Goal: Task Accomplishment & Management: Manage account settings

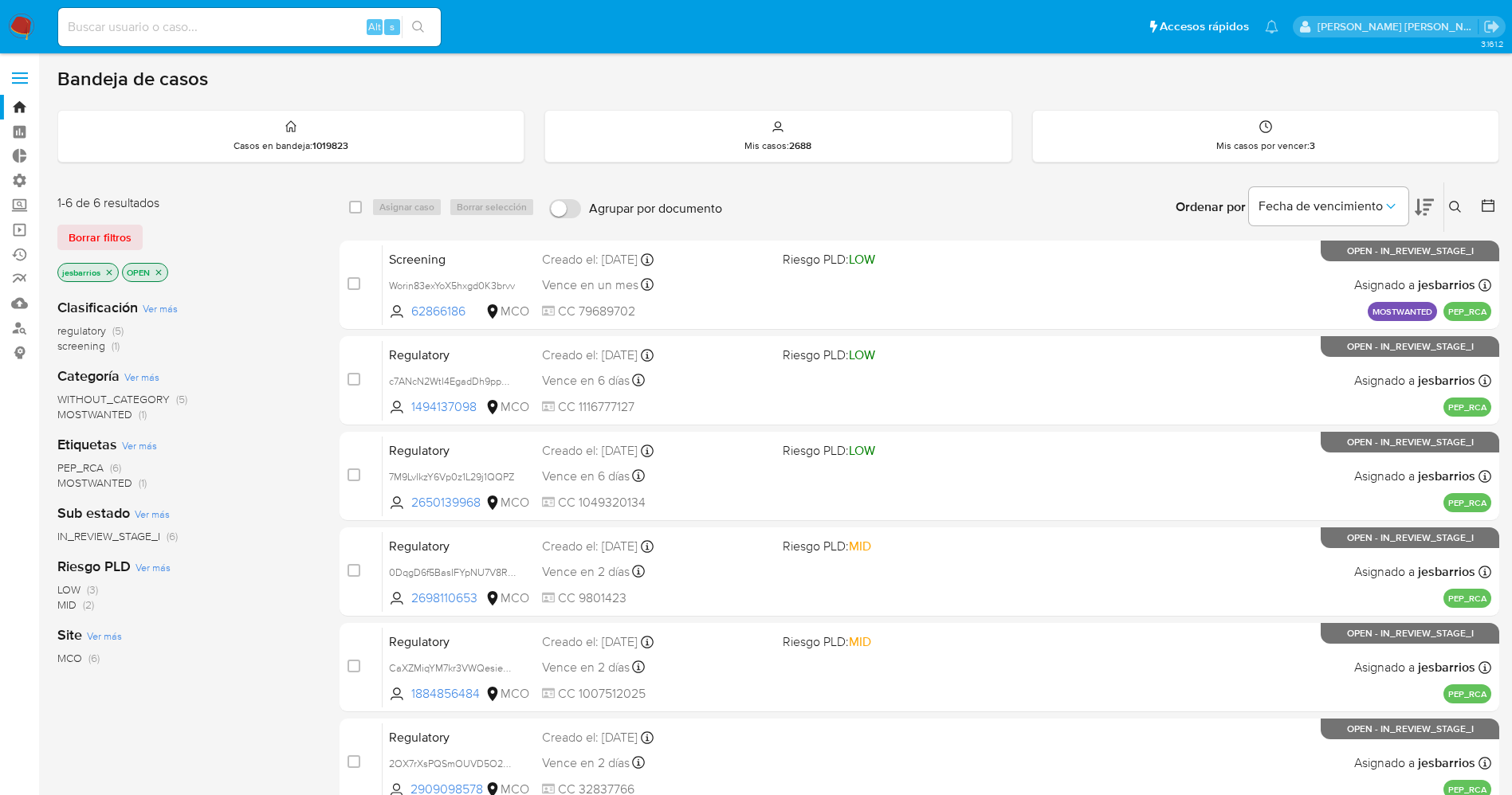
drag, startPoint x: 0, startPoint y: 0, endPoint x: 63, endPoint y: 169, distance: 180.4
click at [91, 244] on span "Borrar filtros" at bounding box center [100, 237] width 63 height 23
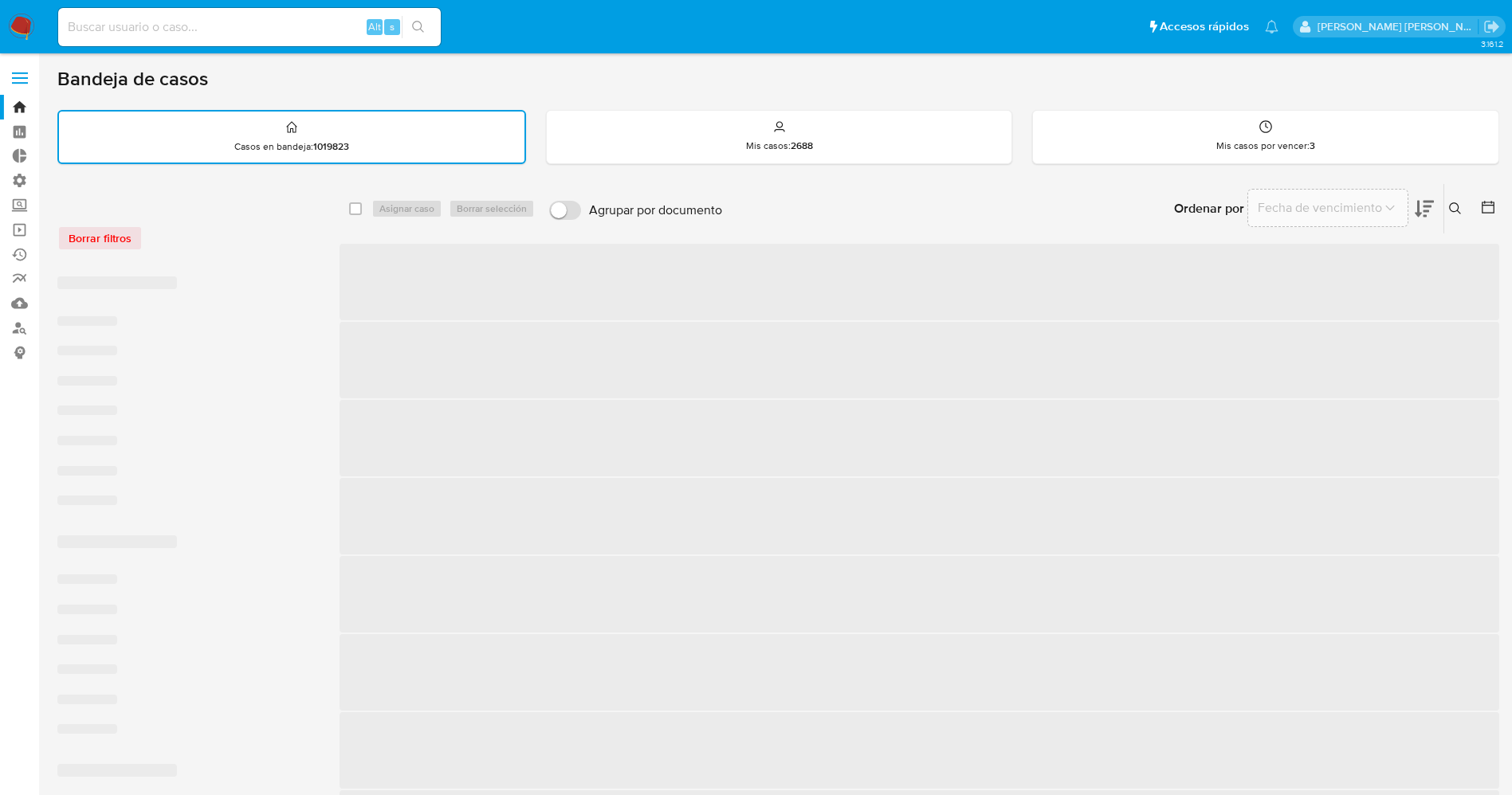
click at [19, 66] on label at bounding box center [20, 78] width 39 height 34
click at [0, 0] on input "checkbox" at bounding box center [0, 0] width 0 height 0
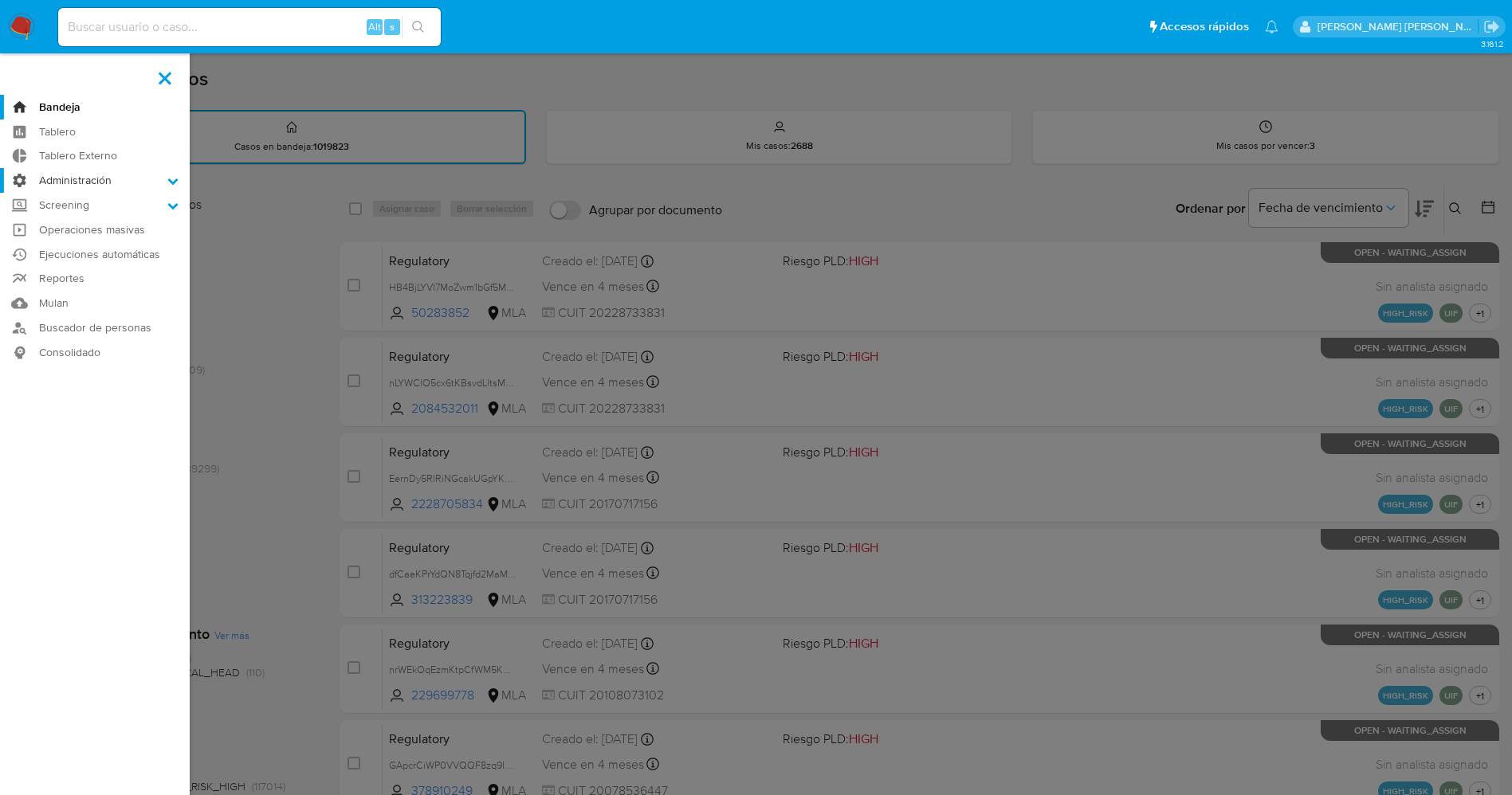
click at [143, 187] on label "Administración" at bounding box center [95, 180] width 190 height 24
click at [0, 0] on input "Administración" at bounding box center [0, 0] width 0 height 0
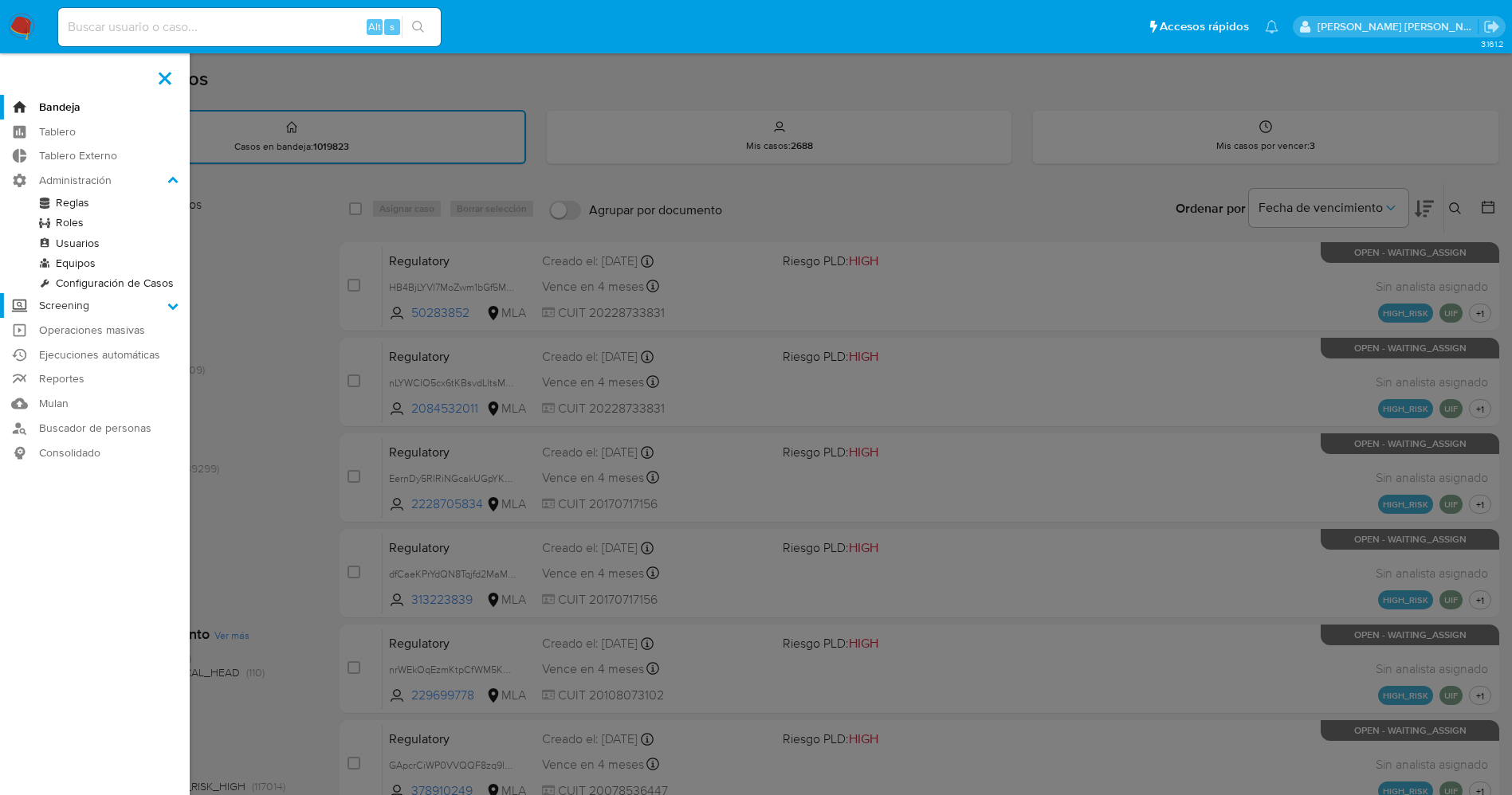
click at [165, 298] on label "Screening" at bounding box center [95, 305] width 190 height 24
click at [0, 0] on input "Screening" at bounding box center [0, 0] width 0 height 0
click at [145, 222] on link "Administrador de Listas" at bounding box center [95, 227] width 190 height 20
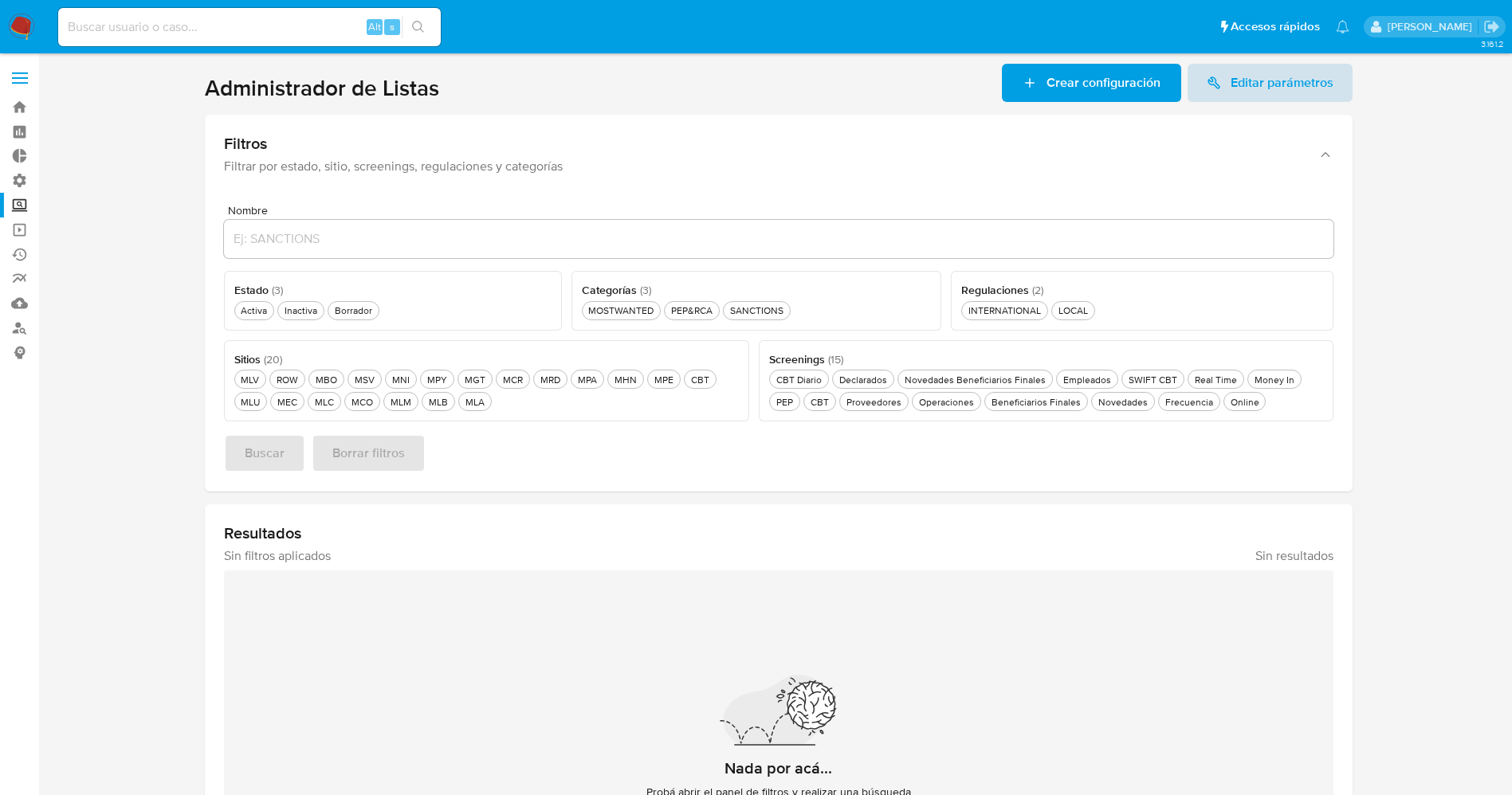
click at [1314, 93] on span "Editar parámetros" at bounding box center [1281, 83] width 102 height 38
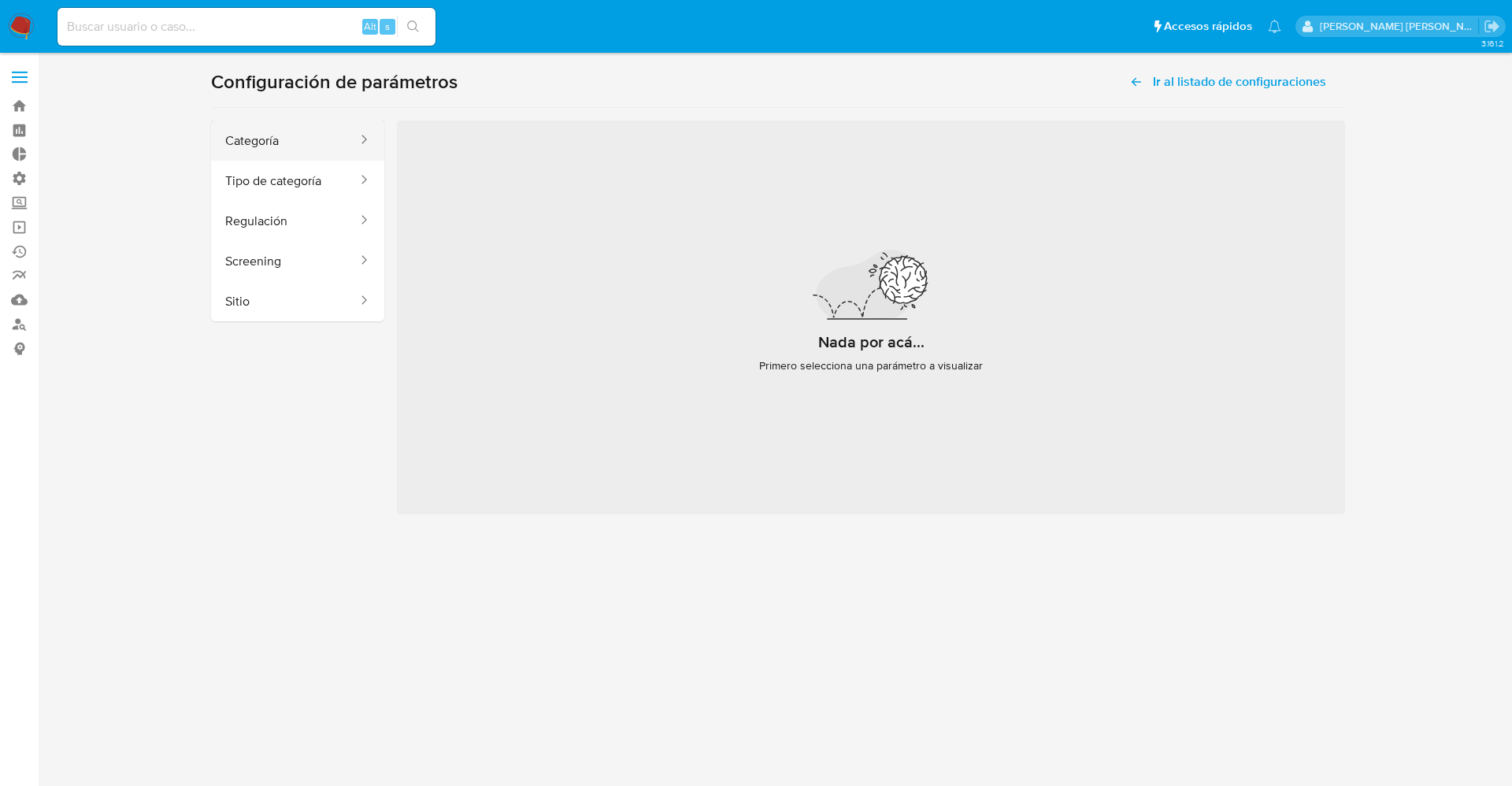
click at [289, 147] on button "Categoría" at bounding box center [285, 140] width 149 height 40
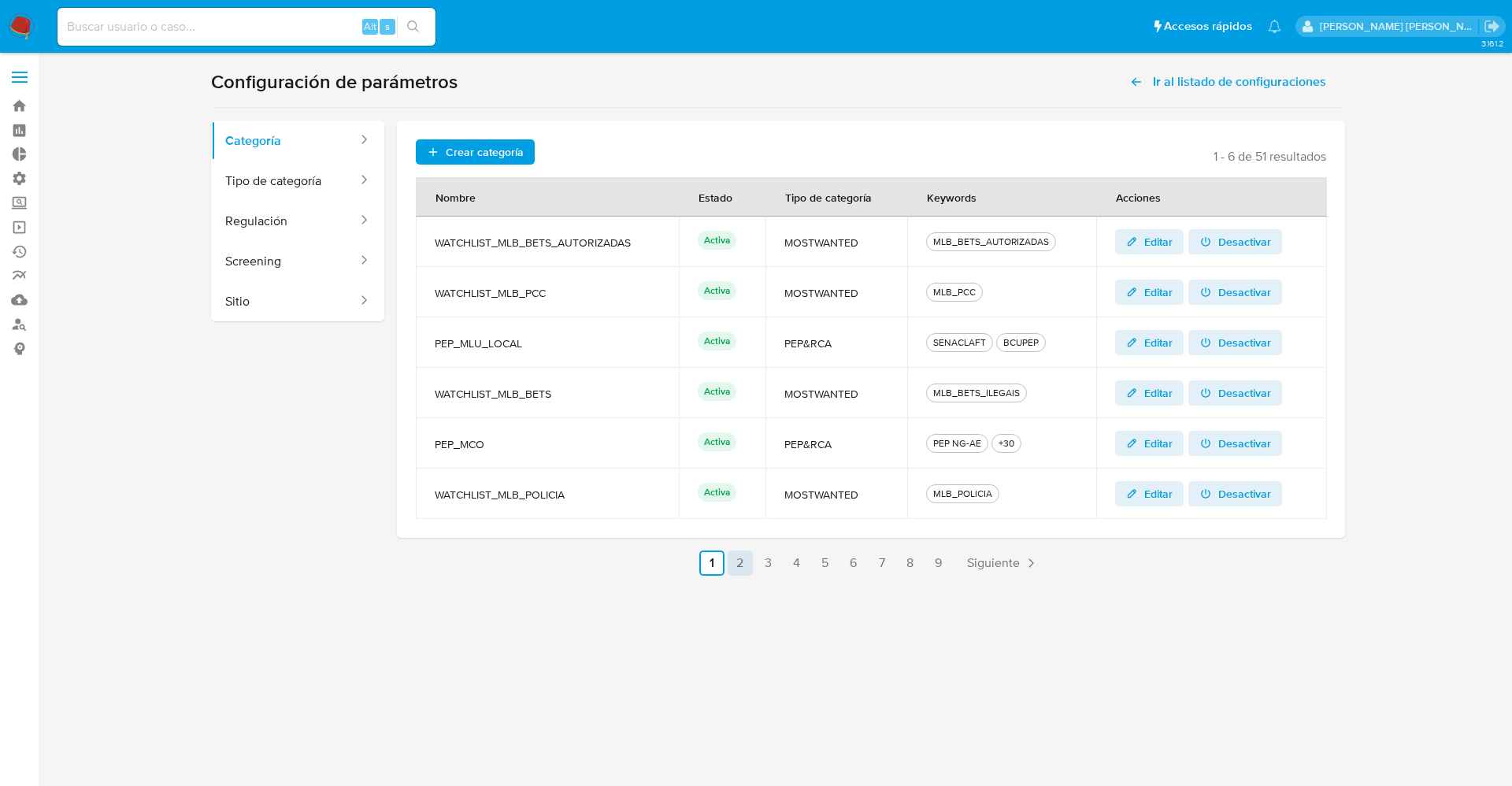
click at [742, 568] on link "2" at bounding box center [740, 562] width 25 height 25
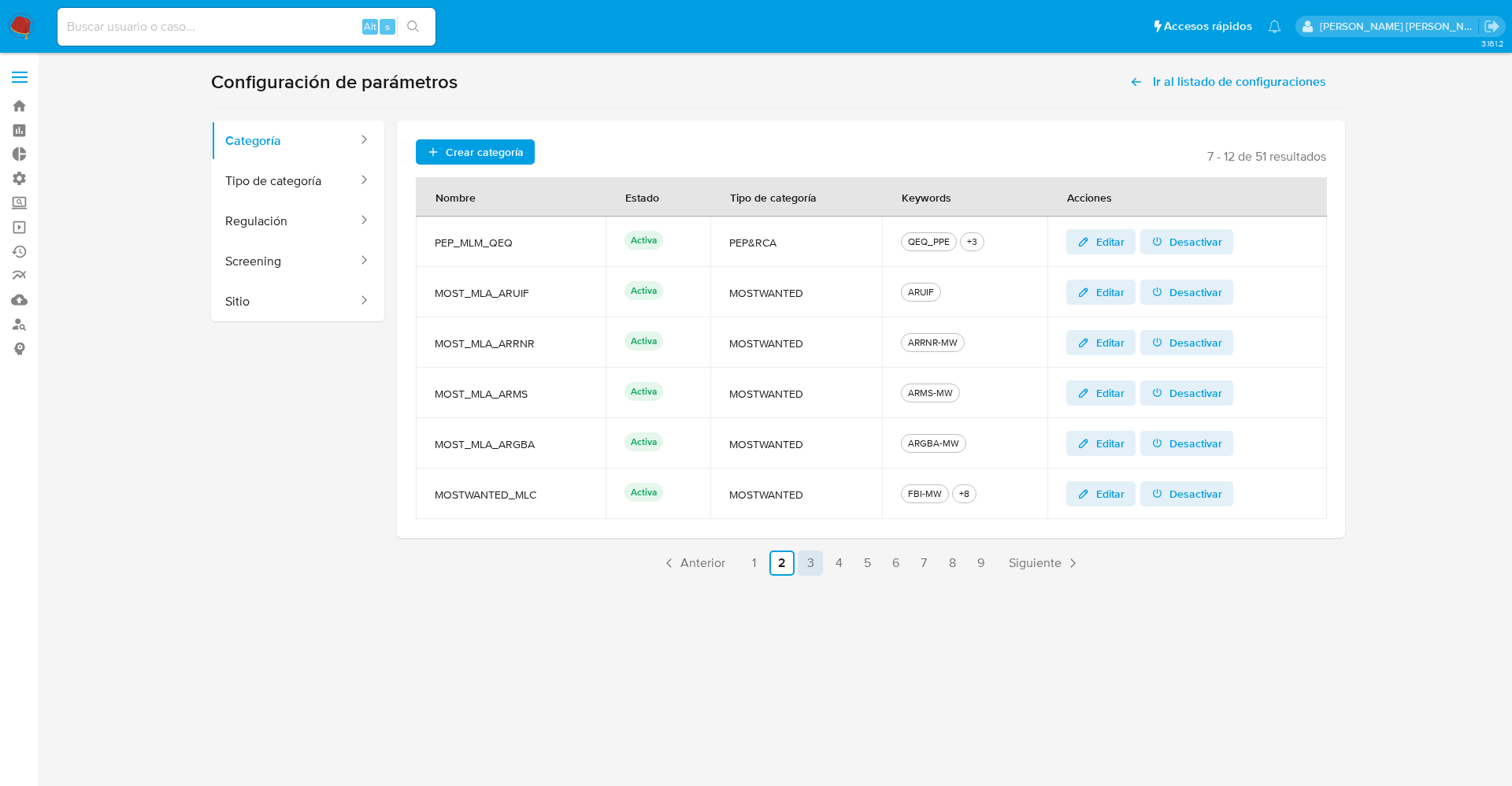
click at [816, 561] on link "3" at bounding box center [810, 562] width 25 height 25
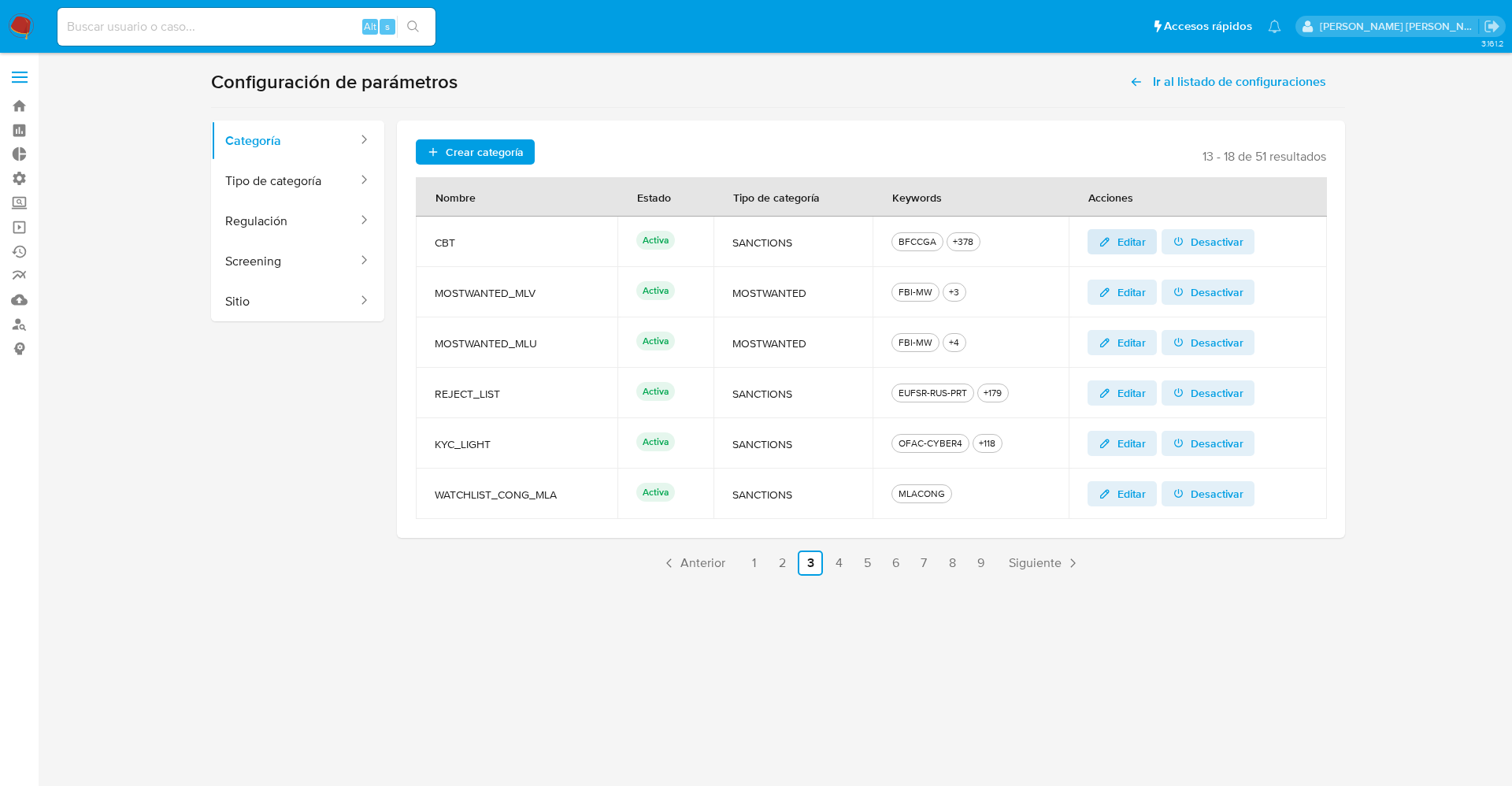
click at [1133, 242] on span "Editar" at bounding box center [1131, 241] width 29 height 25
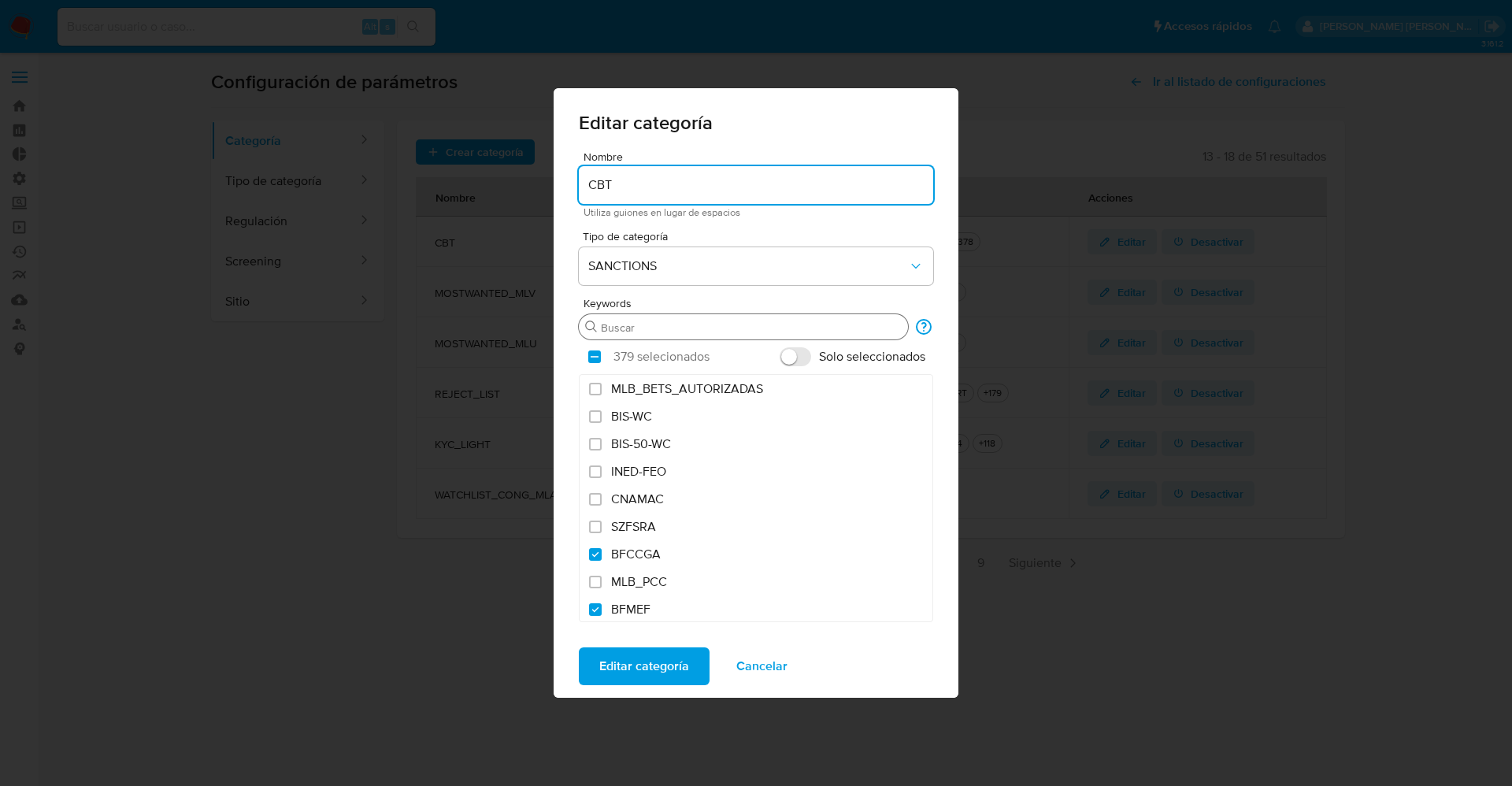
click at [638, 338] on div "Buscar" at bounding box center [743, 327] width 330 height 25
click at [635, 327] on input "Buscar" at bounding box center [751, 327] width 301 height 14
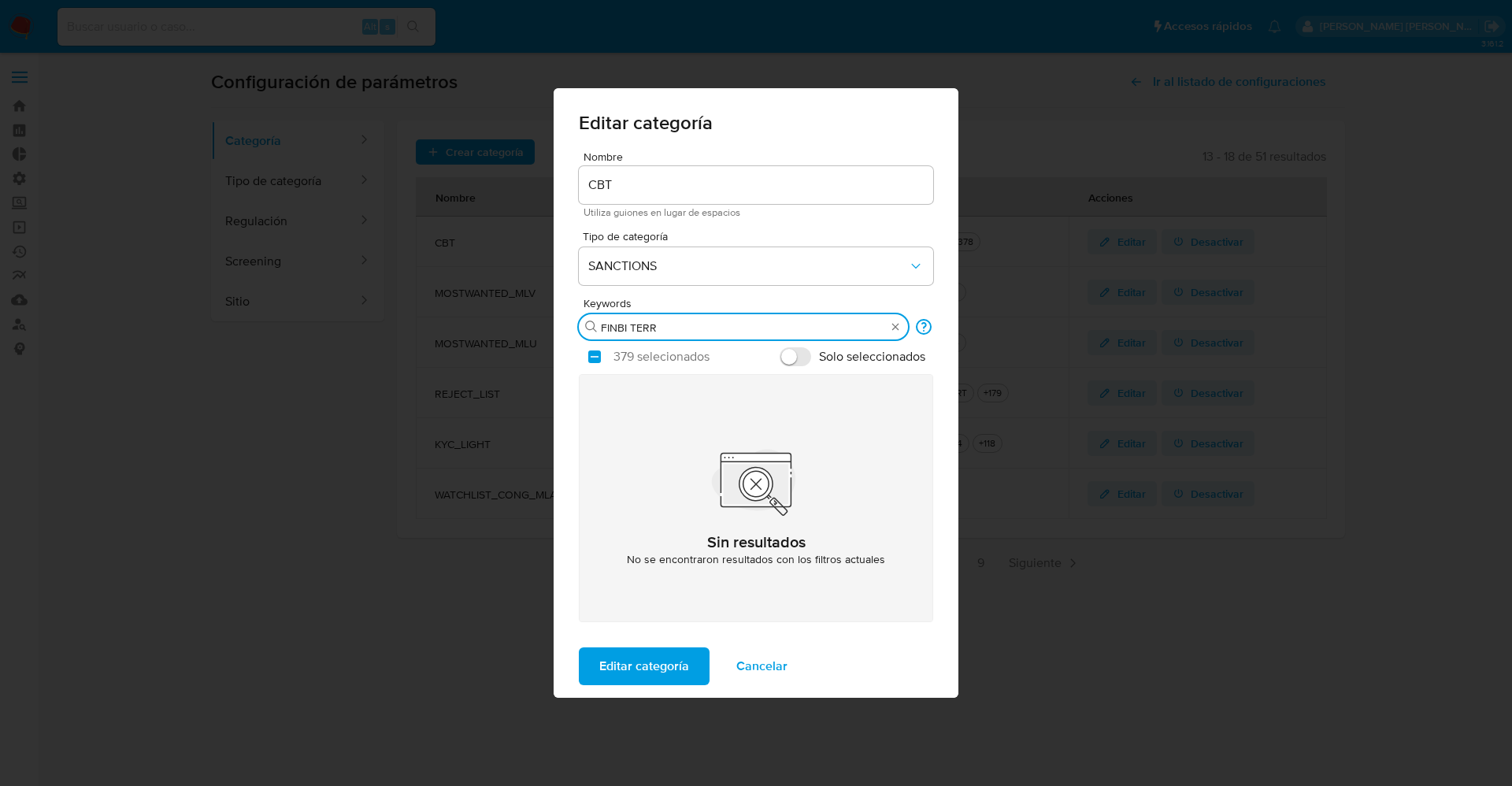
drag, startPoint x: 632, startPoint y: 328, endPoint x: 686, endPoint y: 325, distance: 54.1
click at [686, 325] on input "FINBI TERR" at bounding box center [743, 327] width 285 height 14
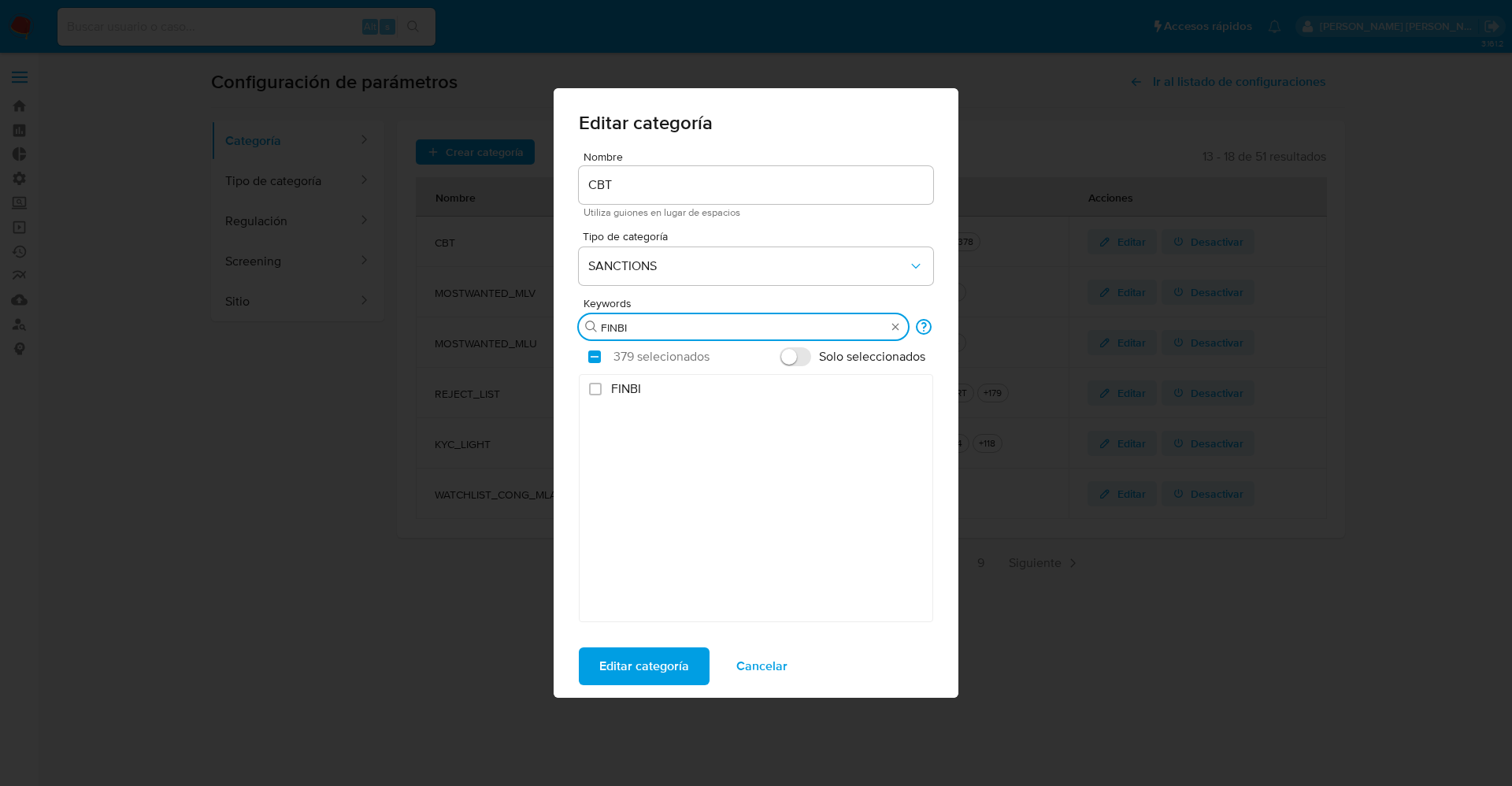
type input "FINBI"
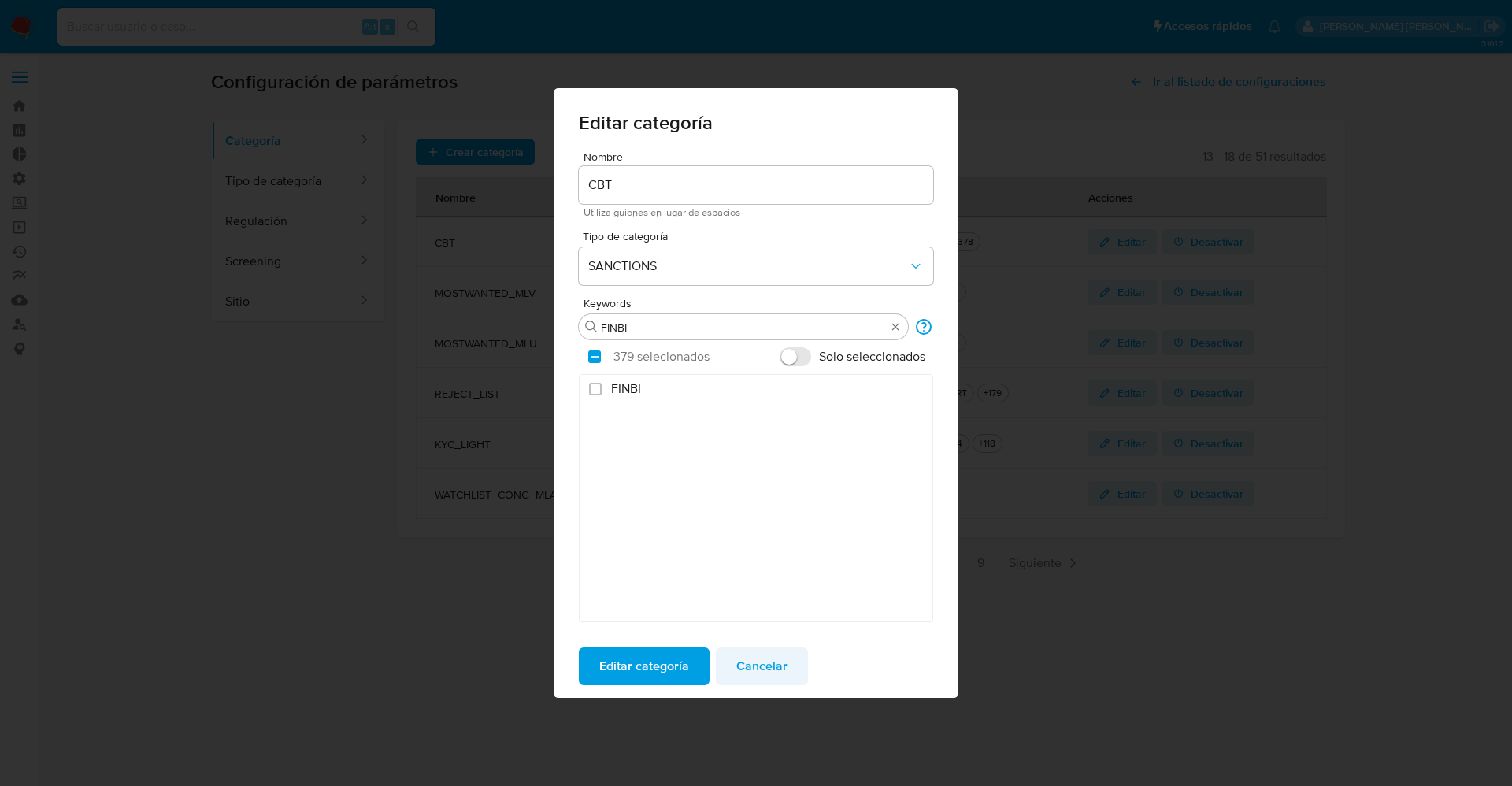
click at [788, 665] on button "Cancelar" at bounding box center [761, 666] width 92 height 38
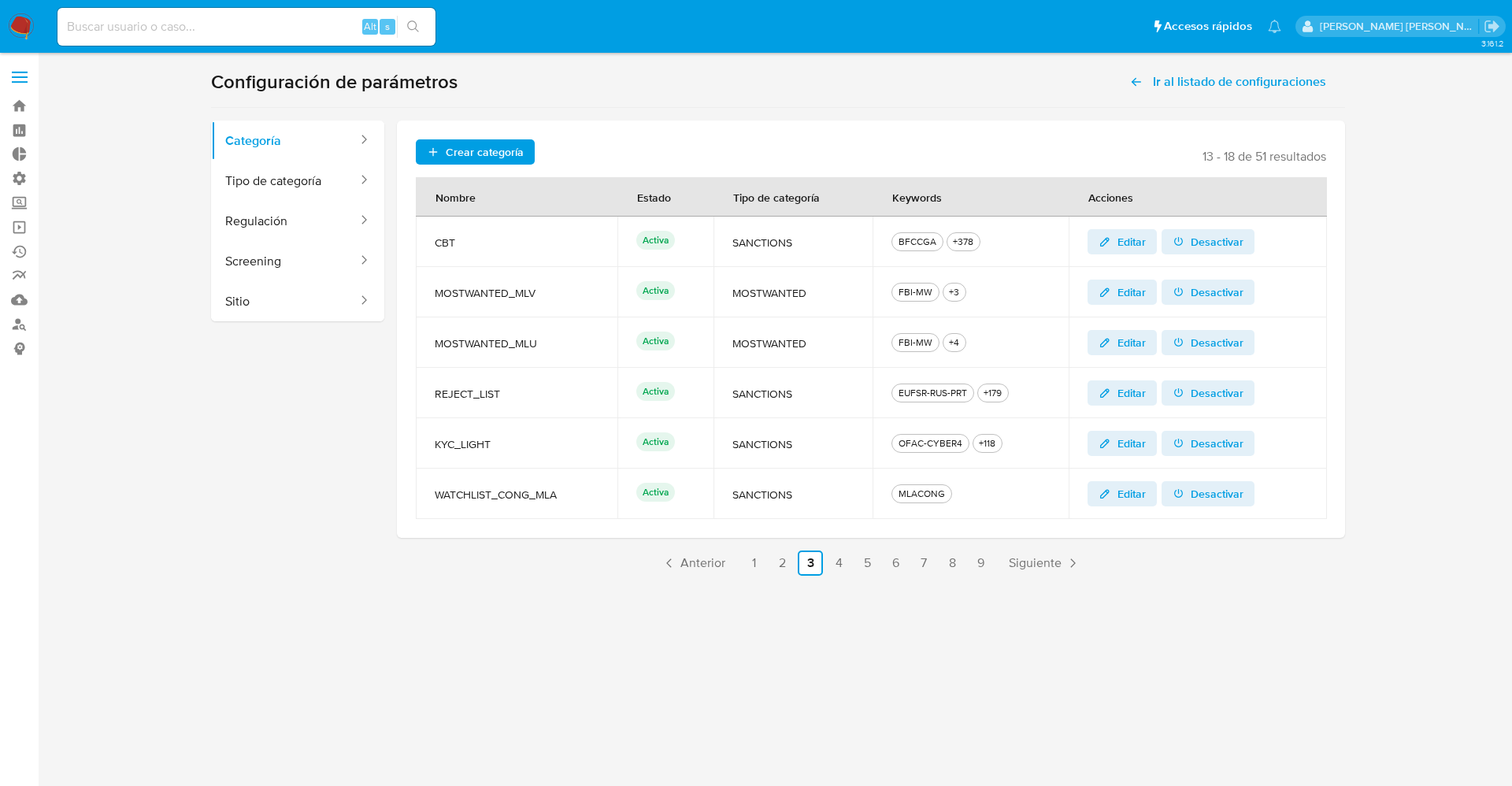
click at [23, 27] on img at bounding box center [20, 26] width 27 height 27
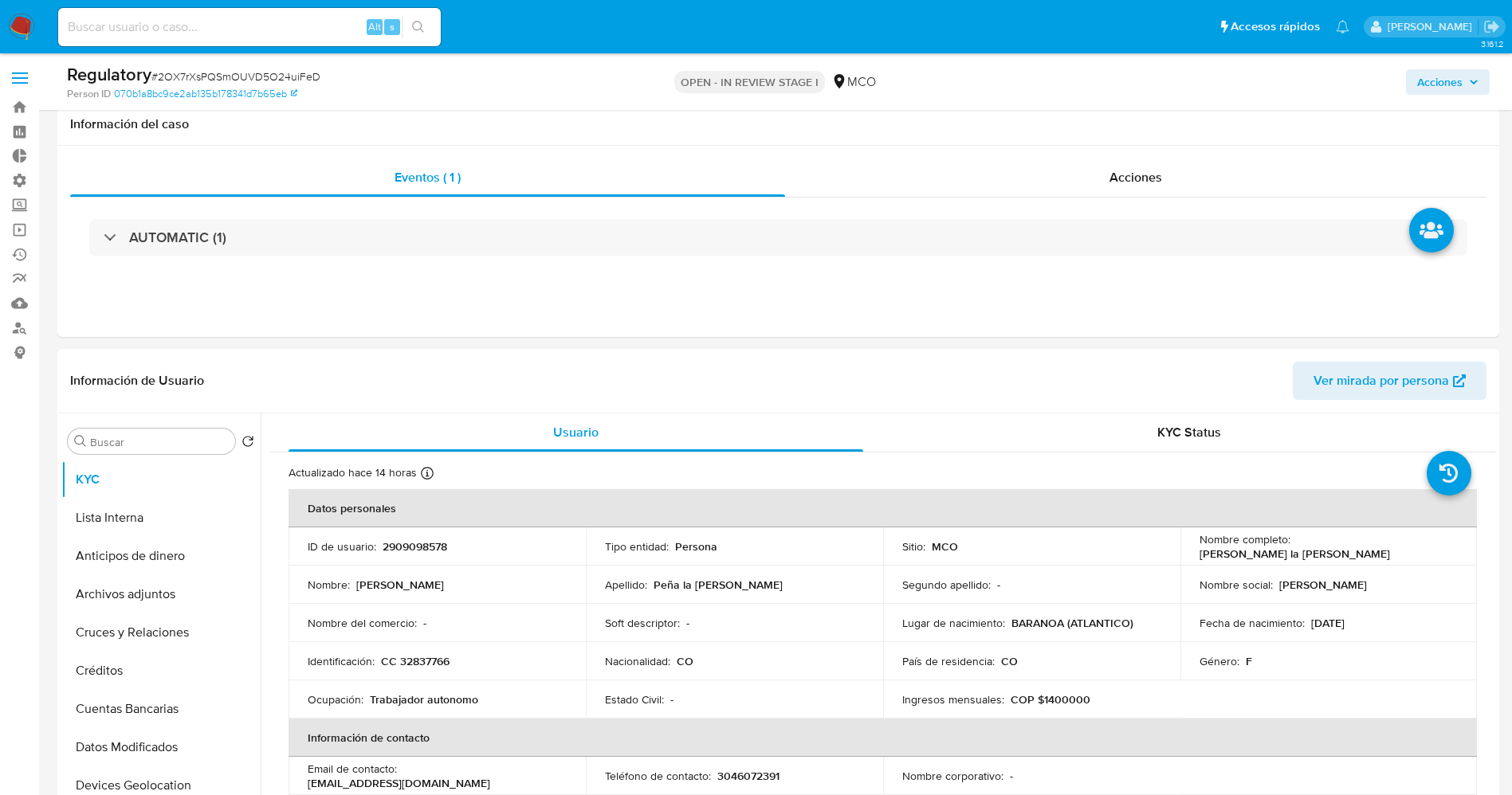
select select "10"
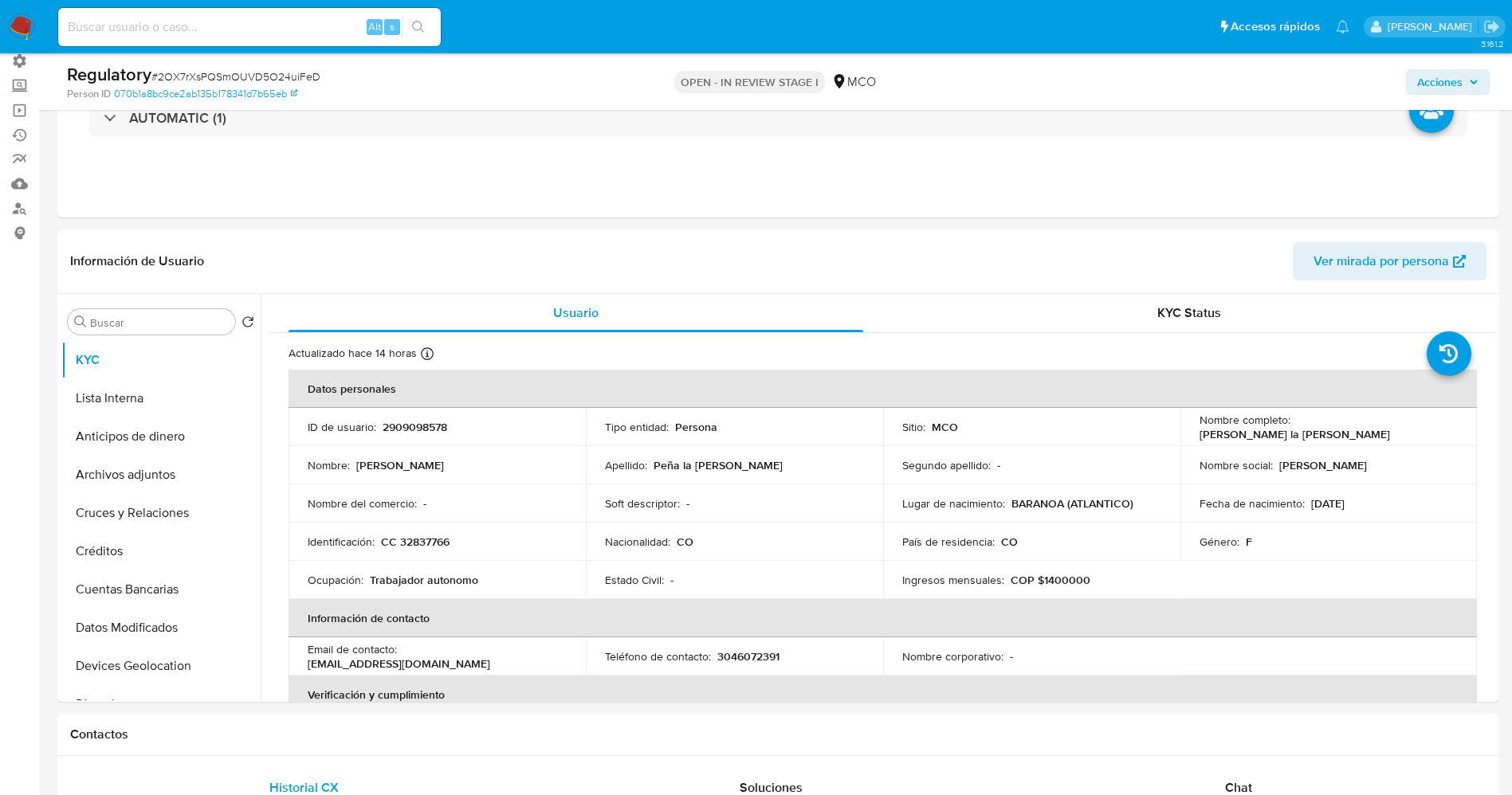
scroll to position [717, 0]
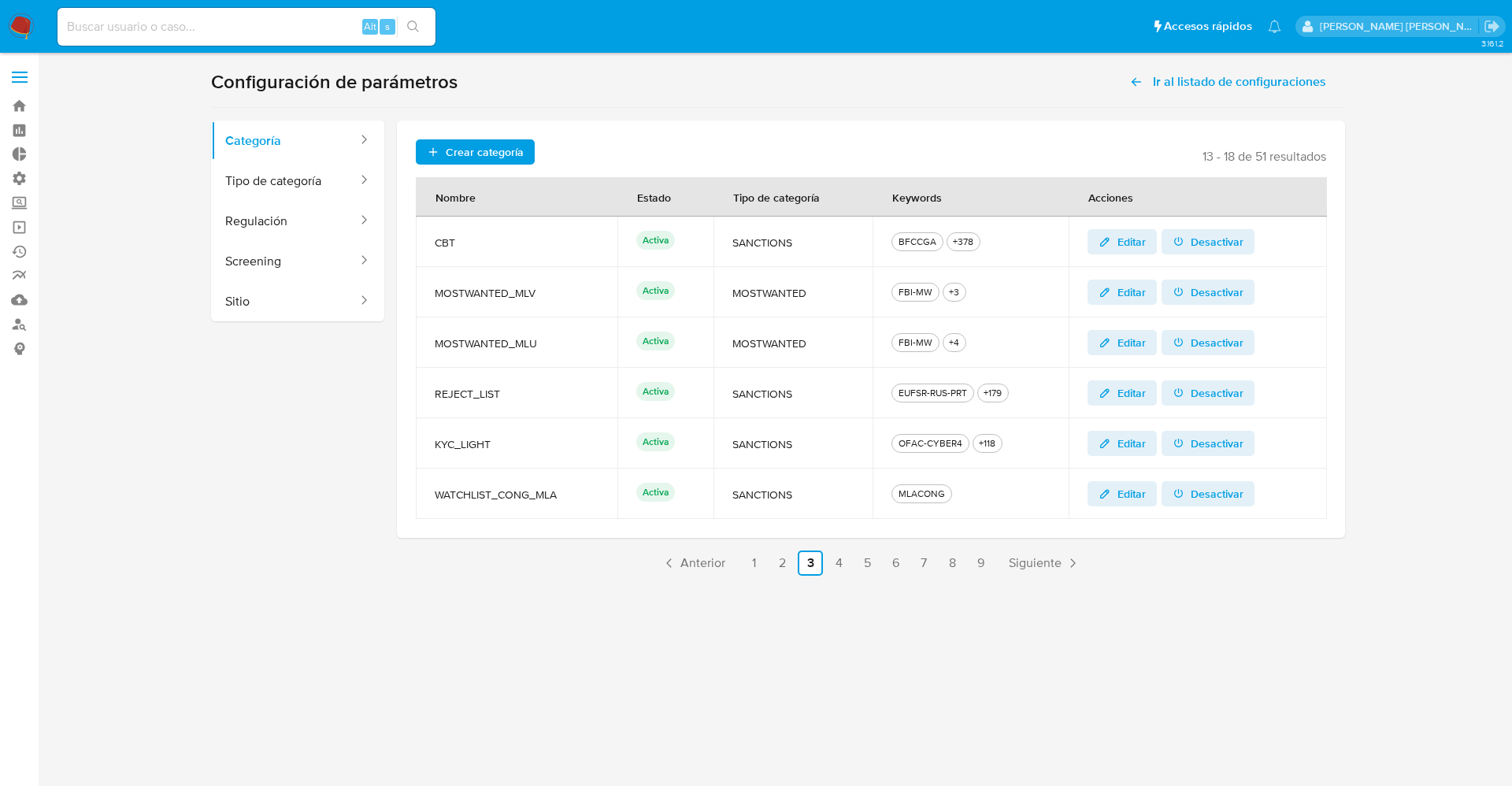
click at [1143, 236] on span "Editar" at bounding box center [1131, 241] width 29 height 25
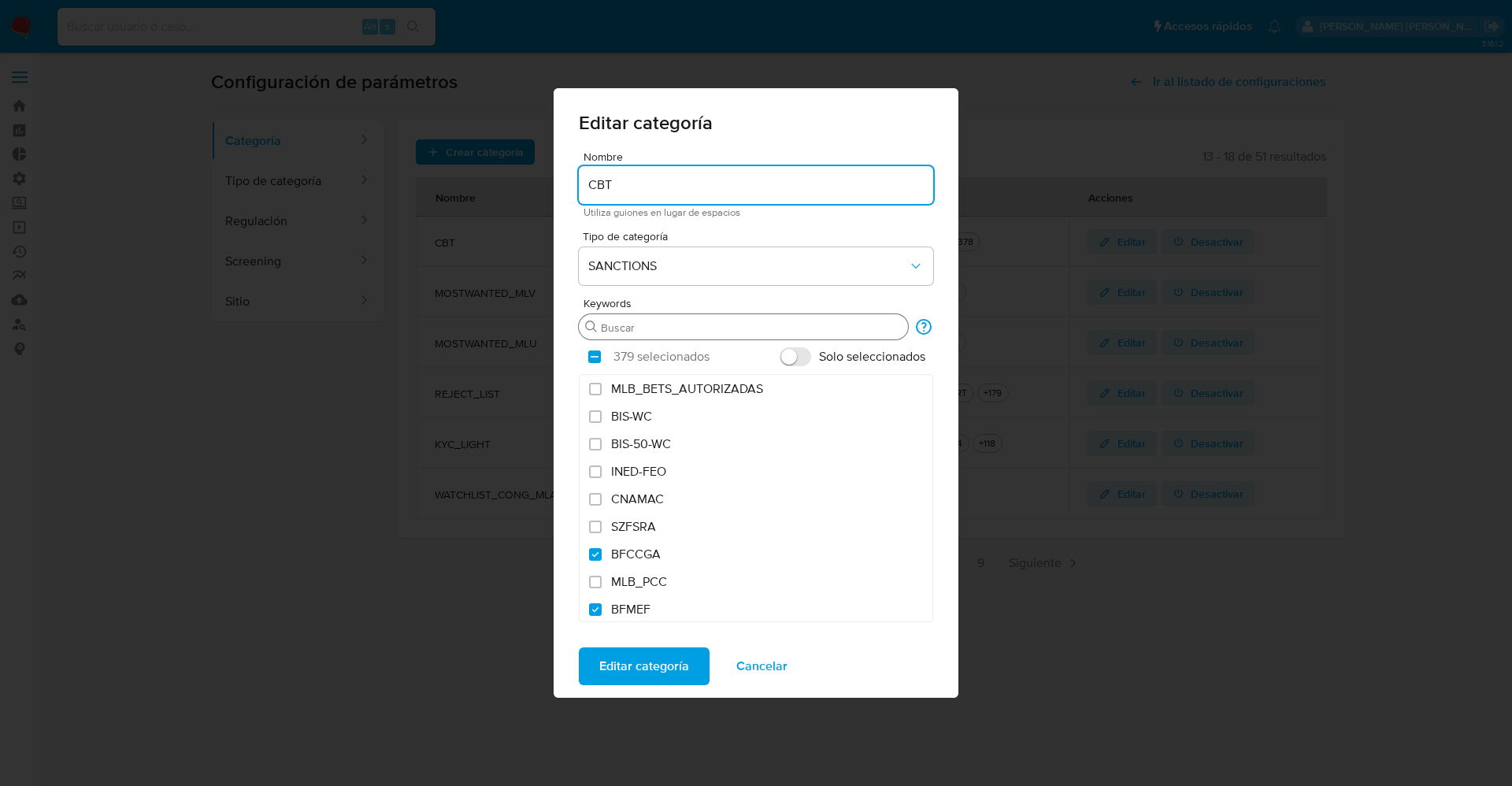
click at [682, 316] on div "Buscar" at bounding box center [743, 327] width 330 height 25
click at [694, 325] on input "Buscar" at bounding box center [751, 327] width 301 height 14
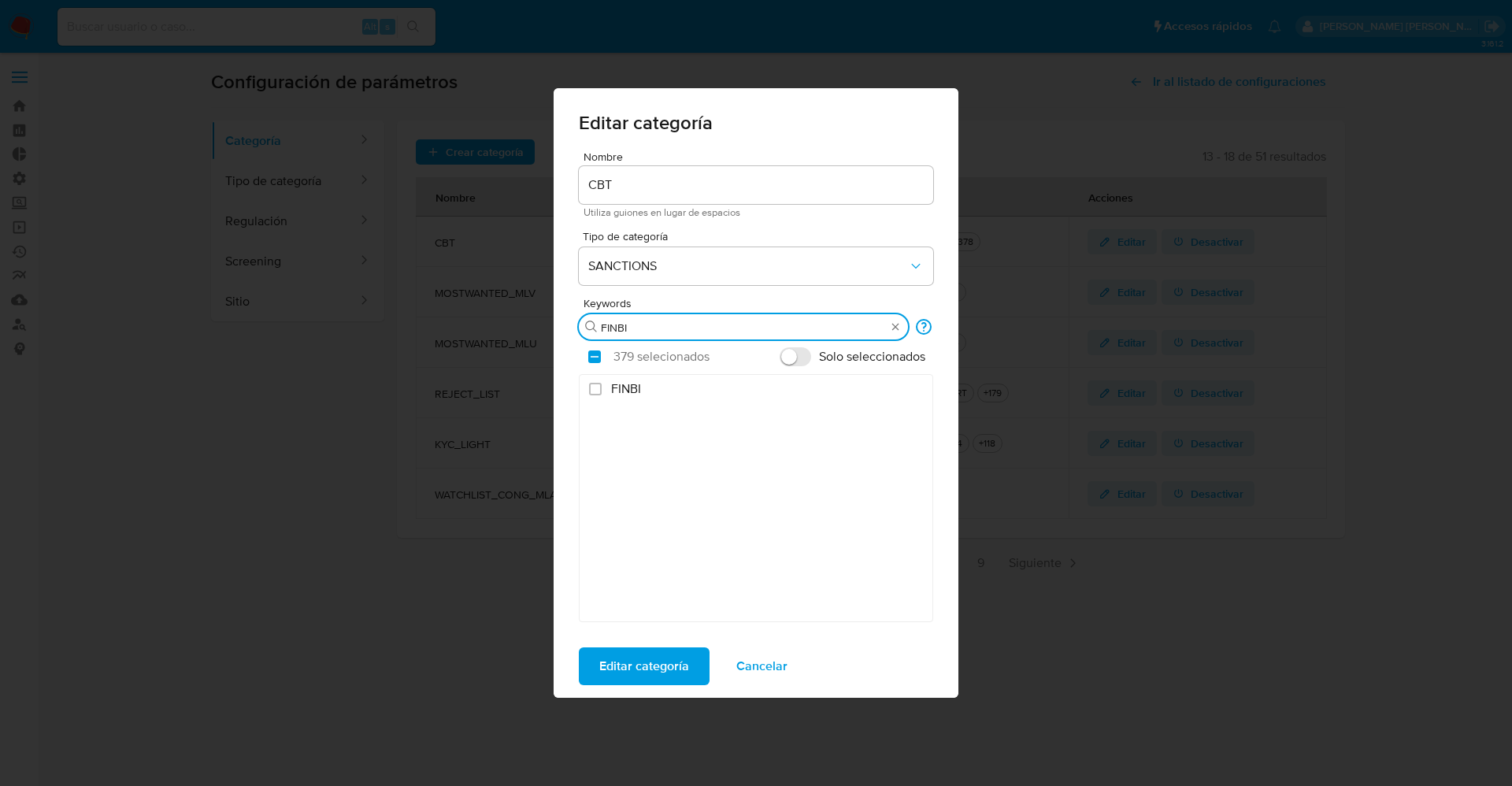
type input "FINBI"
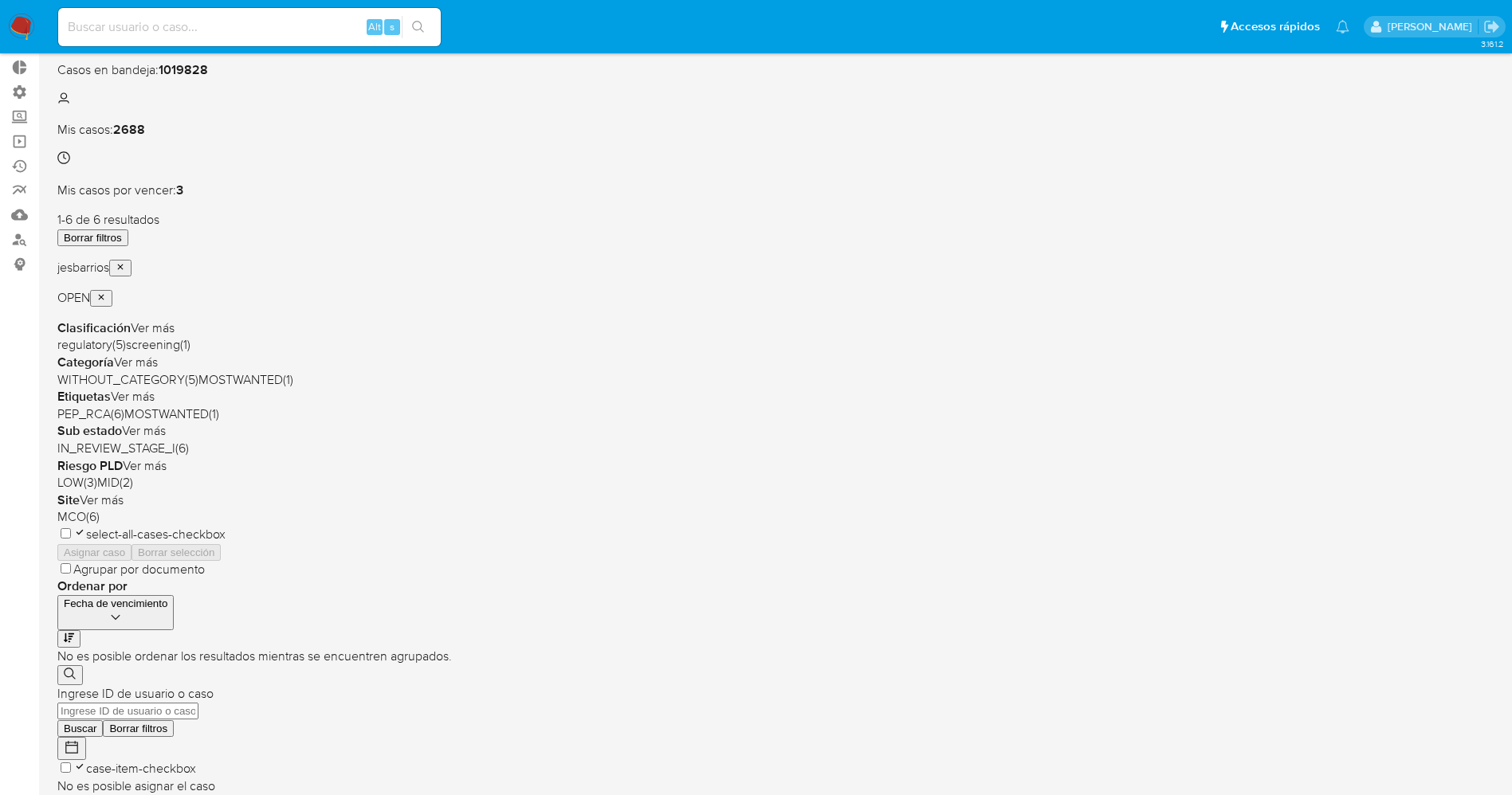
scroll to position [176, 0]
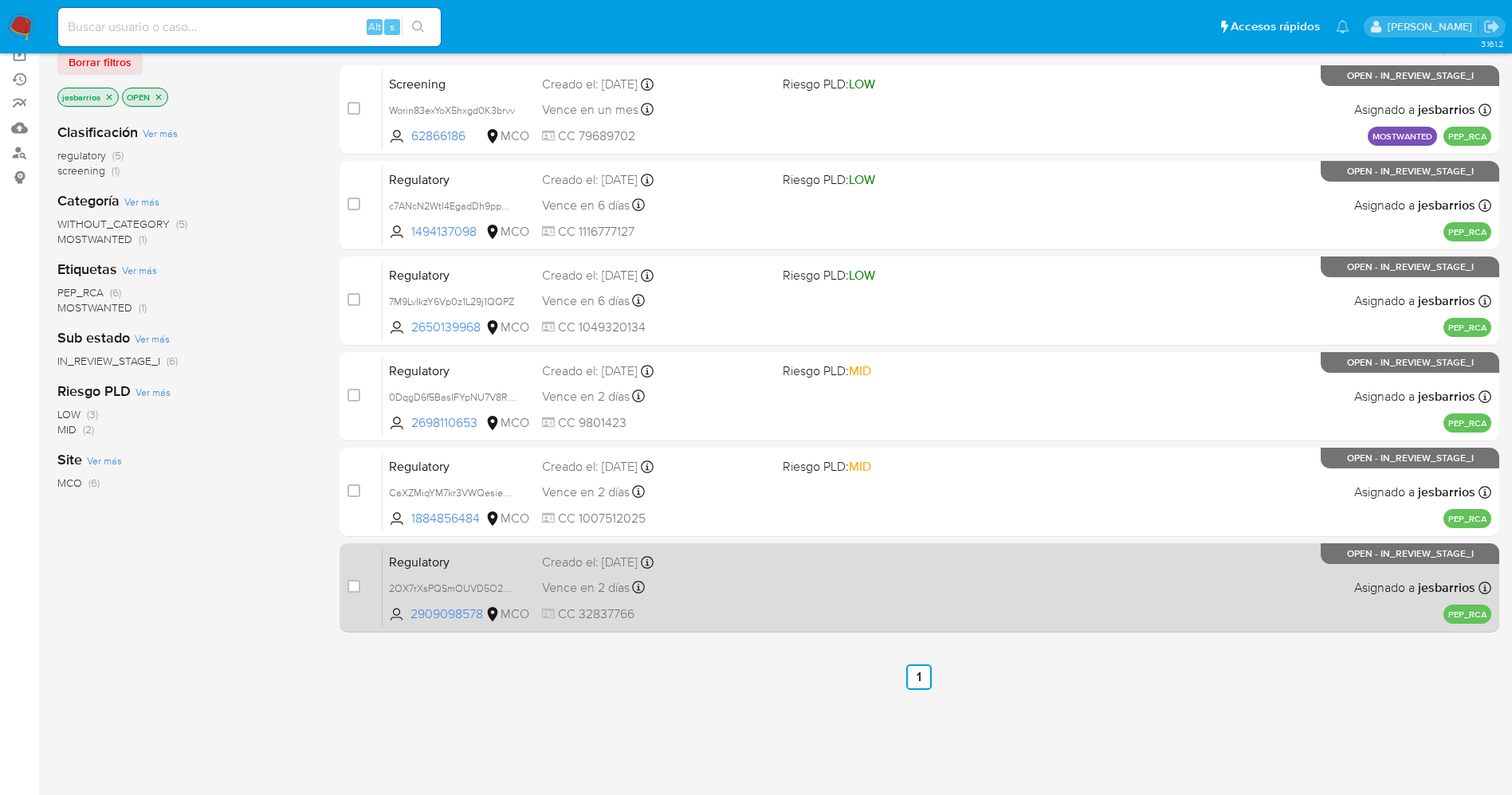
click at [891, 576] on div "Regulatory 2OX7rXsPQSmOUVD5O24uiFeD 2909098578 MCO Creado el: [DATE] Creado el:…" at bounding box center [936, 588] width 1108 height 81
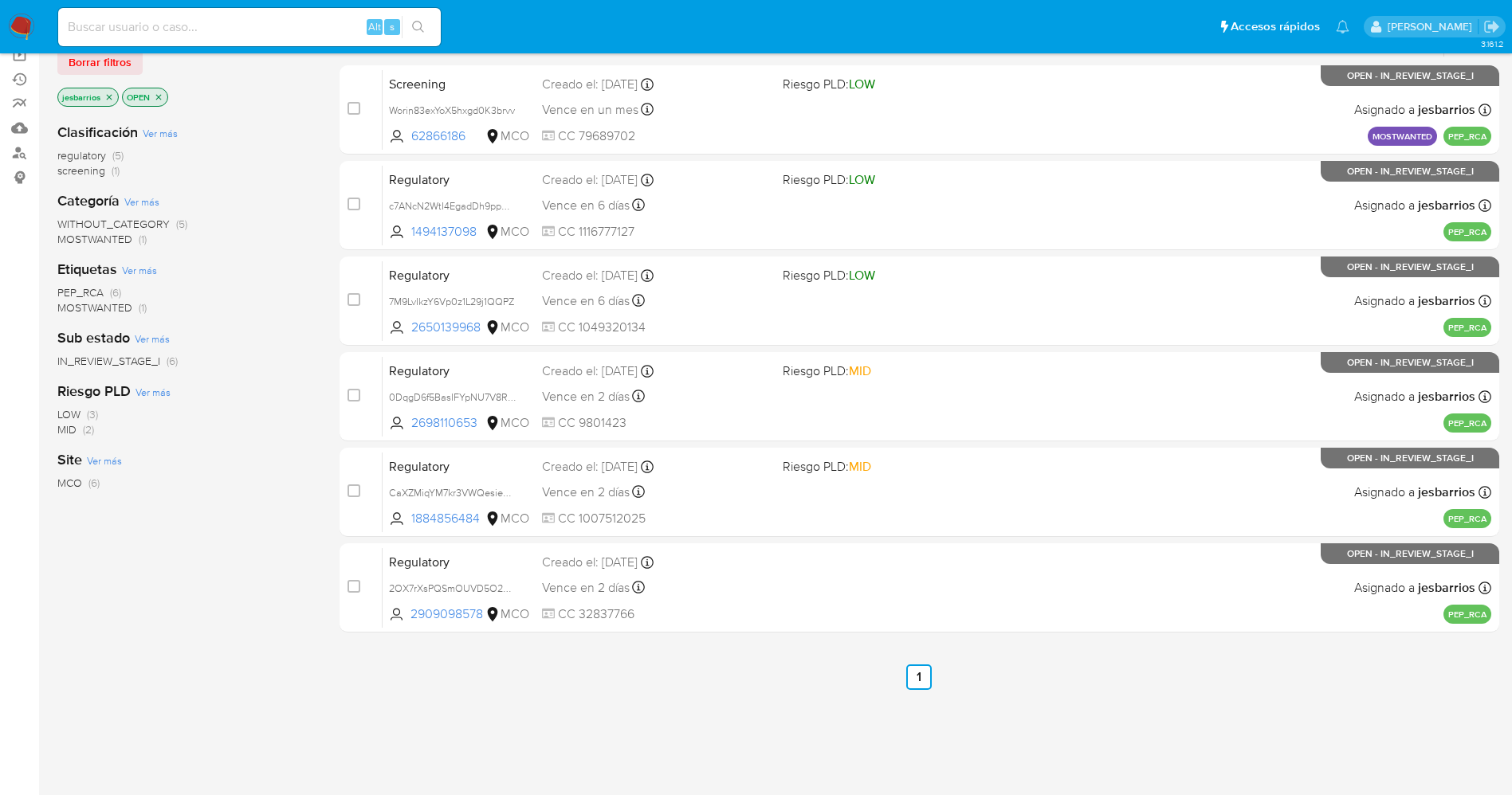
click at [18, 29] on img at bounding box center [21, 26] width 27 height 27
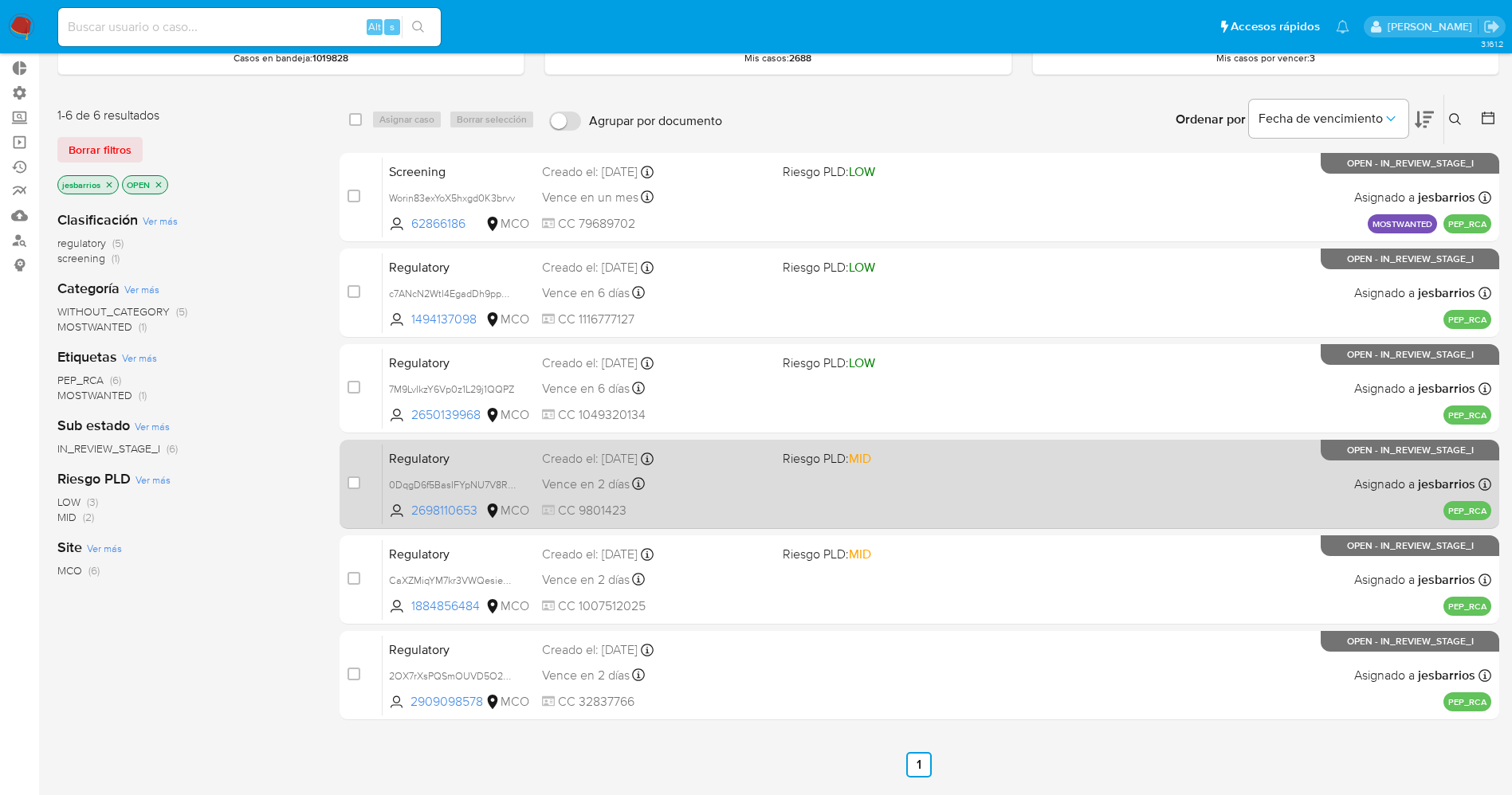
scroll to position [0, 0]
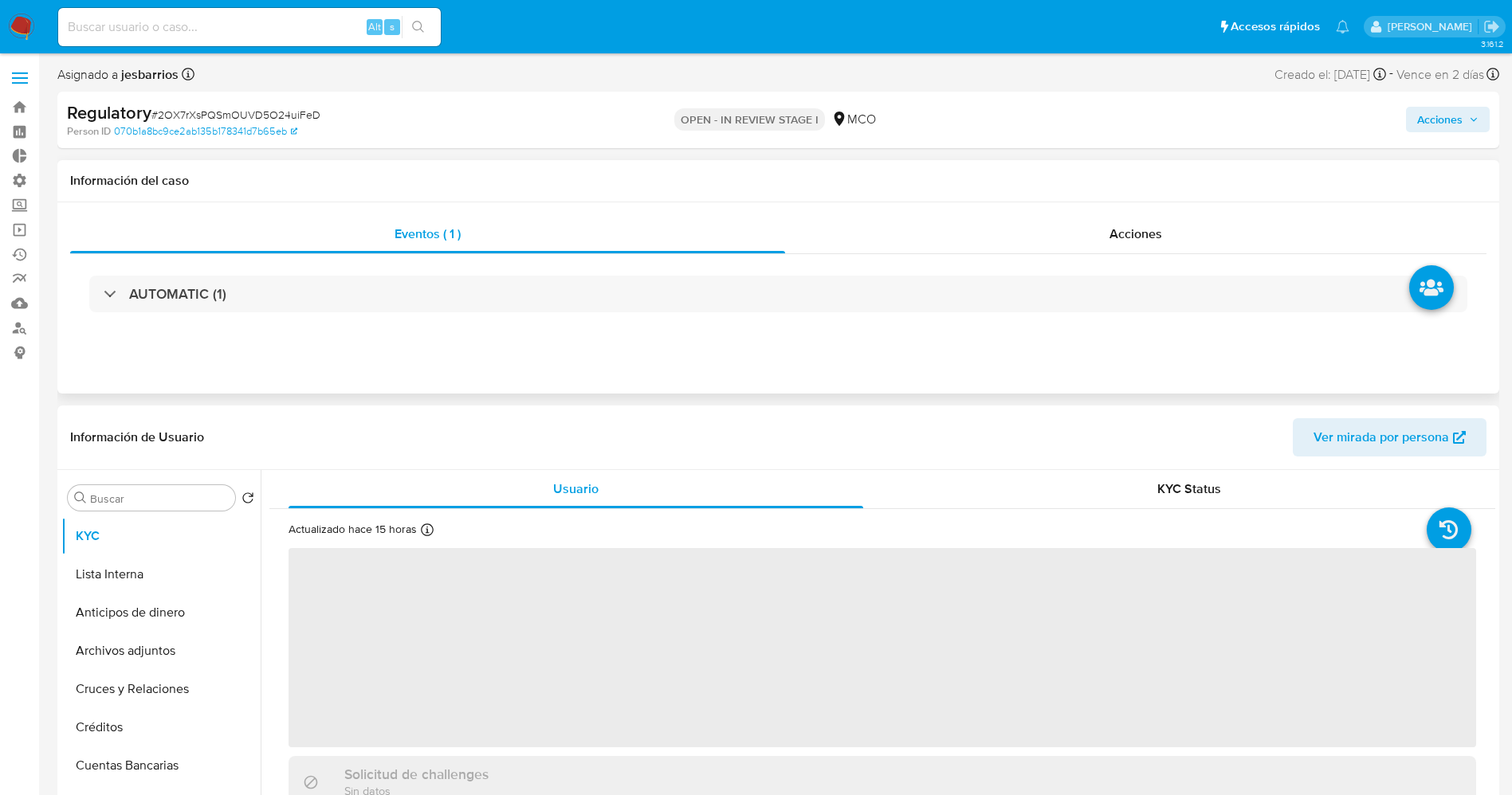
select select "10"
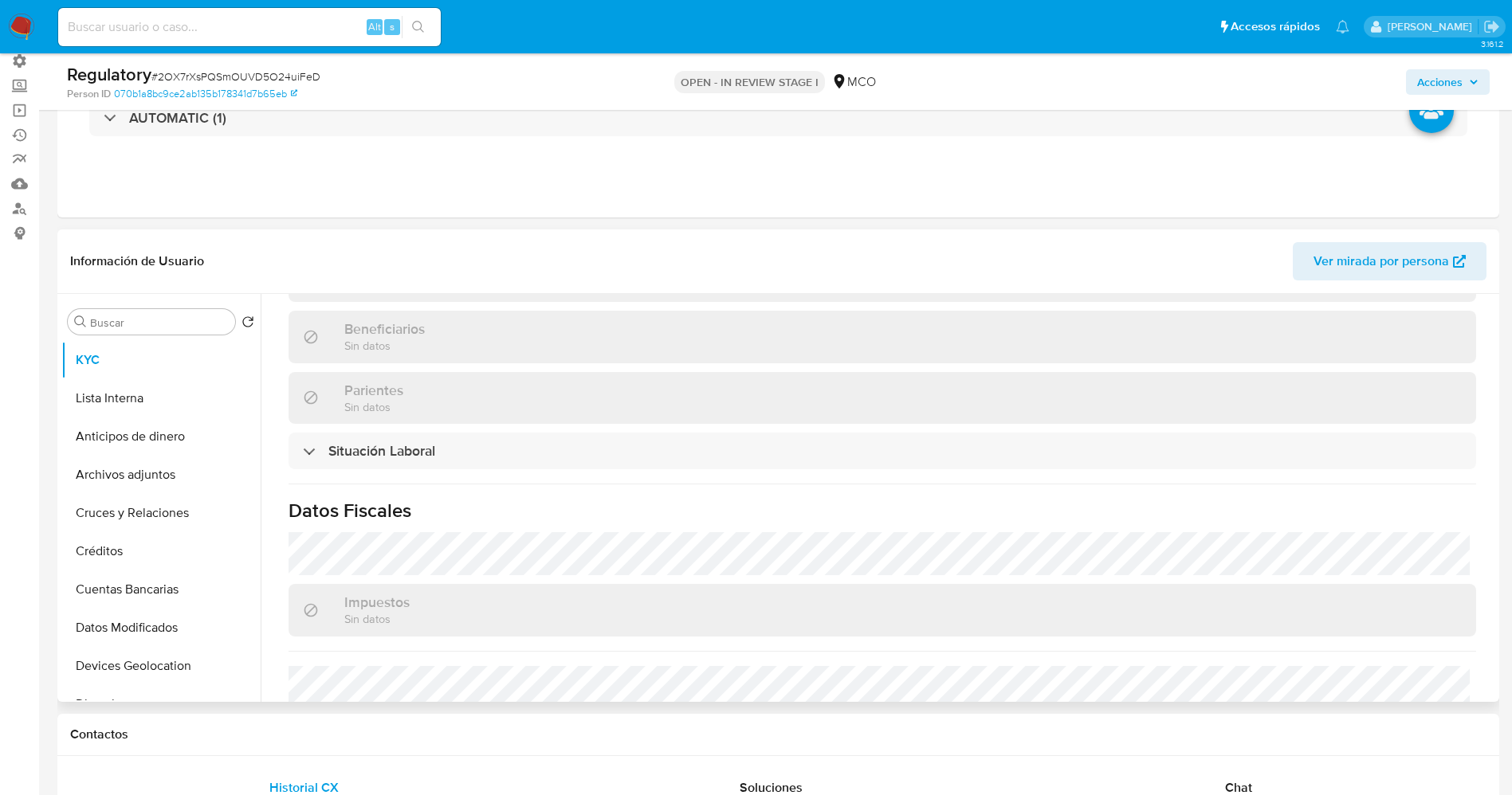
scroll to position [717, 0]
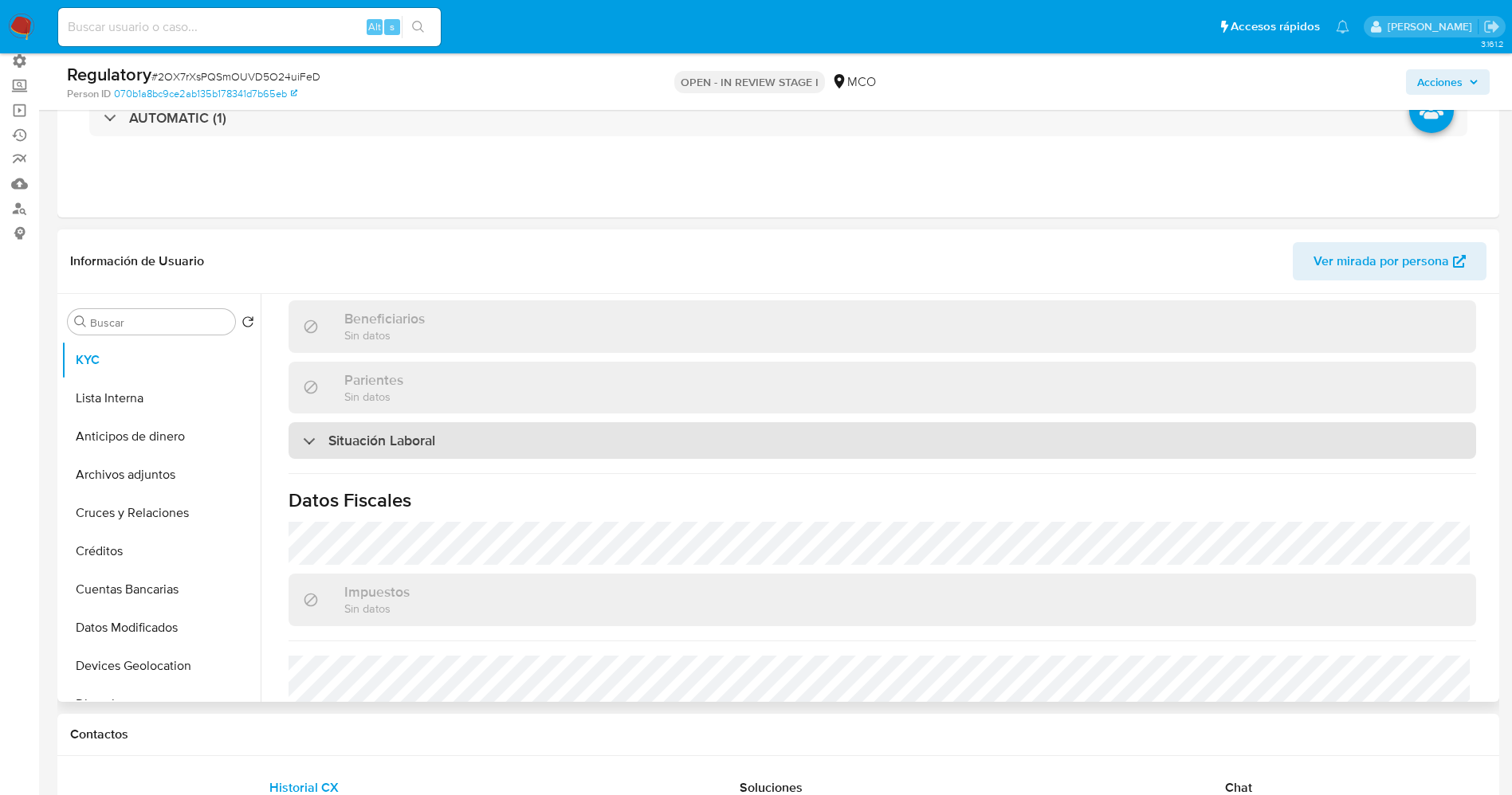
click at [457, 452] on div "Situación Laboral" at bounding box center [882, 440] width 1187 height 37
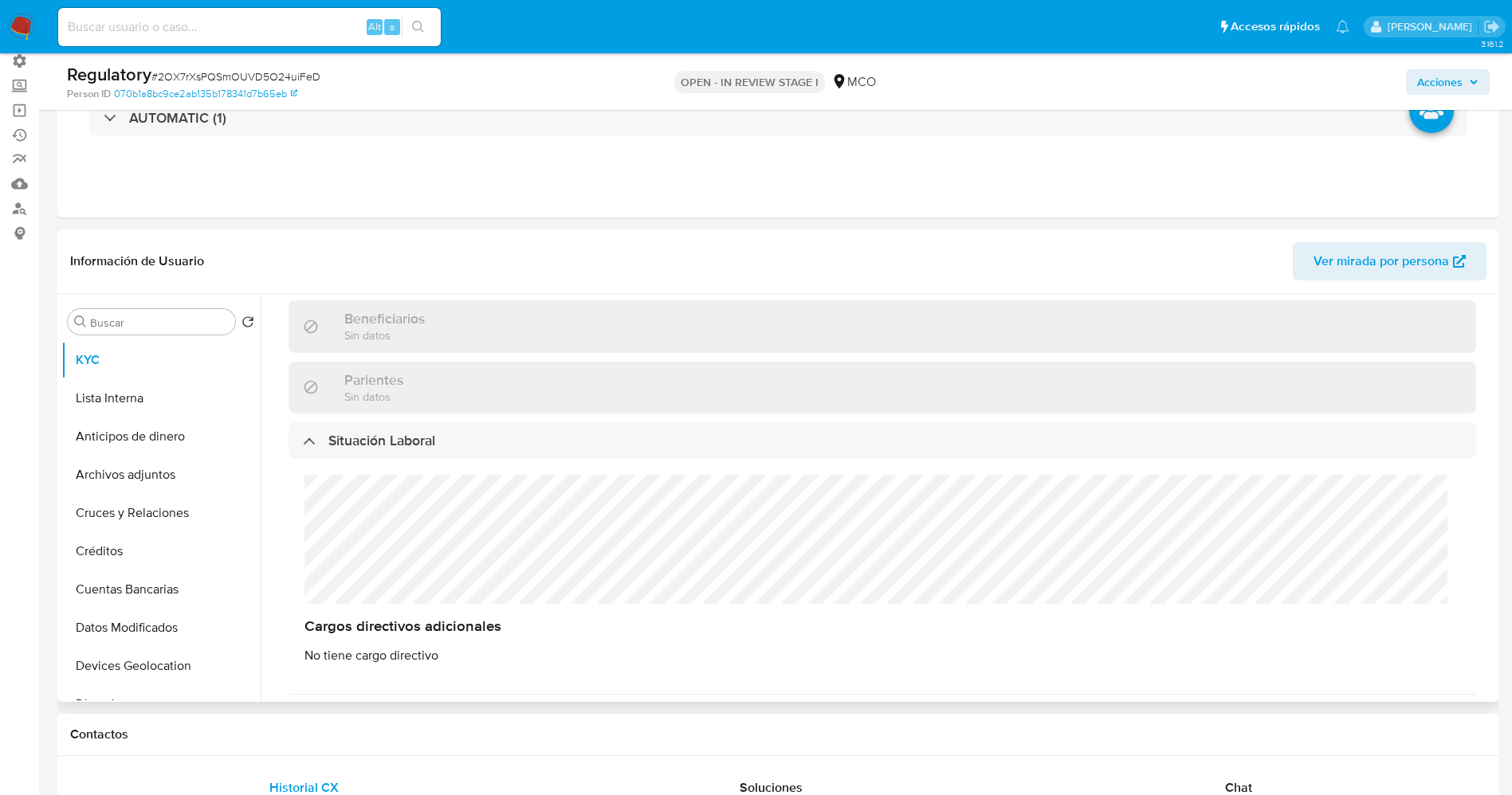
click at [422, 500] on div "Cargos directivos adicionales No tiene cargo directivo" at bounding box center [882, 569] width 1187 height 221
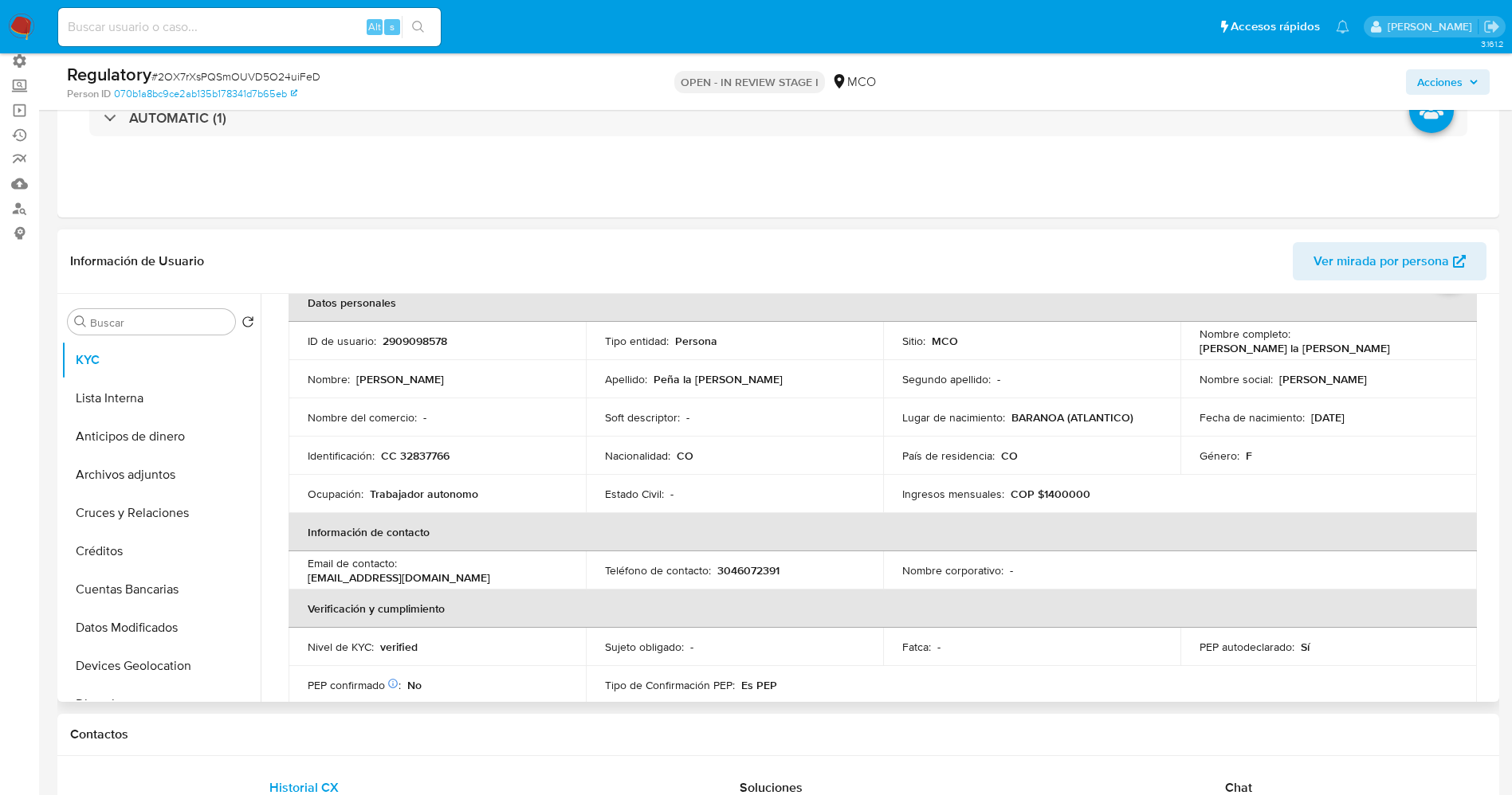
scroll to position [0, 0]
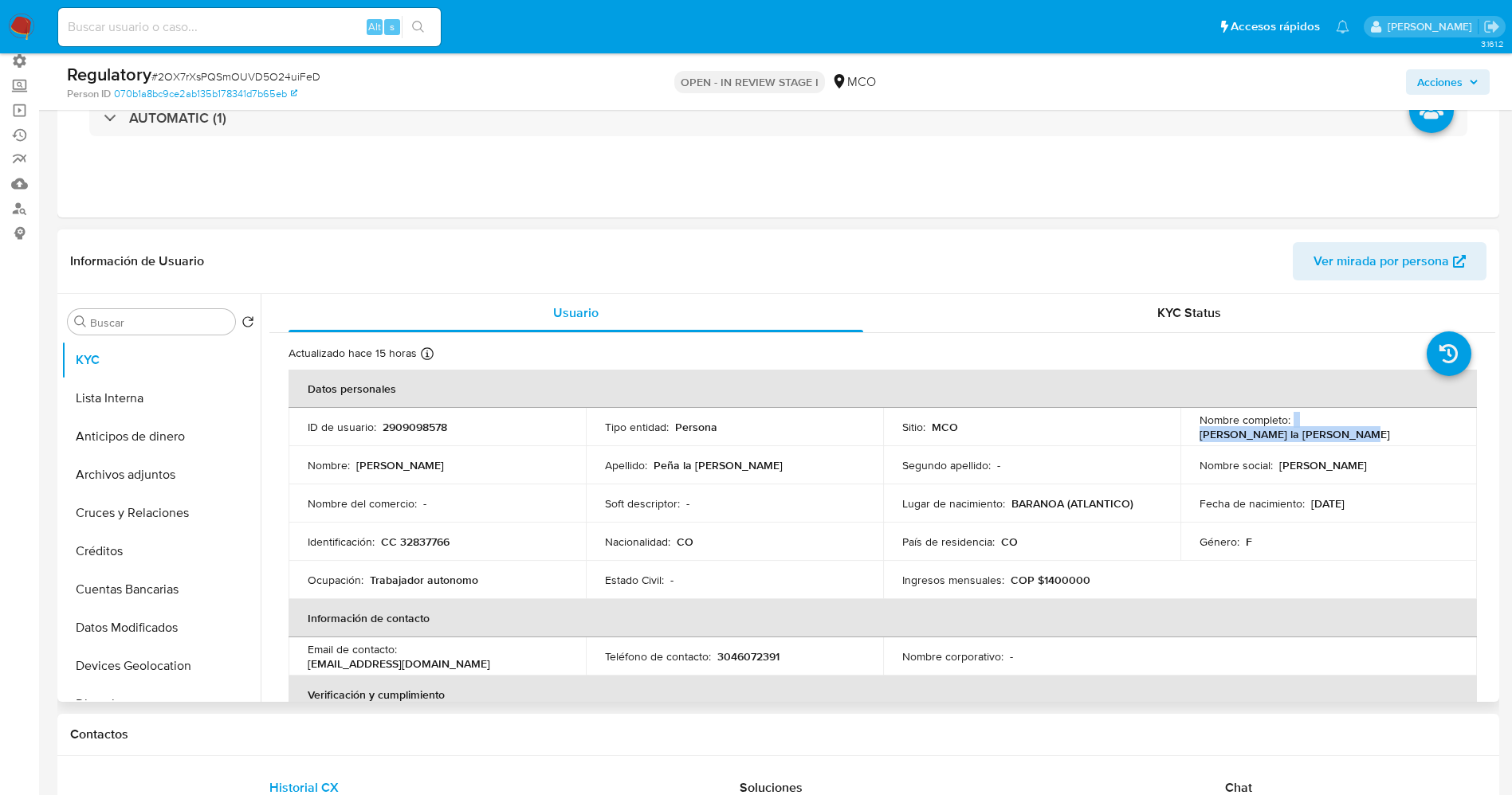
drag, startPoint x: 1288, startPoint y: 429, endPoint x: 1436, endPoint y: 423, distance: 148.1
click at [1442, 424] on div "Nombre completo : Lilia Sulmira Peña la de Hoz" at bounding box center [1329, 427] width 259 height 29
drag, startPoint x: 378, startPoint y: 543, endPoint x: 451, endPoint y: 543, distance: 73.0
click at [451, 543] on div "Identificación : CC 32837766" at bounding box center [438, 541] width 259 height 14
copy div "CC 32837766"
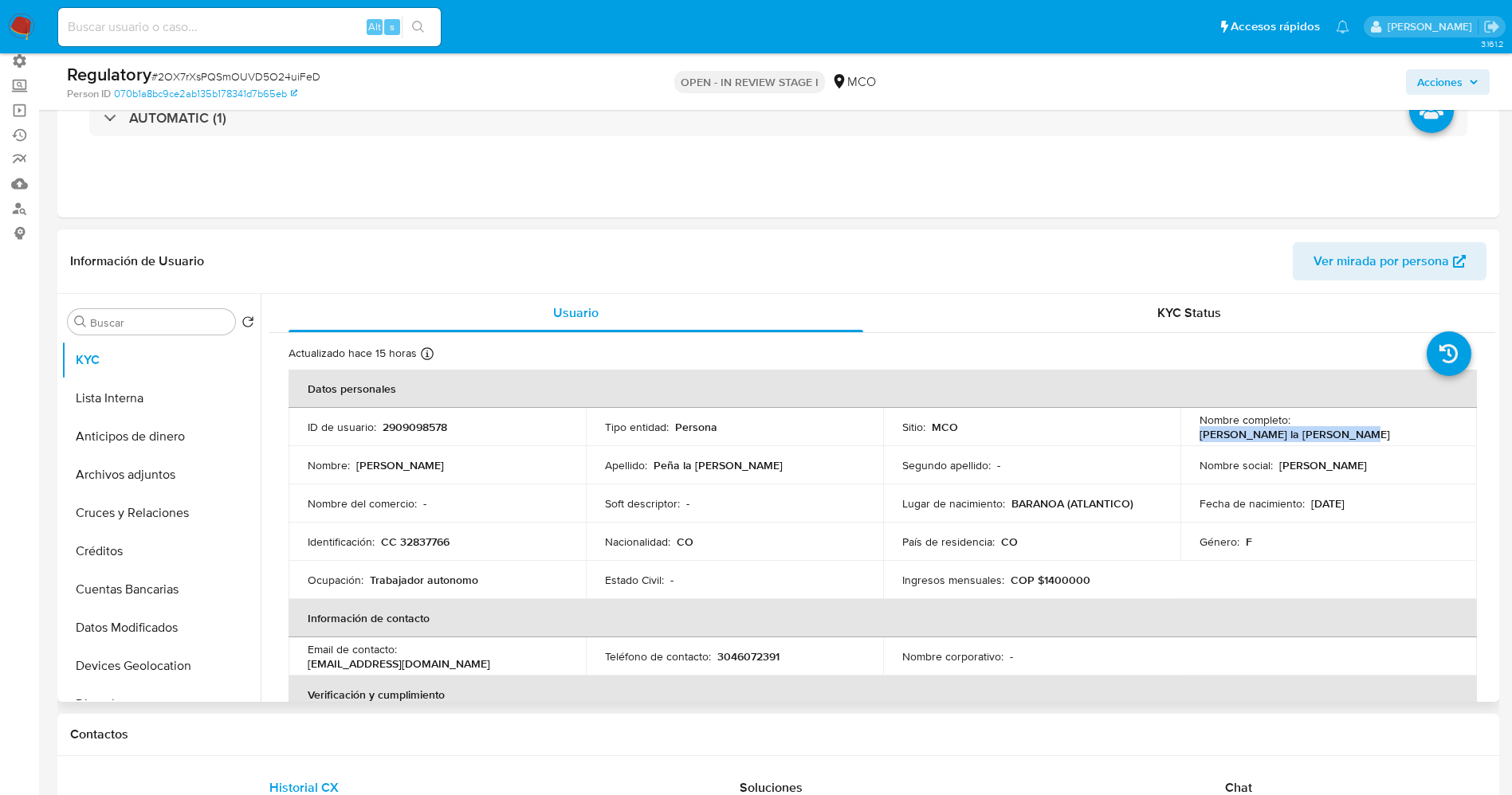
drag, startPoint x: 1291, startPoint y: 427, endPoint x: 1405, endPoint y: 425, distance: 114.0
click at [1442, 427] on div "Nombre completo : Lilia Sulmira Peña la de Hoz" at bounding box center [1329, 427] width 259 height 29
copy p "Lilia Sulmira Peña la de Hoz"
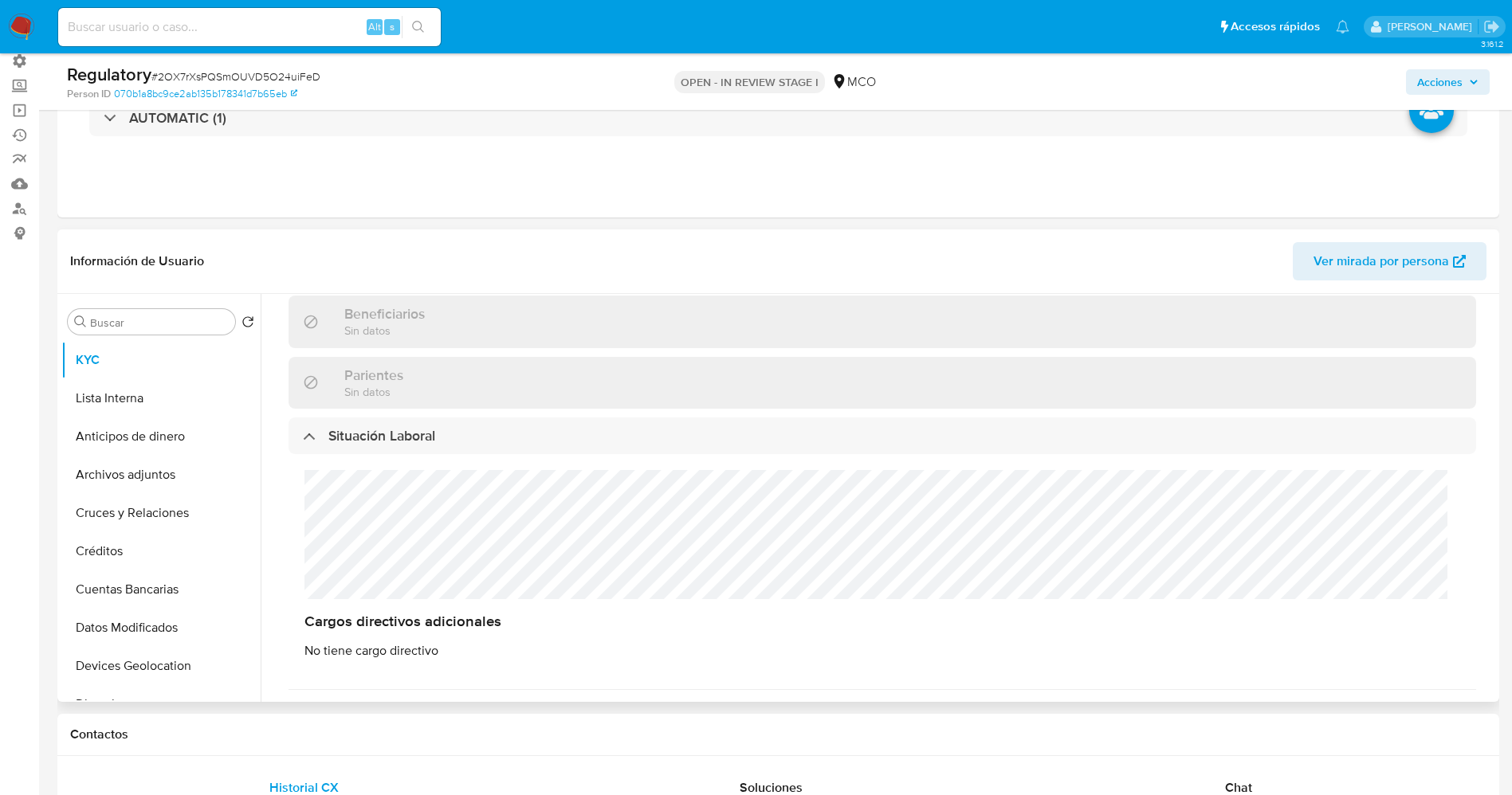
scroll to position [836, 0]
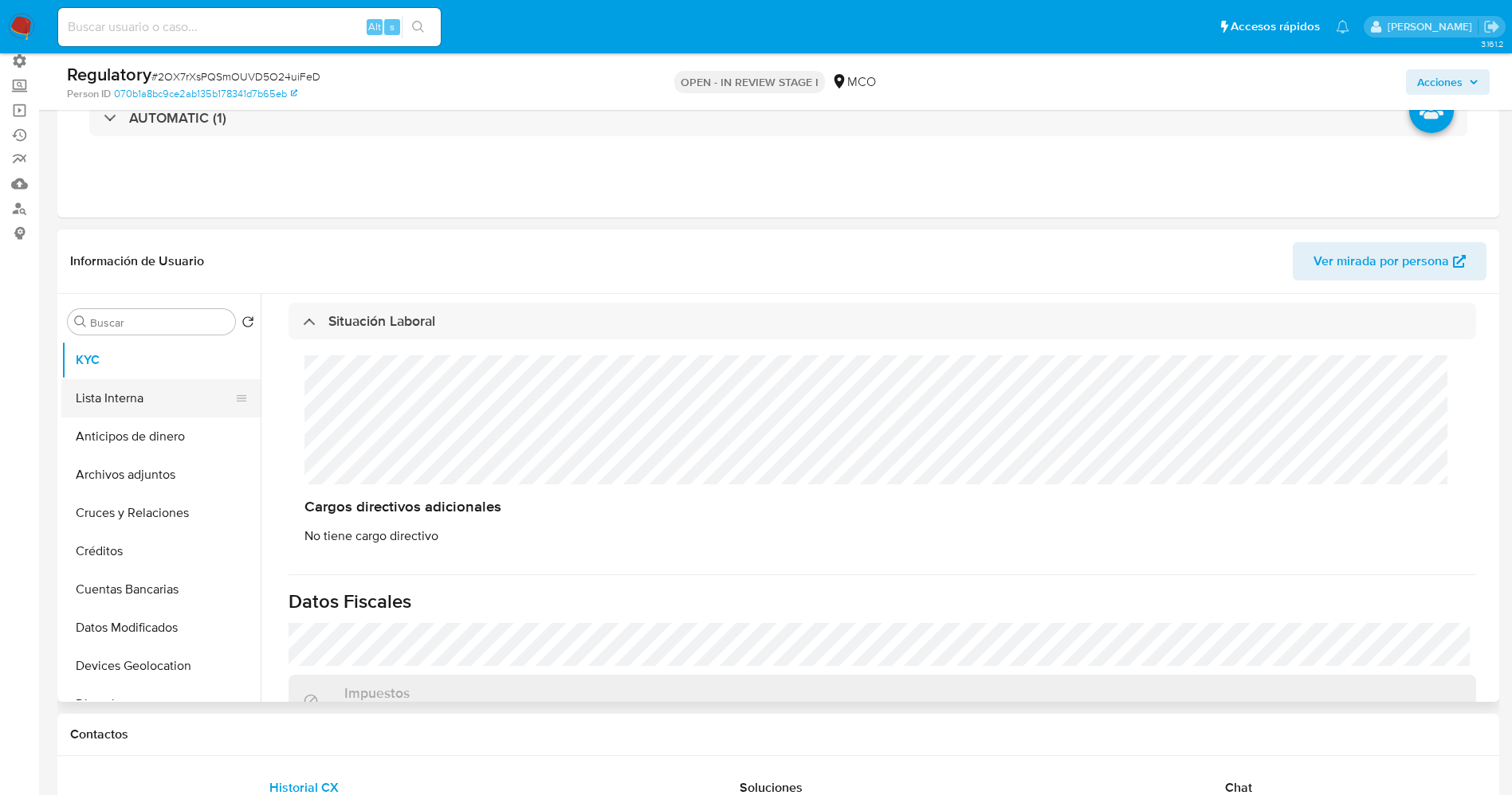
click at [116, 398] on button "Lista Interna" at bounding box center [154, 398] width 187 height 38
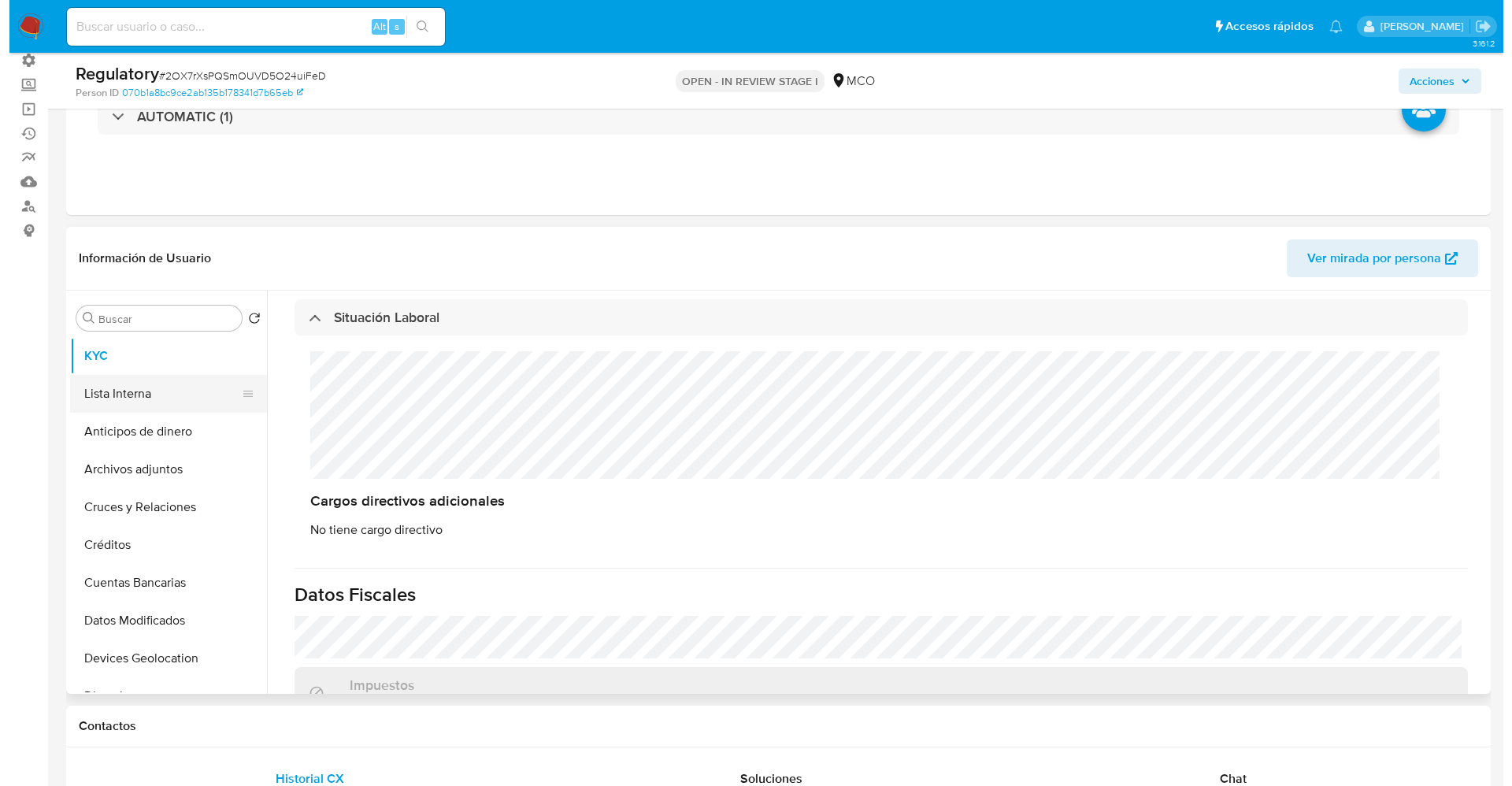
scroll to position [0, 0]
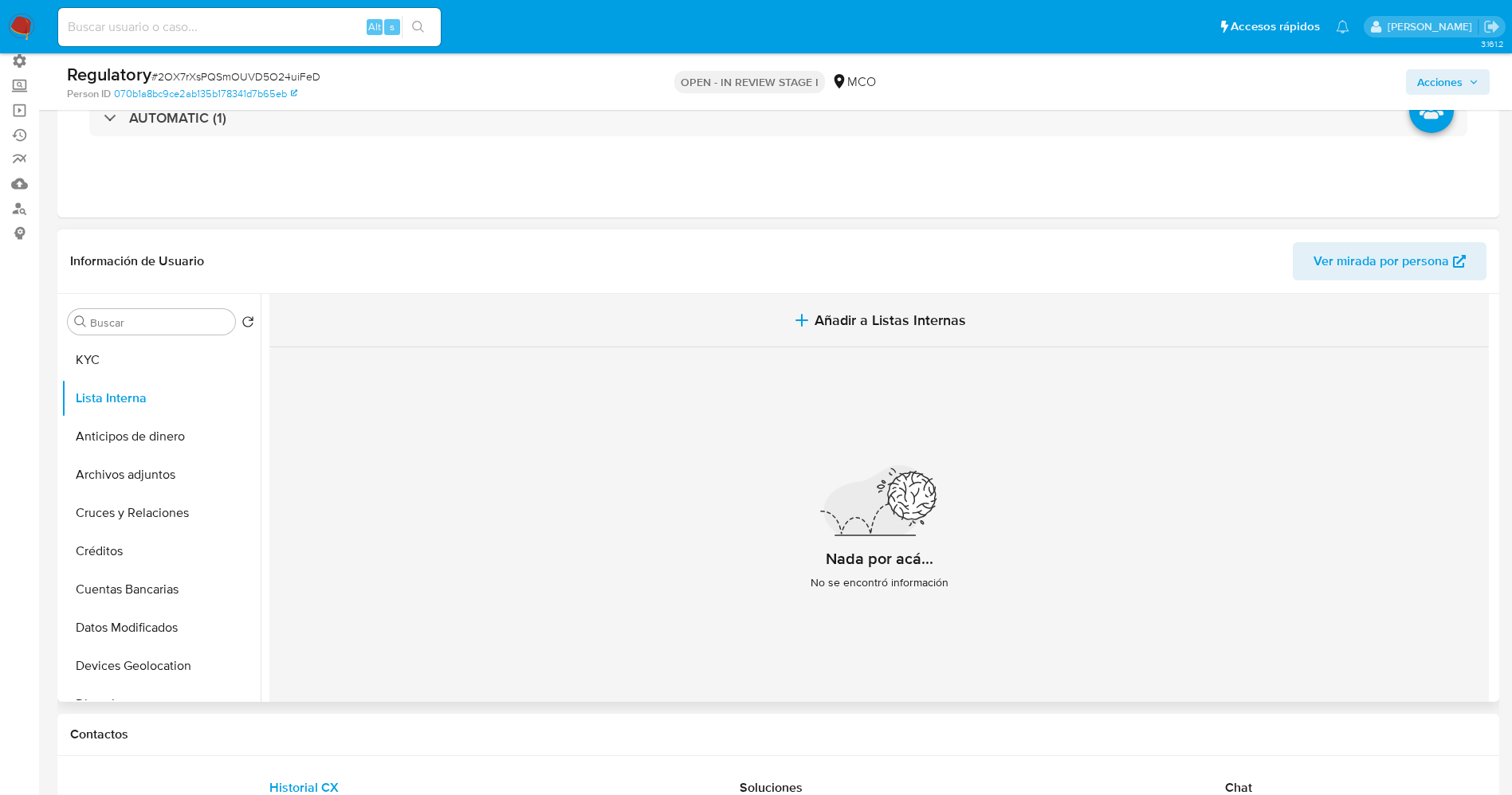
click at [874, 322] on span "Añadir a Listas Internas" at bounding box center [889, 320] width 151 height 18
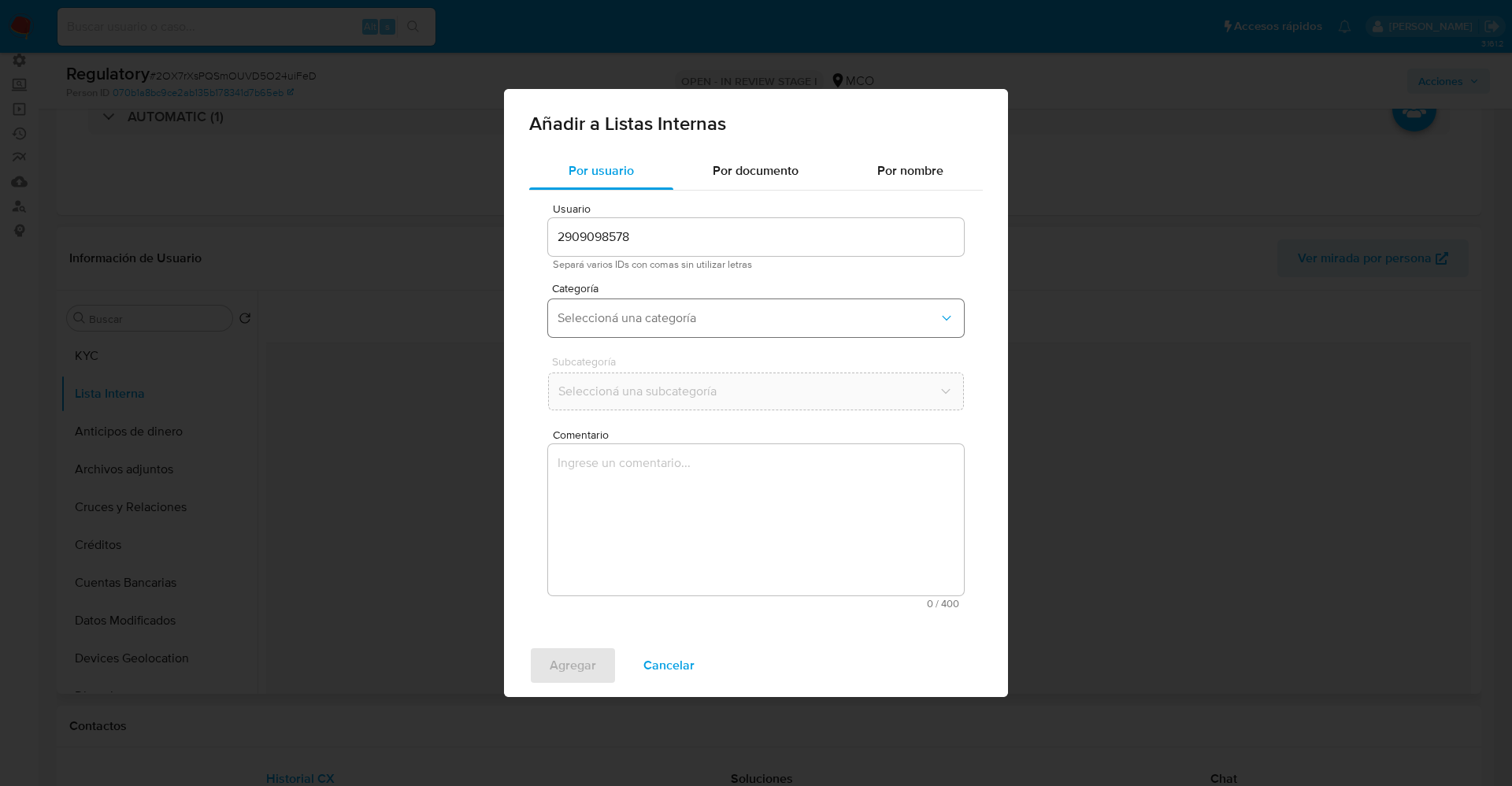
click at [710, 325] on span "Seleccioná una categoría" at bounding box center [748, 317] width 381 height 16
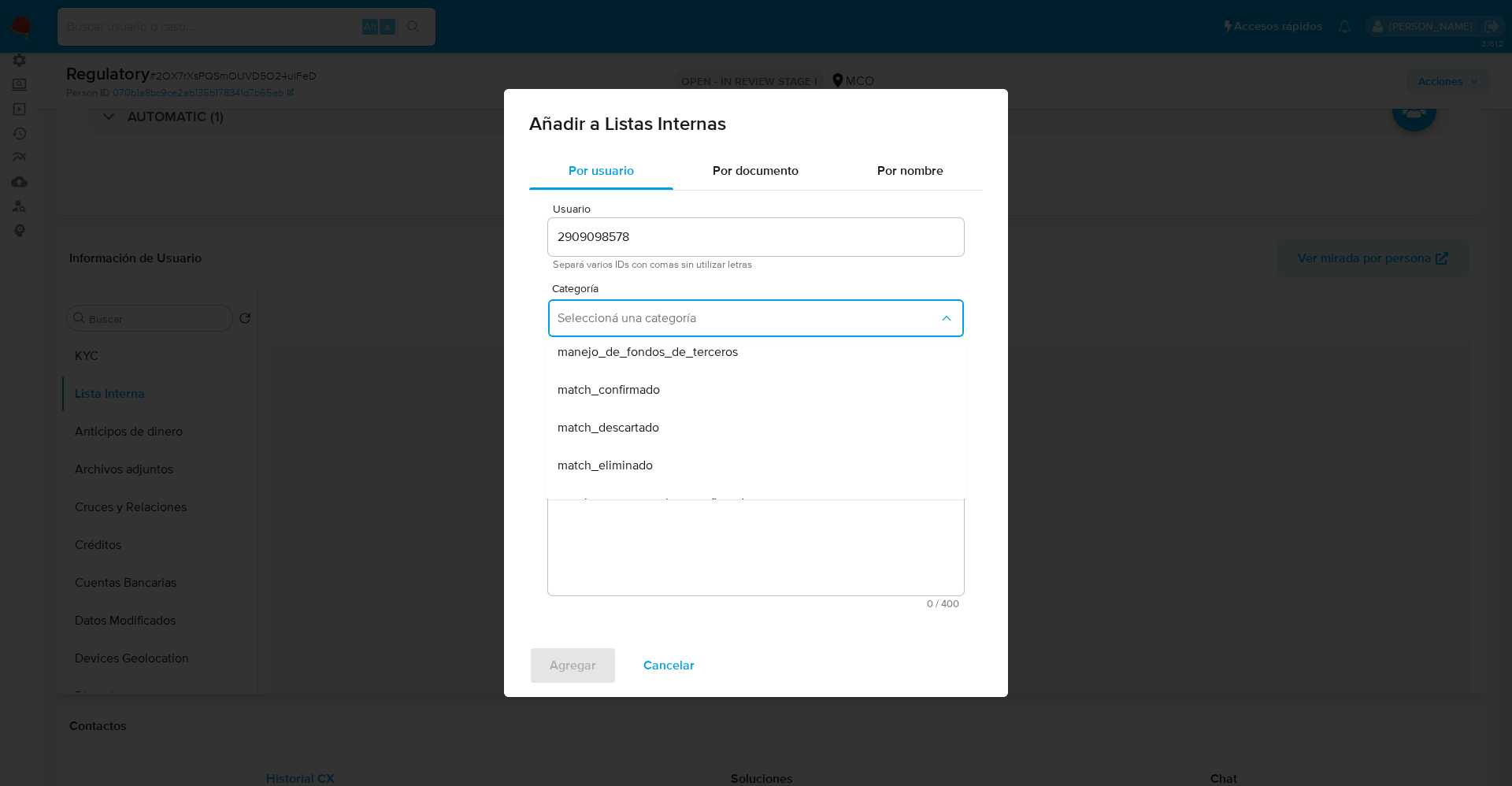
scroll to position [118, 0]
click at [646, 356] on span "match_confirmado" at bounding box center [609, 355] width 102 height 16
click at [653, 390] on span "Seleccioná una subcategoría" at bounding box center [748, 391] width 381 height 16
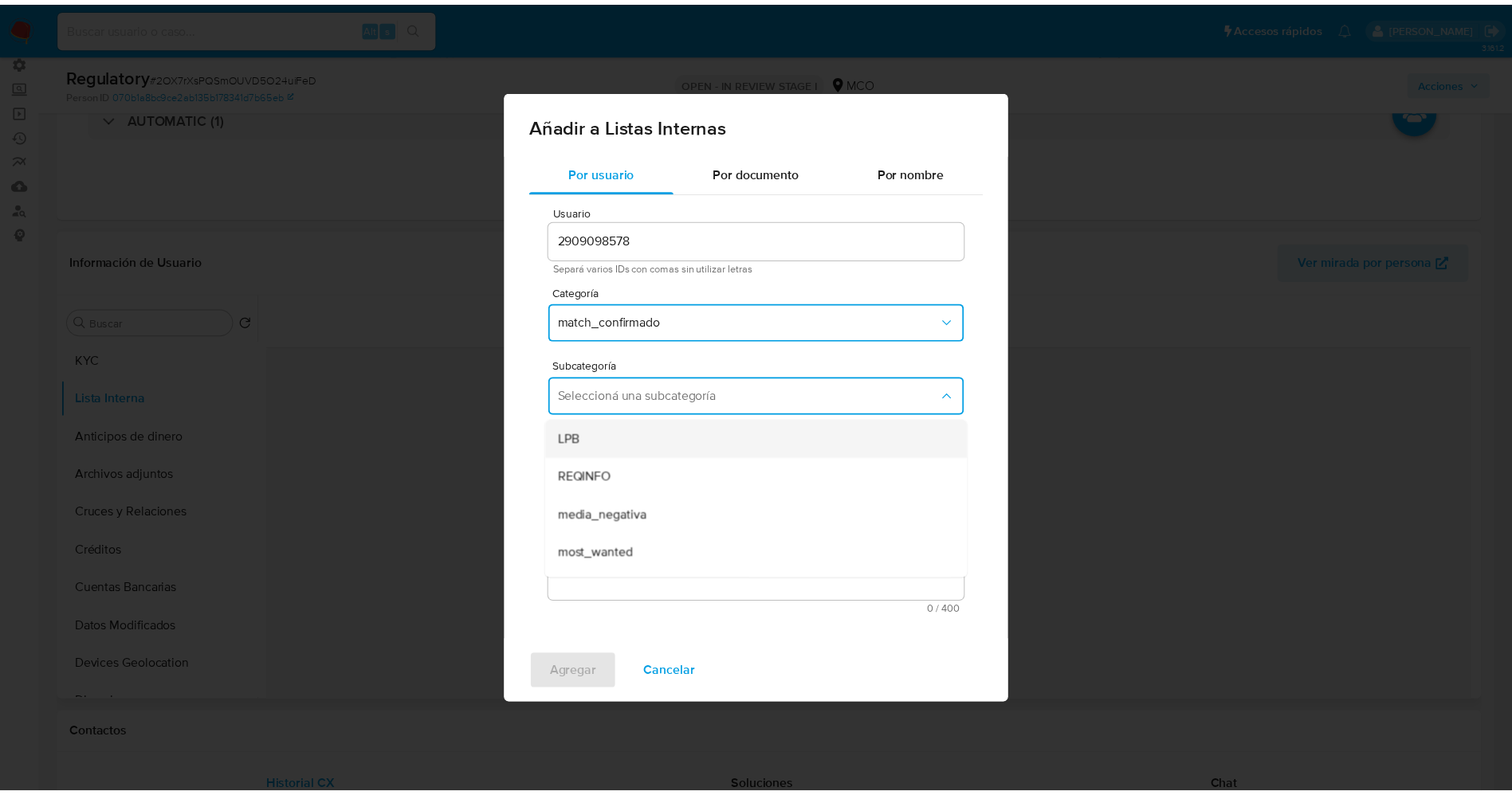
scroll to position [108, 0]
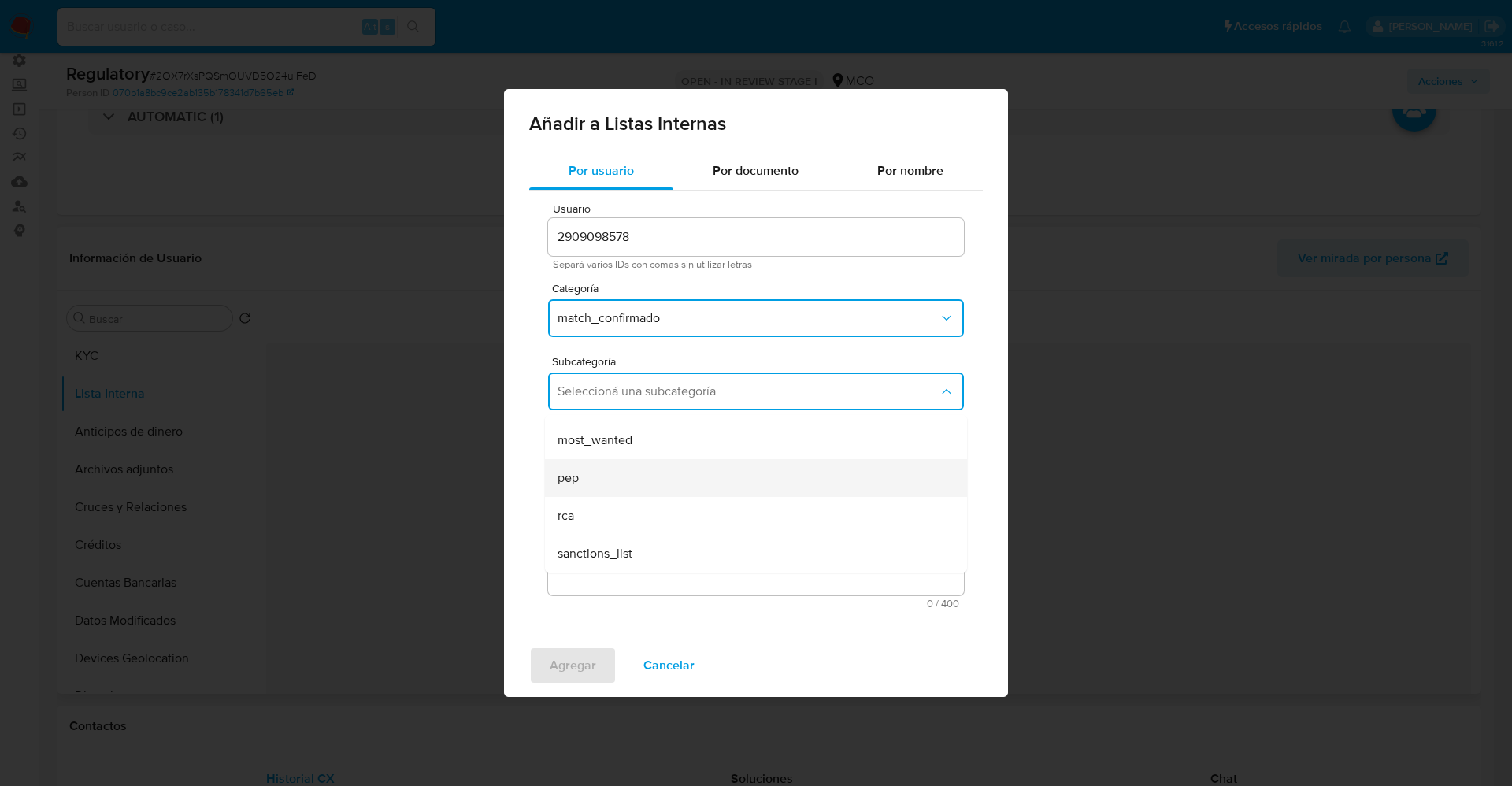
click at [624, 462] on div "pep" at bounding box center [751, 478] width 387 height 38
click at [624, 462] on textarea "Comentario" at bounding box center [756, 520] width 416 height 151
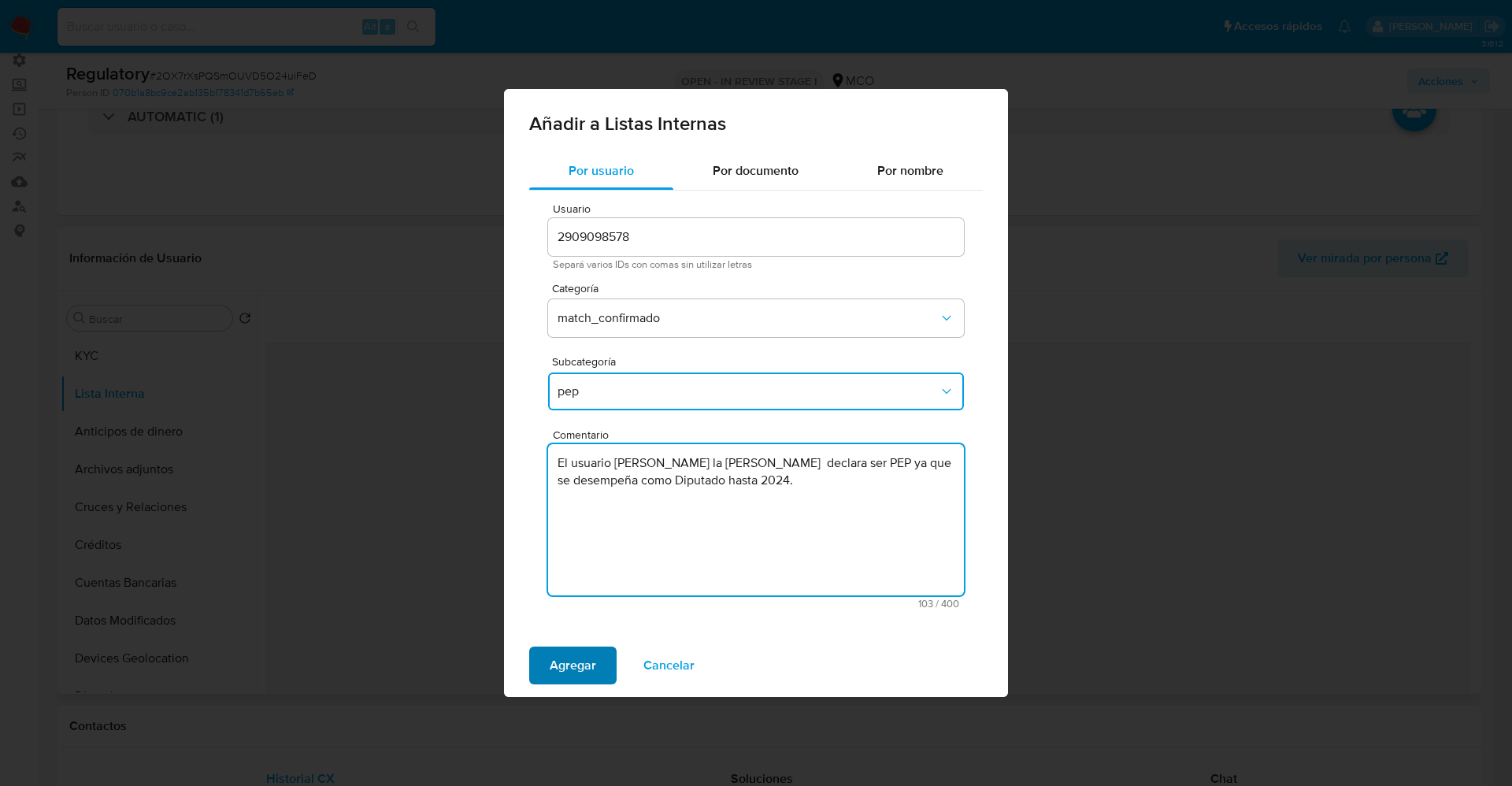
type textarea "El usuario Lilia Sulmira Peña la de Hoz declara ser PEP ya que se desempeña com…"
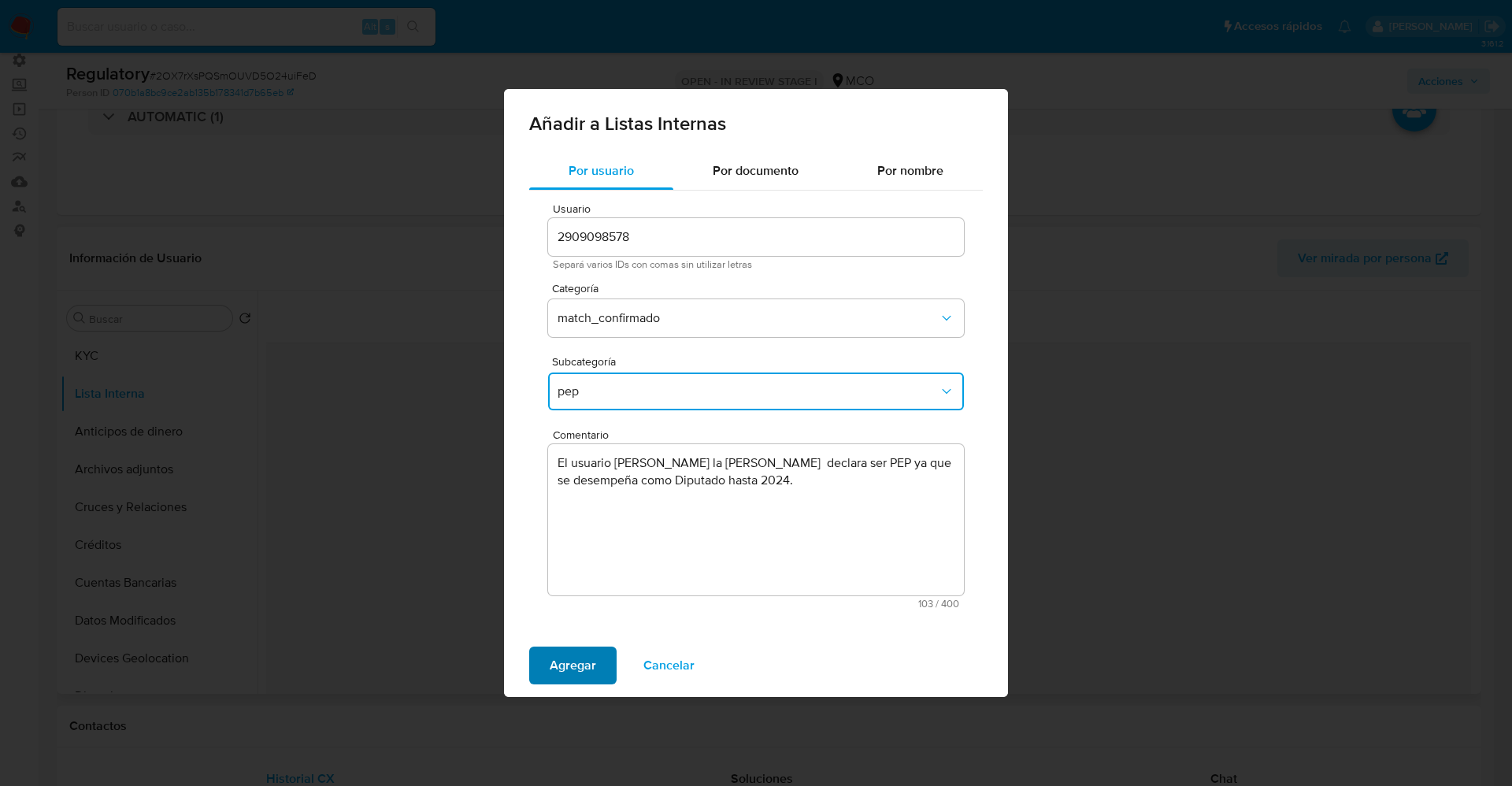
click at [590, 656] on span "Agregar" at bounding box center [573, 664] width 46 height 34
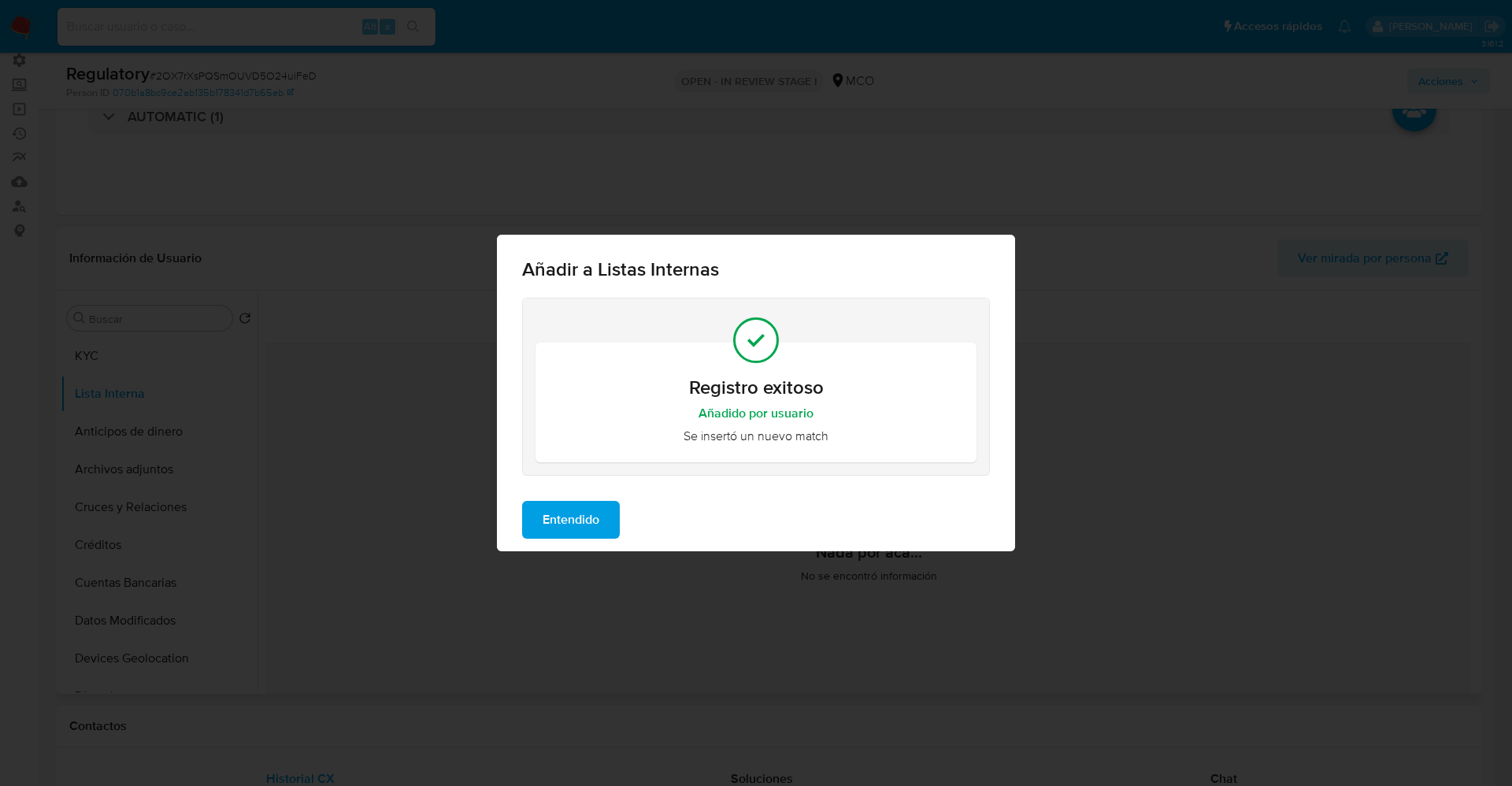
click at [579, 512] on span "Entendido" at bounding box center [571, 519] width 57 height 34
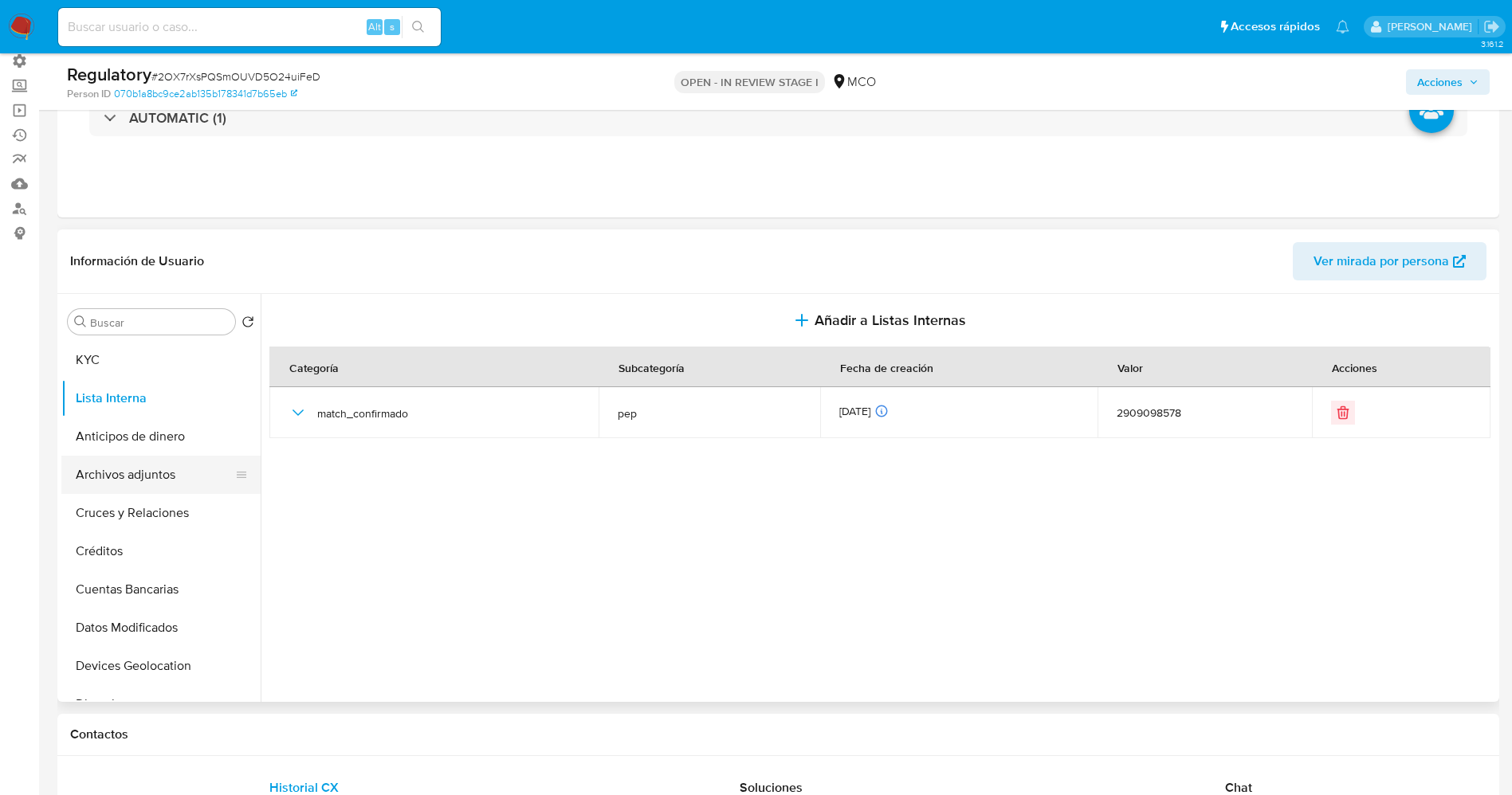
click at [80, 474] on button "Archivos adjuntos" at bounding box center [154, 474] width 187 height 38
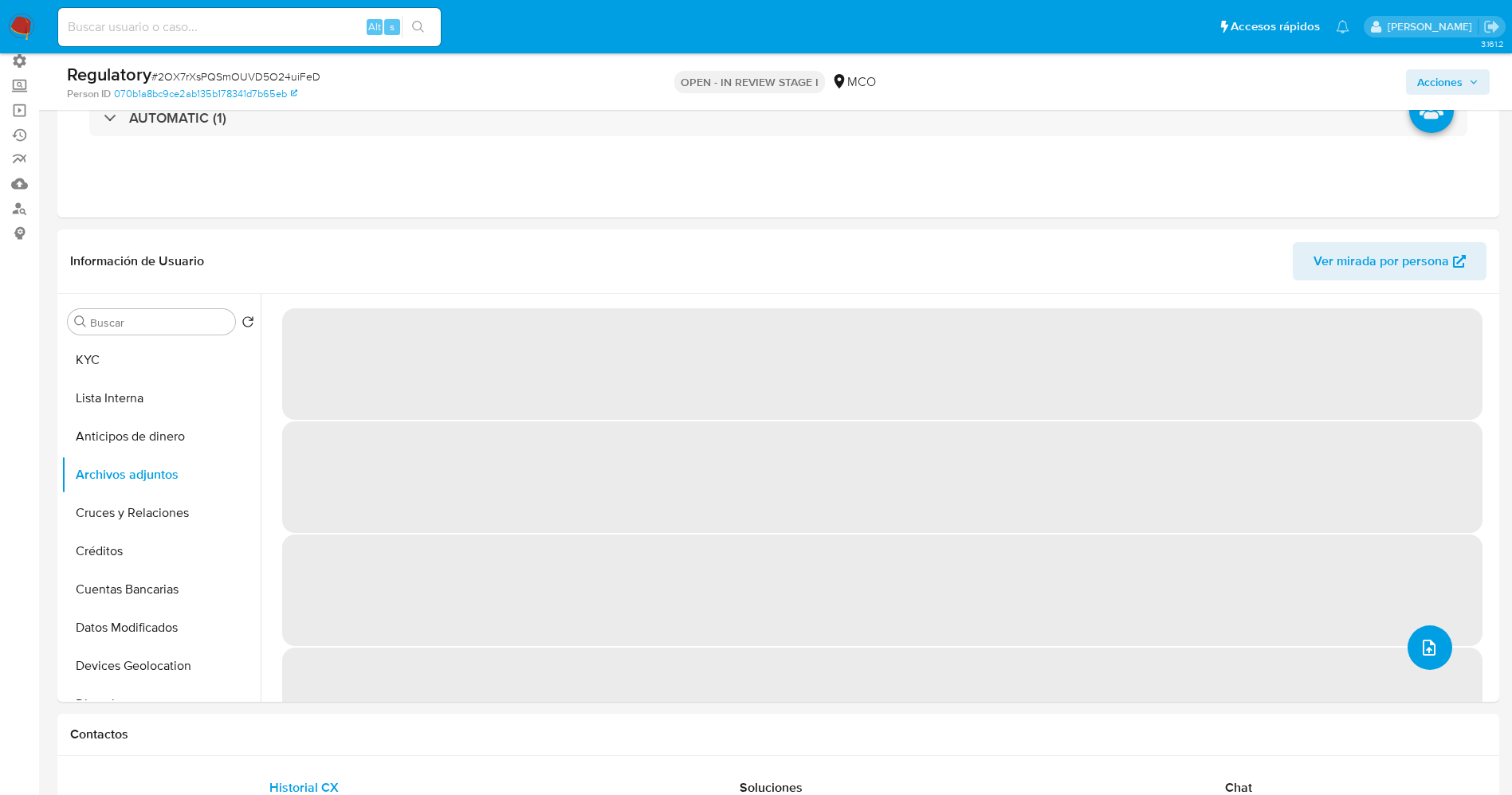
click at [1408, 650] on button "upload-file" at bounding box center [1430, 648] width 45 height 45
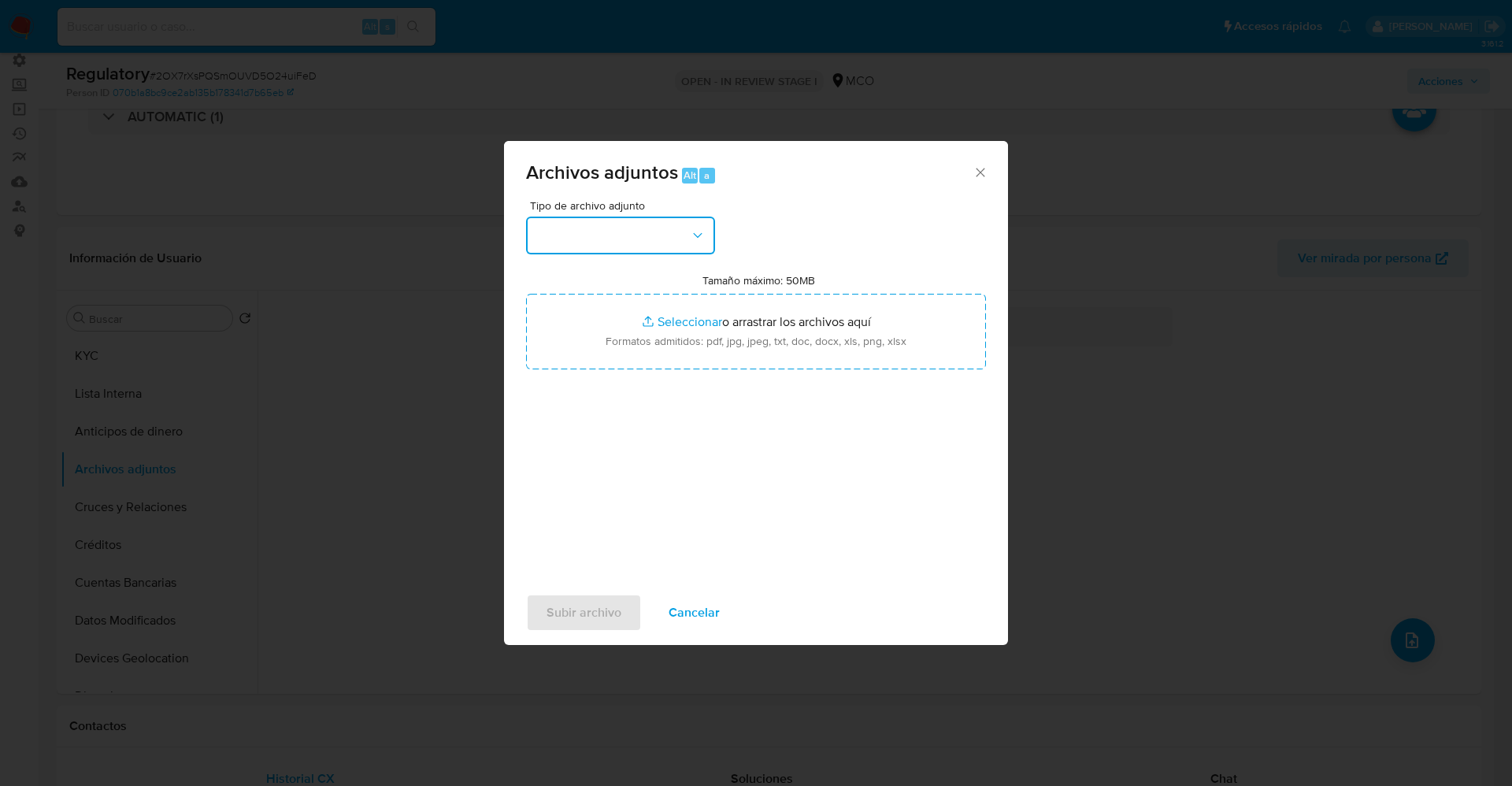
click at [551, 233] on button "button" at bounding box center [621, 235] width 189 height 38
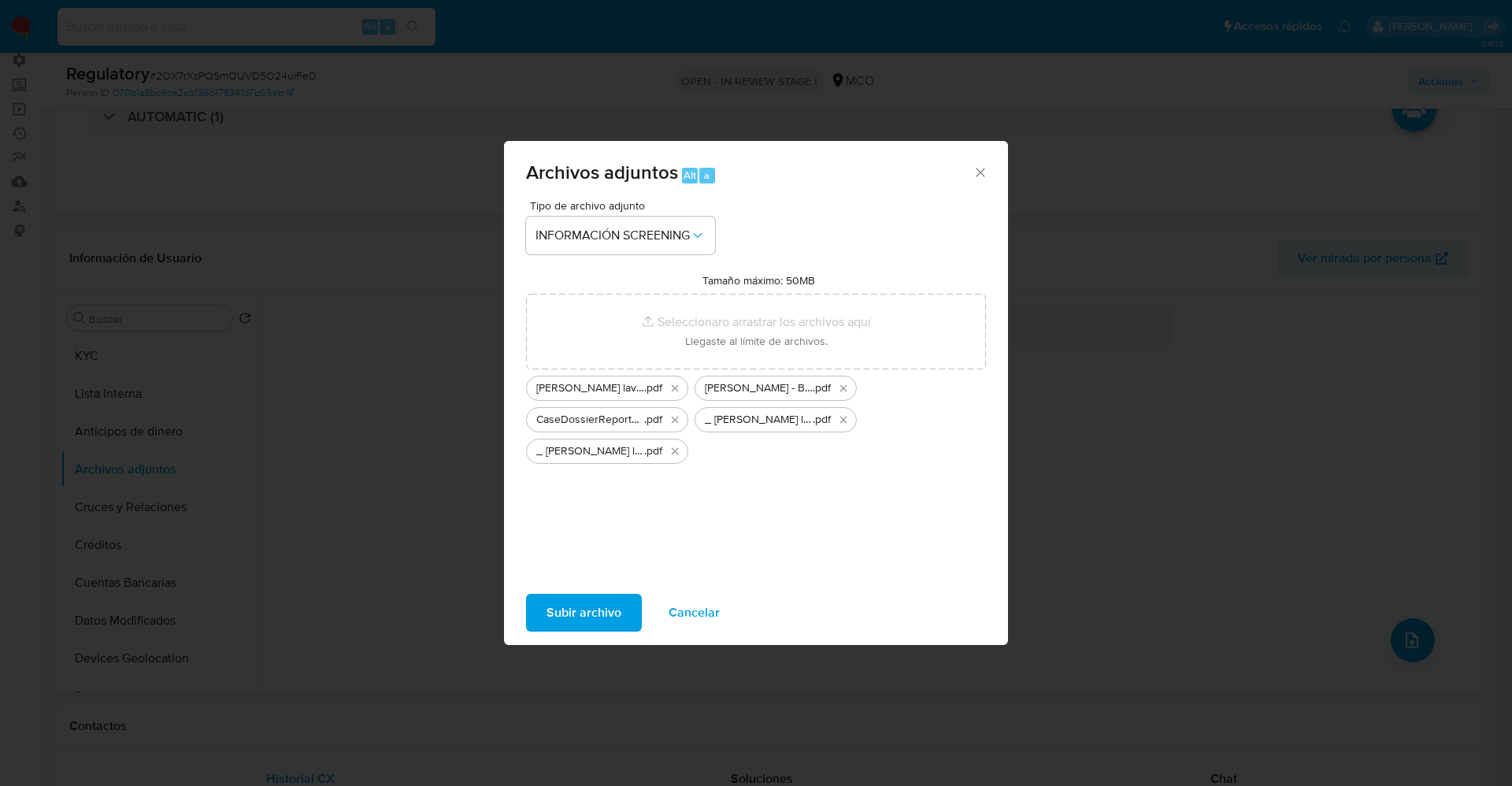
click at [619, 627] on span "Subir archivo" at bounding box center [584, 612] width 75 height 34
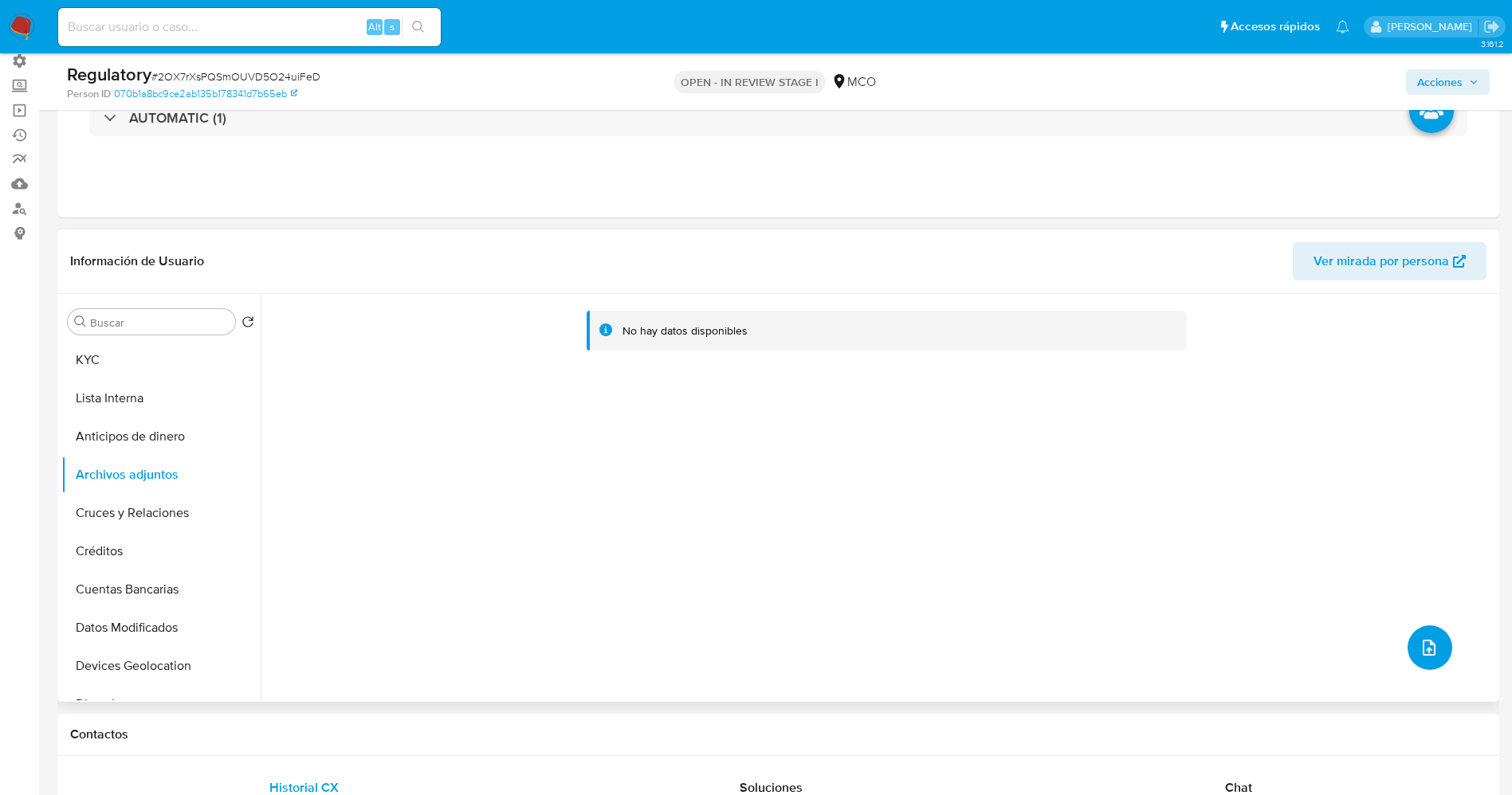
click at [1438, 647] on button "upload-file" at bounding box center [1430, 648] width 45 height 45
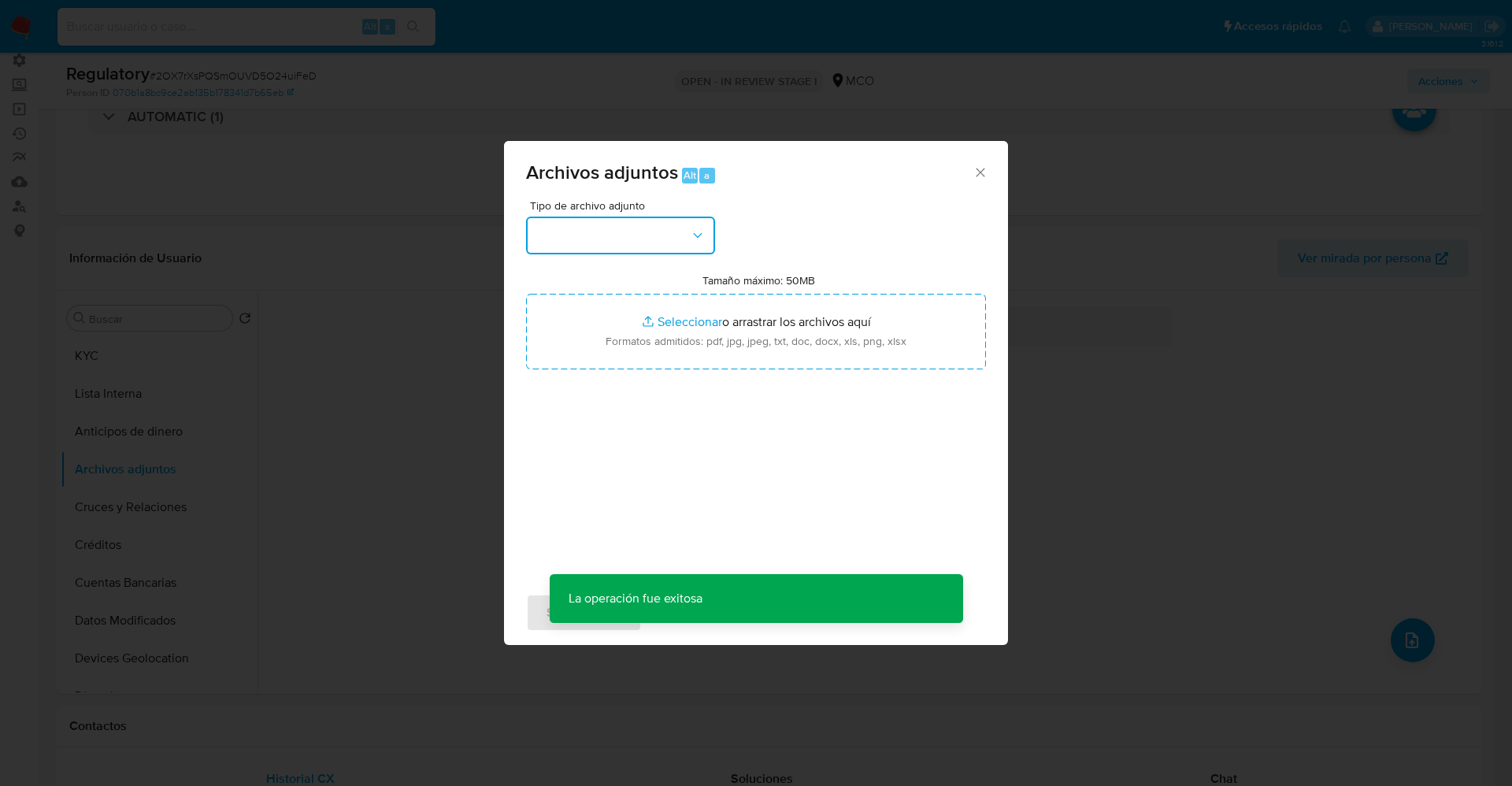
click at [583, 229] on button "button" at bounding box center [621, 235] width 189 height 38
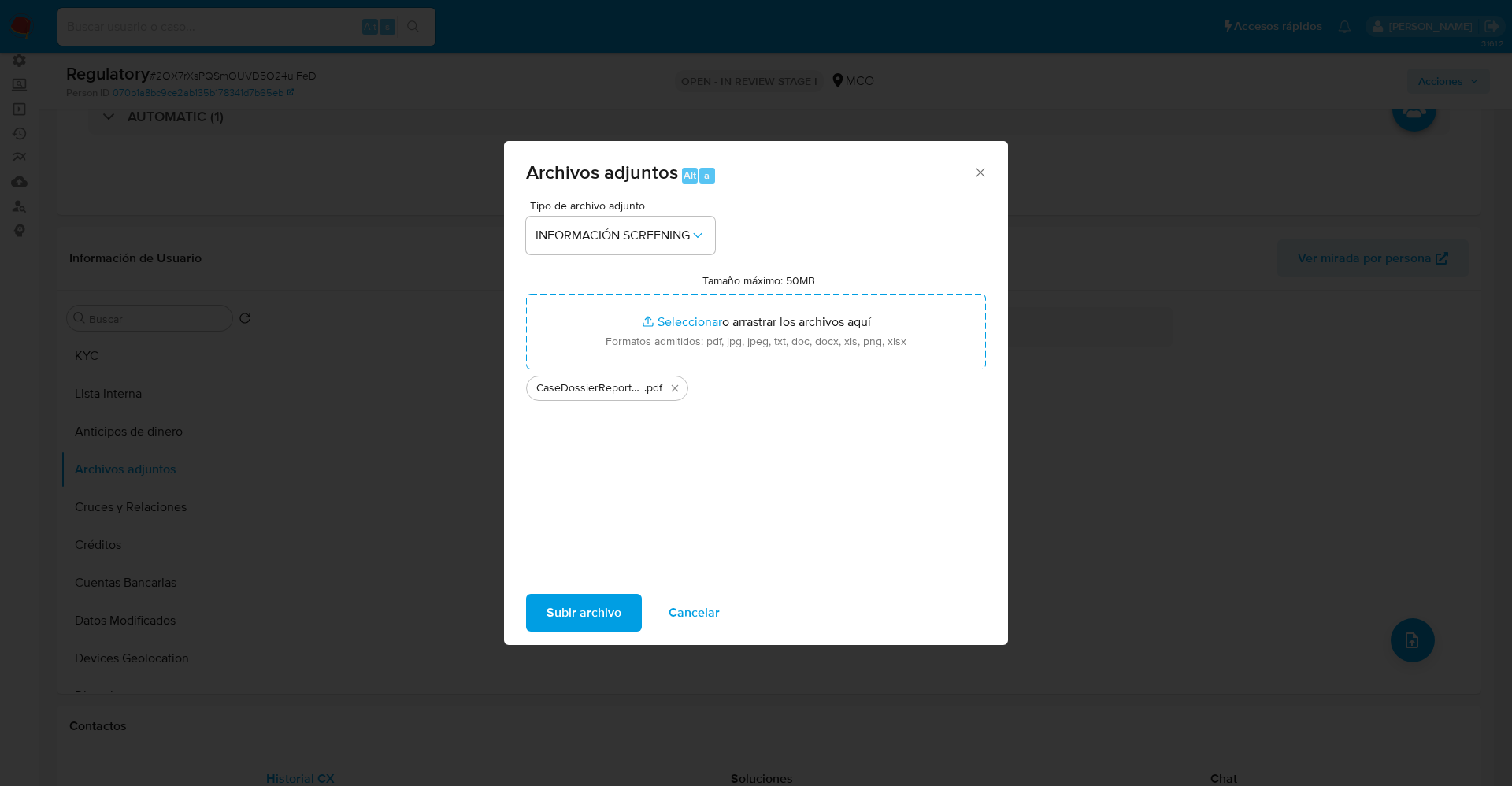
click at [579, 618] on span "Subir archivo" at bounding box center [584, 612] width 75 height 34
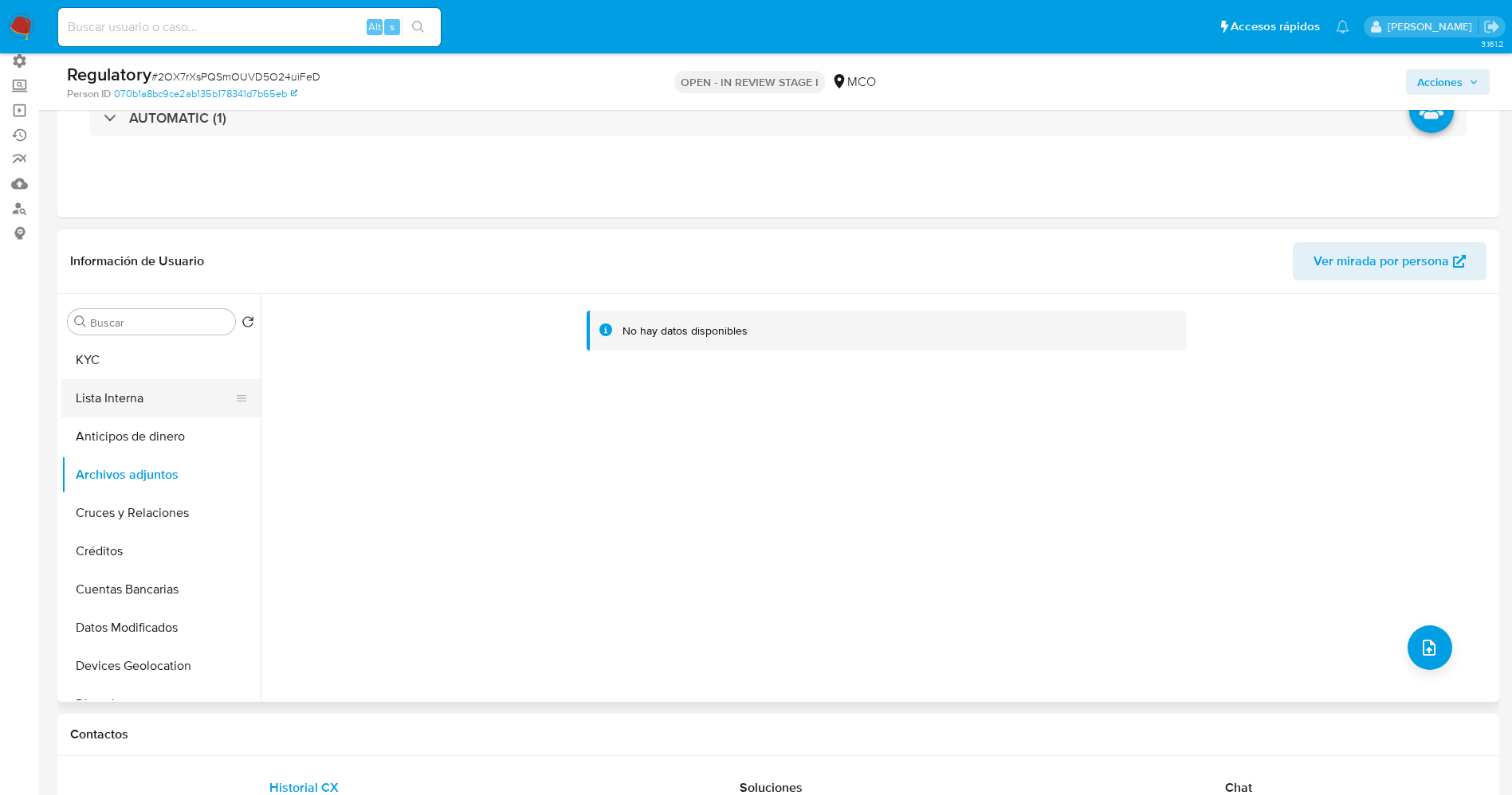
click at [118, 405] on button "Lista Interna" at bounding box center [154, 398] width 187 height 38
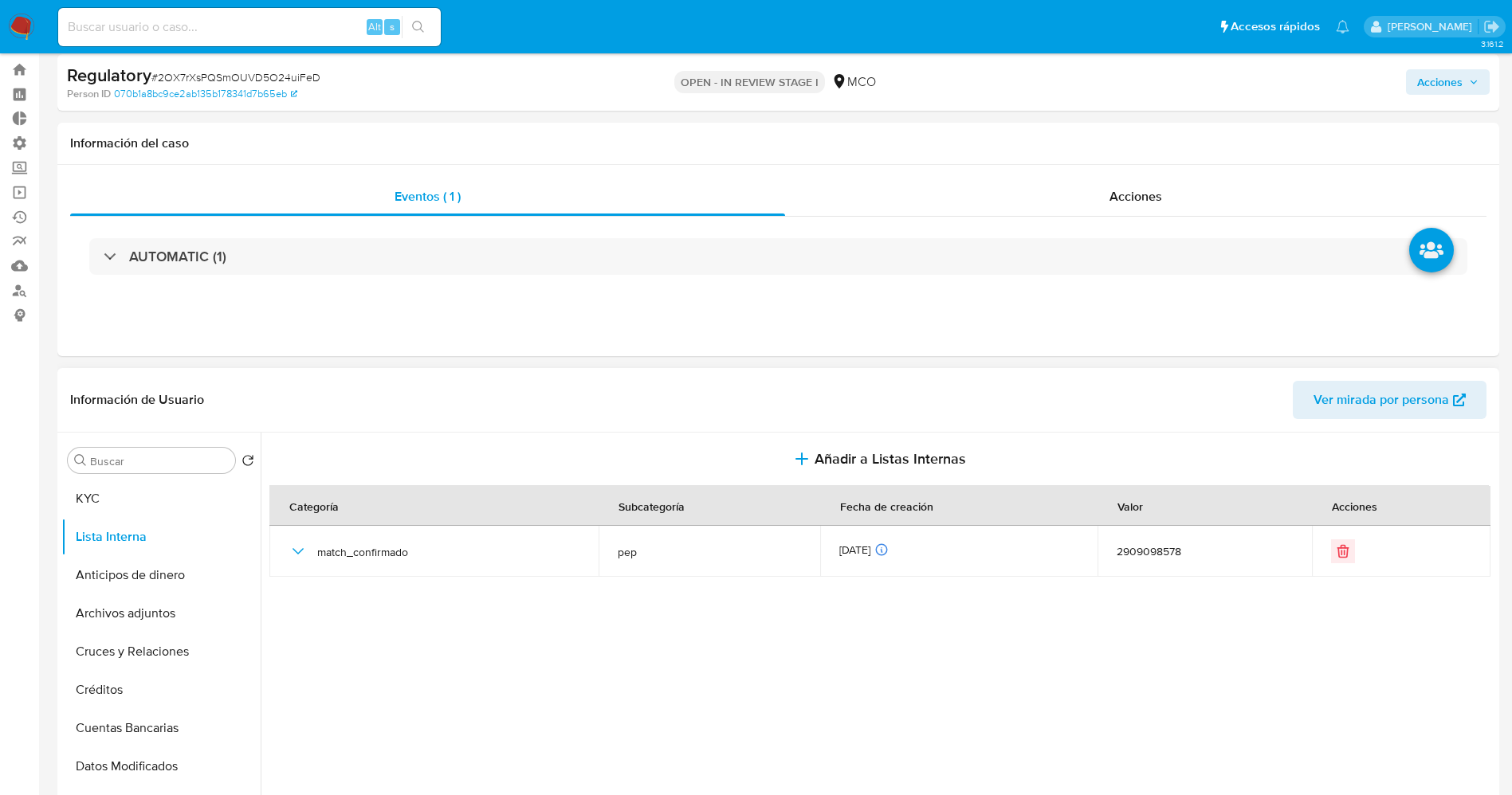
scroll to position [0, 0]
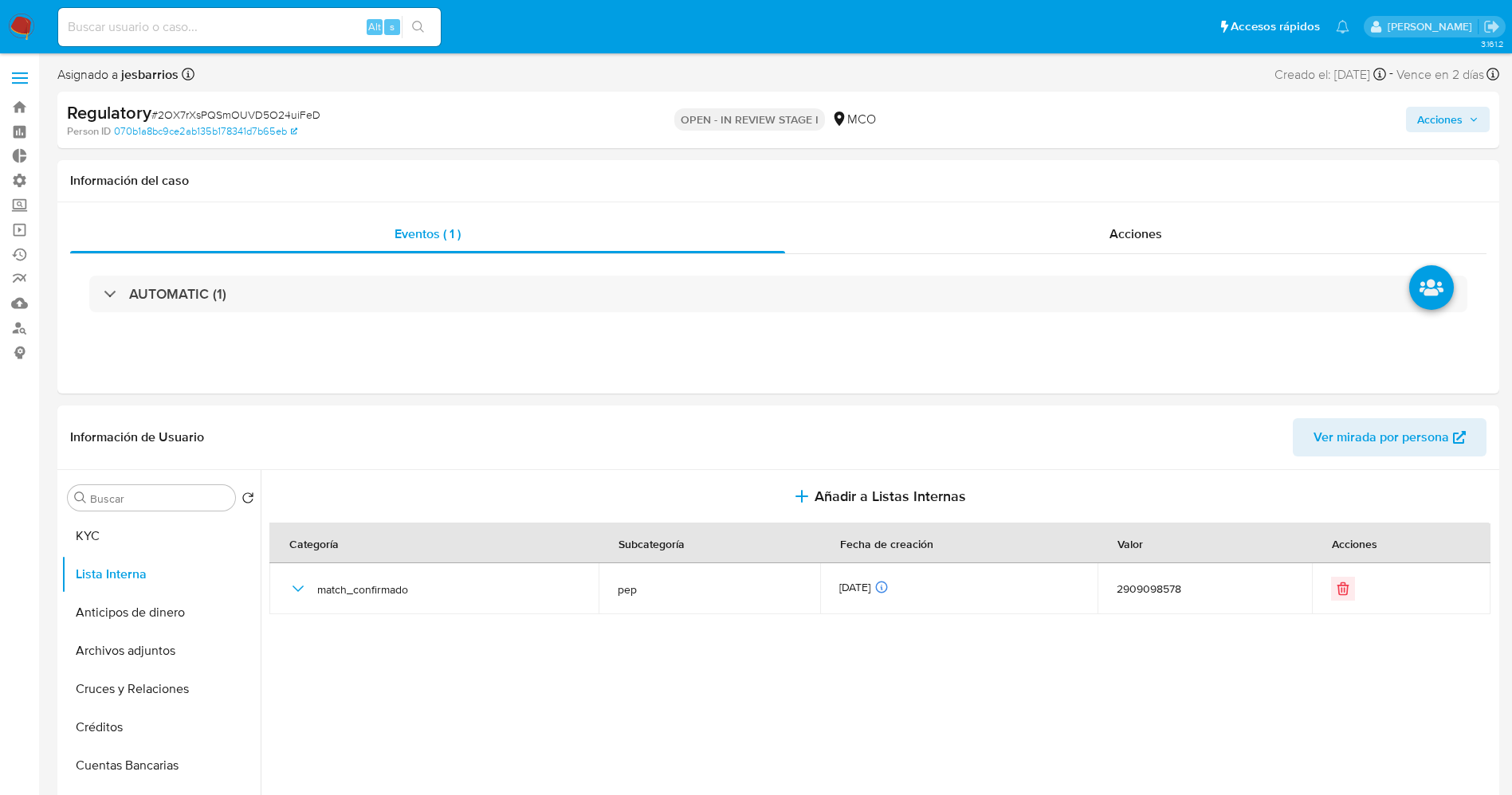
click at [1469, 111] on span "Acciones" at bounding box center [1447, 119] width 61 height 23
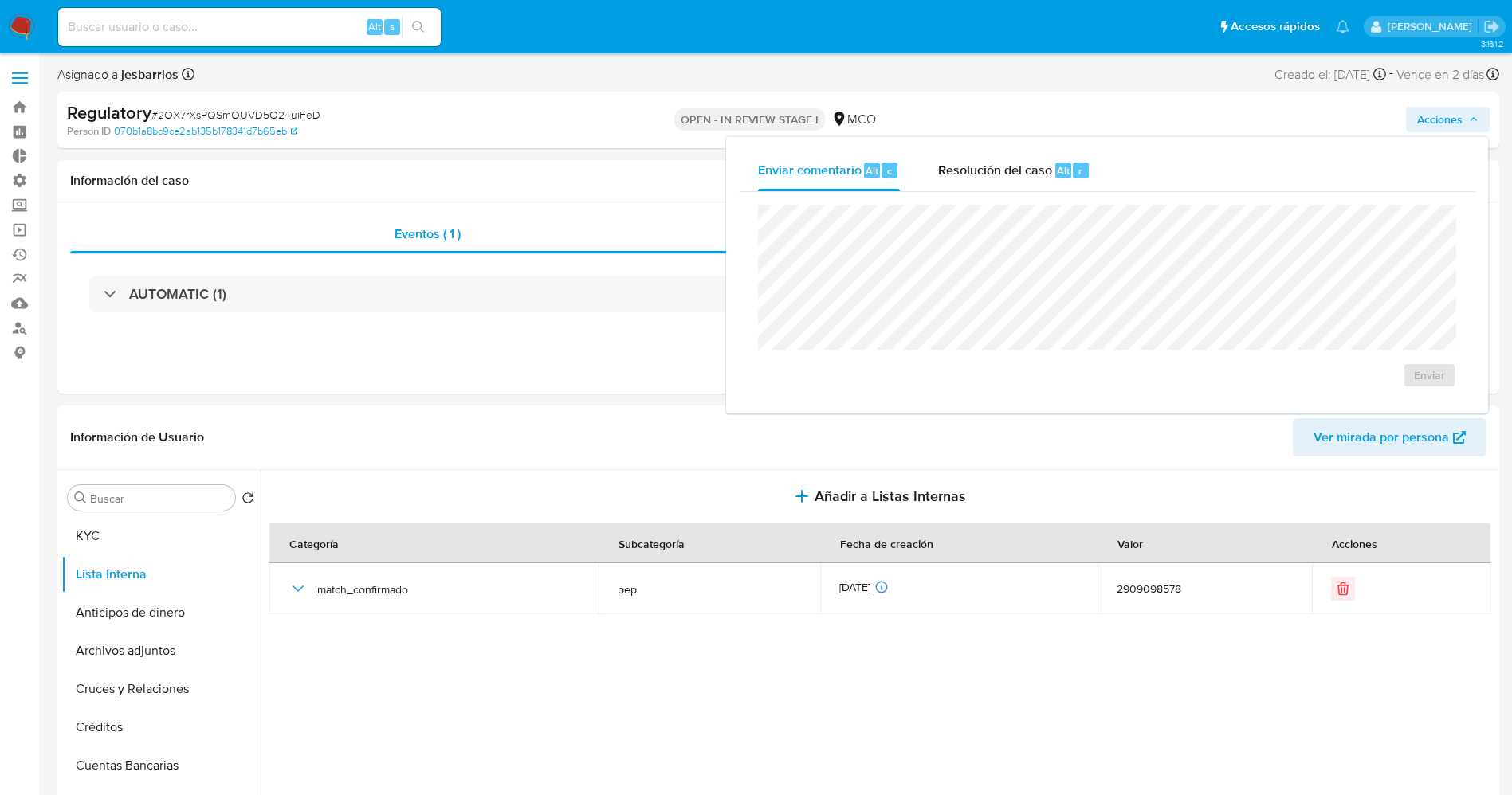
drag, startPoint x: 981, startPoint y: 178, endPoint x: 990, endPoint y: 197, distance: 21.0
click at [981, 176] on span "Resolución del caso" at bounding box center [995, 170] width 114 height 19
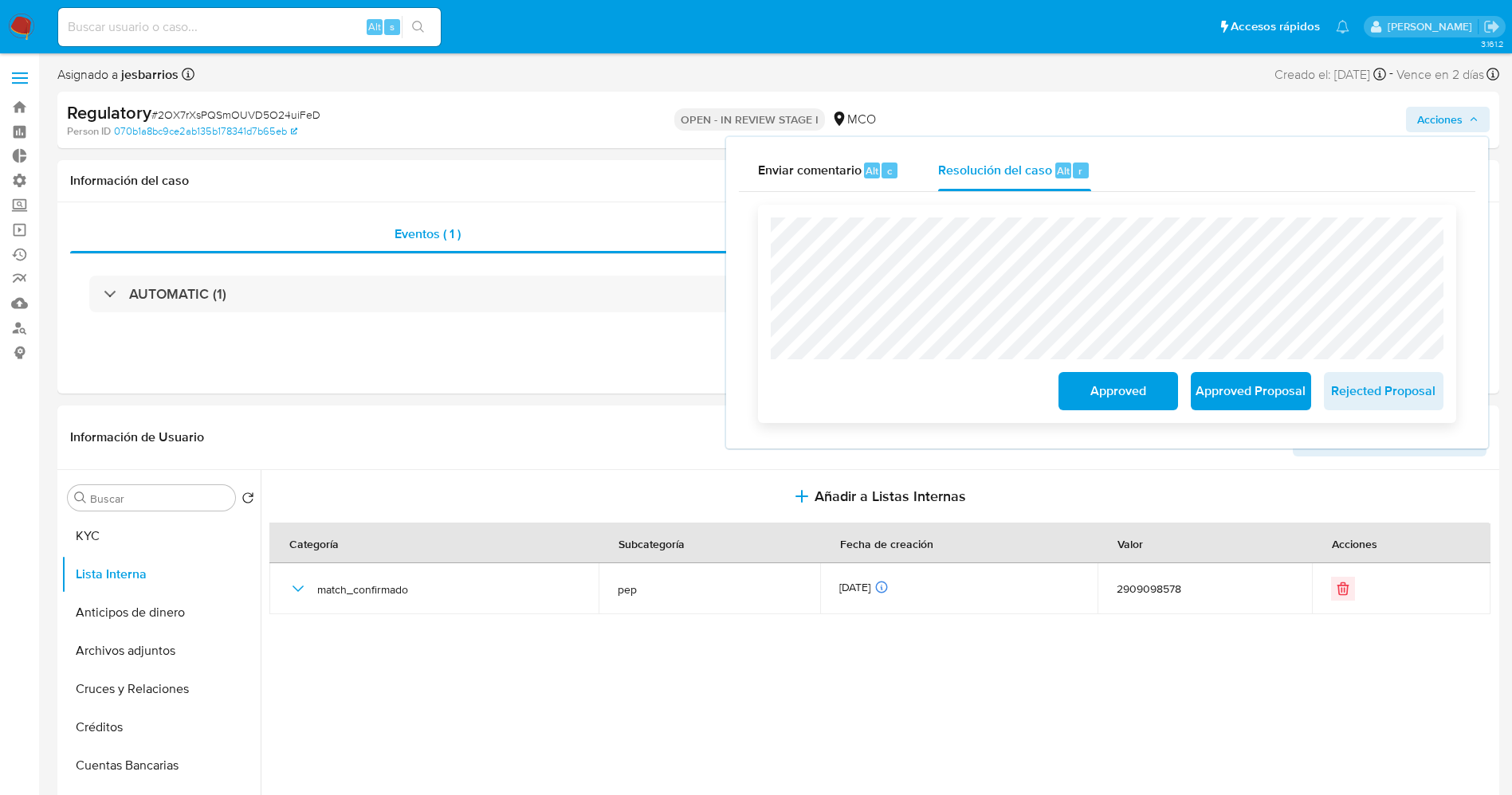
click at [1231, 395] on span "Approved Proposal" at bounding box center [1250, 390] width 78 height 35
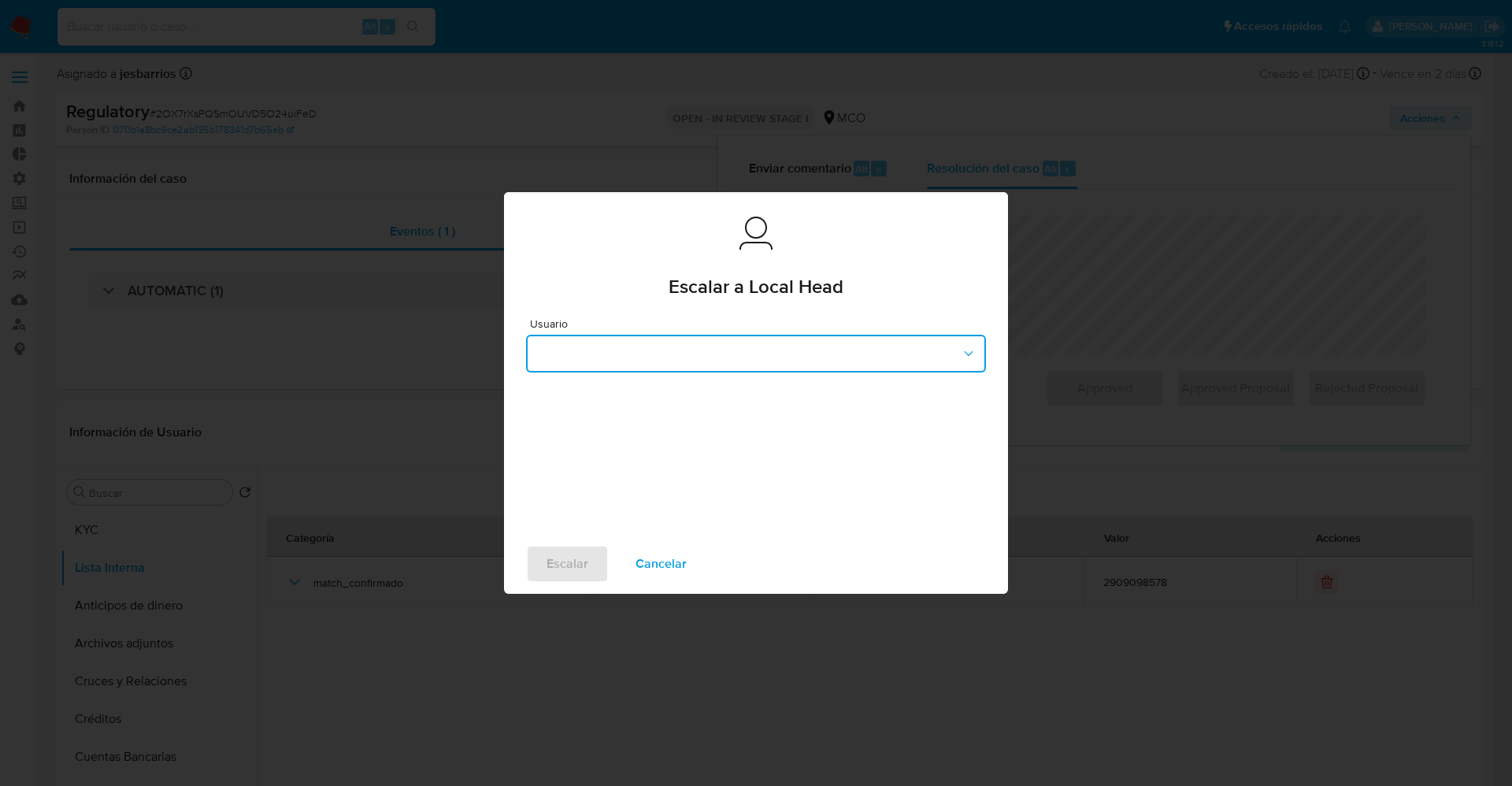
click at [700, 356] on button "button" at bounding box center [756, 354] width 460 height 38
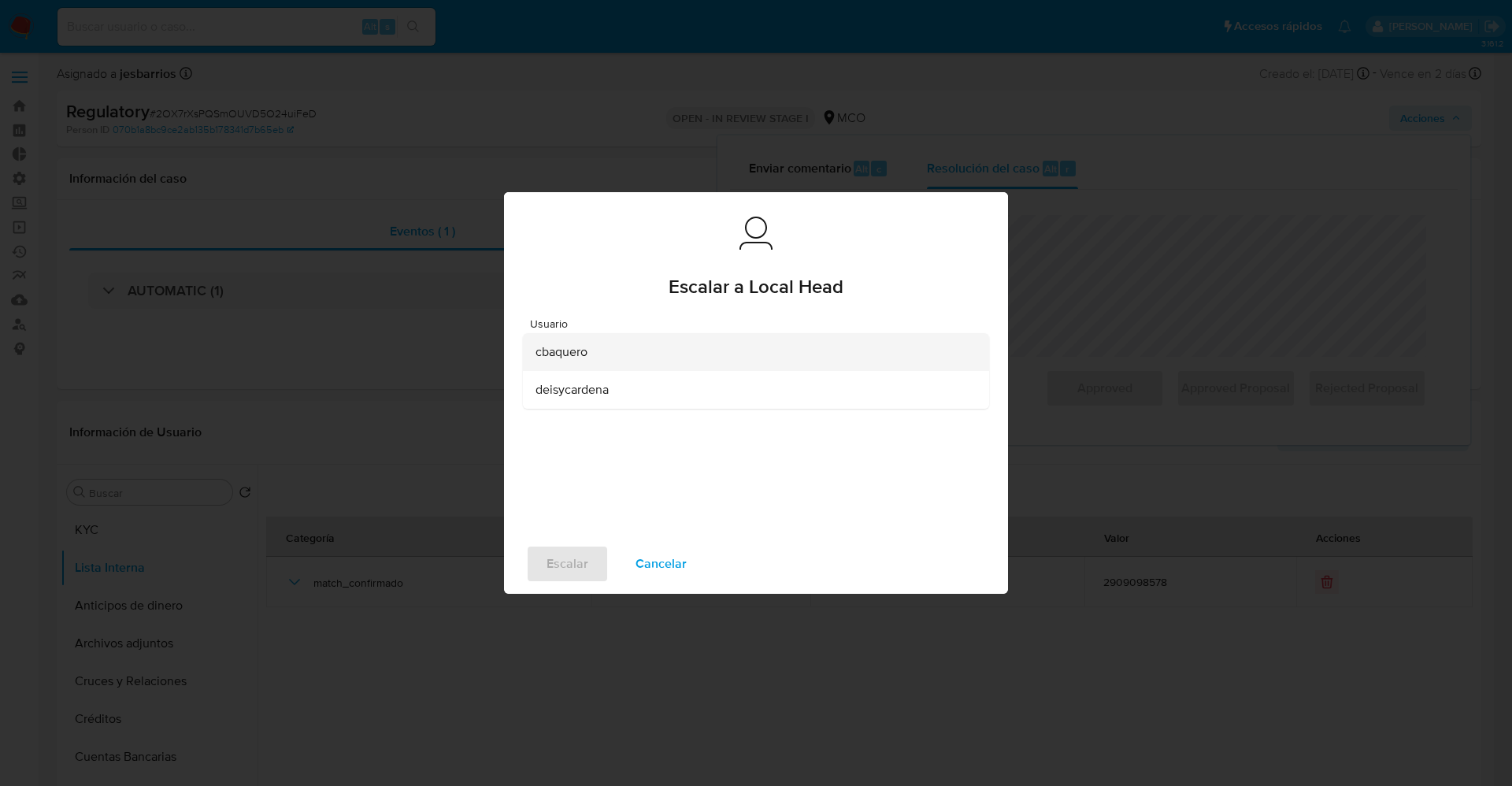
click at [622, 346] on div "cbaquero" at bounding box center [751, 352] width 432 height 38
click at [568, 564] on span "Escalar" at bounding box center [567, 563] width 42 height 34
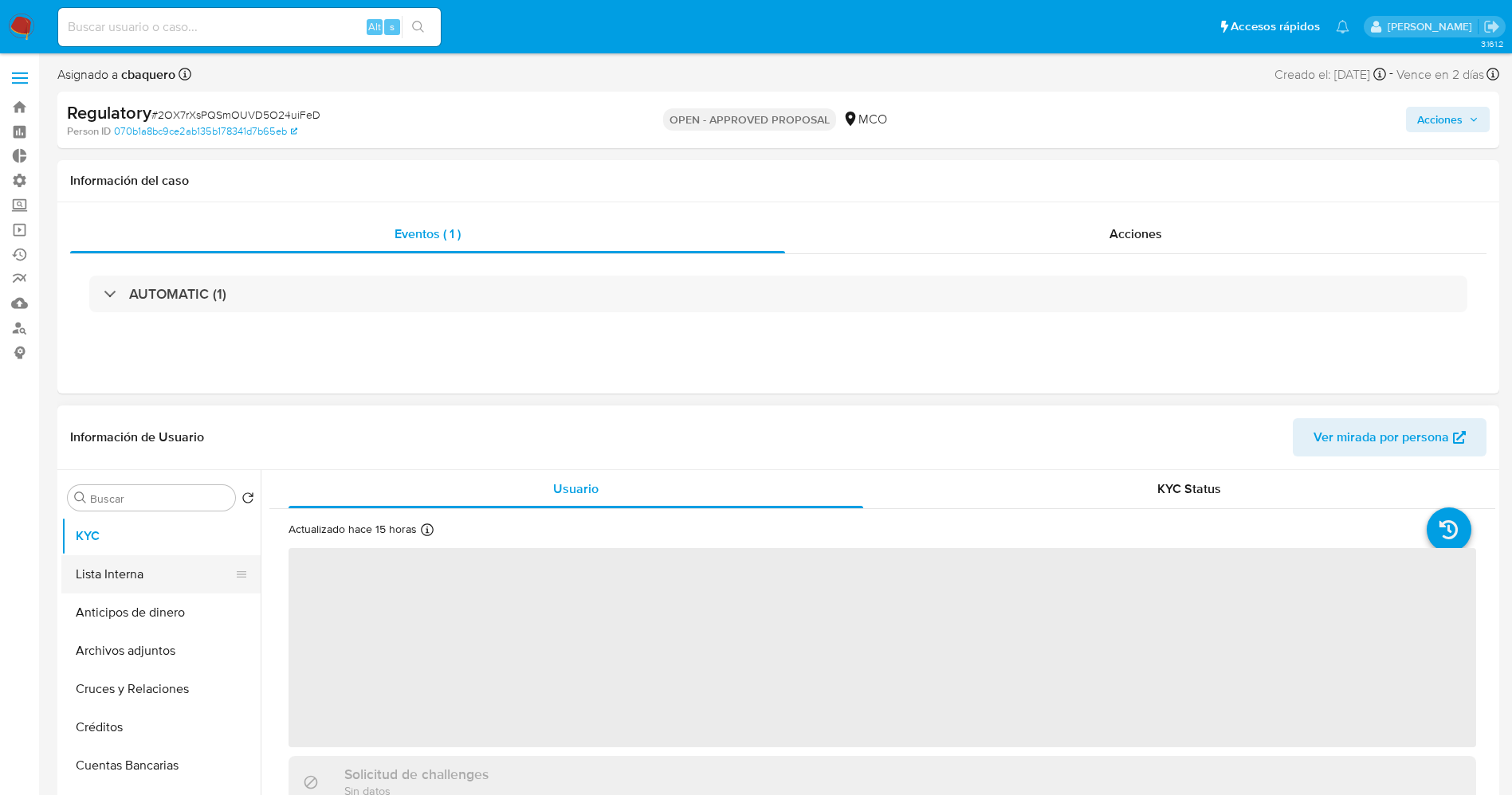
click at [166, 583] on button "Lista Interna" at bounding box center [154, 573] width 187 height 38
select select "10"
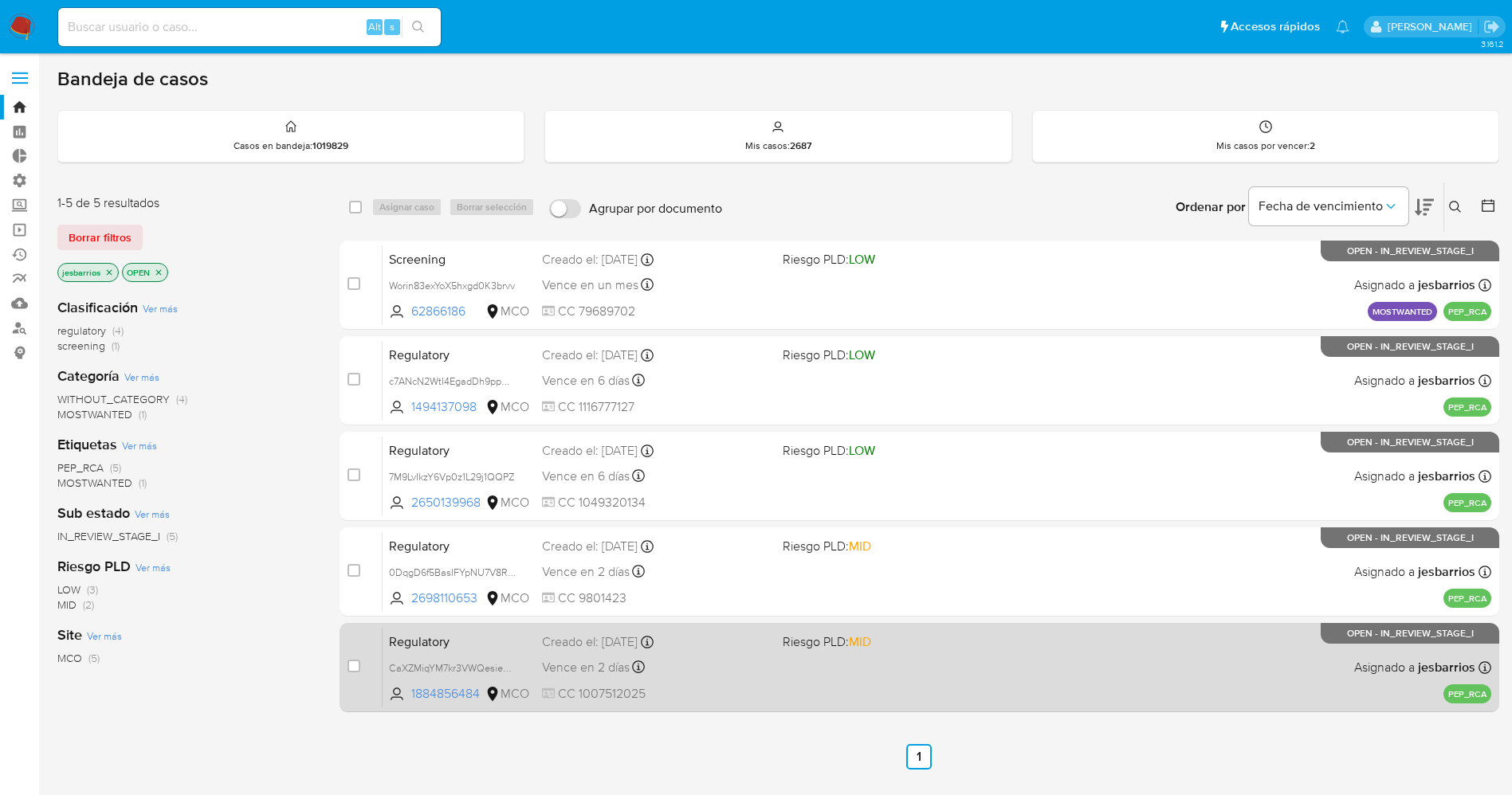
click at [981, 652] on div "Regulatory CaXZMiqYM7kr3VWQesie3SaD 1884856484 MCO Riesgo PLD: MID Creado el: 0…" at bounding box center [936, 667] width 1108 height 81
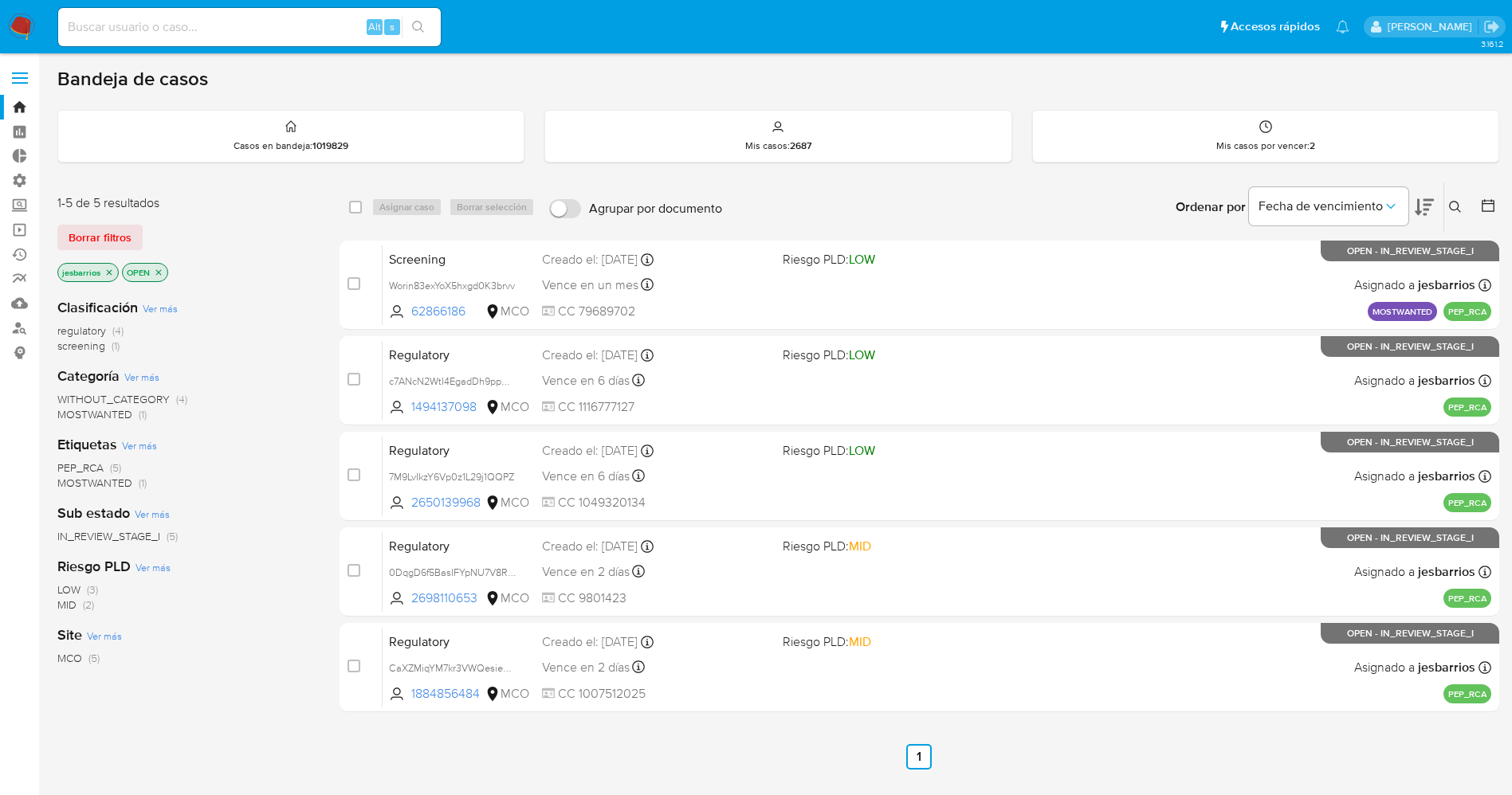
click at [21, 13] on img at bounding box center [21, 26] width 27 height 27
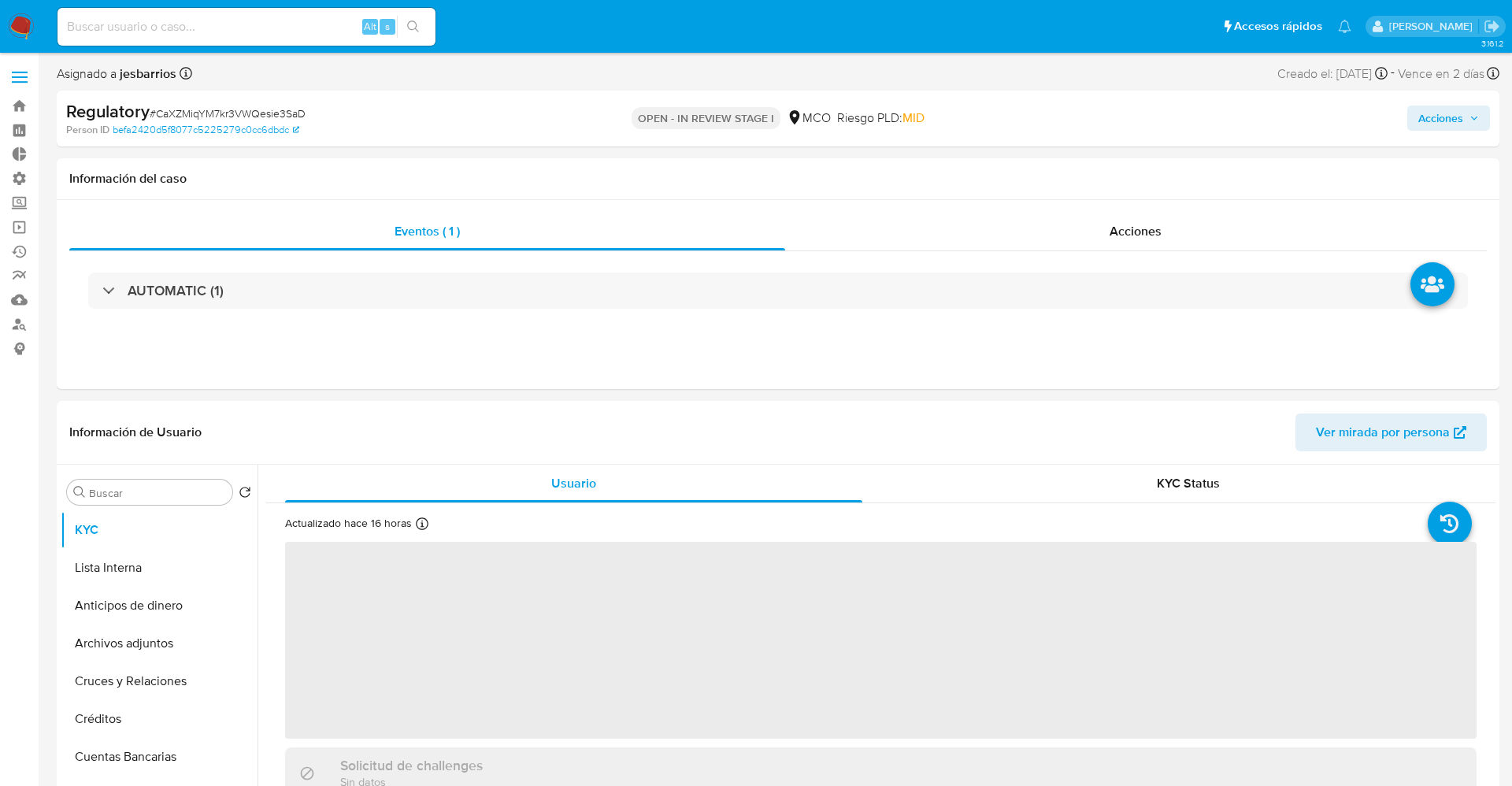
select select "10"
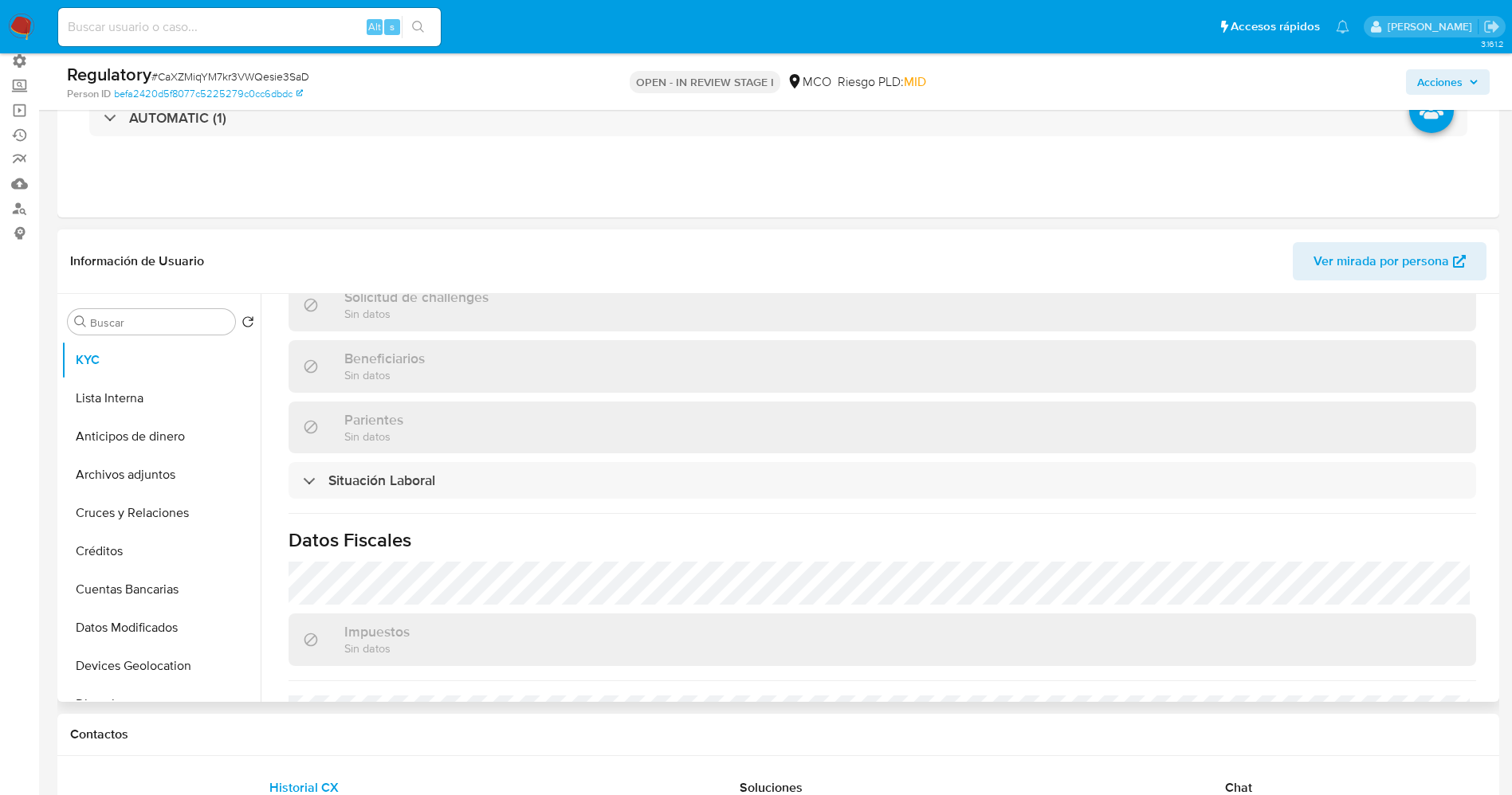
scroll to position [717, 0]
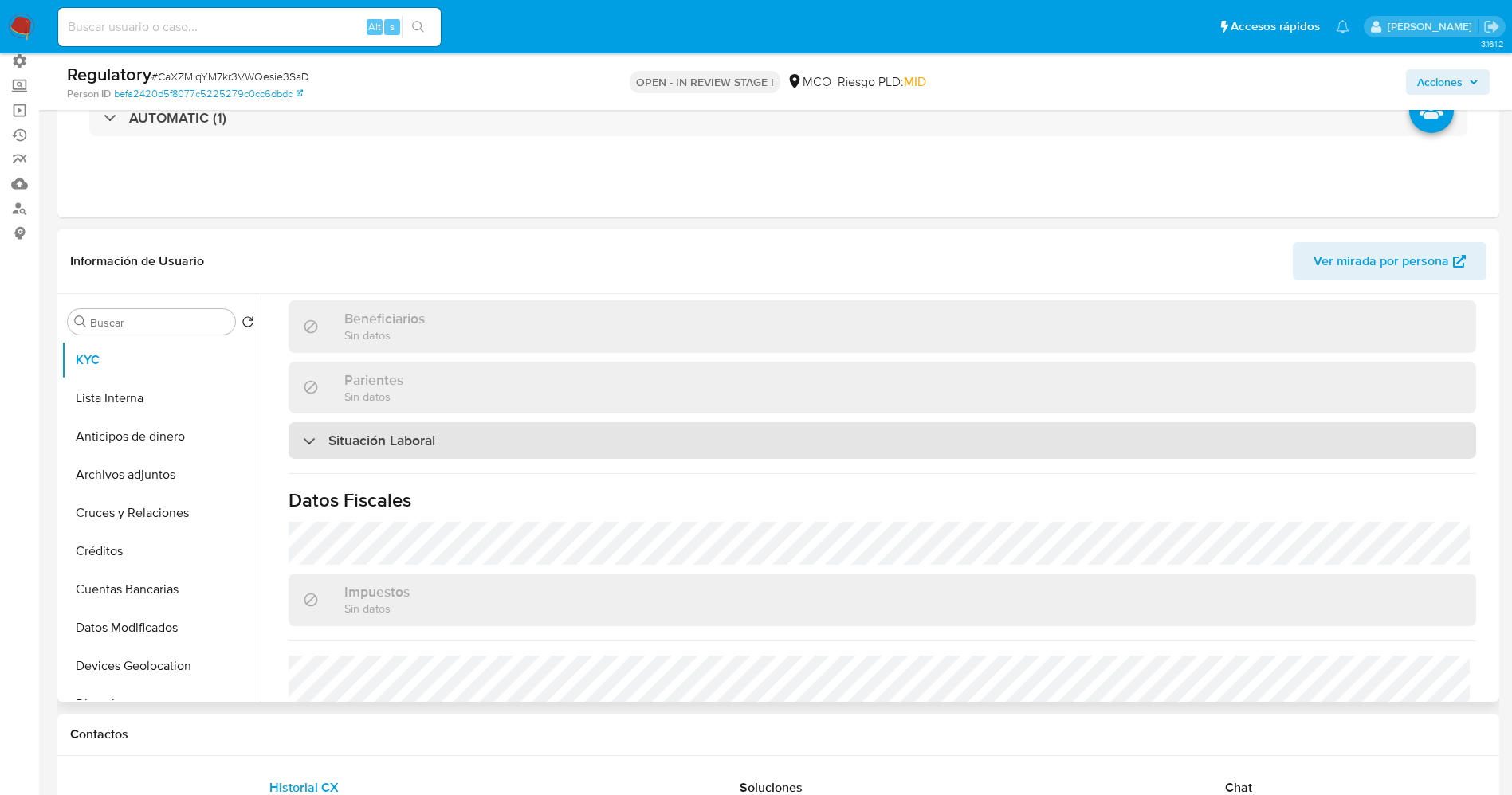
click at [443, 443] on div "Situación Laboral" at bounding box center [882, 440] width 1187 height 37
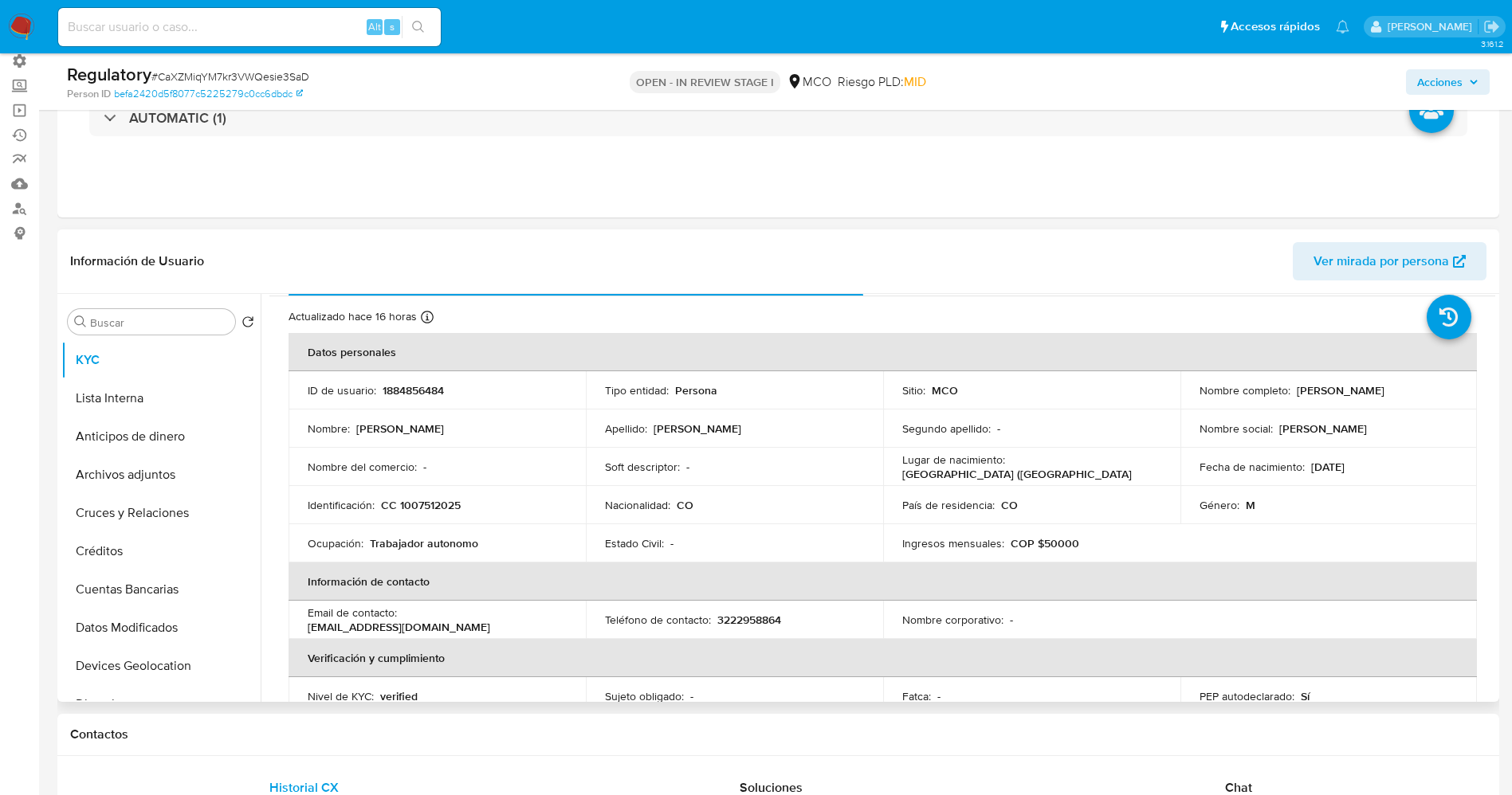
scroll to position [0, 0]
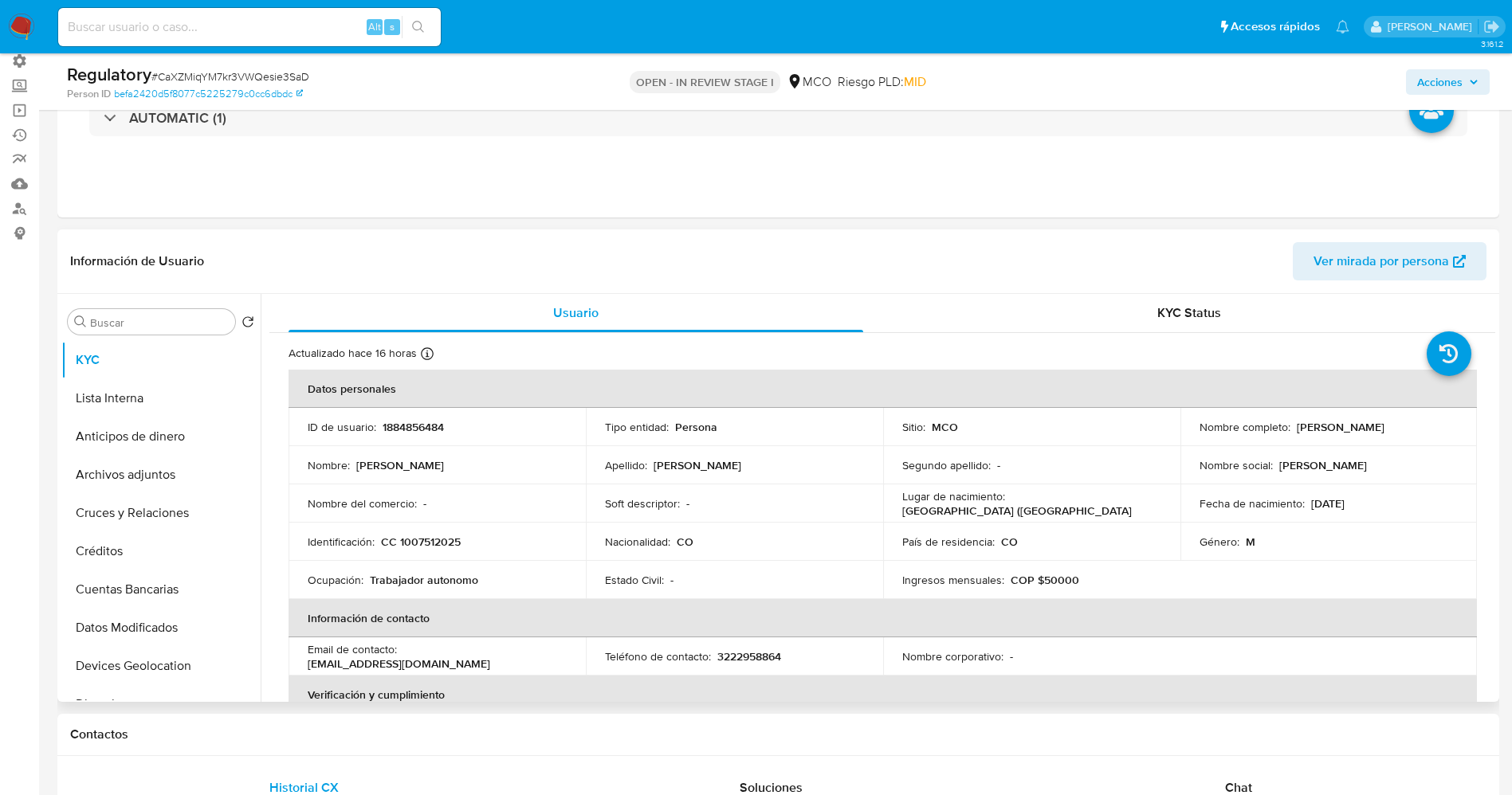
drag, startPoint x: 1192, startPoint y: 435, endPoint x: 1359, endPoint y: 432, distance: 167.0
click at [1359, 432] on td "Nombre completo : Luis Alberto Gonzalez Cifuentes" at bounding box center [1329, 426] width 298 height 38
copy p "Luis Alberto Gonzalez Cifuentes"
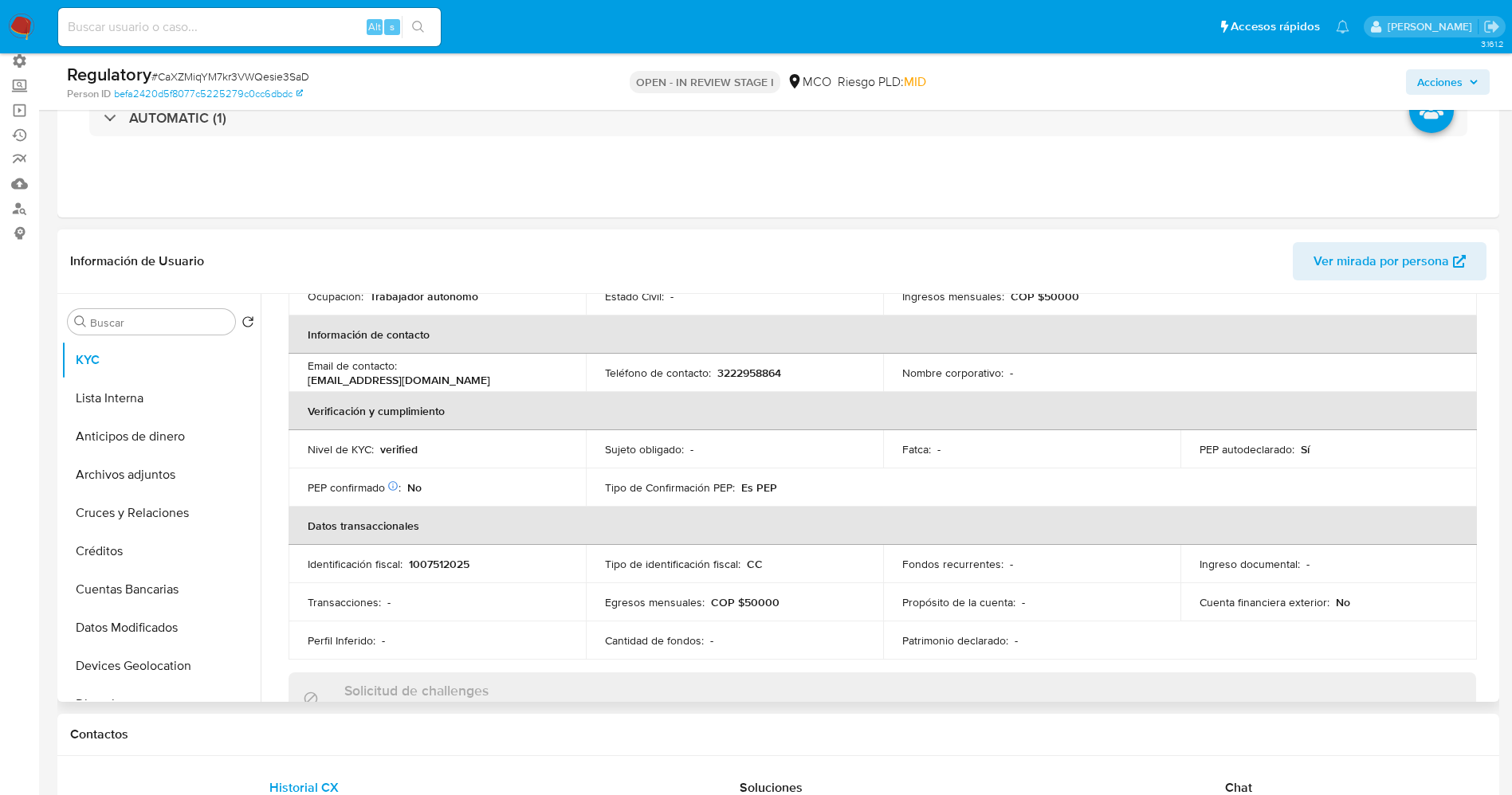
scroll to position [119, 0]
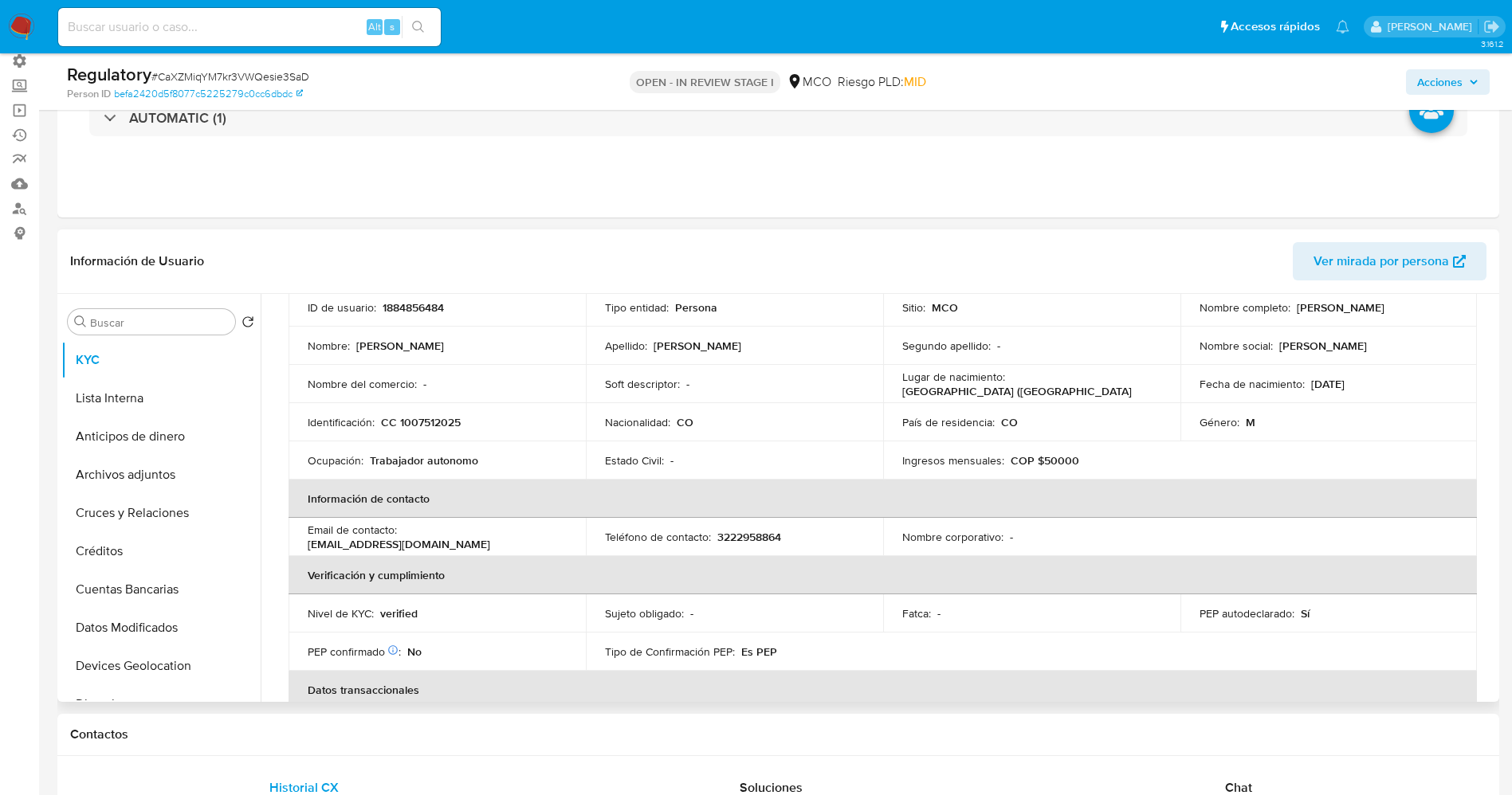
copy p "Luis Alberto Gonzalez Cifuentes"
drag, startPoint x: 411, startPoint y: 424, endPoint x: 467, endPoint y: 424, distance: 56.0
click at [467, 424] on div "Identificación : CC 1007512025" at bounding box center [438, 421] width 259 height 14
copy p "1007512025"
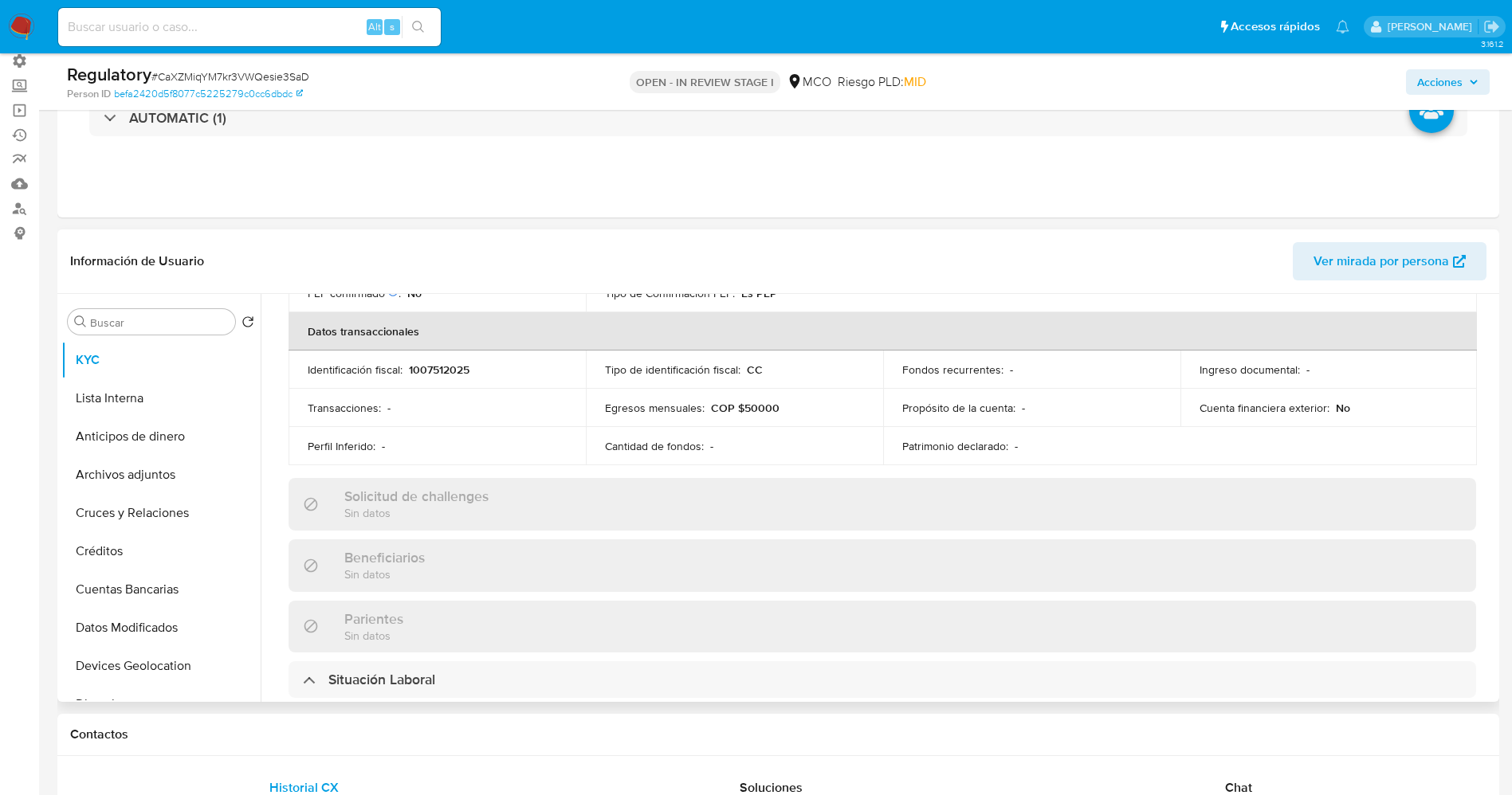
scroll to position [717, 0]
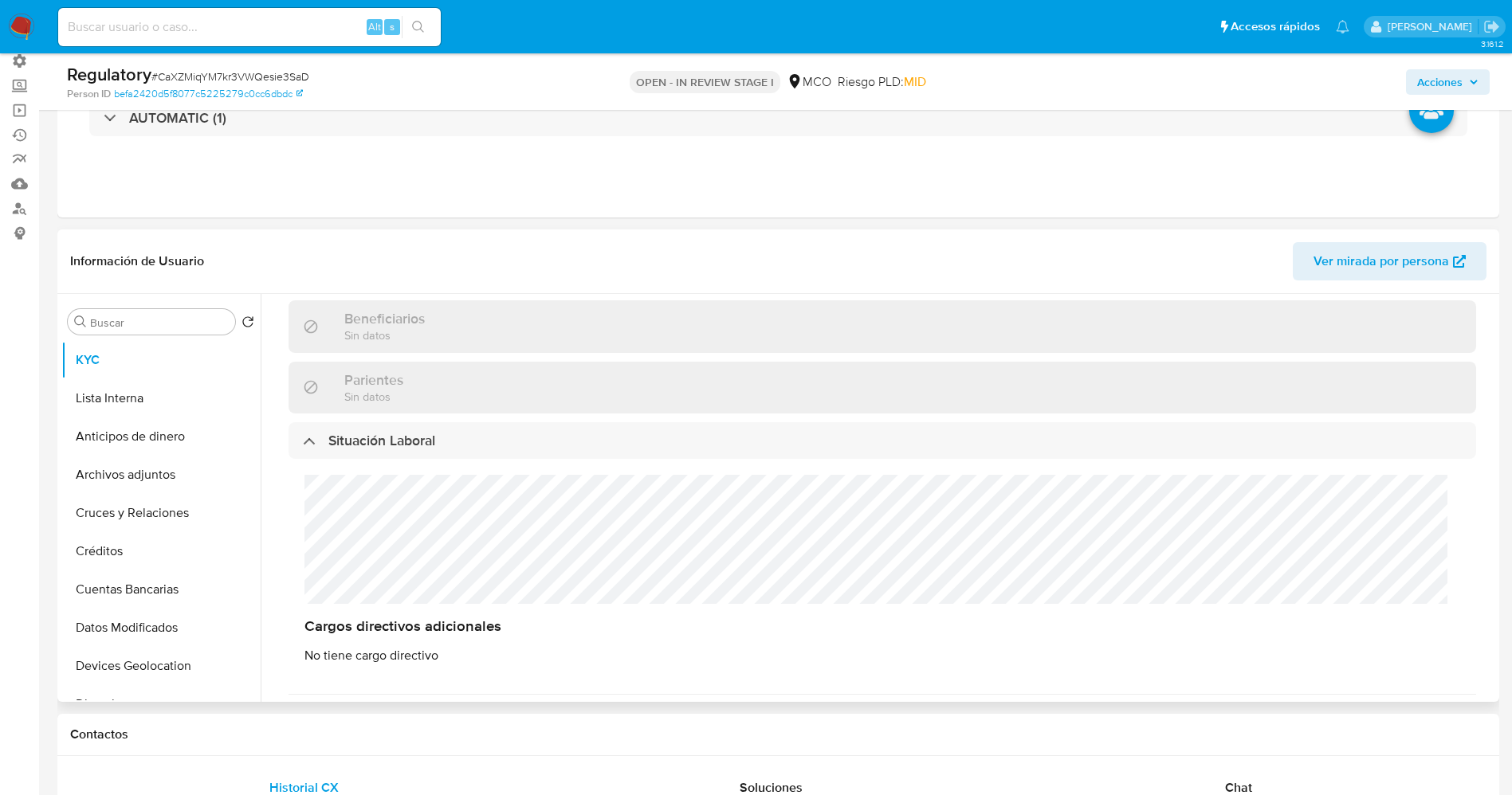
click at [367, 545] on div "Cargos directivos adicionales No tiene cargo directivo" at bounding box center [882, 569] width 1187 height 221
click at [133, 404] on button "Lista Interna" at bounding box center [154, 398] width 187 height 38
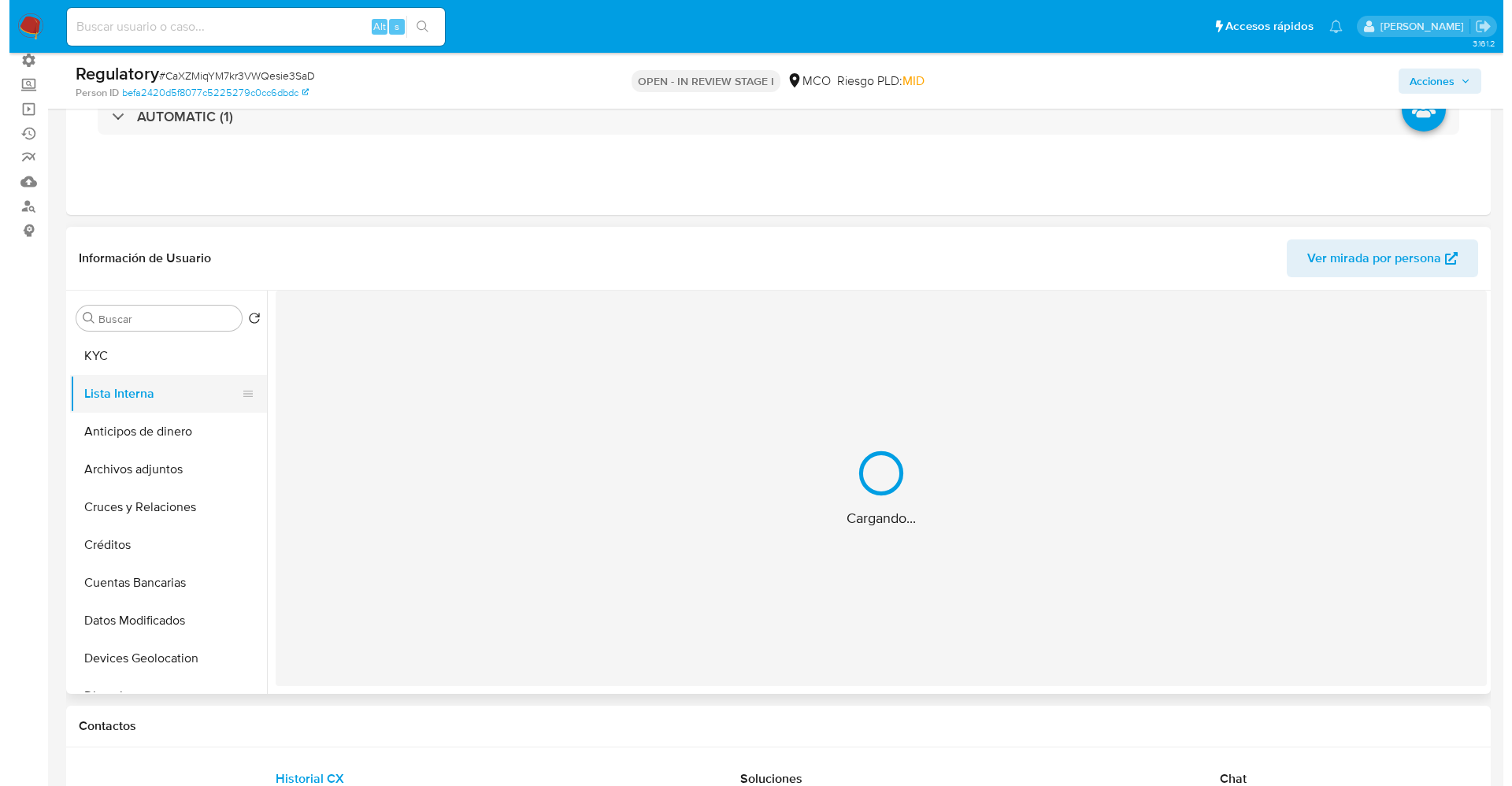
scroll to position [0, 0]
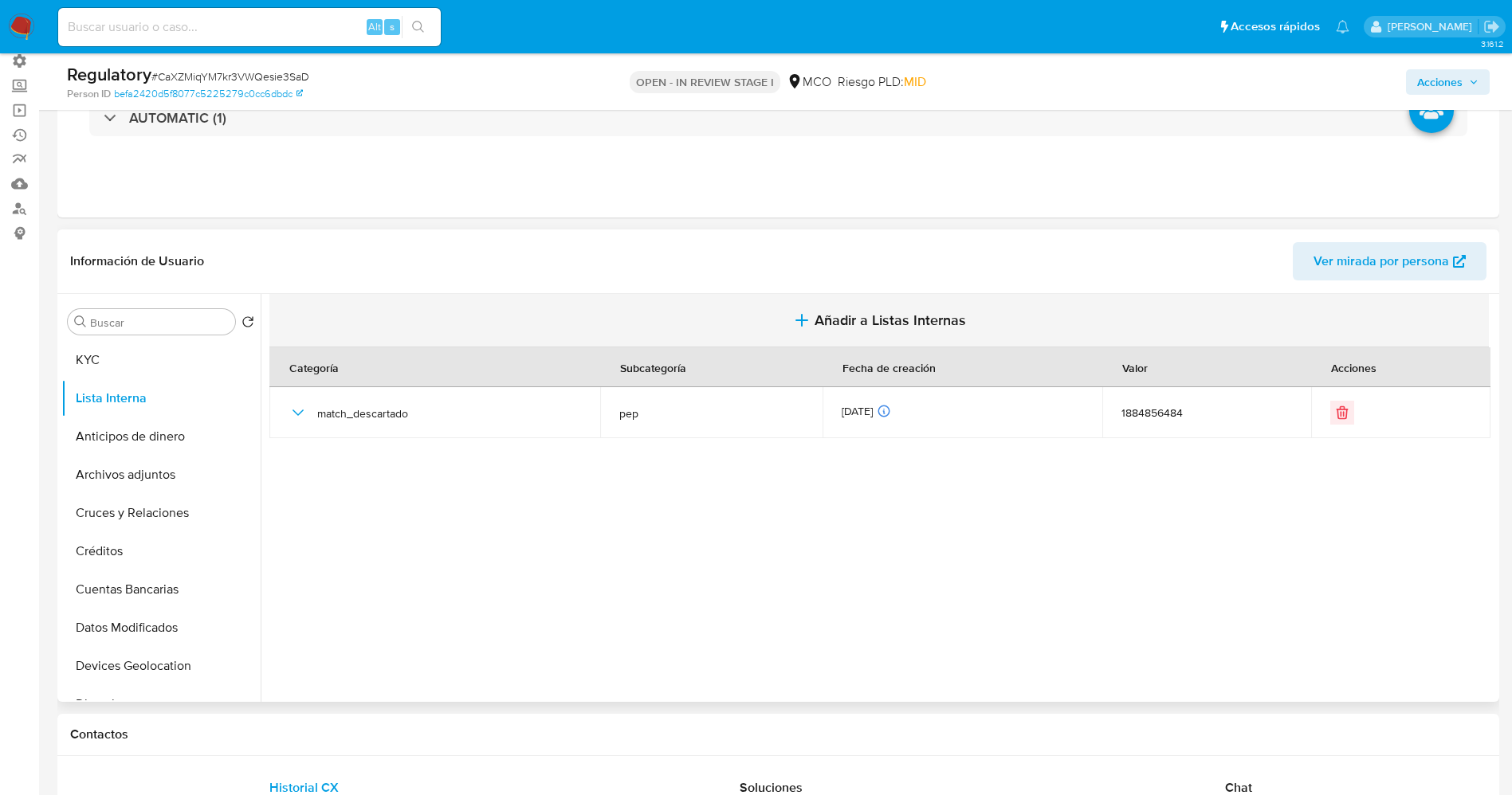
click at [820, 313] on span "Añadir a Listas Internas" at bounding box center [889, 320] width 151 height 18
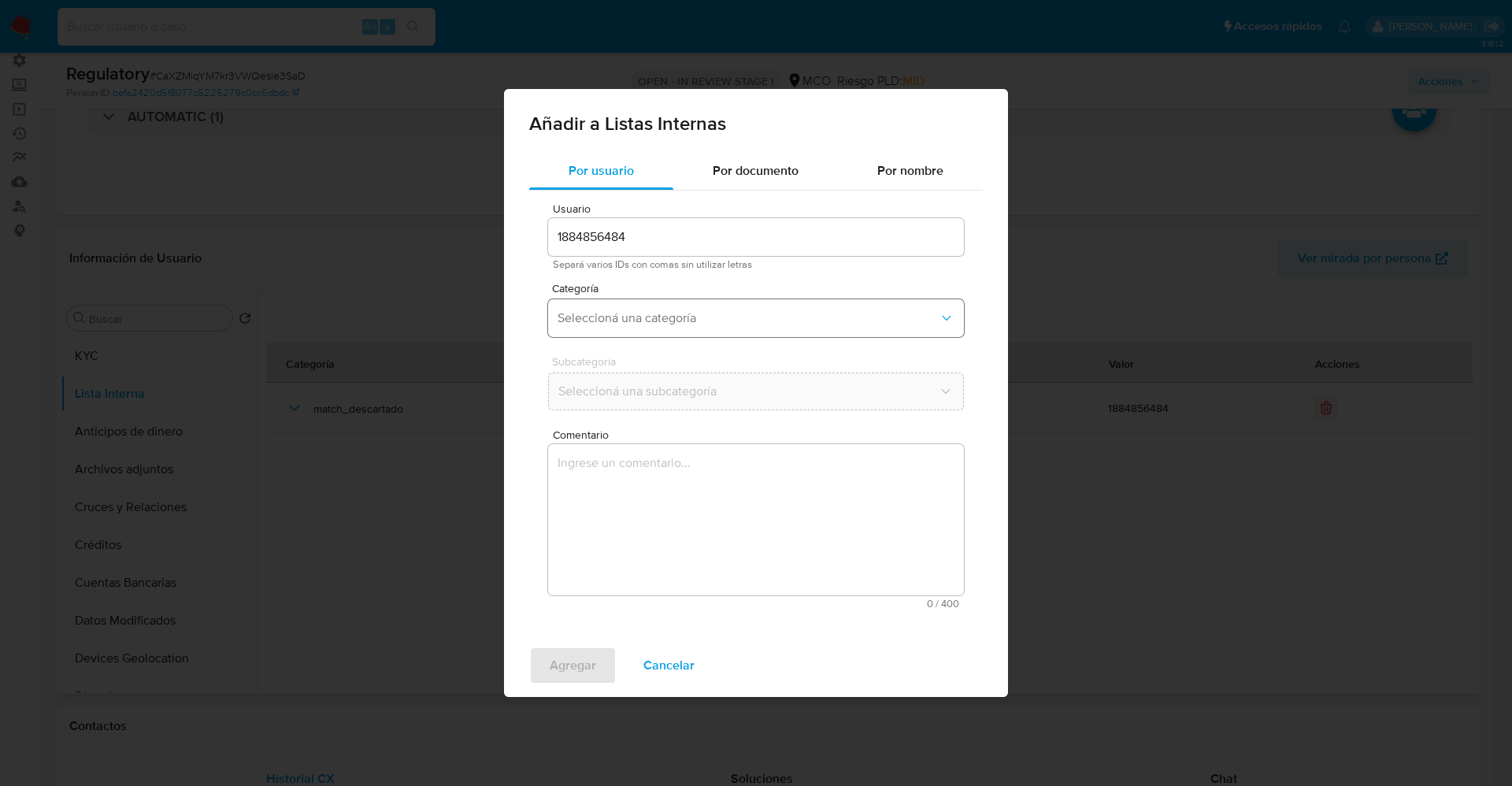
click at [694, 302] on button "Seleccioná una categoría" at bounding box center [756, 317] width 416 height 38
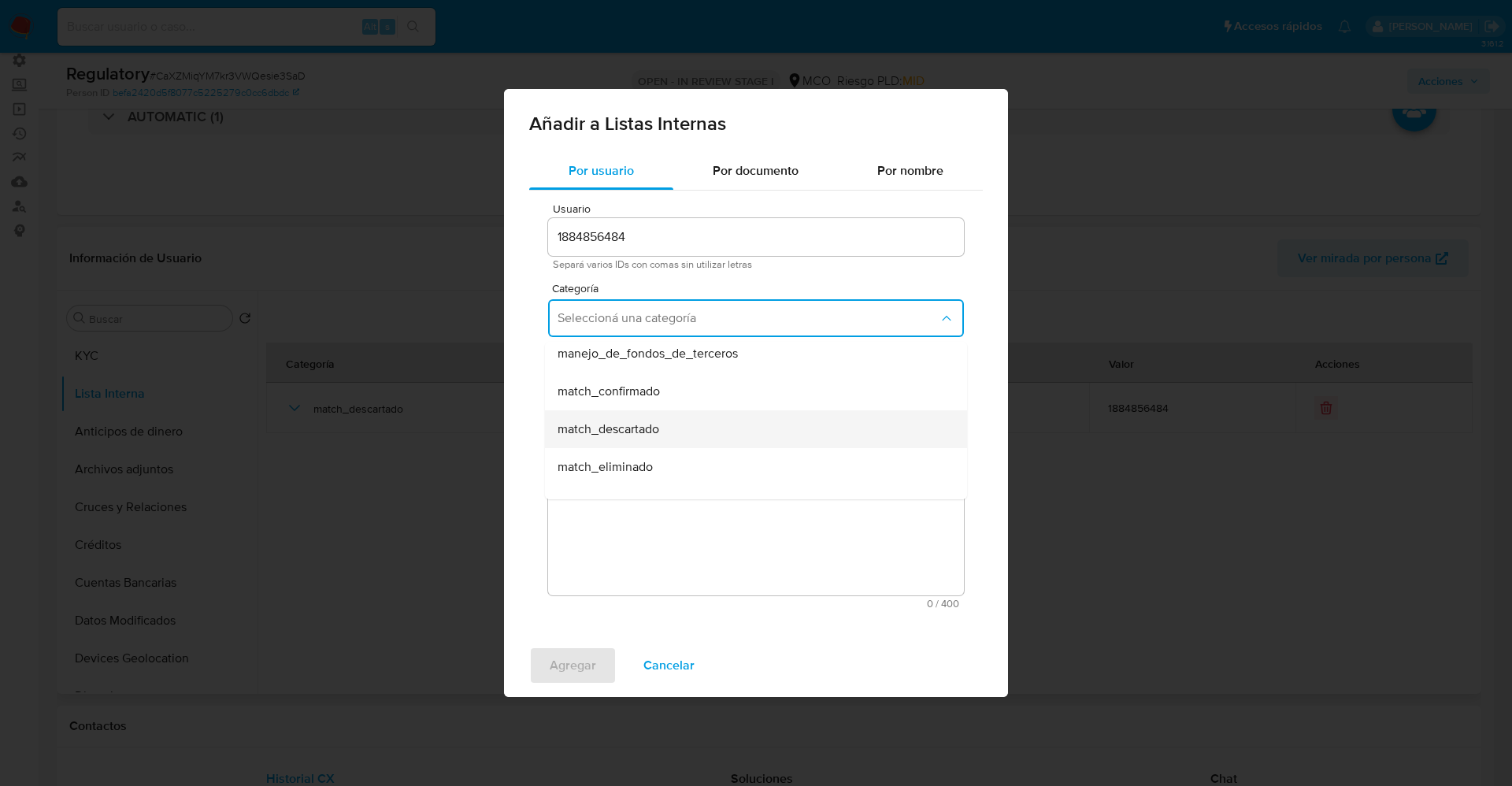
scroll to position [118, 0]
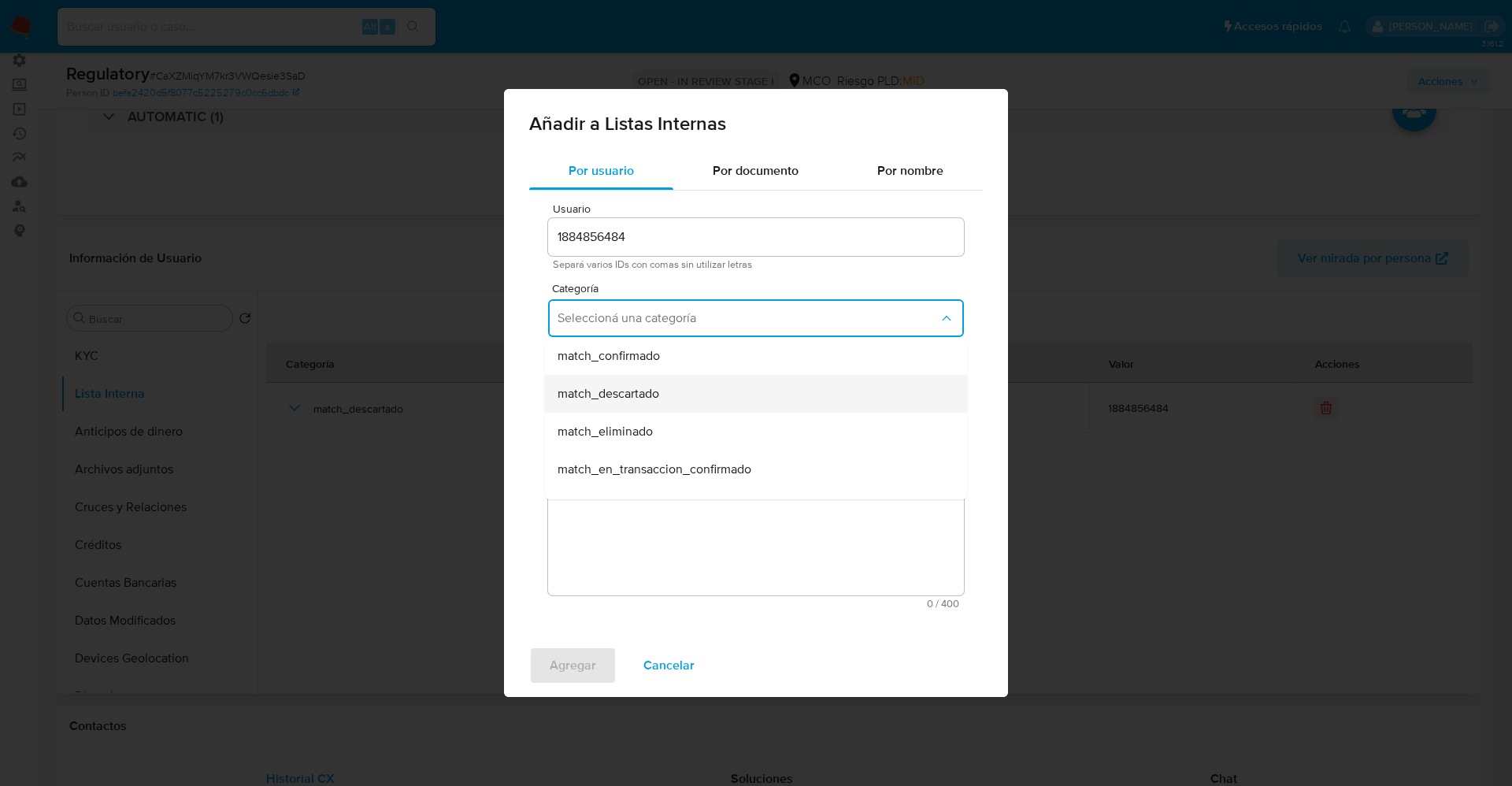
click at [654, 395] on span "match_descartado" at bounding box center [608, 393] width 101 height 16
click at [653, 393] on span "Seleccioná una subcategoría" at bounding box center [748, 391] width 381 height 16
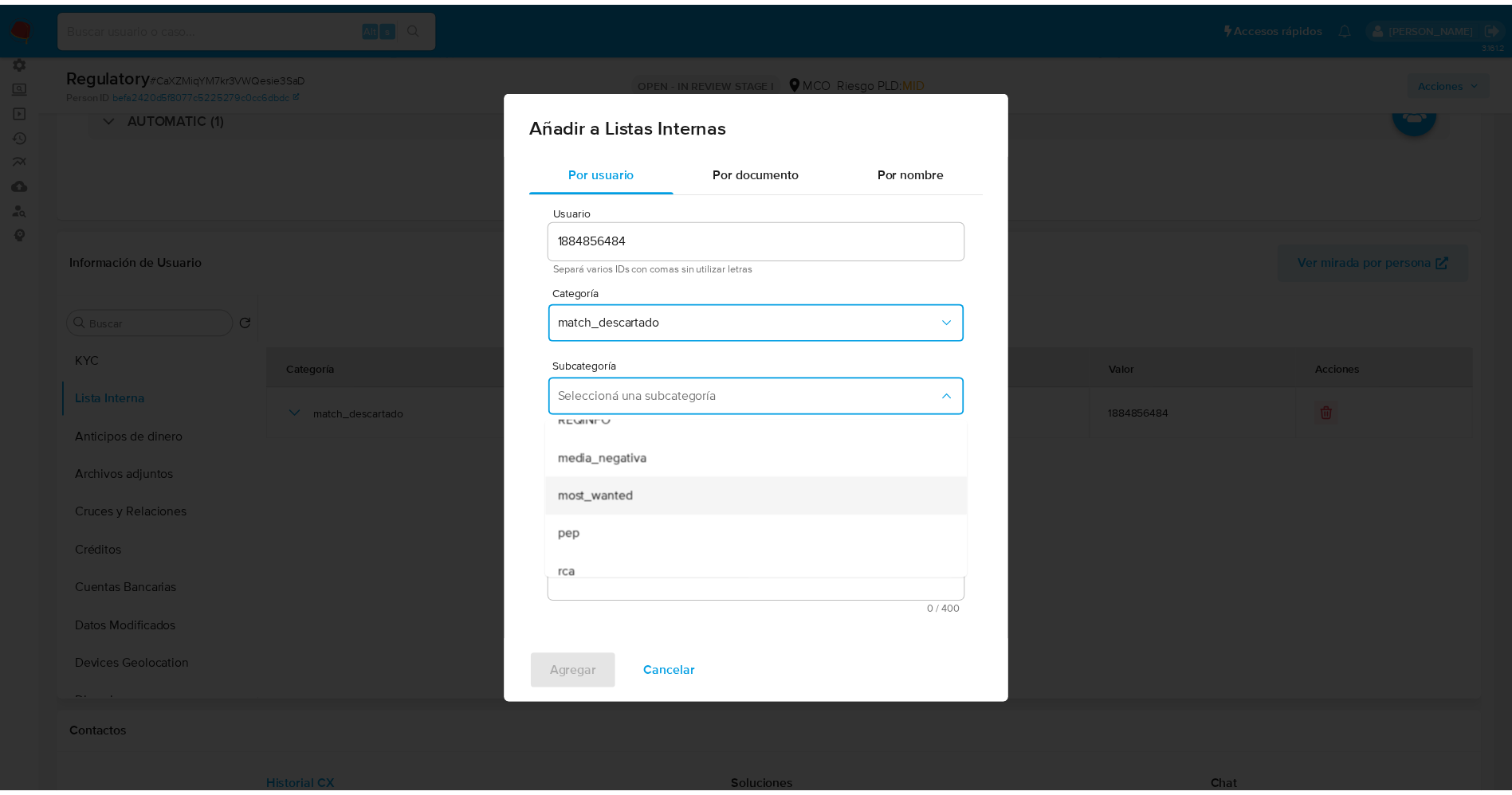
scroll to position [108, 0]
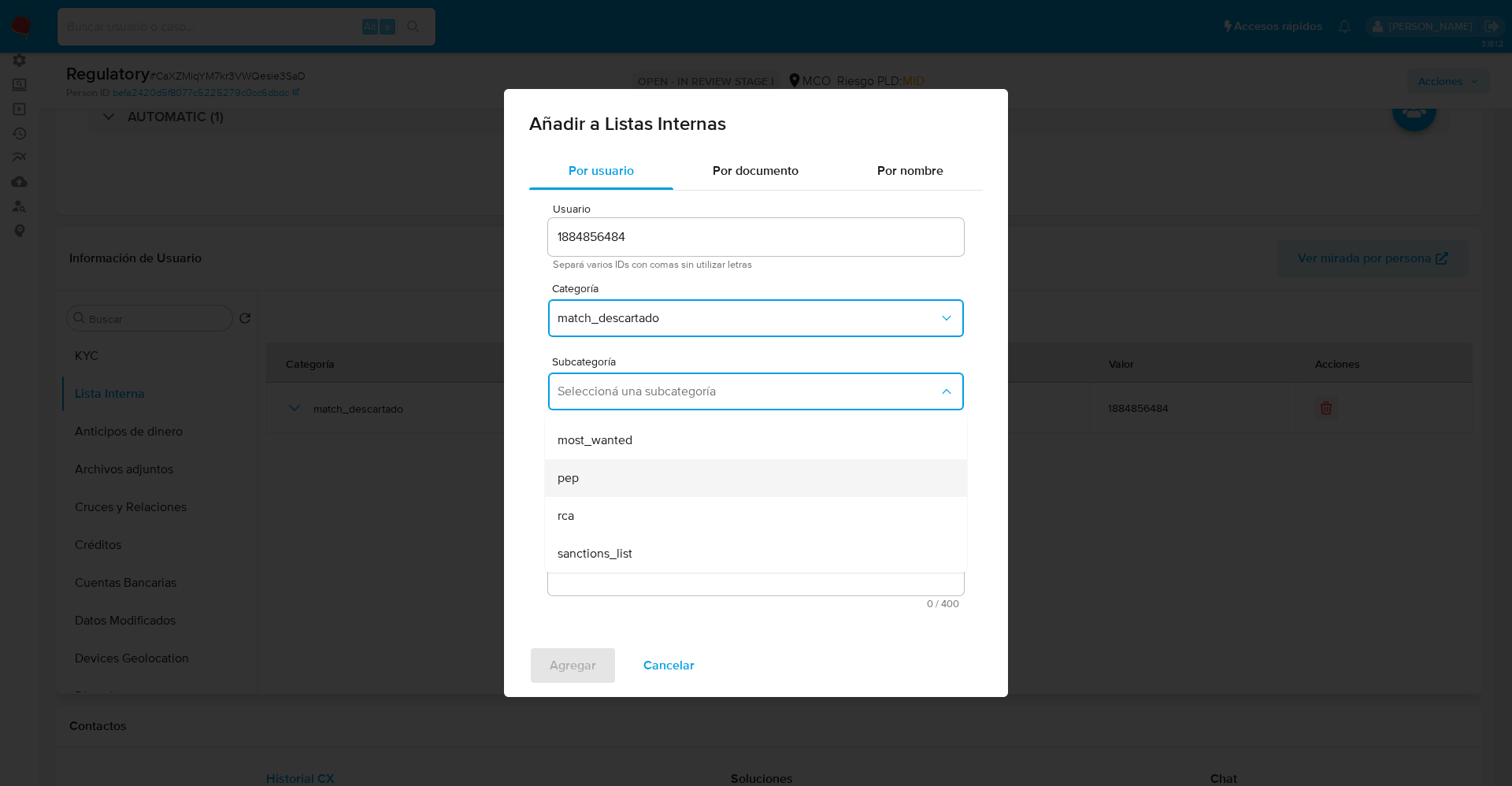
click at [627, 476] on div "pep" at bounding box center [751, 478] width 387 height 38
click at [627, 476] on textarea "Comentario" at bounding box center [756, 520] width 416 height 151
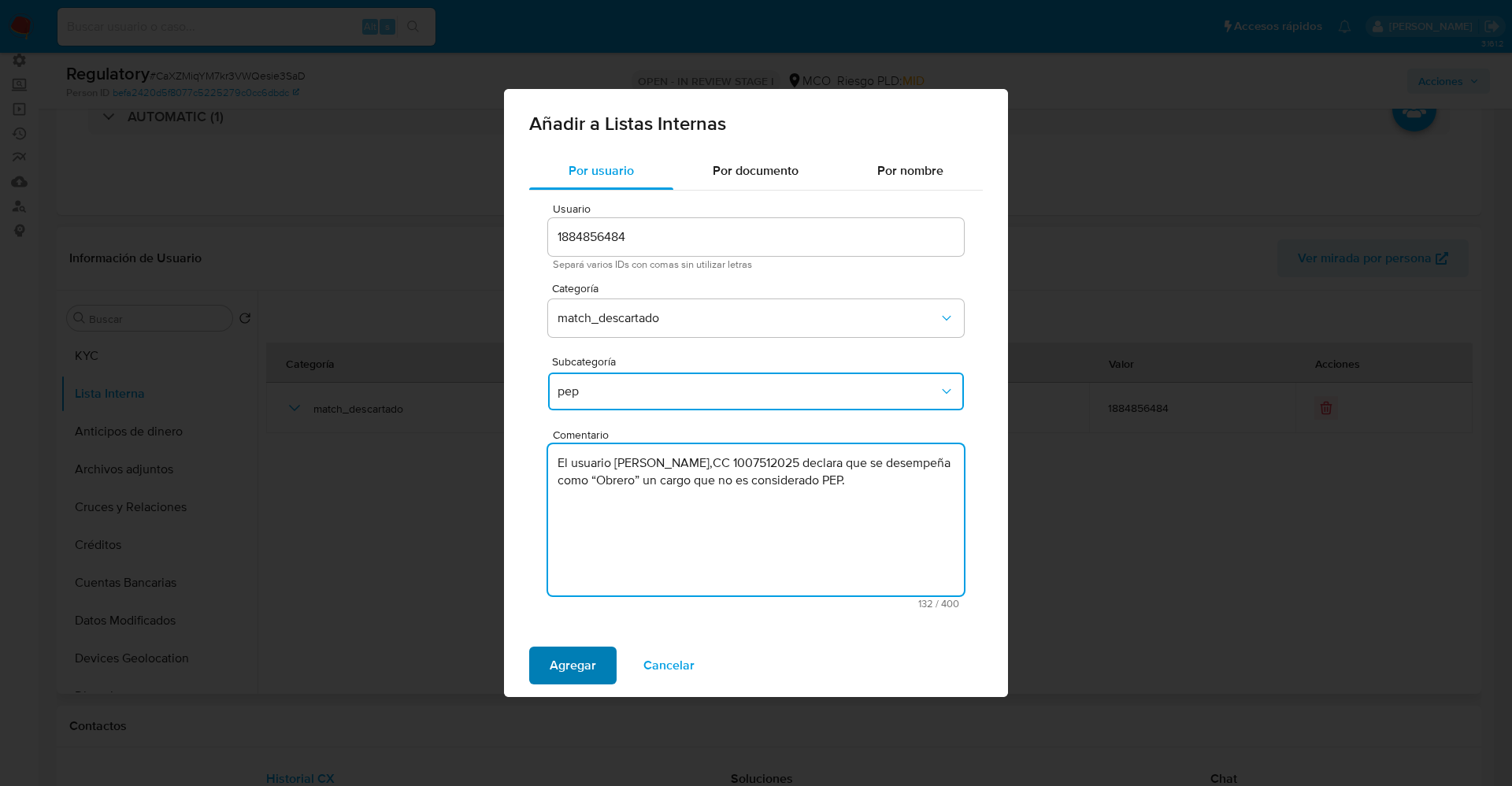
type textarea "El usuario Luis Alberto Gonzalez Cifuentes,CC 1007512025 declara que se desempe…"
click at [548, 664] on button "Agregar" at bounding box center [573, 665] width 87 height 38
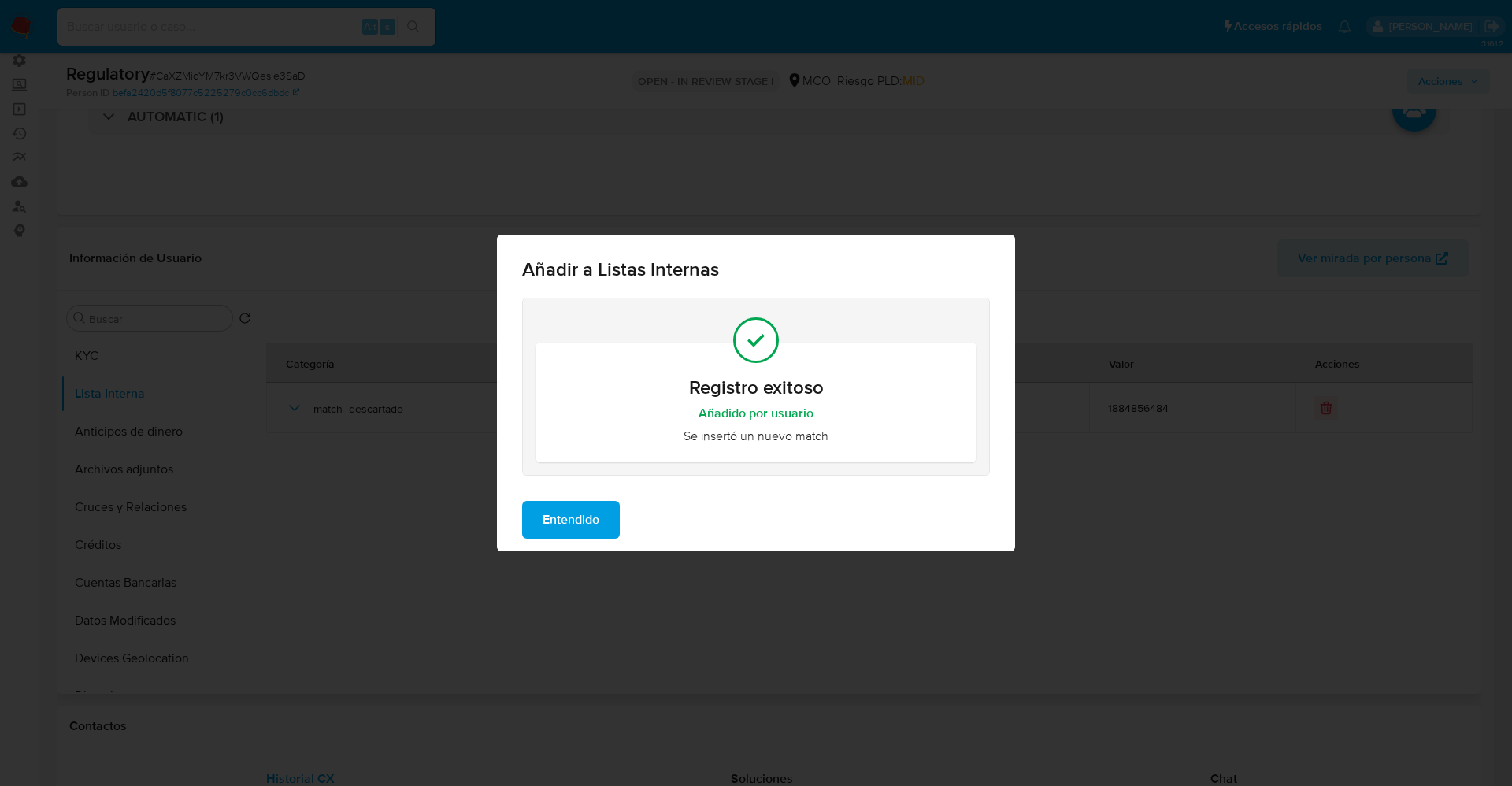
click at [568, 522] on span "Entendido" at bounding box center [571, 519] width 57 height 34
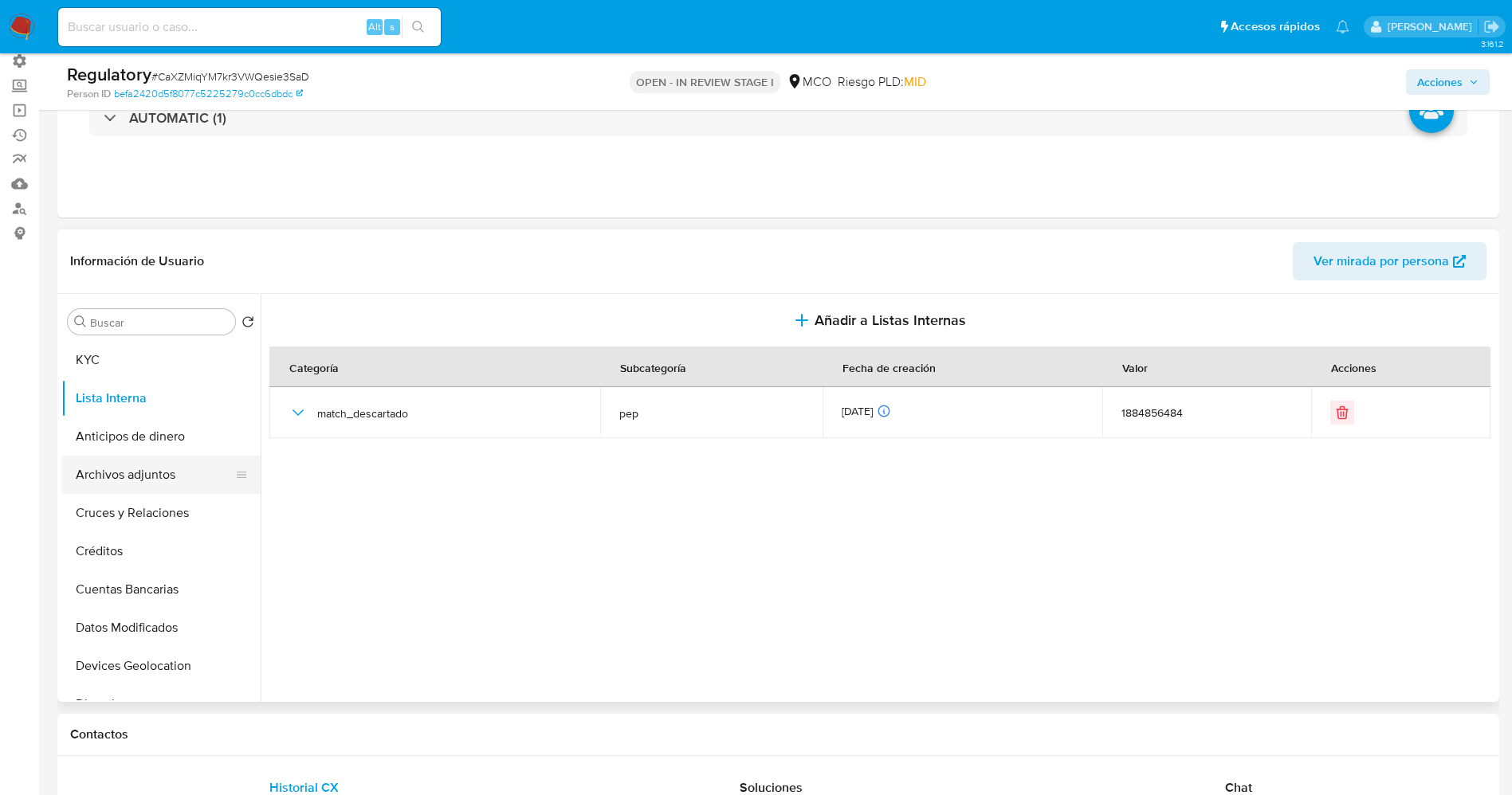
click at [113, 482] on button "Archivos adjuntos" at bounding box center [154, 474] width 187 height 38
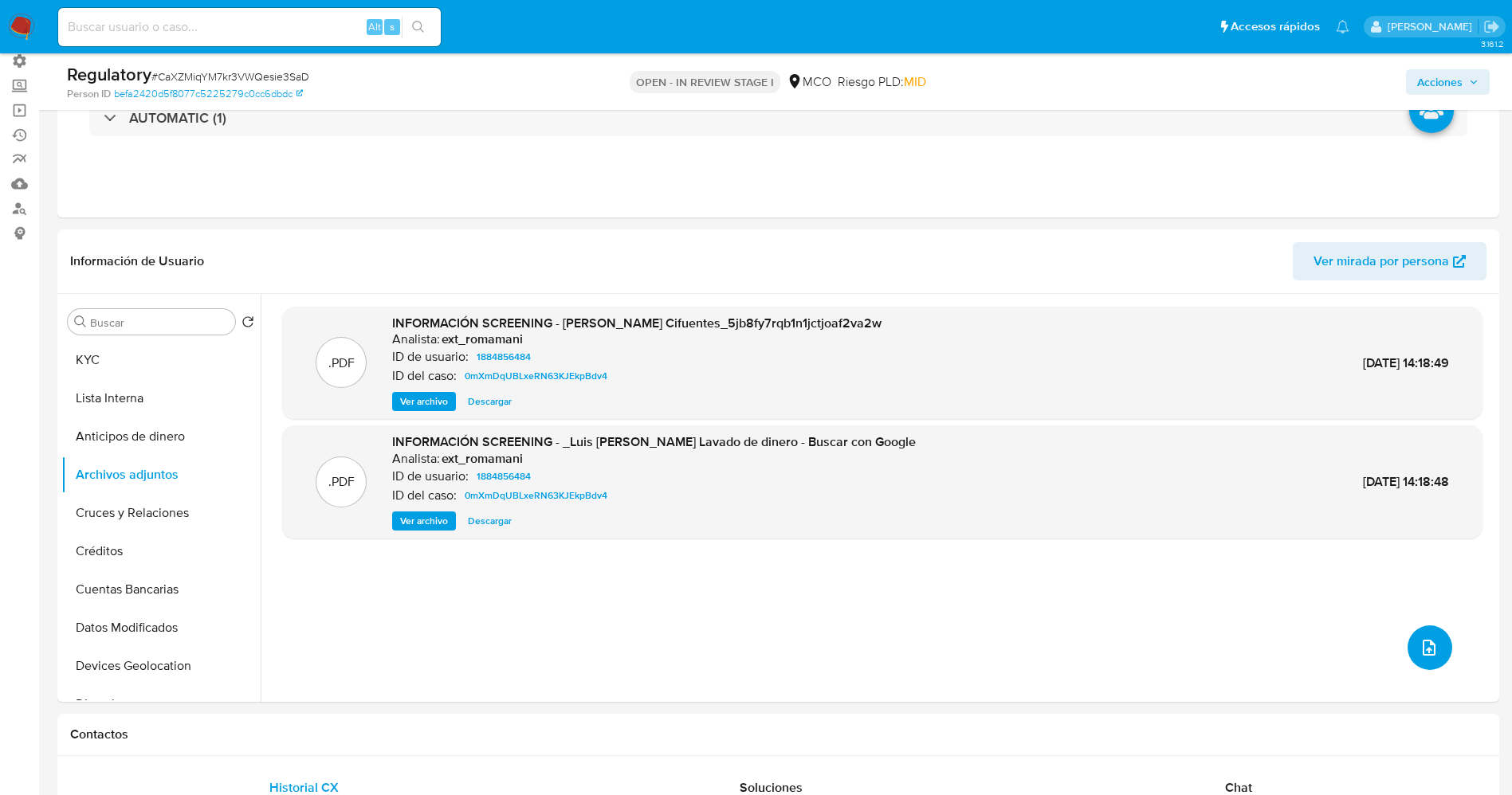
click at [1425, 651] on icon "upload-file" at bounding box center [1428, 648] width 19 height 19
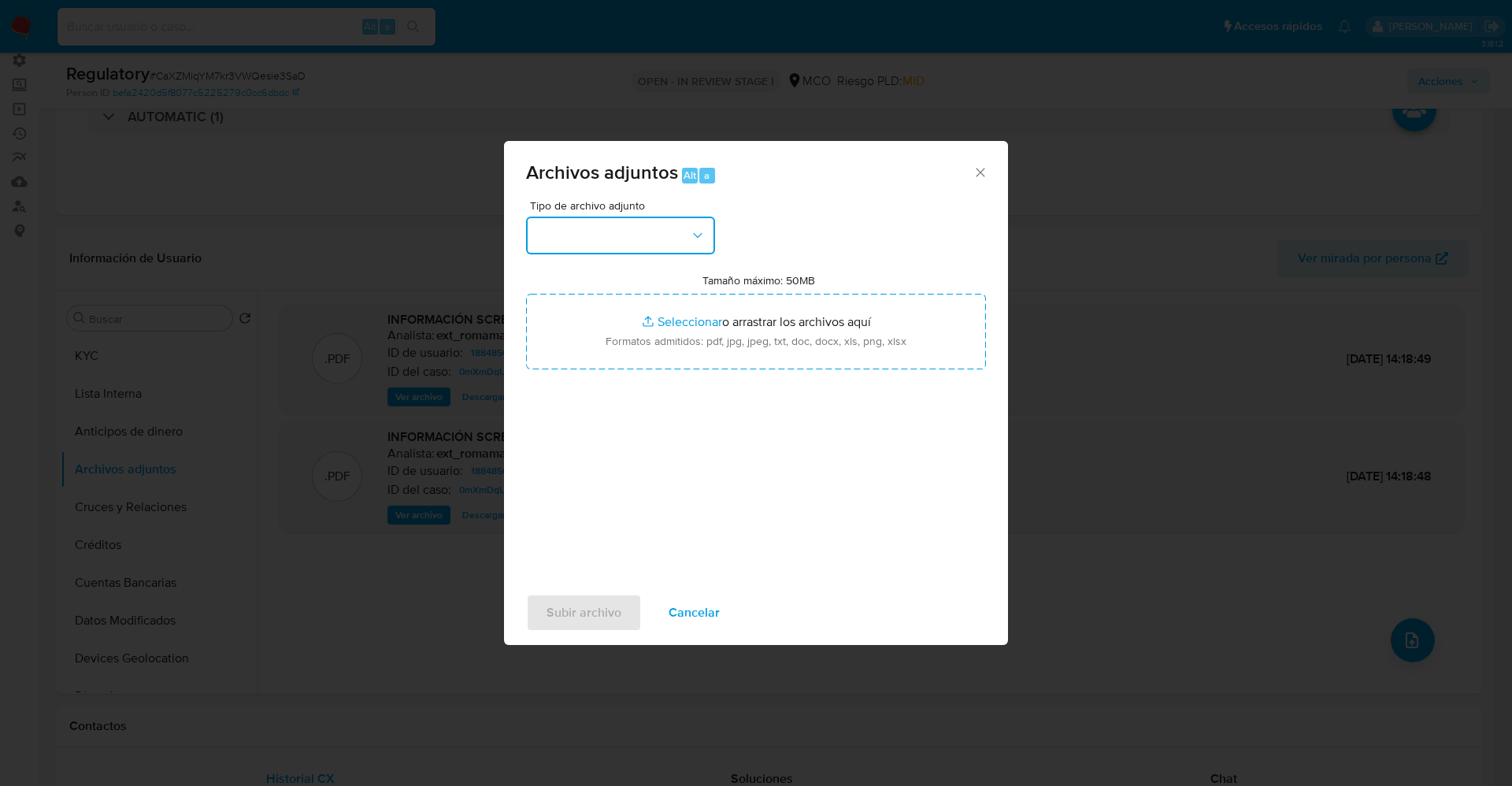
click at [589, 226] on button "button" at bounding box center [621, 235] width 189 height 38
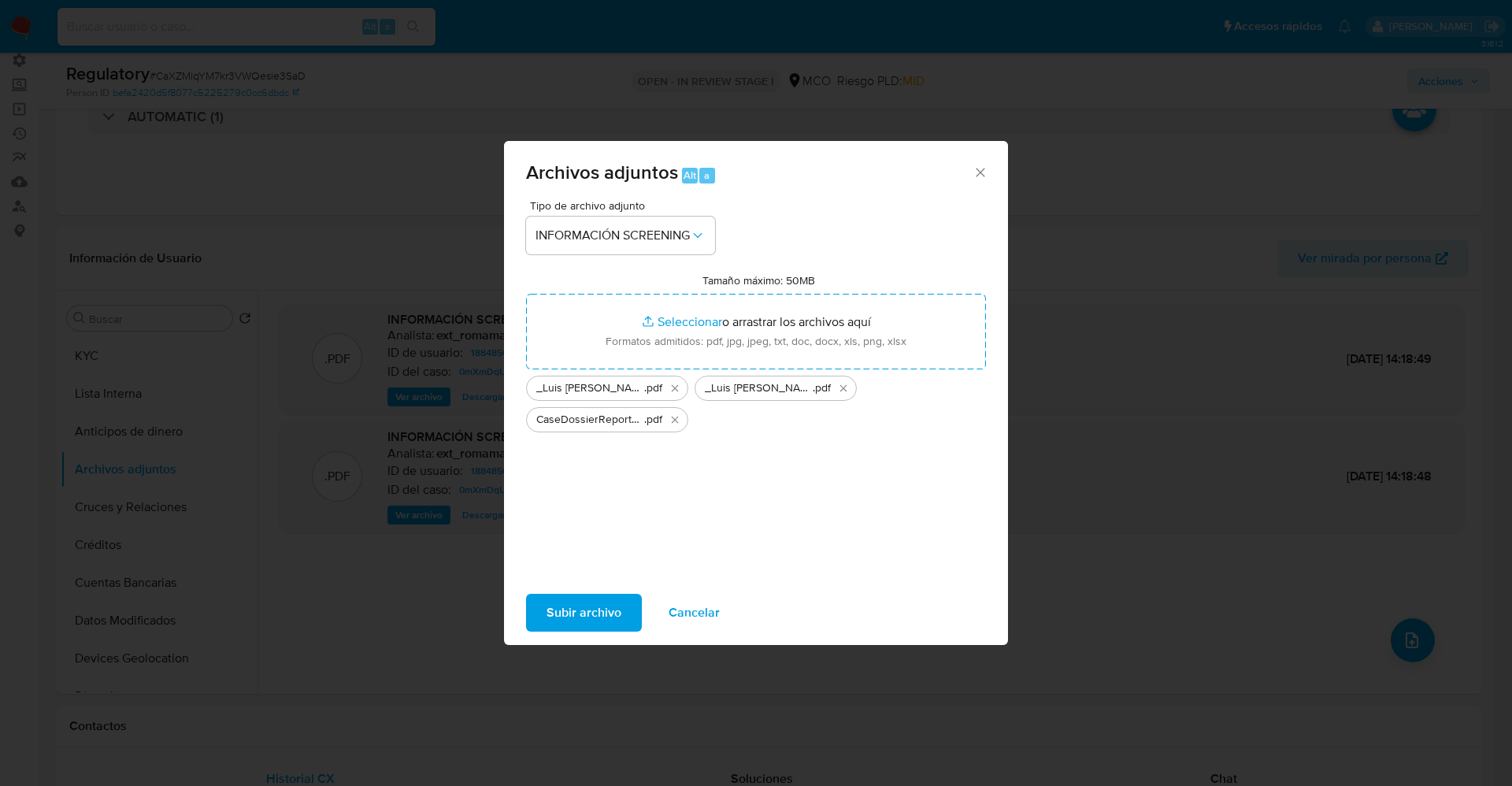
click at [547, 612] on span "Subir archivo" at bounding box center [584, 612] width 75 height 34
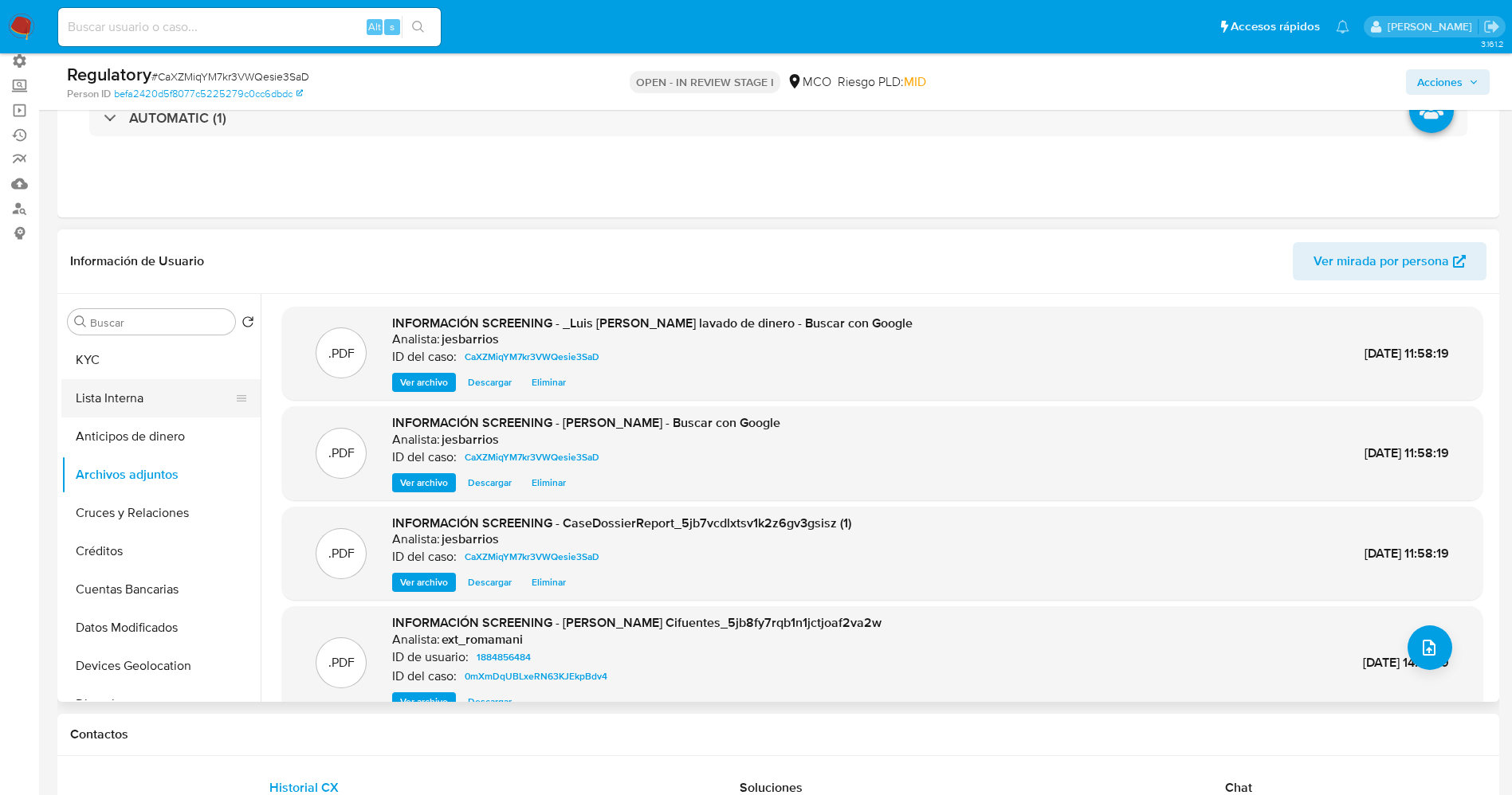
click at [154, 411] on button "Lista Interna" at bounding box center [154, 398] width 187 height 38
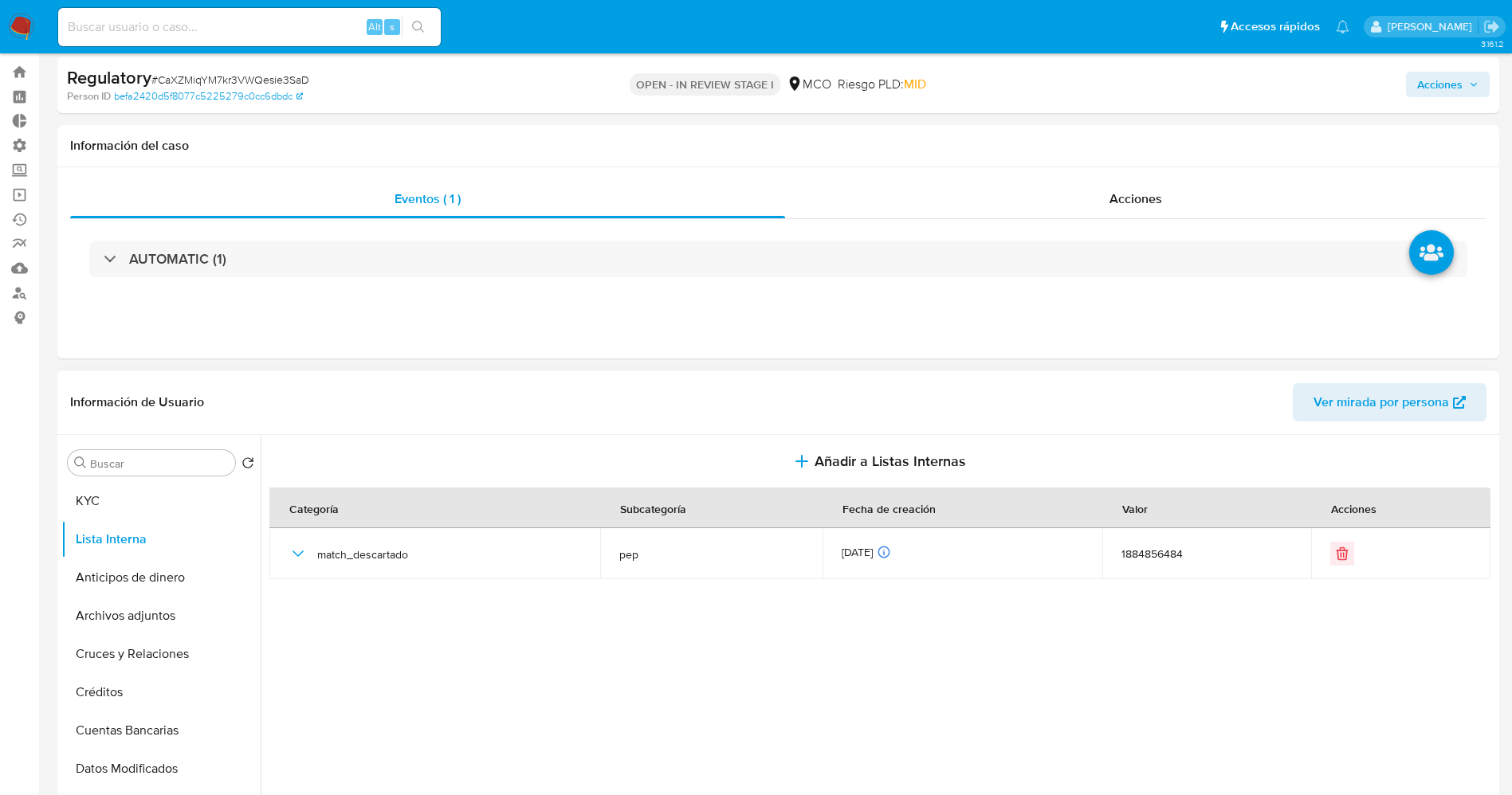
scroll to position [0, 0]
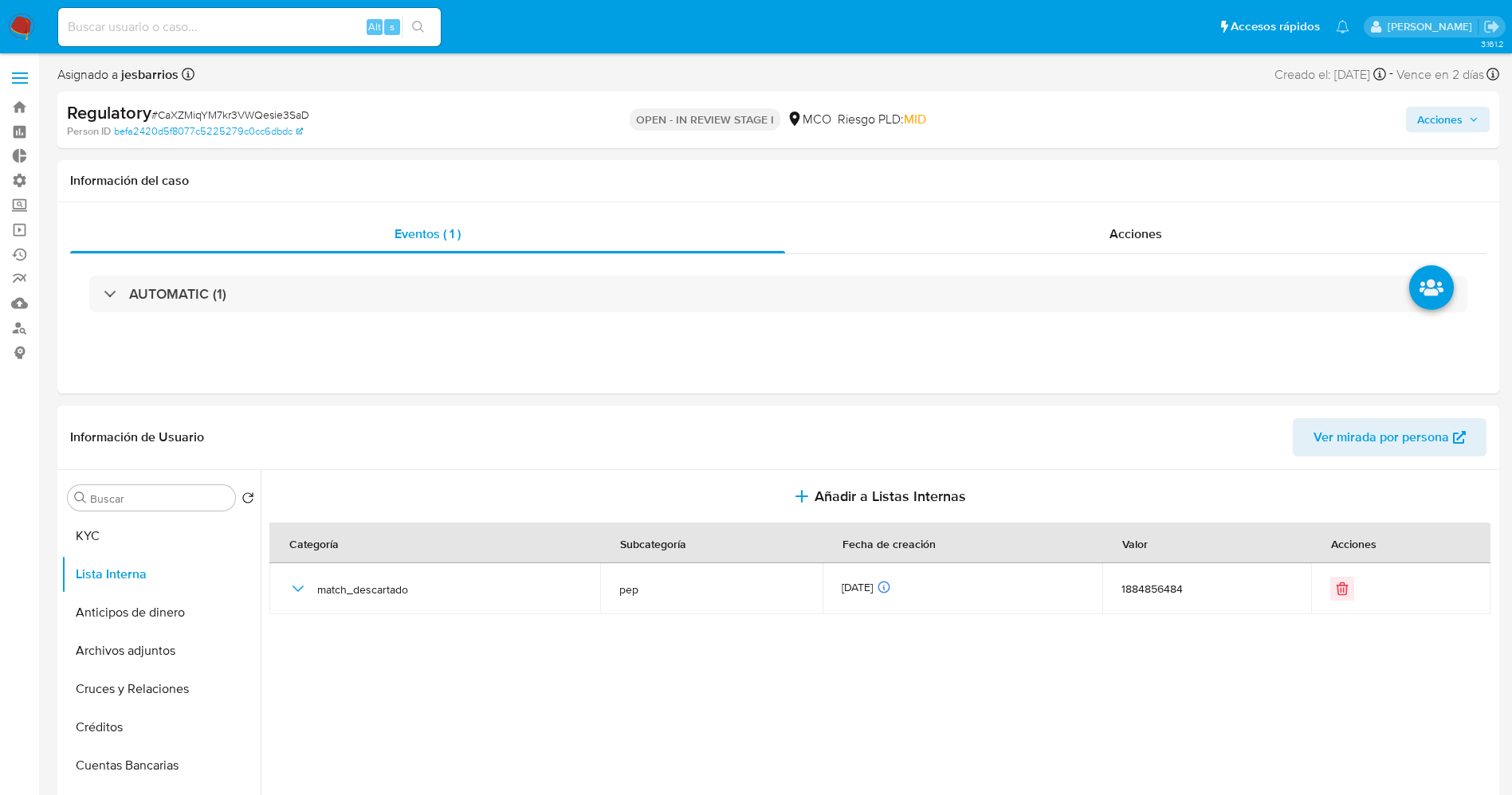
click at [1417, 114] on span "Acciones" at bounding box center [1440, 119] width 45 height 25
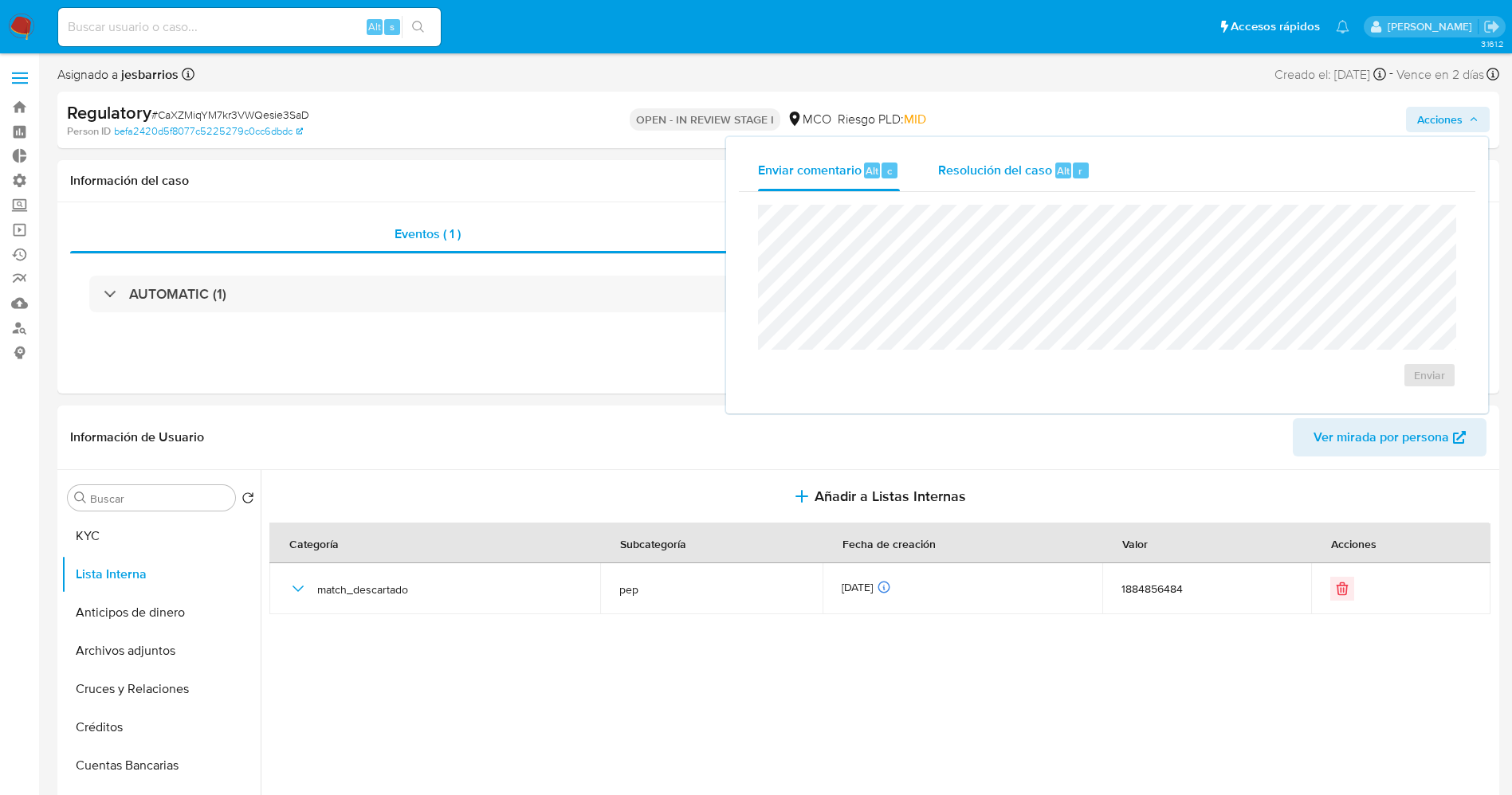
click at [962, 161] on span "Resolución del caso" at bounding box center [995, 170] width 114 height 19
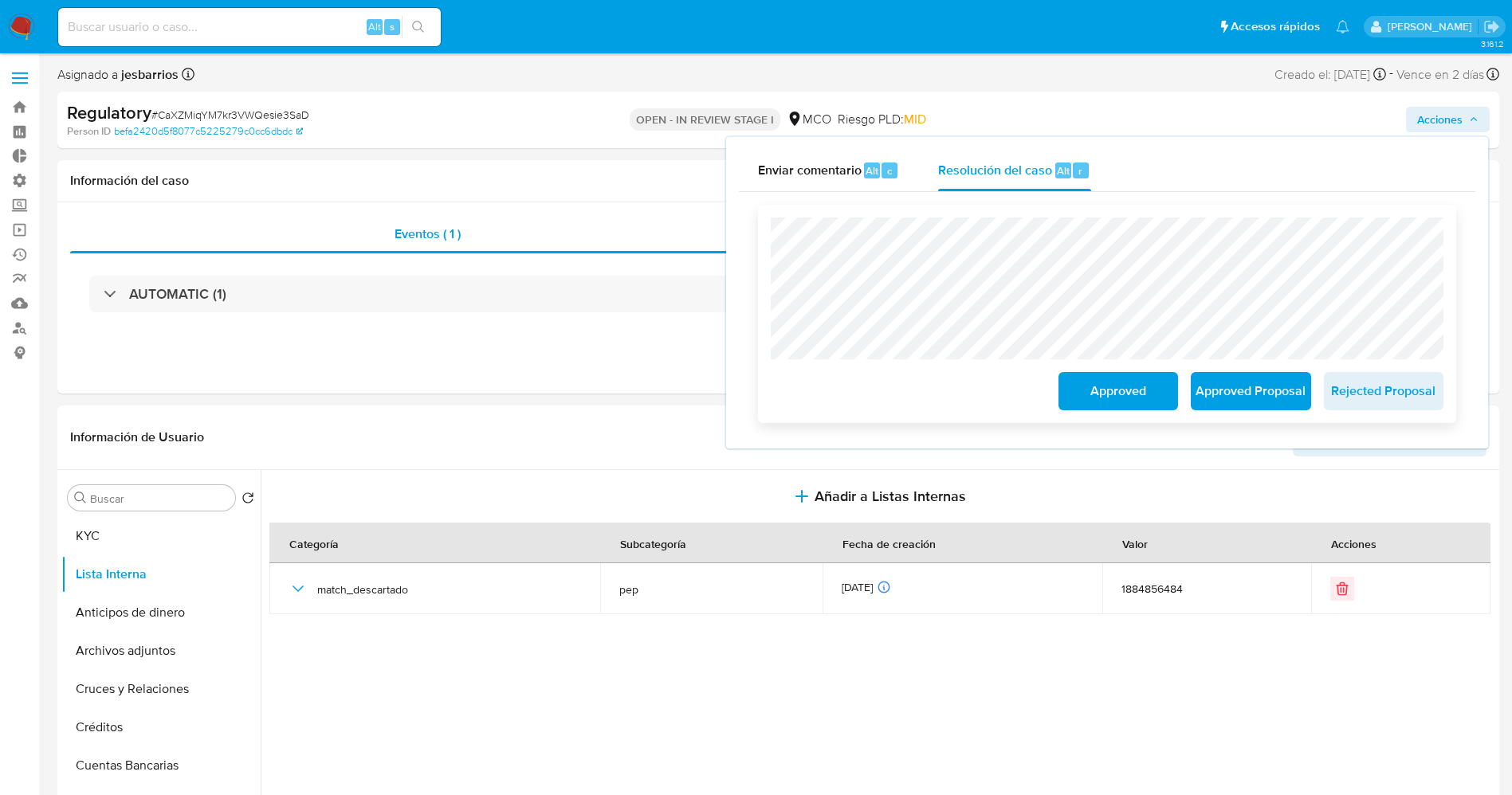
click at [1112, 404] on span "Approved" at bounding box center [1118, 390] width 78 height 35
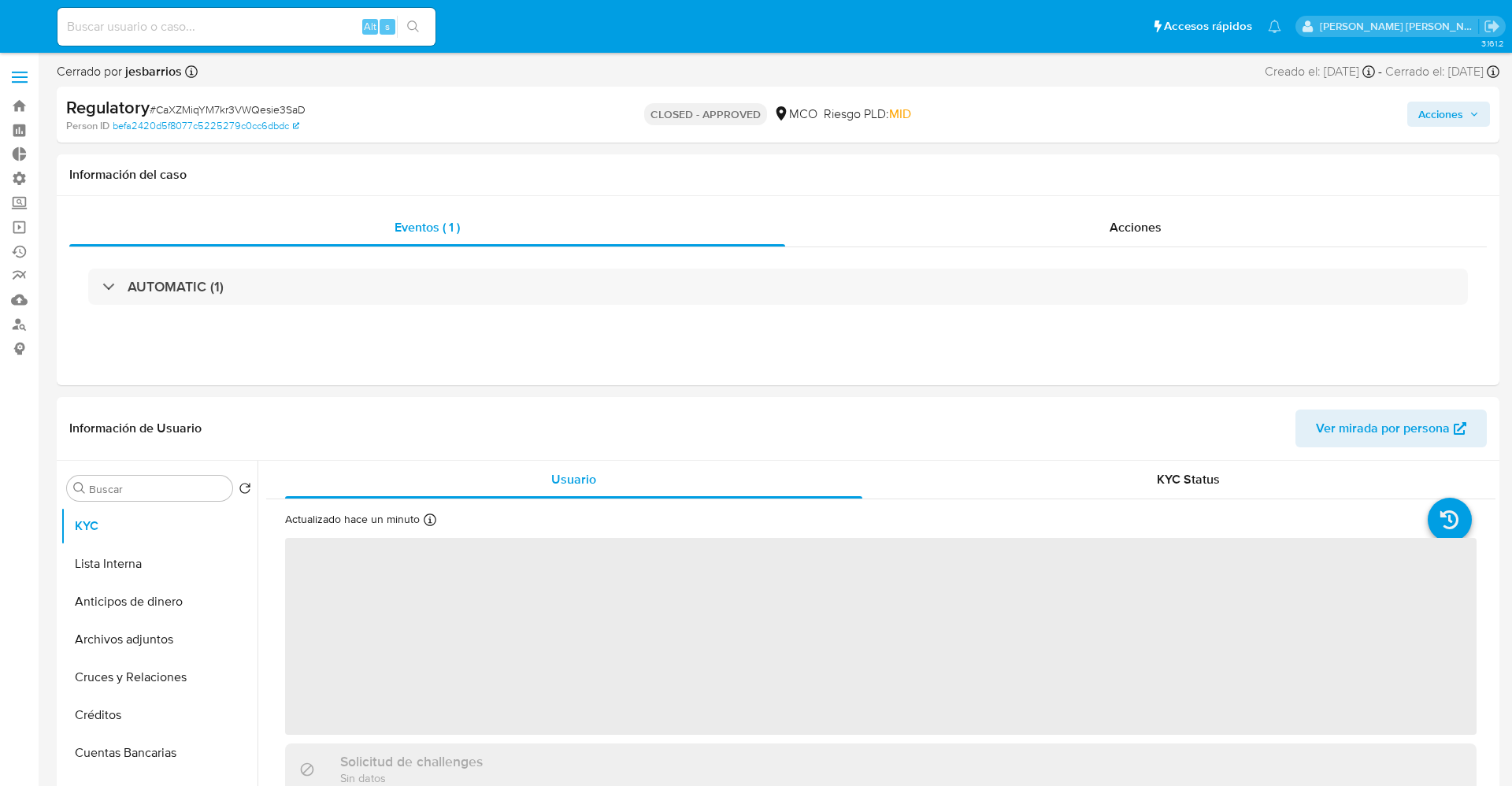
select select "10"
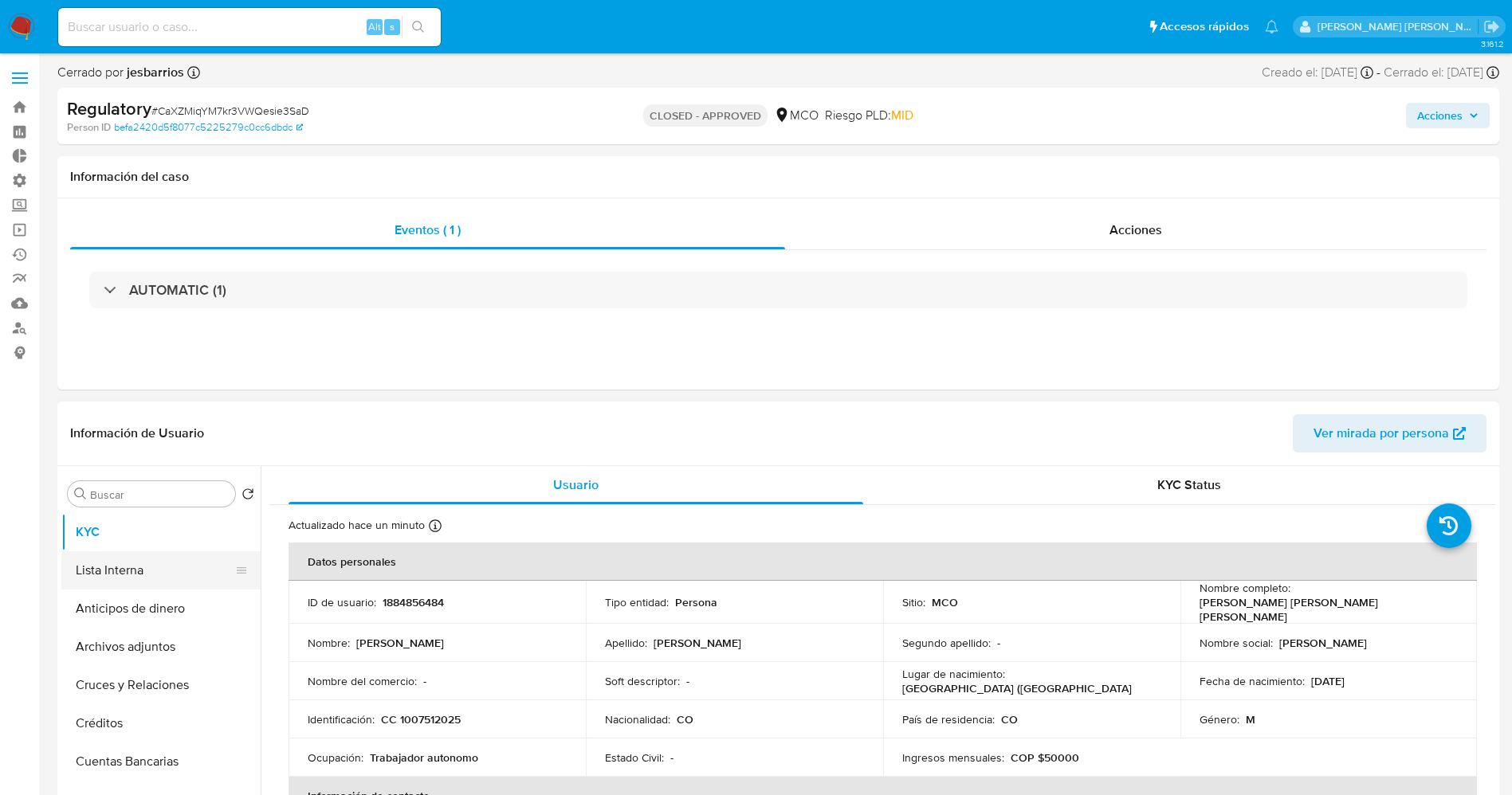
click at [113, 558] on button "Lista Interna" at bounding box center [154, 570] width 187 height 38
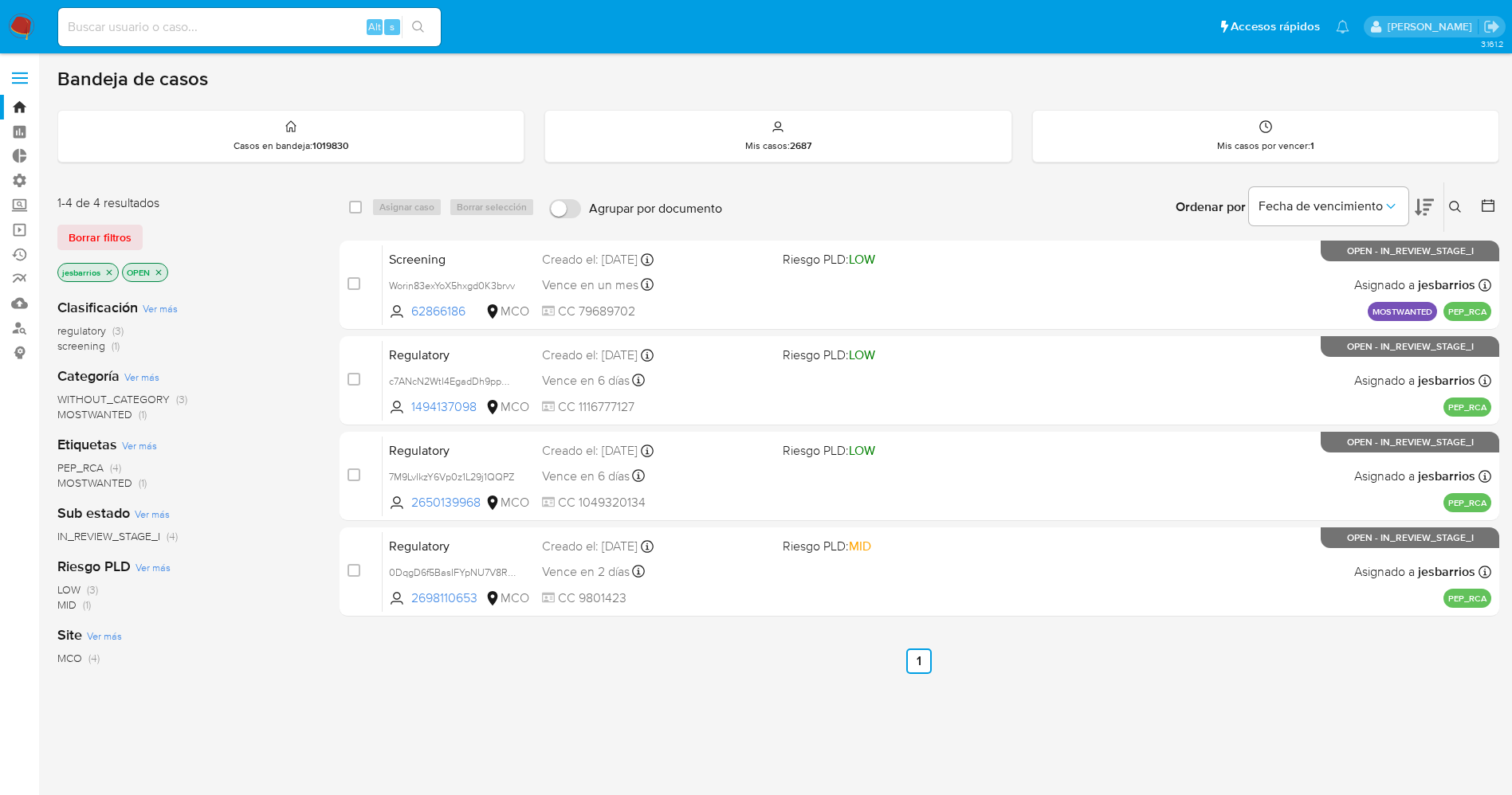
click at [21, 78] on span at bounding box center [20, 78] width 16 height 3
click at [0, 0] on input "checkbox" at bounding box center [0, 0] width 0 height 0
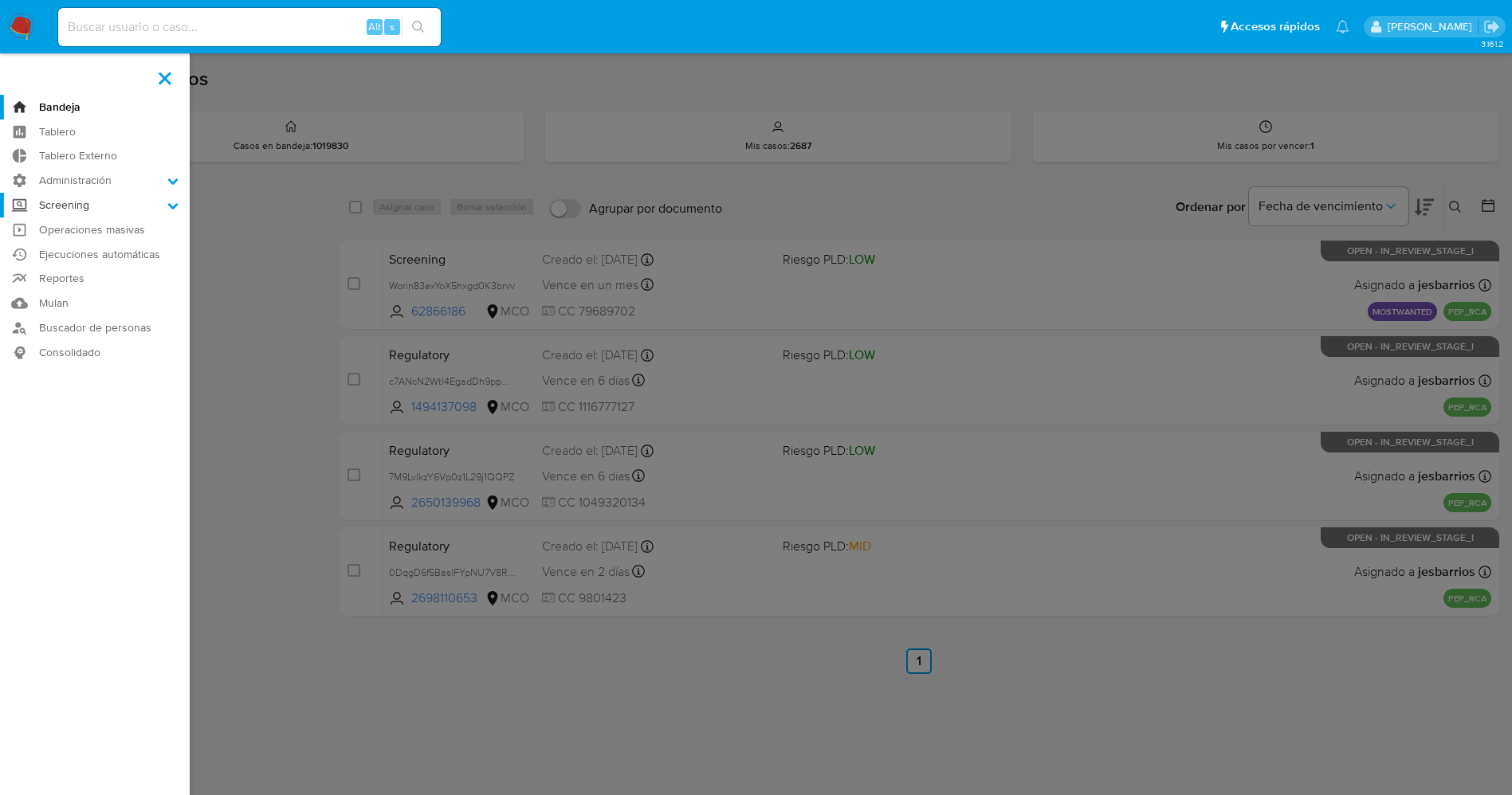
click at [161, 194] on label "Screening" at bounding box center [95, 205] width 190 height 24
click at [0, 0] on input "Screening" at bounding box center [0, 0] width 0 height 0
click at [132, 242] on link "Screening por Frecuencia" at bounding box center [95, 247] width 190 height 20
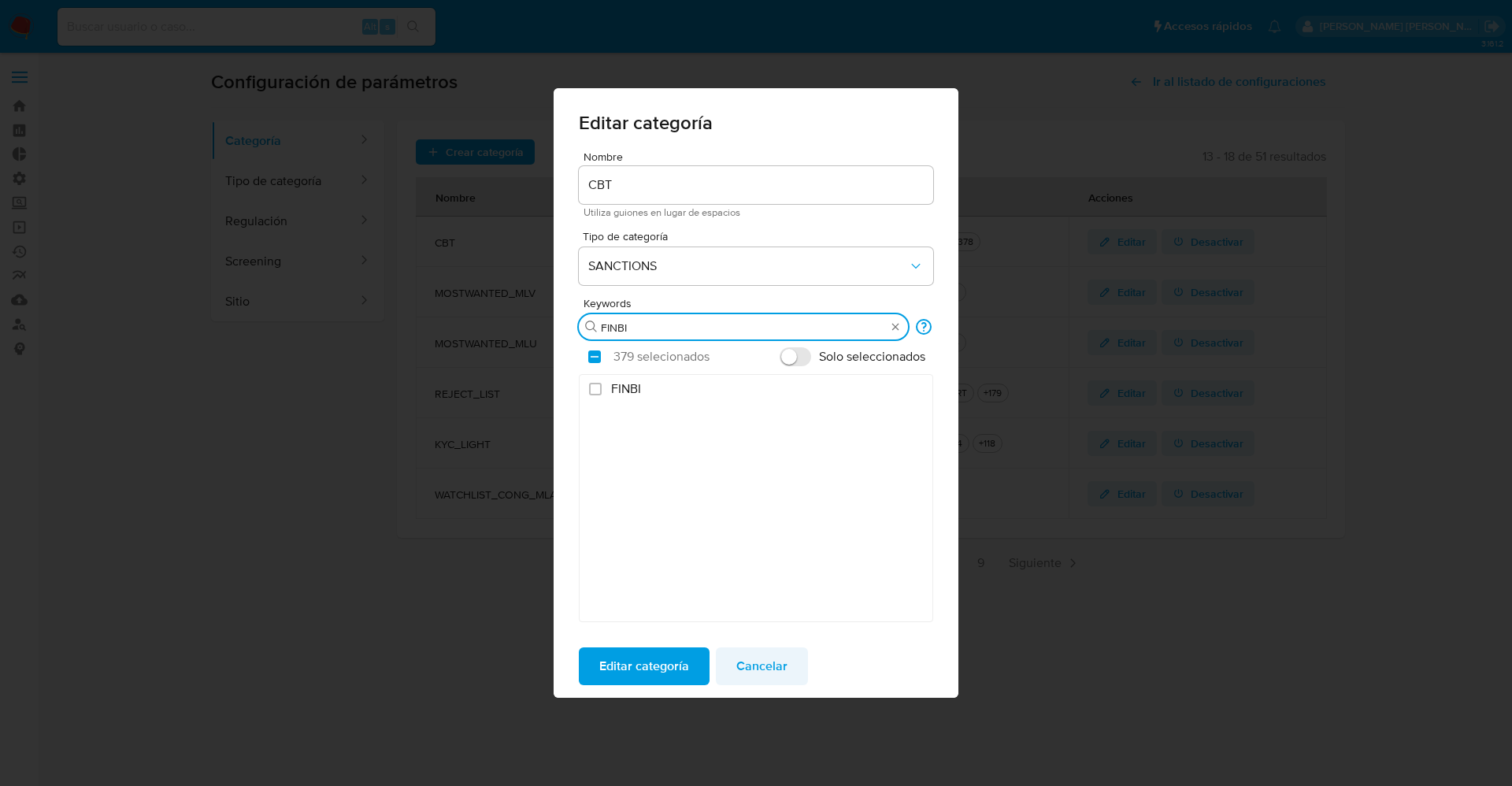
click at [752, 657] on span "Cancelar" at bounding box center [761, 665] width 51 height 34
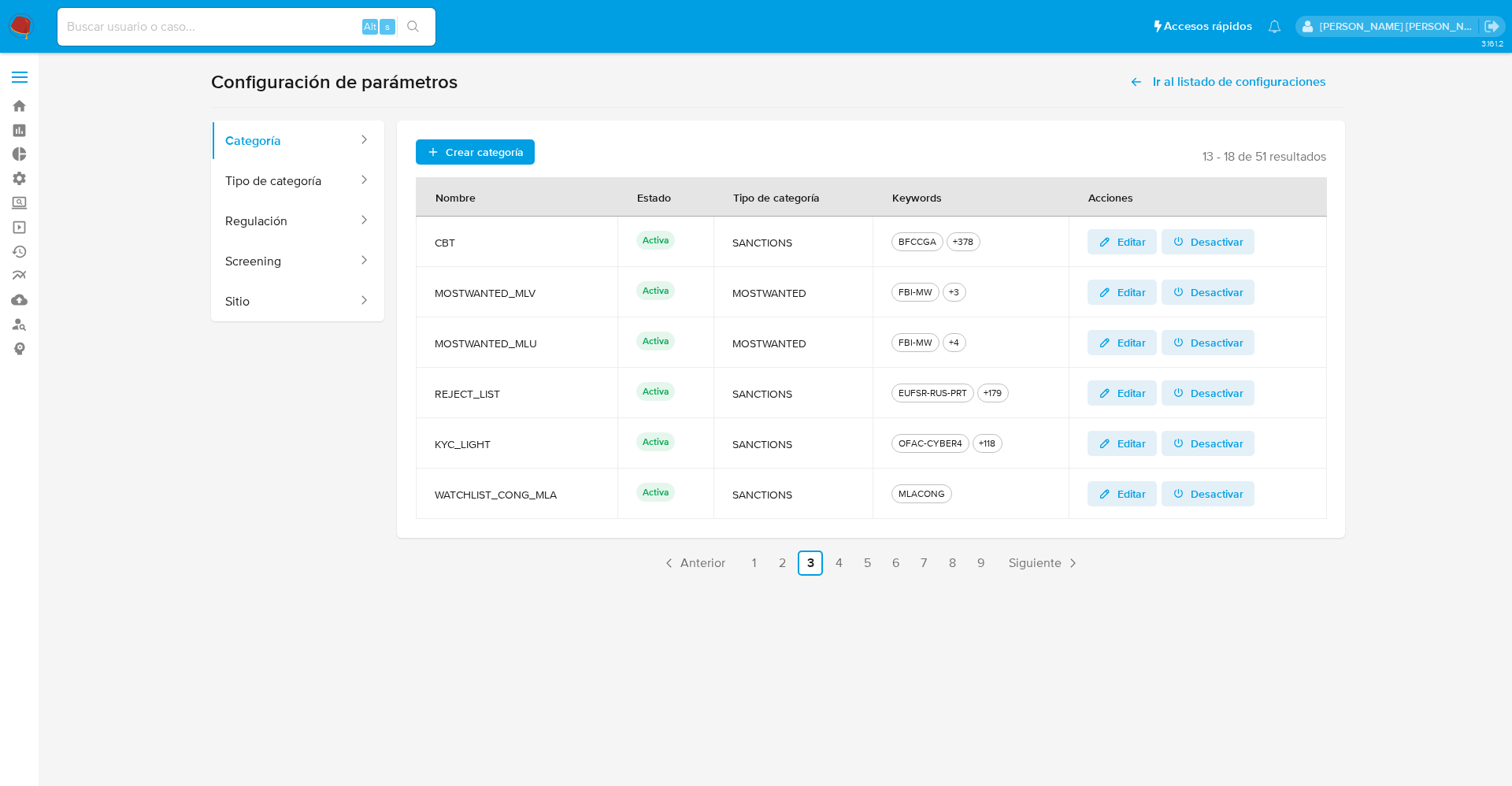
click at [19, 19] on img at bounding box center [20, 26] width 27 height 27
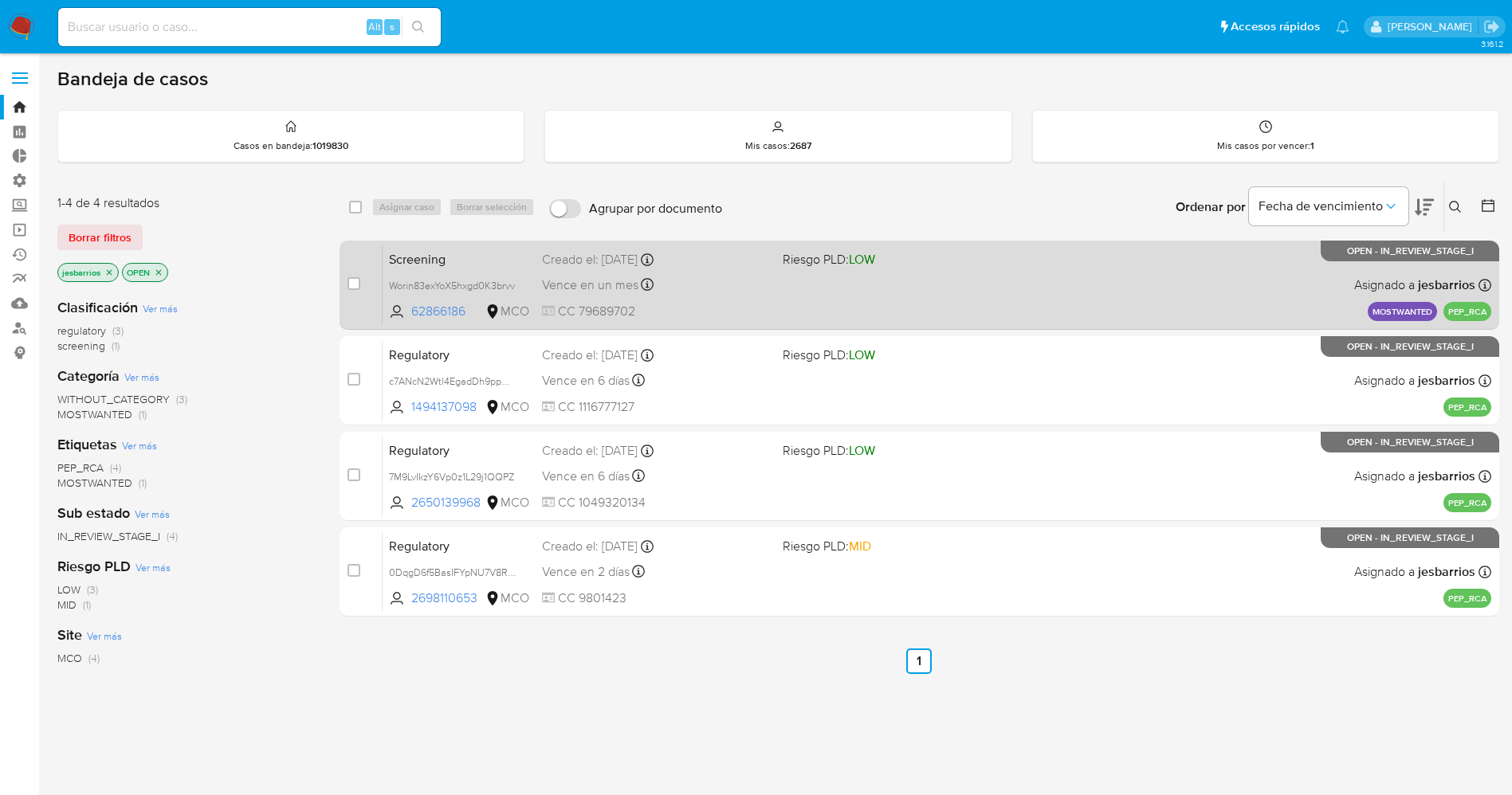
click at [778, 307] on div "Screening Worin83exYoX5hxgd0K3brvv 62866186 MCO Riesgo PLD: LOW Creado el: [DAT…" at bounding box center [936, 285] width 1108 height 81
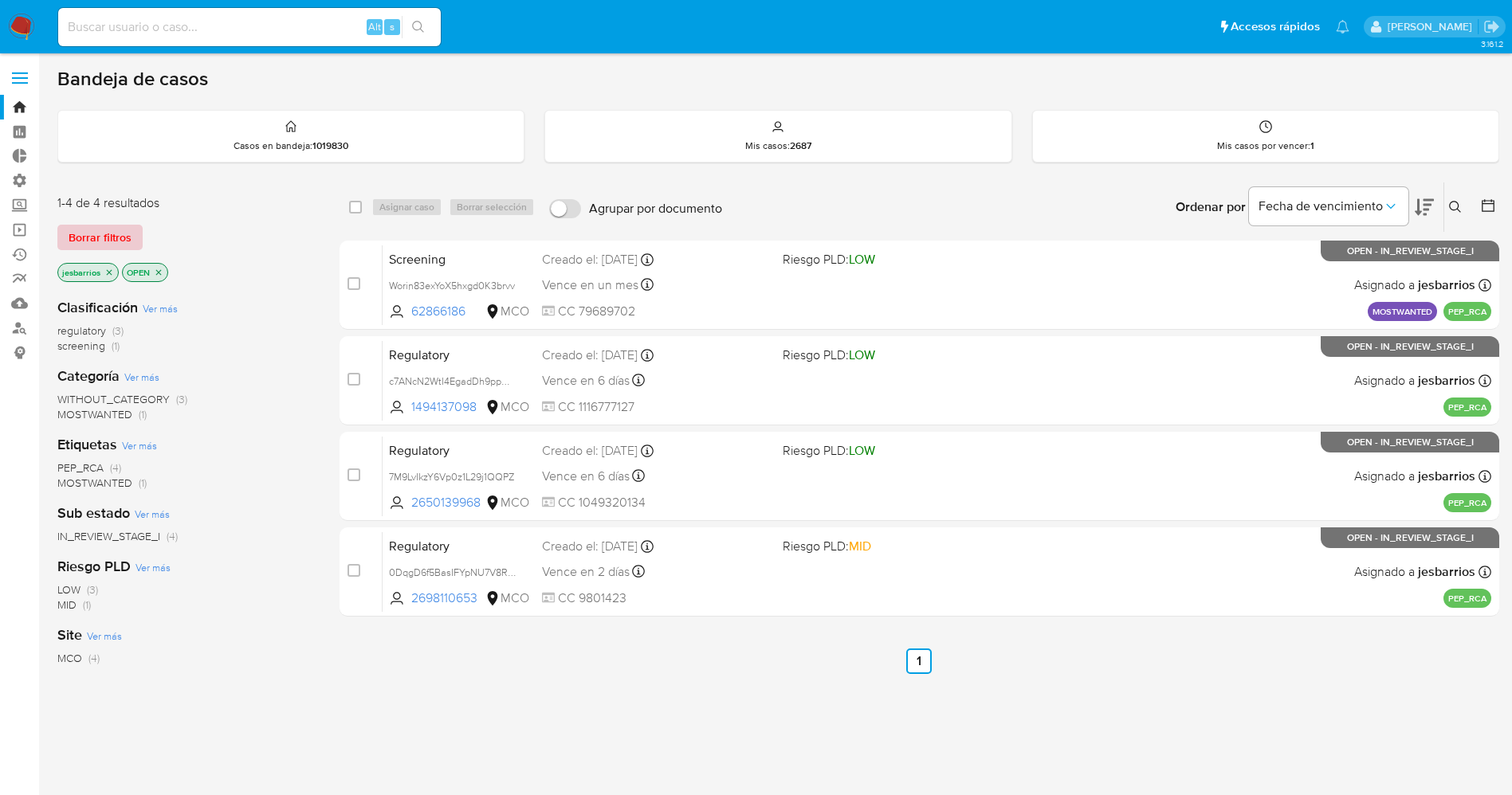
click at [130, 236] on span "Borrar filtros" at bounding box center [100, 237] width 63 height 23
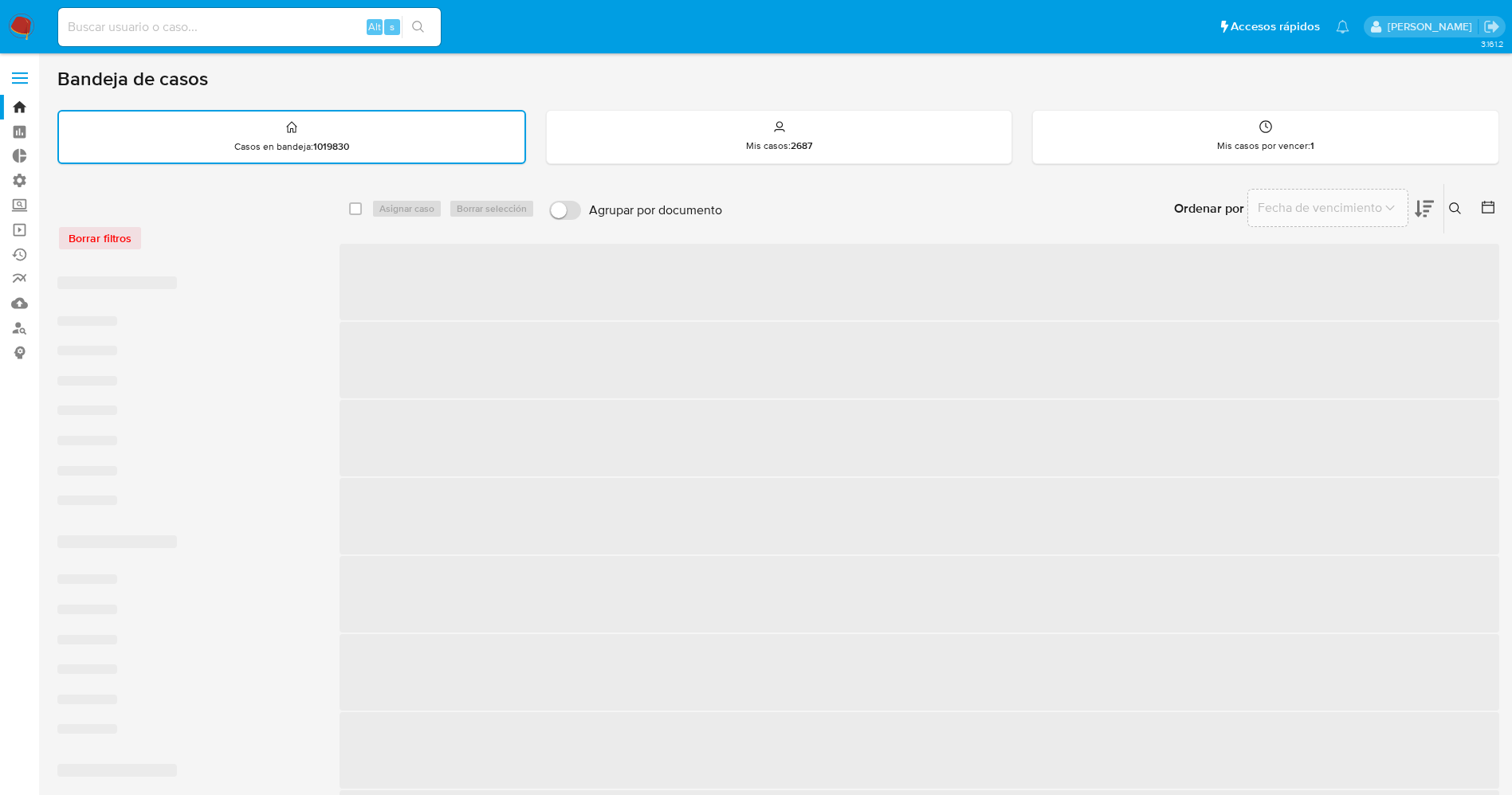
click at [17, 66] on label at bounding box center [20, 78] width 39 height 34
click at [0, 0] on input "checkbox" at bounding box center [0, 0] width 0 height 0
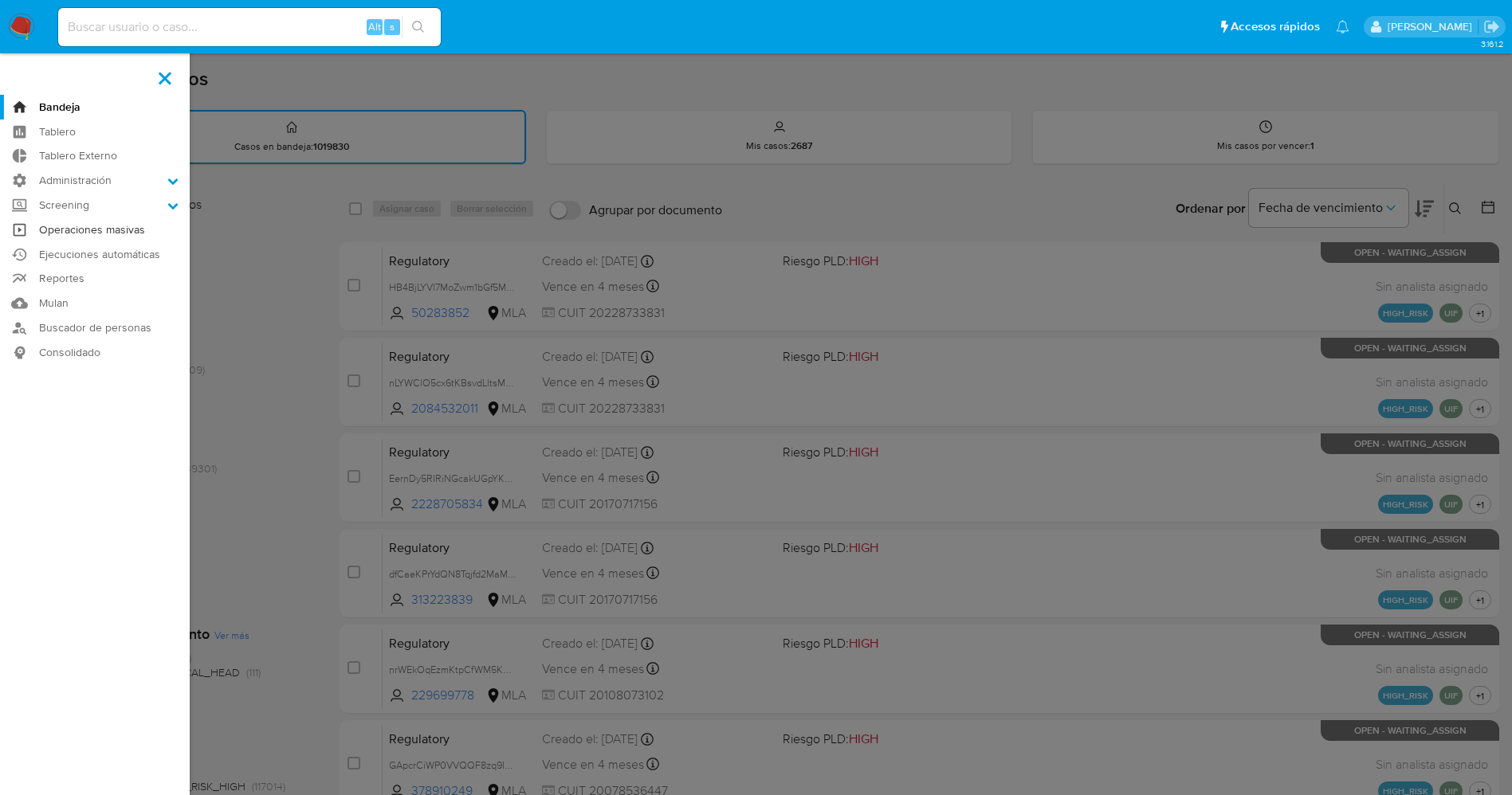
click at [143, 218] on link "Operaciones masivas" at bounding box center [95, 230] width 190 height 24
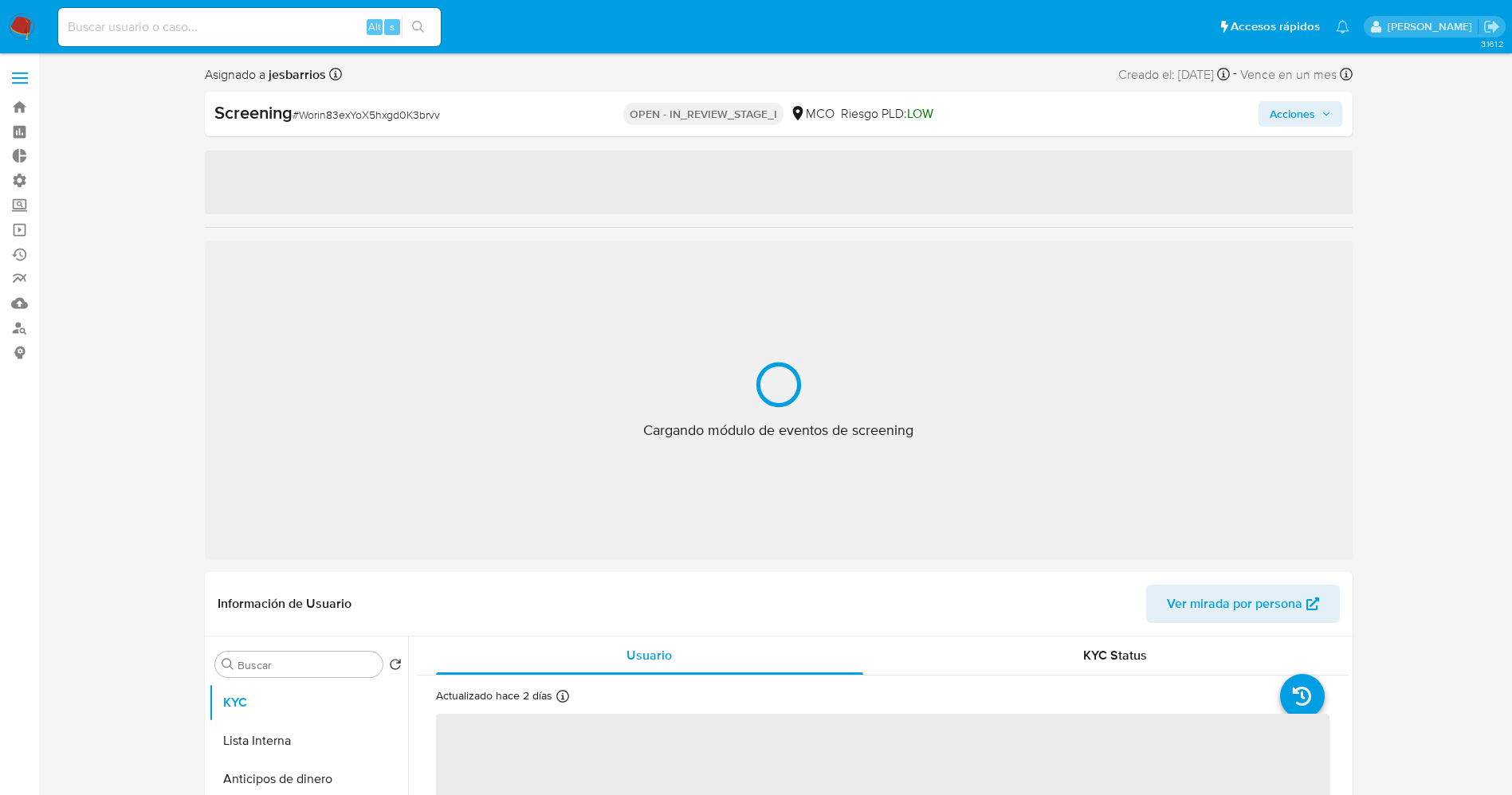
select select "10"
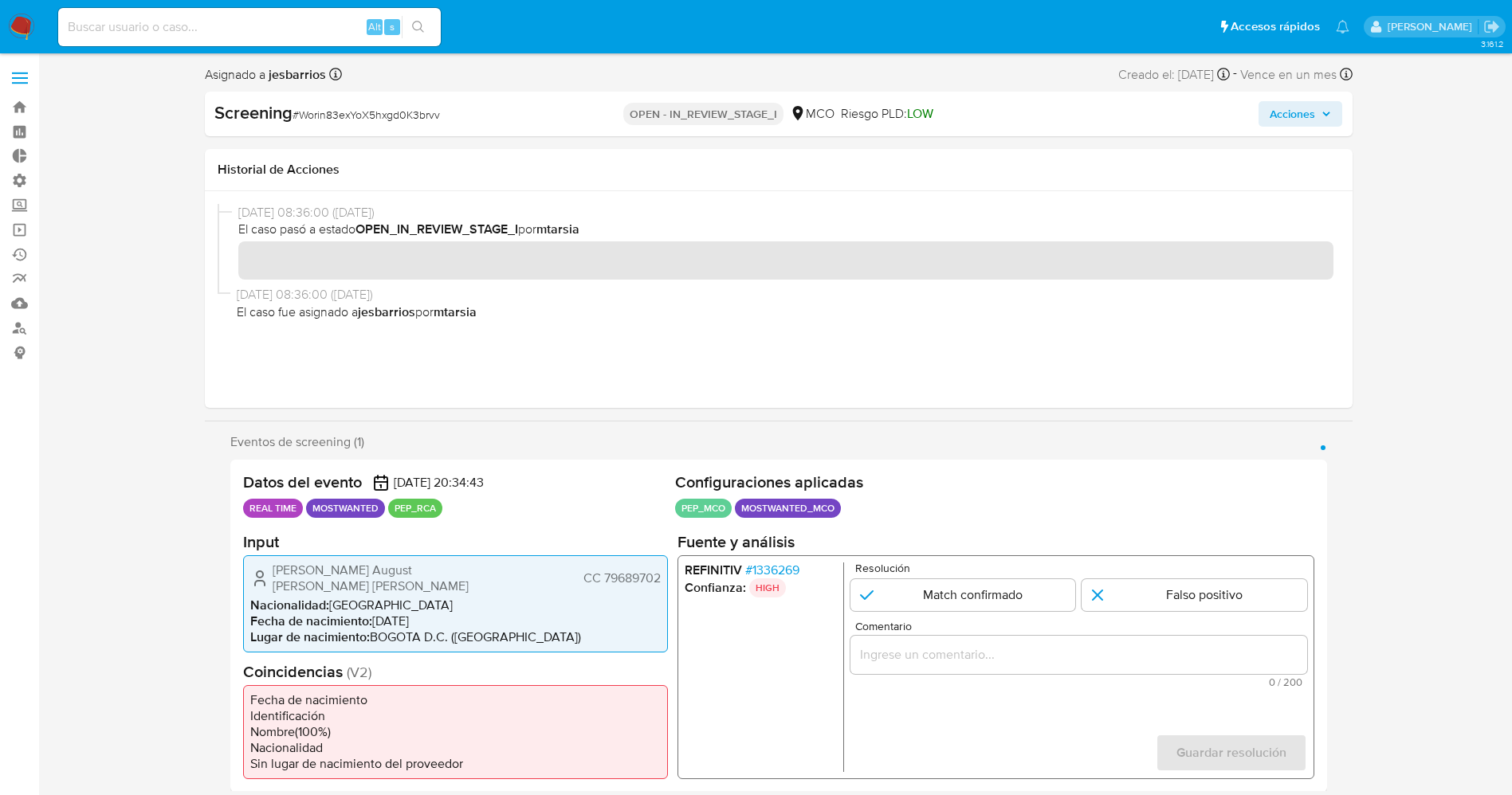
drag, startPoint x: 193, startPoint y: 450, endPoint x: 1454, endPoint y: 760, distance: 1298.5
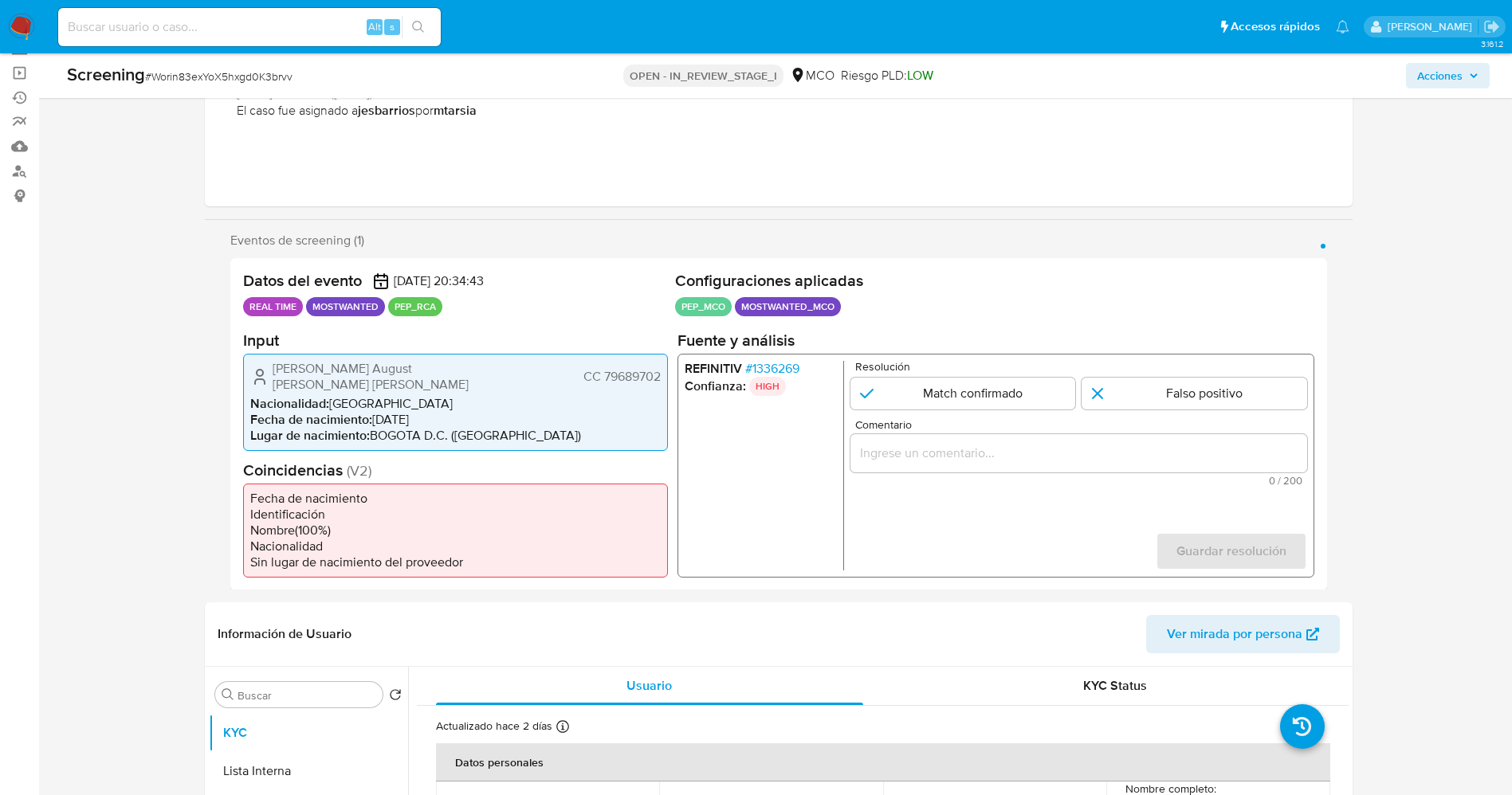
scroll to position [119, 0]
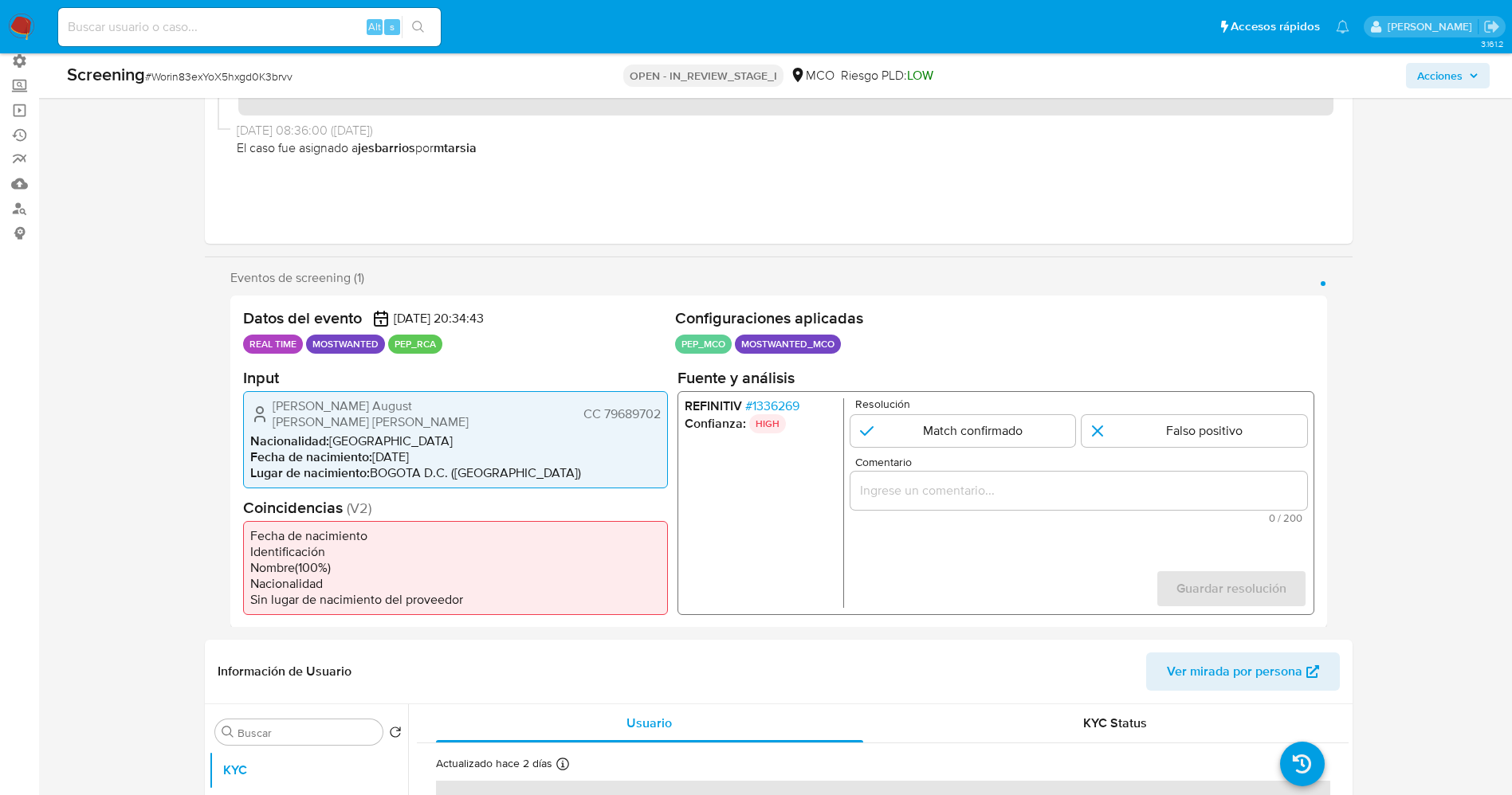
drag, startPoint x: 226, startPoint y: 280, endPoint x: 381, endPoint y: 283, distance: 155.0
click at [381, 283] on div "Eventos de screening (1) Página 1 Datos del evento [DATE] 20:34:43 REAL TIME MO…" at bounding box center [779, 449] width 1148 height 358
click at [785, 407] on span "# 1336269" at bounding box center [772, 405] width 54 height 16
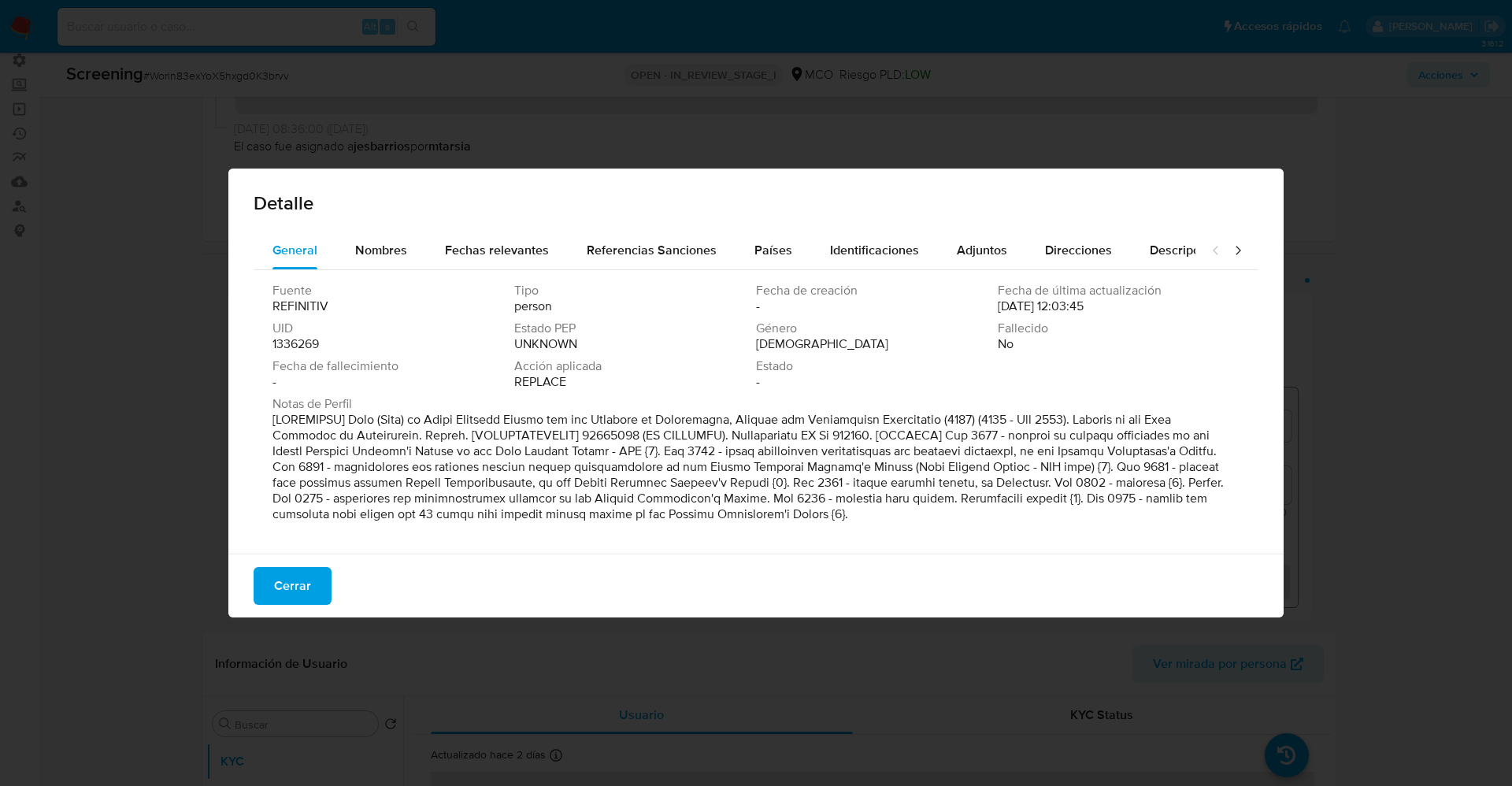
click at [1381, 359] on div "Detalle General Nombres Fechas relevantes Referencias Sanciones Países Identifi…" at bounding box center [756, 393] width 1512 height 786
click at [1325, 135] on div "Detalle General Nombres Fechas relevantes Referencias Sanciones Países Identifi…" at bounding box center [756, 393] width 1512 height 786
click at [297, 593] on span "Cerrar" at bounding box center [292, 586] width 37 height 34
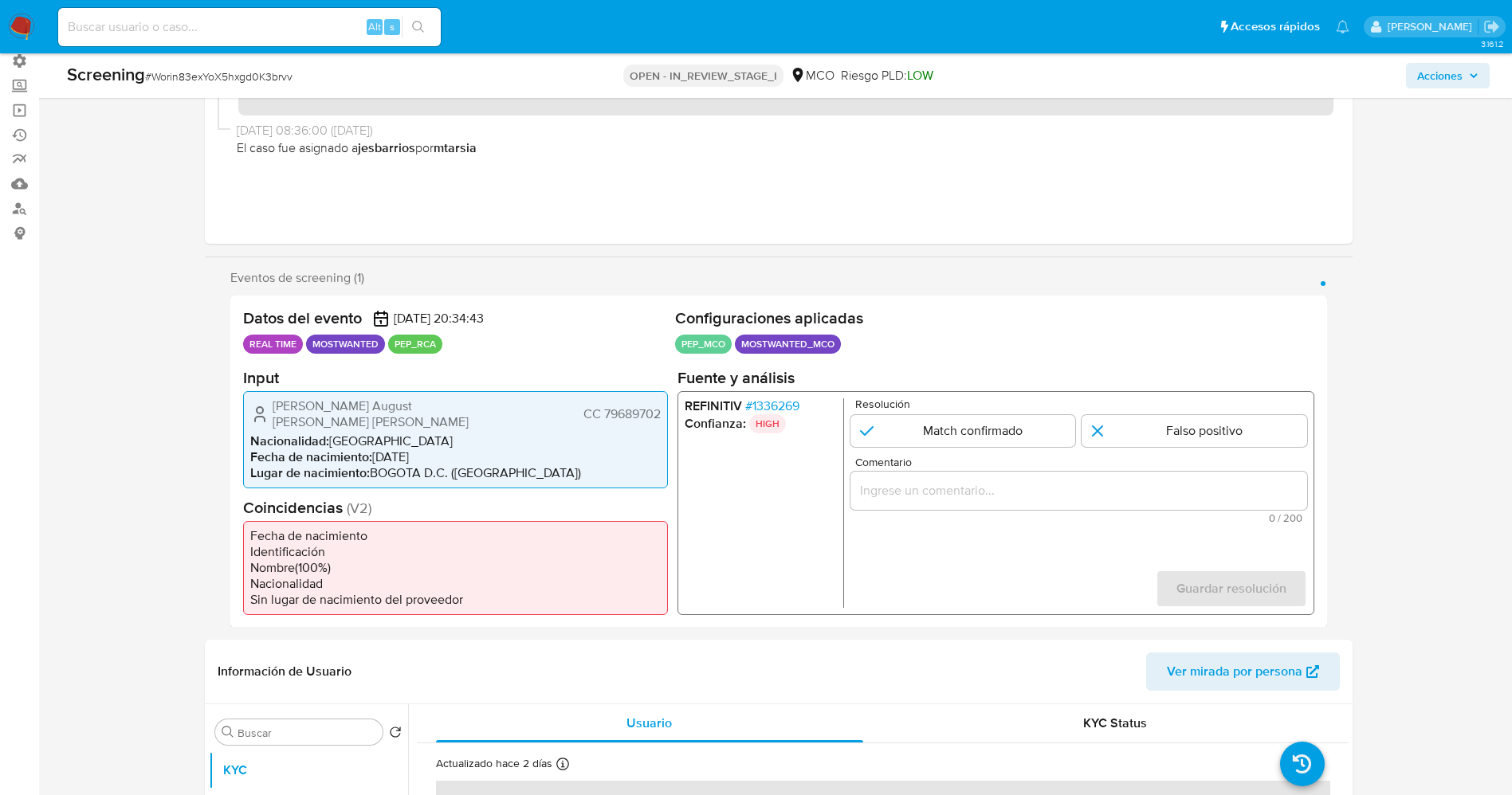
drag, startPoint x: 312, startPoint y: 342, endPoint x: 446, endPoint y: 345, distance: 134.0
click at [446, 345] on ul "REAL TIME MOSTWANTED PEP_RCA" at bounding box center [455, 344] width 425 height 19
click at [338, 355] on div "Datos del evento 06/10/2025 20:34:43 REAL TIME MOSTWANTED PEP_RCA" at bounding box center [455, 332] width 425 height 50
drag, startPoint x: 308, startPoint y: 348, endPoint x: 387, endPoint y: 347, distance: 79.0
click at [387, 347] on ul "REAL TIME MOSTWANTED PEP_RCA" at bounding box center [455, 344] width 425 height 19
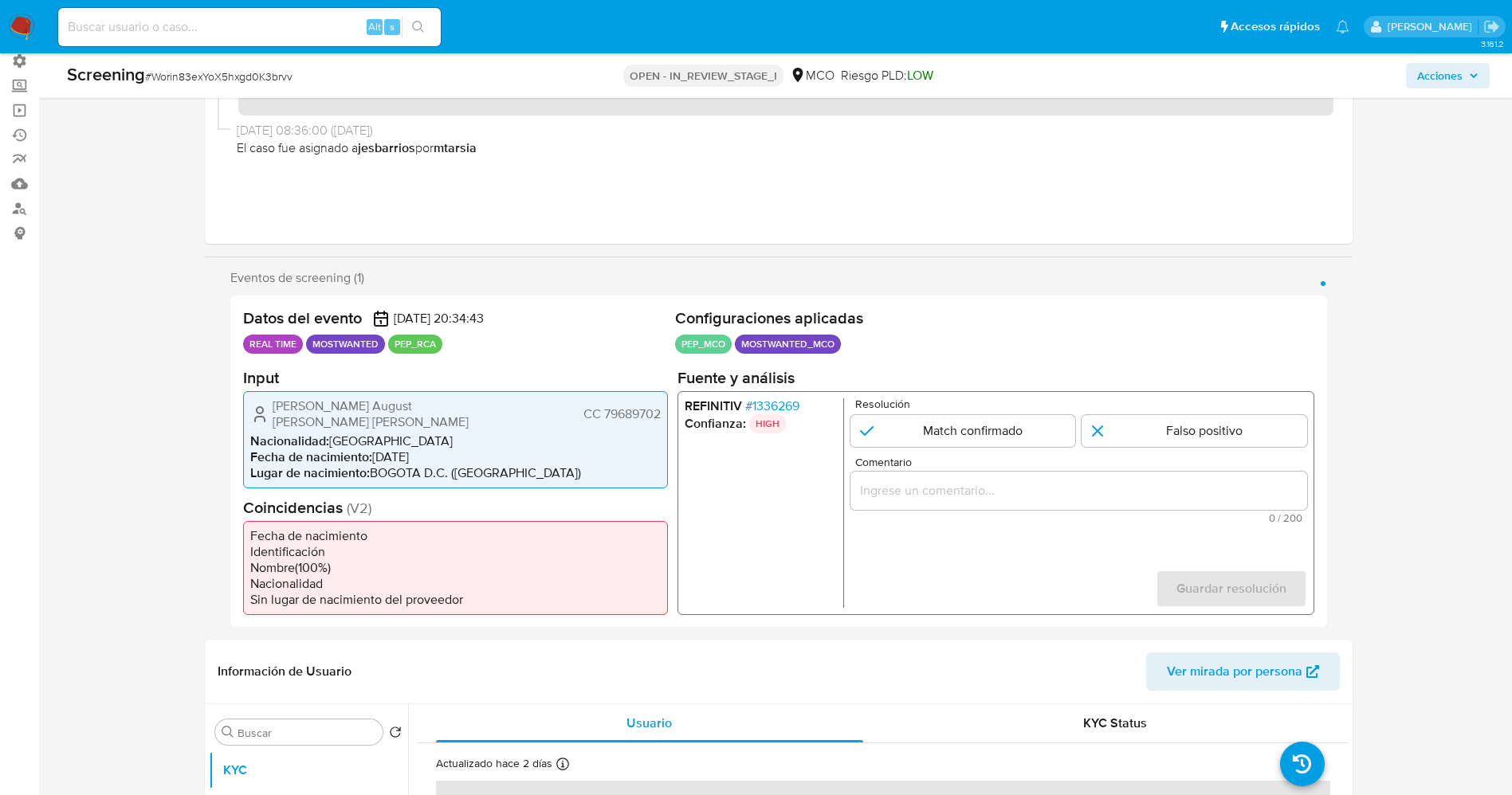
click at [388, 347] on p "PEP_RCA" at bounding box center [415, 344] width 54 height 19
drag, startPoint x: 390, startPoint y: 346, endPoint x: 438, endPoint y: 344, distance: 48.0
click at [438, 344] on p "PEP_RCA" at bounding box center [415, 344] width 54 height 19
drag, startPoint x: 269, startPoint y: 411, endPoint x: 546, endPoint y: 377, distance: 279.1
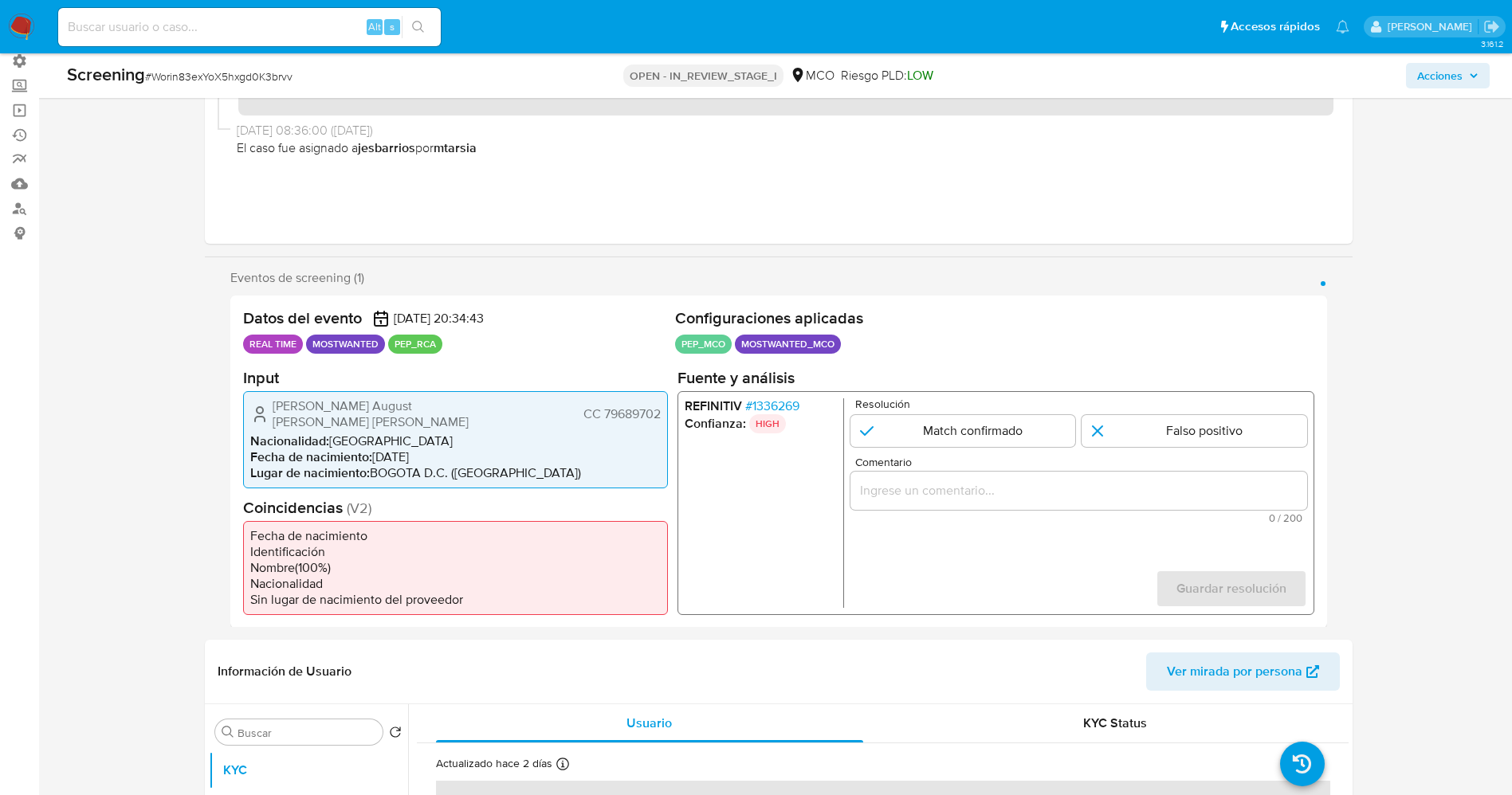
click at [673, 403] on div "Datos del evento 06/10/2025 20:34:43 REAL TIME MOSTWANTED PEP_RCA Configuracion…" at bounding box center [779, 462] width 1097 height 332
click at [508, 408] on div "Oskar August Schroeder Muller CC 79689702" at bounding box center [455, 413] width 410 height 32
click at [985, 442] on input "1 de 1" at bounding box center [963, 430] width 225 height 32
radio input "true"
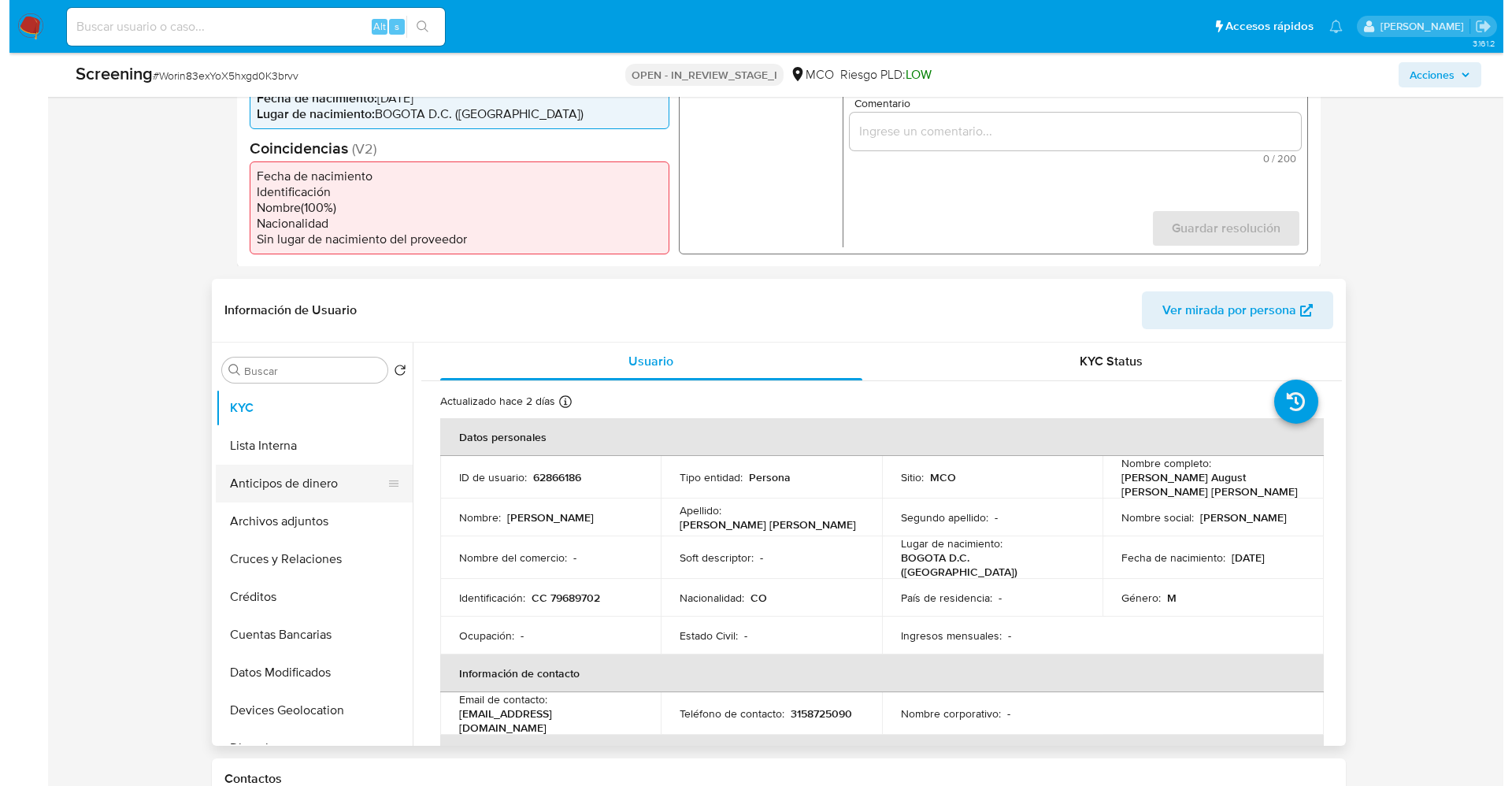
scroll to position [472, 0]
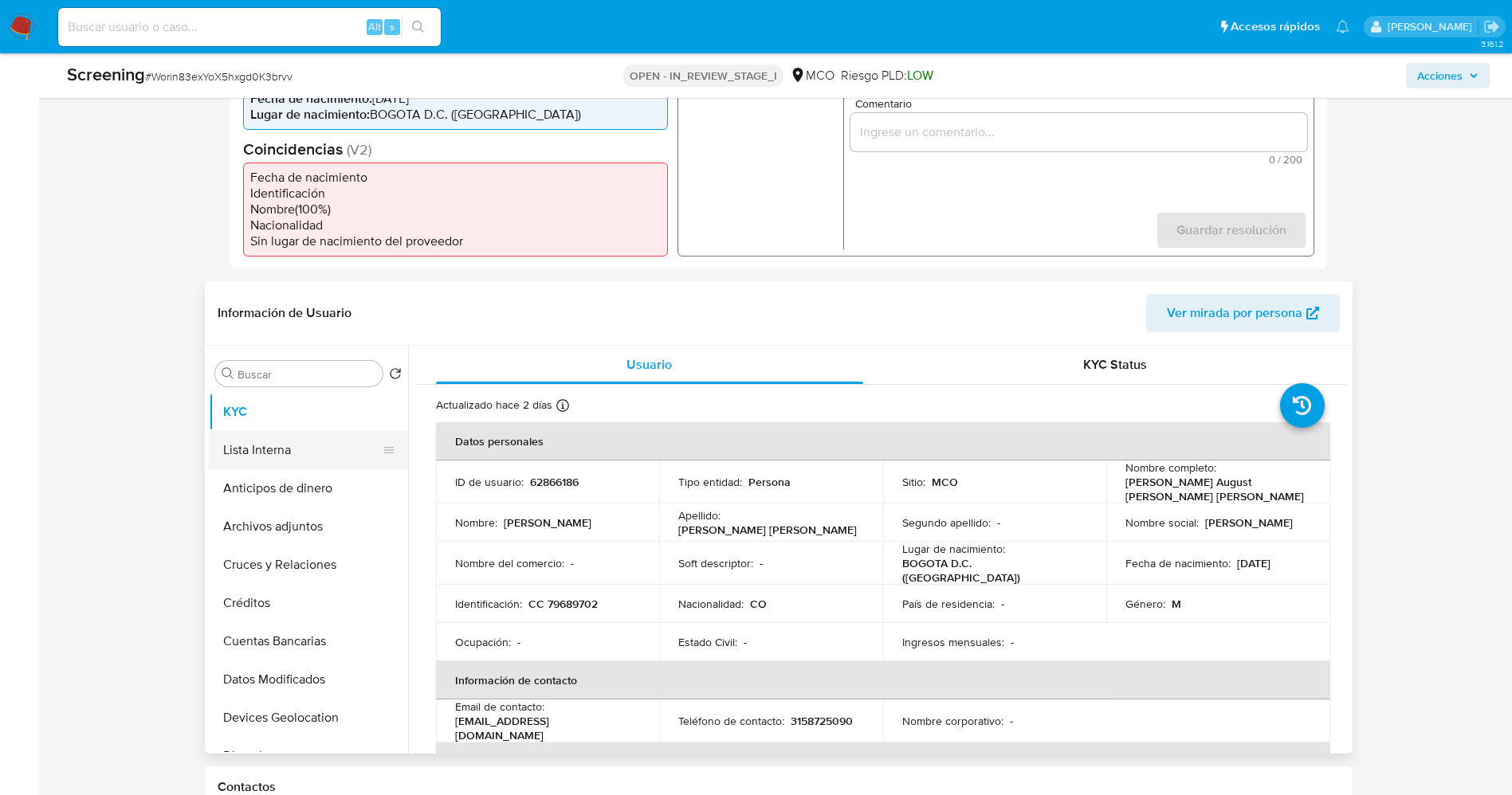
click at [303, 440] on button "Lista Interna" at bounding box center [301, 450] width 187 height 38
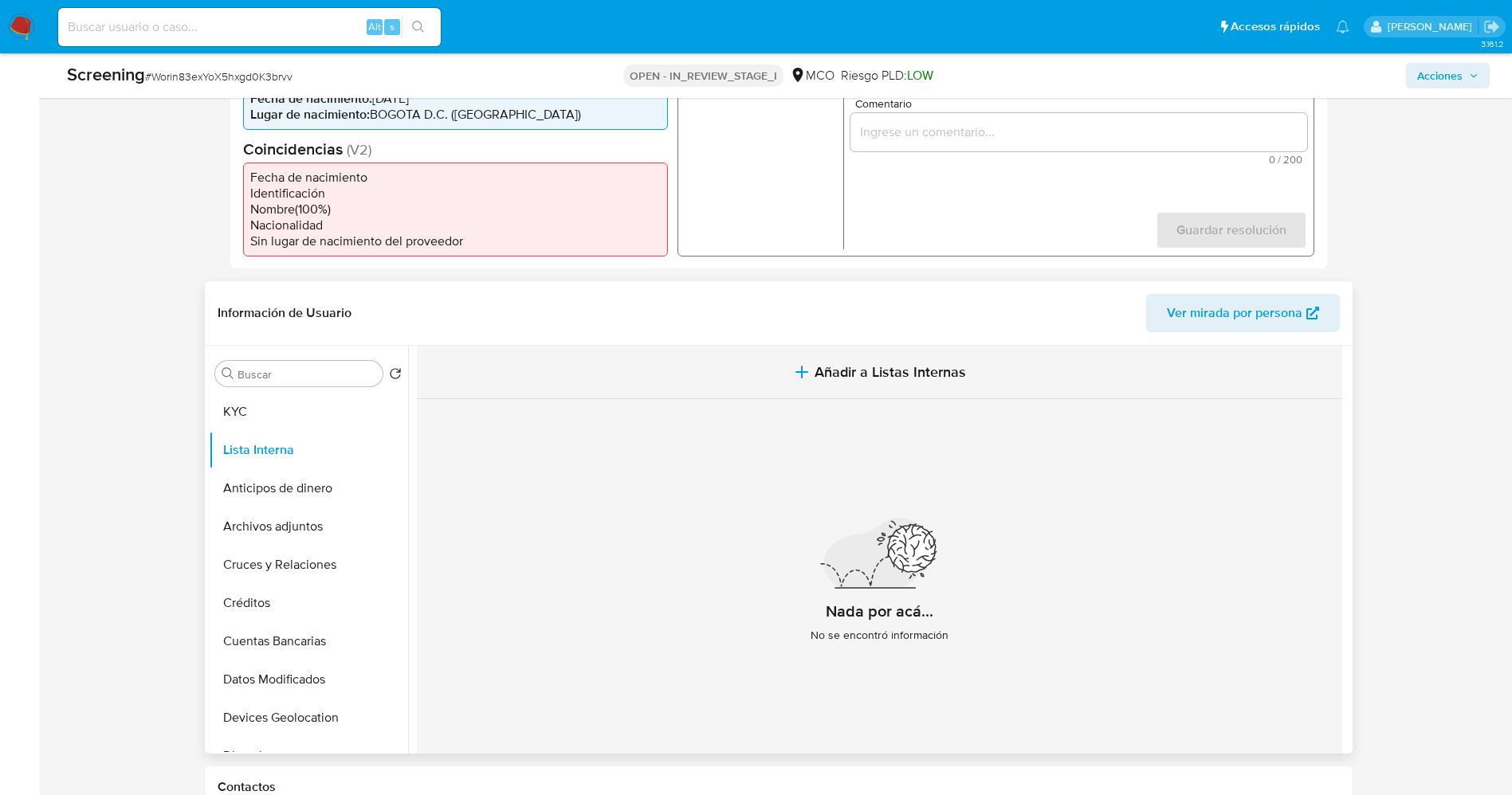
click at [861, 373] on button "Añadir a Listas Internas" at bounding box center [879, 372] width 925 height 54
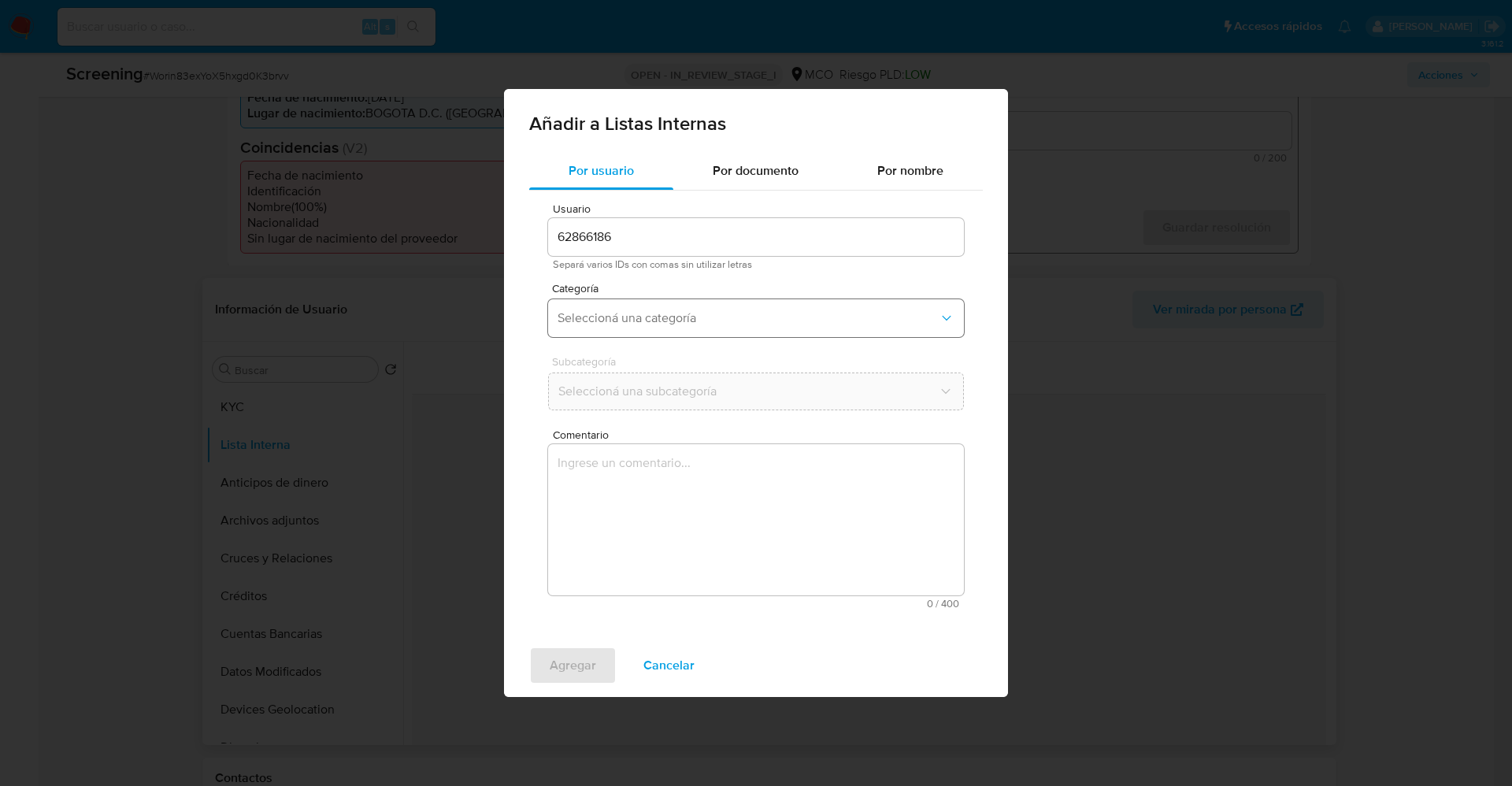
click at [756, 321] on span "Seleccioná una categoría" at bounding box center [748, 317] width 381 height 16
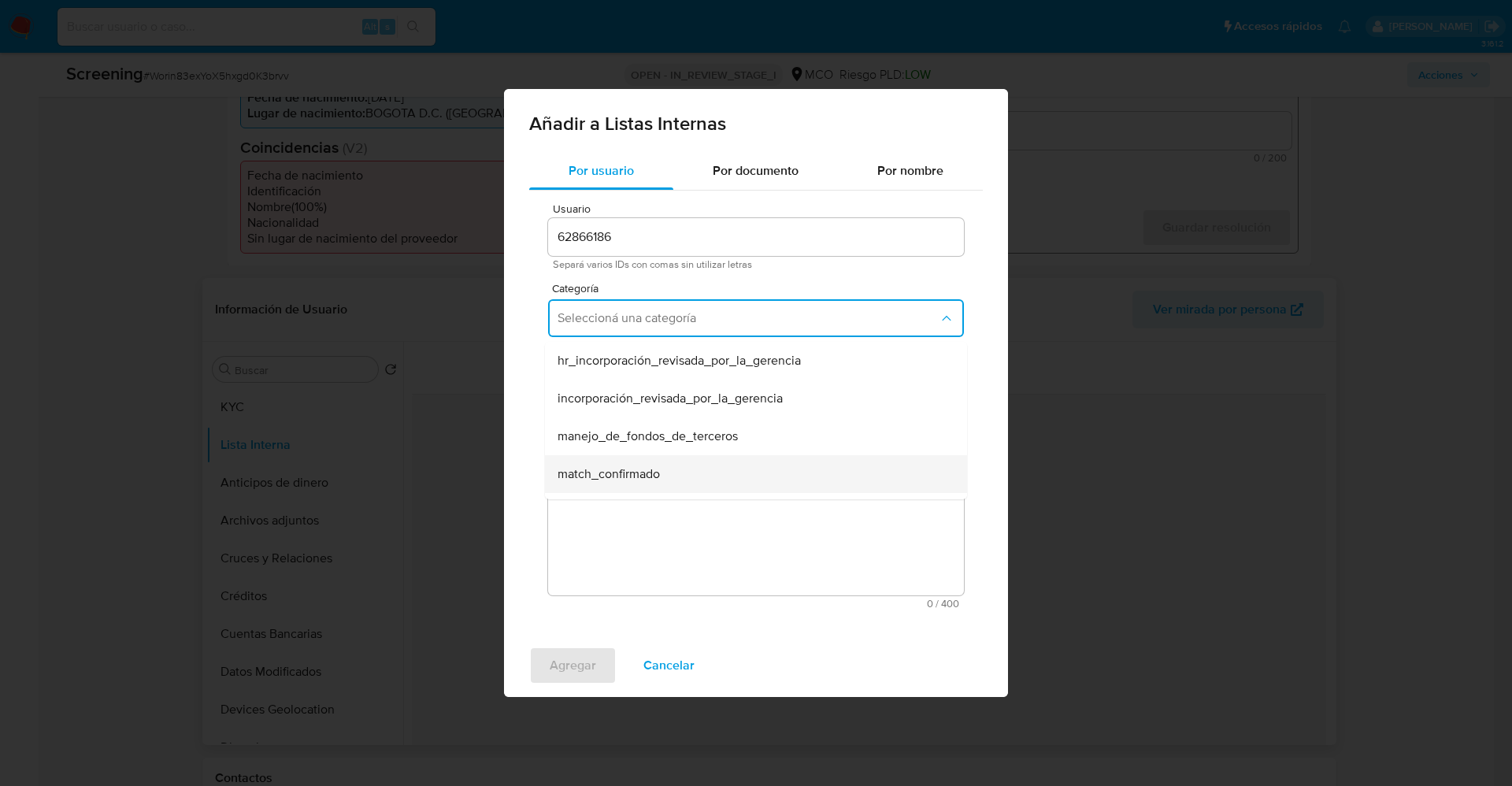
click at [650, 470] on span "match_confirmado" at bounding box center [609, 473] width 102 height 16
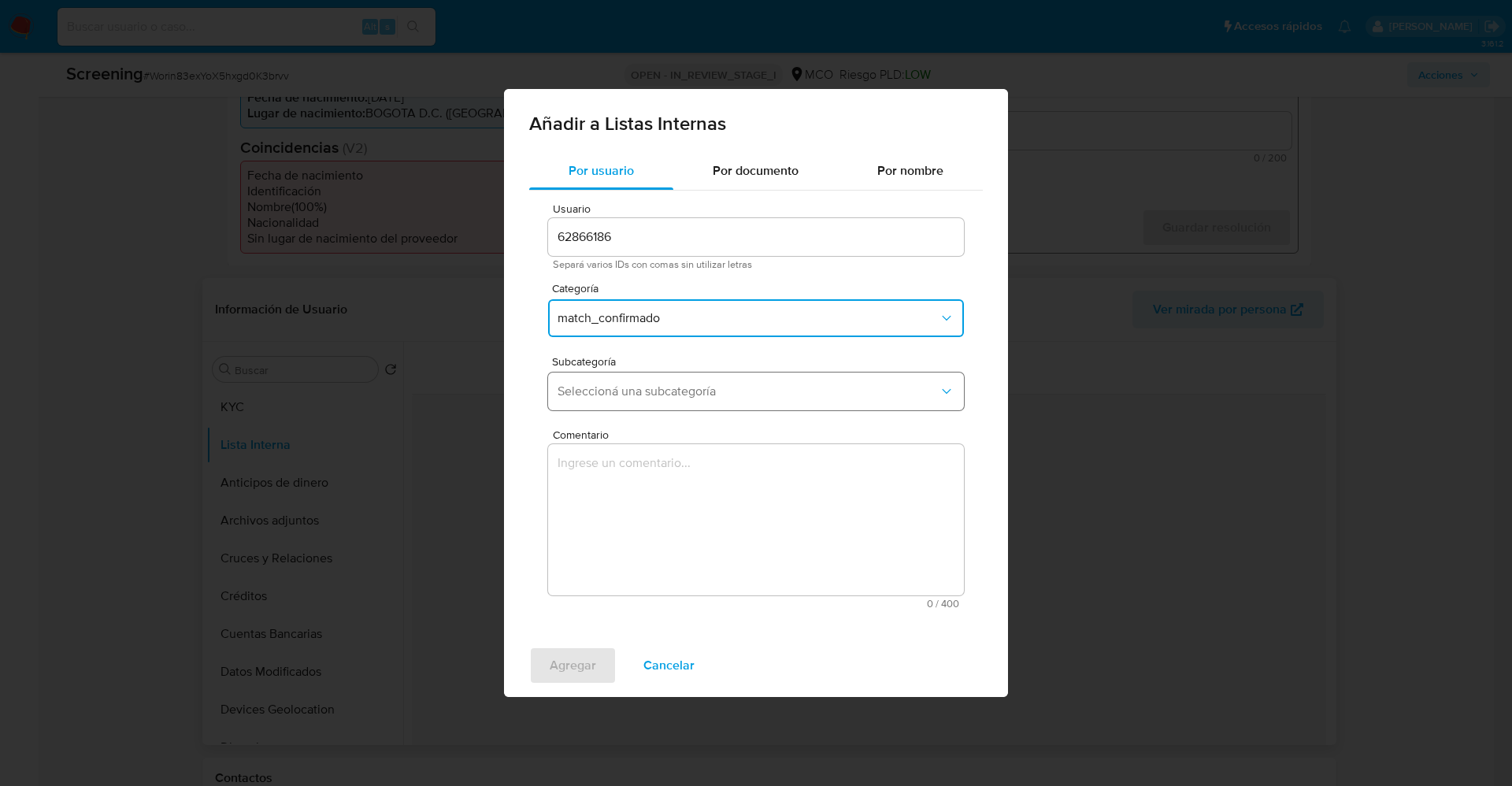
click at [671, 398] on span "Seleccioná una subcategoría" at bounding box center [748, 391] width 381 height 16
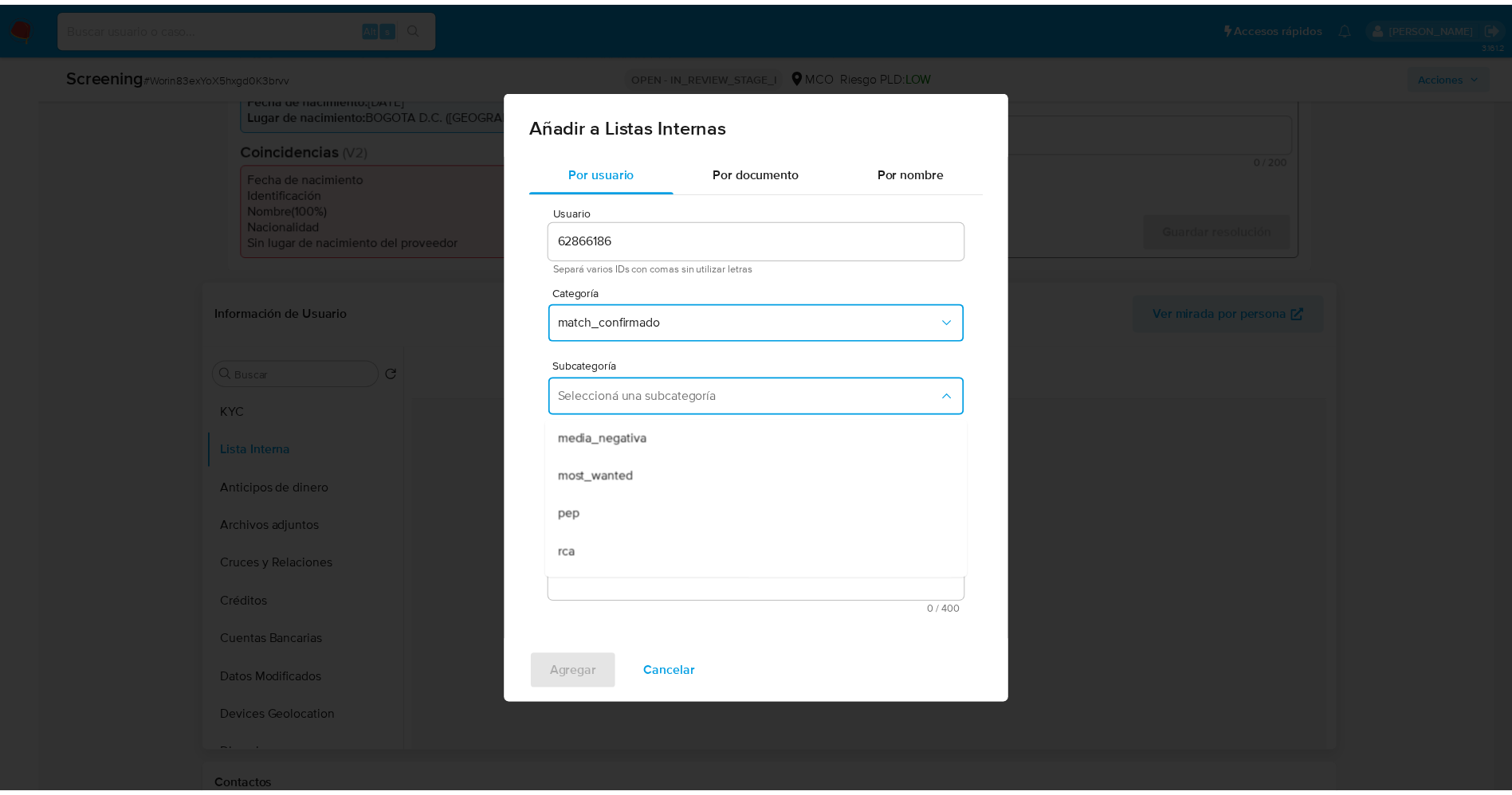
scroll to position [108, 0]
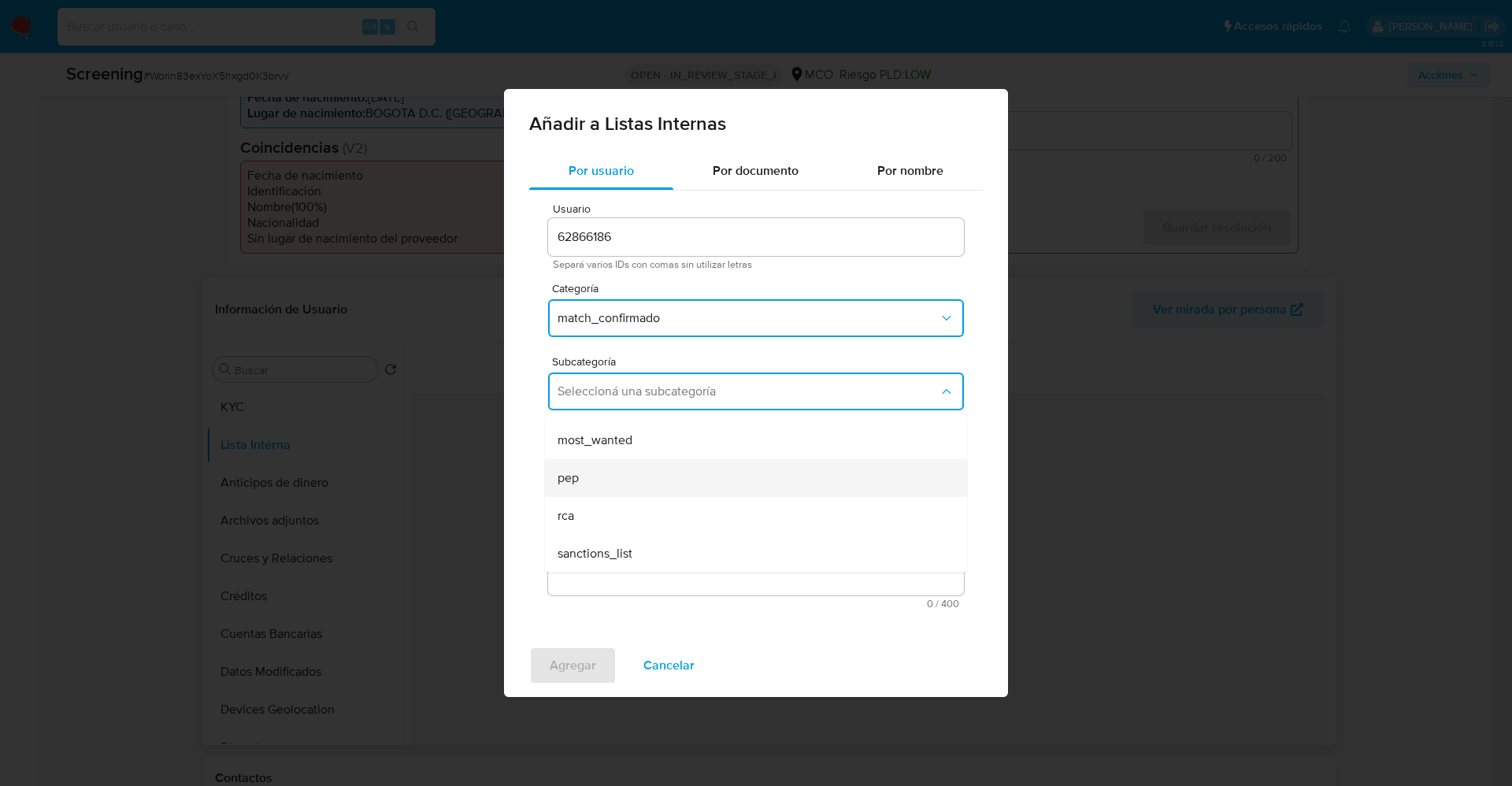
click at [620, 477] on div "pep" at bounding box center [751, 478] width 387 height 38
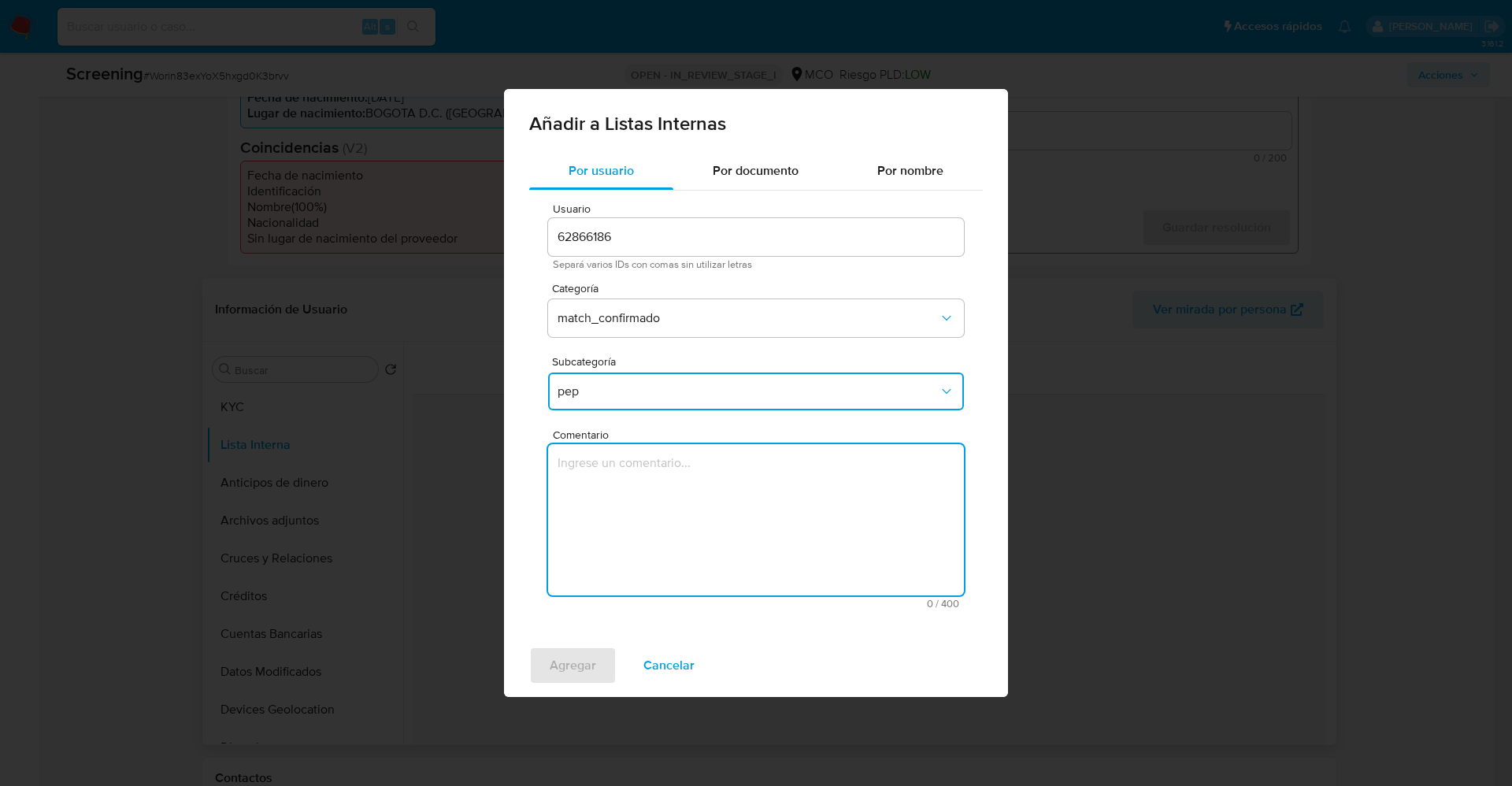
drag, startPoint x: 564, startPoint y: 462, endPoint x: 674, endPoint y: 474, distance: 110.7
click at [674, 474] on textarea "Comentario" at bounding box center [756, 520] width 416 height 151
click at [698, 674] on button "Cancelar" at bounding box center [668, 665] width 92 height 38
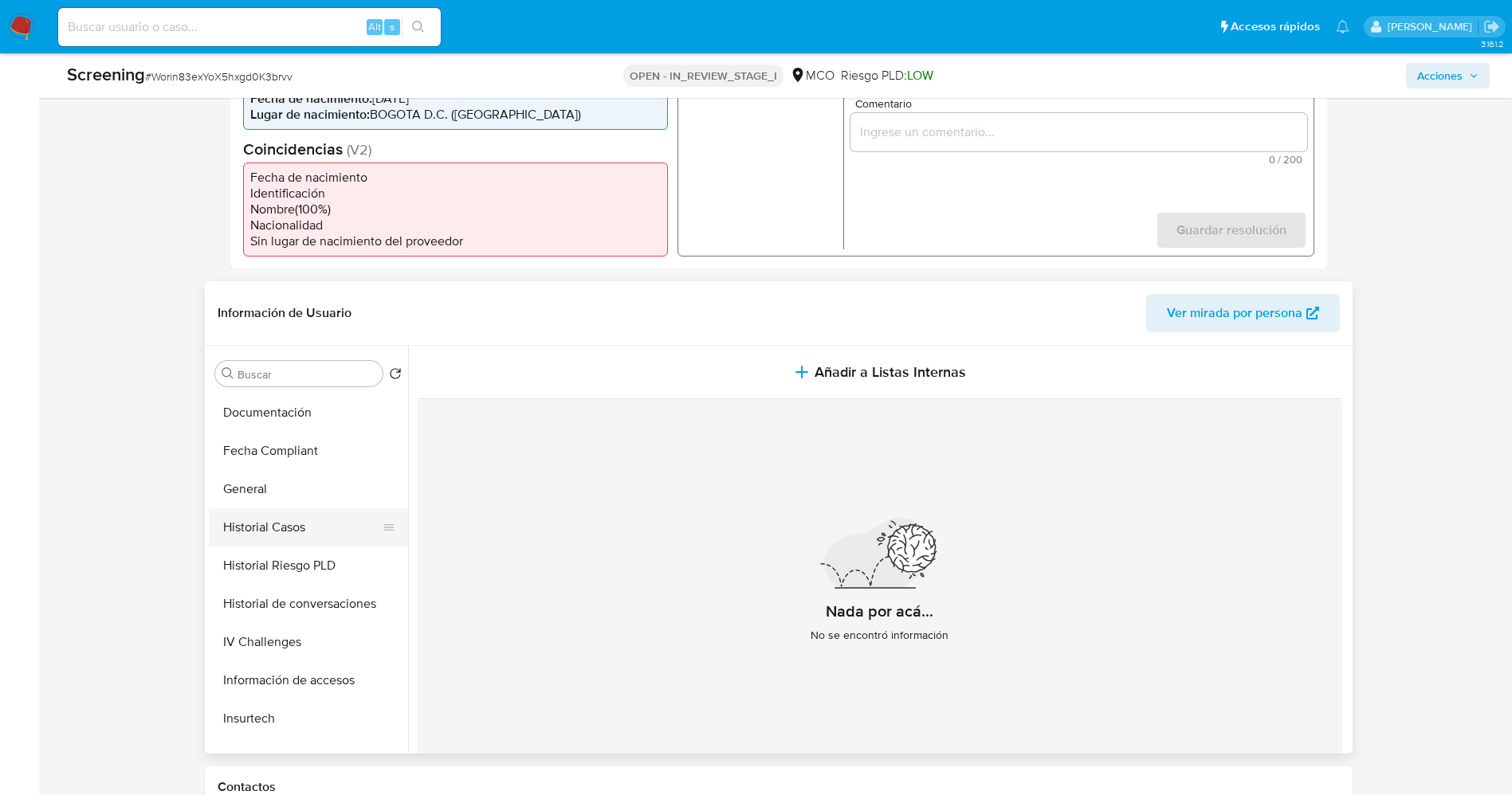
scroll to position [478, 0]
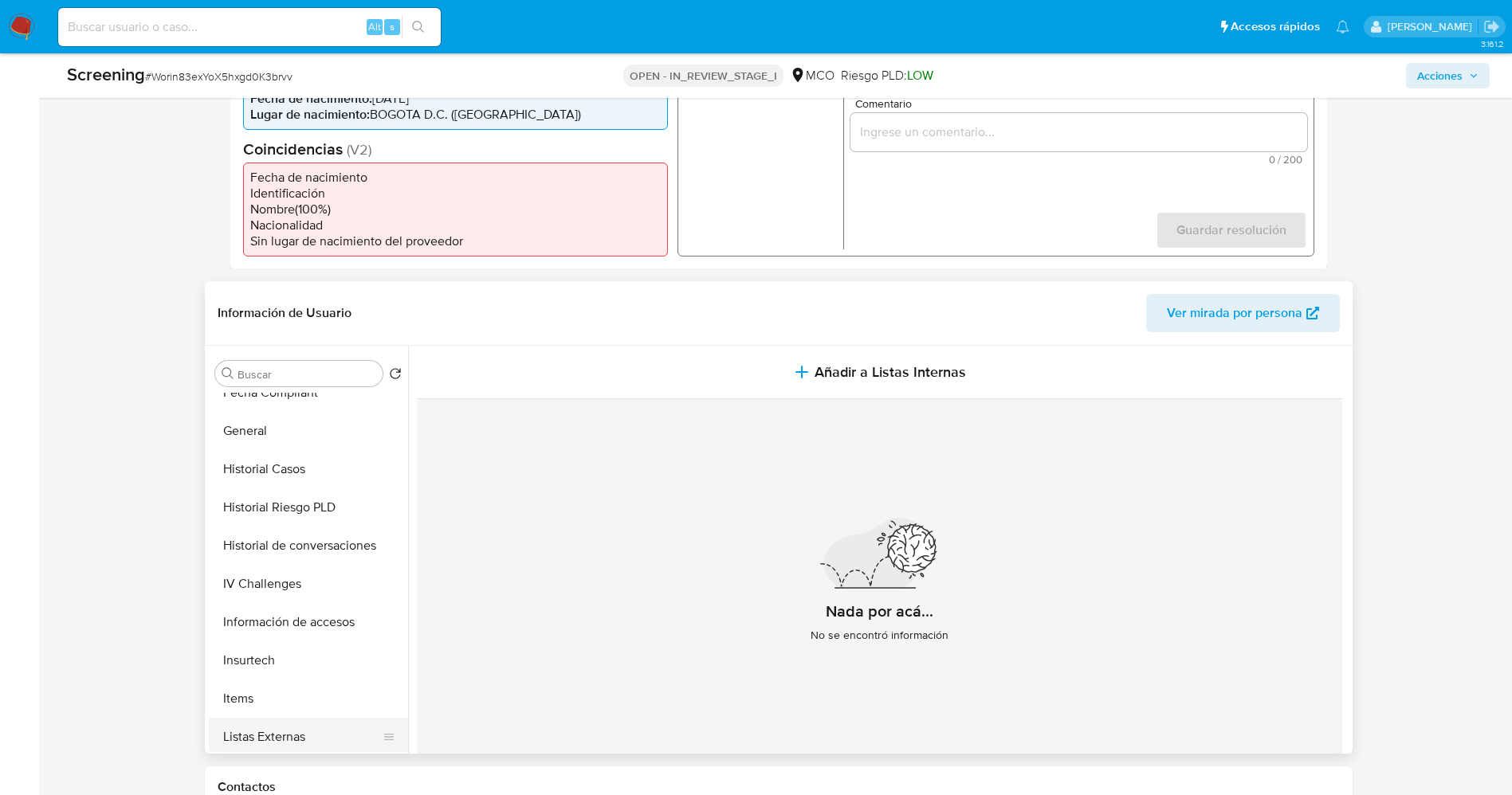
click at [299, 718] on button "Listas Externas" at bounding box center [301, 737] width 187 height 38
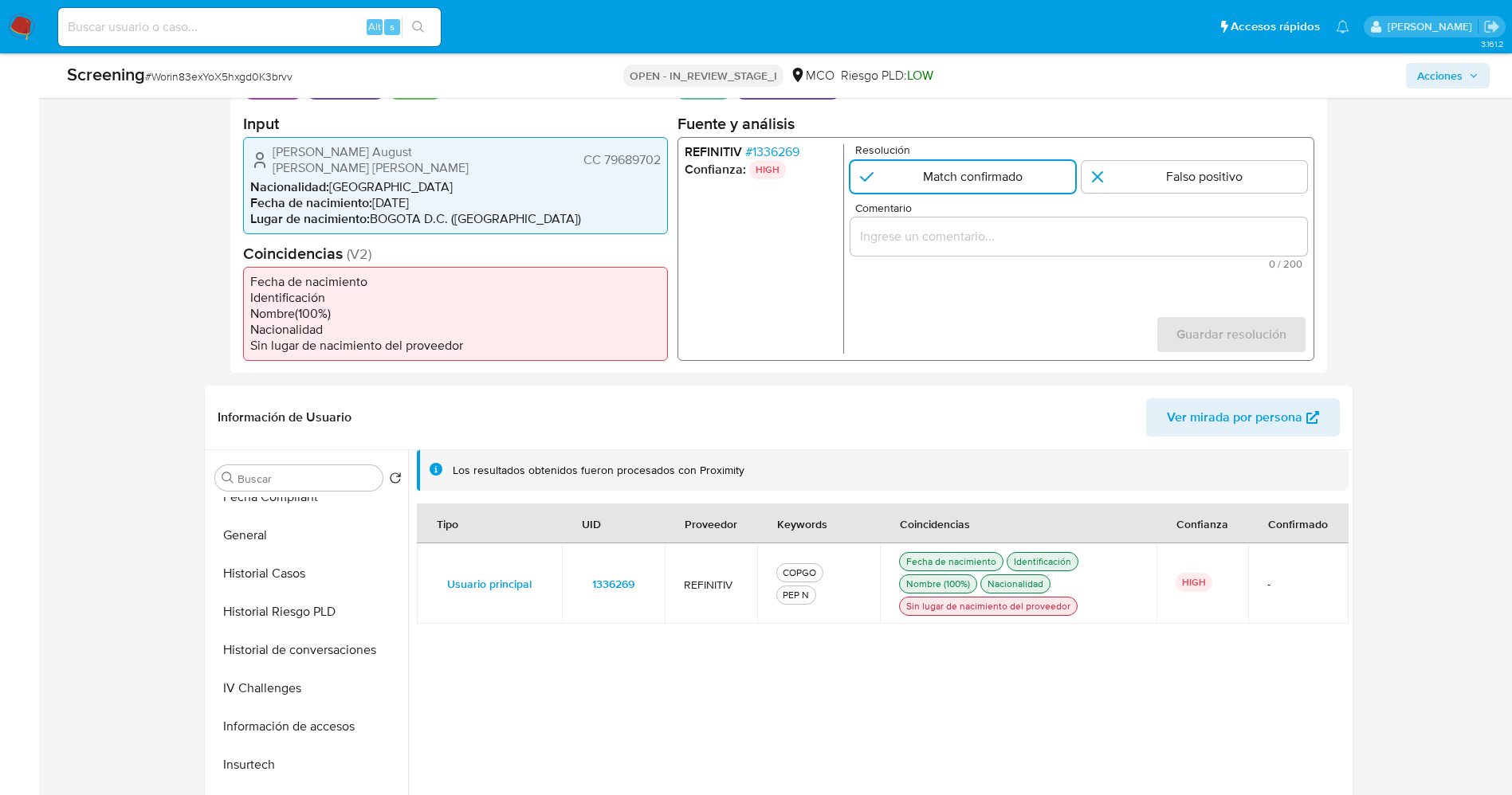
scroll to position [239, 0]
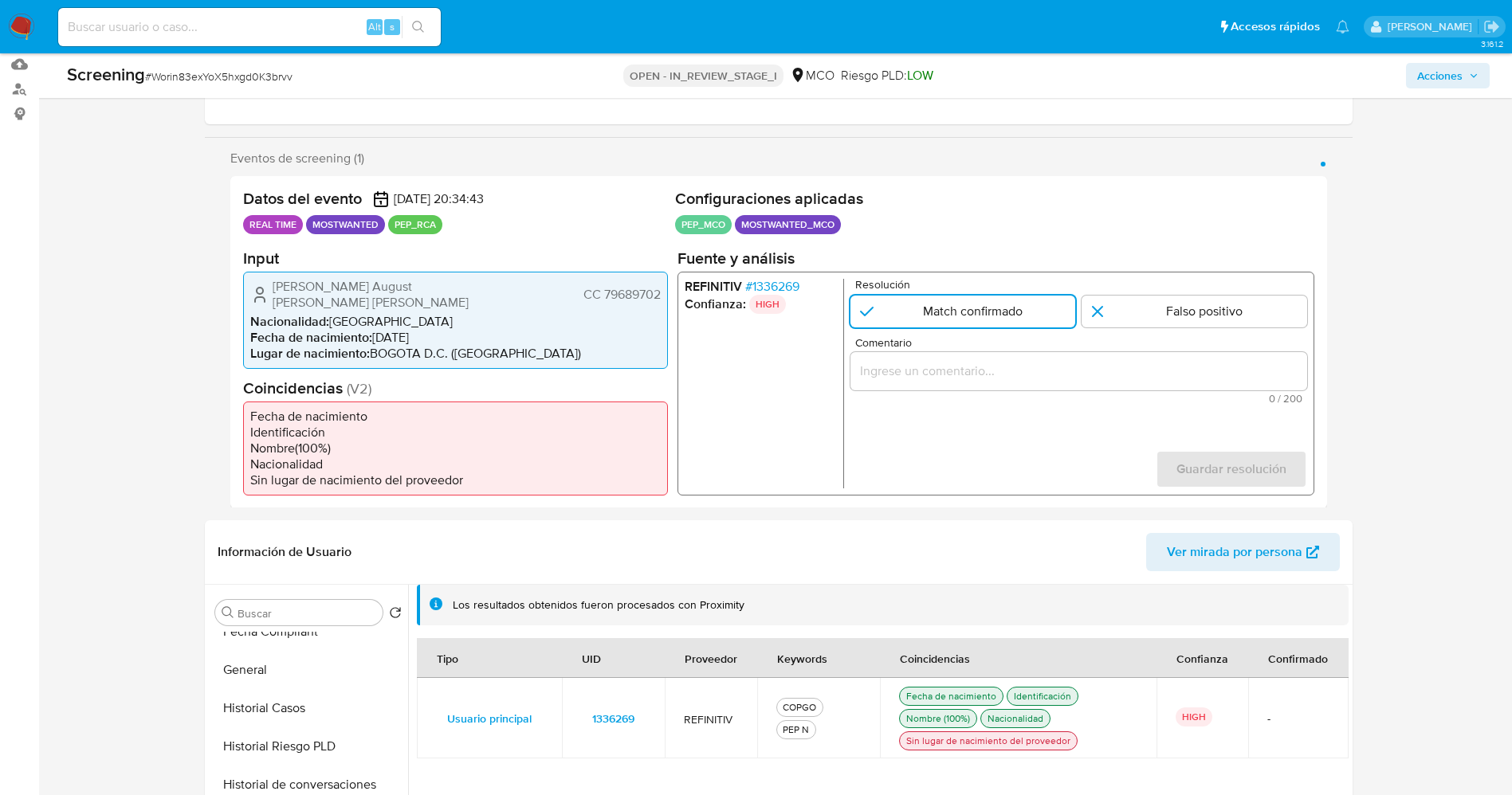
click at [789, 287] on span "# 1336269" at bounding box center [772, 285] width 54 height 16
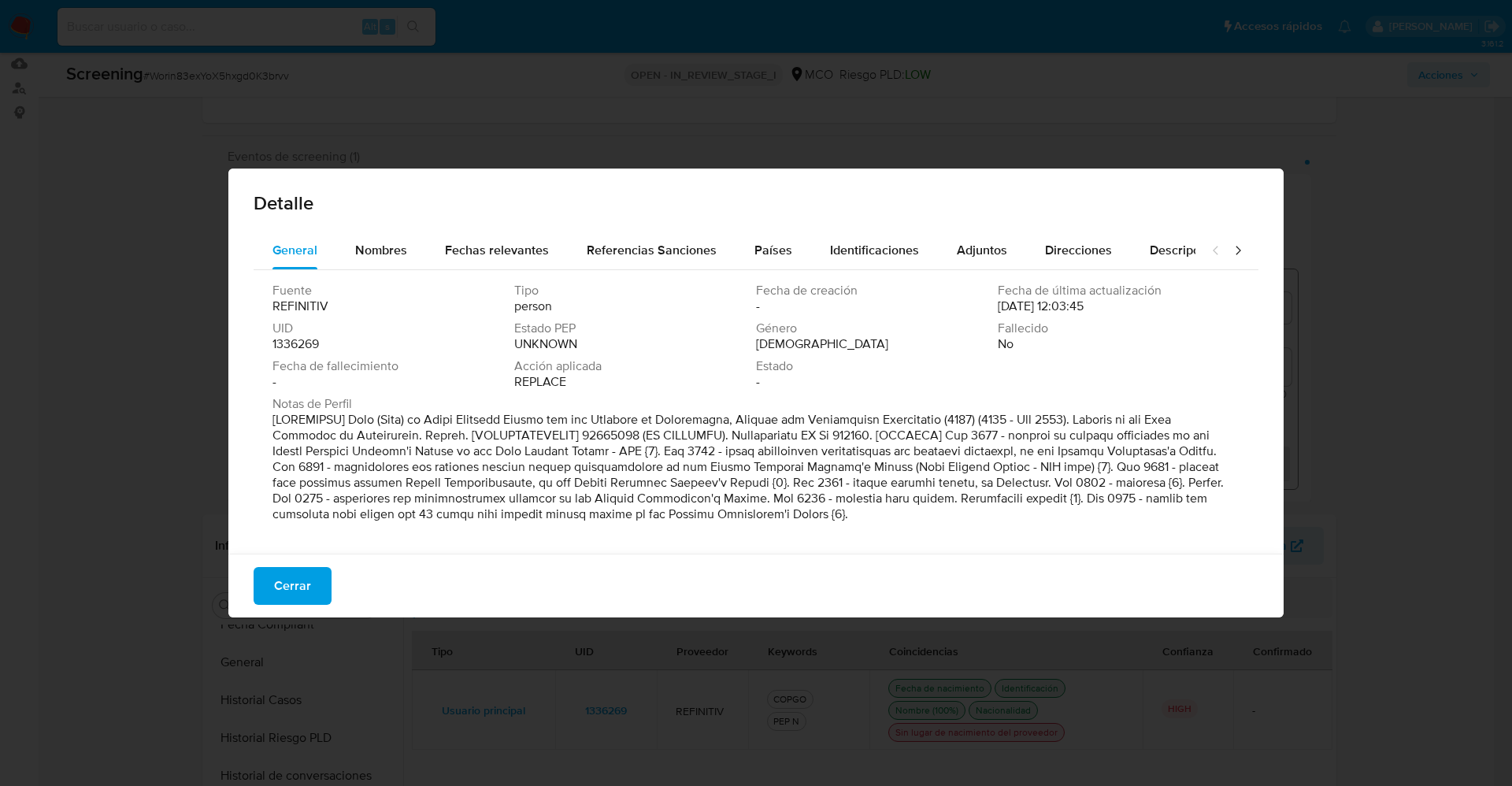
drag, startPoint x: 353, startPoint y: 423, endPoint x: 691, endPoint y: 419, distance: 338.0
click at [691, 419] on p at bounding box center [755, 467] width 964 height 110
click at [796, 429] on p at bounding box center [755, 467] width 964 height 110
drag, startPoint x: 1015, startPoint y: 420, endPoint x: 1062, endPoint y: 419, distance: 47.0
click at [1062, 419] on p at bounding box center [755, 467] width 964 height 110
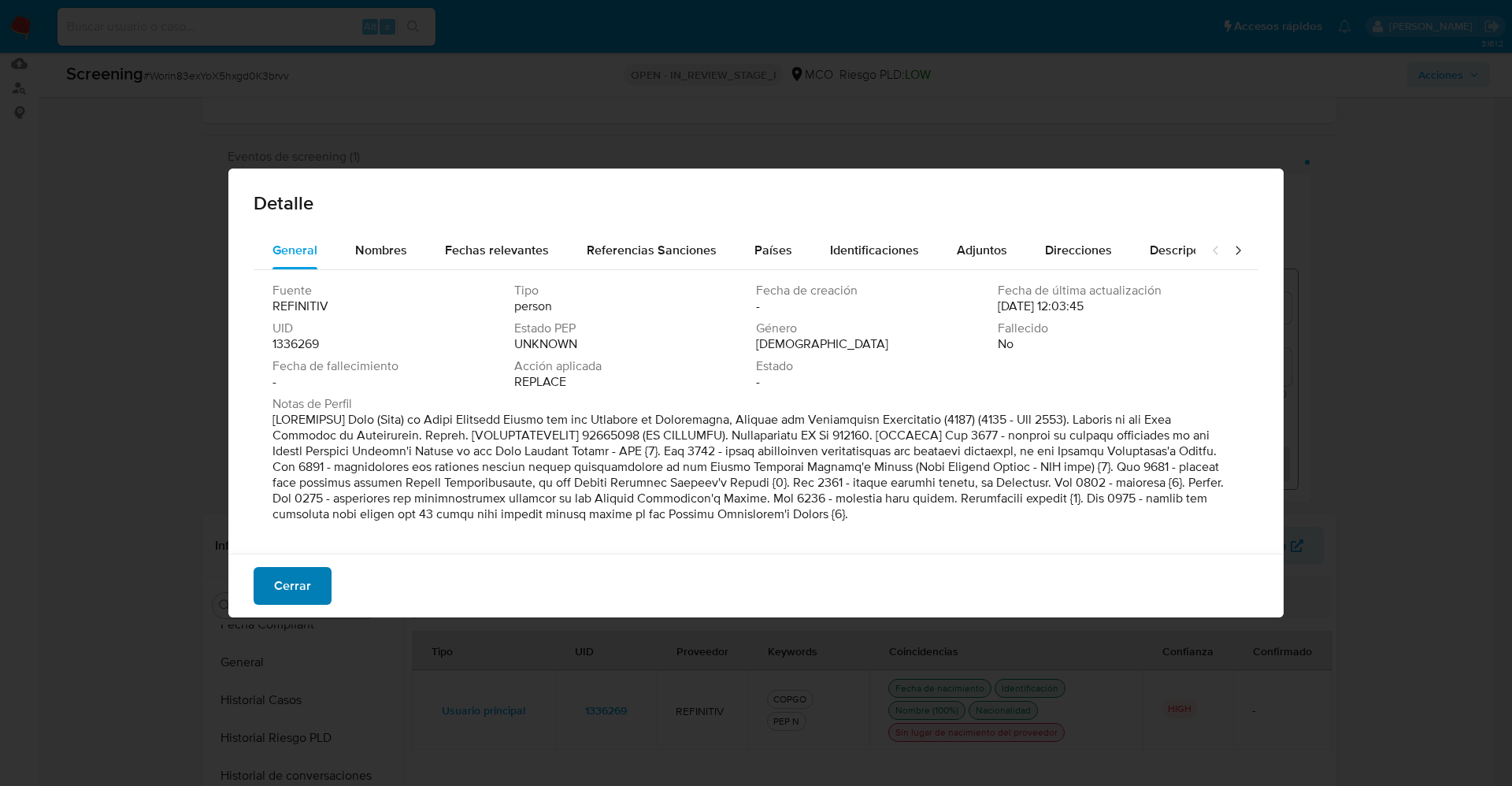
click at [294, 584] on span "Cerrar" at bounding box center [292, 586] width 37 height 34
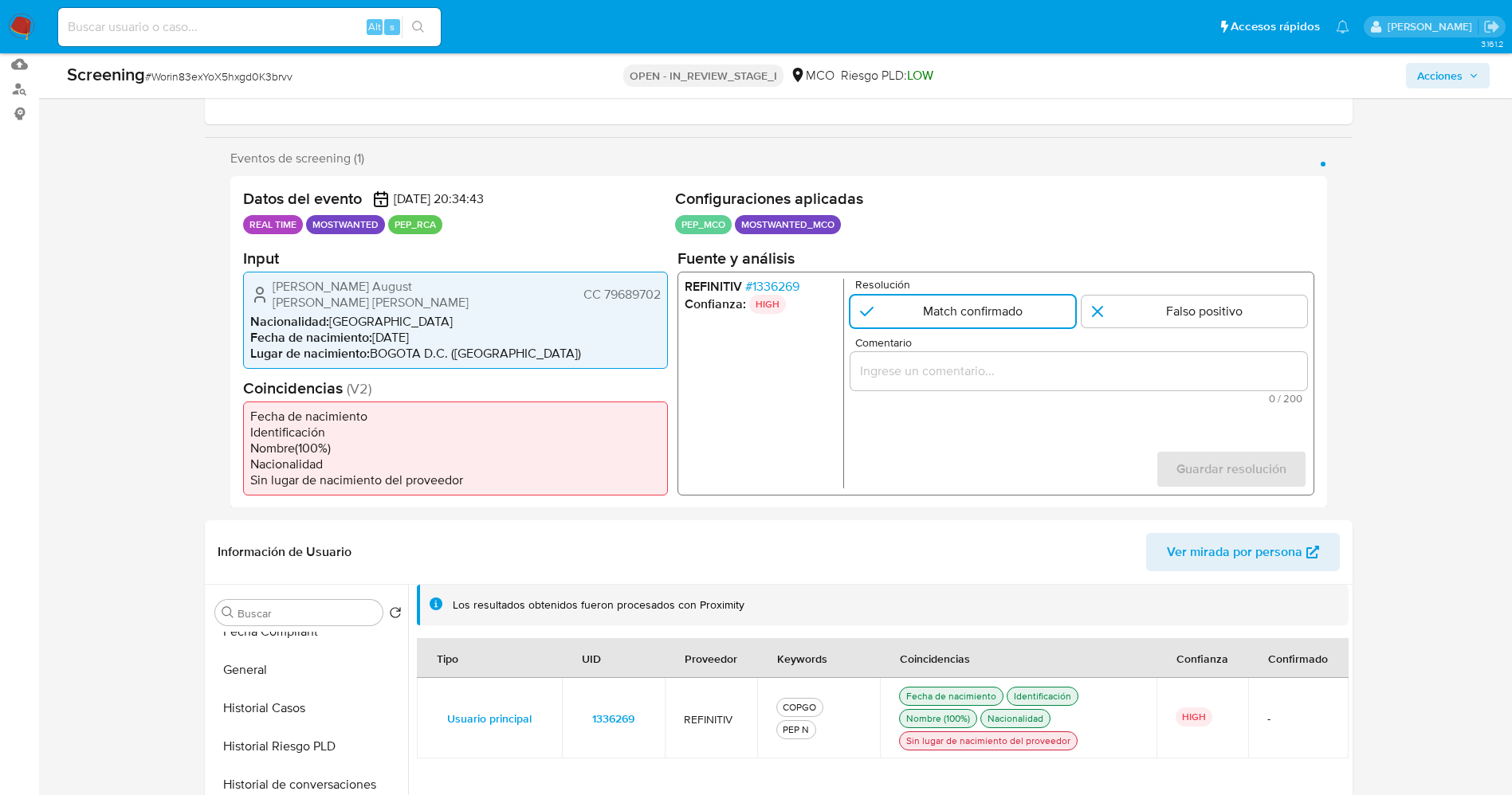
click at [783, 286] on span "# 1336269" at bounding box center [772, 285] width 54 height 16
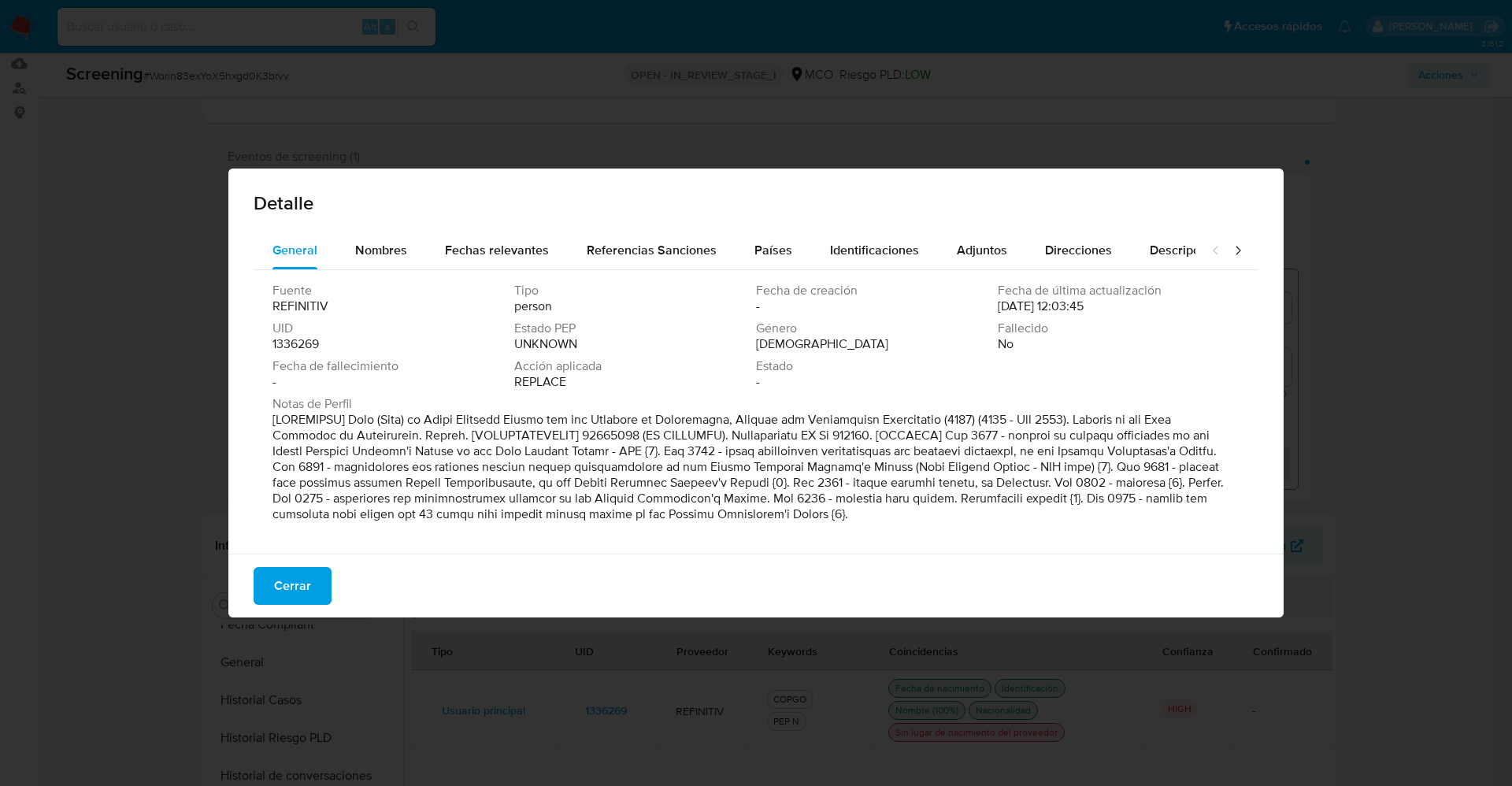
drag, startPoint x: 352, startPoint y: 420, endPoint x: 1079, endPoint y: 414, distance: 727.0
click at [1079, 414] on p at bounding box center [755, 467] width 964 height 110
click at [838, 440] on p at bounding box center [755, 467] width 964 height 110
click at [278, 600] on span "Cerrar" at bounding box center [292, 586] width 37 height 34
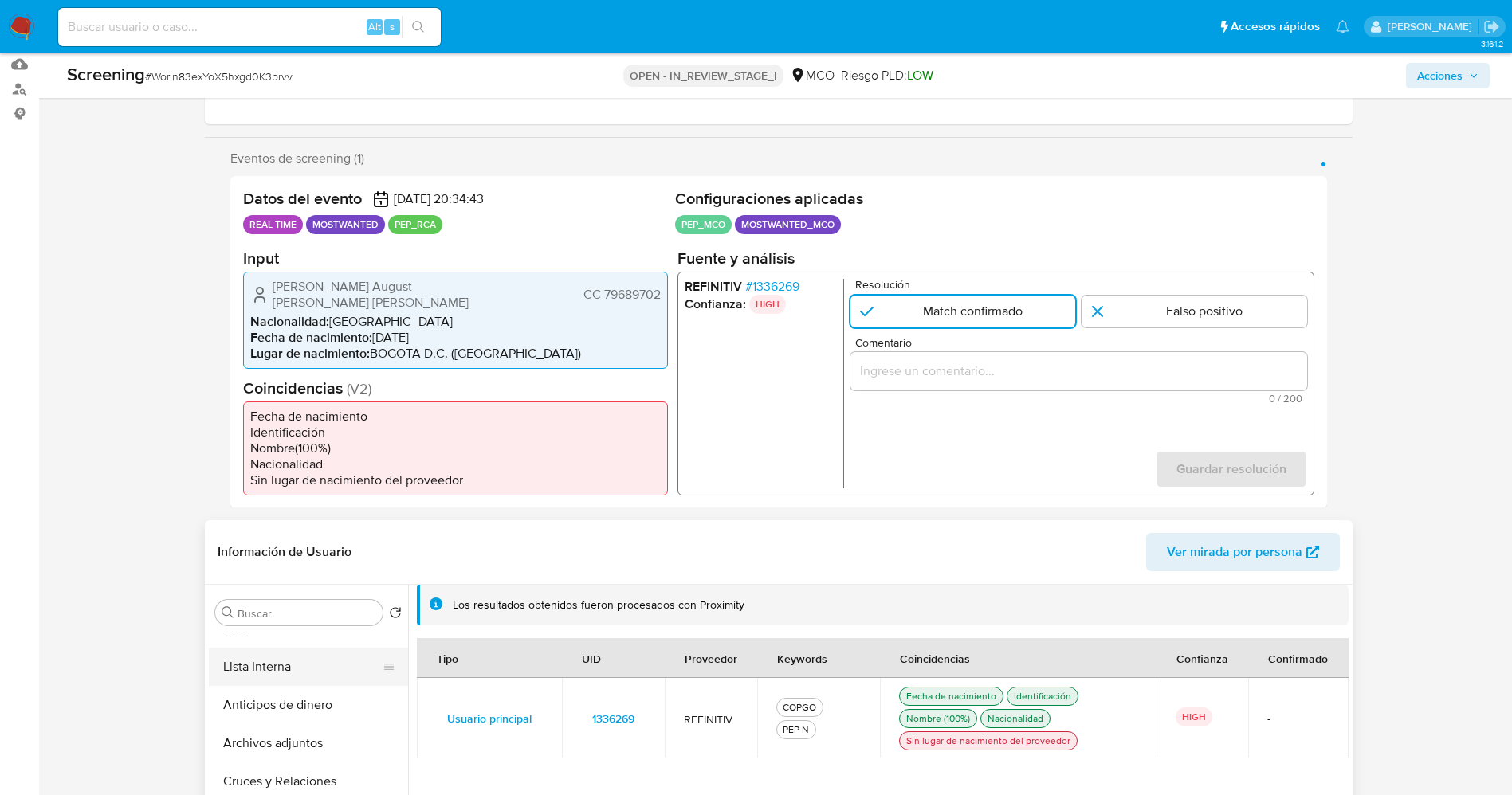
scroll to position [0, 0]
click at [277, 687] on button "Lista Interna" at bounding box center [301, 689] width 187 height 38
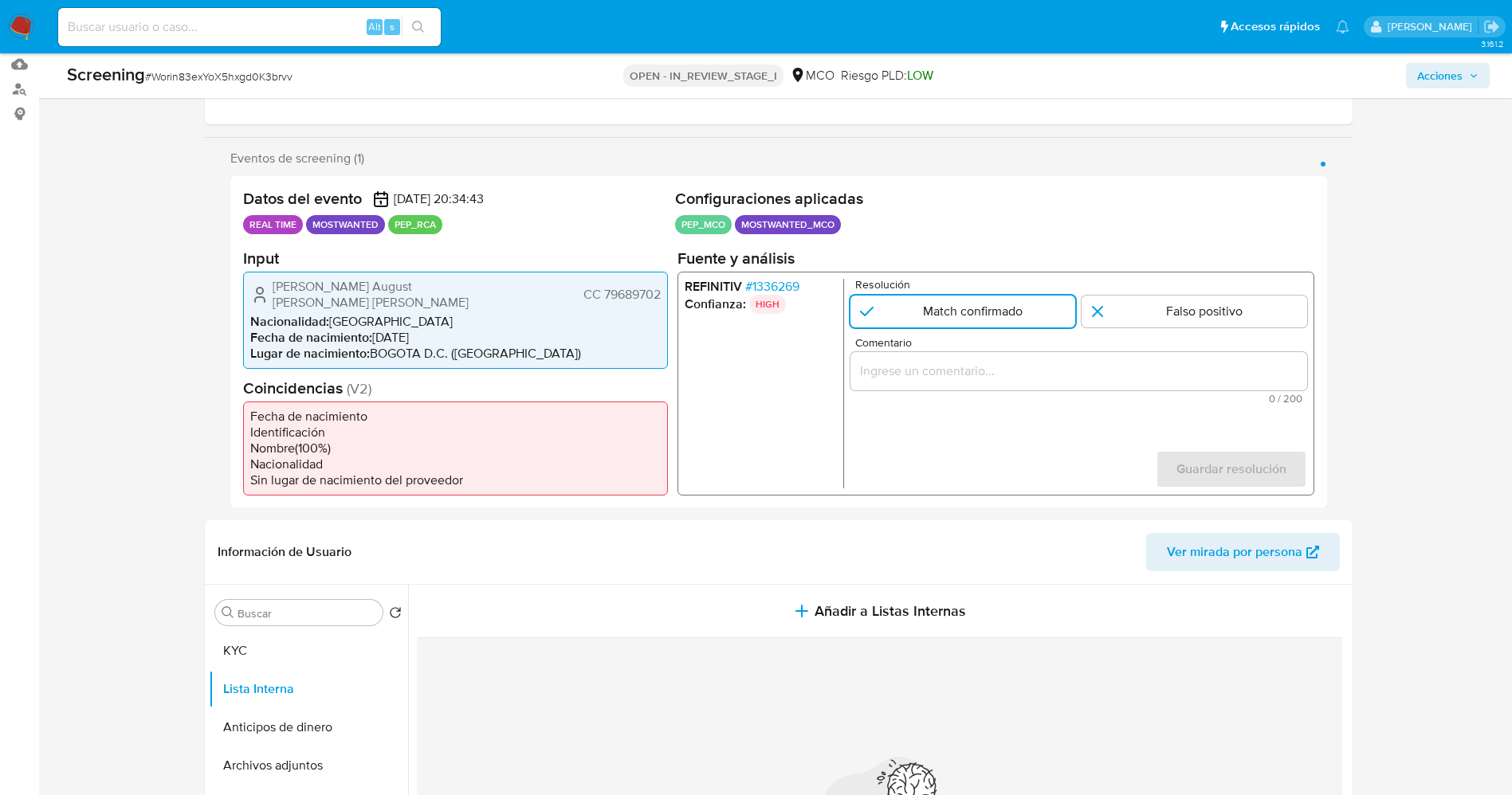
drag, startPoint x: 390, startPoint y: 226, endPoint x: 446, endPoint y: 226, distance: 56.0
click at [446, 226] on ul "REAL TIME MOSTWANTED PEP_RCA" at bounding box center [455, 224] width 425 height 19
click at [783, 284] on span "# 1336269" at bounding box center [772, 285] width 54 height 16
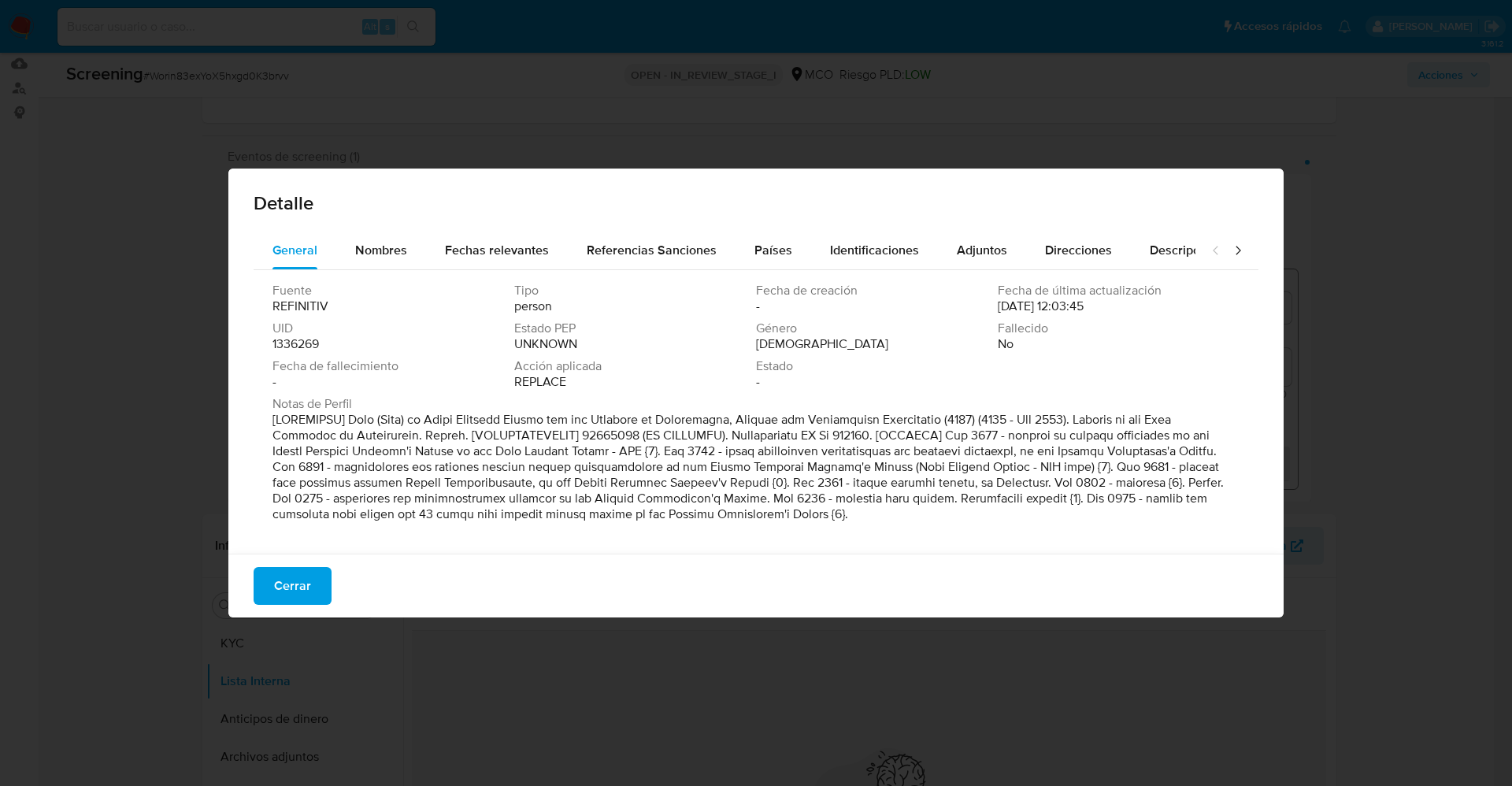
click at [1328, 148] on div "Detalle General Nombres Fechas relevantes Referencias Sanciones Países Identifi…" at bounding box center [756, 393] width 1512 height 786
click at [307, 586] on span "Cerrar" at bounding box center [292, 586] width 37 height 34
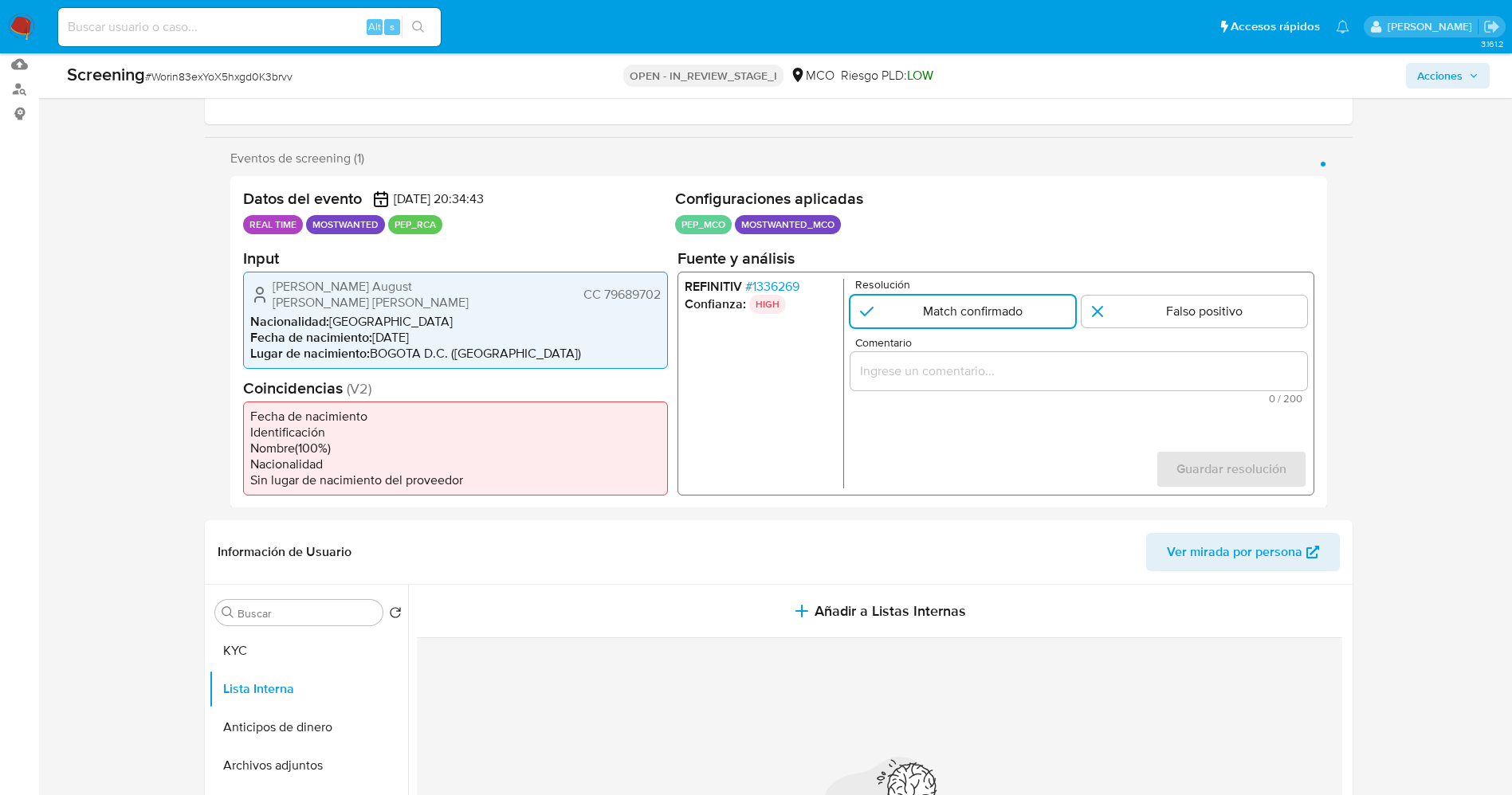
click at [756, 286] on span "# 1336269" at bounding box center [772, 285] width 54 height 16
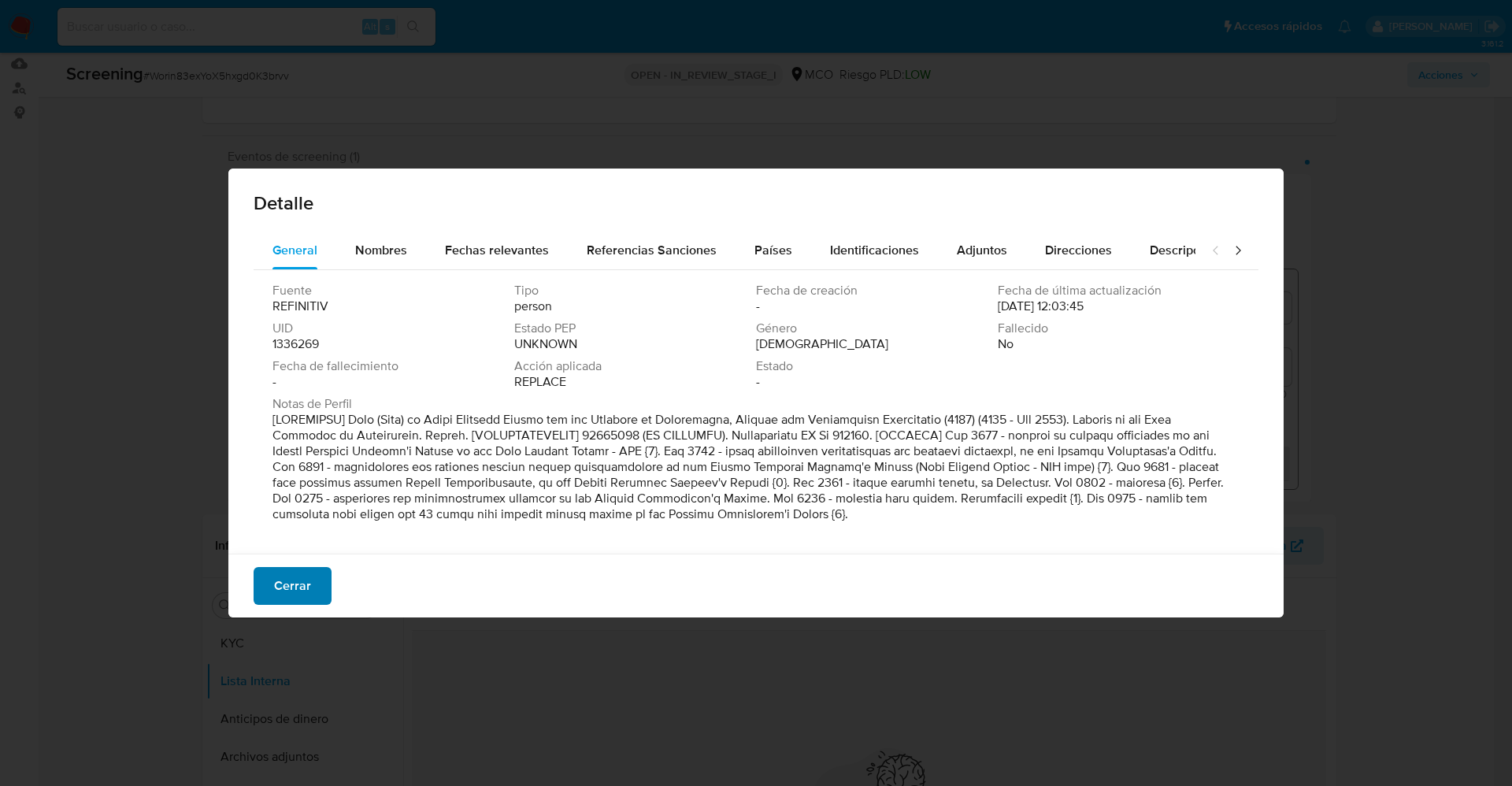
click at [316, 582] on button "Cerrar" at bounding box center [292, 586] width 78 height 38
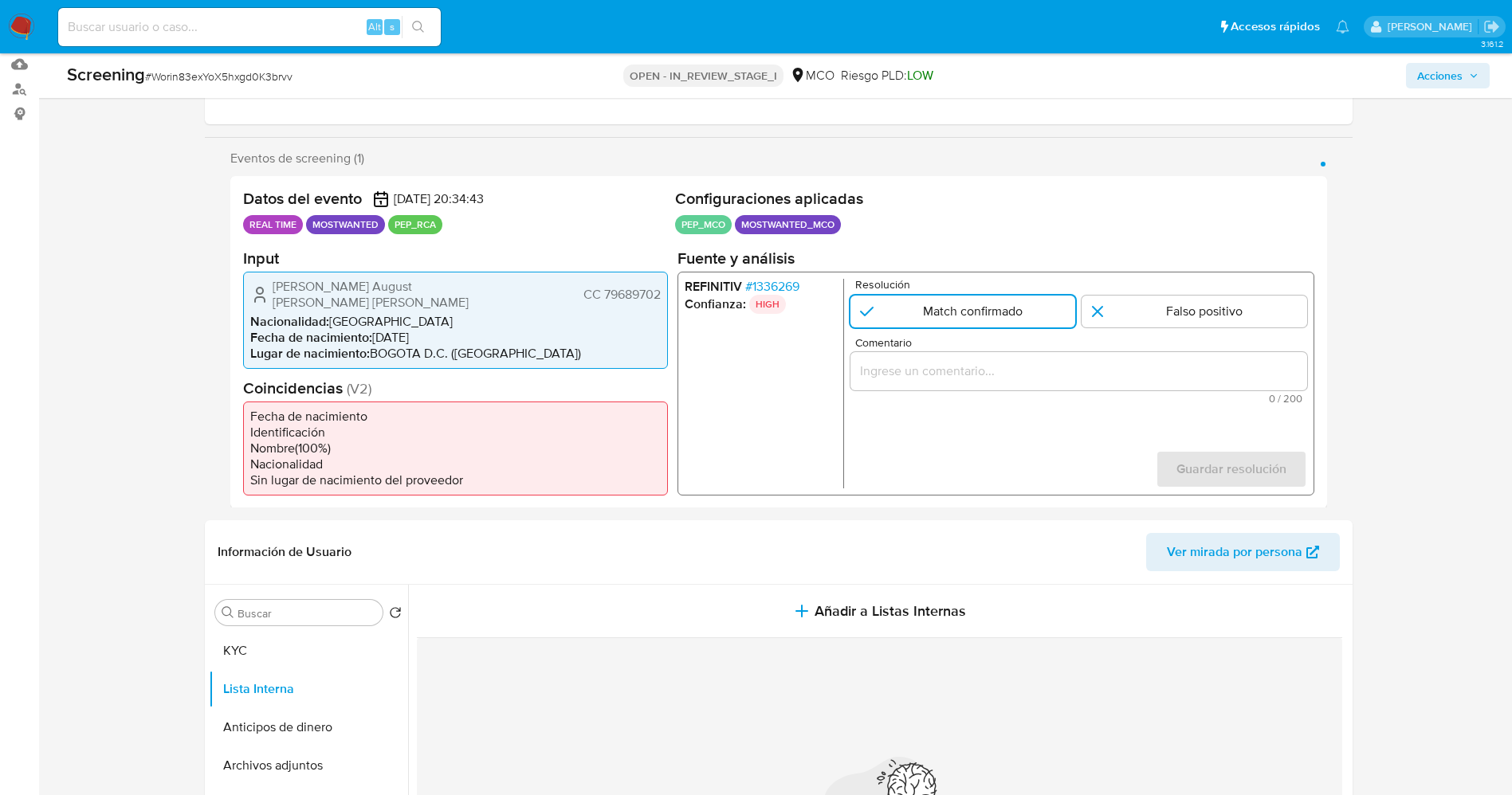
drag, startPoint x: 243, startPoint y: 284, endPoint x: 451, endPoint y: 294, distance: 208.2
click at [451, 294] on div "Oskar August Schroeder Muller CC 79689702 Nacionalidad : Colombia Fecha de naci…" at bounding box center [455, 320] width 424 height 98
drag, startPoint x: 825, startPoint y: 287, endPoint x: 816, endPoint y: 284, distance: 9.5
click at [816, 284] on li "REFINITIV # 1336269" at bounding box center [760, 285] width 152 height 16
drag, startPoint x: 748, startPoint y: 283, endPoint x: 817, endPoint y: 291, distance: 69.5
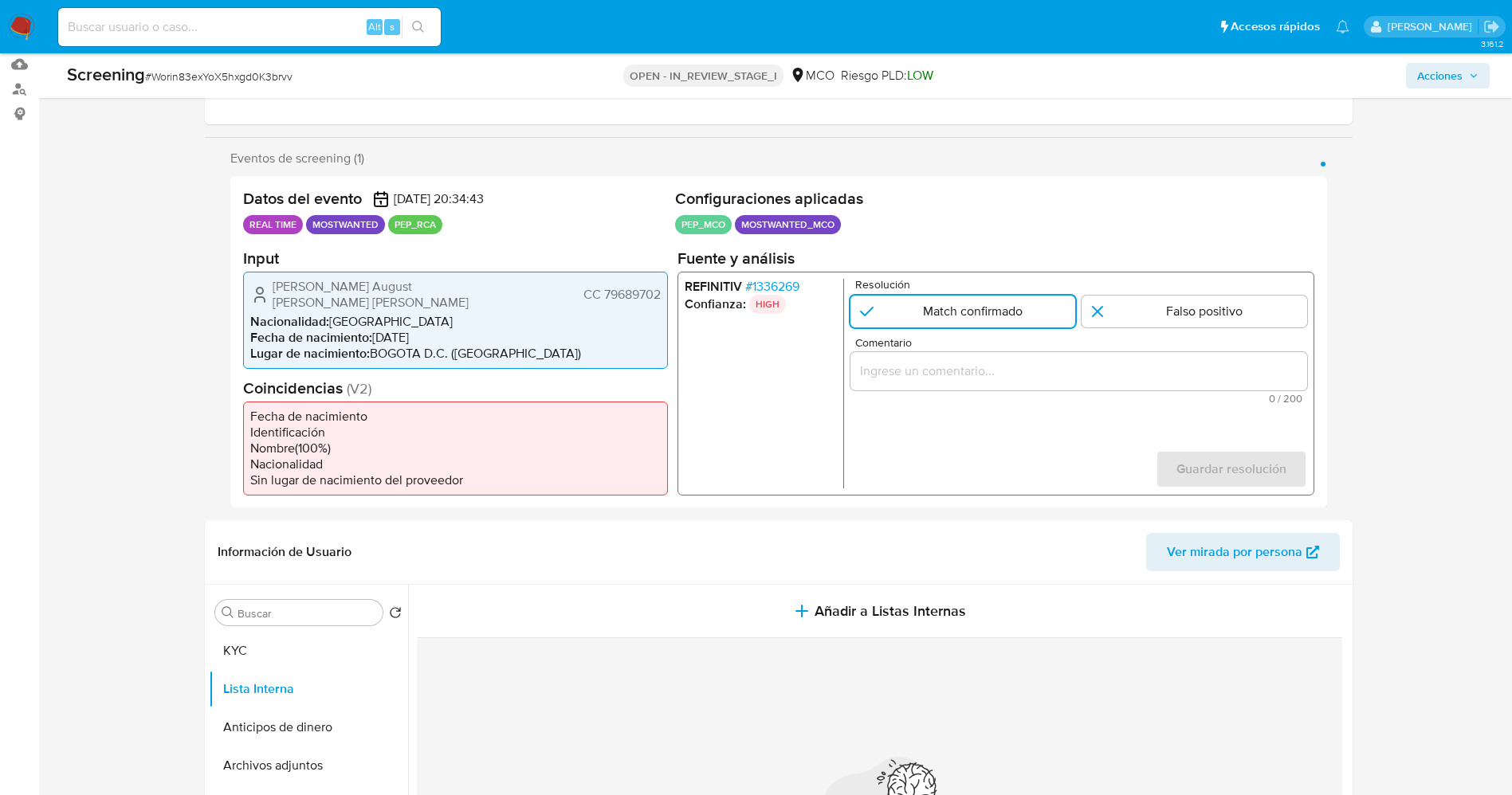
click at [817, 291] on li "REFINITIV # 1336269" at bounding box center [760, 285] width 152 height 16
click at [796, 286] on span "# 1336269" at bounding box center [772, 285] width 54 height 16
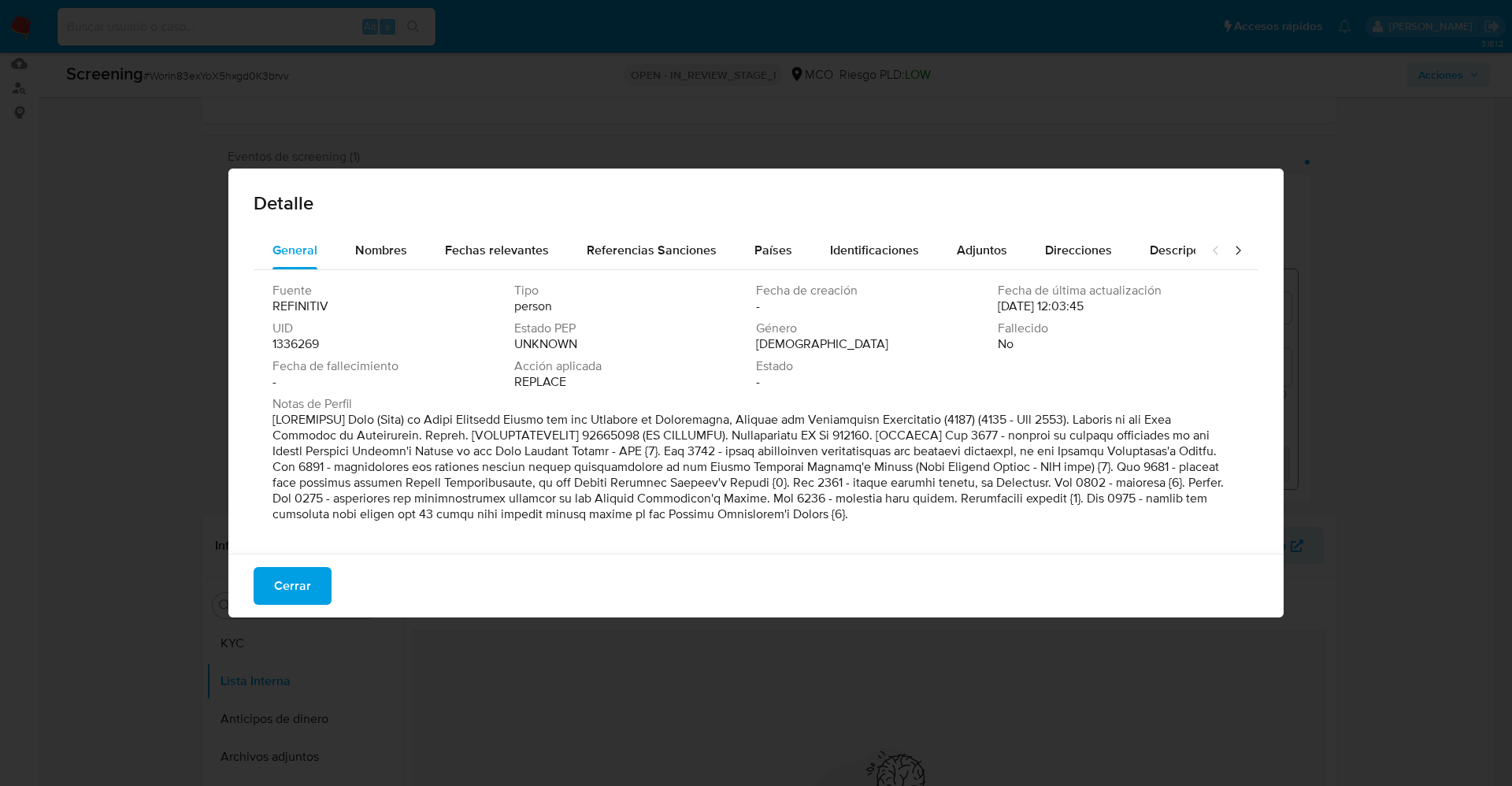
drag, startPoint x: 270, startPoint y: 339, endPoint x: 340, endPoint y: 346, distance: 70.3
click at [340, 346] on div "Fuente REFINITIV Tipo person Fecha de creación - Fecha de última actualización …" at bounding box center [756, 407] width 1005 height 276
drag, startPoint x: 314, startPoint y: 341, endPoint x: 278, endPoint y: 341, distance: 36.0
click at [270, 341] on div "Fuente REFINITIV Tipo person Fecha de creación - Fecha de última actualización …" at bounding box center [756, 407] width 1005 height 276
click at [303, 586] on span "Cerrar" at bounding box center [292, 586] width 37 height 34
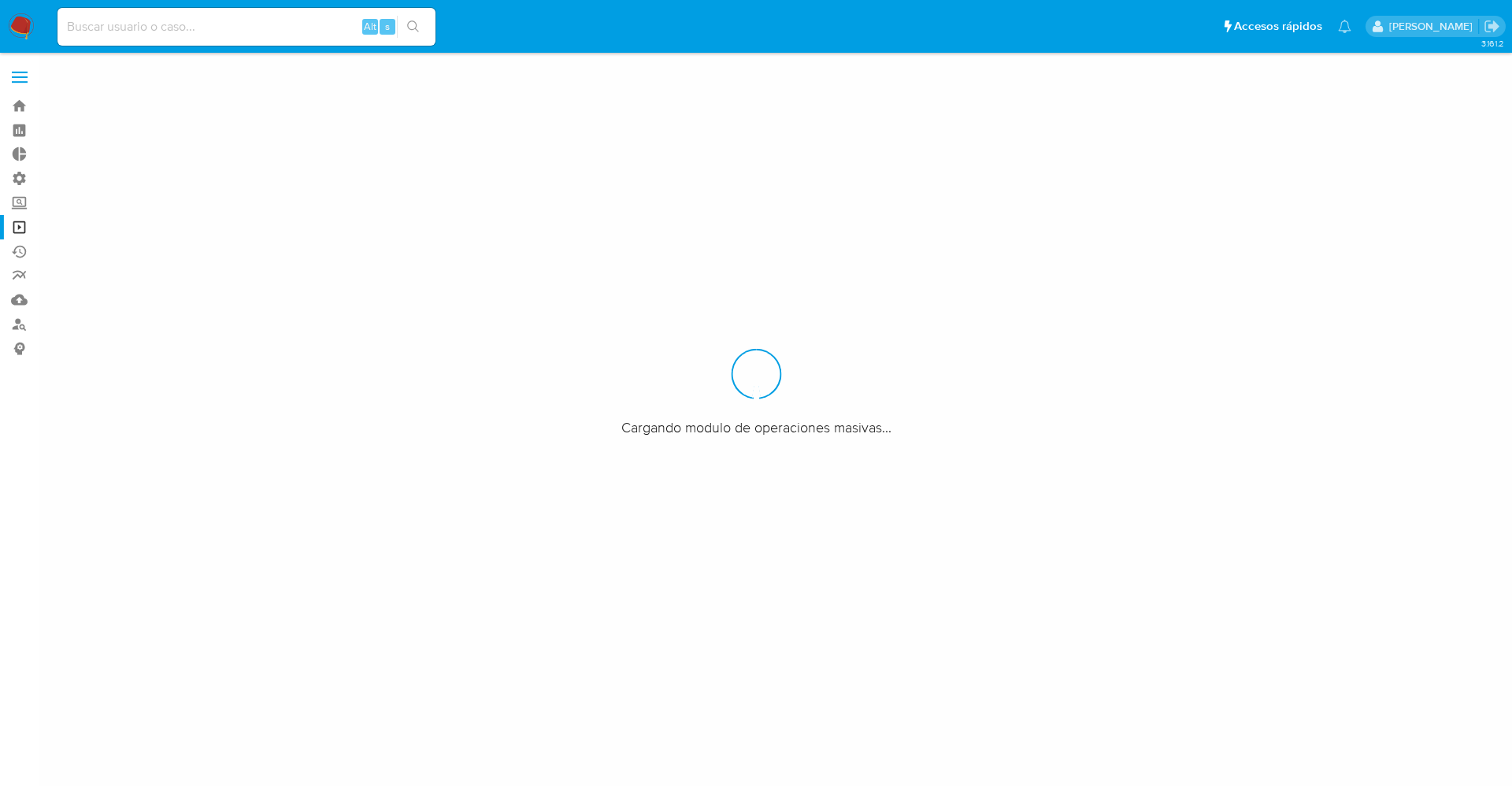
click at [30, 84] on label at bounding box center [19, 77] width 39 height 33
click at [0, 0] on input "checkbox" at bounding box center [0, 0] width 0 height 0
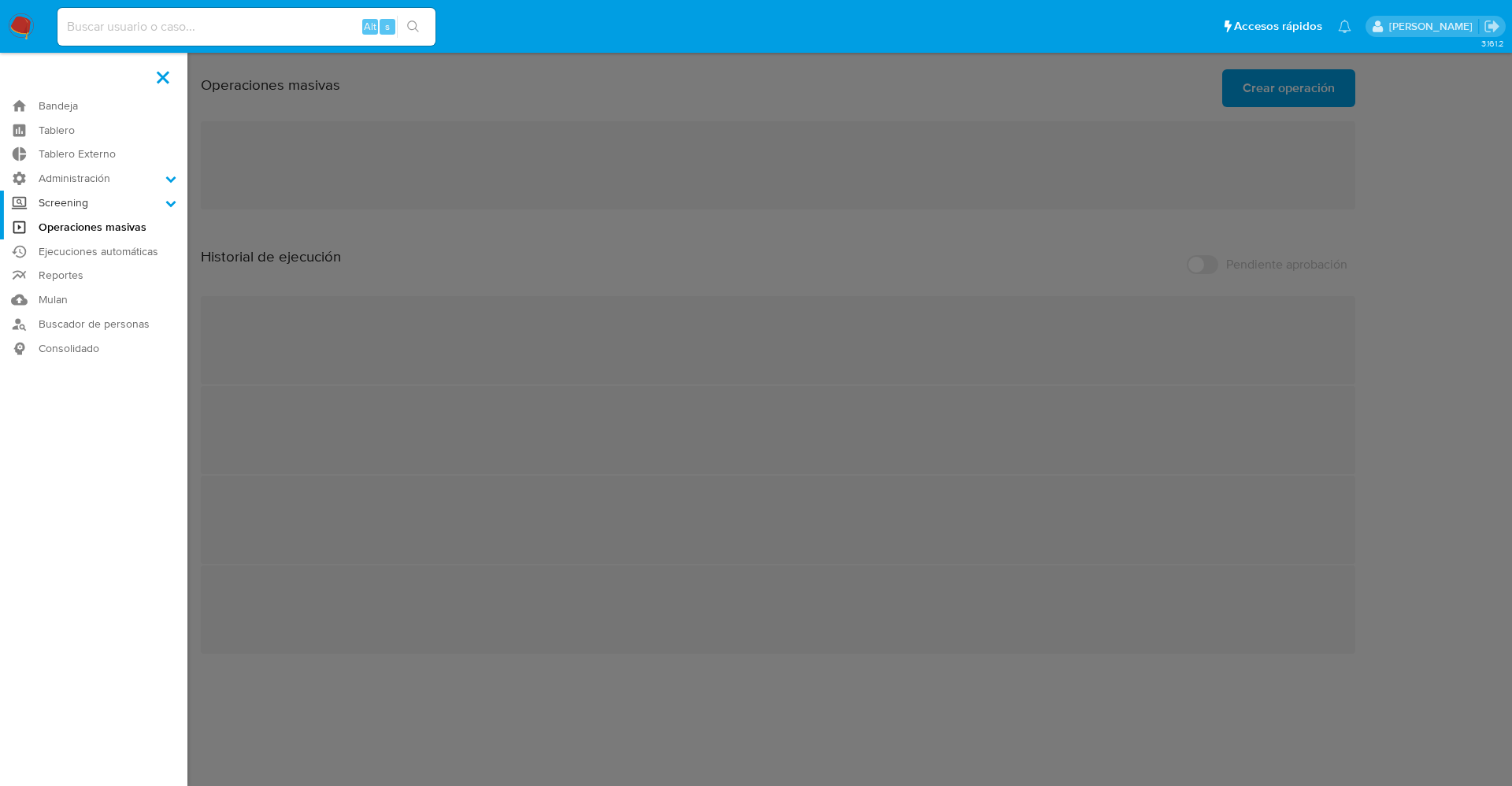
click at [174, 202] on icon at bounding box center [171, 203] width 10 height 6
click at [0, 0] on input "Screening" at bounding box center [0, 0] width 0 height 0
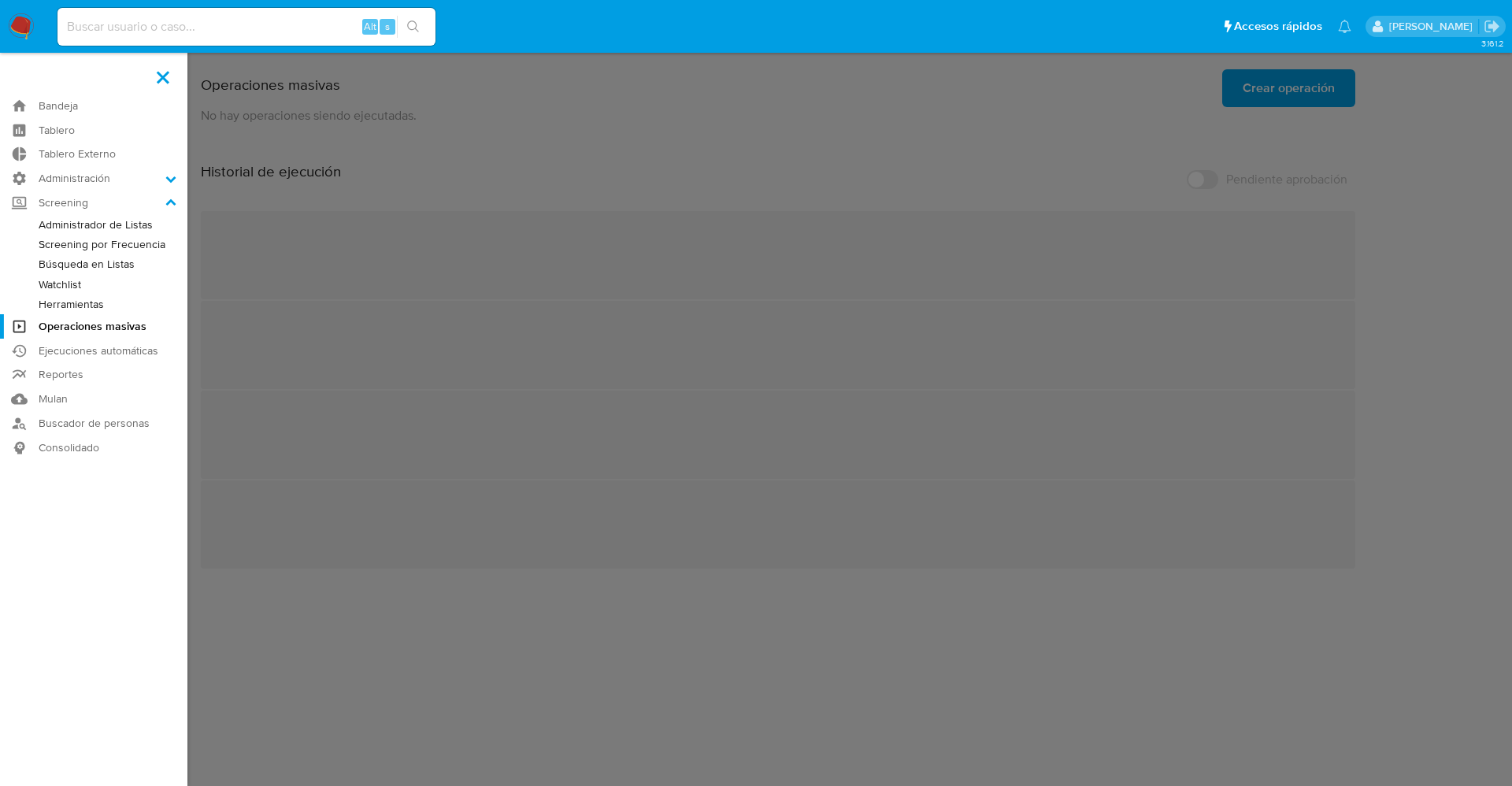
click at [153, 225] on link "Administrador de Listas" at bounding box center [94, 225] width 187 height 19
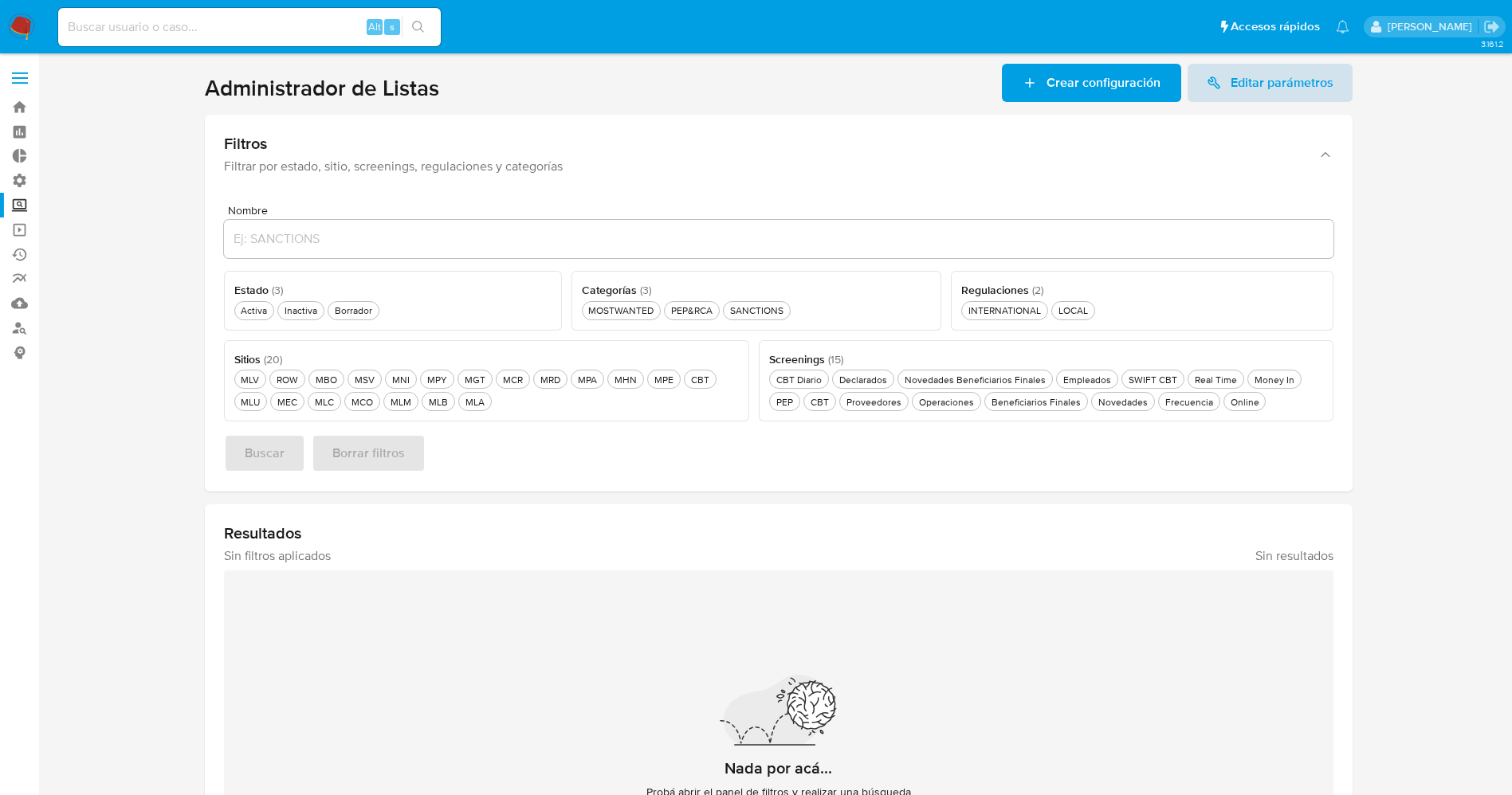
click at [1239, 81] on span "Editar parámetros" at bounding box center [1281, 83] width 102 height 38
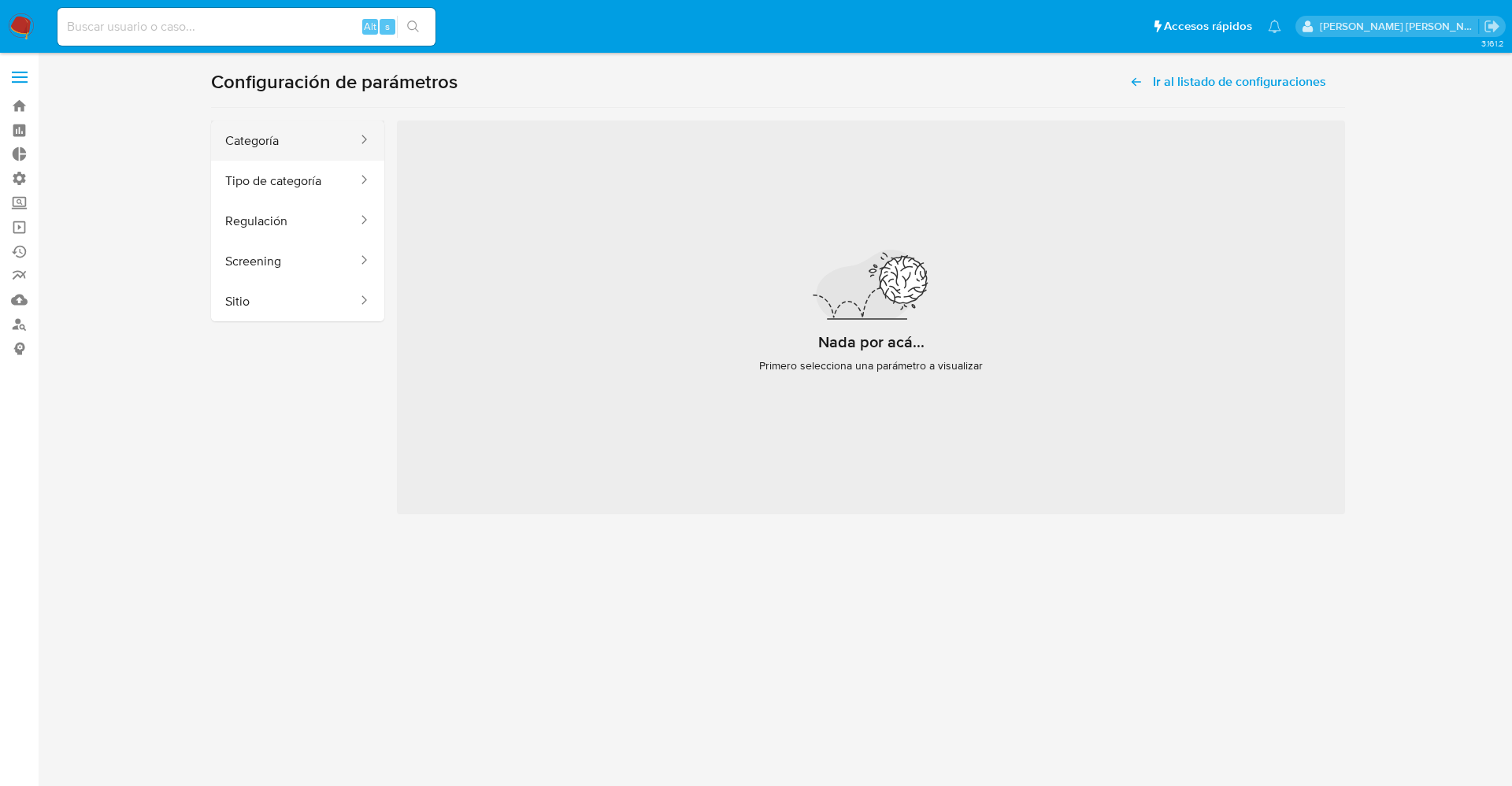
click at [329, 152] on button "Categoría" at bounding box center [285, 140] width 149 height 40
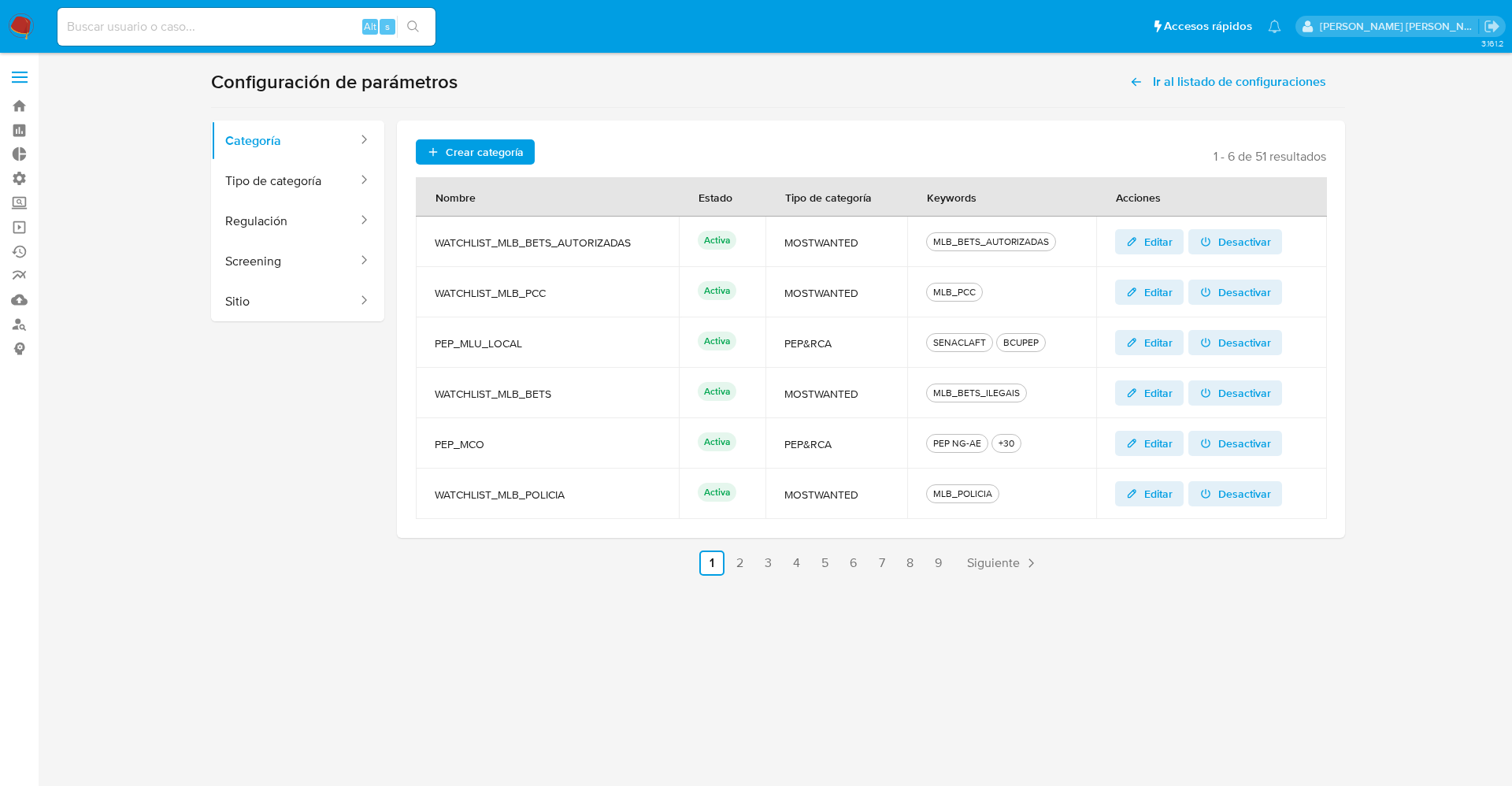
drag, startPoint x: 434, startPoint y: 240, endPoint x: 520, endPoint y: 247, distance: 86.3
click at [520, 247] on span "WATCHLIST_MLB_BETS_AUTORIZADAS" at bounding box center [547, 242] width 226 height 14
drag, startPoint x: 779, startPoint y: 246, endPoint x: 880, endPoint y: 247, distance: 101.0
click at [880, 247] on td "MOSTWANTED" at bounding box center [836, 241] width 142 height 50
click at [781, 289] on td "MOSTWANTED" at bounding box center [836, 292] width 142 height 50
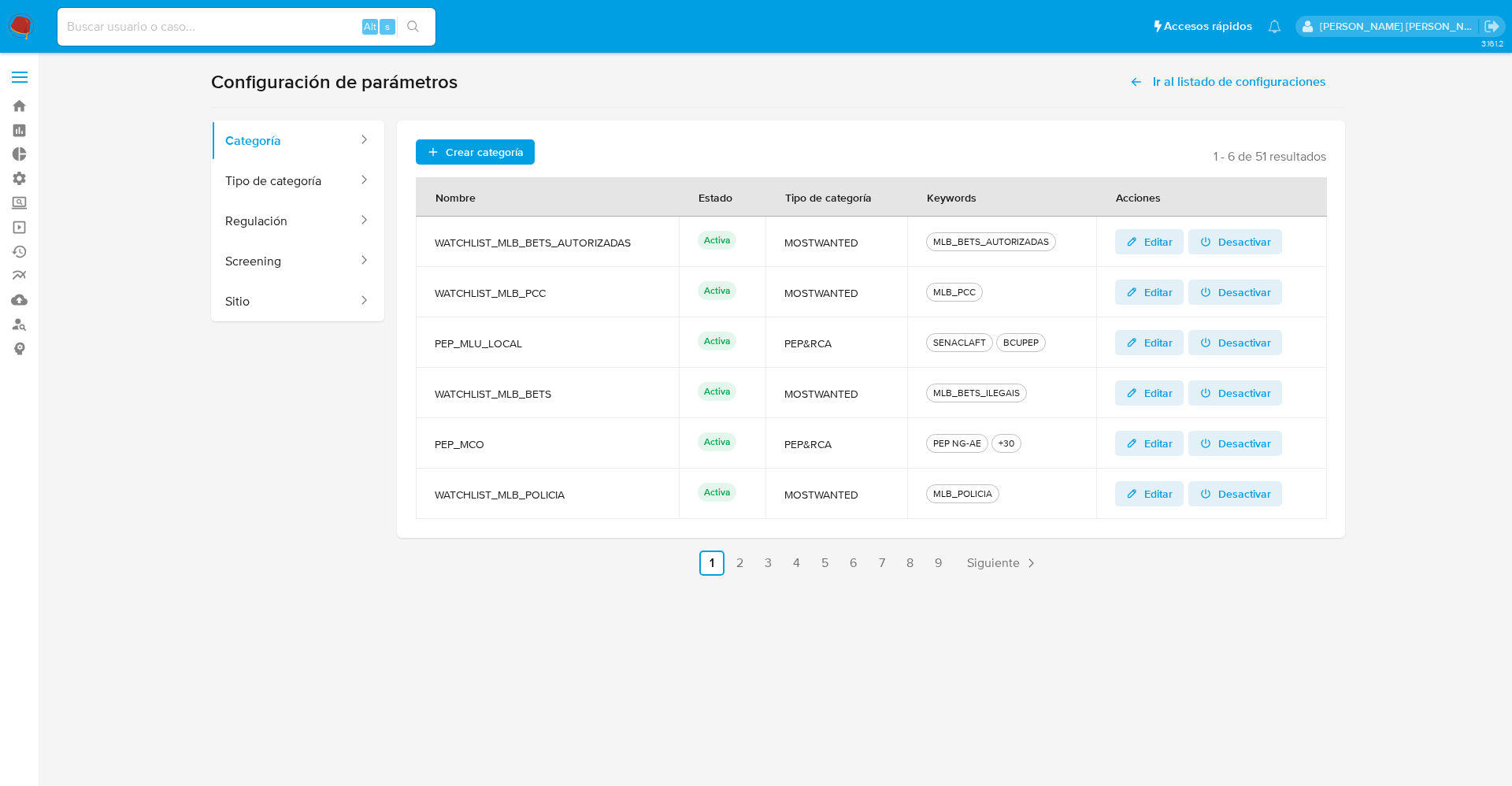
drag, startPoint x: 793, startPoint y: 246, endPoint x: 882, endPoint y: 293, distance: 100.6
click at [882, 293] on tbody "WATCHLIST_MLB_BETS_AUTORIZADAS Activa MOSTWANTED MLB_BETS_AUTORIZADAS Editar De…" at bounding box center [872, 367] width 911 height 303
click at [808, 400] on span "MOSTWANTED" at bounding box center [836, 393] width 104 height 14
click at [752, 564] on link "2" at bounding box center [740, 562] width 25 height 25
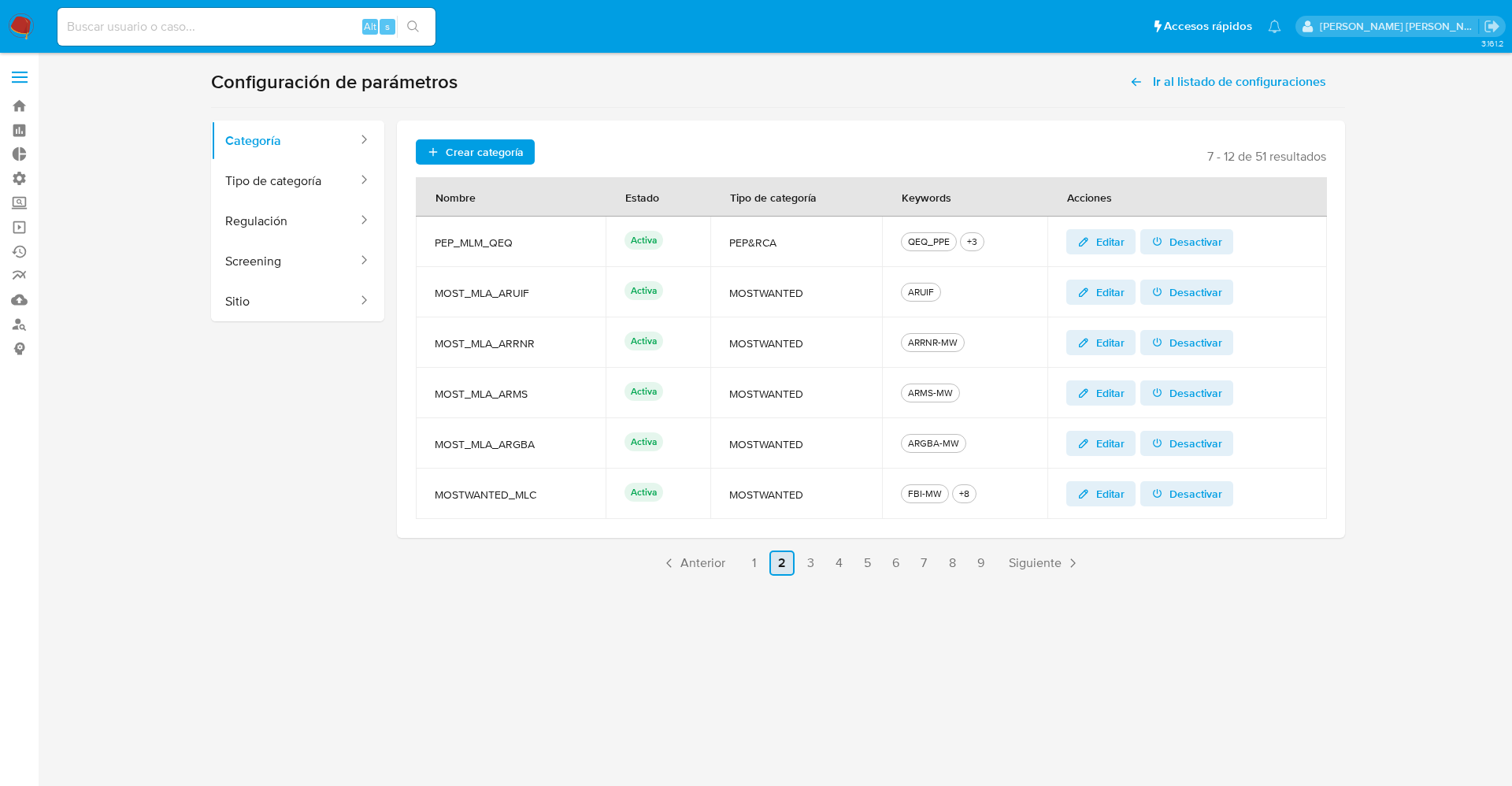
click at [781, 561] on link "2" at bounding box center [782, 562] width 25 height 25
click at [804, 556] on link "3" at bounding box center [810, 562] width 25 height 25
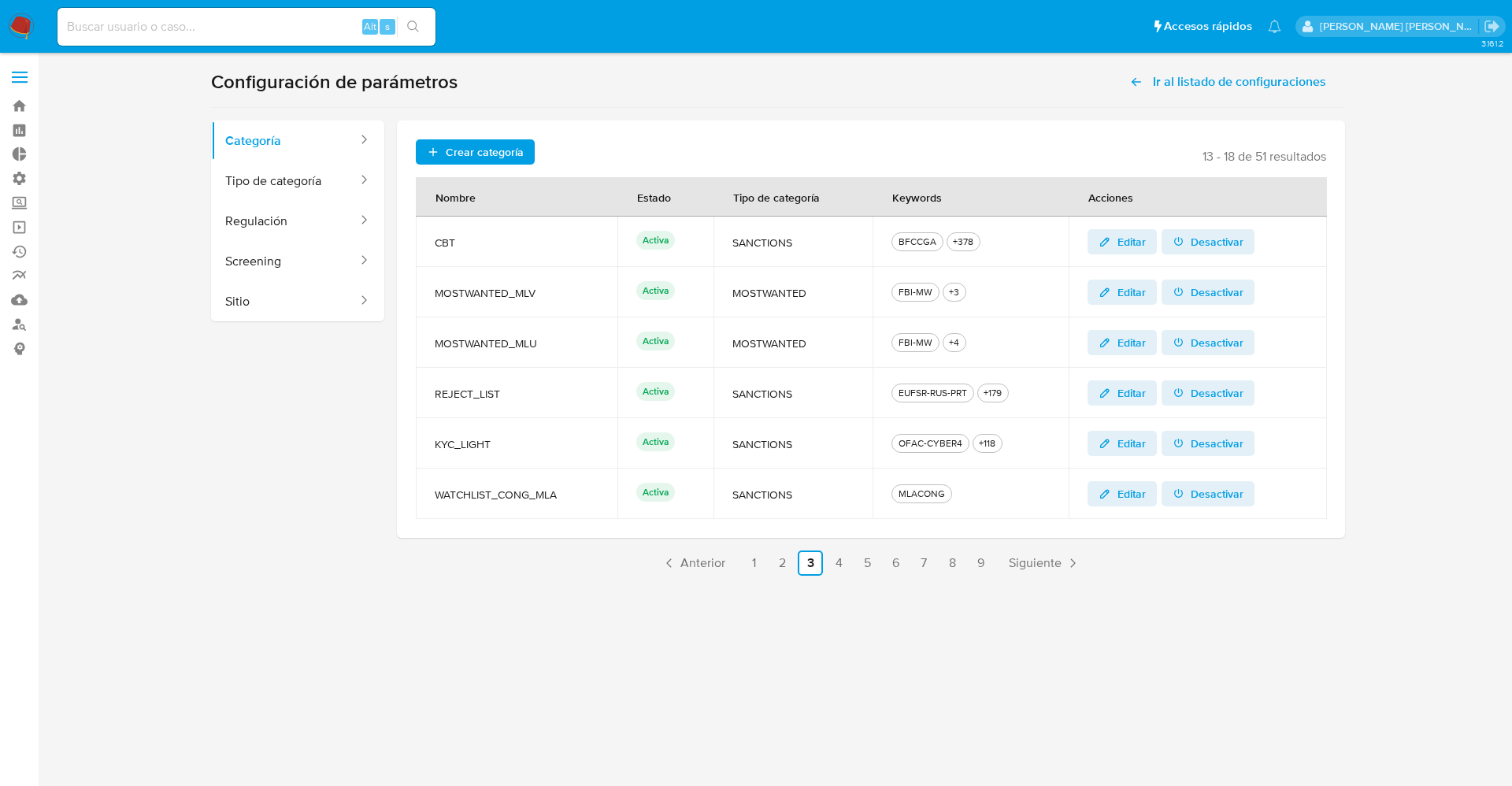
drag, startPoint x: 517, startPoint y: 493, endPoint x: 570, endPoint y: 496, distance: 53.1
click at [570, 496] on span "WATCHLIST_CONG_MLA" at bounding box center [516, 494] width 163 height 14
drag, startPoint x: 534, startPoint y: 496, endPoint x: 557, endPoint y: 496, distance: 23.0
click at [557, 496] on span "WATCHLIST_CONG_MLA" at bounding box center [516, 494] width 163 height 14
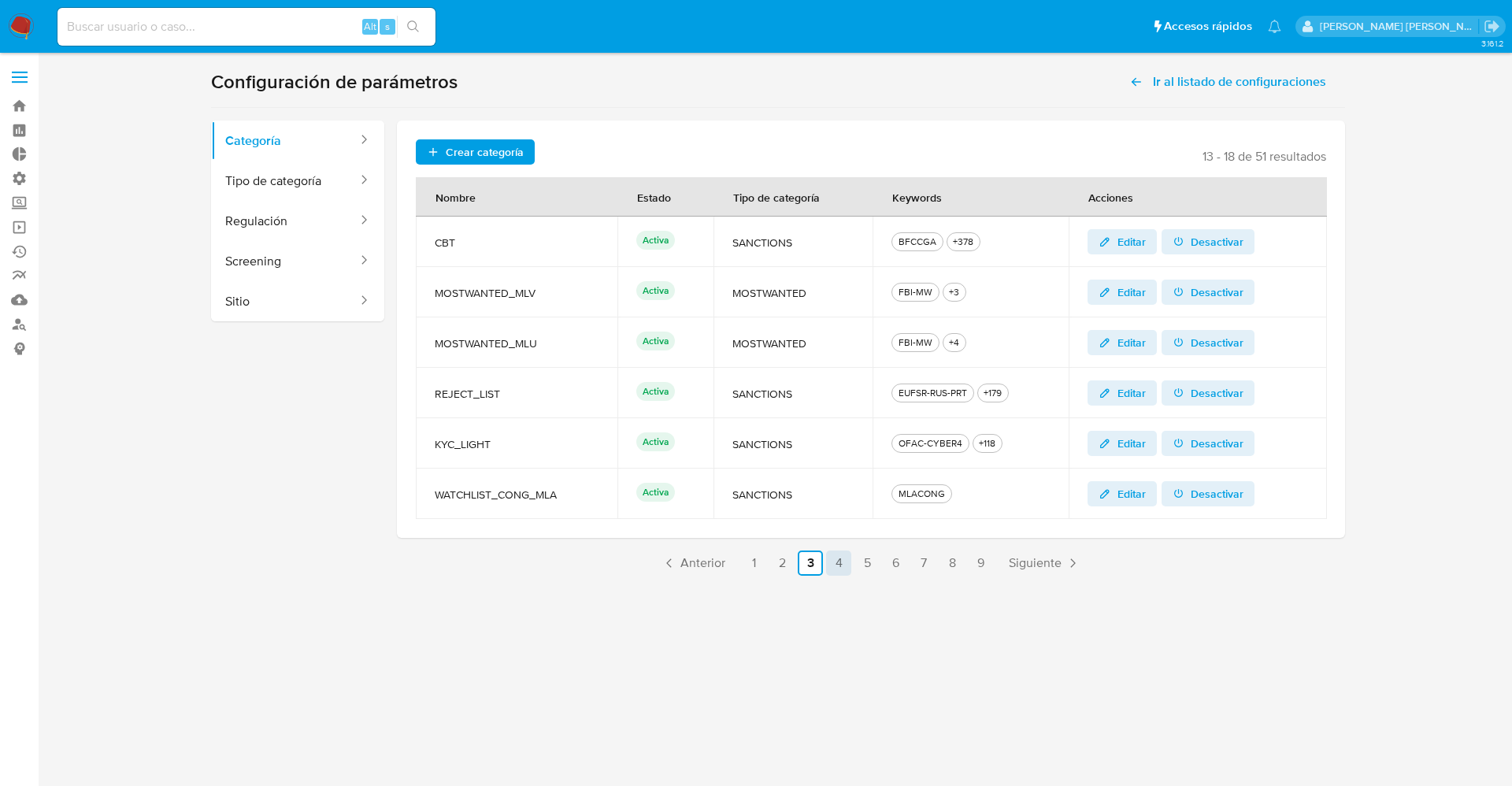
click at [830, 559] on link "4" at bounding box center [838, 562] width 25 height 25
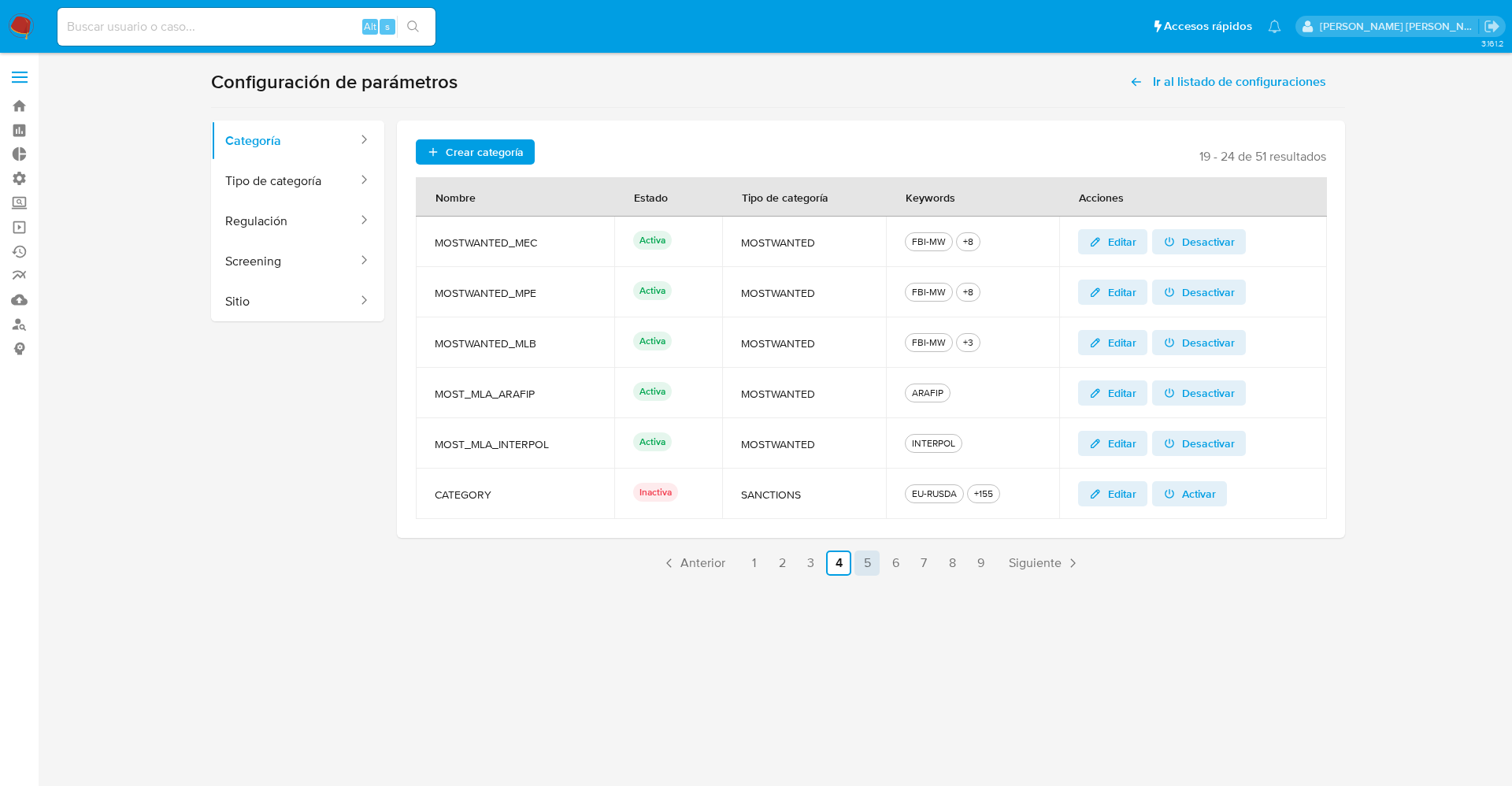
click at [874, 561] on link "5" at bounding box center [867, 562] width 25 height 25
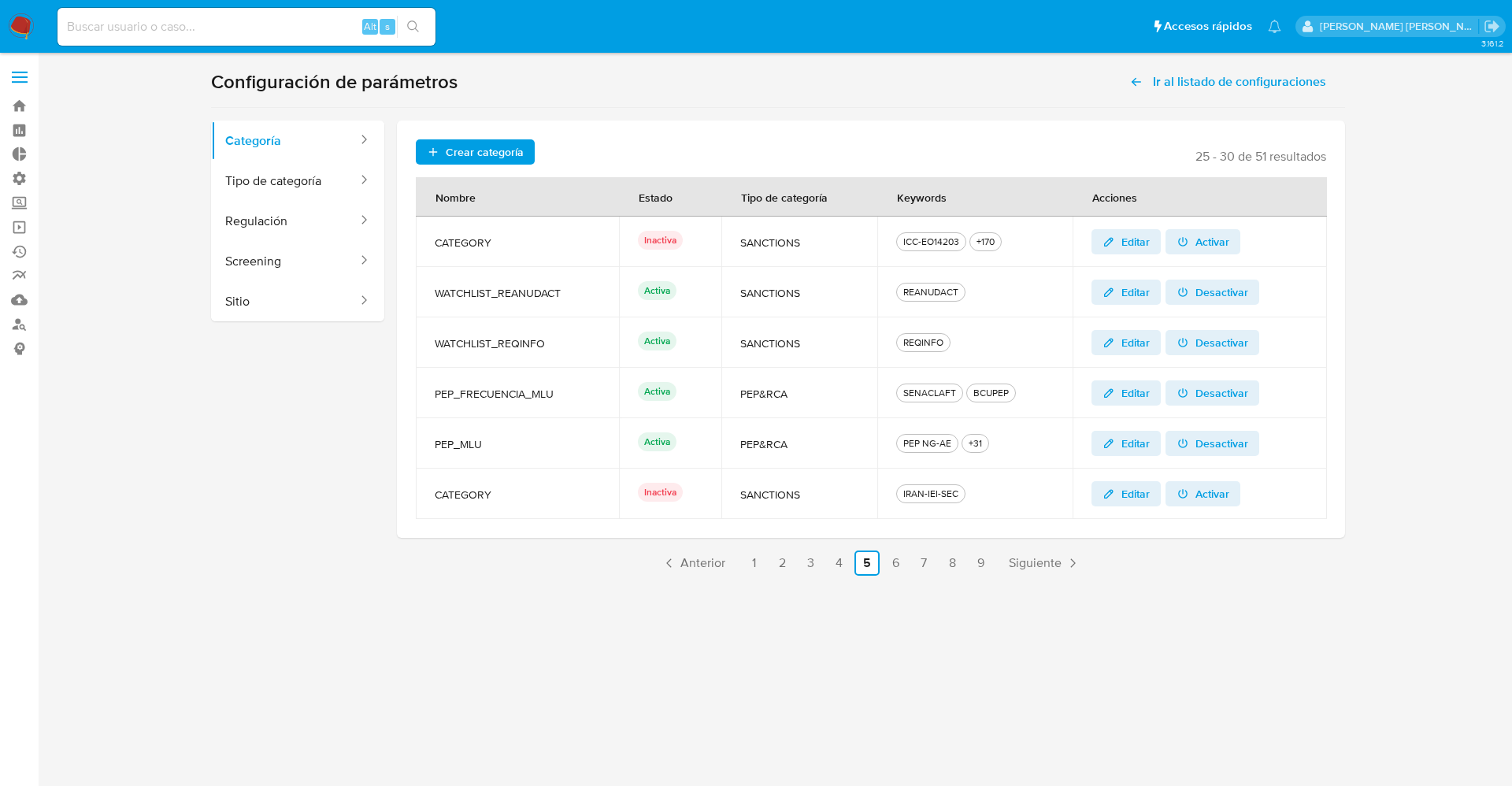
drag, startPoint x: 502, startPoint y: 296, endPoint x: 576, endPoint y: 296, distance: 74.0
click at [576, 296] on span "WATCHLIST_REANUDACT" at bounding box center [517, 292] width 165 height 14
drag, startPoint x: 427, startPoint y: 343, endPoint x: 551, endPoint y: 338, distance: 124.1
click at [551, 338] on td "WATCHLIST_REQINFO" at bounding box center [517, 342] width 203 height 50
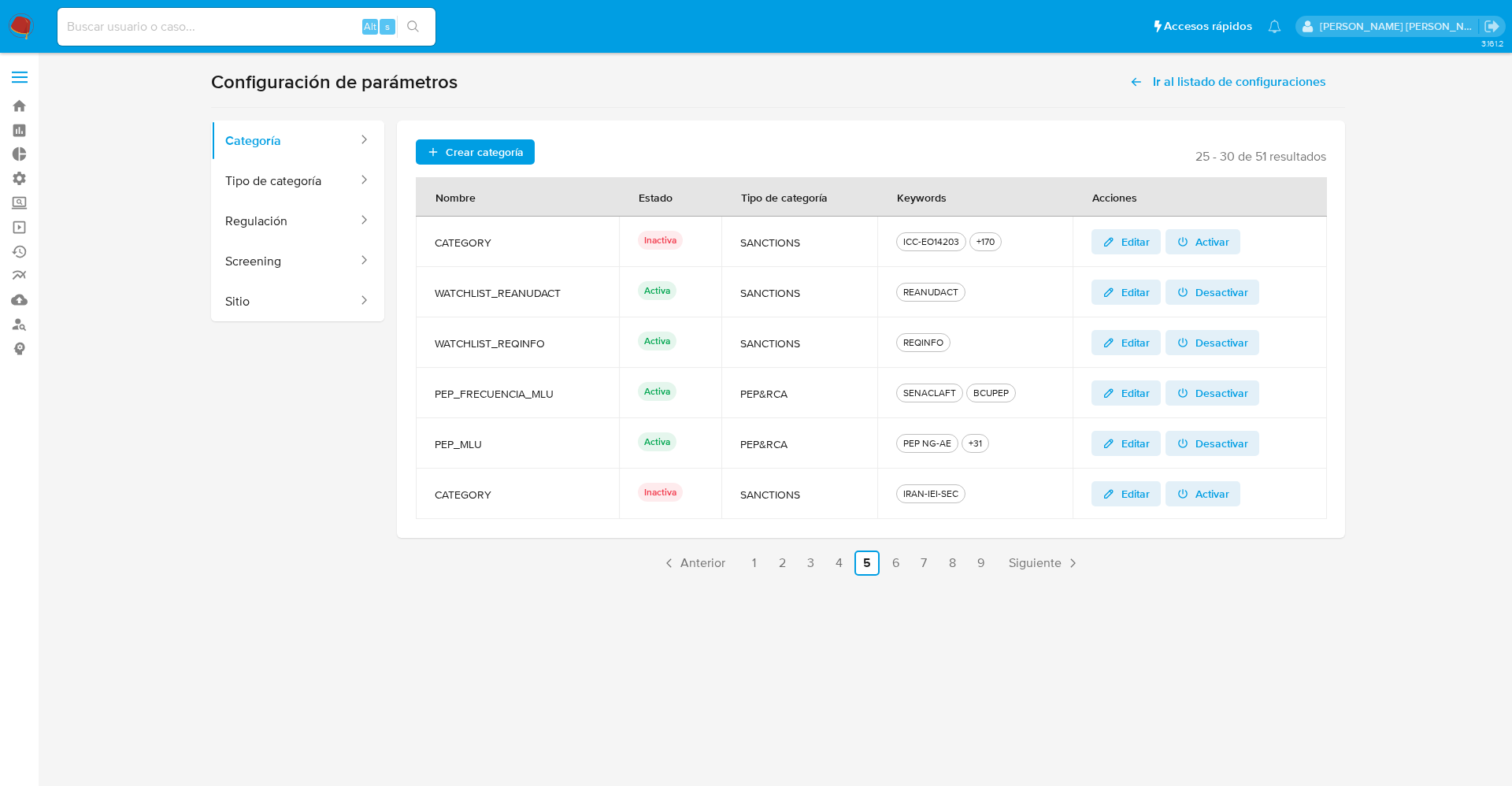
click at [523, 295] on span "WATCHLIST_REANUDACT" at bounding box center [517, 292] width 165 height 14
drag, startPoint x: 496, startPoint y: 297, endPoint x: 566, endPoint y: 297, distance: 70.0
click at [566, 297] on span "WATCHLIST_REANUDACT" at bounding box center [517, 292] width 165 height 14
click at [902, 554] on link "6" at bounding box center [895, 562] width 25 height 25
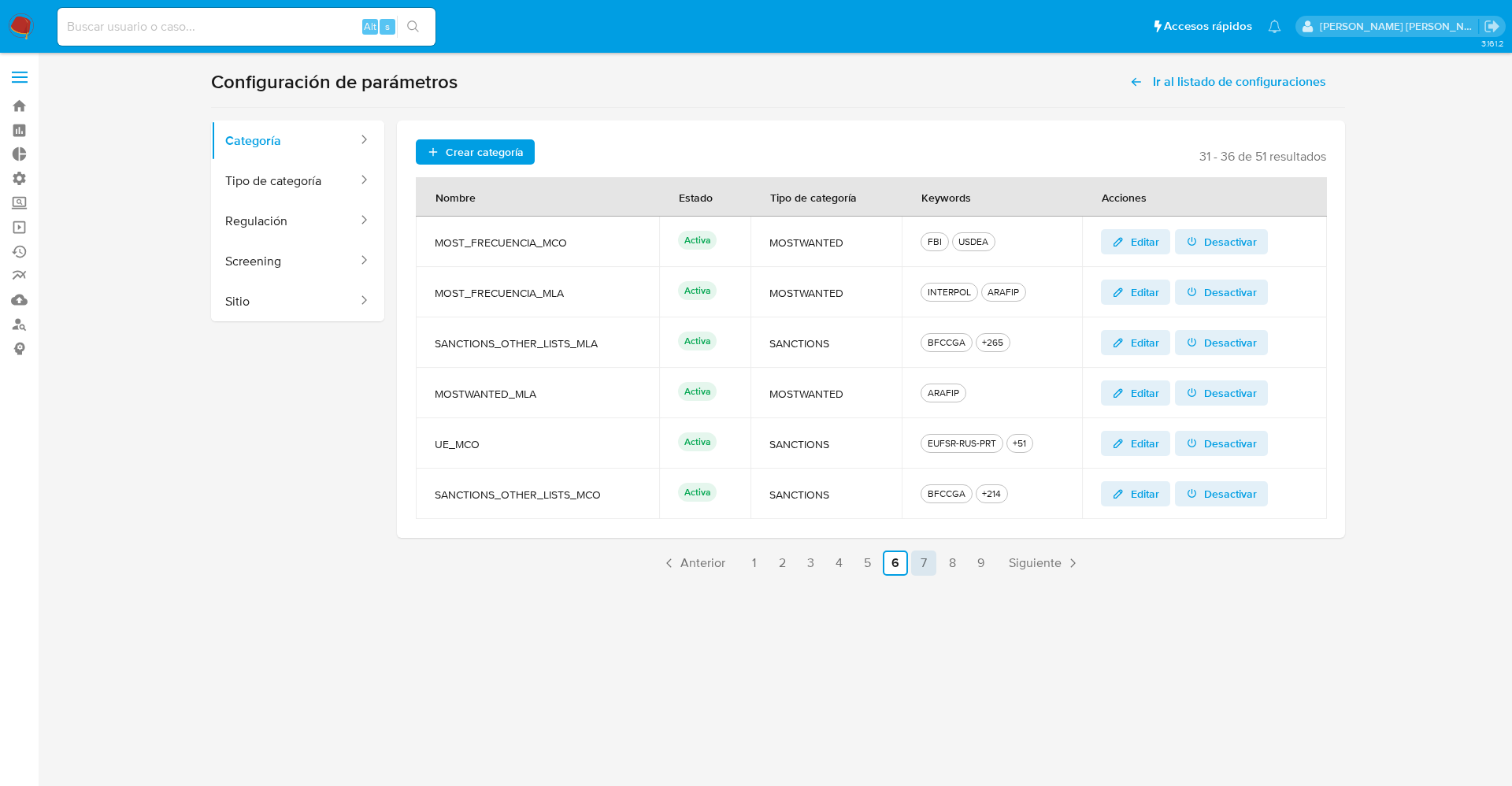
click at [934, 563] on link "7" at bounding box center [924, 562] width 25 height 25
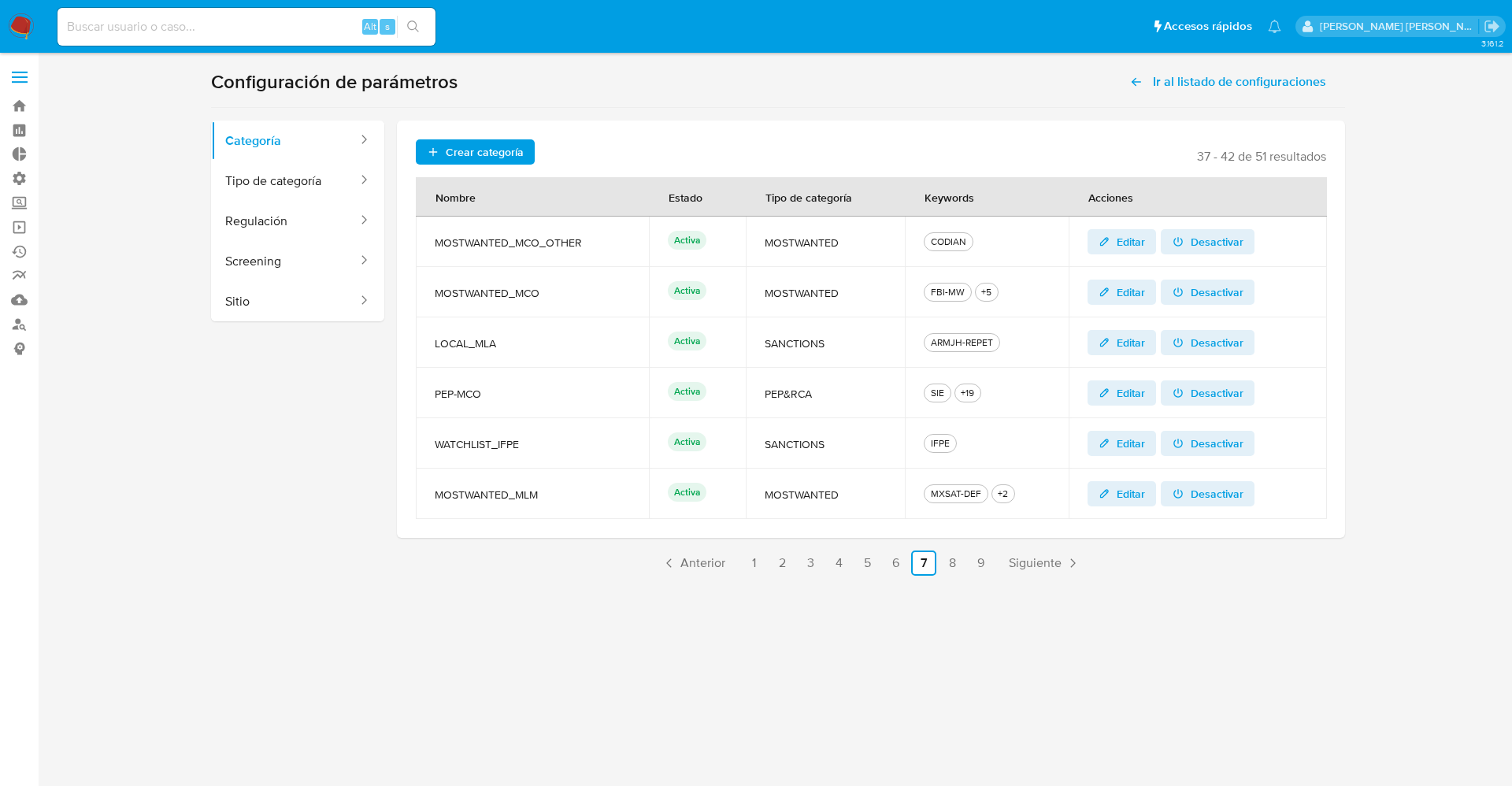
drag, startPoint x: 419, startPoint y: 439, endPoint x: 571, endPoint y: 439, distance: 152.0
click at [571, 439] on td "WATCHLIST_IFPE" at bounding box center [532, 444] width 233 height 50
click at [477, 488] on span "MOSTWANTED_MLM" at bounding box center [532, 494] width 195 height 14
click at [954, 564] on link "8" at bounding box center [951, 562] width 25 height 25
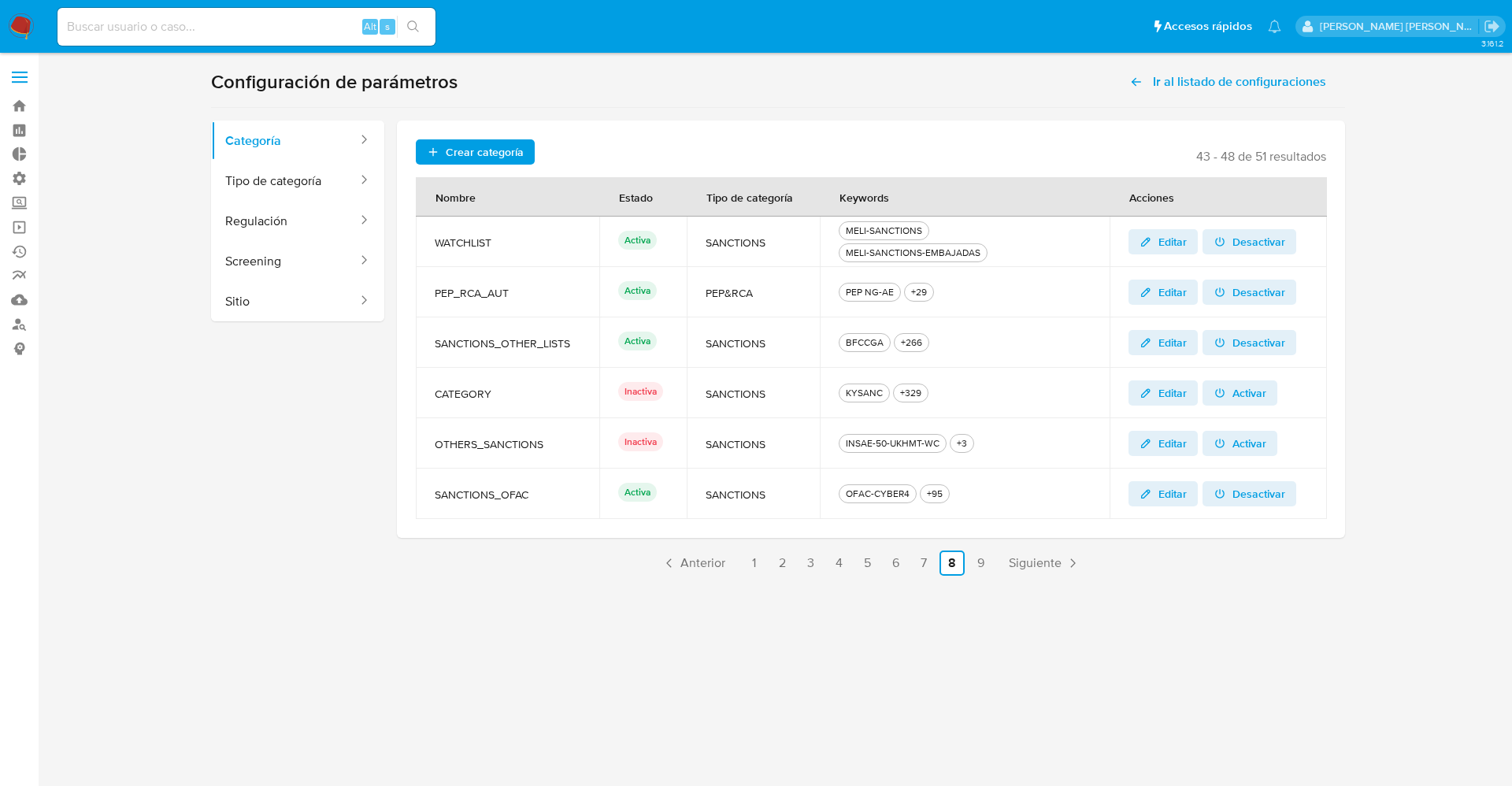
drag, startPoint x: 427, startPoint y: 239, endPoint x: 507, endPoint y: 240, distance: 80.0
click at [507, 240] on td "WATCHLIST" at bounding box center [508, 241] width 184 height 50
click at [749, 564] on link "1" at bounding box center [753, 562] width 25 height 25
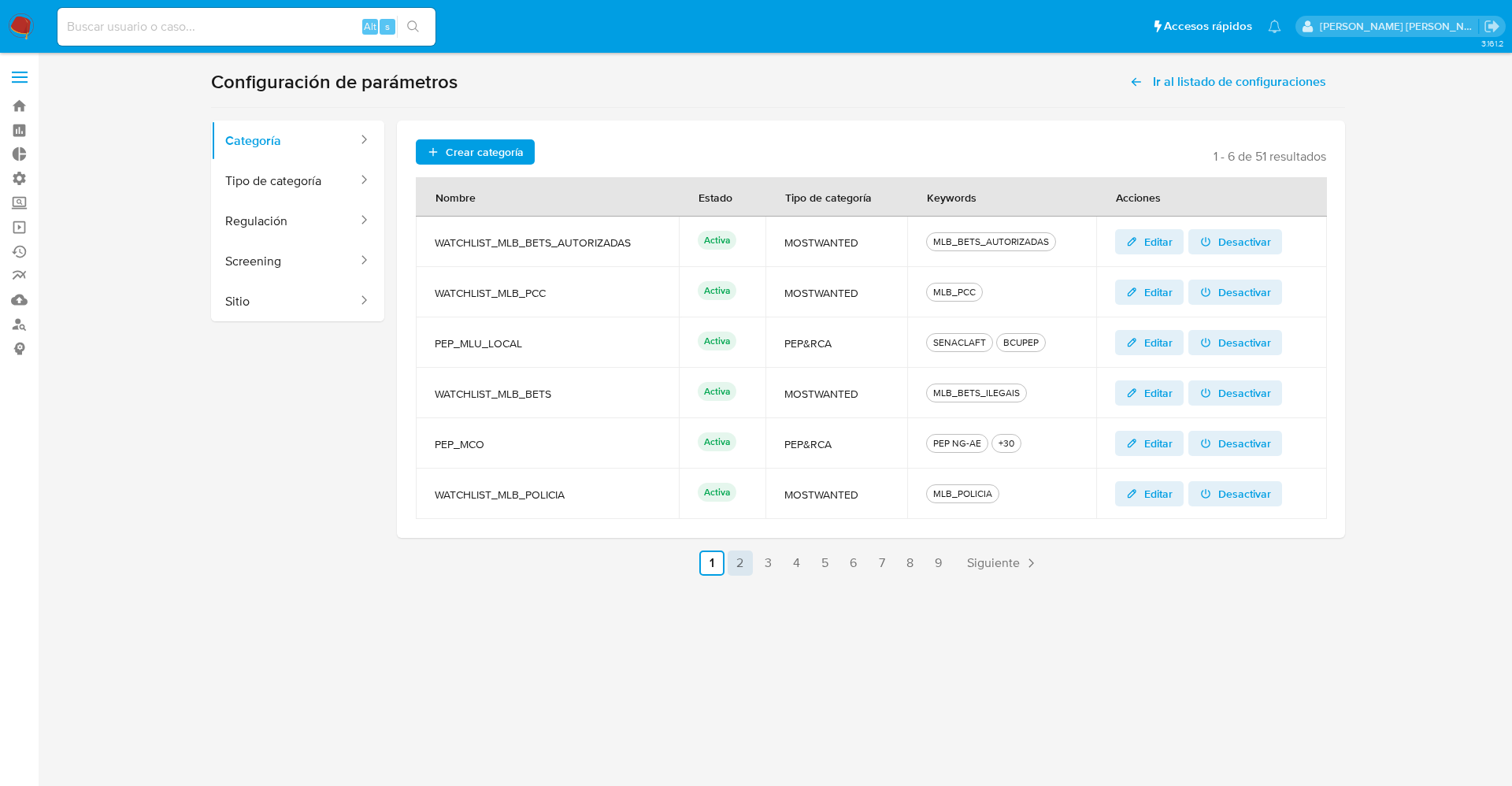
click at [733, 561] on link "2" at bounding box center [740, 562] width 25 height 25
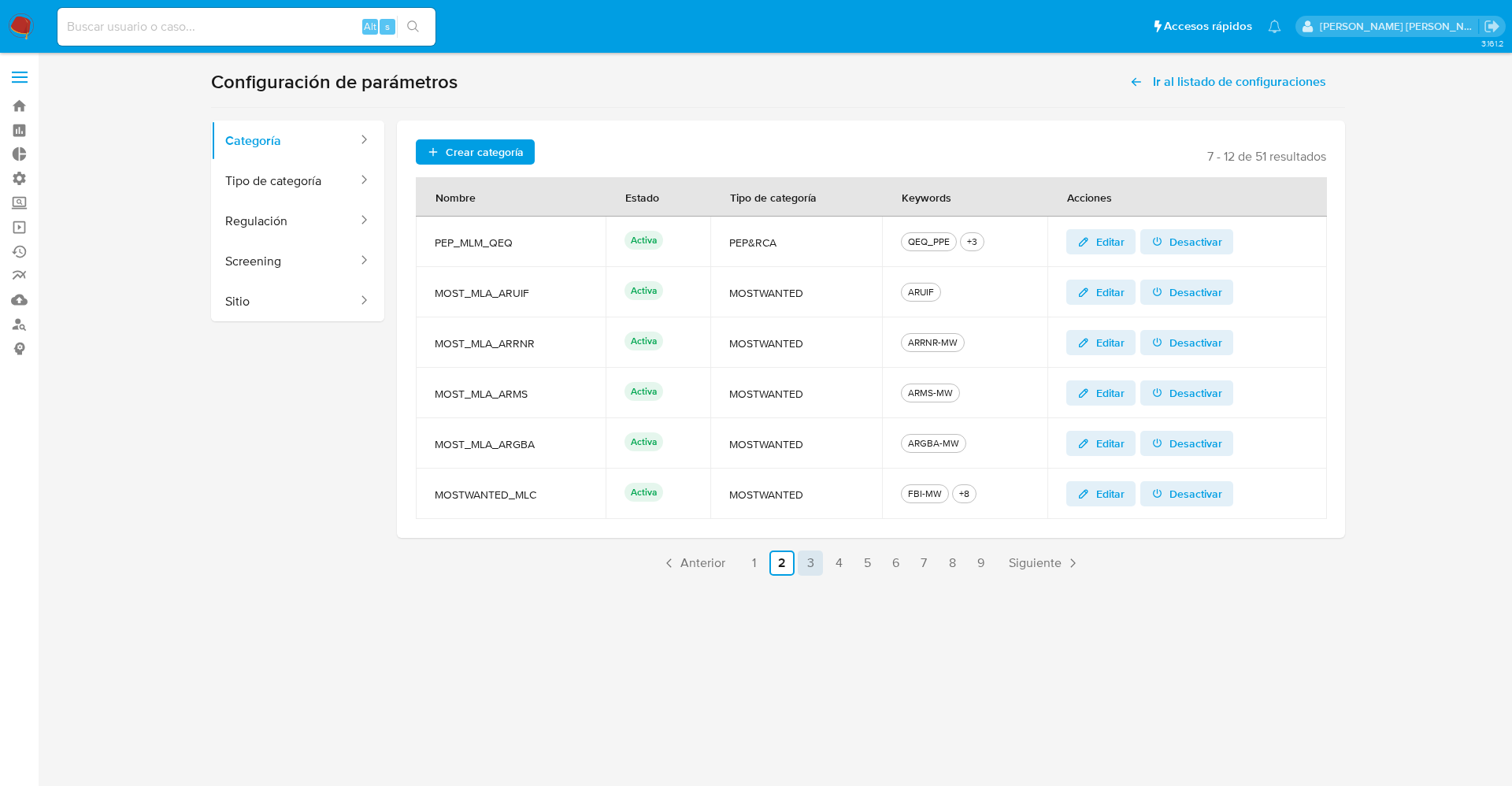
click at [818, 561] on link "3" at bounding box center [810, 562] width 25 height 25
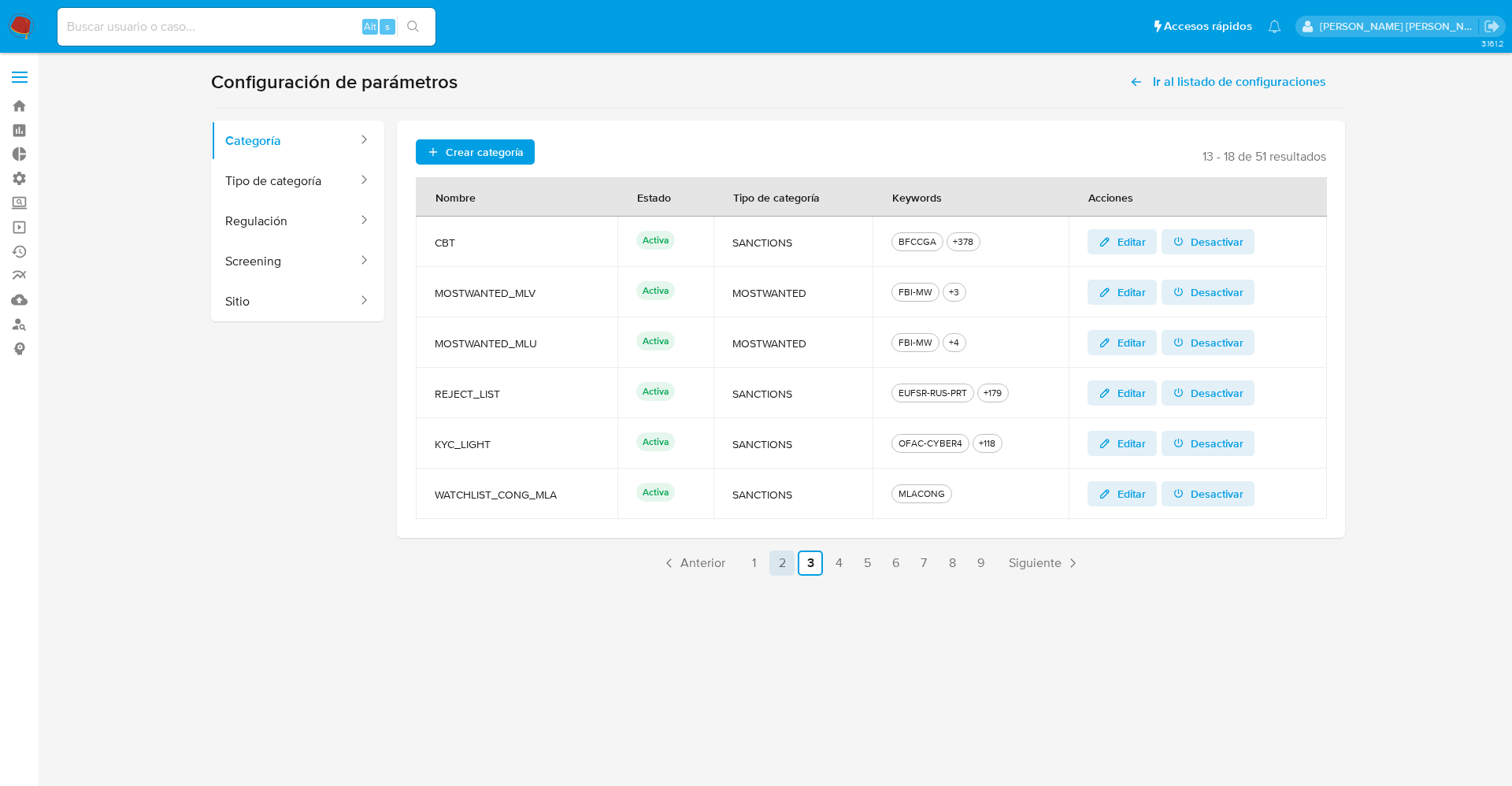
click at [793, 561] on link "2" at bounding box center [782, 562] width 25 height 25
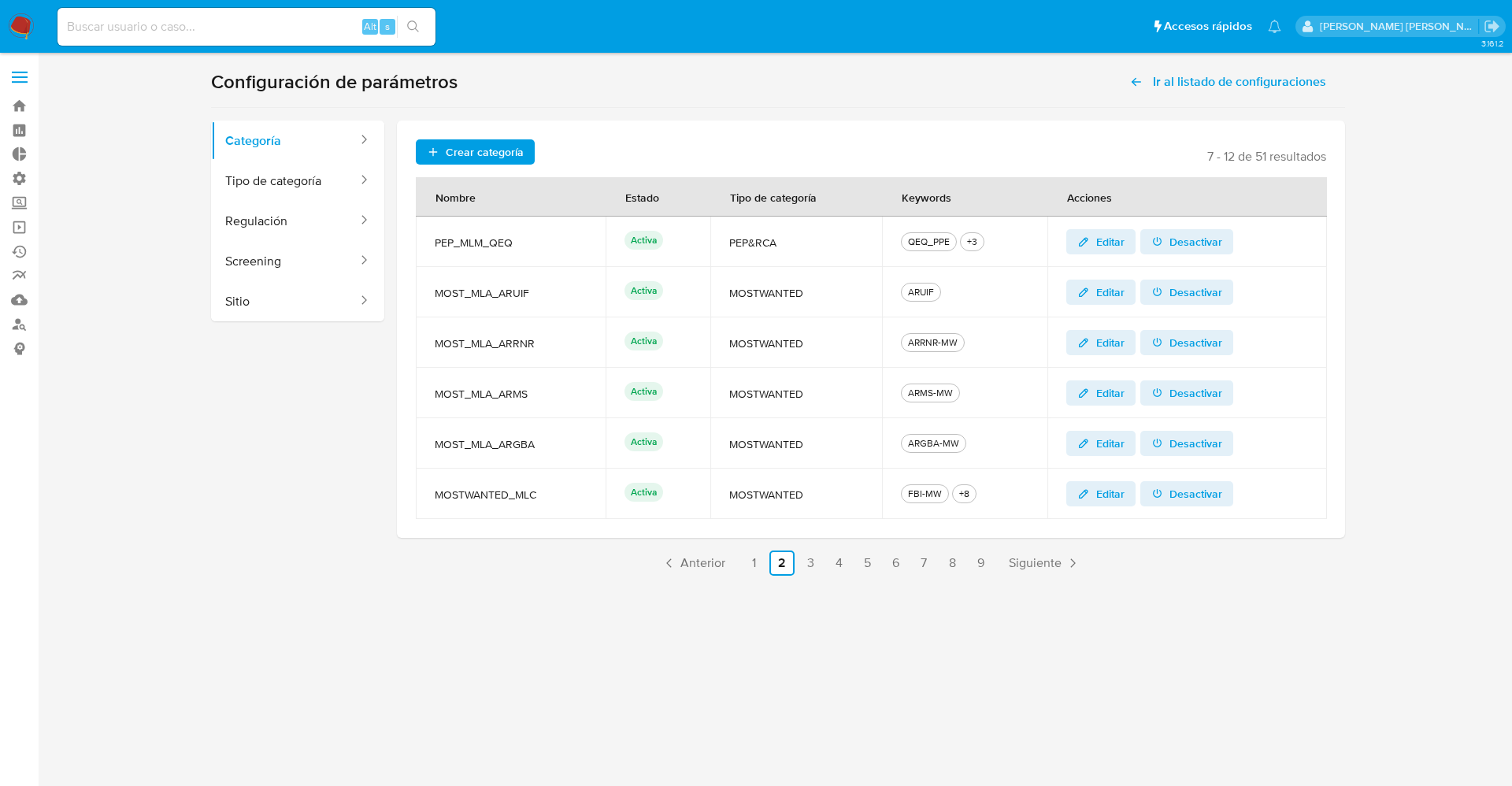
click at [22, 75] on label at bounding box center [19, 77] width 39 height 33
click at [0, 0] on input "checkbox" at bounding box center [0, 0] width 0 height 0
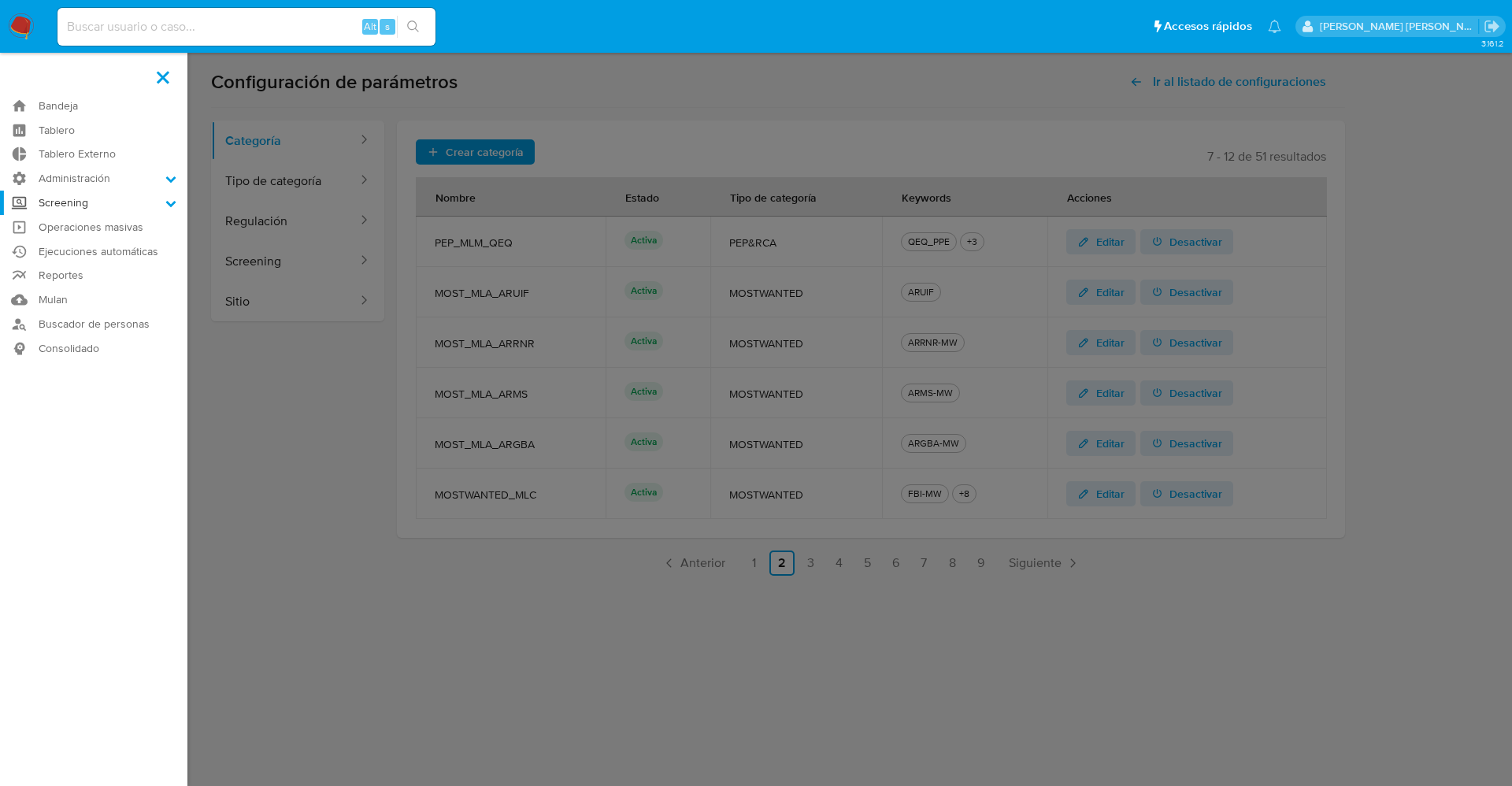
click at [159, 204] on label "Screening" at bounding box center [94, 202] width 187 height 24
click at [0, 0] on input "Screening" at bounding box center [0, 0] width 0 height 0
click at [122, 242] on link "Screening por Frecuencia" at bounding box center [94, 244] width 187 height 19
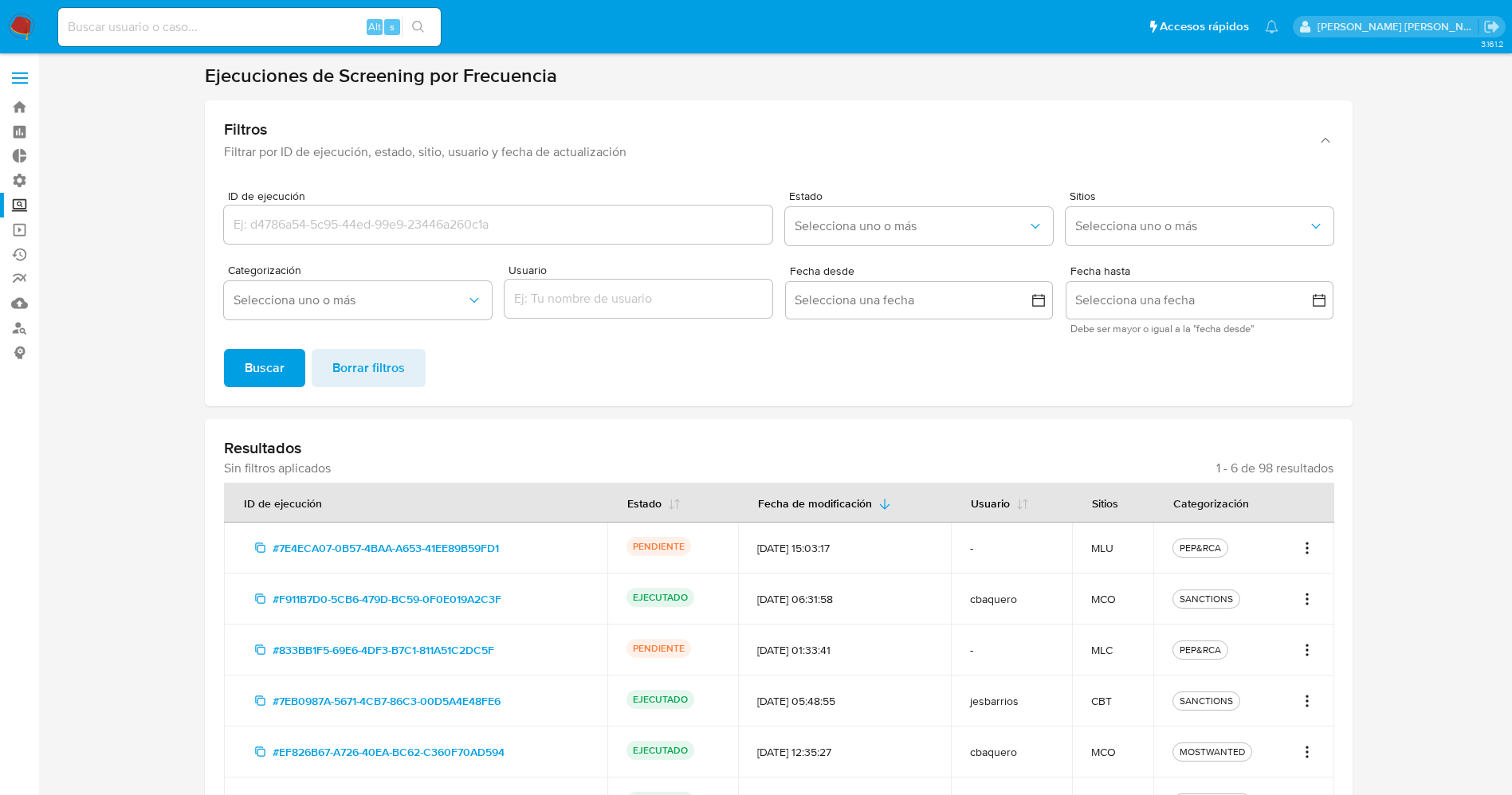
scroll to position [119, 0]
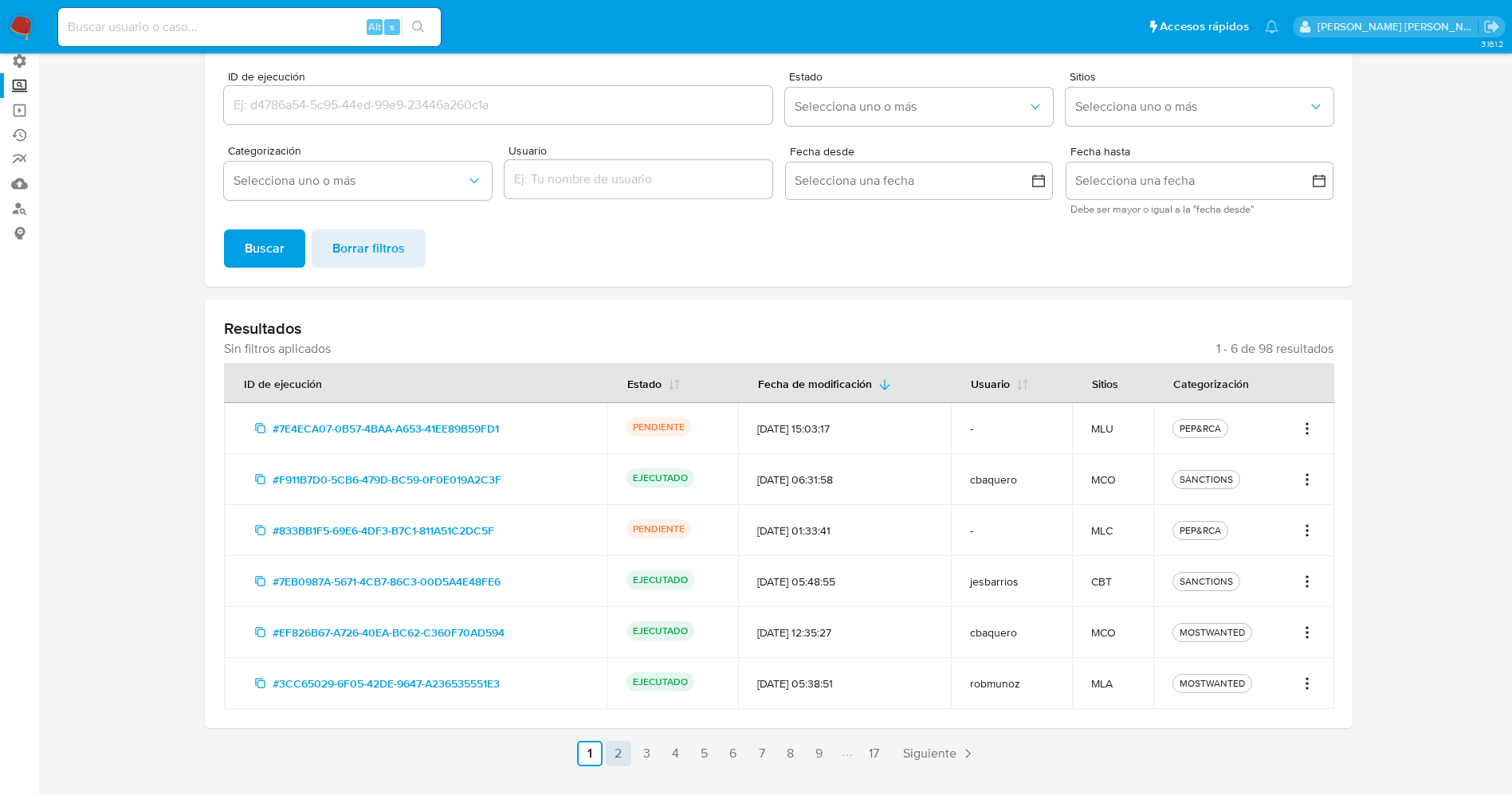
click at [614, 754] on link "2" at bounding box center [618, 753] width 25 height 25
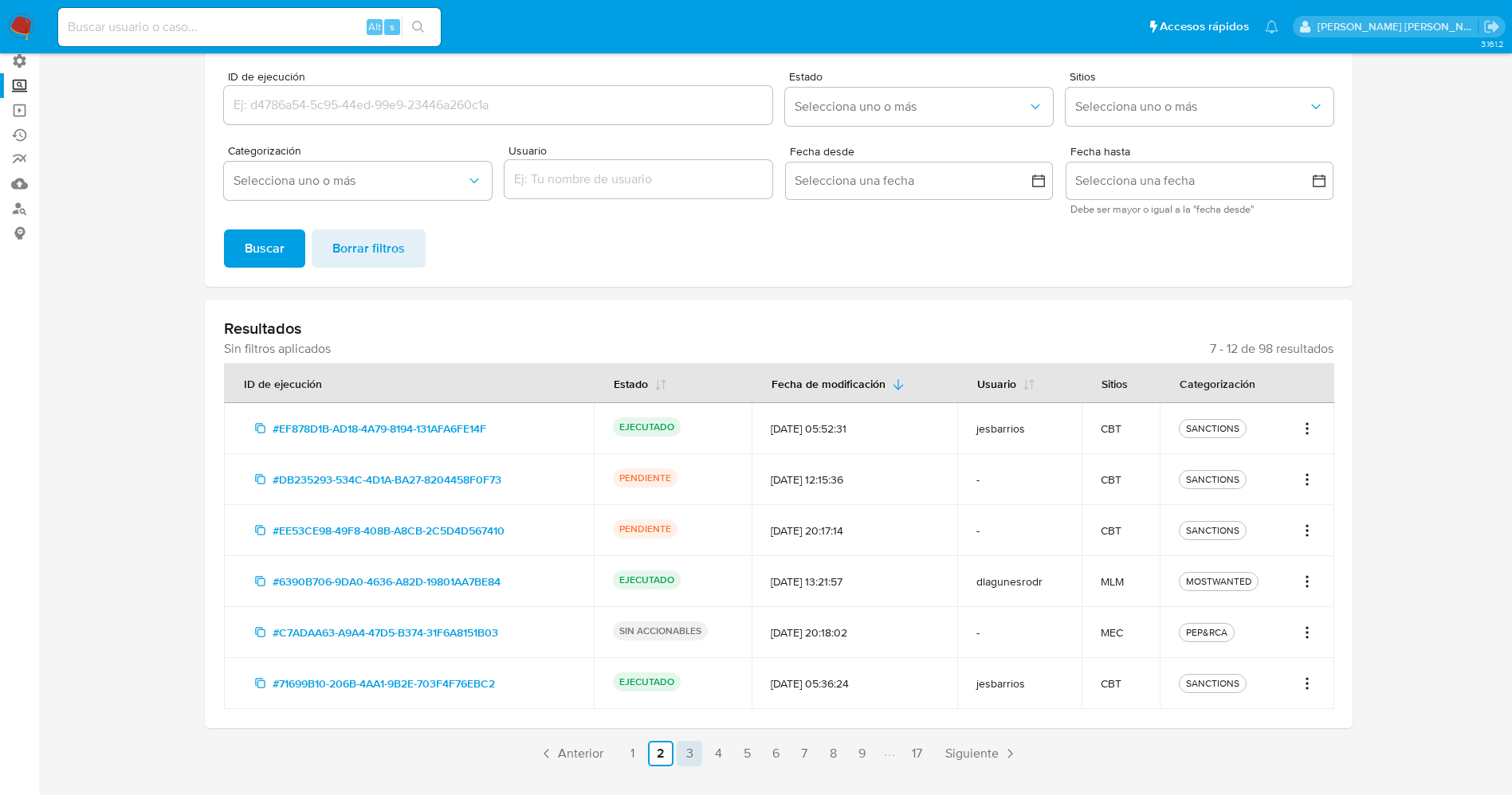
click at [693, 759] on link "3" at bounding box center [688, 753] width 25 height 25
click at [729, 757] on link "4" at bounding box center [717, 753] width 25 height 25
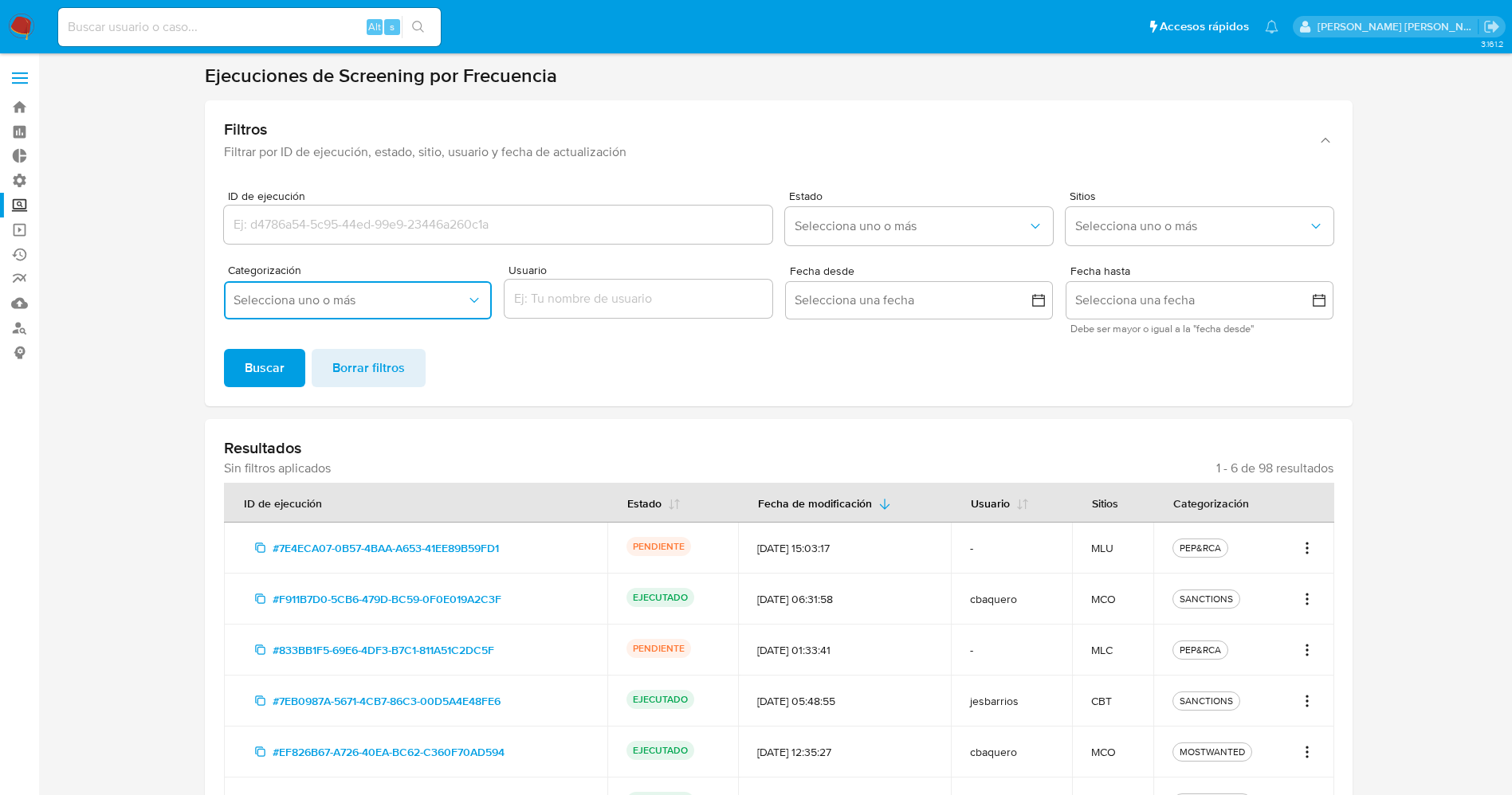
click at [440, 313] on button "Selecciona uno o más" at bounding box center [357, 300] width 268 height 38
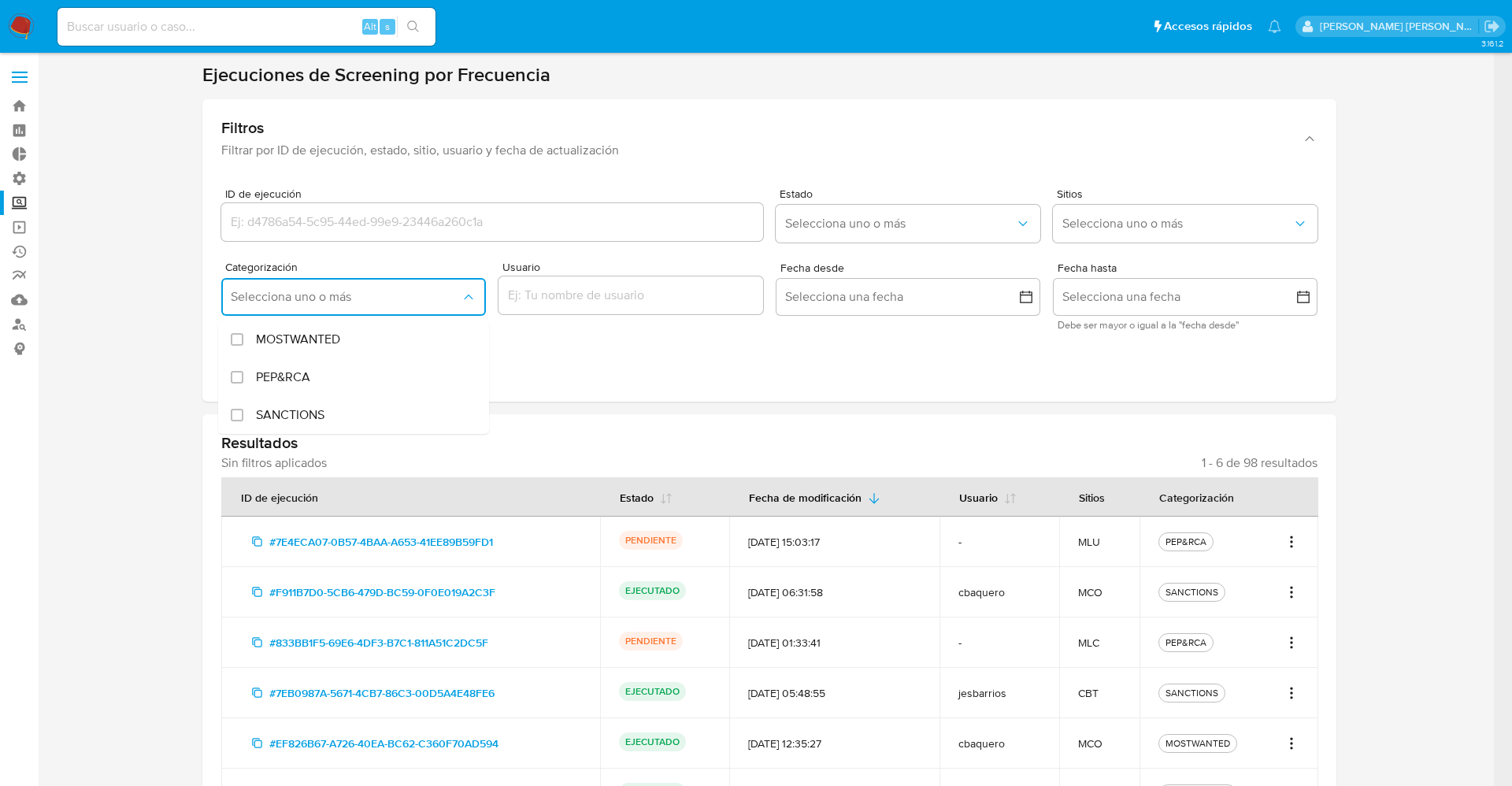
click at [641, 369] on div "Buscar Borrar filtros" at bounding box center [769, 364] width 1096 height 38
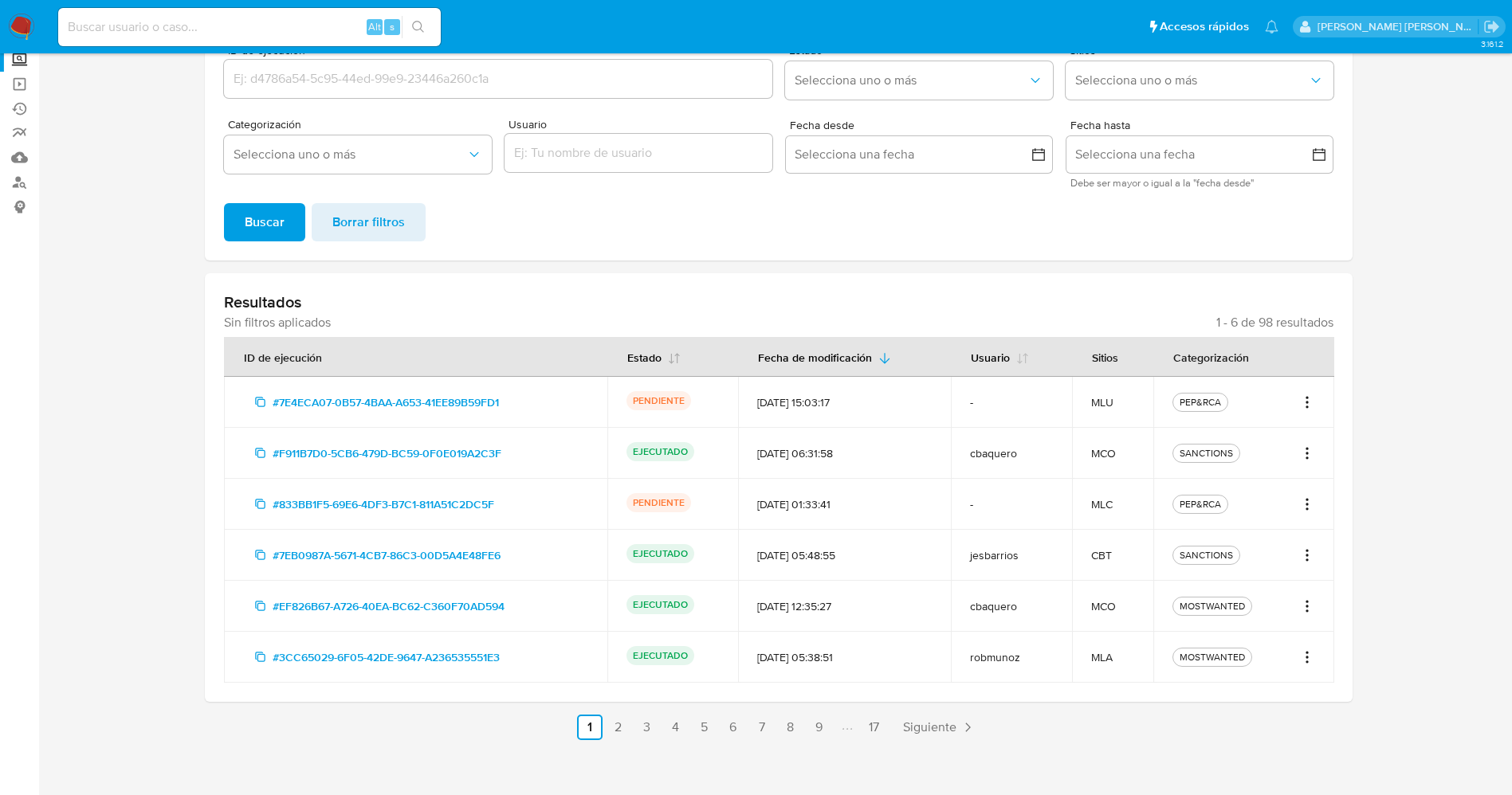
scroll to position [159, 0]
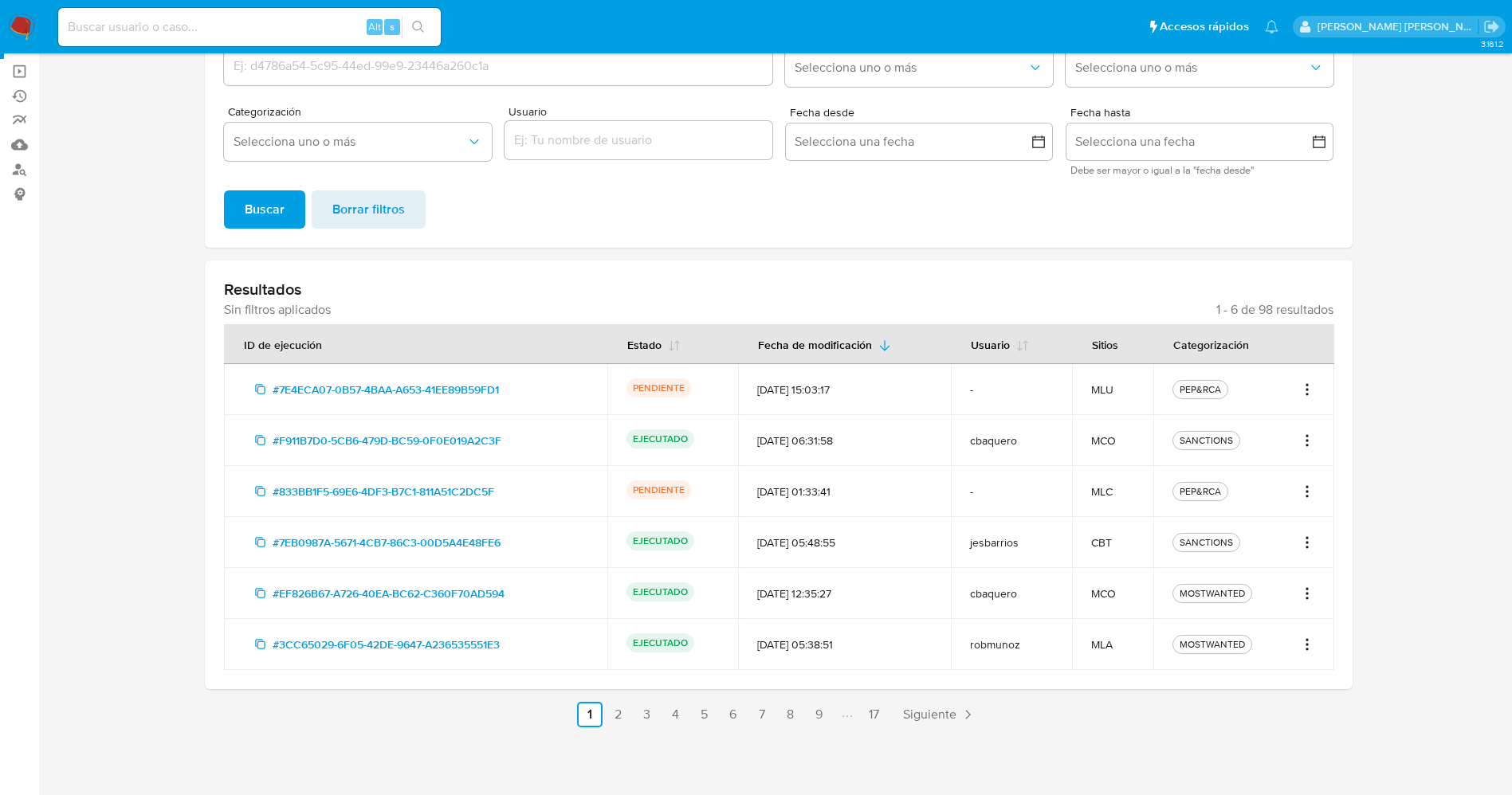
click at [1311, 390] on icon "Acciones" at bounding box center [1306, 390] width 16 height 19
click at [1257, 434] on button "Ver detalles" at bounding box center [1255, 424] width 119 height 38
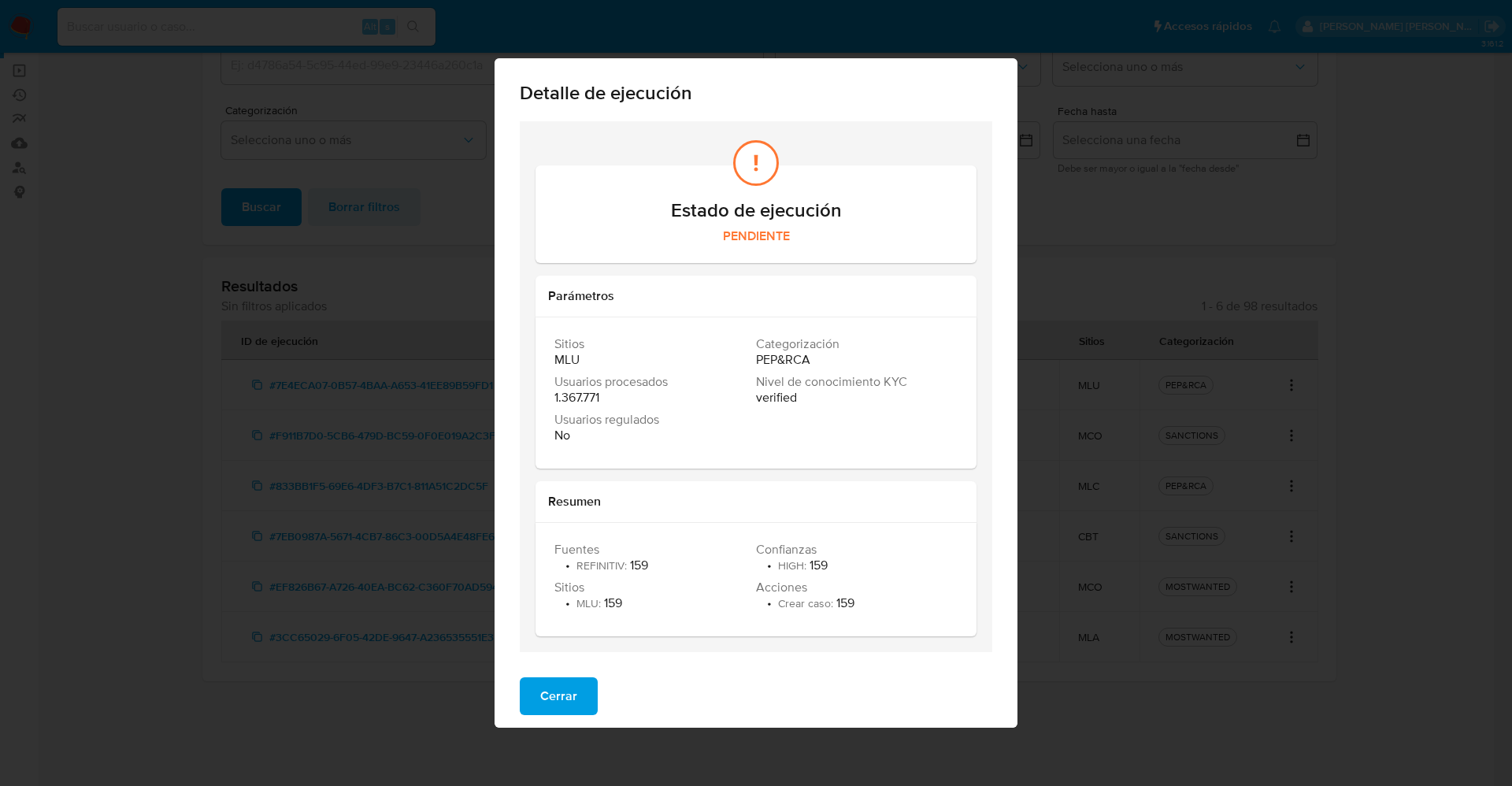
drag, startPoint x: 573, startPoint y: 561, endPoint x: 674, endPoint y: 561, distance: 101.0
click at [674, 561] on div "Fuentes • REFINITIV : 159" at bounding box center [654, 558] width 201 height 32
drag, startPoint x: 830, startPoint y: 602, endPoint x: 860, endPoint y: 603, distance: 30.0
click at [860, 603] on div "Acciones • Crear caso : 159" at bounding box center [857, 596] width 201 height 32
click at [559, 704] on span "Cerrar" at bounding box center [559, 695] width 37 height 34
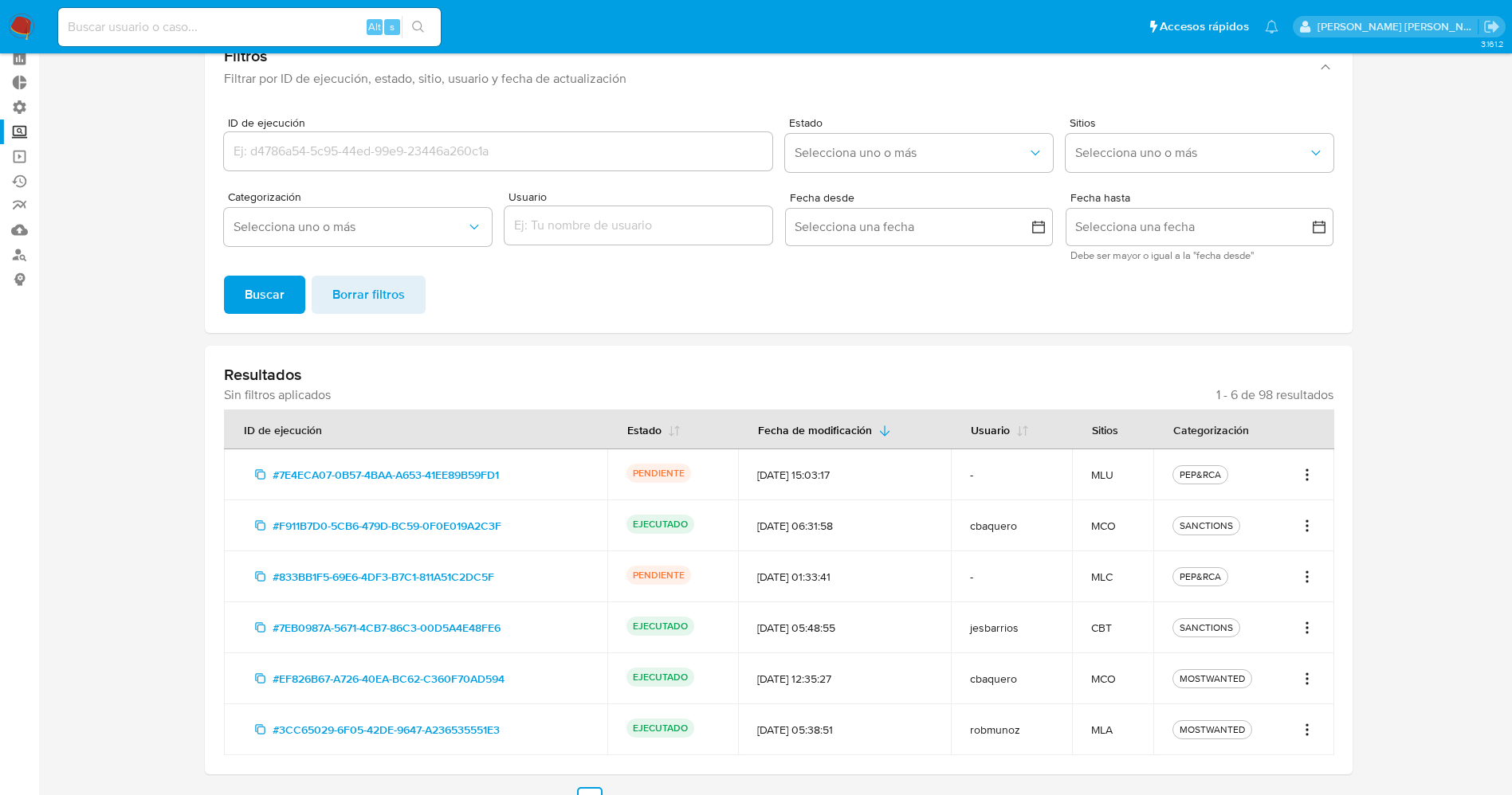
scroll to position [39, 0]
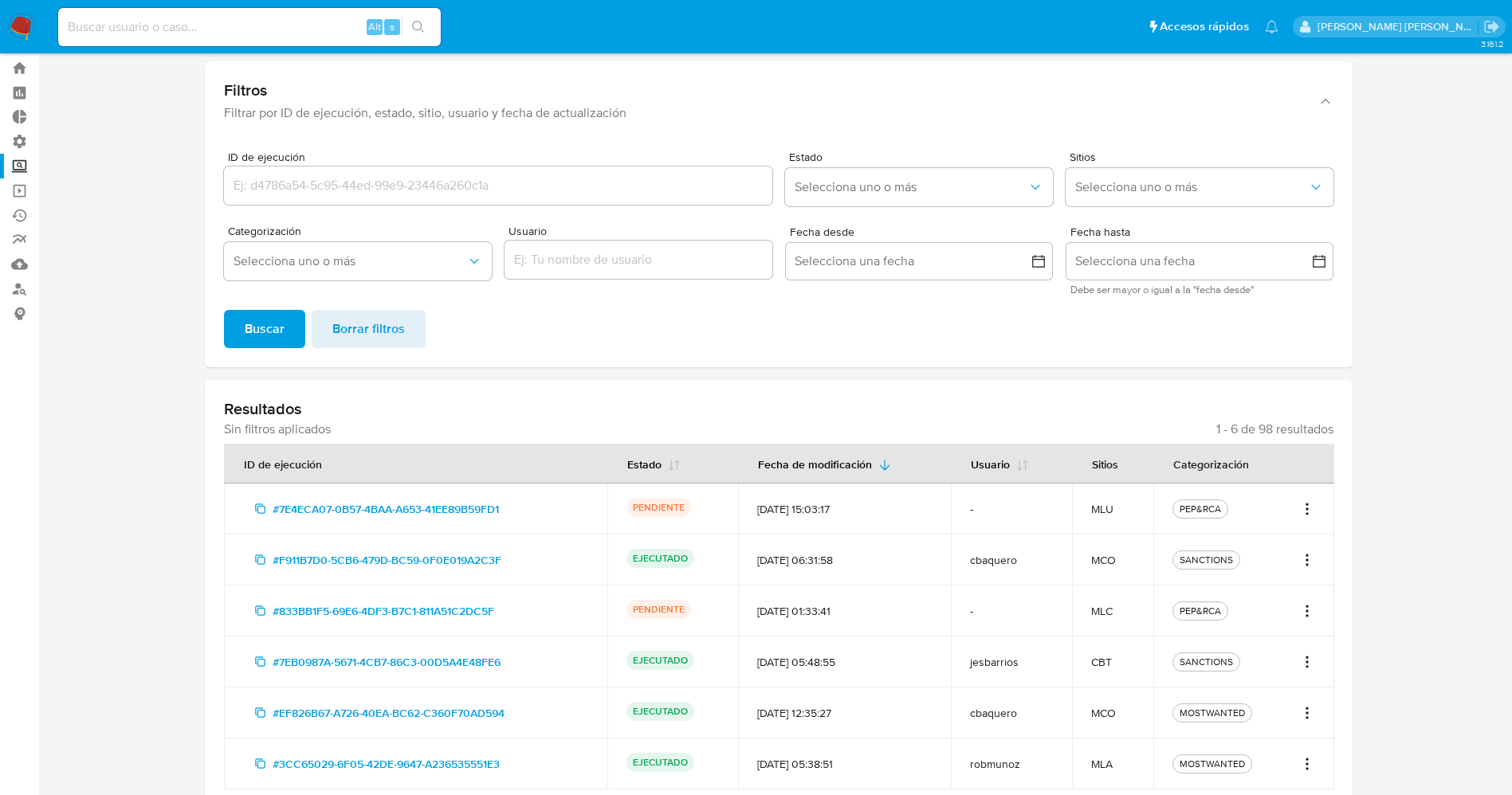
click at [19, 31] on img at bounding box center [21, 26] width 27 height 27
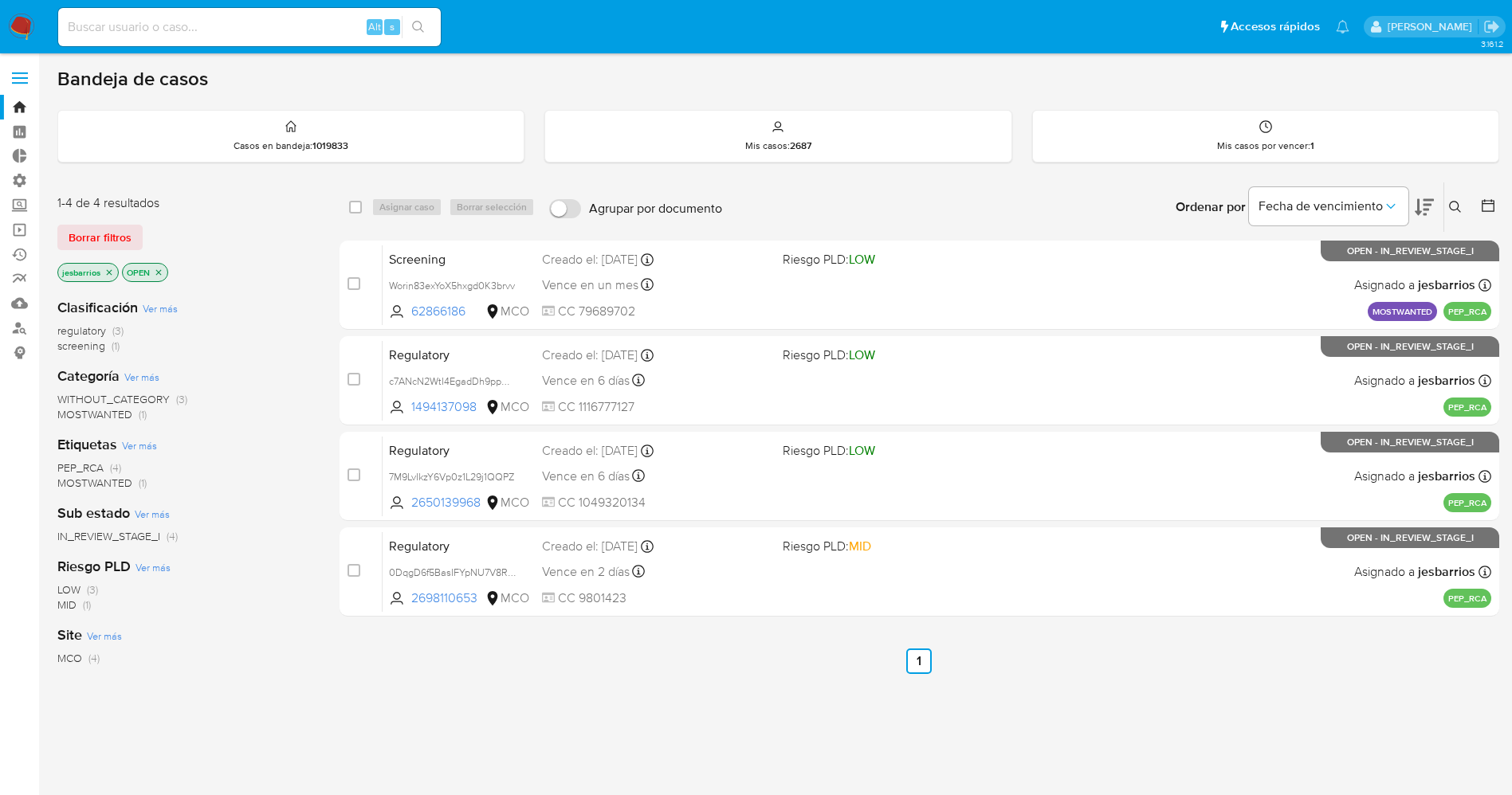
click at [109, 274] on icon "close-filter" at bounding box center [109, 272] width 9 height 9
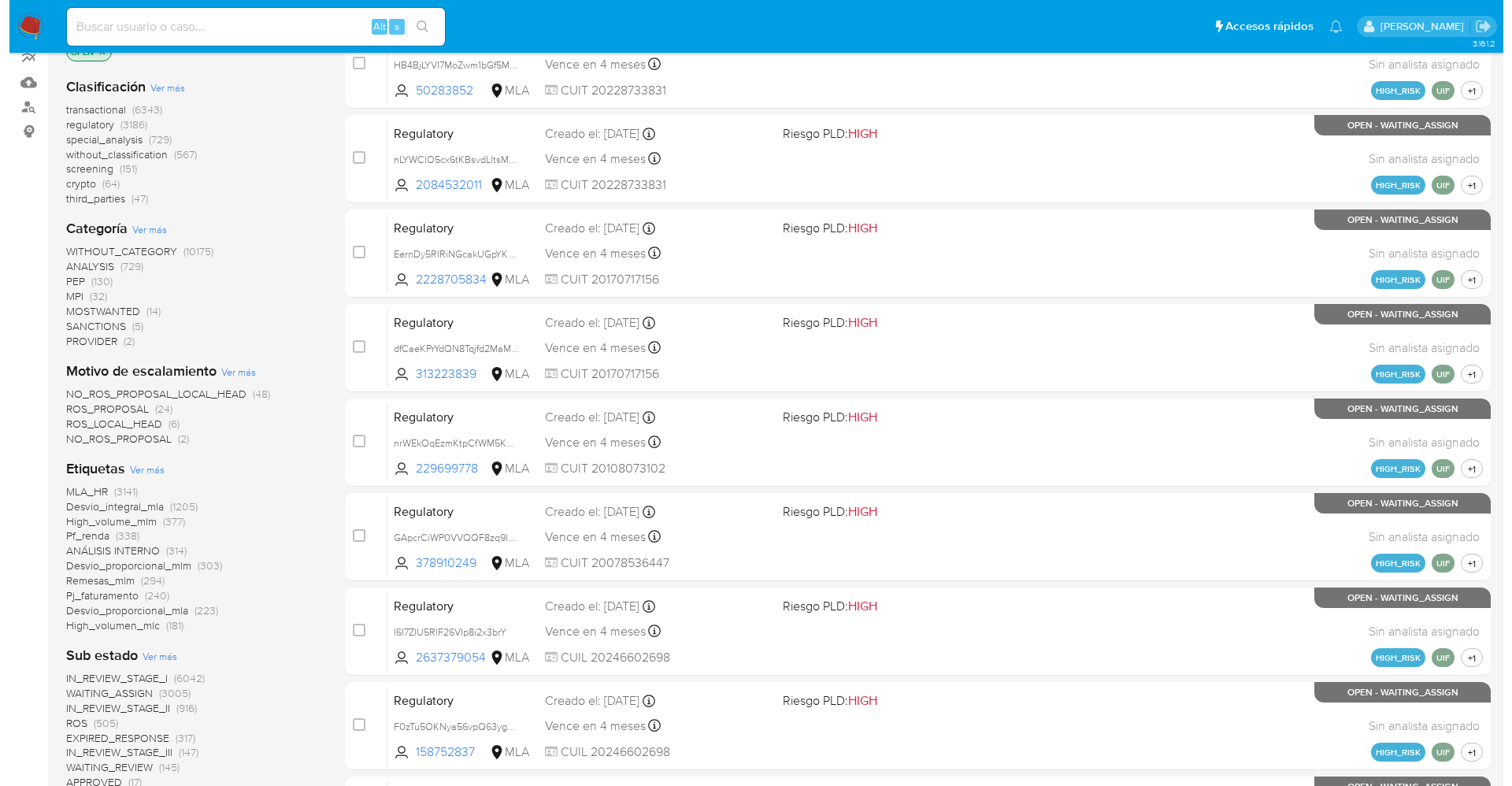
scroll to position [237, 0]
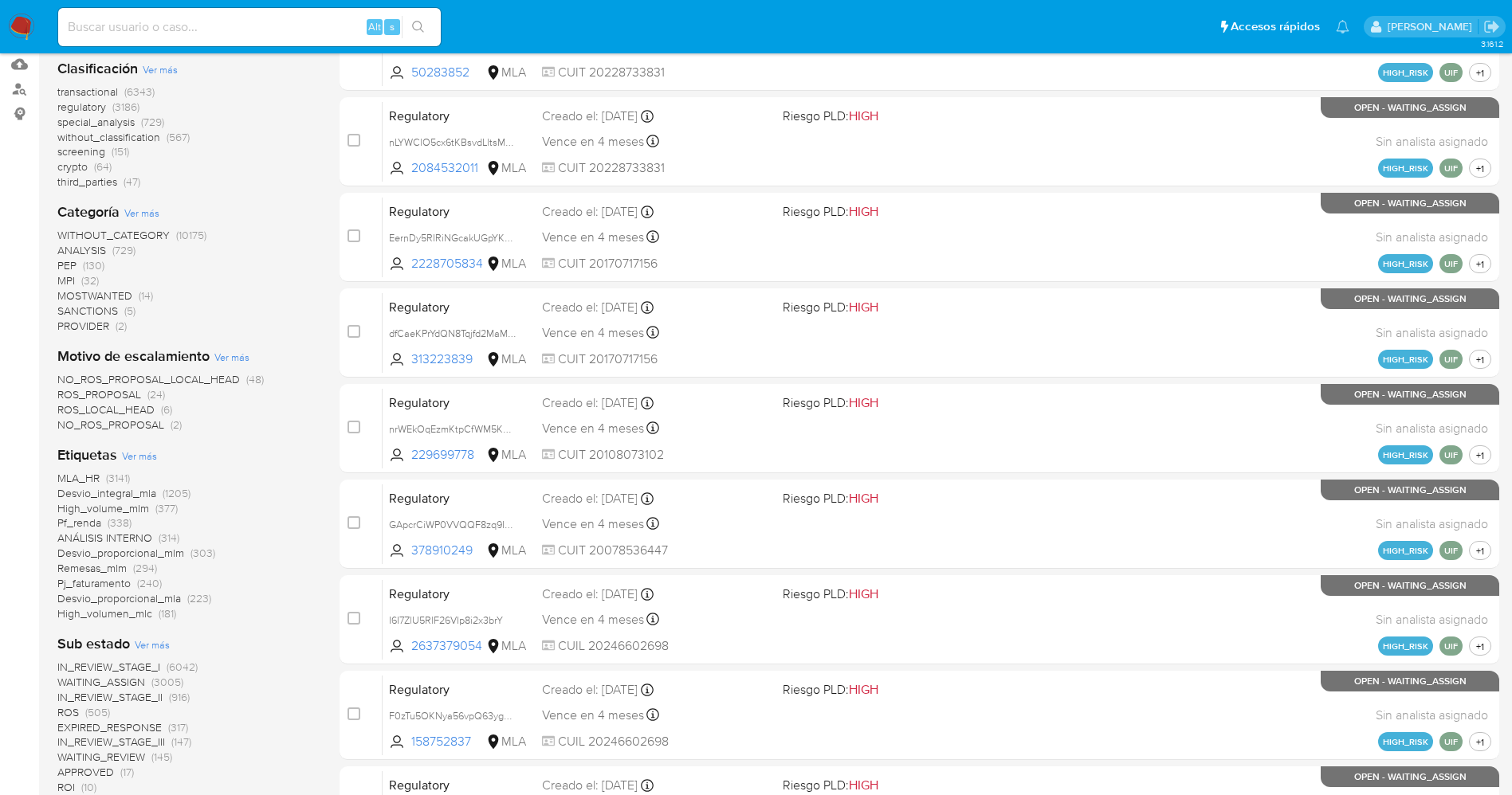
click at [151, 456] on span "Ver más" at bounding box center [139, 455] width 35 height 14
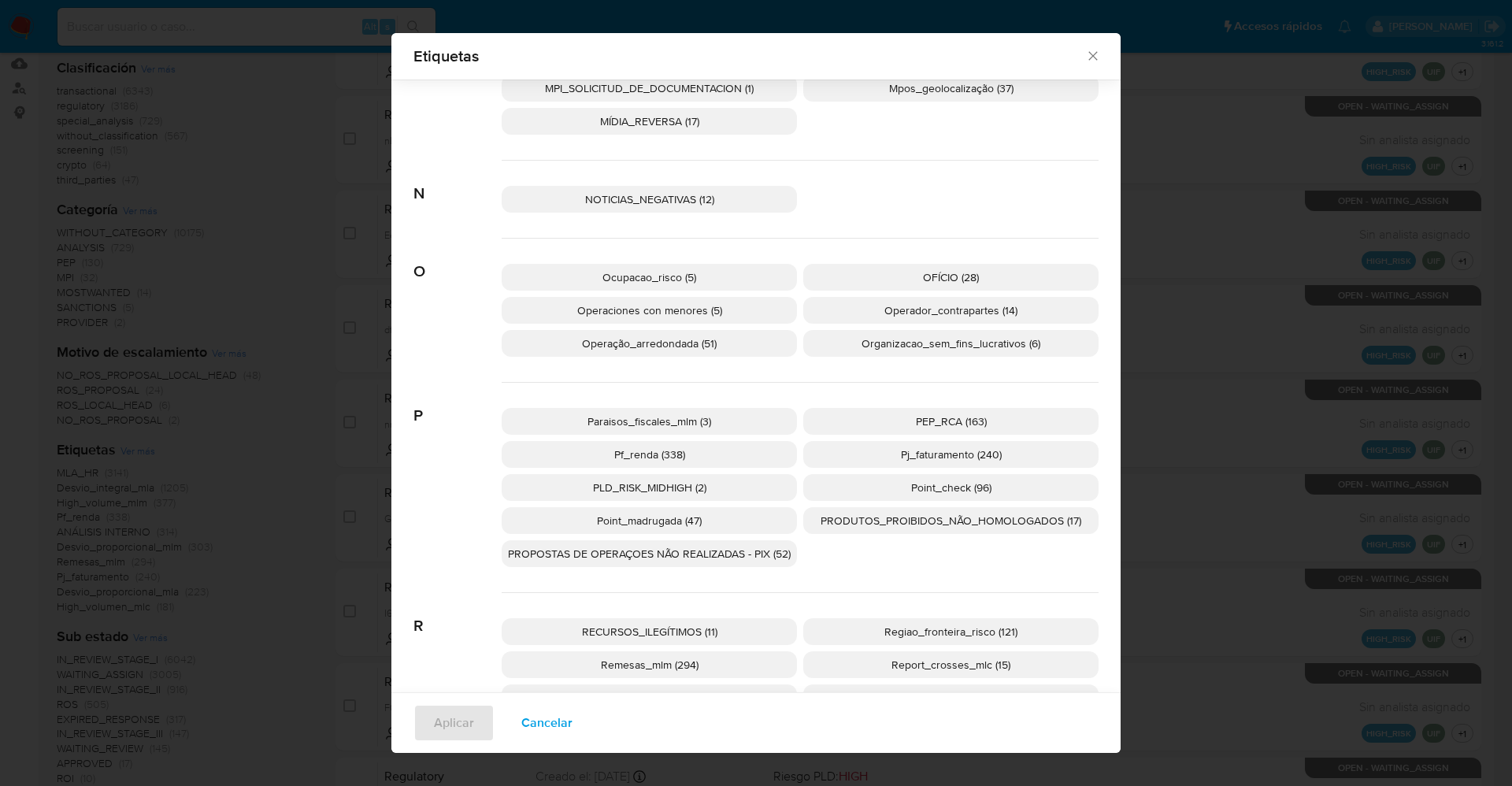
scroll to position [2468, 0]
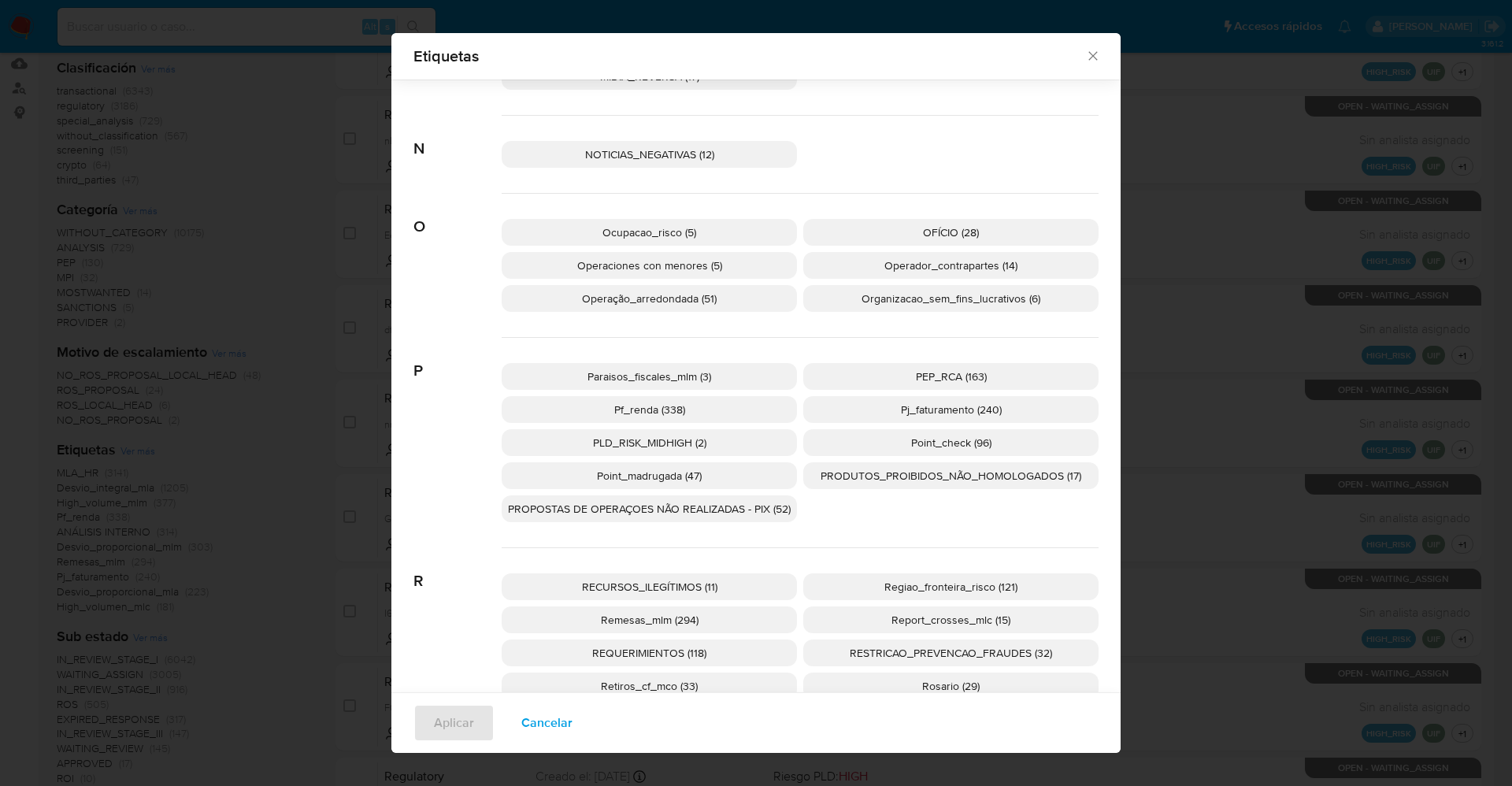
click at [886, 372] on p "PEP_RCA (163)" at bounding box center [951, 376] width 295 height 27
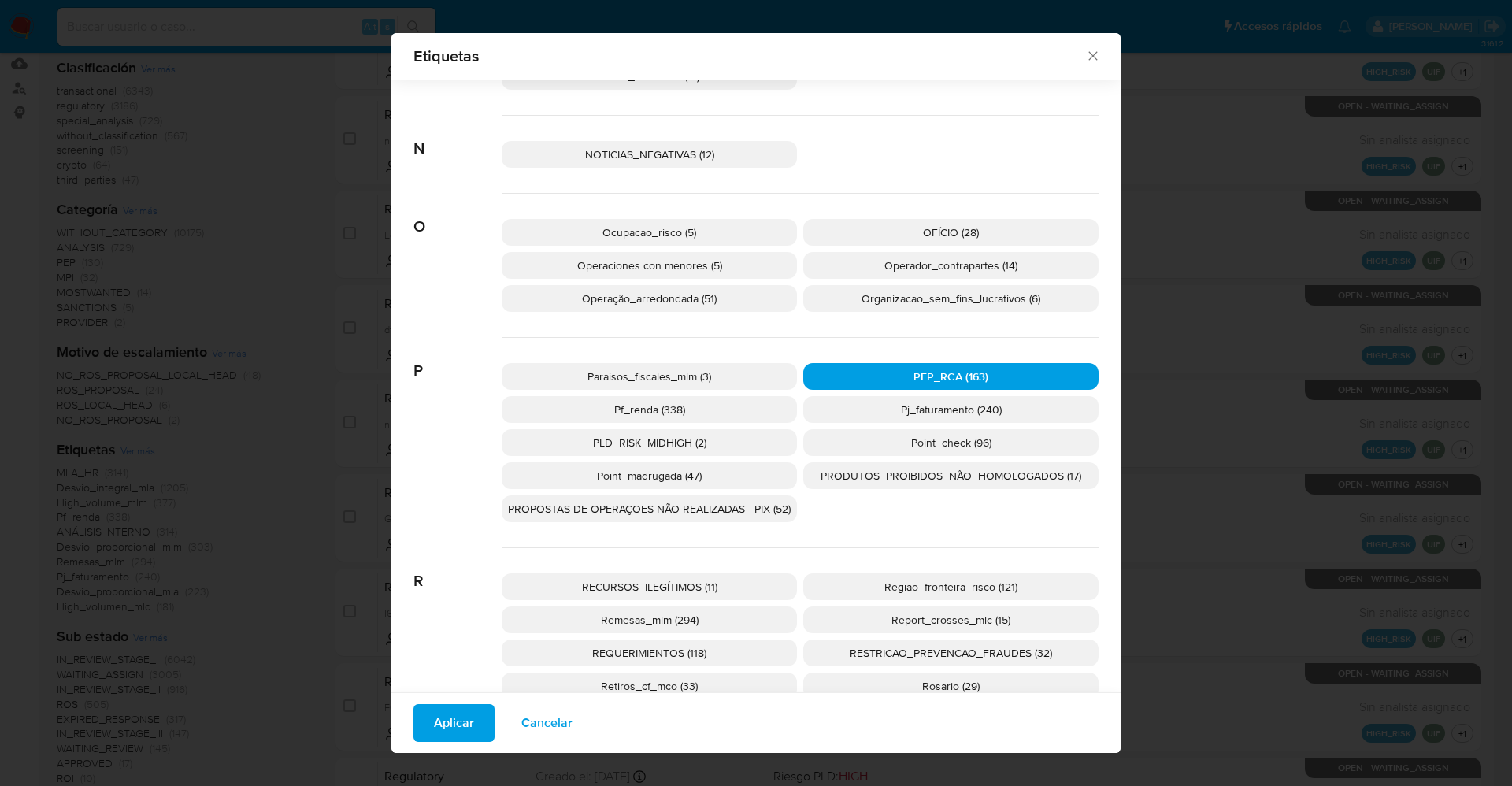
click at [439, 726] on span "Aplicar" at bounding box center [454, 722] width 40 height 34
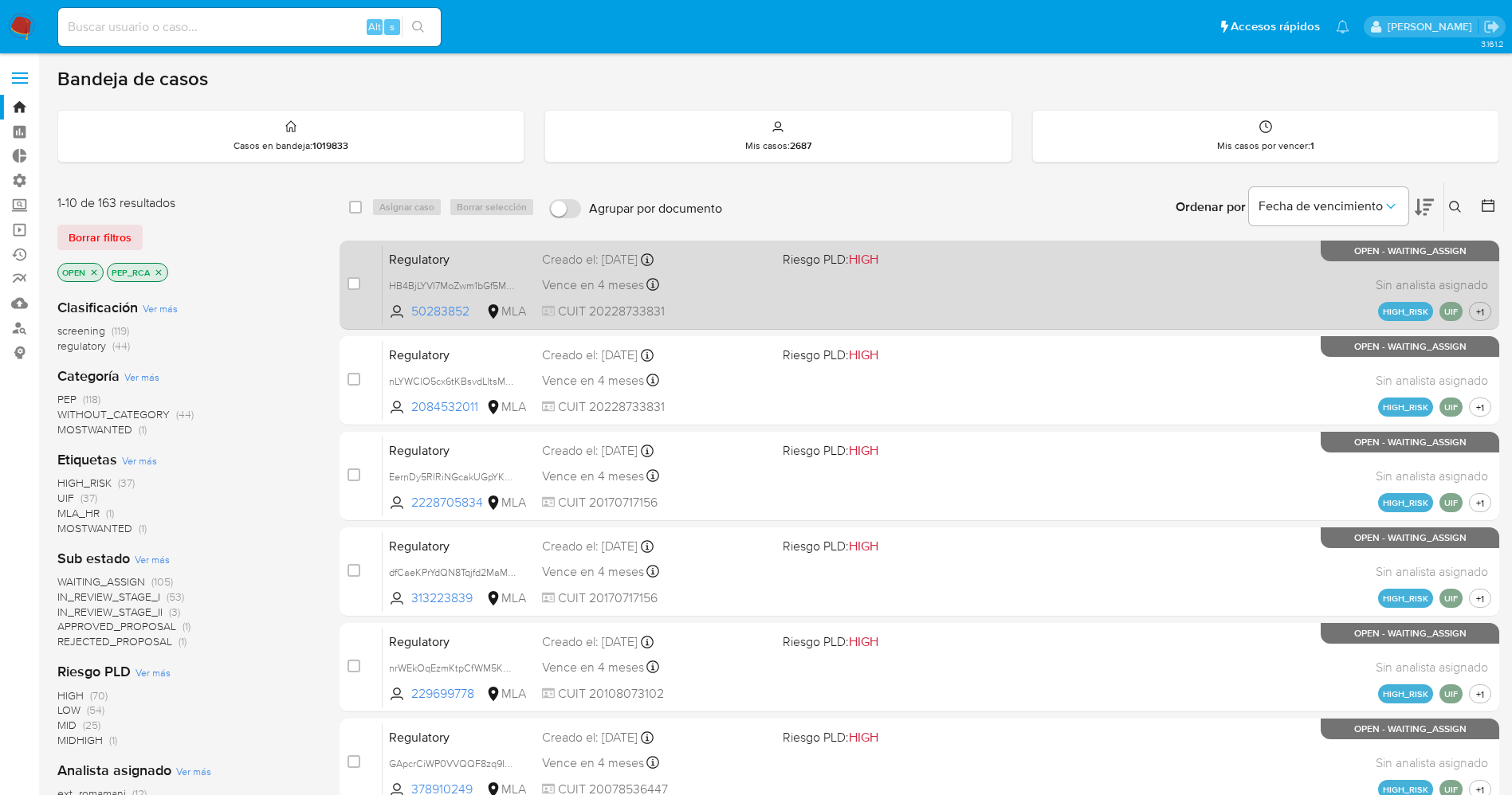
click at [922, 268] on div "Regulatory HB4BjLYVI7MoZwm1bGf5MhSg 50283852 MLA Riesgo PLD: HIGH Creado el: 03…" at bounding box center [936, 285] width 1108 height 81
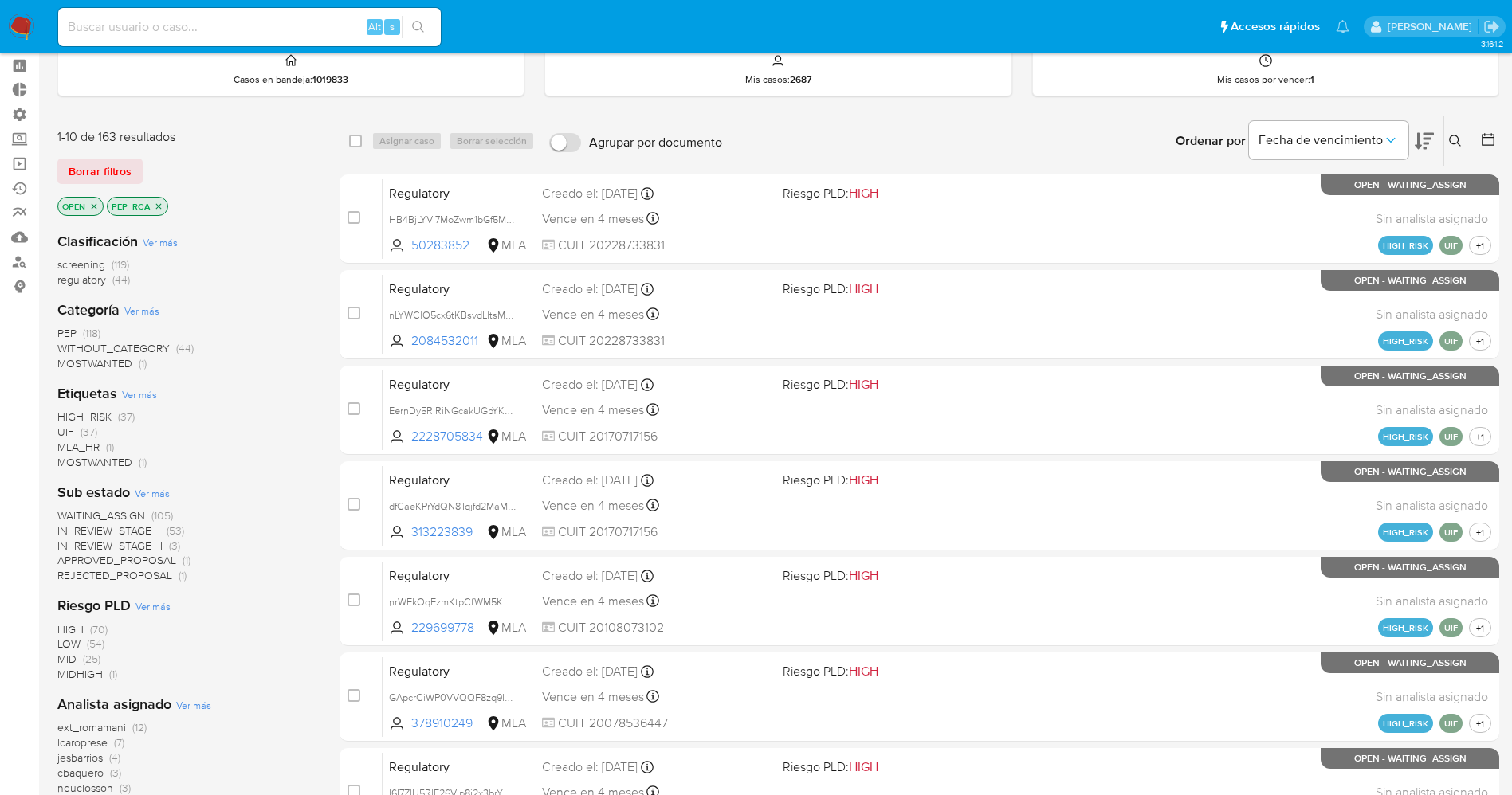
scroll to position [239, 0]
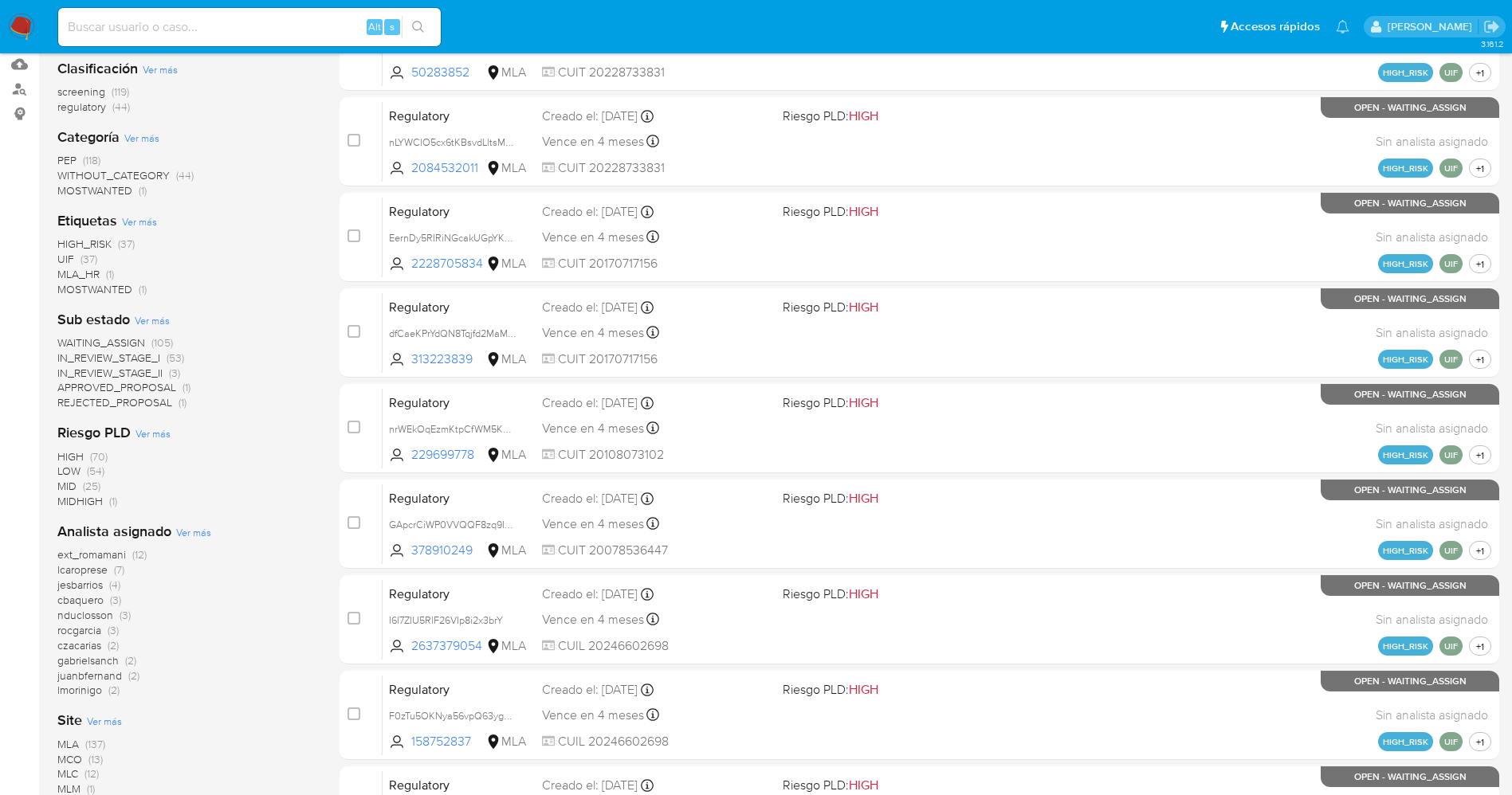
click at [96, 346] on span "WAITING_ASSIGN" at bounding box center [100, 342] width 87 height 16
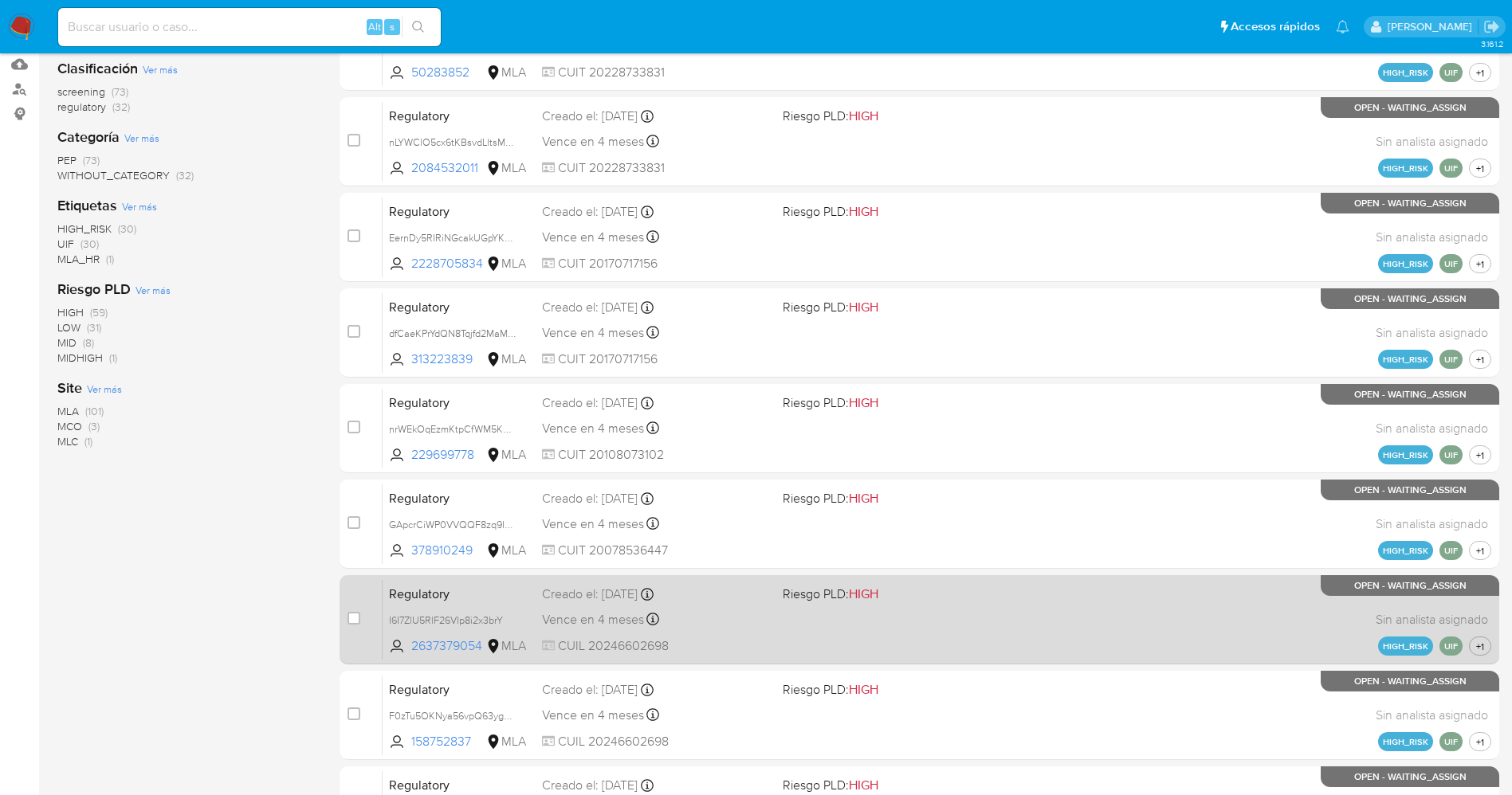
scroll to position [478, 0]
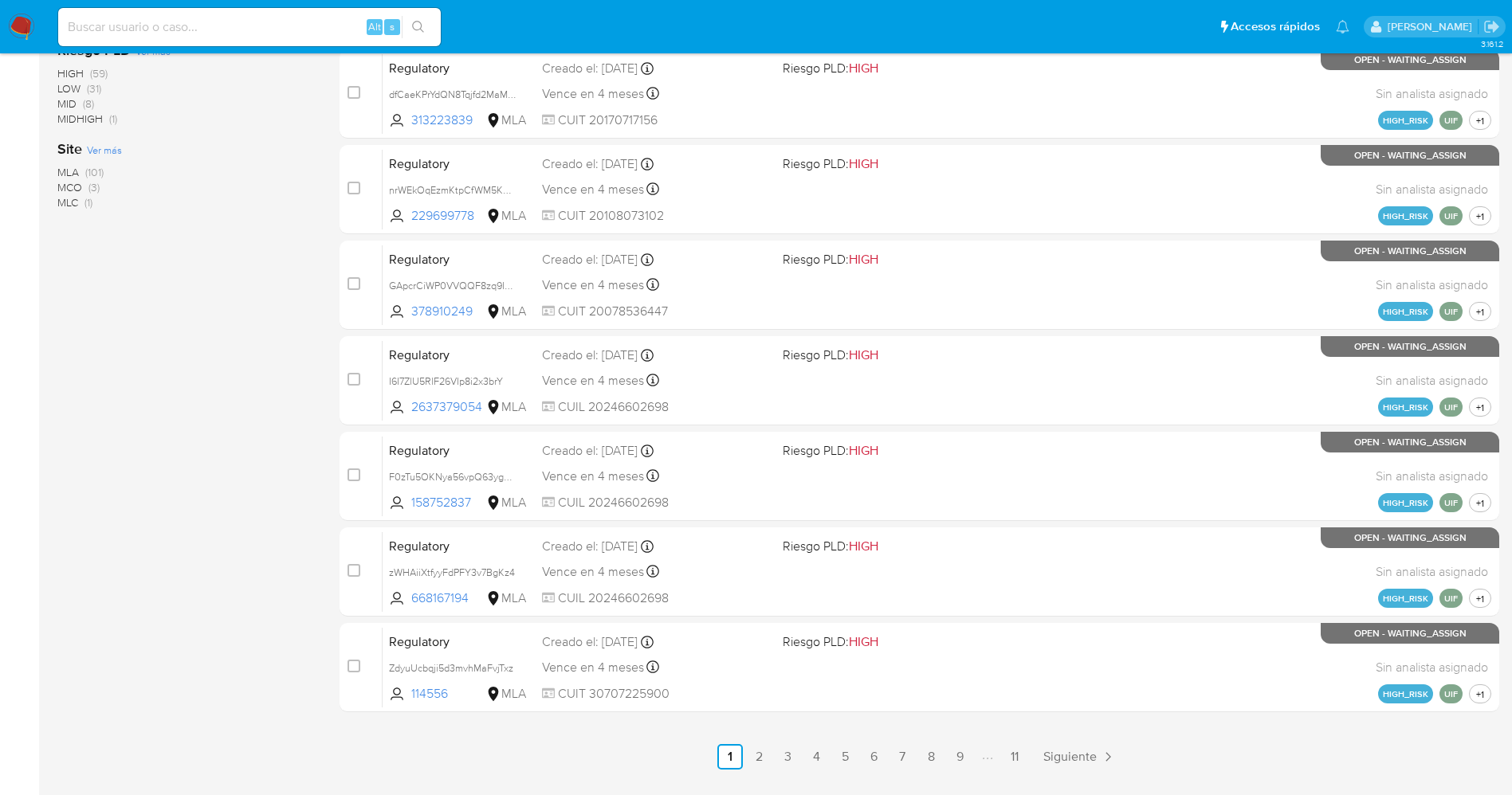
click at [70, 188] on span "MCO" at bounding box center [69, 187] width 24 height 16
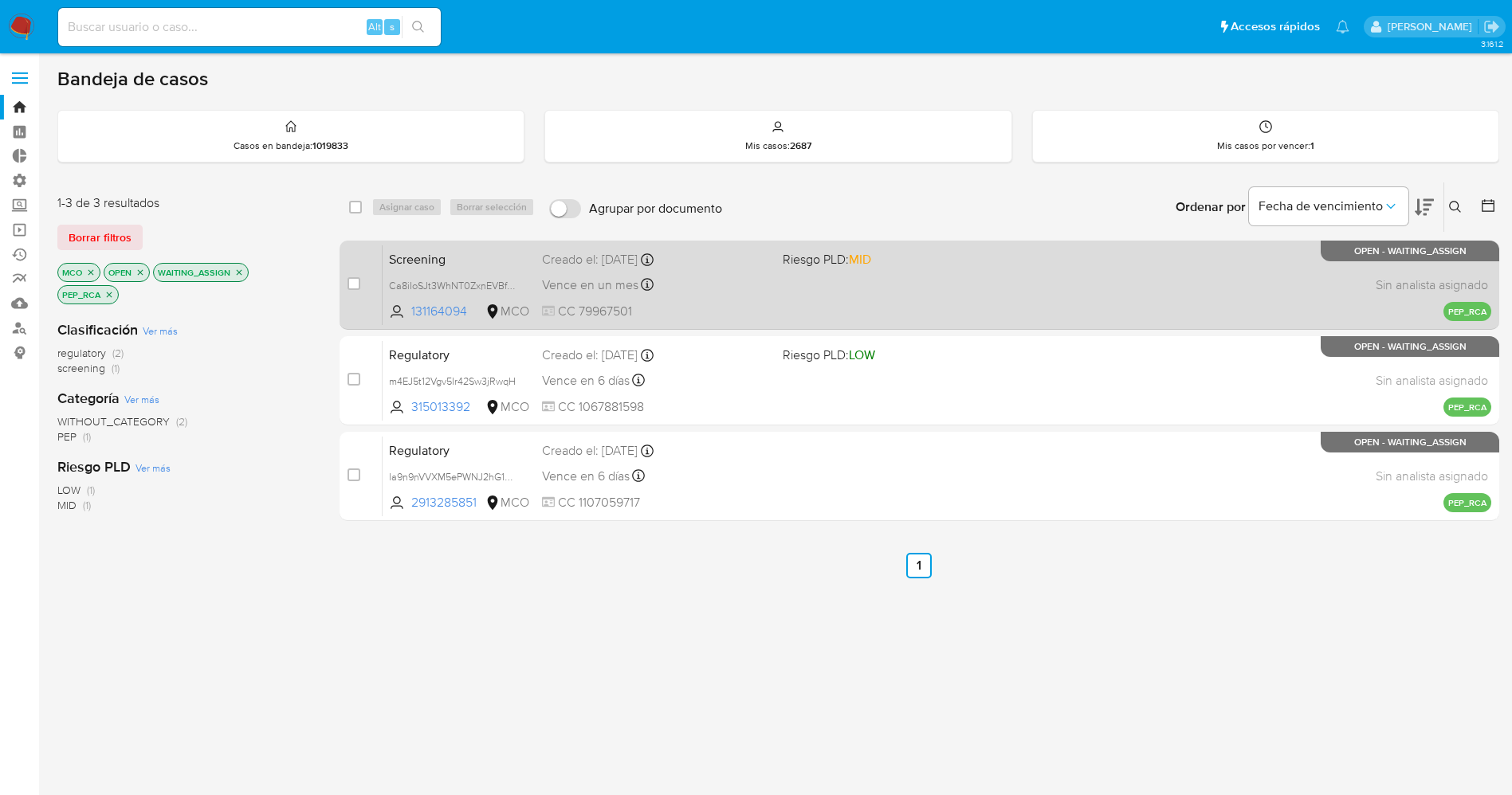
click at [786, 267] on span "Riesgo PLD: MID" at bounding box center [826, 258] width 88 height 18
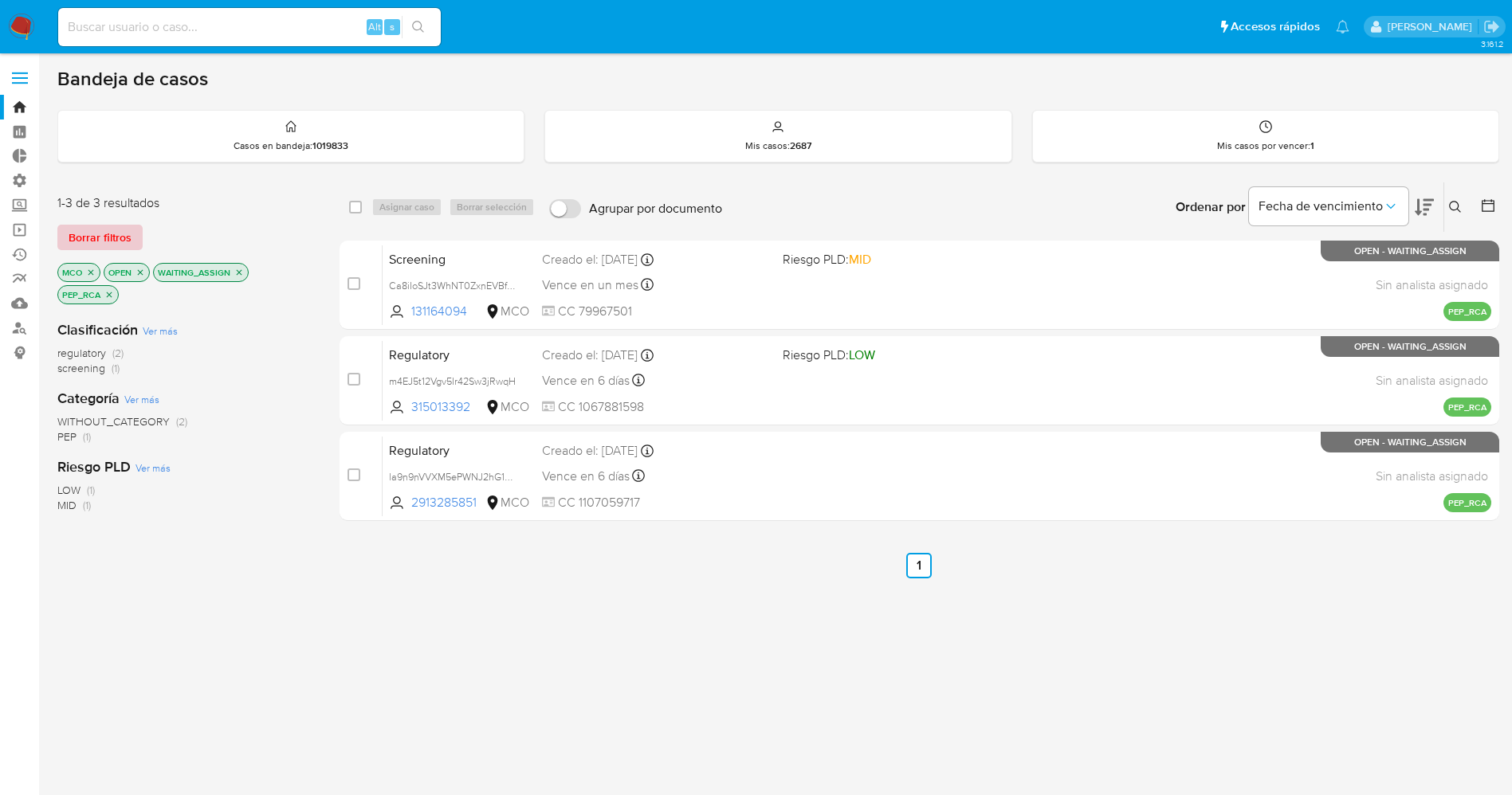
click at [115, 236] on span "Borrar filtros" at bounding box center [100, 237] width 63 height 23
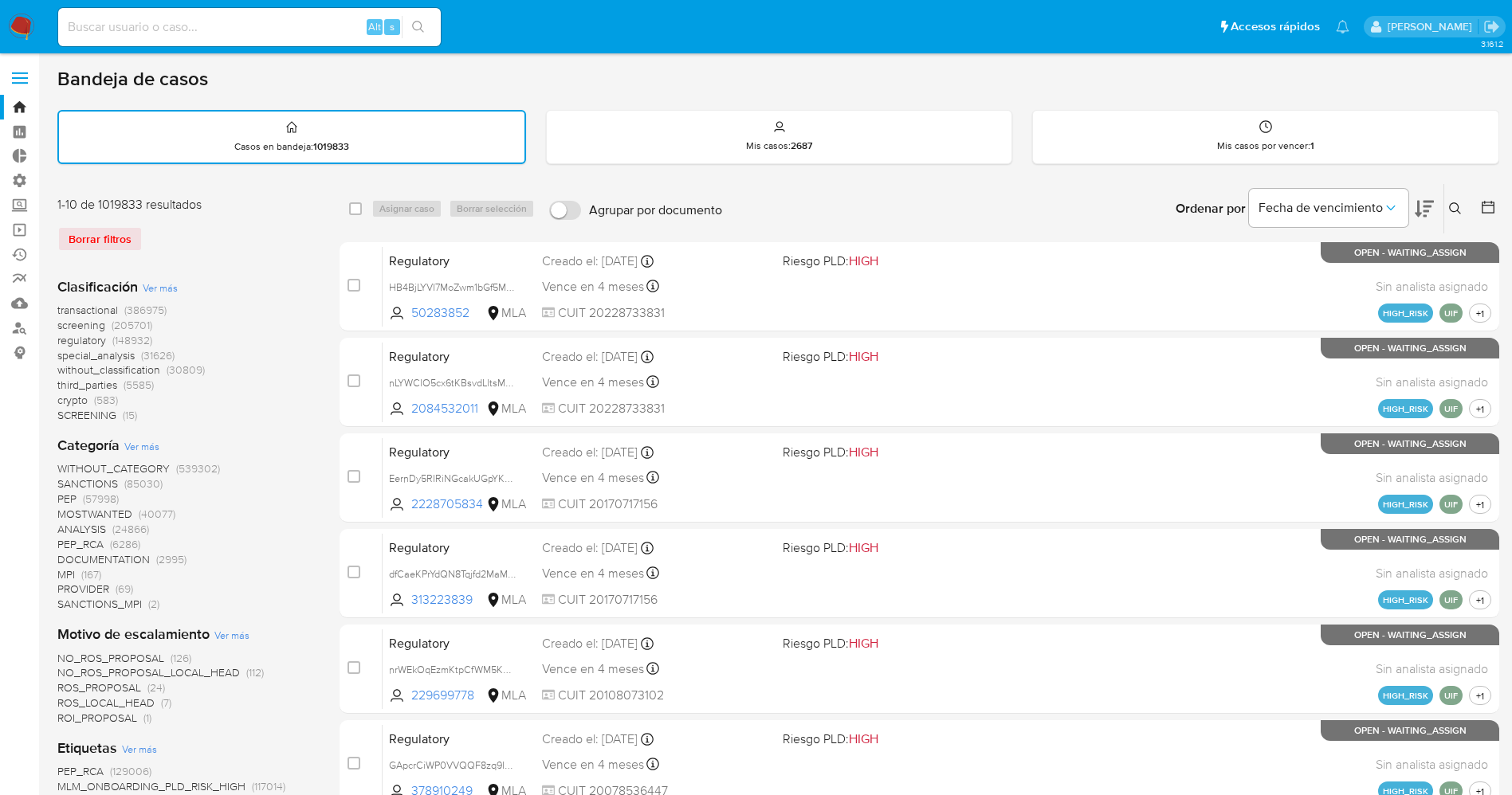
click at [19, 29] on img at bounding box center [21, 26] width 27 height 27
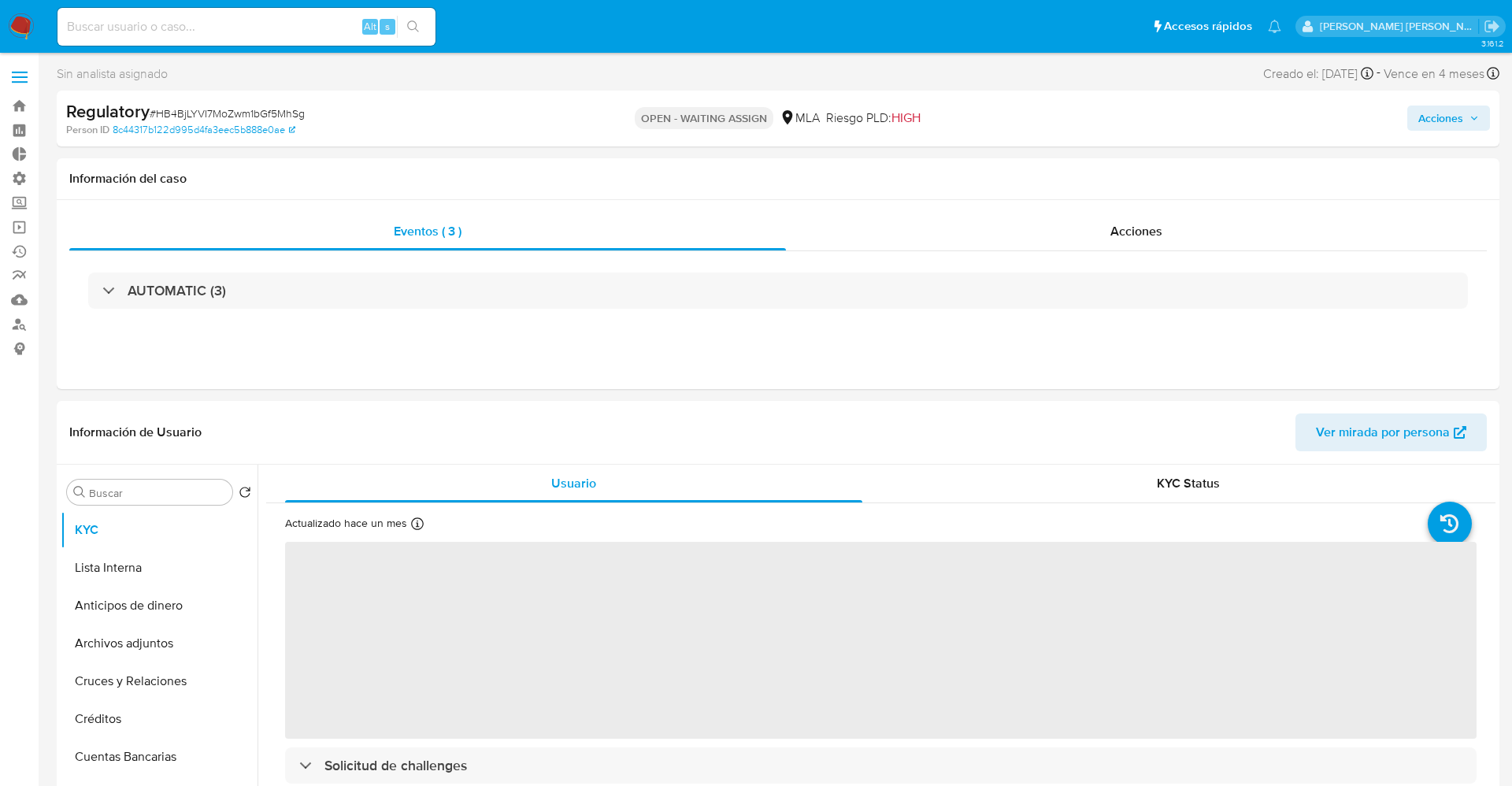
select select "10"
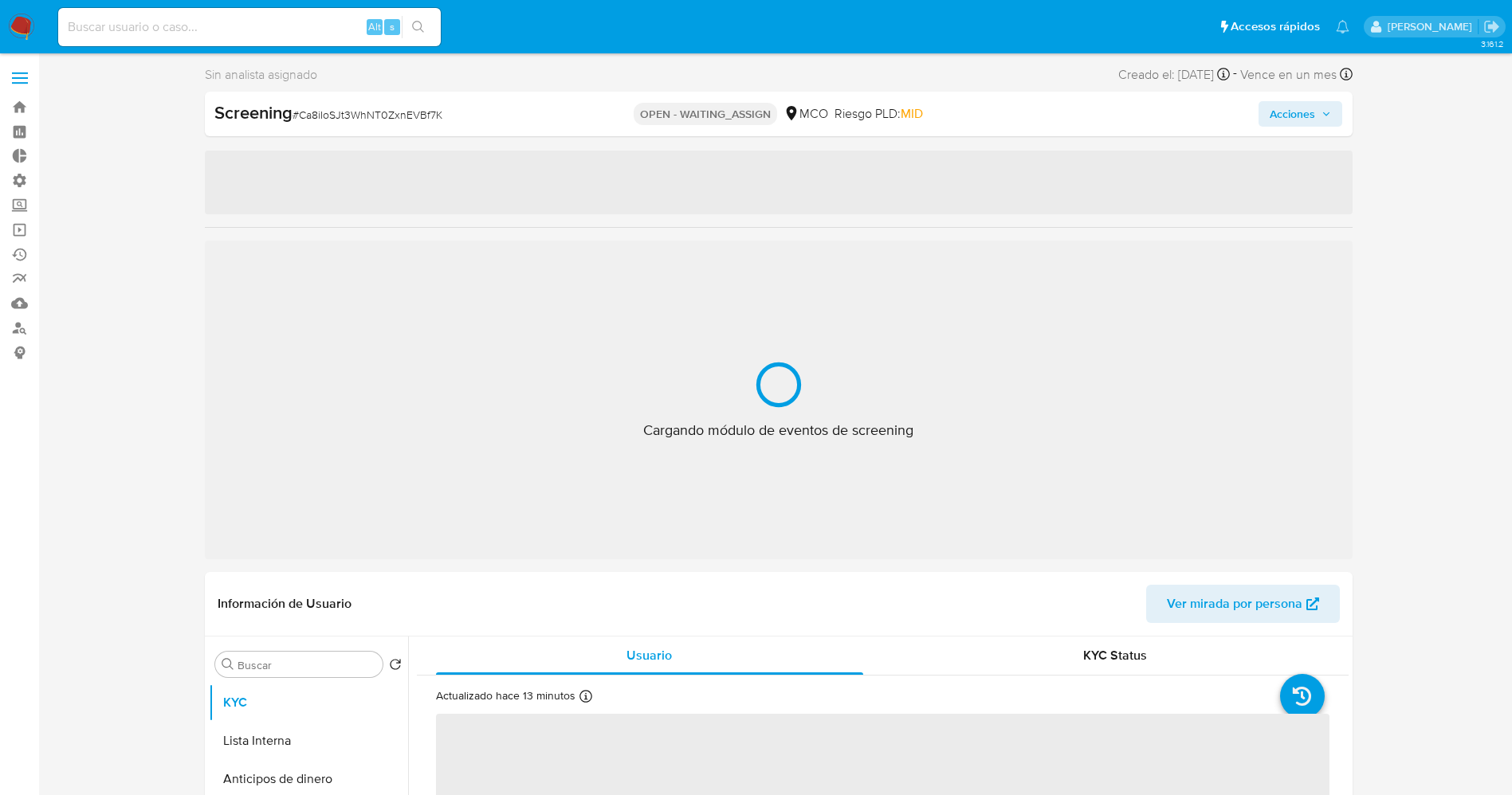
select select "10"
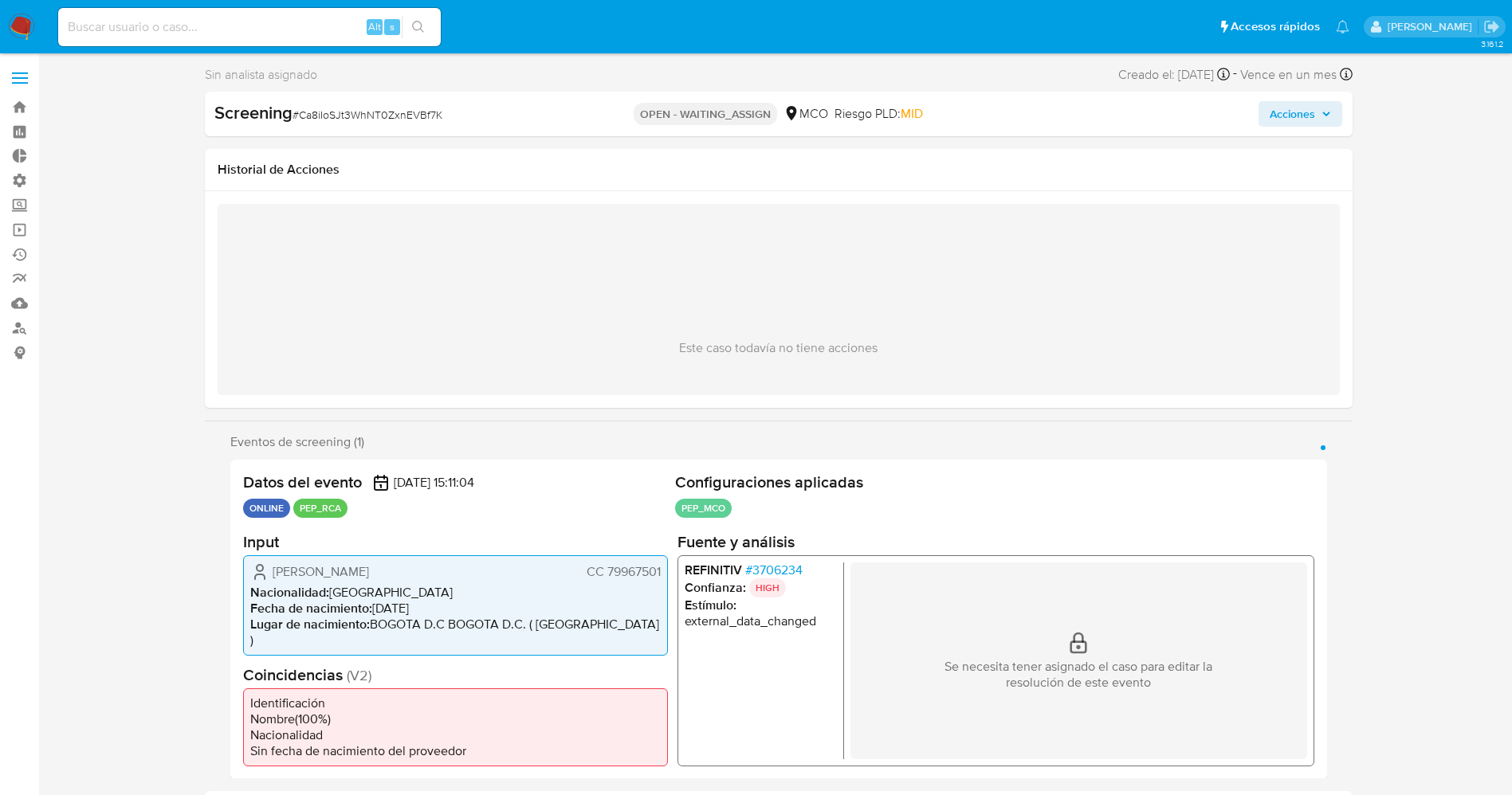
drag, startPoint x: 241, startPoint y: 514, endPoint x: 282, endPoint y: 517, distance: 41.1
click at [282, 517] on div "Datos del evento [DATE] 15:11:04 ONLINE PEP_RCA Configuraciones aplicadas PEP_M…" at bounding box center [779, 619] width 1097 height 319
click at [271, 512] on p "ONLINE" at bounding box center [267, 508] width 47 height 19
drag, startPoint x: 248, startPoint y: 511, endPoint x: 284, endPoint y: 512, distance: 36.0
click at [284, 512] on p "ONLINE" at bounding box center [267, 508] width 47 height 19
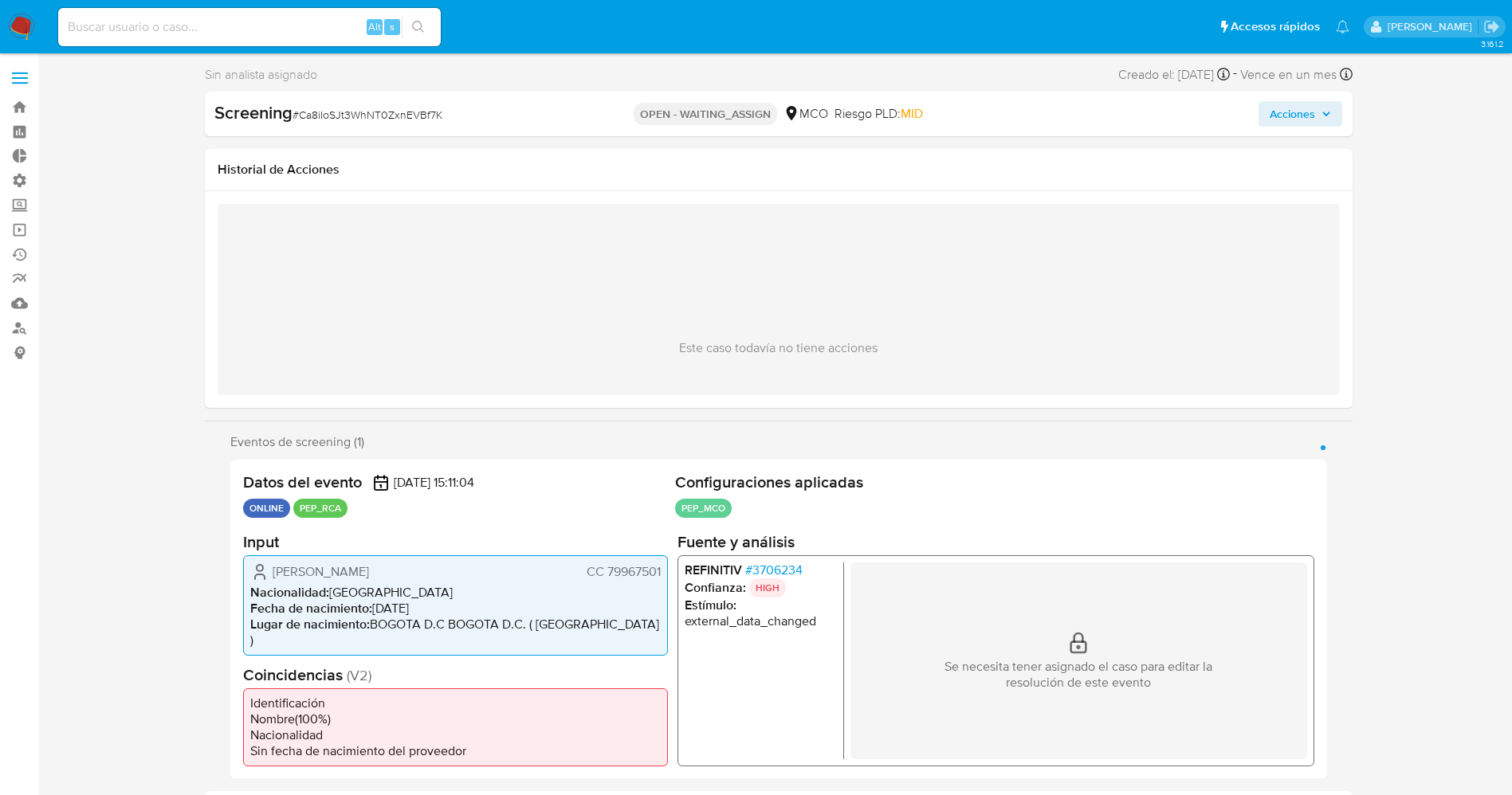
drag, startPoint x: 294, startPoint y: 509, endPoint x: 352, endPoint y: 512, distance: 58.1
click at [352, 512] on ul "ONLINE PEP_RCA" at bounding box center [455, 508] width 425 height 19
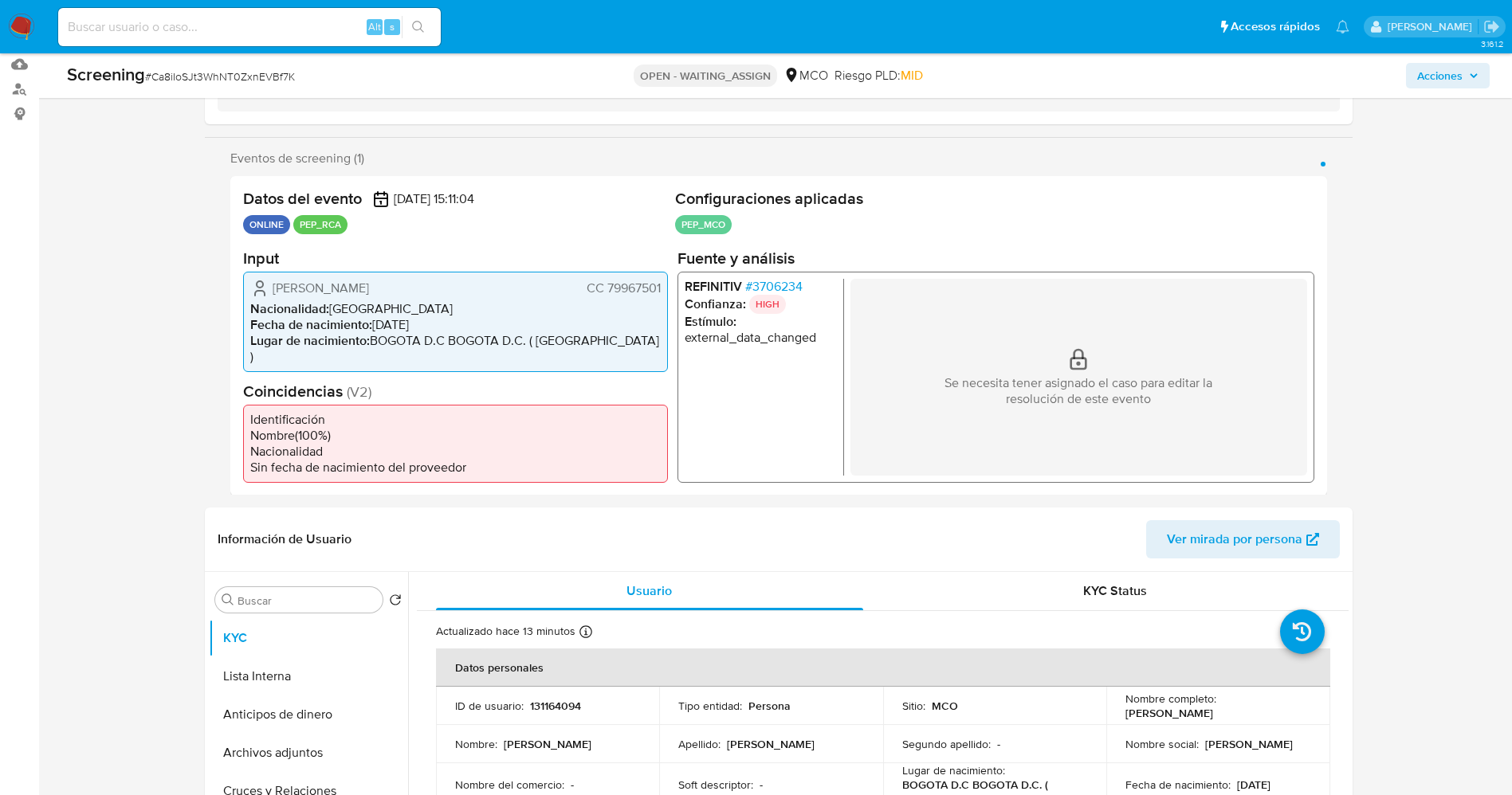
scroll to position [359, 0]
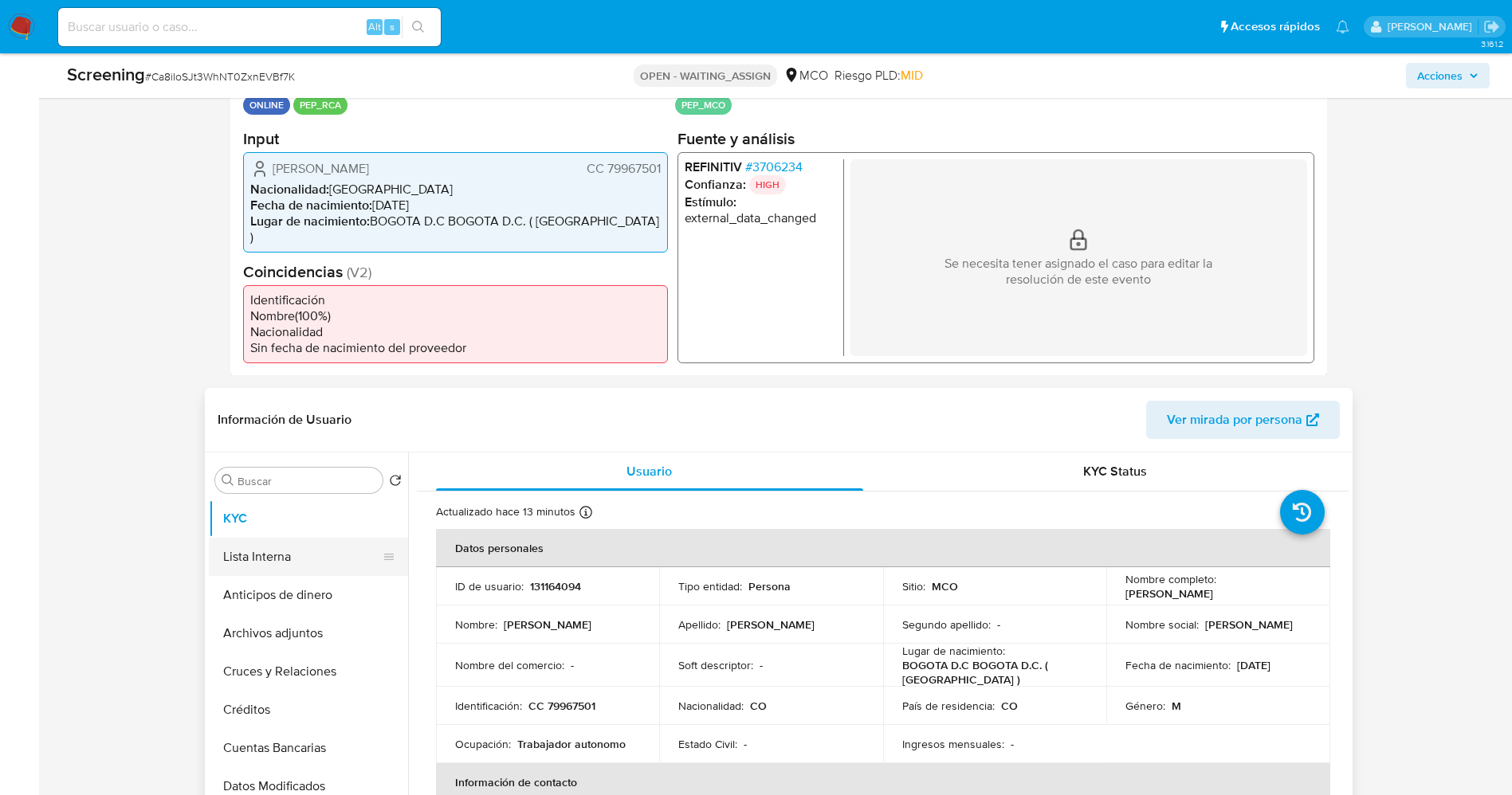
click at [287, 563] on button "Lista Interna" at bounding box center [301, 557] width 187 height 38
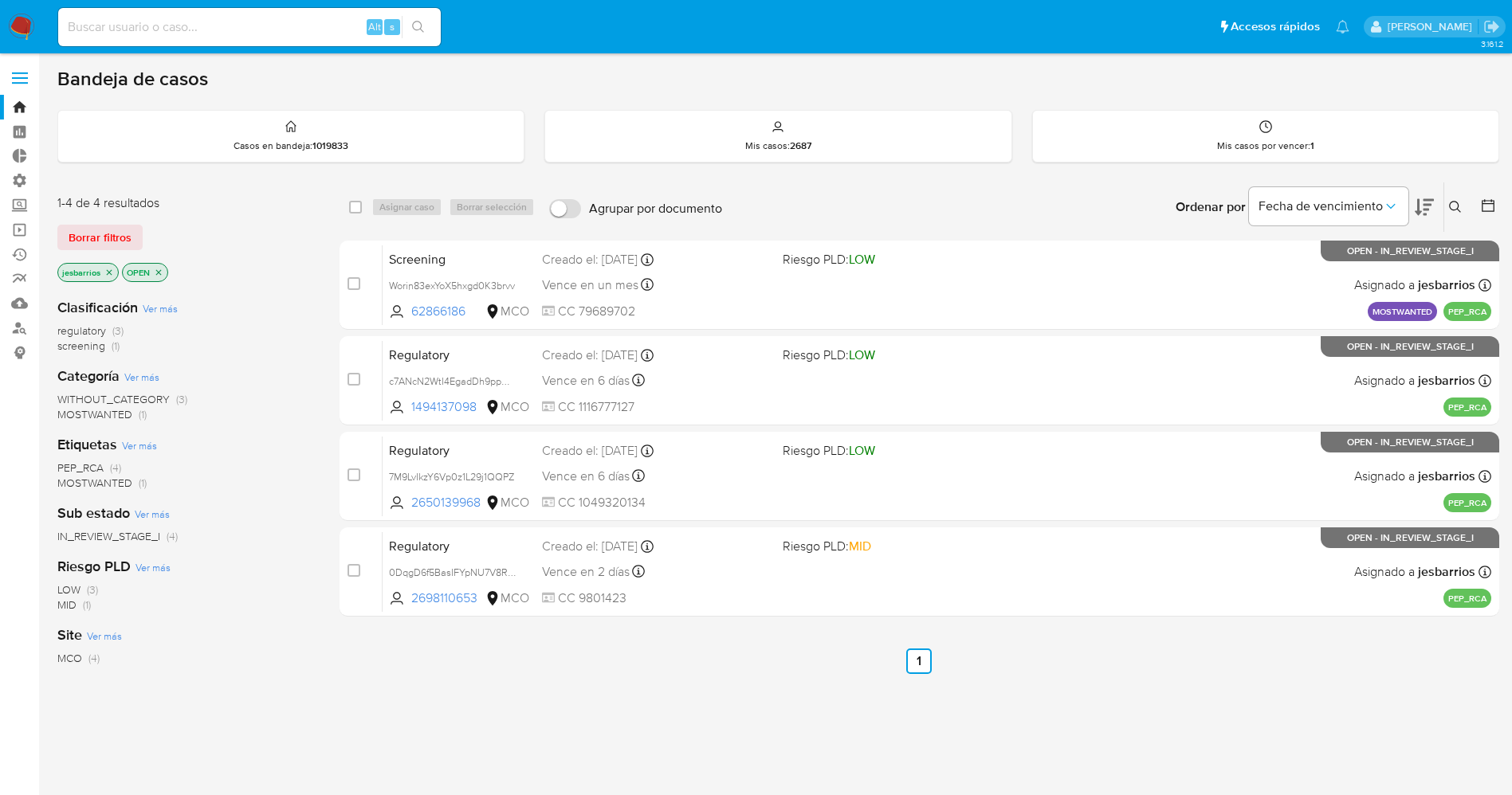
click at [106, 272] on icon "close-filter" at bounding box center [109, 272] width 9 height 9
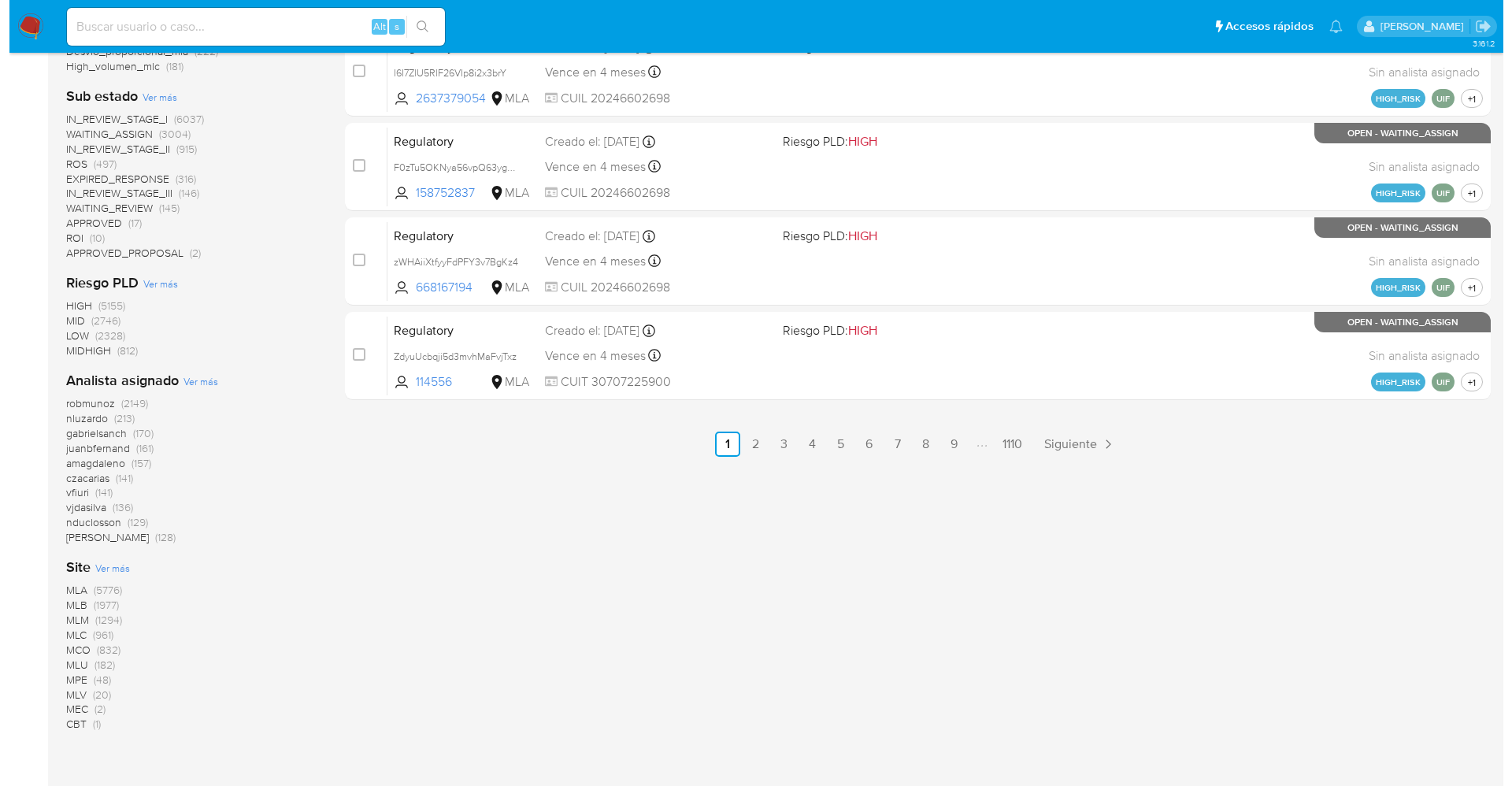
scroll to position [827, 0]
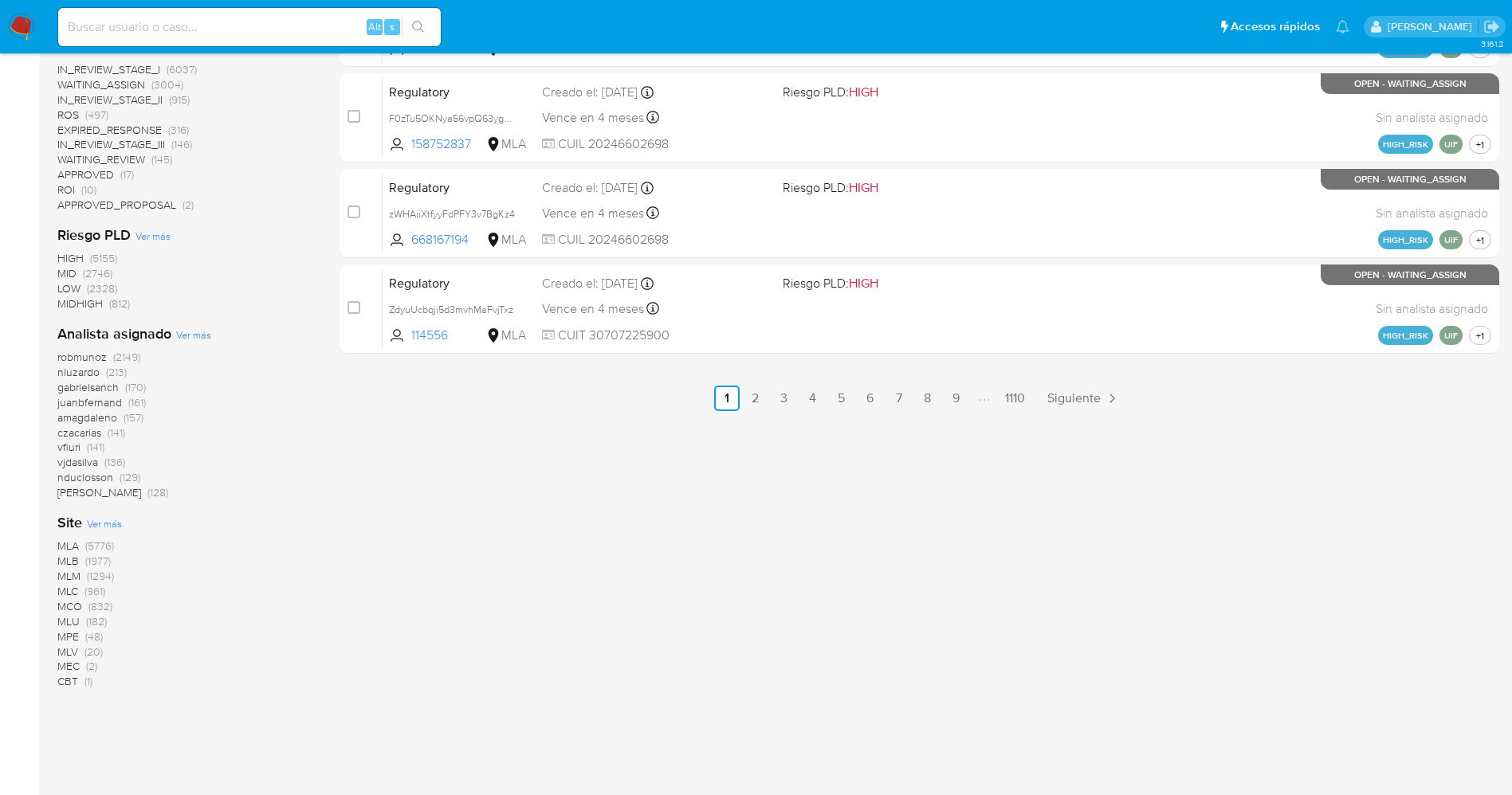
click at [189, 329] on span "Ver más" at bounding box center [193, 334] width 35 height 14
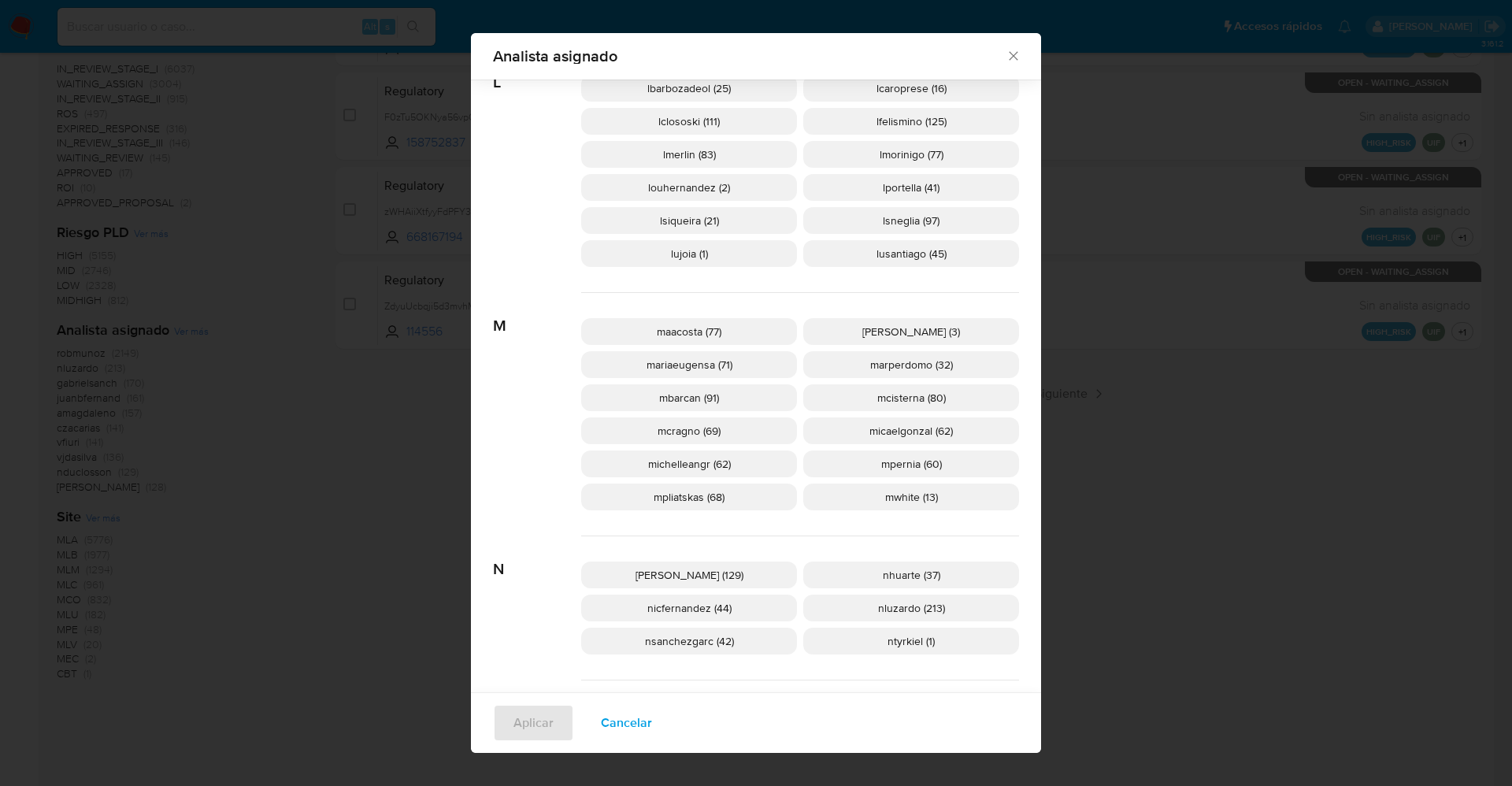
scroll to position [1878, 0]
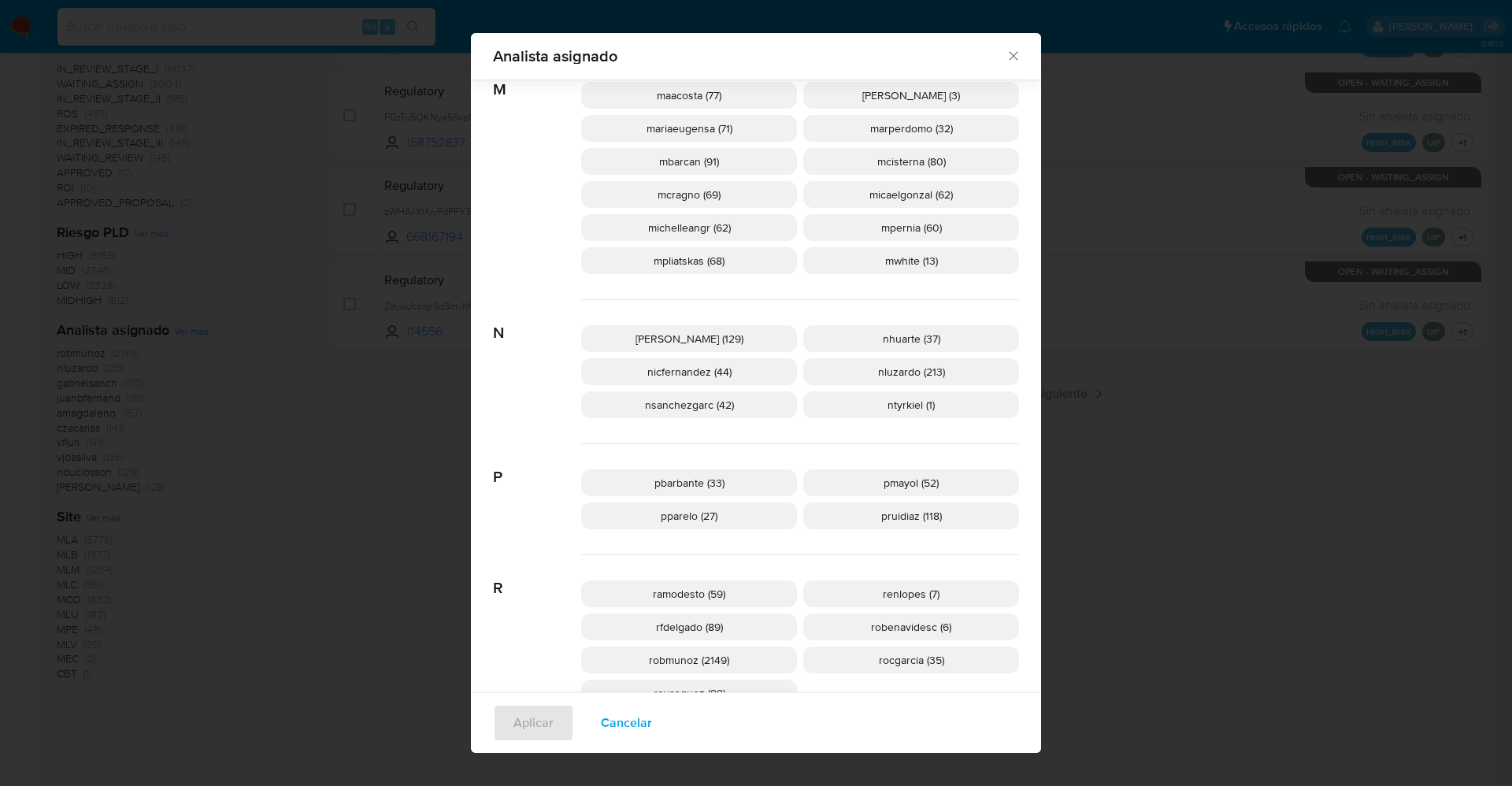
click at [911, 405] on span "ntyrkiel (1)" at bounding box center [911, 405] width 47 height 16
click at [532, 717] on span "Aplicar" at bounding box center [533, 722] width 40 height 34
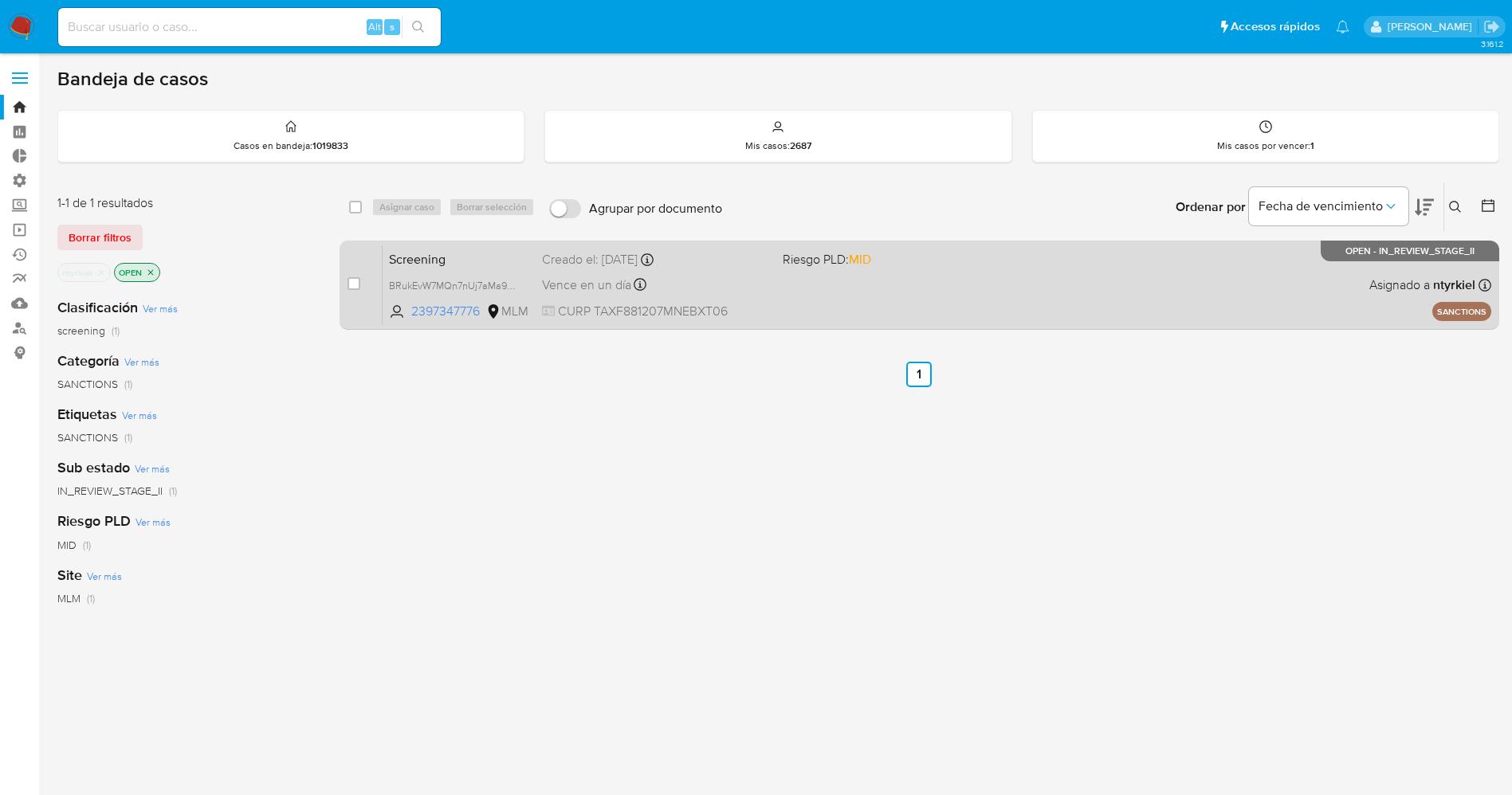
click at [950, 294] on div "Screening BRukEvW7MQn7nUj7aMa9lrA5 2397347776 MLM Riesgo PLD: MID Creado el: 03…" at bounding box center [936, 285] width 1108 height 81
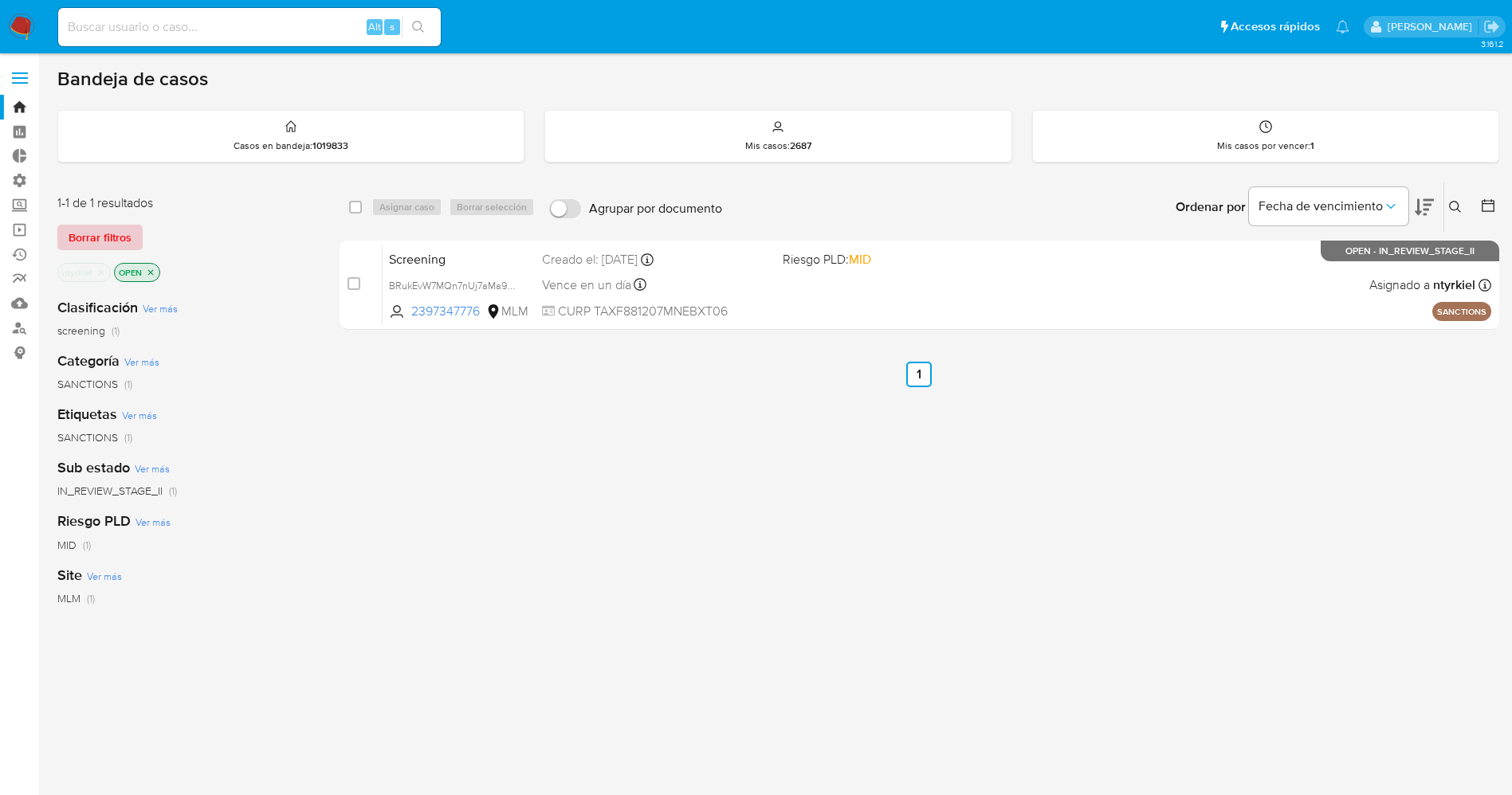
click at [122, 234] on span "Borrar filtros" at bounding box center [100, 237] width 63 height 23
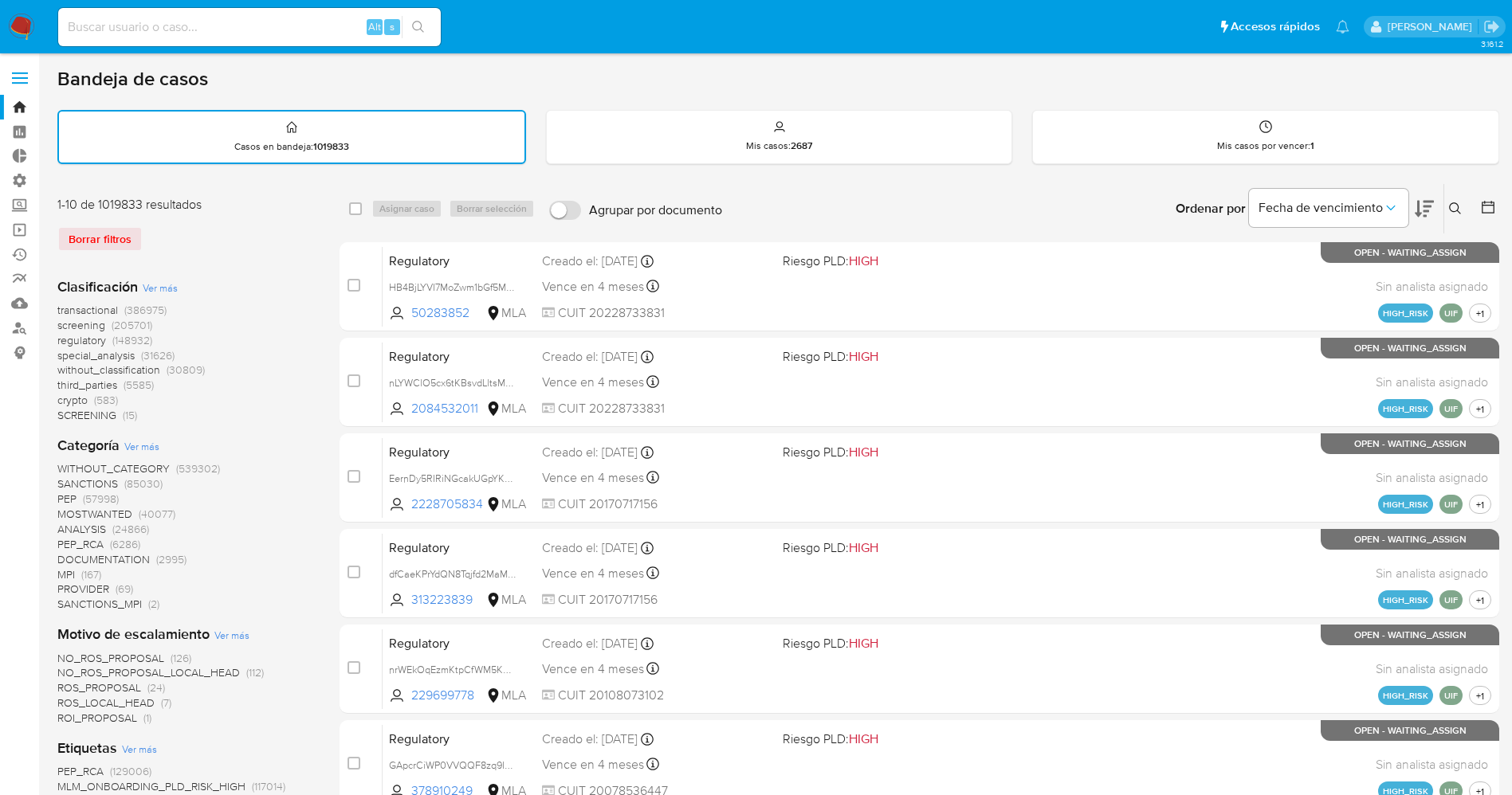
click at [157, 292] on span "Ver más" at bounding box center [160, 287] width 35 height 14
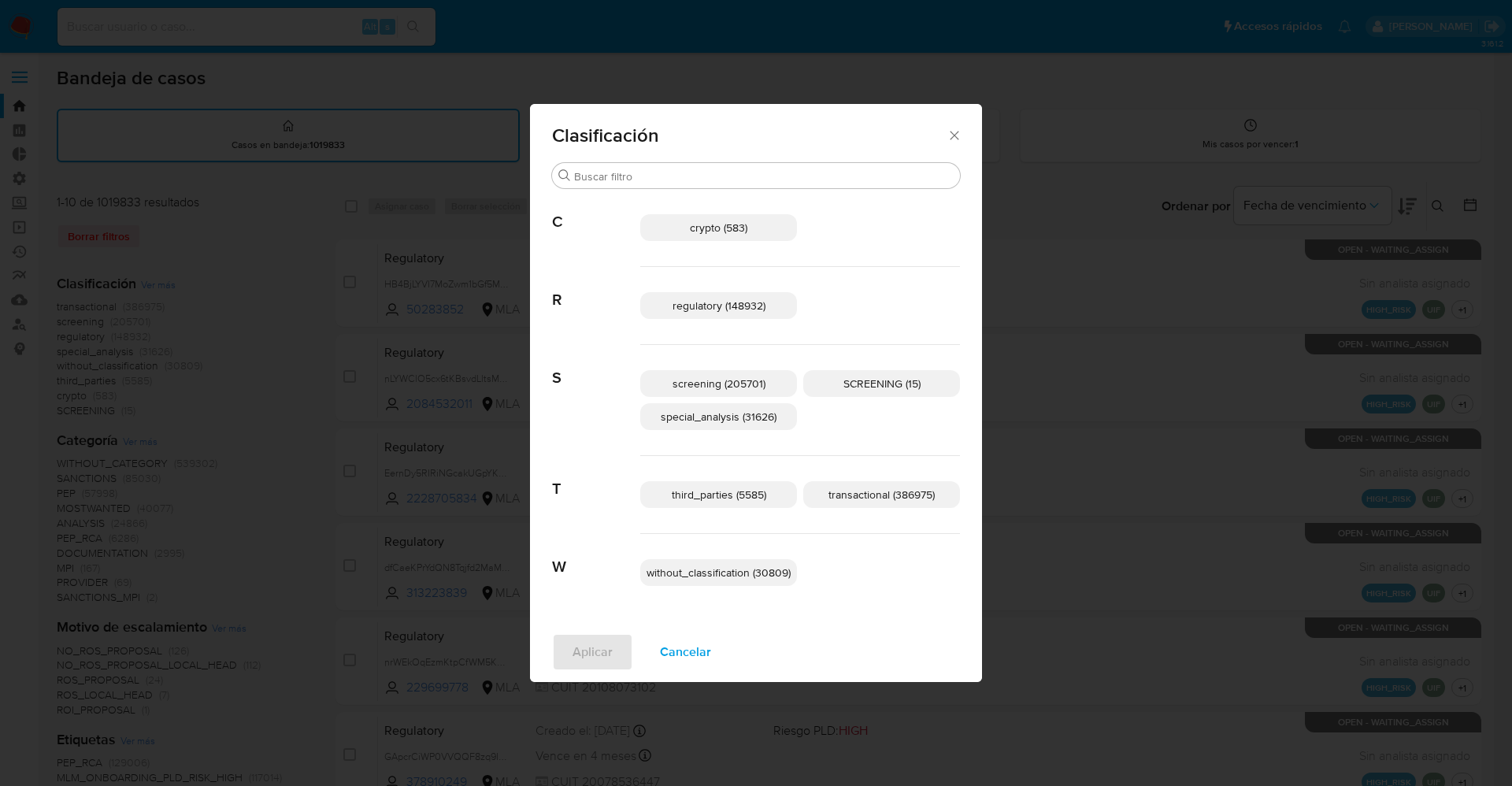
click at [694, 647] on span "Cancelar" at bounding box center [685, 651] width 51 height 34
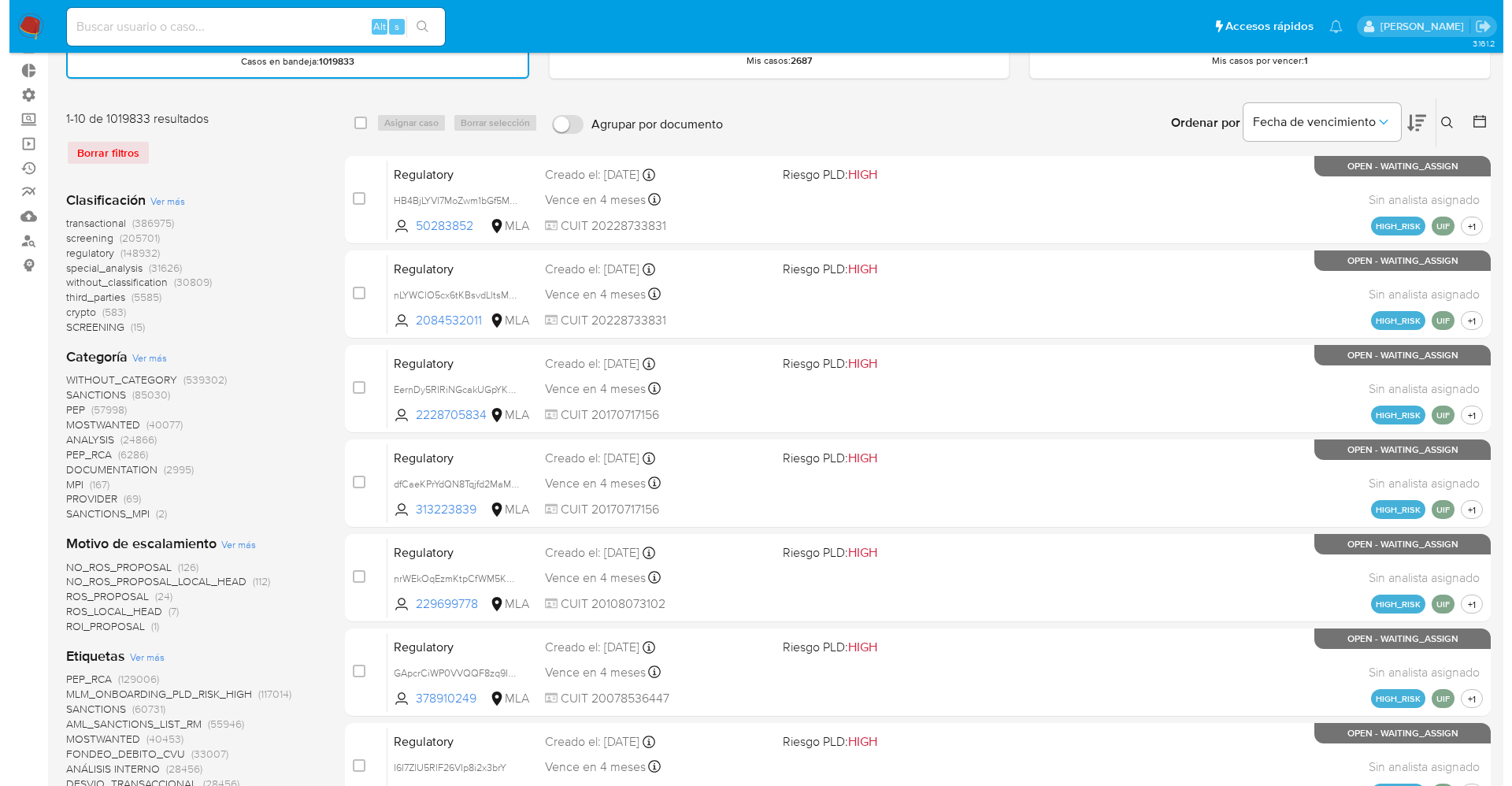
scroll to position [118, 0]
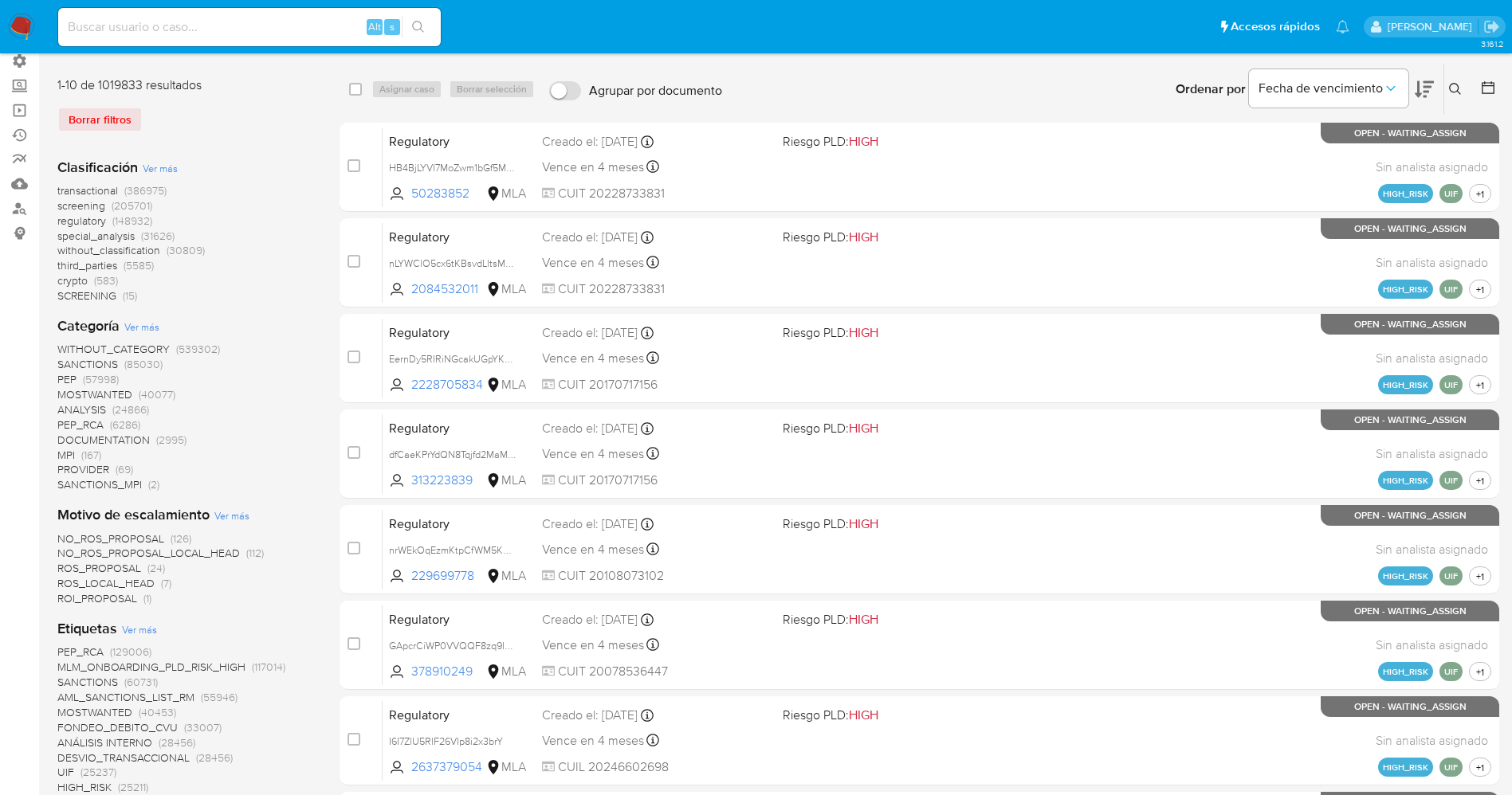
click at [159, 320] on span "Ver más" at bounding box center [141, 326] width 35 height 14
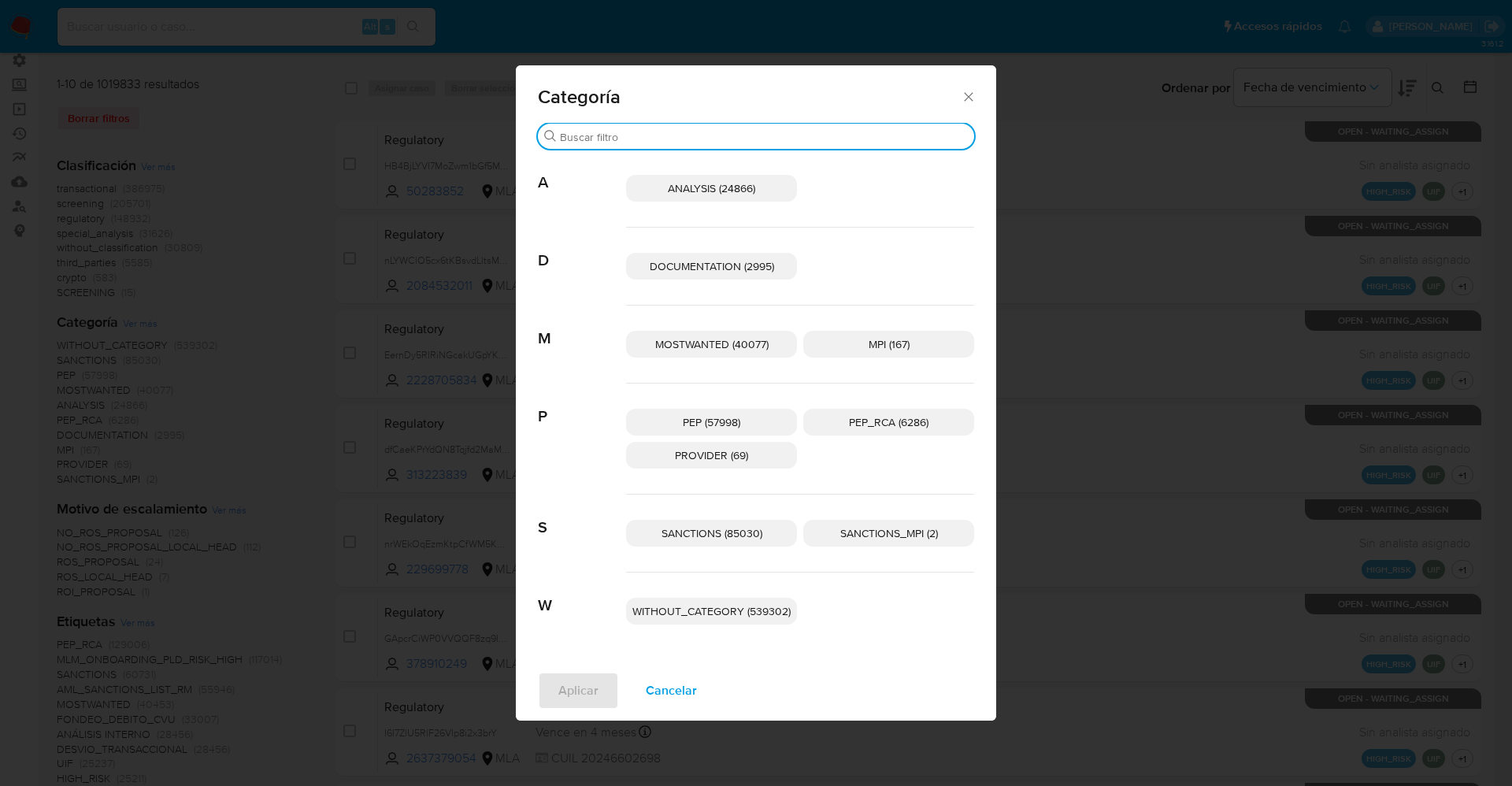
click at [731, 139] on input "Buscar" at bounding box center [764, 136] width 408 height 14
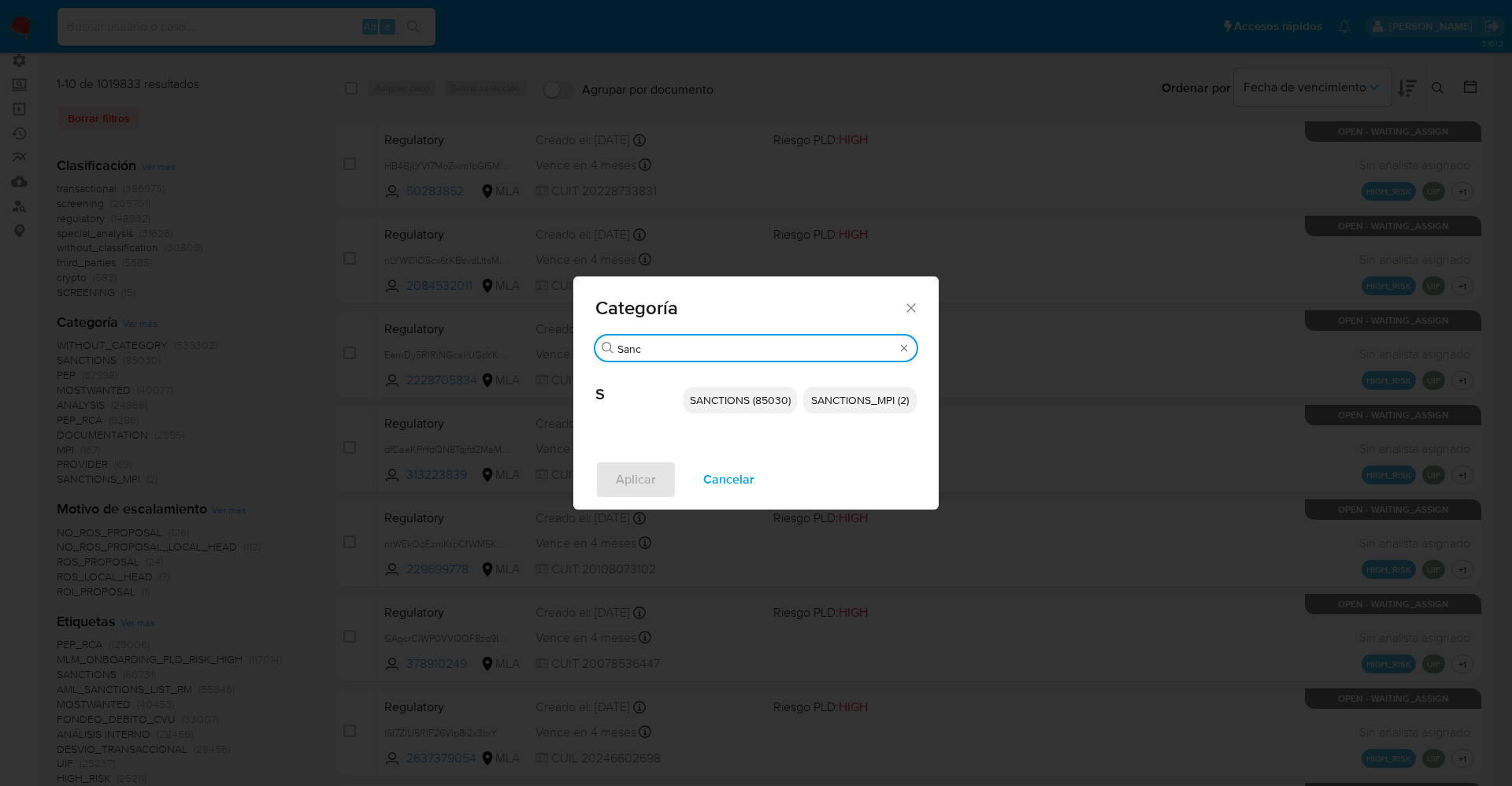
type input "Sanc"
click at [757, 401] on span "SANCTIONS (85030)" at bounding box center [740, 400] width 101 height 16
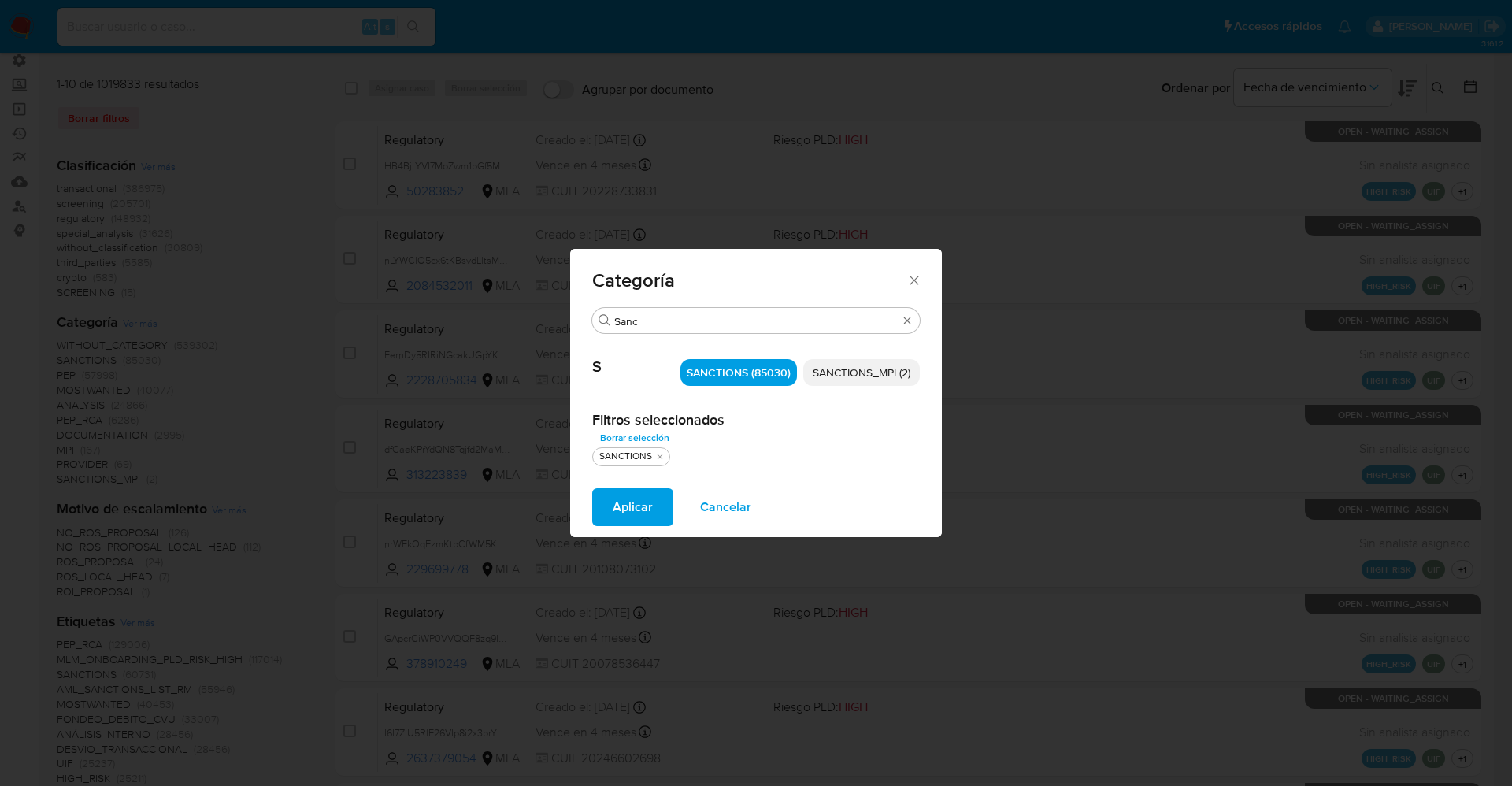
click at [623, 523] on span "Aplicar" at bounding box center [632, 507] width 40 height 34
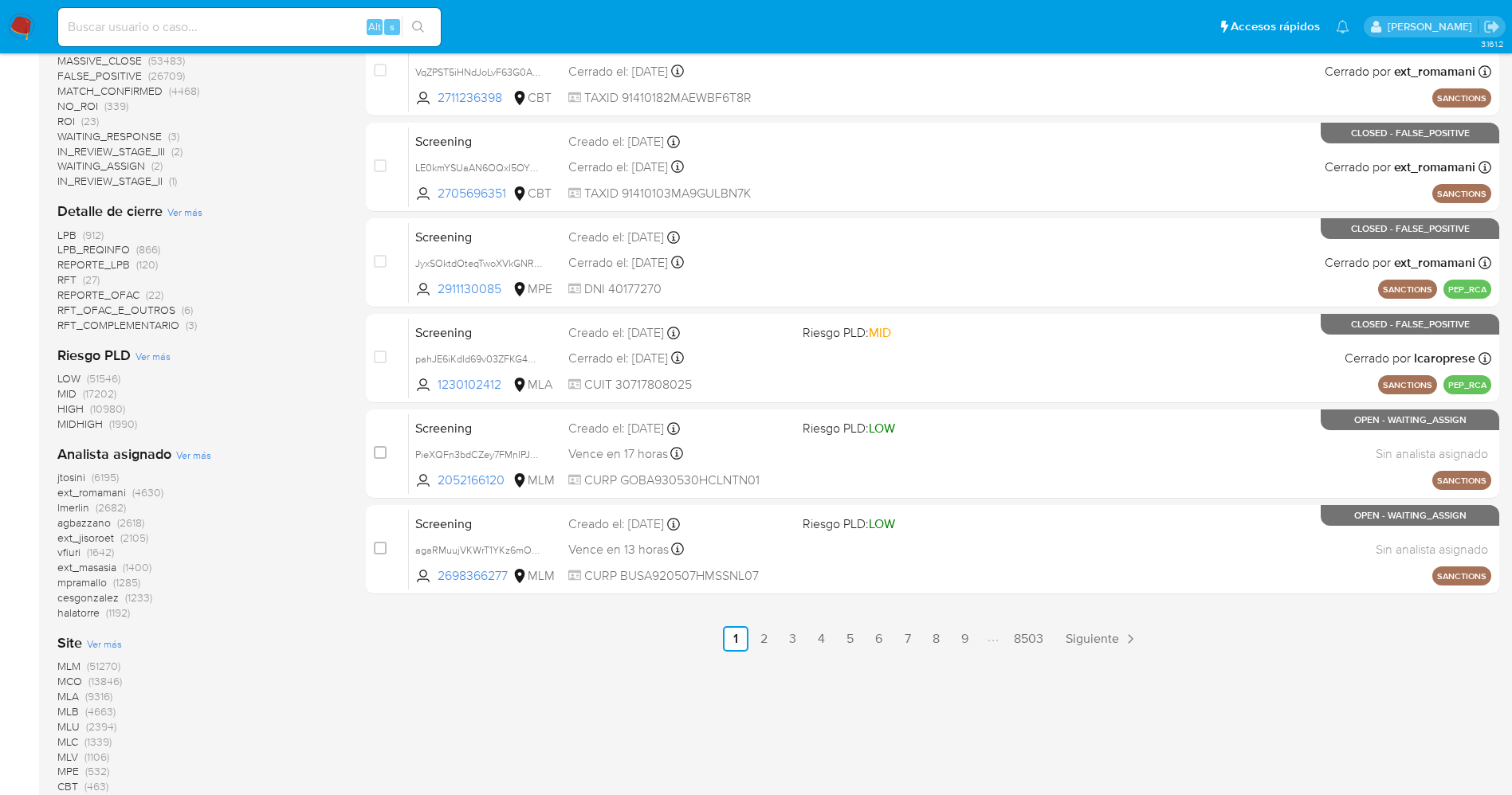
scroll to position [717, 0]
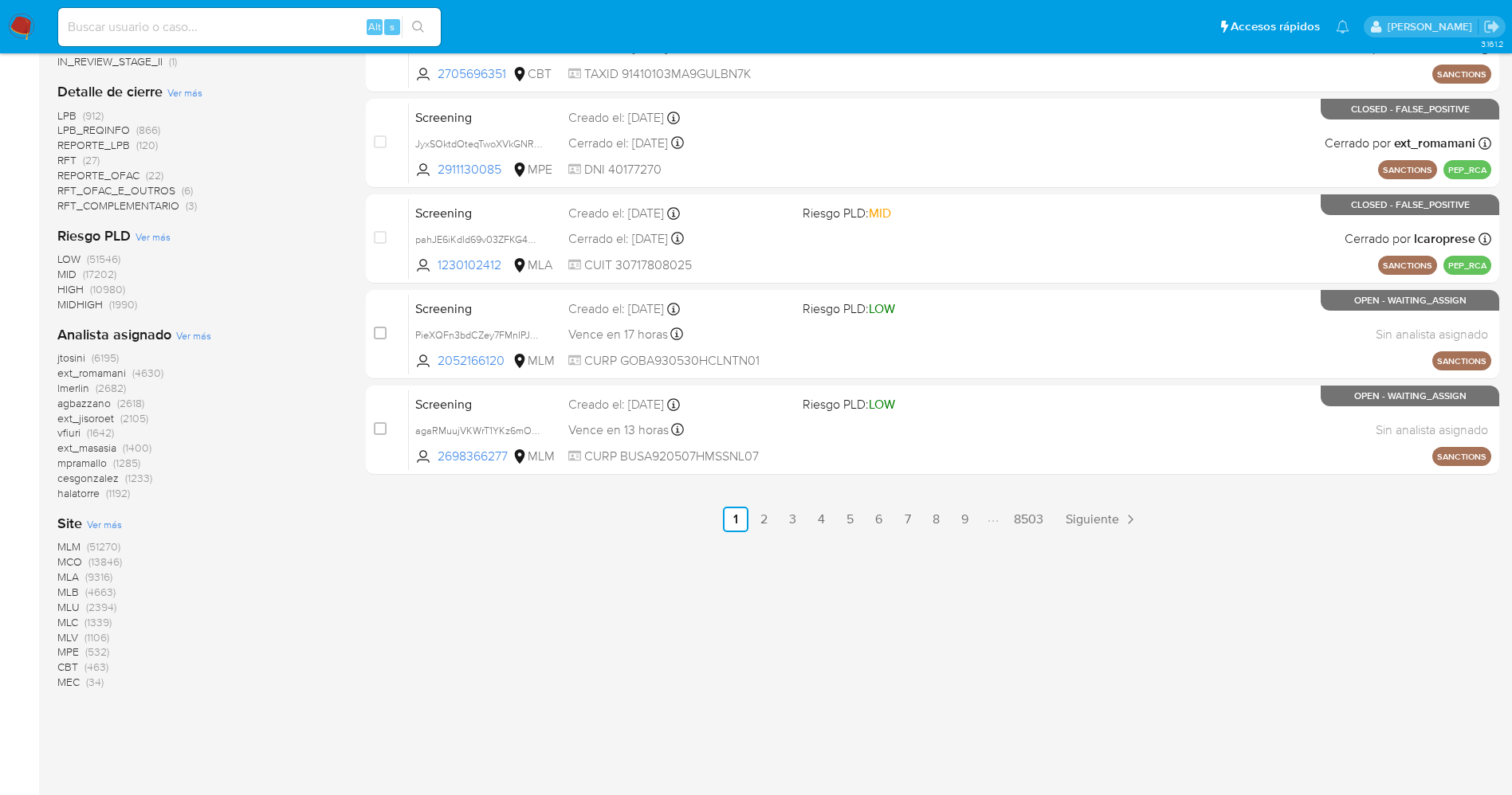
click at [63, 590] on span "MLB" at bounding box center [68, 591] width 22 height 16
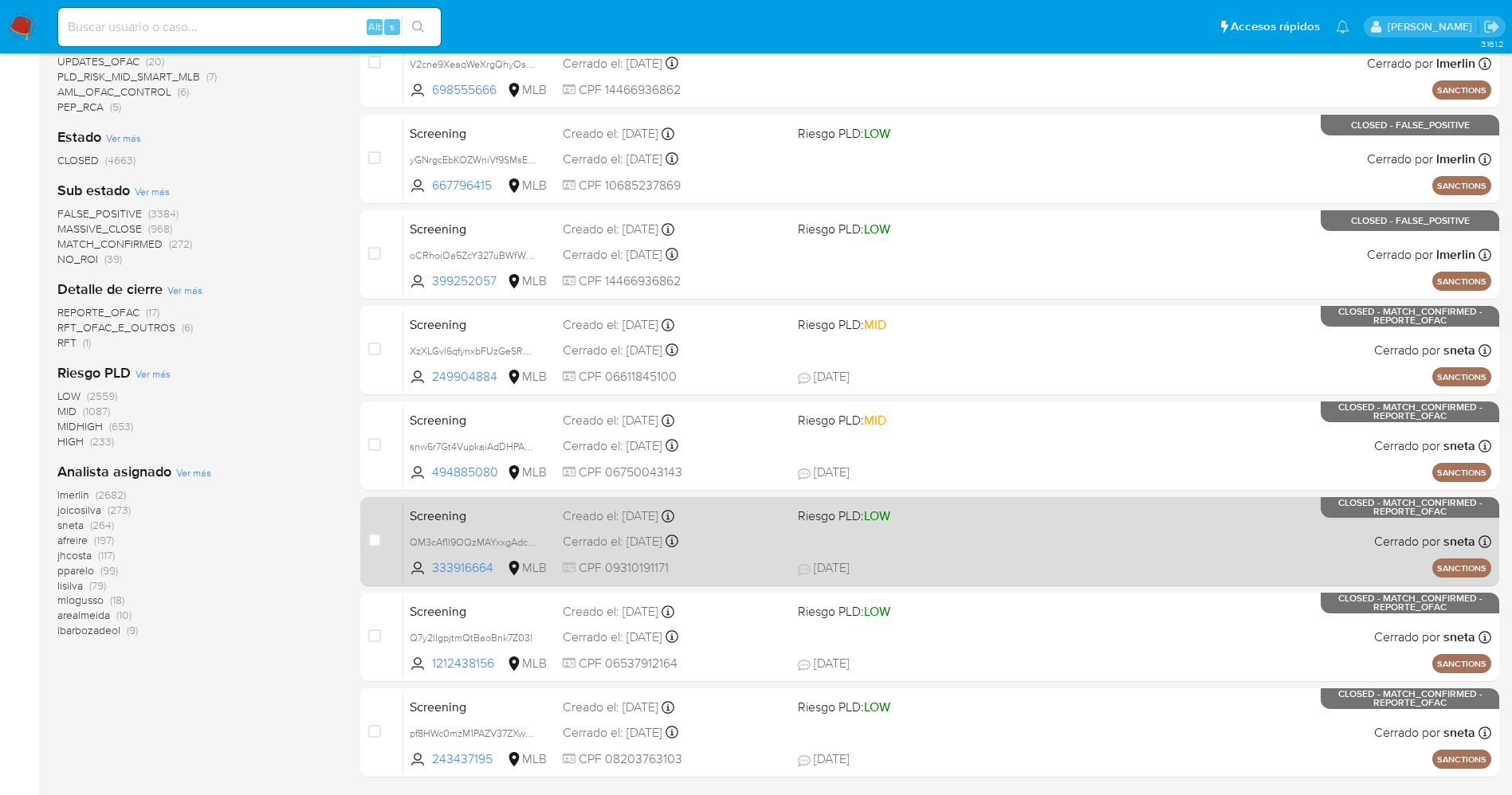
scroll to position [522, 0]
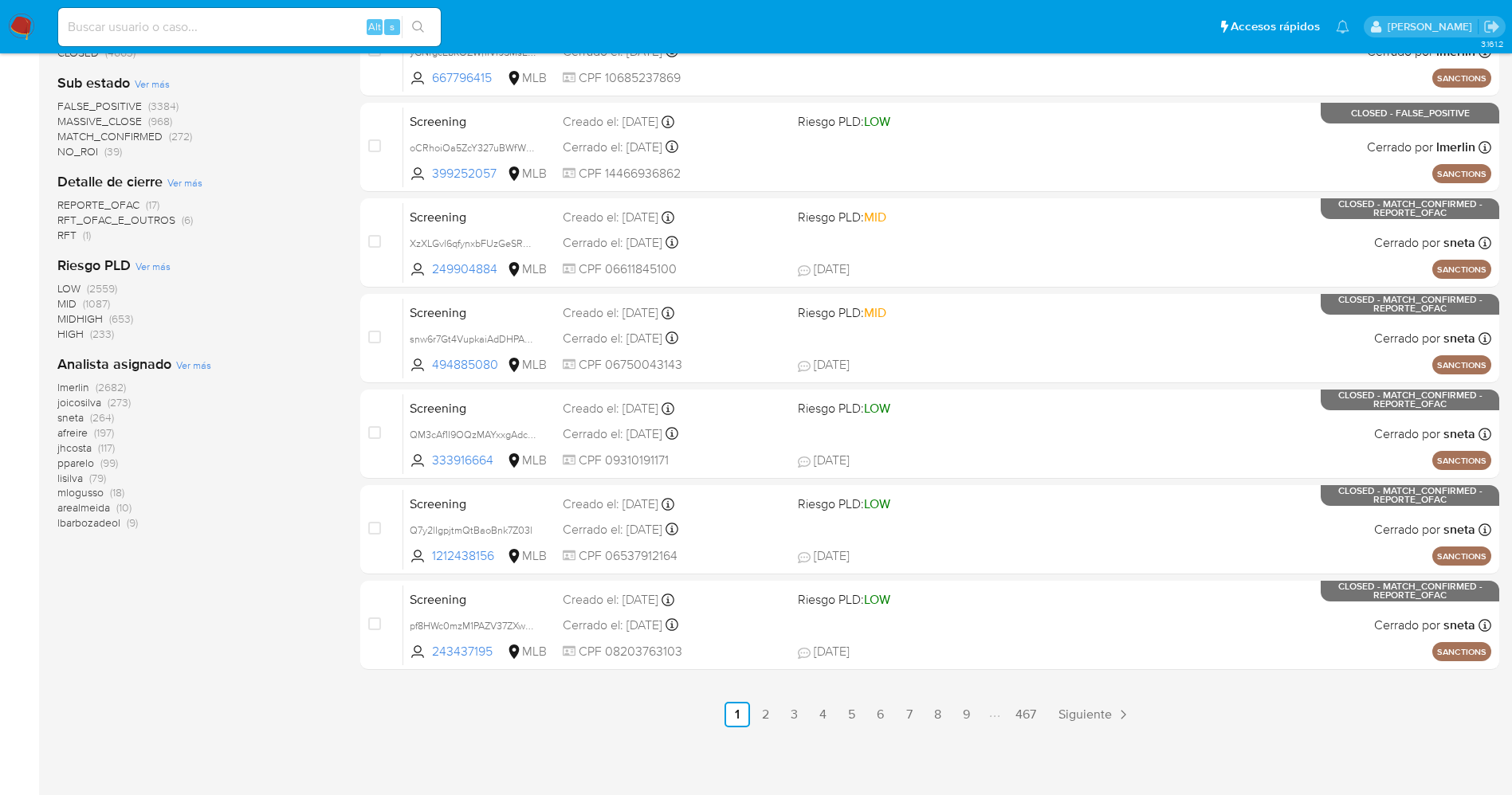
click at [275, 24] on input at bounding box center [249, 27] width 382 height 21
paste input "r6IBN7eTvArFgWZwaE3PaUwK"
type input "r6IBN7eTvArFgWZwaE3PaUwK"
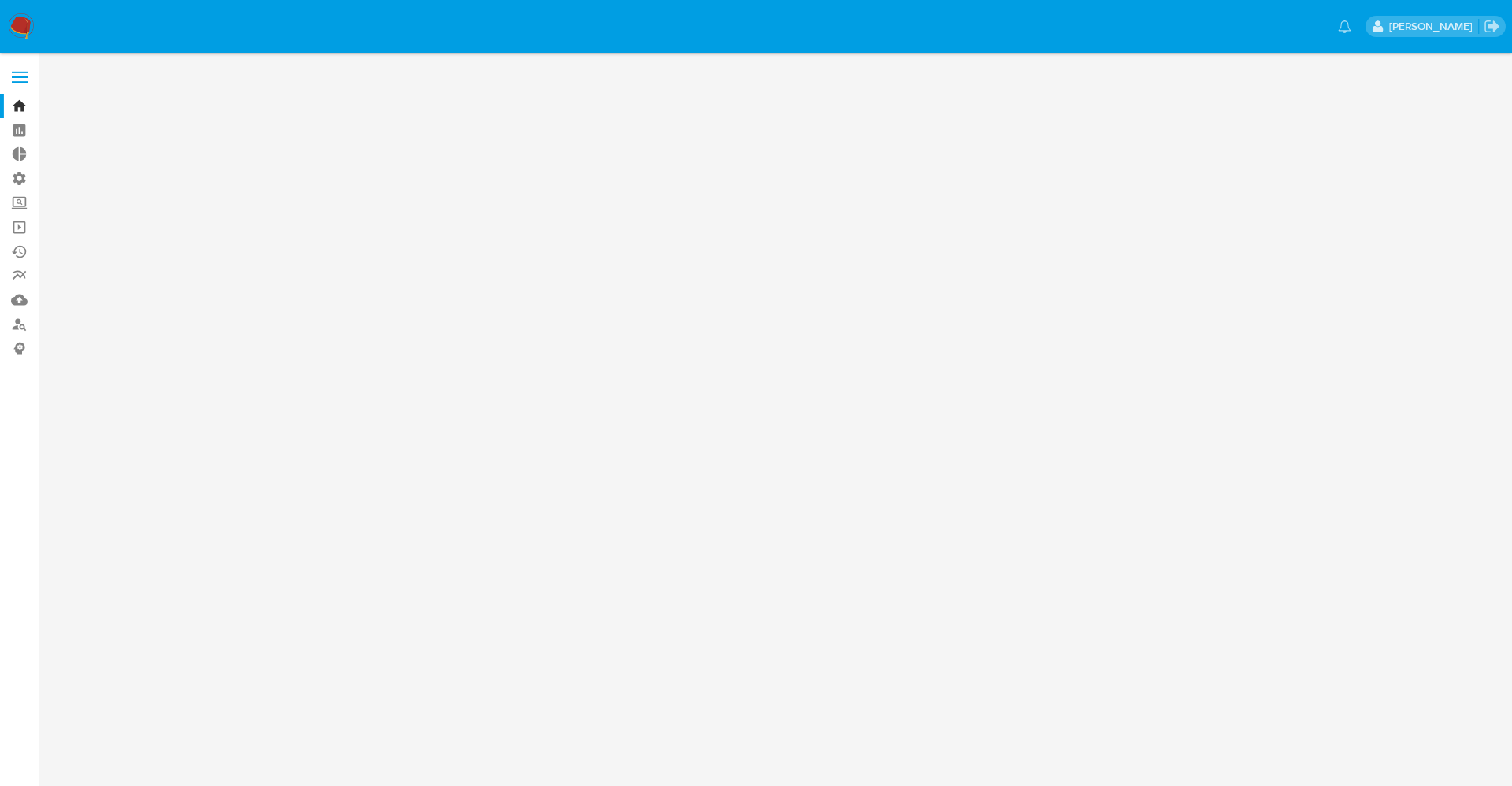
click at [21, 24] on img at bounding box center [20, 26] width 27 height 27
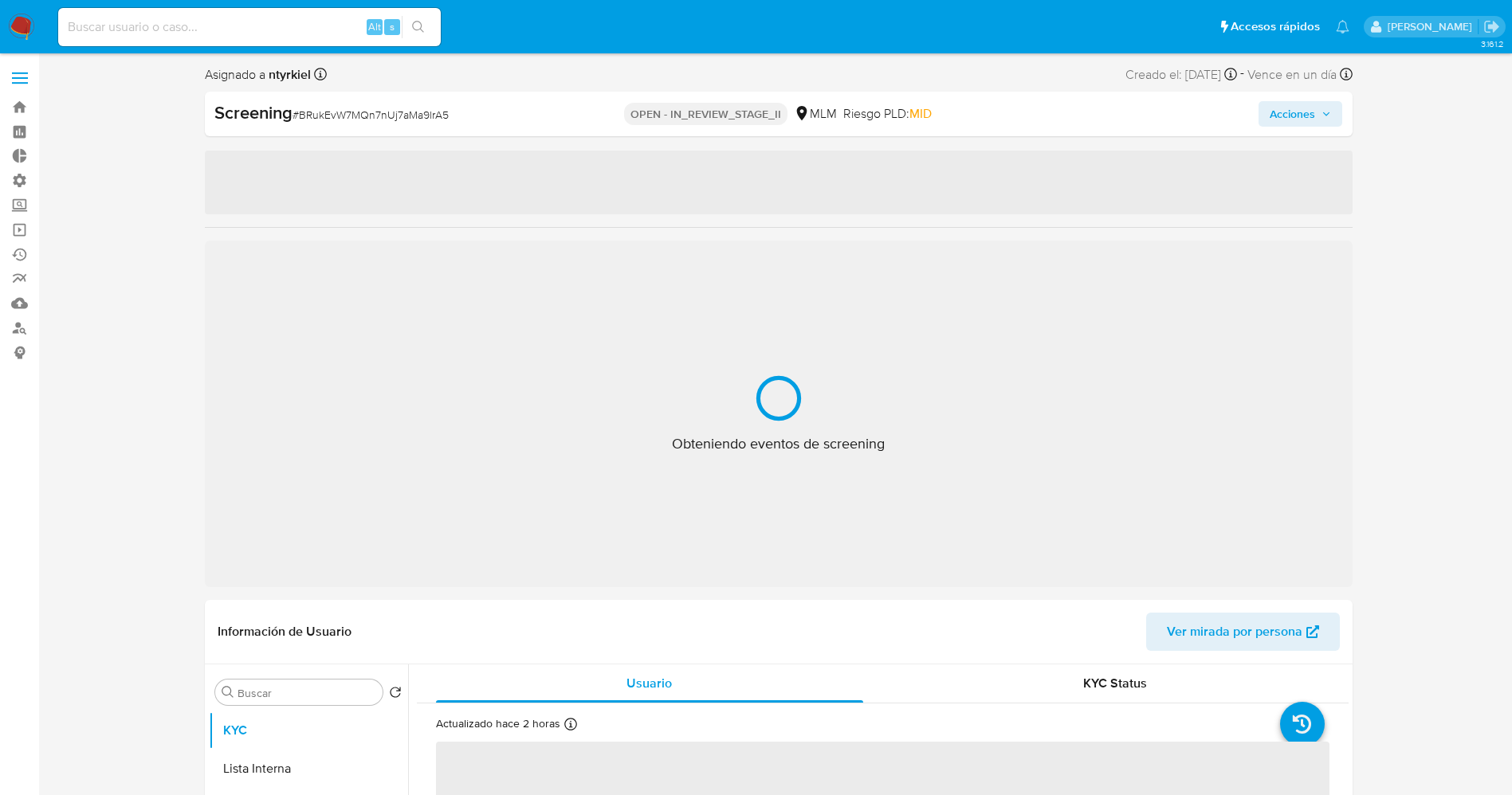
select select "10"
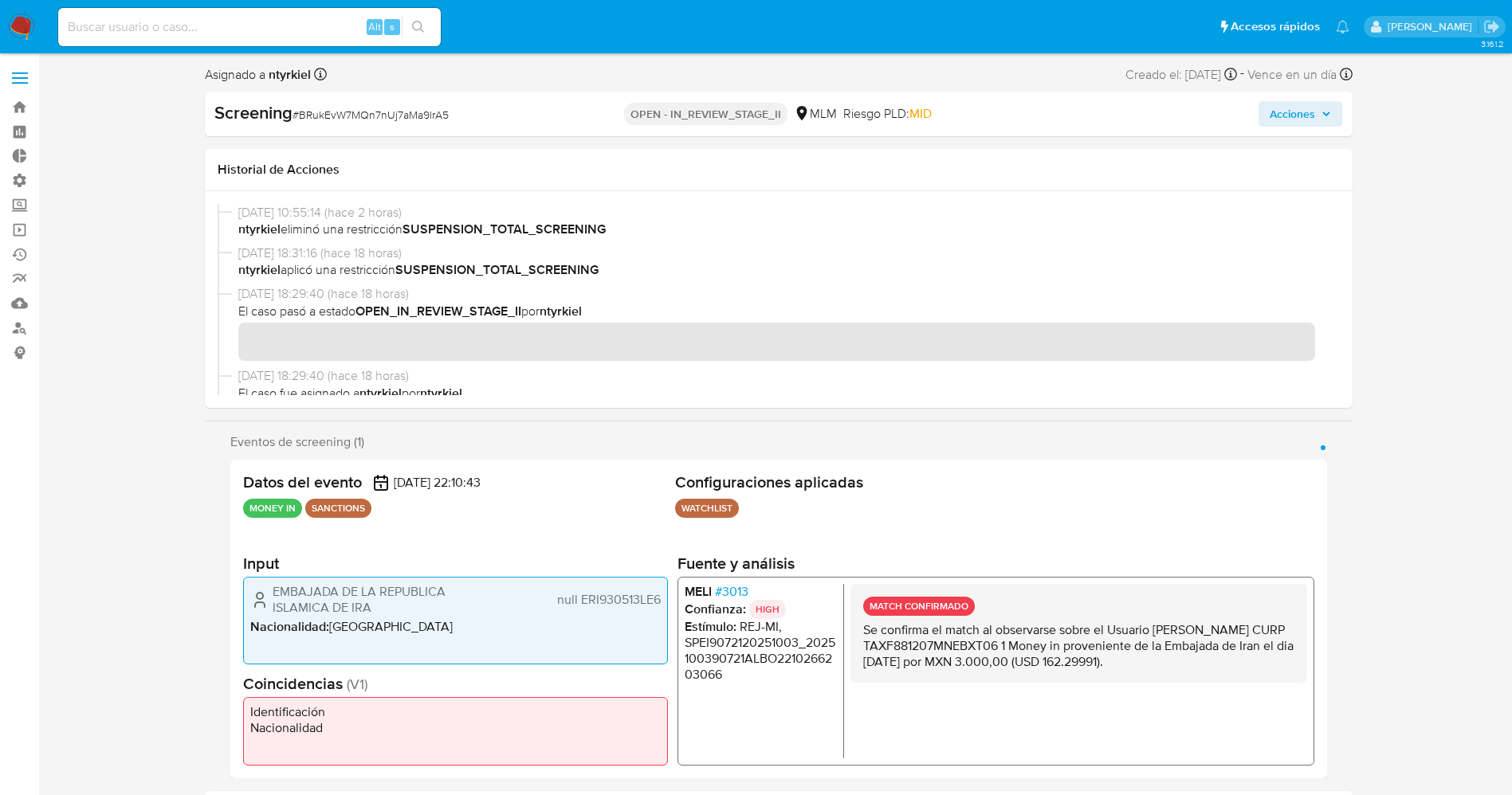
drag, startPoint x: 247, startPoint y: 506, endPoint x: 302, endPoint y: 514, distance: 55.6
click at [302, 514] on ul "MONEY IN SANCTIONS" at bounding box center [455, 508] width 425 height 19
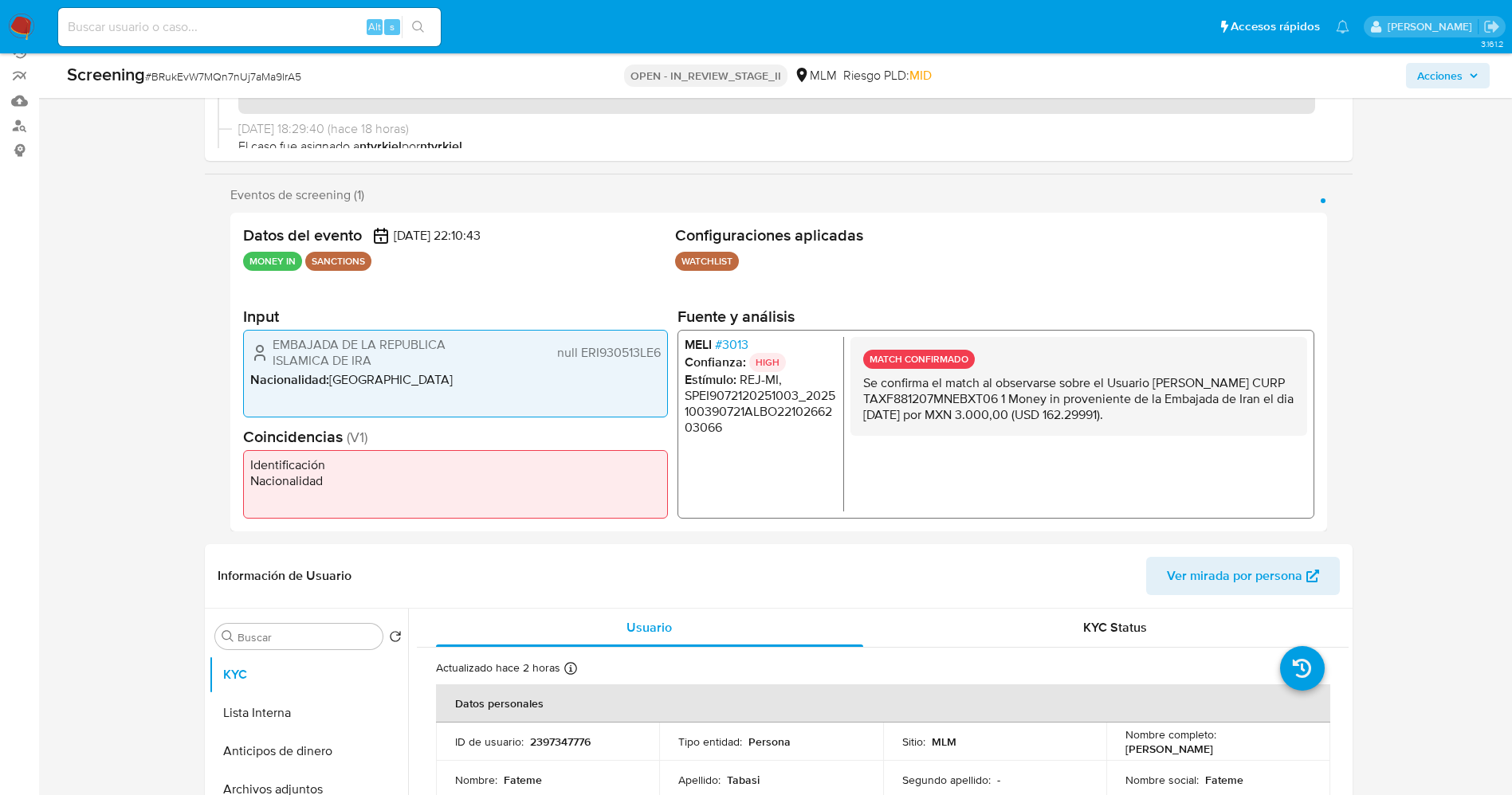
scroll to position [239, 0]
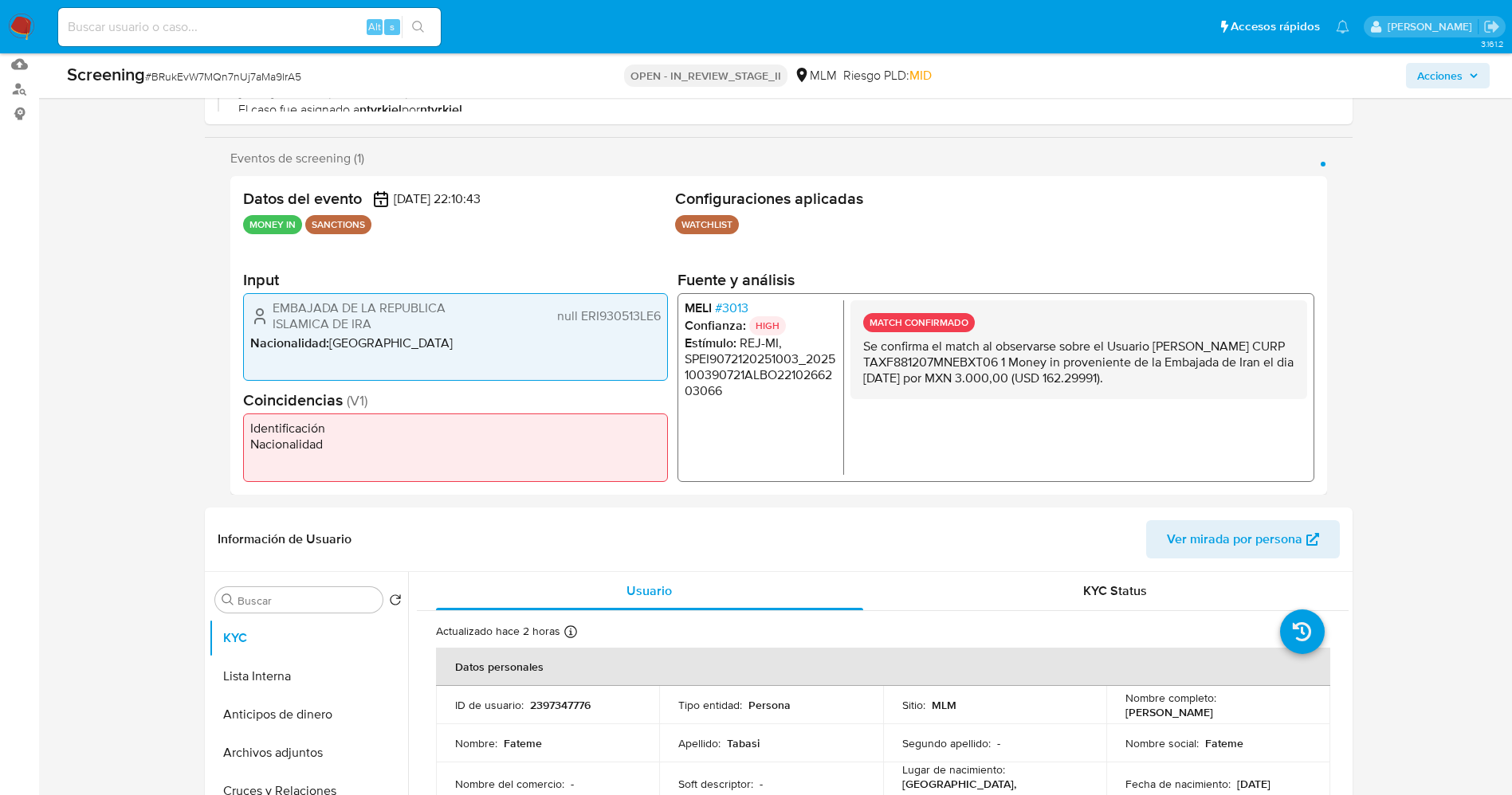
click at [683, 450] on div "MELI # 3013 Confianza: HIGH Estímulo : REJ-MI, SPEI9072120251003_2025100390721A…" at bounding box center [995, 387] width 637 height 189
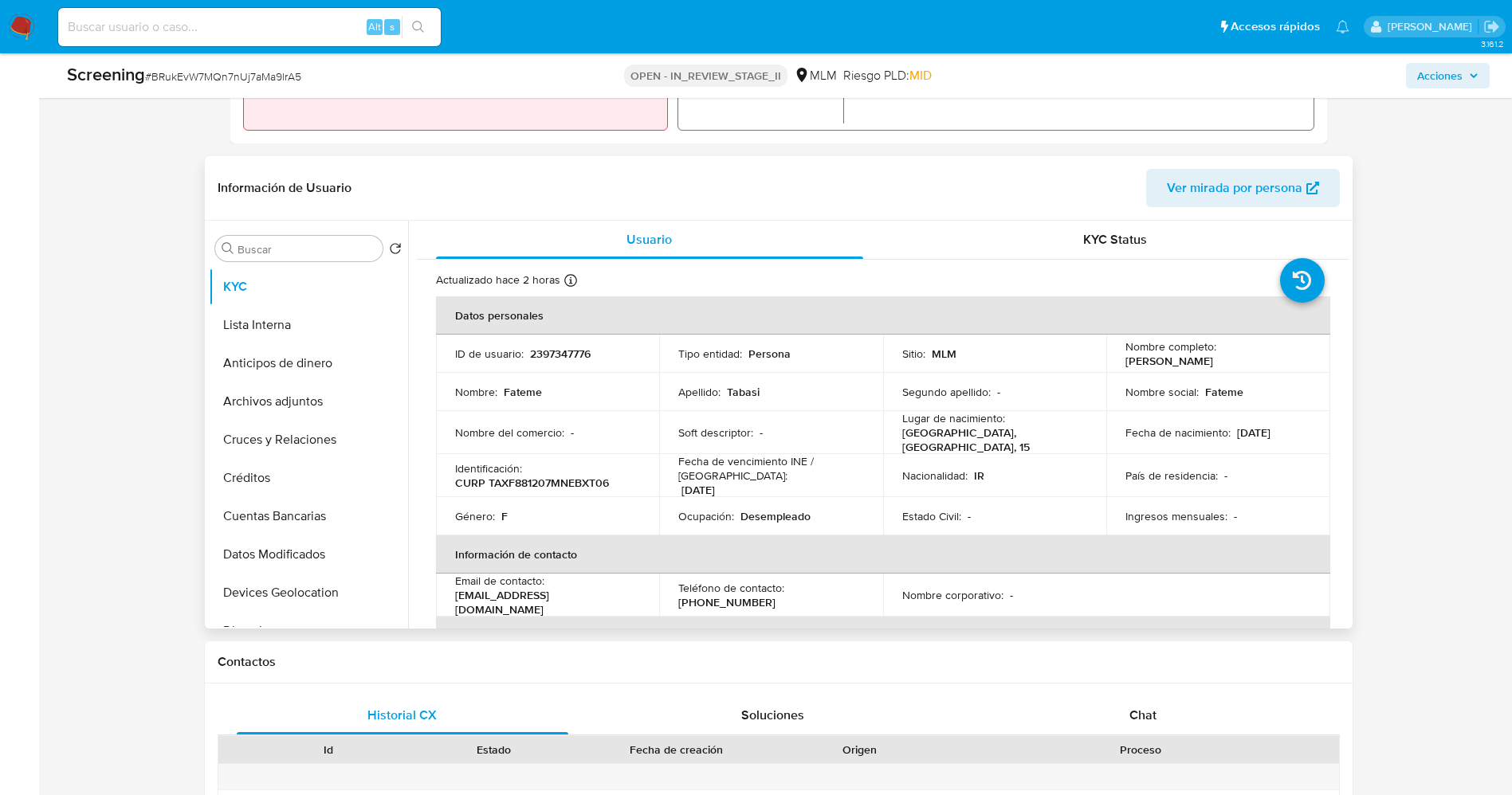
scroll to position [597, 0]
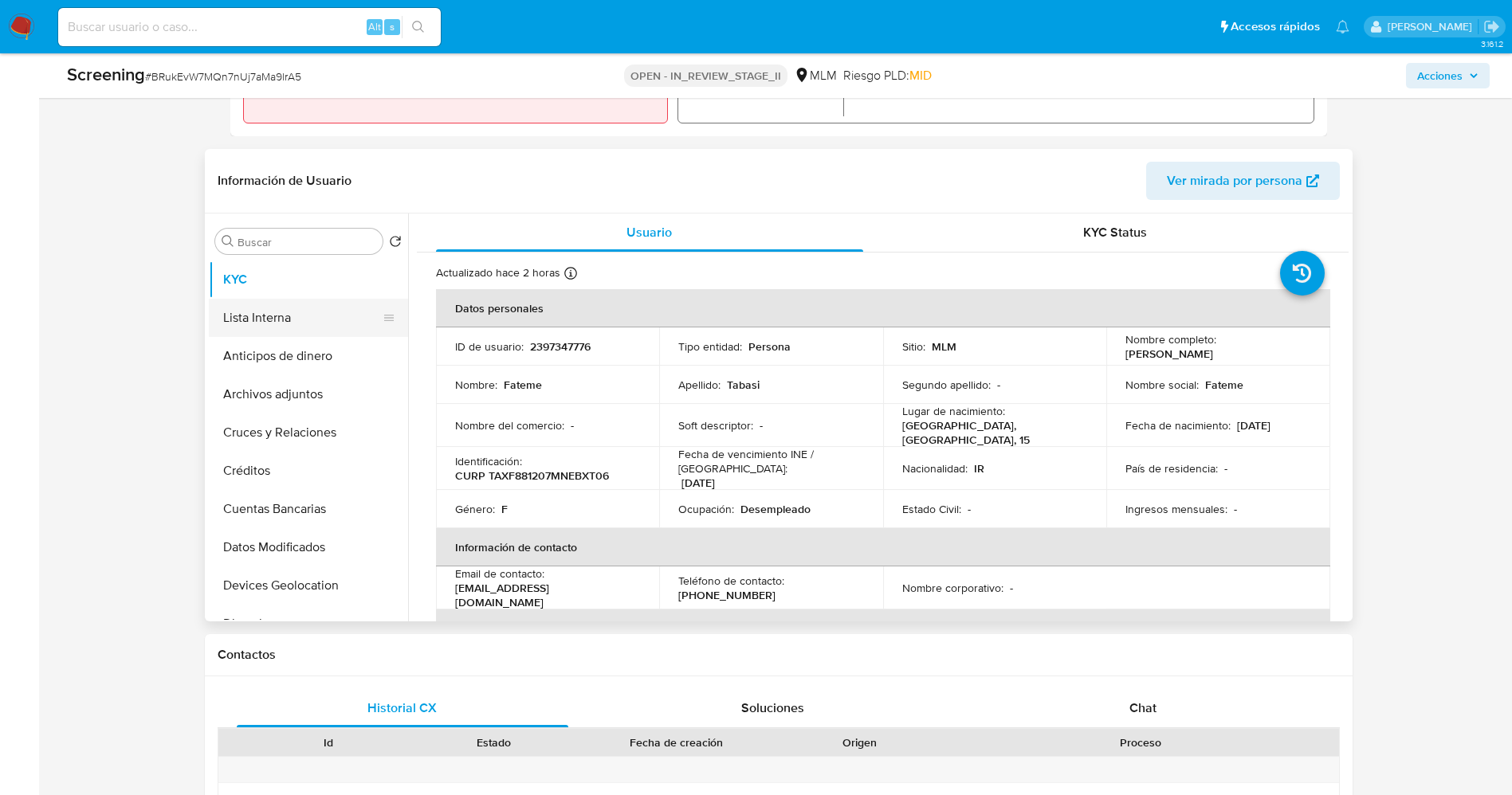
click at [229, 322] on button "Lista Interna" at bounding box center [301, 317] width 187 height 38
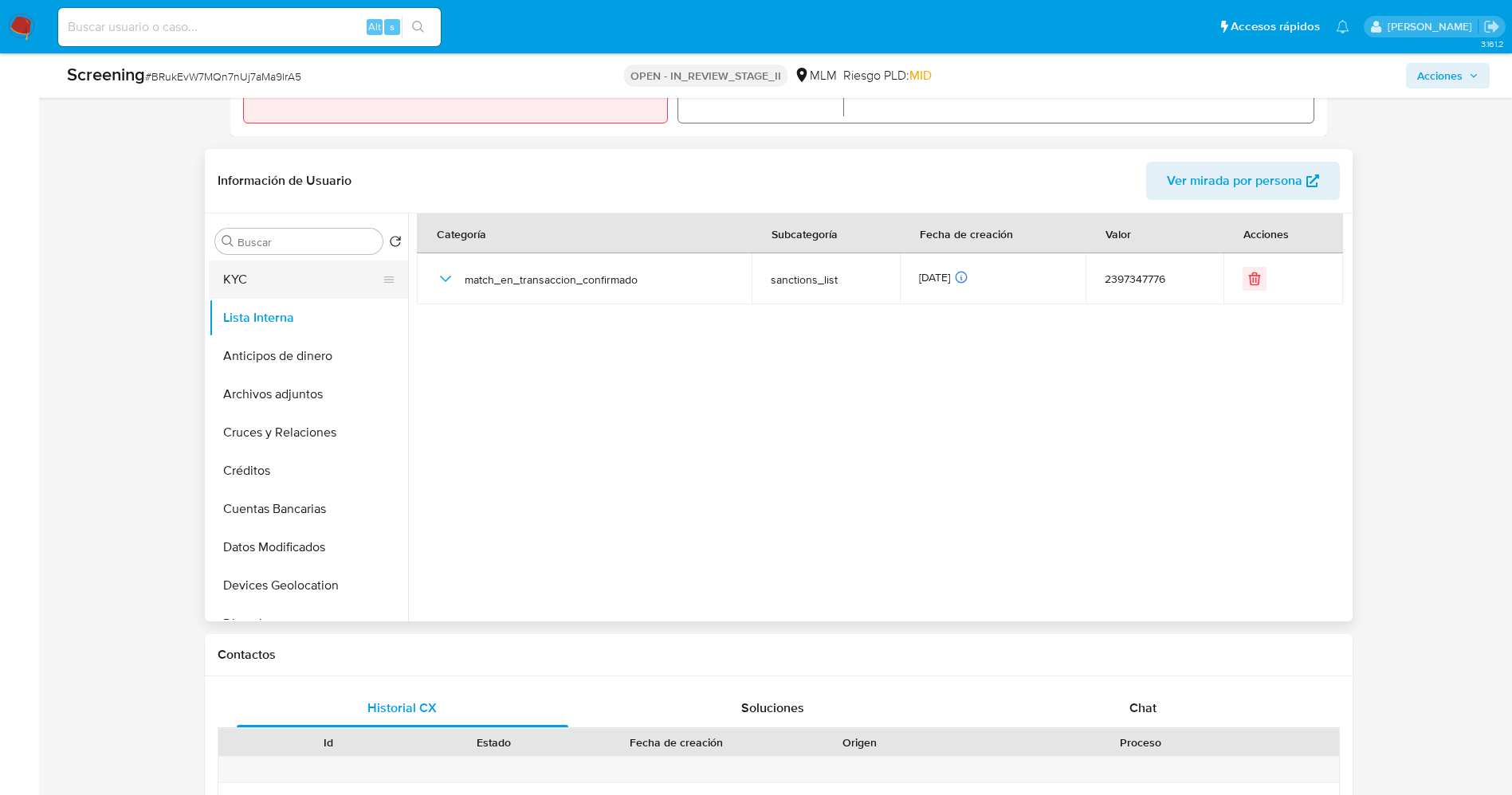
click at [240, 273] on button "KYC" at bounding box center [301, 279] width 187 height 38
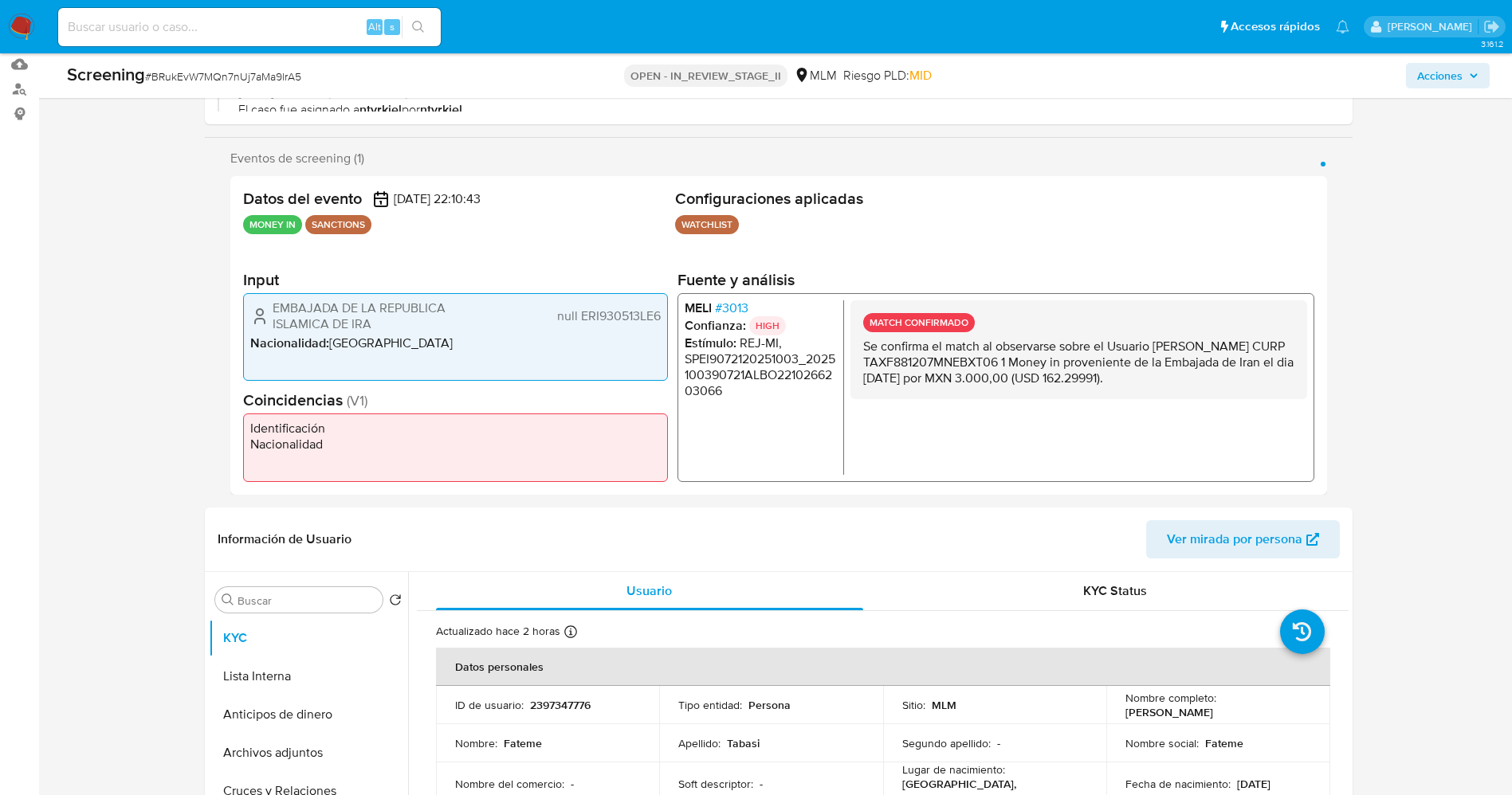
scroll to position [119, 0]
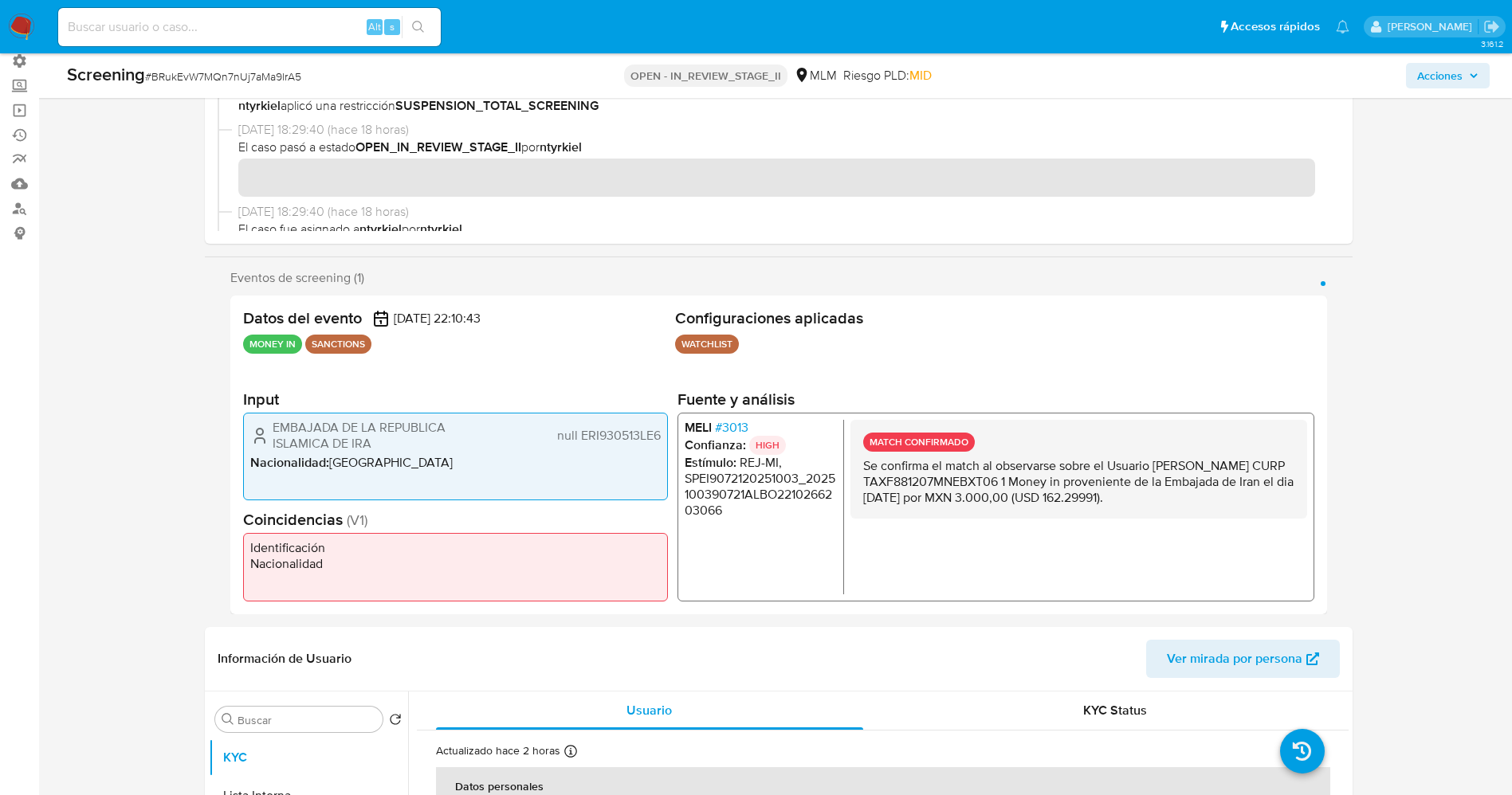
click at [739, 425] on span "# 3013" at bounding box center [731, 427] width 34 height 16
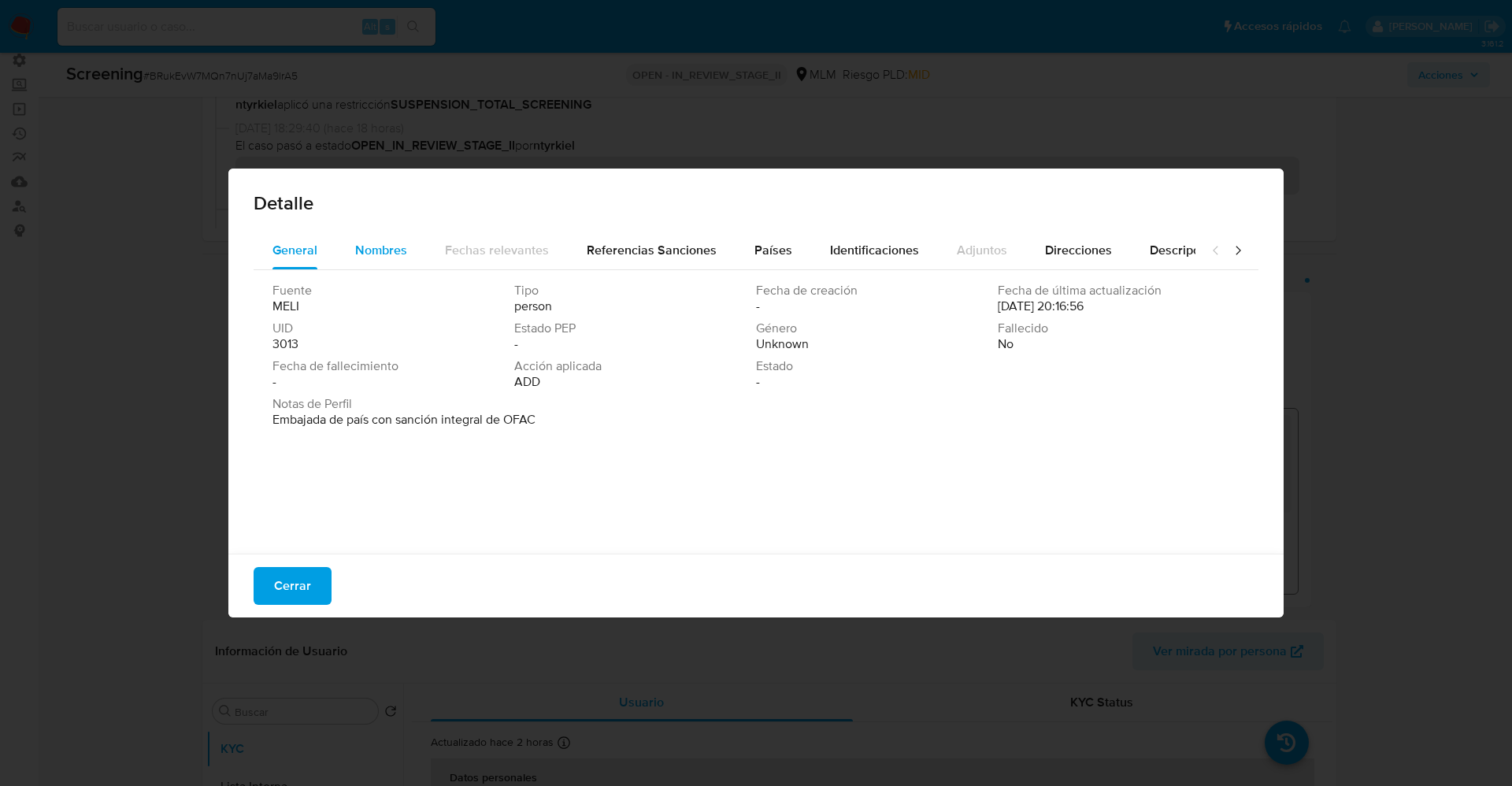
click at [415, 257] on button "Nombres" at bounding box center [381, 250] width 90 height 38
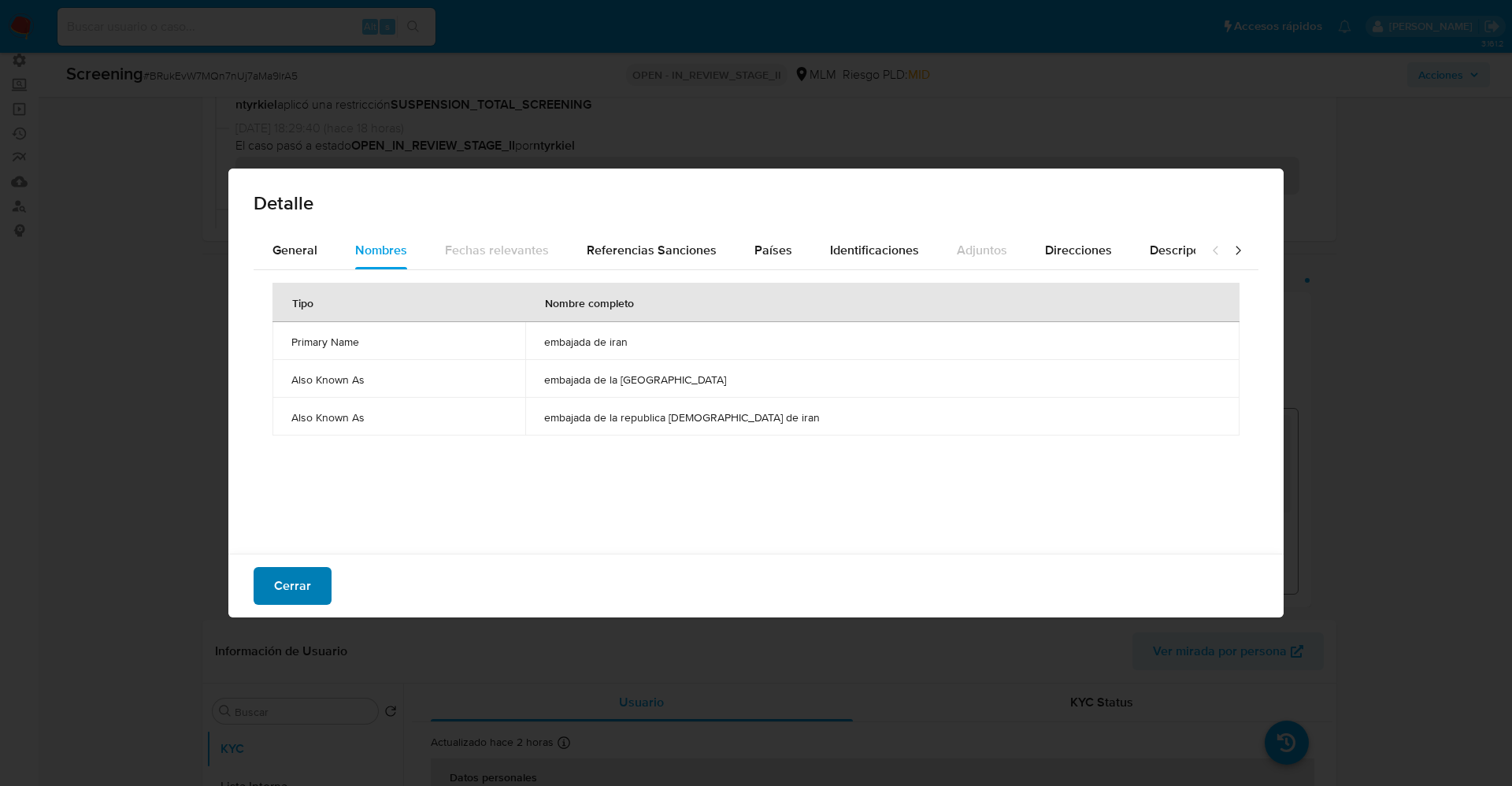
click at [313, 595] on button "Cerrar" at bounding box center [292, 586] width 78 height 38
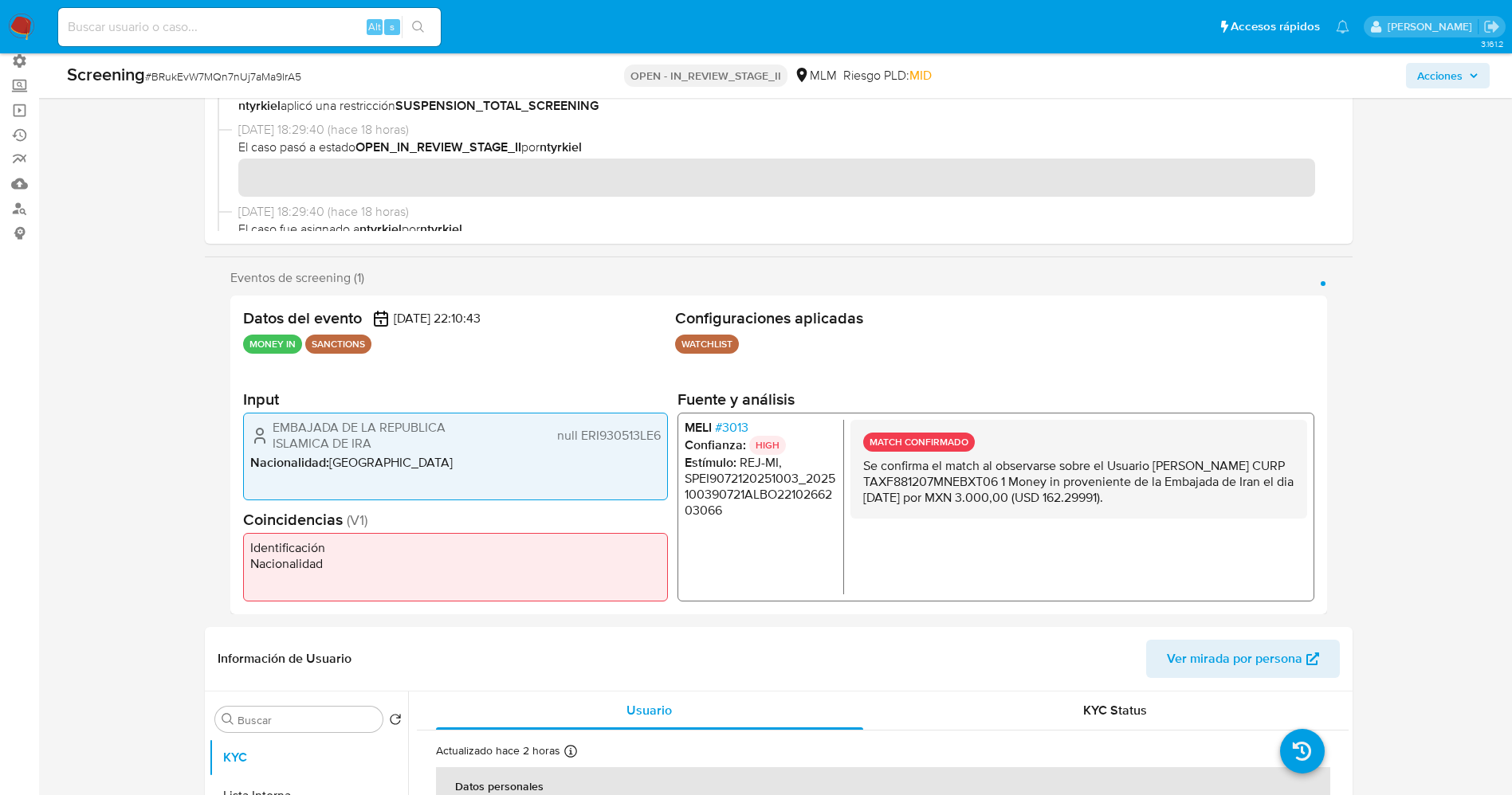
drag, startPoint x: 268, startPoint y: 416, endPoint x: 404, endPoint y: 450, distance: 140.2
click at [404, 450] on div "EMBAJADA DE LA REPUBLICA ISLAMICA DE IRA null ERI930513LE6 Nacionalidad : México" at bounding box center [455, 456] width 424 height 87
click at [404, 450] on span "EMBAJADA DE LA REPUBLICA ISLAMICA DE IRA" at bounding box center [372, 436] width 199 height 32
drag, startPoint x: 687, startPoint y: 422, endPoint x: 712, endPoint y: 422, distance: 25.0
click at [712, 422] on li "MELI # 3013" at bounding box center [760, 427] width 152 height 16
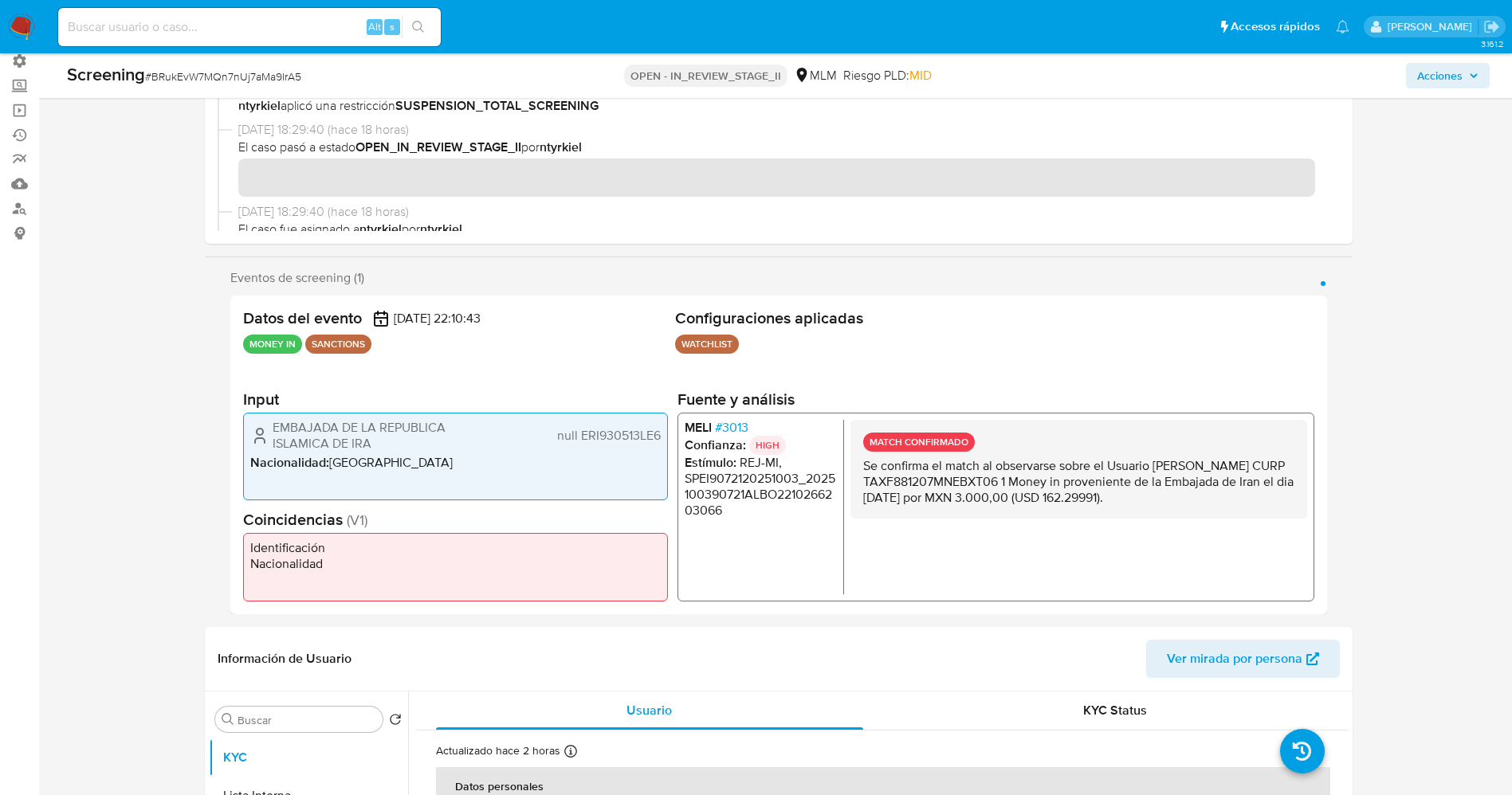
scroll to position [359, 0]
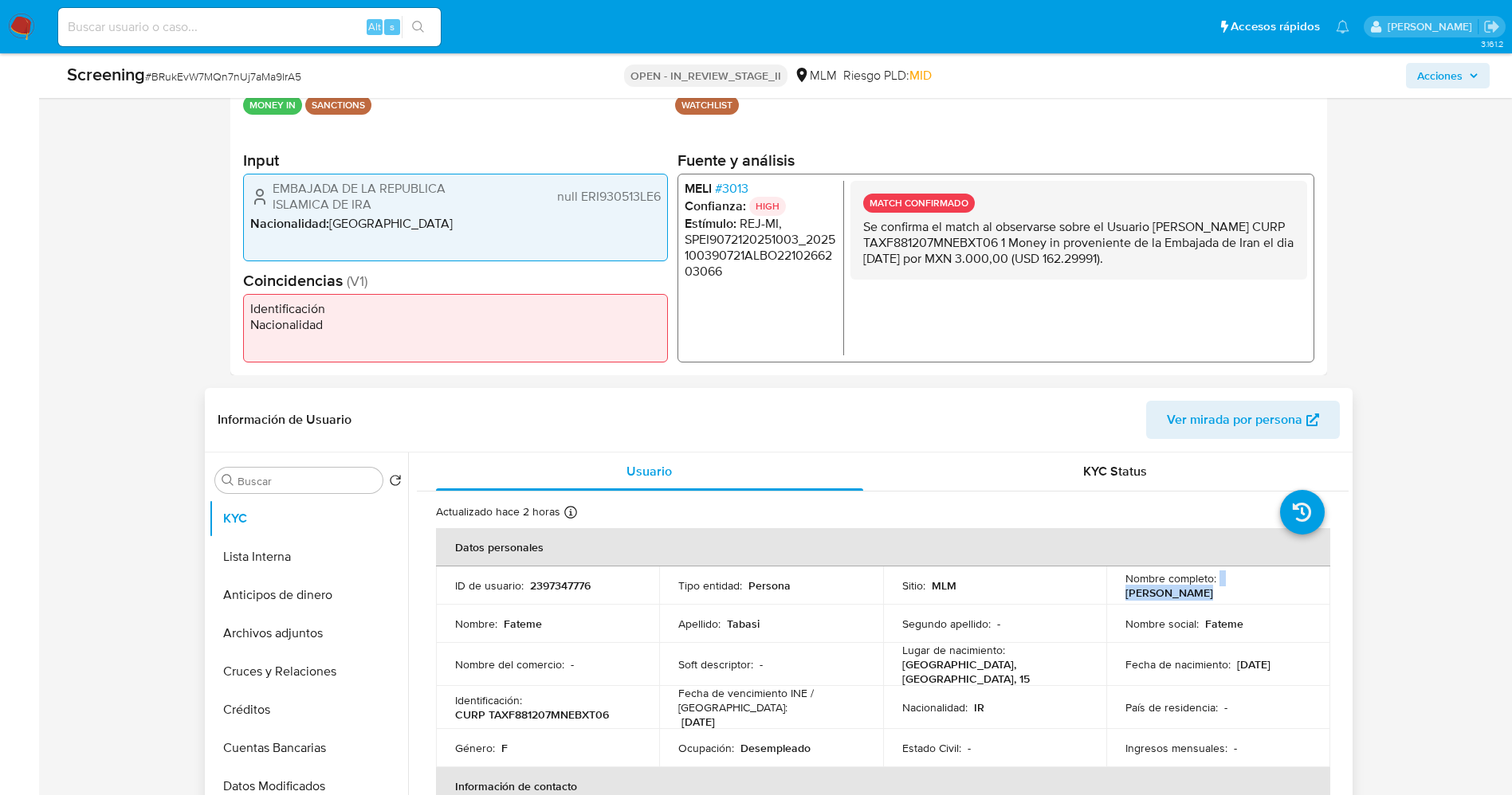
drag, startPoint x: 1215, startPoint y: 591, endPoint x: 1301, endPoint y: 591, distance: 86.0
click at [1301, 591] on div "Nombre completo : Fateme Tabasi" at bounding box center [1218, 585] width 186 height 29
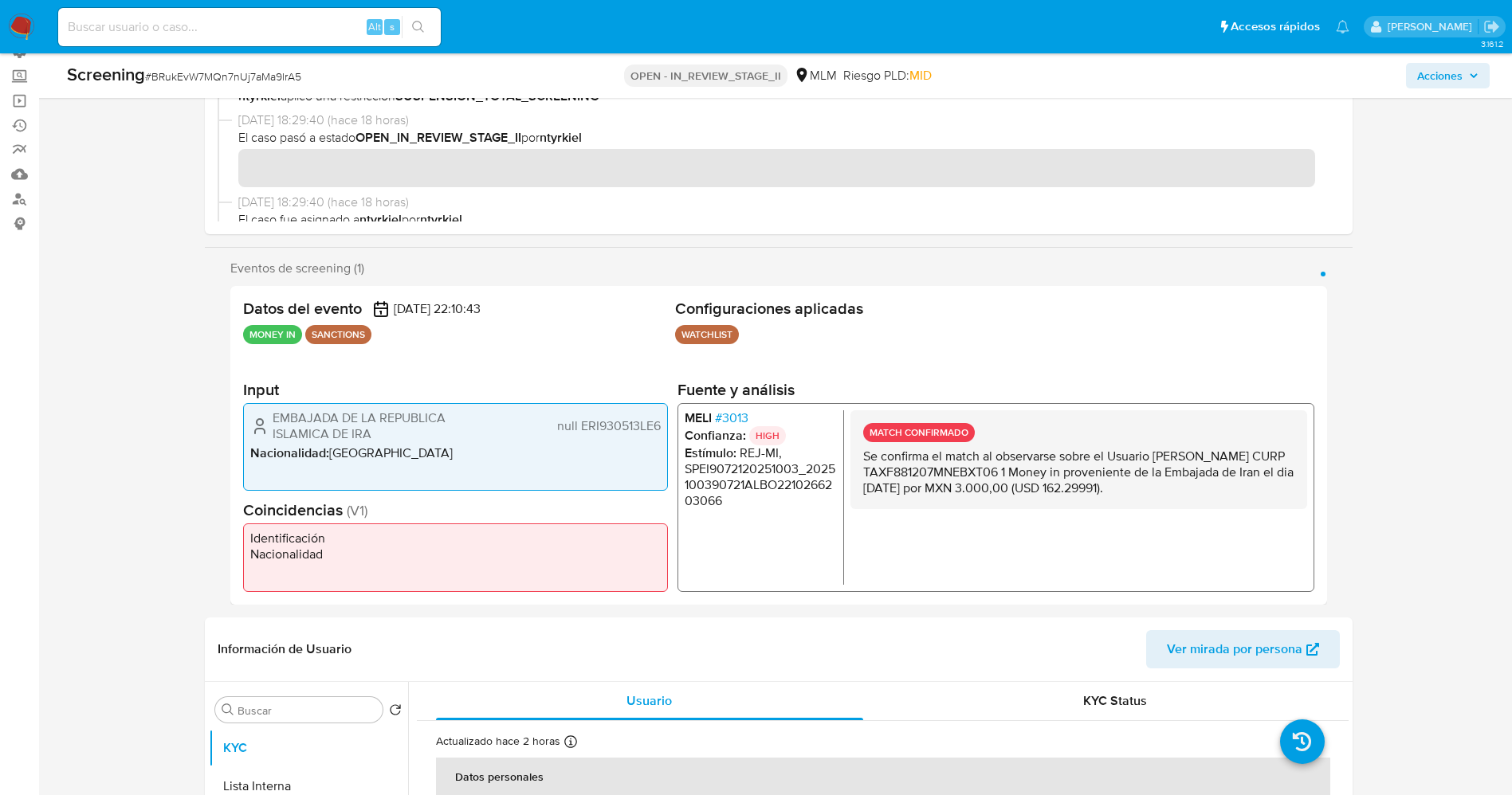
scroll to position [119, 0]
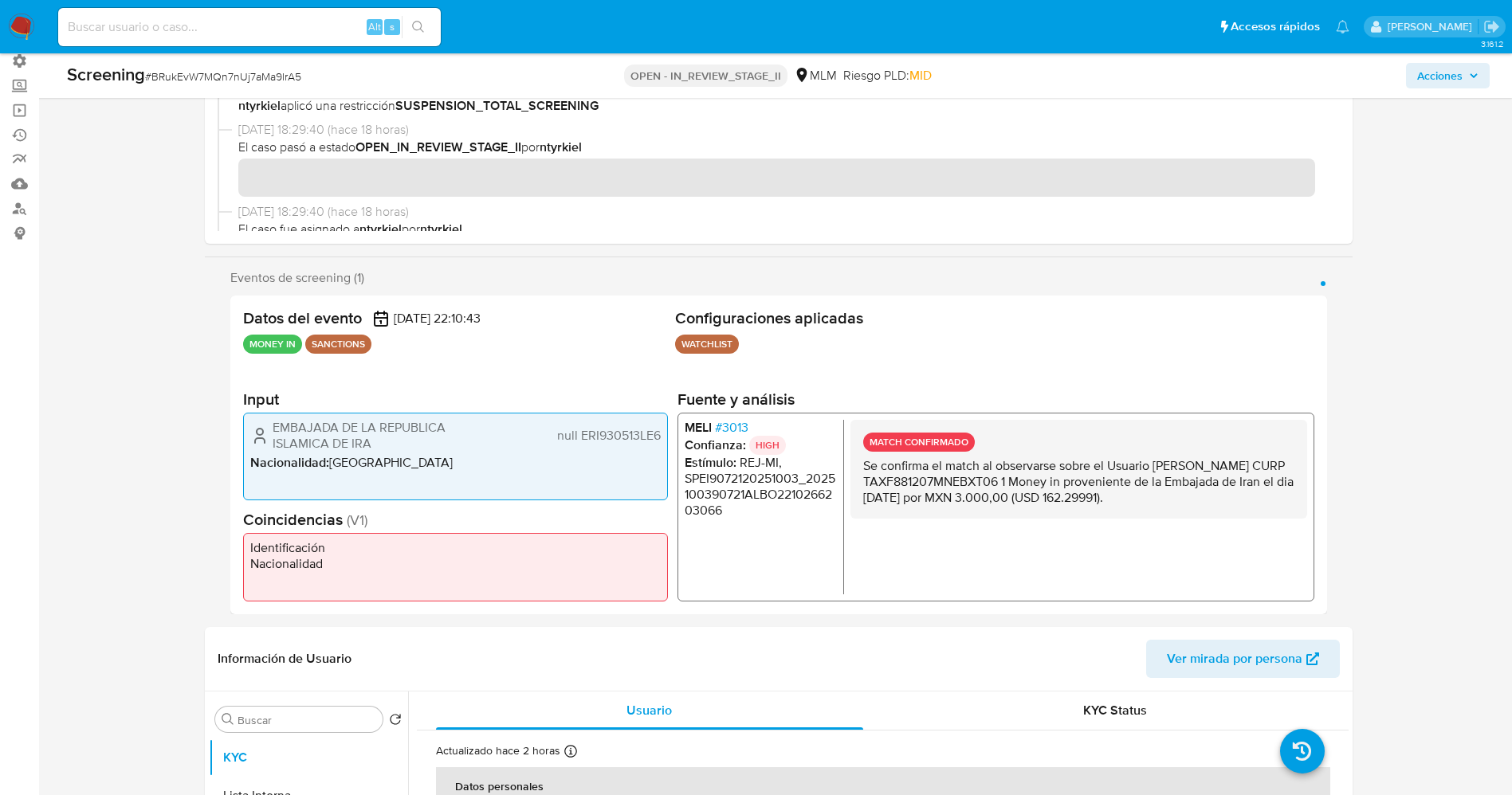
drag, startPoint x: 239, startPoint y: 350, endPoint x: 302, endPoint y: 344, distance: 63.3
click at [302, 344] on div "Datos del evento 03/10/2025 22:10:43 MONEY IN SANCTIONS Configuraciones aplicad…" at bounding box center [779, 454] width 1097 height 318
drag, startPoint x: 271, startPoint y: 427, endPoint x: 388, endPoint y: 449, distance: 119.1
click at [388, 449] on div "EMBAJADA DE LA REPUBLICA ISLAMICA DE IRA null ERI930513LE6" at bounding box center [455, 436] width 410 height 32
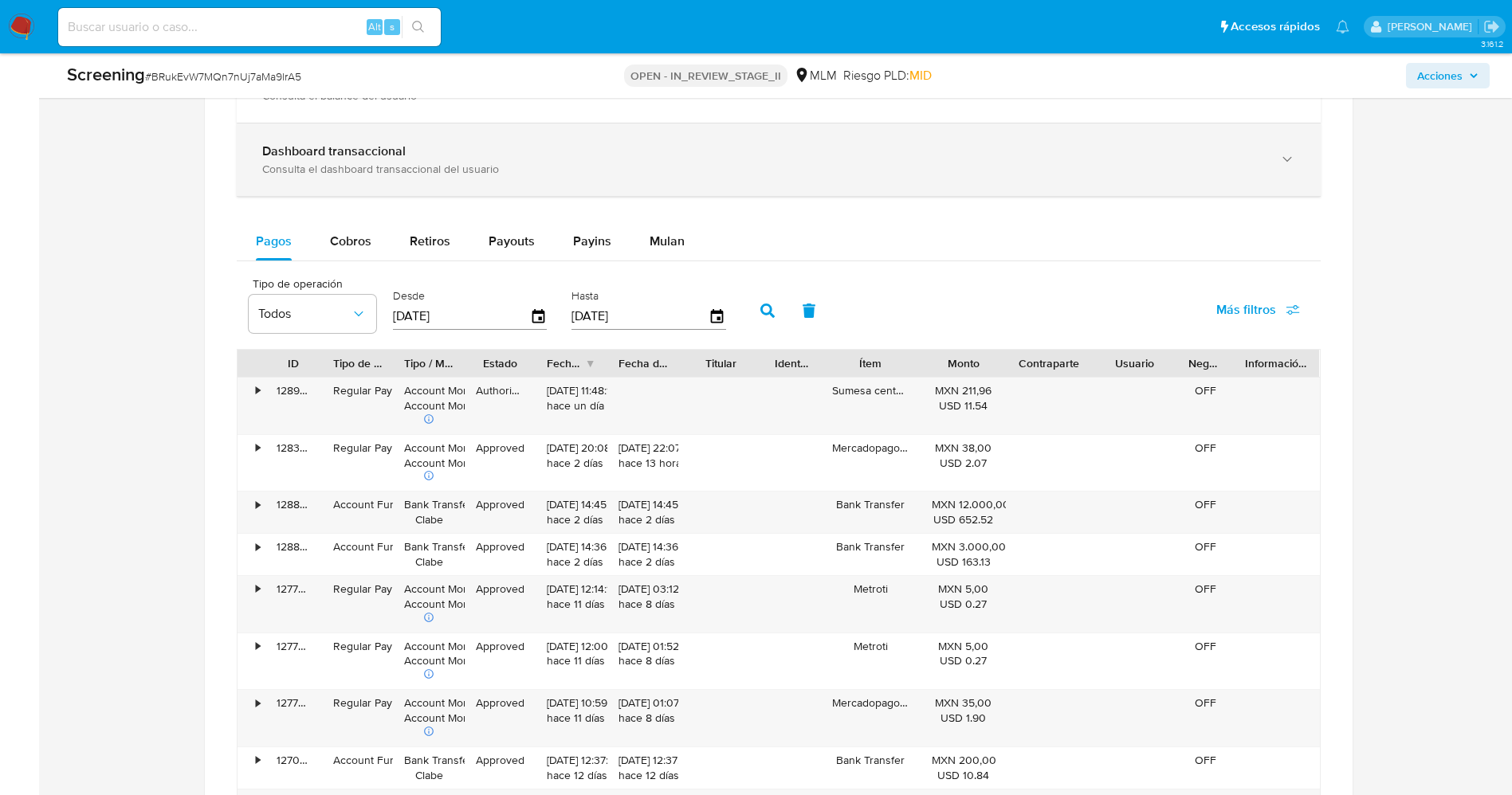
scroll to position [1553, 0]
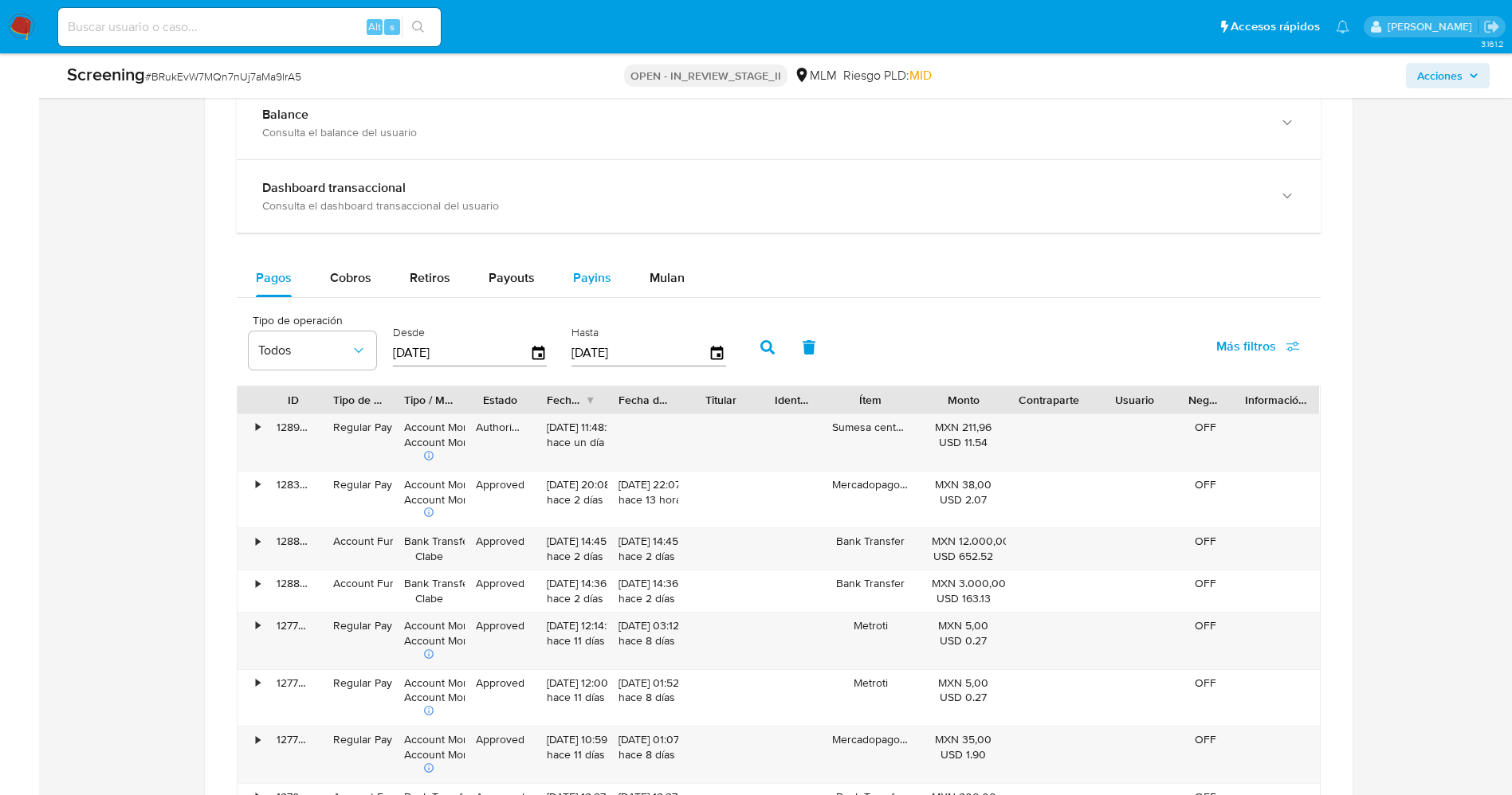
click at [582, 276] on span "Payins" at bounding box center [592, 278] width 39 height 19
select select "10"
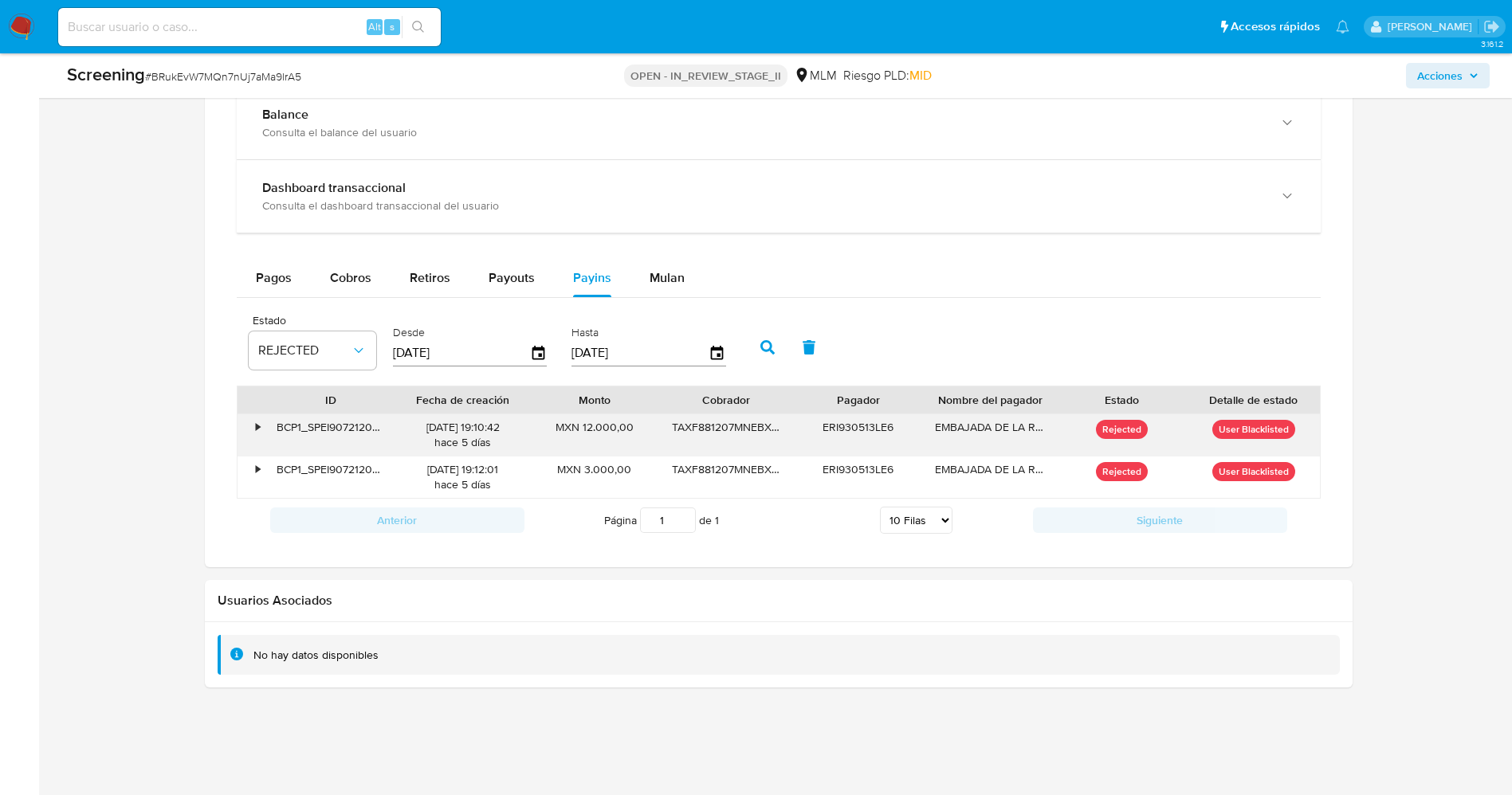
drag, startPoint x: 1105, startPoint y: 431, endPoint x: 1155, endPoint y: 431, distance: 50.0
click at [1155, 431] on div "Rejected" at bounding box center [1121, 435] width 131 height 41
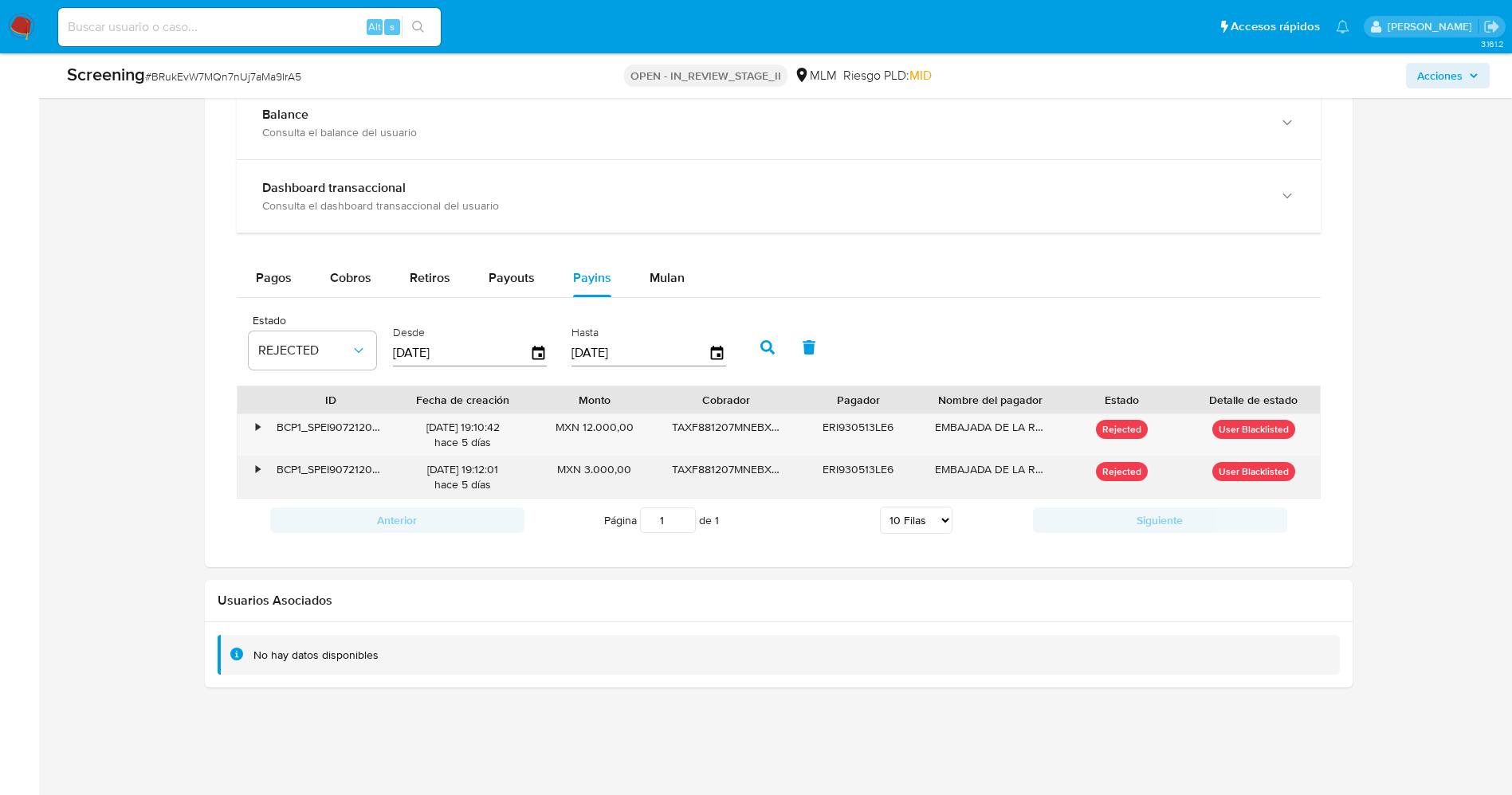
drag, startPoint x: 1099, startPoint y: 472, endPoint x: 1149, endPoint y: 473, distance: 50.0
click at [1149, 473] on div "Rejected" at bounding box center [1121, 477] width 131 height 41
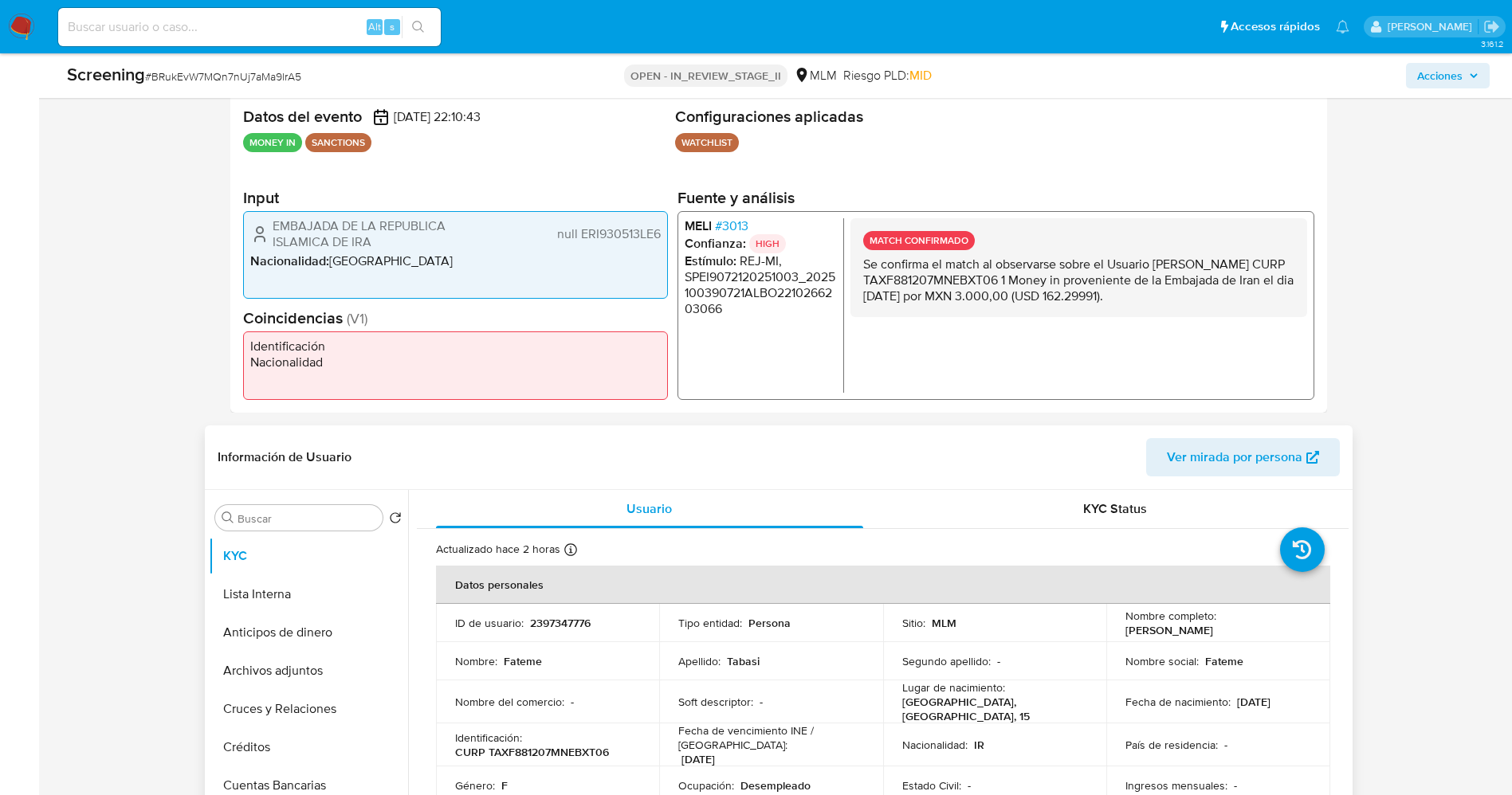
scroll to position [359, 0]
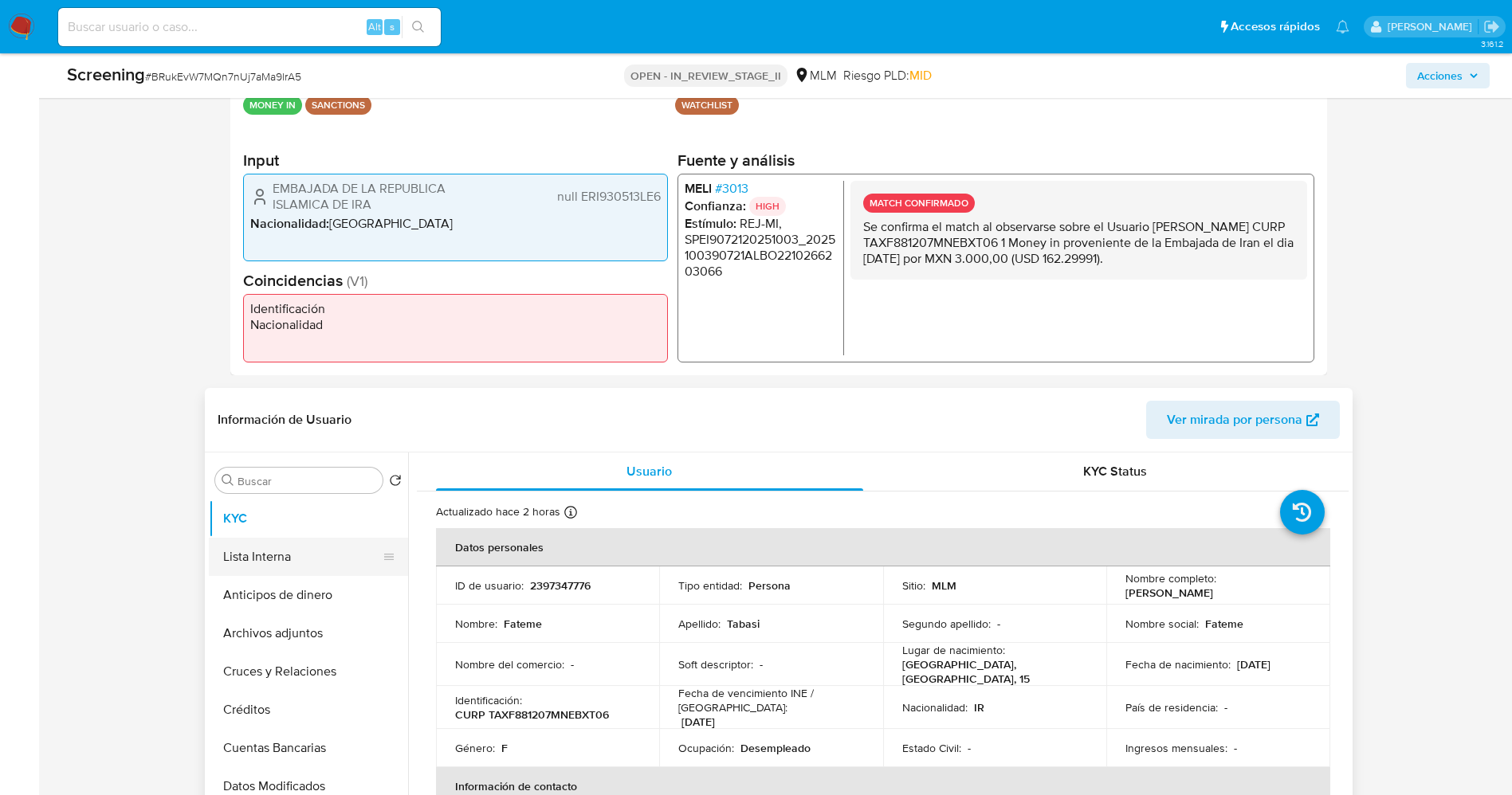
click at [249, 560] on button "Lista Interna" at bounding box center [301, 557] width 187 height 38
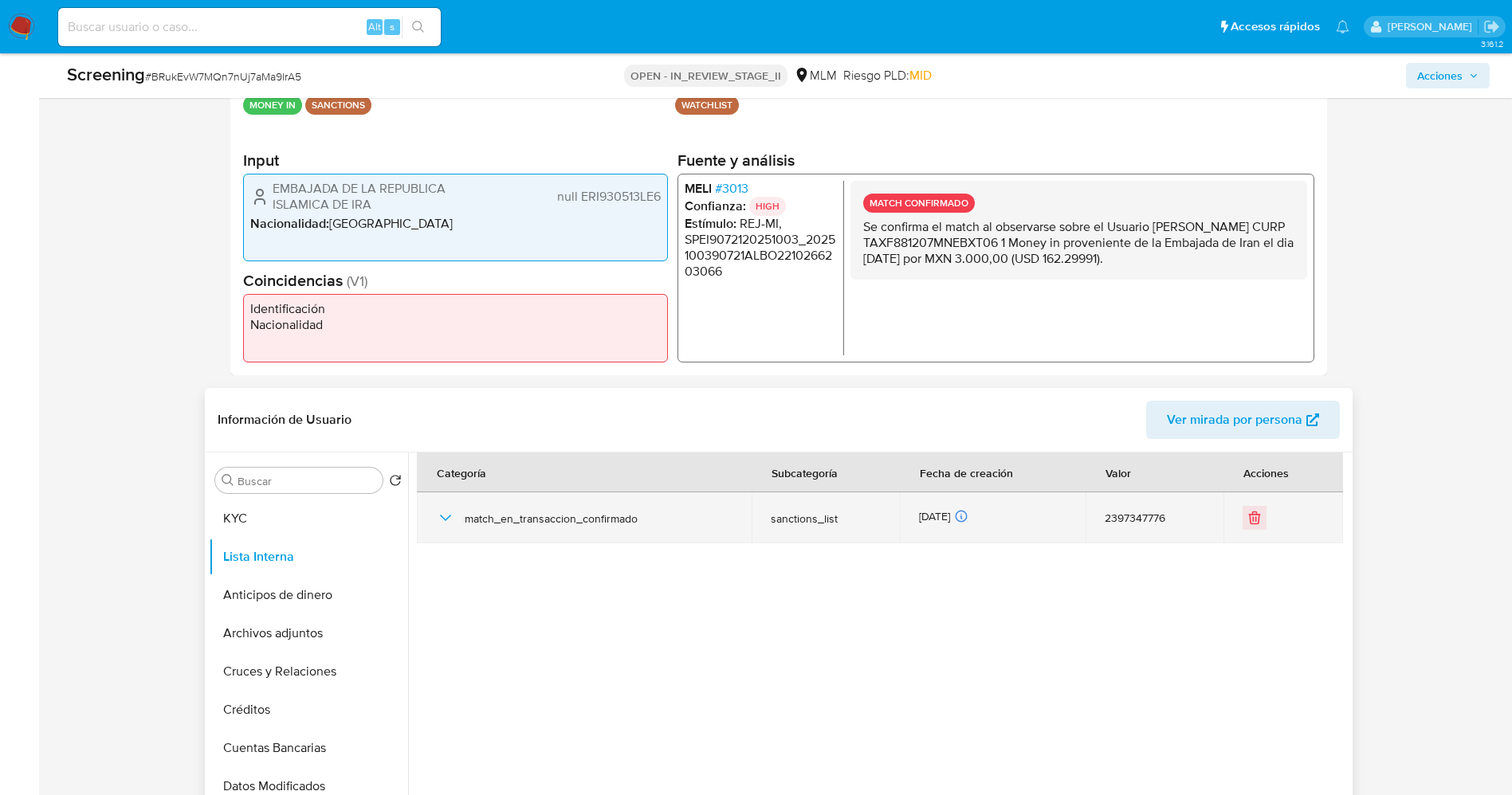
click at [454, 518] on icon "button" at bounding box center [445, 517] width 19 height 19
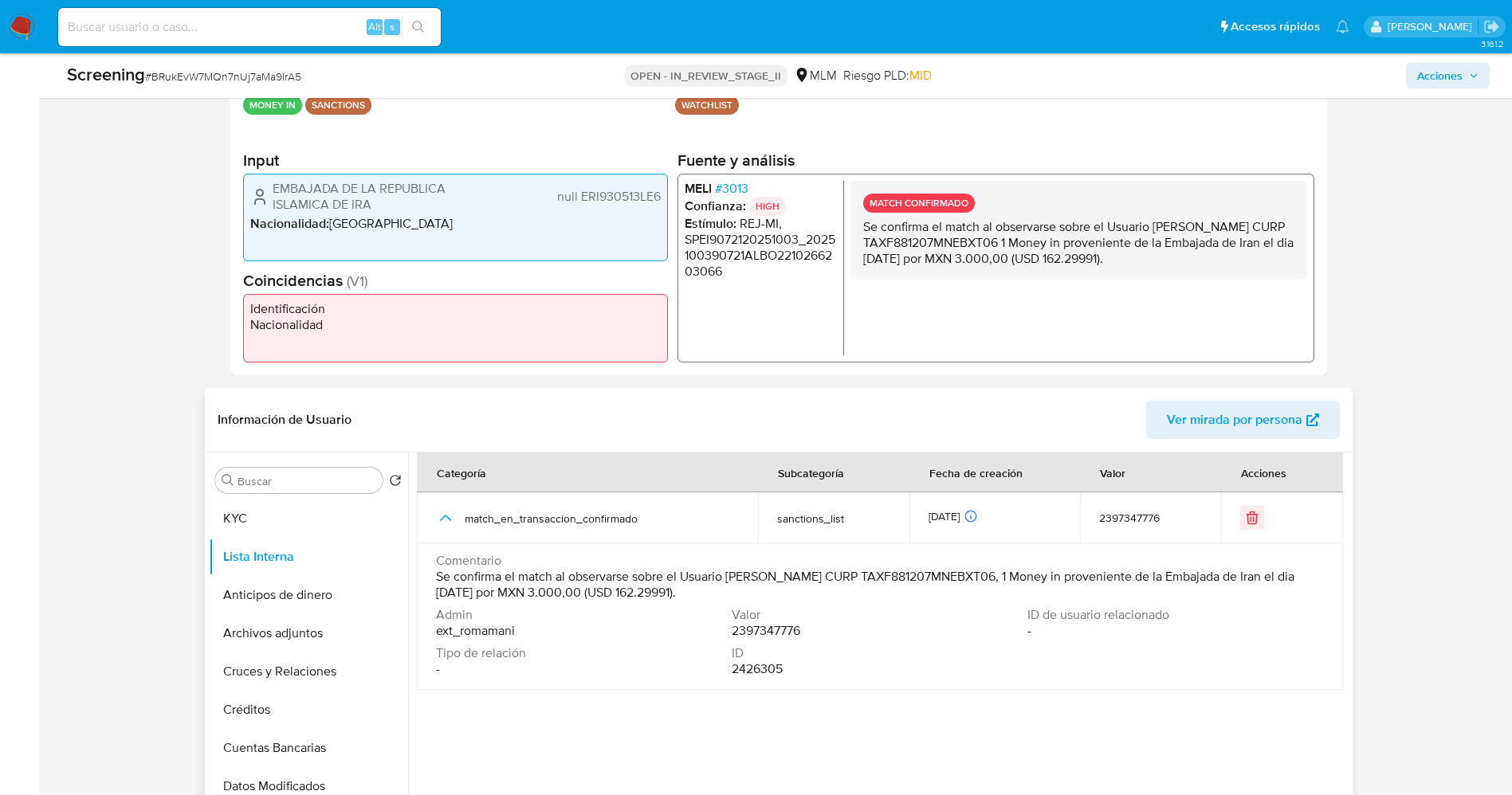
drag, startPoint x: 437, startPoint y: 573, endPoint x: 744, endPoint y: 594, distance: 307.7
click at [744, 594] on span "Se confirma el match al observarse sobre el Usuario Fateme Tabasi CURP TAXF8812…" at bounding box center [878, 585] width 885 height 32
drag, startPoint x: 687, startPoint y: 191, endPoint x: 755, endPoint y: 195, distance: 68.1
click at [755, 195] on li "MELI # 3013" at bounding box center [760, 189] width 152 height 16
click at [695, 192] on li "MELI # 3013" at bounding box center [760, 189] width 152 height 16
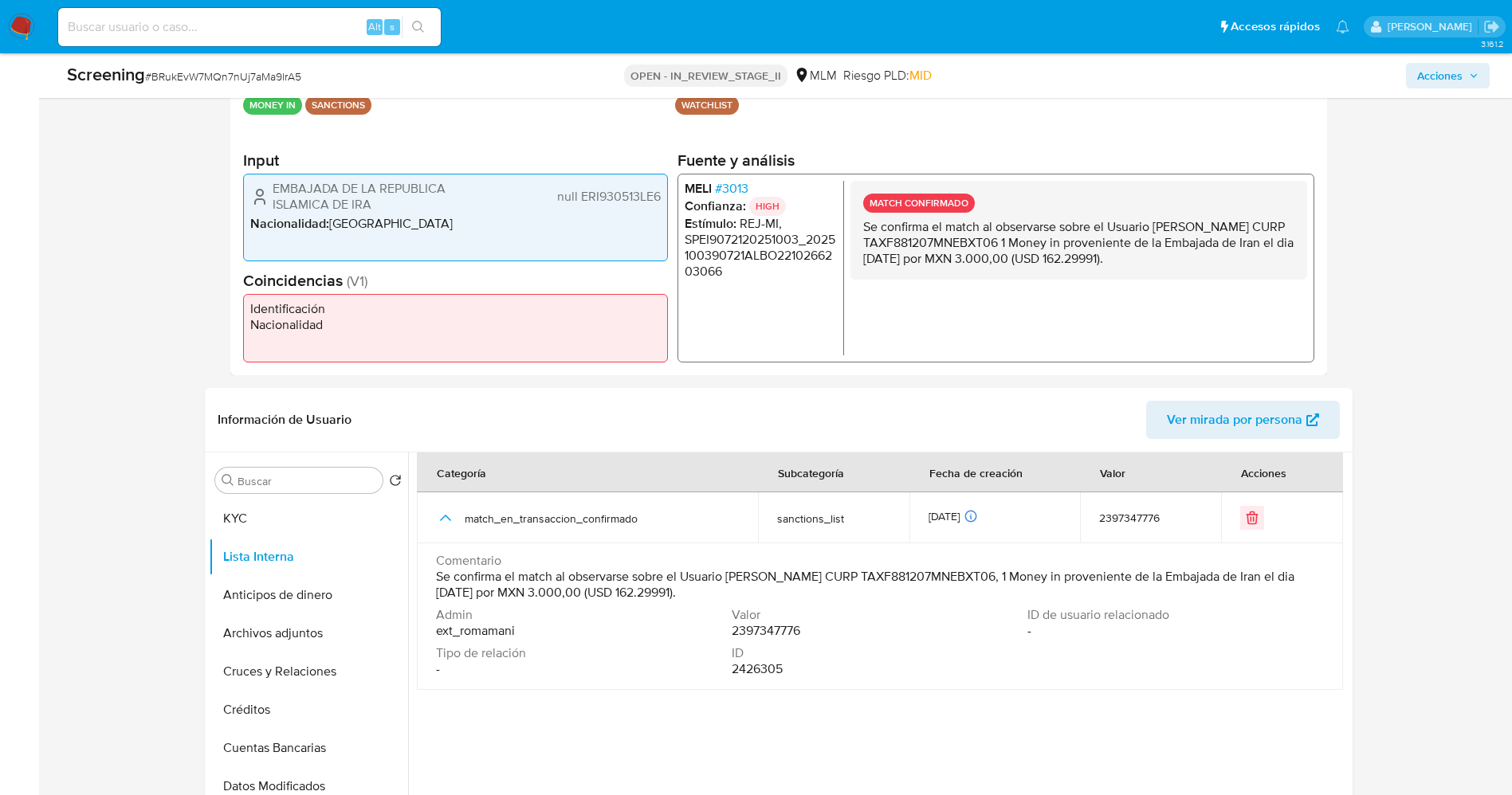
drag, startPoint x: 687, startPoint y: 184, endPoint x: 718, endPoint y: 192, distance: 32.0
click at [718, 192] on li "MELI # 3013" at bounding box center [760, 189] width 152 height 16
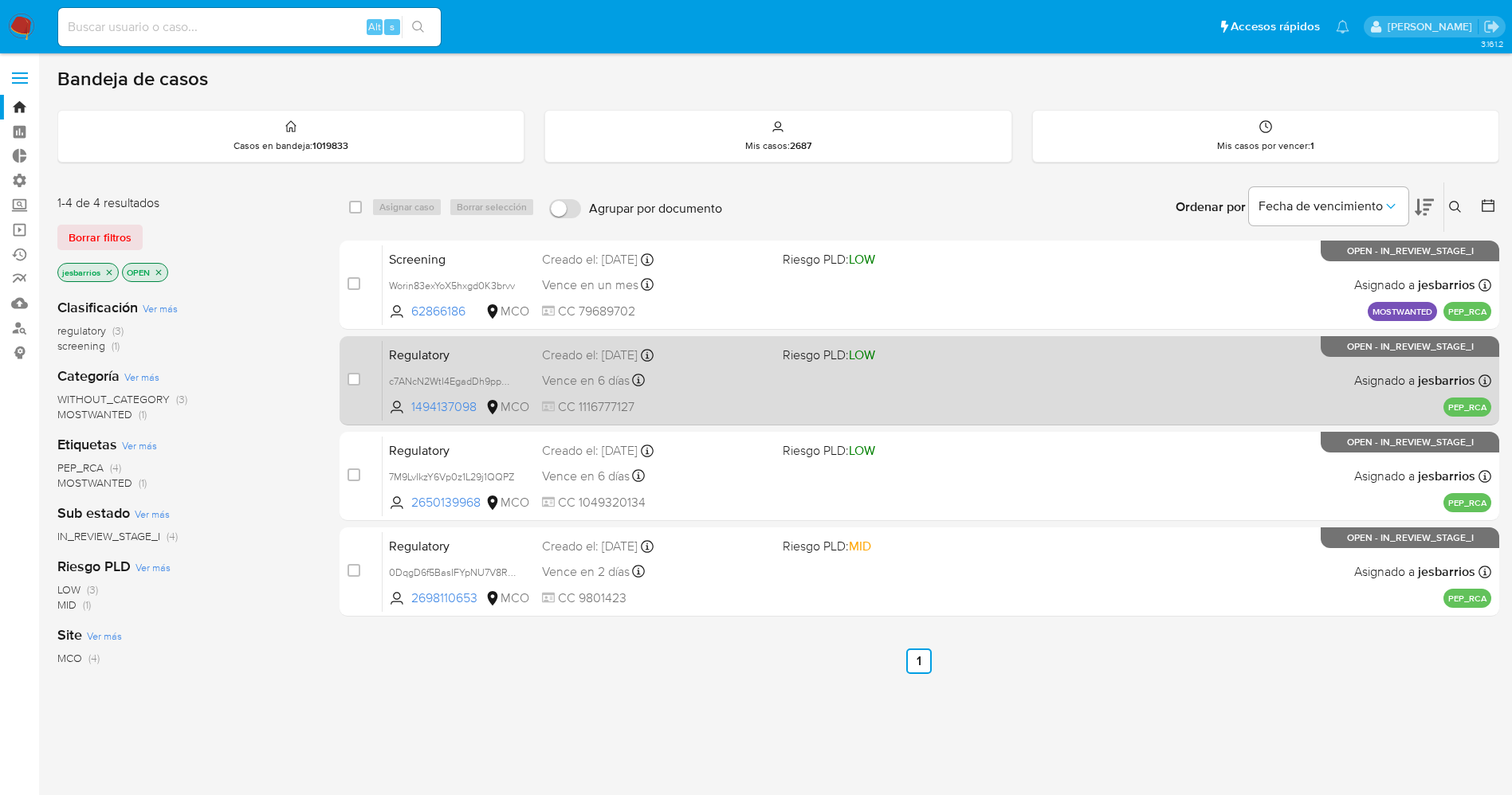
click at [933, 378] on span at bounding box center [896, 379] width 228 height 3
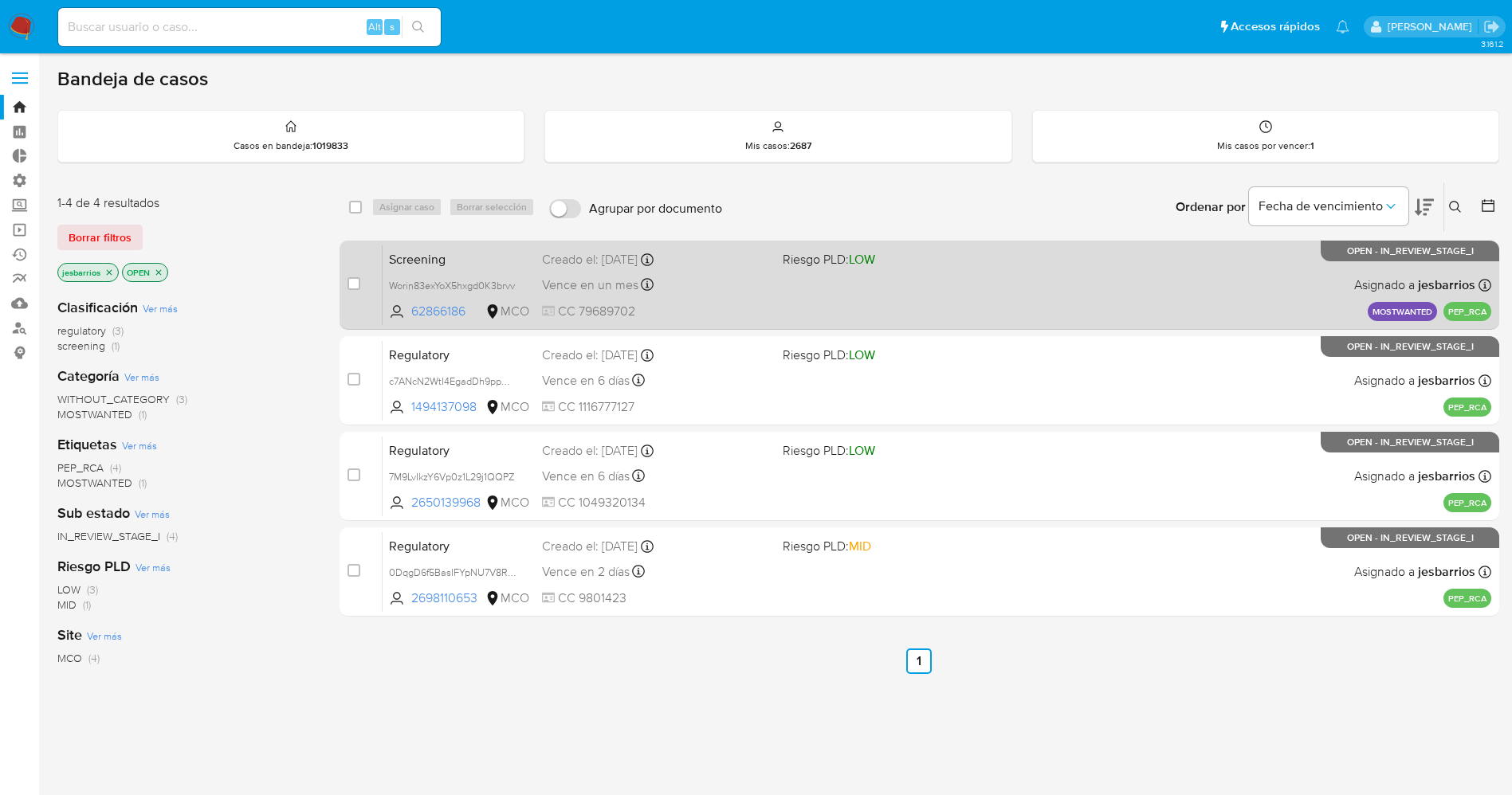
click at [1024, 266] on div "Screening Worin83exYoX5hxgd0K3brvv 62866186 MCO Riesgo PLD: LOW Creado el: [DAT…" at bounding box center [936, 285] width 1108 height 81
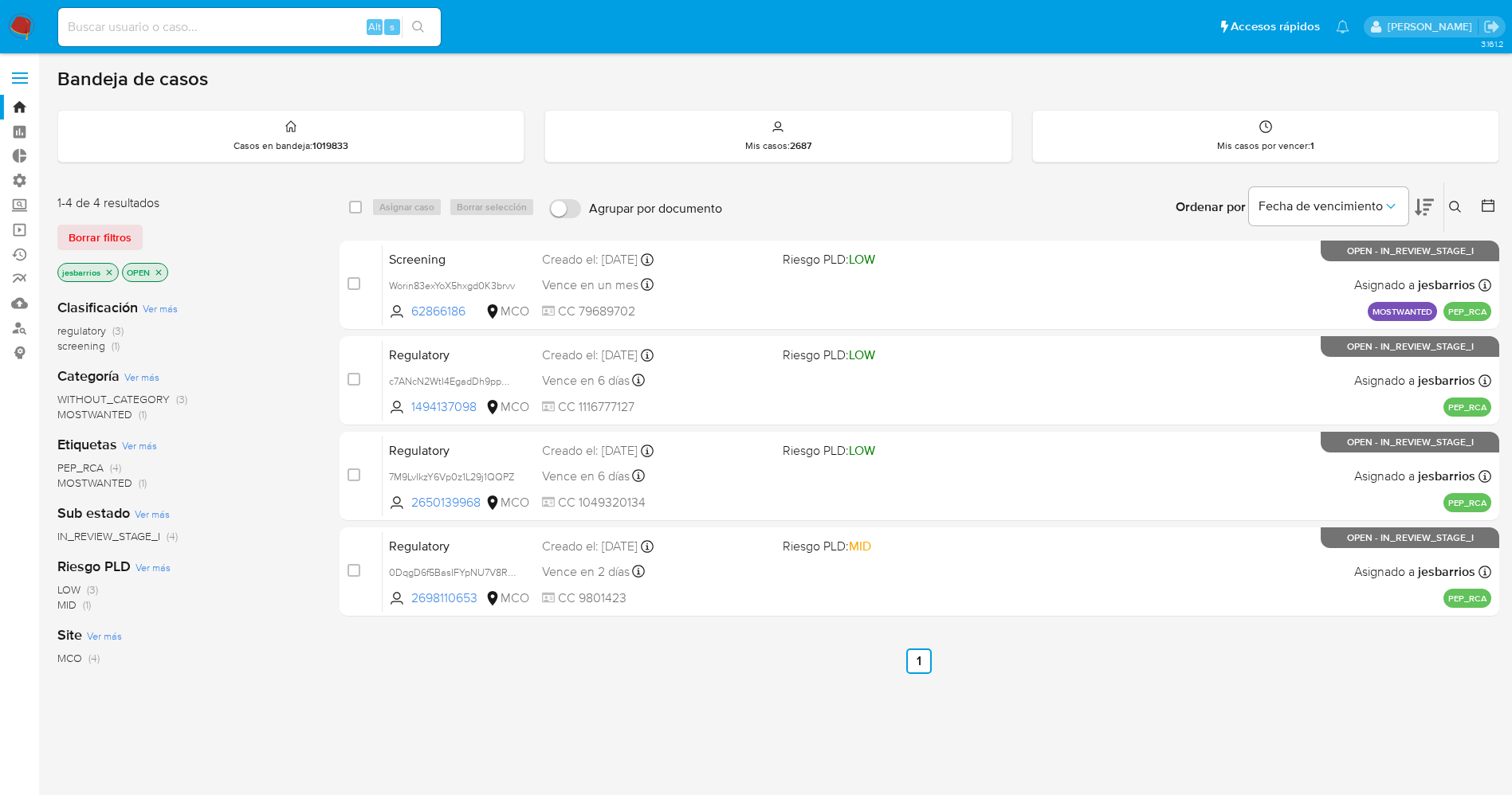
click at [19, 68] on label at bounding box center [20, 78] width 39 height 34
click at [0, 0] on input "checkbox" at bounding box center [0, 0] width 0 height 0
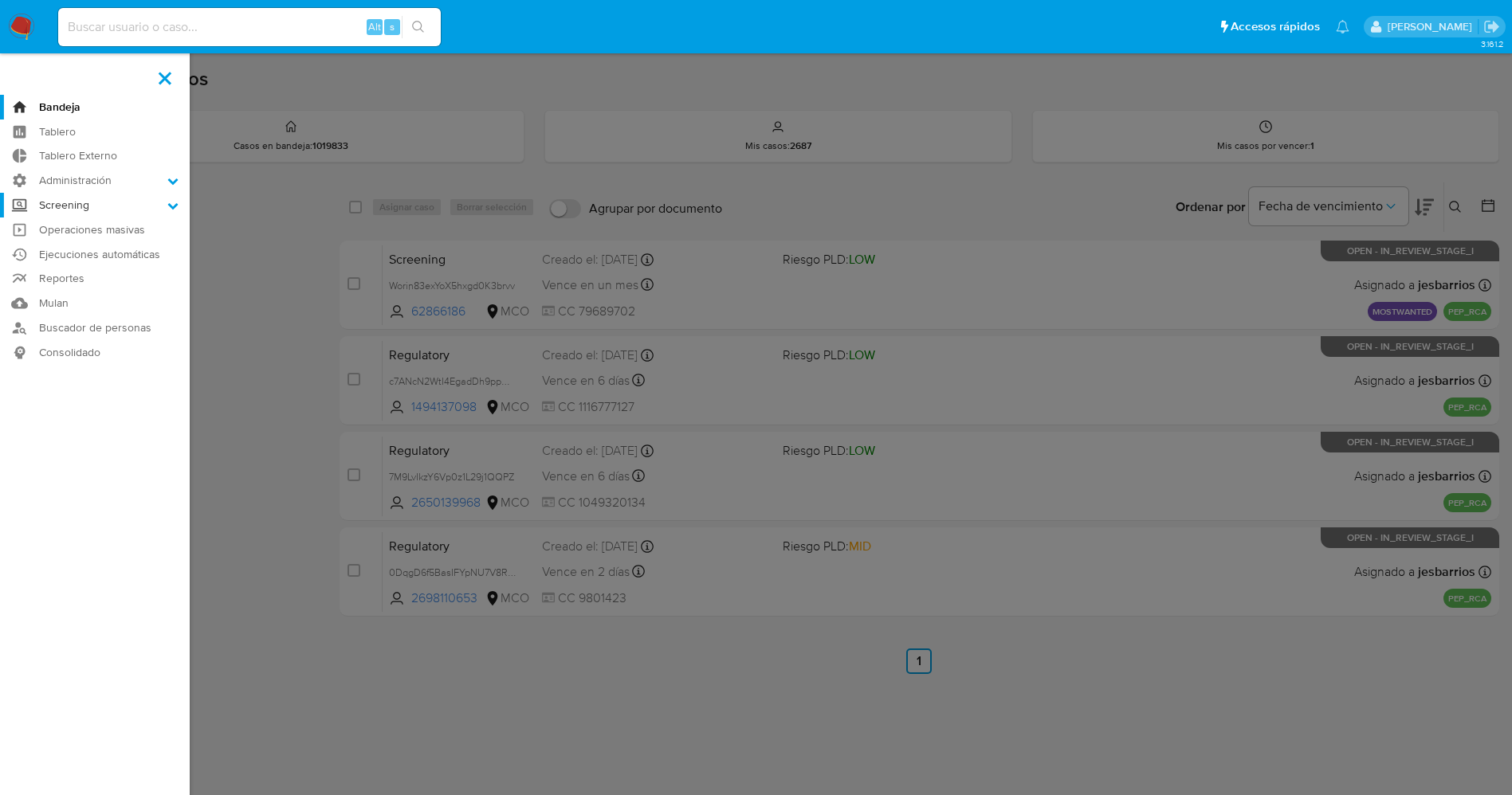
click at [134, 209] on label "Screening" at bounding box center [95, 205] width 190 height 24
click at [0, 0] on input "Screening" at bounding box center [0, 0] width 0 height 0
click at [84, 222] on link "Administrador de Listas" at bounding box center [95, 227] width 190 height 20
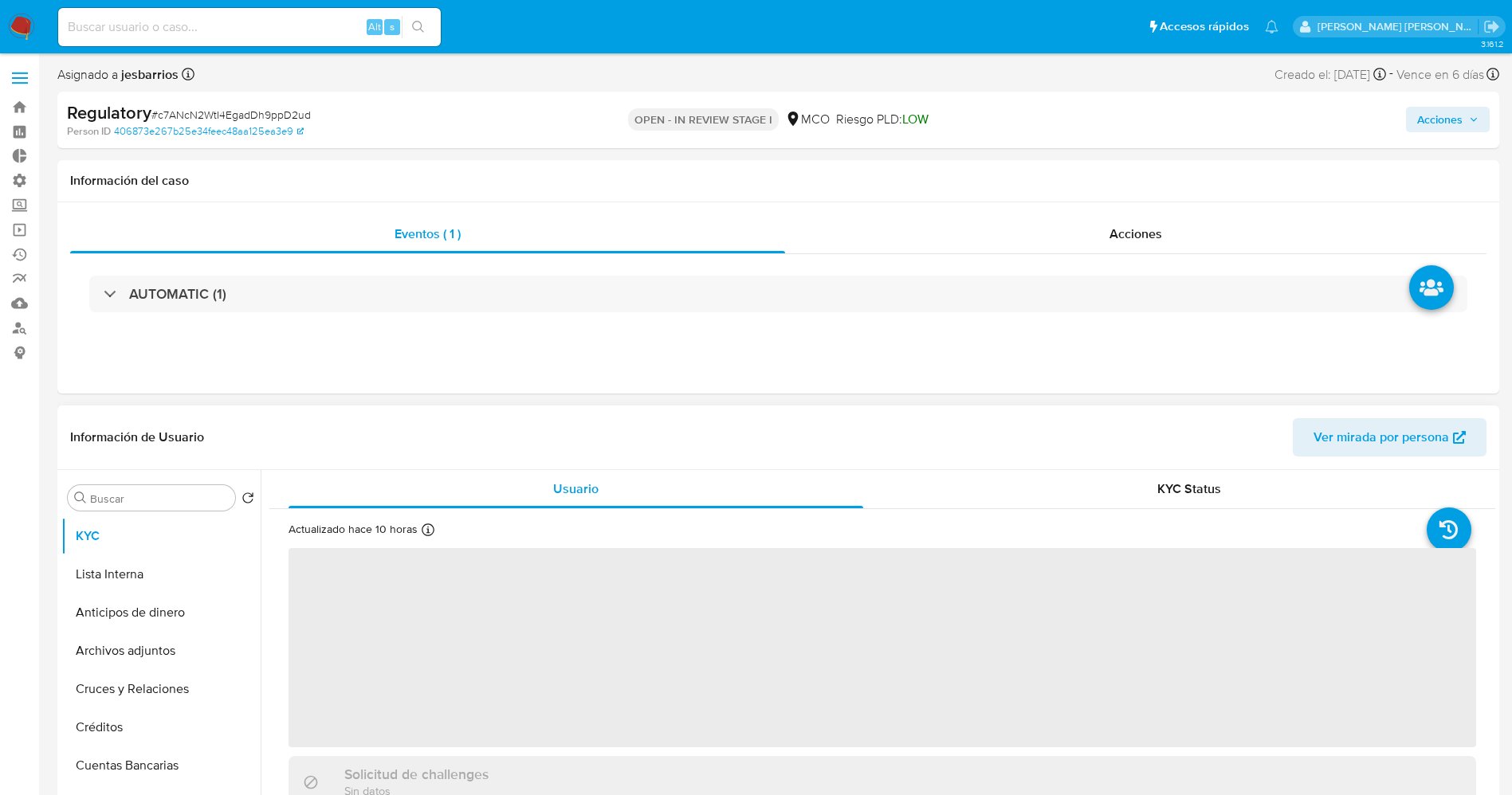
select select "10"
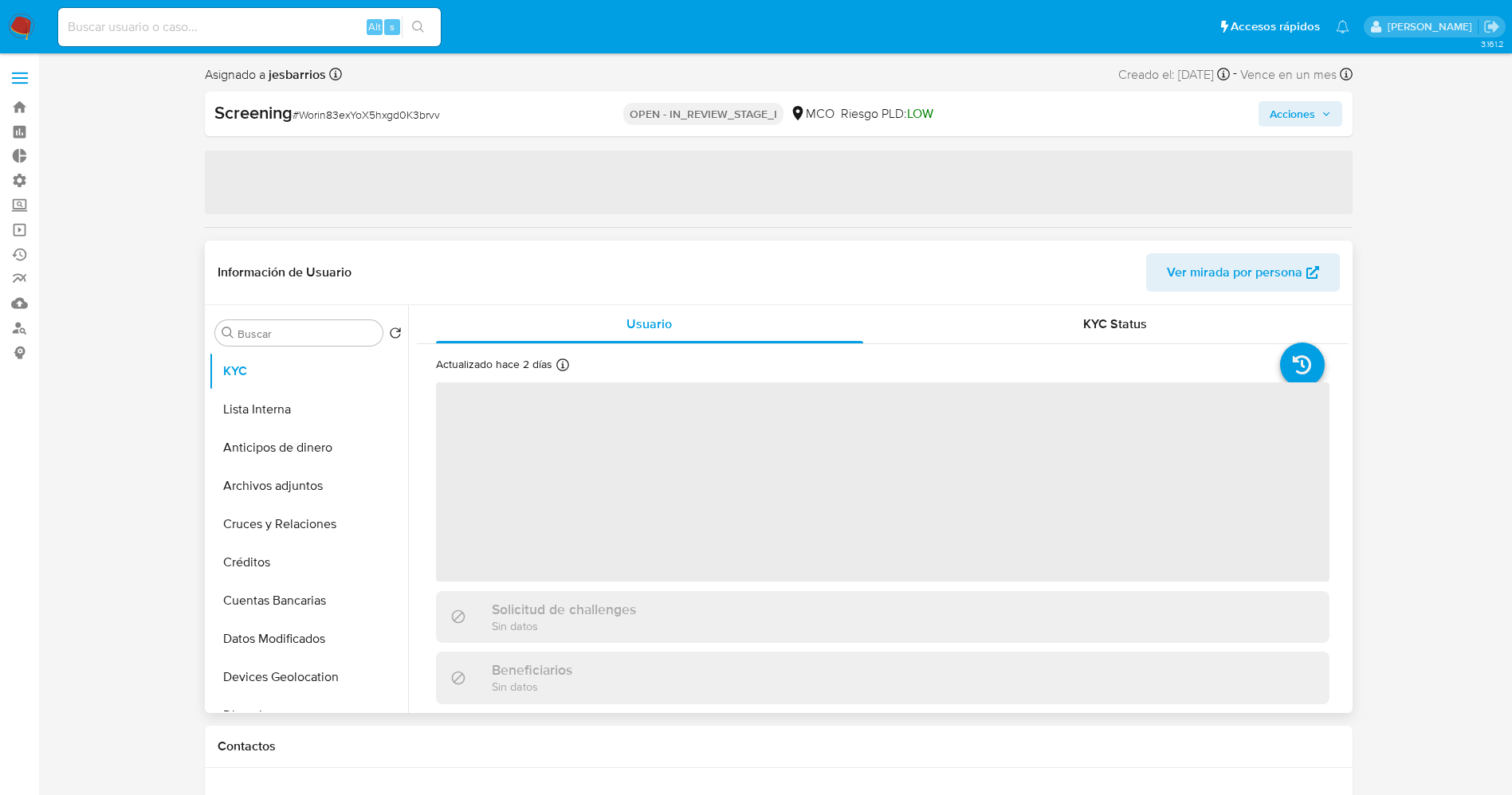
select select "10"
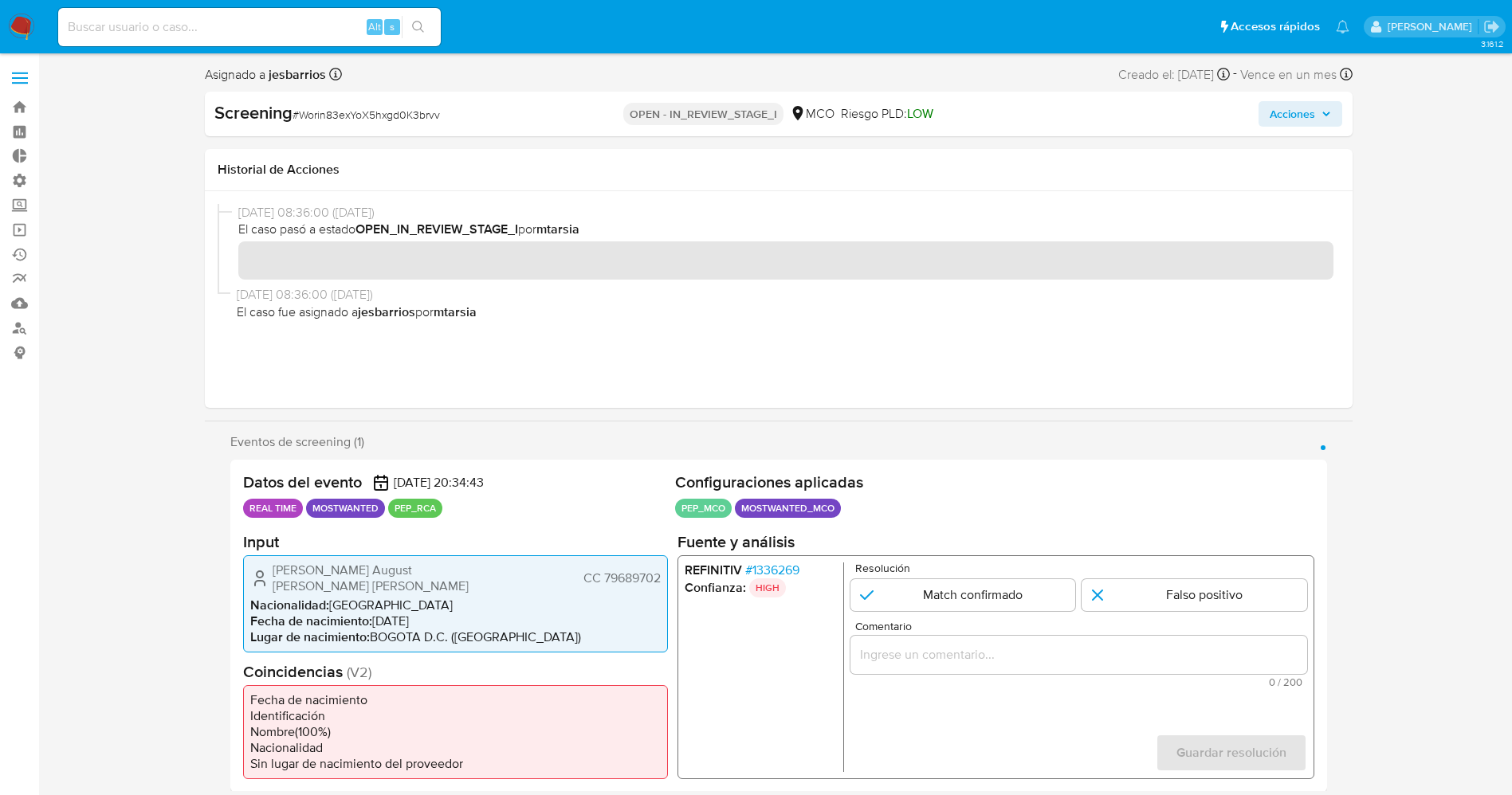
scroll to position [119, 0]
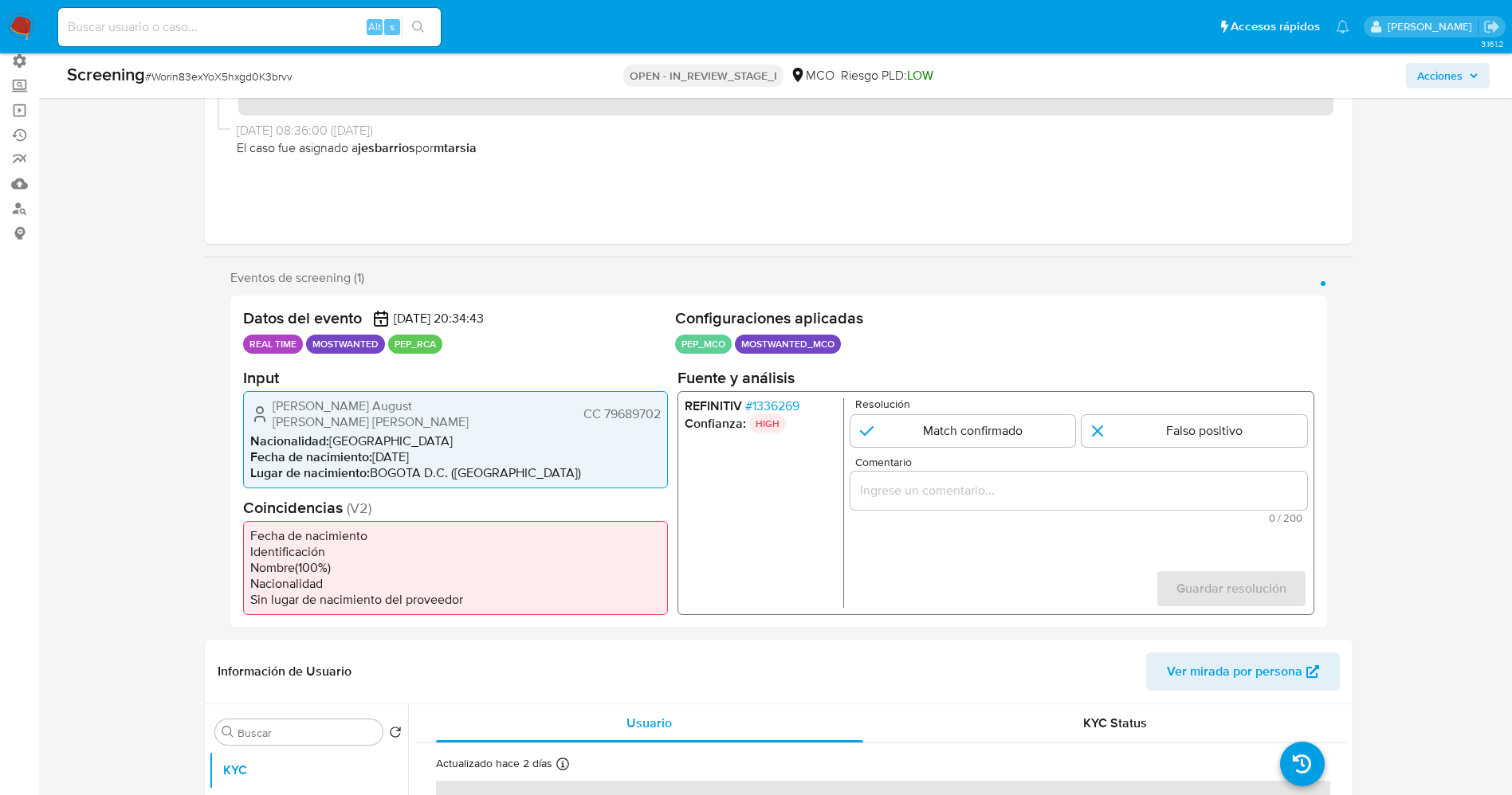
drag, startPoint x: 680, startPoint y: 402, endPoint x: 741, endPoint y: 406, distance: 61.1
click at [741, 406] on div "REFINITIV # 1336269 Confianza: HIGH Resolución Match confirmado Falso positivo …" at bounding box center [995, 502] width 637 height 223
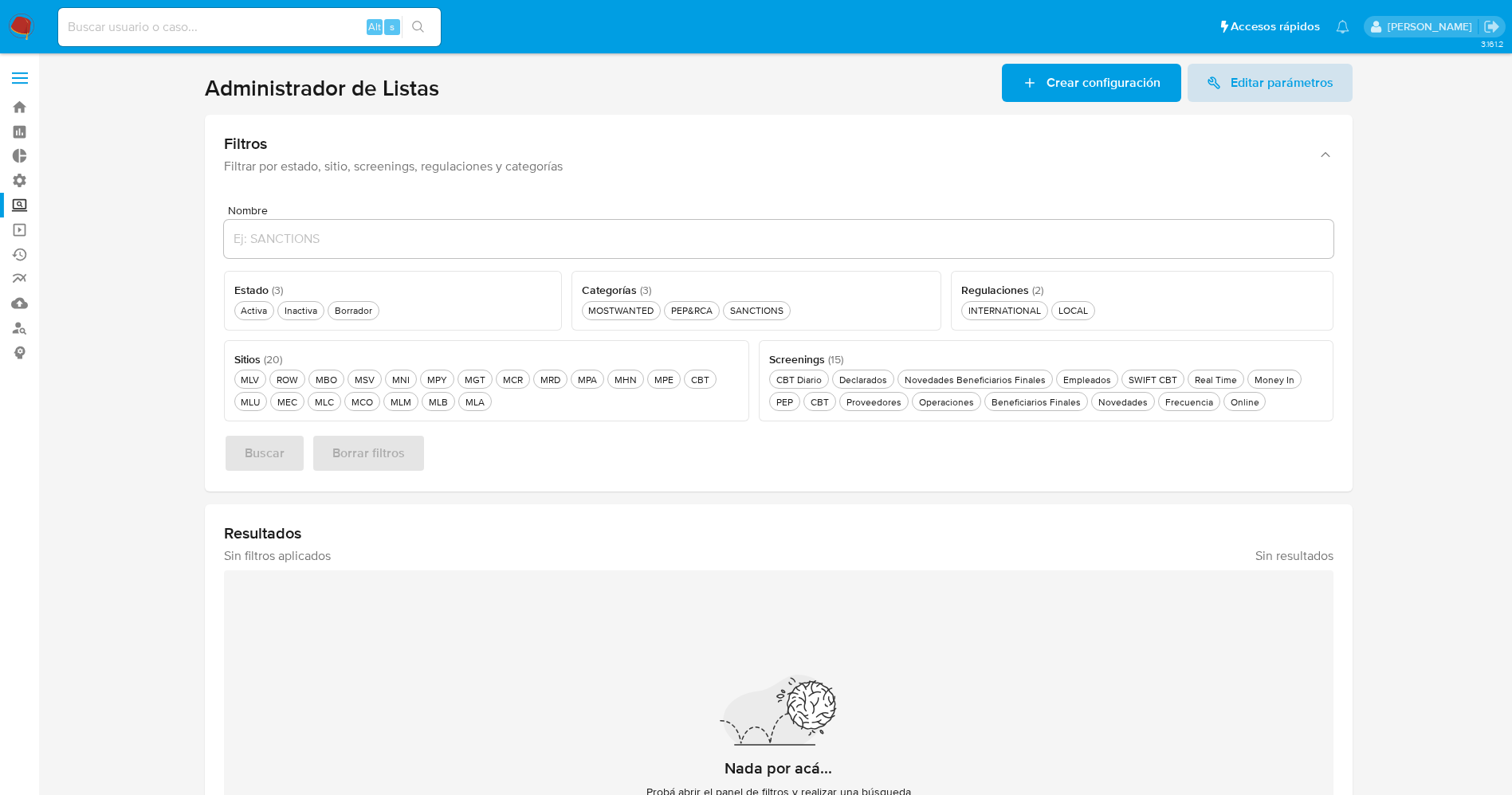
click at [1251, 83] on span "Editar parámetros" at bounding box center [1281, 83] width 102 height 38
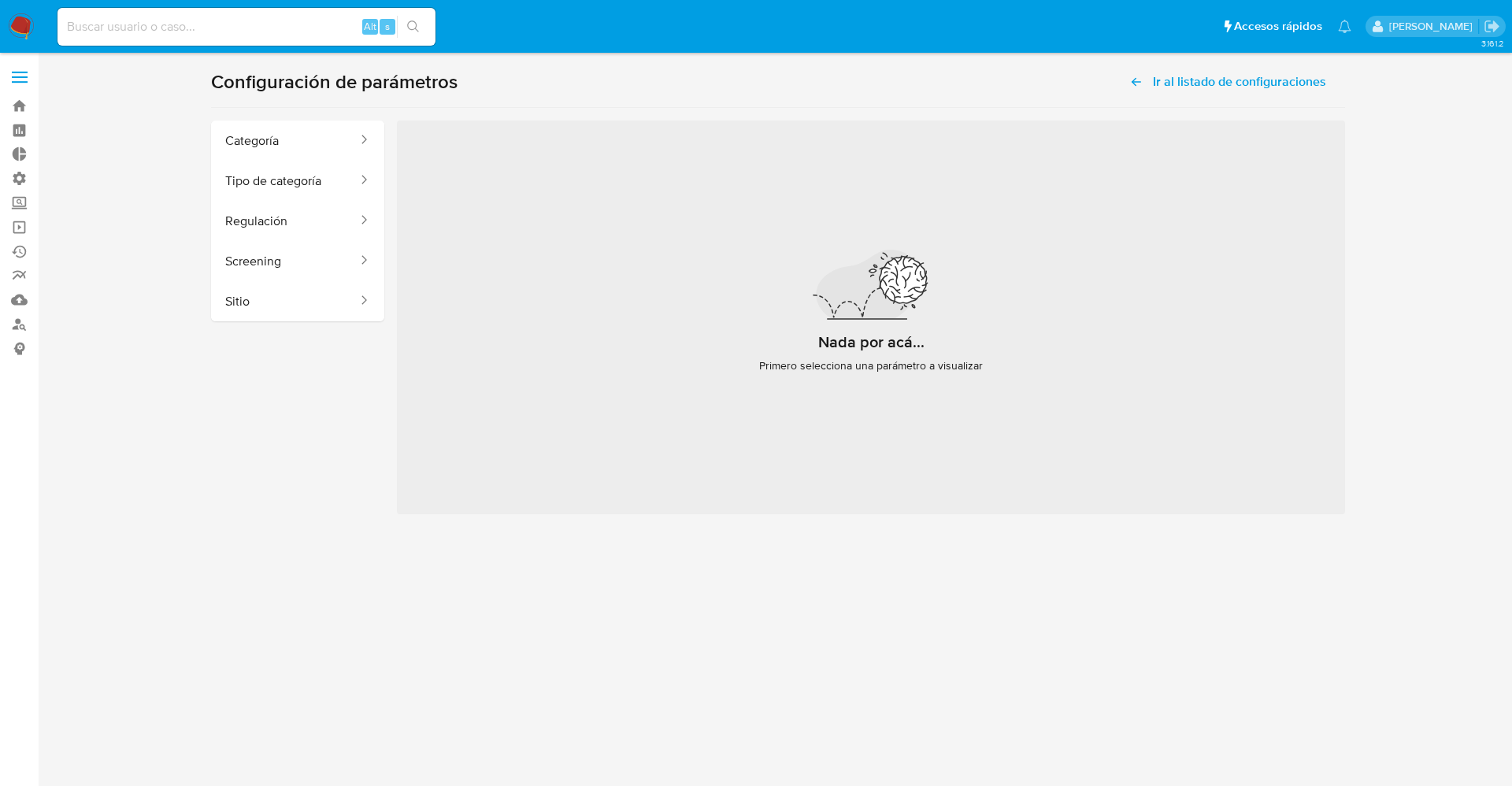
click at [19, 70] on label at bounding box center [19, 77] width 39 height 33
click at [0, 0] on input "checkbox" at bounding box center [0, 0] width 0 height 0
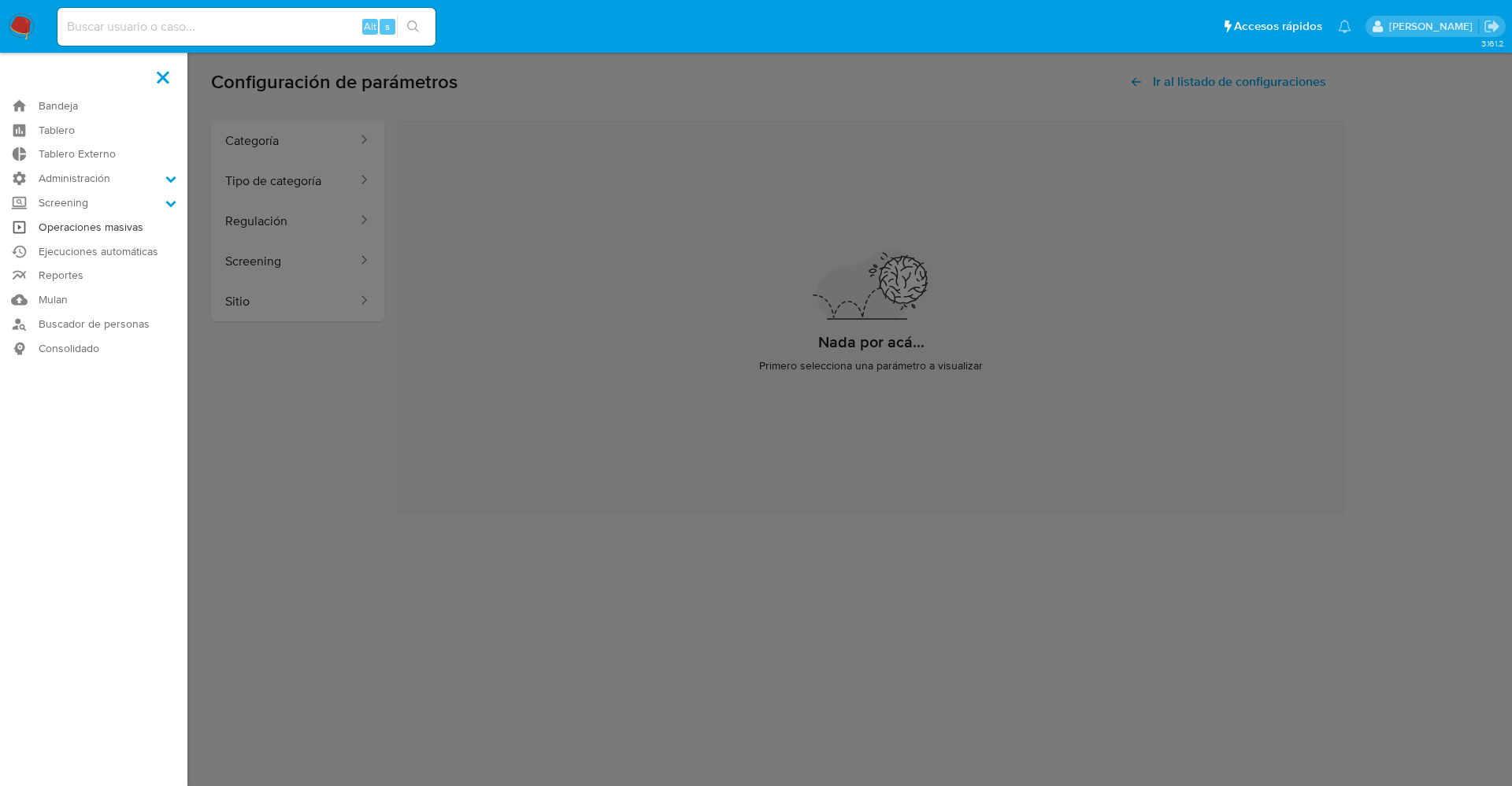
click at [143, 224] on link "Operaciones masivas" at bounding box center [94, 227] width 187 height 24
click at [143, 203] on label "Screening" at bounding box center [94, 202] width 187 height 24
click at [0, 0] on input "Screening" at bounding box center [0, 0] width 0 height 0
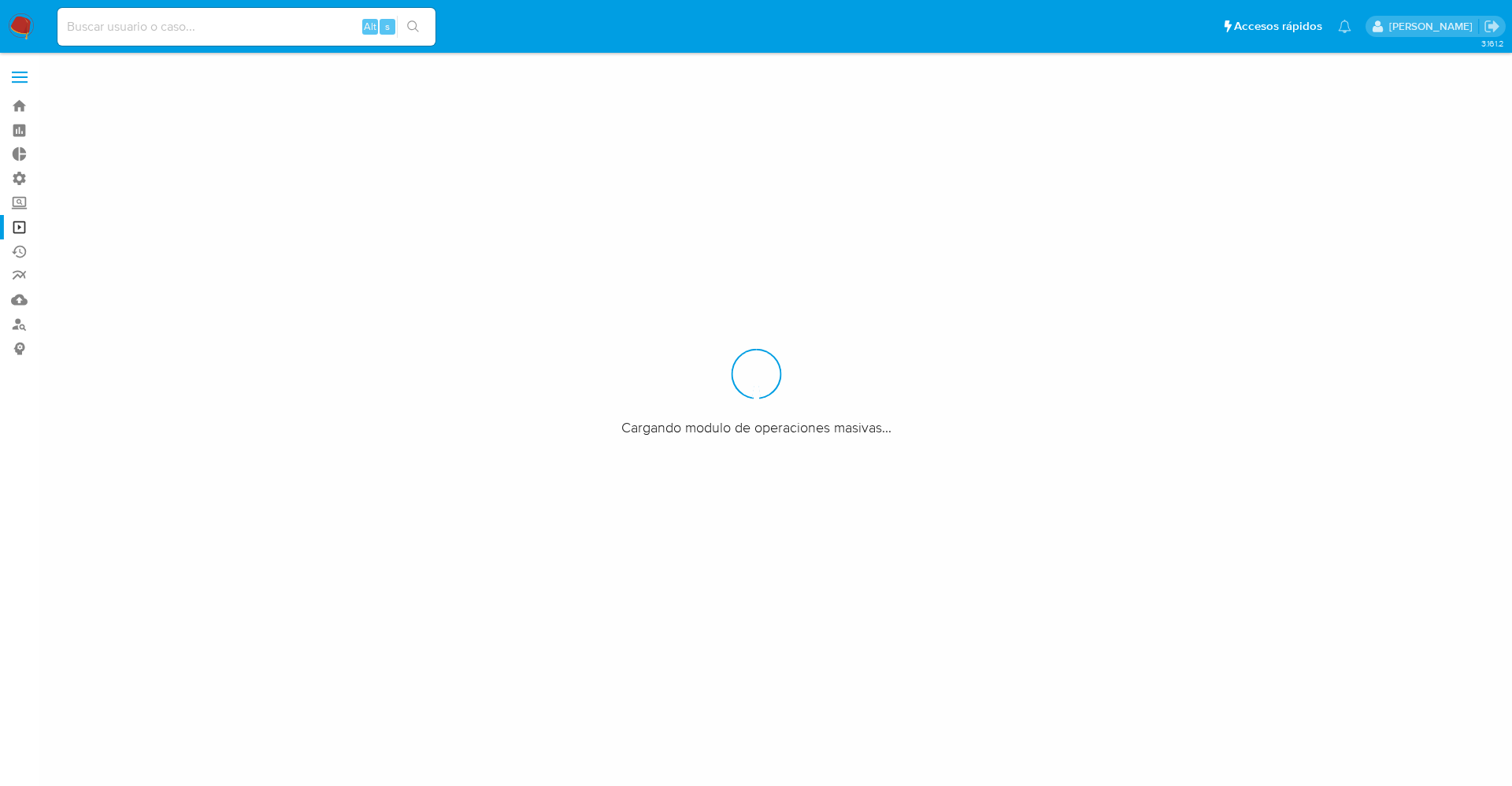
click at [19, 72] on span at bounding box center [19, 71] width 16 height 3
click at [0, 0] on input "checkbox" at bounding box center [0, 0] width 0 height 0
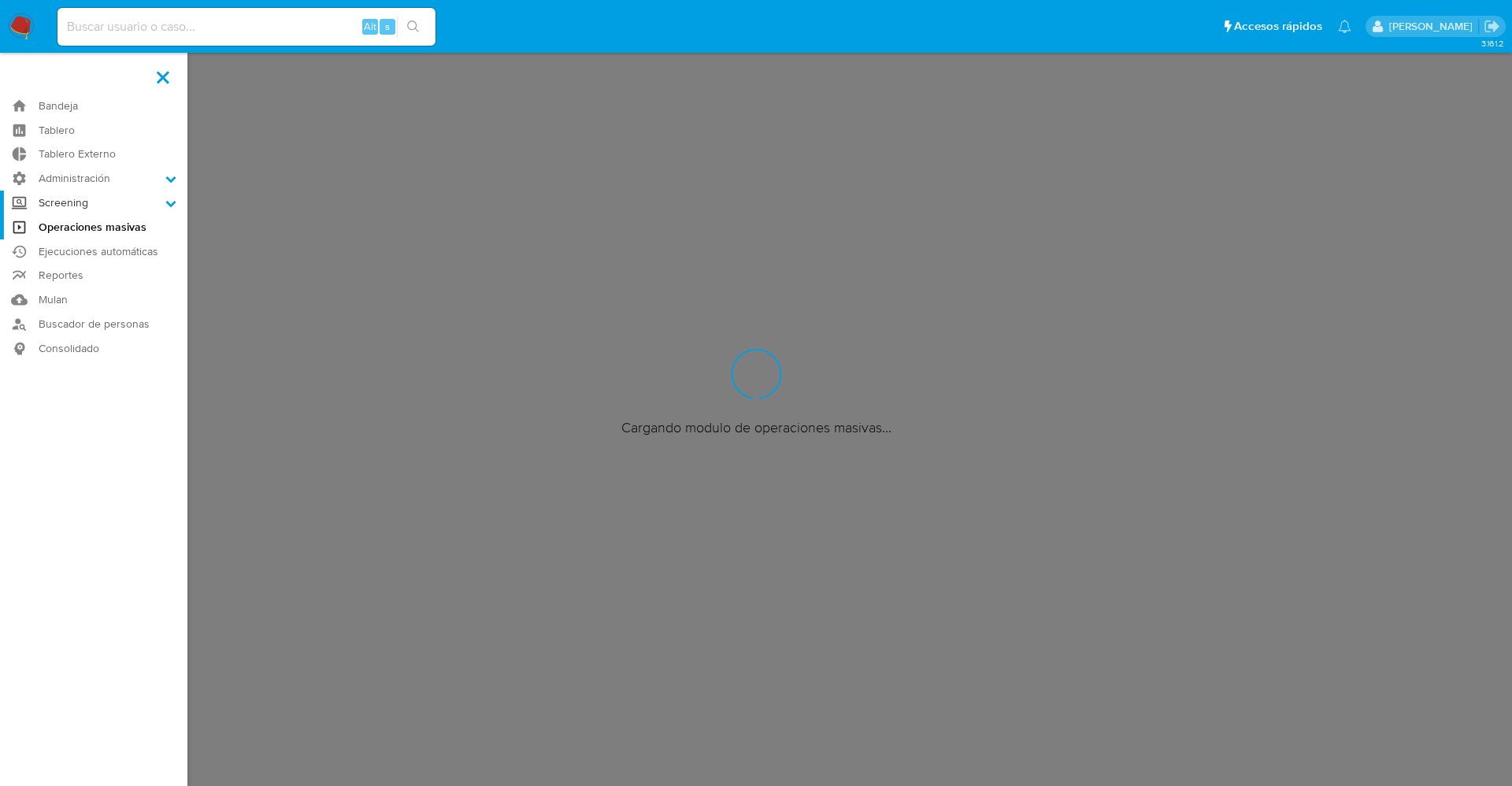
click at [169, 201] on icon at bounding box center [171, 203] width 11 height 11
click at [0, 0] on input "Screening" at bounding box center [0, 0] width 0 height 0
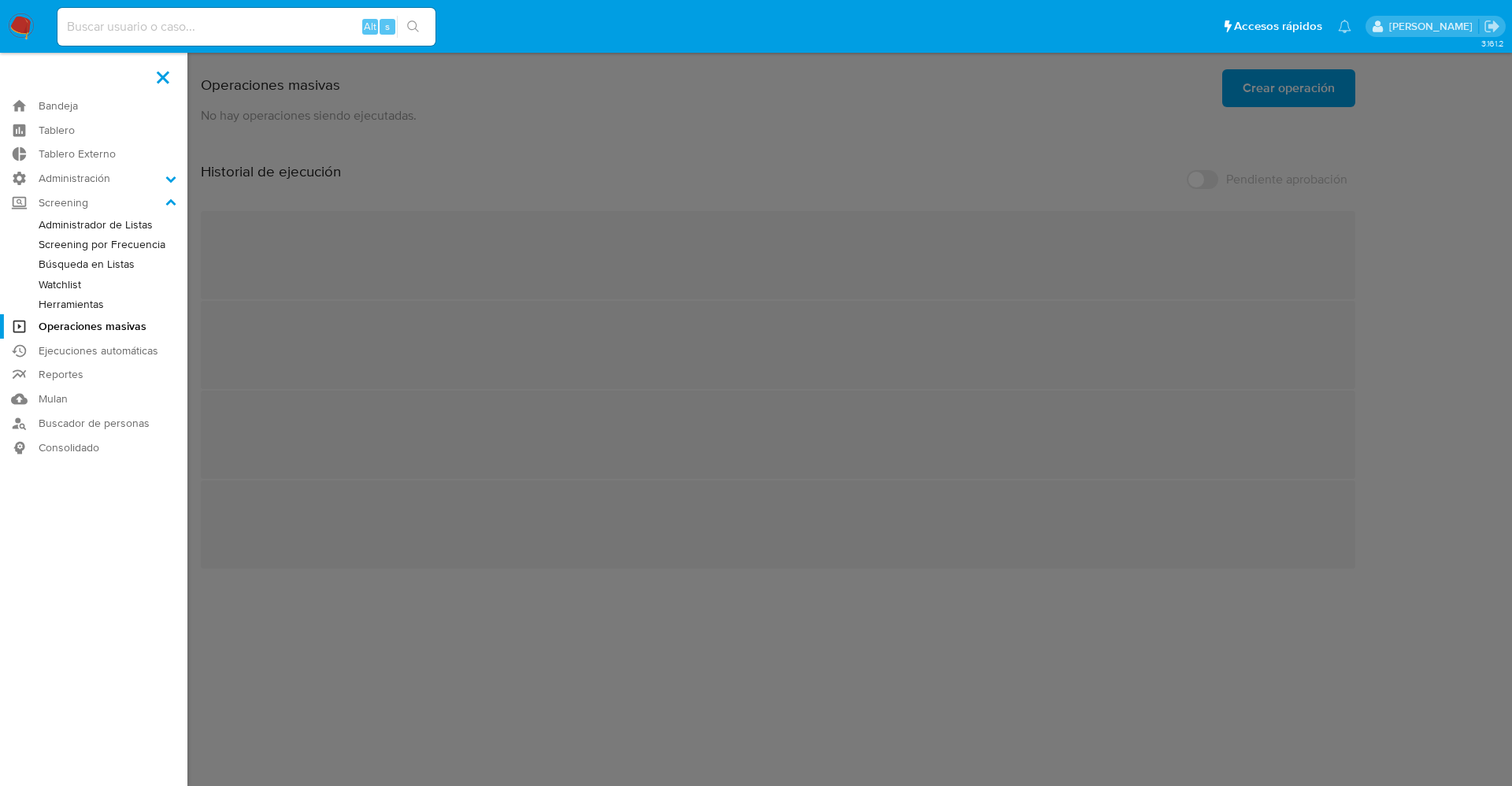
click at [124, 268] on link "Búsqueda en Listas" at bounding box center [94, 264] width 187 height 19
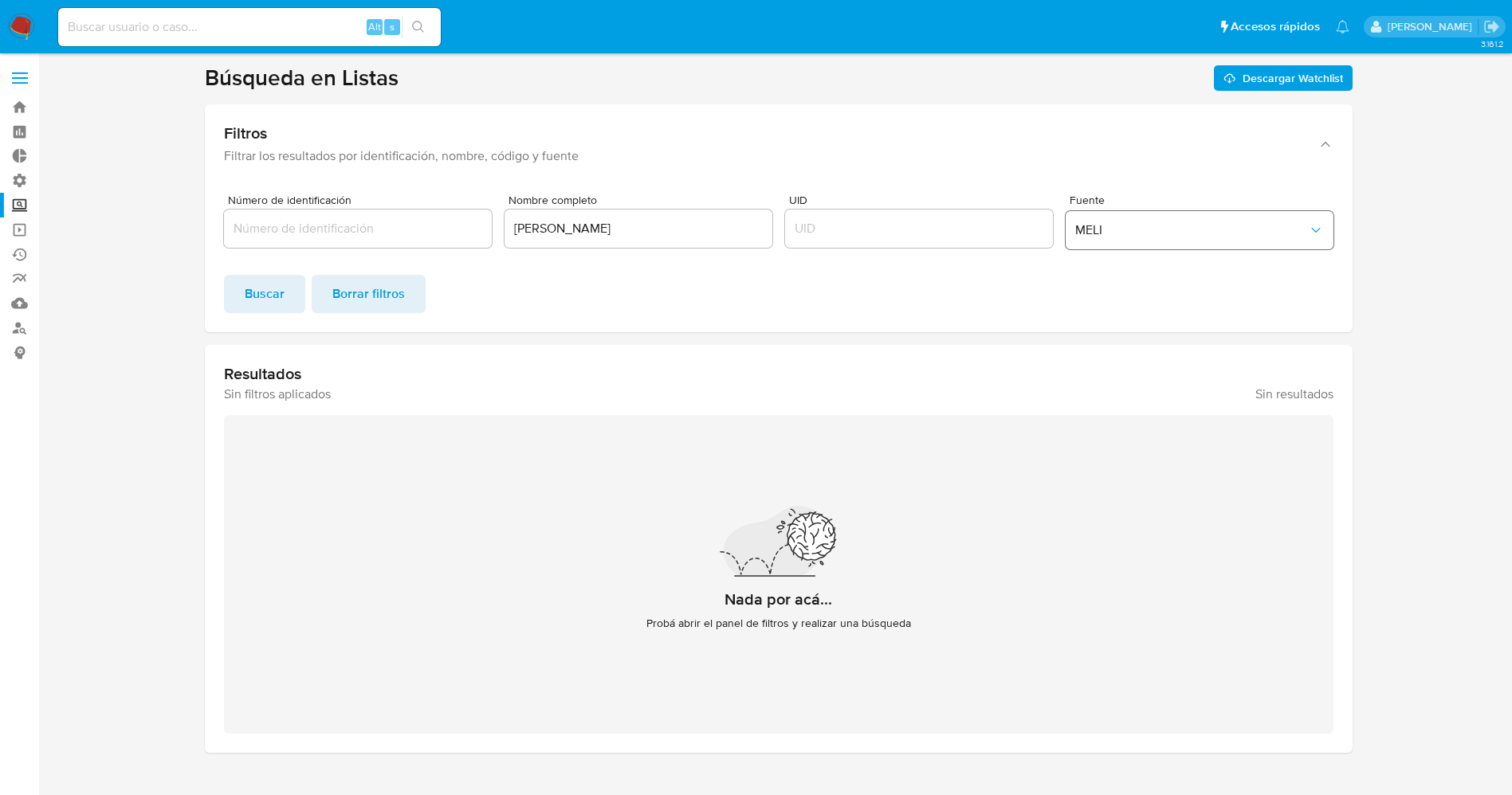
click at [1166, 246] on button "MELI" at bounding box center [1199, 230] width 268 height 38
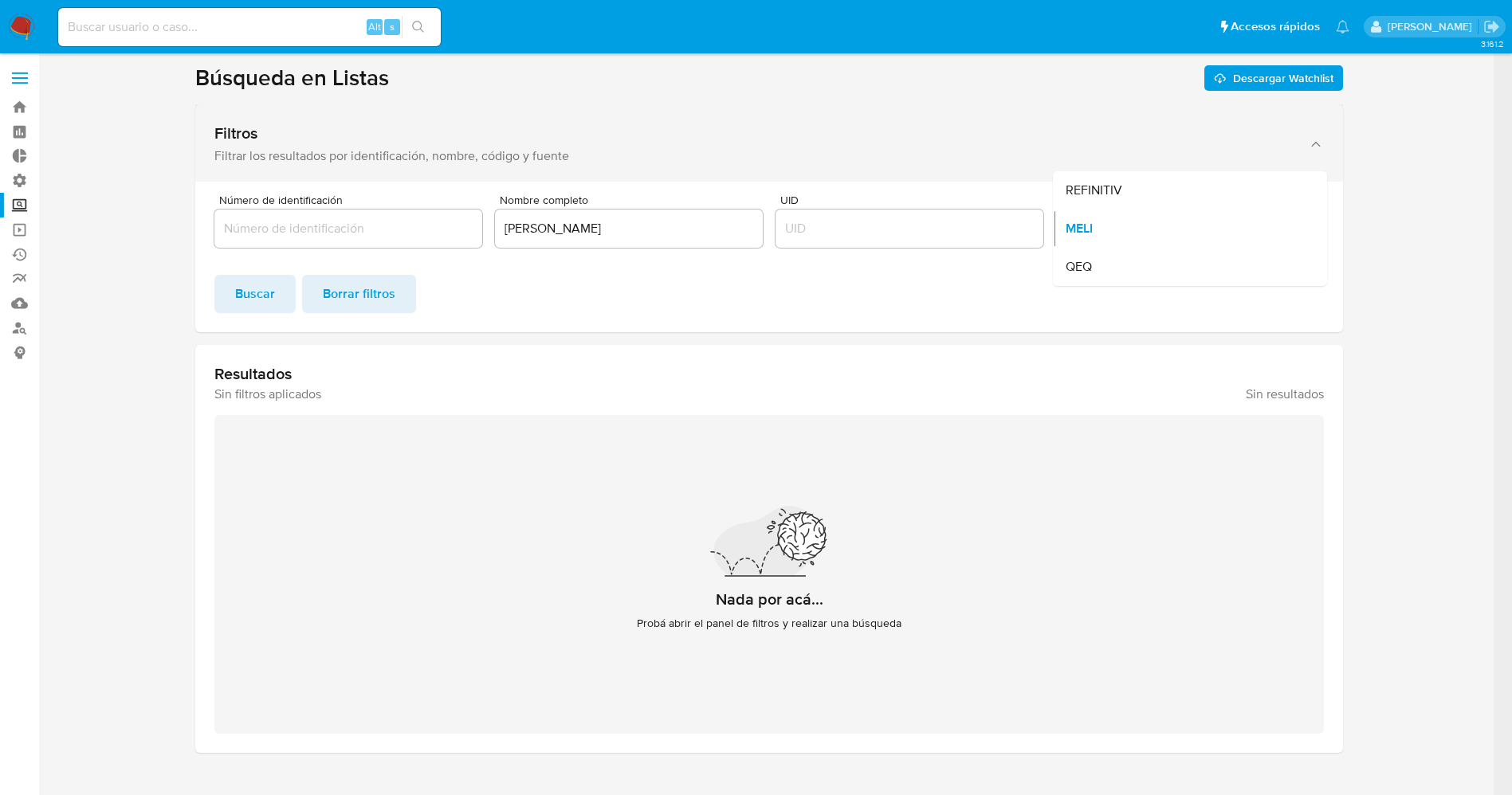
click at [987, 137] on div "Filtros" at bounding box center [752, 133] width 1077 height 20
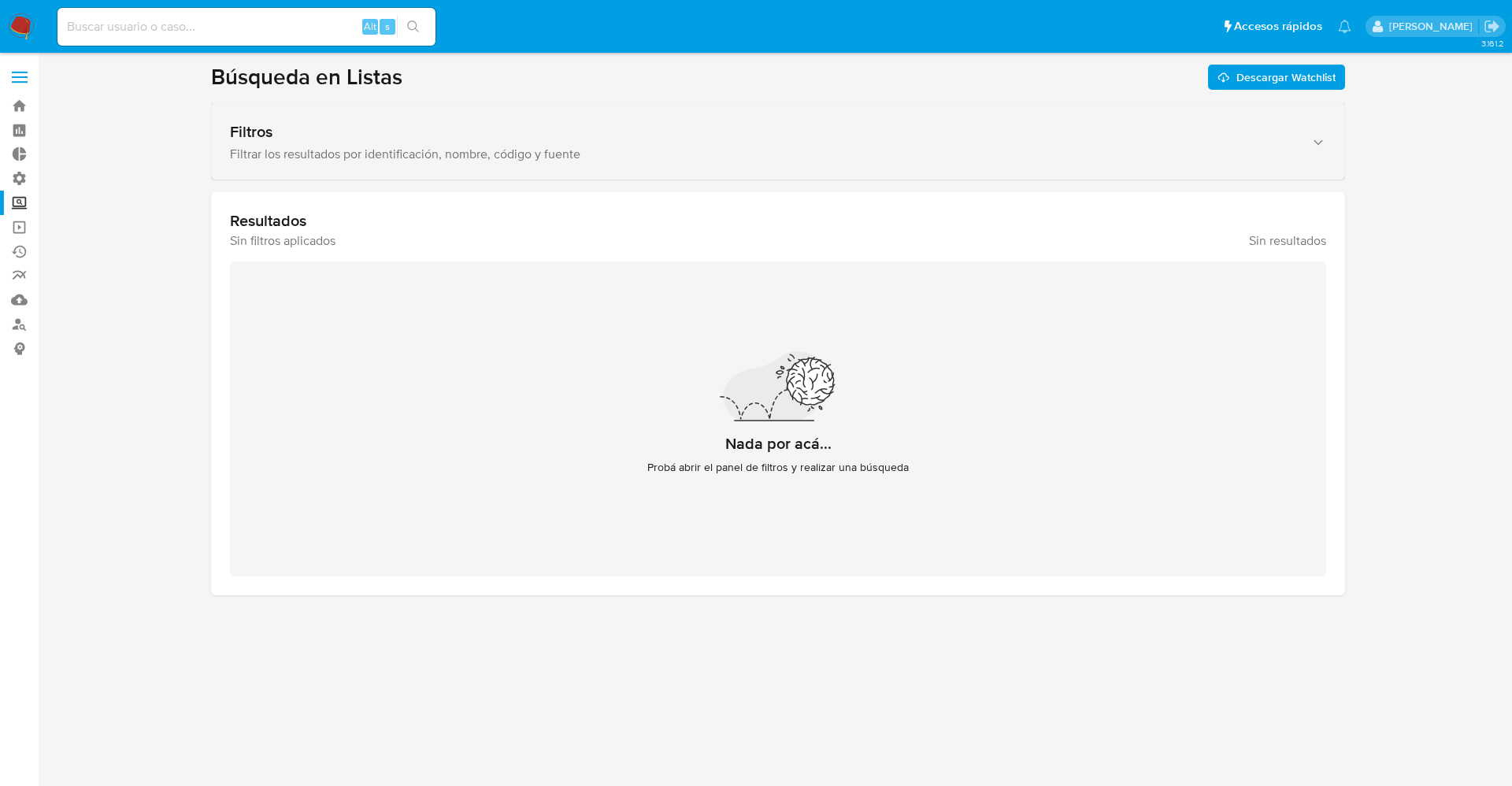
click at [1245, 166] on div "Filtros Filtrar los resultados por identificación, nombre, código y fuente" at bounding box center [778, 141] width 1134 height 76
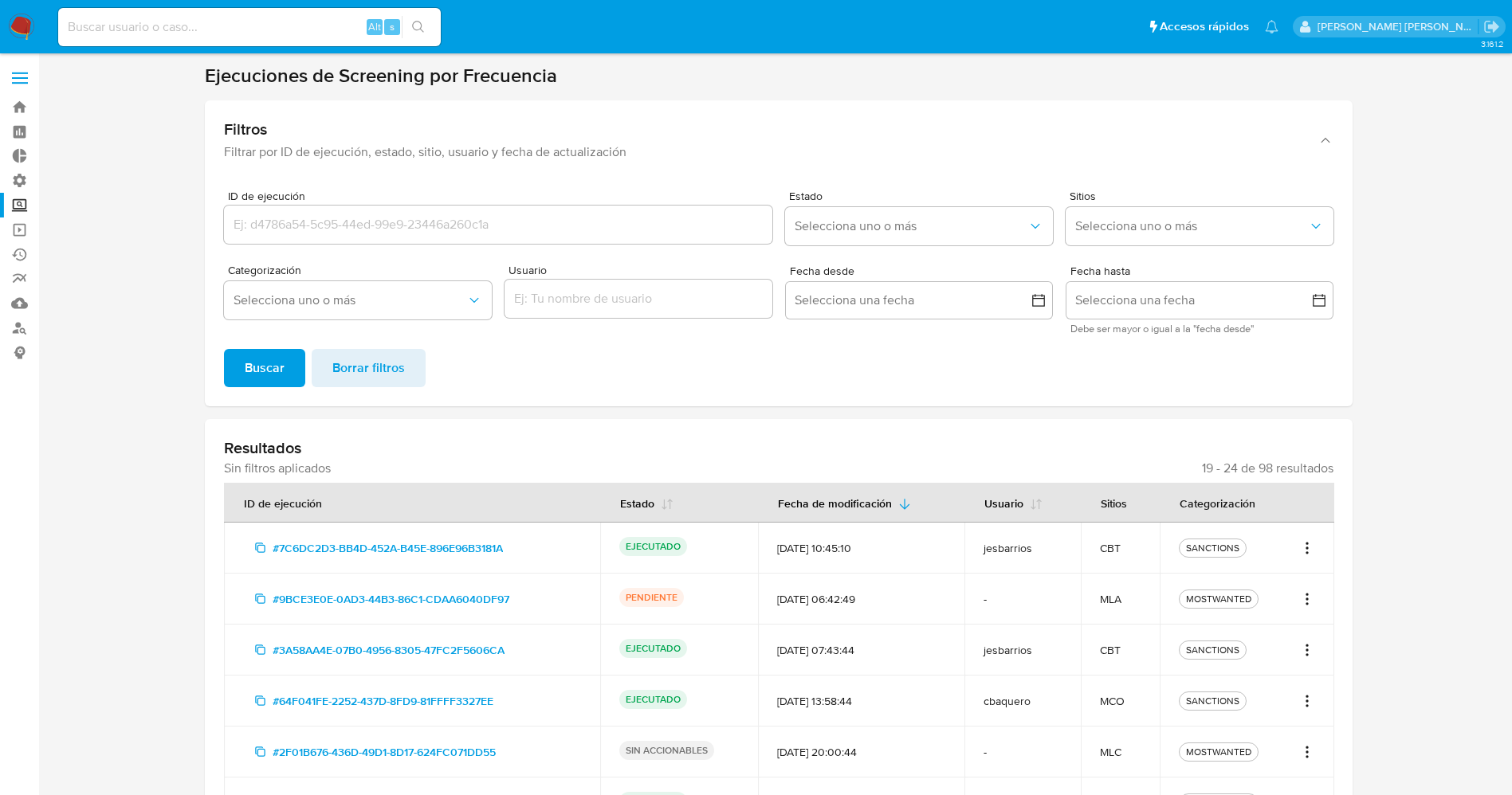
scroll to position [119, 0]
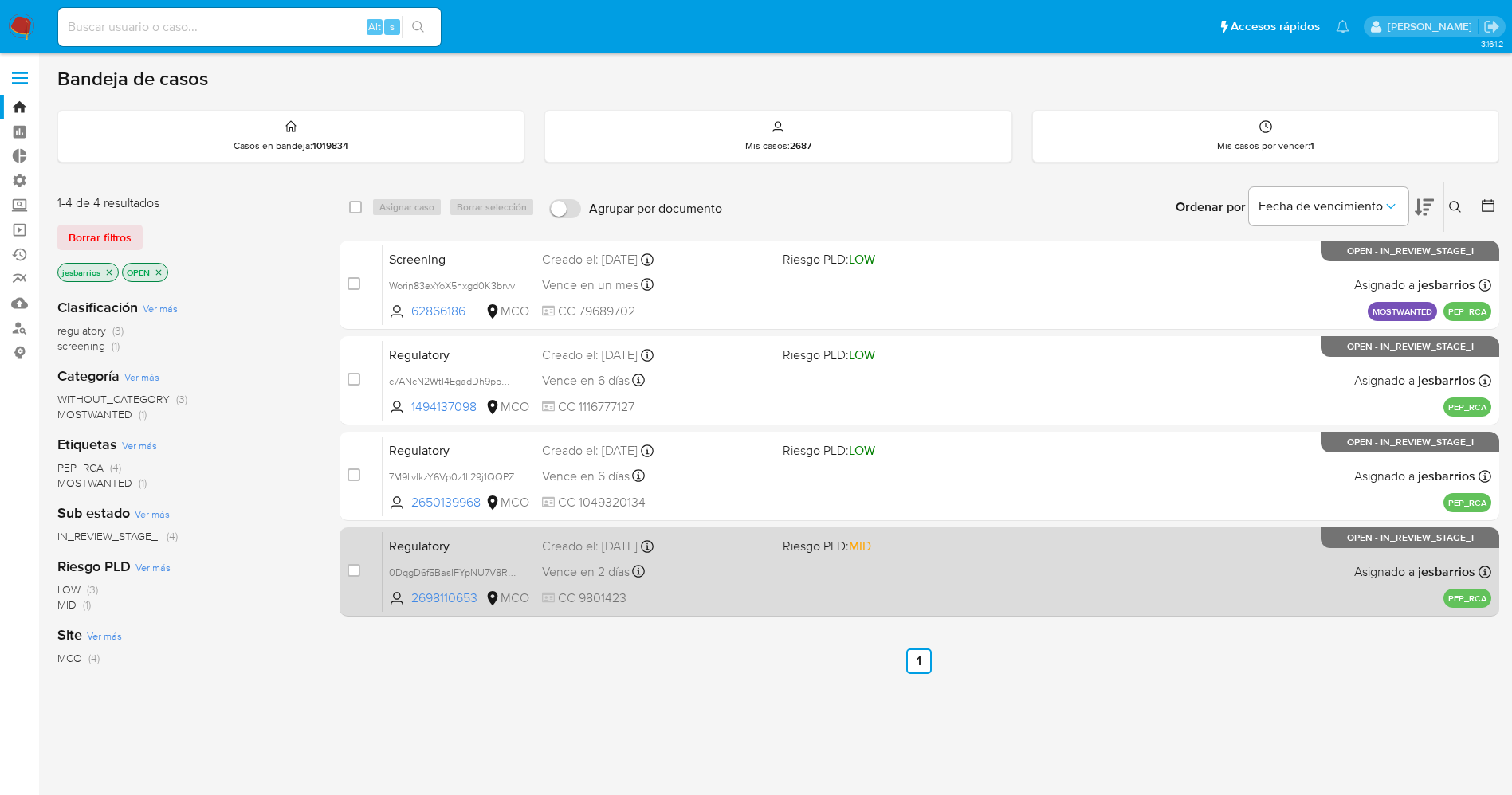
click at [897, 565] on div "Regulatory 0DqgD6f5BasIFYpNU7V8R1wo 2698110653 MCO Riesgo PLD: MID Creado el: […" at bounding box center [936, 572] width 1108 height 81
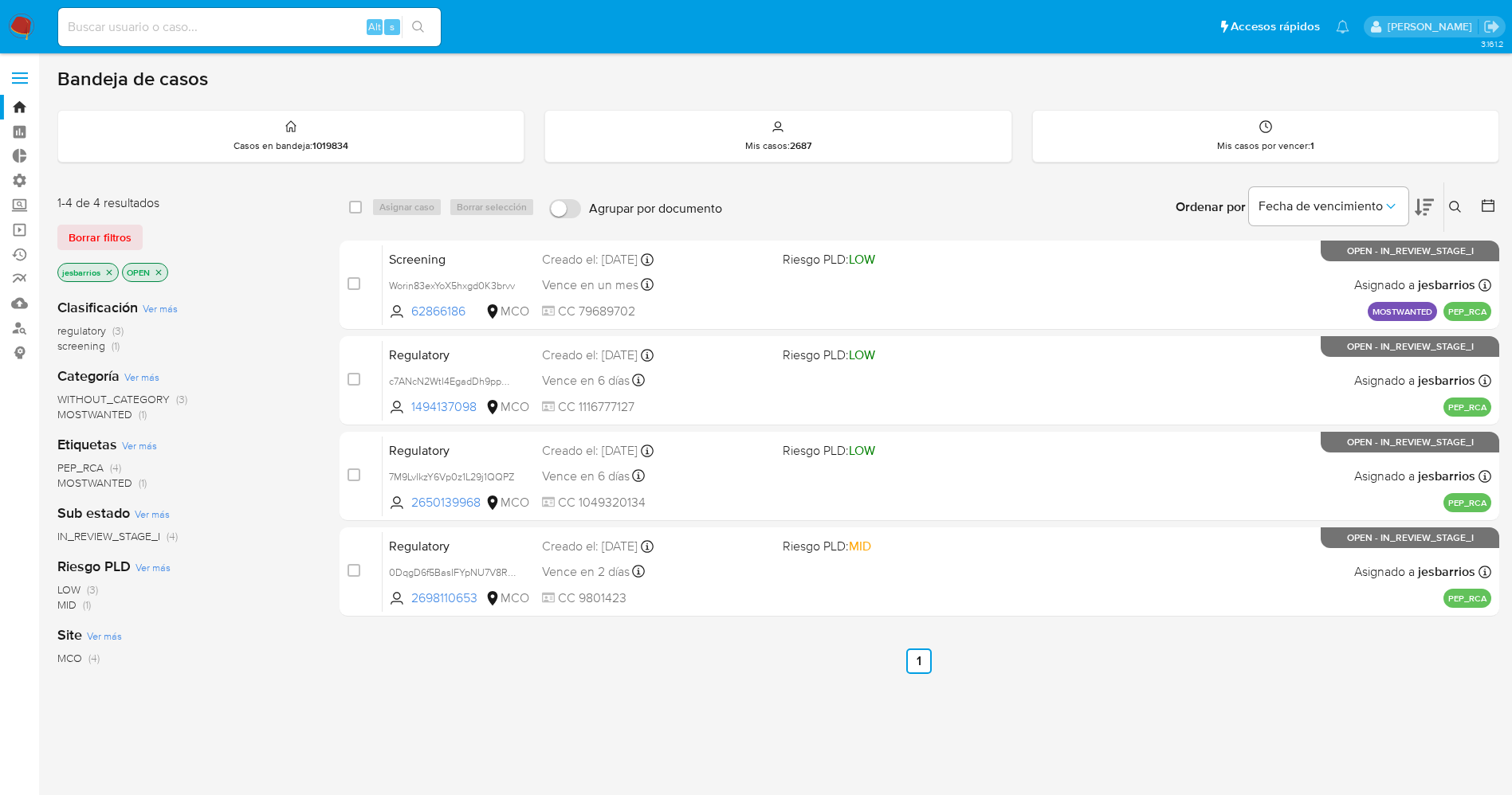
click at [24, 29] on img at bounding box center [21, 26] width 27 height 27
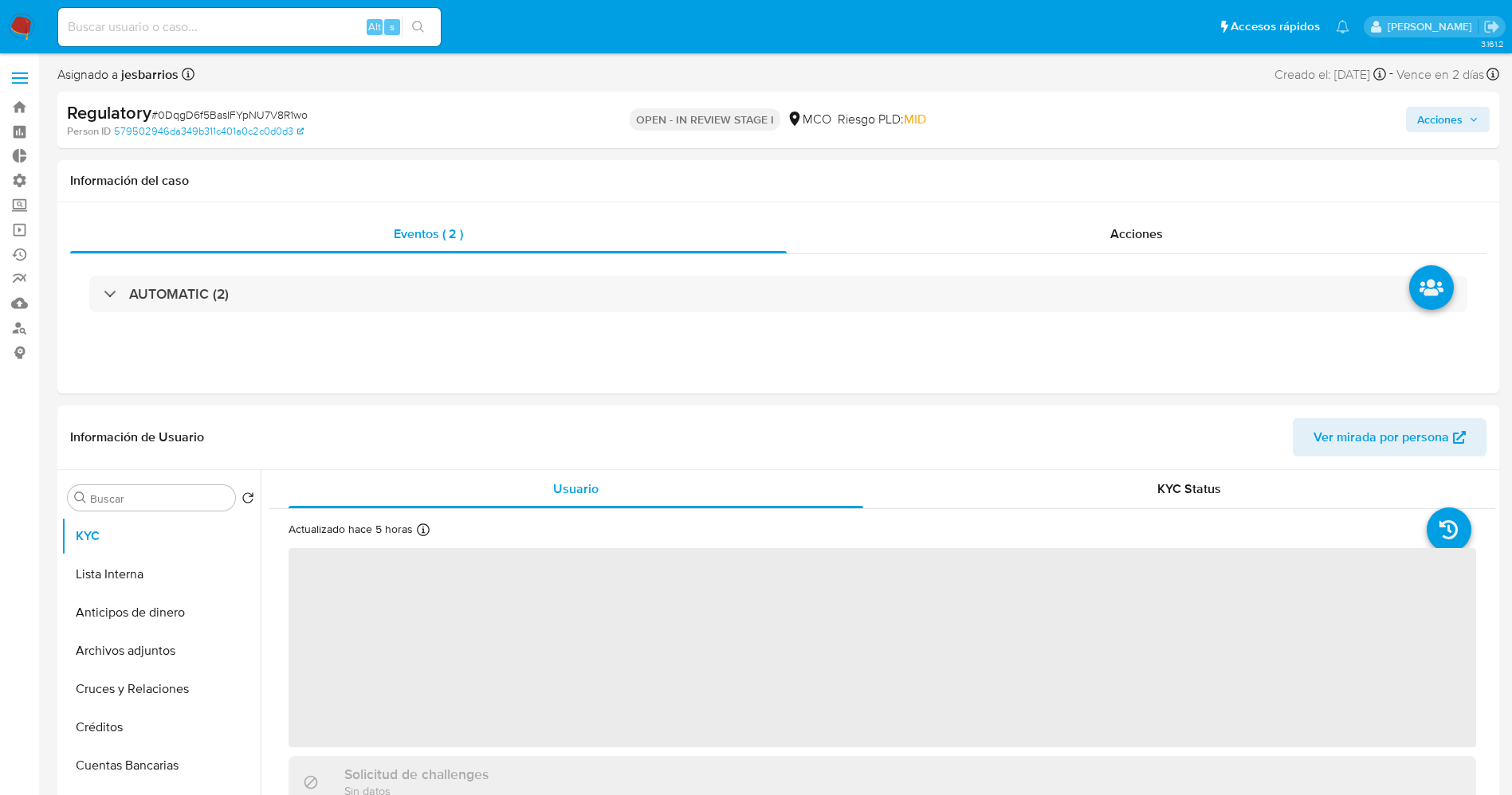
select select "10"
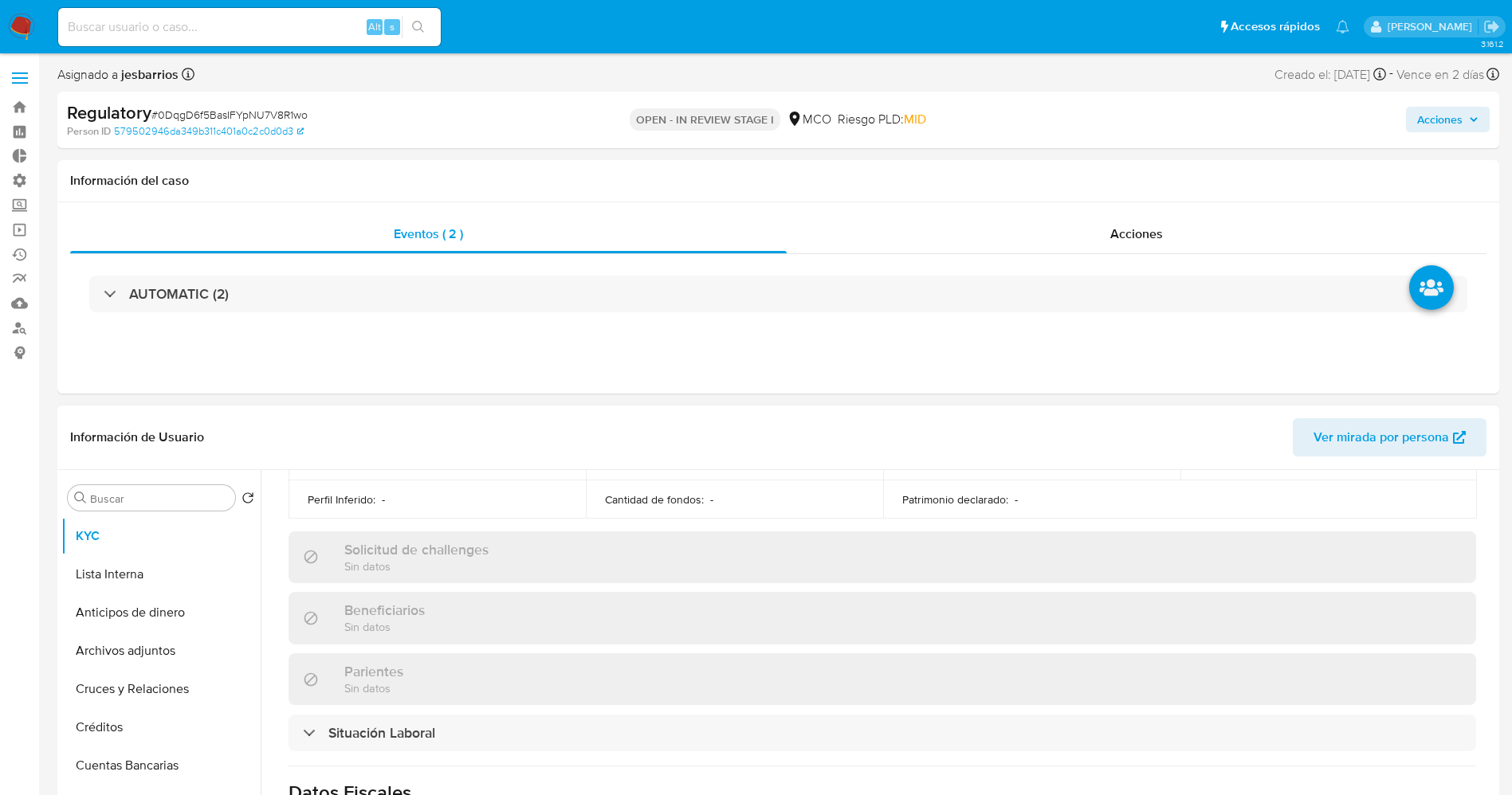
scroll to position [823, 0]
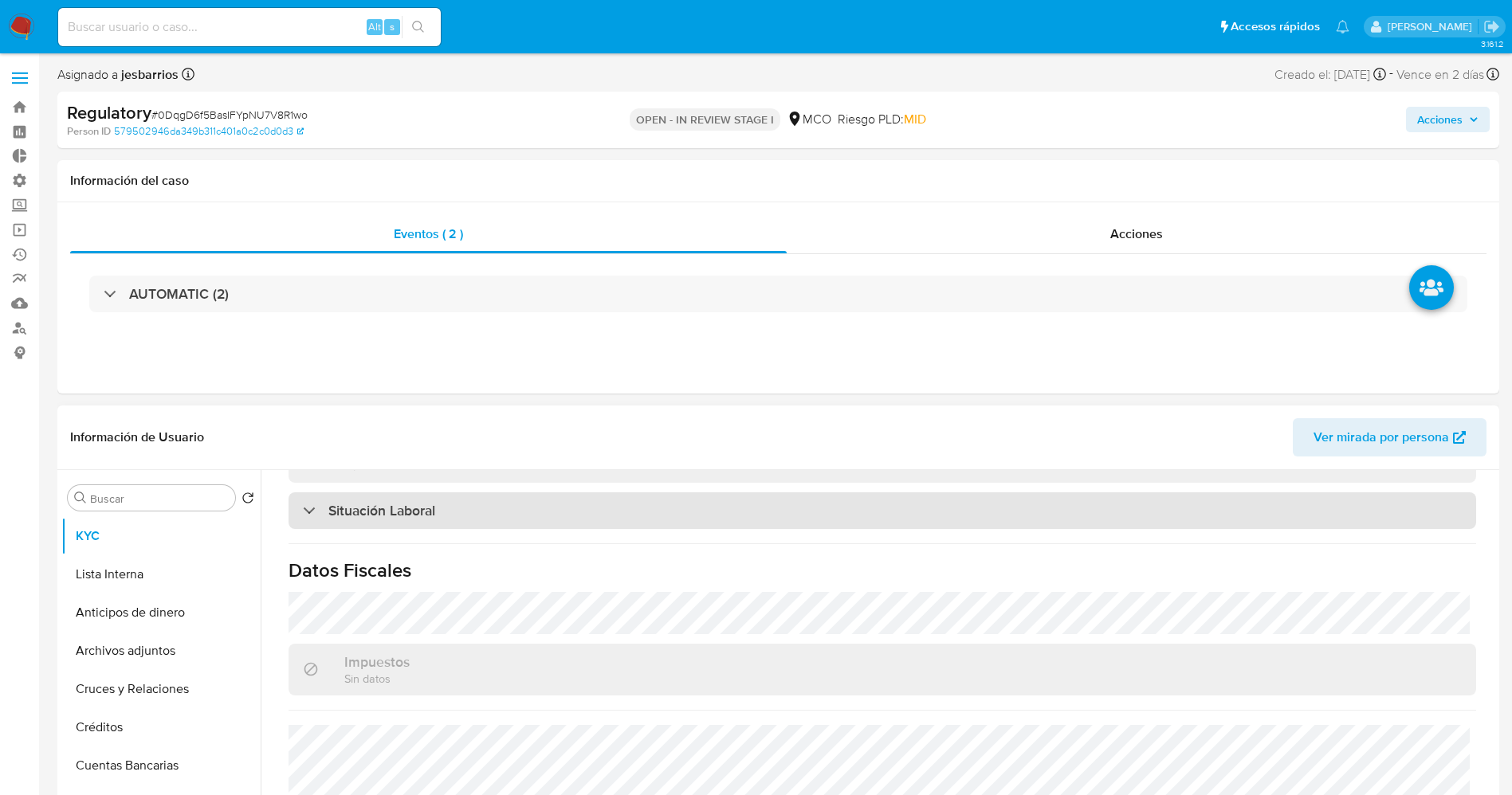
click at [379, 518] on h3 "Situación Laboral" at bounding box center [382, 511] width 107 height 18
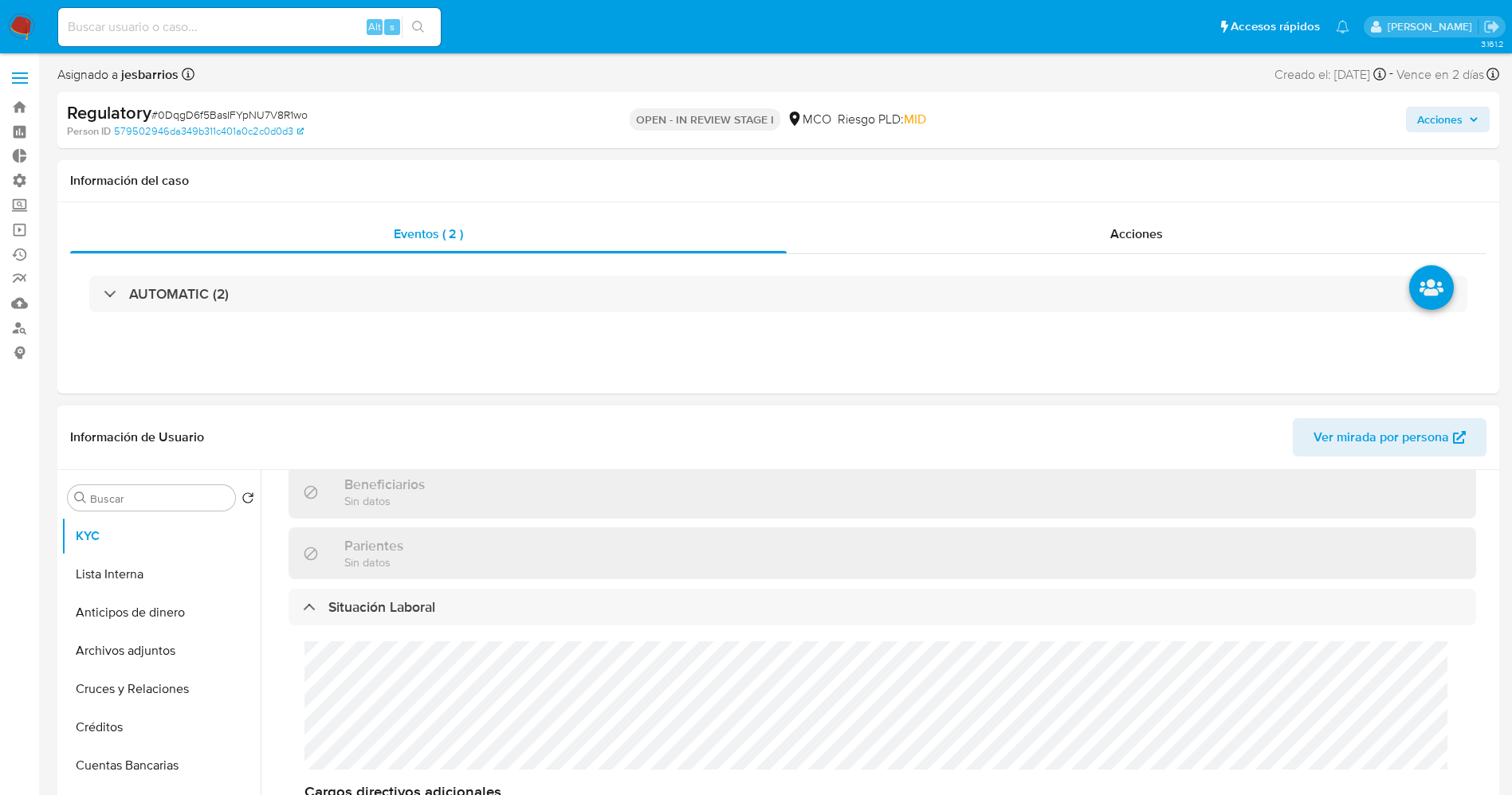
scroll to position [704, 0]
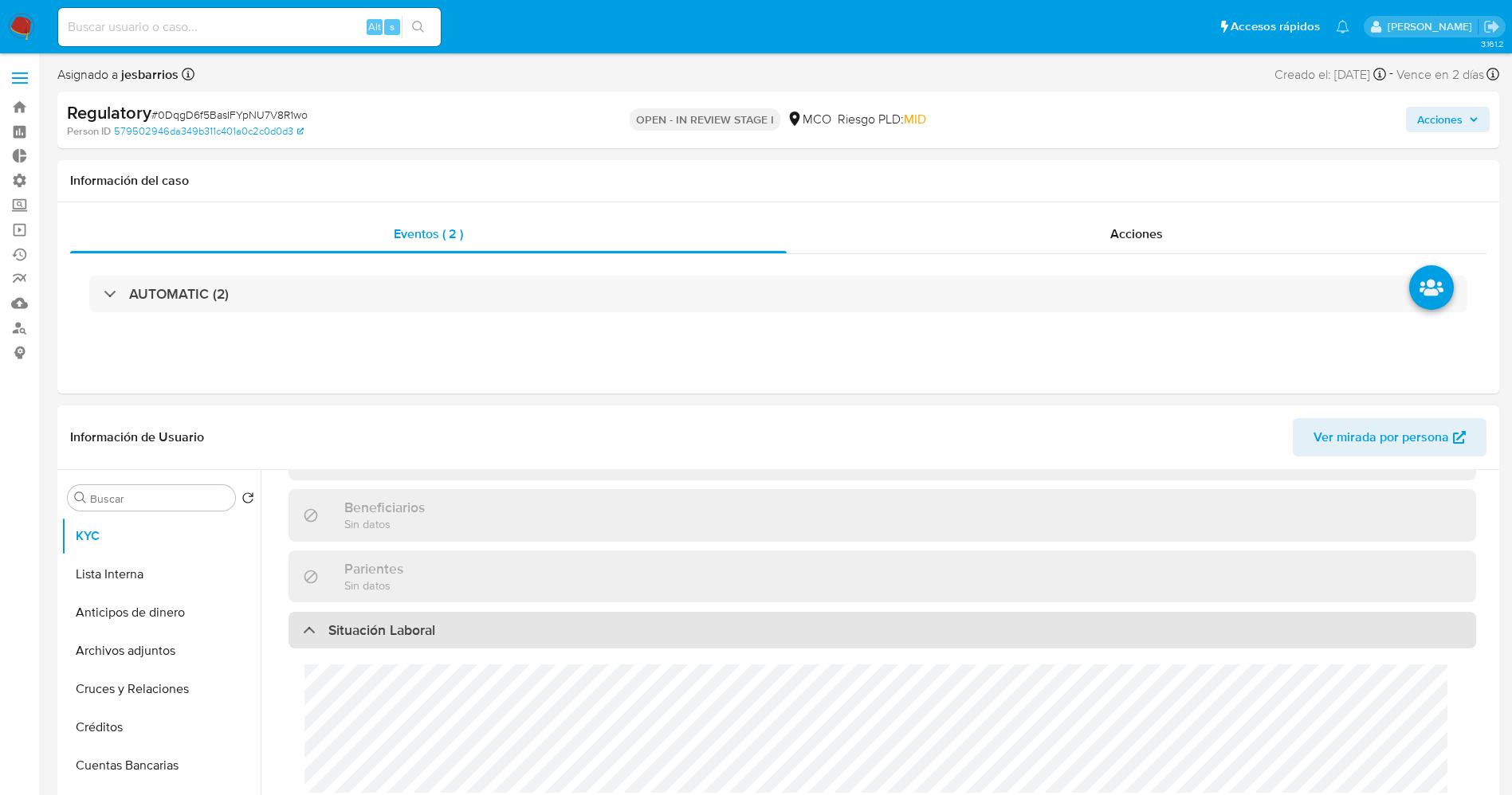
click at [459, 624] on div "Situación Laboral" at bounding box center [882, 630] width 1187 height 37
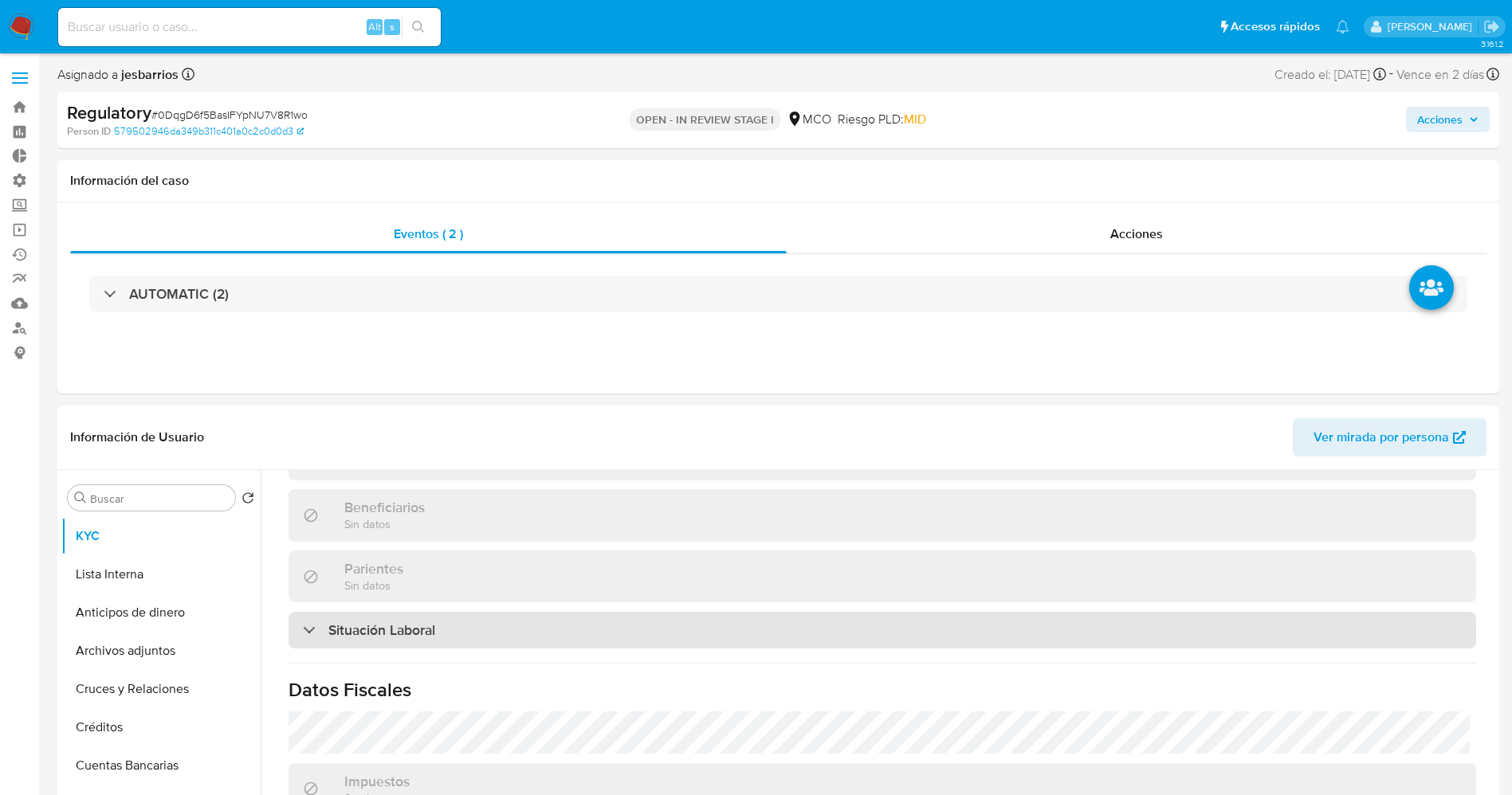
click at [459, 624] on div "Situación Laboral" at bounding box center [882, 630] width 1187 height 37
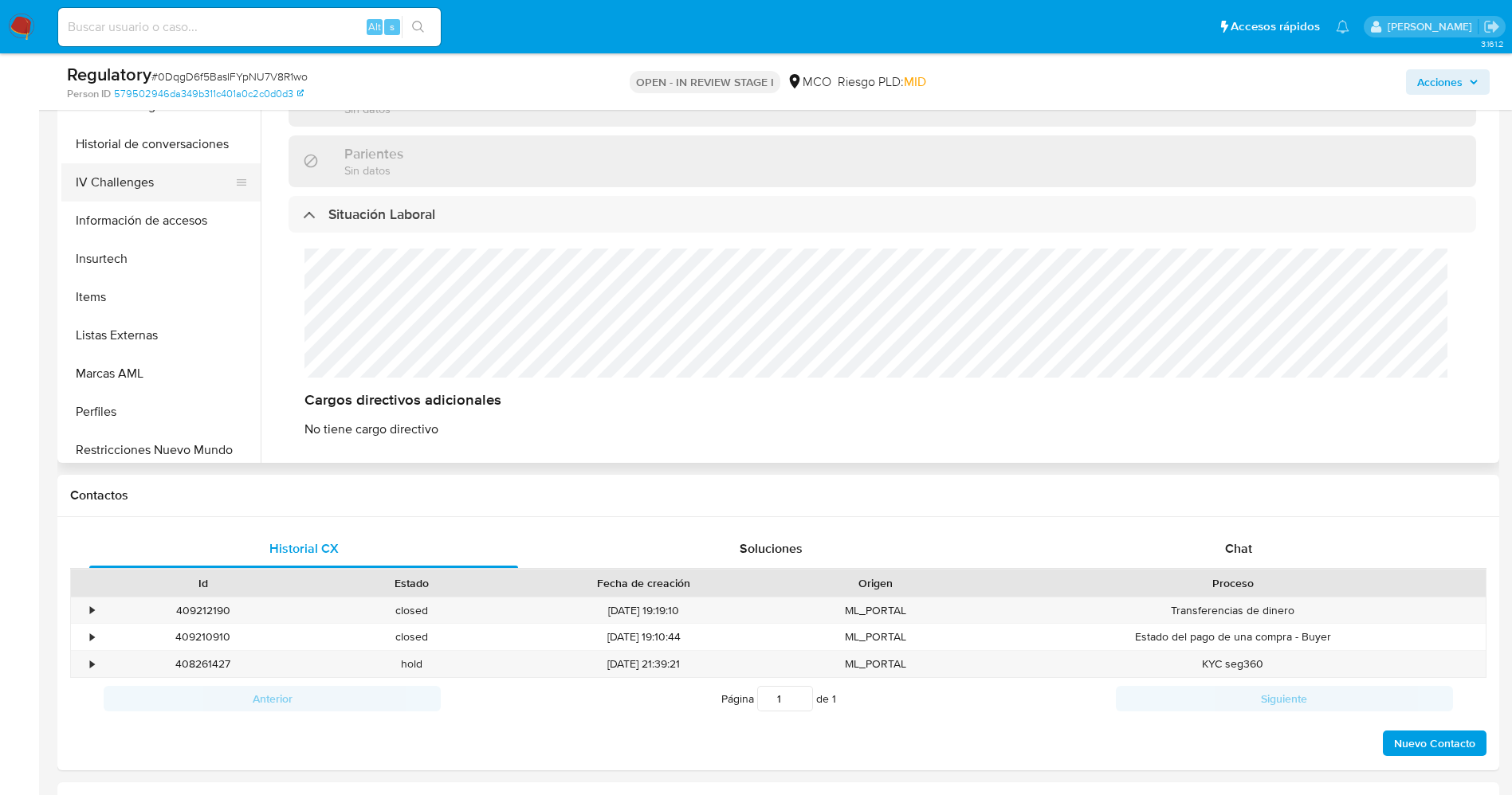
scroll to position [478, 0]
click at [164, 444] on button "Listas Externas" at bounding box center [154, 446] width 187 height 38
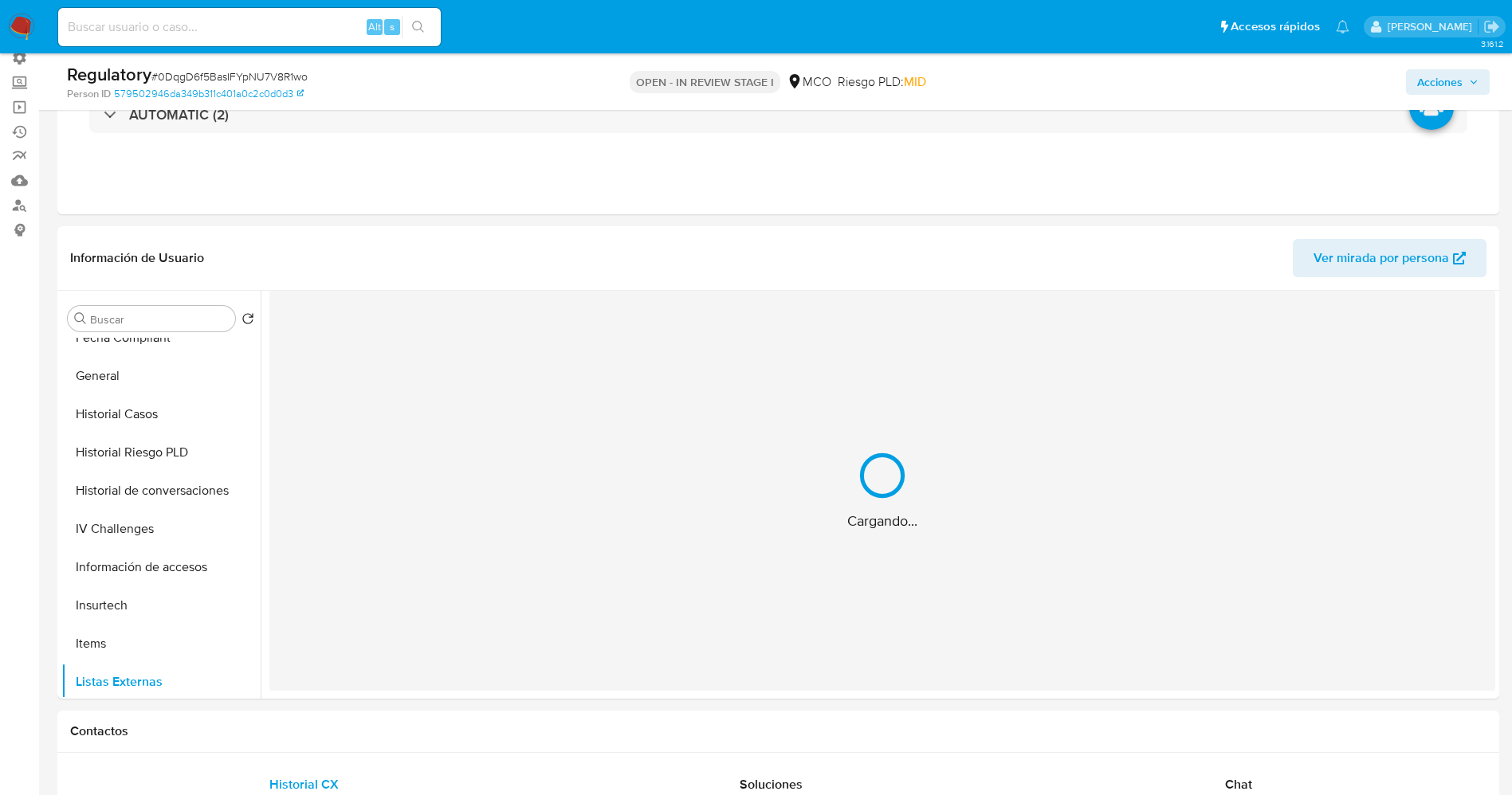
scroll to position [119, 0]
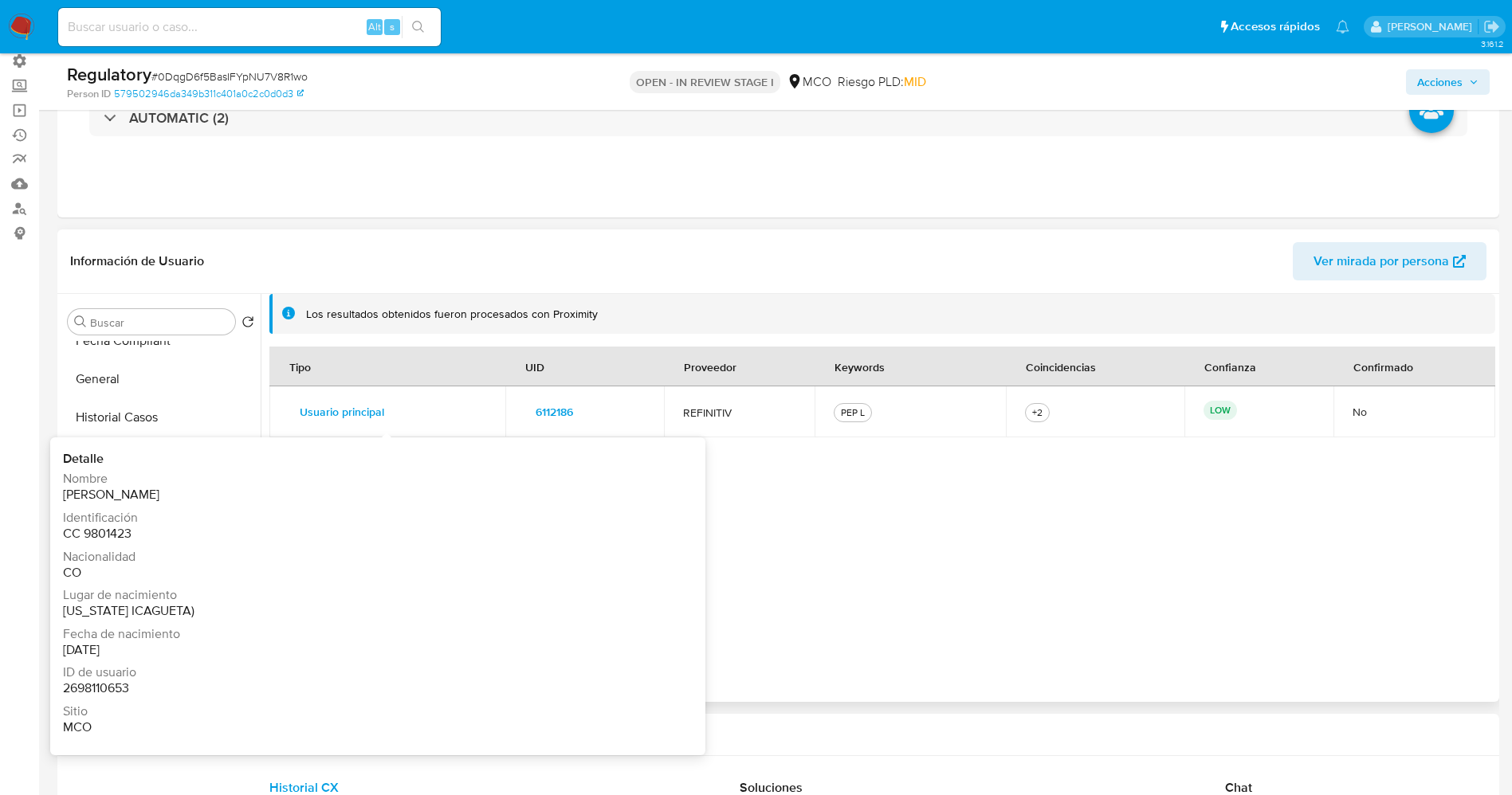
click at [368, 411] on span "Usuario principal" at bounding box center [342, 412] width 85 height 23
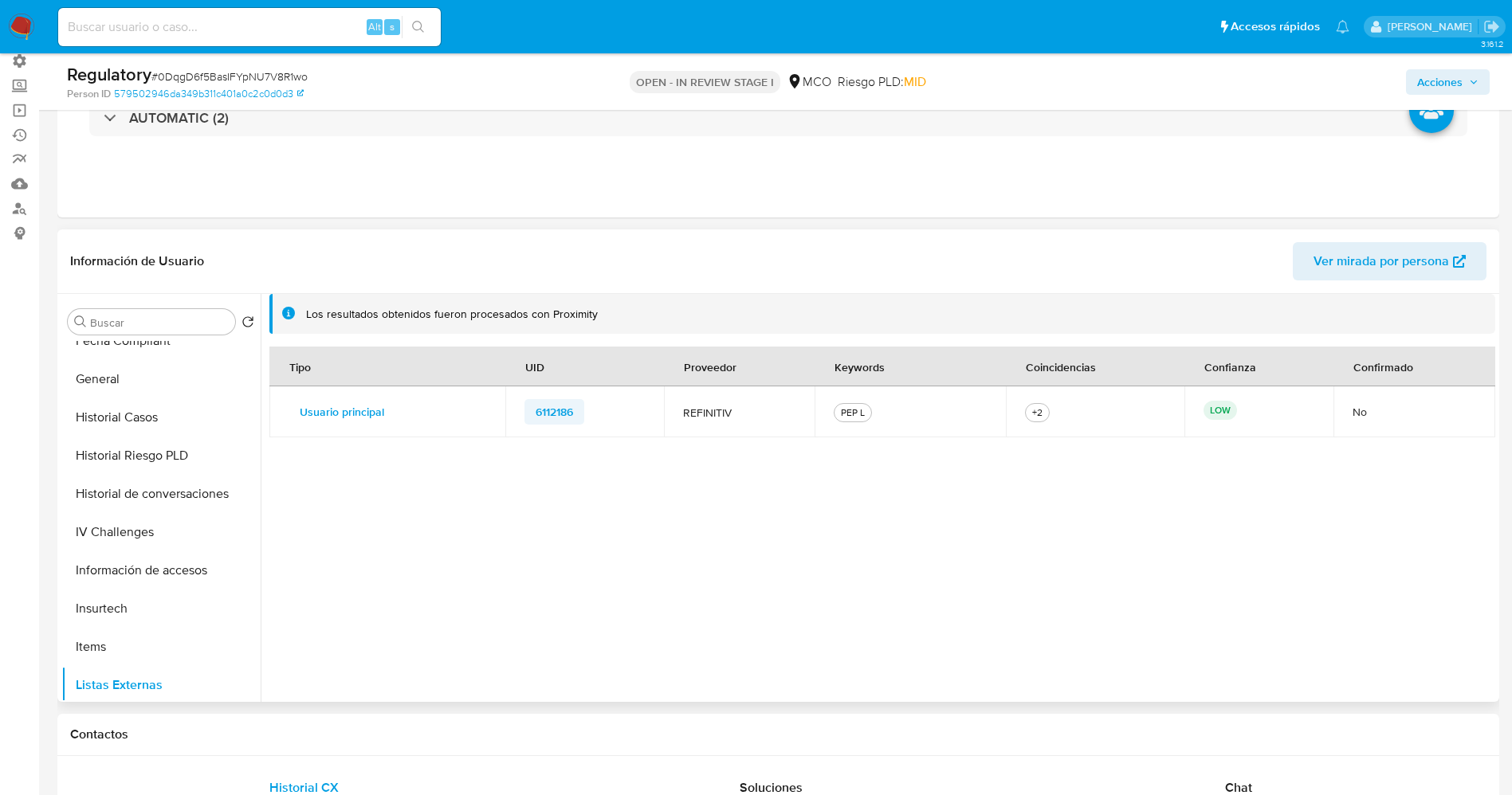
click at [543, 405] on span "6112186" at bounding box center [554, 412] width 38 height 23
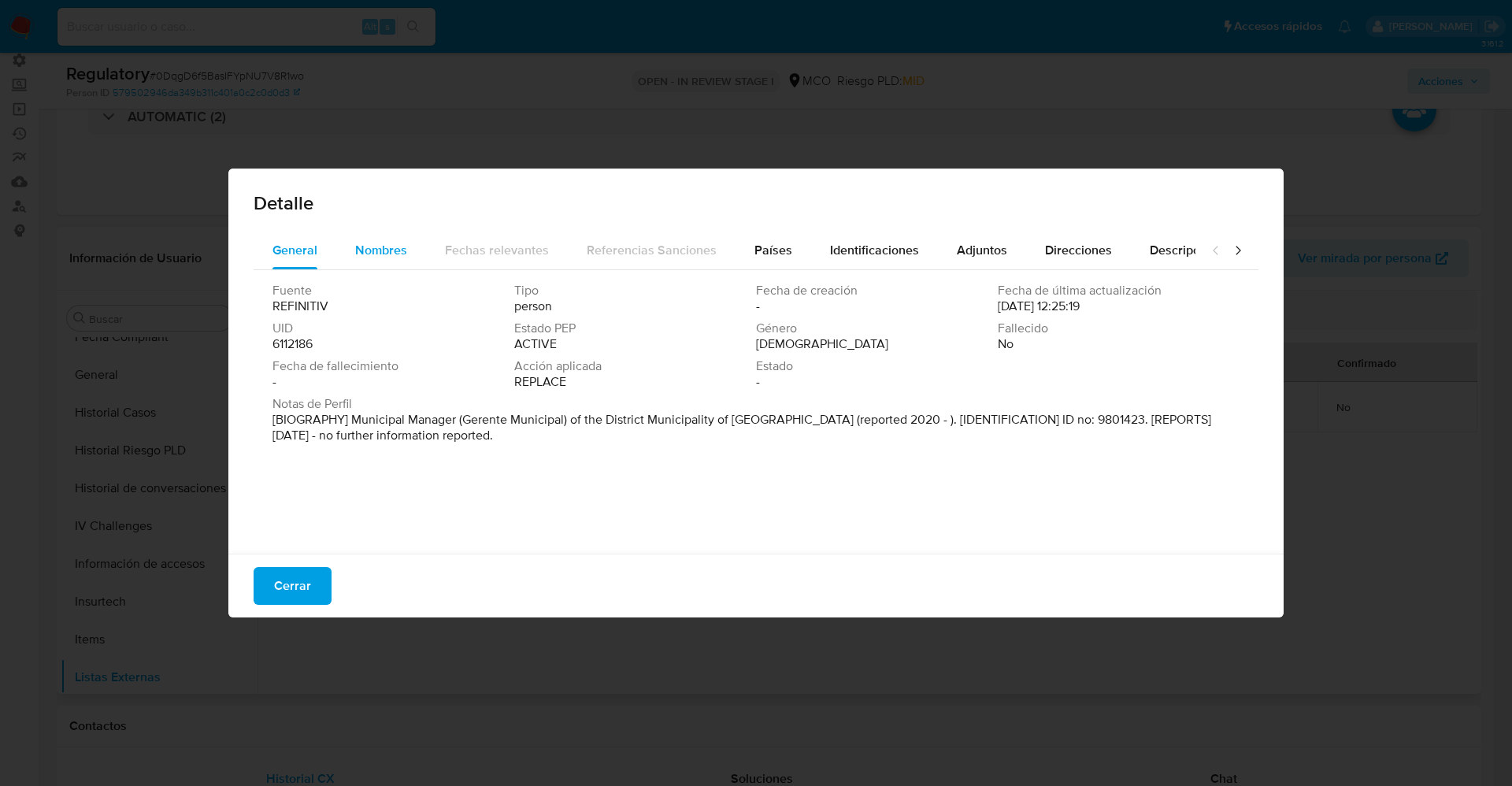
click at [383, 252] on span "Nombres" at bounding box center [381, 251] width 52 height 19
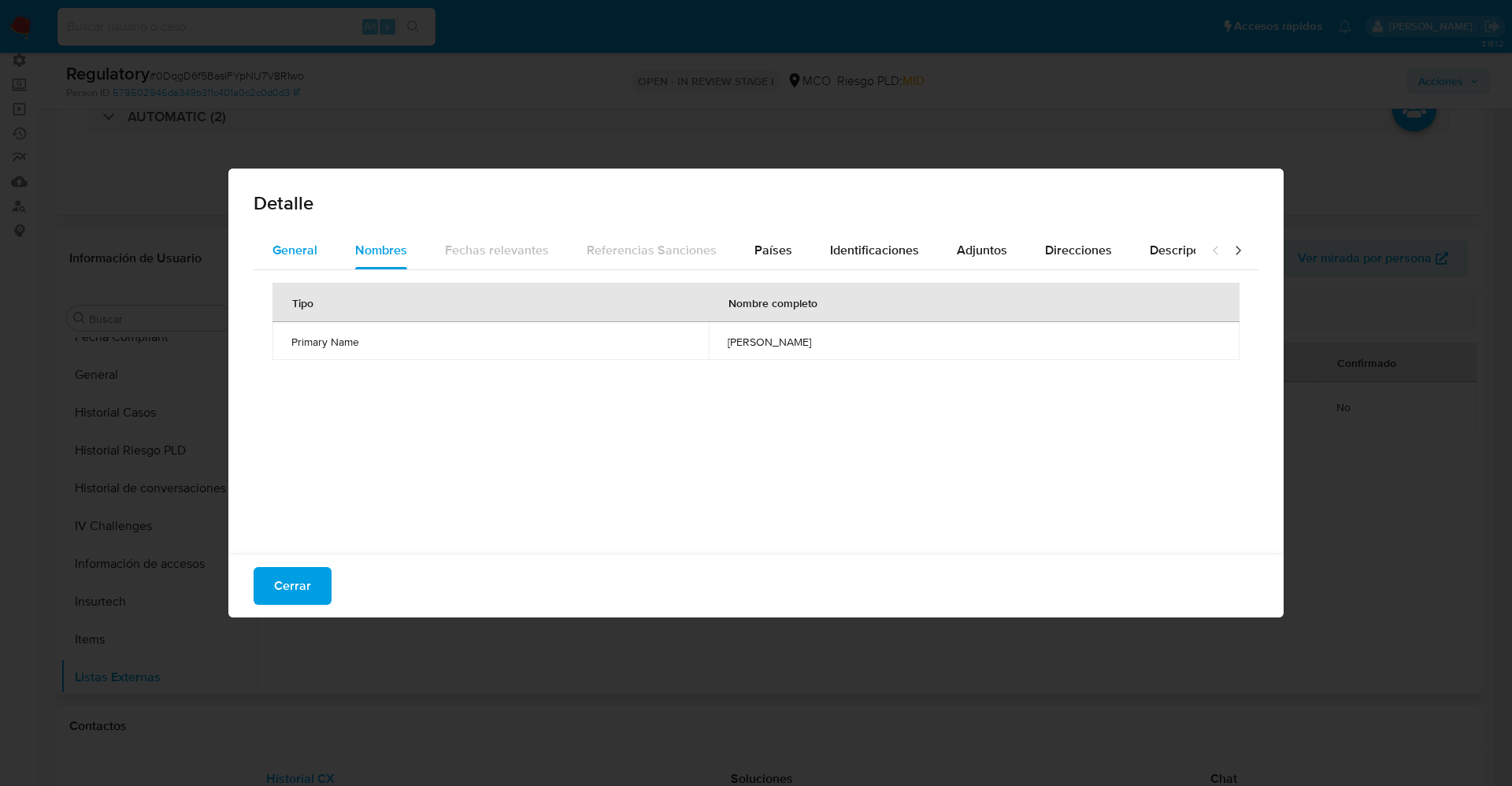
click at [309, 251] on span "General" at bounding box center [295, 251] width 45 height 19
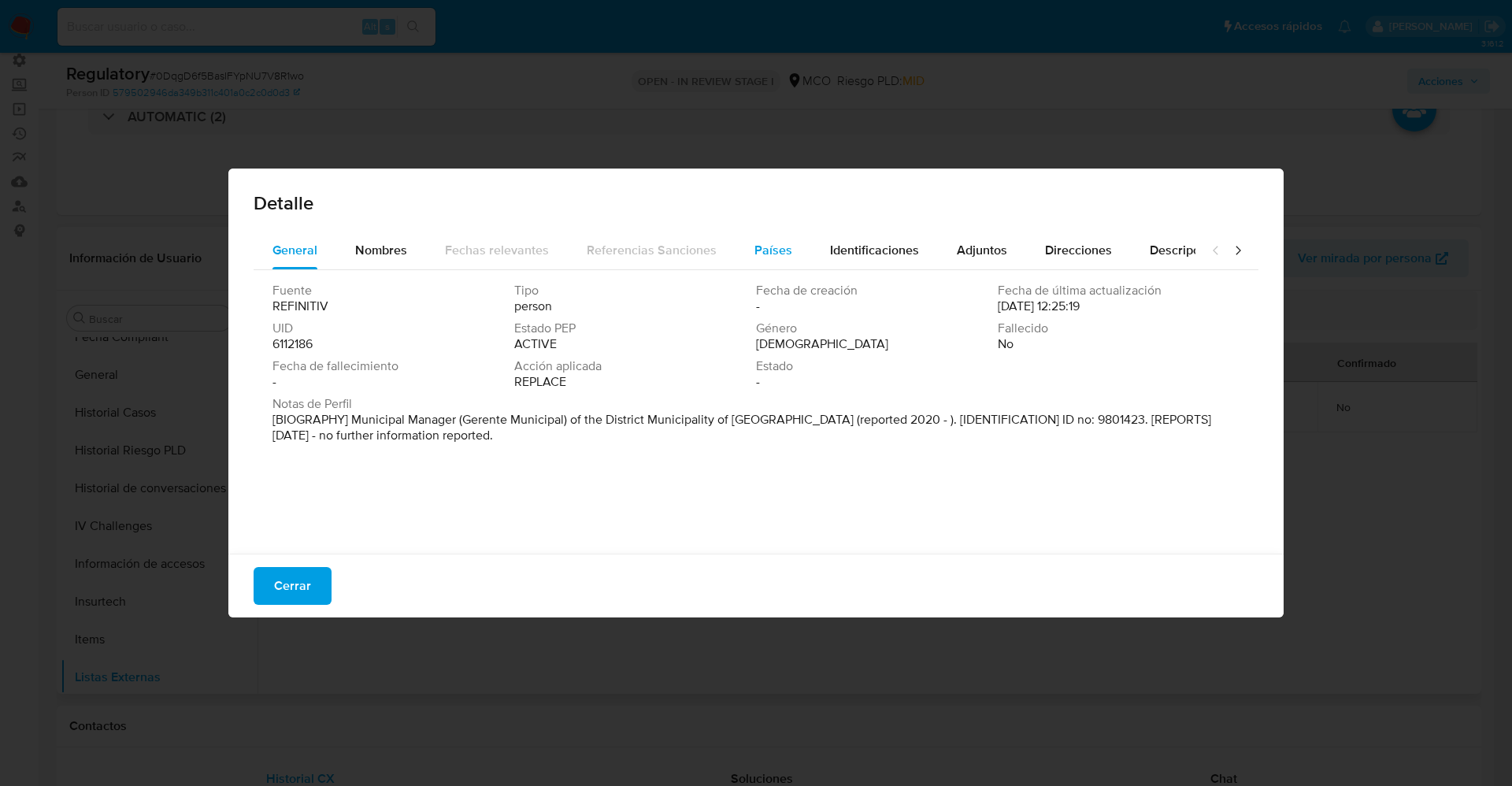
click at [765, 252] on span "Países" at bounding box center [773, 251] width 38 height 19
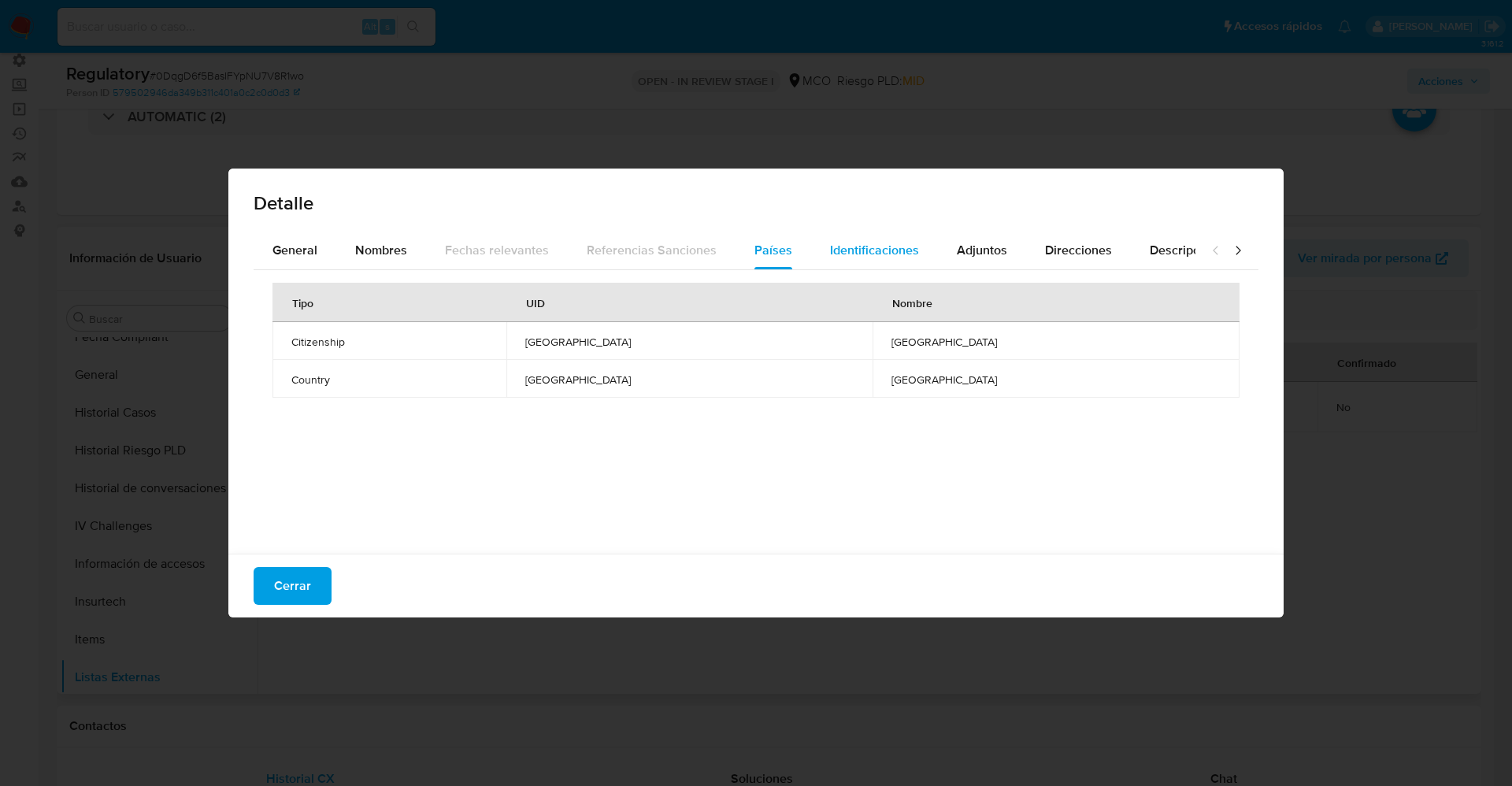
click at [898, 260] on div "Identificaciones" at bounding box center [874, 250] width 89 height 38
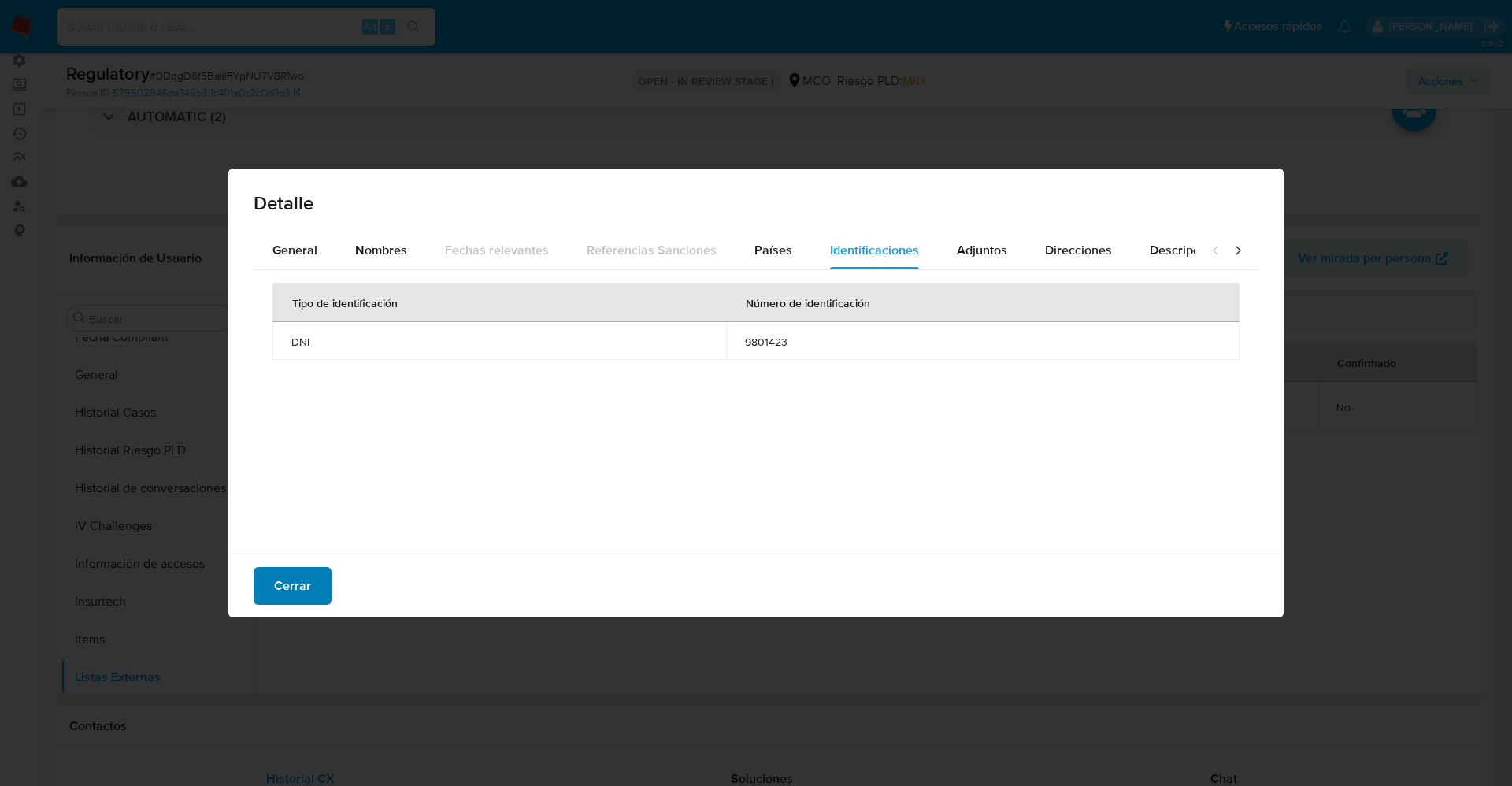
click at [285, 591] on span "Cerrar" at bounding box center [292, 586] width 37 height 34
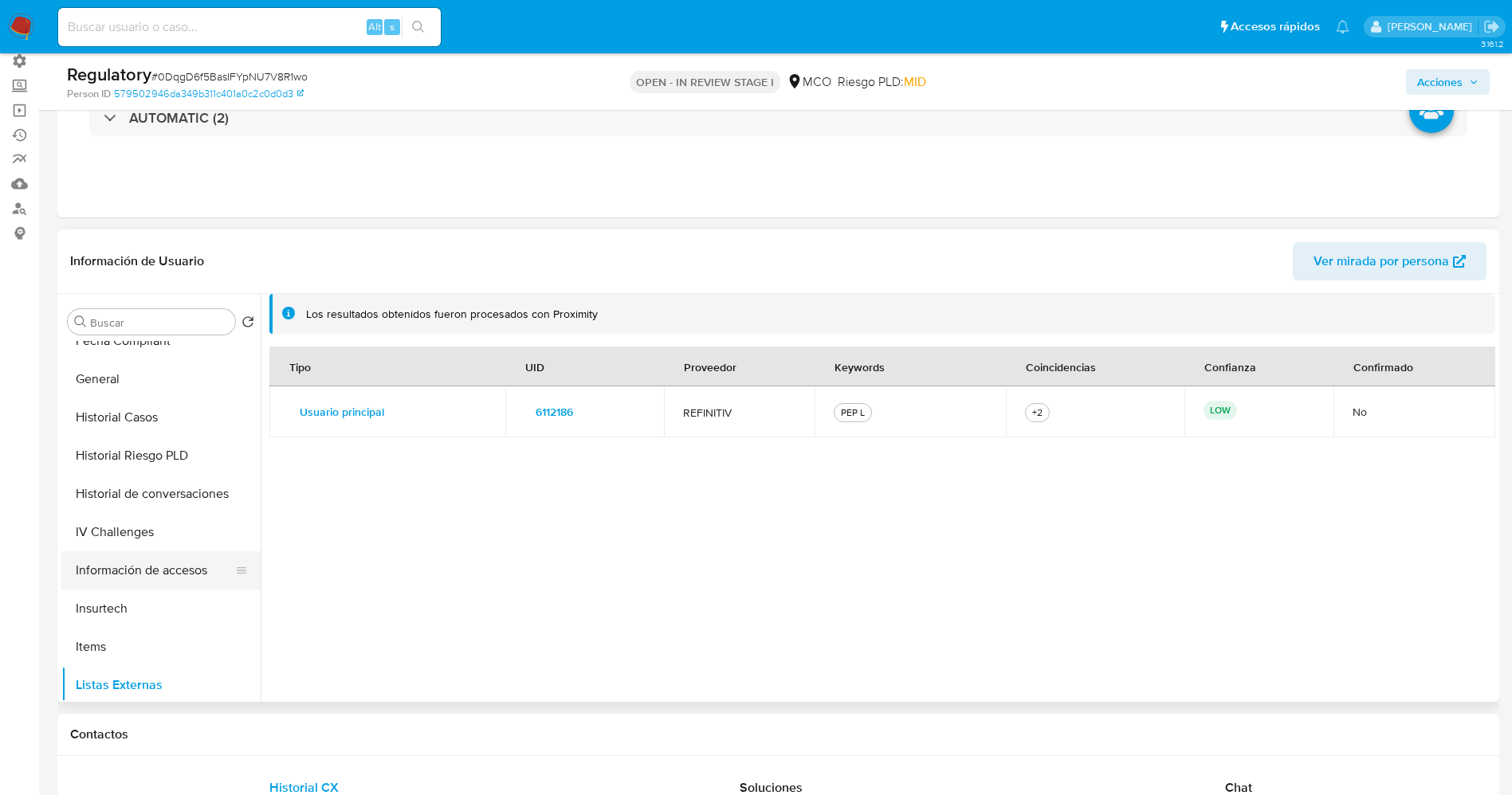
scroll to position [0, 0]
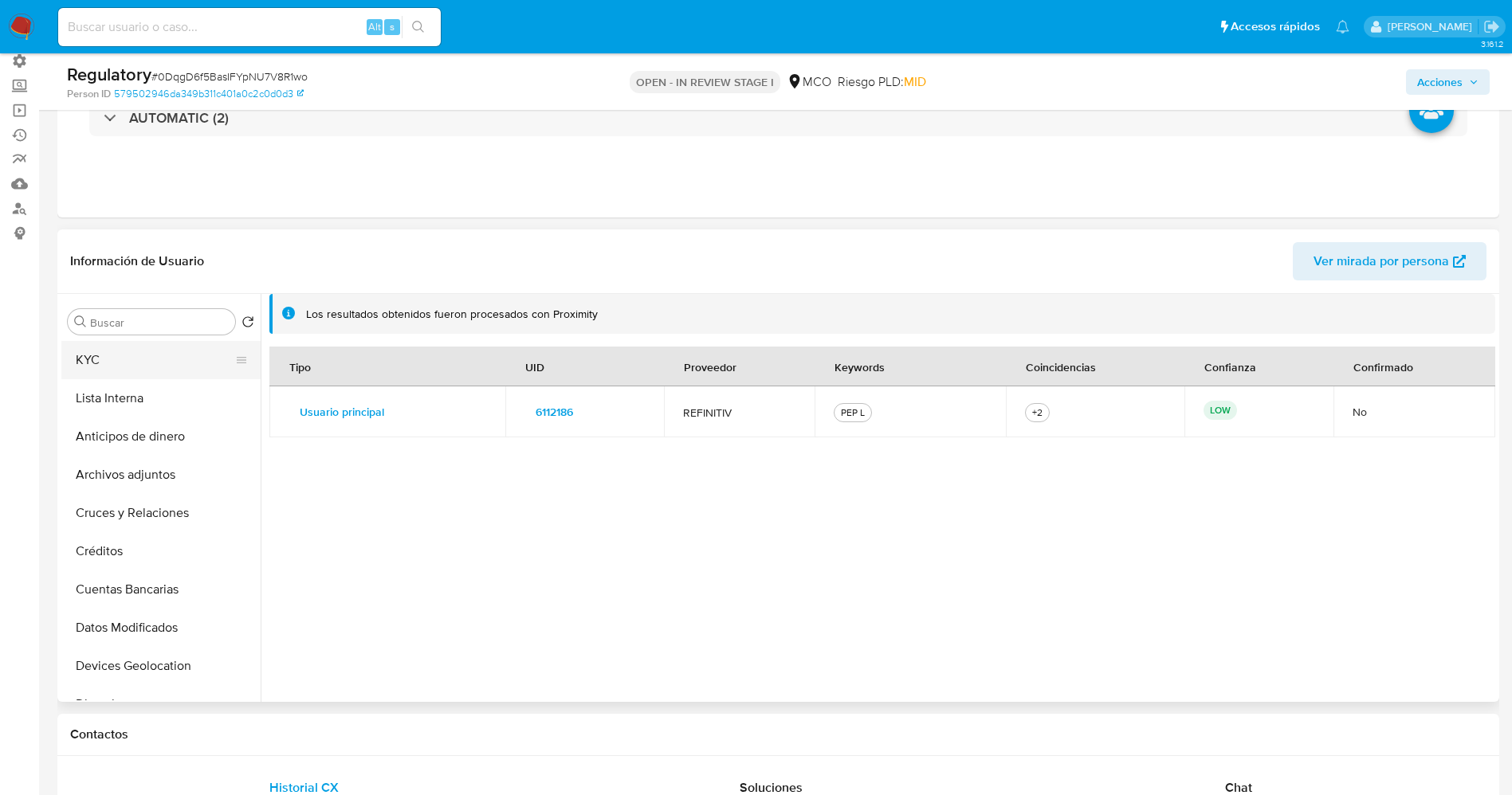
click at [127, 375] on button "KYC" at bounding box center [154, 359] width 187 height 38
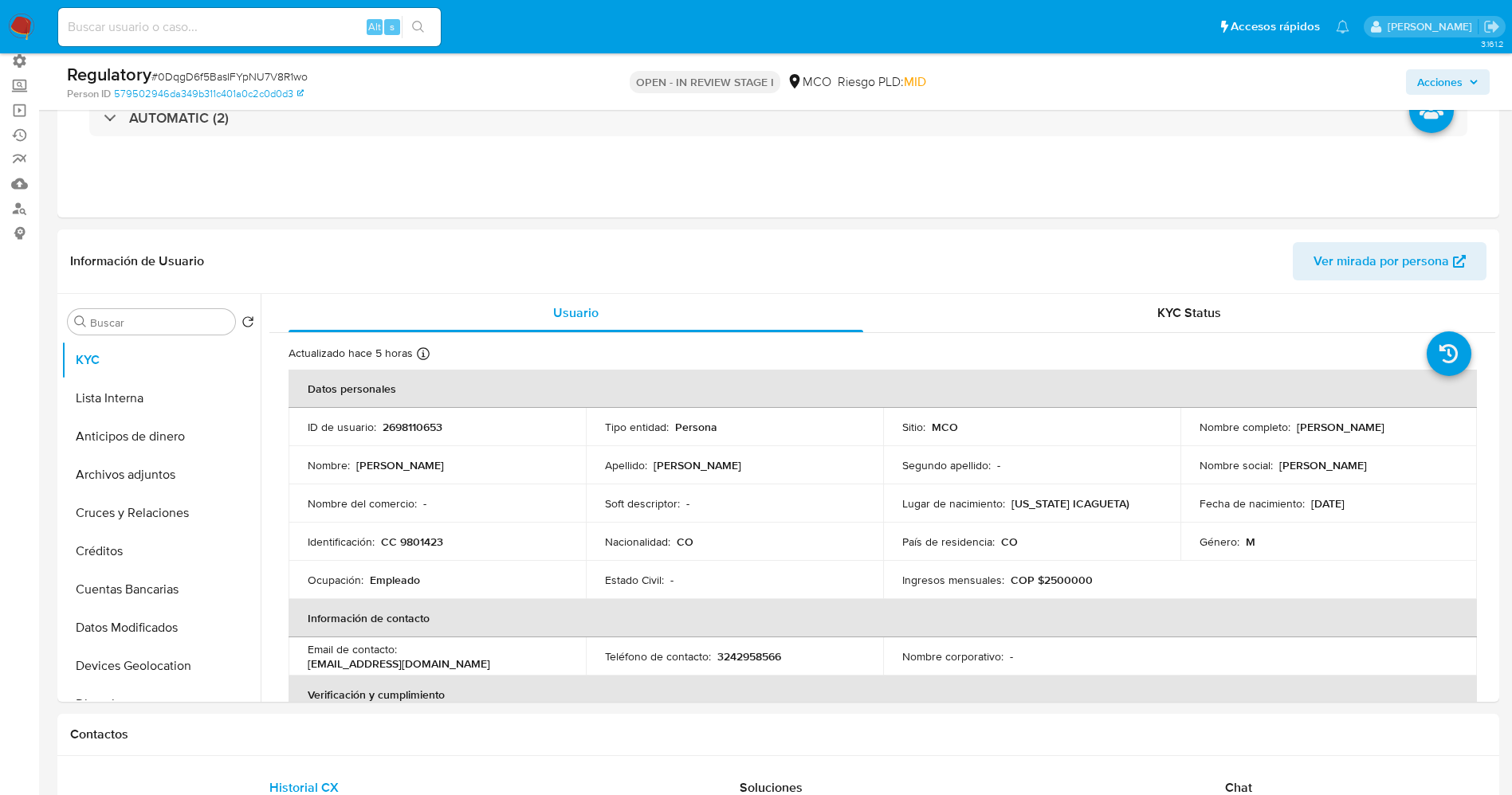
drag, startPoint x: 1299, startPoint y: 428, endPoint x: 1381, endPoint y: 428, distance: 82.0
click at [1381, 428] on div "Nombre completo : Alexander Amaya" at bounding box center [1329, 426] width 259 height 14
copy p "Alexander Amaya"
click at [62, 387] on button "Lista Interna" at bounding box center [154, 398] width 187 height 38
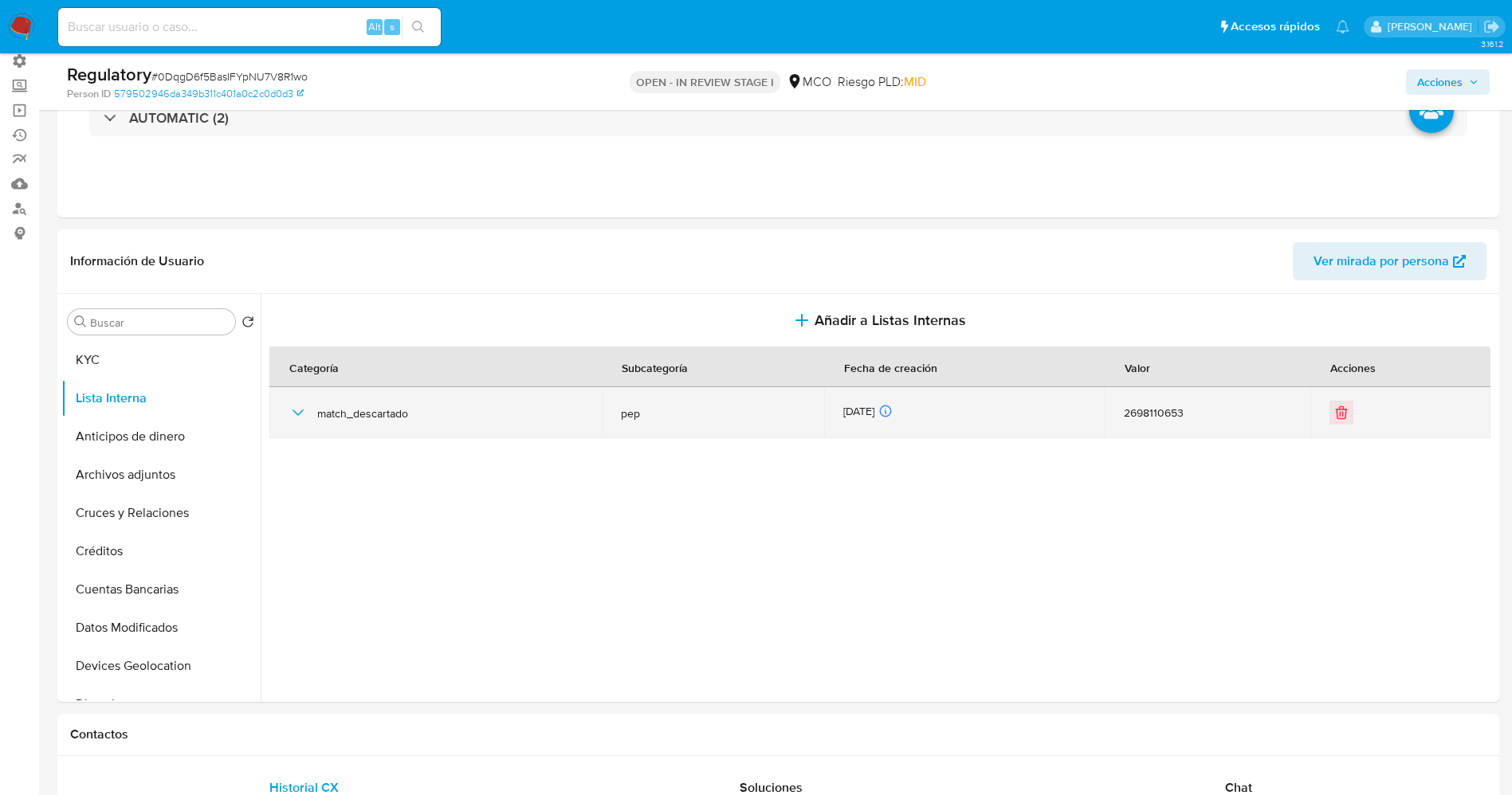
click at [298, 414] on icon "button" at bounding box center [298, 412] width 11 height 7
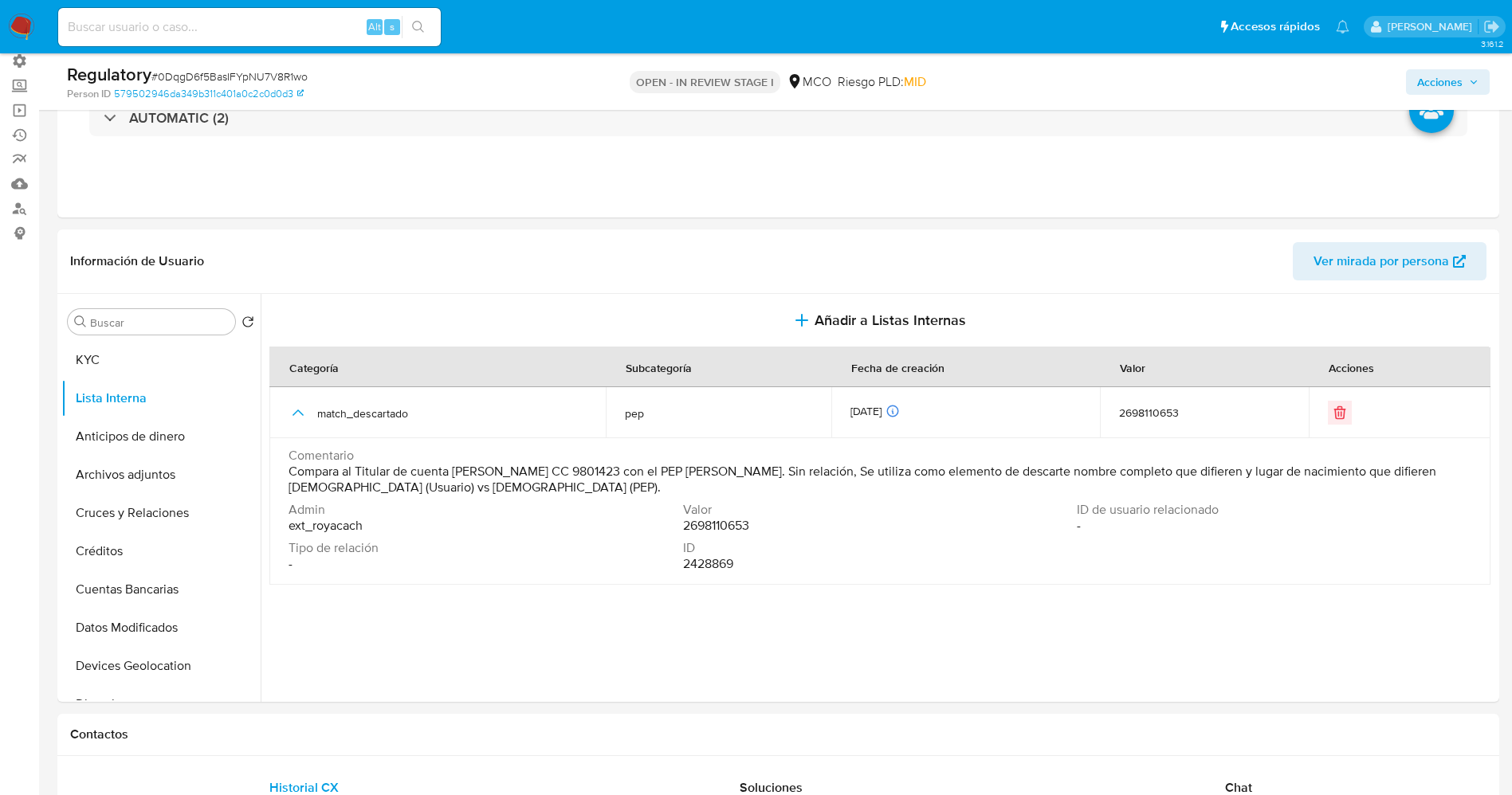
drag, startPoint x: 286, startPoint y: 477, endPoint x: 549, endPoint y: 499, distance: 263.9
click at [549, 499] on td "Comentario Compara al Titular de cuenta Alexander Amaya CC 9801423 con el PEP E…" at bounding box center [880, 512] width 1221 height 146
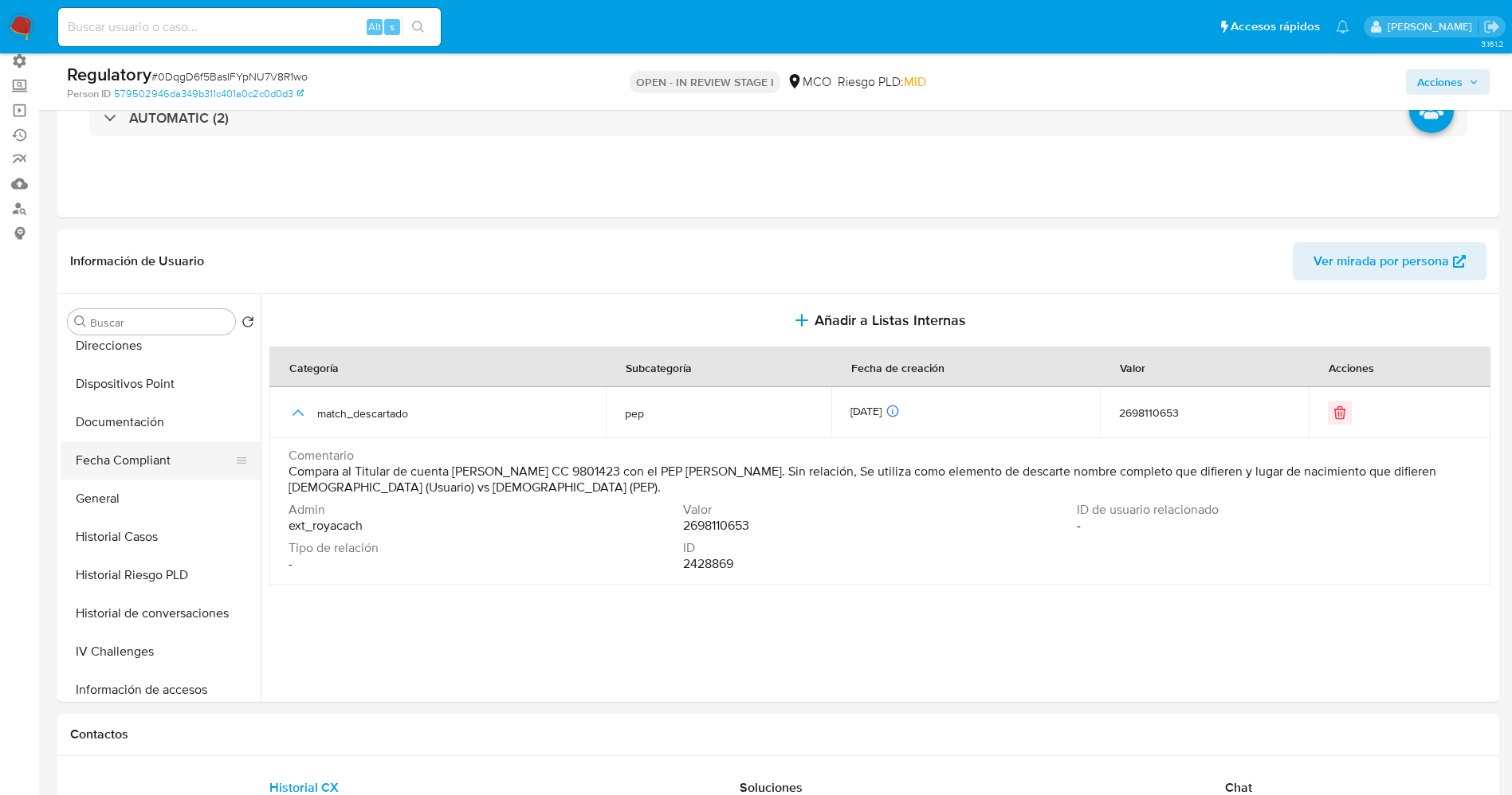
scroll to position [478, 0]
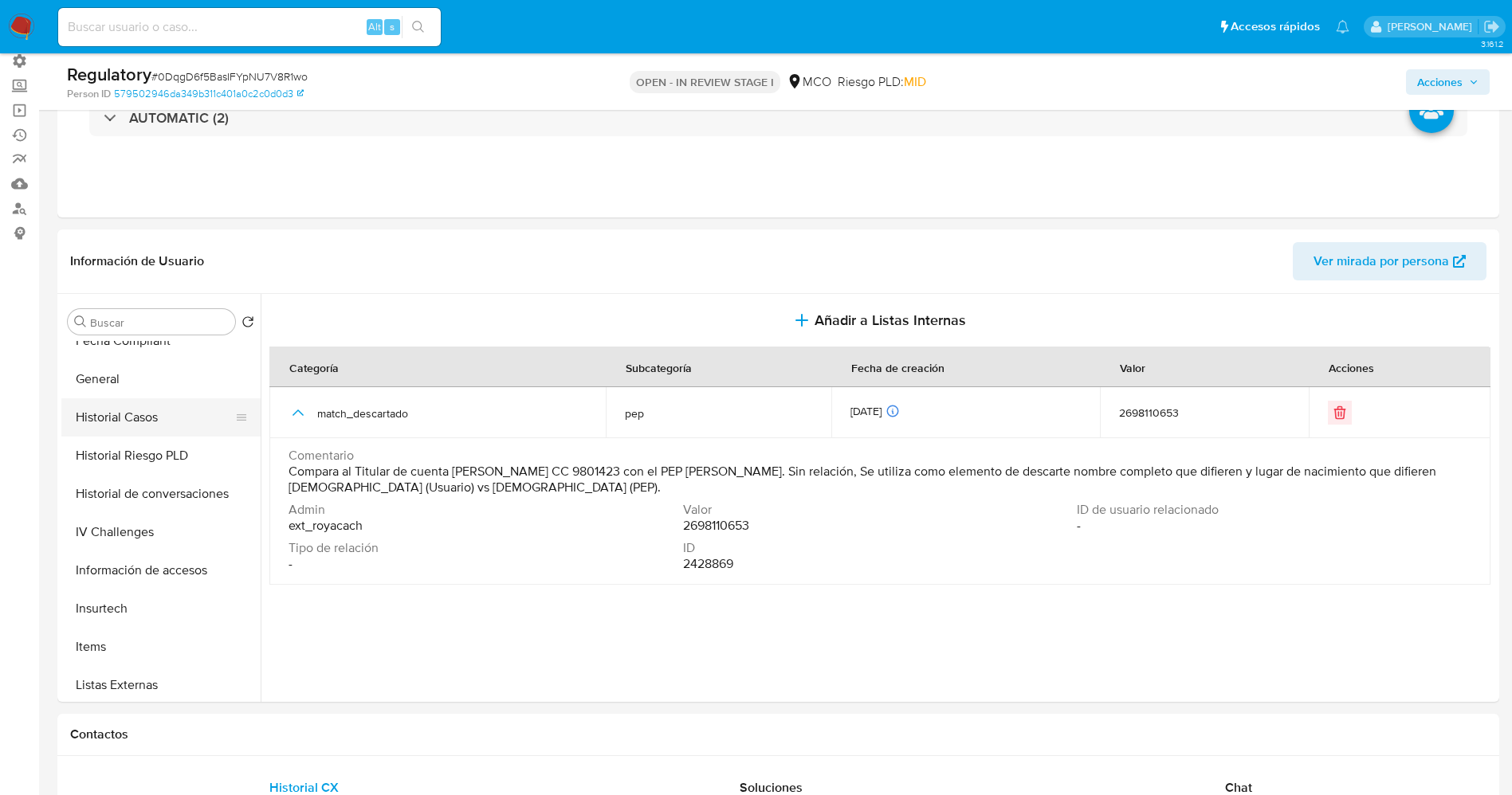
click at [119, 425] on button "Historial Casos" at bounding box center [154, 417] width 187 height 38
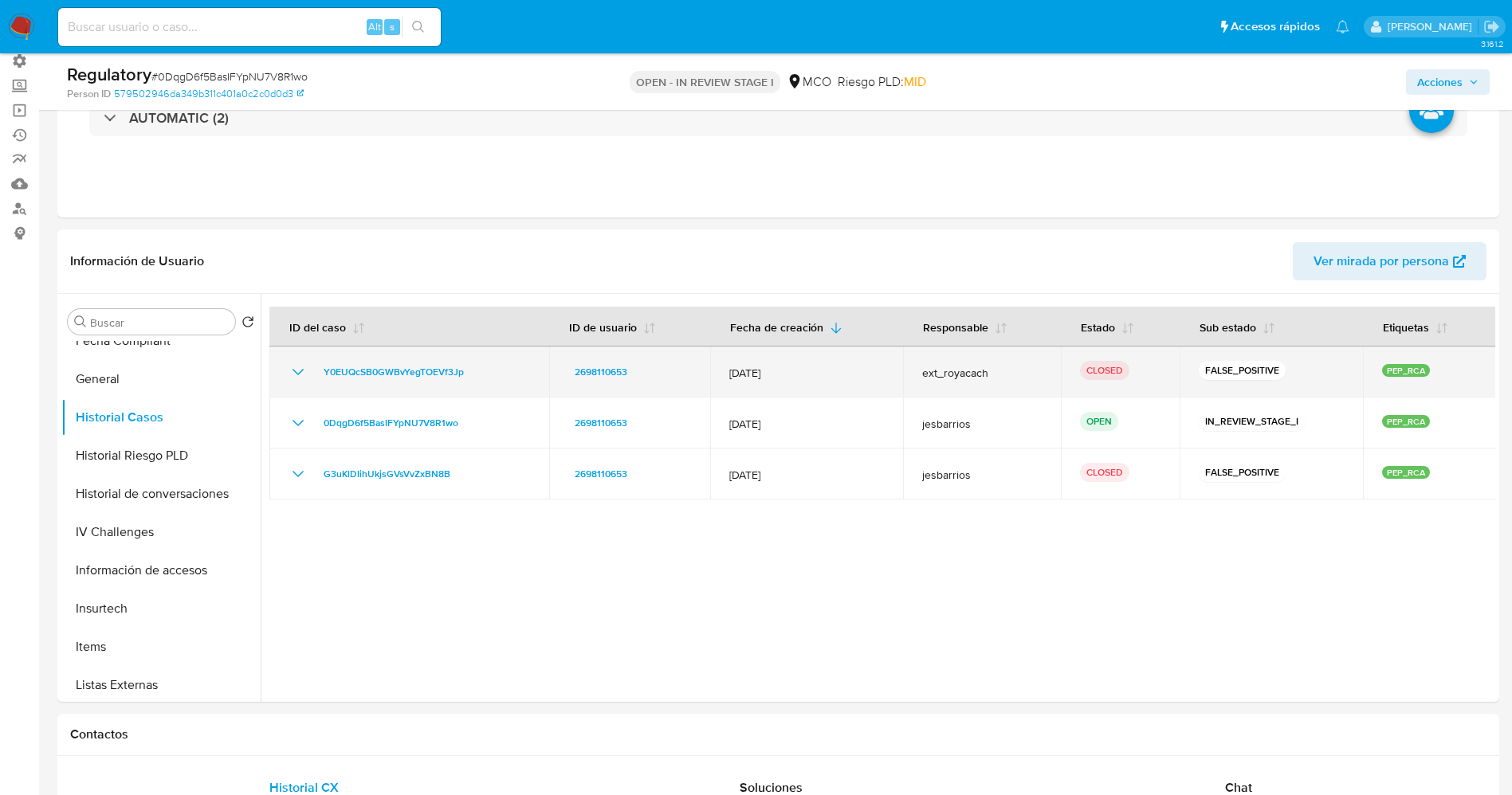
click at [296, 364] on icon "Mostrar/Ocultar" at bounding box center [298, 372] width 19 height 19
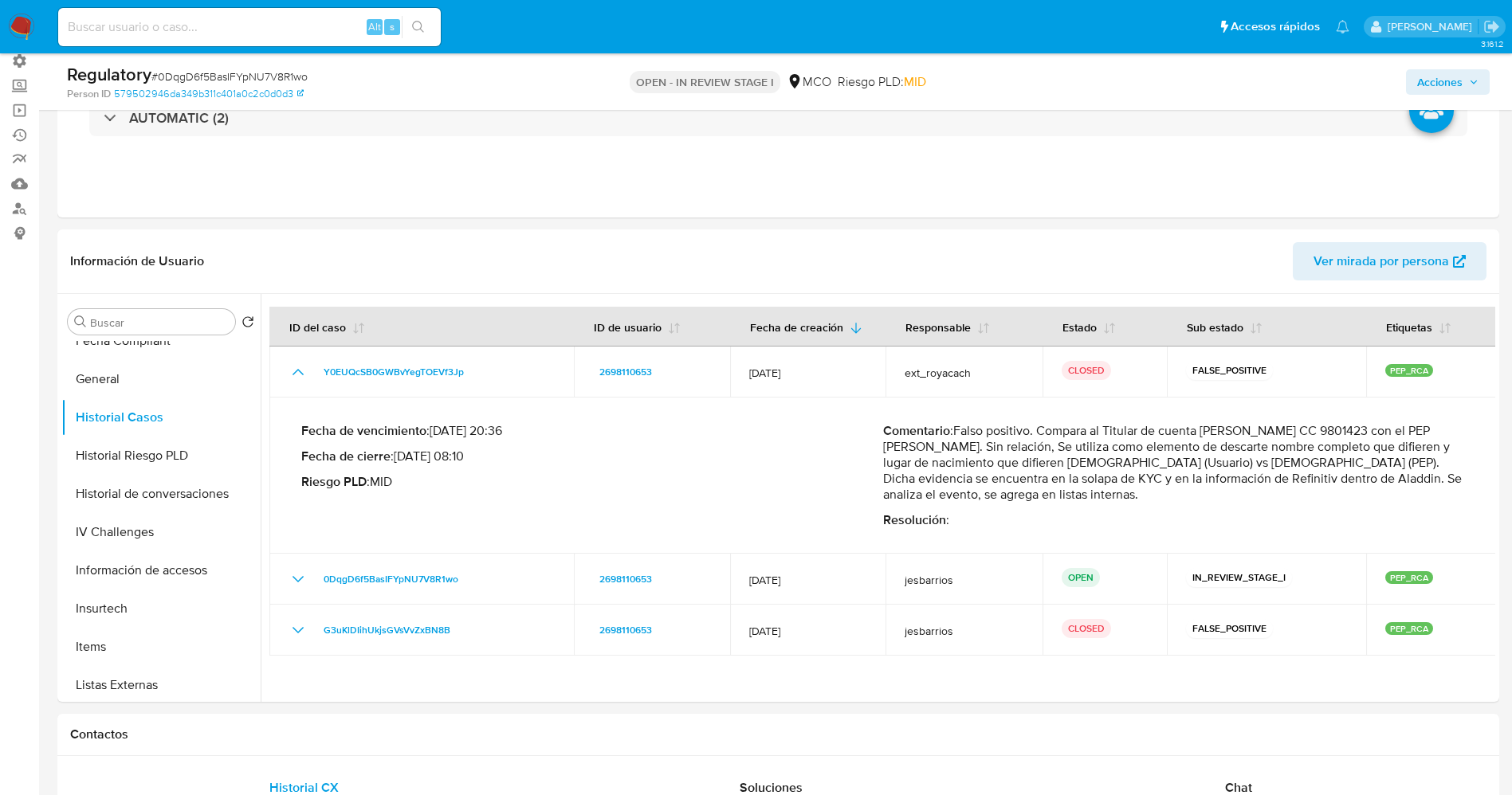
drag, startPoint x: 955, startPoint y: 427, endPoint x: 1092, endPoint y: 495, distance: 152.9
click at [1092, 495] on p "Comentario : Falso positivo. Compara al Titular de cuenta Alexander Amaya CC 98…" at bounding box center [1173, 463] width 581 height 80
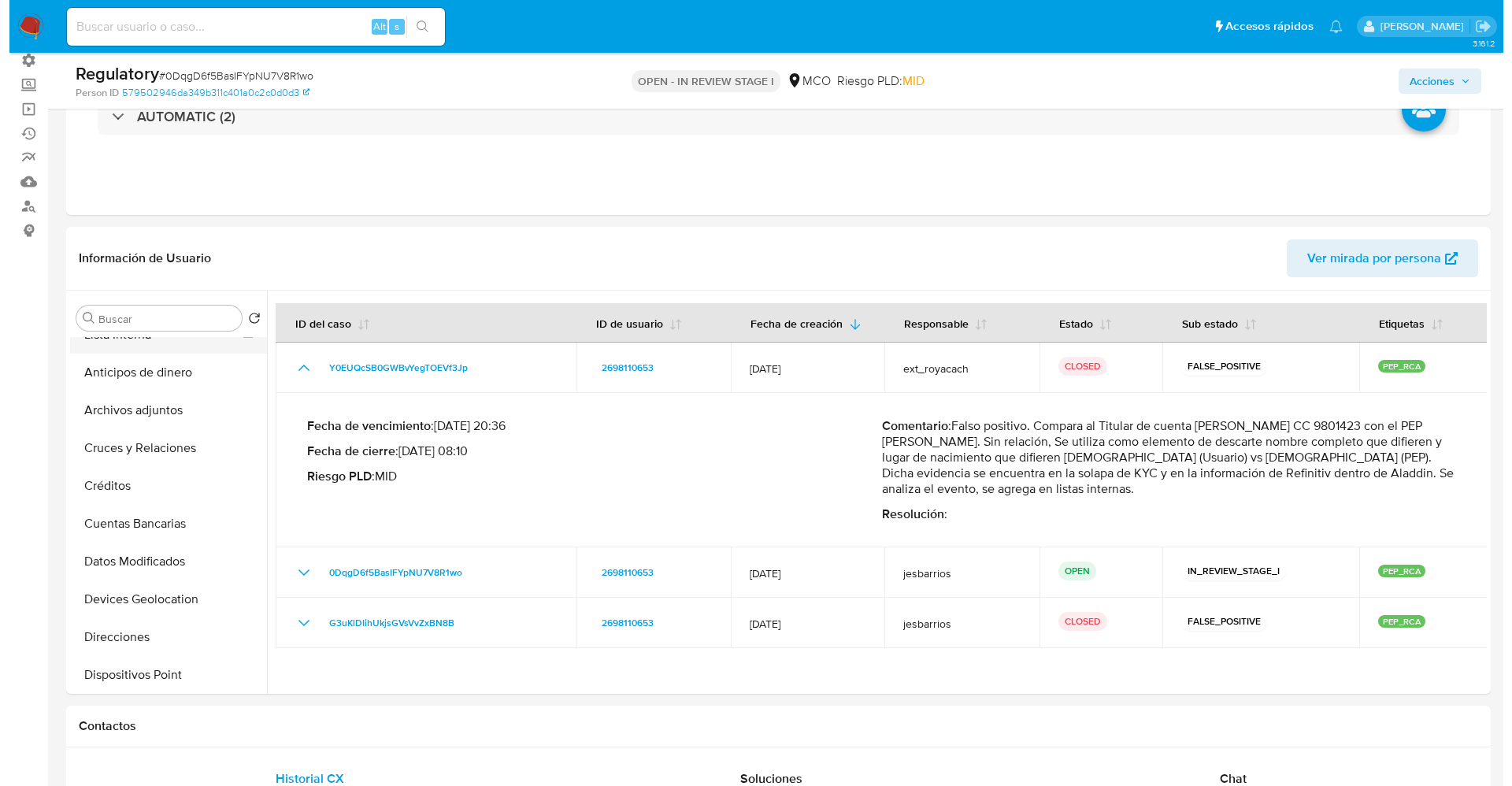
scroll to position [0, 0]
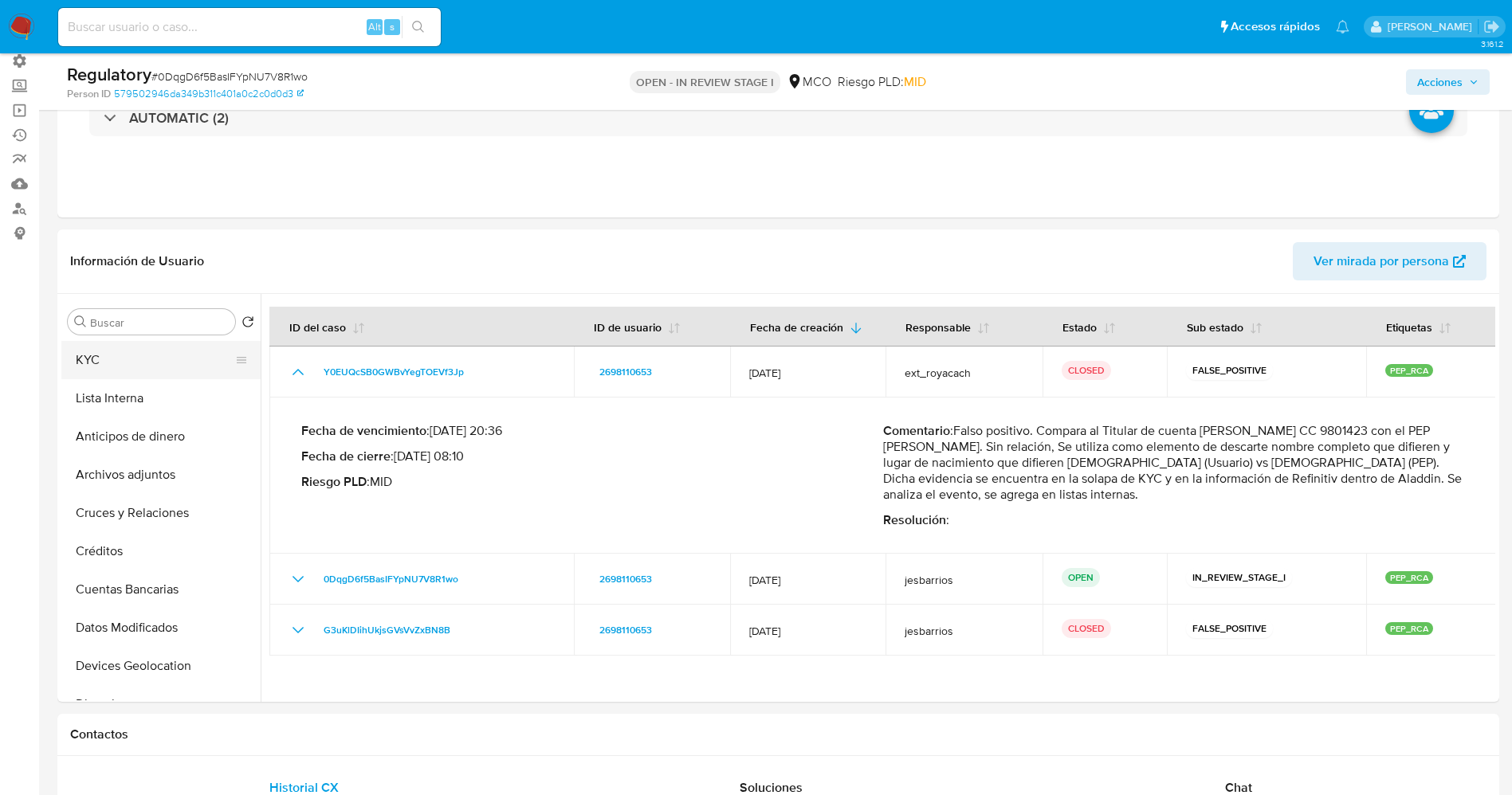
click at [111, 363] on button "KYC" at bounding box center [154, 359] width 187 height 38
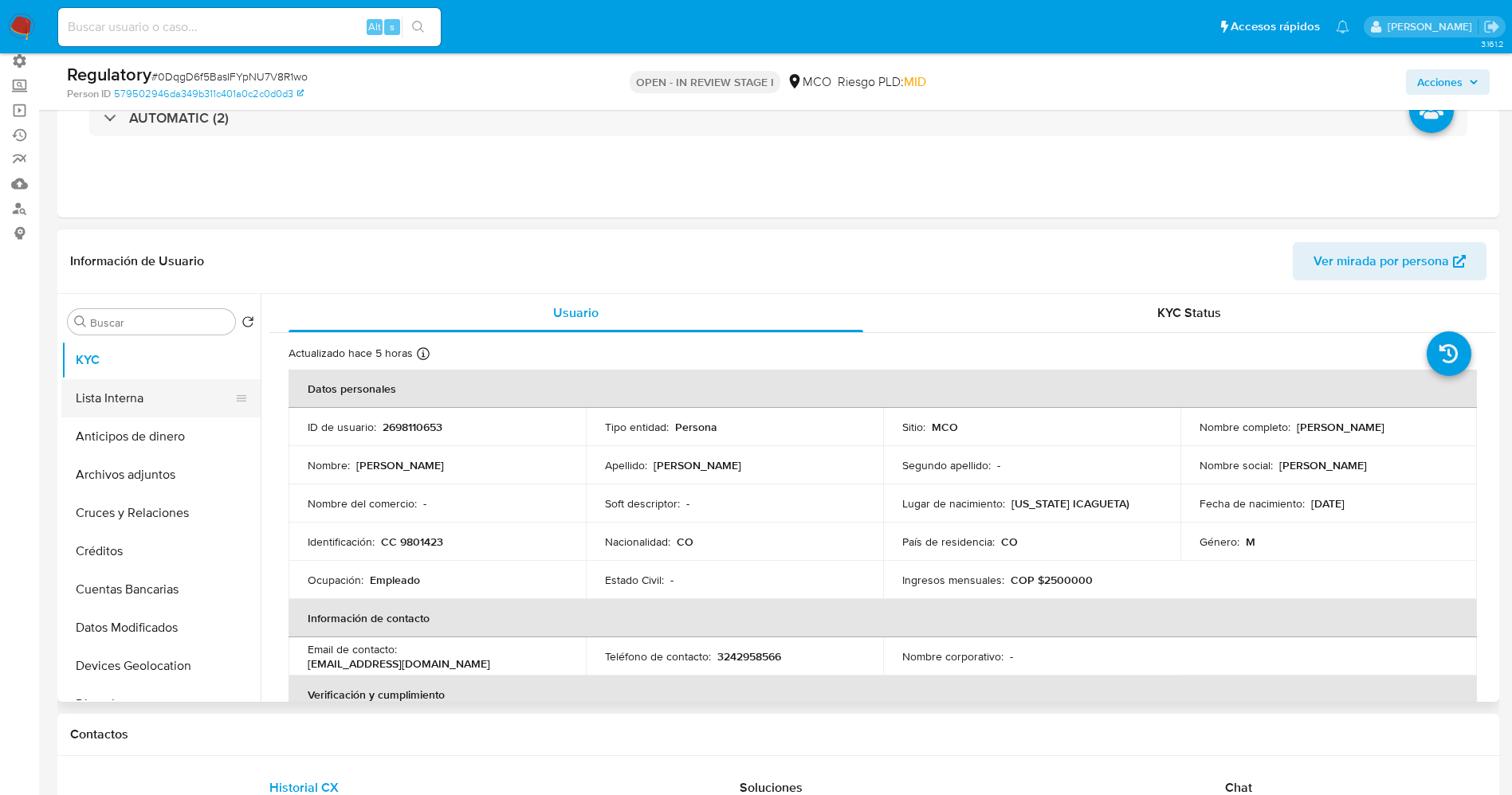
click at [147, 398] on button "Lista Interna" at bounding box center [154, 398] width 187 height 38
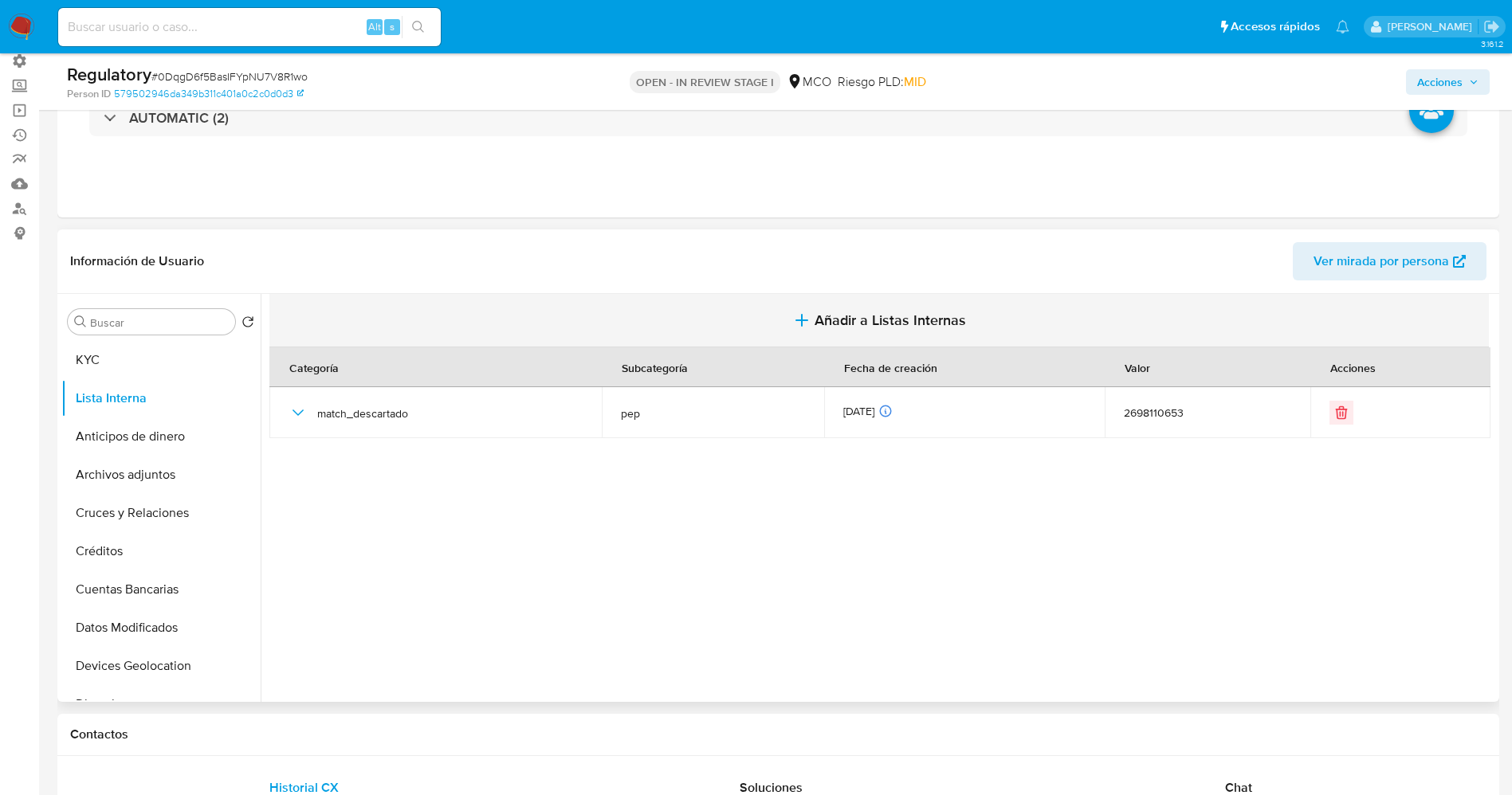
click at [843, 323] on span "Añadir a Listas Internas" at bounding box center [889, 320] width 151 height 18
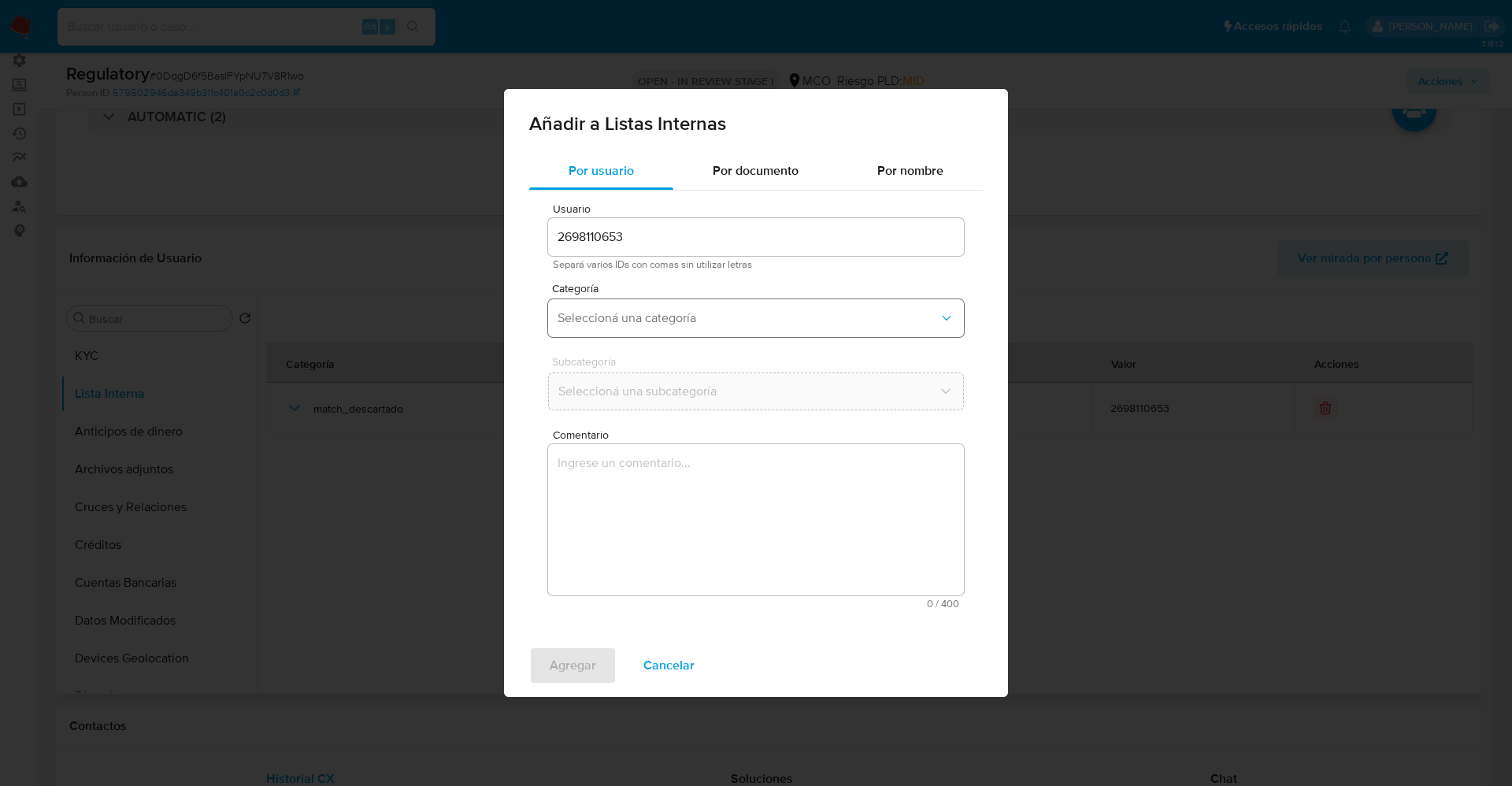
click at [706, 320] on span "Seleccioná una categoría" at bounding box center [748, 317] width 381 height 16
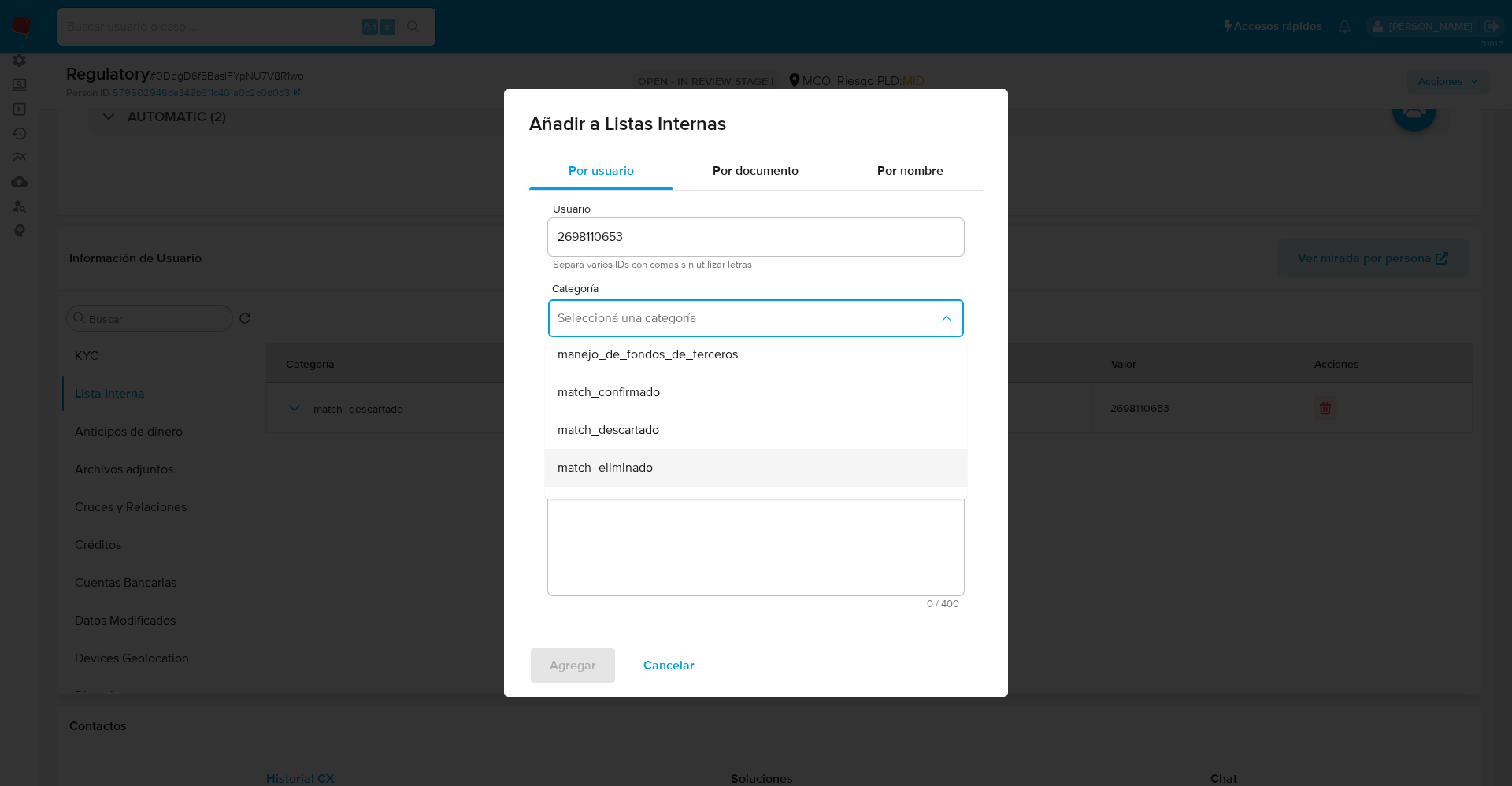
scroll to position [118, 0]
click at [675, 395] on div "match_descartado" at bounding box center [751, 393] width 387 height 38
click at [674, 403] on button "Seleccioná una subcategoría" at bounding box center [756, 391] width 416 height 38
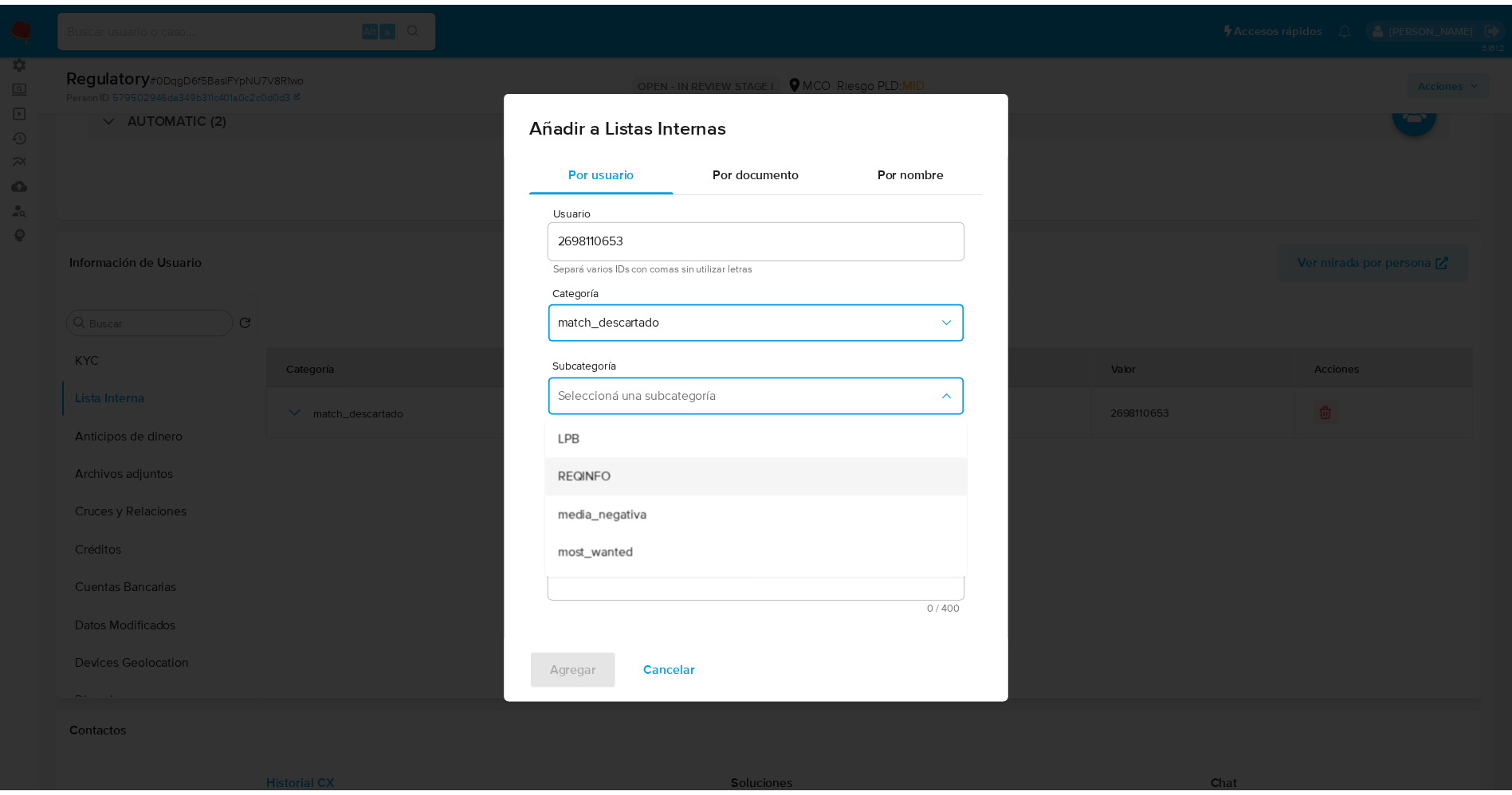
scroll to position [108, 0]
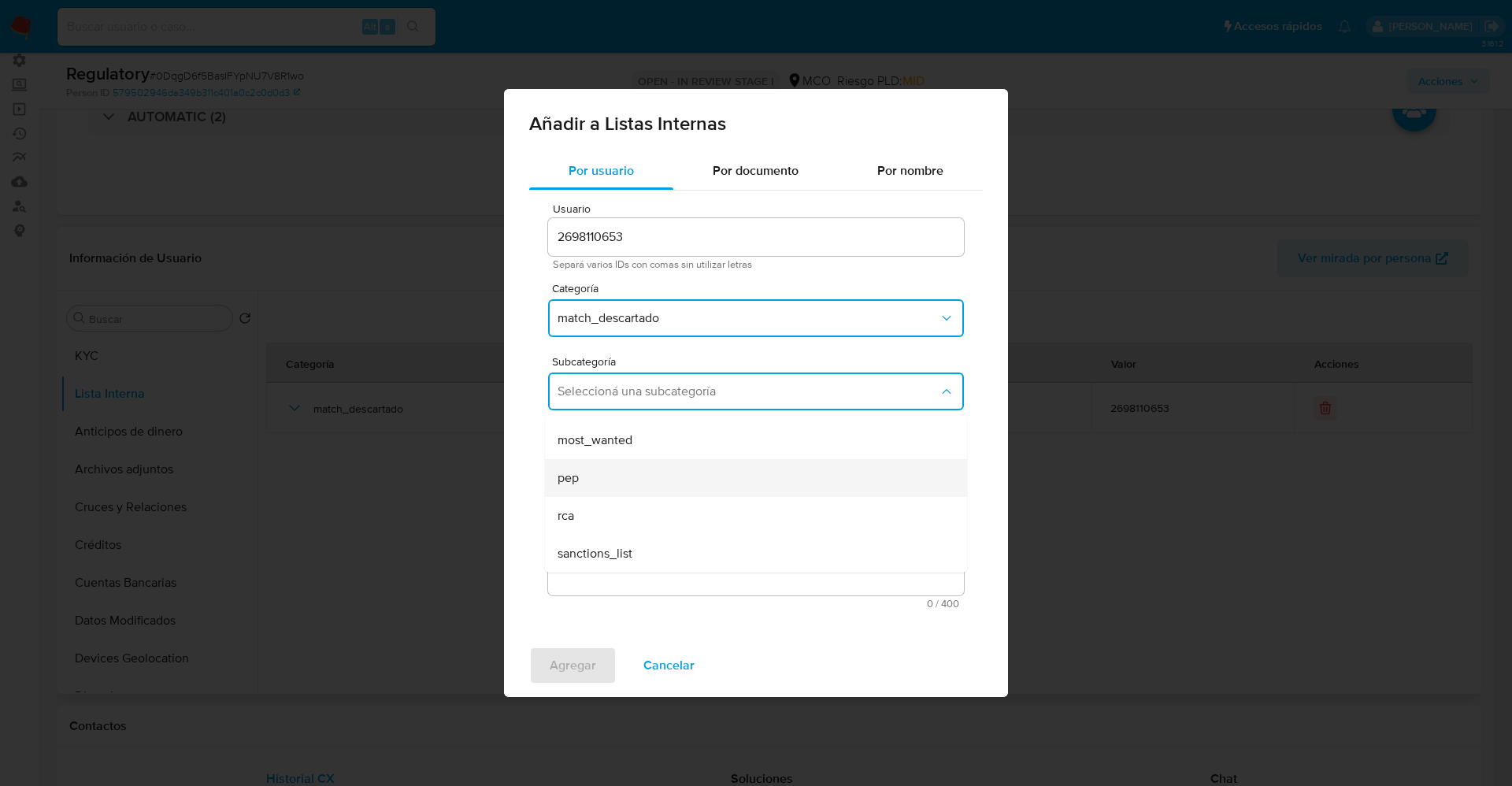
click at [624, 479] on div "pep" at bounding box center [751, 478] width 387 height 38
click at [624, 479] on textarea "Comentario" at bounding box center [756, 520] width 416 height 151
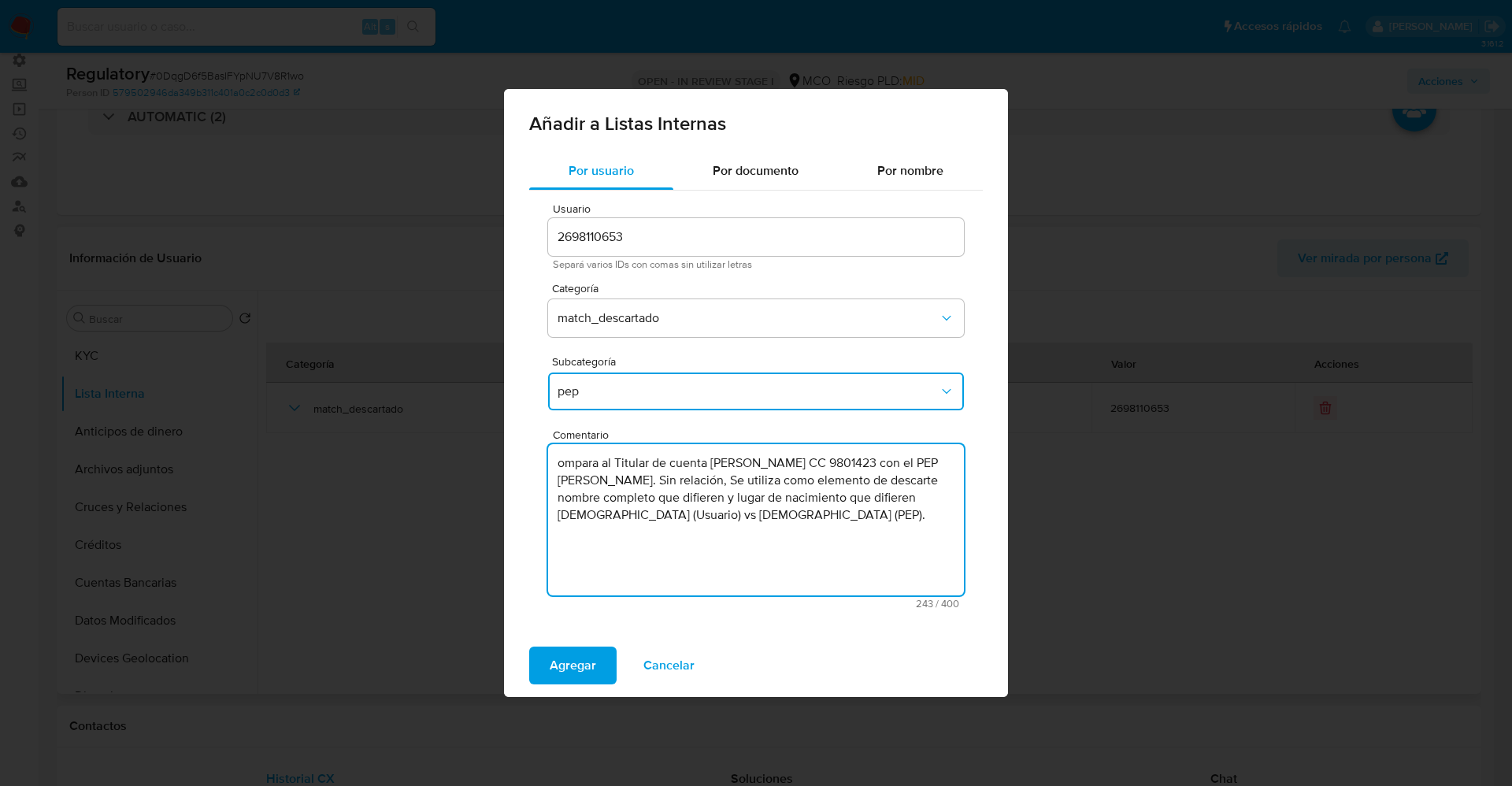
click at [554, 461] on textarea "ompara al Titular de cuenta Alexander Amaya CC 9801423 con el PEP Edwin Arturo …" at bounding box center [756, 520] width 416 height 151
type textarea "Compara al Titular de cuenta Alexander Amaya CC 9801423 con el PEP Edwin Arturo…"
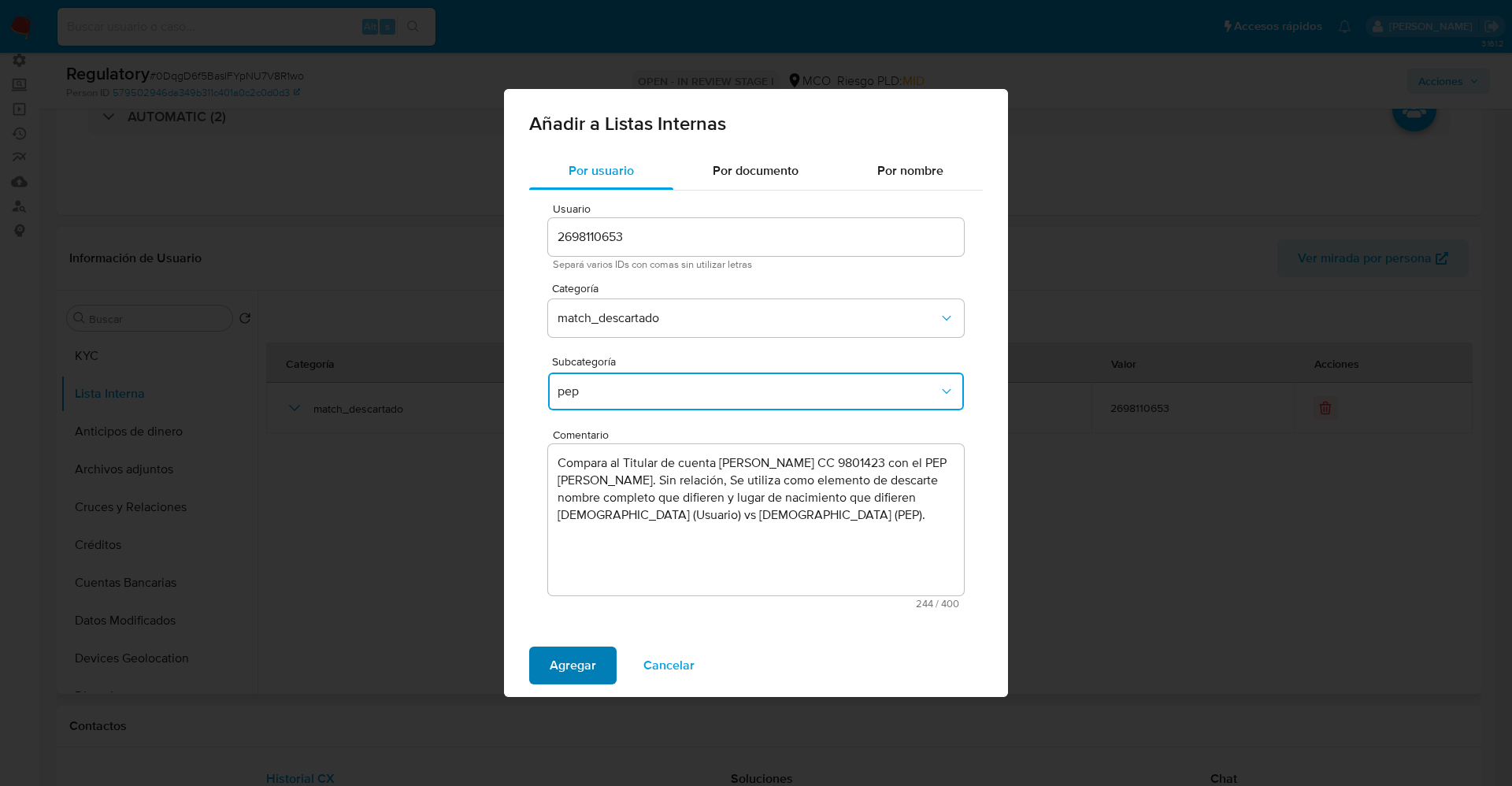
click at [566, 664] on span "Agregar" at bounding box center [573, 664] width 46 height 34
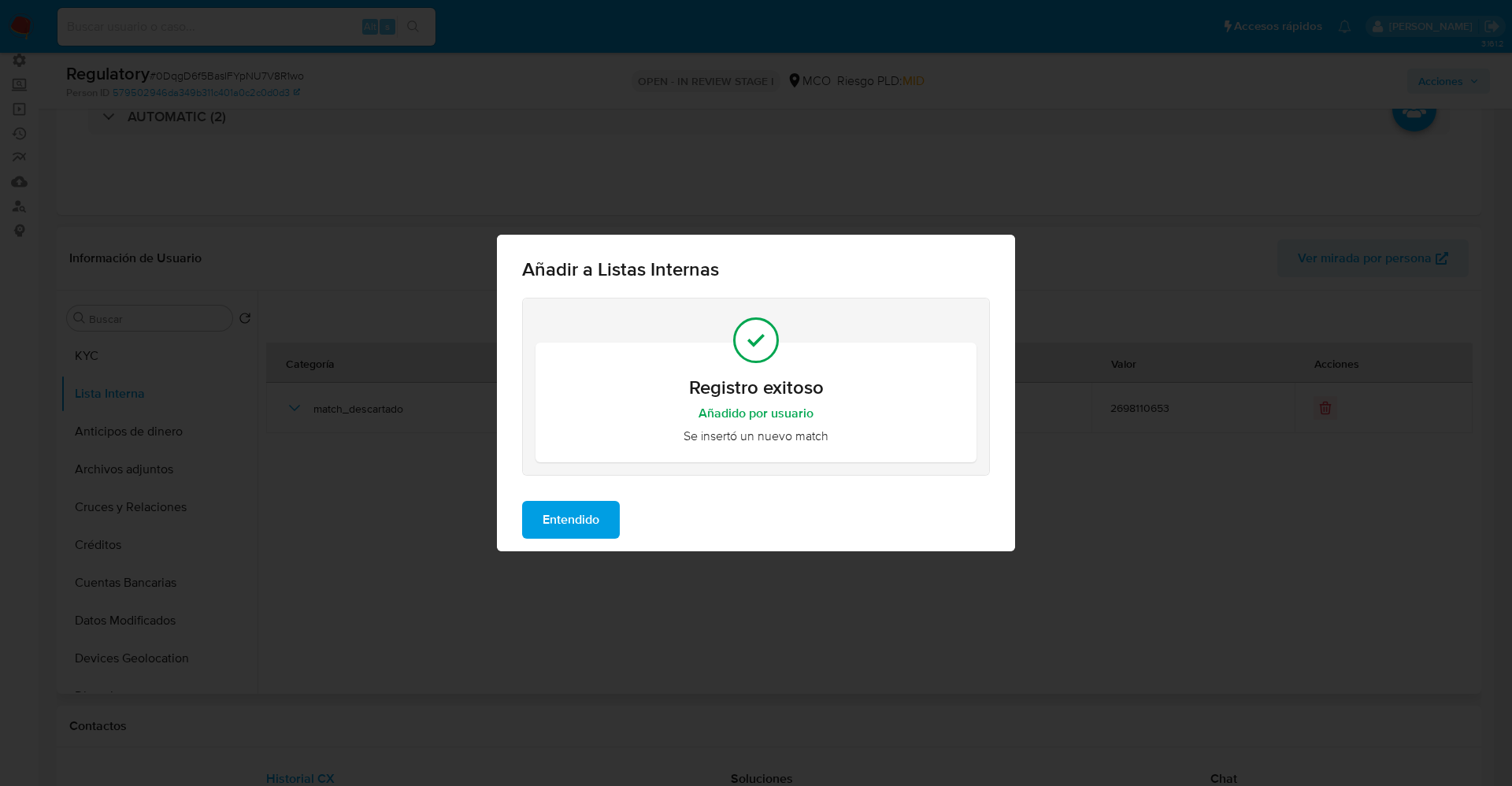
click at [564, 522] on span "Entendido" at bounding box center [571, 519] width 57 height 34
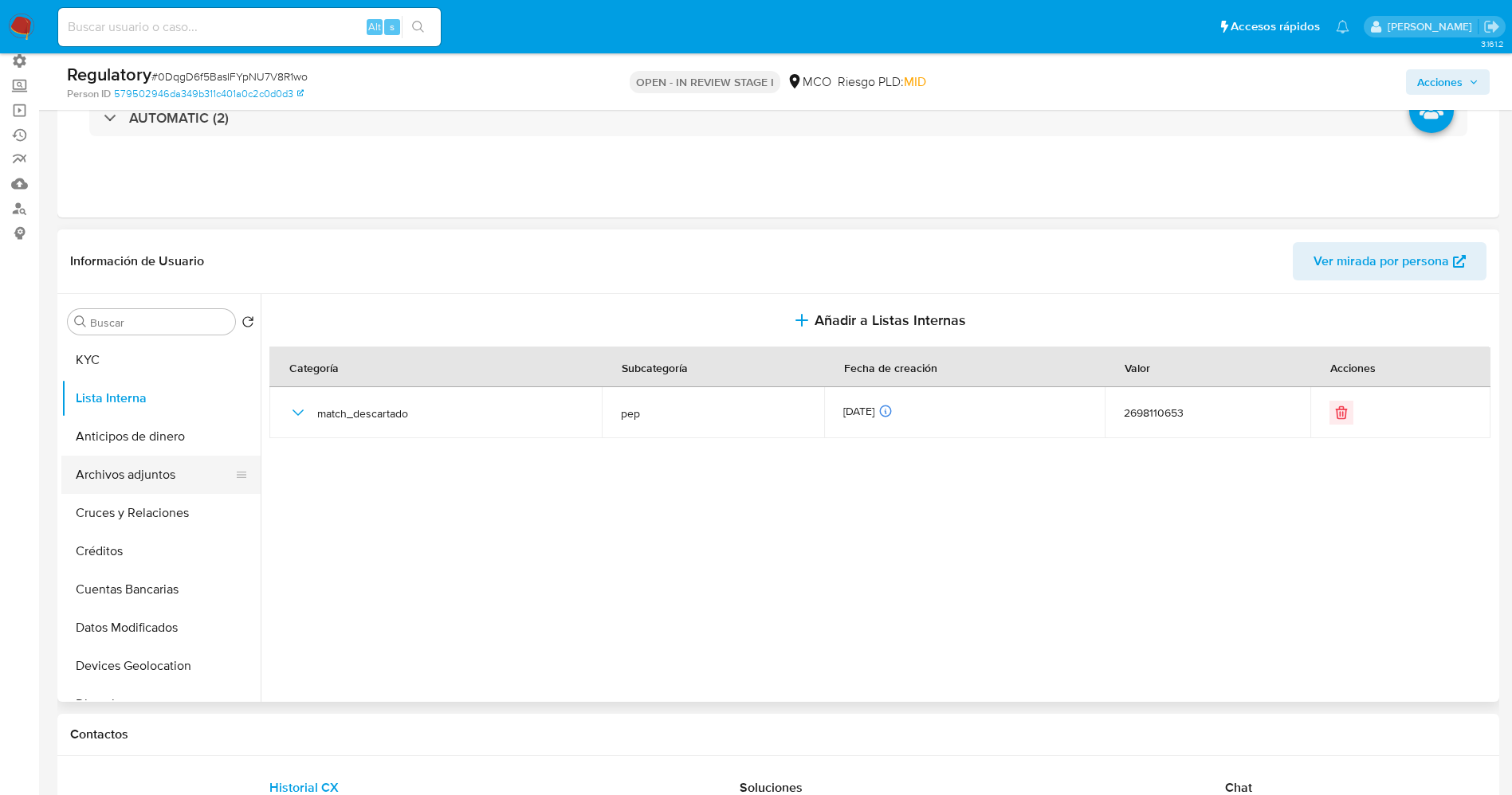
click at [118, 472] on button "Archivos adjuntos" at bounding box center [154, 474] width 187 height 38
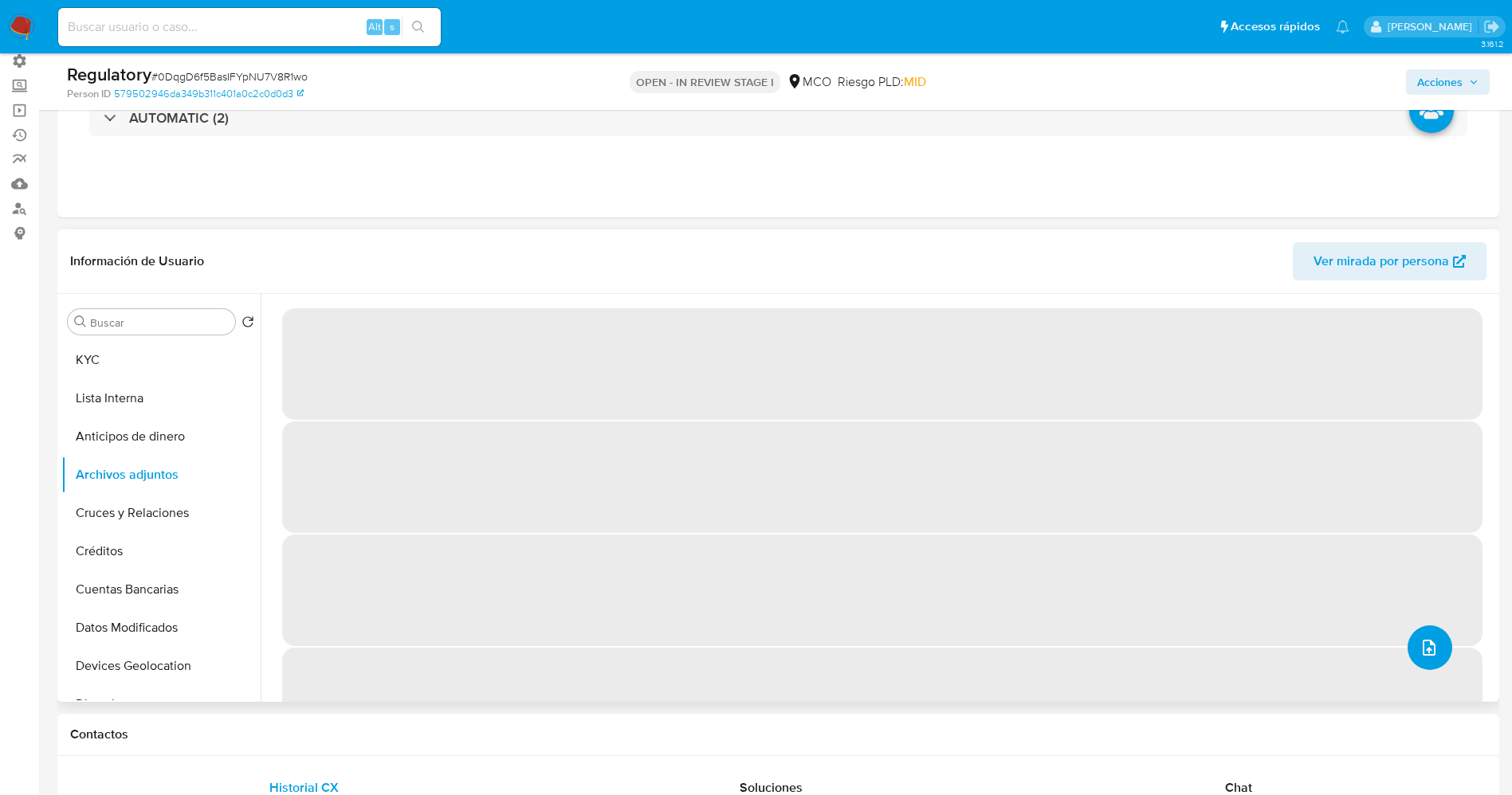
click at [1424, 641] on icon "upload-file" at bounding box center [1428, 648] width 19 height 19
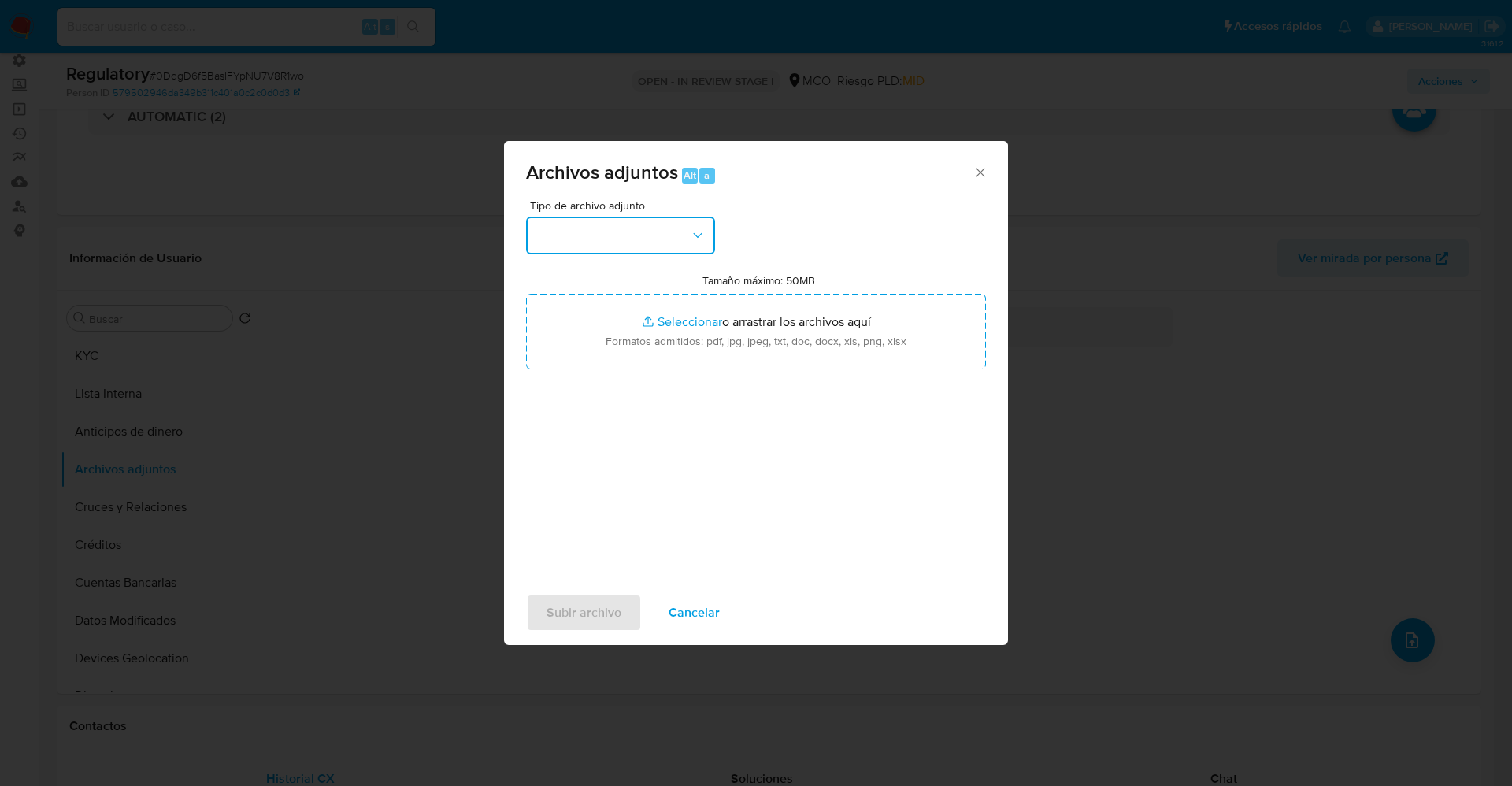
click at [616, 227] on button "button" at bounding box center [621, 235] width 189 height 38
click at [694, 606] on span "Cancelar" at bounding box center [693, 612] width 51 height 34
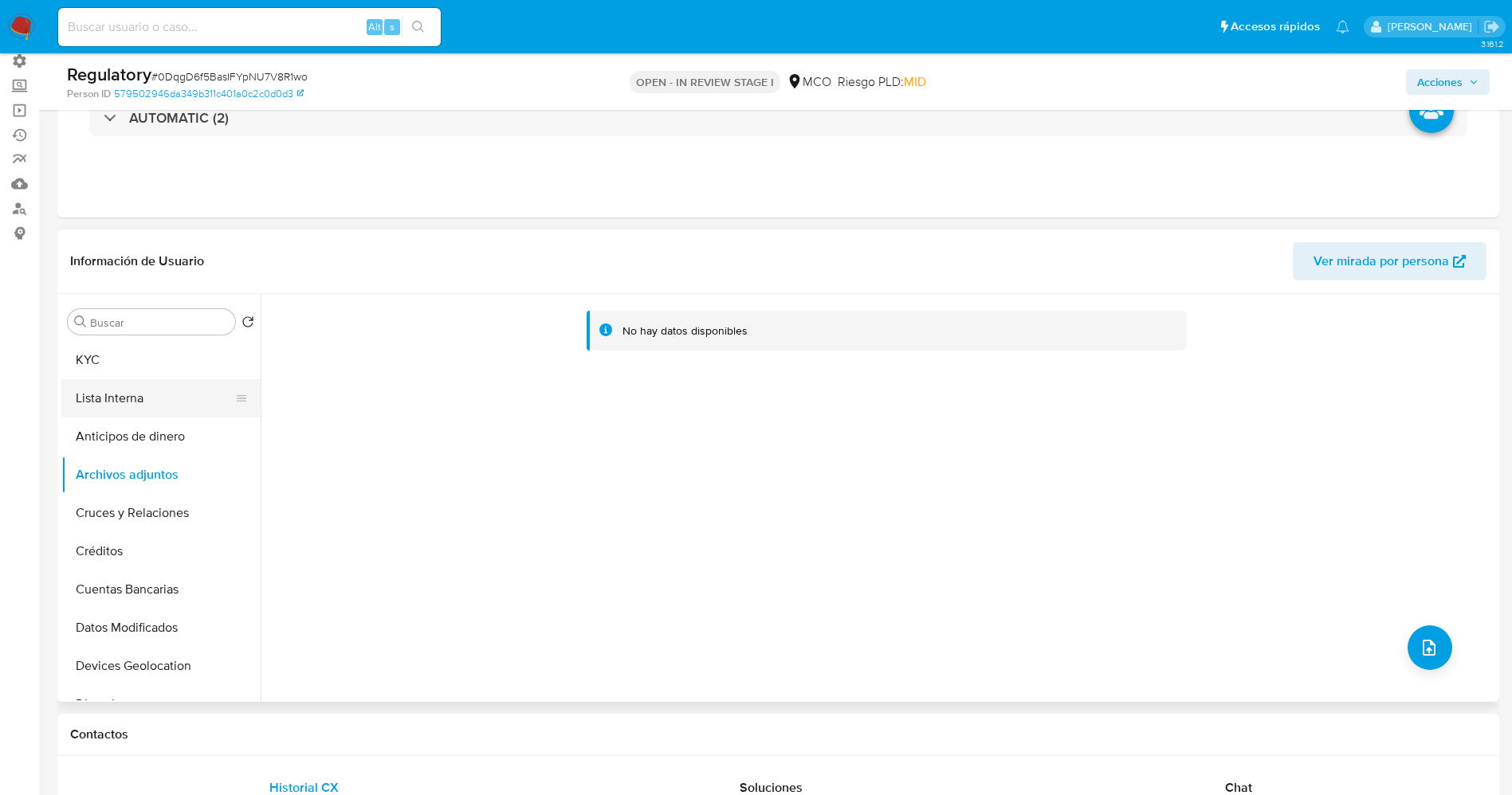
click at [167, 391] on button "Lista Interna" at bounding box center [154, 398] width 187 height 38
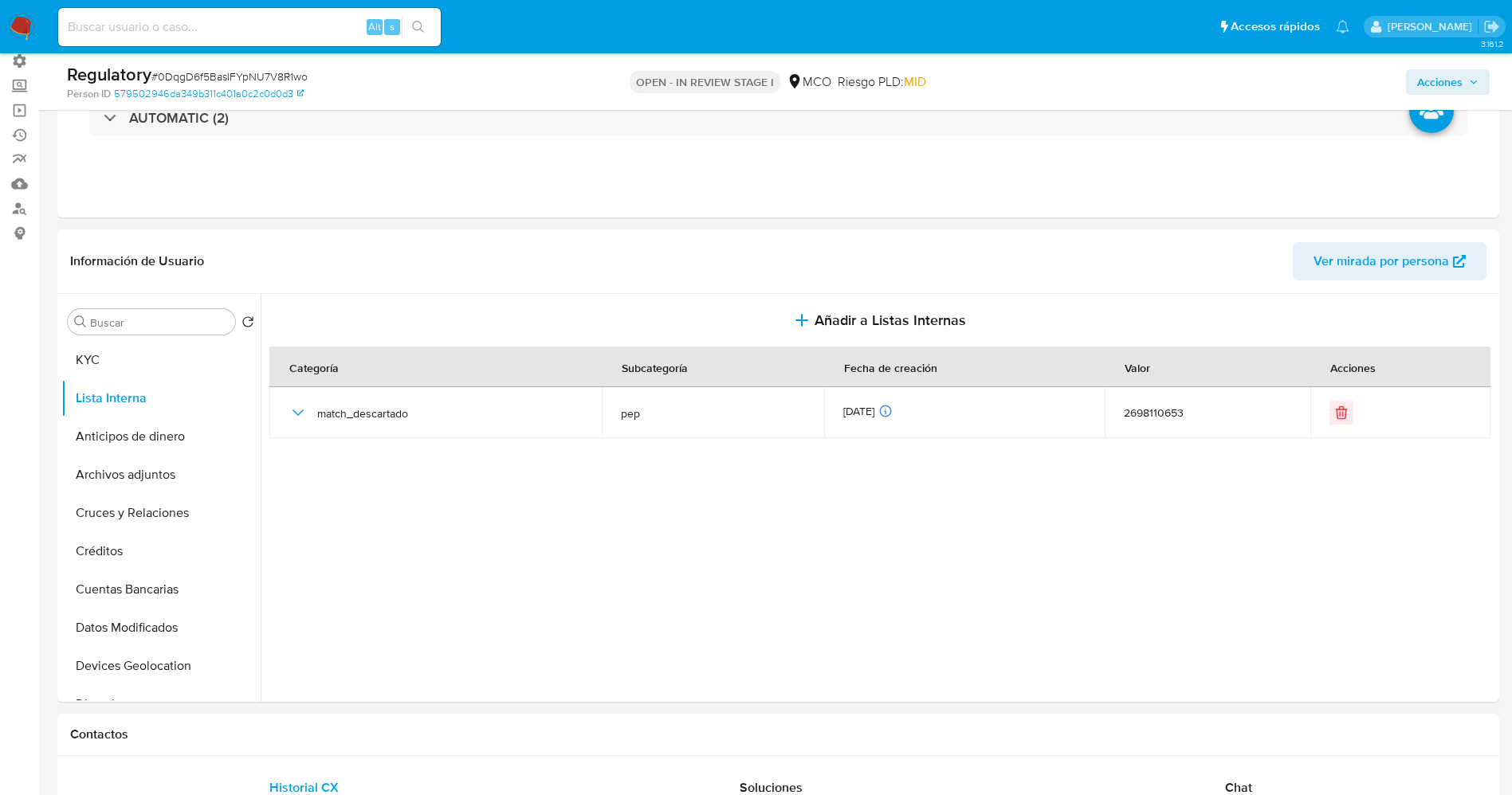
click at [1442, 82] on span "Acciones" at bounding box center [1440, 82] width 45 height 25
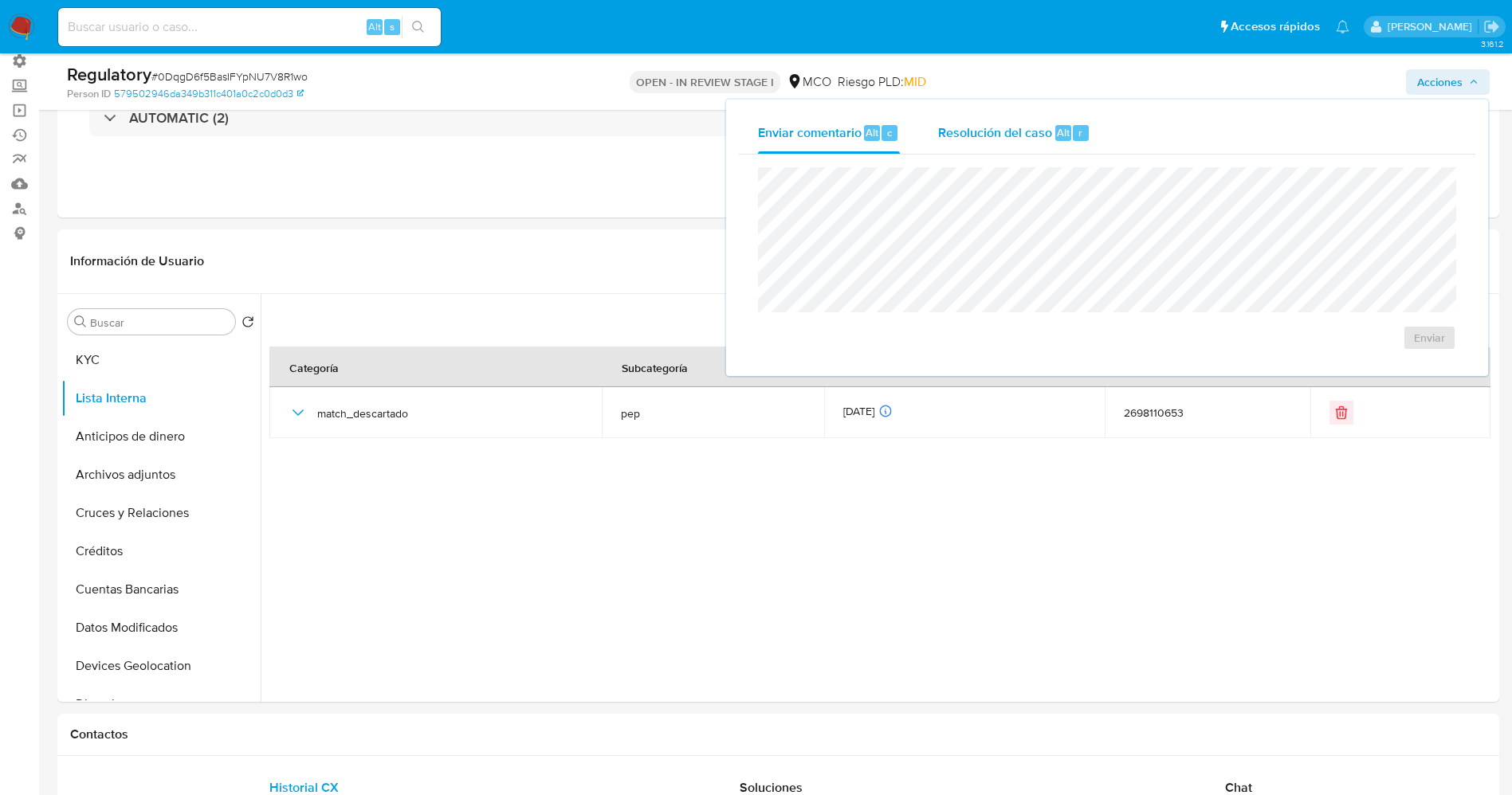
click at [1052, 143] on div "Resolución del caso Alt r" at bounding box center [1014, 133] width 152 height 41
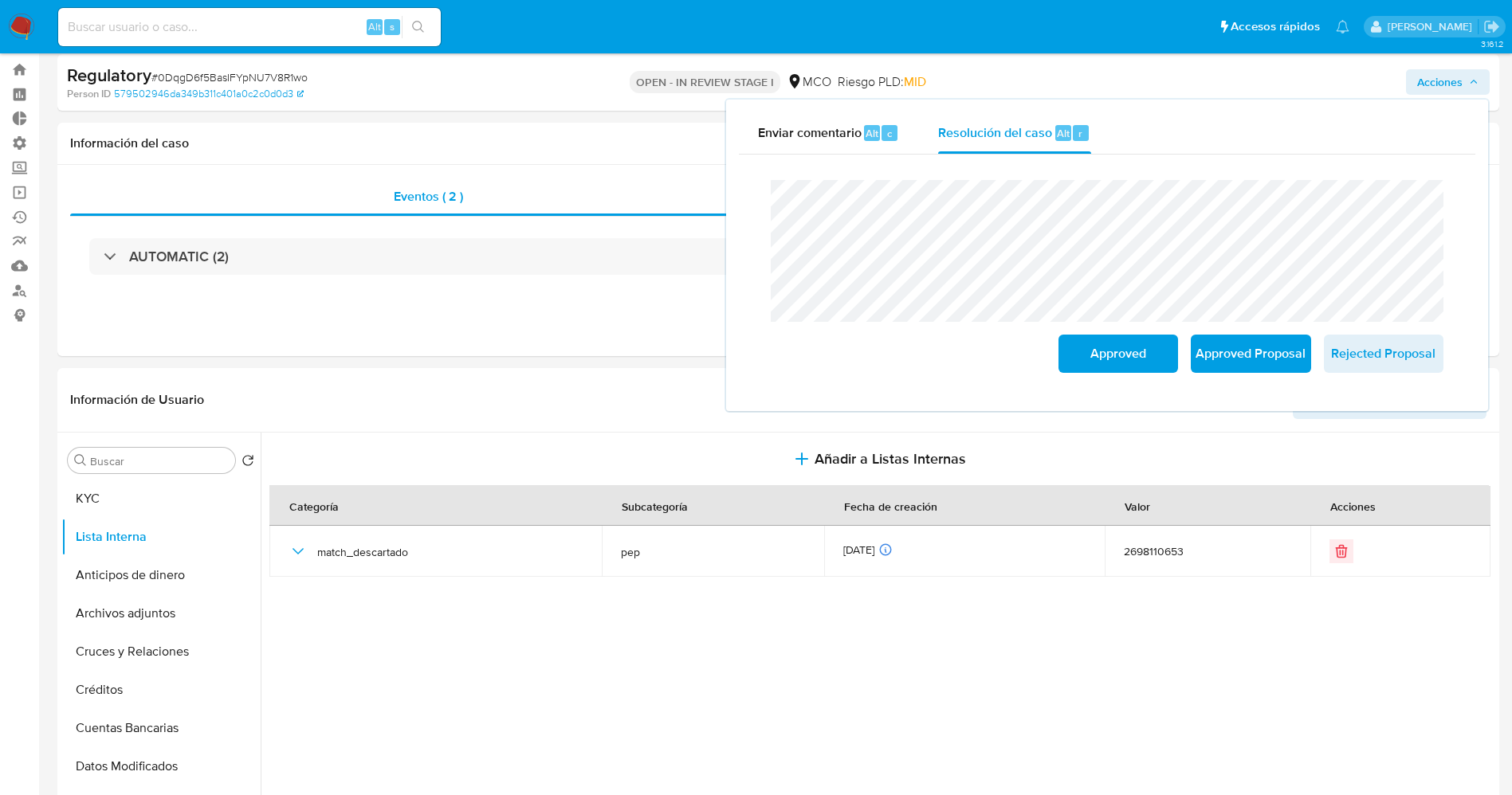
scroll to position [0, 0]
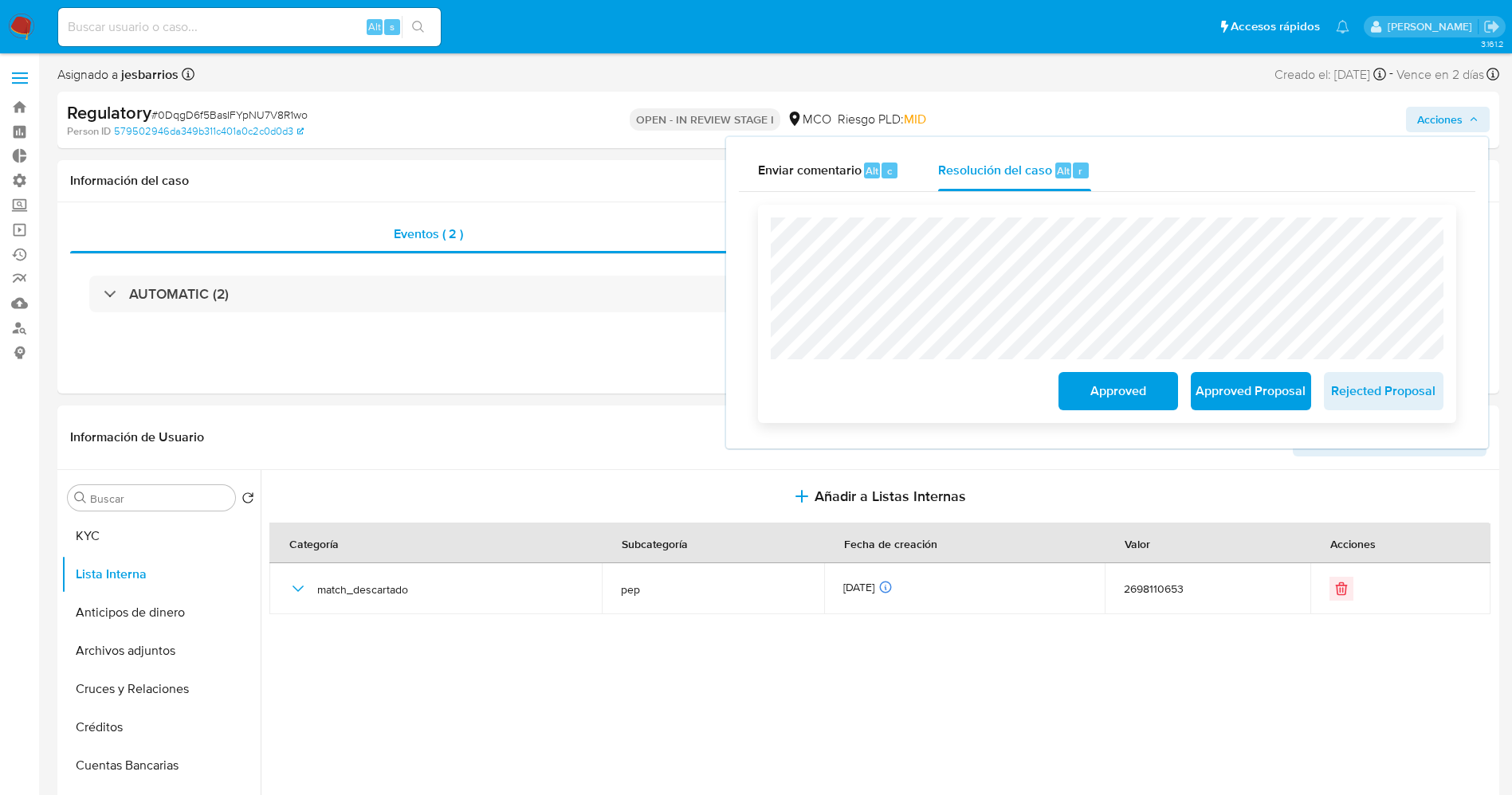
click at [1146, 395] on span "Approved" at bounding box center [1118, 390] width 78 height 35
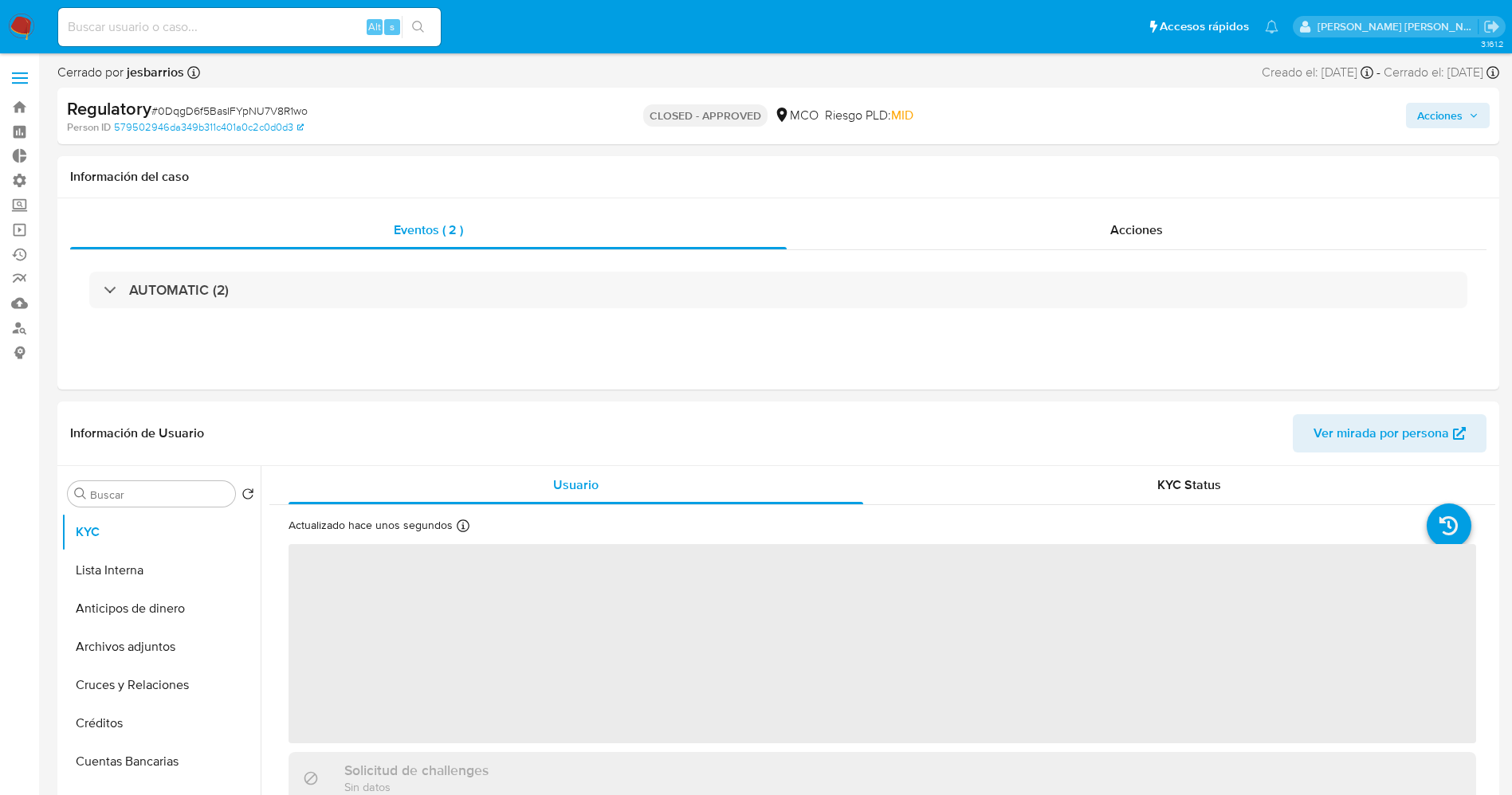
select select "10"
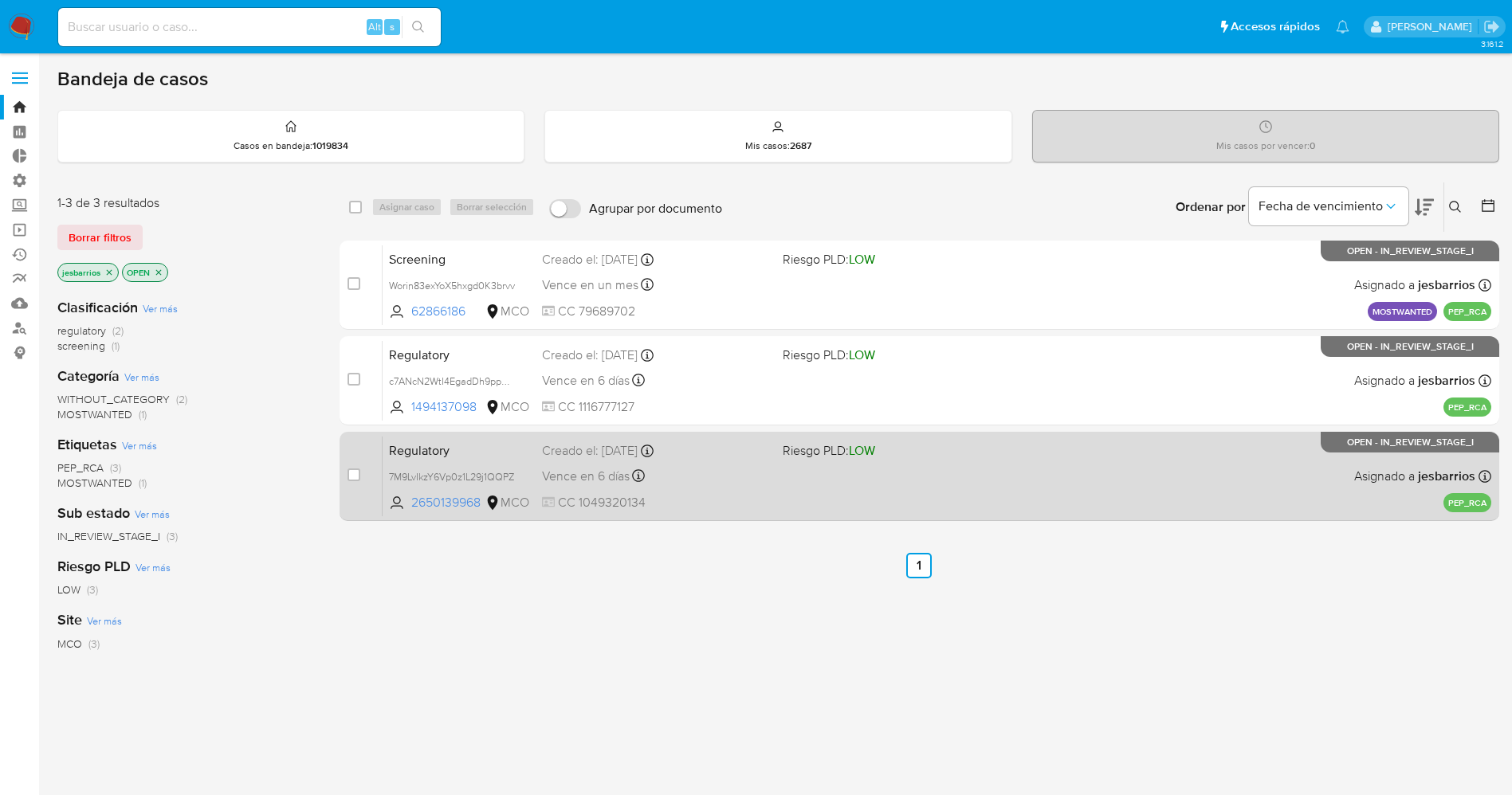
click at [1034, 464] on div "Regulatory 7M9LvIkzY6Vp0z1L29j1QQPZ 2650139968 MCO Riesgo PLD: LOW Creado el: […" at bounding box center [936, 476] width 1108 height 81
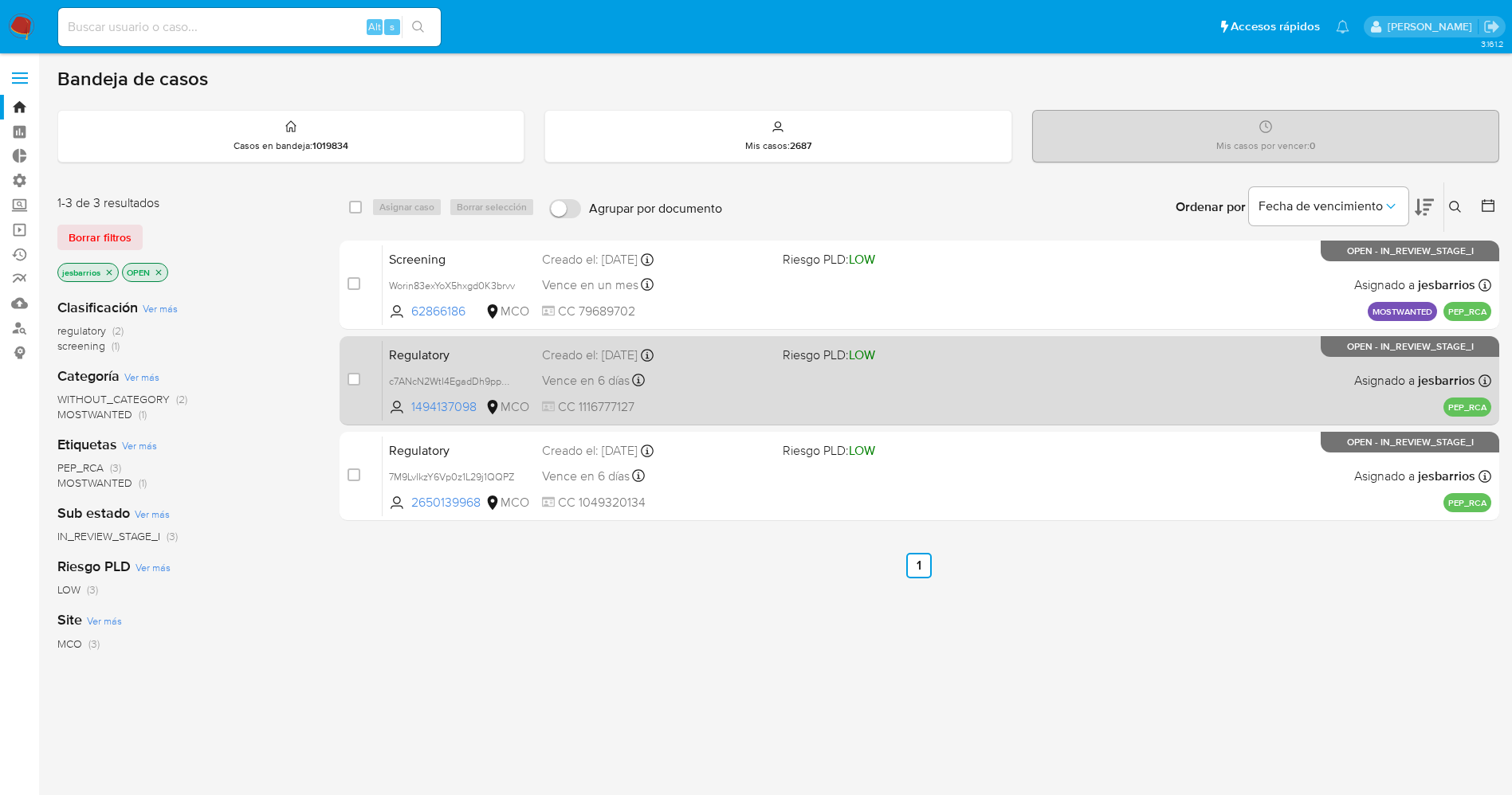
click at [775, 398] on div "Regulatory c7ANcN2WtI4EgadDh9ppD2ud 1494137098 MCO Riesgo PLD: LOW Creado el: […" at bounding box center [936, 380] width 1108 height 81
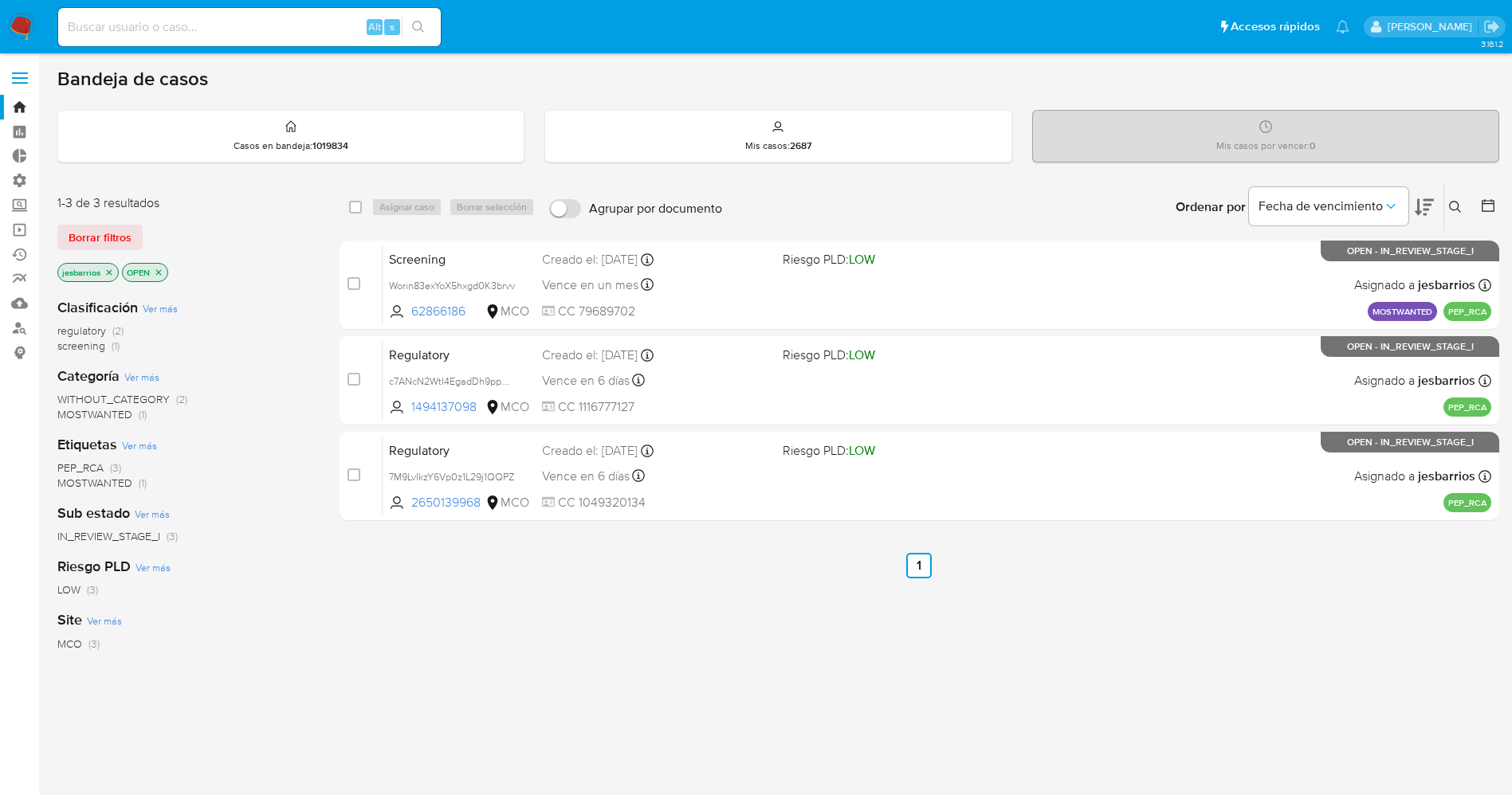
click at [19, 13] on img at bounding box center [21, 26] width 27 height 27
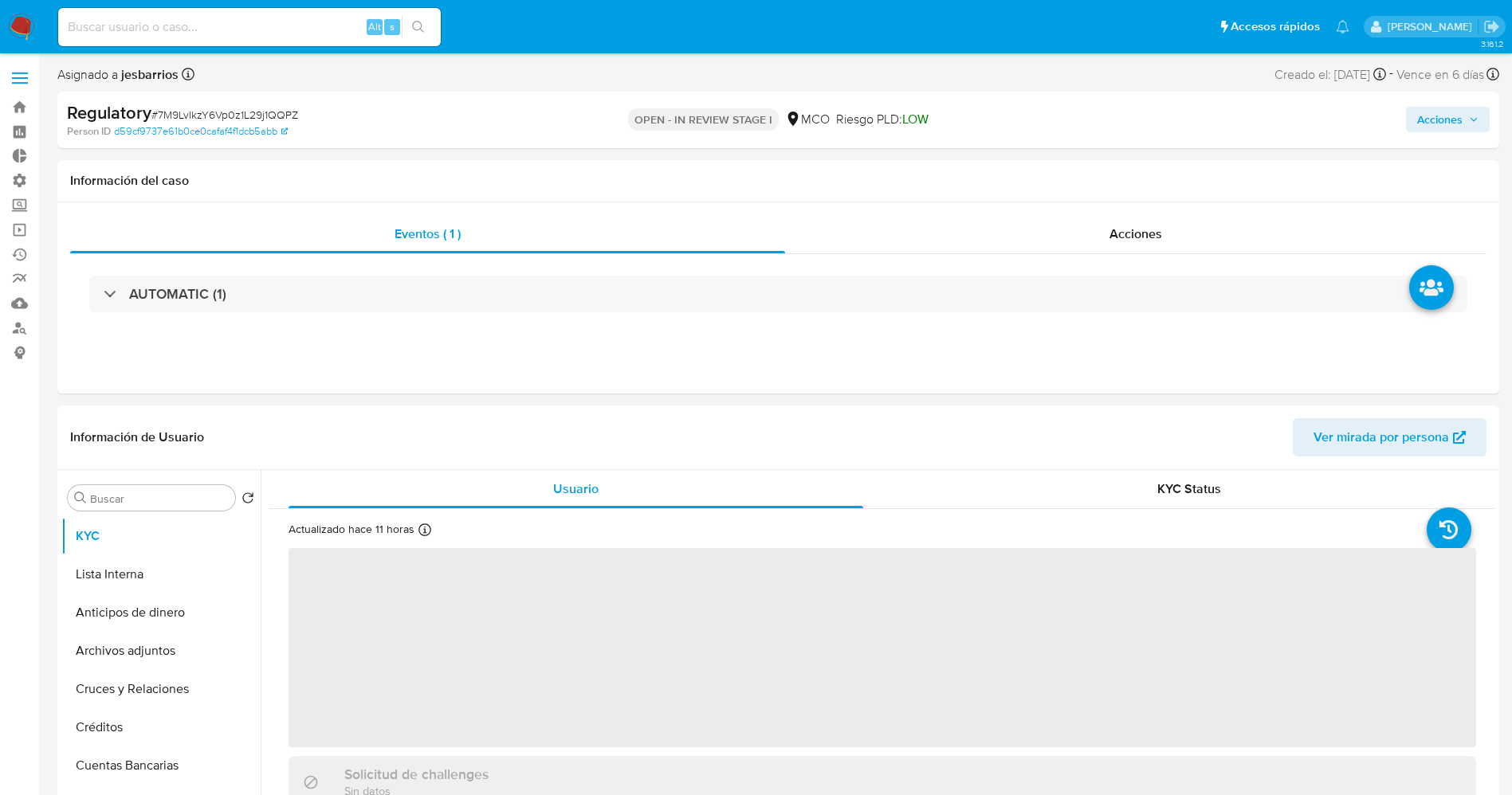
select select "10"
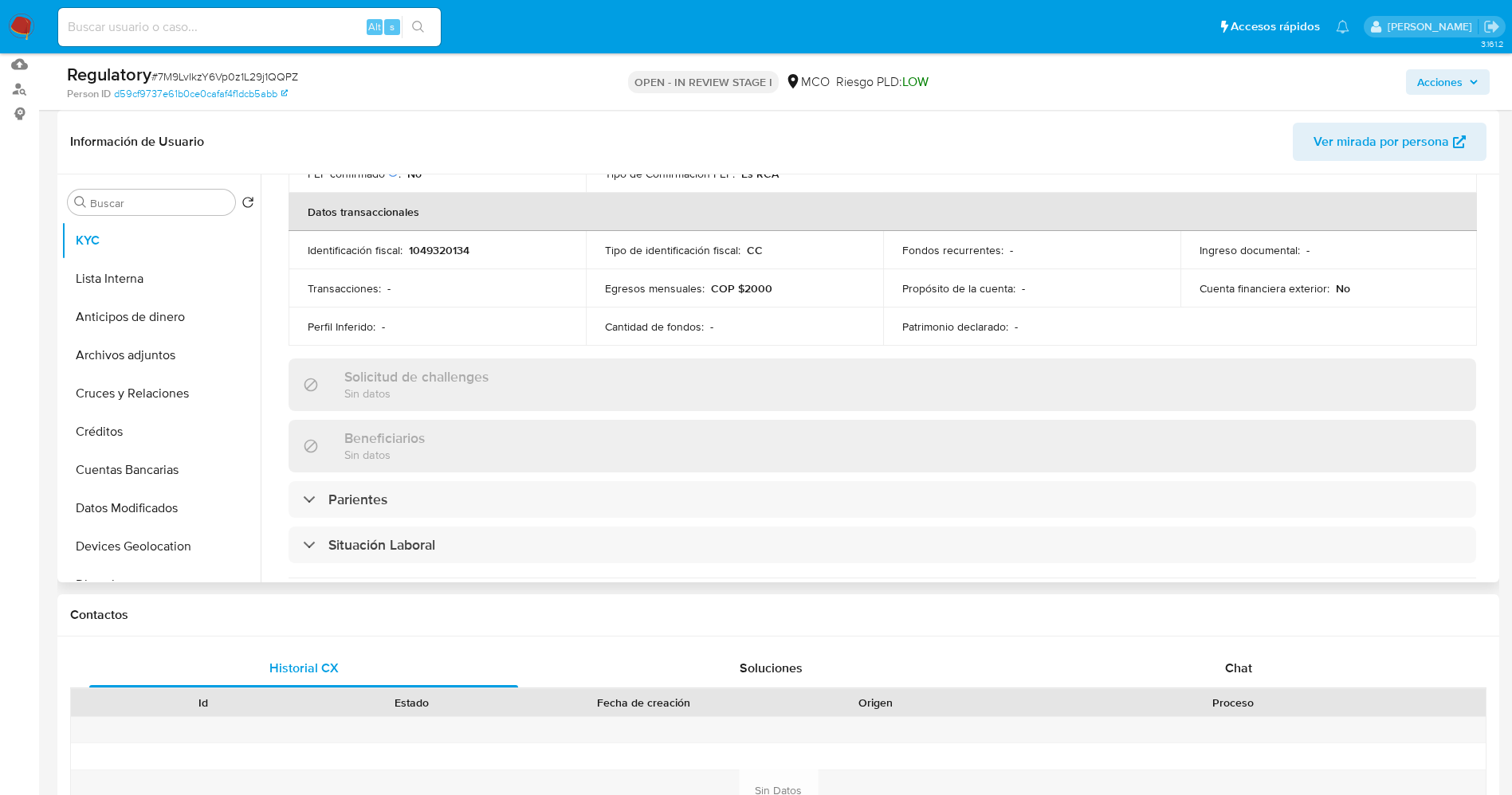
scroll to position [597, 0]
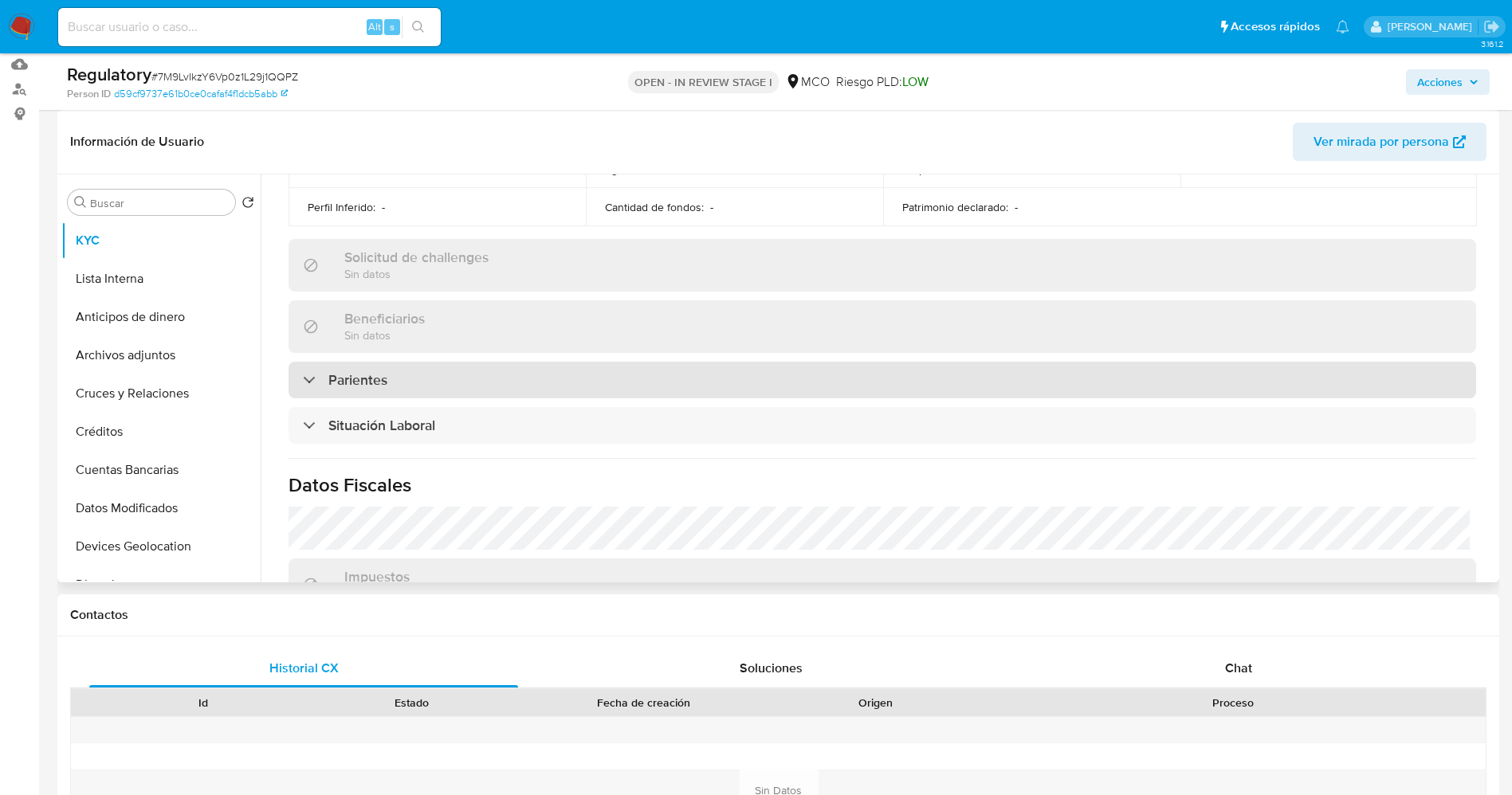
click at [629, 367] on div "Parientes" at bounding box center [882, 379] width 1187 height 37
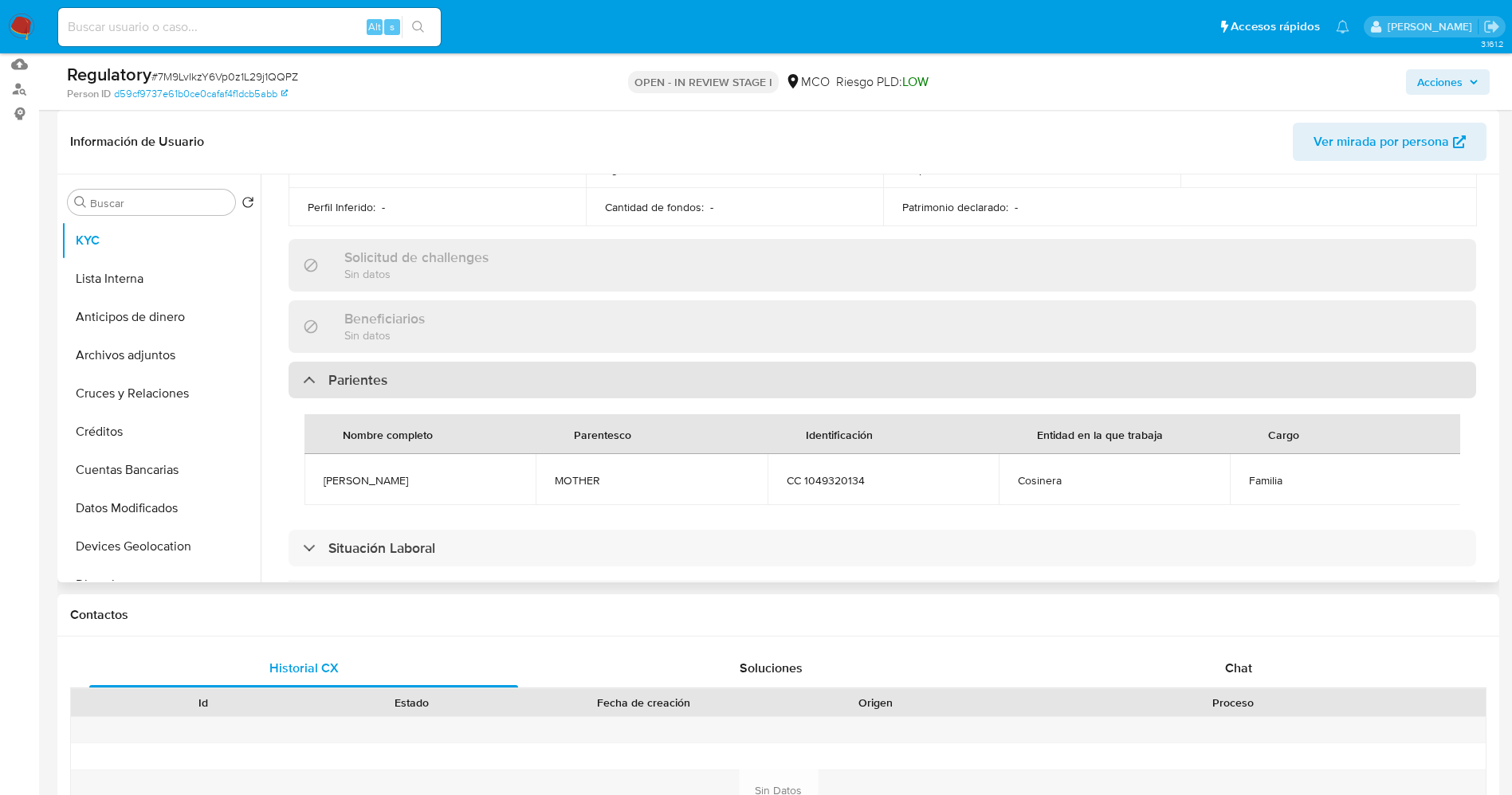
click at [629, 367] on div "Parientes" at bounding box center [882, 379] width 1187 height 37
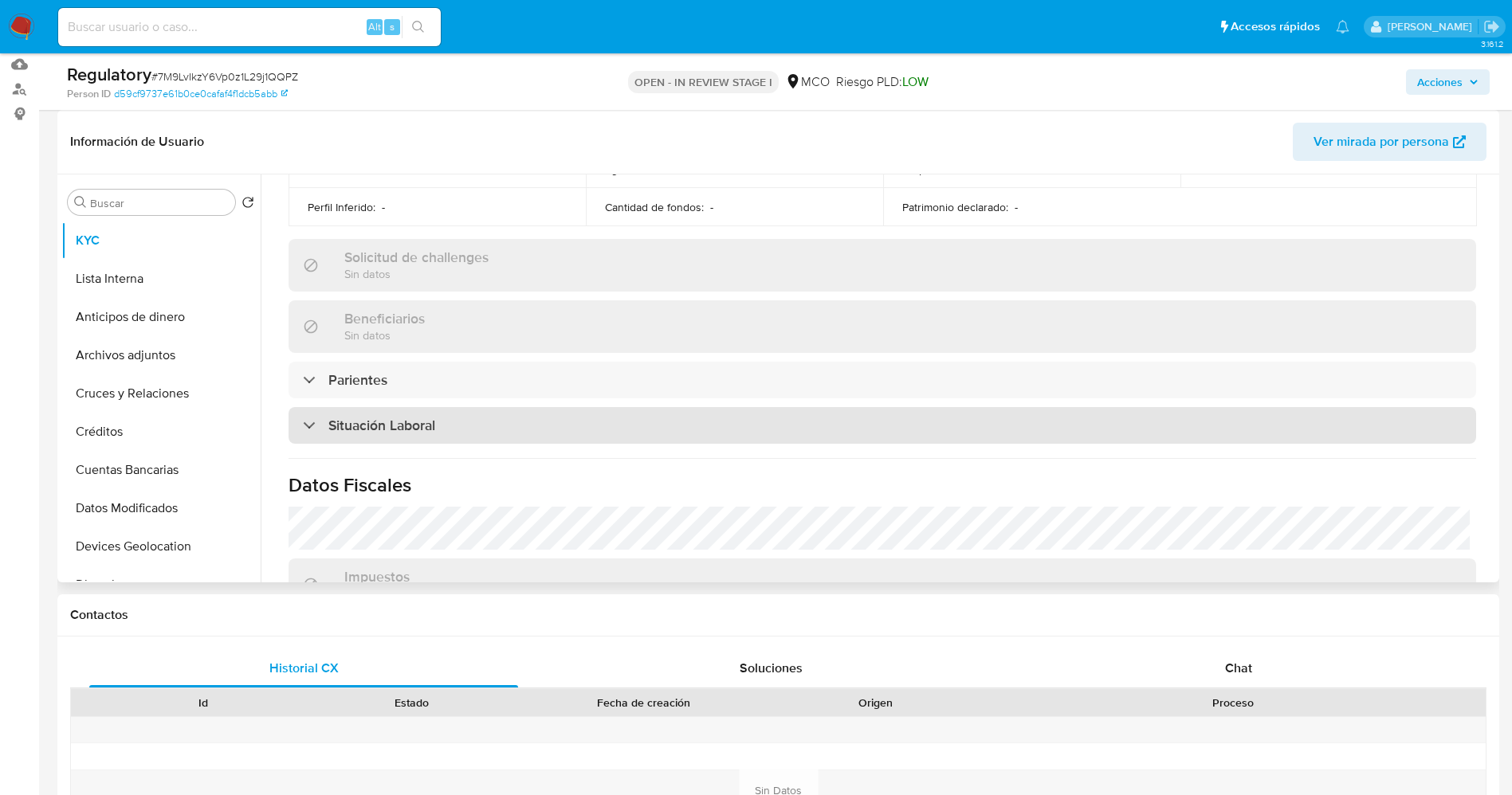
click at [604, 421] on div "Situación Laboral" at bounding box center [882, 425] width 1187 height 37
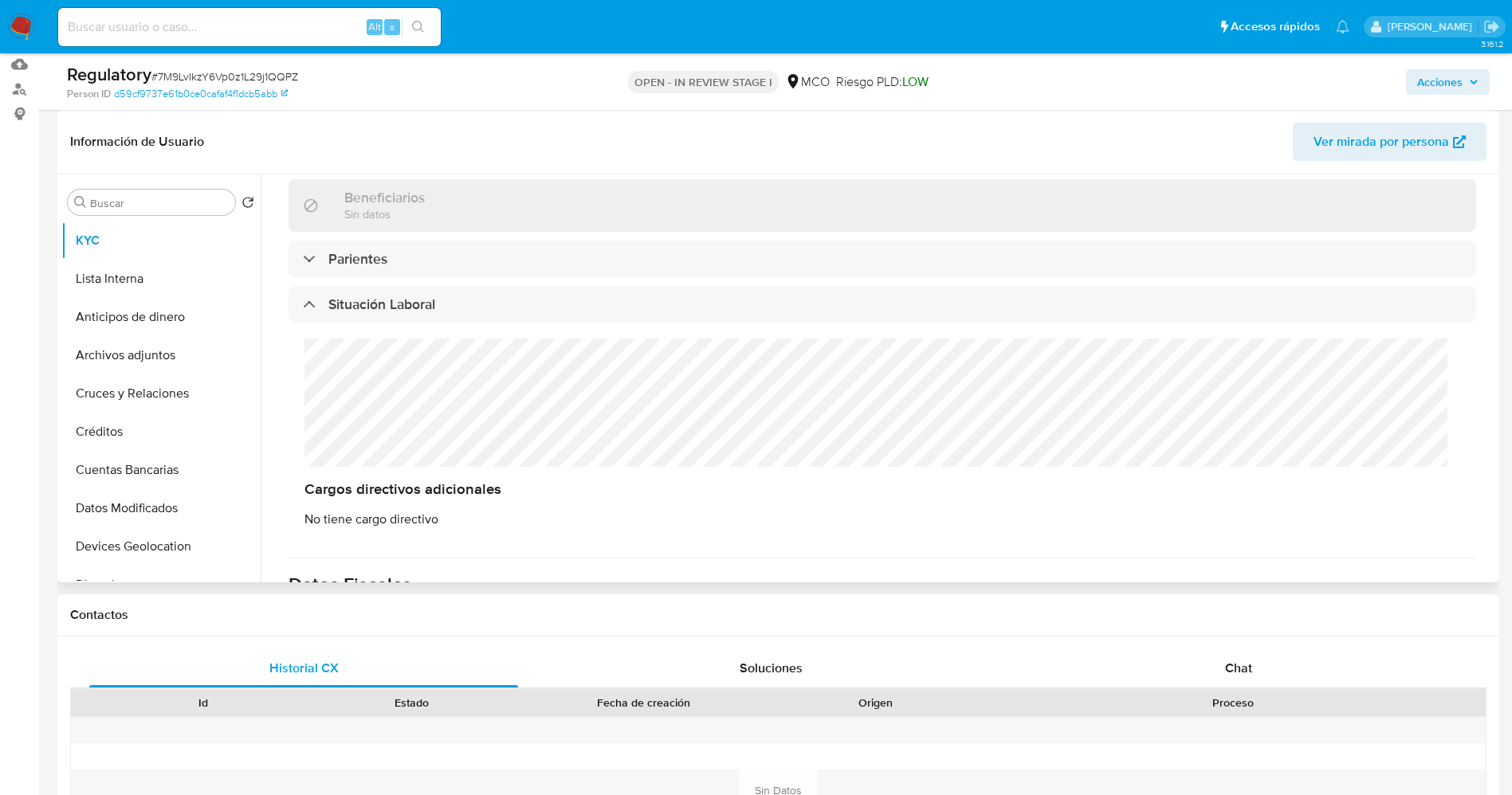
scroll to position [717, 0]
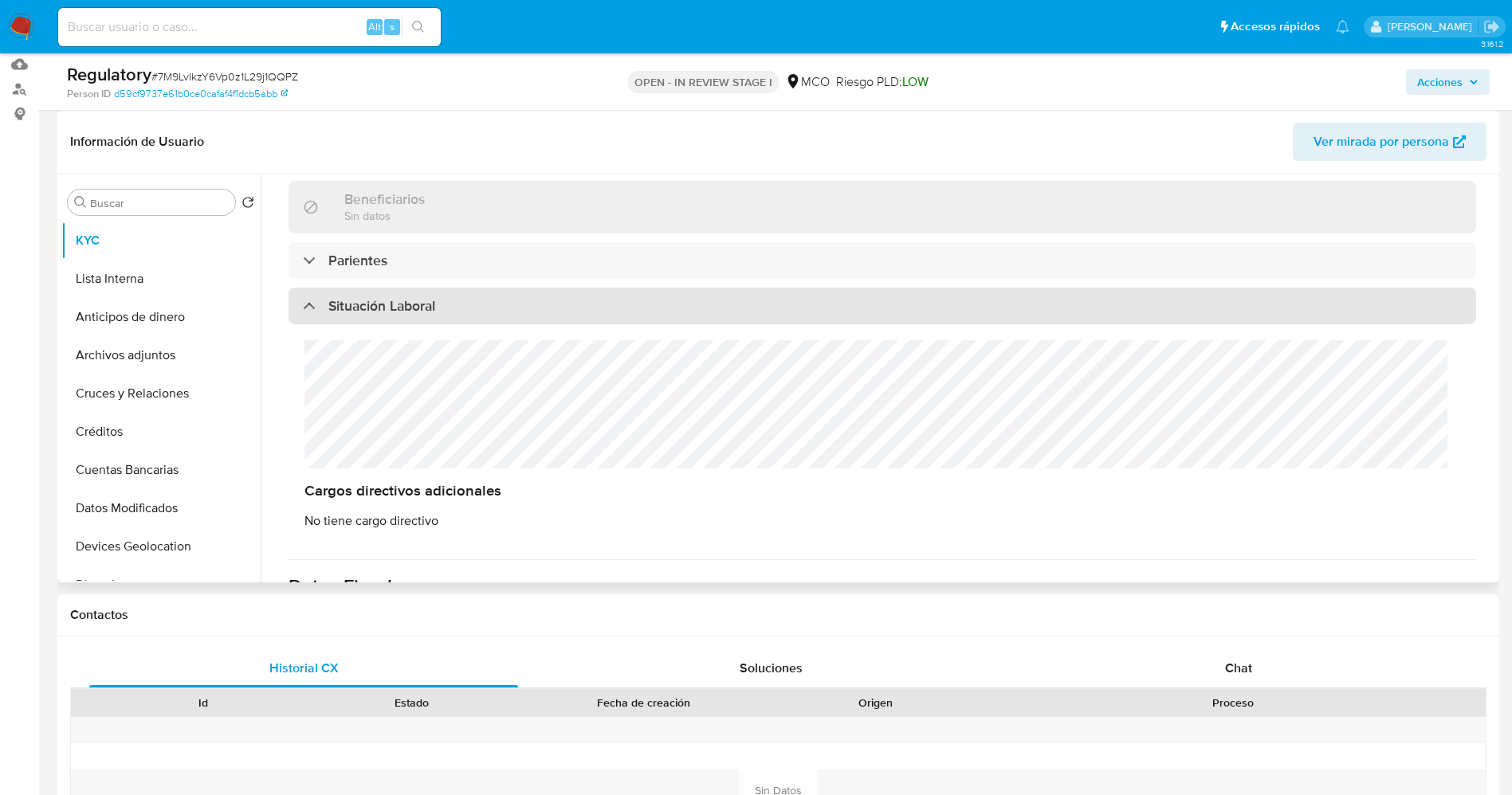
click at [603, 306] on div "Situación Laboral" at bounding box center [882, 305] width 1187 height 37
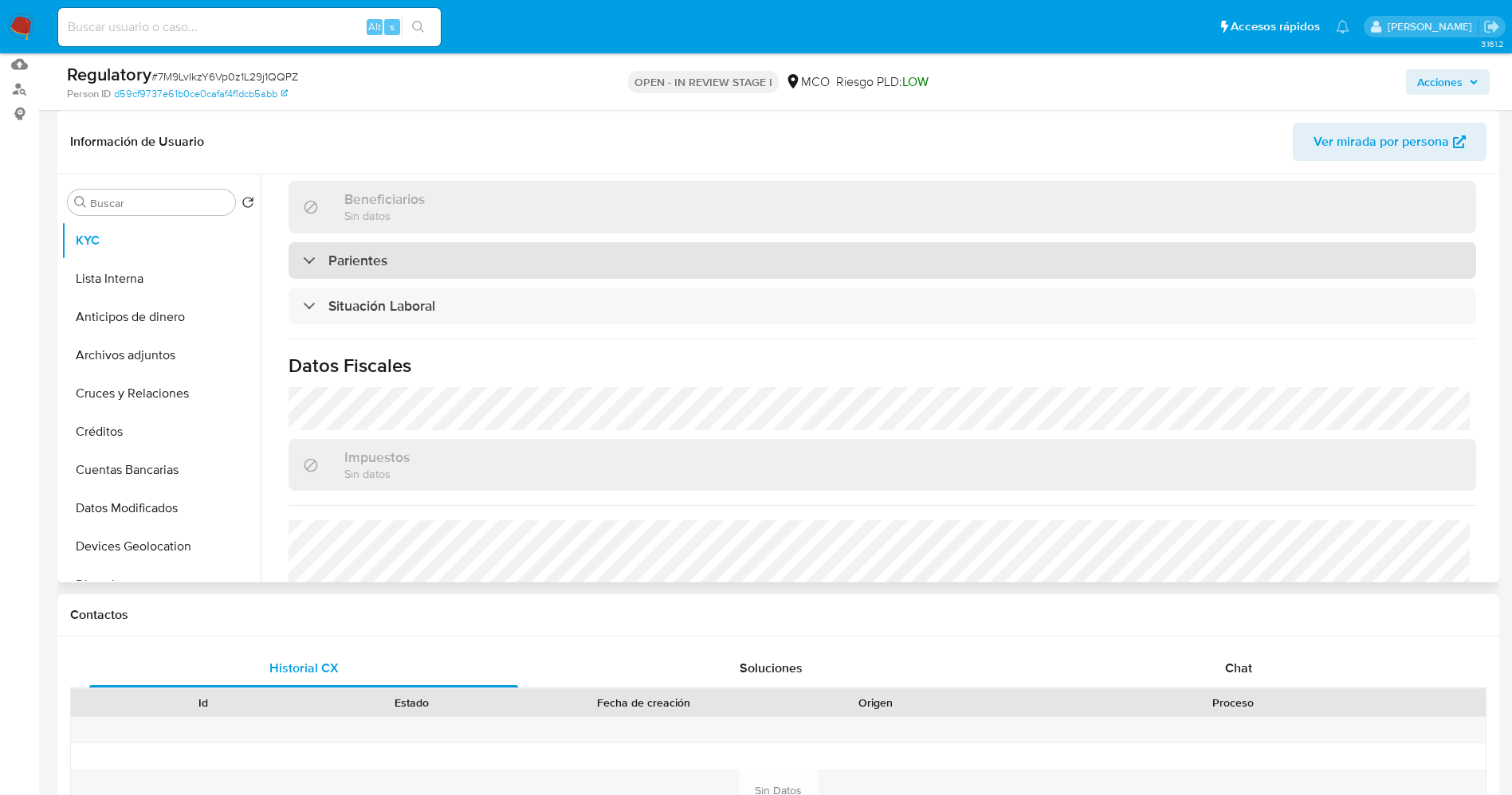
click at [596, 261] on div "Parientes" at bounding box center [882, 260] width 1187 height 37
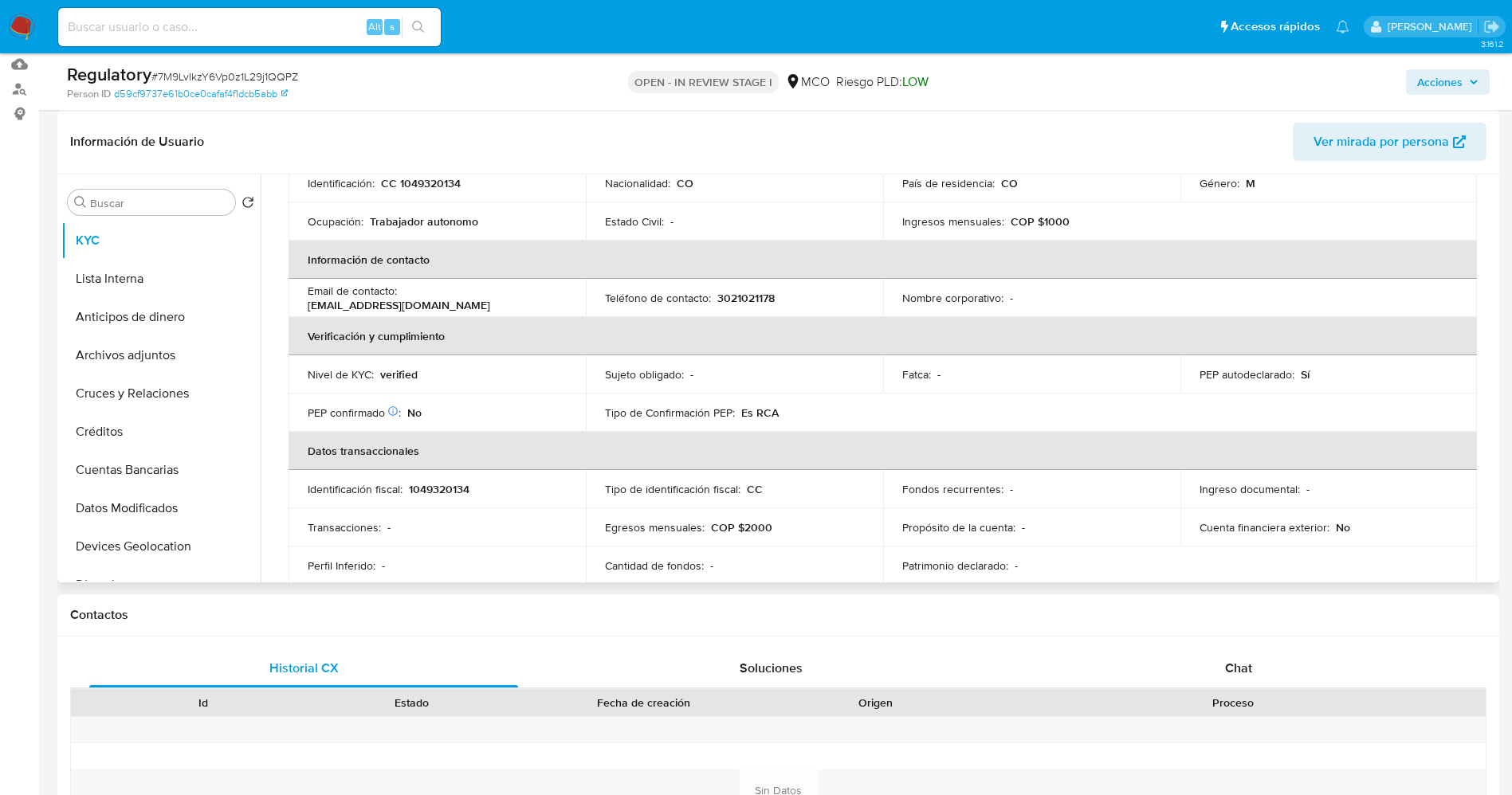
scroll to position [0, 0]
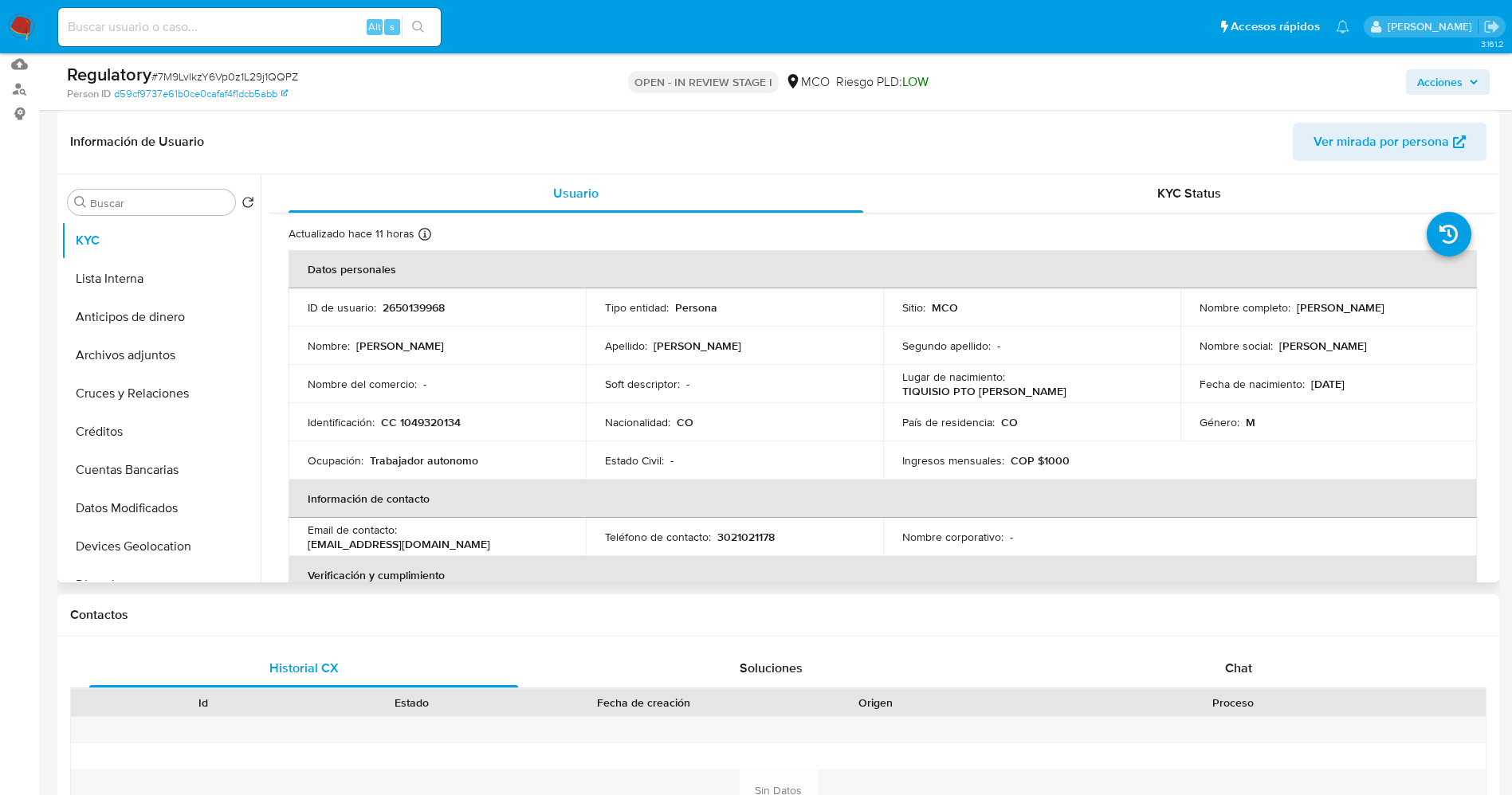
drag, startPoint x: 1290, startPoint y: 311, endPoint x: 1439, endPoint y: 308, distance: 149.0
click at [1439, 308] on div "Nombre completo : [PERSON_NAME]" at bounding box center [1329, 307] width 259 height 14
copy p "[PERSON_NAME]"
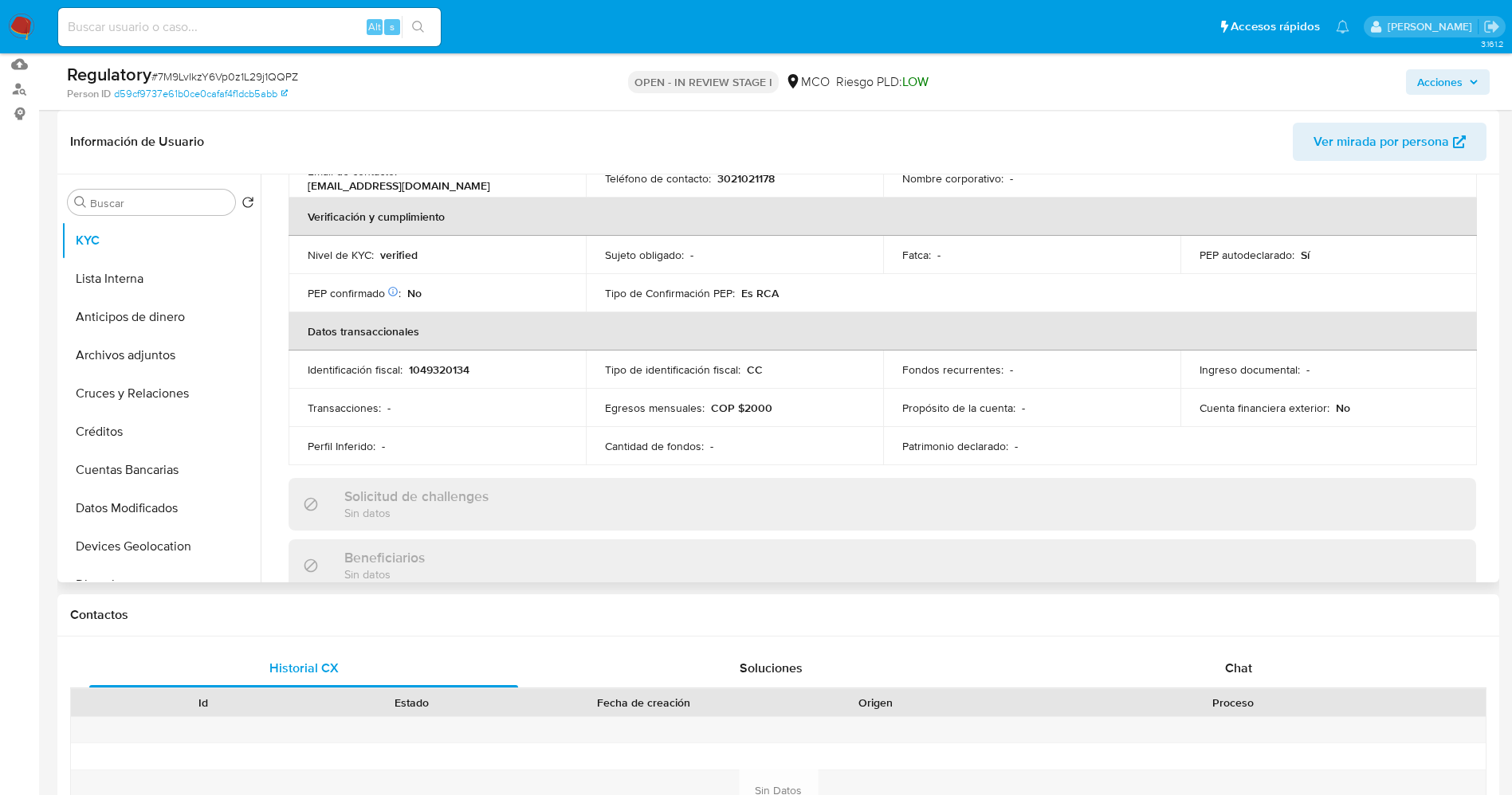
scroll to position [836, 0]
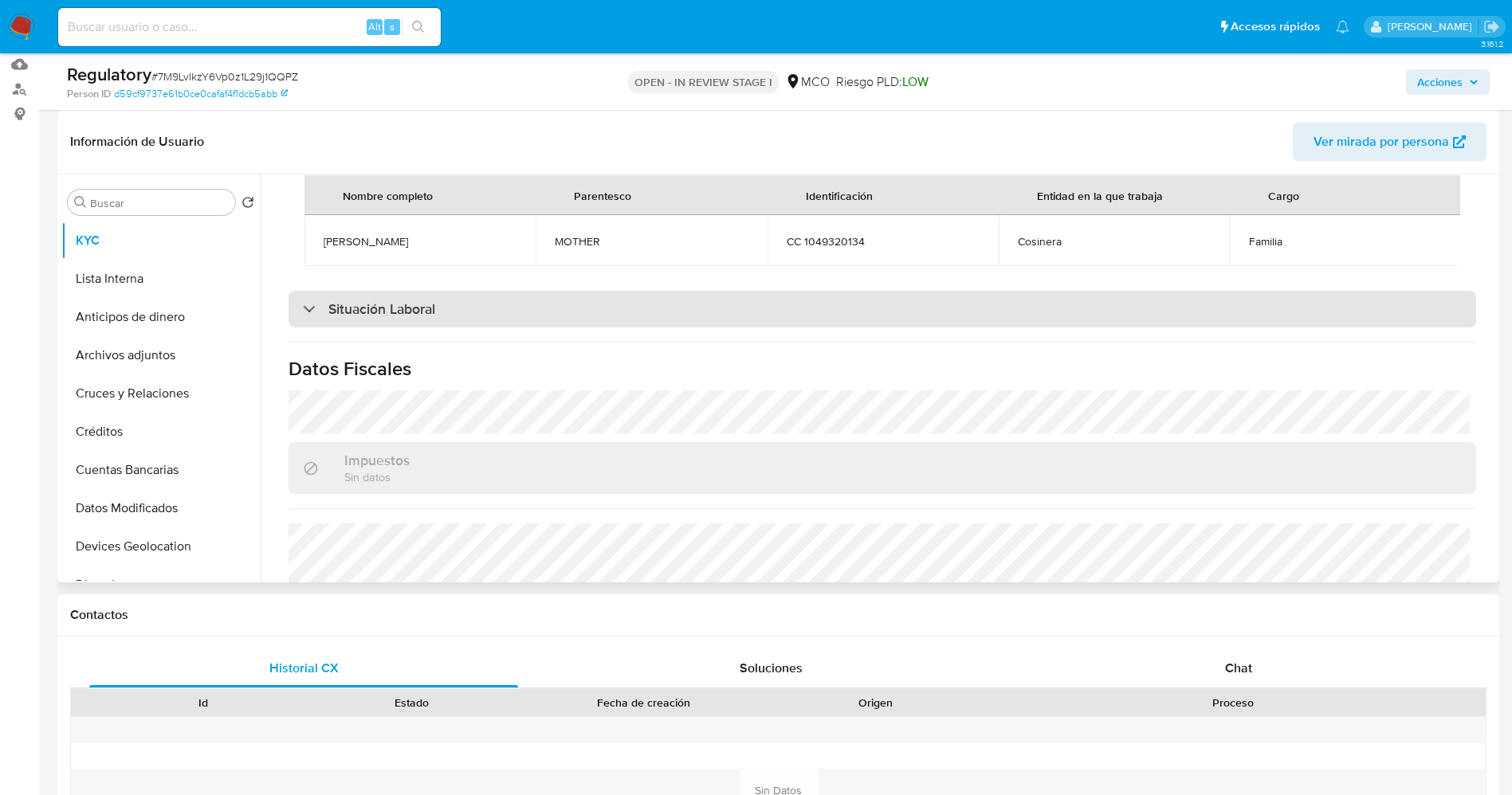
click at [532, 328] on div "Situación Laboral" at bounding box center [882, 309] width 1187 height 37
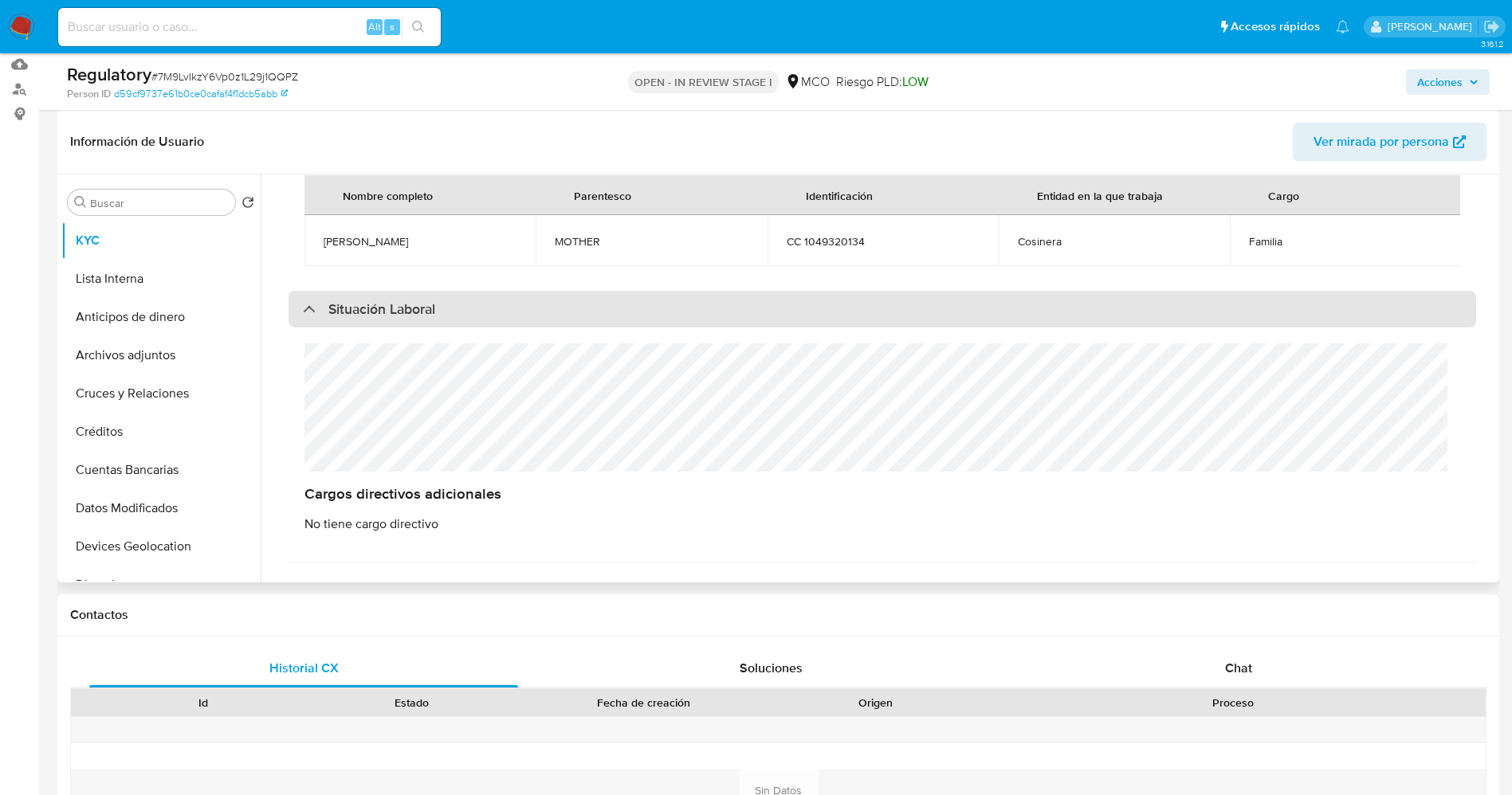
click at [532, 328] on div "Situación Laboral" at bounding box center [882, 309] width 1187 height 37
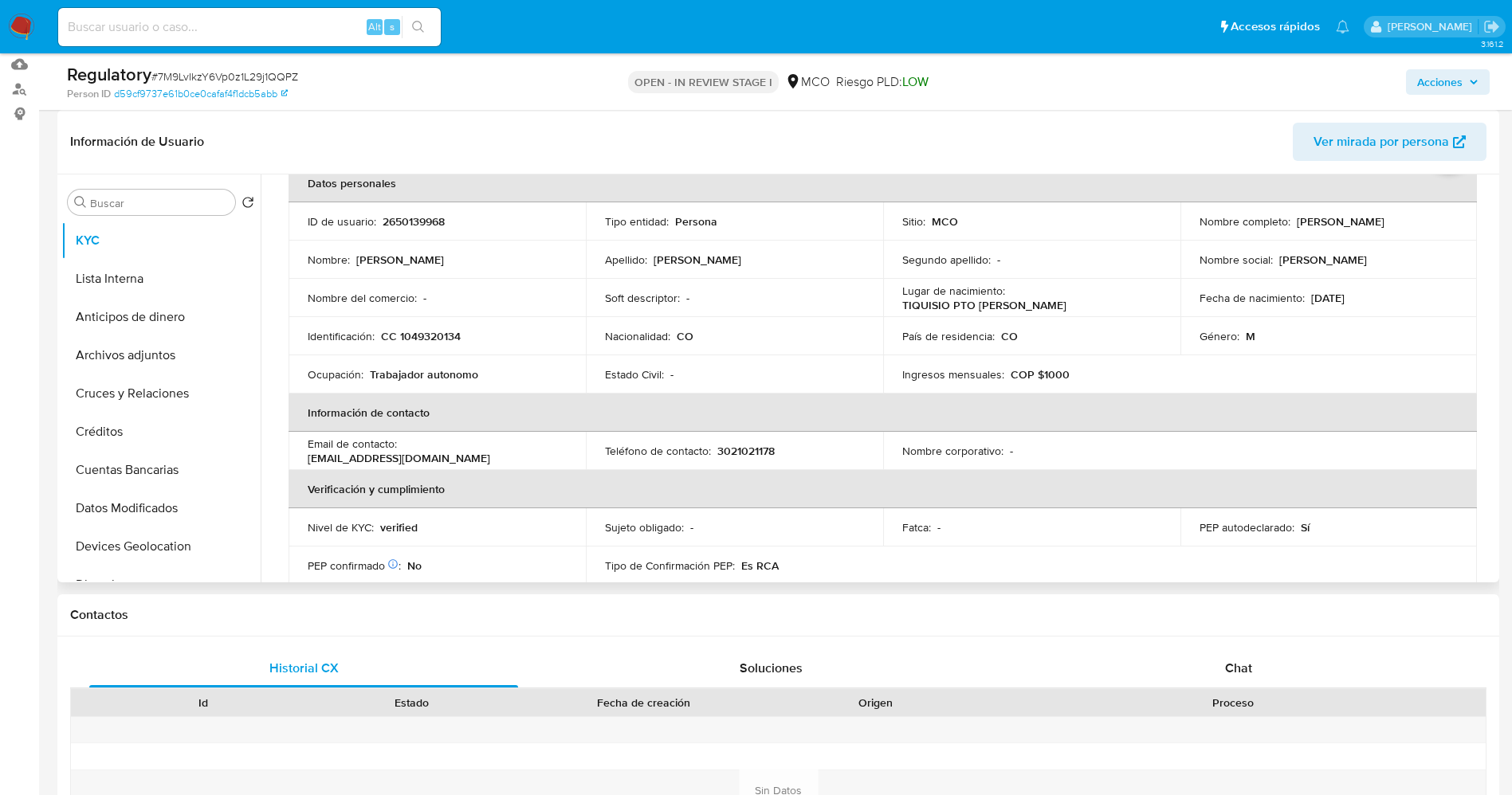
scroll to position [0, 0]
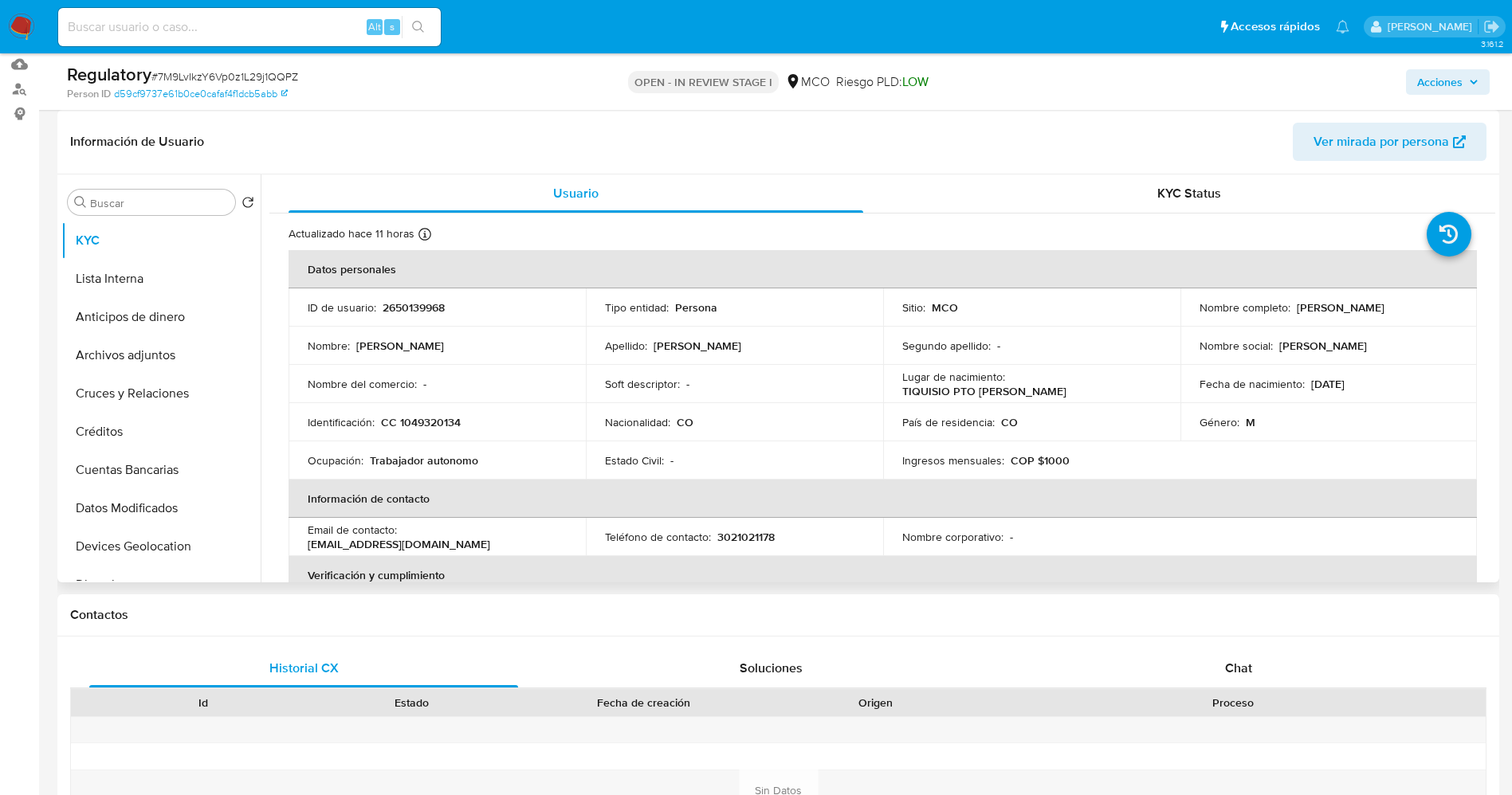
drag, startPoint x: 1288, startPoint y: 308, endPoint x: 1445, endPoint y: 308, distance: 157.0
click at [1445, 308] on div "Nombre completo : [PERSON_NAME]" at bounding box center [1329, 307] width 259 height 14
copy div "[PERSON_NAME]"
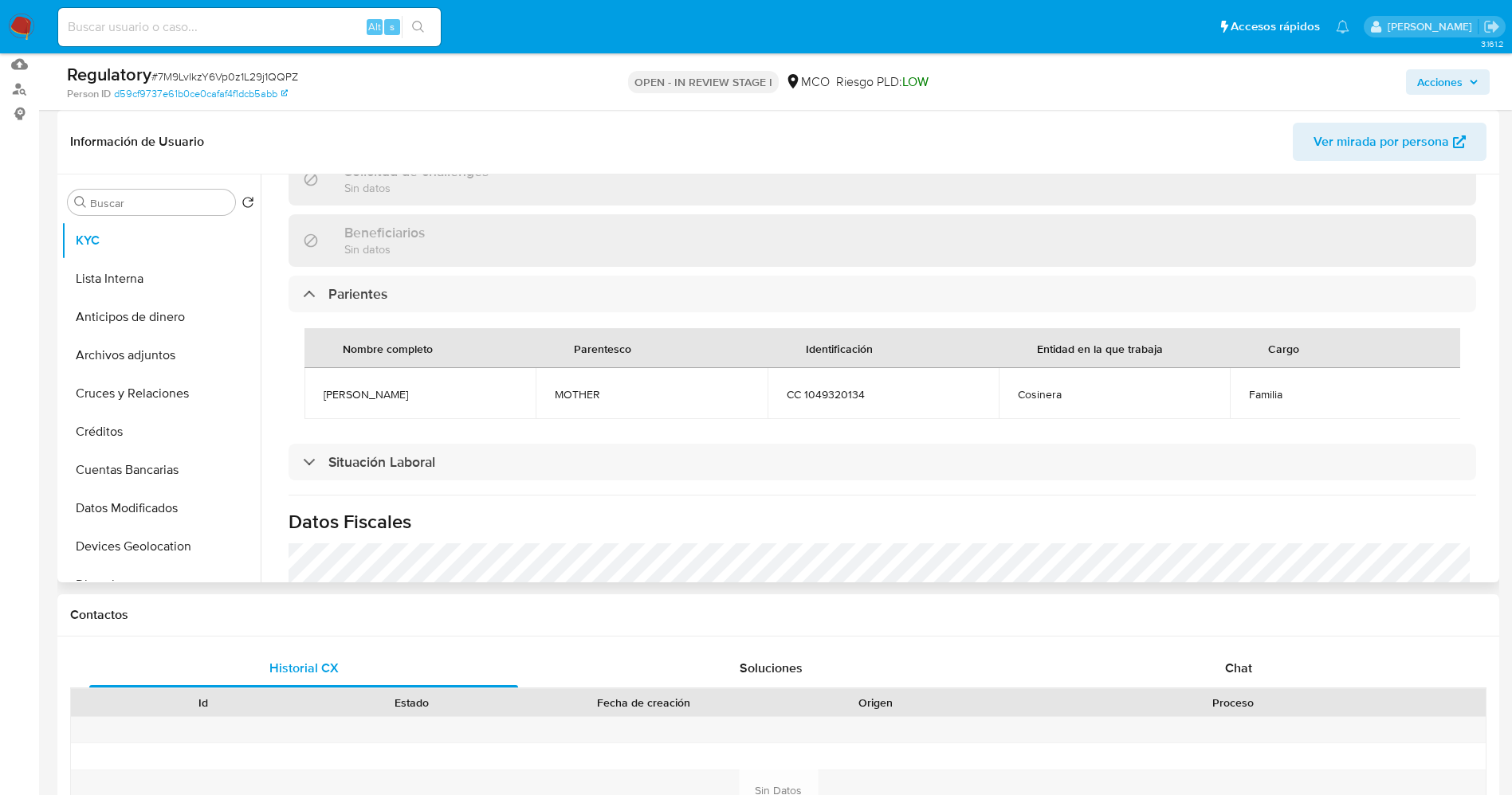
scroll to position [717, 0]
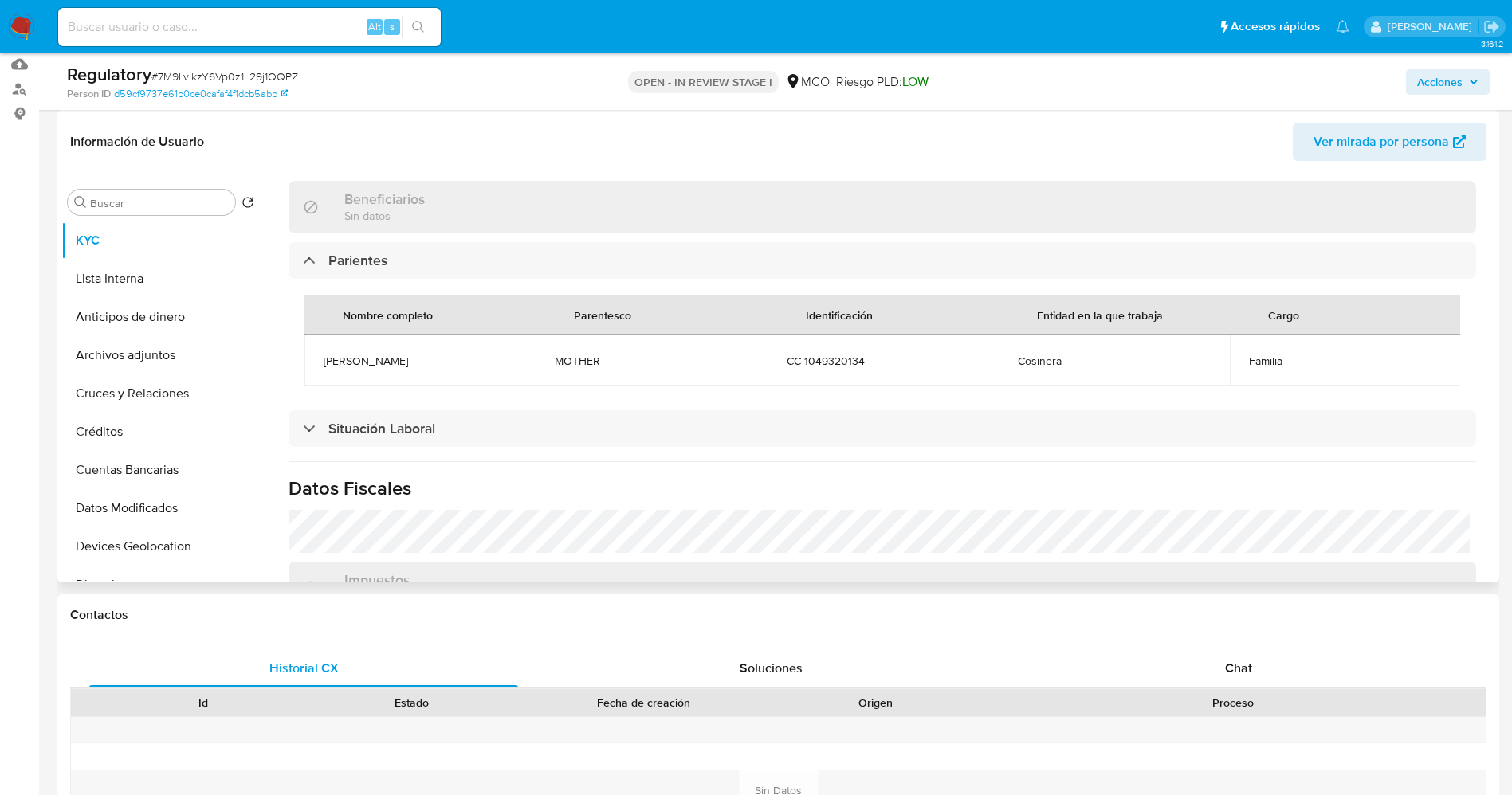
drag, startPoint x: 313, startPoint y: 358, endPoint x: 440, endPoint y: 358, distance: 127.0
click at [440, 358] on td "[PERSON_NAME]" at bounding box center [420, 359] width 231 height 51
copy span "[PERSON_NAME]"
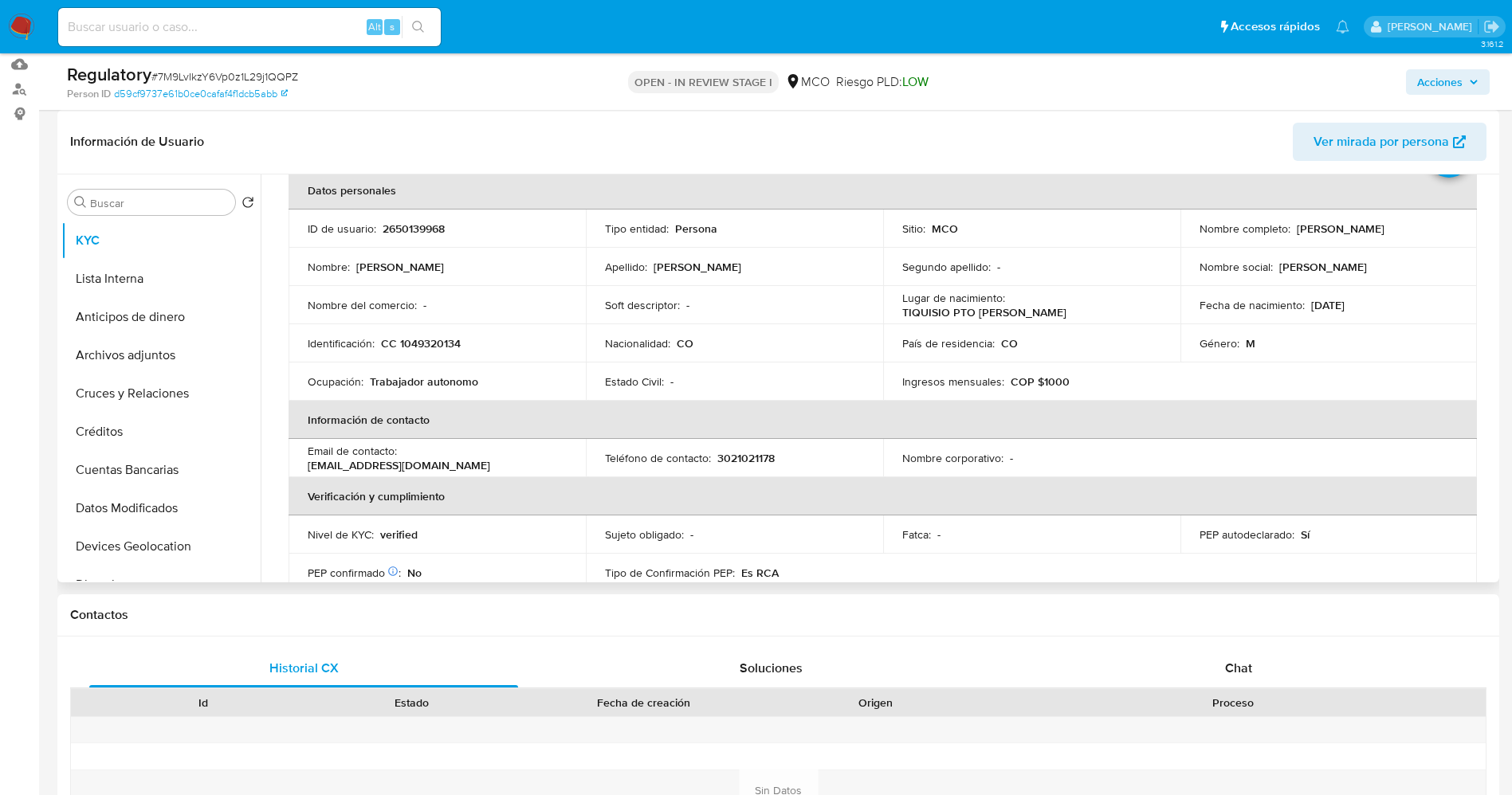
scroll to position [0, 0]
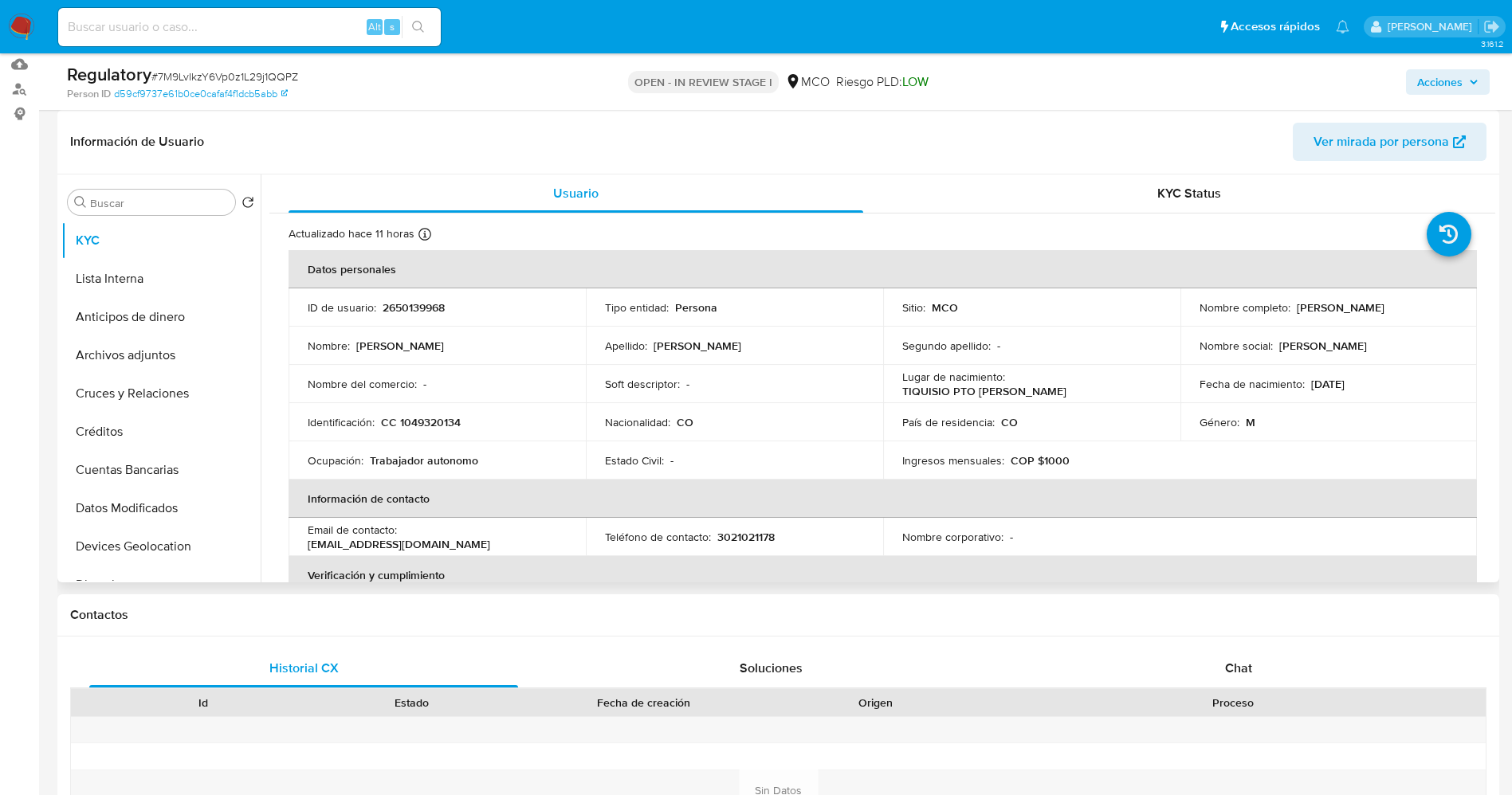
drag, startPoint x: 1288, startPoint y: 308, endPoint x: 1448, endPoint y: 308, distance: 160.0
click at [1448, 308] on div "Nombre completo : [PERSON_NAME]" at bounding box center [1329, 307] width 259 height 14
copy div "[PERSON_NAME]"
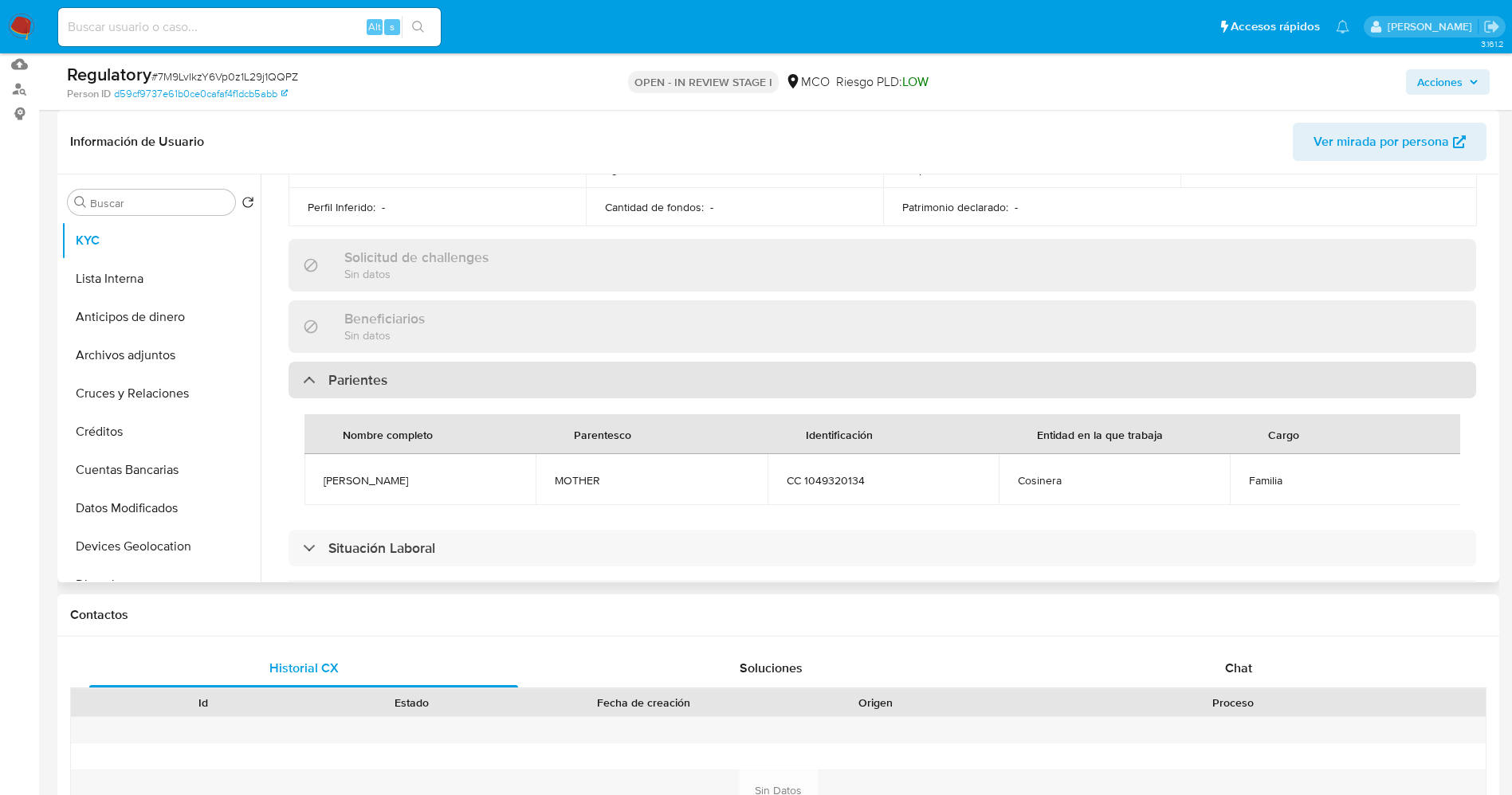
scroll to position [717, 0]
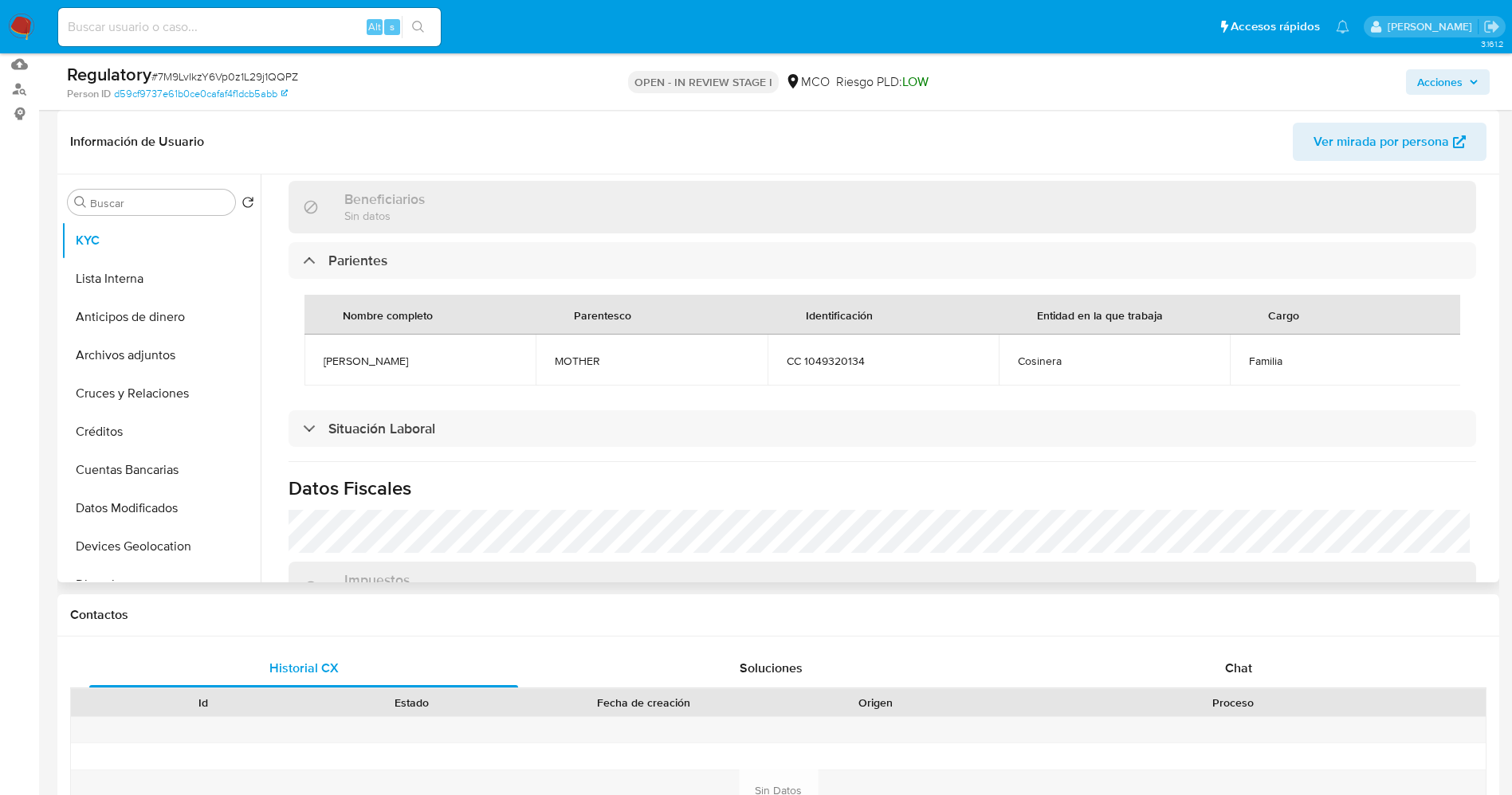
drag, startPoint x: 319, startPoint y: 360, endPoint x: 400, endPoint y: 359, distance: 81.0
click at [400, 359] on td "[PERSON_NAME]" at bounding box center [420, 359] width 231 height 51
click at [329, 357] on span "[PERSON_NAME]" at bounding box center [420, 360] width 193 height 14
drag, startPoint x: 317, startPoint y: 362, endPoint x: 429, endPoint y: 367, distance: 112.1
click at [432, 367] on td "[PERSON_NAME]" at bounding box center [420, 359] width 231 height 51
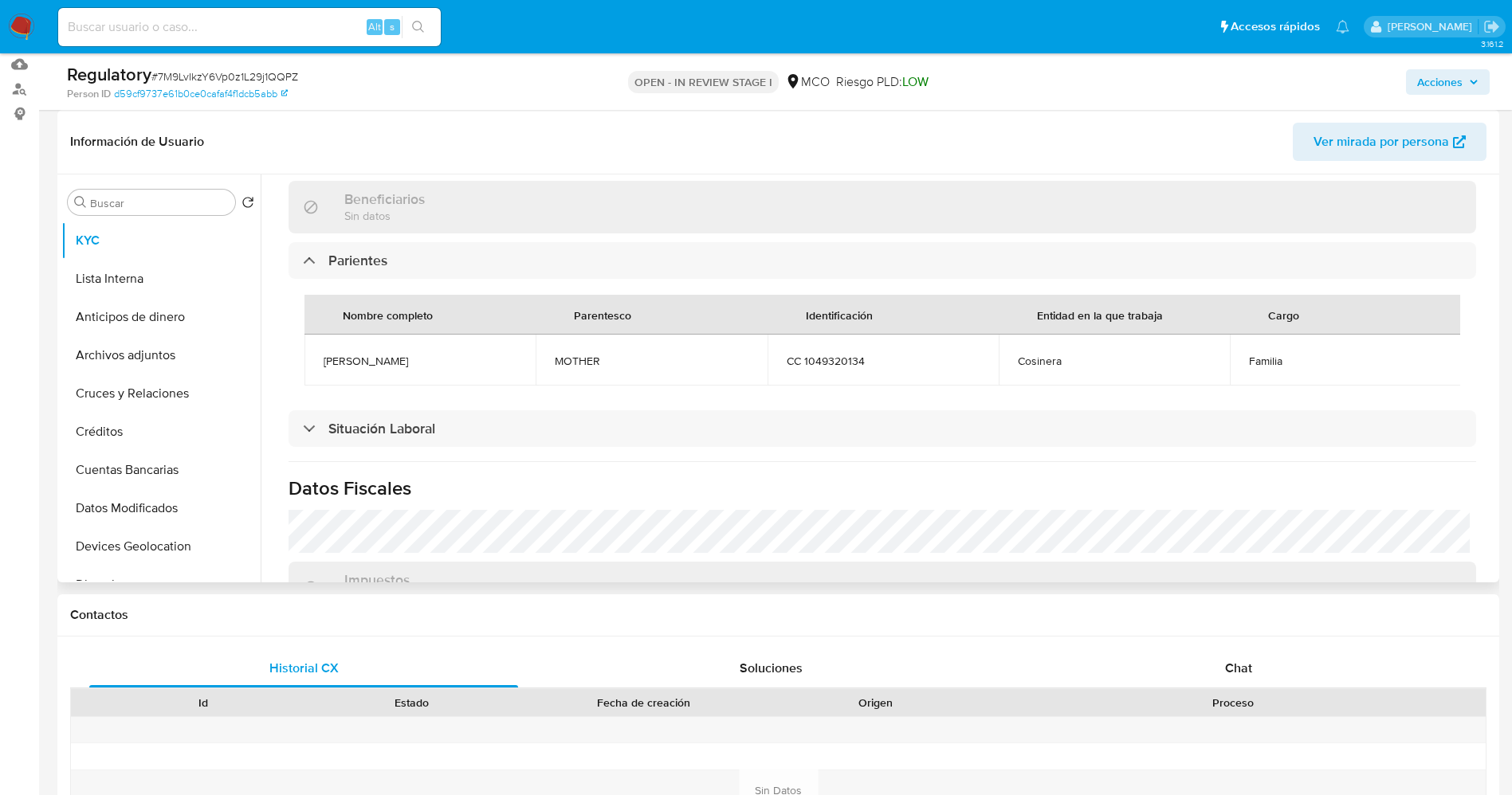
copy span "Mariana Cantero"
click at [104, 285] on button "Lista Interna" at bounding box center [154, 279] width 187 height 38
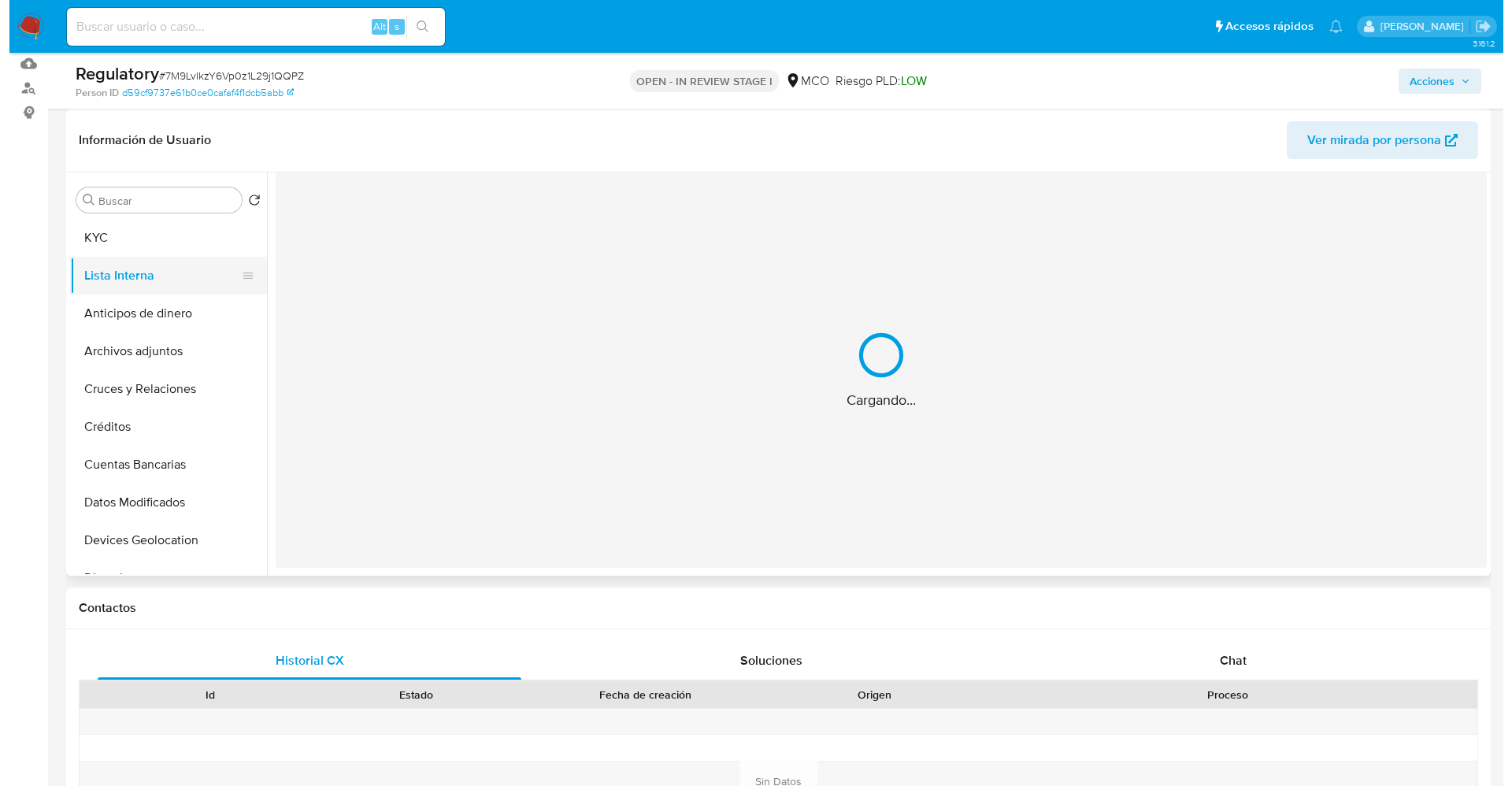
scroll to position [0, 0]
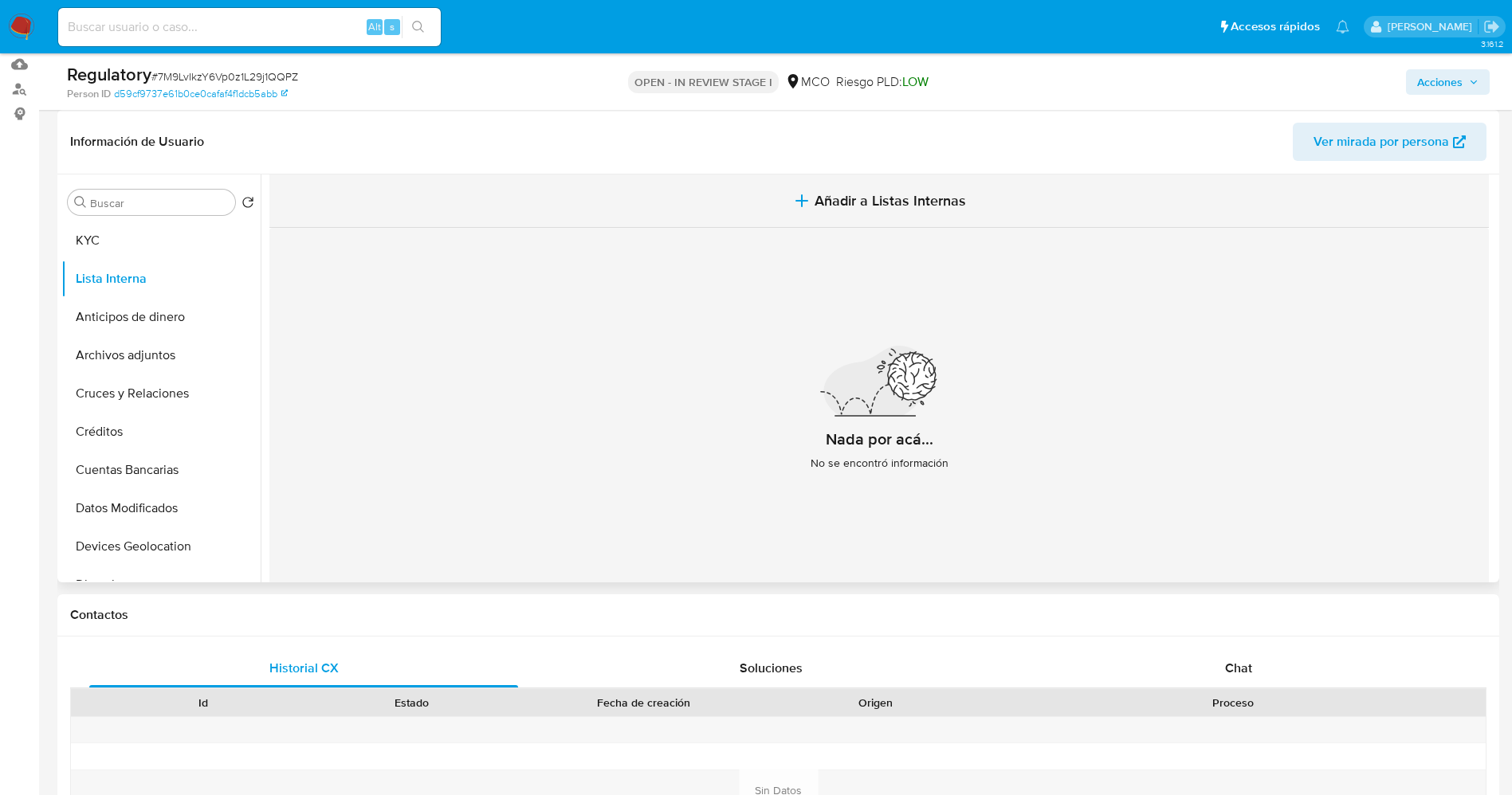
click at [849, 203] on span "Añadir a Listas Internas" at bounding box center [889, 201] width 151 height 18
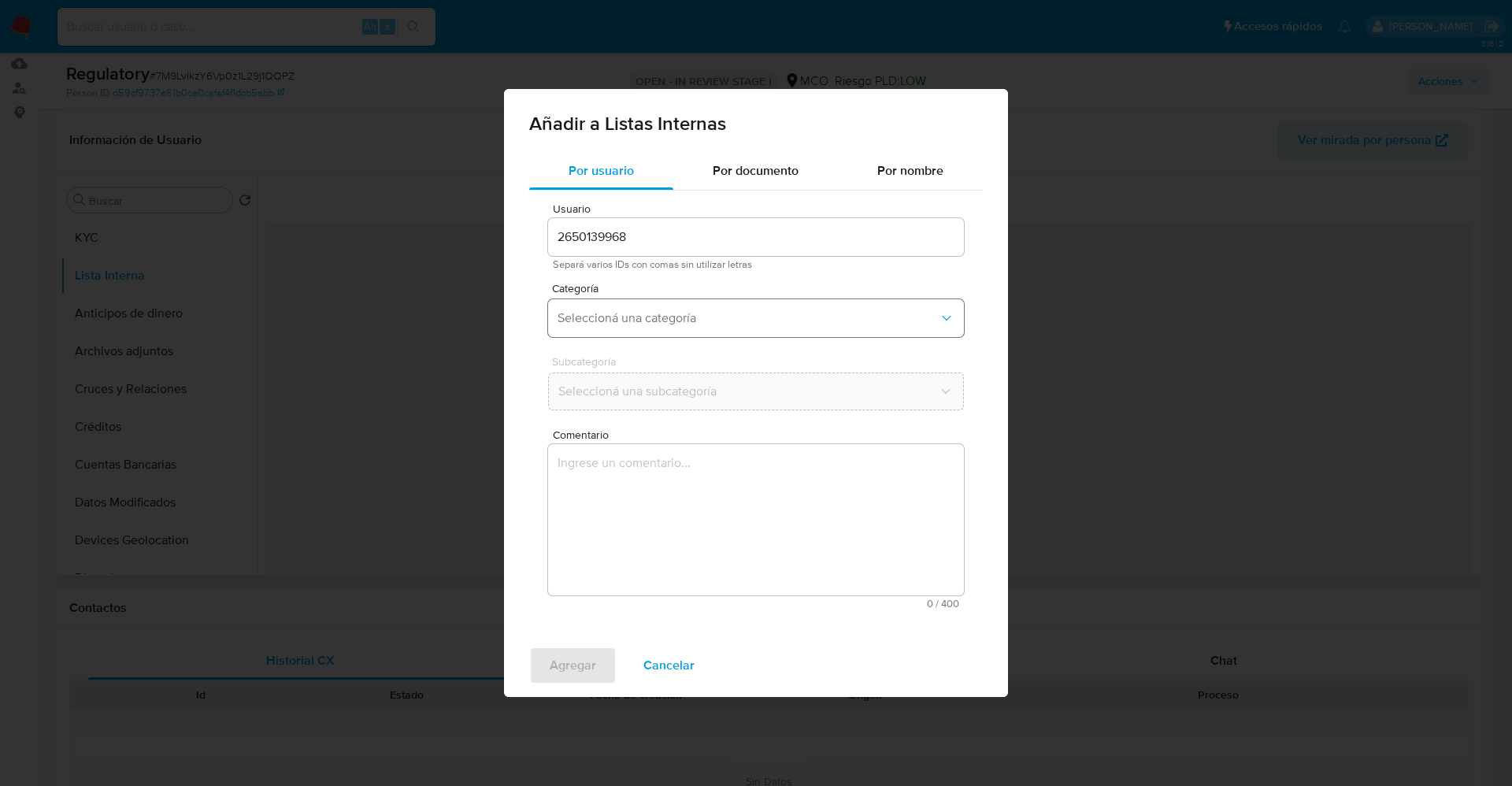
click at [700, 314] on span "Seleccioná una categoría" at bounding box center [748, 317] width 381 height 16
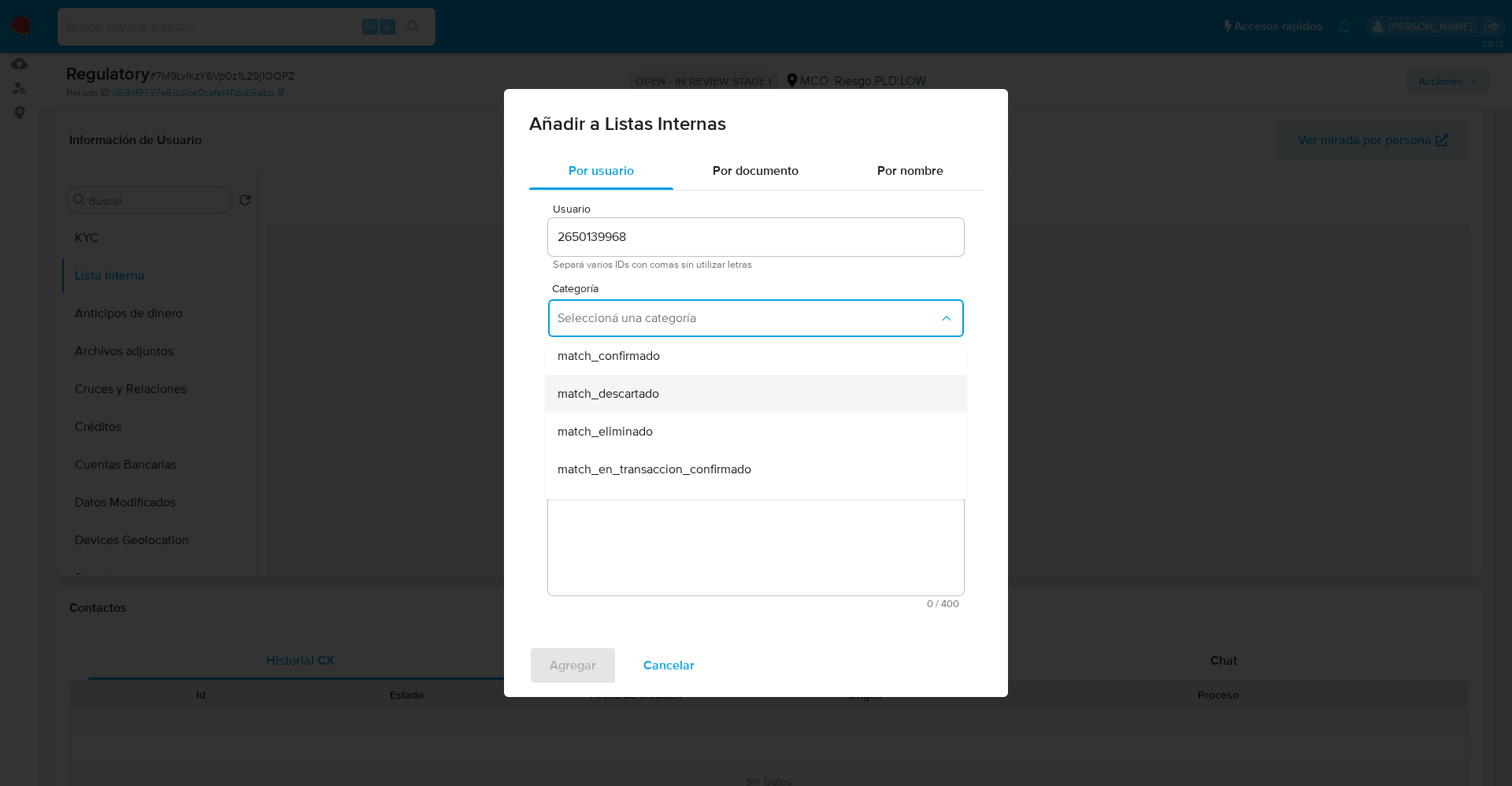
click at [704, 395] on div "match_descartado" at bounding box center [751, 393] width 387 height 38
click at [704, 395] on span "Seleccioná una subcategoría" at bounding box center [748, 391] width 381 height 16
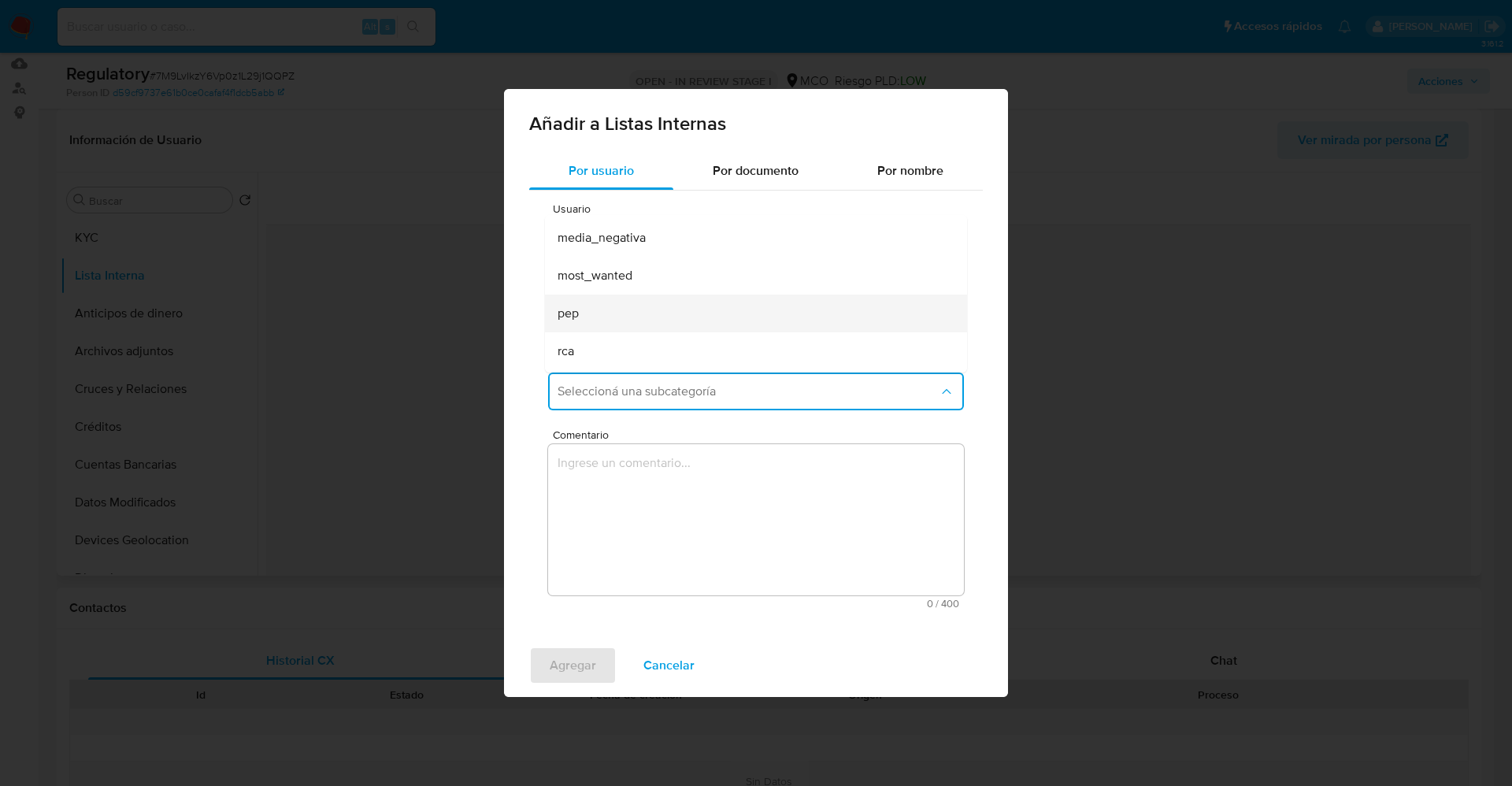
scroll to position [107, 0]
click at [601, 281] on div "pep" at bounding box center [751, 277] width 387 height 38
click at [631, 490] on textarea "Comentario" at bounding box center [756, 520] width 416 height 151
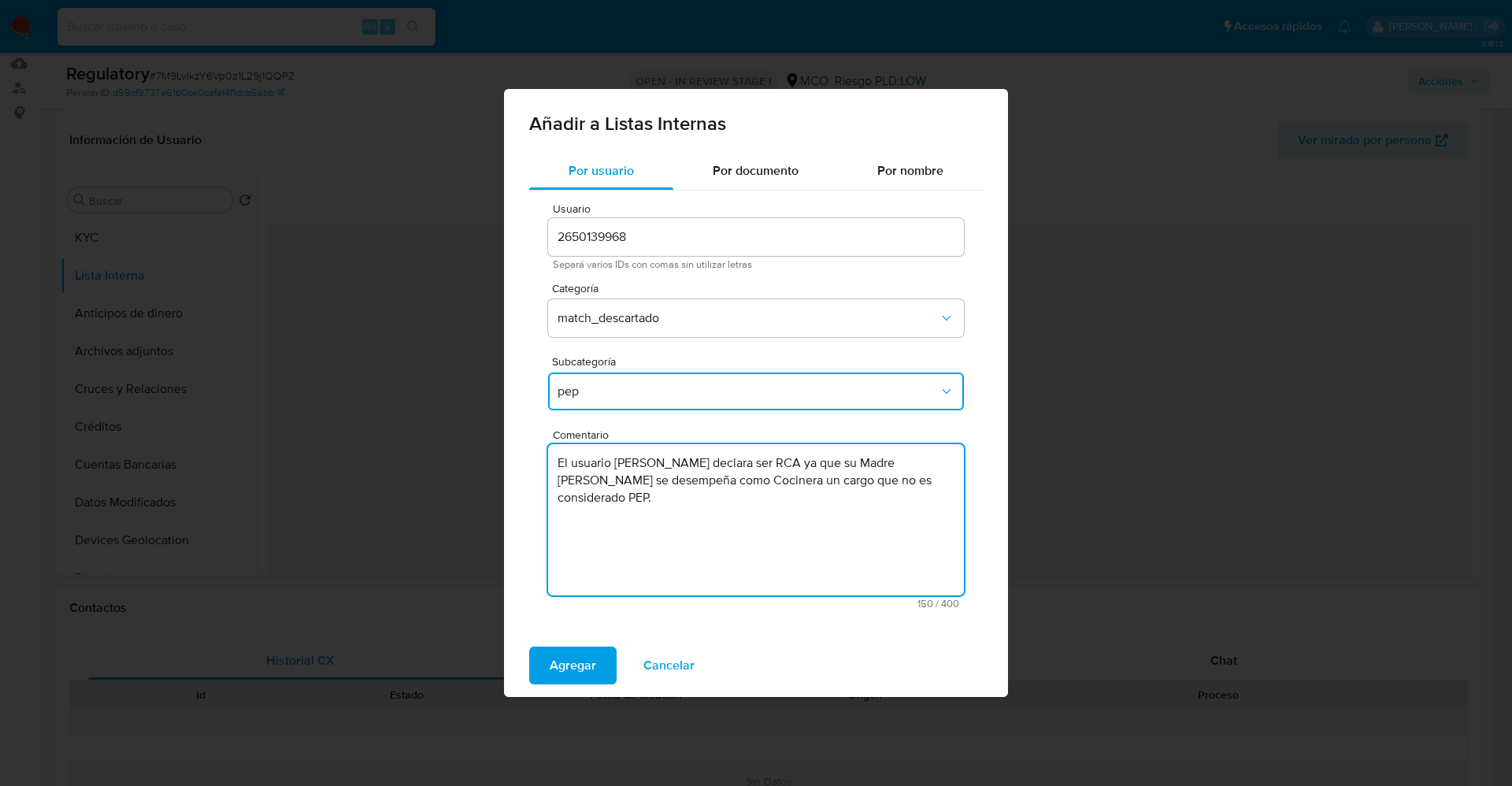
type textarea "El usuario Arley David Lagares Miranda declara ser RCA ya que su Madre Mariana …"
click at [586, 395] on span "pep" at bounding box center [748, 391] width 381 height 16
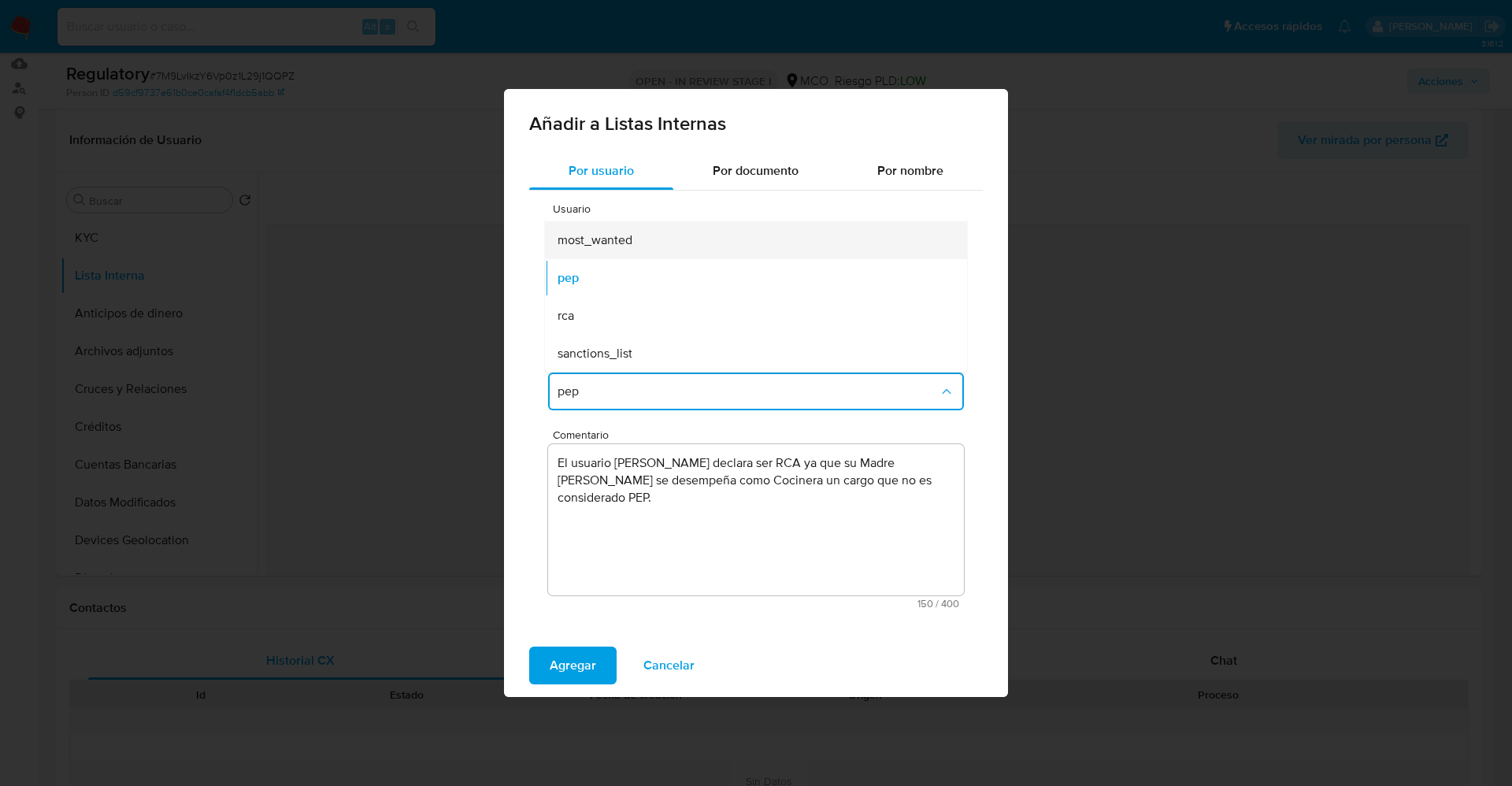
click at [591, 315] on div "rca" at bounding box center [751, 316] width 387 height 38
click at [565, 664] on span "Agregar" at bounding box center [573, 664] width 46 height 34
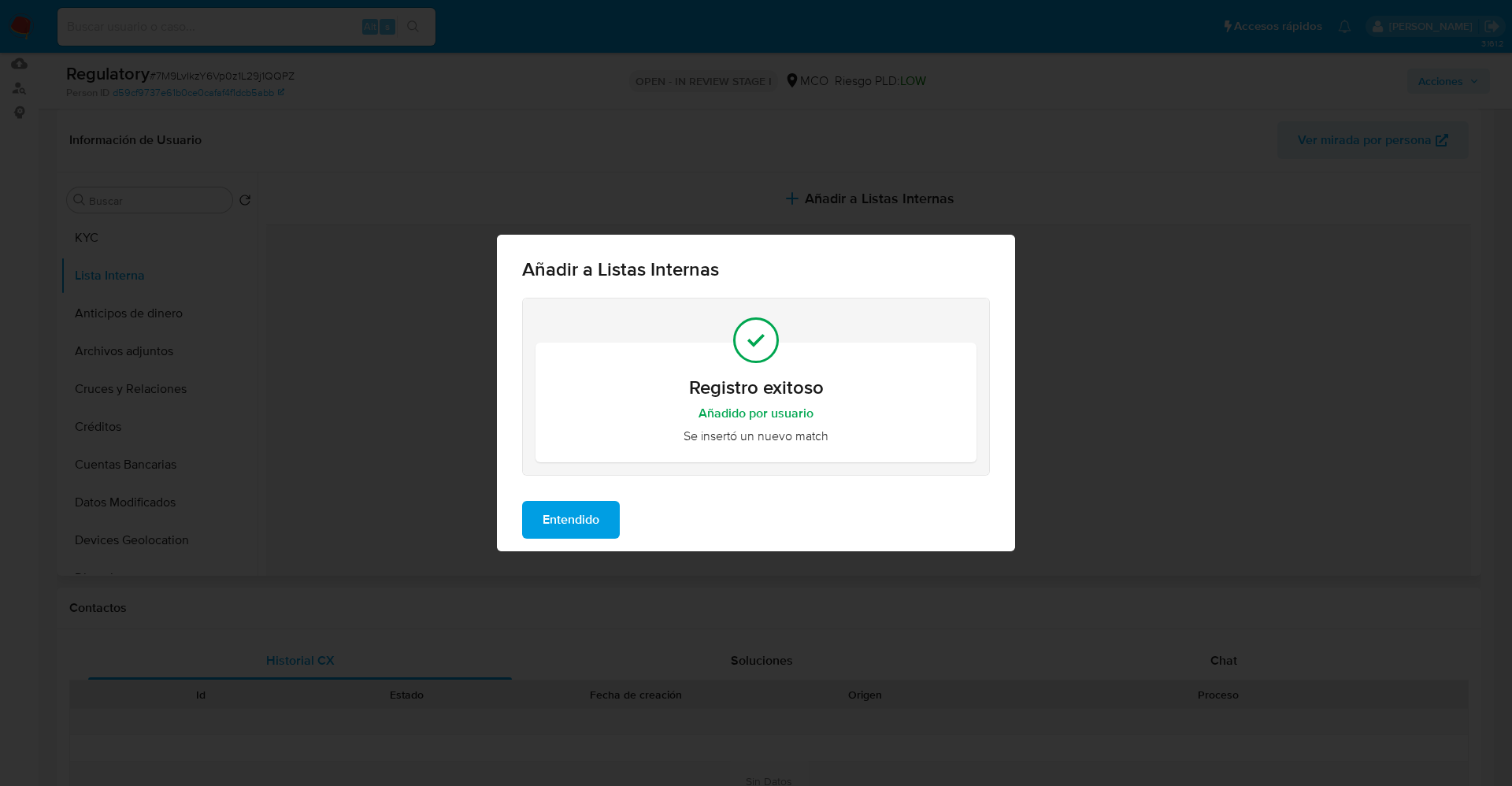
click at [585, 512] on span "Entendido" at bounding box center [571, 519] width 57 height 34
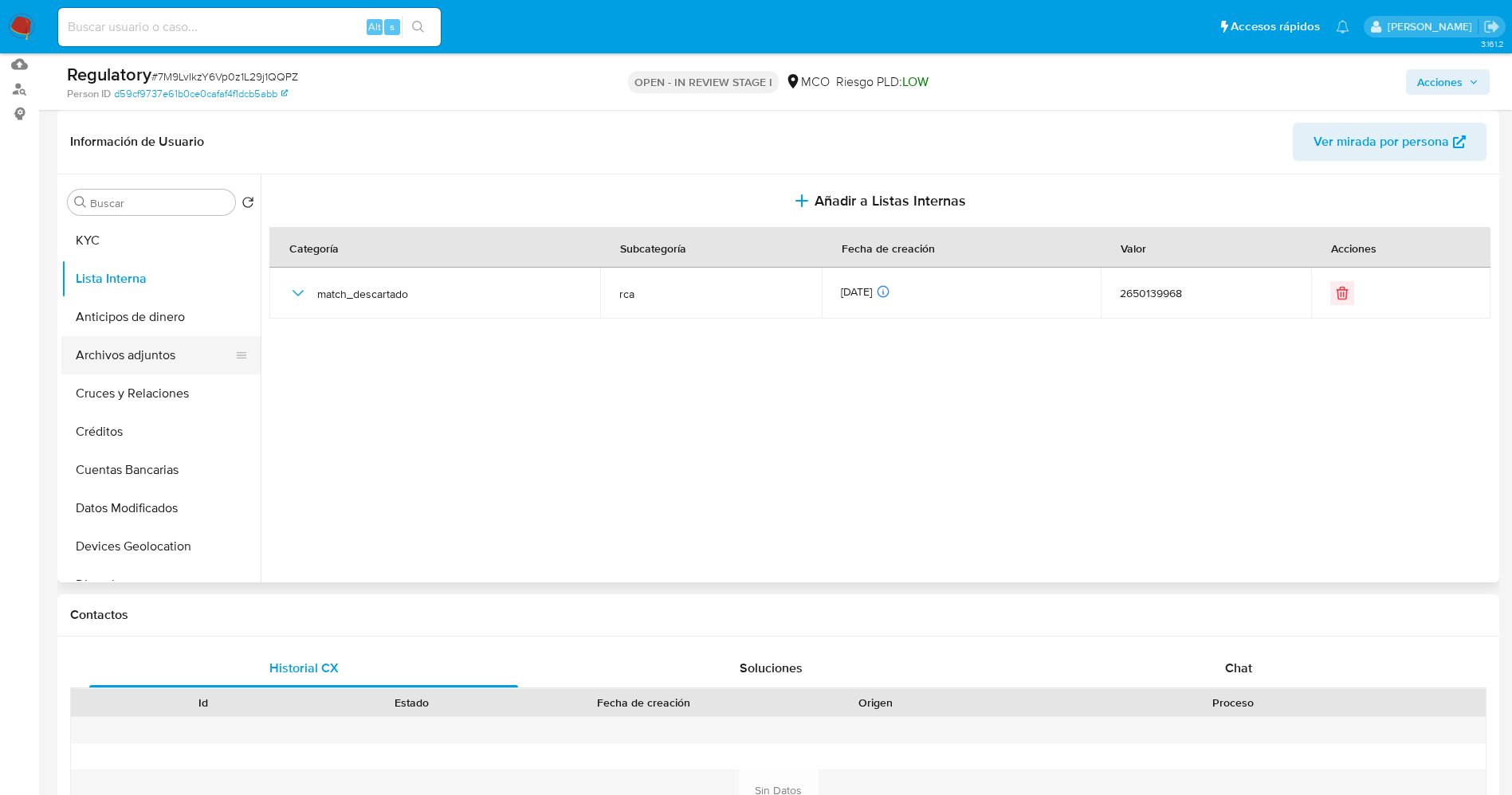
click at [107, 348] on button "Archivos adjuntos" at bounding box center [154, 355] width 187 height 38
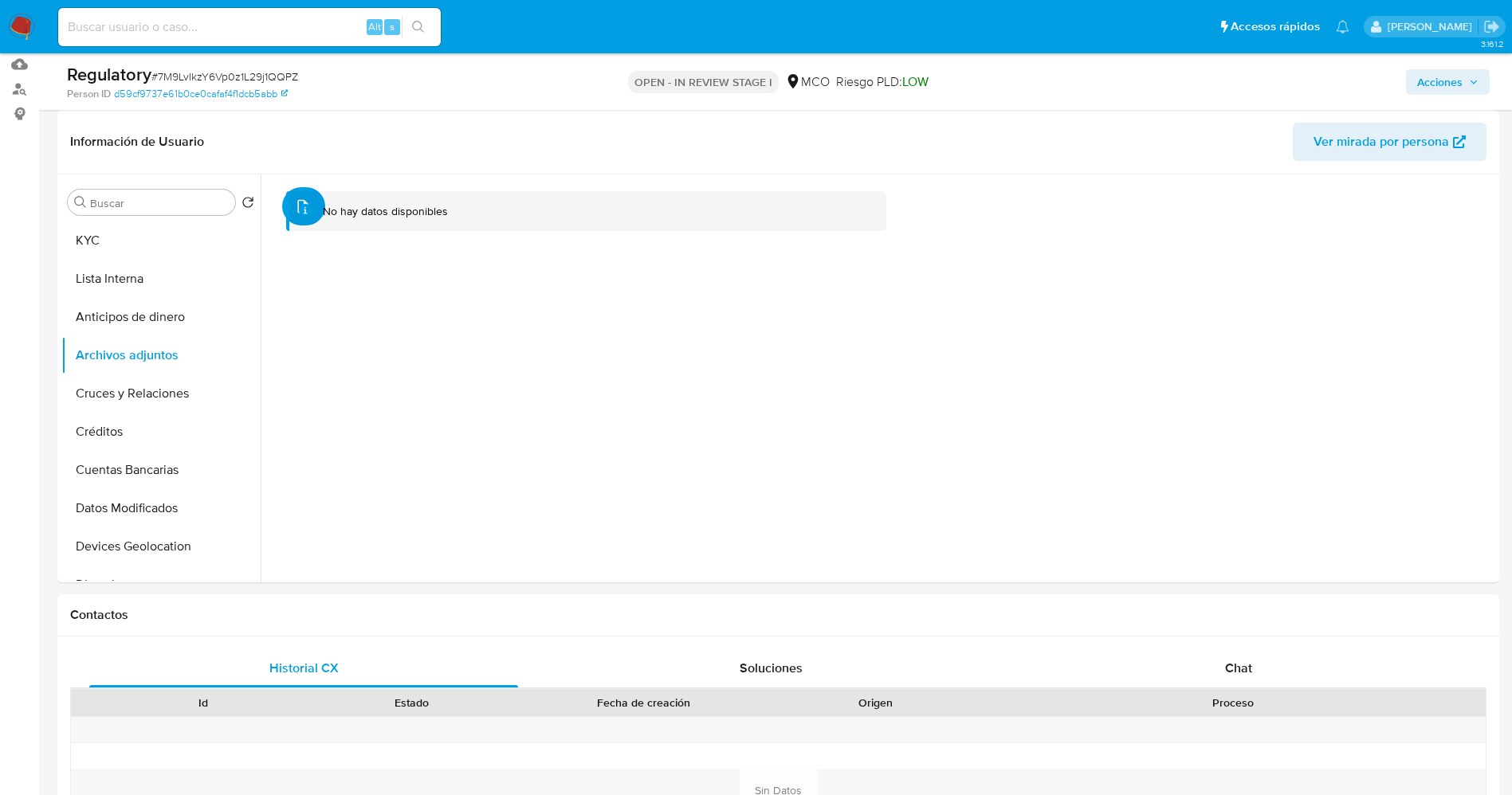
click at [325, 225] on button "upload-file" at bounding box center [303, 206] width 43 height 38
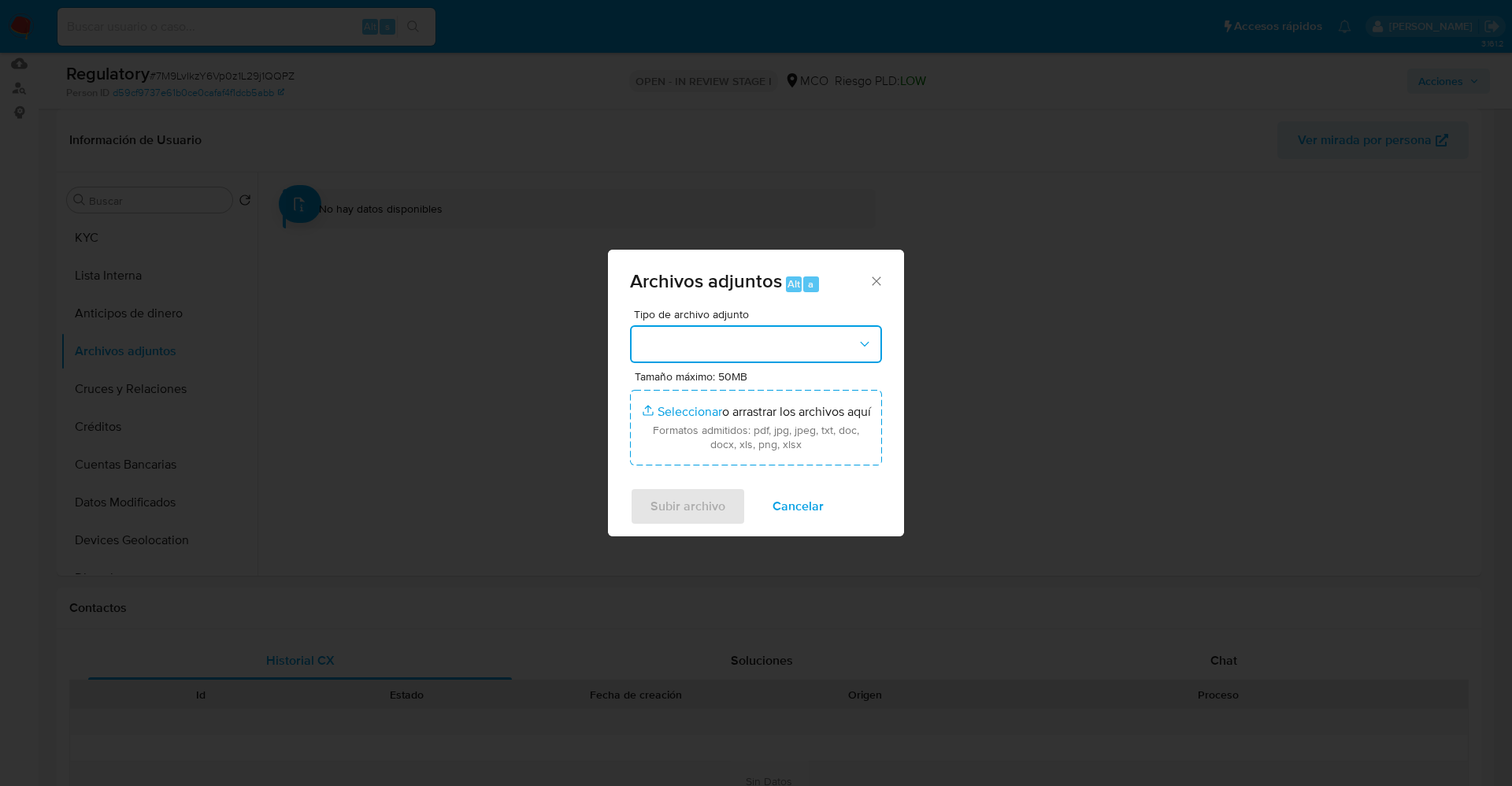
click at [630, 325] on button "button" at bounding box center [756, 343] width 252 height 38
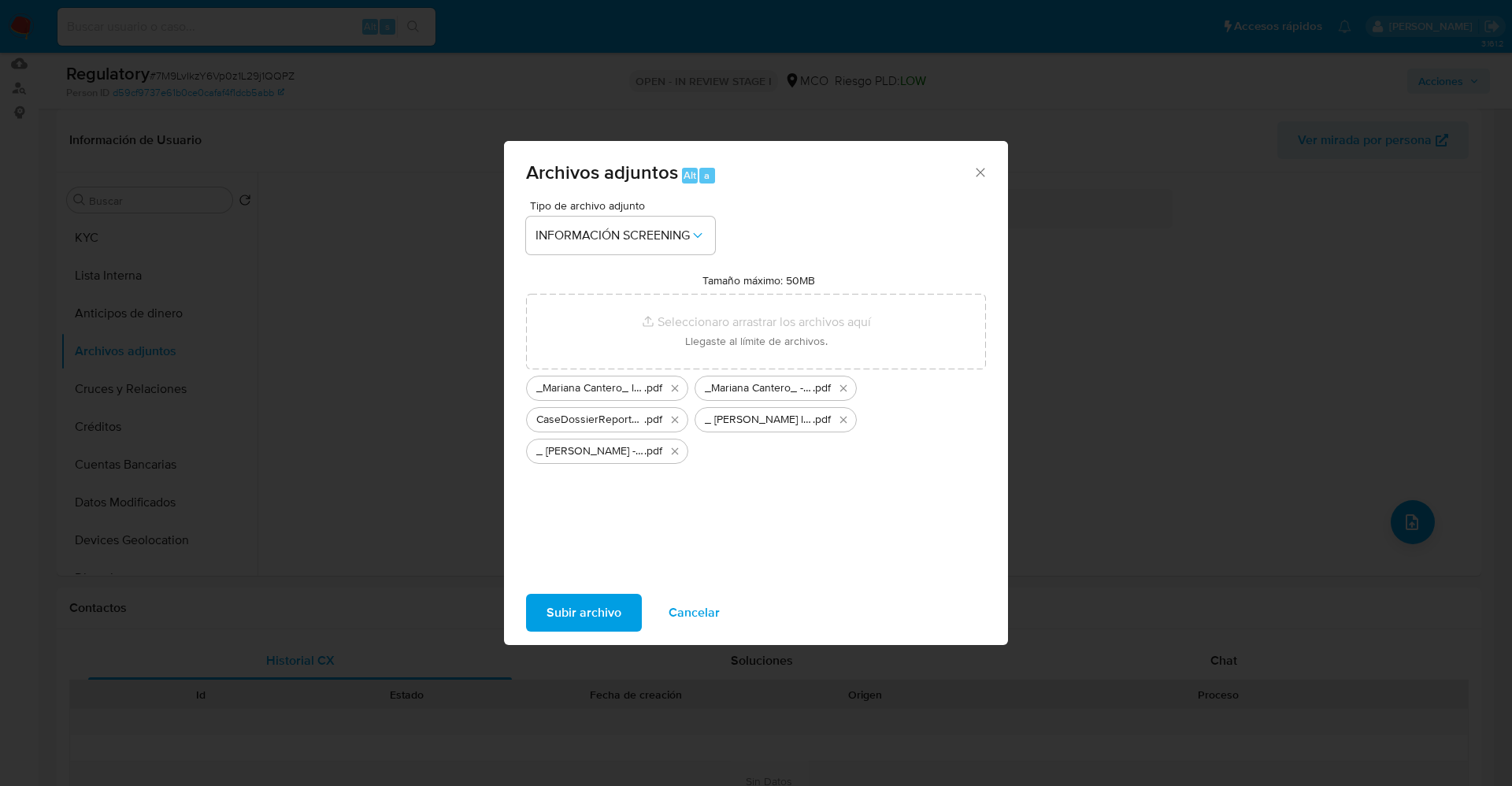
click at [583, 600] on span "Subir archivo" at bounding box center [584, 612] width 75 height 34
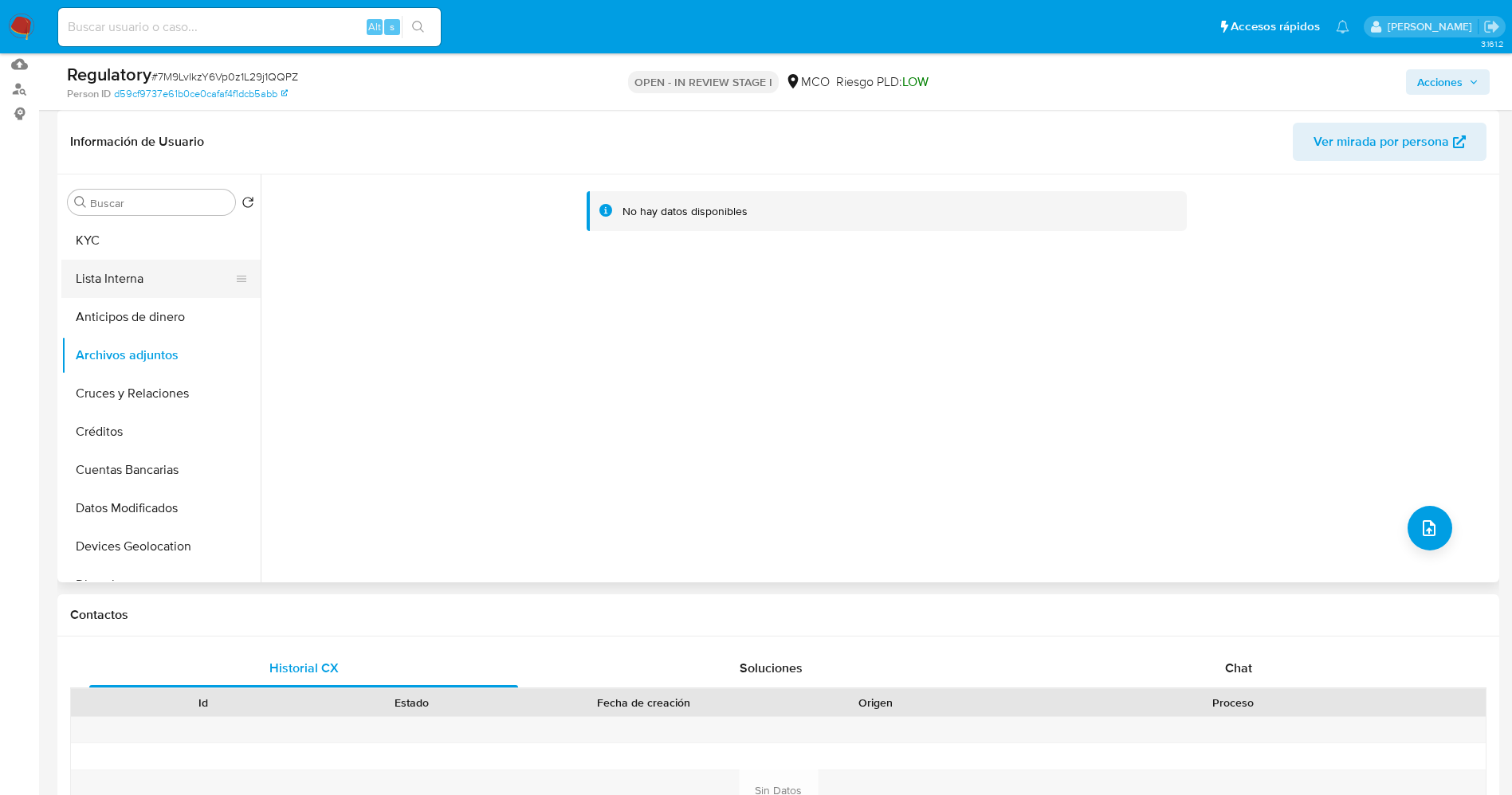
click at [116, 293] on button "Lista Interna" at bounding box center [154, 279] width 187 height 38
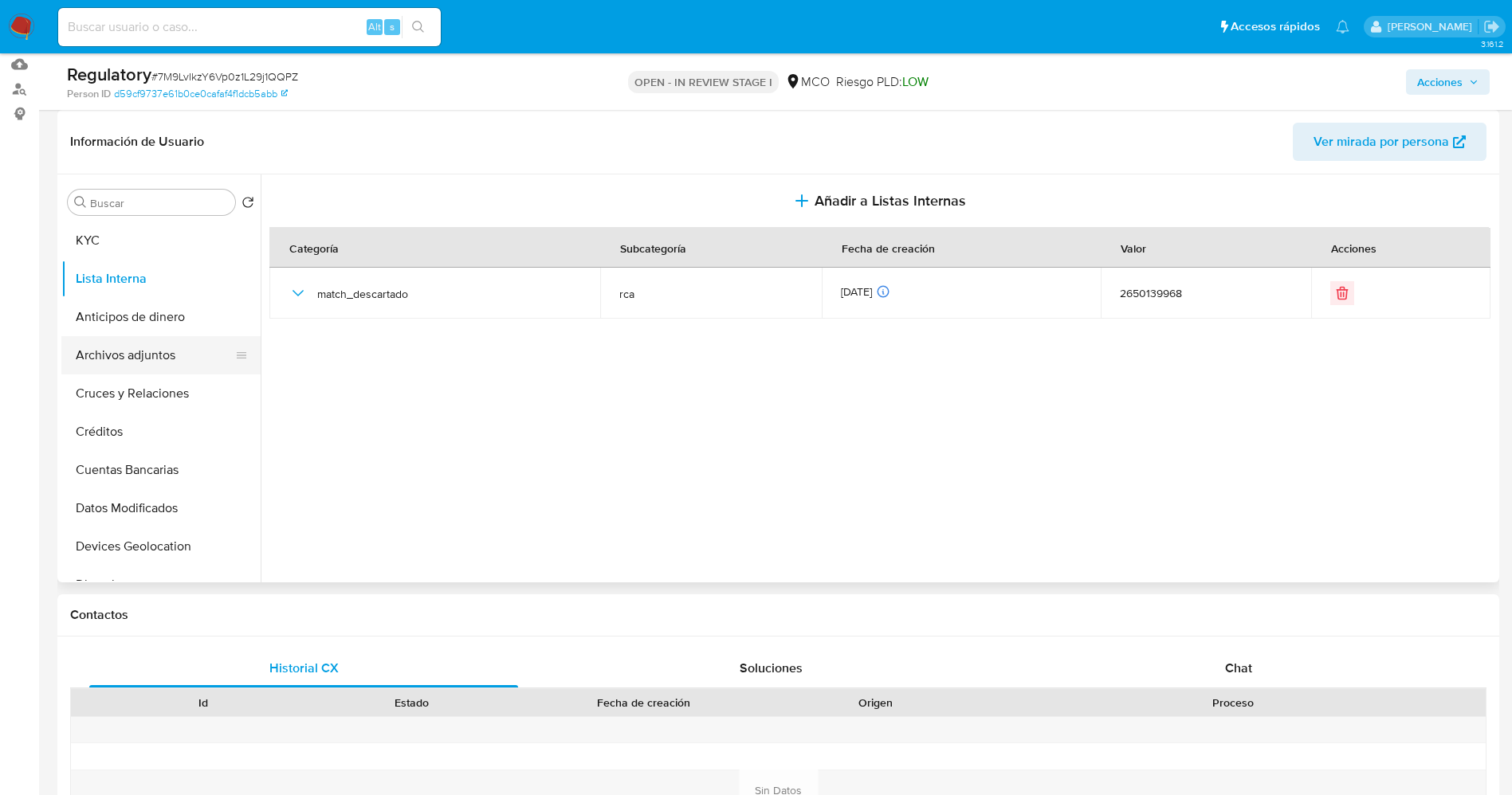
click at [127, 352] on button "Archivos adjuntos" at bounding box center [154, 355] width 187 height 38
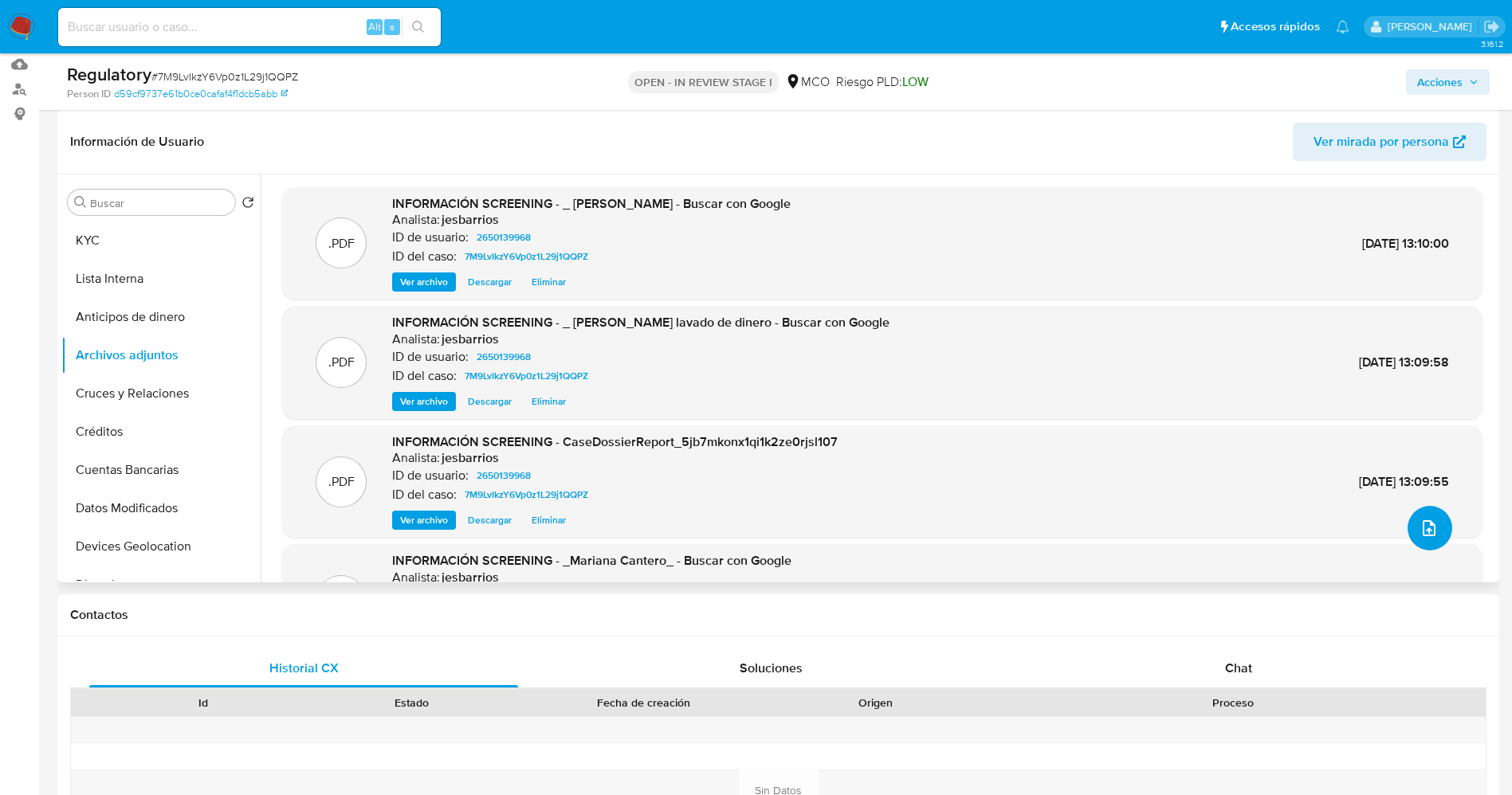
click at [1423, 530] on icon "upload-file" at bounding box center [1429, 527] width 13 height 16
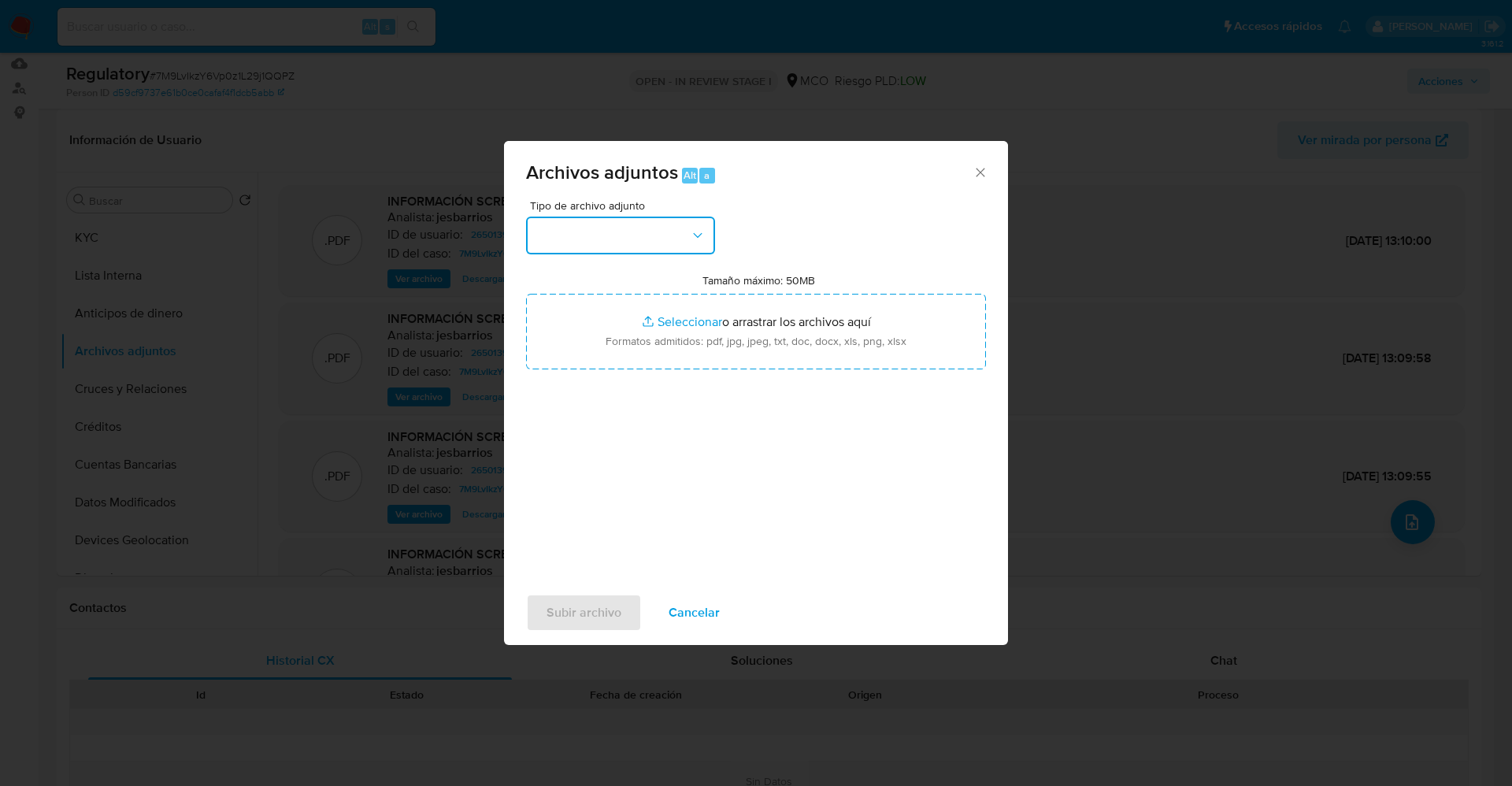
click at [604, 236] on button "button" at bounding box center [621, 235] width 189 height 38
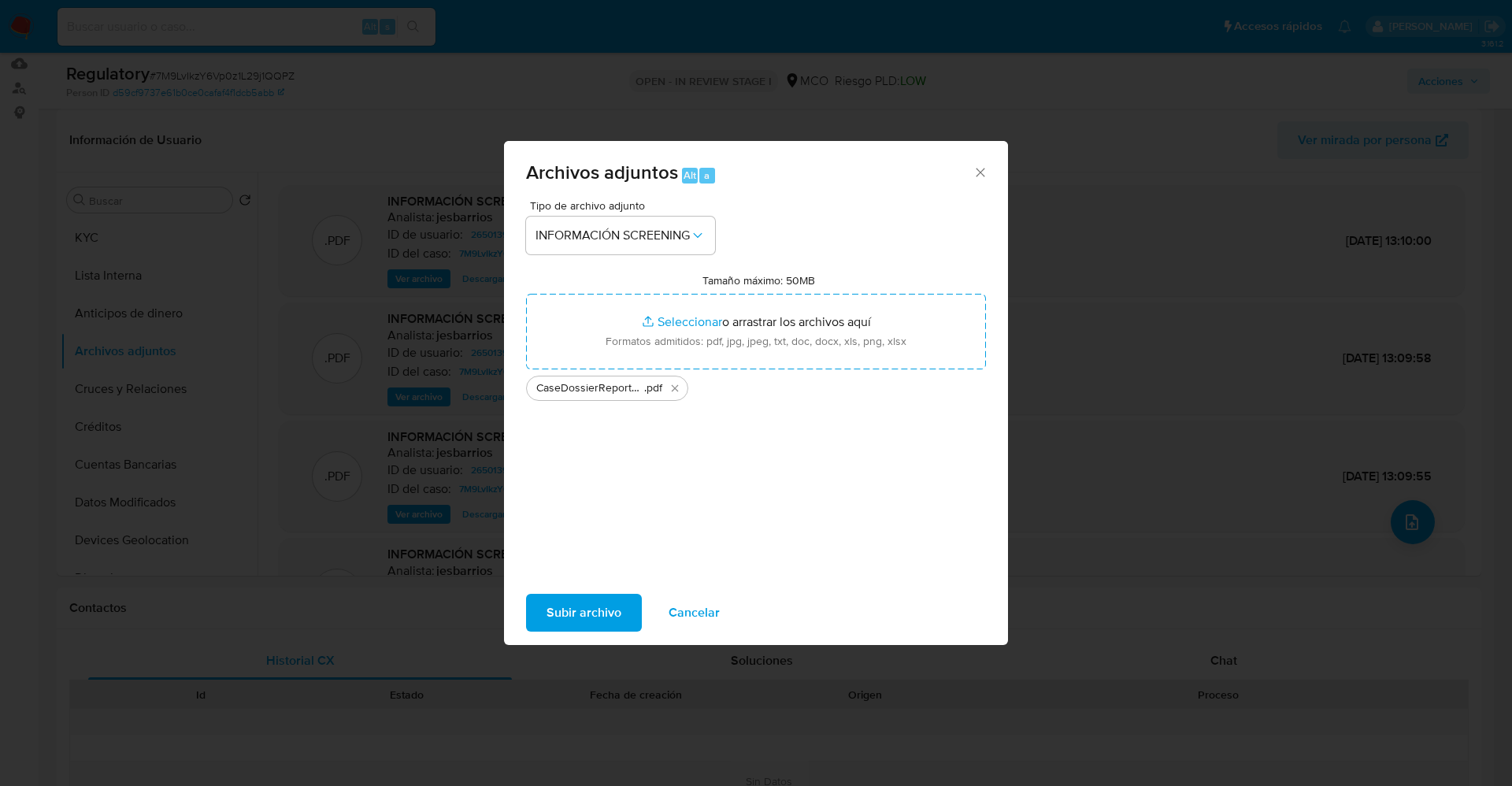
click at [570, 613] on span "Subir archivo" at bounding box center [584, 612] width 75 height 34
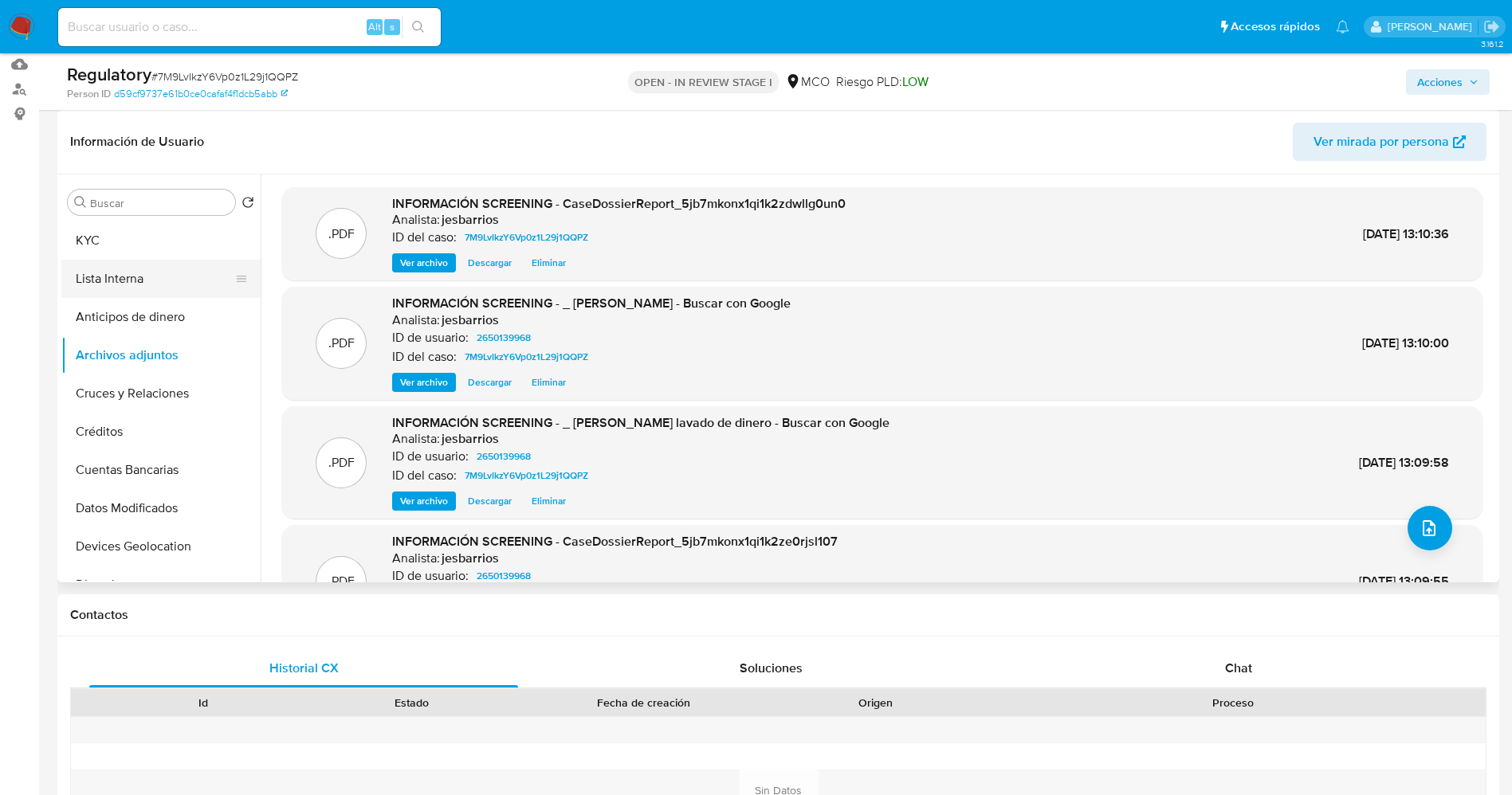
click at [122, 292] on button "Lista Interna" at bounding box center [154, 279] width 187 height 38
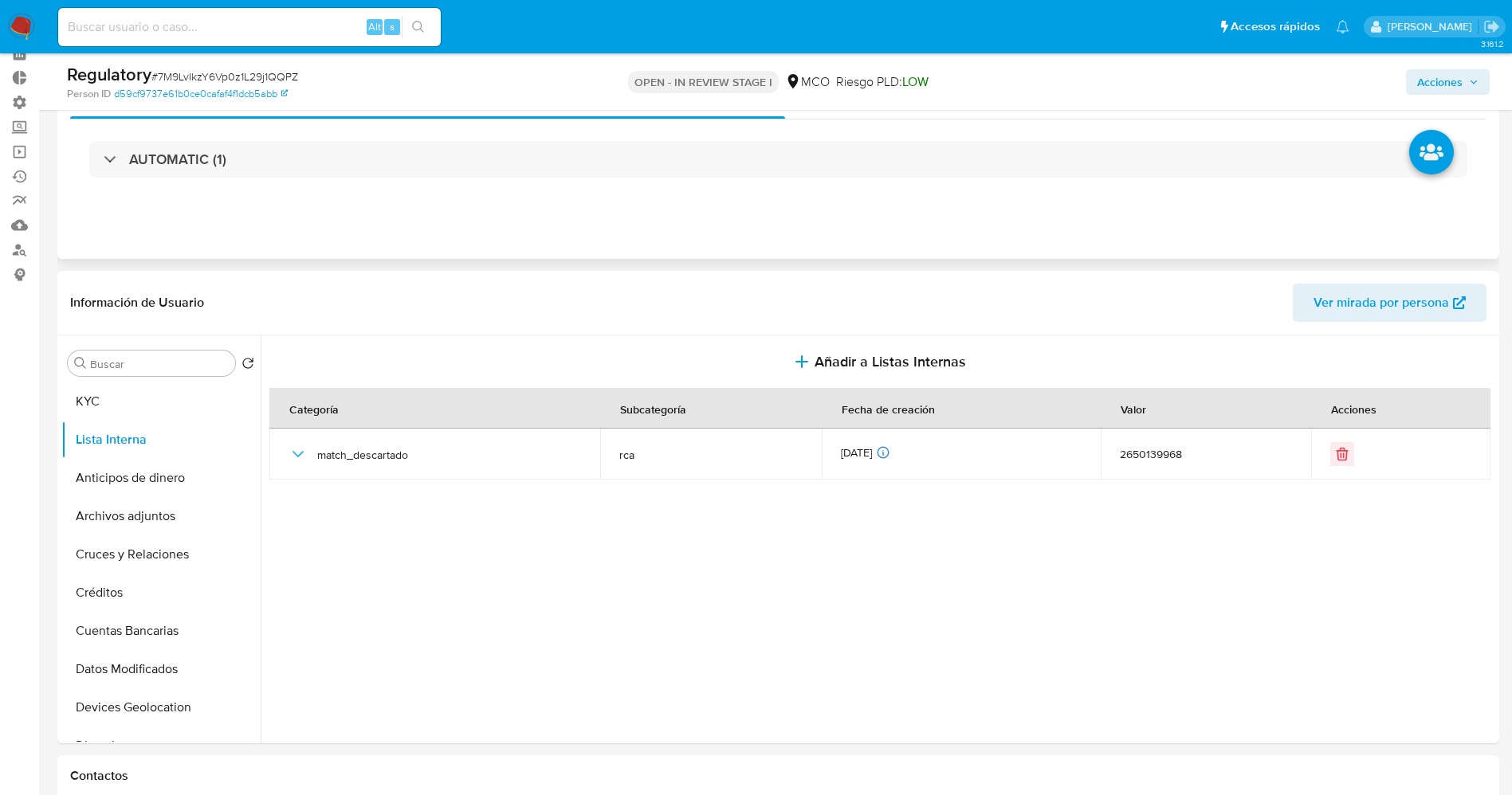
scroll to position [0, 0]
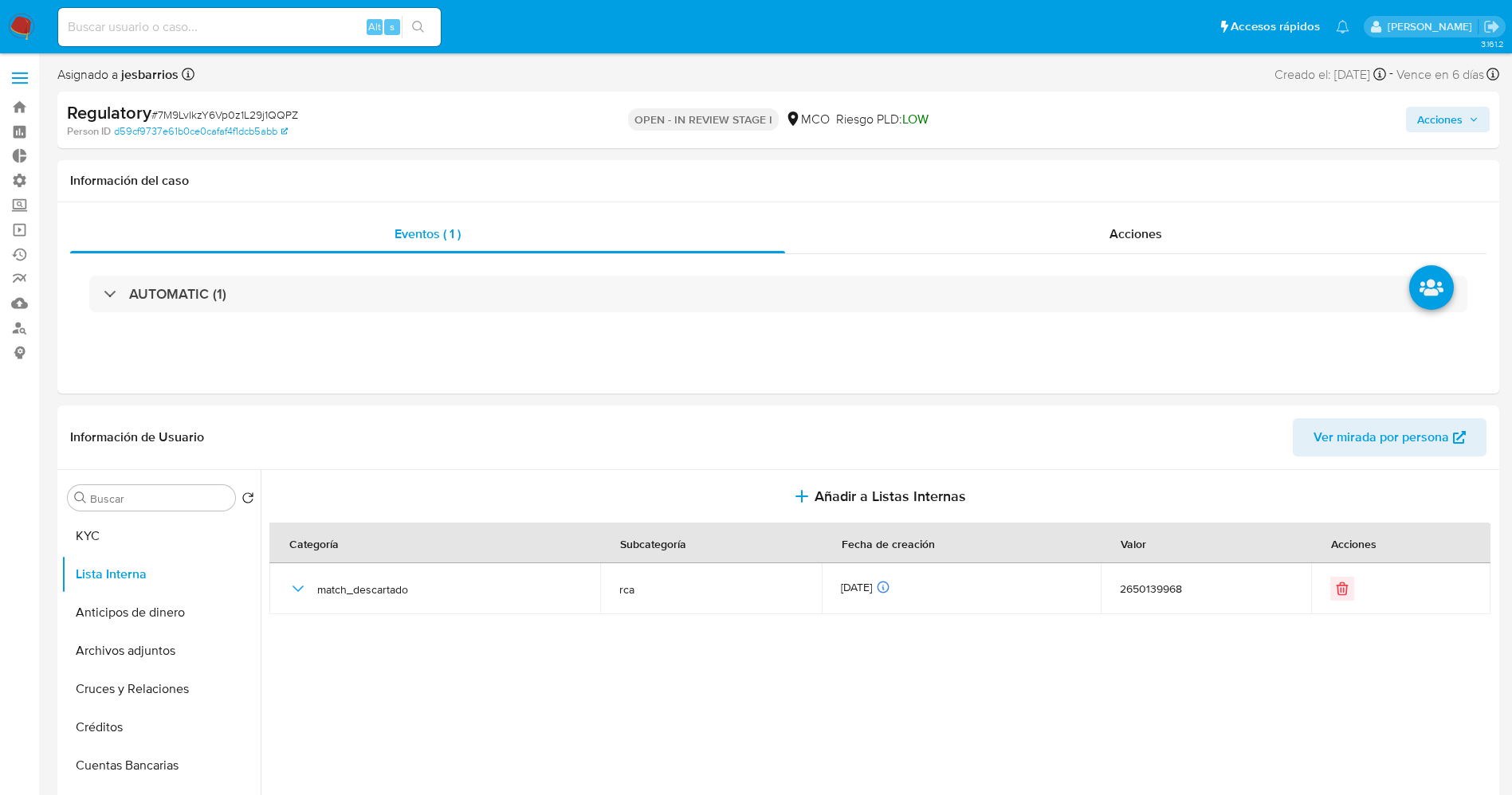
click at [1459, 118] on span "Acciones" at bounding box center [1440, 119] width 45 height 25
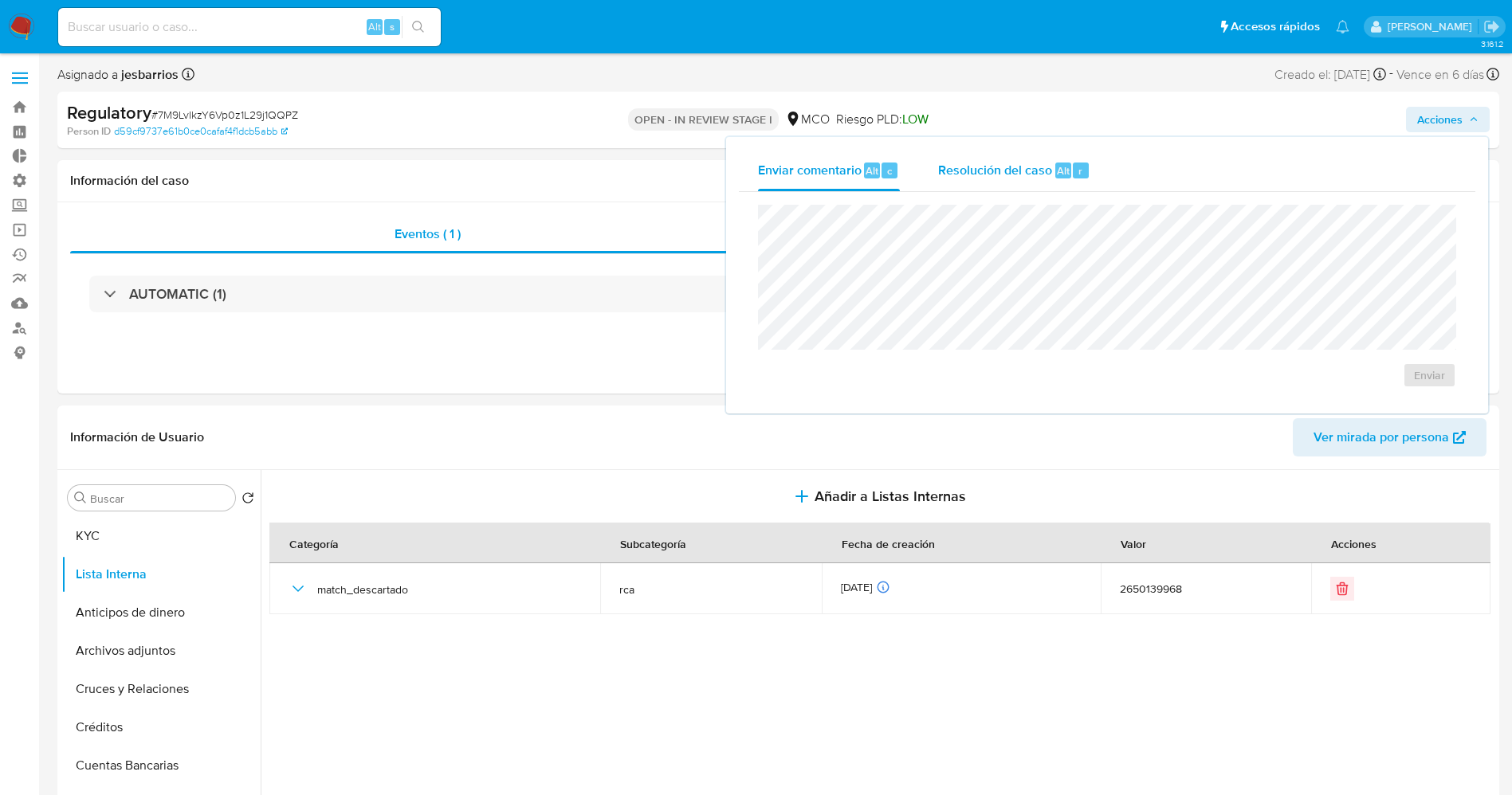
click at [1057, 176] on span "Alt" at bounding box center [1063, 171] width 13 height 15
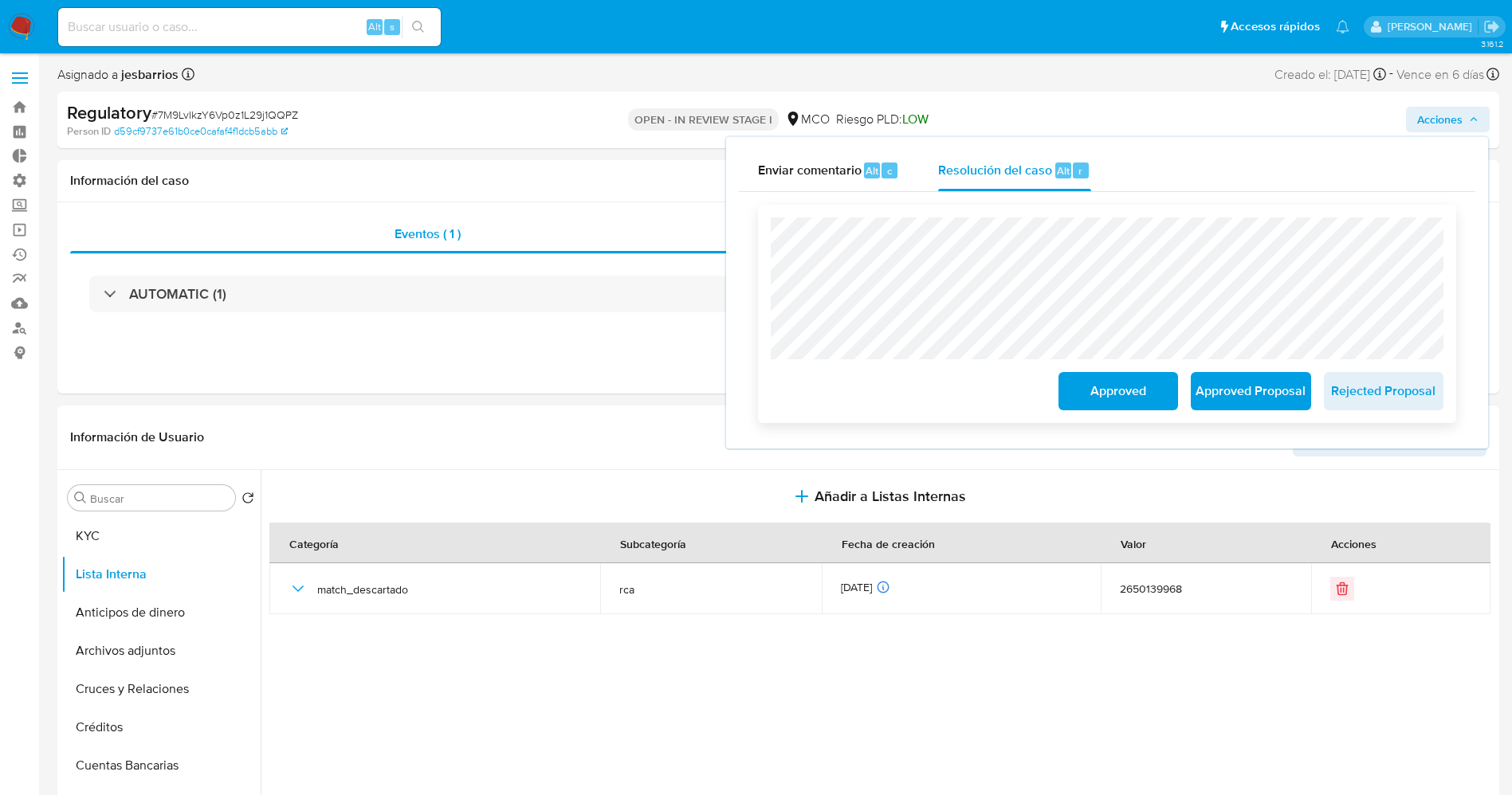
click at [1109, 395] on span "Approved" at bounding box center [1118, 390] width 78 height 35
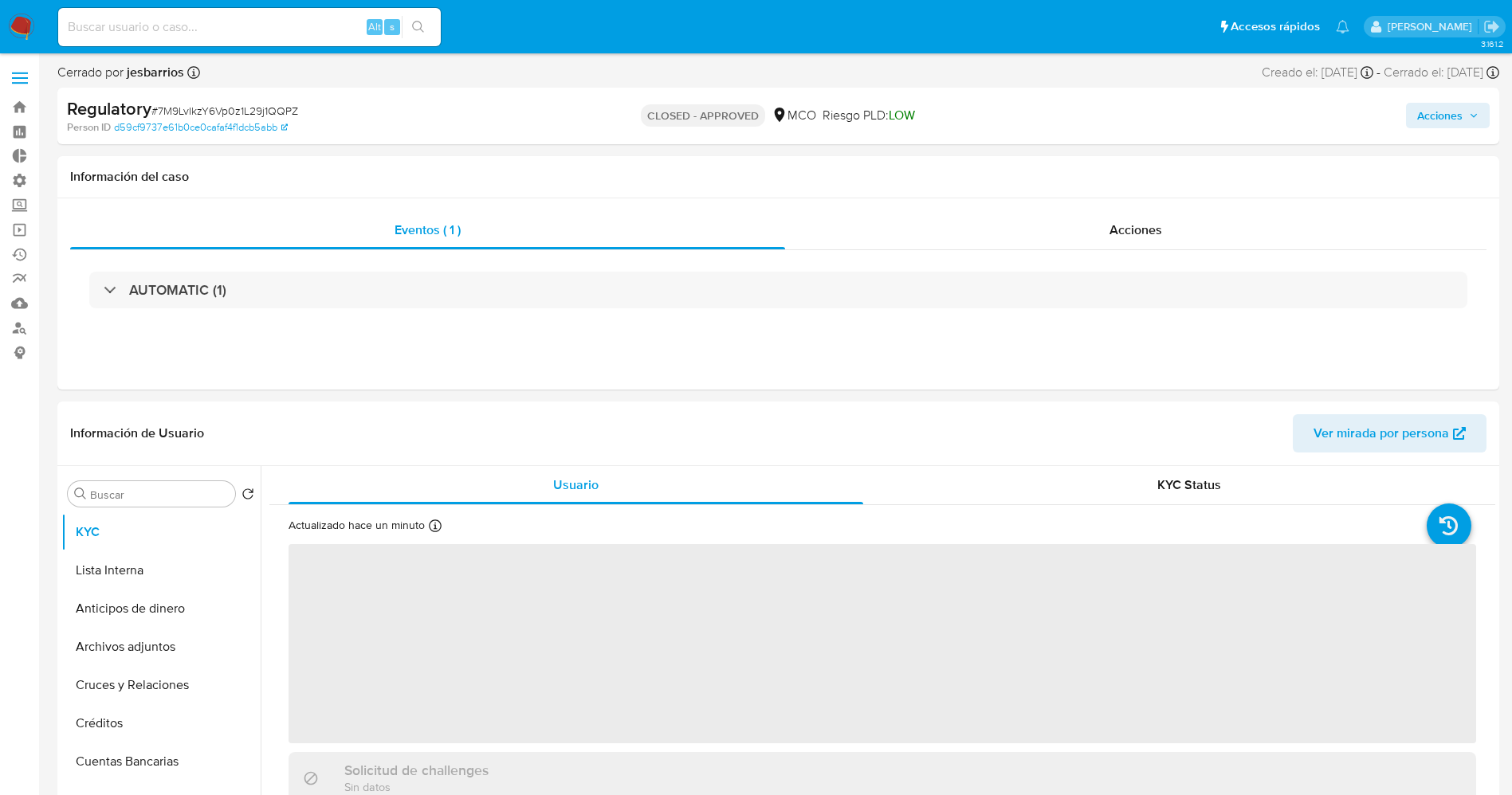
select select "10"
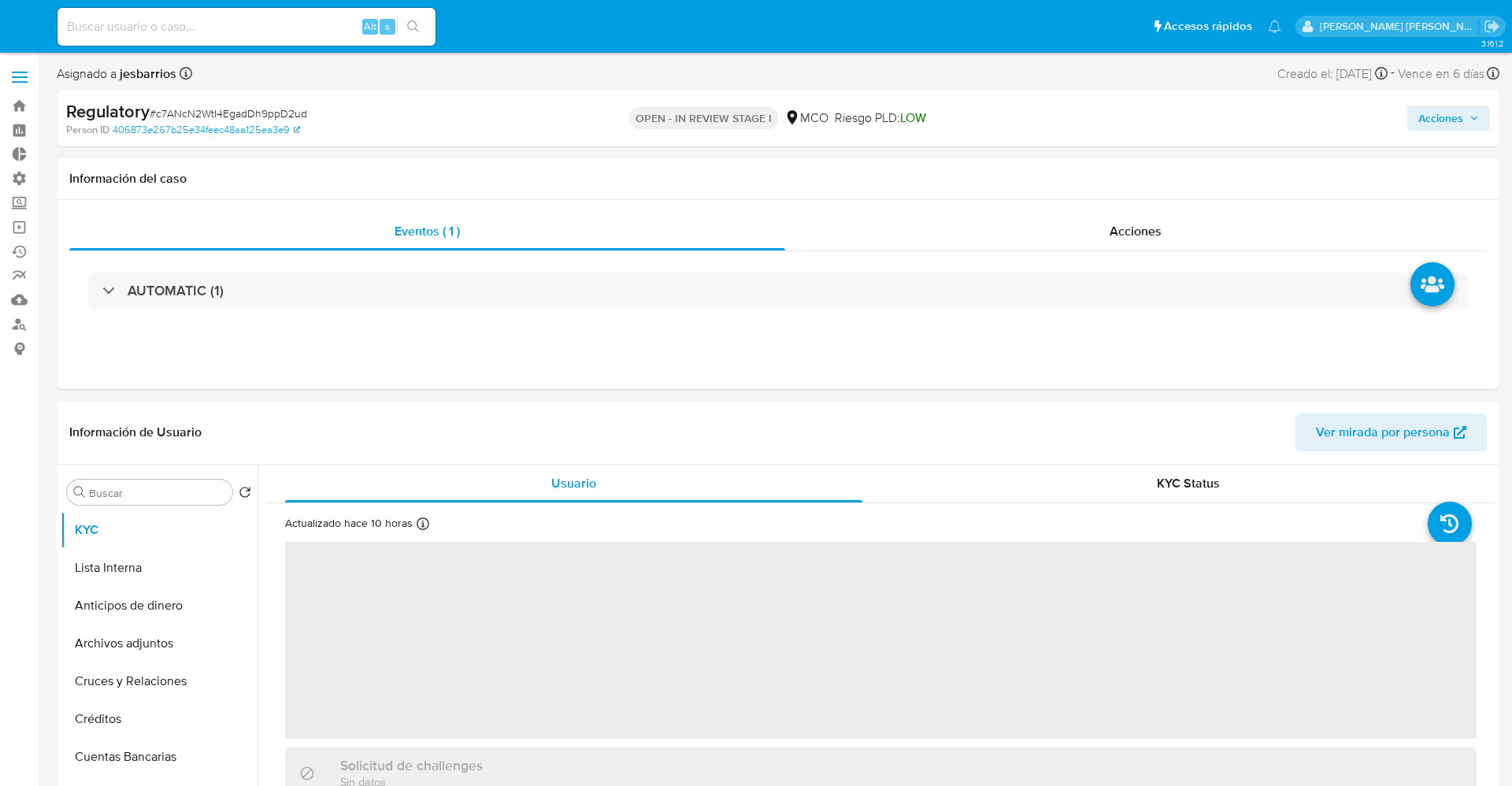
select select "10"
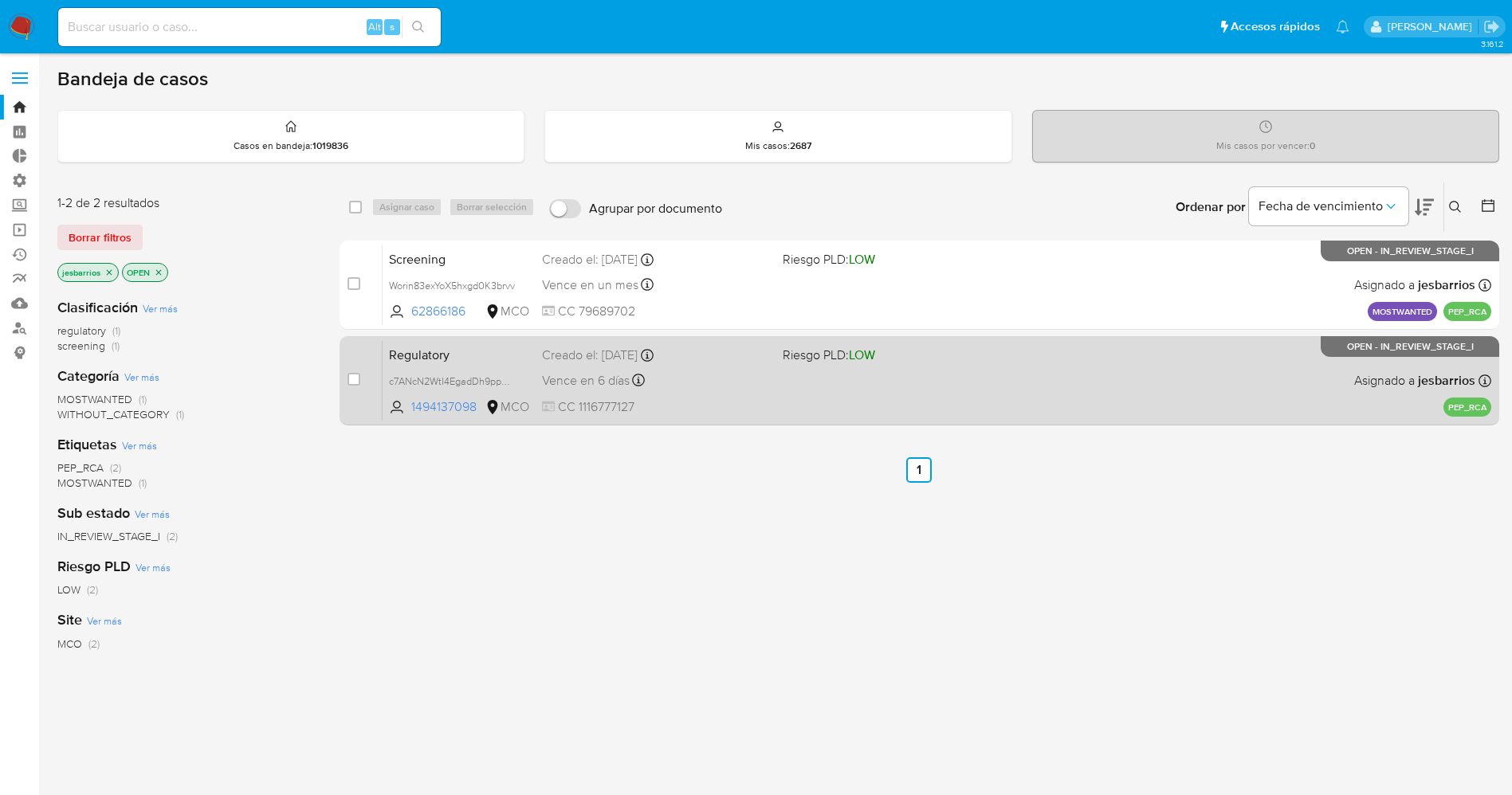
click at [813, 393] on div "Regulatory c7ANcN2WtI4EgadDh9ppD2ud 1494137098 MCO Riesgo PLD: LOW Creado el: 0…" at bounding box center [936, 380] width 1108 height 81
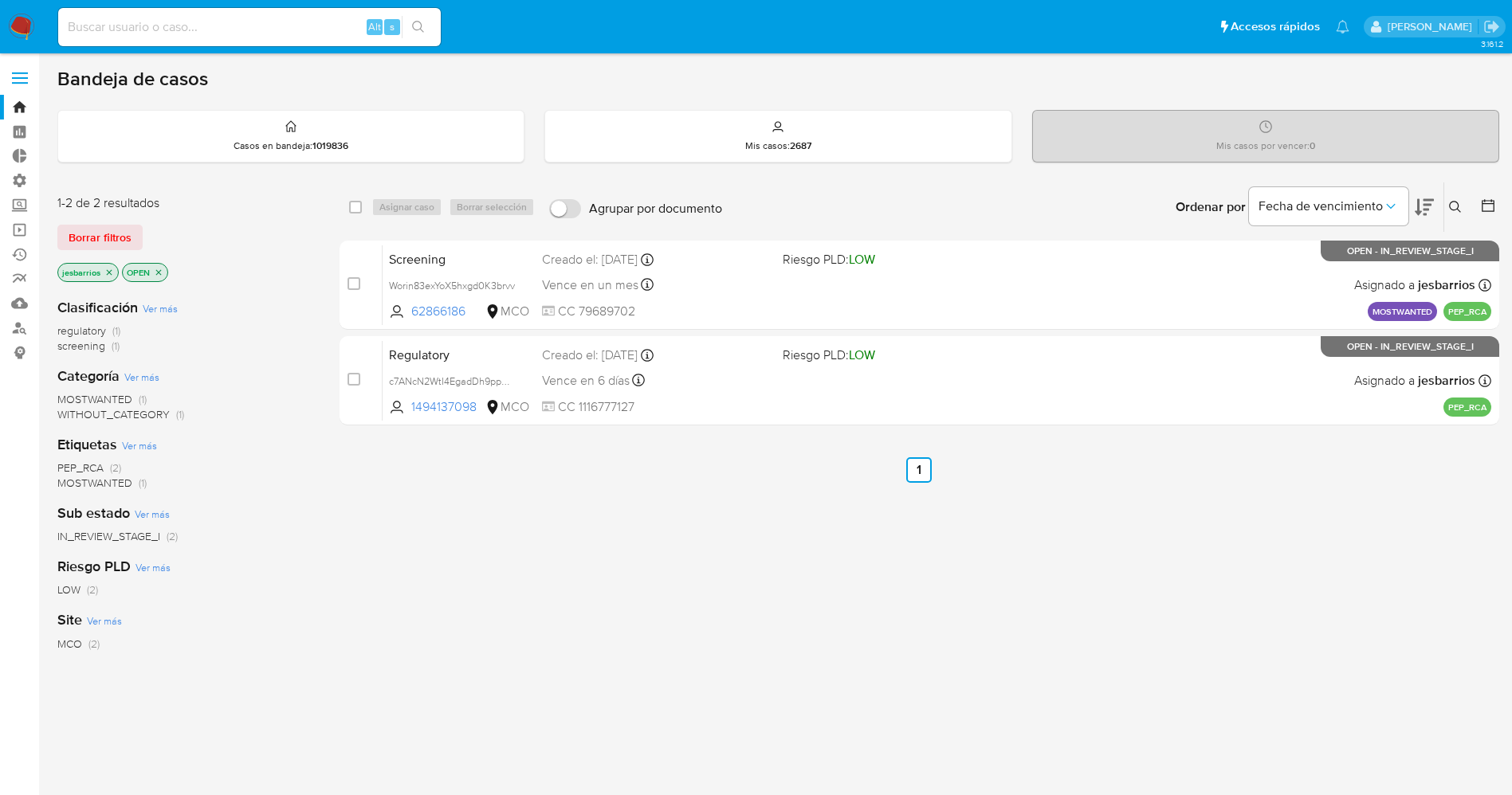
click at [19, 28] on img at bounding box center [21, 26] width 27 height 27
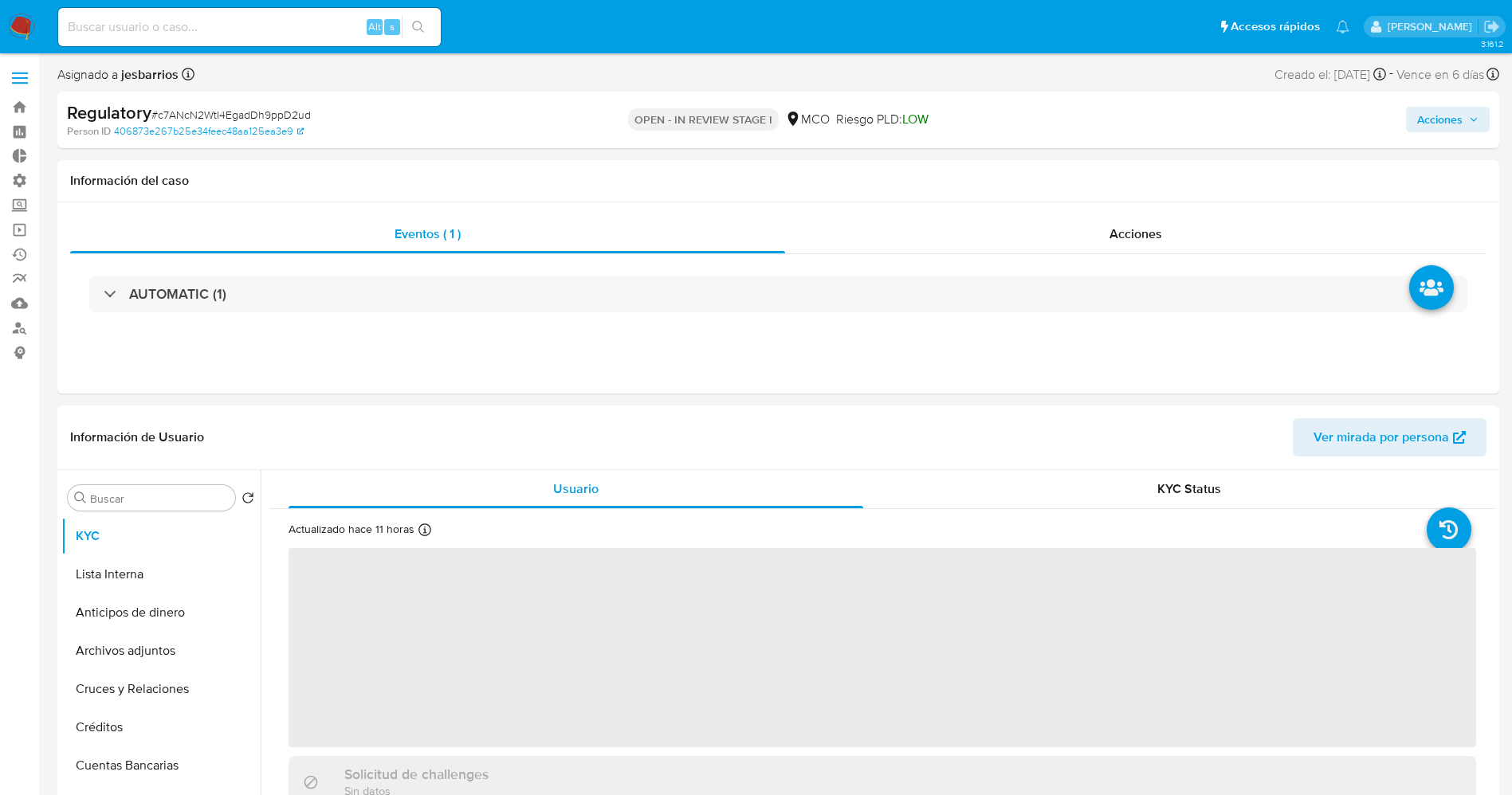
select select "10"
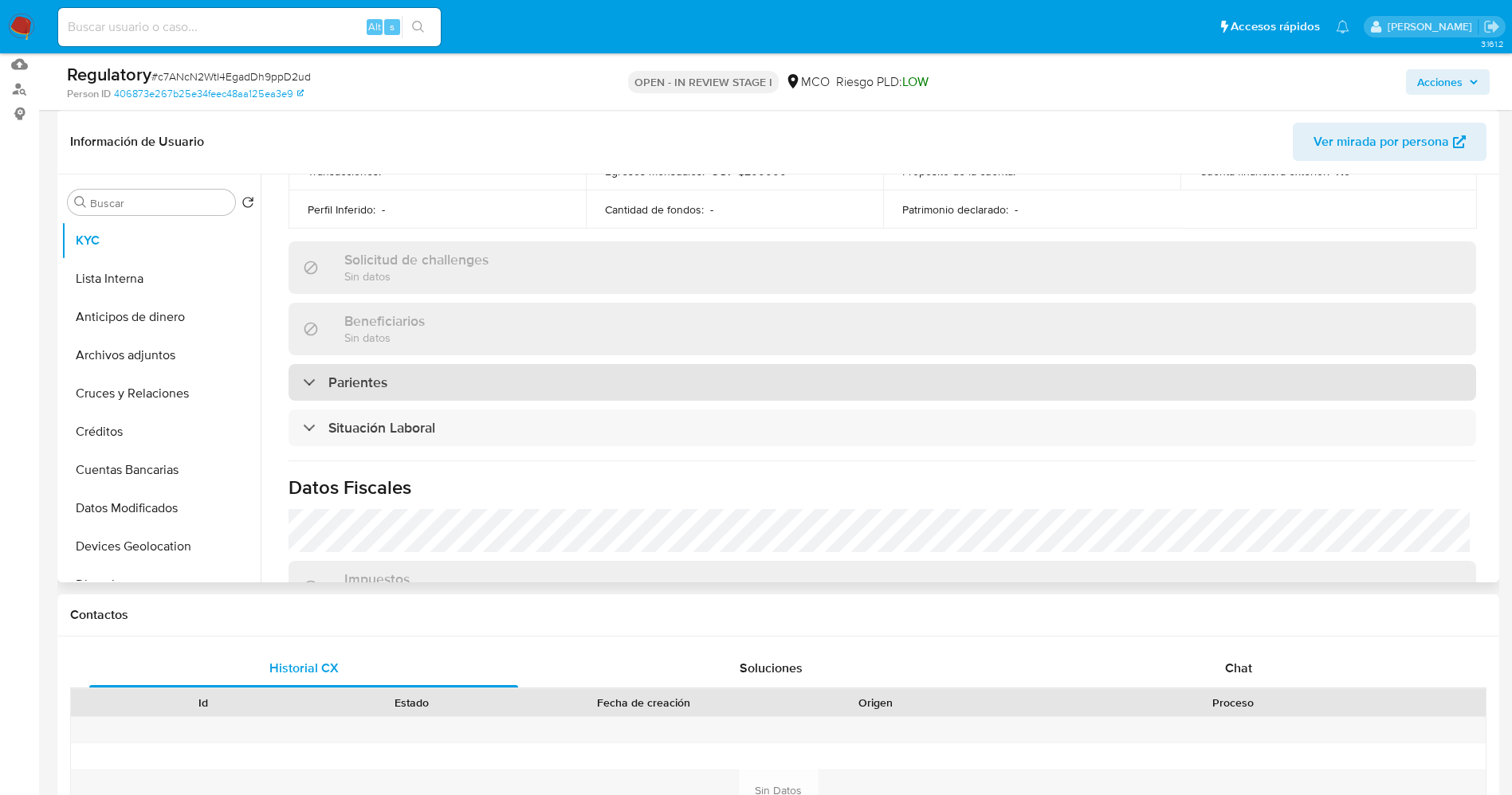
scroll to position [597, 0]
click at [498, 375] on div "Parientes" at bounding box center [882, 379] width 1187 height 37
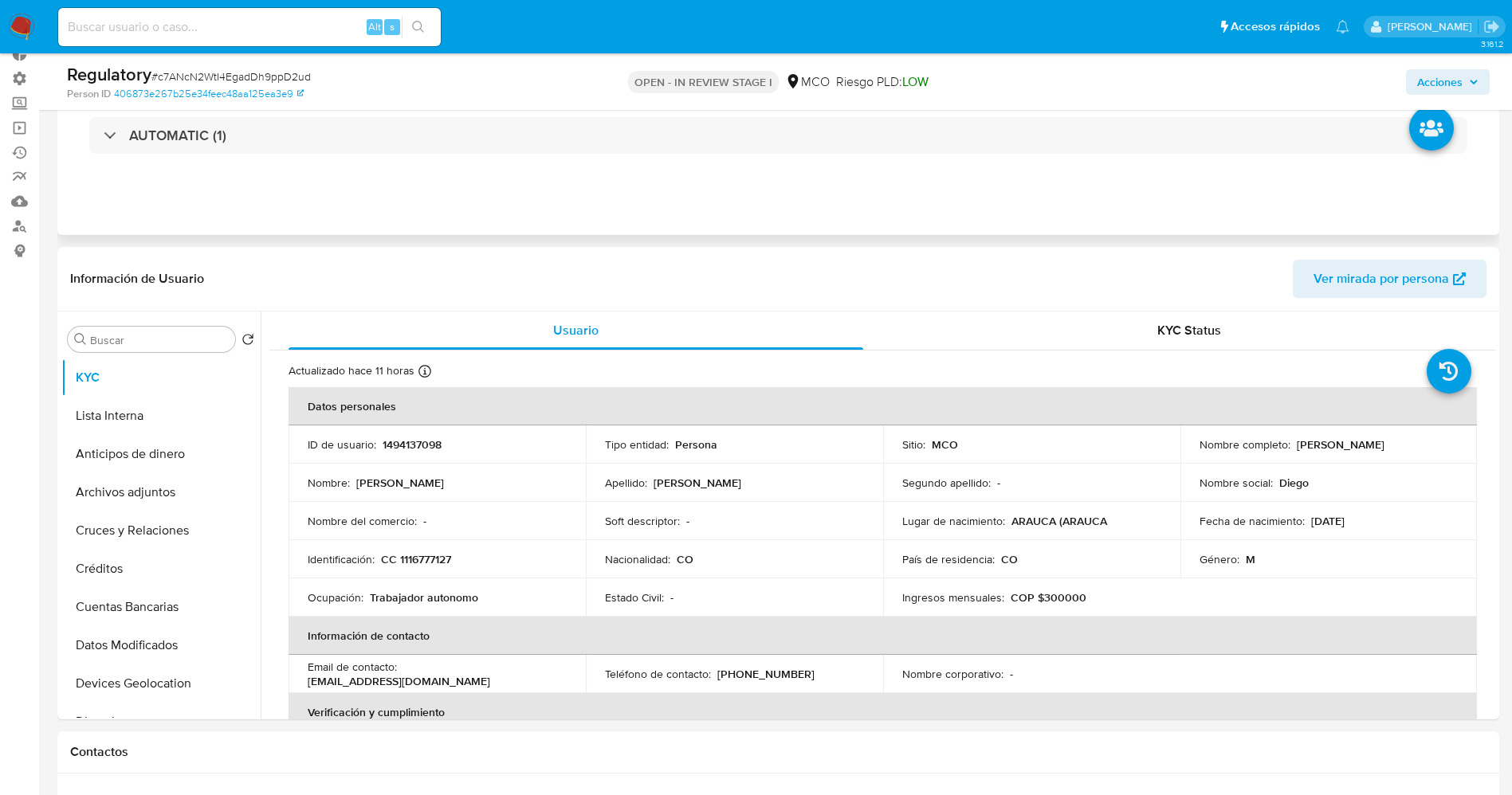
scroll to position [0, 0]
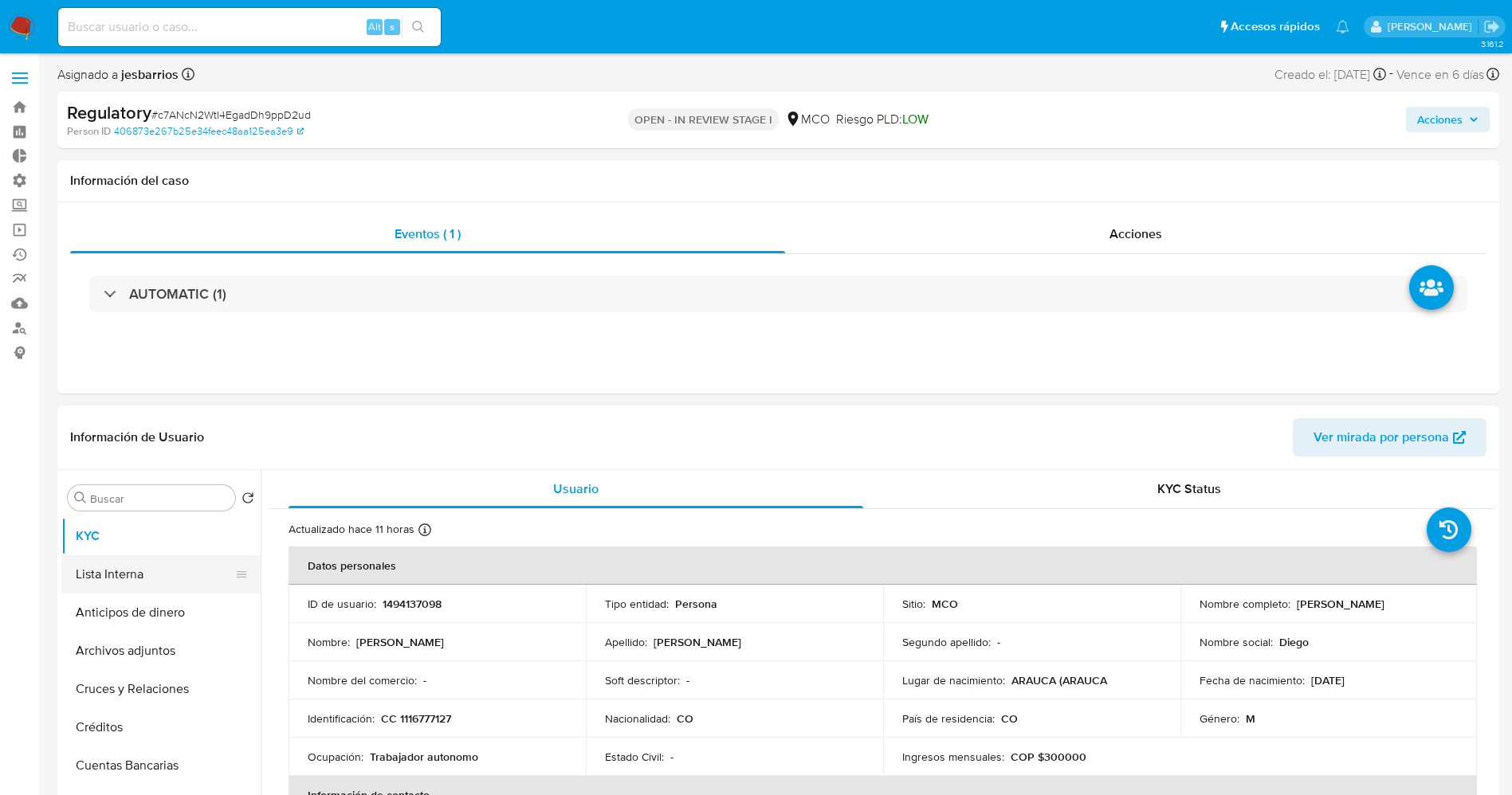
click at [135, 587] on button "Lista Interna" at bounding box center [154, 573] width 187 height 38
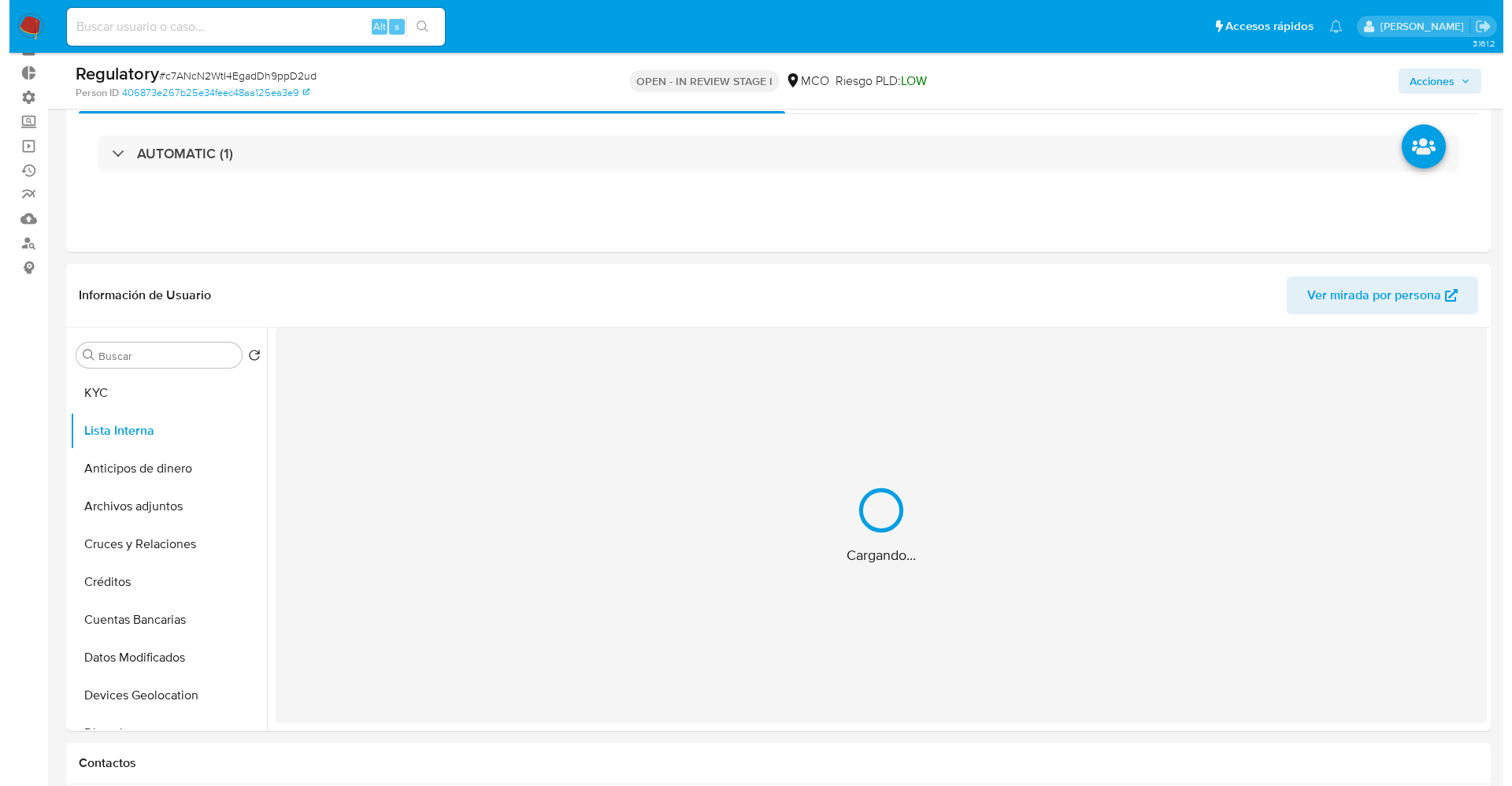
scroll to position [118, 0]
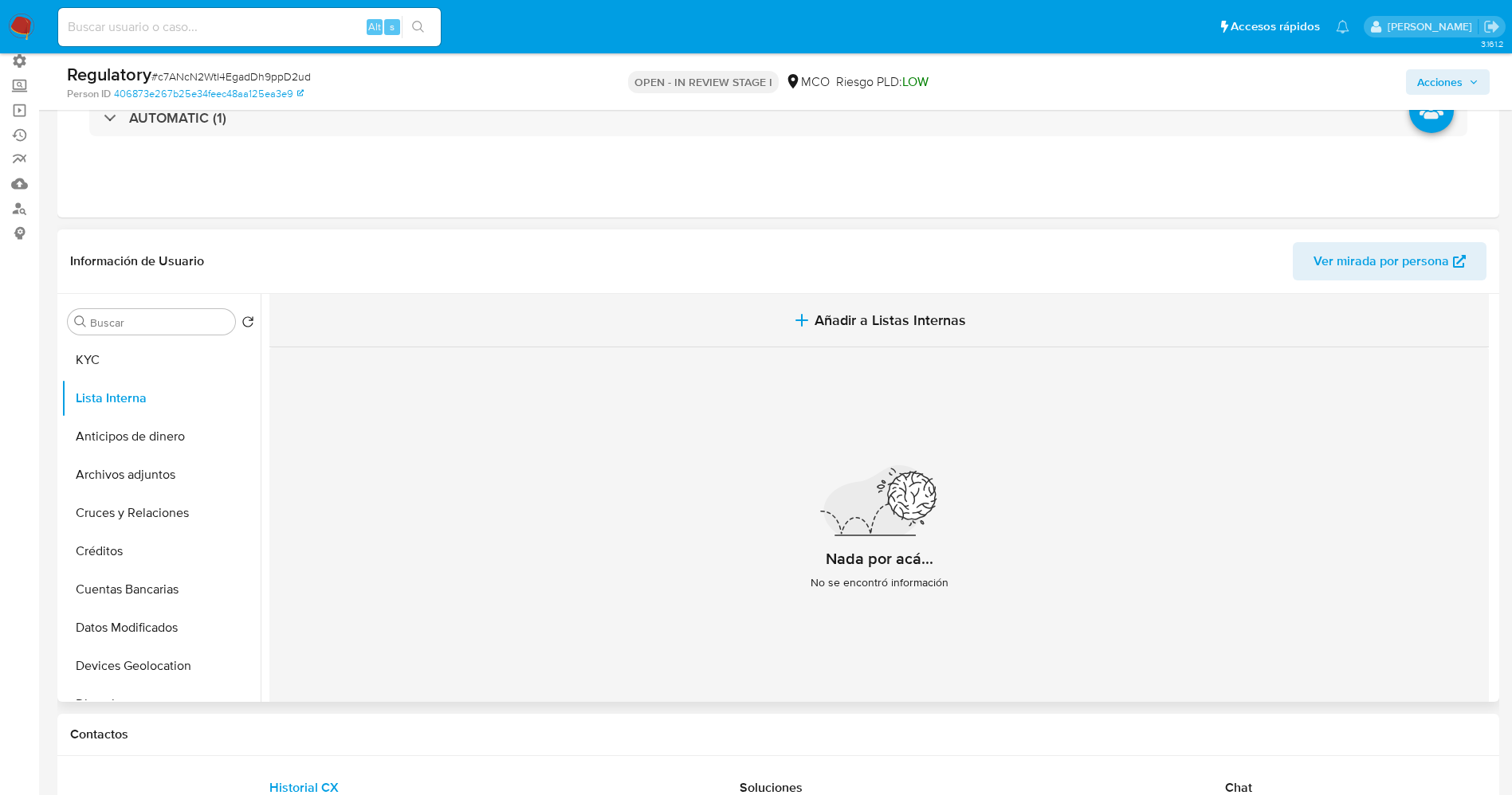
click at [833, 331] on button "Añadir a Listas Internas" at bounding box center [879, 320] width 1219 height 54
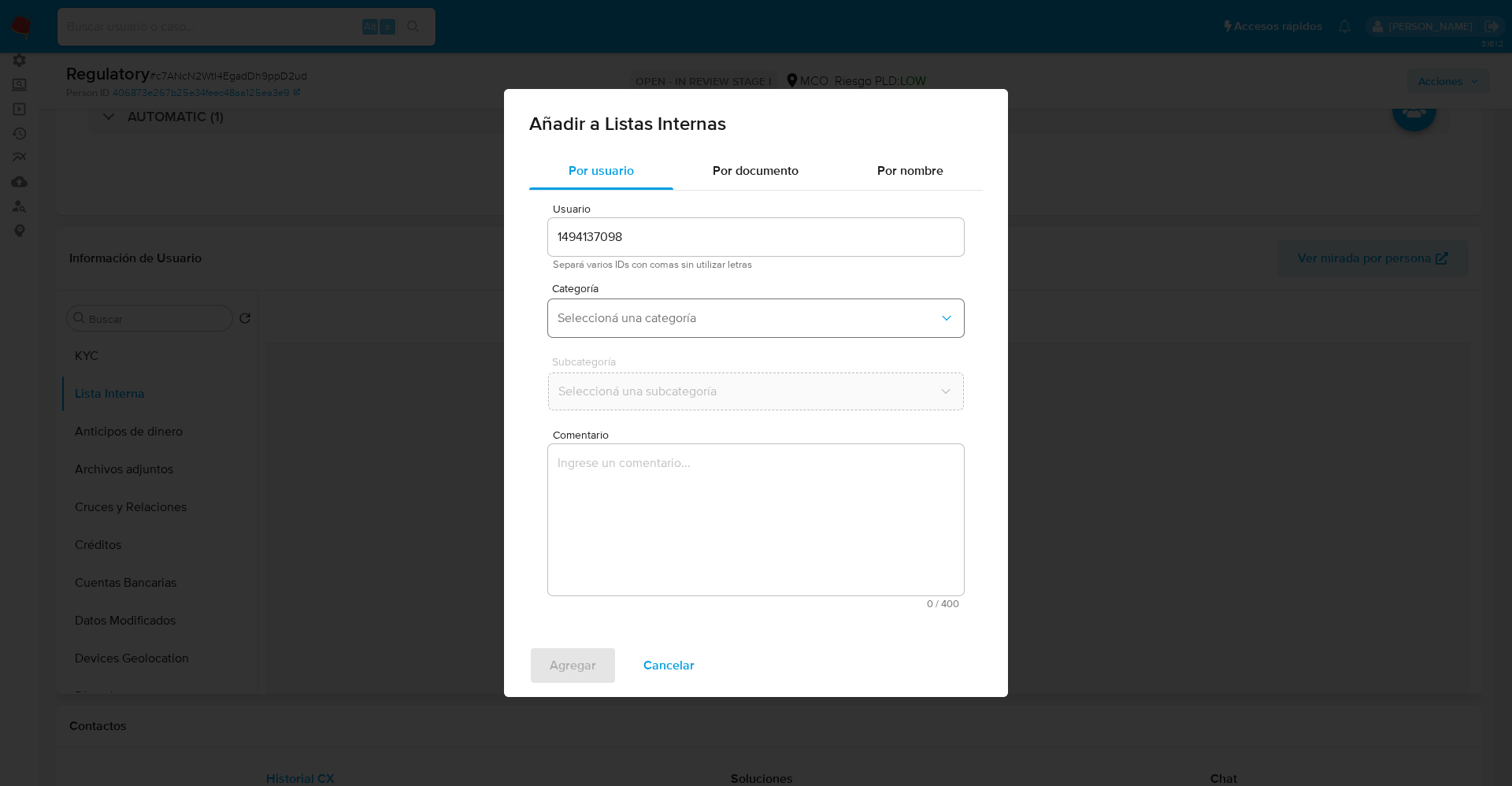
click at [637, 315] on span "Seleccioná una categoría" at bounding box center [748, 317] width 381 height 16
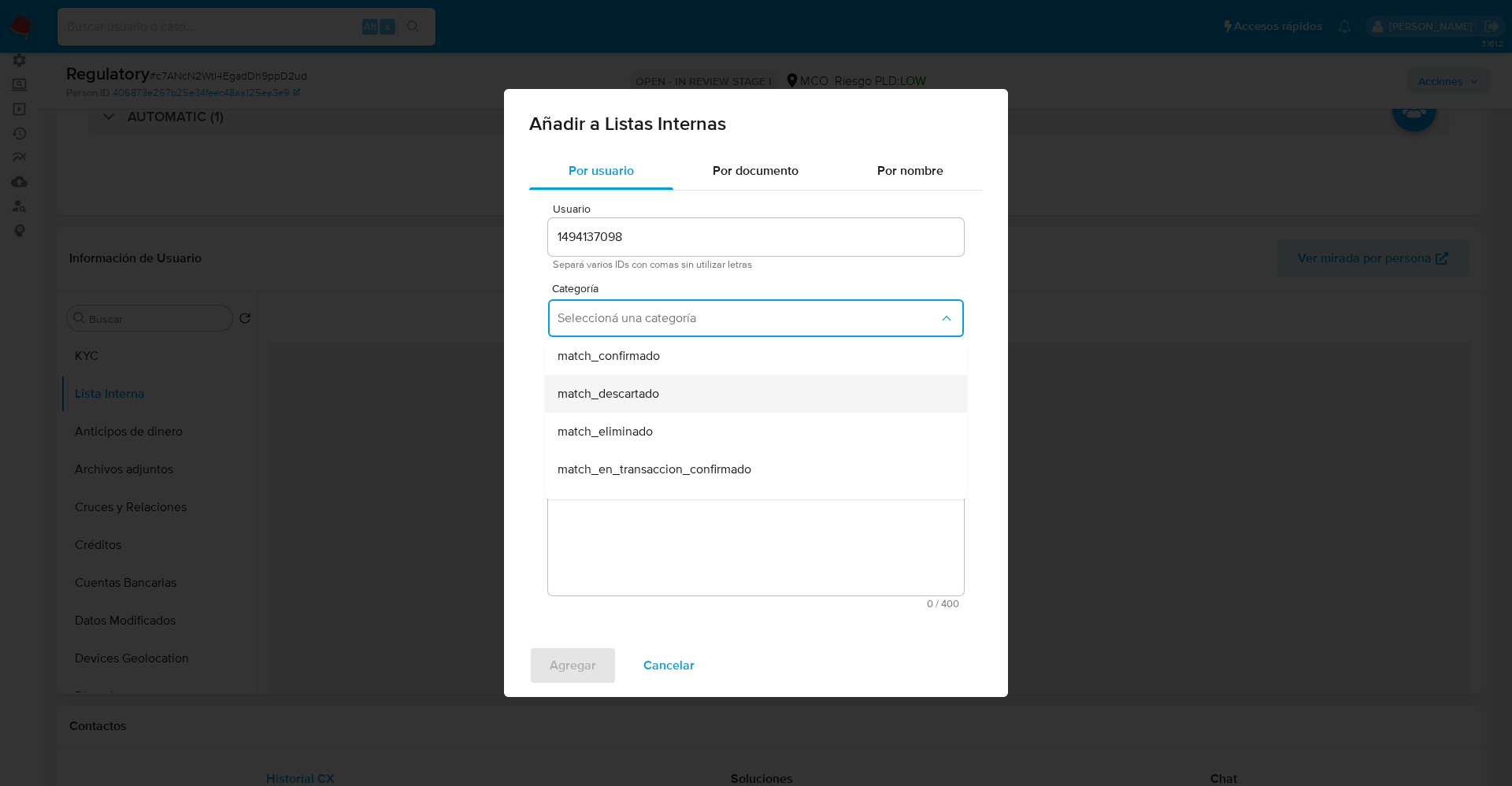
click at [664, 406] on div "match_descartado" at bounding box center [751, 393] width 387 height 38
click at [663, 406] on button "Seleccioná una subcategoría" at bounding box center [756, 391] width 416 height 38
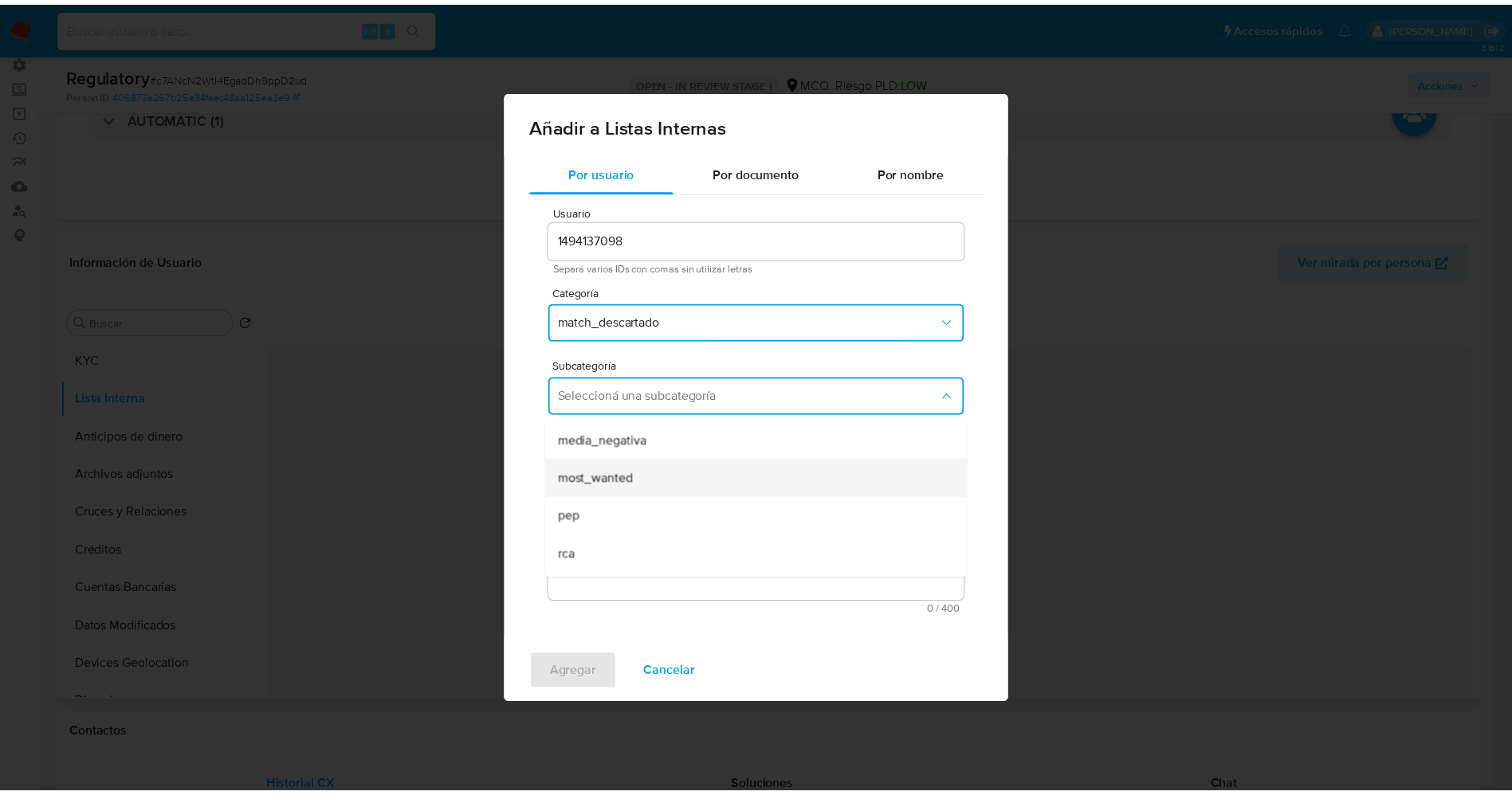
scroll to position [108, 0]
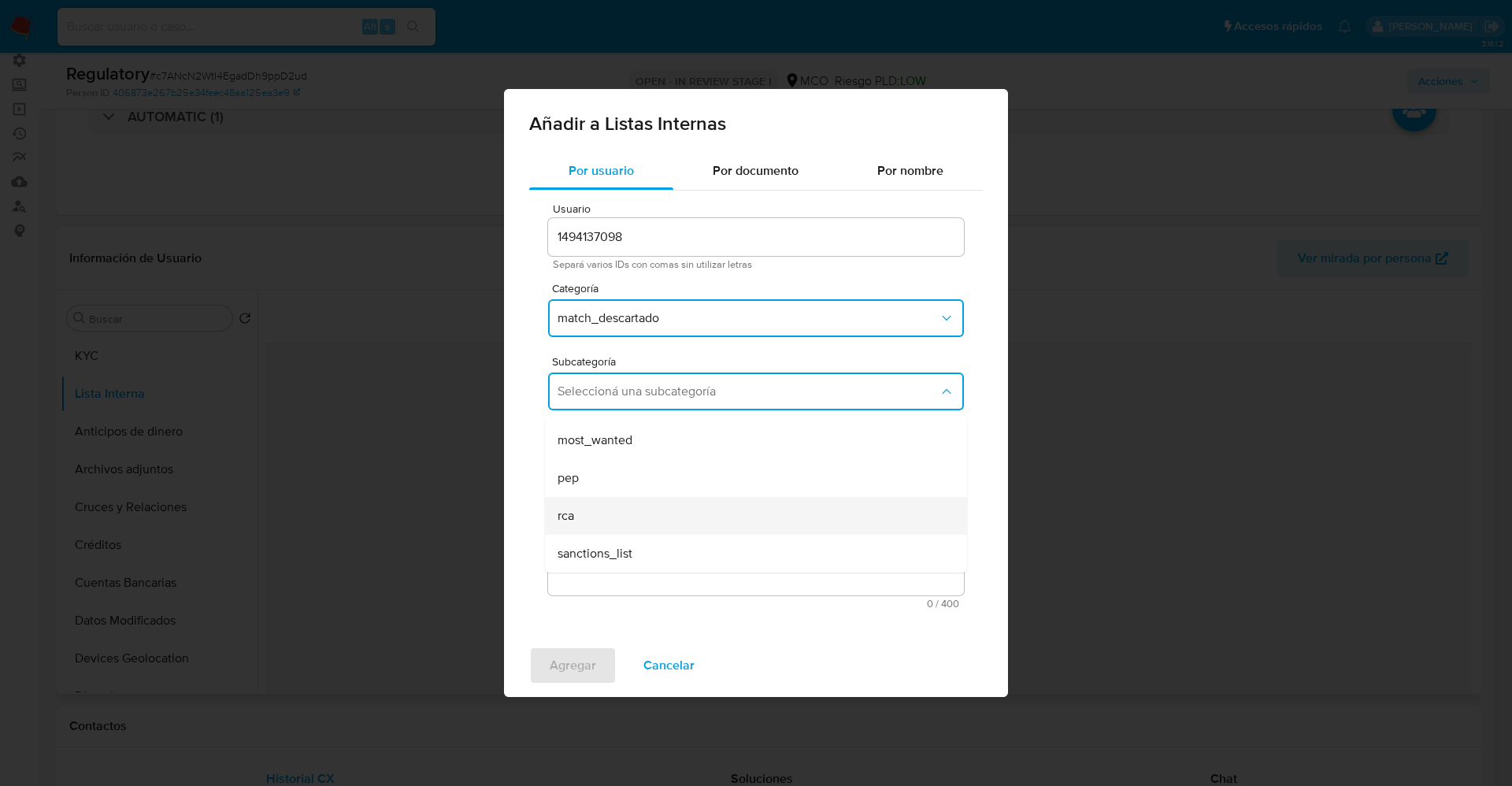
click at [610, 517] on div "rca" at bounding box center [751, 515] width 387 height 38
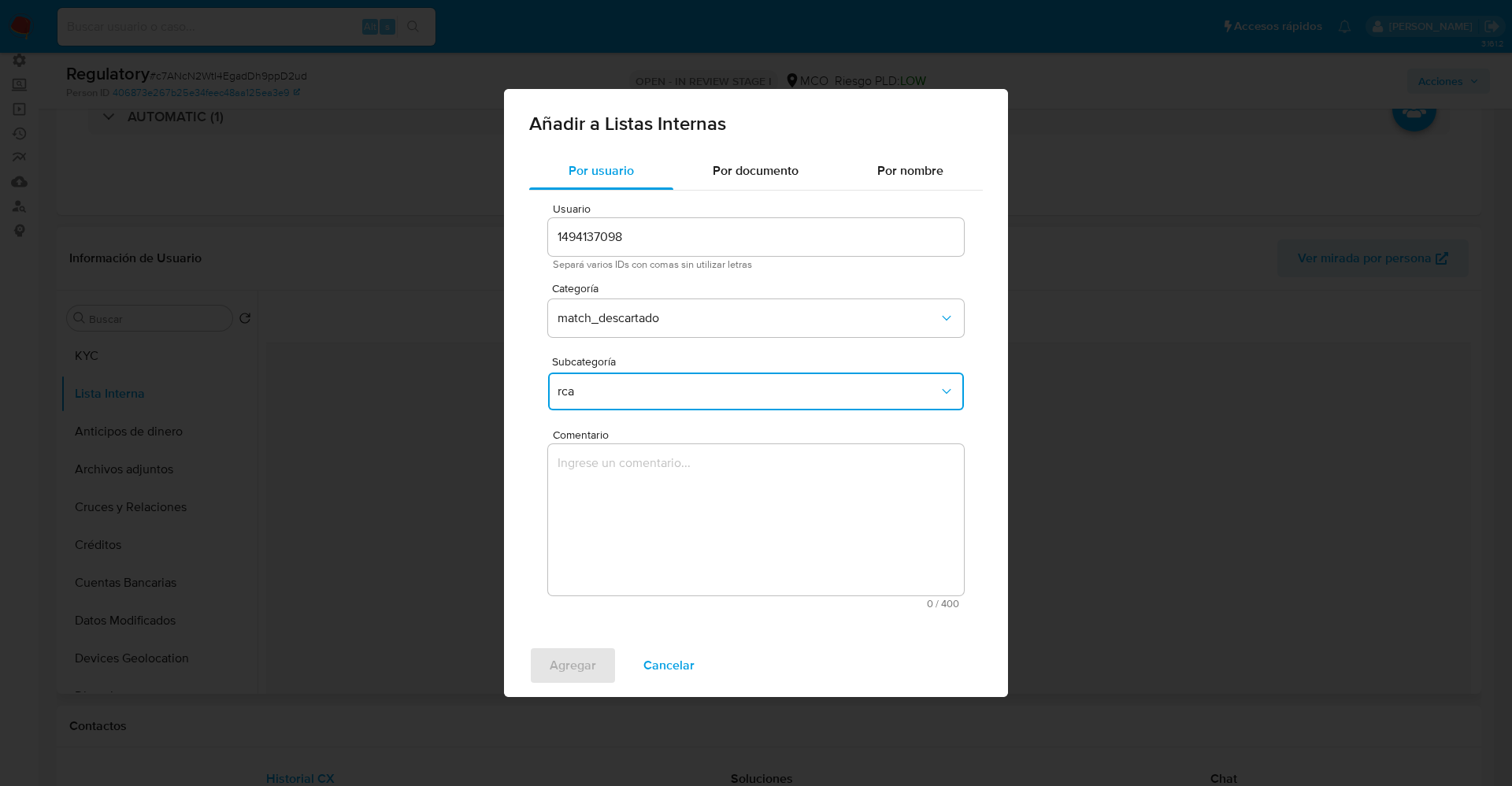
click at [610, 517] on textarea "Comentario" at bounding box center [756, 520] width 416 height 151
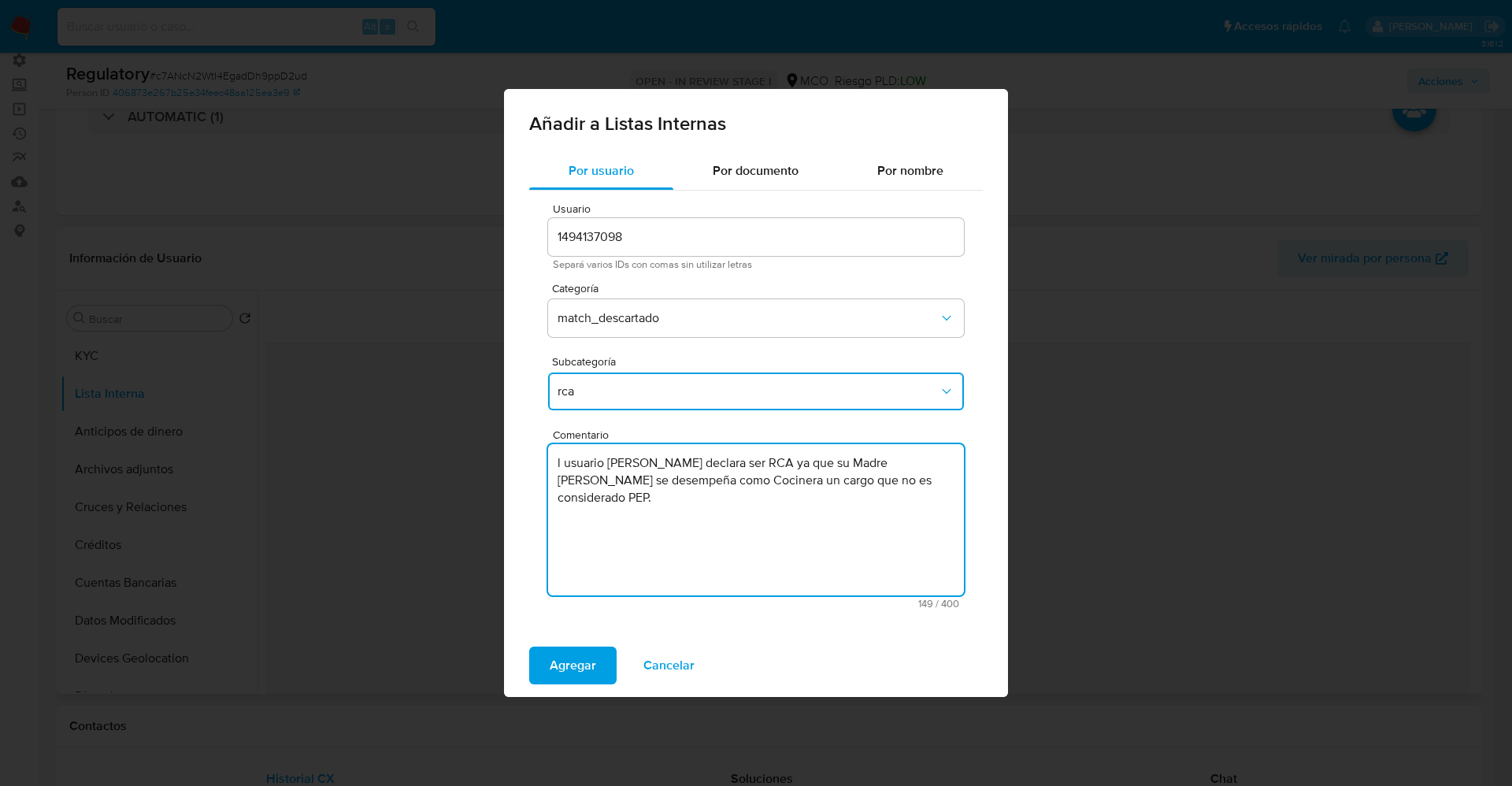
drag, startPoint x: 563, startPoint y: 467, endPoint x: 543, endPoint y: 465, distance: 20.1
click at [543, 465] on div "Usuario 1494137098 Separá varios IDs con comas sin utilizar letras Categoría ma…" at bounding box center [756, 406] width 454 height 431
type textarea "El usuario Arley David Lagares Miranda declara ser RCA ya que su Madre Mariana …"
click at [586, 654] on span "Agregar" at bounding box center [573, 664] width 46 height 34
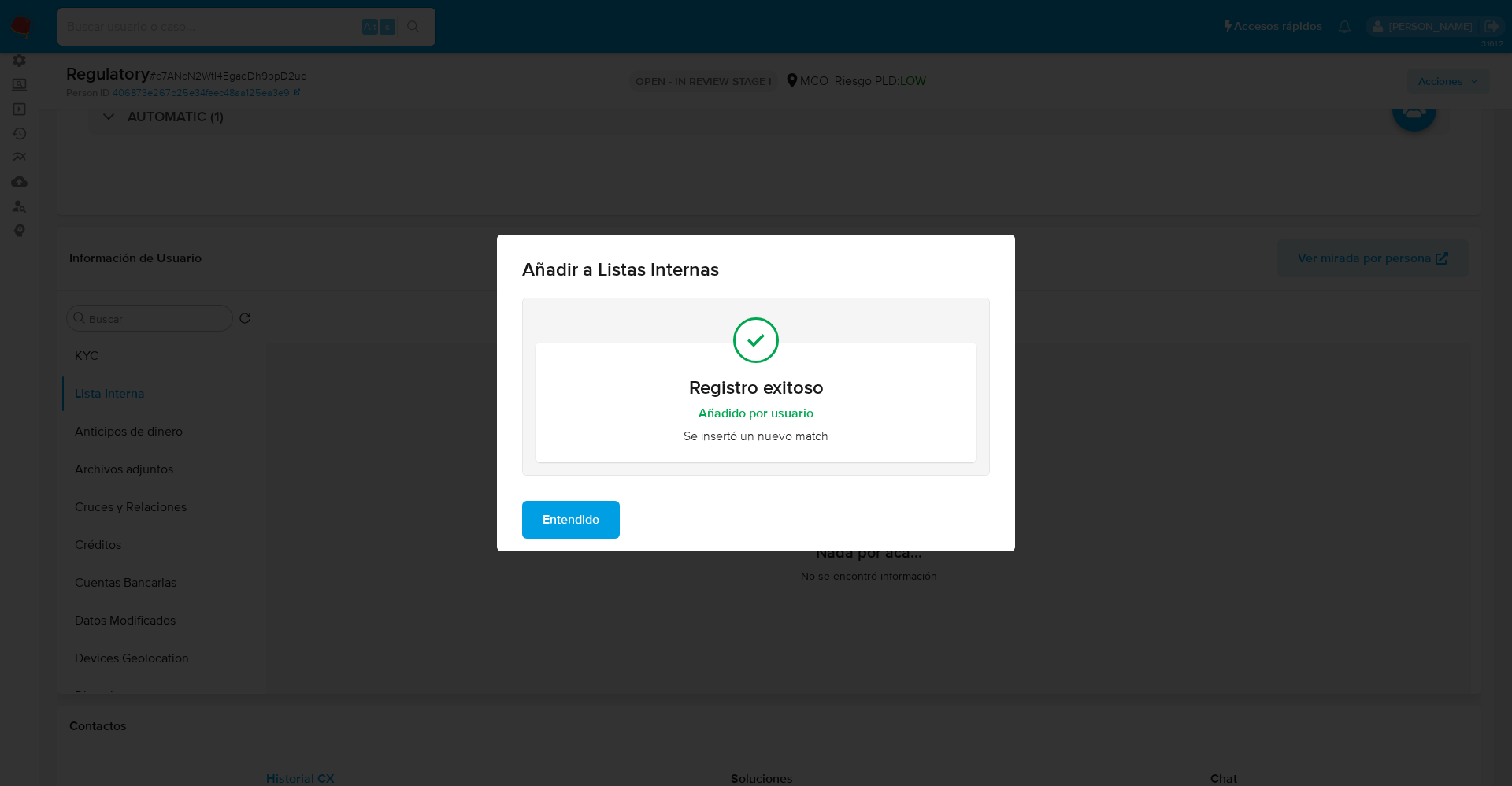
click at [597, 517] on span "Entendido" at bounding box center [571, 519] width 57 height 34
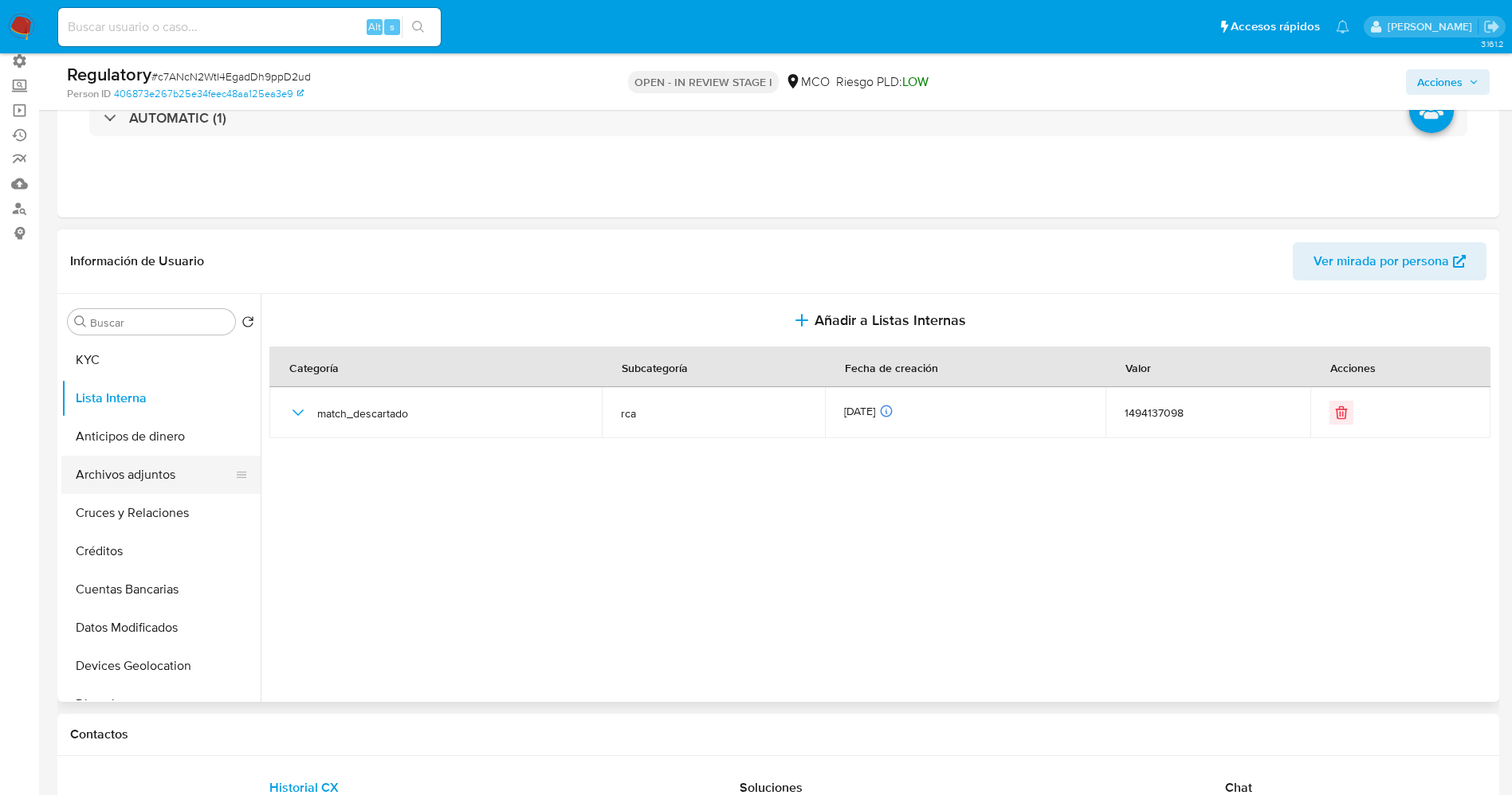
click at [111, 466] on button "Archivos adjuntos" at bounding box center [154, 474] width 187 height 38
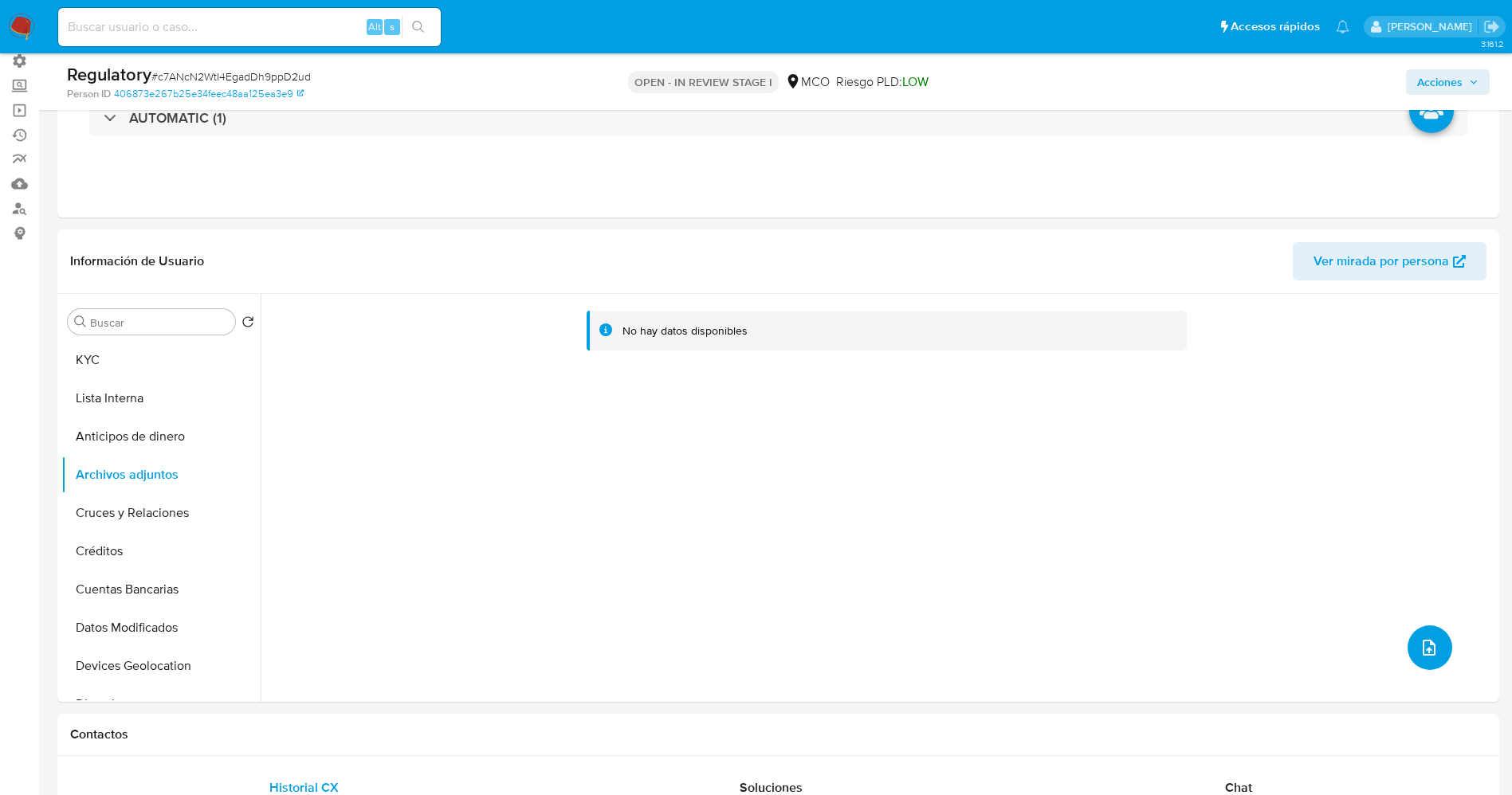
click at [1429, 639] on span "upload-file" at bounding box center [1428, 648] width 19 height 19
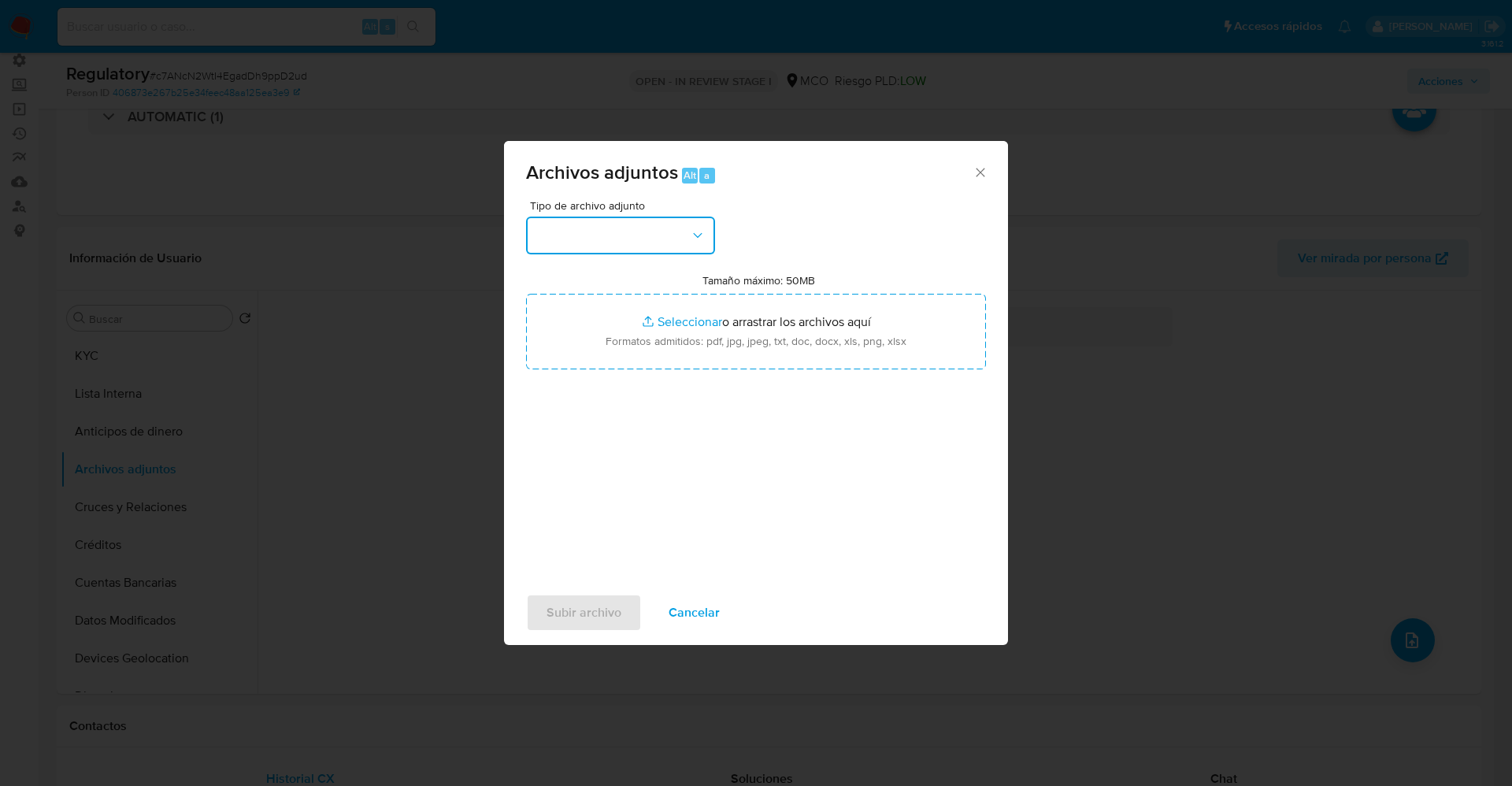
click at [613, 238] on button "button" at bounding box center [621, 235] width 189 height 38
drag, startPoint x: 708, startPoint y: 620, endPoint x: 283, endPoint y: 461, distance: 453.8
click at [707, 620] on span "Cancelar" at bounding box center [693, 612] width 51 height 34
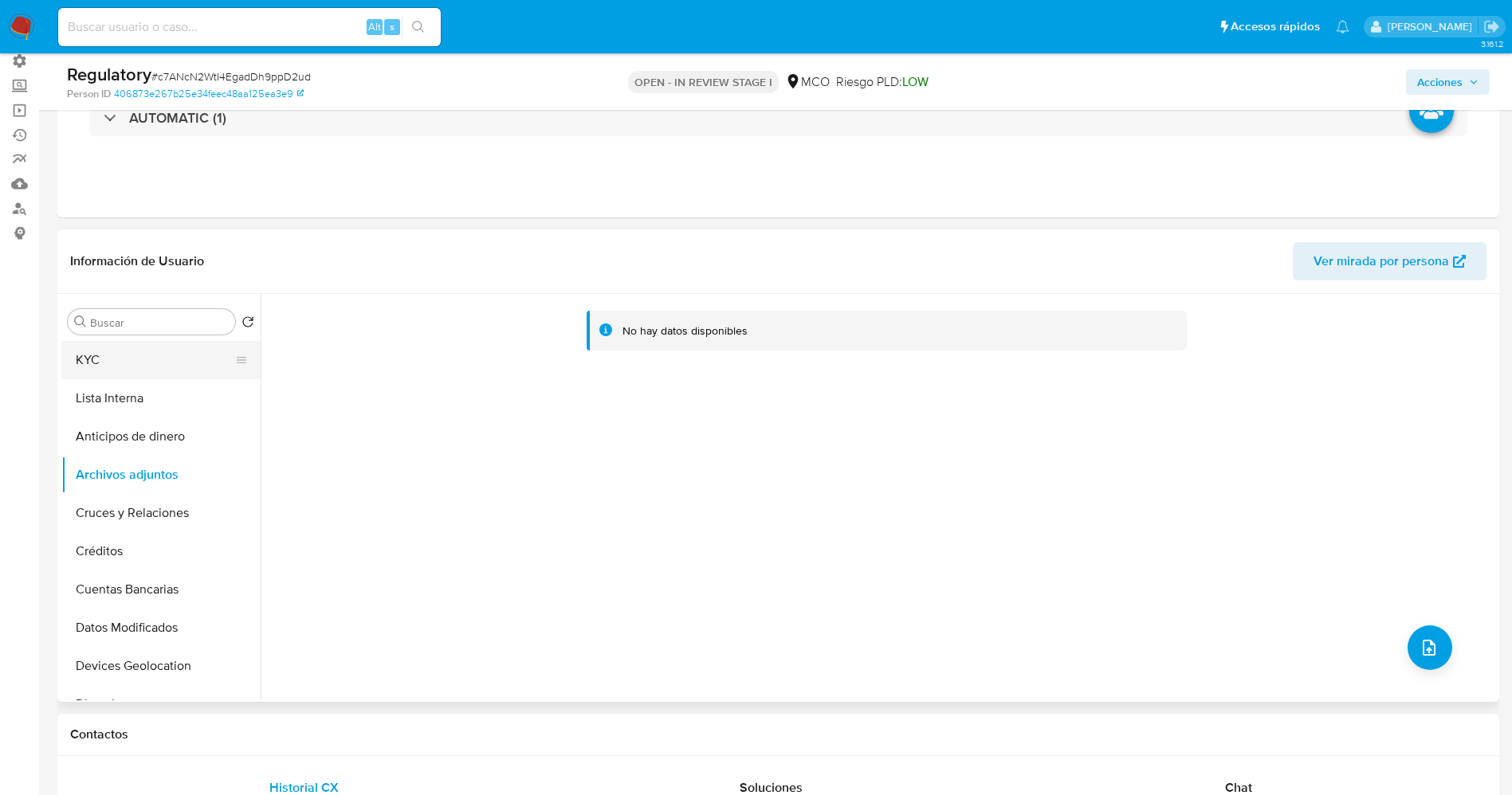
click at [116, 363] on button "KYC" at bounding box center [154, 359] width 187 height 38
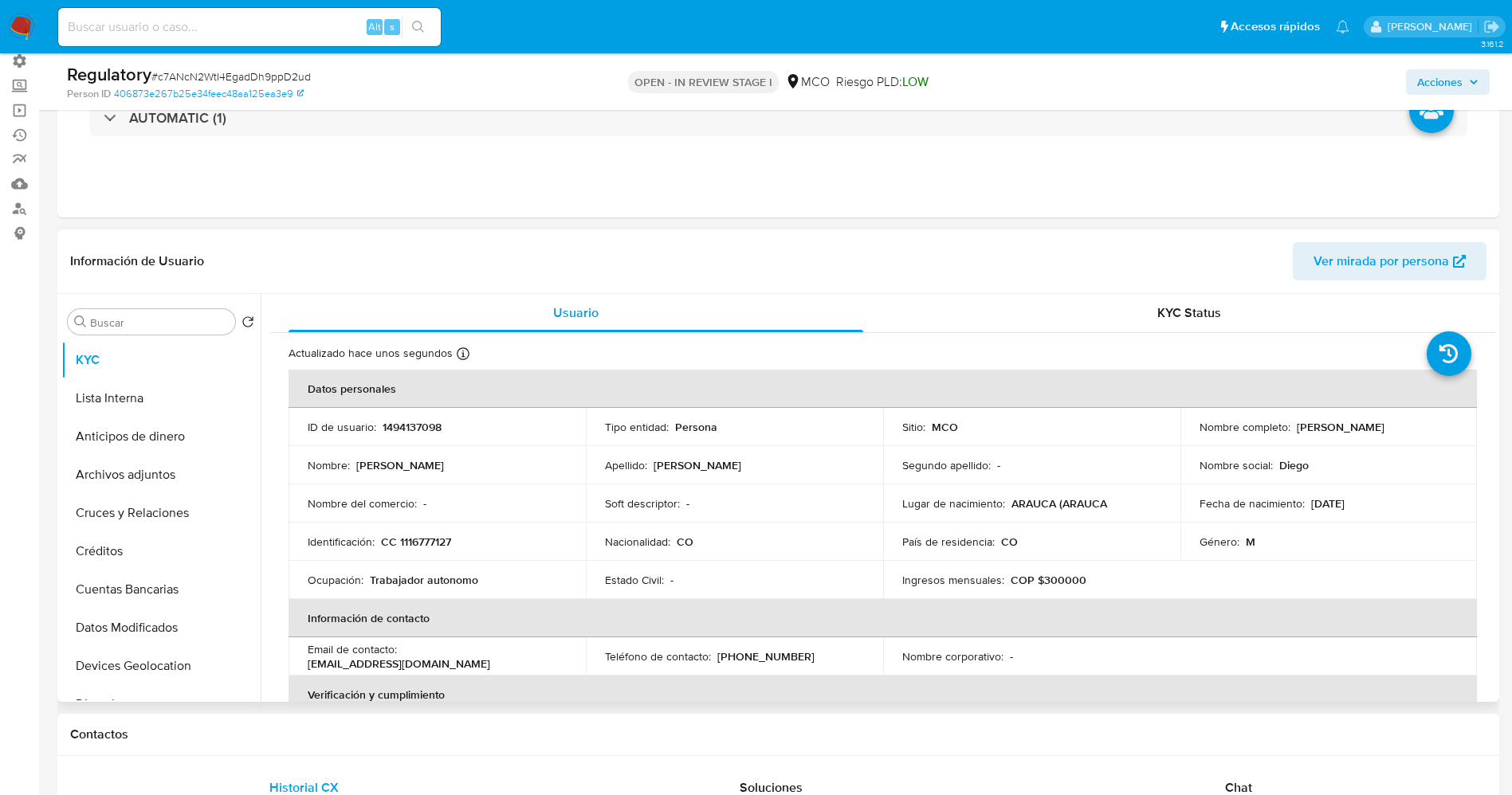
drag, startPoint x: 1288, startPoint y: 428, endPoint x: 1455, endPoint y: 428, distance: 167.0
click at [1455, 428] on td "Nombre completo : Juan Diego Alejand Mora Rozo" at bounding box center [1329, 426] width 298 height 38
copy div "Juan Diego Alejand Mora Rozo"
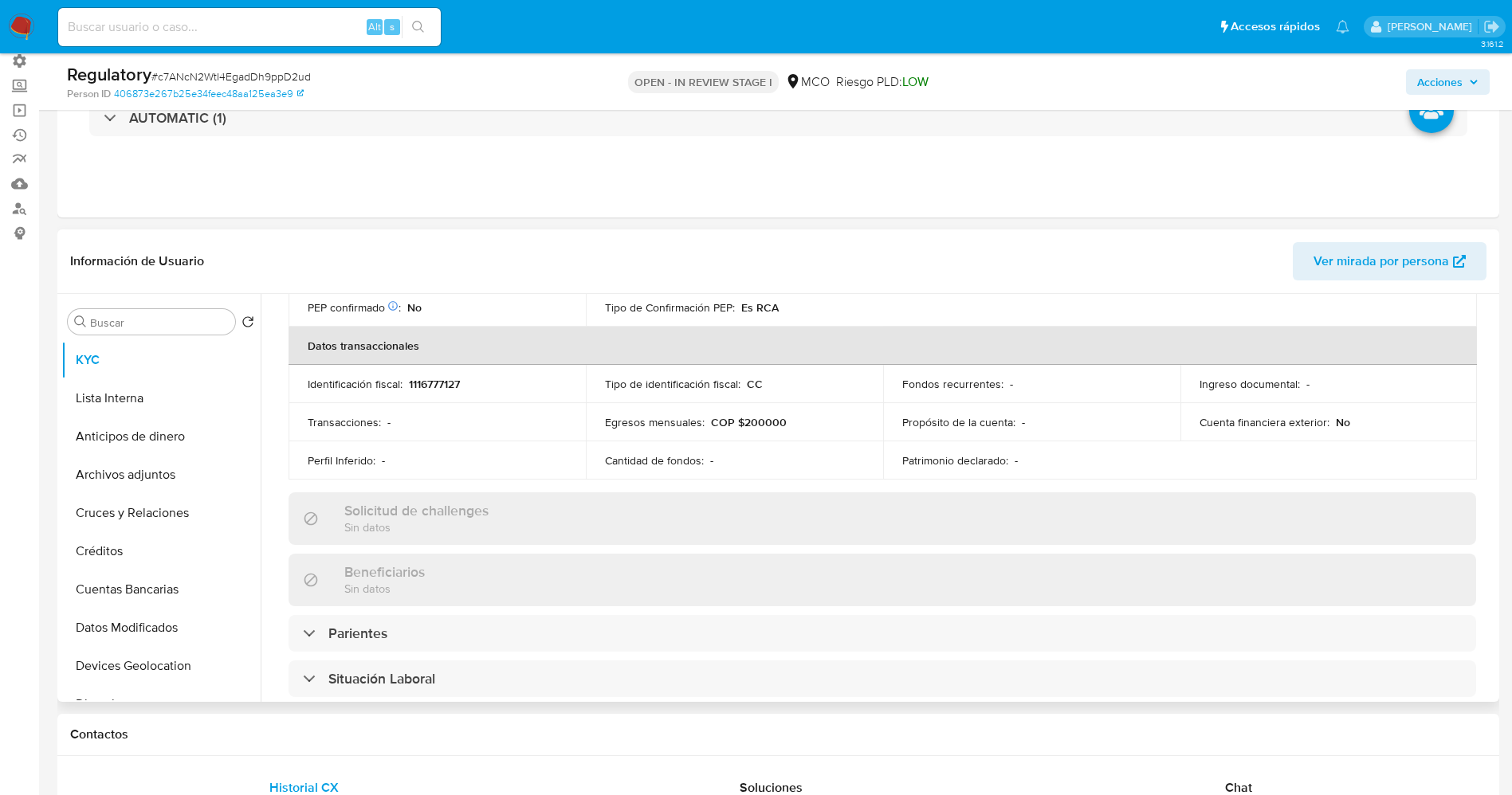
scroll to position [597, 0]
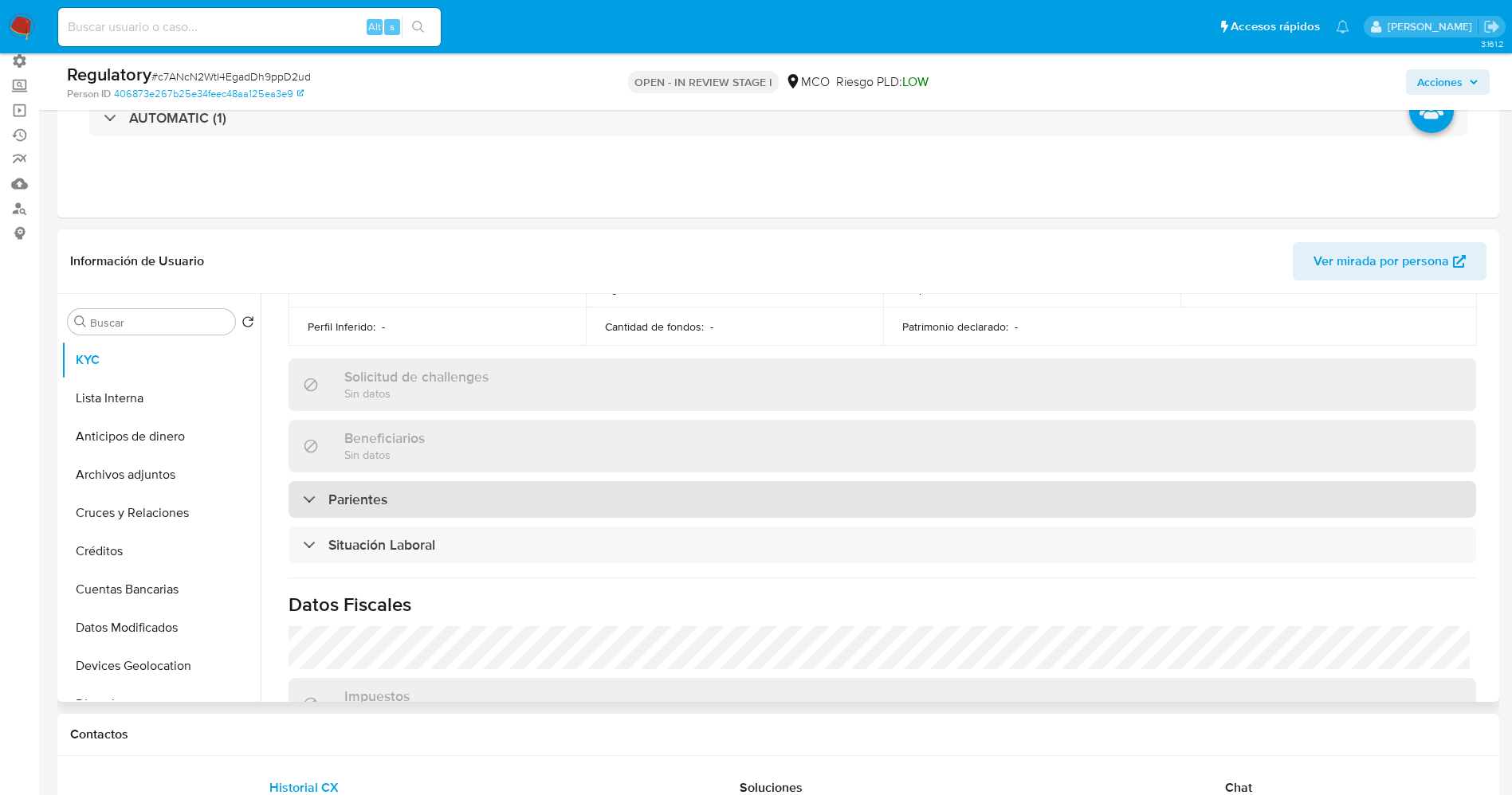
click at [442, 517] on div "Parientes" at bounding box center [882, 499] width 1187 height 37
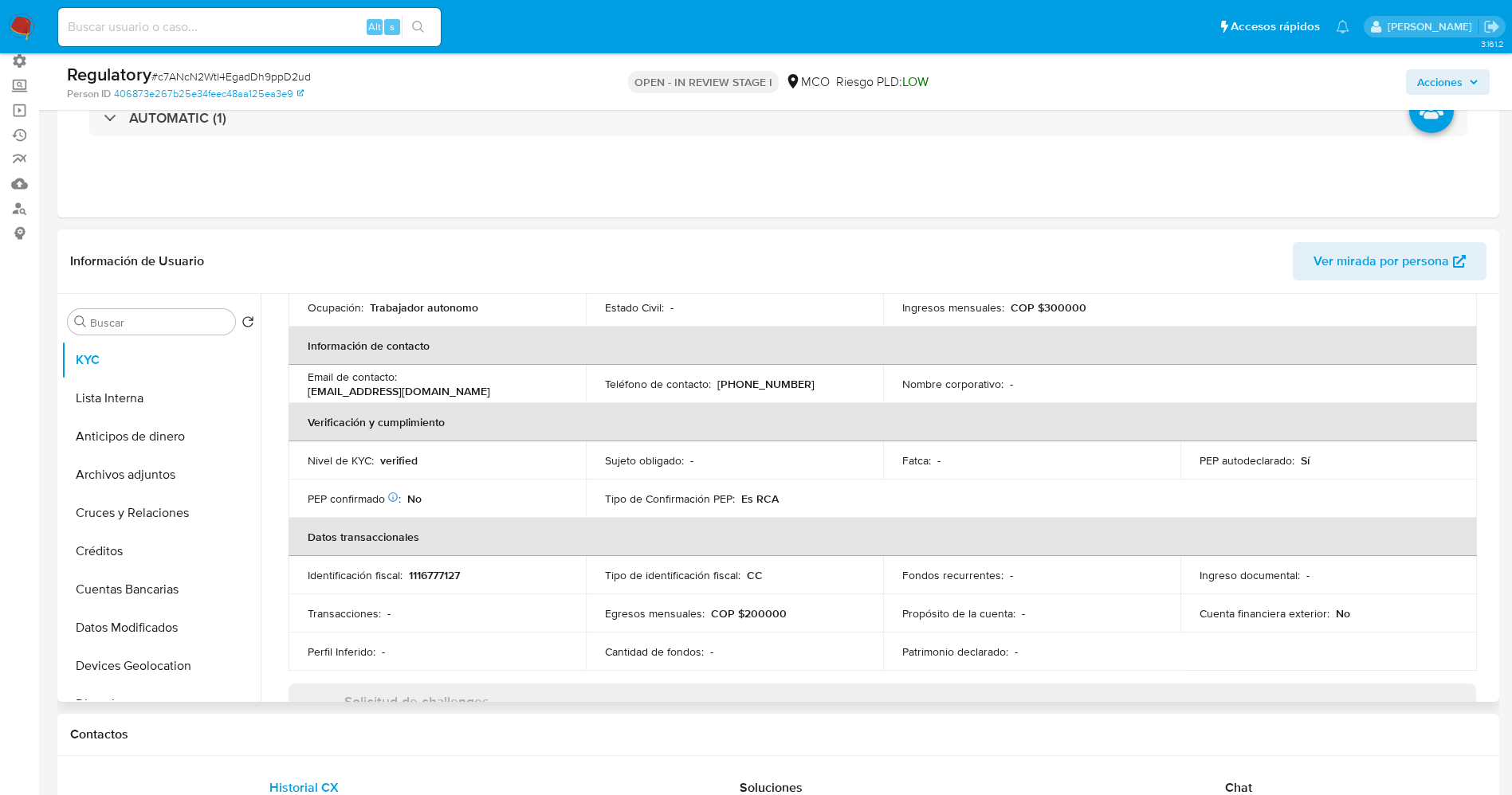
scroll to position [0, 0]
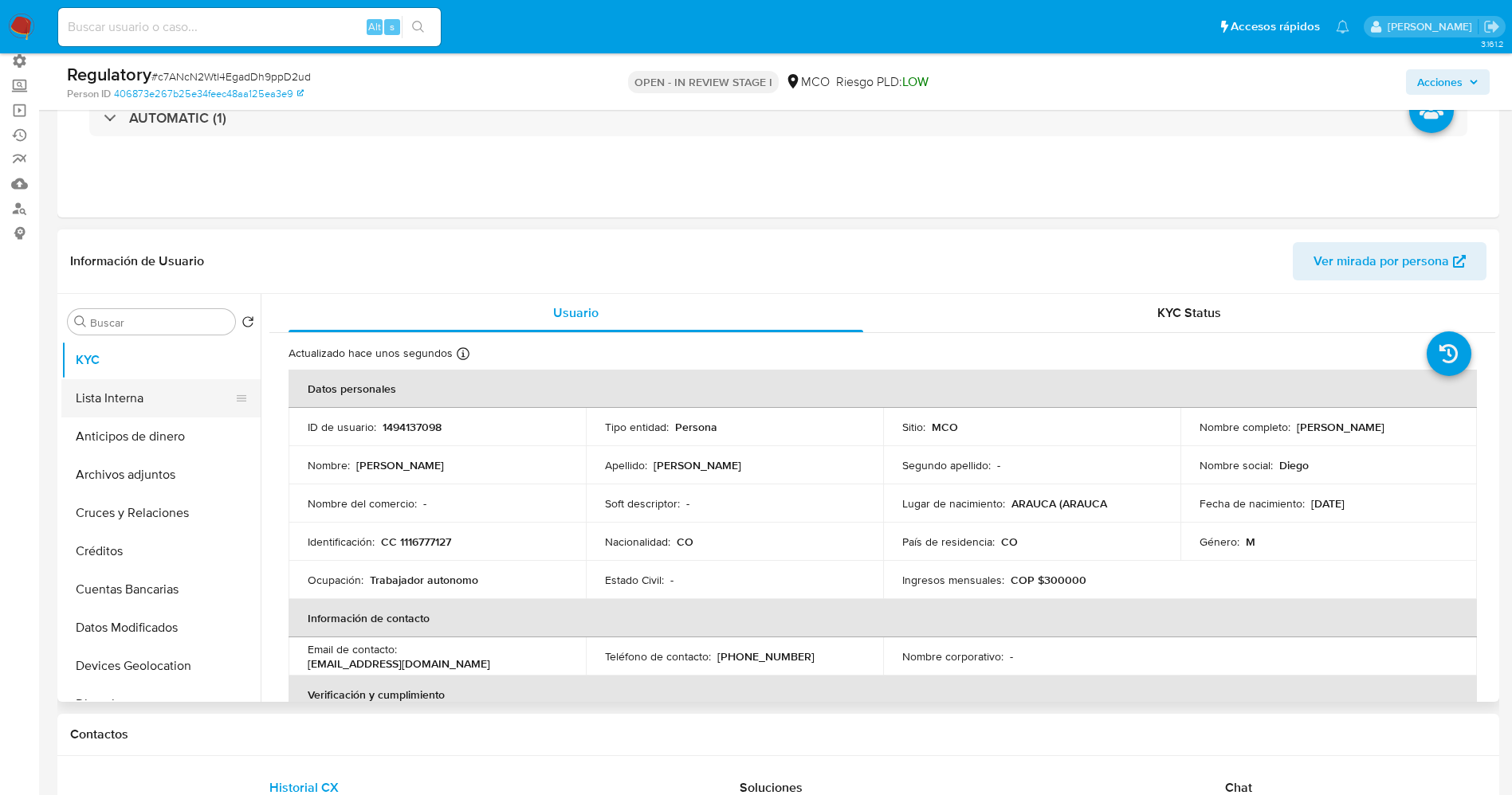
click at [145, 396] on button "Lista Interna" at bounding box center [154, 398] width 187 height 38
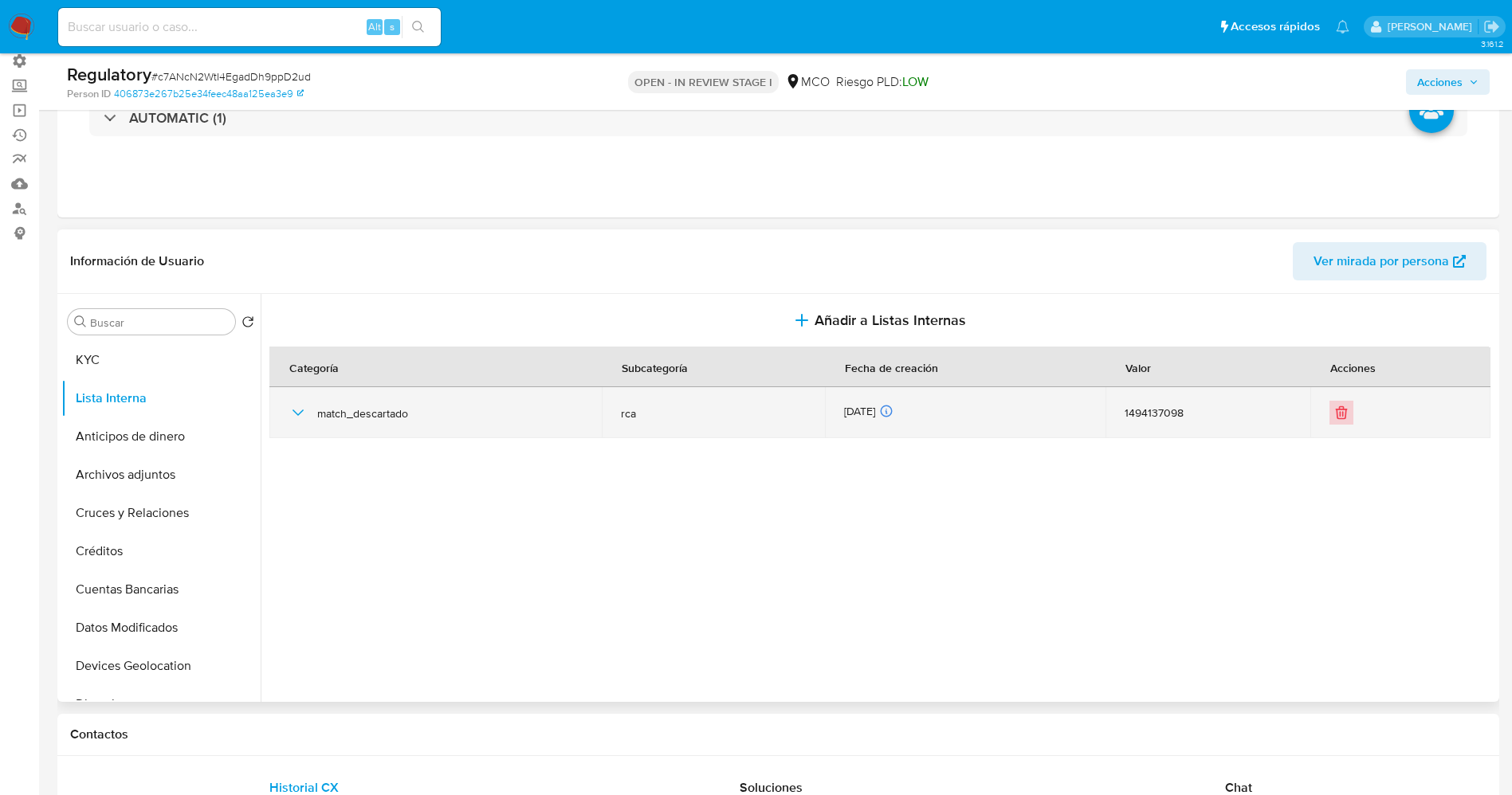
click at [1335, 411] on icon "Eliminar" at bounding box center [1341, 412] width 16 height 16
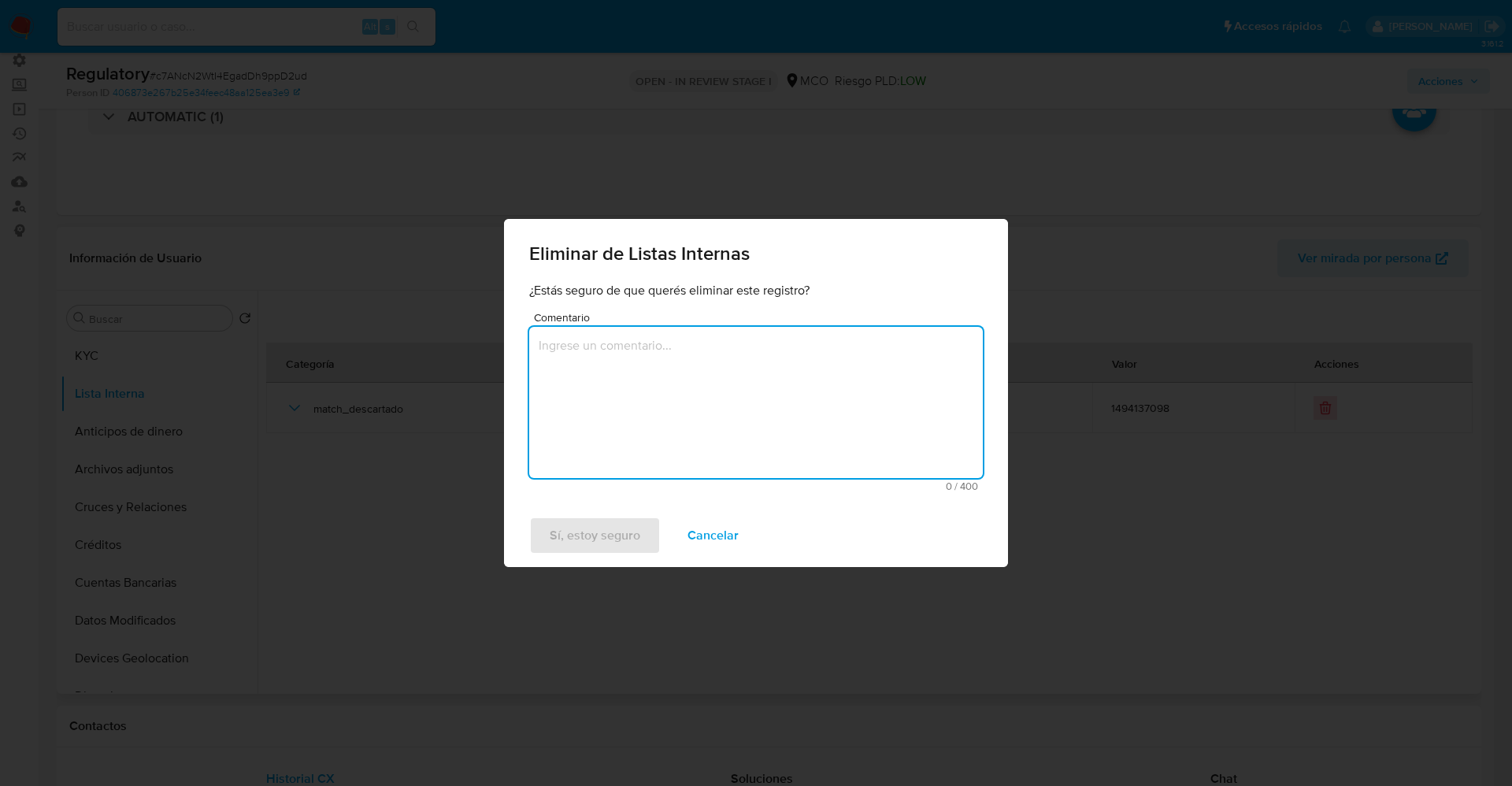
click at [795, 358] on textarea "Comentario" at bounding box center [756, 402] width 454 height 151
type textarea "S"
type textarea "error."
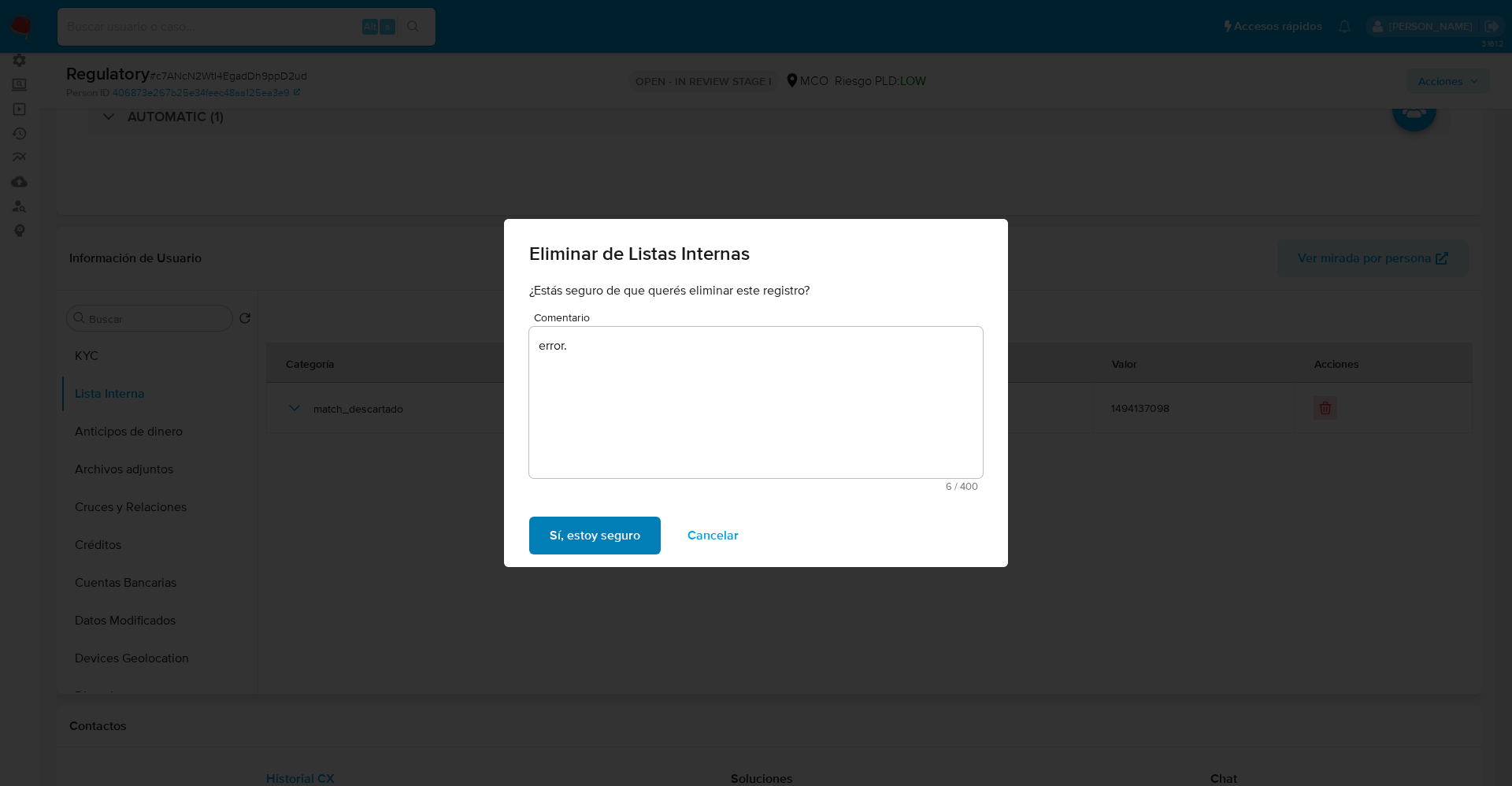
click at [569, 522] on span "Sí, estoy seguro" at bounding box center [595, 535] width 91 height 34
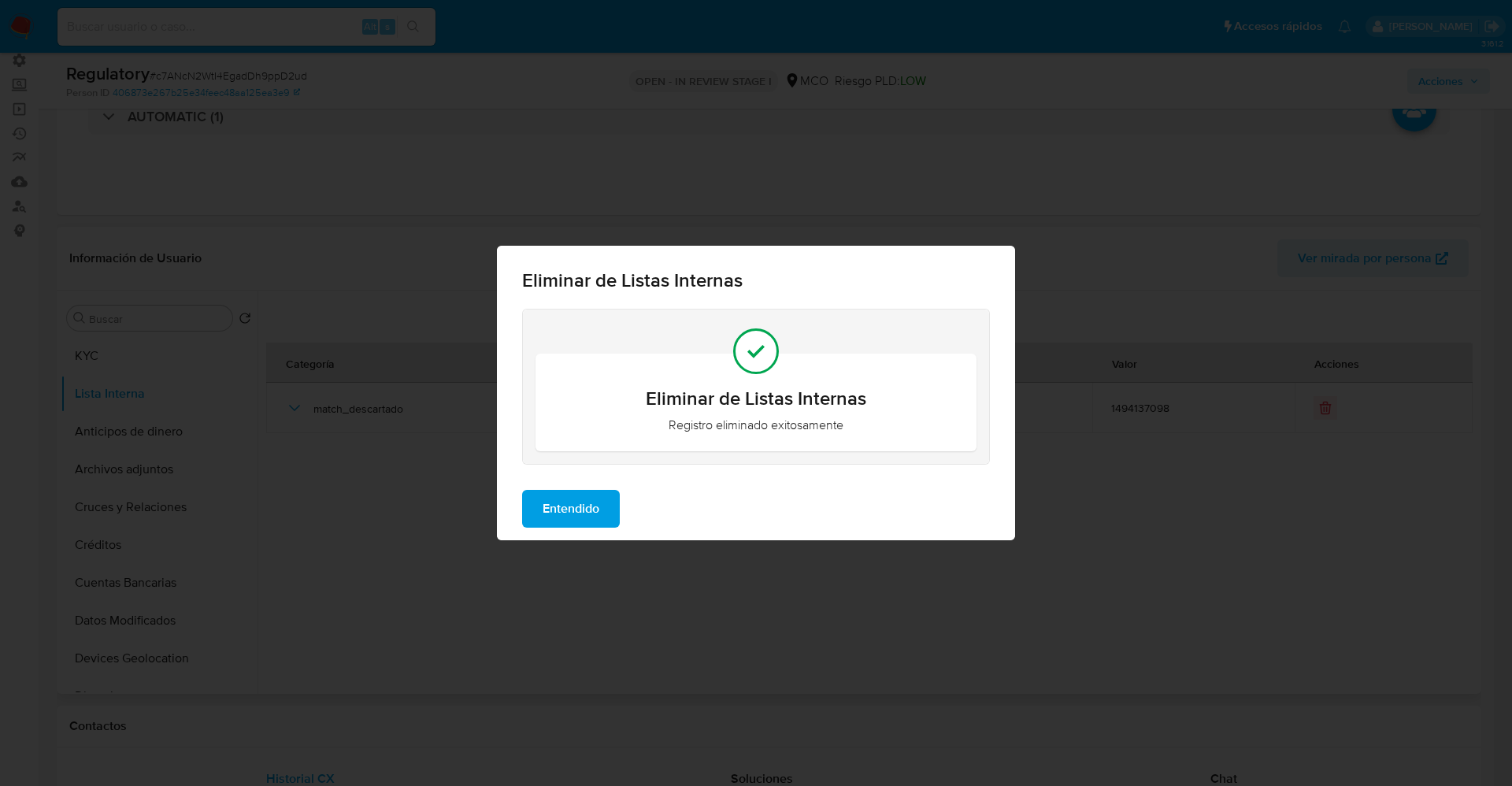
click at [585, 497] on span "Entendido" at bounding box center [571, 508] width 57 height 34
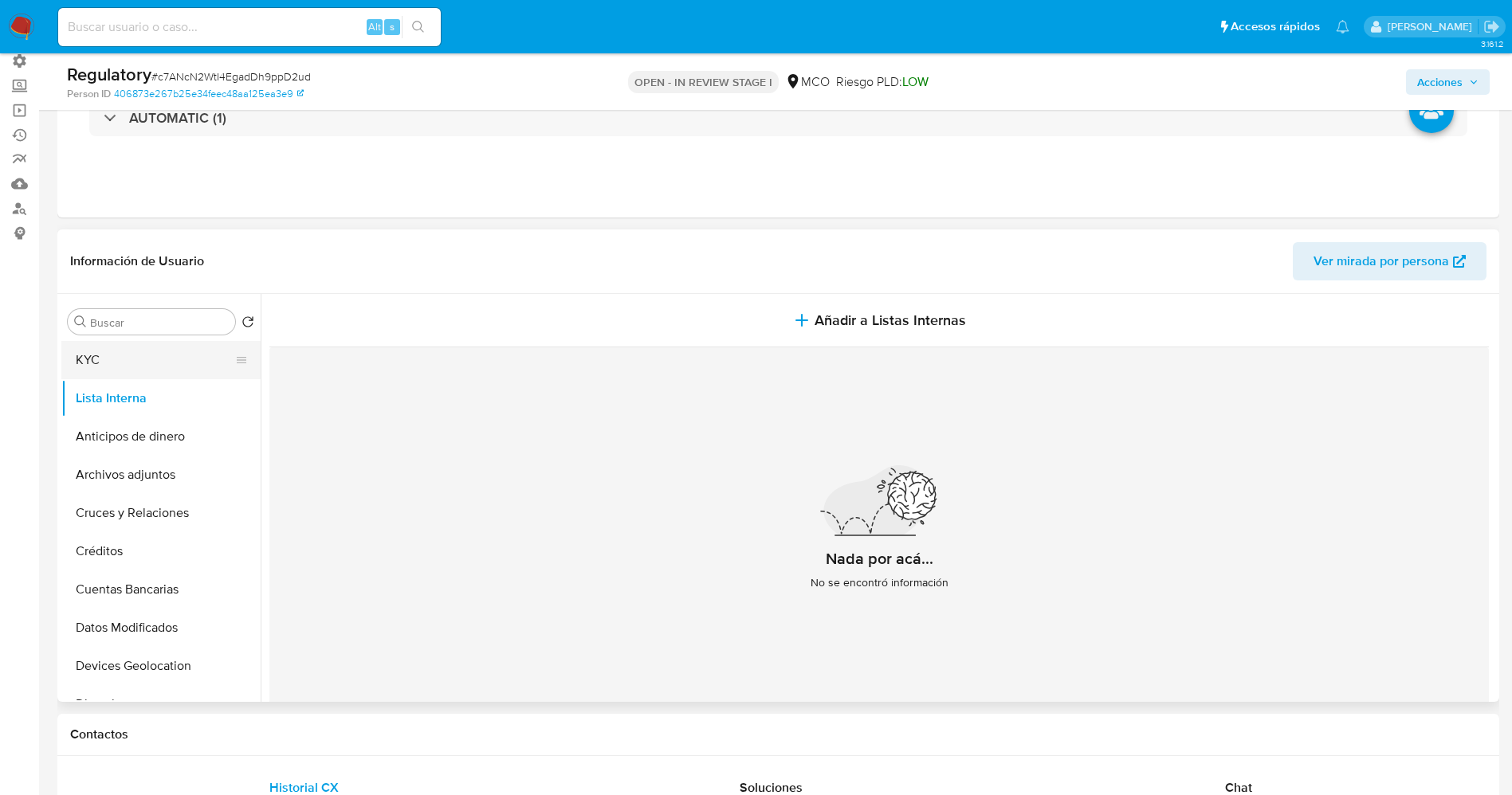
click at [98, 355] on button "KYC" at bounding box center [154, 359] width 187 height 38
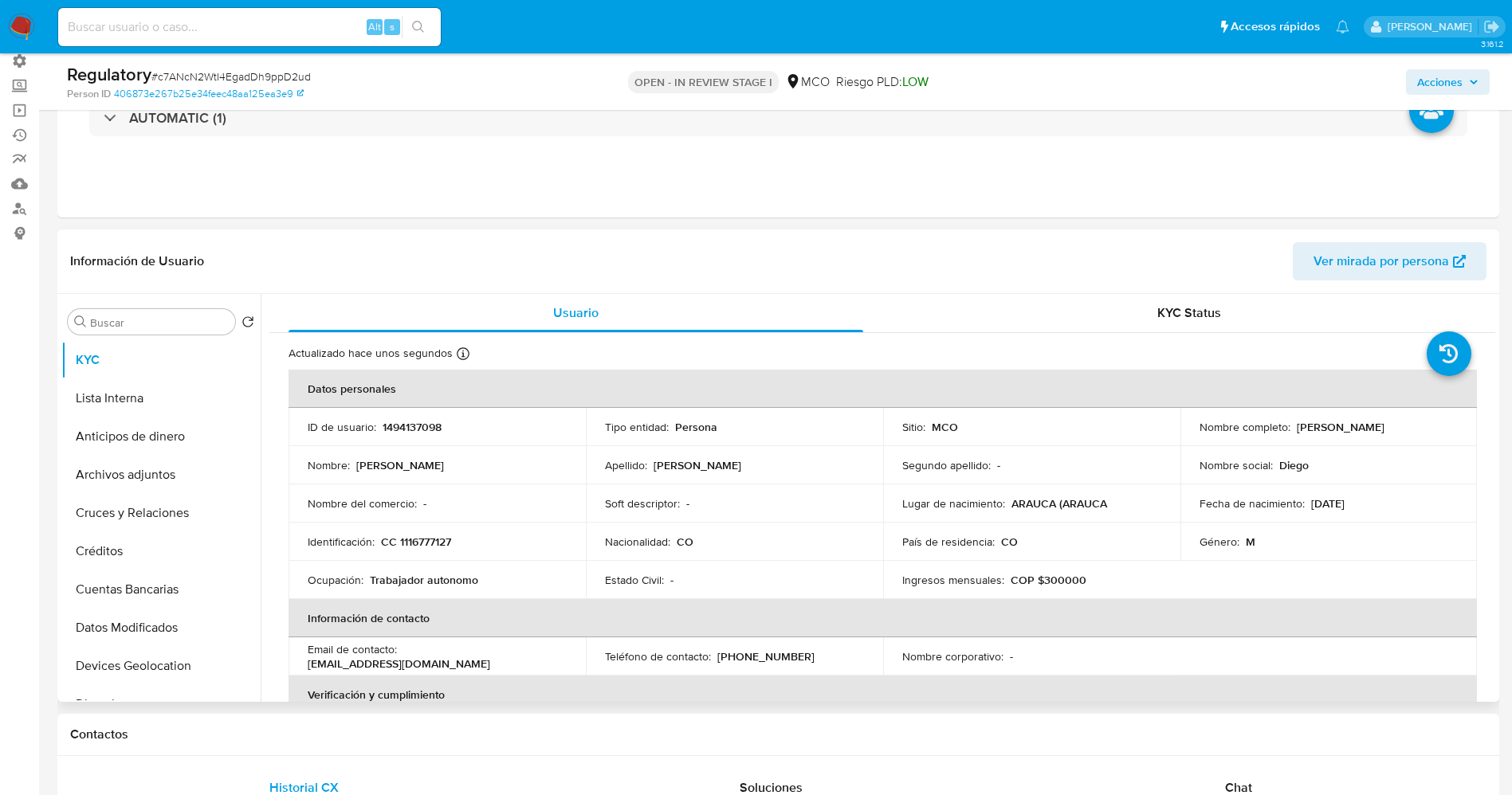
drag, startPoint x: 1291, startPoint y: 431, endPoint x: 1455, endPoint y: 428, distance: 164.0
click at [1455, 428] on td "Nombre completo : Juan Diego Alejand Mora Rozo" at bounding box center [1329, 426] width 298 height 38
copy p "Juan Diego Alejand Mora Rozo"
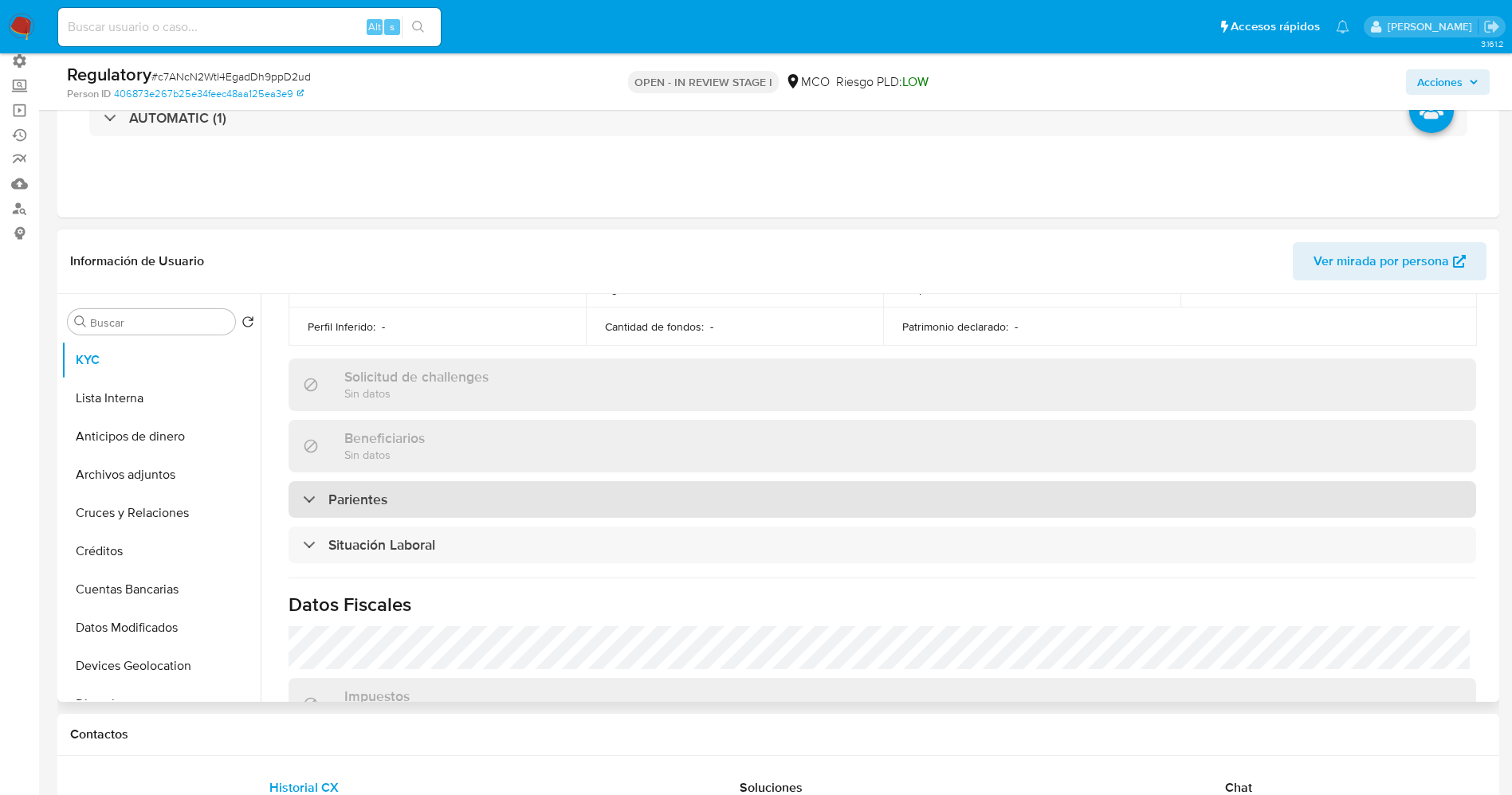
click at [387, 500] on h3 "Parientes" at bounding box center [358, 499] width 59 height 18
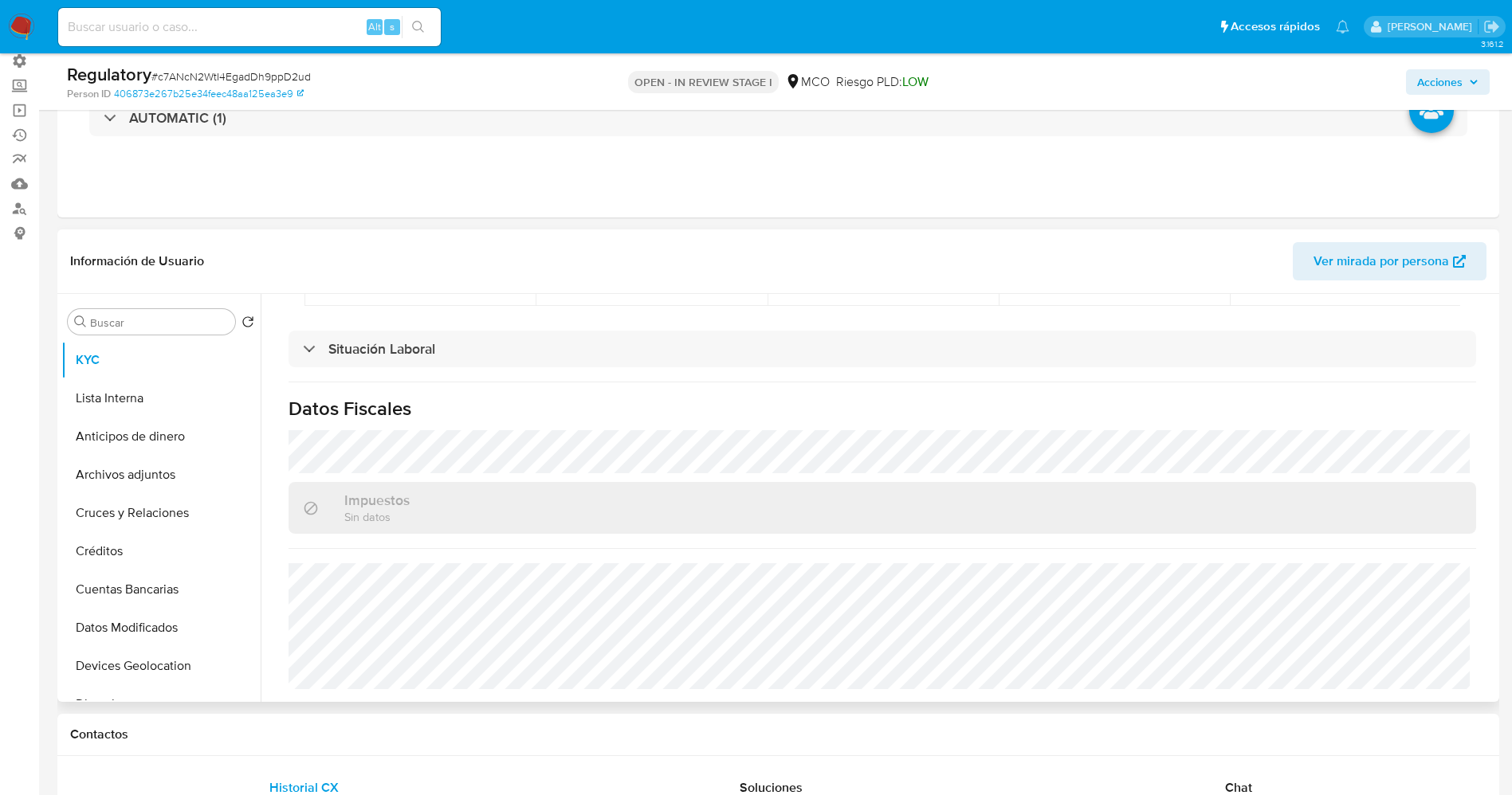
scroll to position [815, 0]
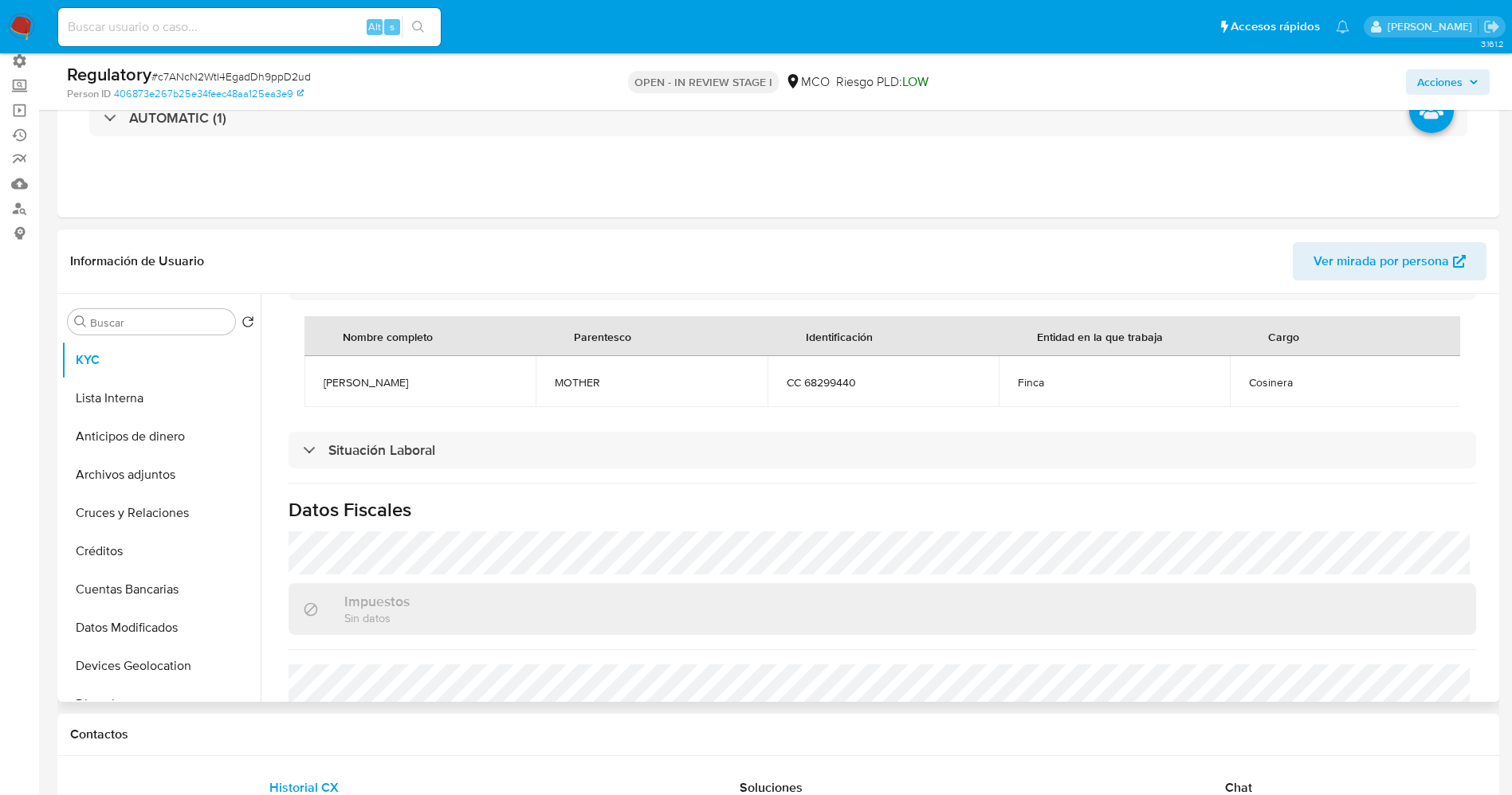
drag, startPoint x: 356, startPoint y: 375, endPoint x: 438, endPoint y: 378, distance: 82.1
click at [480, 388] on td "Yensi viviana Rozo sanchez" at bounding box center [420, 381] width 231 height 51
copy span "Yensi viviana Rozo sanchez"
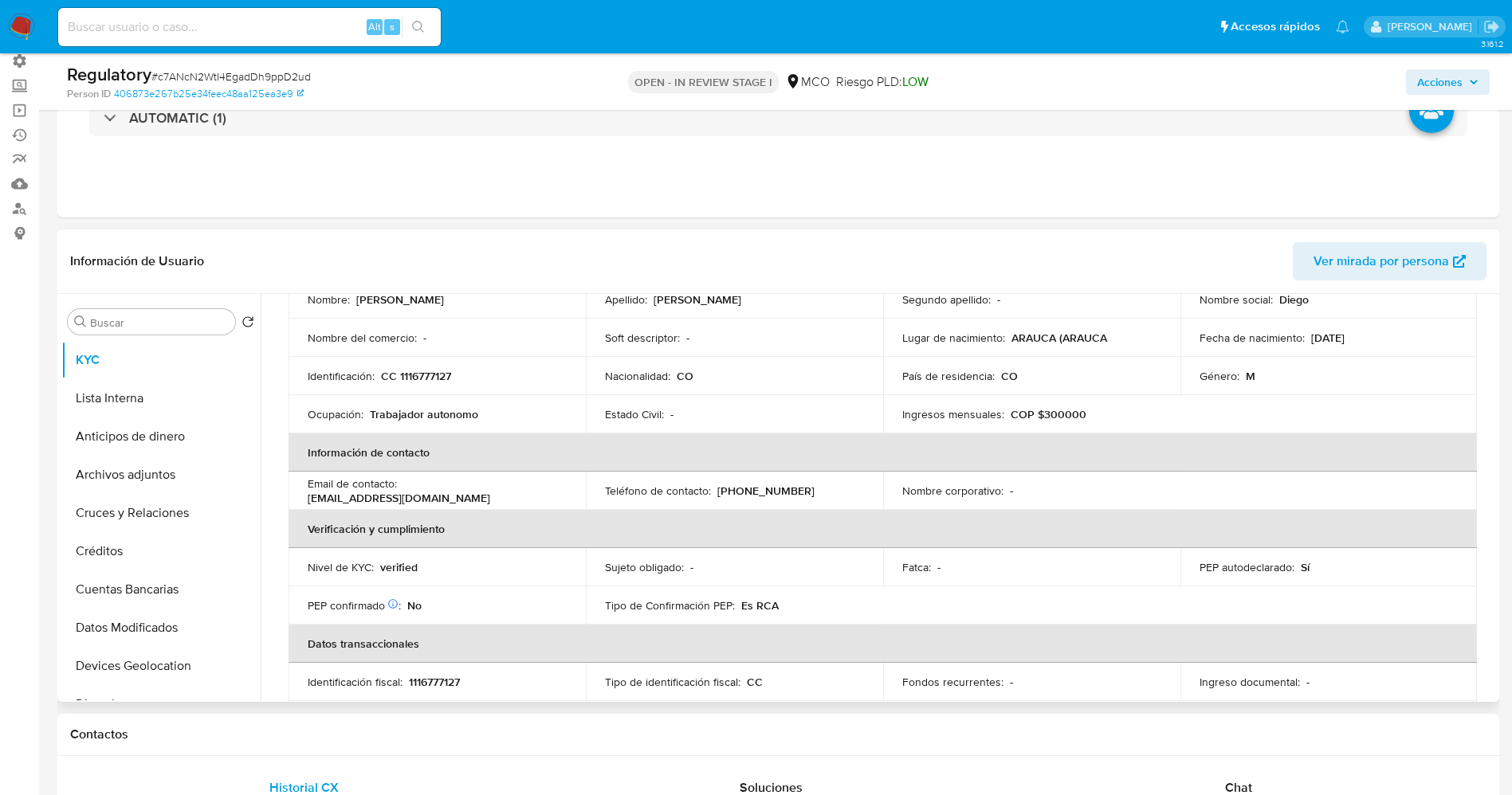
scroll to position [0, 0]
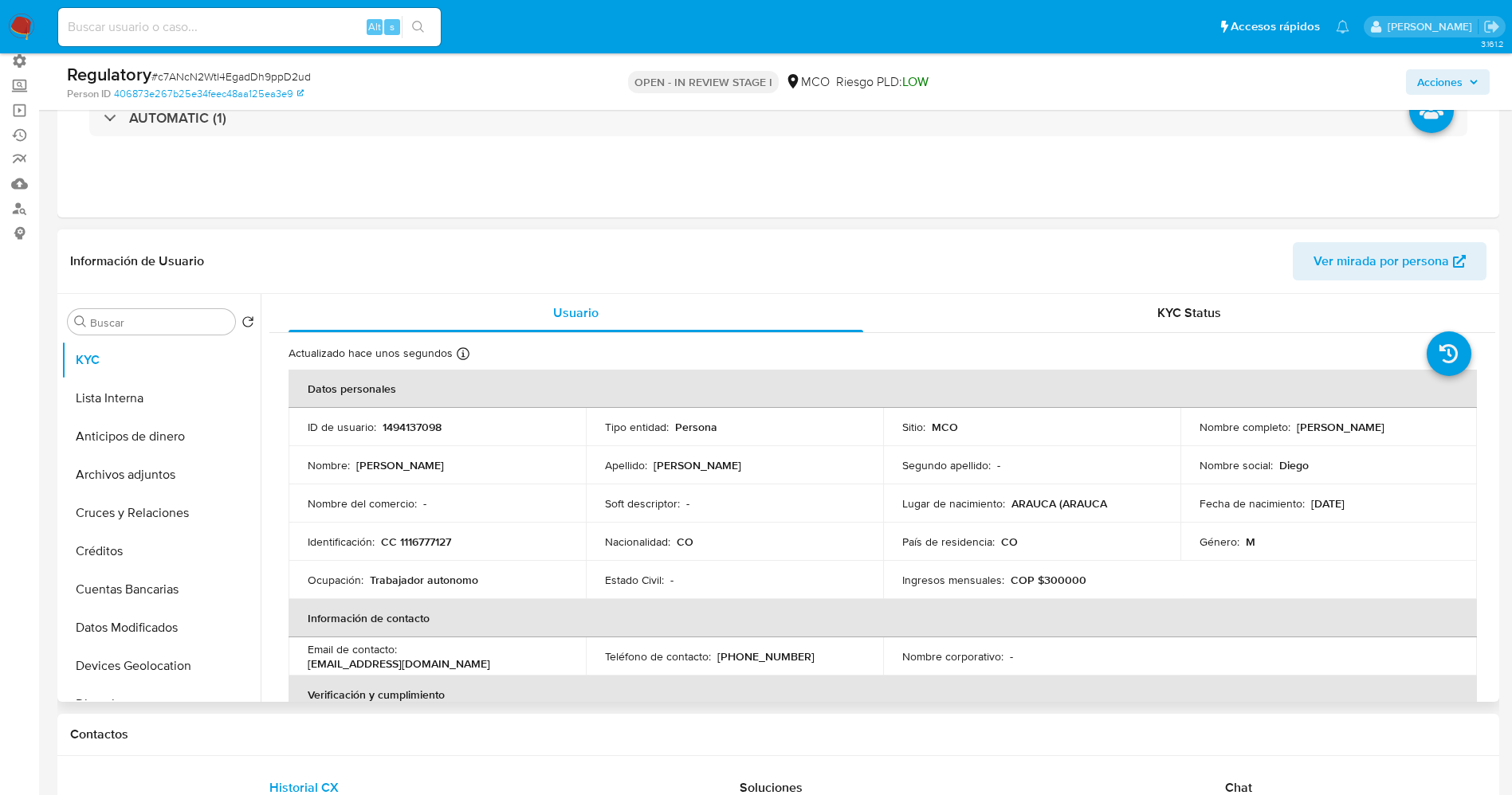
drag, startPoint x: 1291, startPoint y: 424, endPoint x: 1455, endPoint y: 432, distance: 164.2
click at [1455, 432] on td "Nombre completo : Juan Diego Alejand Mora Rozo" at bounding box center [1329, 426] width 298 height 38
copy p "Juan Diego Alejand Mora Rozo"
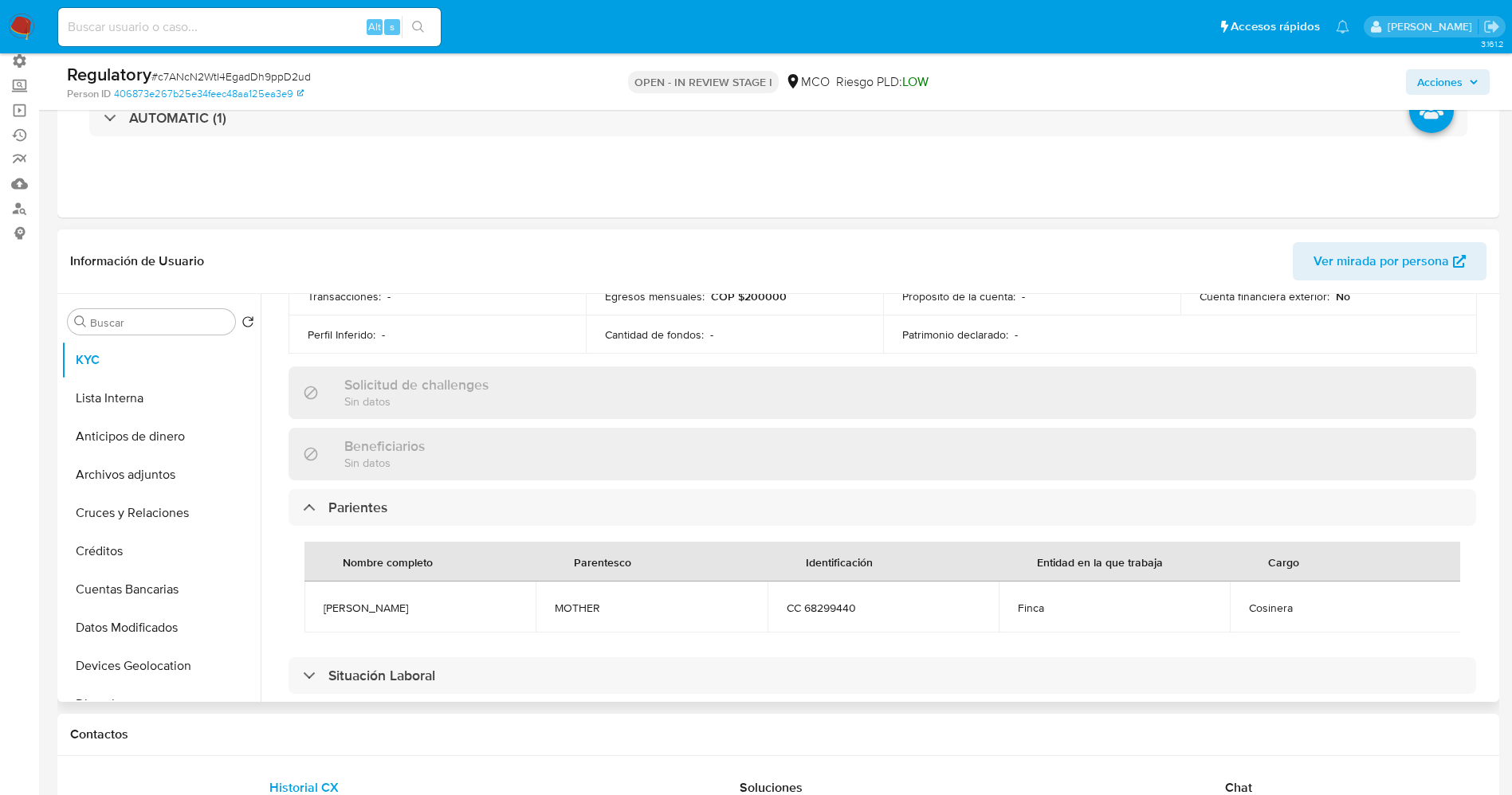
scroll to position [597, 0]
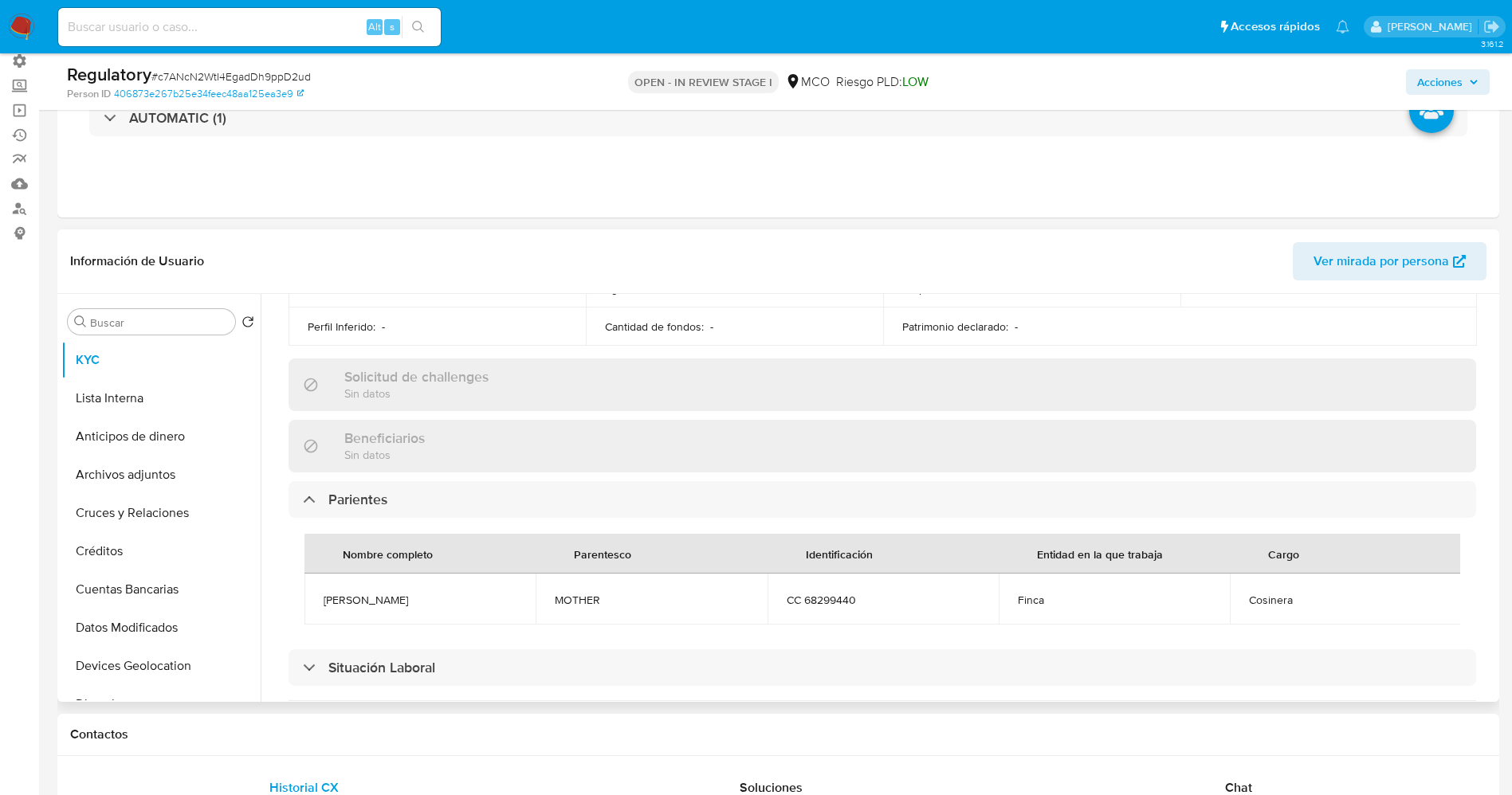
drag, startPoint x: 324, startPoint y: 590, endPoint x: 455, endPoint y: 616, distance: 133.6
click at [455, 616] on td "Yensi viviana Rozo sanchez" at bounding box center [420, 599] width 231 height 51
copy span "Yensi viviana Rozo sanchez"
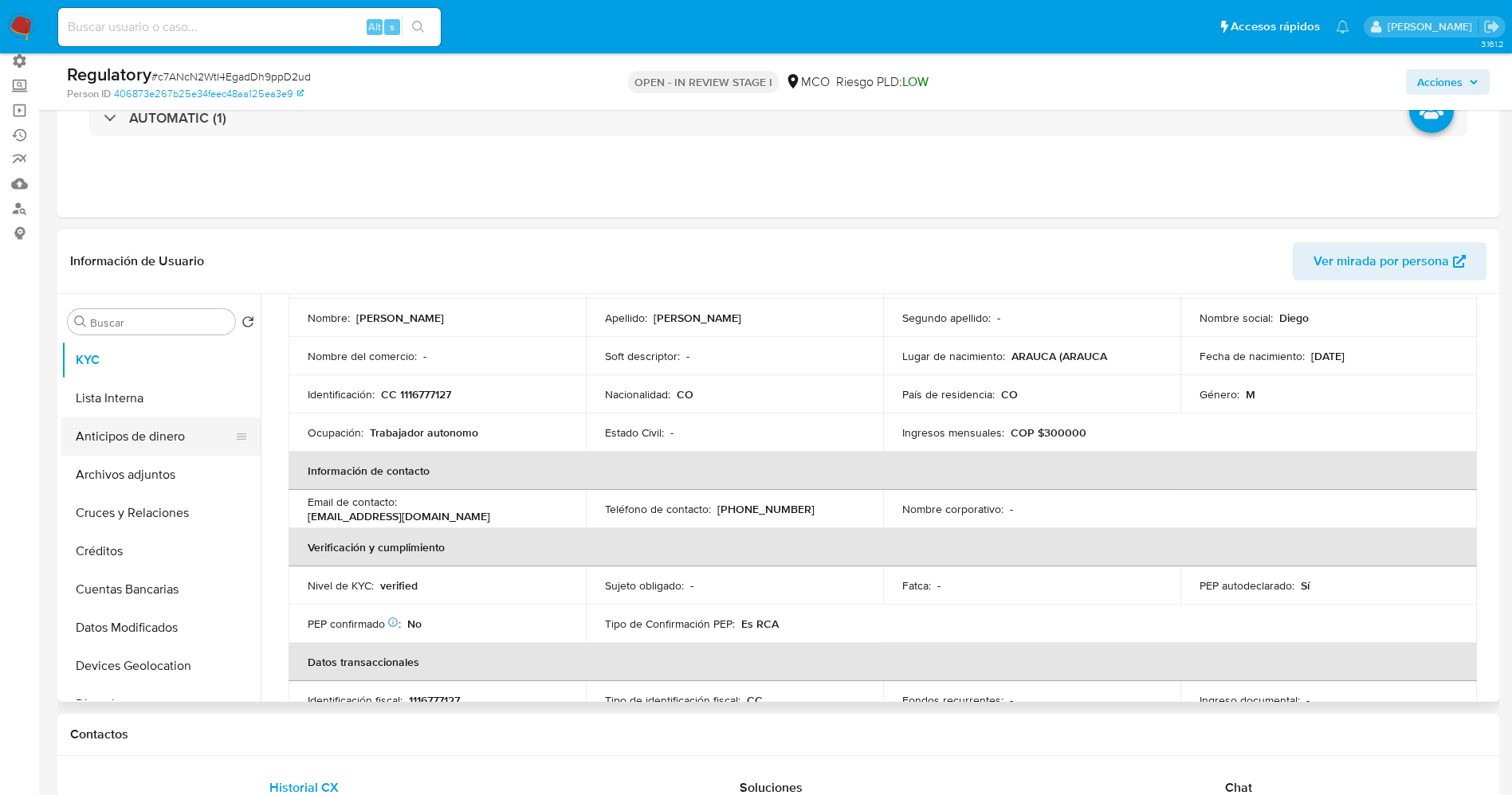
scroll to position [119, 0]
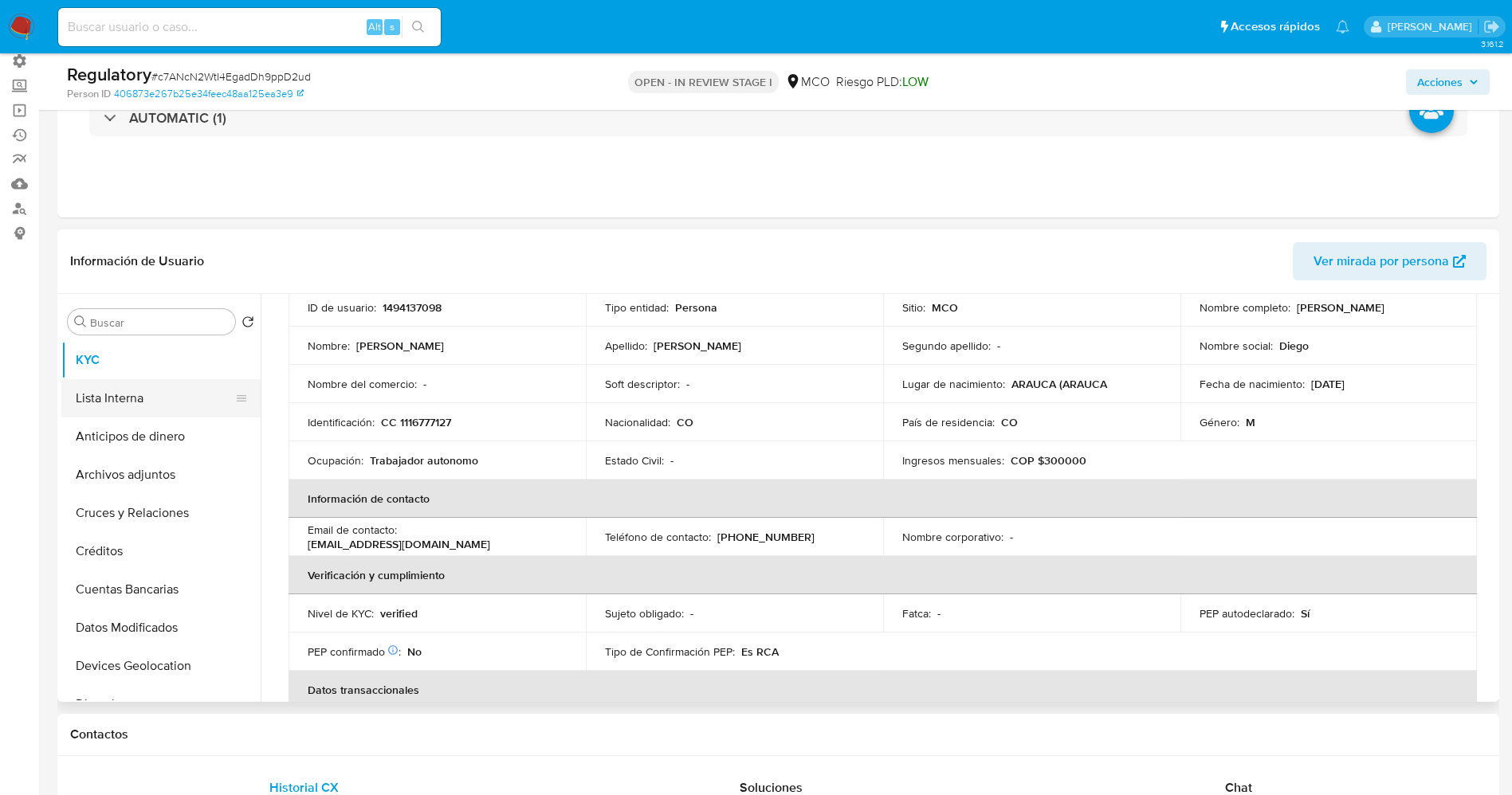
click at [109, 387] on button "Lista Interna" at bounding box center [154, 398] width 187 height 38
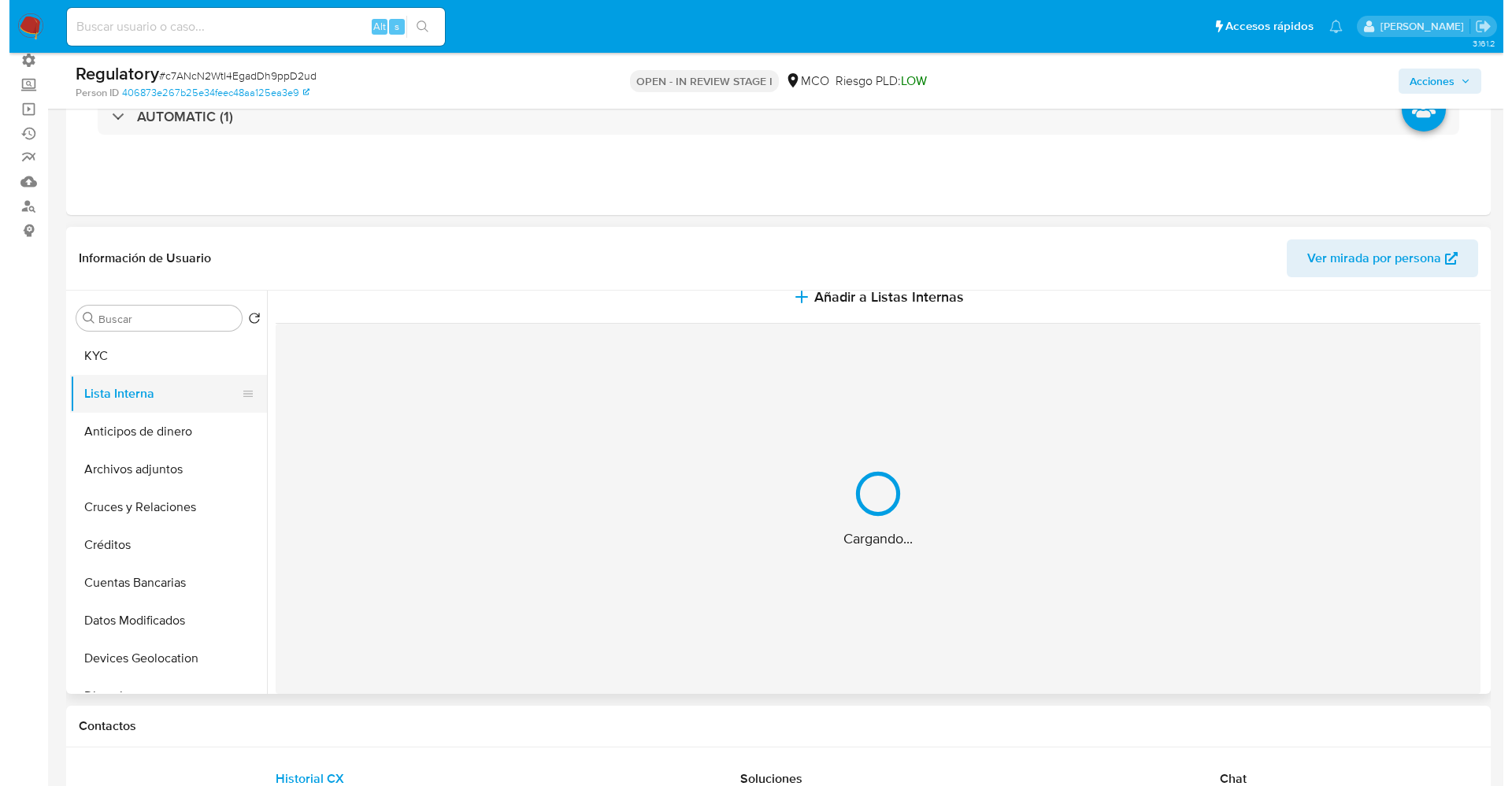
scroll to position [0, 0]
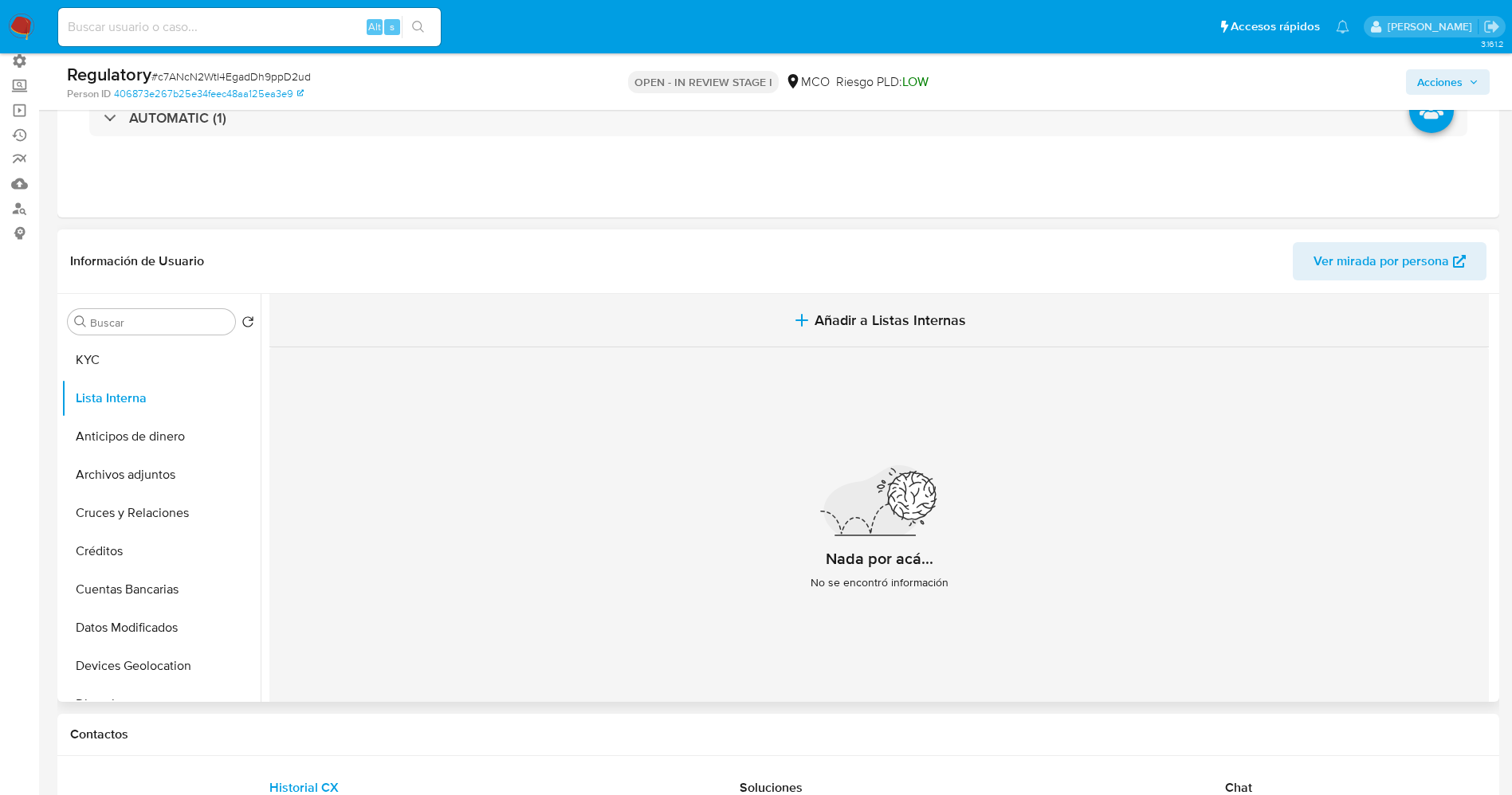
click at [858, 313] on span "Añadir a Listas Internas" at bounding box center [889, 320] width 151 height 18
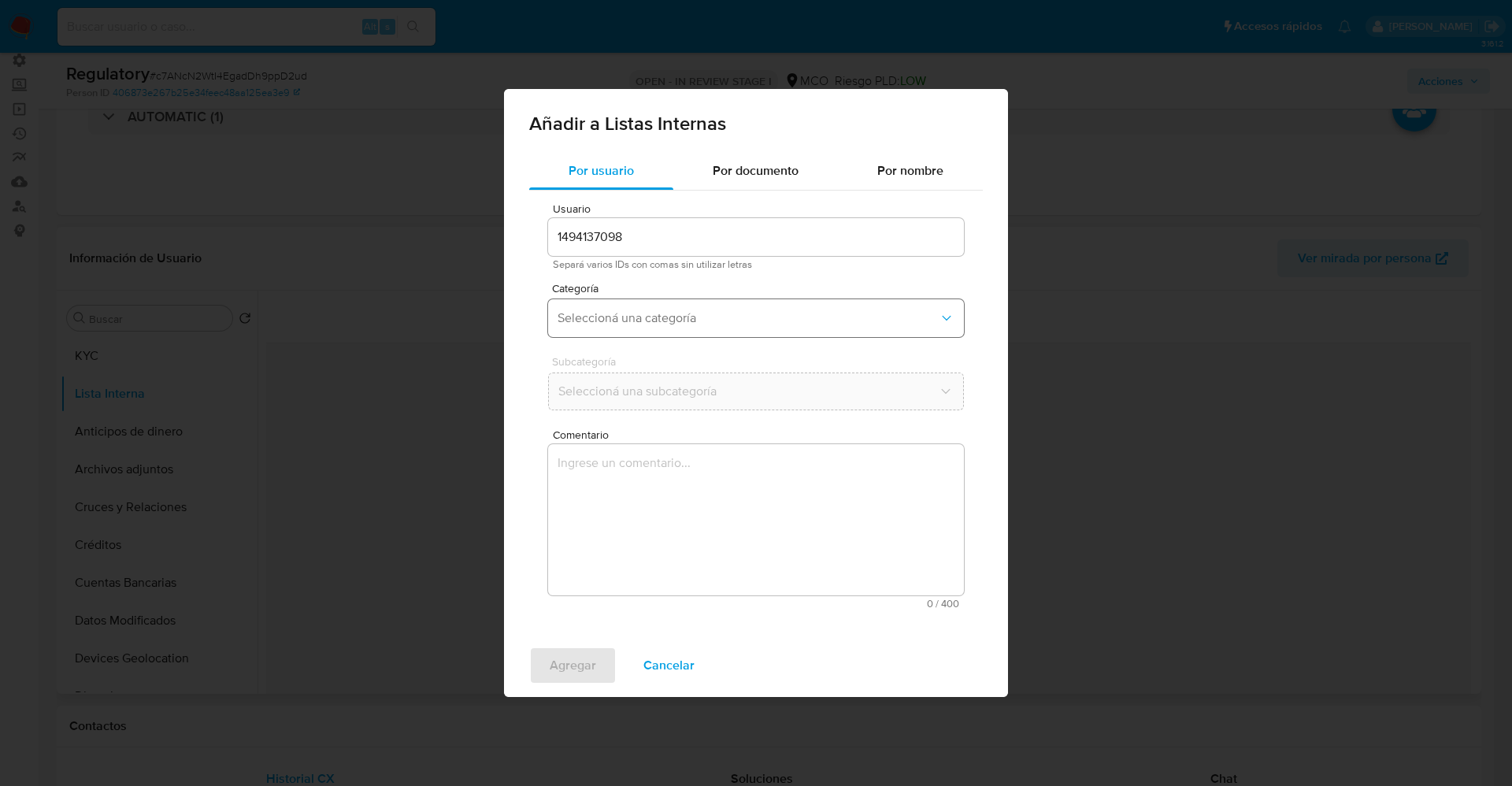
click at [674, 325] on span "Seleccioná una categoría" at bounding box center [748, 317] width 381 height 16
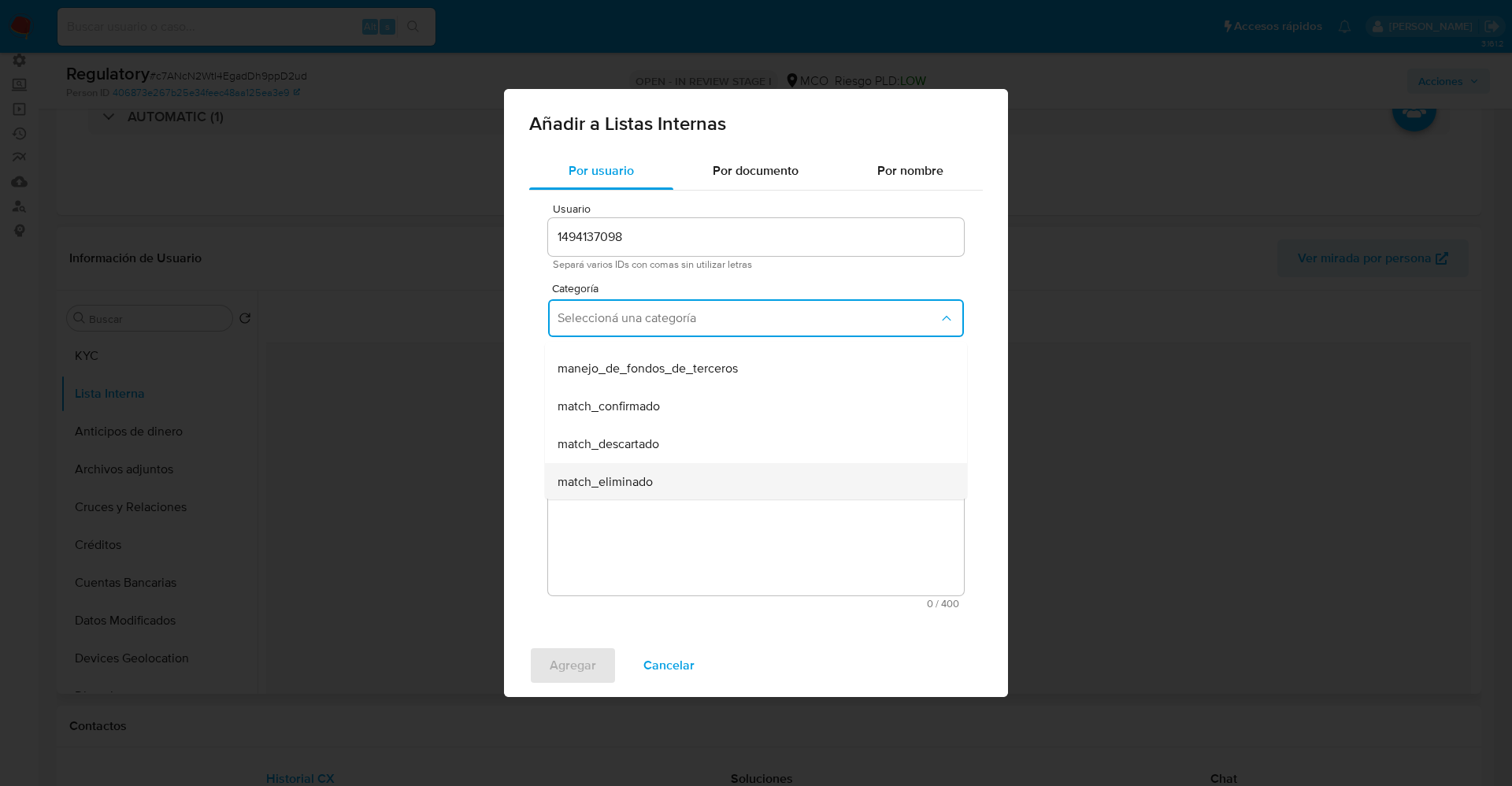
scroll to position [118, 0]
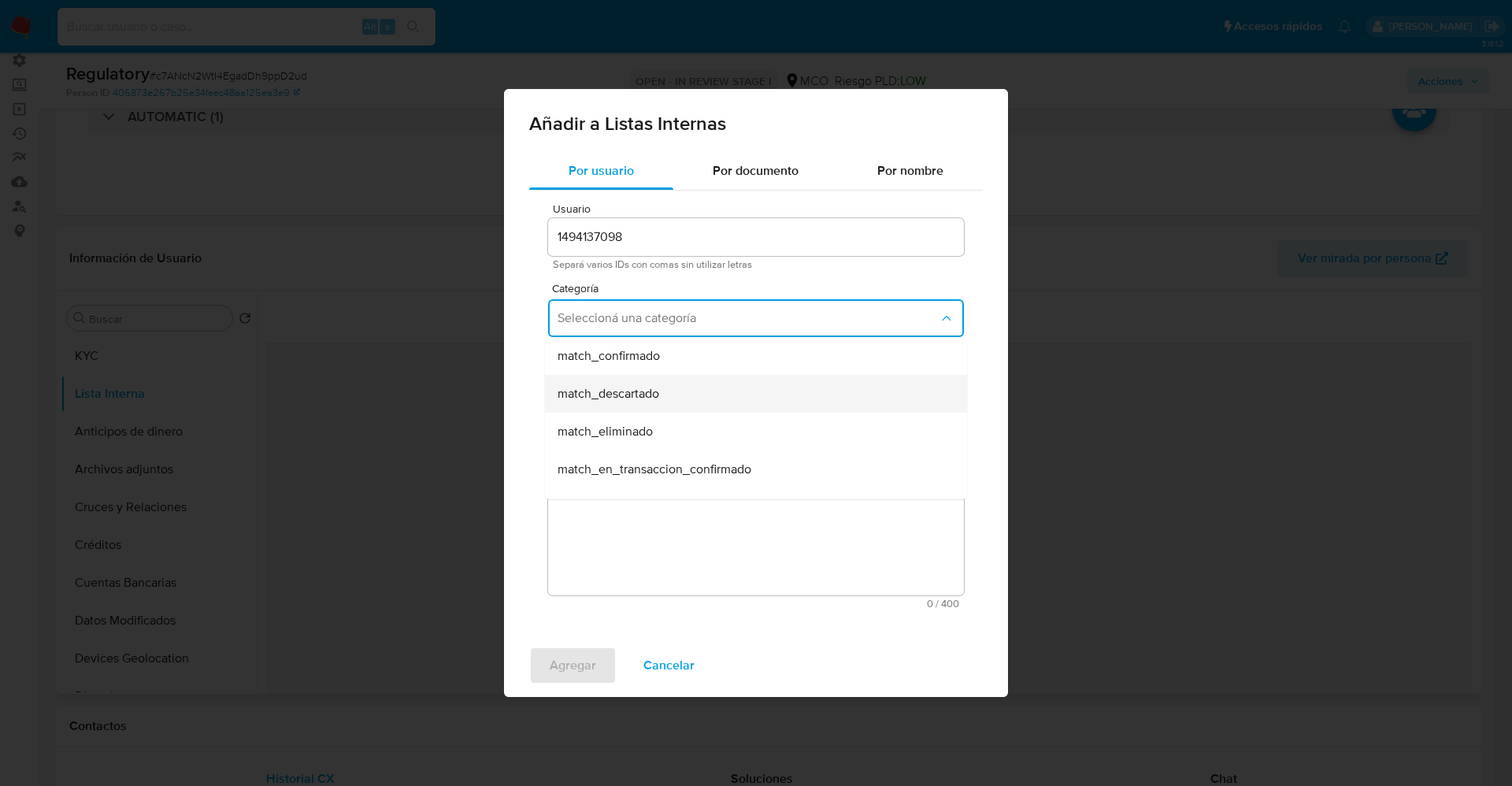
click at [660, 403] on div "match_descartado" at bounding box center [751, 393] width 387 height 38
drag, startPoint x: 666, startPoint y: 387, endPoint x: 669, endPoint y: 403, distance: 16.3
click at [667, 387] on span "Seleccioná una subcategoría" at bounding box center [748, 391] width 381 height 16
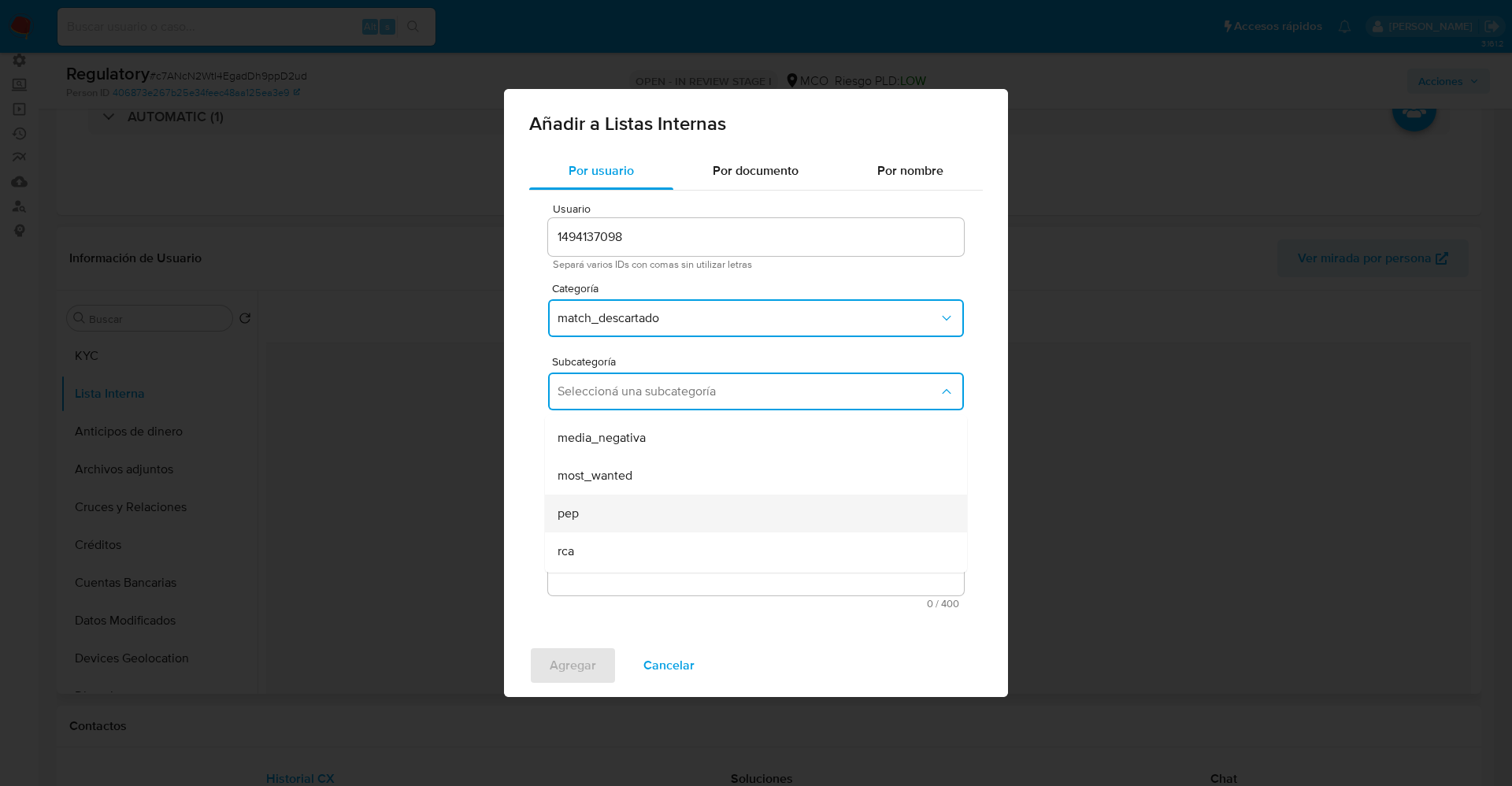
scroll to position [107, 0]
click at [644, 481] on div "pep" at bounding box center [751, 478] width 387 height 38
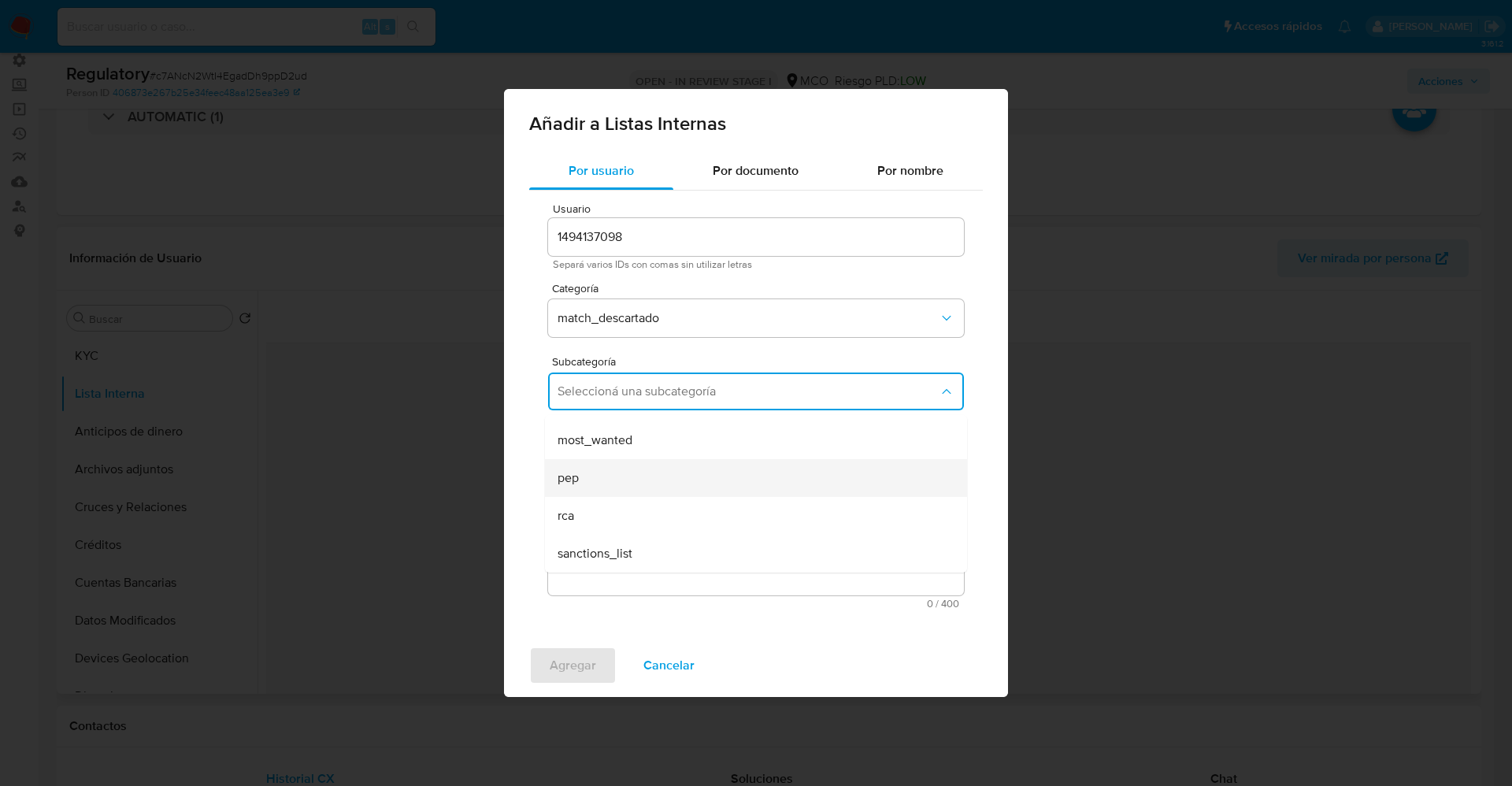
click at [644, 481] on textarea "Comentario" at bounding box center [756, 520] width 416 height 151
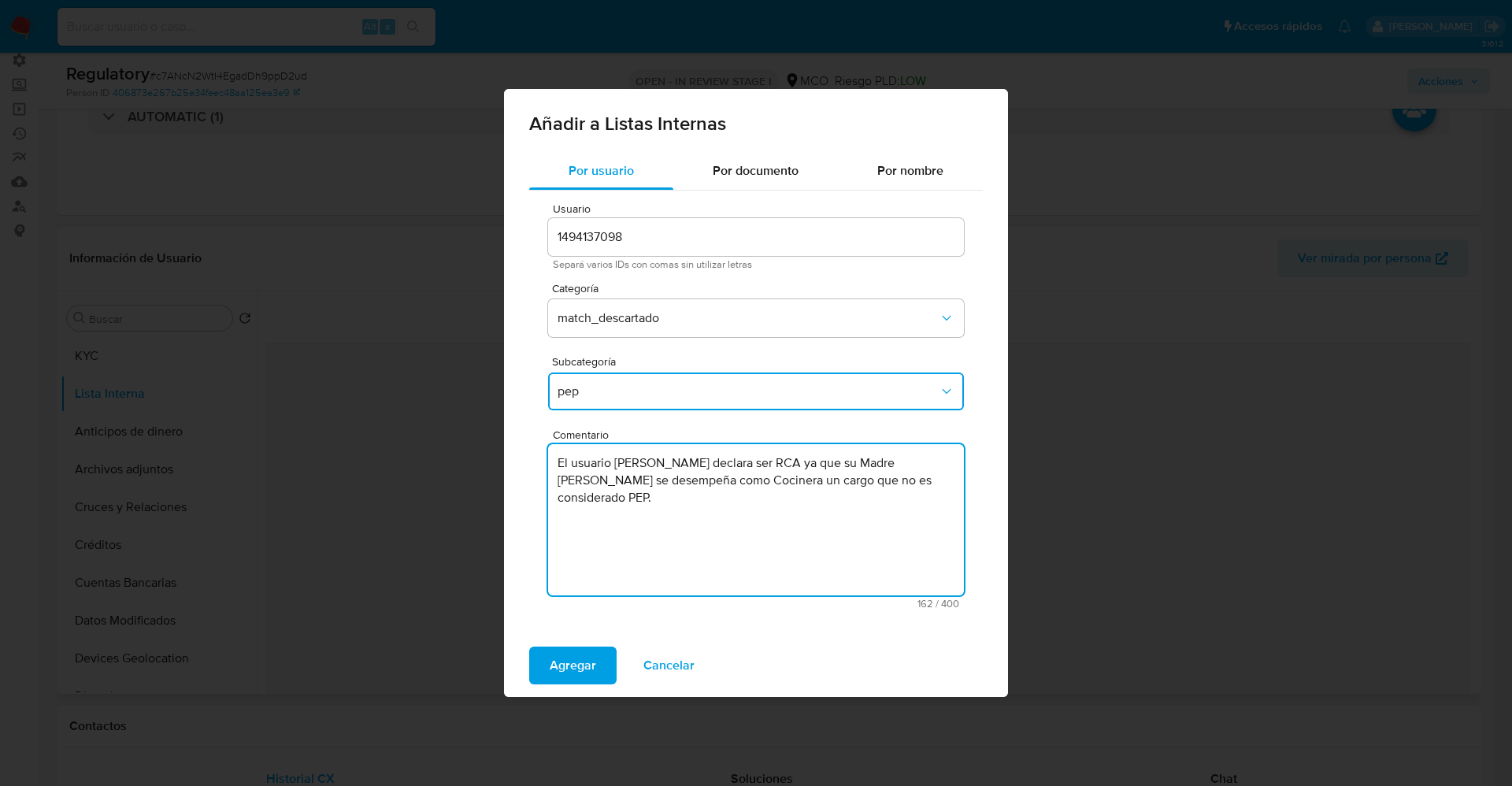
type textarea "El usuario Juan Diego Alejand Mora Rozo declara ser RCA ya que su Madre Yensi v…"
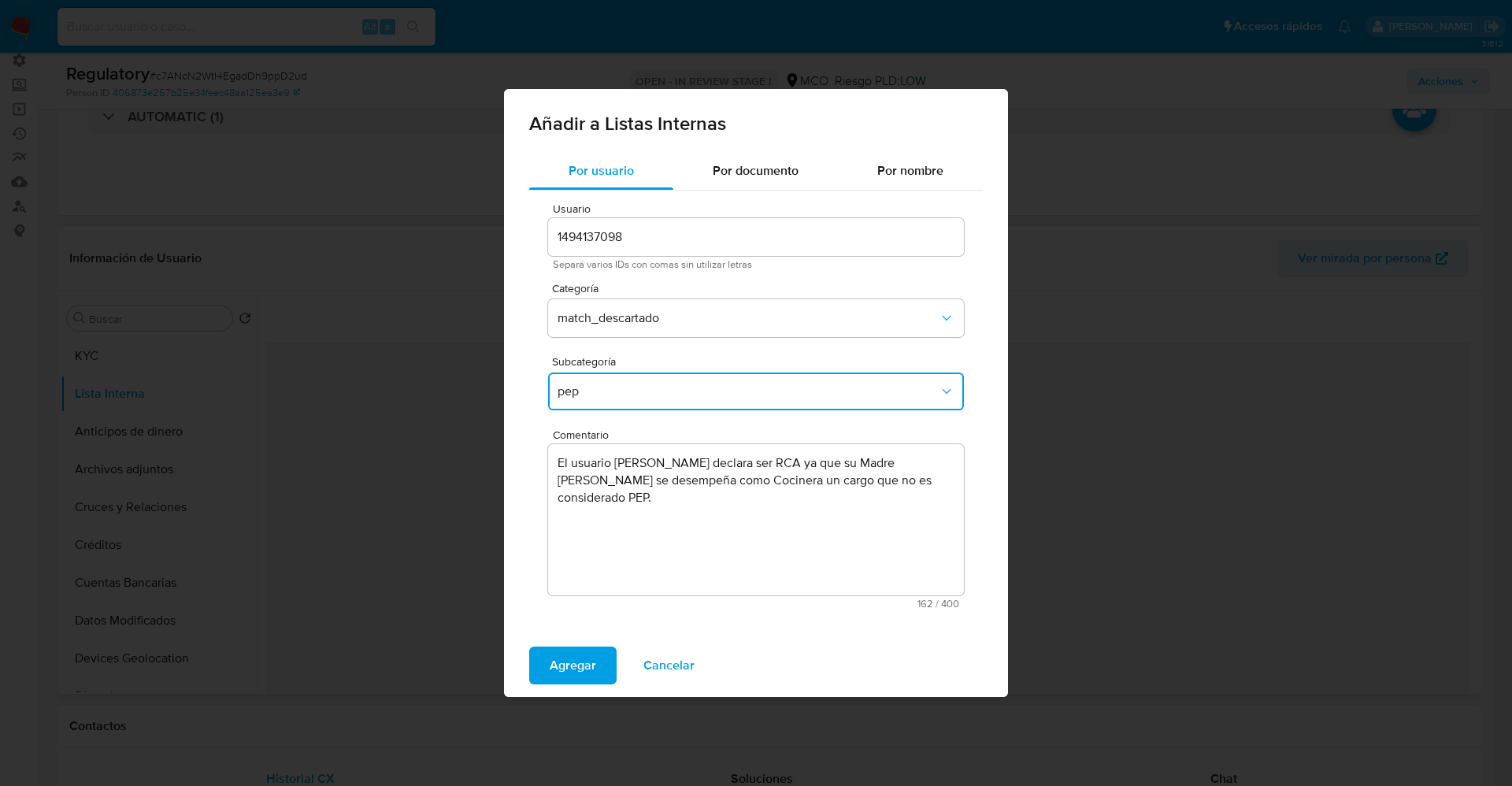
click at [662, 385] on span "pep" at bounding box center [748, 391] width 381 height 16
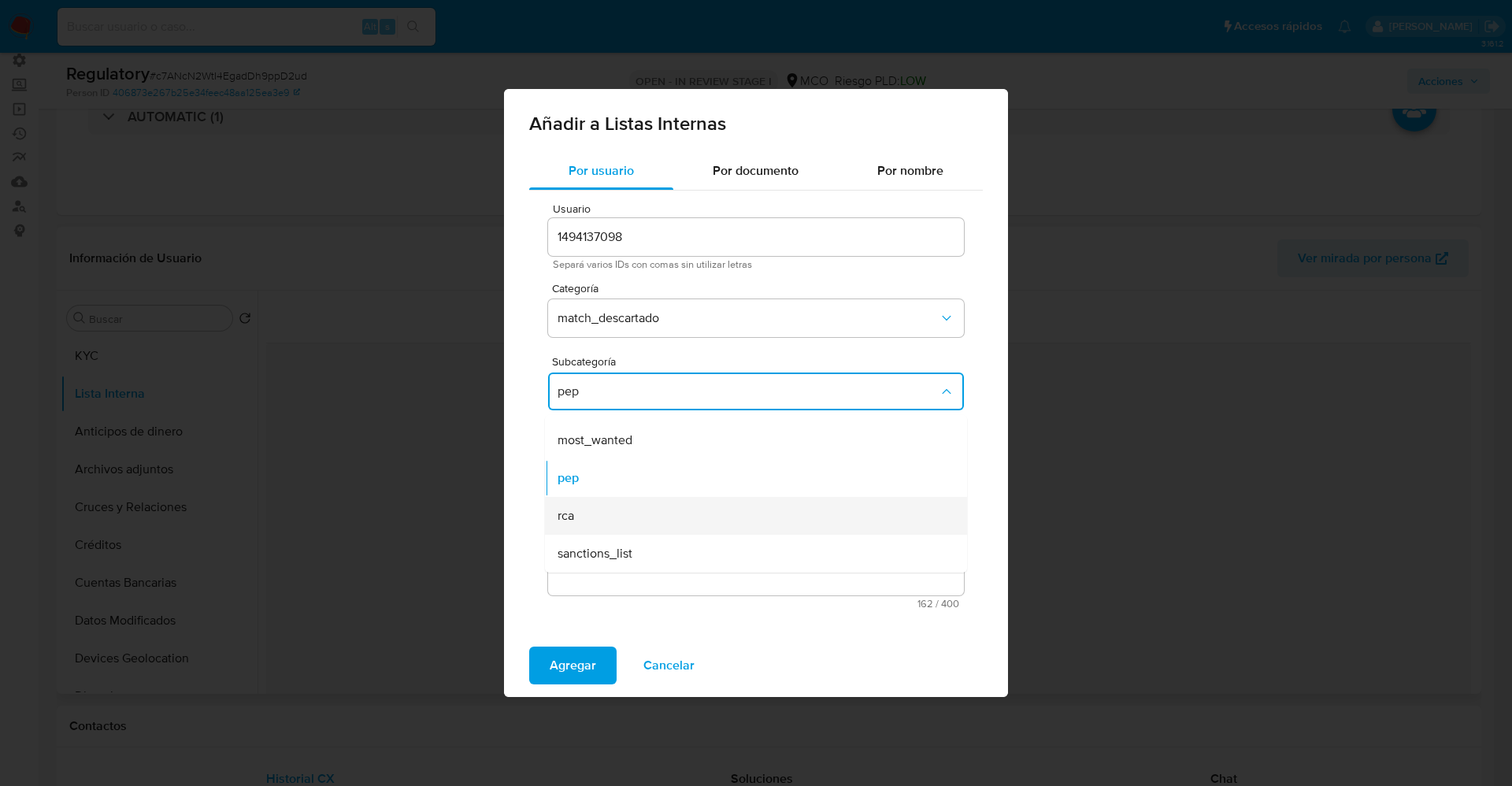
click at [627, 512] on div "rca" at bounding box center [751, 515] width 387 height 38
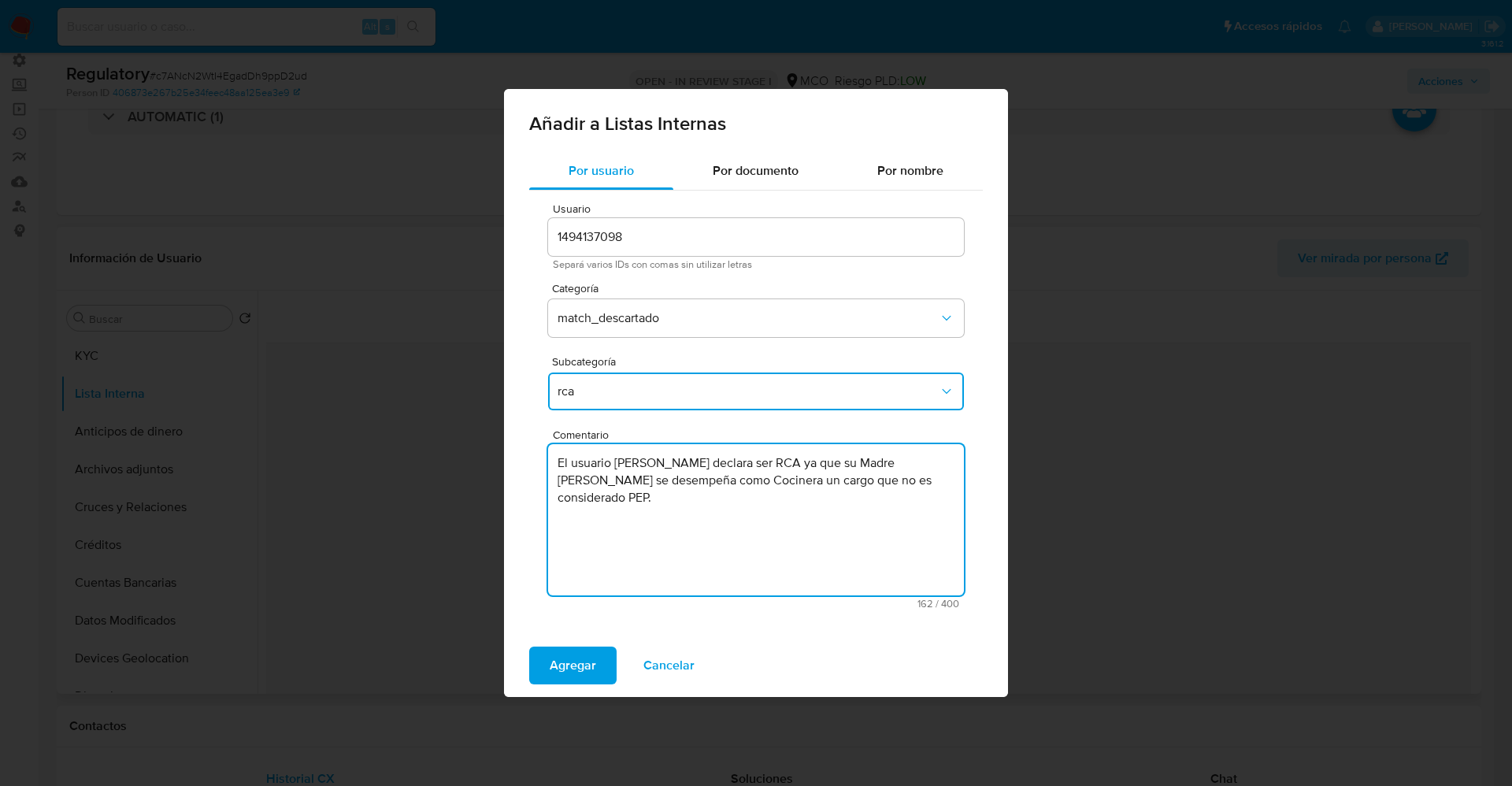
click at [627, 512] on textarea "El usuario Juan Diego Alejand Mora Rozo declara ser RCA ya que su Madre Yensi v…" at bounding box center [756, 520] width 416 height 151
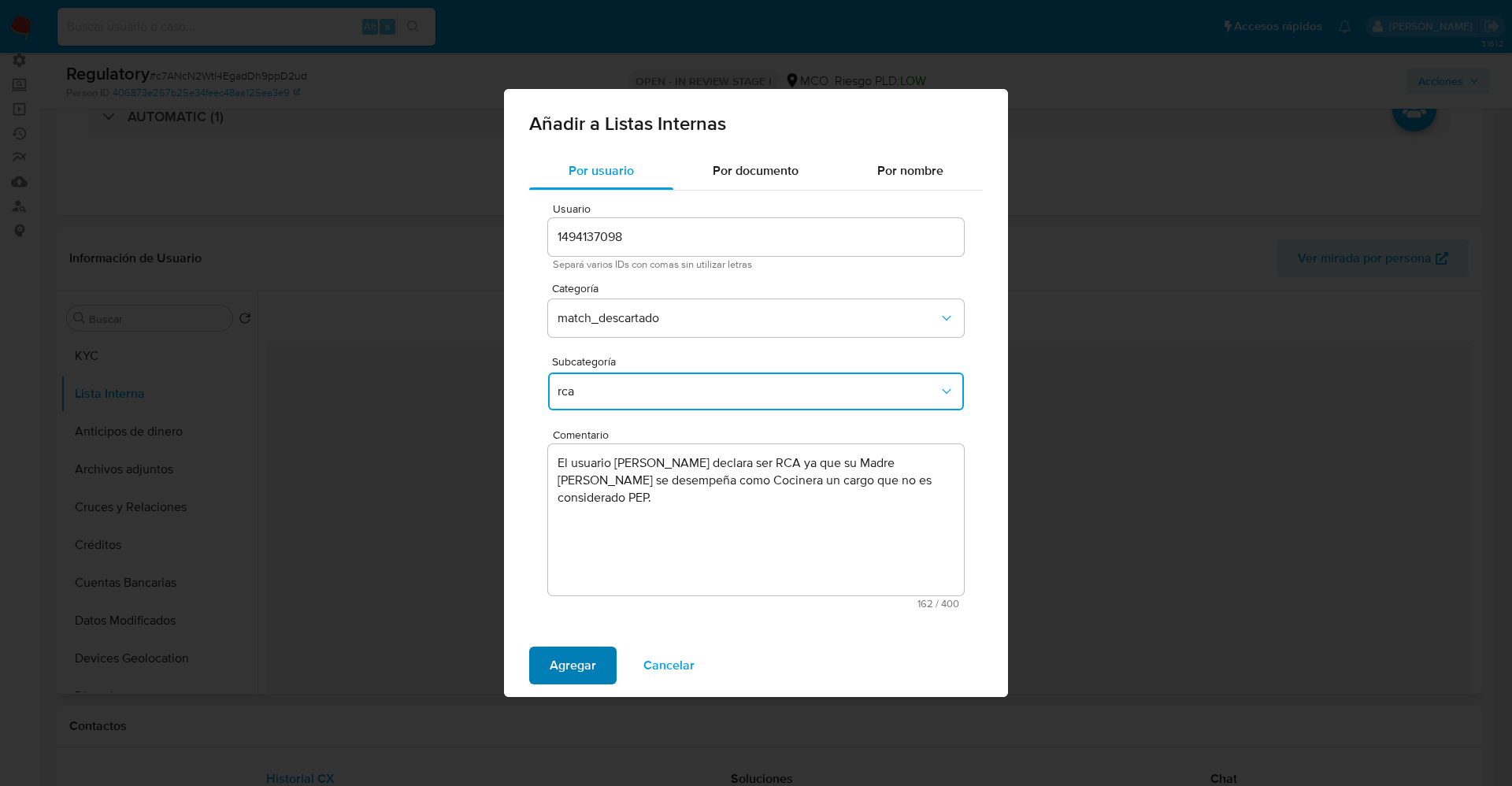
click at [549, 660] on span "Agregar" at bounding box center [573, 664] width 46 height 34
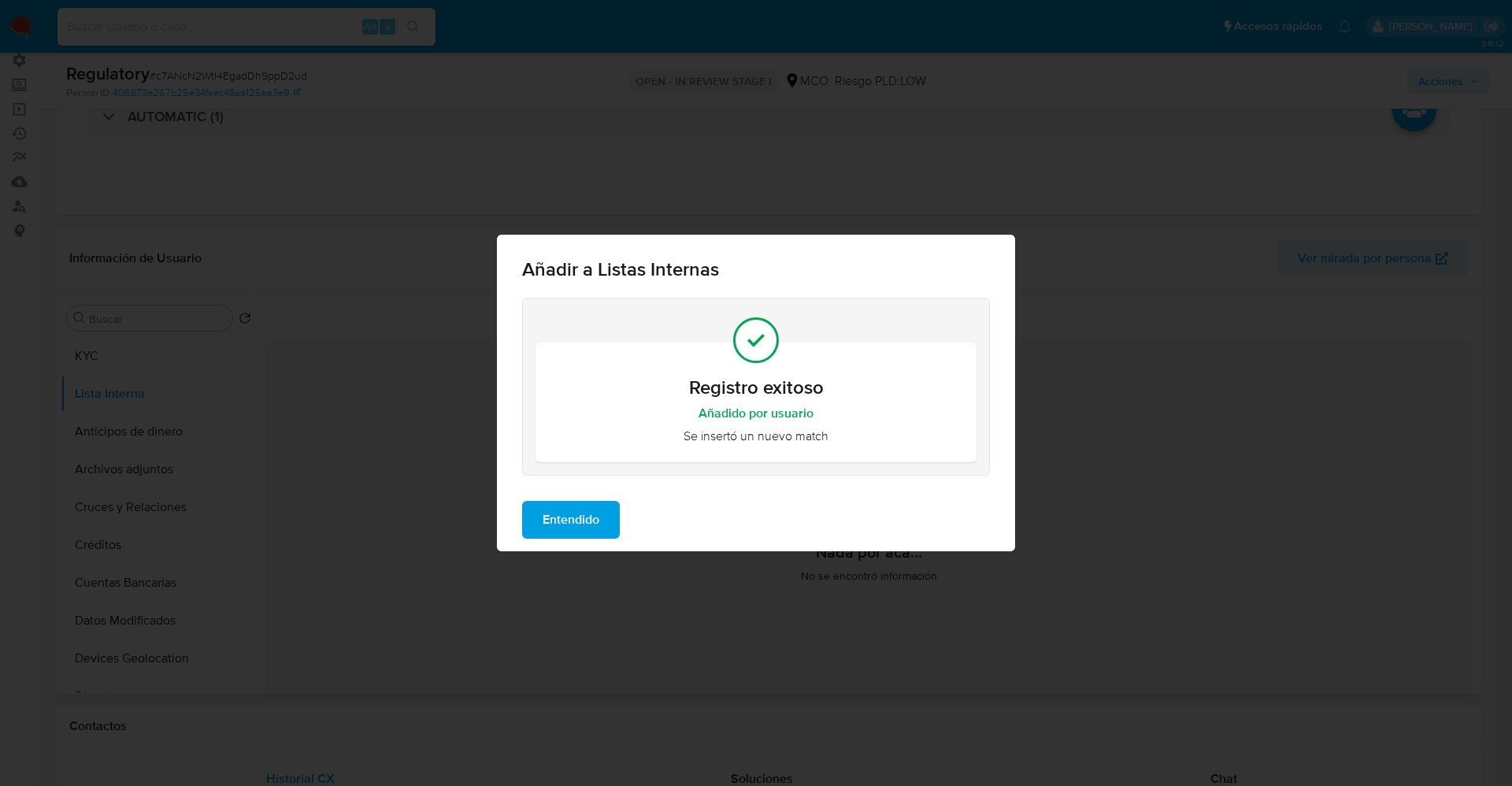
click at [550, 533] on span "Entendido" at bounding box center [571, 519] width 57 height 34
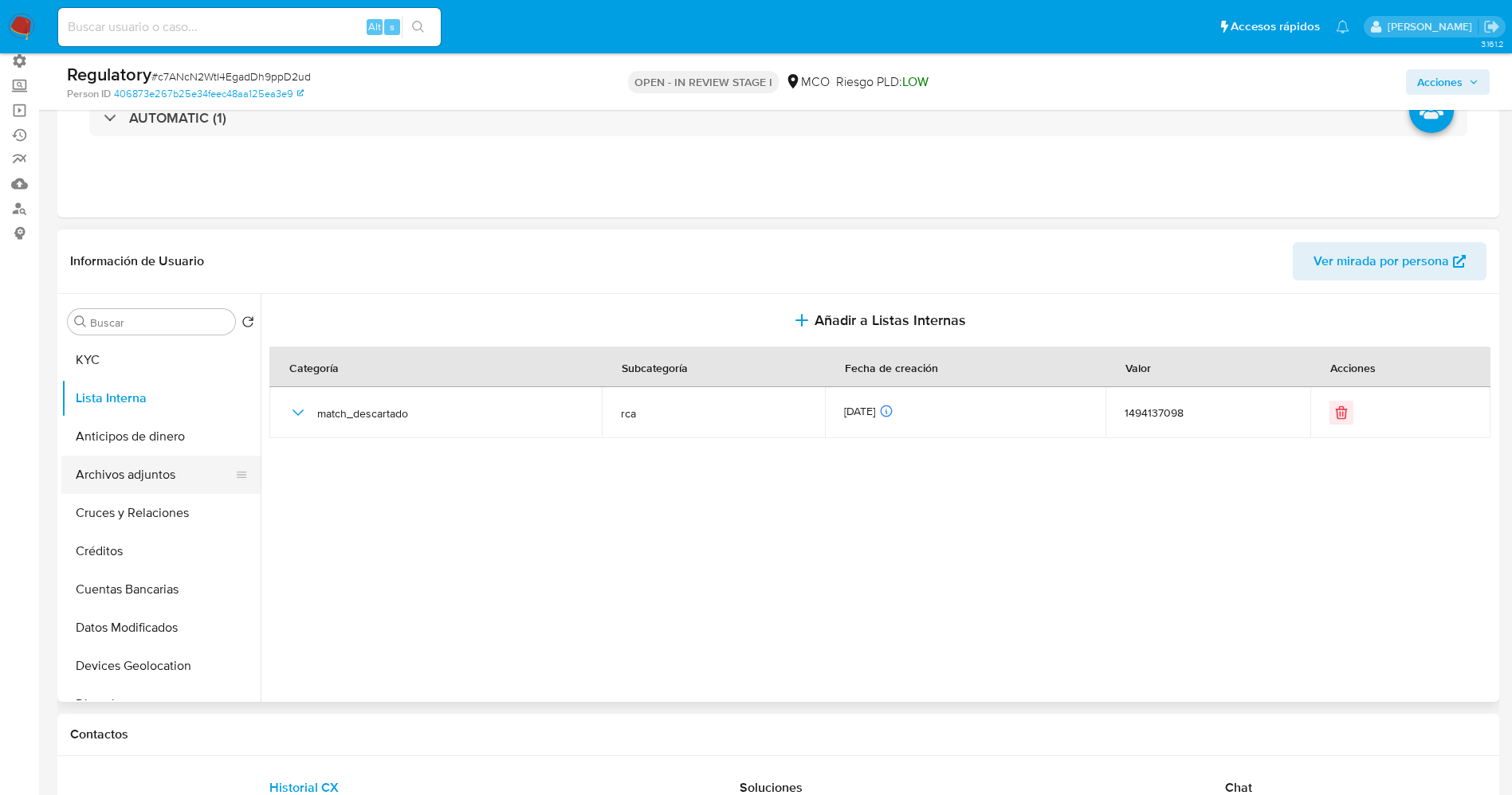
click at [102, 484] on button "Archivos adjuntos" at bounding box center [154, 474] width 187 height 38
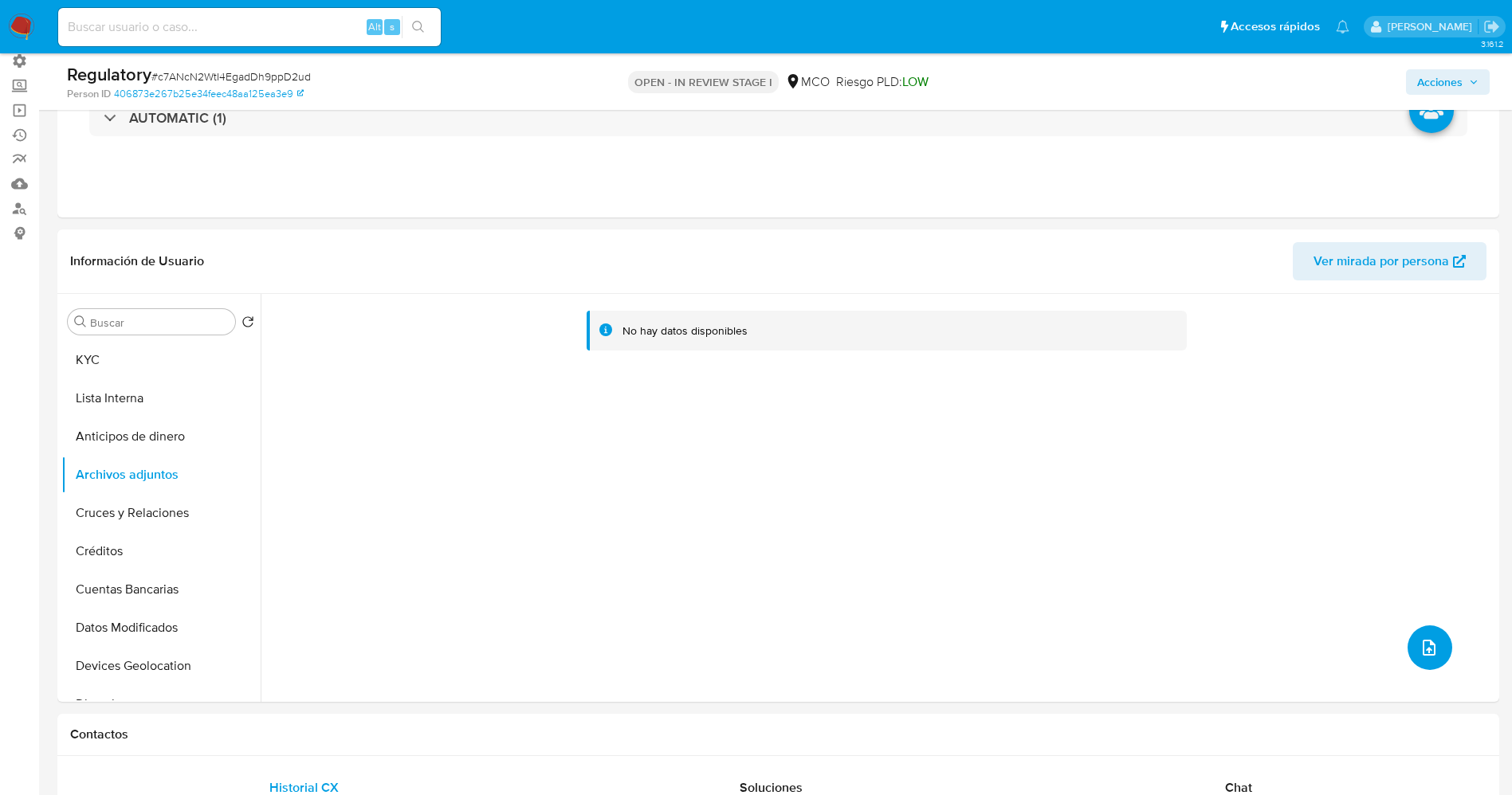
click at [1422, 640] on icon "upload-file" at bounding box center [1428, 648] width 19 height 19
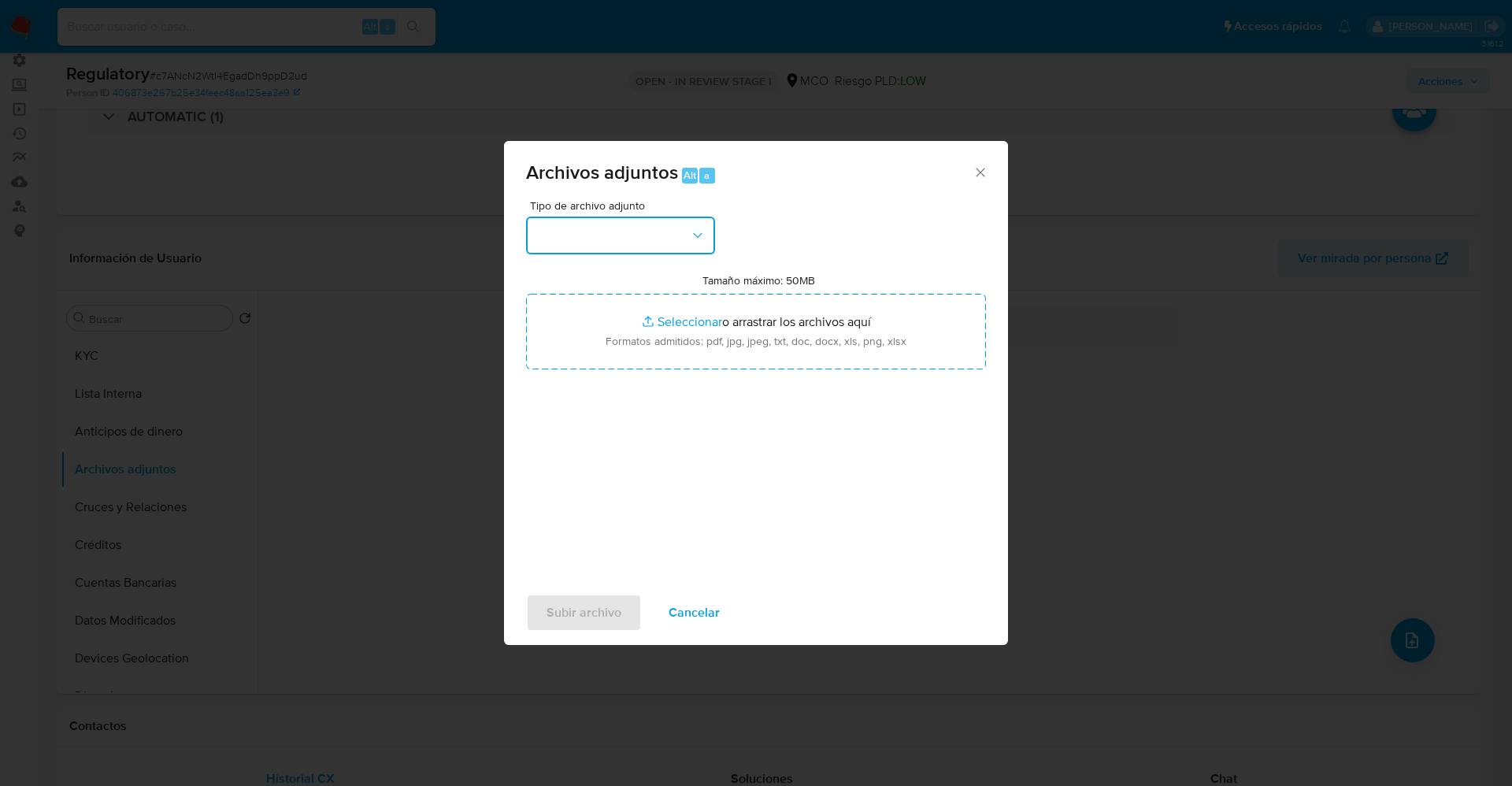
click at [582, 231] on button "button" at bounding box center [621, 235] width 189 height 38
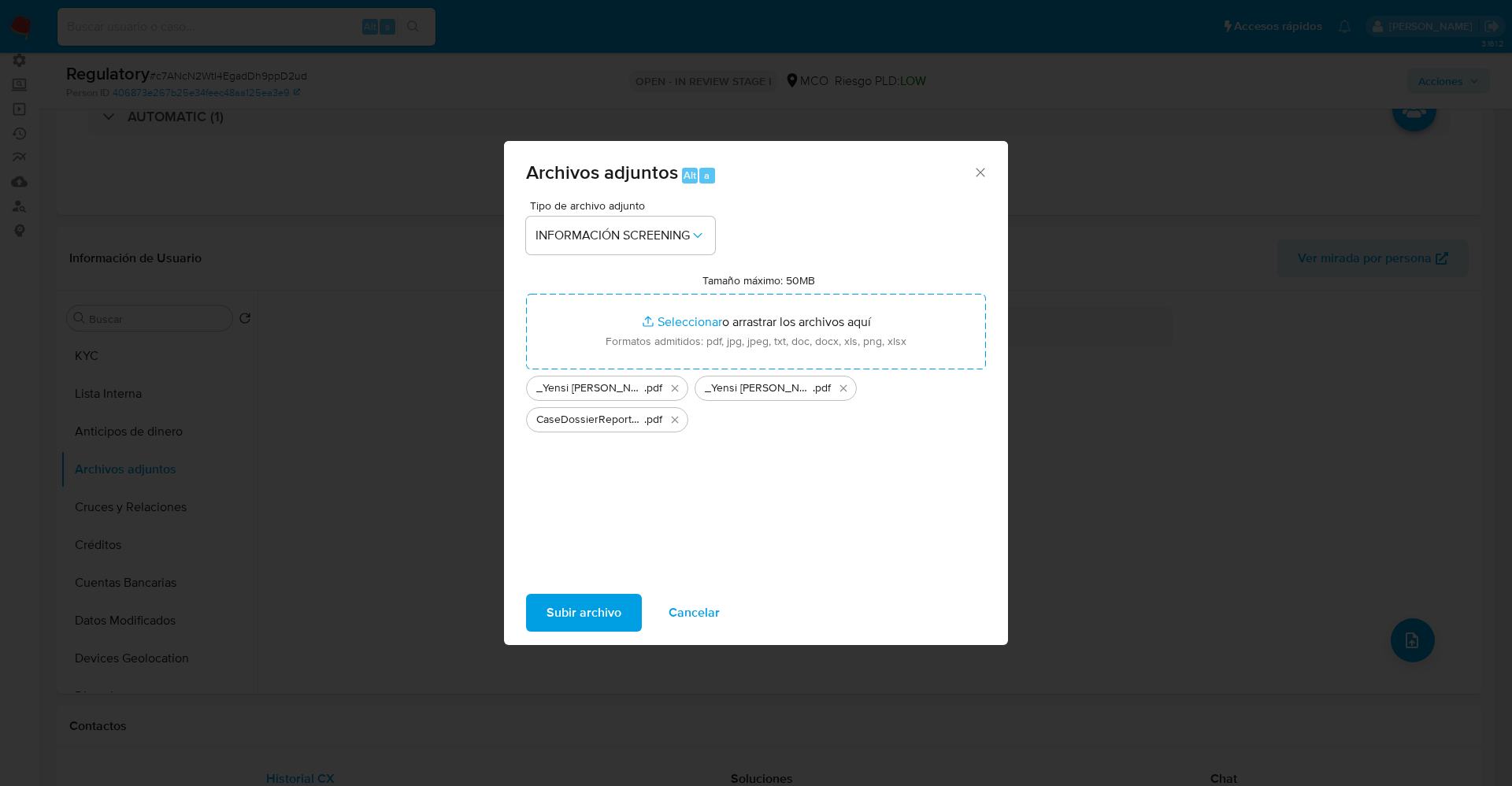
click at [614, 602] on span "Subir archivo" at bounding box center [584, 612] width 75 height 34
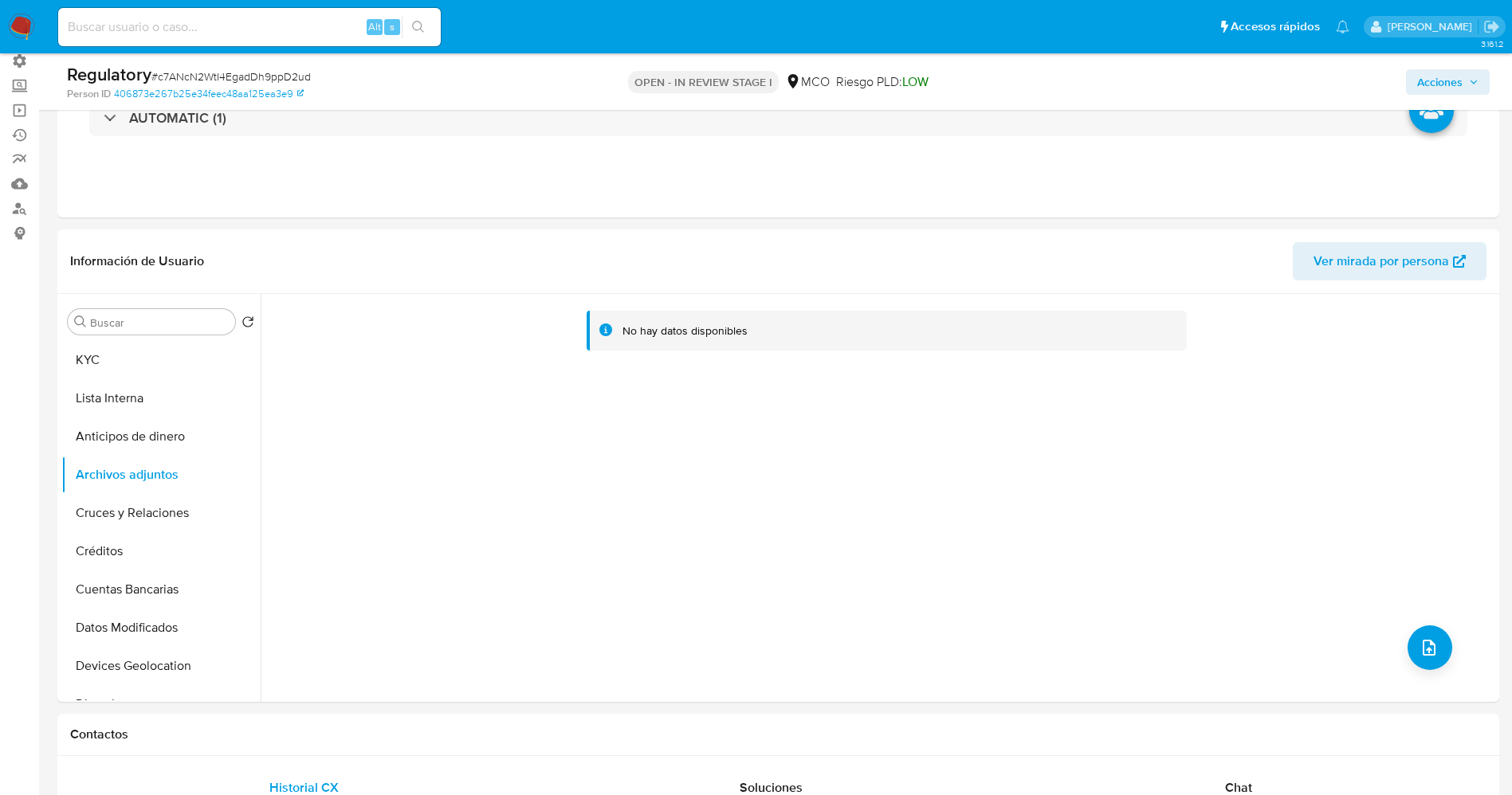
click at [94, 396] on button "Lista Interna" at bounding box center [161, 398] width 199 height 38
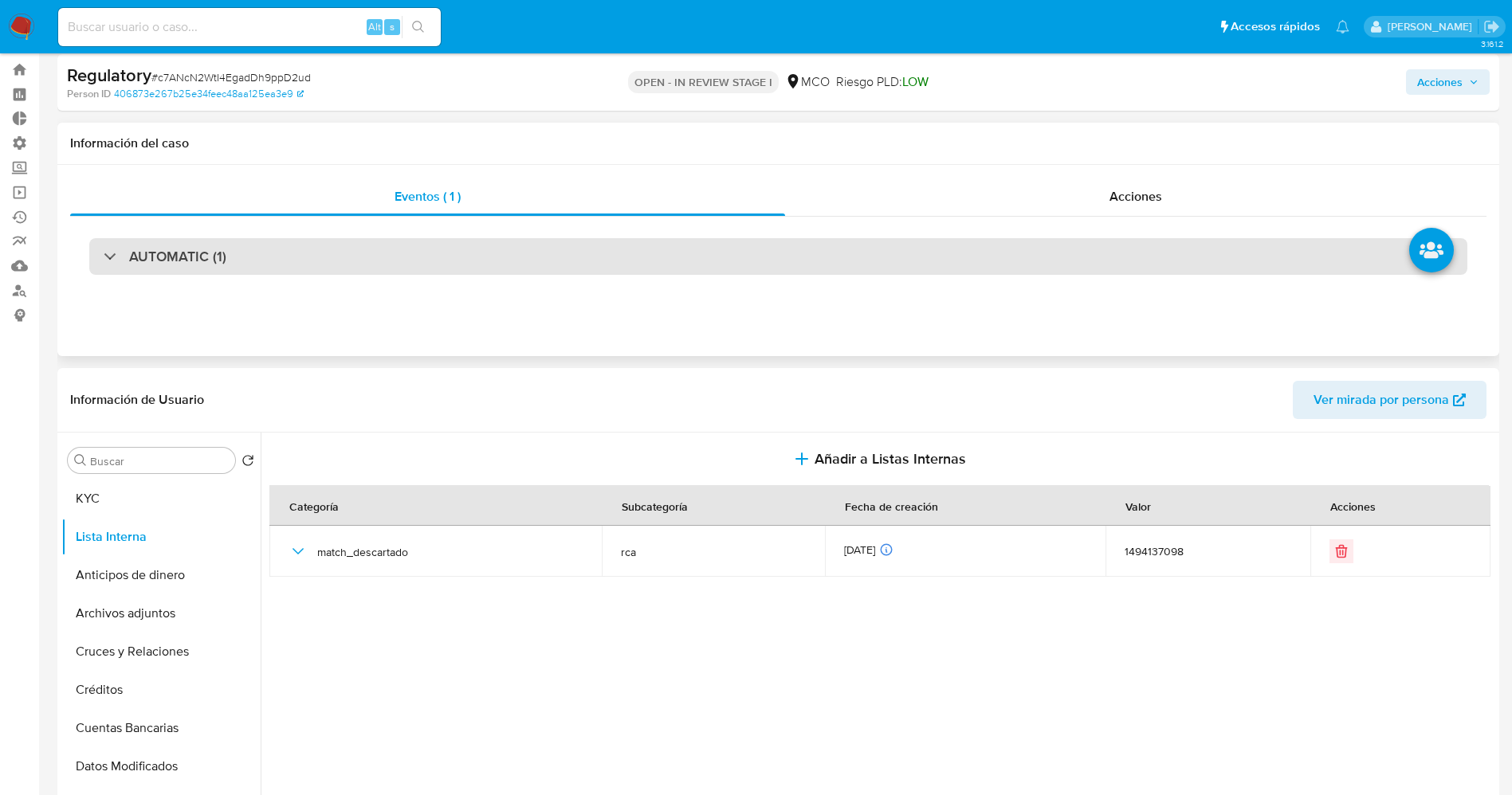
scroll to position [0, 0]
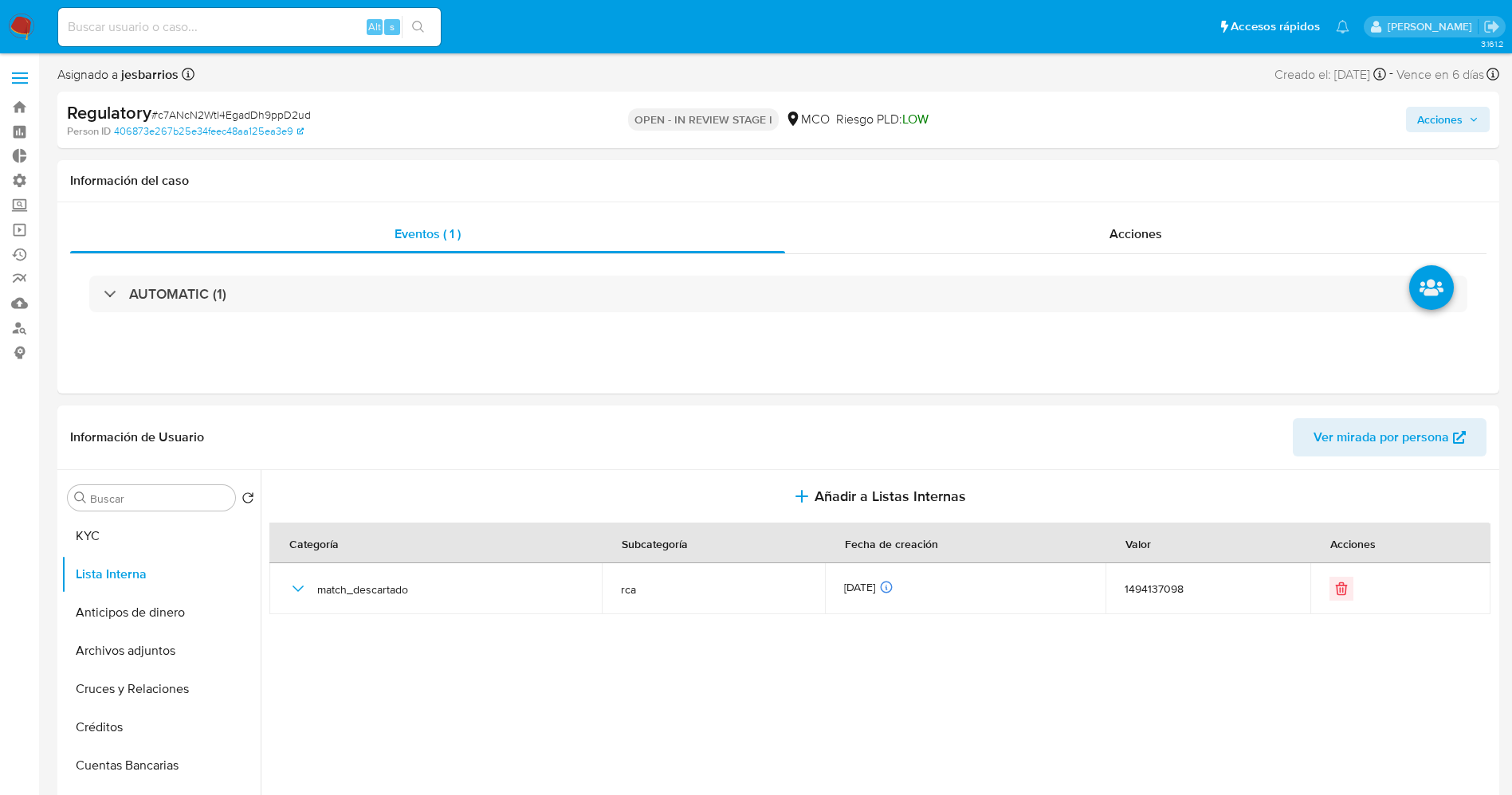
click at [1447, 115] on span "Acciones" at bounding box center [1440, 119] width 45 height 25
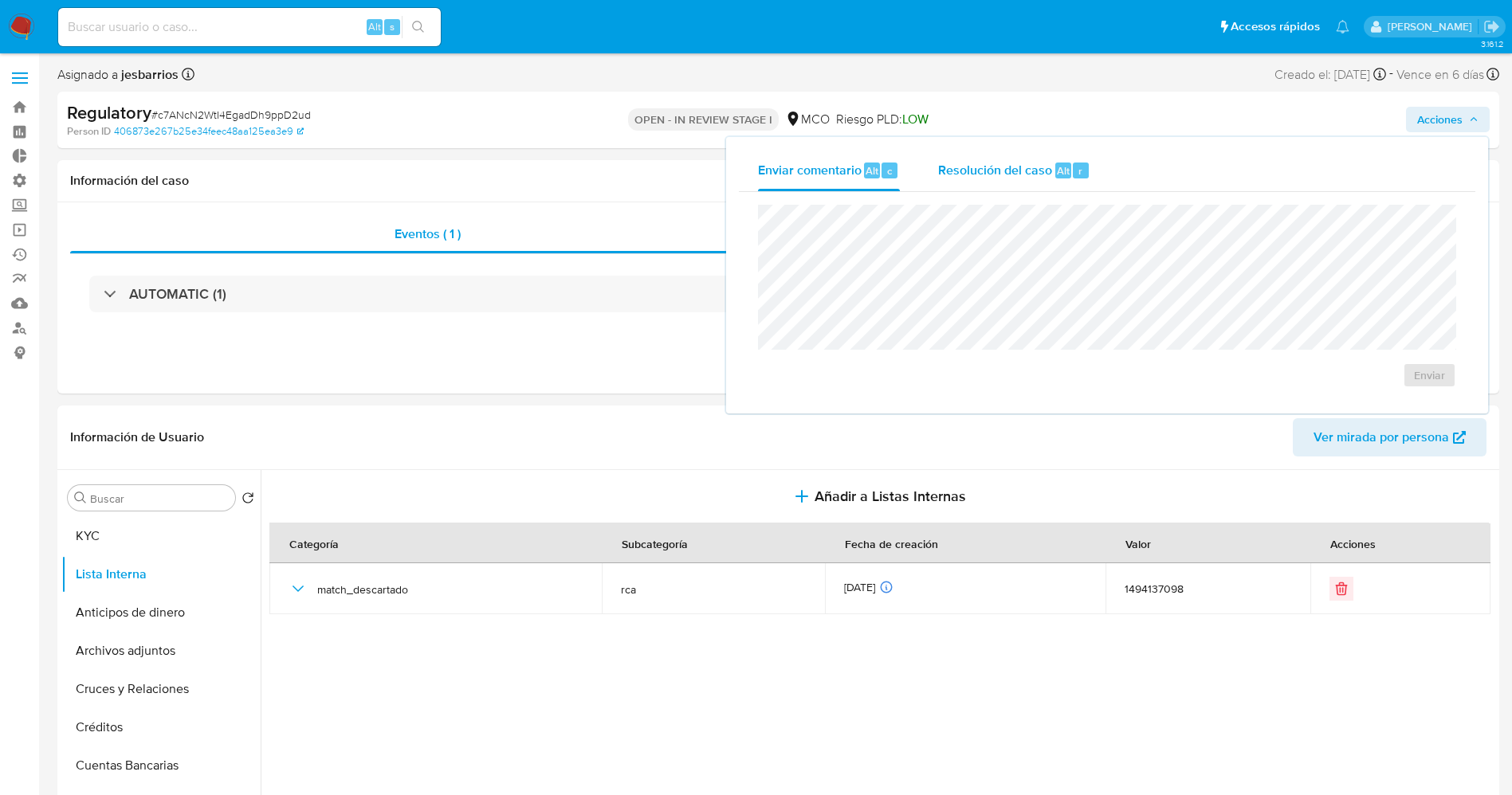
click at [1048, 150] on div "Resolución del caso Alt r" at bounding box center [1014, 171] width 152 height 41
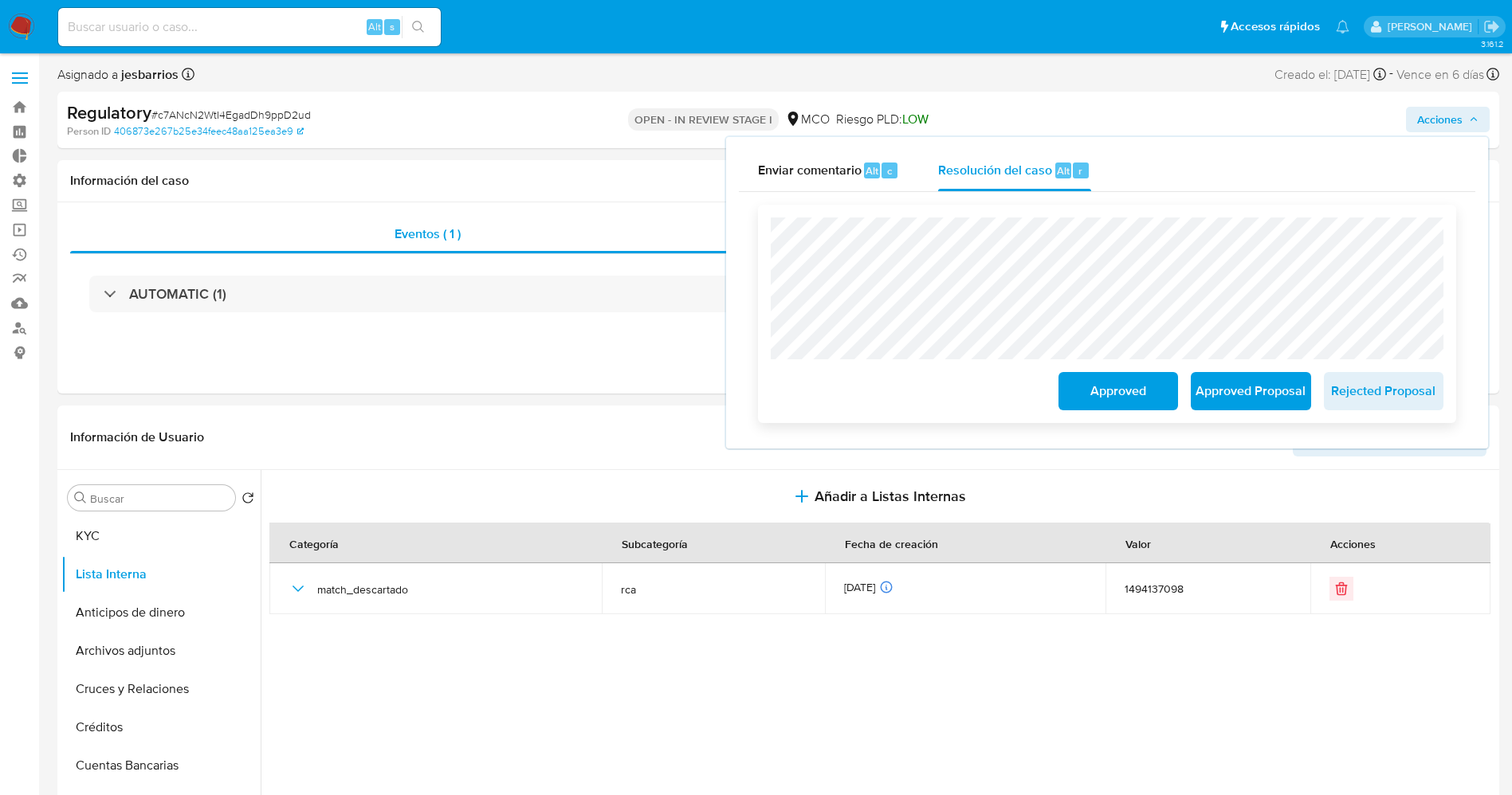
click at [1114, 400] on span "Approved" at bounding box center [1118, 390] width 78 height 35
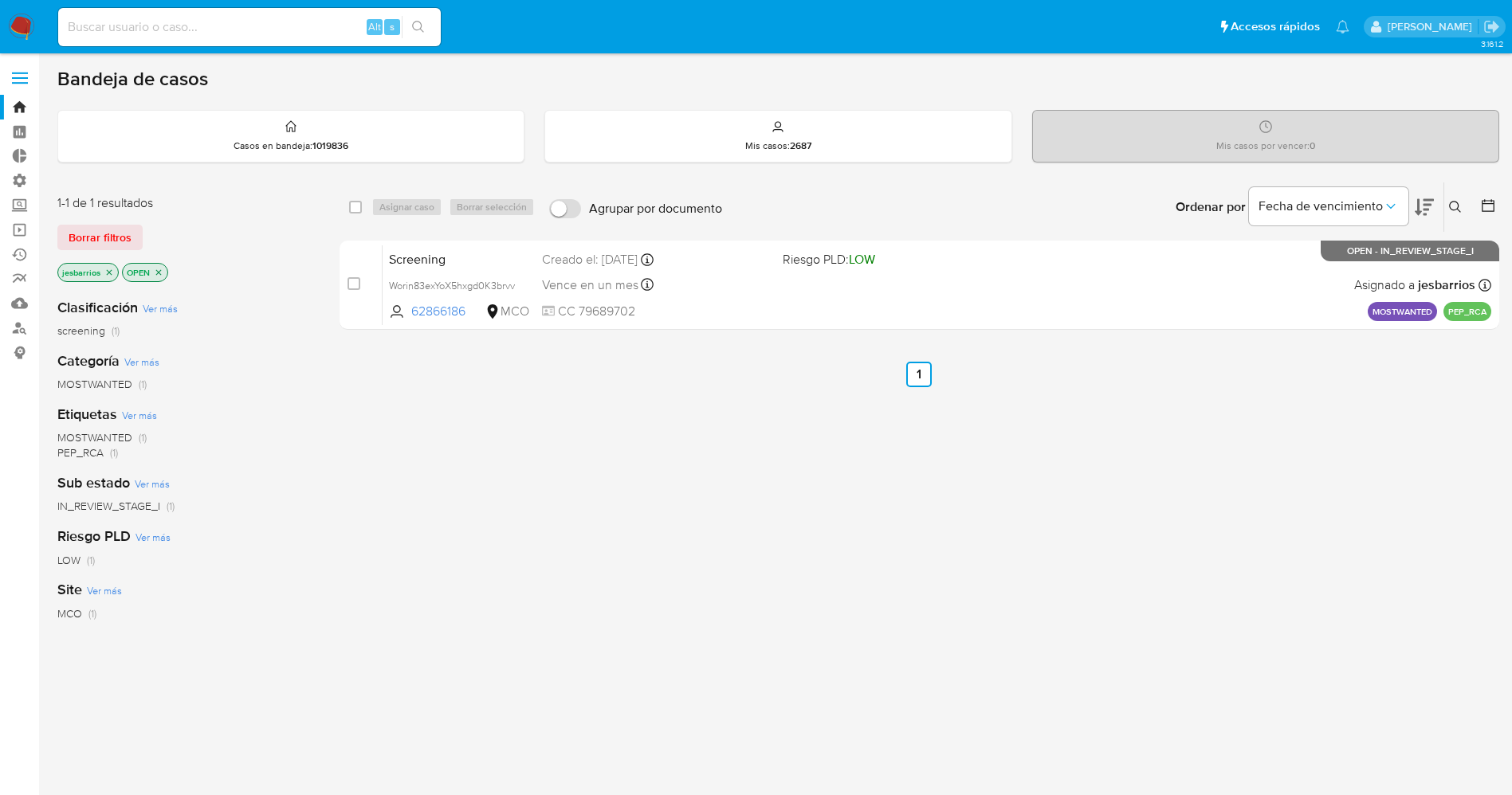
click at [23, 12] on nav "Pausado Ver notificaciones Alt s Accesos rápidos Presiona las siguientes teclas…" at bounding box center [756, 26] width 1512 height 54
click at [18, 33] on img at bounding box center [21, 26] width 27 height 27
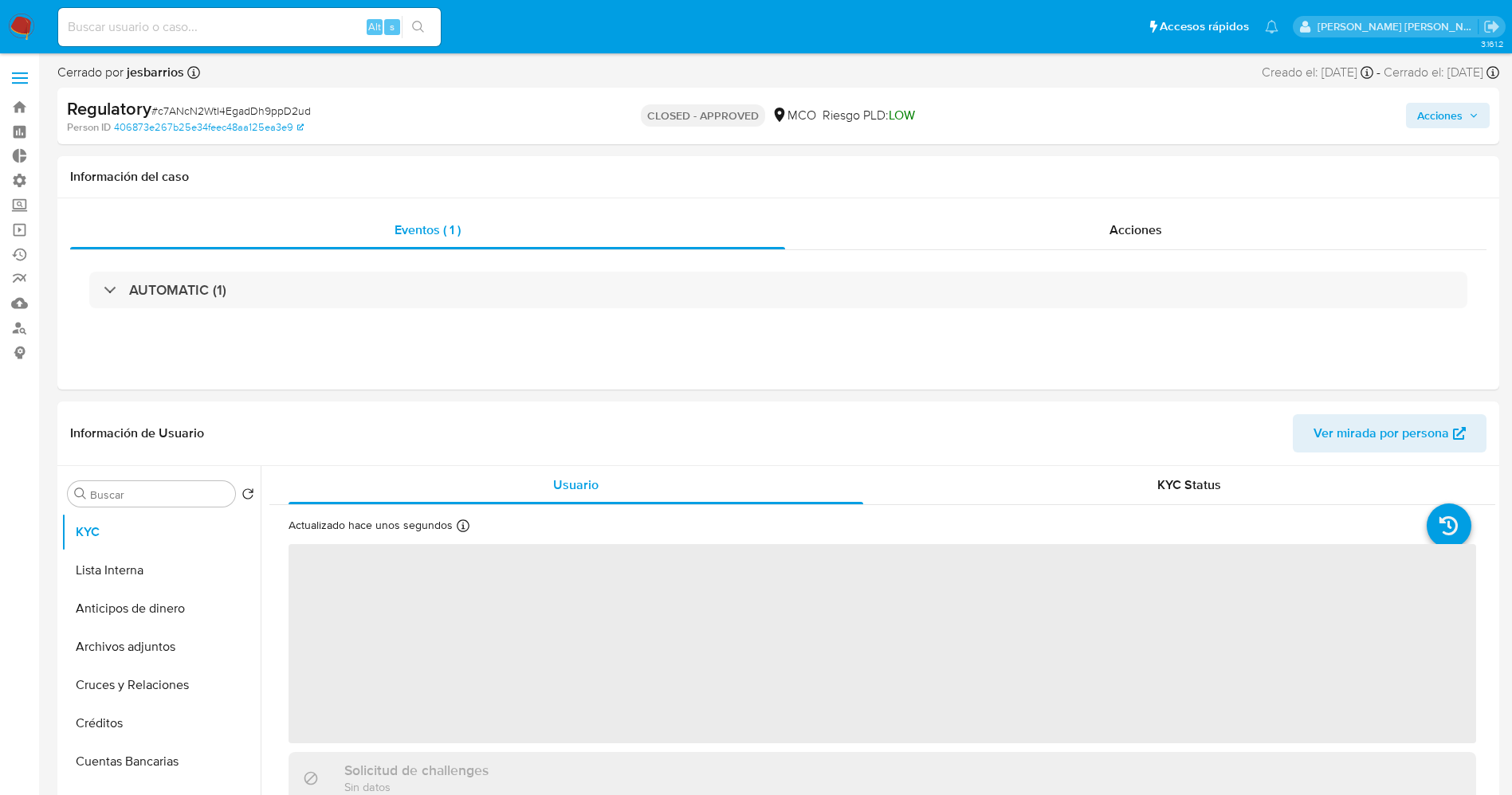
select select "10"
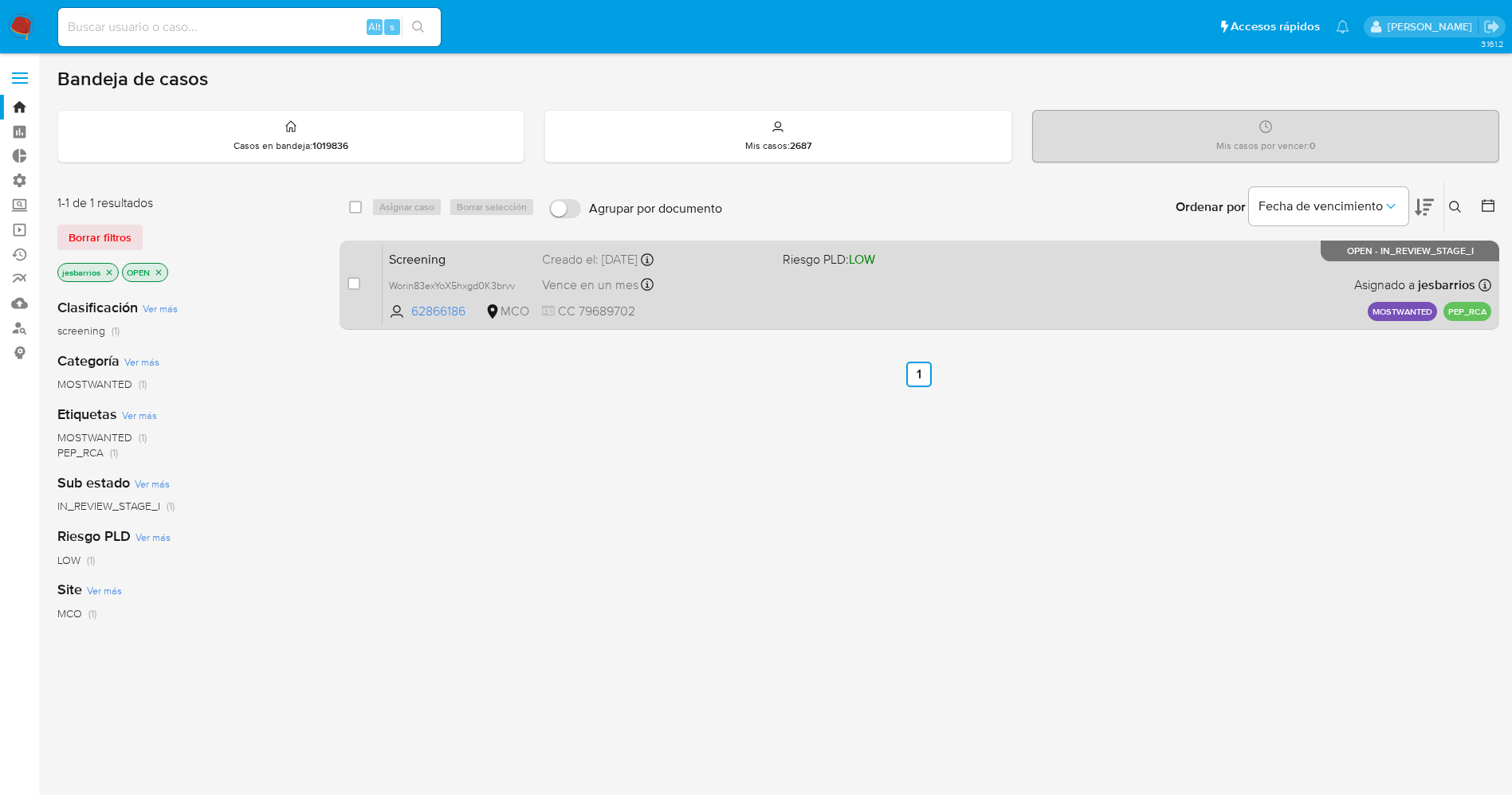
click at [973, 282] on div "Screening Worin83exYoX5hxgd0K3brvv 62866186 MCO Riesgo PLD: LOW Creado el: [DAT…" at bounding box center [936, 285] width 1108 height 81
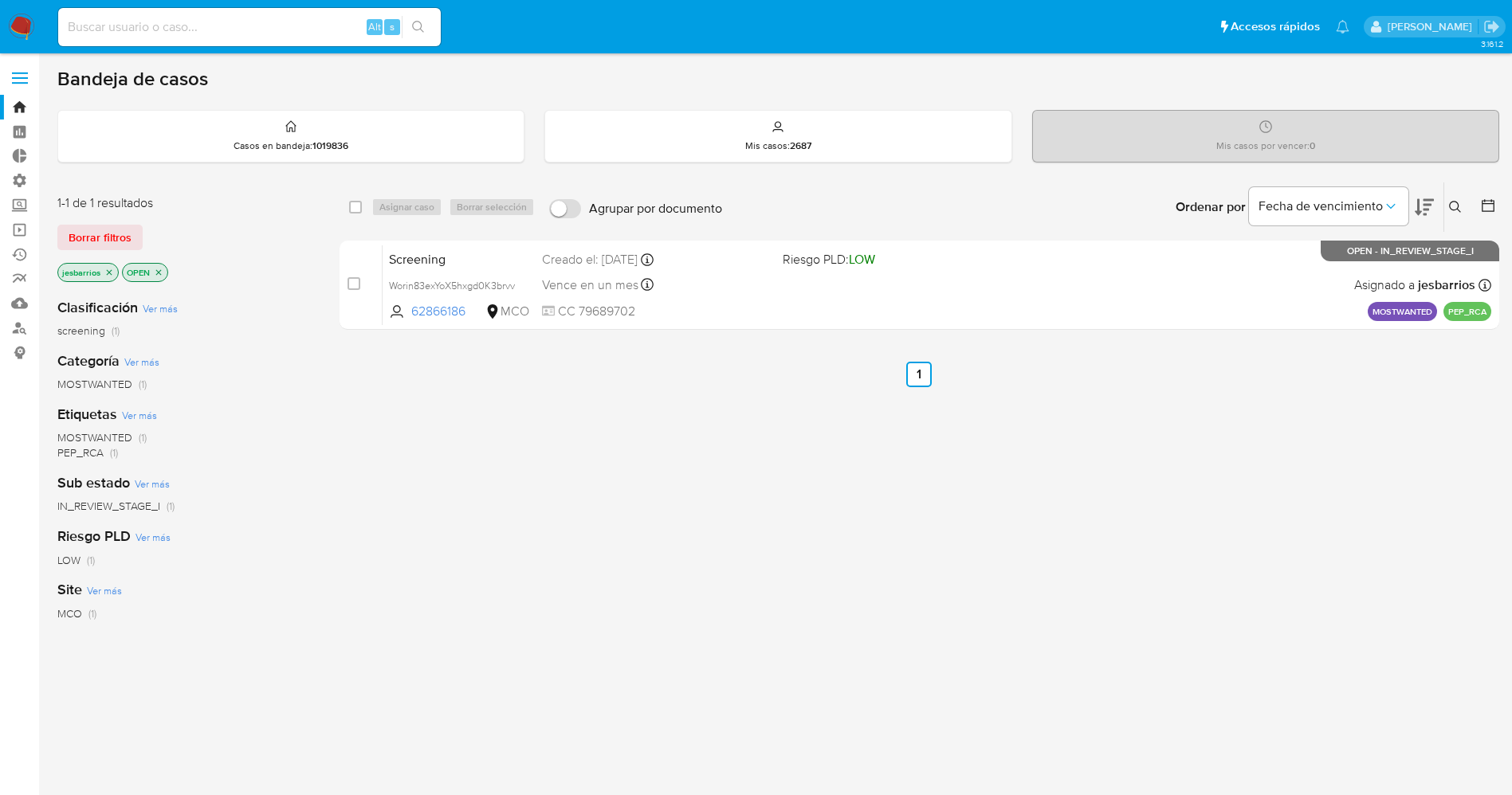
click at [30, 13] on img at bounding box center [21, 26] width 27 height 27
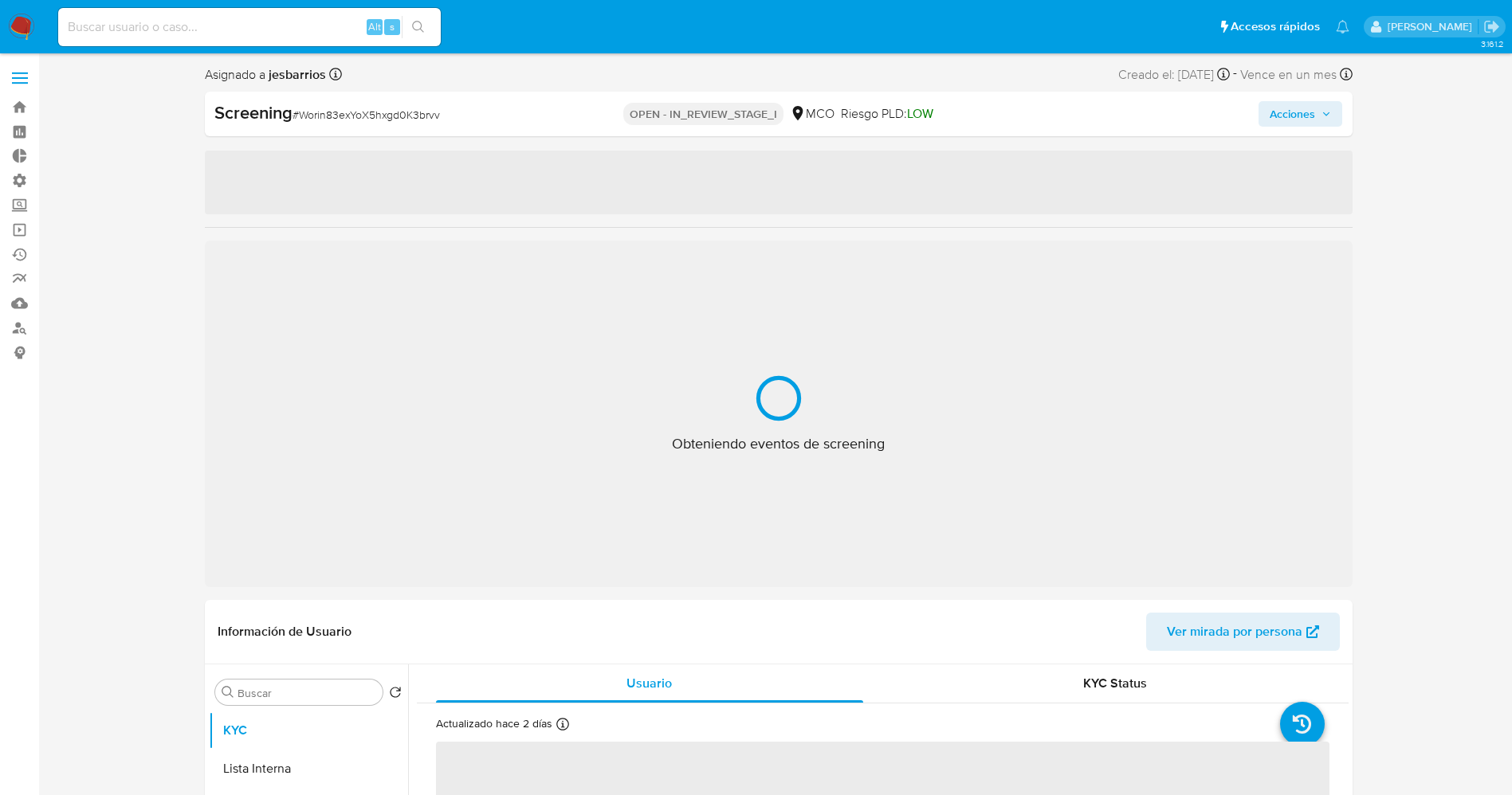
select select "10"
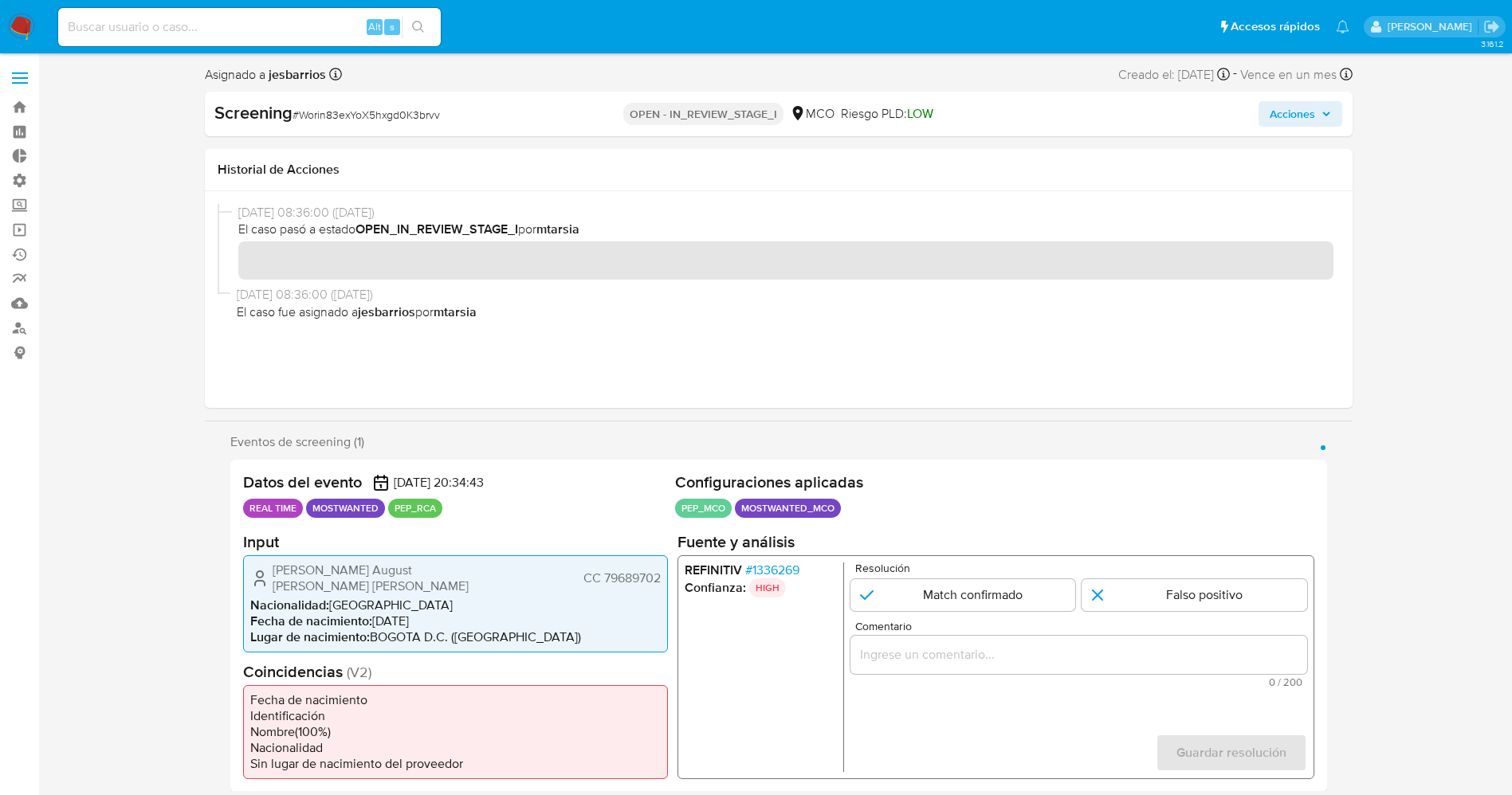
drag, startPoint x: 236, startPoint y: 504, endPoint x: 427, endPoint y: 502, distance: 191.0
click at [442, 502] on div "Datos del evento [DATE] 20:34:43 REAL TIME MOSTWANTED PEP_RCA Configuraciones a…" at bounding box center [779, 626] width 1097 height 332
drag, startPoint x: 276, startPoint y: 574, endPoint x: 666, endPoint y: 575, distance: 390.0
click at [666, 575] on div "Oskar August Schroeder Muller CC 79689702 Nacionalidad : Colombia Fecha de naci…" at bounding box center [455, 604] width 424 height 98
drag, startPoint x: 245, startPoint y: 688, endPoint x: 386, endPoint y: 735, distance: 148.6
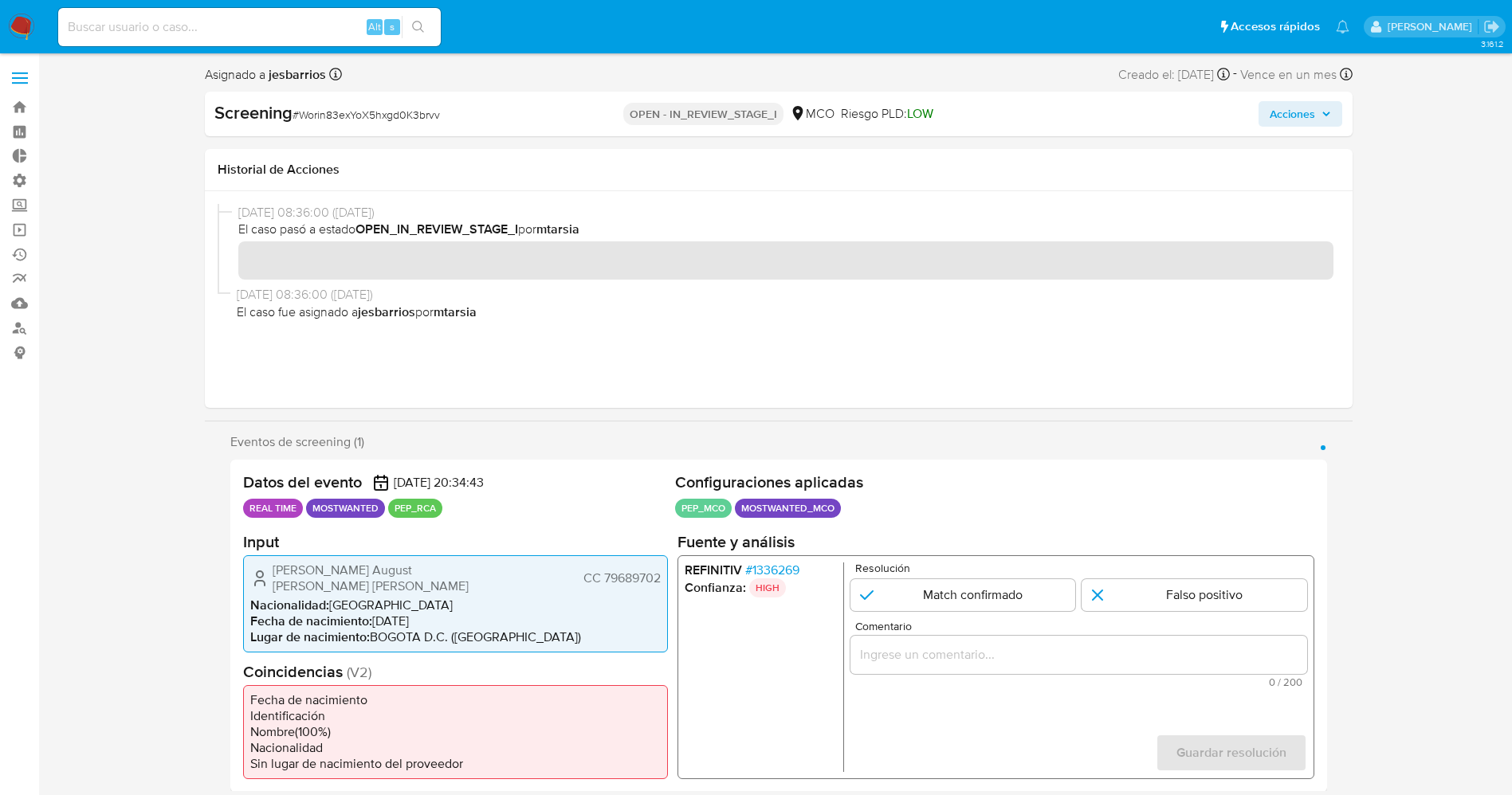
click at [386, 735] on ul "Fecha de nacimiento Identificación Nombre ( 100 %) Nacionalidad Sin lugar de na…" at bounding box center [455, 731] width 424 height 94
click at [771, 573] on span "# 1336269" at bounding box center [772, 569] width 54 height 16
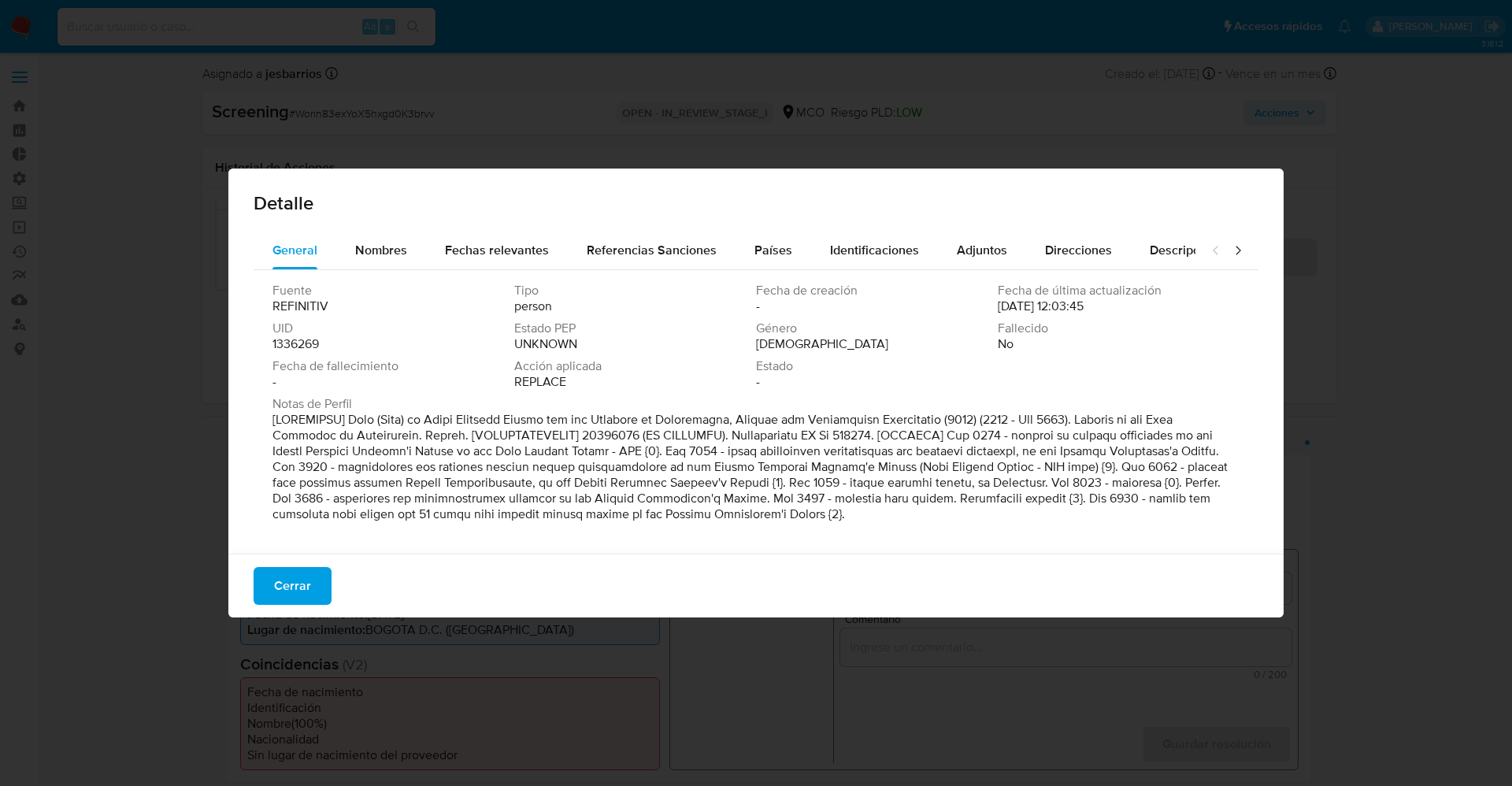
drag, startPoint x: 279, startPoint y: 419, endPoint x: 723, endPoint y: 536, distance: 459.2
click at [726, 536] on div "Fuente REFINITIV Tipo person Fecha de creación - Fecha de última actualización …" at bounding box center [756, 407] width 1005 height 276
click at [1030, 485] on font at bounding box center [746, 466] width 948 height 112
drag, startPoint x: 955, startPoint y: 439, endPoint x: 1042, endPoint y: 429, distance: 87.6
click at [1042, 429] on font at bounding box center [746, 466] width 948 height 112
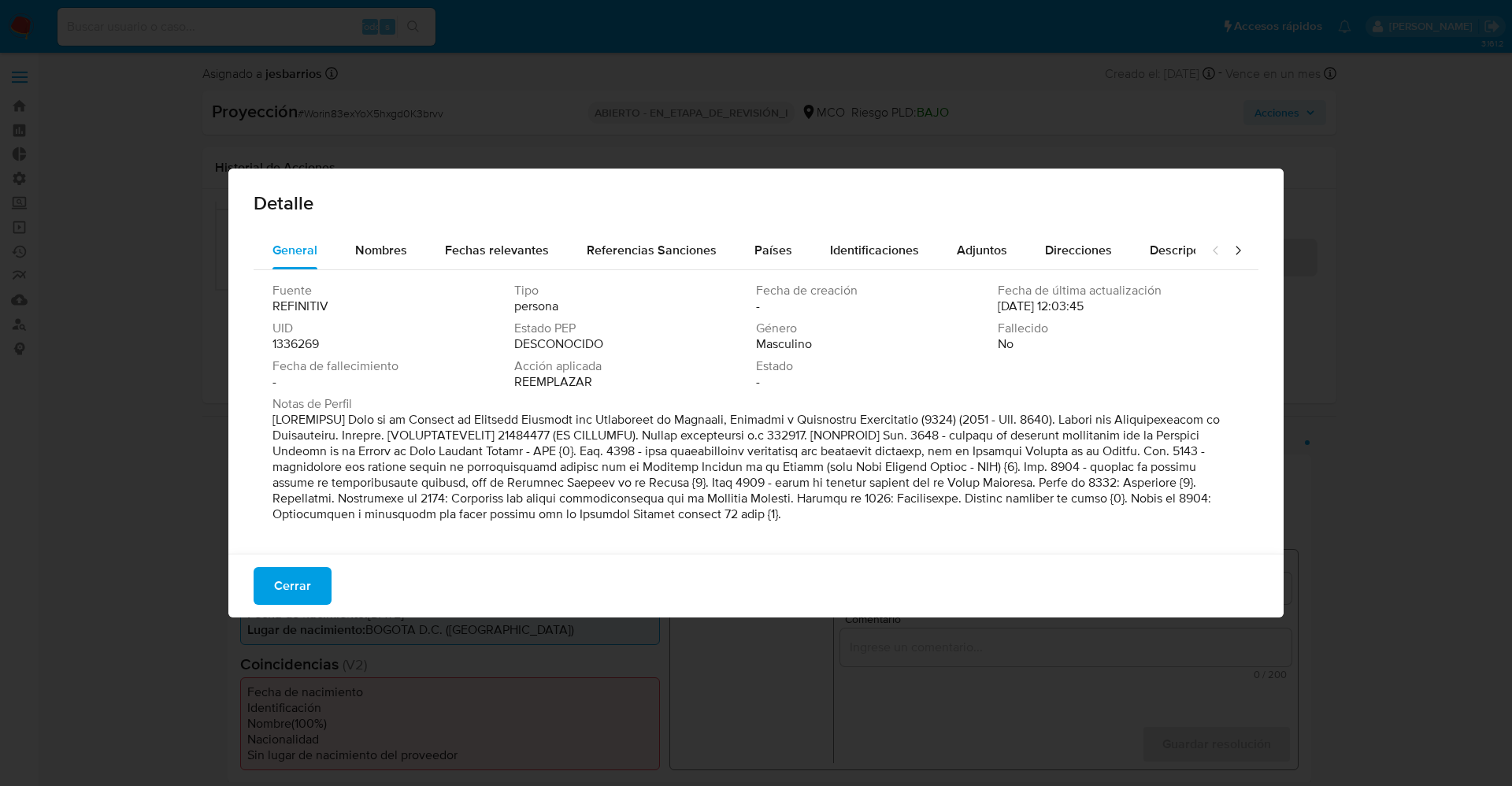
click at [1107, 483] on font at bounding box center [746, 466] width 948 height 112
drag, startPoint x: 1133, startPoint y: 494, endPoint x: 1249, endPoint y: 515, distance: 117.9
click at [1249, 515] on div "General Nombres Fechas relevantes Referencias Sanciones Países Identificaciones…" at bounding box center [756, 394] width 1055 height 327
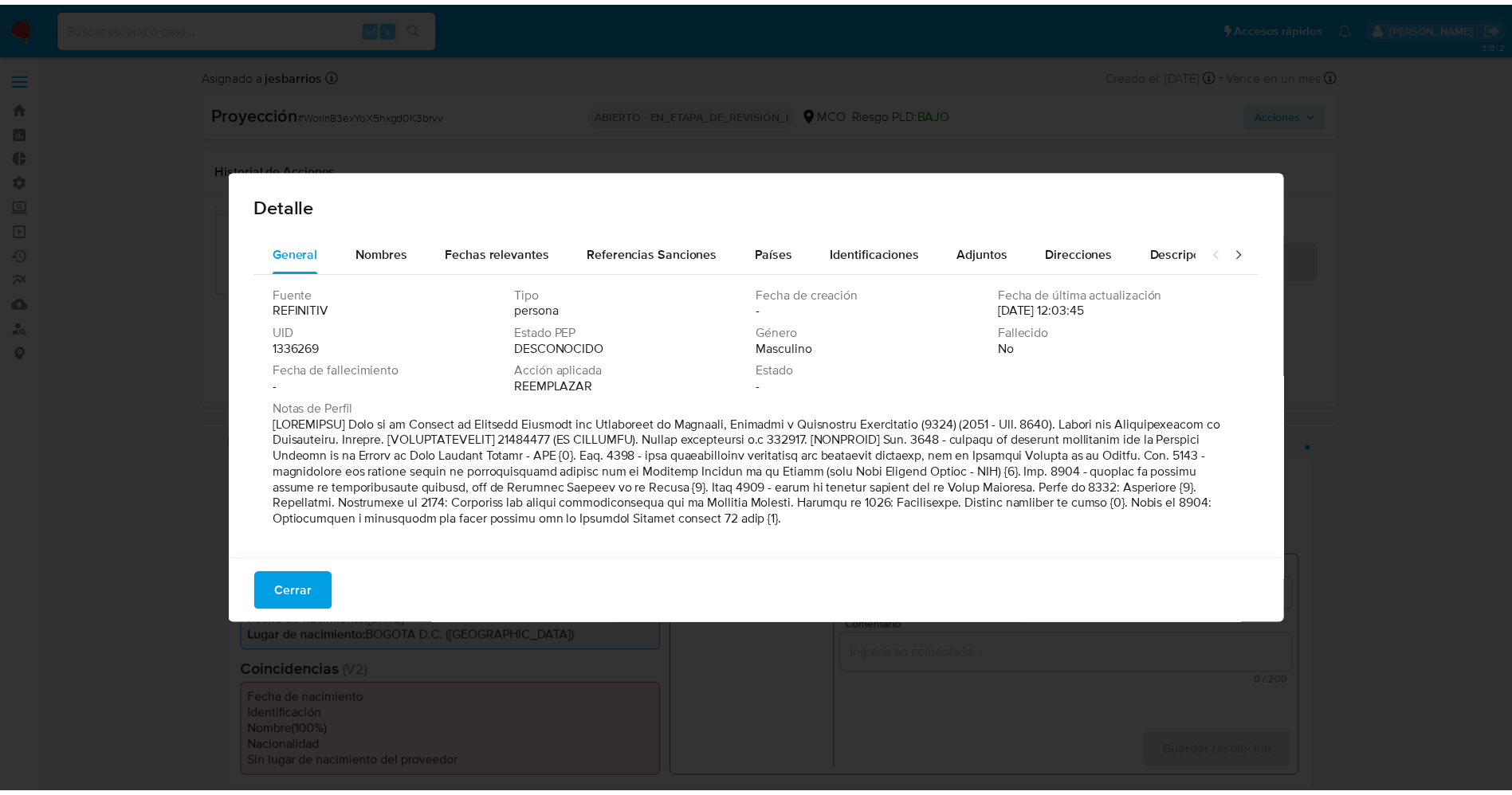
scroll to position [5, 0]
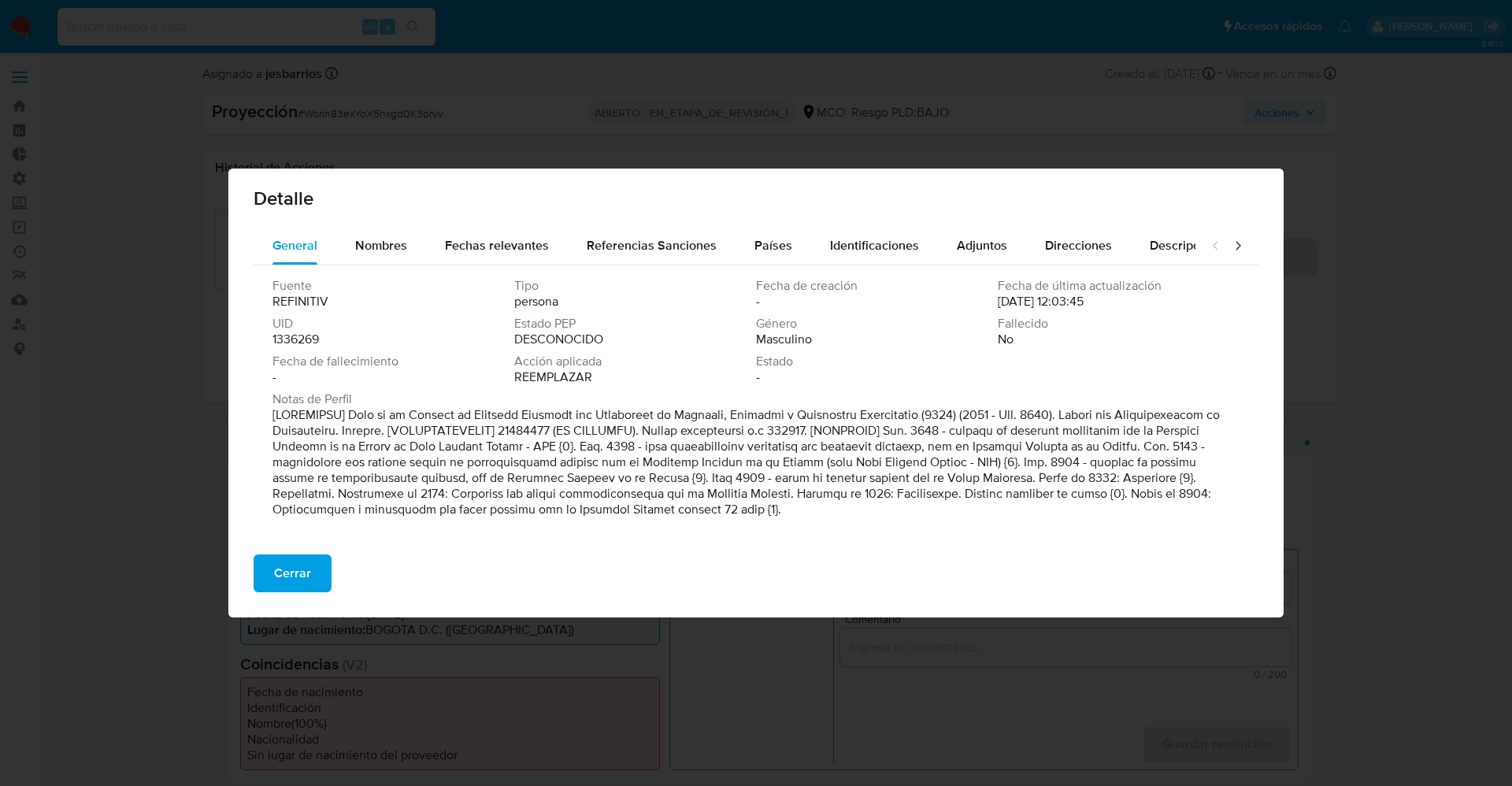
click at [826, 481] on font at bounding box center [746, 461] width 948 height 112
drag, startPoint x: 959, startPoint y: 432, endPoint x: 950, endPoint y: 477, distance: 45.9
click at [950, 477] on font at bounding box center [746, 461] width 948 height 112
drag, startPoint x: 340, startPoint y: 419, endPoint x: 887, endPoint y: 418, distance: 547.0
click at [887, 418] on font at bounding box center [746, 461] width 948 height 112
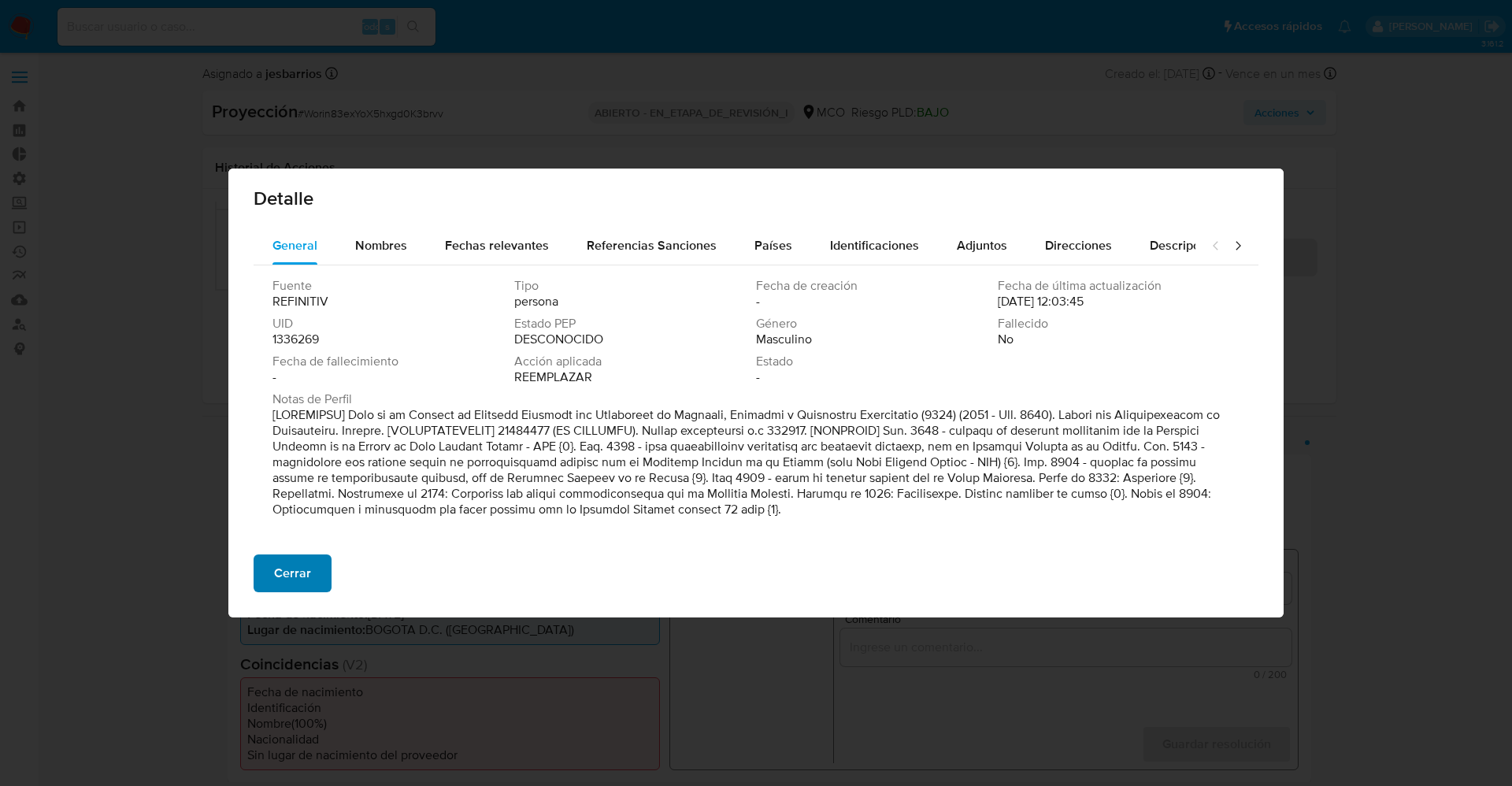
click at [299, 581] on span "Cerrar" at bounding box center [292, 573] width 37 height 34
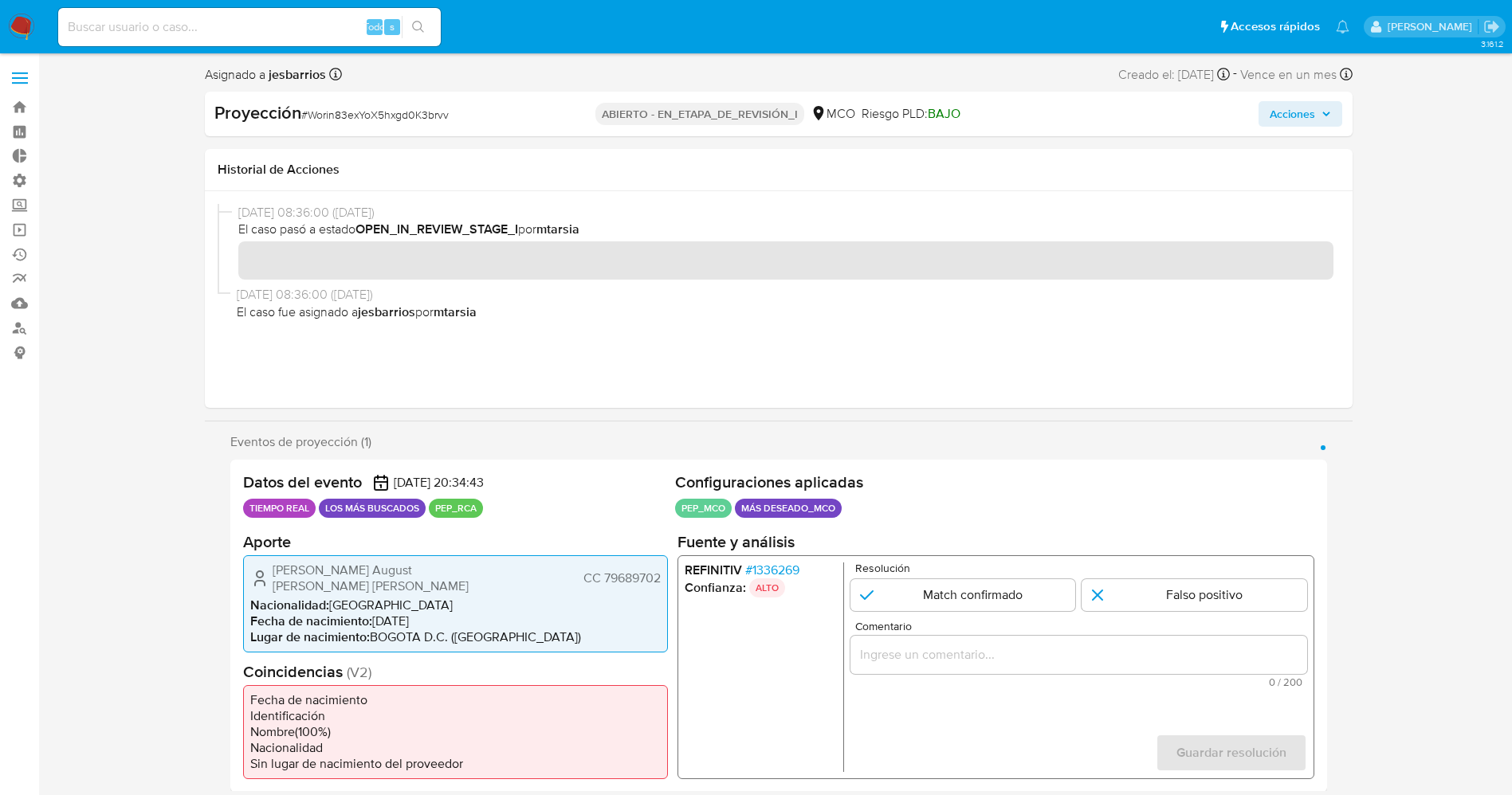
drag, startPoint x: 265, startPoint y: 570, endPoint x: 453, endPoint y: 567, distance: 188.0
click at [453, 567] on div "Oskar August Schröder Müller CC 79689702" at bounding box center [455, 577] width 410 height 32
click at [950, 603] on input "1 de 1" at bounding box center [963, 594] width 225 height 32
radio input "true"
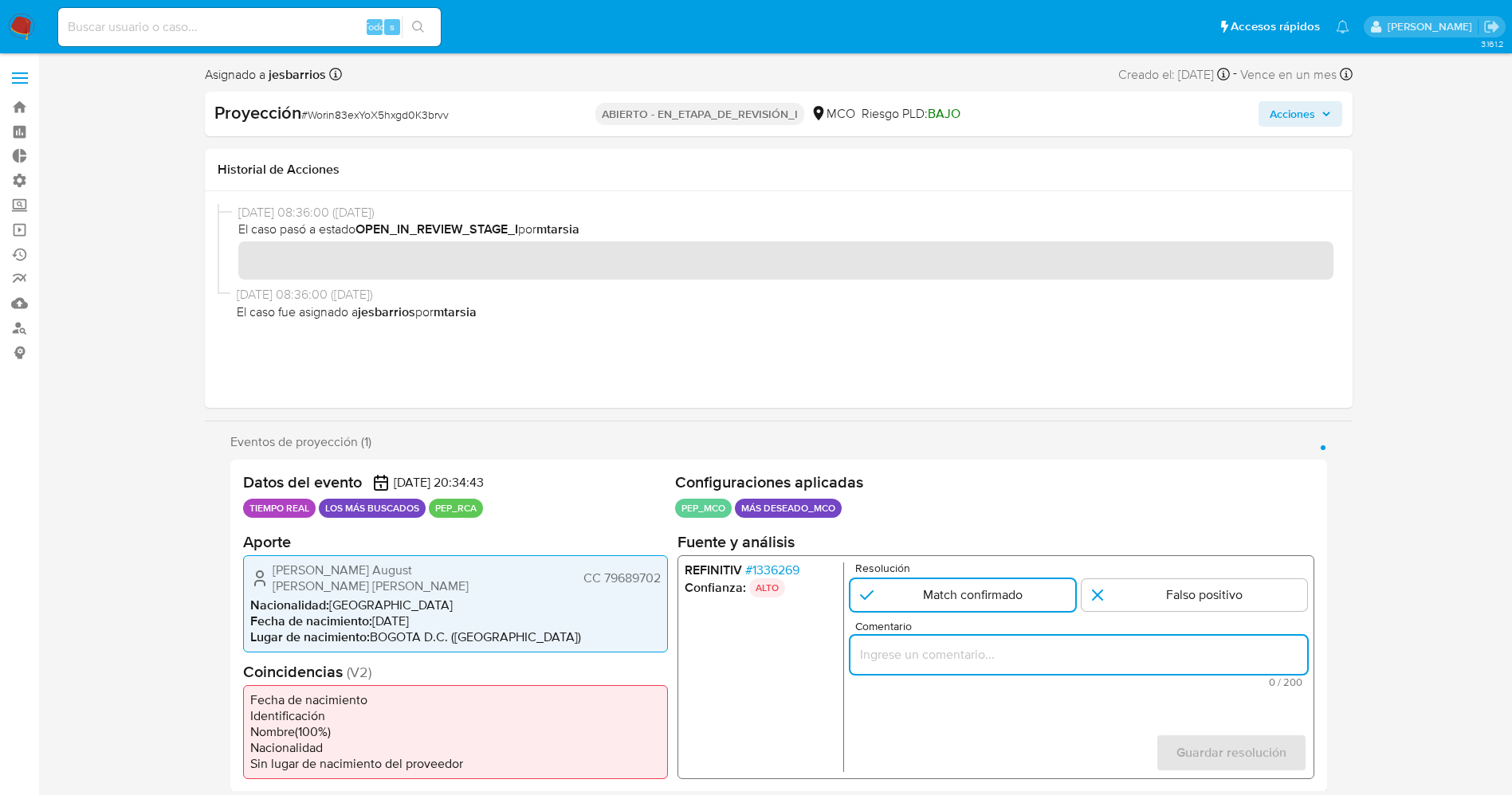
click at [975, 653] on input "Comentario" at bounding box center [1078, 654] width 456 height 21
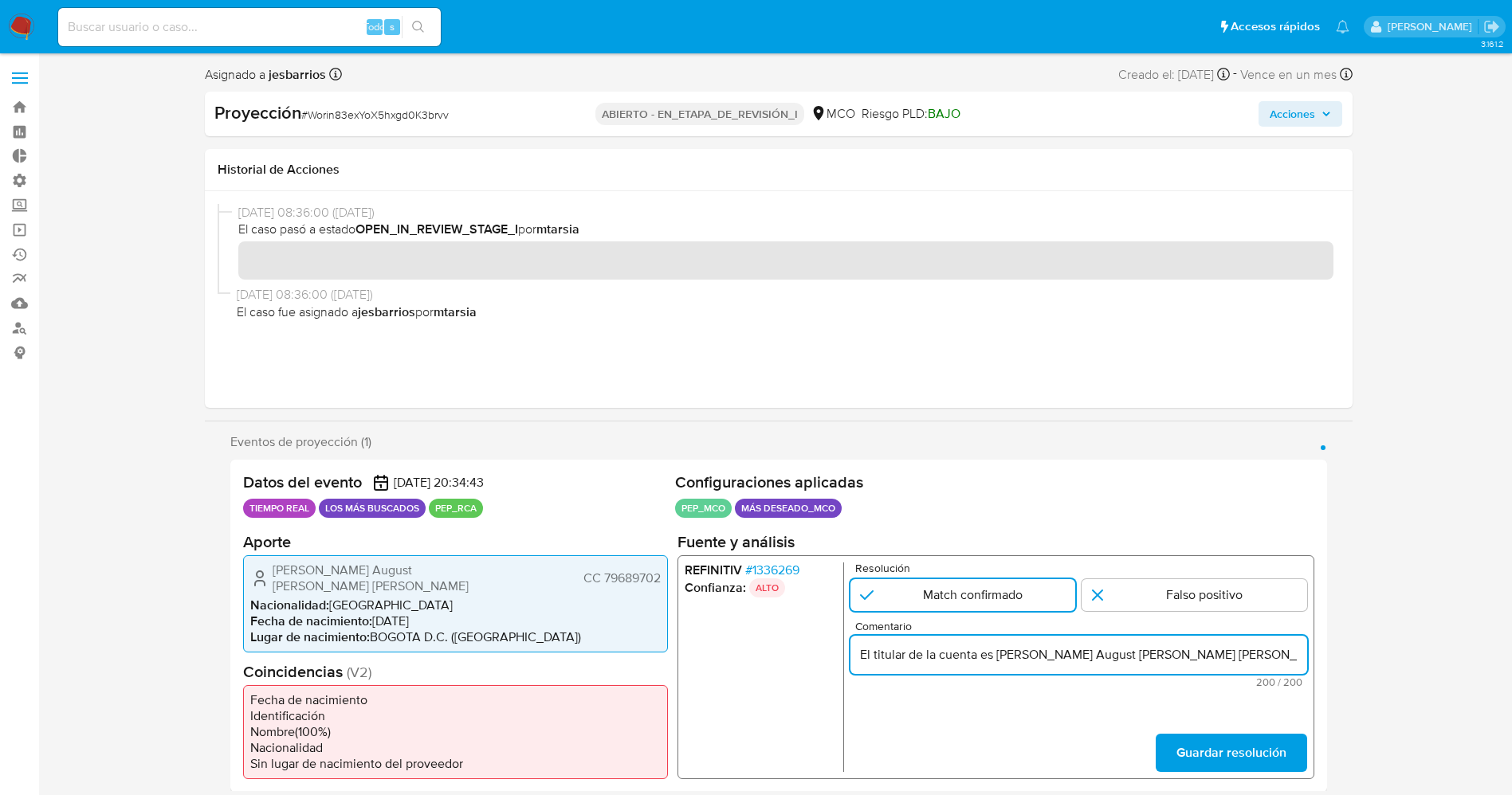
scroll to position [0, 688]
drag, startPoint x: 1012, startPoint y: 655, endPoint x: 1042, endPoint y: 652, distance: 30.1
click at [1042, 652] on input "El titular de la cuenta es Oskar August Schroeder Muller CC 79689702. Se genera…" at bounding box center [1078, 654] width 456 height 21
drag, startPoint x: 1000, startPoint y: 658, endPoint x: 1038, endPoint y: 652, distance: 38.5
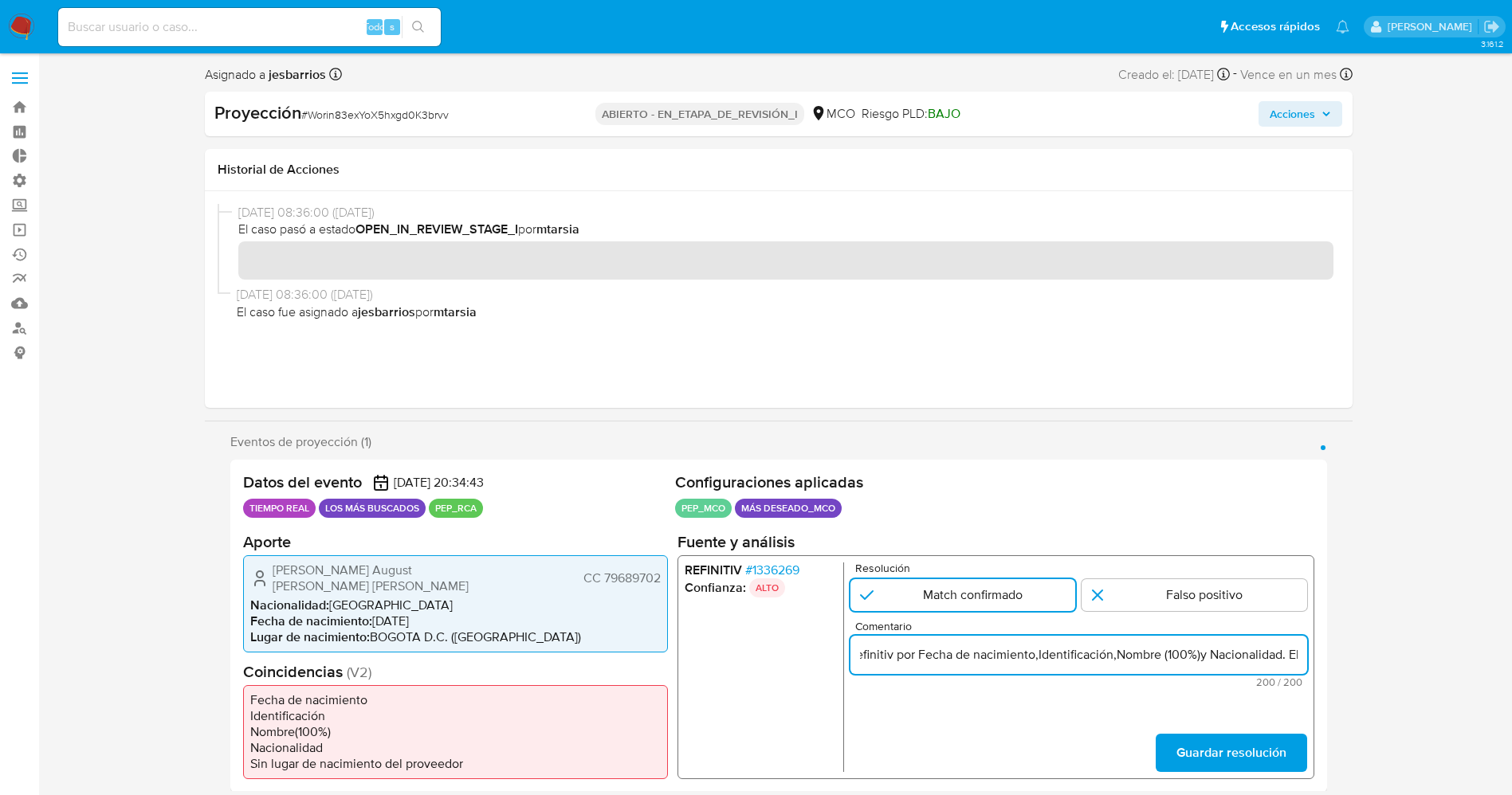
click at [1038, 652] on input "El titular de la cuenta es Oskar August Schroeder Muller CC 79689702. Se genera…" at bounding box center [1078, 654] width 456 height 21
drag, startPoint x: 1124, startPoint y: 657, endPoint x: 1250, endPoint y: 650, distance: 126.2
click at [1250, 650] on input "El titular de la cuenta es Oskar August Schroeder Muller CC 79689702. Se genera…" at bounding box center [1078, 654] width 456 height 21
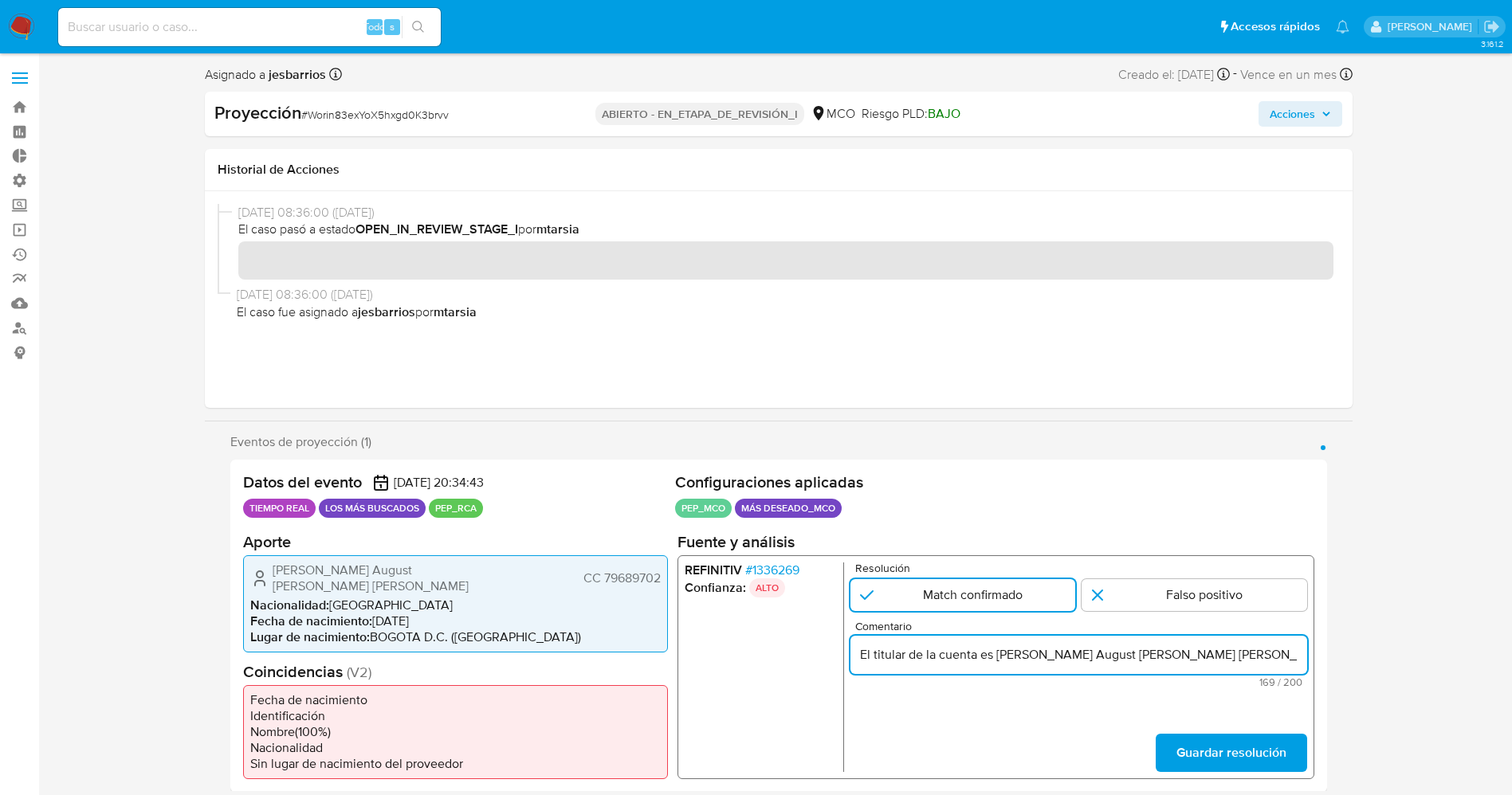
drag, startPoint x: 994, startPoint y: 655, endPoint x: 611, endPoint y: 565, distance: 393.4
click at [613, 623] on div "Datos del evento 06/10/2025 20:34:43 TIEMPO REAL LOS MÁS BUSCADOS PEP_RCA Confi…" at bounding box center [779, 626] width 1097 height 332
drag, startPoint x: 1166, startPoint y: 655, endPoint x: 1334, endPoint y: 655, distance: 168.0
click at [1334, 655] on div "Eventos de proyección (1) Página 1 Datos del evento 06/10/2025 20:34:43 TIEMPO …" at bounding box center [779, 612] width 1148 height 358
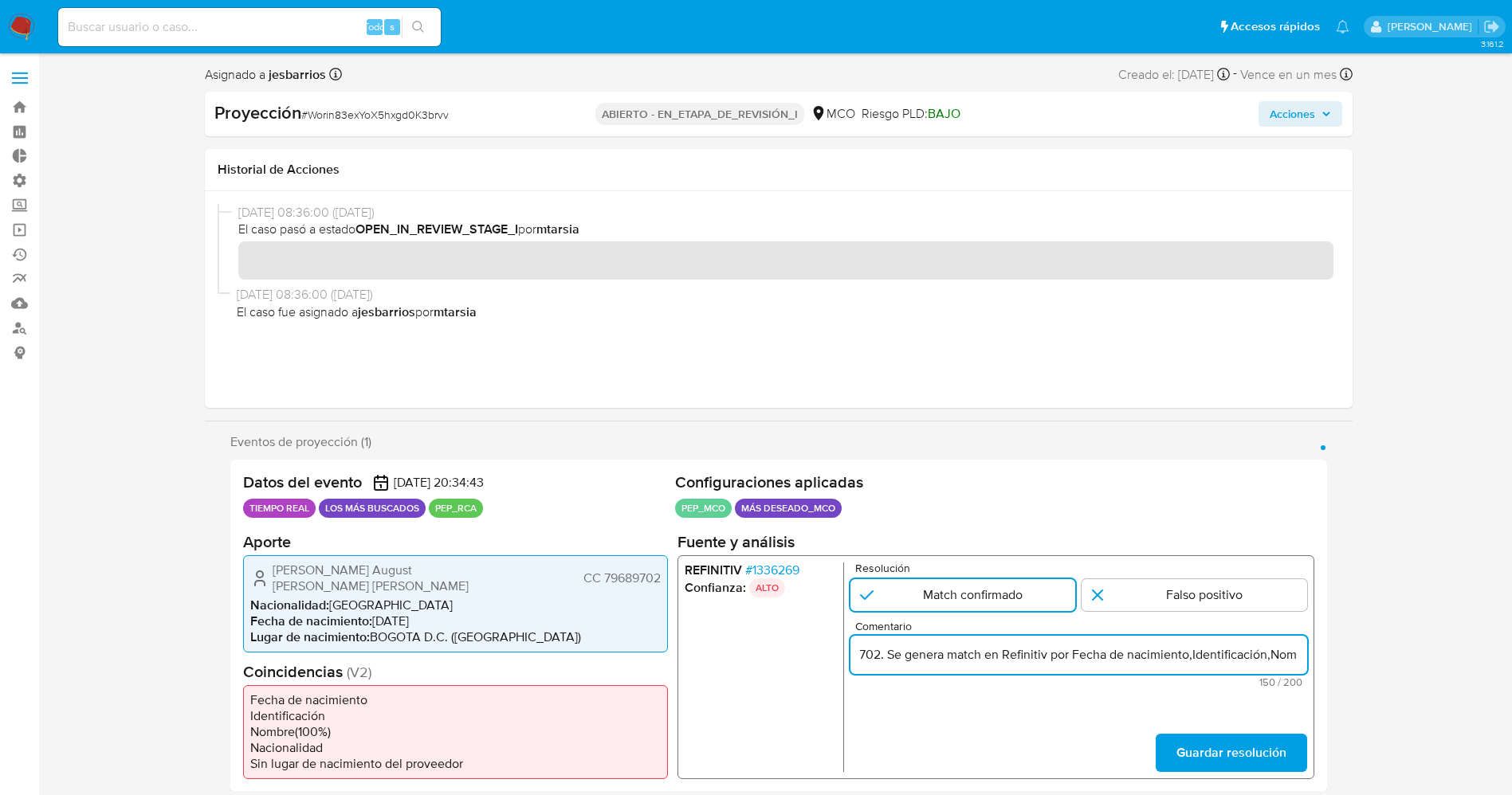
click at [1281, 655] on input "Usuarip Oskar August Schroeder Muller CC 79689702. Se genera match en Refinitiv…" at bounding box center [1078, 654] width 456 height 21
drag, startPoint x: 1261, startPoint y: 659, endPoint x: 1310, endPoint y: 662, distance: 49.1
click at [1310, 662] on div "REFINITIV # 1336269 Confianza: ALTO Resolución Match confirmado Falso positivo …" at bounding box center [995, 666] width 637 height 223
paste input "inhabilitado y destituido del cargo público por la Fisca"
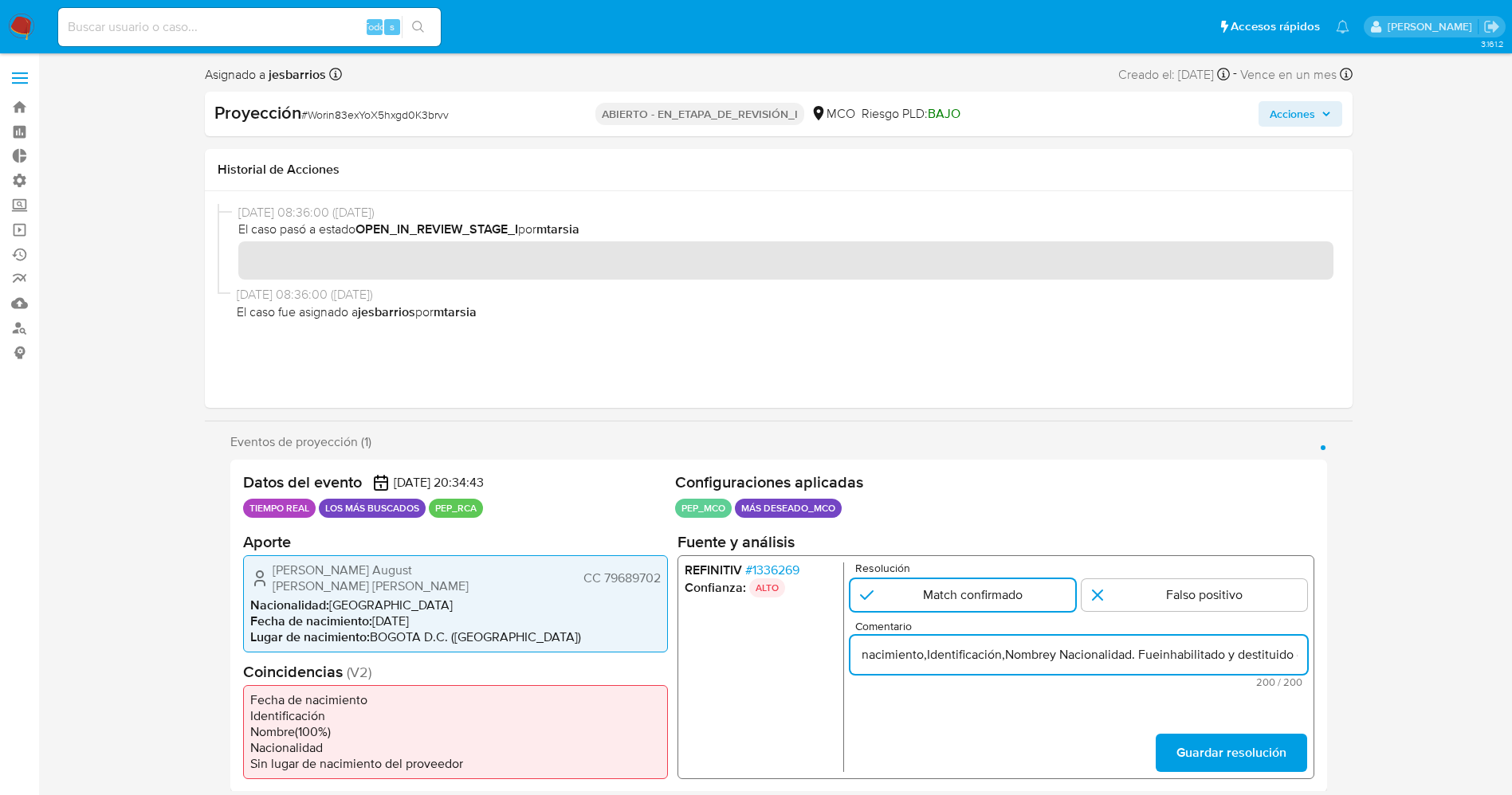
drag, startPoint x: 1134, startPoint y: 655, endPoint x: 1233, endPoint y: 655, distance: 99.0
click at [1233, 655] on input "Usuarip Oskar August Schroeder Muller CC 79689702. Se genera match en Refinitiv…" at bounding box center [1078, 654] width 456 height 21
drag, startPoint x: 898, startPoint y: 653, endPoint x: 907, endPoint y: 658, distance: 10.3
click at [907, 658] on input "Usuarip Oskar August Schroeder Muller CC 79689702. Se genera match en Refinitiv…" at bounding box center [1078, 654] width 456 height 21
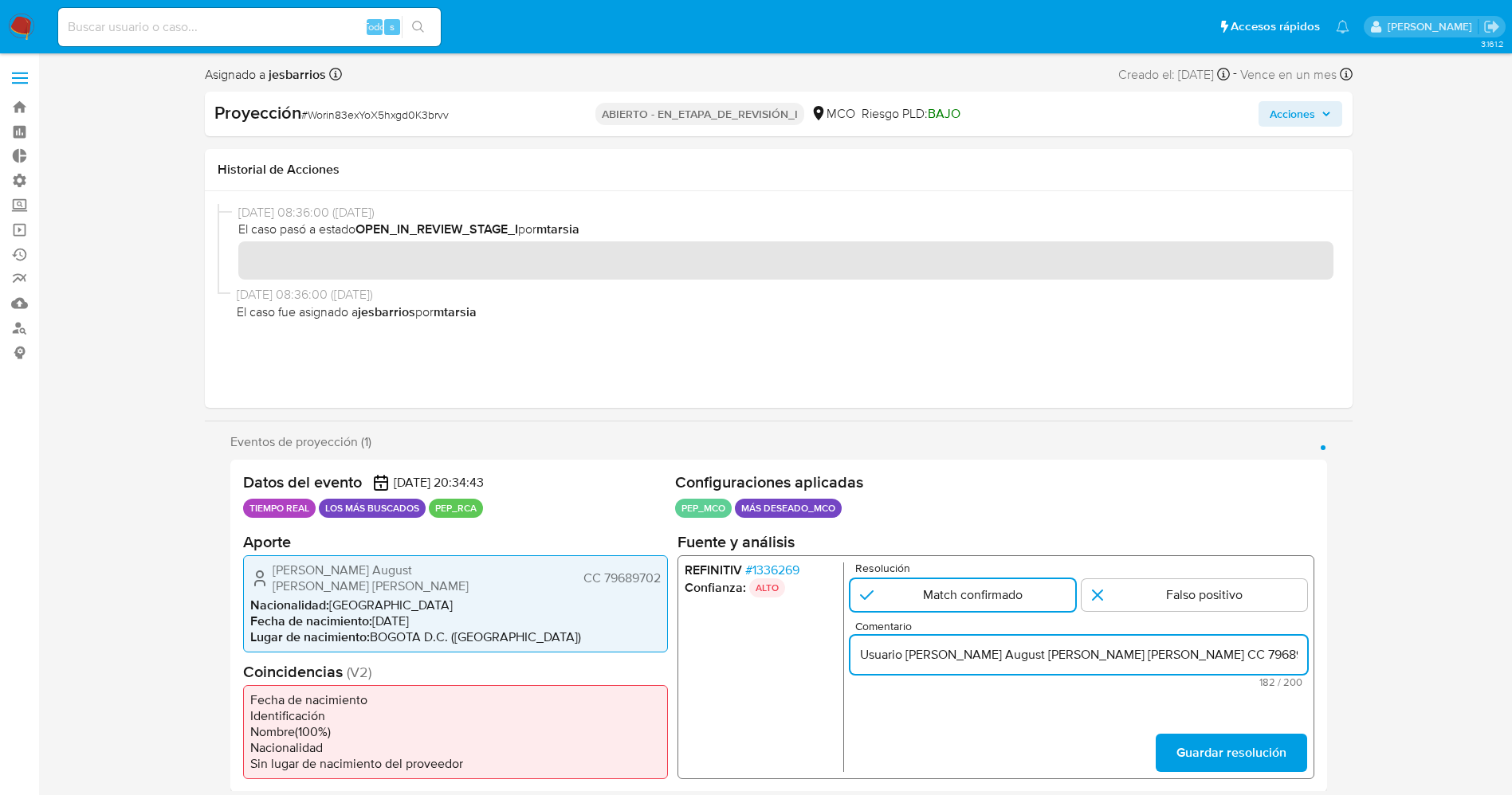
click at [1257, 650] on input "Usuario Oskar August Schroeder Muller CC 79689702. Se genera match en Refinitiv…" at bounding box center [1078, 654] width 456 height 21
paste input "Fiscalía General"
drag, startPoint x: 1167, startPoint y: 651, endPoint x: 1205, endPoint y: 651, distance: 38.0
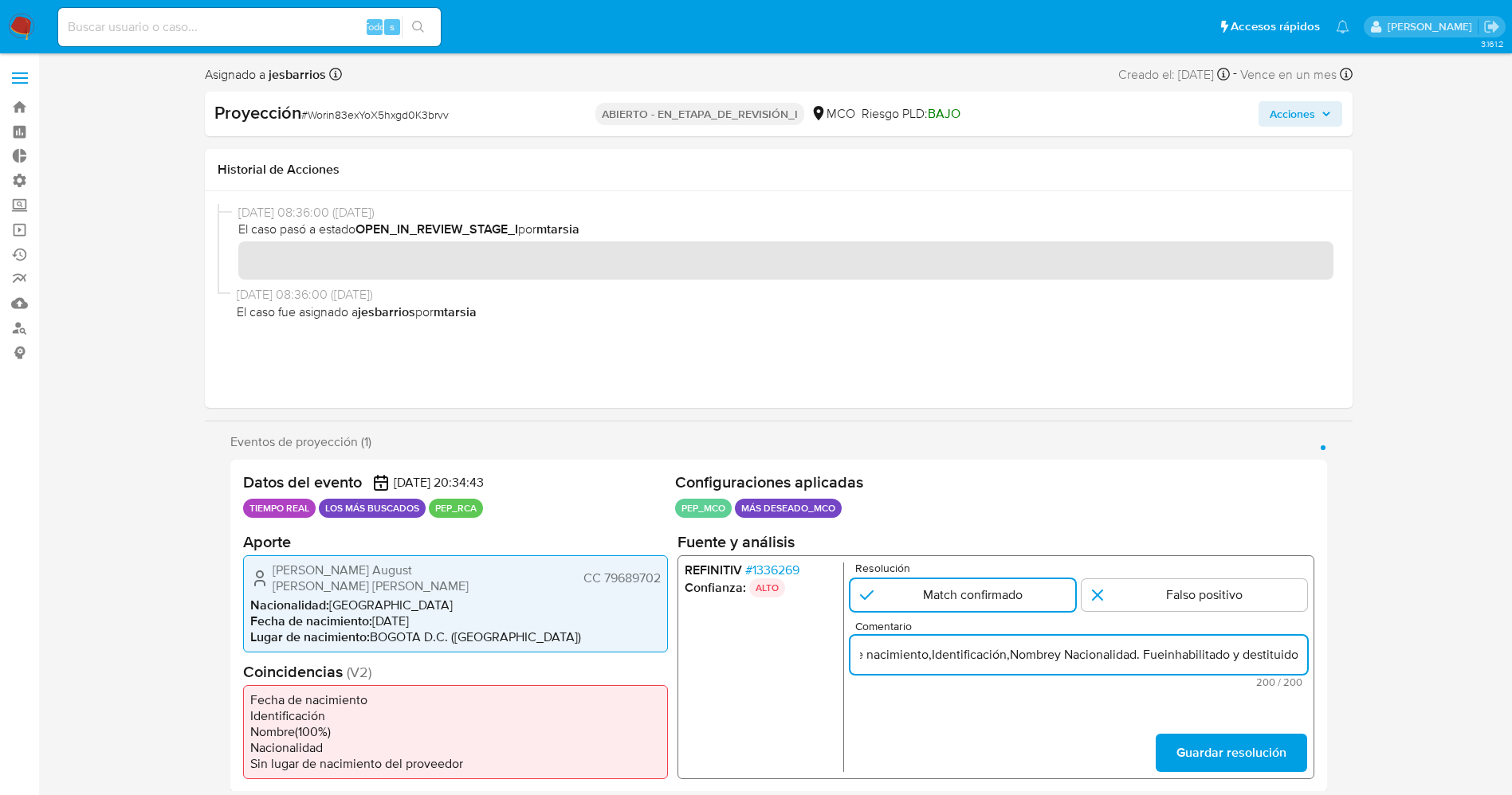
click at [1205, 651] on input "Usuario Oskar August Schroeder Muller CC 79689702. Se genera match en Refinitiv…" at bounding box center [1078, 654] width 456 height 21
type input "Usuario Oskar August Schroeder Muller CC 79689702. Se genera match en Refinitiv…"
click at [1228, 734] on span "Guardar resolución" at bounding box center [1230, 751] width 110 height 35
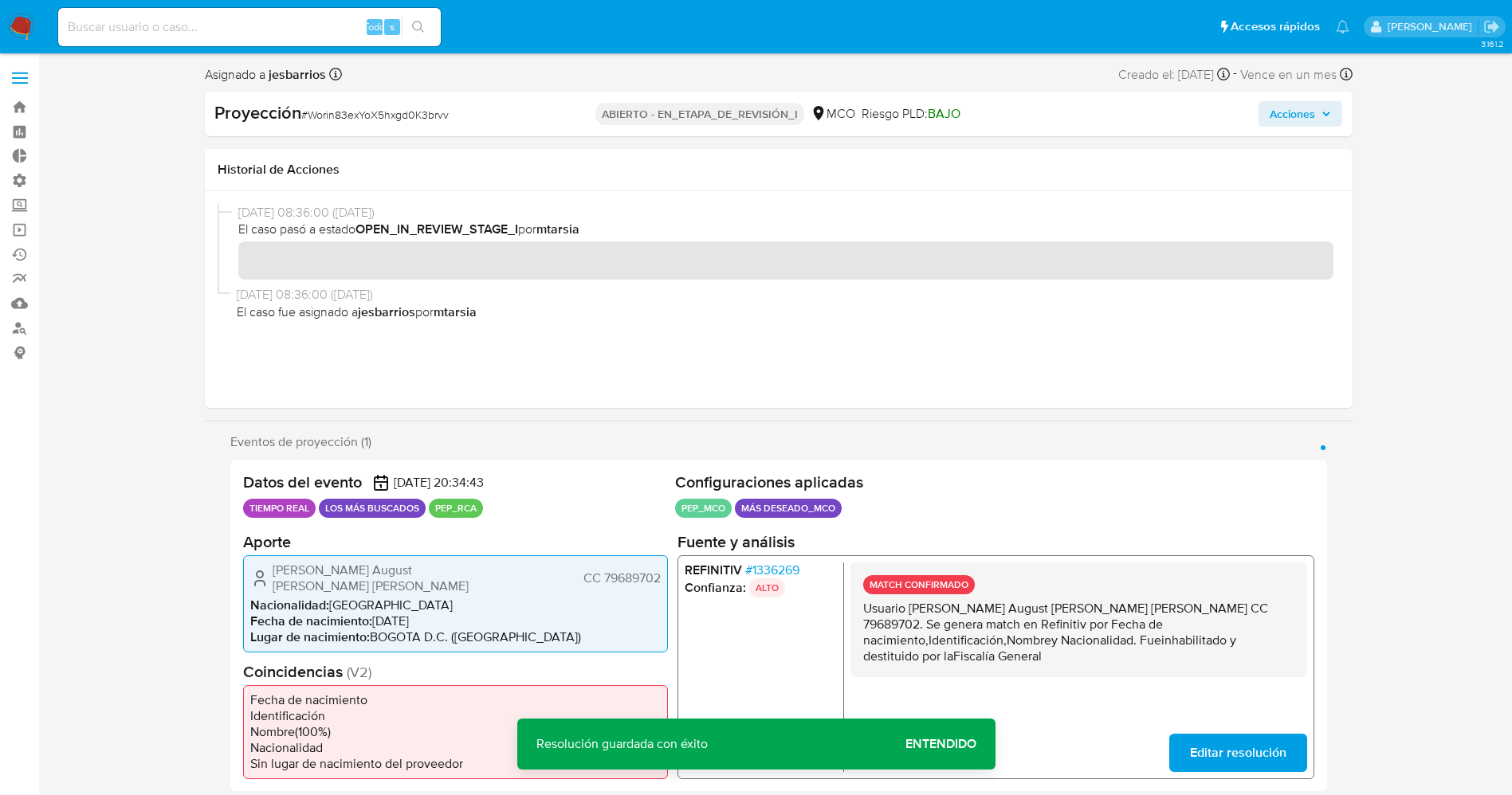
drag, startPoint x: 856, startPoint y: 595, endPoint x: 1142, endPoint y: 635, distance: 288.8
click at [1142, 635] on div "MATCH CONFIRMADO Usuario Oskar August Schroeder Muller CC 79689702. Se genera m…" at bounding box center [1078, 619] width 456 height 115
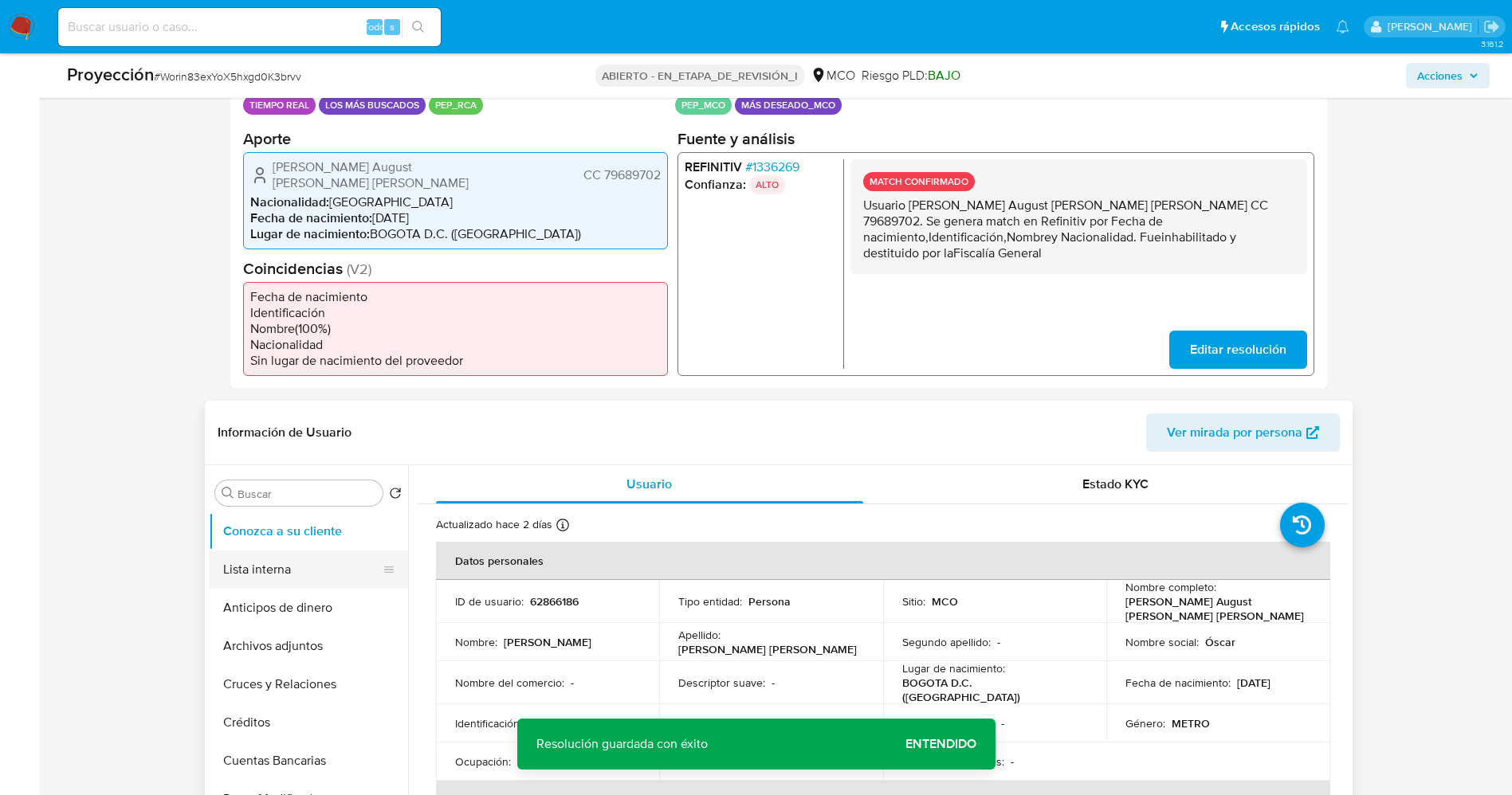
click at [288, 553] on button "Lista interna" at bounding box center [301, 569] width 187 height 38
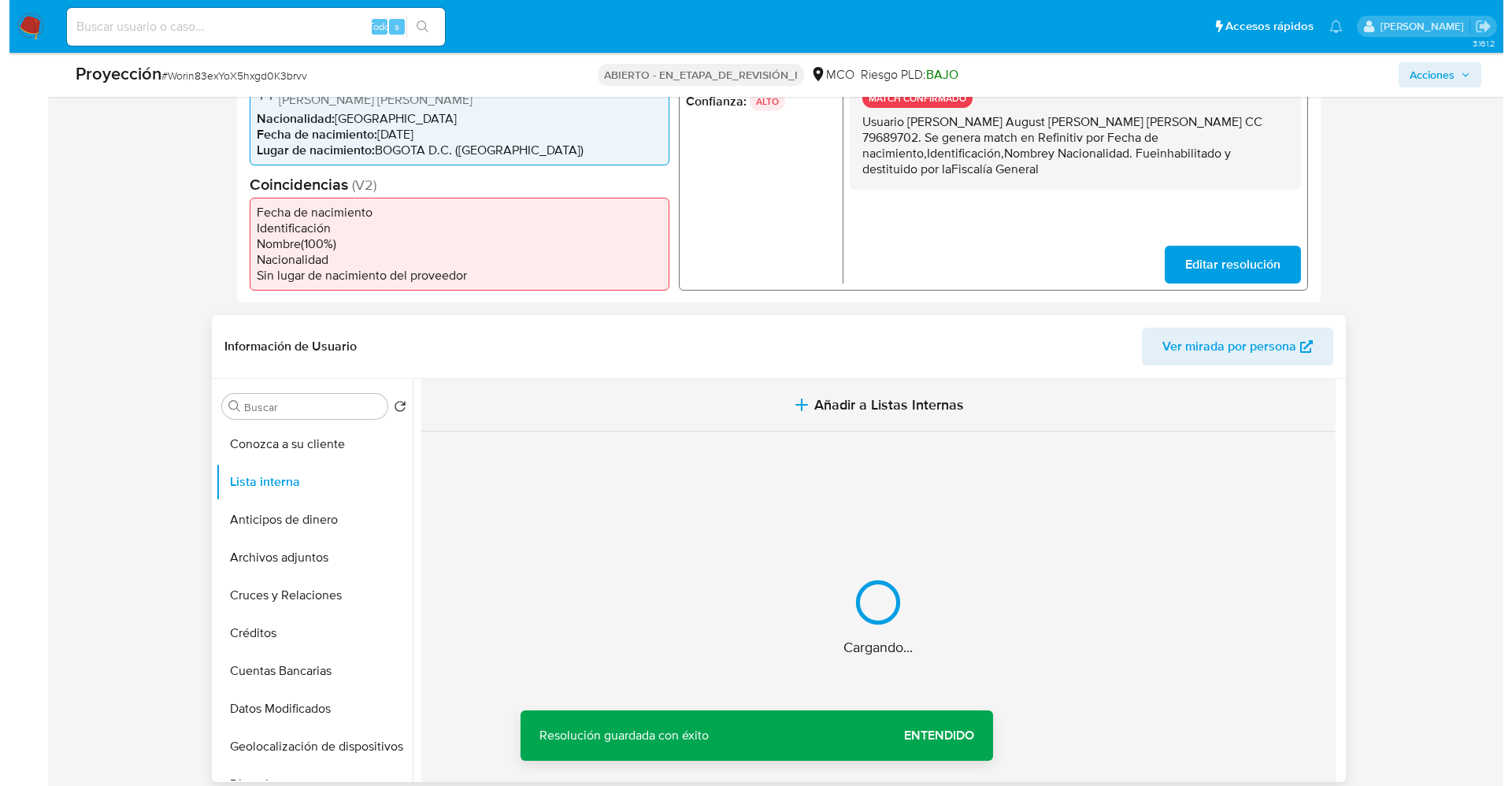
scroll to position [472, 0]
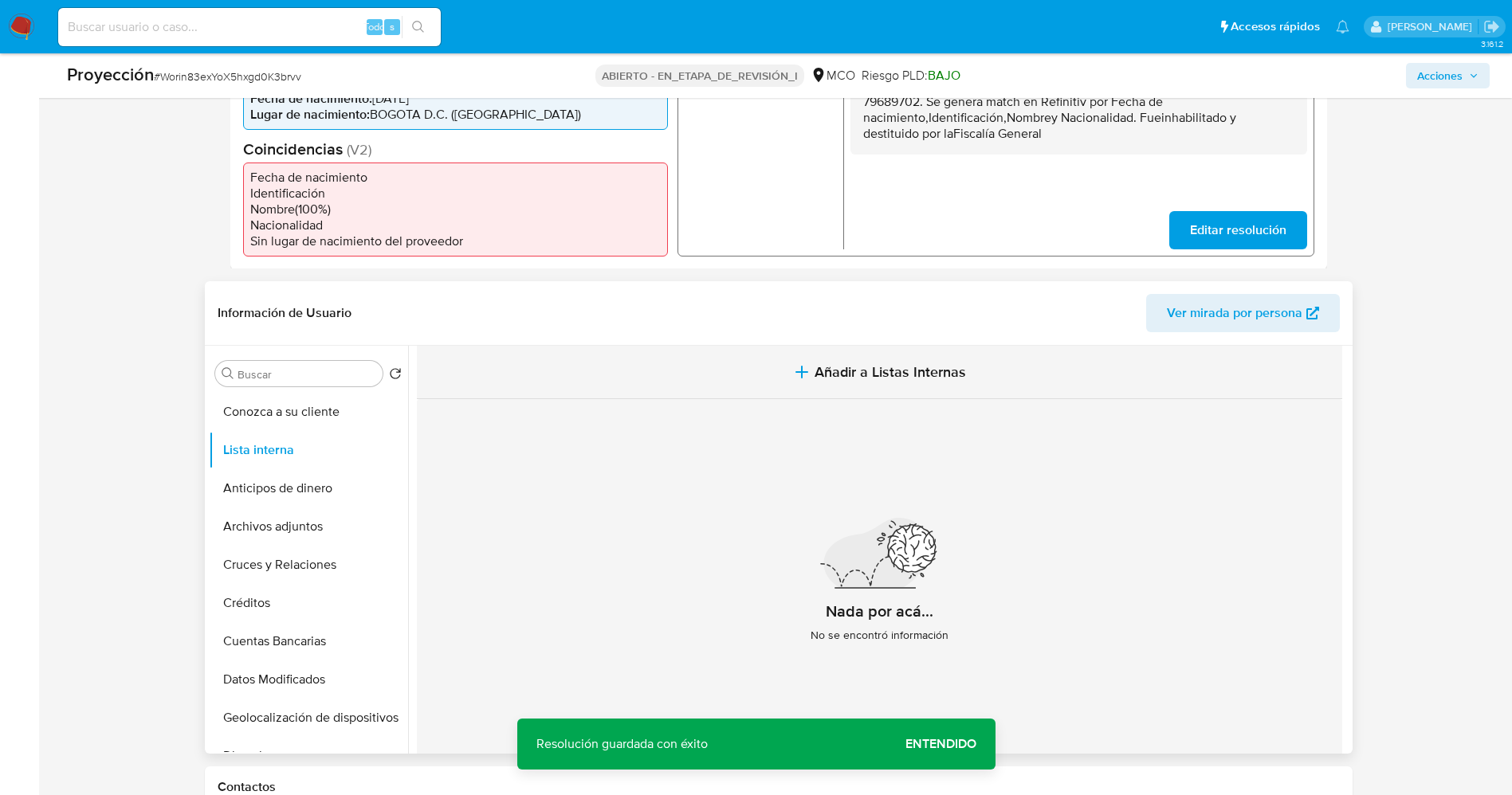
click at [858, 363] on span "Añadir a Listas Internas" at bounding box center [889, 372] width 151 height 18
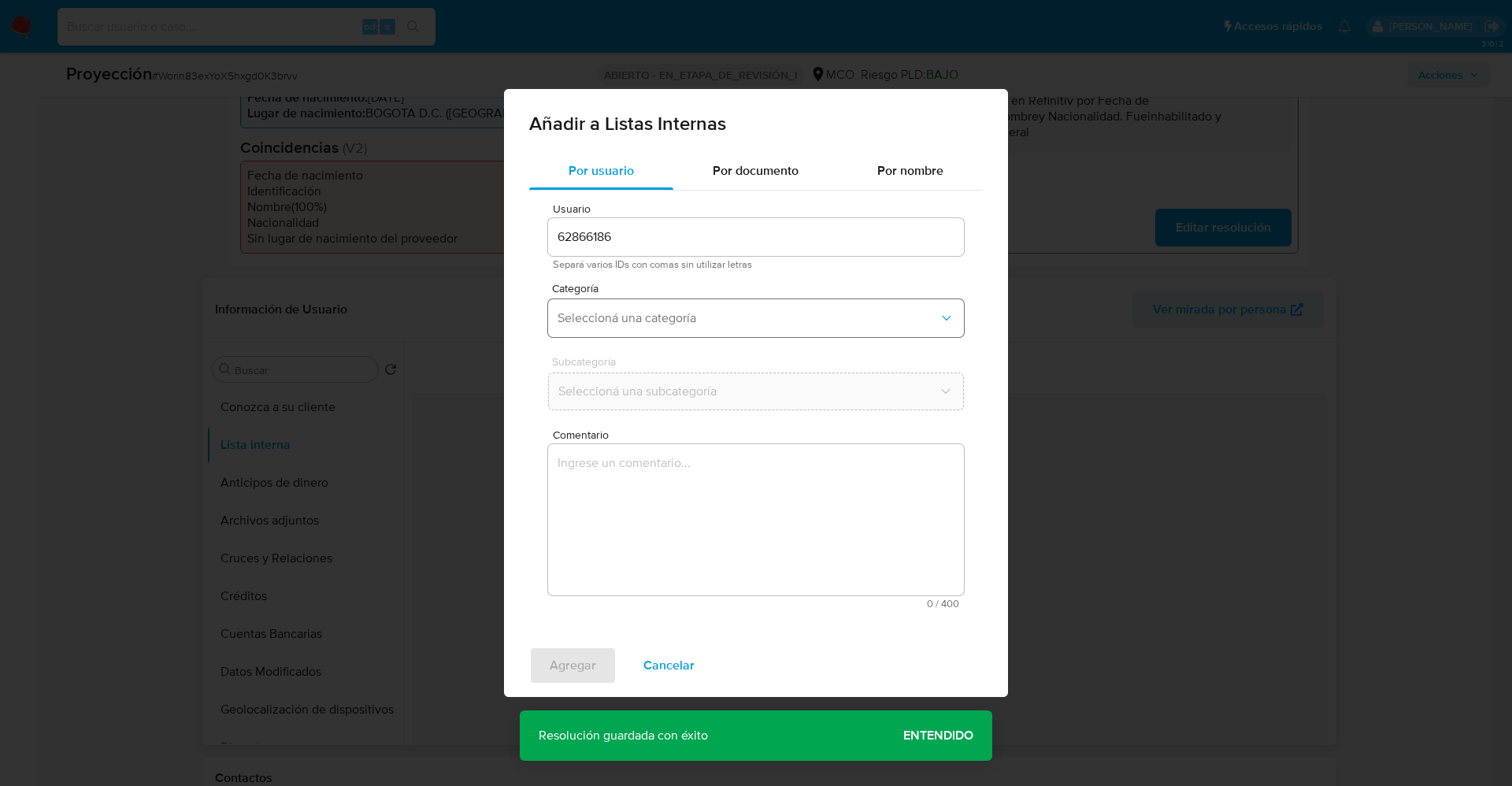
click at [698, 320] on span "Seleccioná una categoría" at bounding box center [748, 317] width 381 height 16
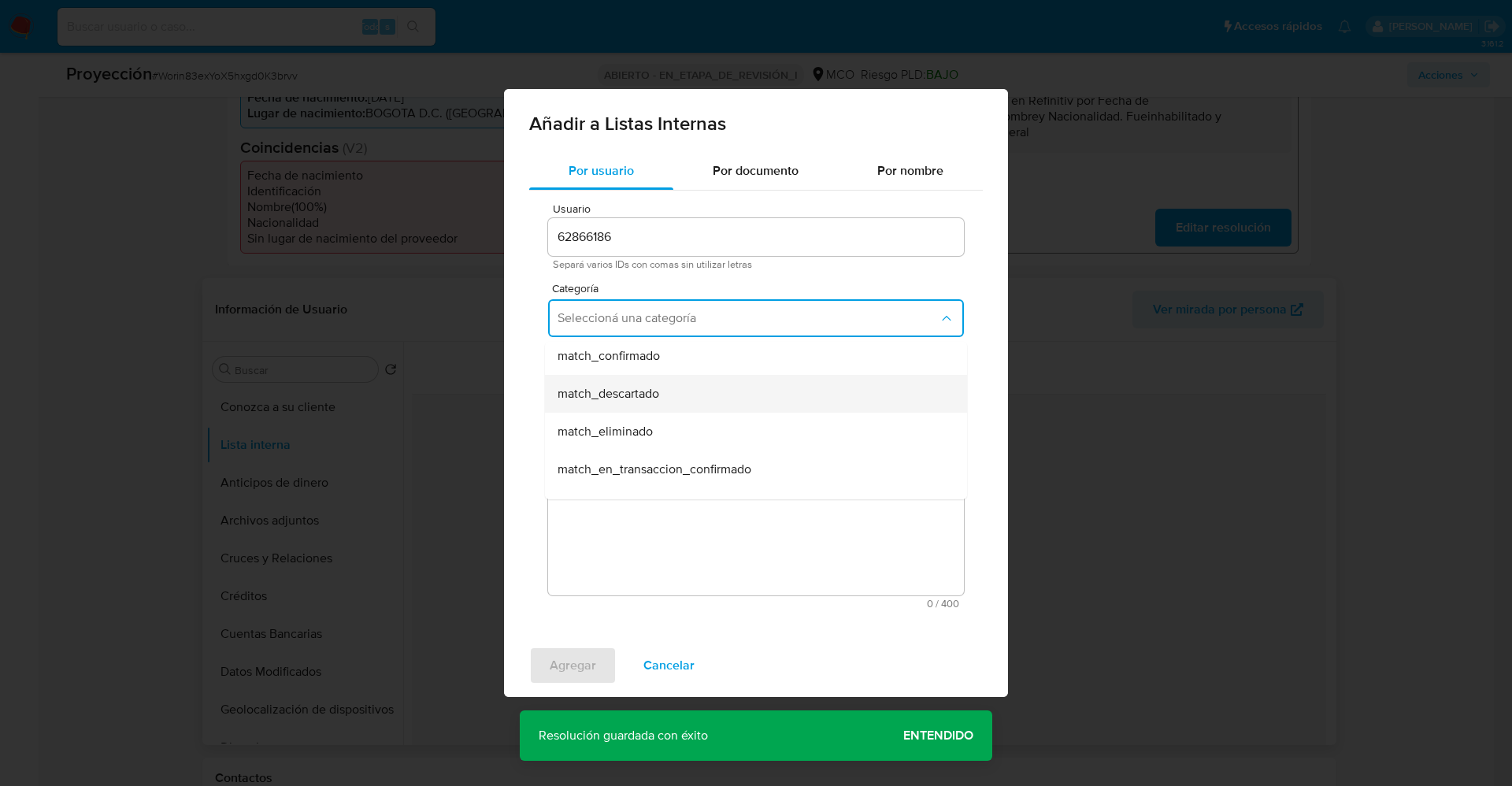
click at [698, 402] on div "match_descartado" at bounding box center [751, 393] width 387 height 38
click at [698, 402] on button "Seleccioná una subcategoría" at bounding box center [756, 391] width 416 height 38
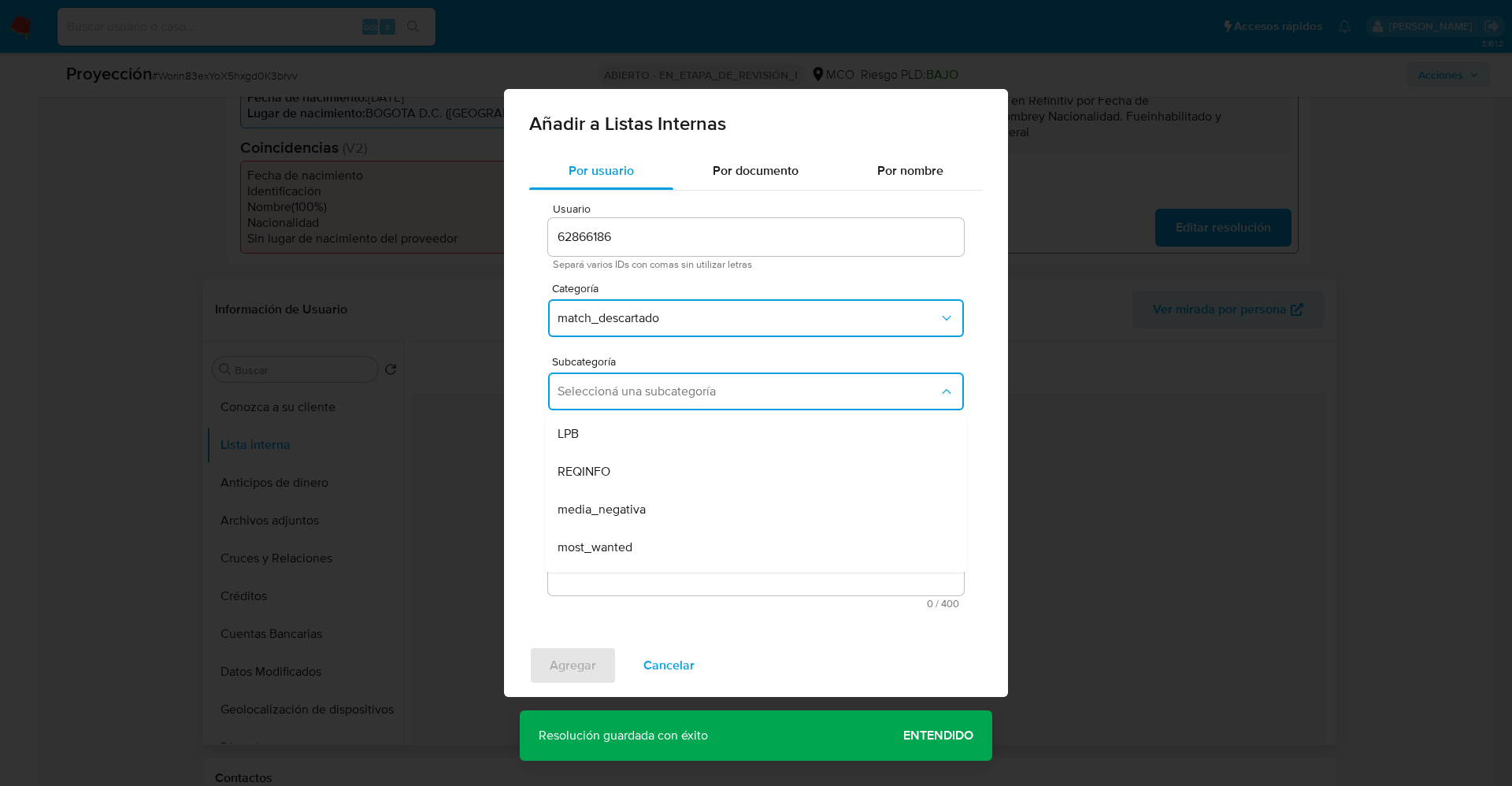
scroll to position [107, 0]
click at [625, 451] on div "most_wanted" at bounding box center [751, 440] width 387 height 38
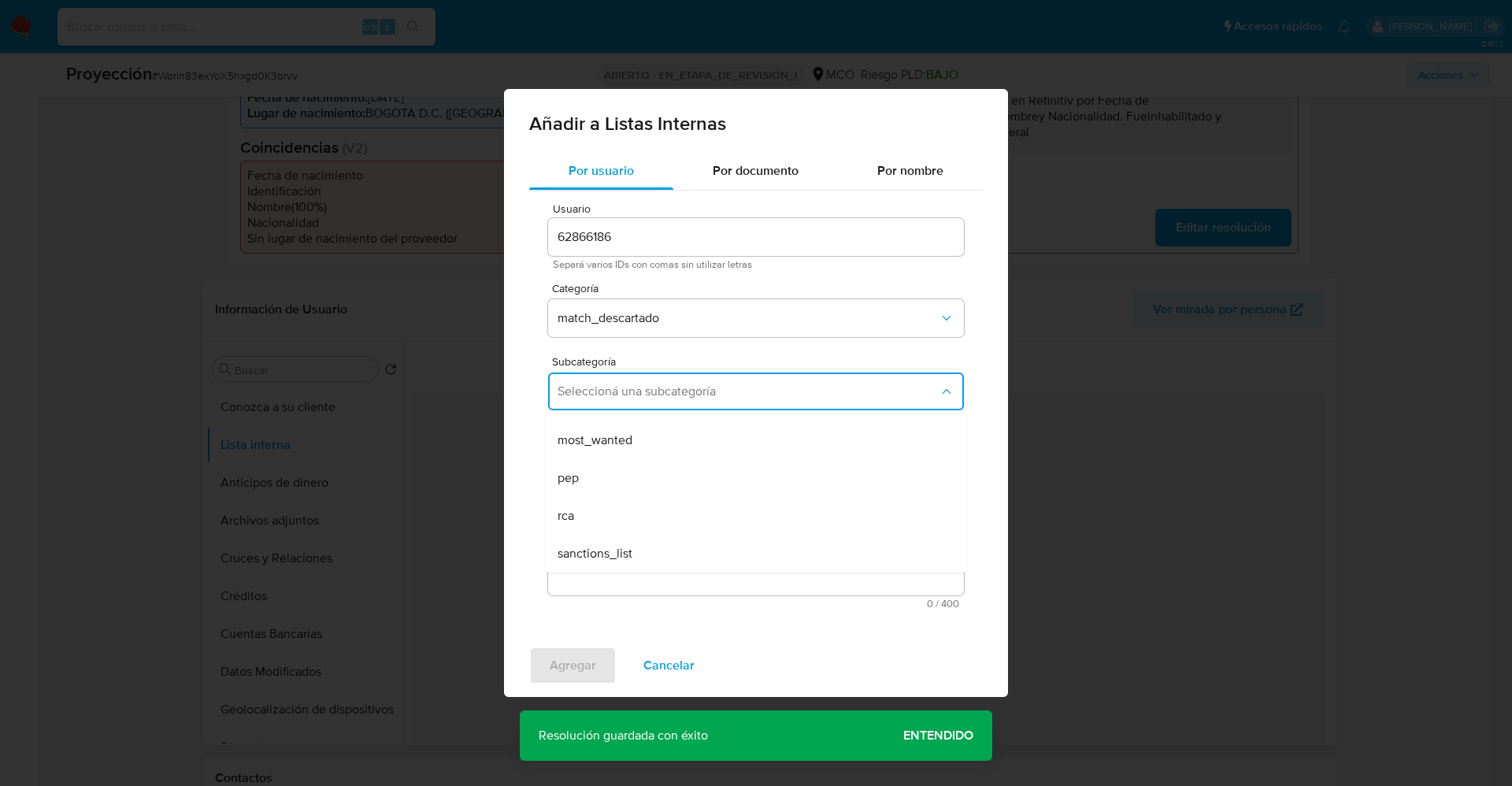
click at [647, 516] on textarea "Comentario" at bounding box center [756, 520] width 416 height 151
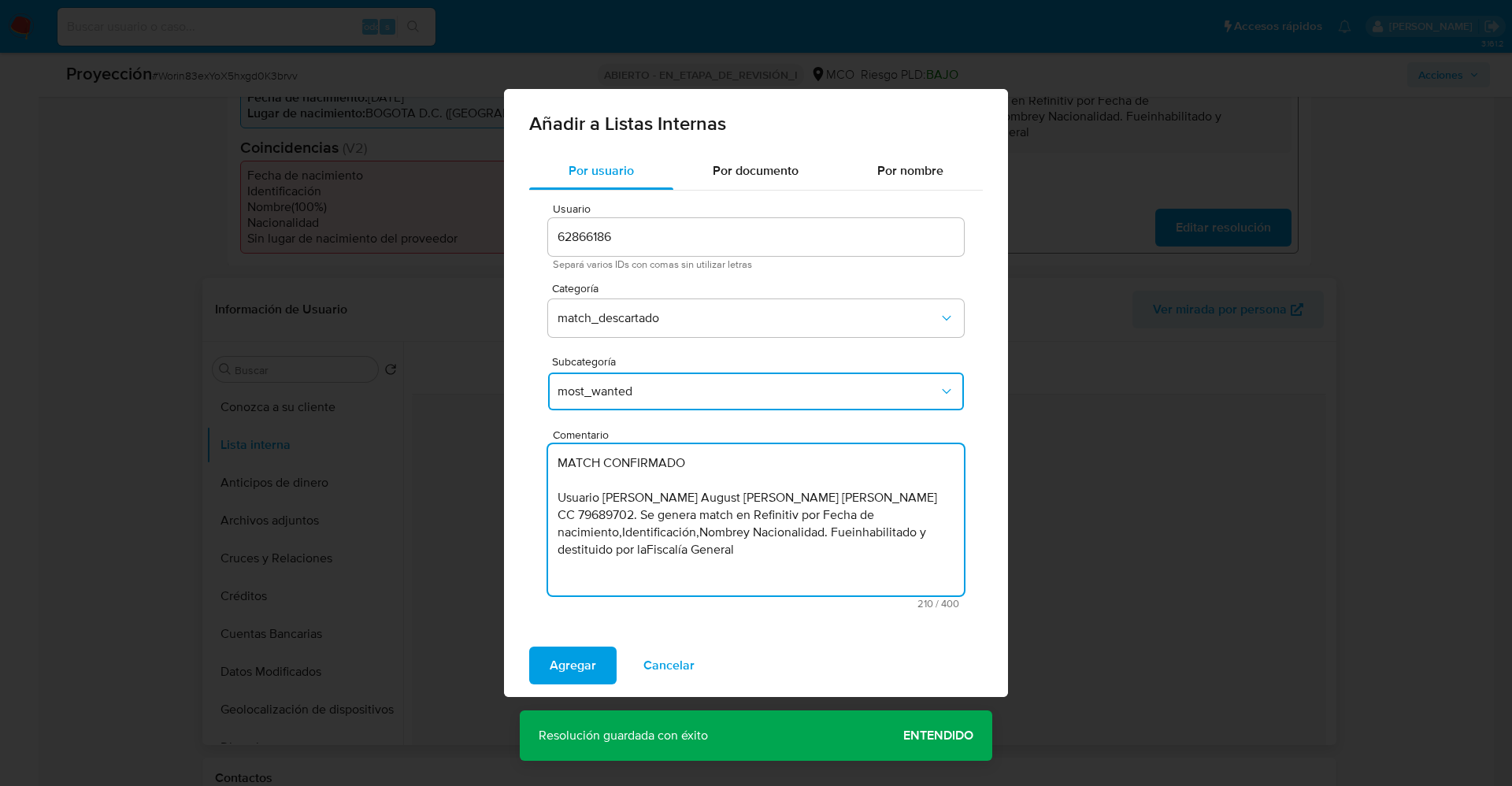
drag, startPoint x: 788, startPoint y: 479, endPoint x: 394, endPoint y: 426, distance: 397.5
click at [394, 426] on div "Añadir a Listas Internas Por usuario Por documento Por nombre Usuario 62866186 …" at bounding box center [756, 393] width 1512 height 786
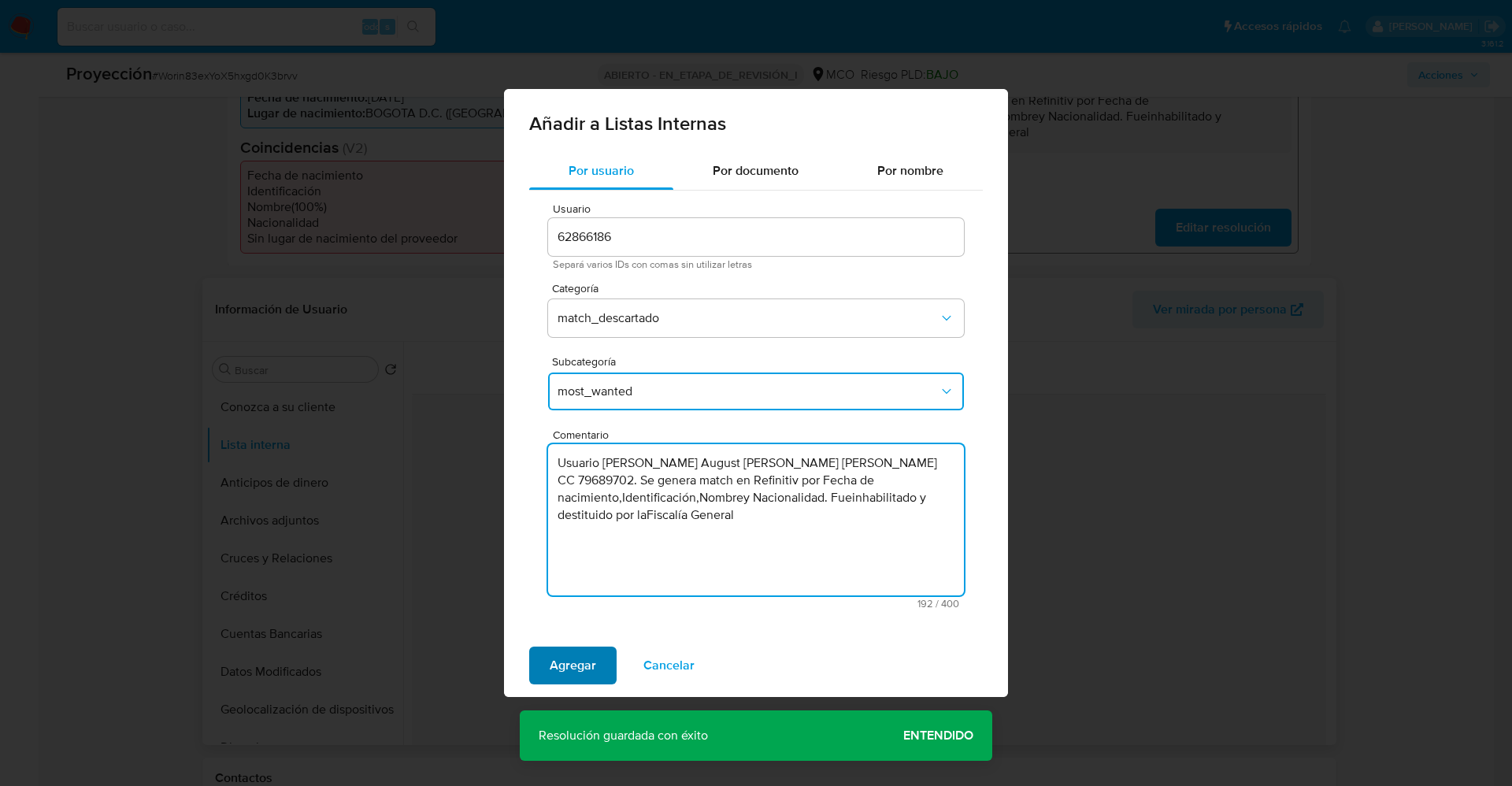
type textarea "Usuario Oskar August Schroeder Muller CC 79689702. Se genera match en Refinitiv…"
click at [599, 663] on button "Agregar" at bounding box center [573, 665] width 87 height 38
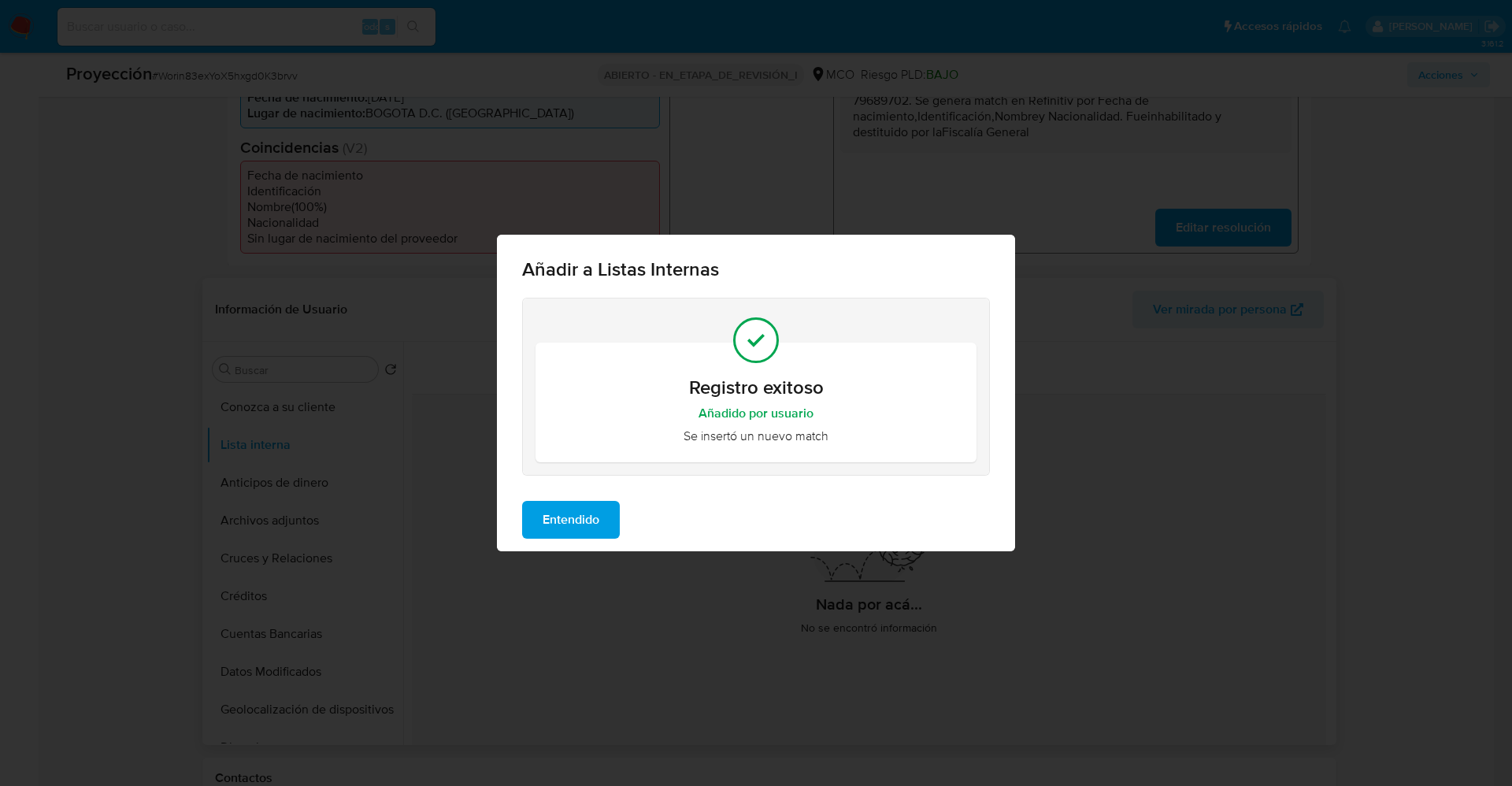
click at [559, 522] on span "Entendido" at bounding box center [571, 519] width 57 height 34
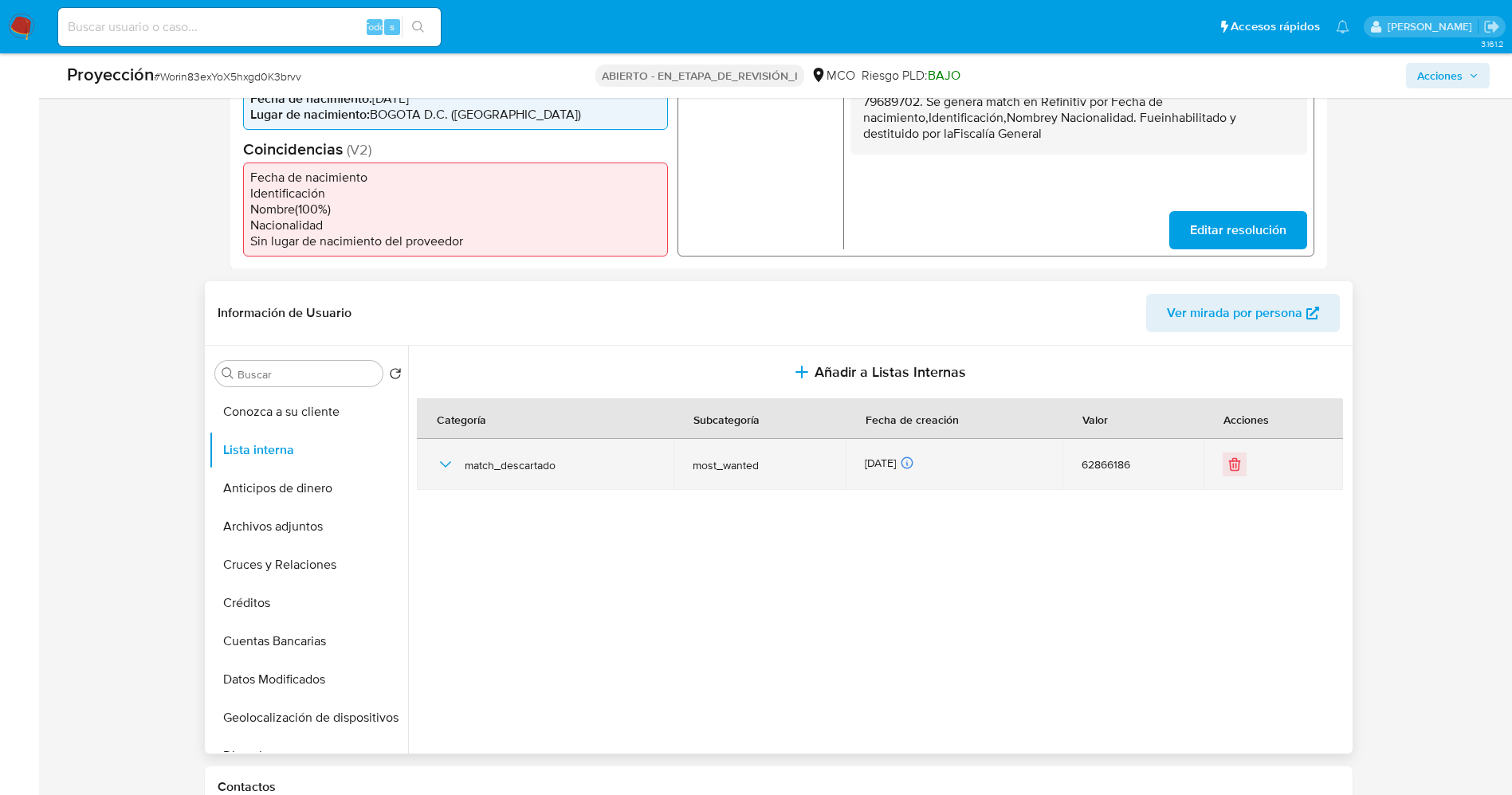
click at [1239, 465] on td at bounding box center [1273, 465] width 139 height 51
click at [1235, 458] on icon "Eliminar" at bounding box center [1234, 464] width 16 height 16
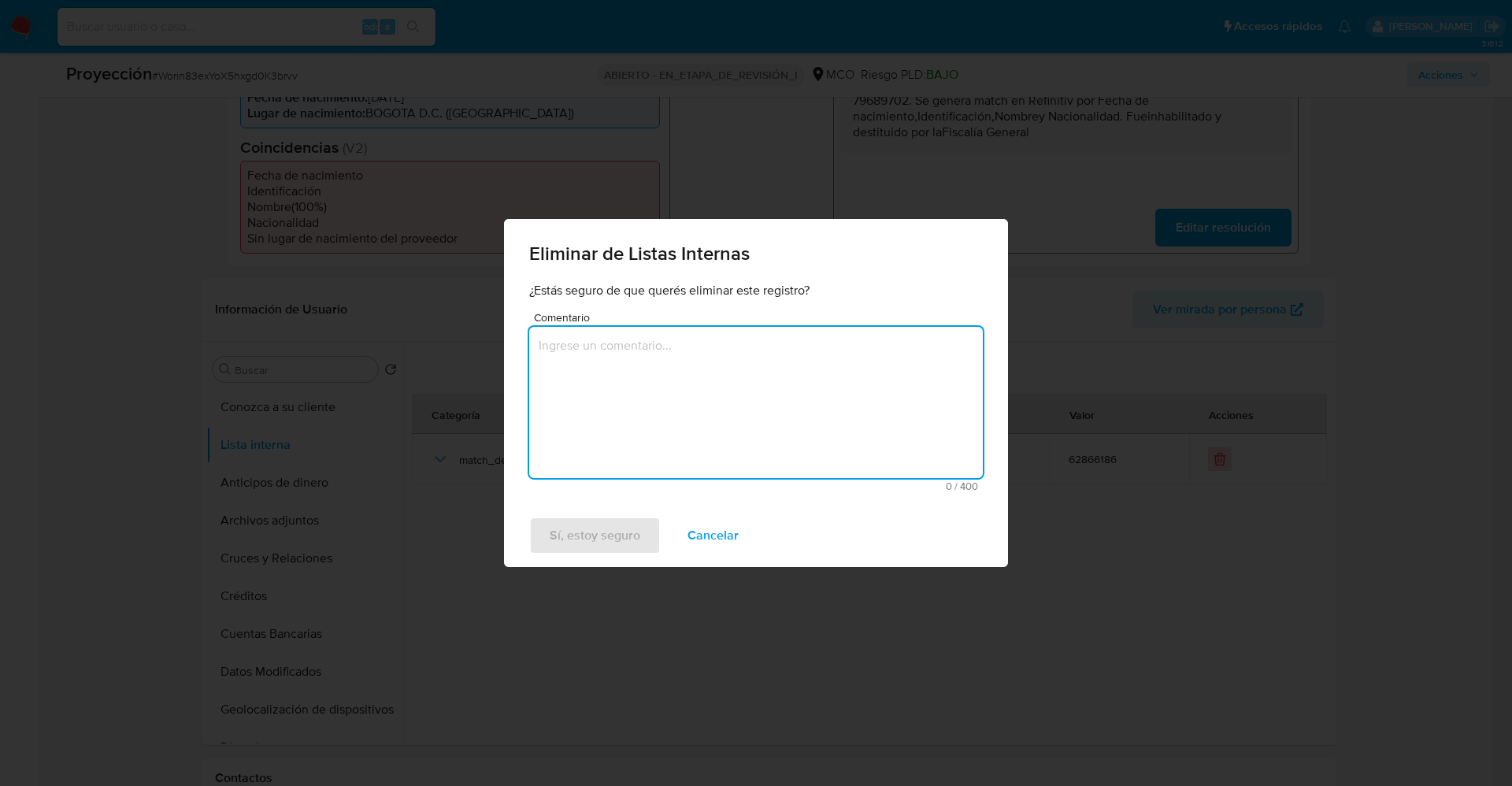
click at [761, 408] on textarea "Comentario" at bounding box center [756, 402] width 454 height 151
type textarea "."
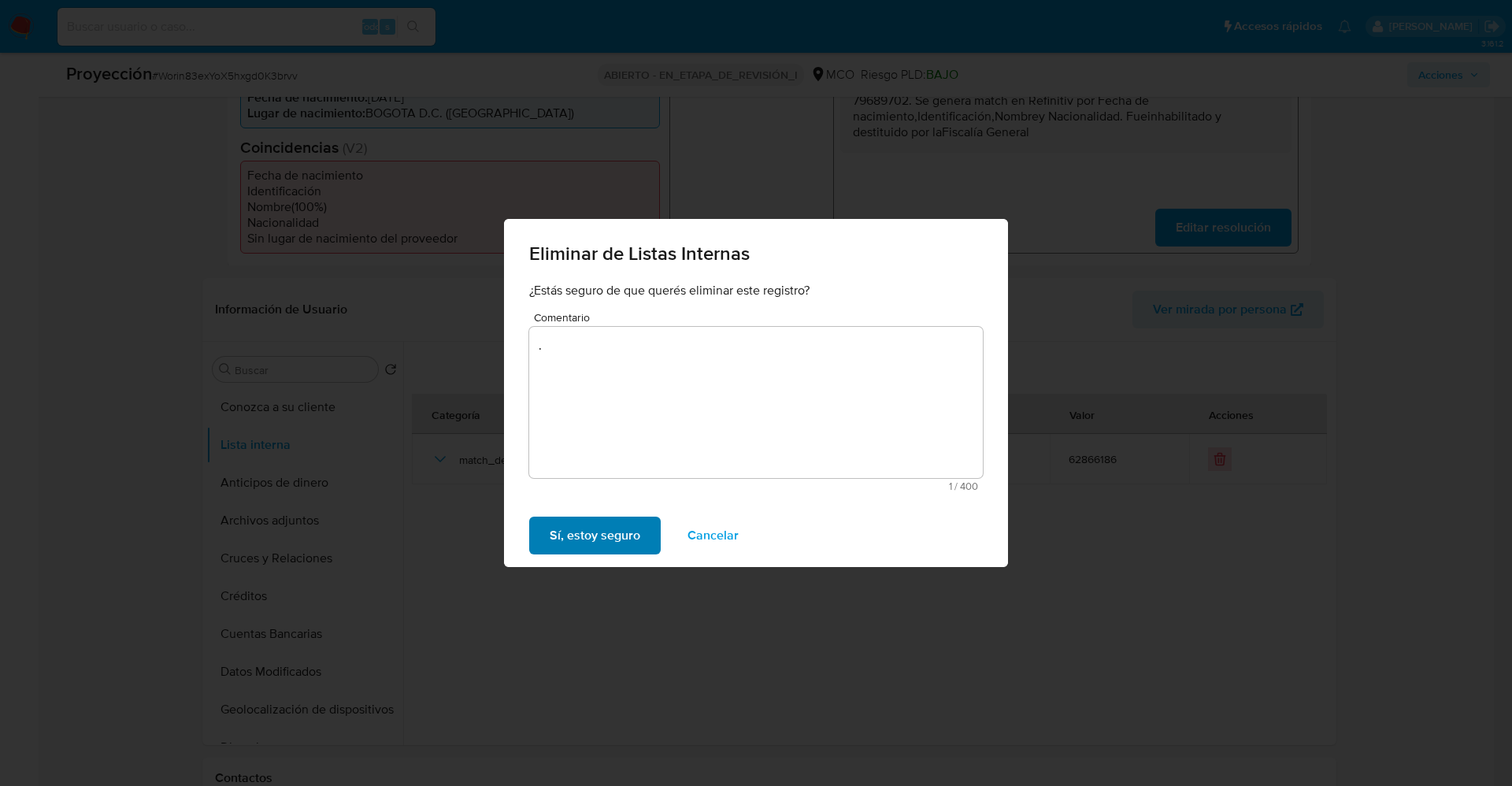
click at [569, 542] on span "Sí, estoy seguro" at bounding box center [595, 535] width 91 height 34
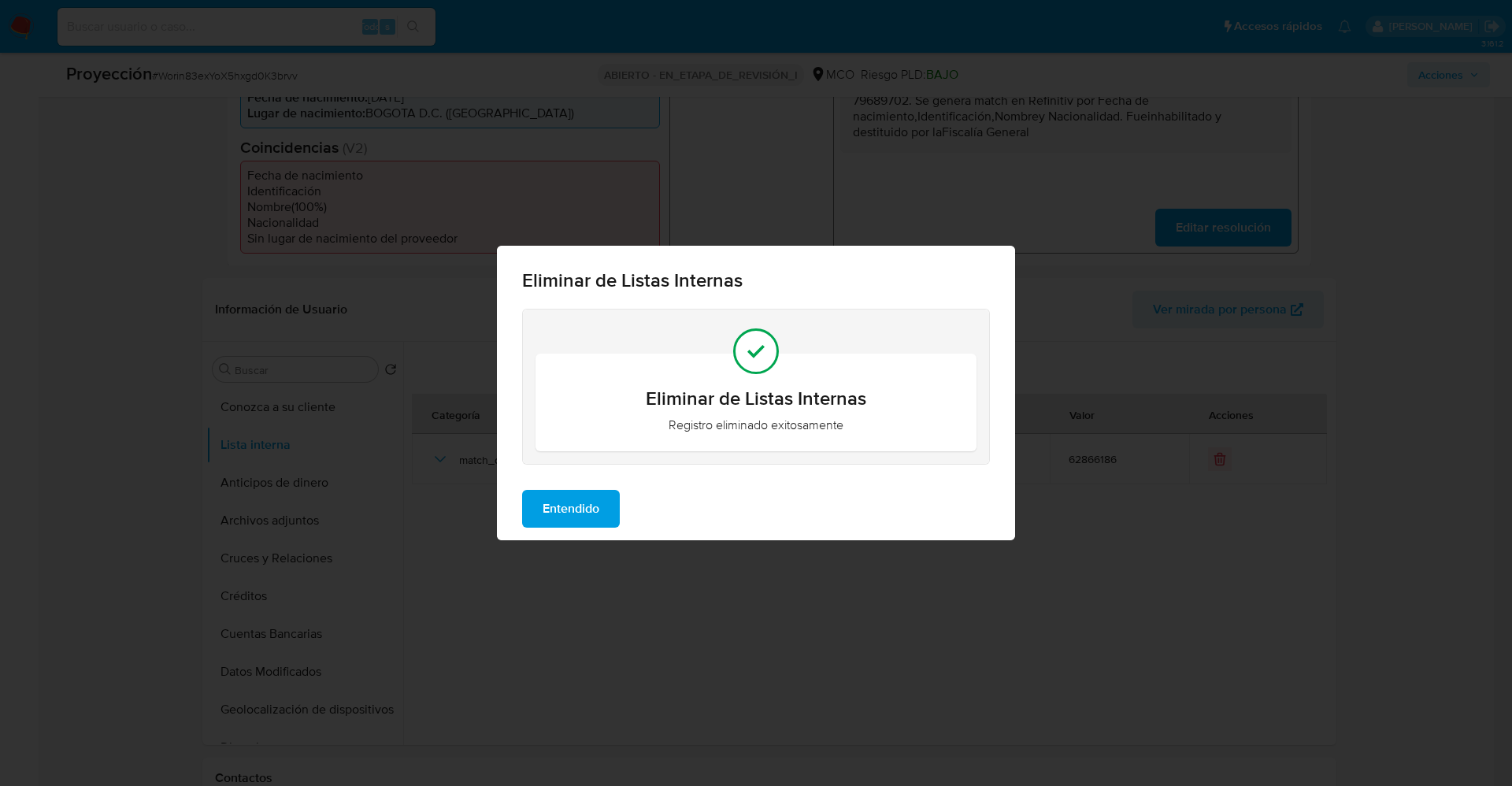
click at [543, 512] on span "Entendido" at bounding box center [571, 508] width 57 height 34
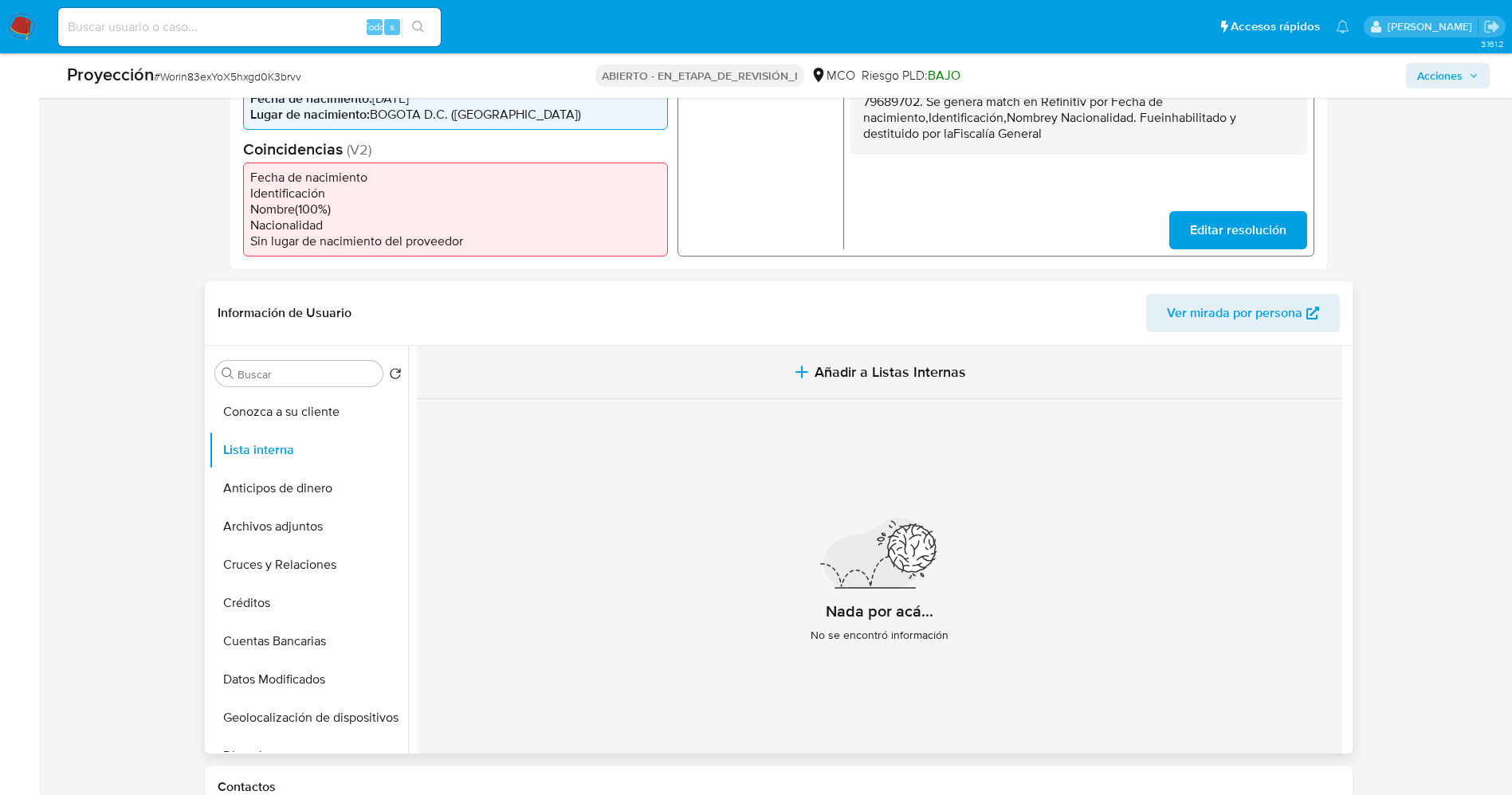
click at [888, 363] on span "Añadir a Listas Internas" at bounding box center [889, 372] width 151 height 18
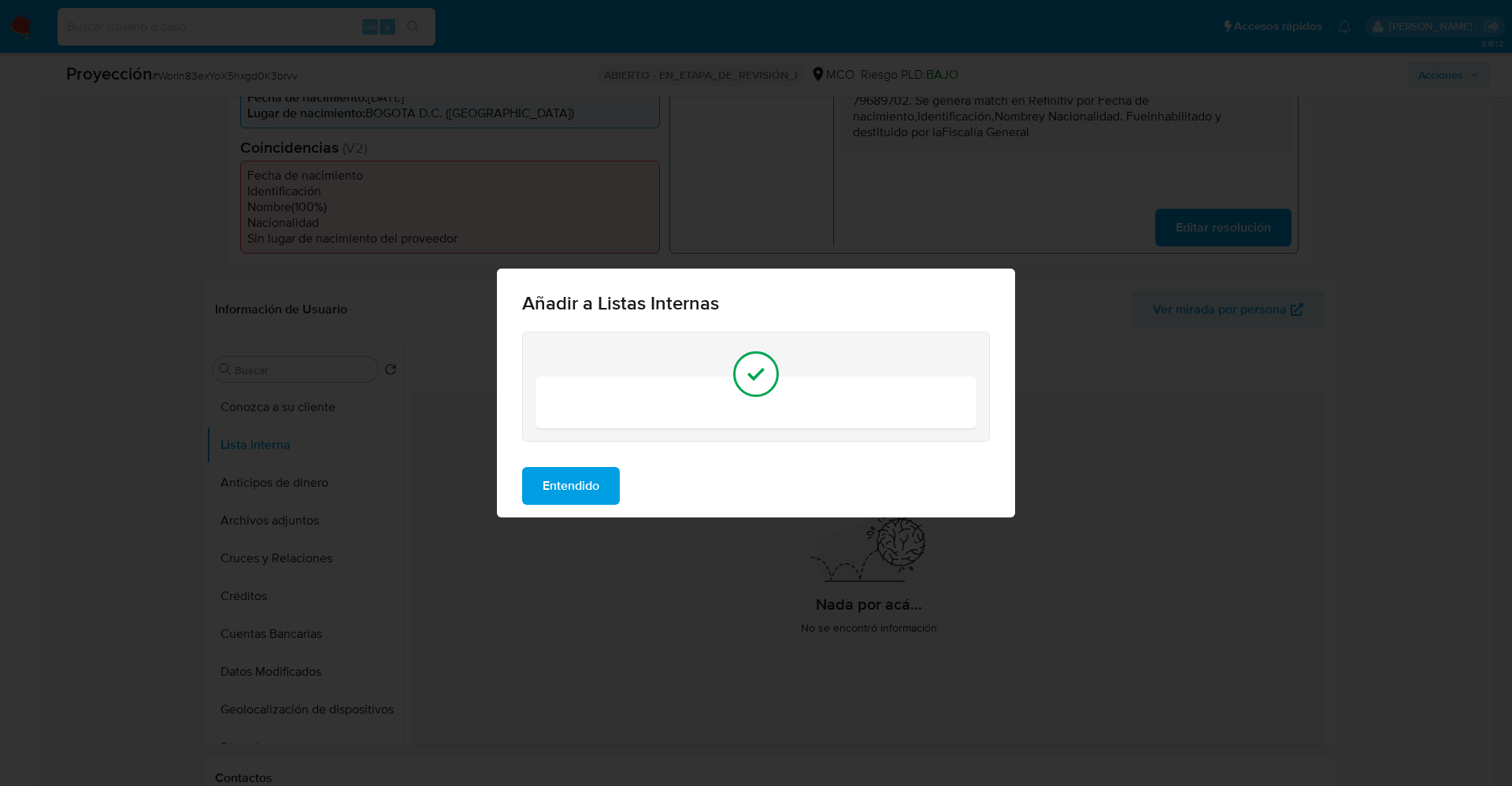
drag, startPoint x: 587, startPoint y: 522, endPoint x: 581, endPoint y: 506, distance: 17.1
click at [581, 520] on div "Añadir a Listas Internas Entendido" at bounding box center [756, 393] width 1512 height 786
click at [581, 506] on div "Entendido" at bounding box center [756, 486] width 518 height 63
click at [580, 490] on span "Entendido" at bounding box center [571, 485] width 57 height 34
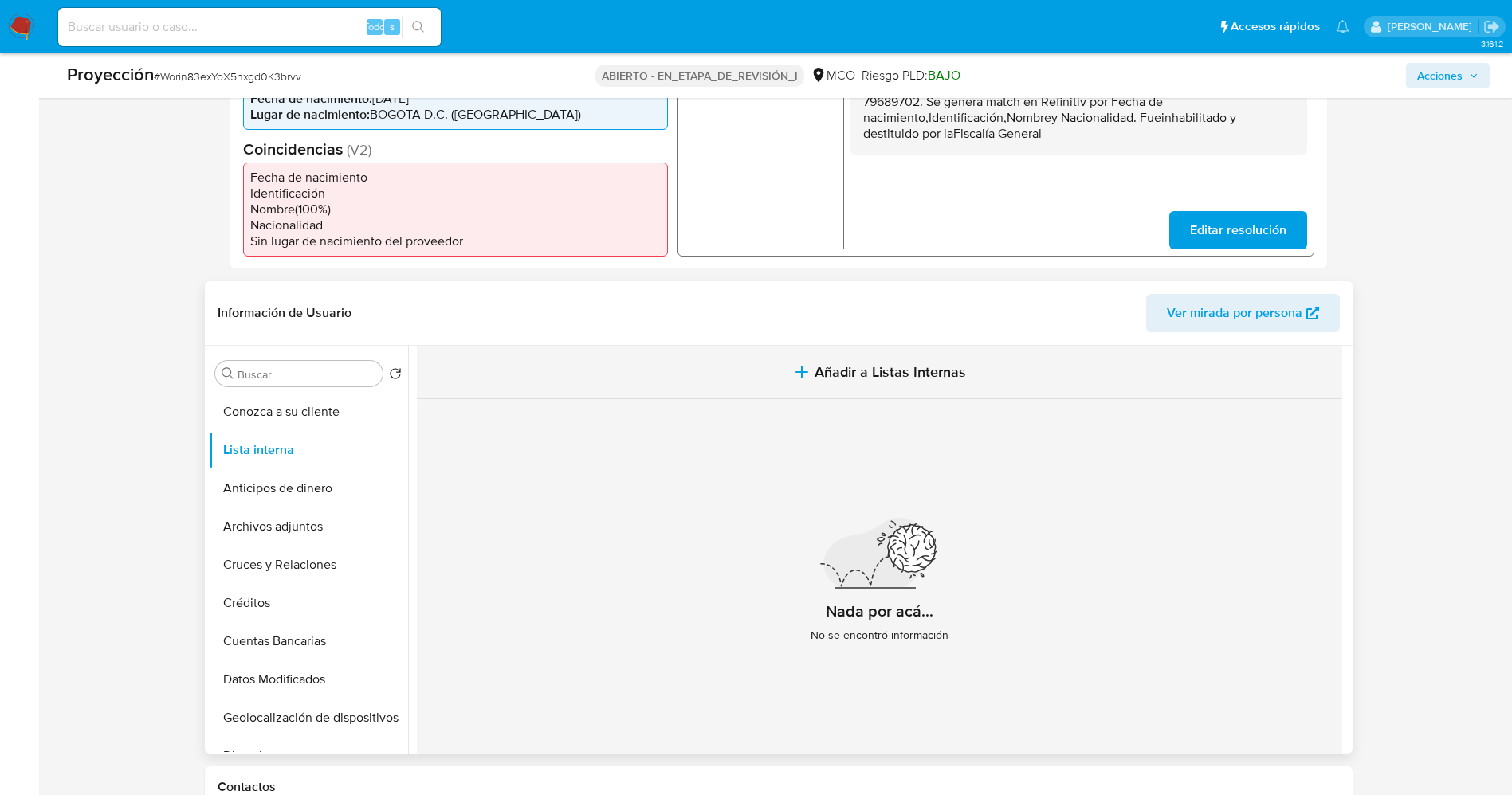
click at [839, 345] on button "Añadir a Listas Internas" at bounding box center [879, 372] width 925 height 54
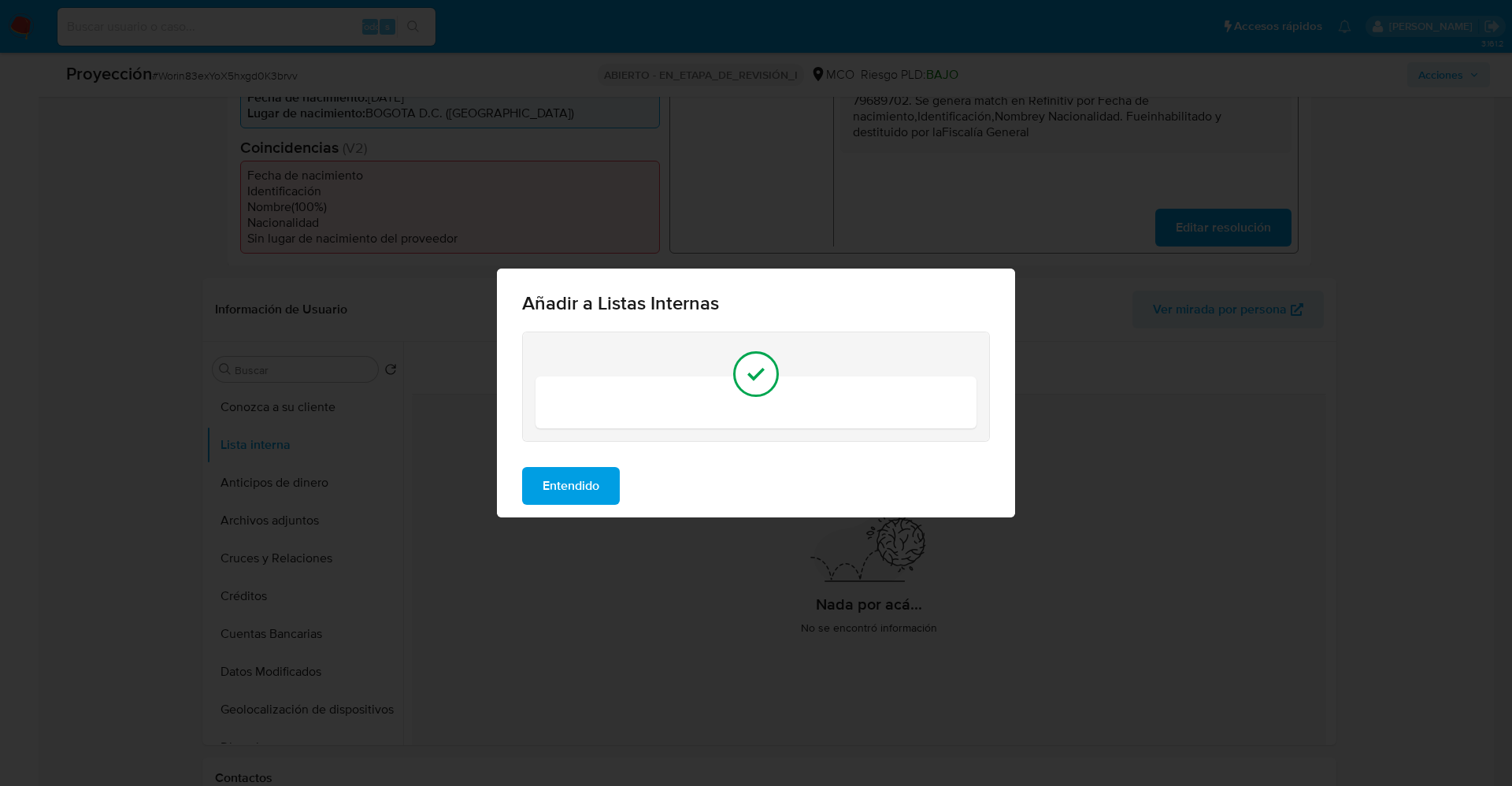
drag, startPoint x: 533, startPoint y: 499, endPoint x: 483, endPoint y: 499, distance: 50.0
click at [533, 499] on button "Entendido" at bounding box center [571, 485] width 97 height 38
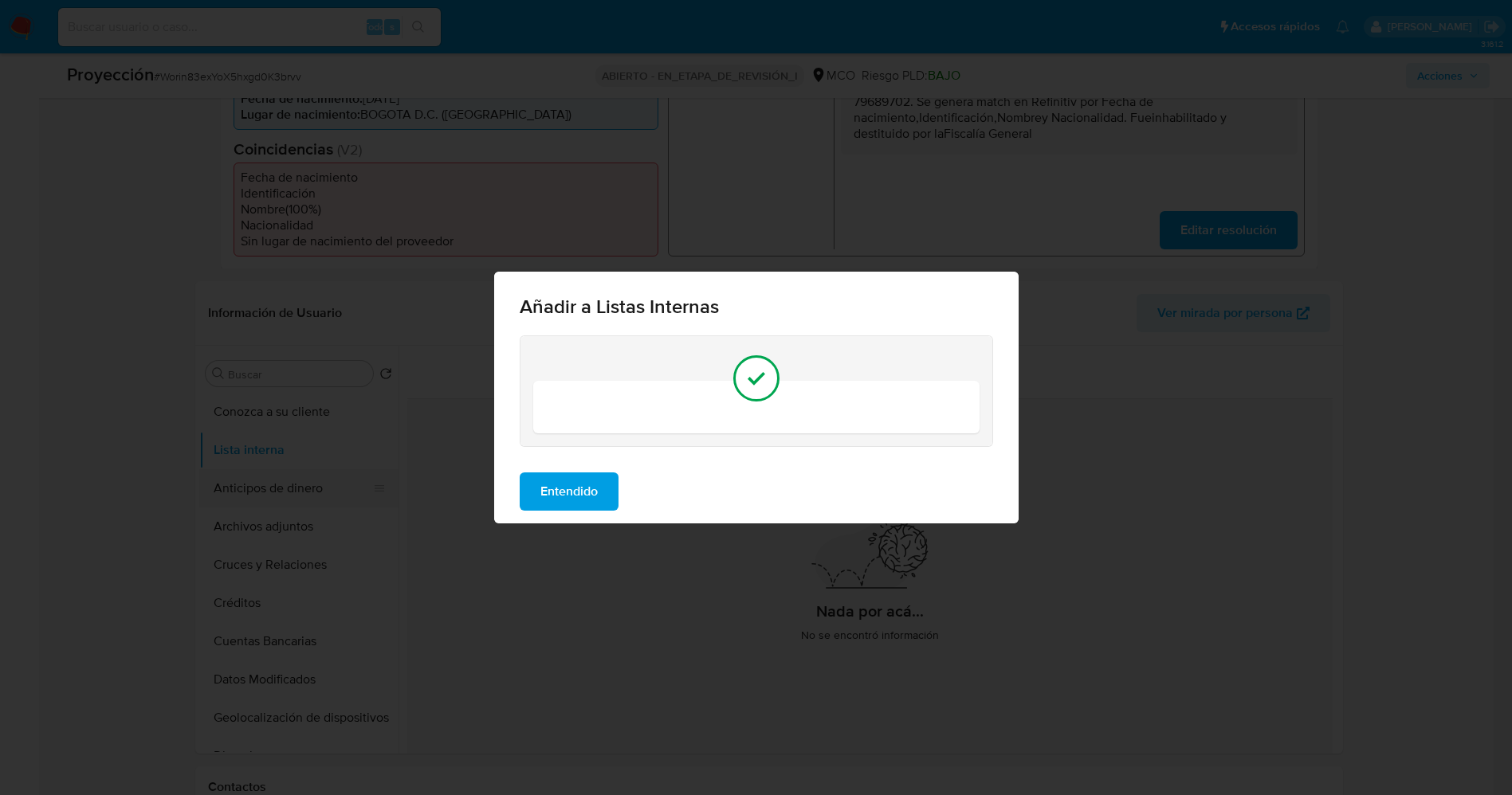
click at [313, 469] on button "Anticipos de dinero" at bounding box center [292, 488] width 187 height 38
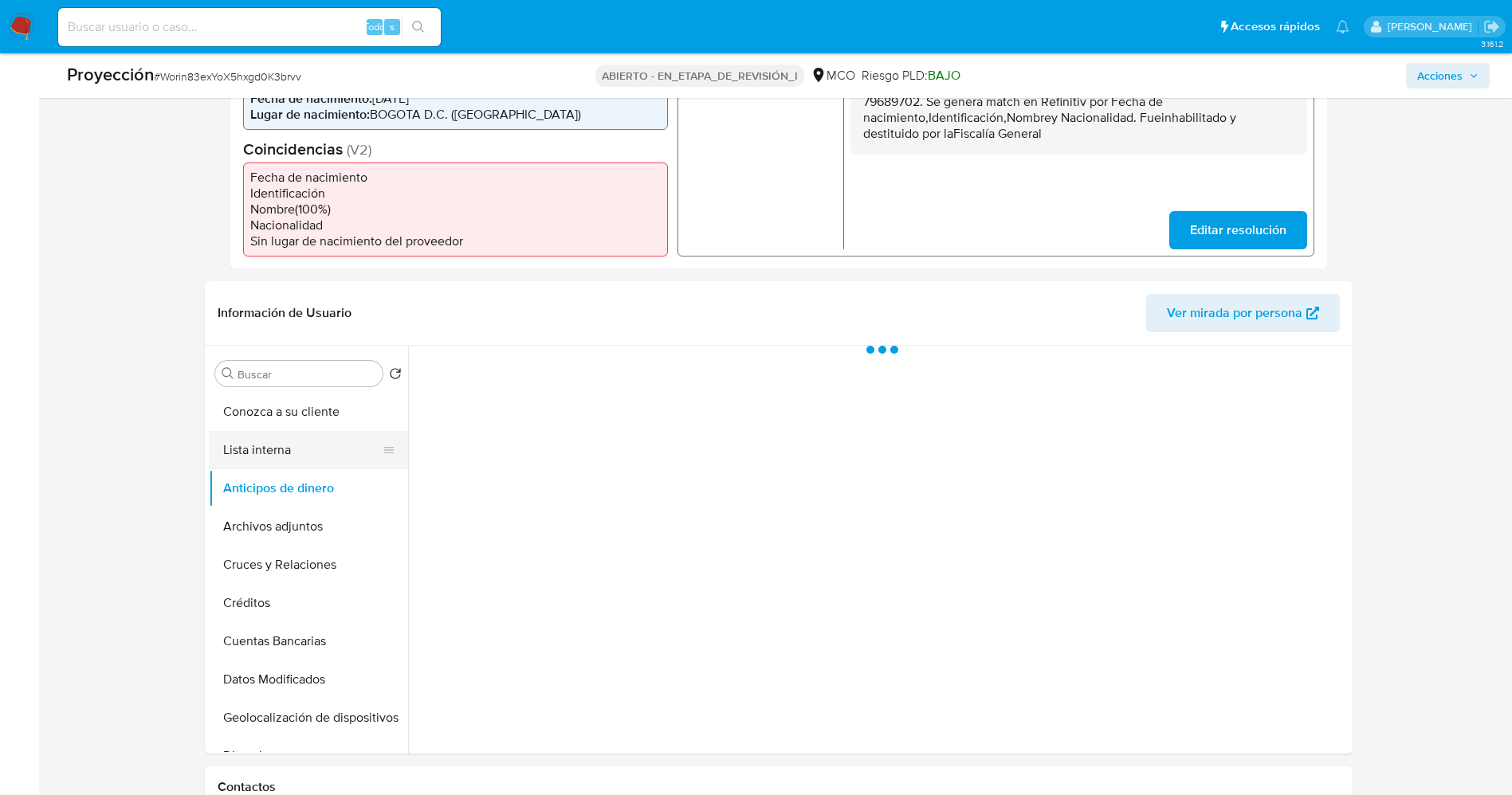
click at [297, 446] on button "Lista interna" at bounding box center [301, 450] width 187 height 38
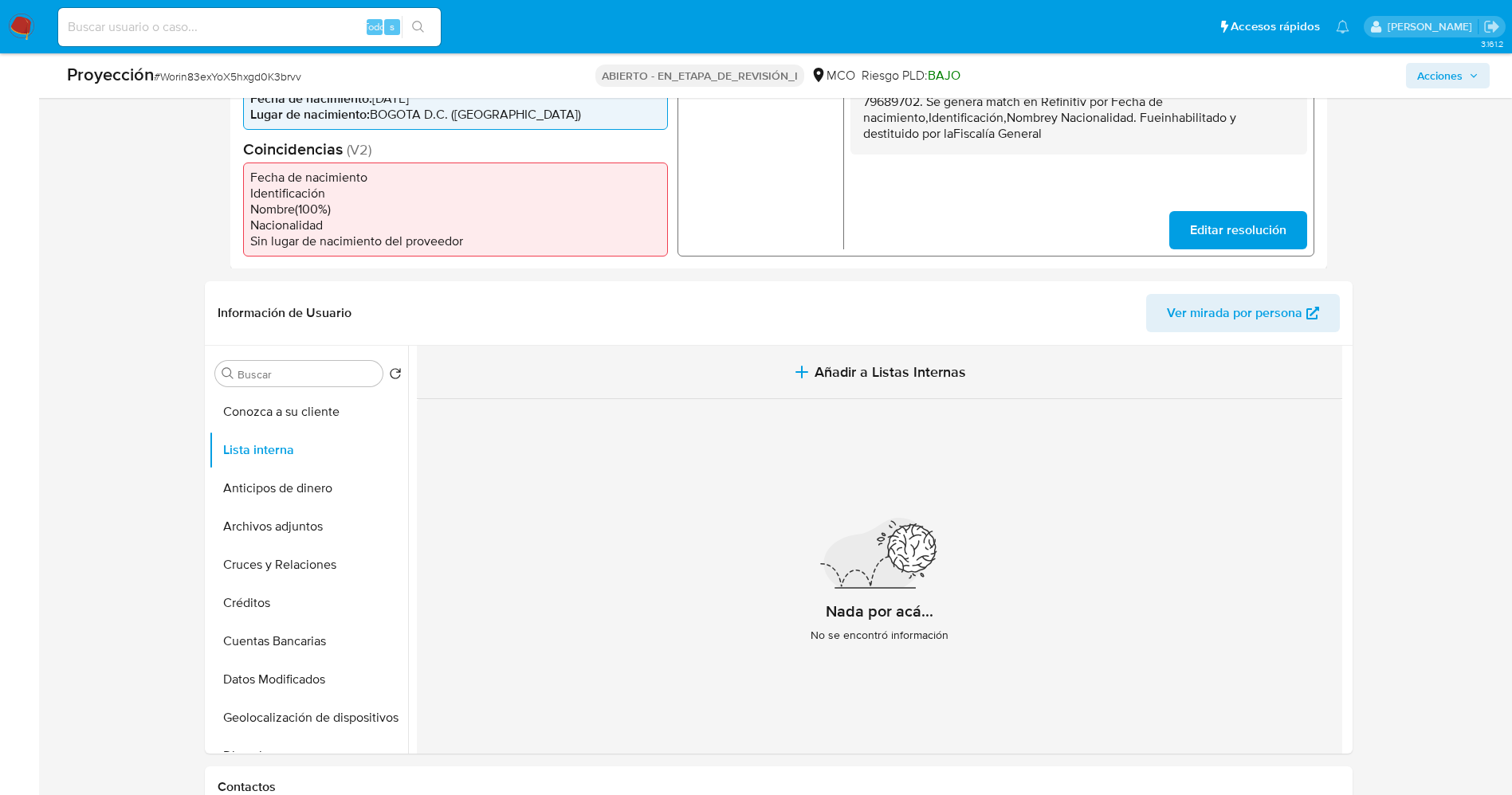
click at [907, 375] on button "Añadir a Listas Internas" at bounding box center [879, 372] width 925 height 54
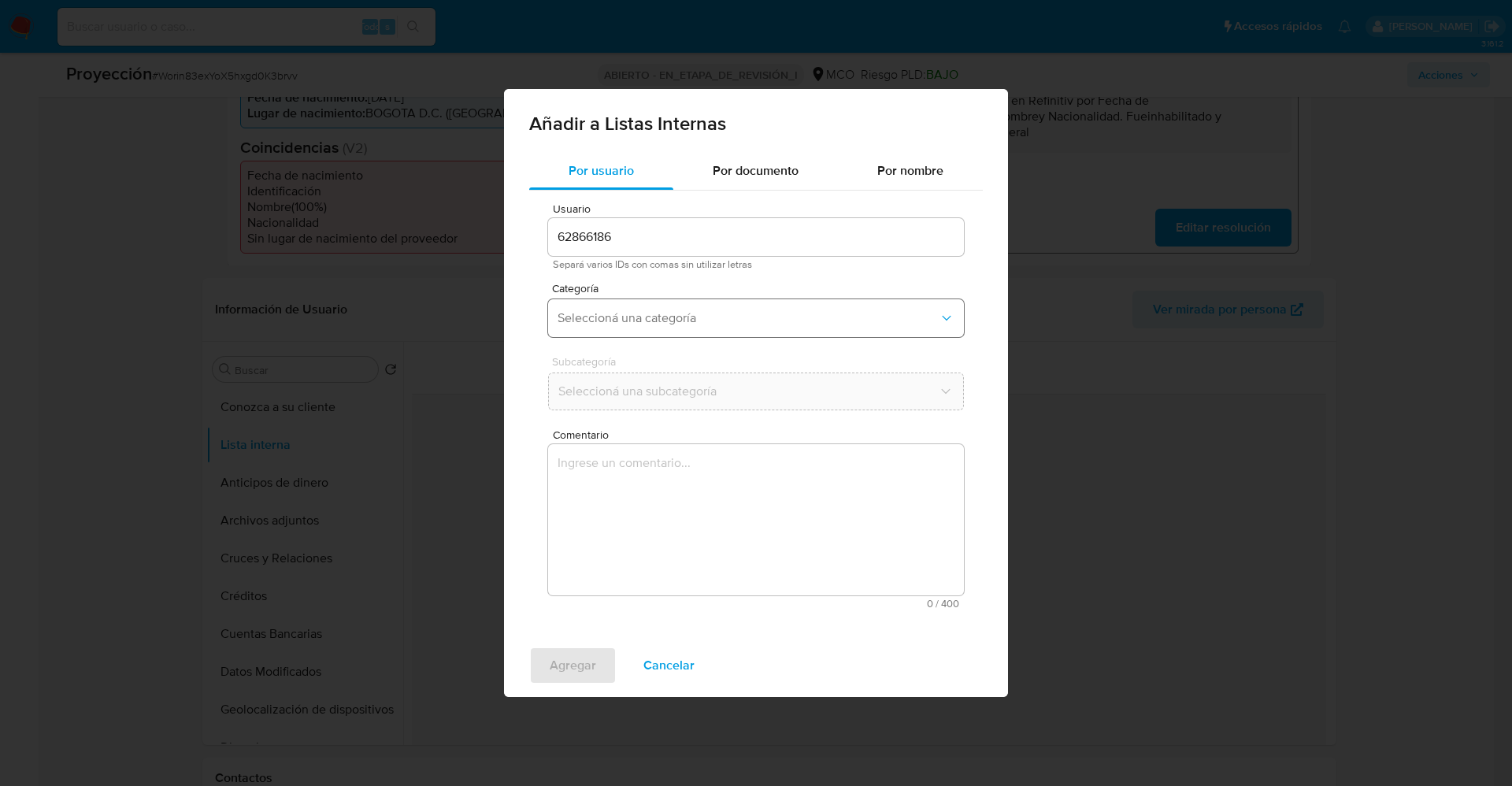
drag, startPoint x: 736, startPoint y: 323, endPoint x: 729, endPoint y: 335, distance: 13.9
click at [736, 325] on span "Seleccioná una categoría" at bounding box center [748, 317] width 381 height 16
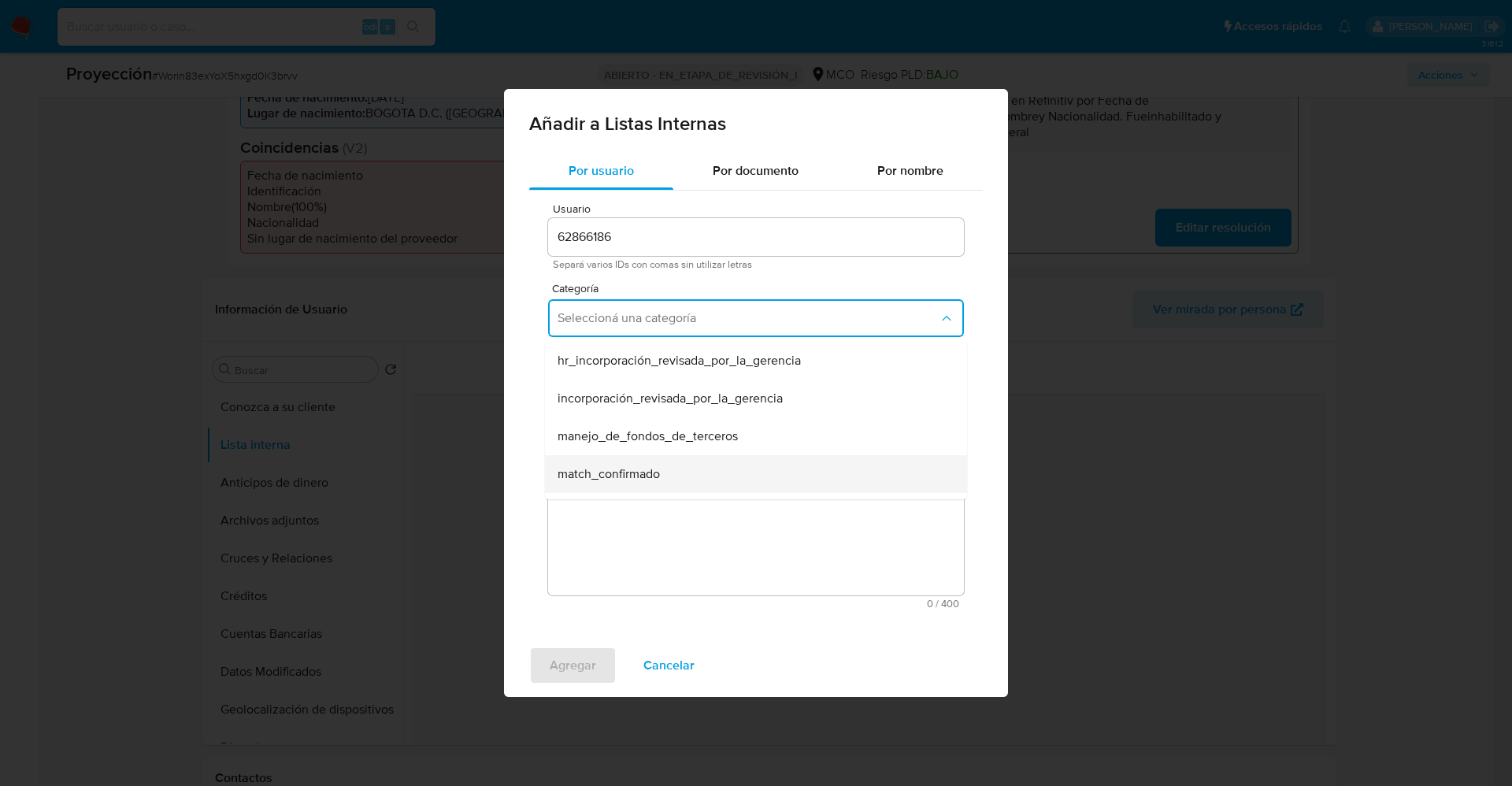
click at [661, 457] on div "match_confirmado" at bounding box center [751, 473] width 387 height 38
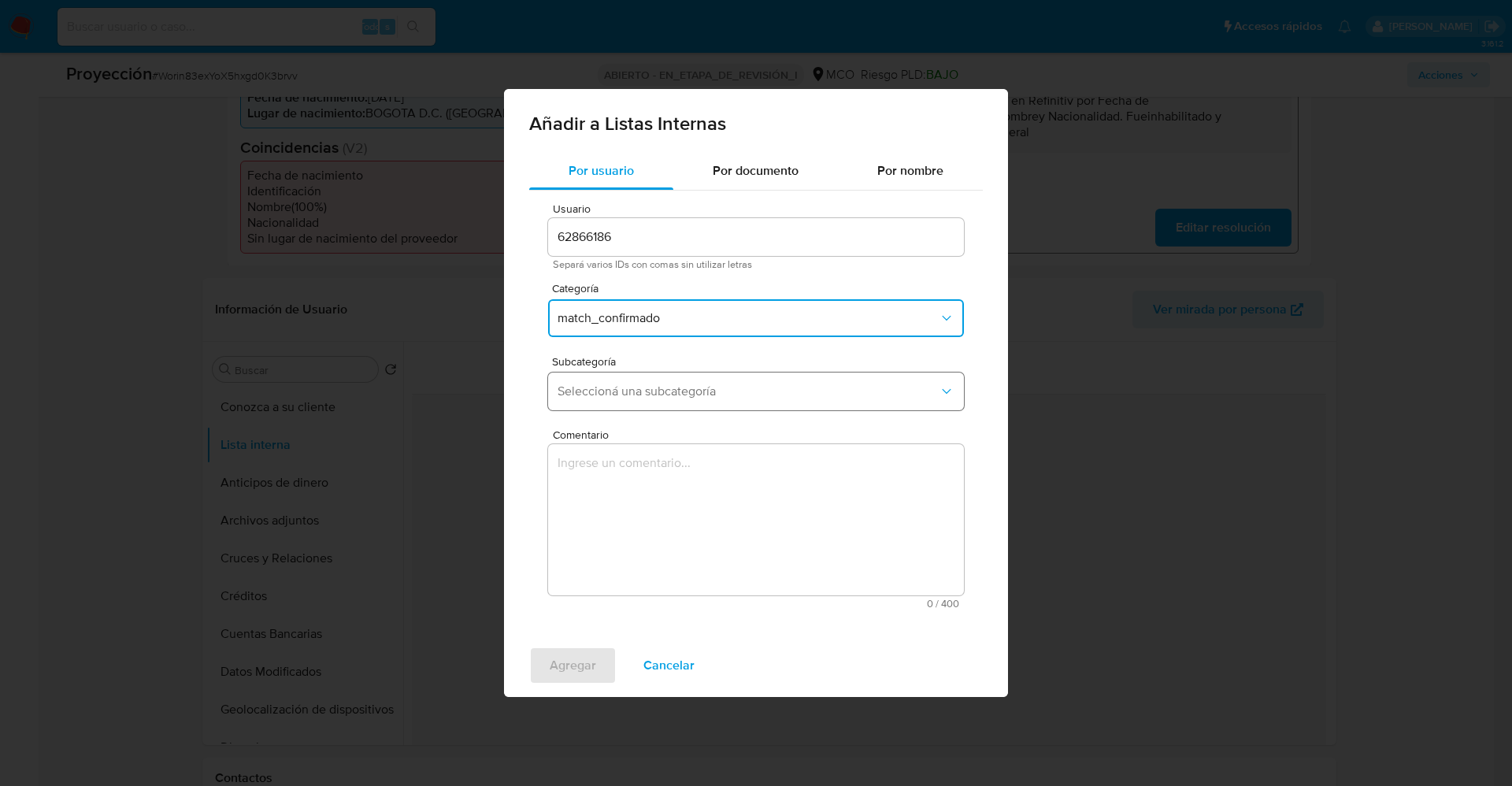
click at [664, 400] on button "Seleccioná una subcategoría" at bounding box center [756, 391] width 416 height 38
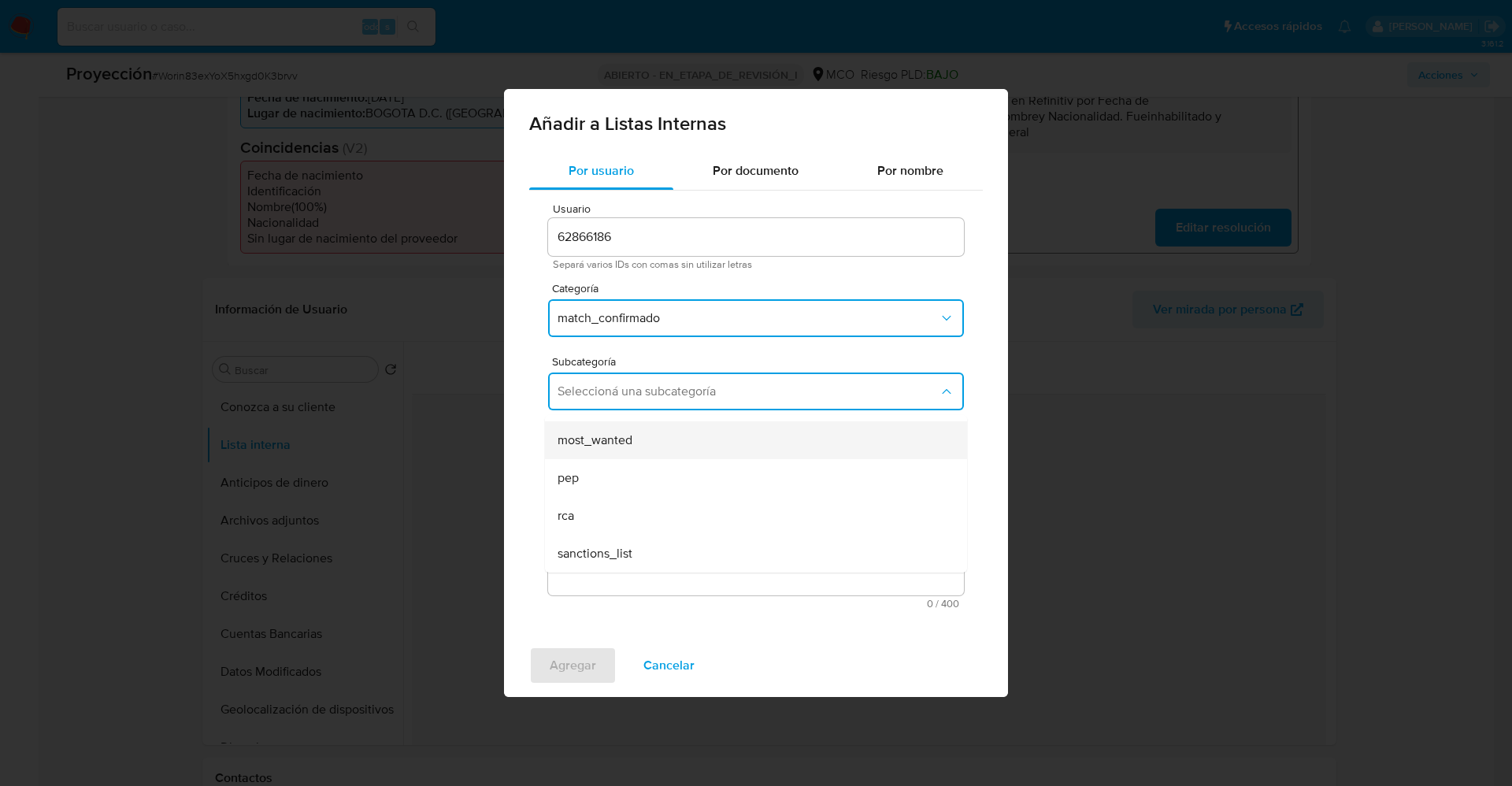
click at [637, 450] on div "most_wanted" at bounding box center [751, 440] width 387 height 38
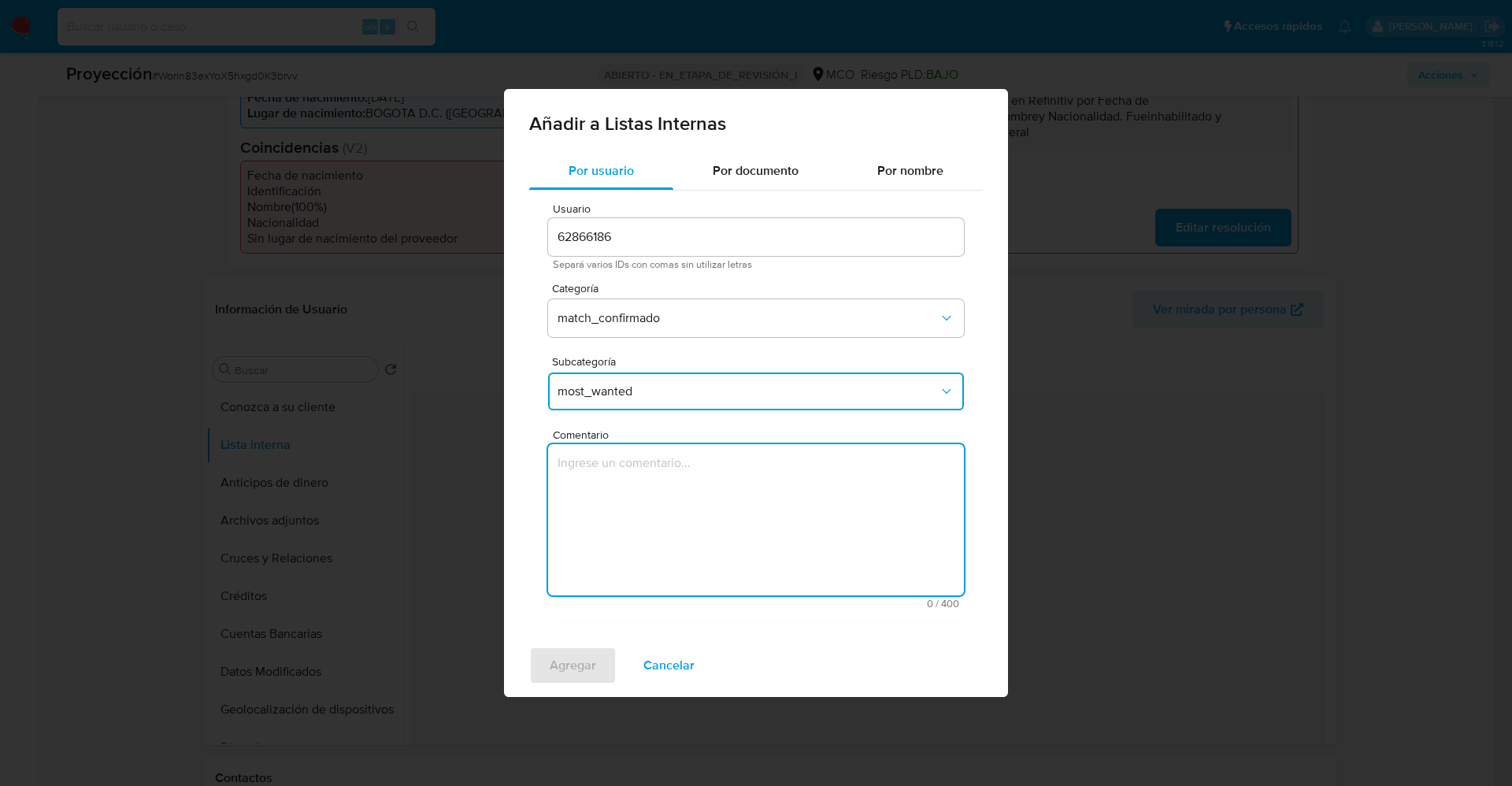
click at [637, 452] on textarea "Comentario" at bounding box center [756, 520] width 416 height 151
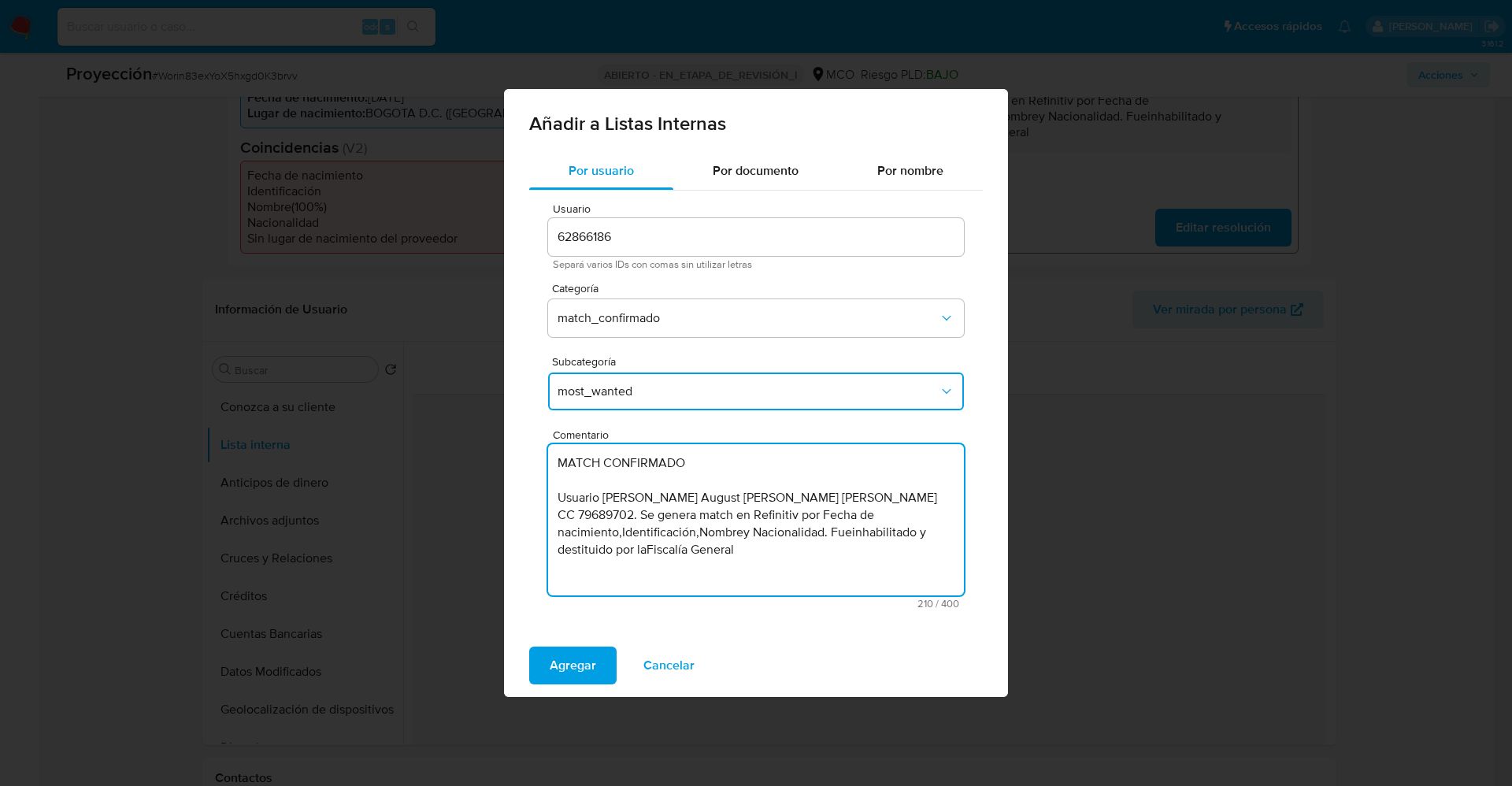
drag, startPoint x: 716, startPoint y: 460, endPoint x: 382, endPoint y: 434, distance: 335.0
click at [382, 434] on div "Añadir a Listas Internas Por usuario Por documento Por nombre Usuario 62866186 …" at bounding box center [756, 393] width 1512 height 786
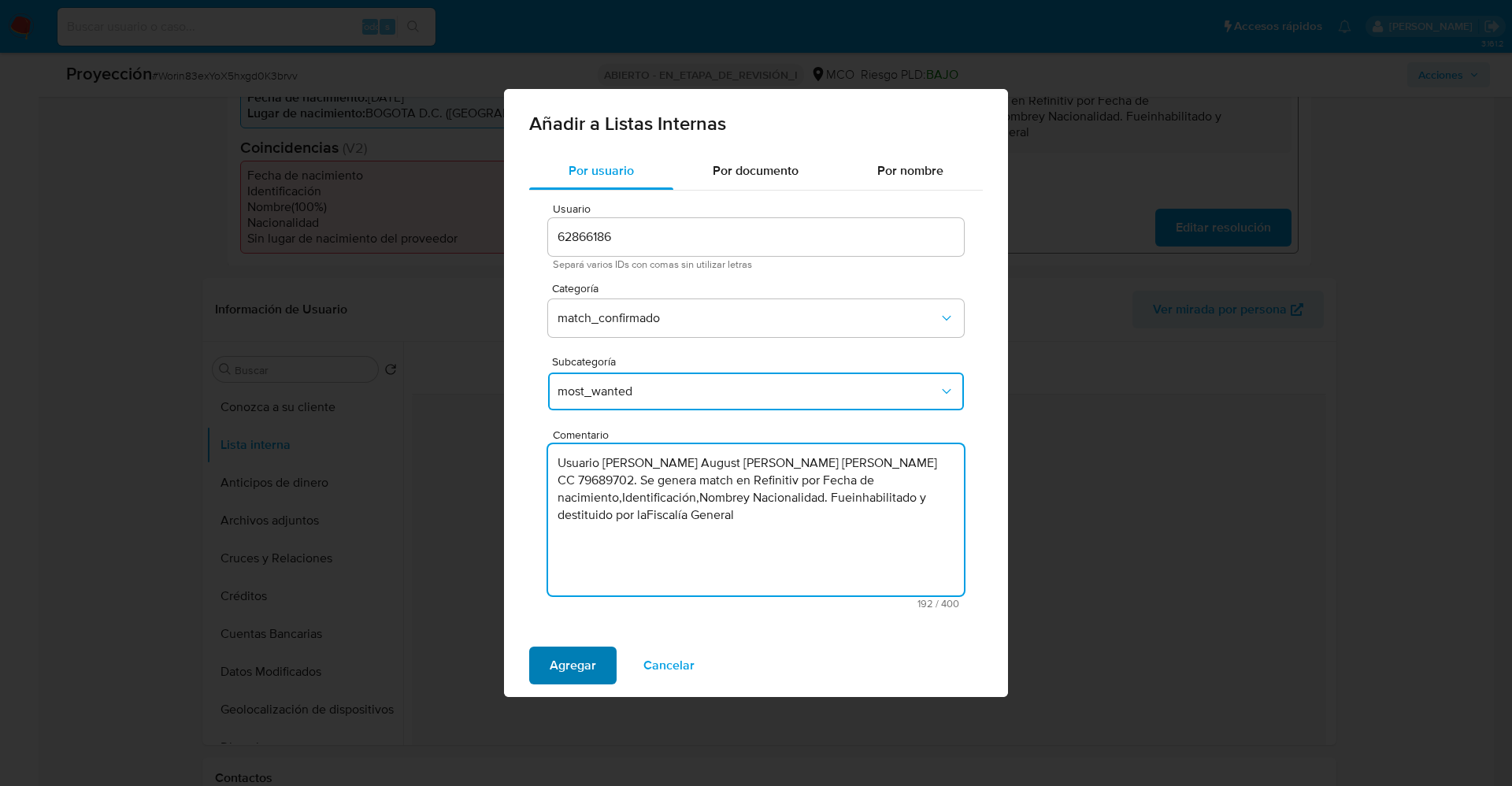
type textarea "Usuario Oskar August Schroeder Muller CC 79689702. Se genera match en Refinitiv…"
click at [574, 651] on span "Agregar" at bounding box center [573, 664] width 46 height 34
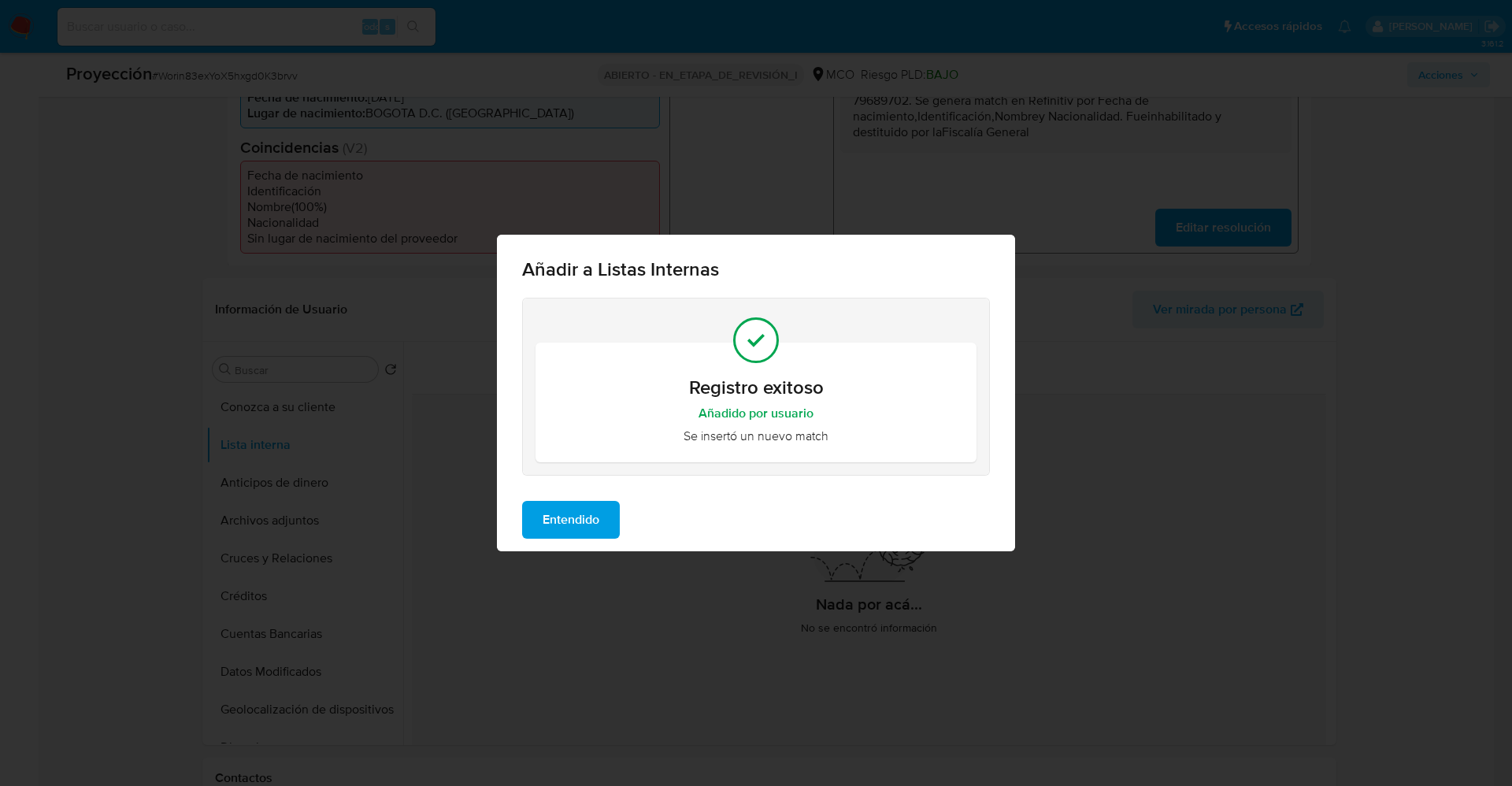
click at [588, 510] on span "Entendido" at bounding box center [571, 519] width 57 height 34
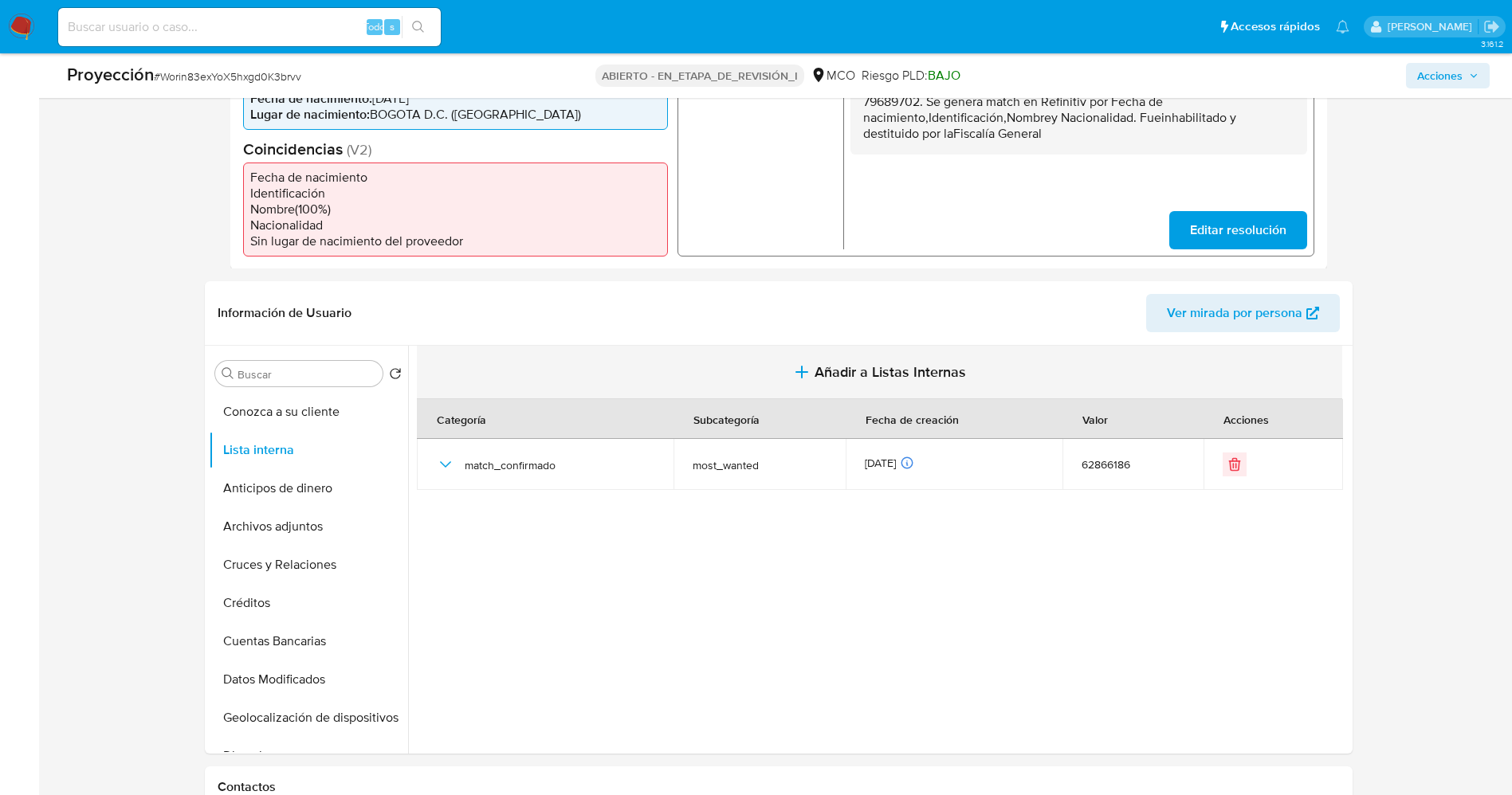
click at [874, 361] on font "Añadir a Listas Internas" at bounding box center [889, 372] width 151 height 21
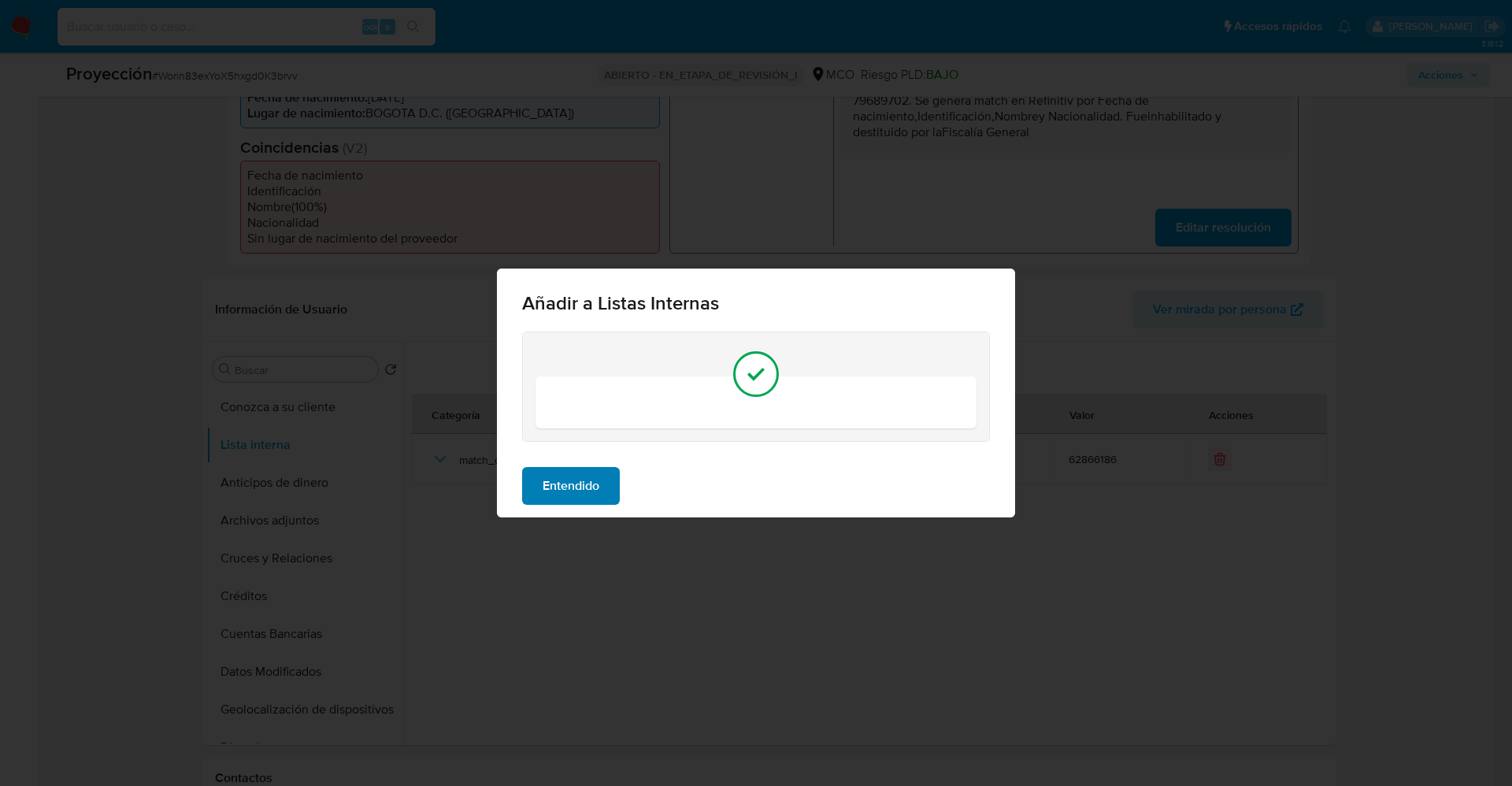
click at [586, 470] on span "Entendido" at bounding box center [571, 485] width 57 height 34
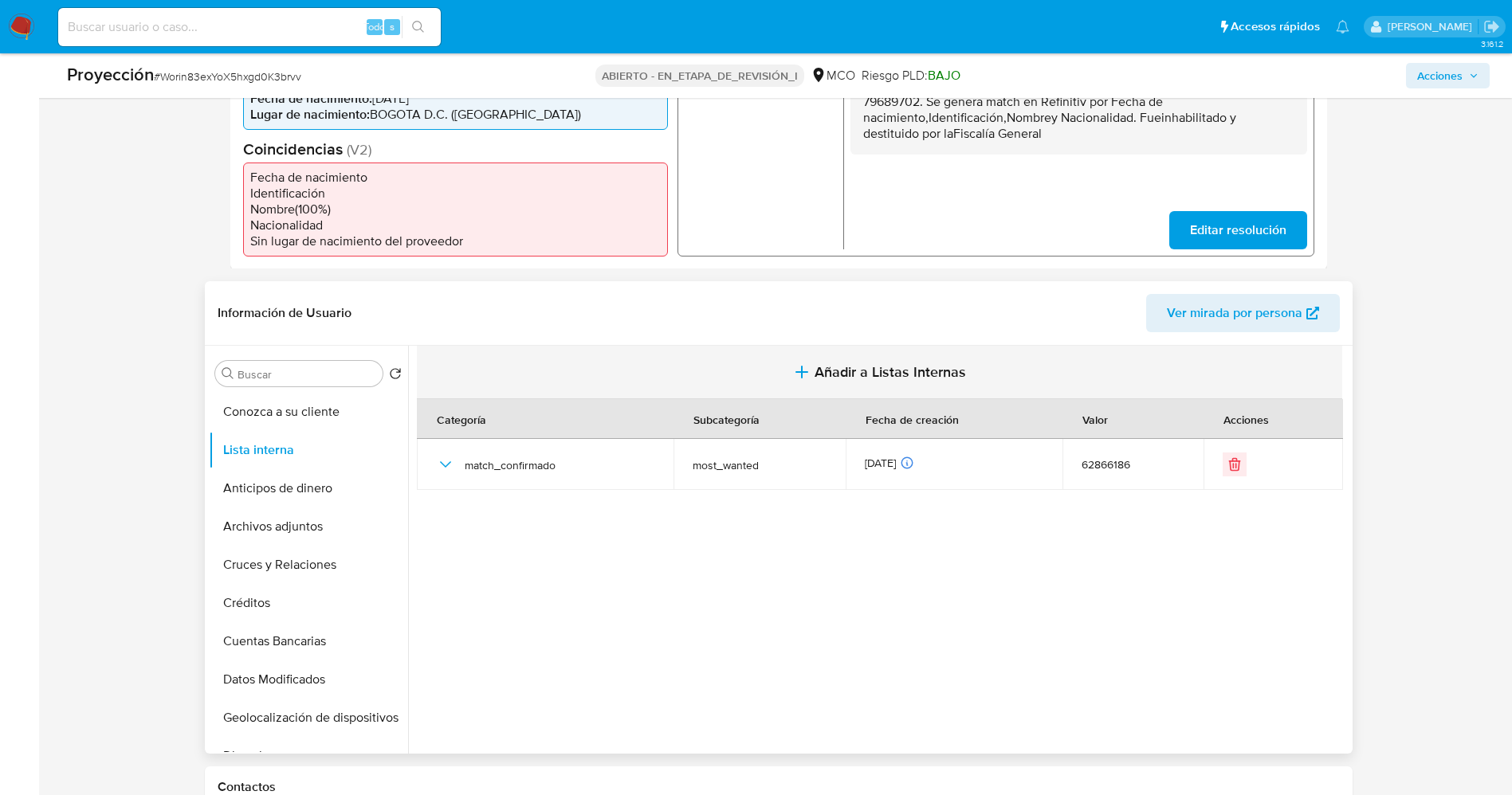
click at [874, 361] on font "Añadir a Listas Internas" at bounding box center [889, 372] width 151 height 21
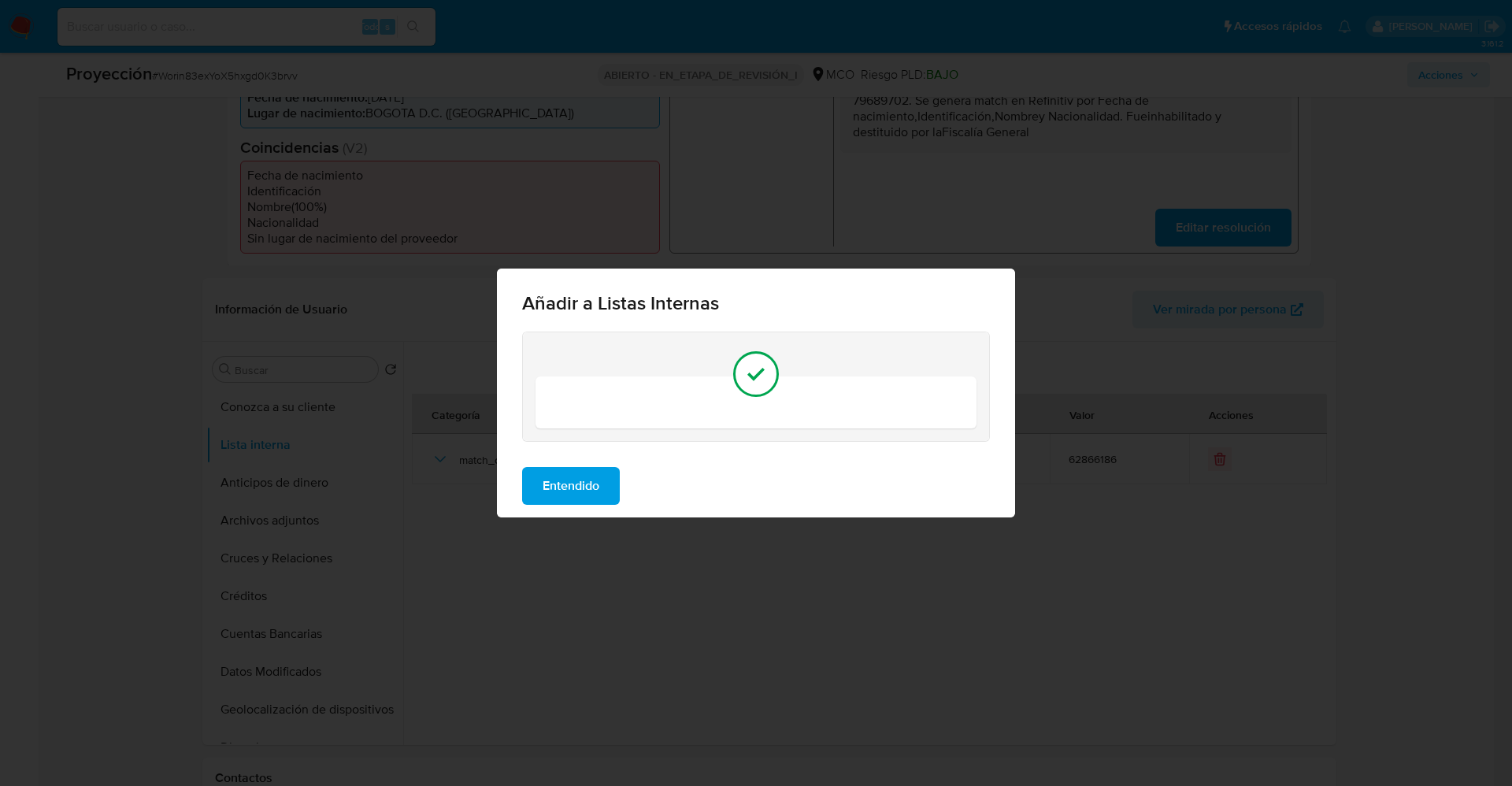
drag, startPoint x: 590, startPoint y: 469, endPoint x: 294, endPoint y: 468, distance: 296.0
click at [580, 469] on span "Entendido" at bounding box center [571, 485] width 57 height 34
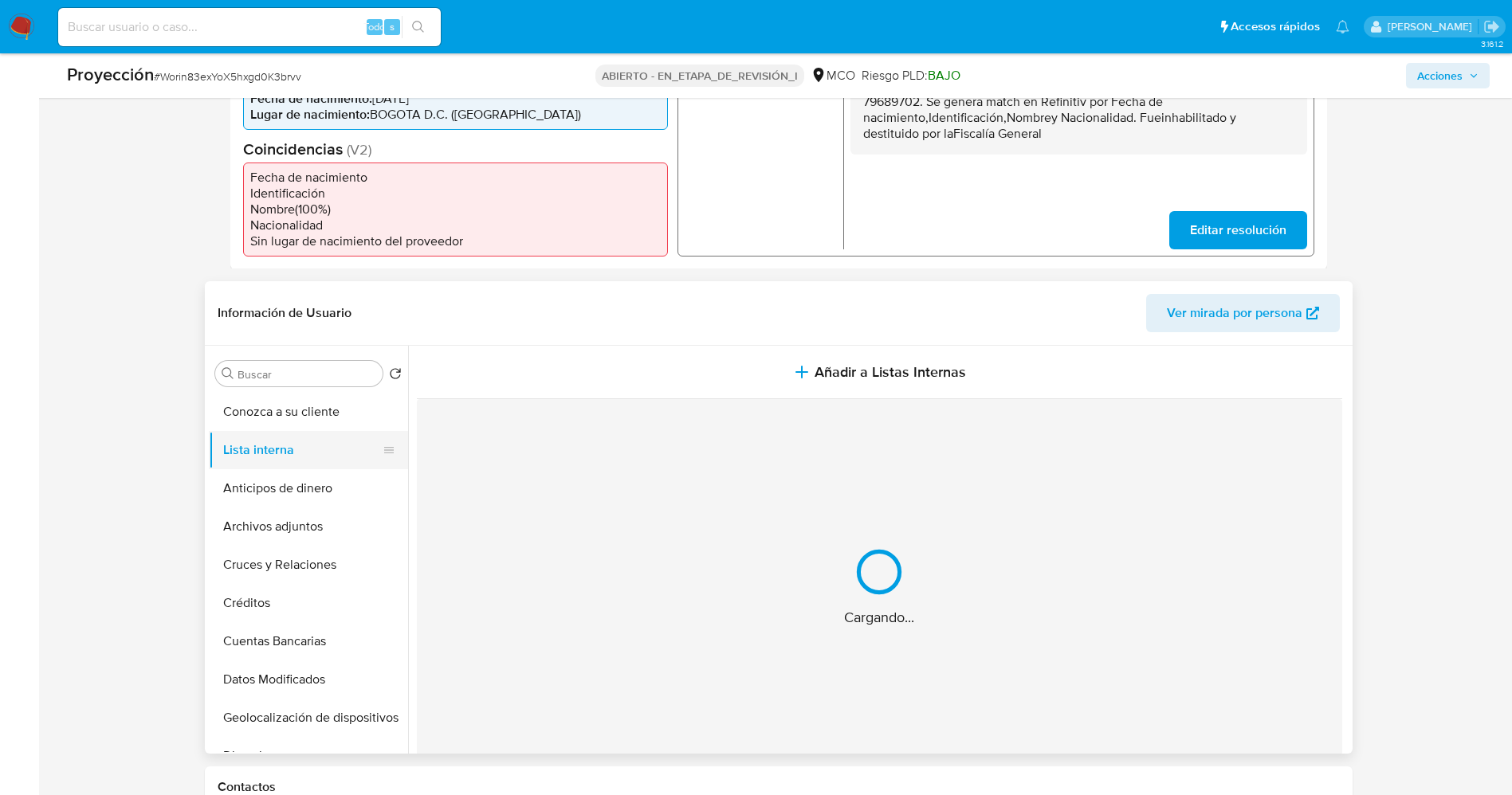
click at [278, 441] on button "Lista interna" at bounding box center [301, 450] width 187 height 38
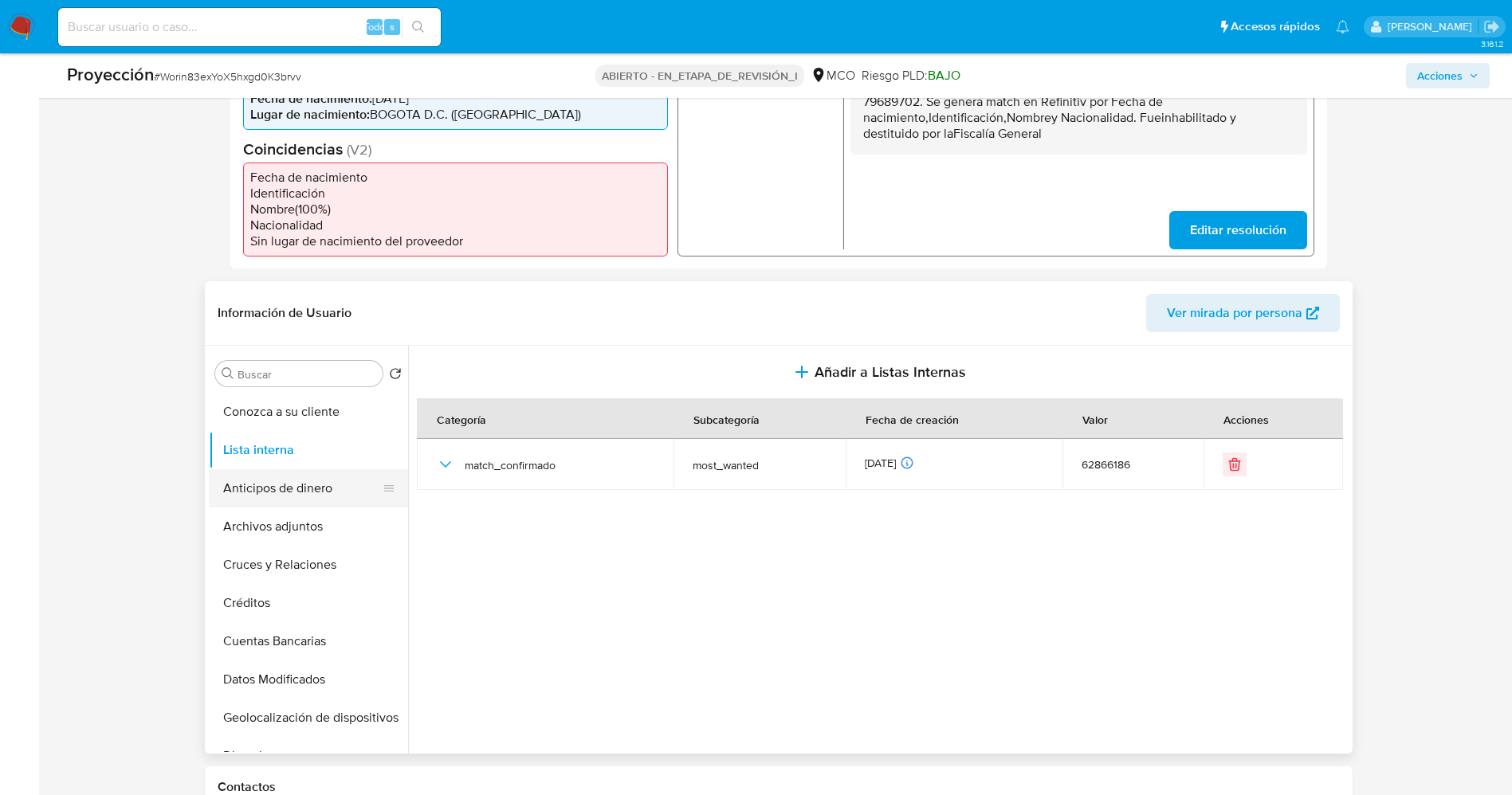
click at [278, 490] on button "Anticipos de dinero" at bounding box center [301, 488] width 187 height 38
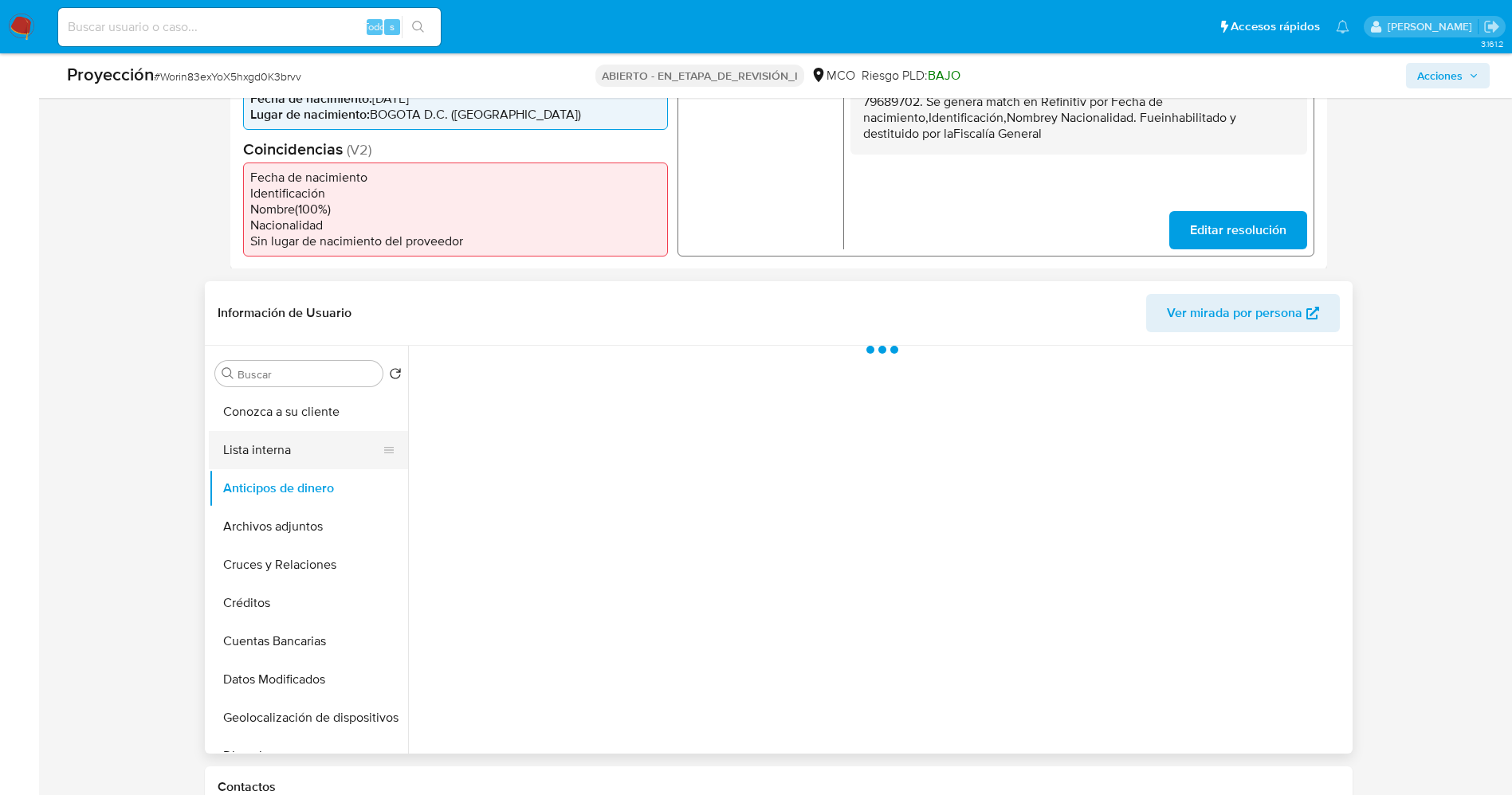
click at [292, 442] on button "Lista interna" at bounding box center [301, 450] width 187 height 38
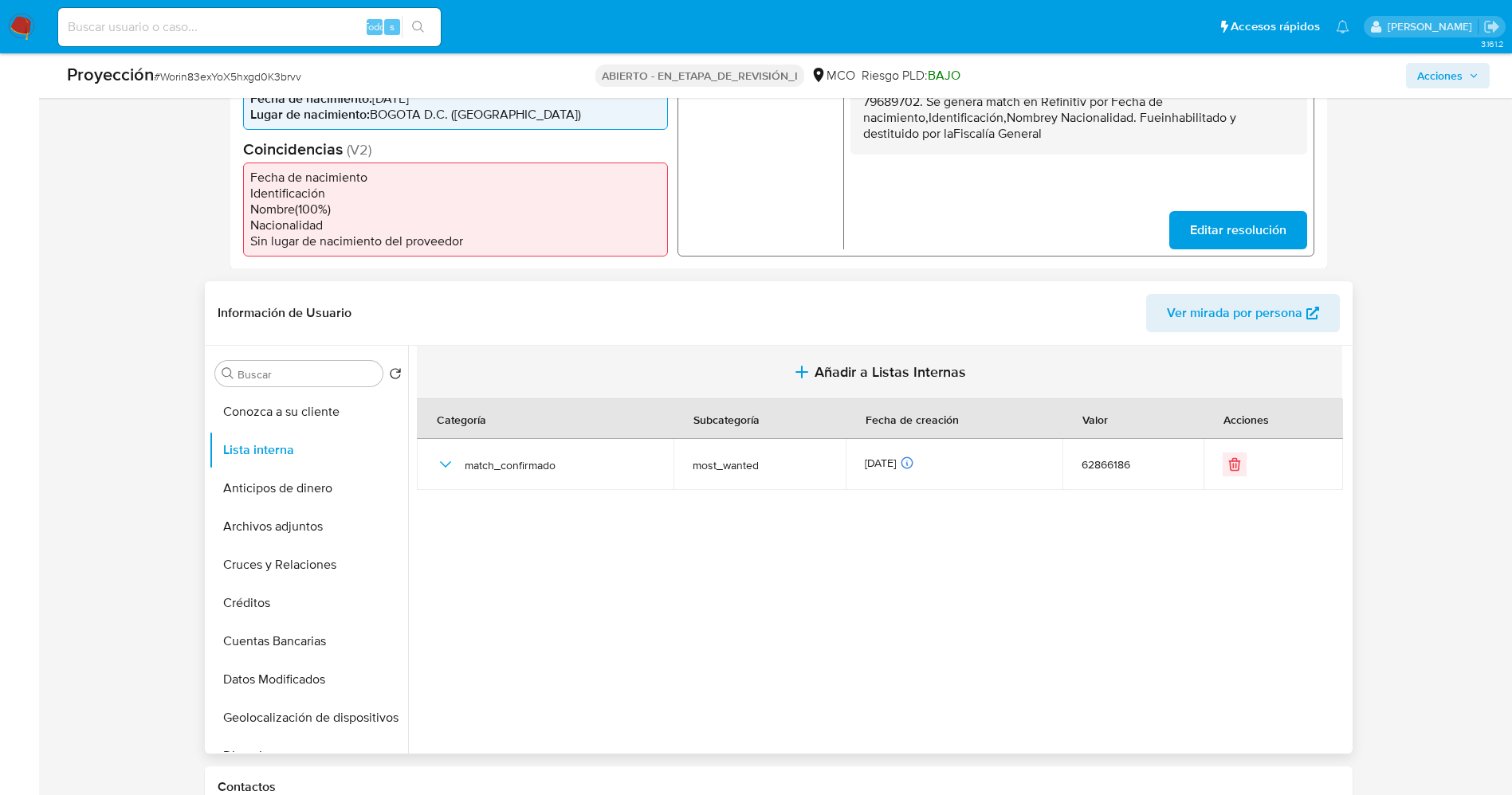
click at [905, 361] on font "Añadir a Listas Internas" at bounding box center [889, 372] width 151 height 21
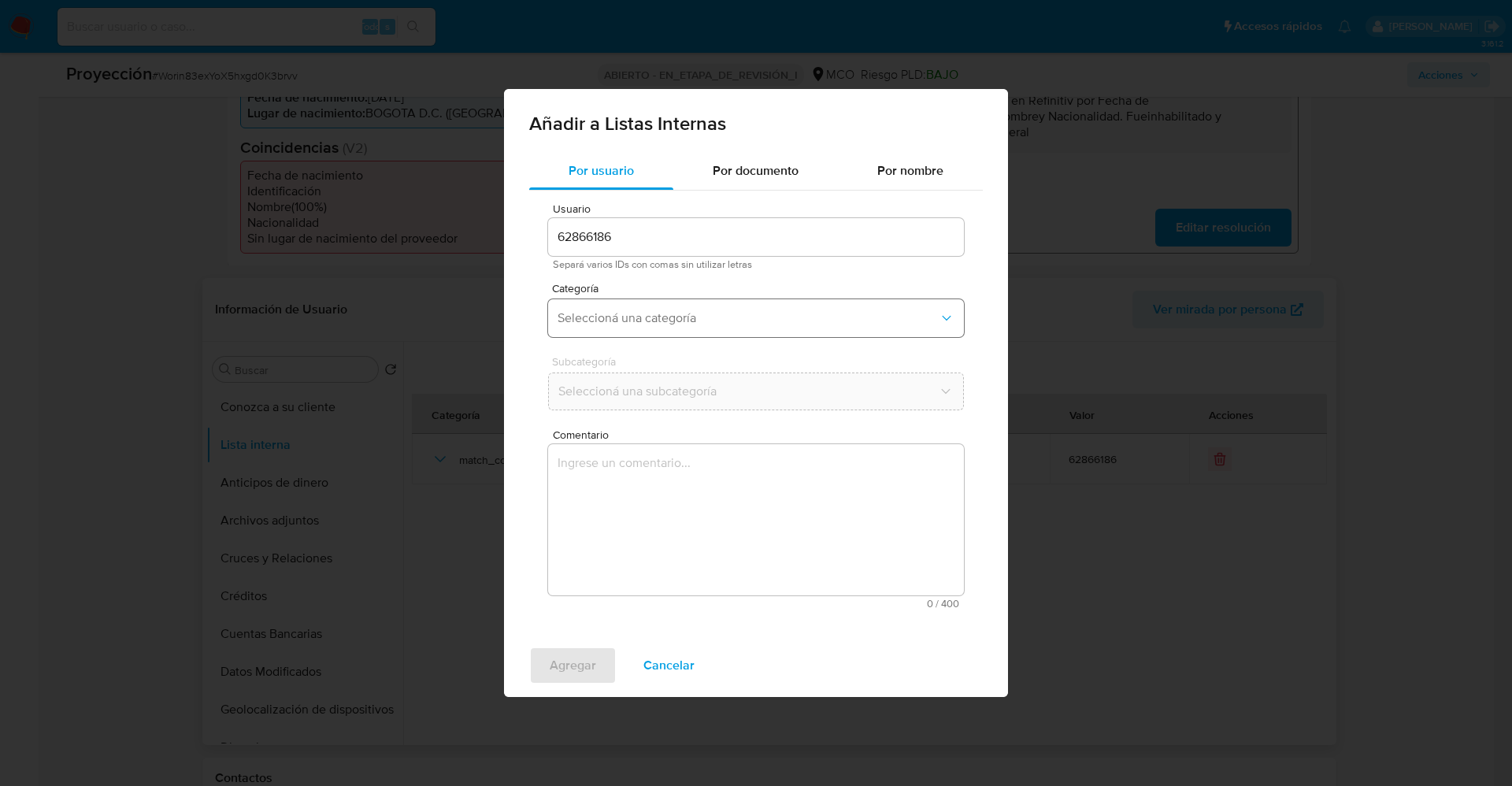
click at [772, 307] on button "Seleccioná una categoría" at bounding box center [756, 317] width 416 height 38
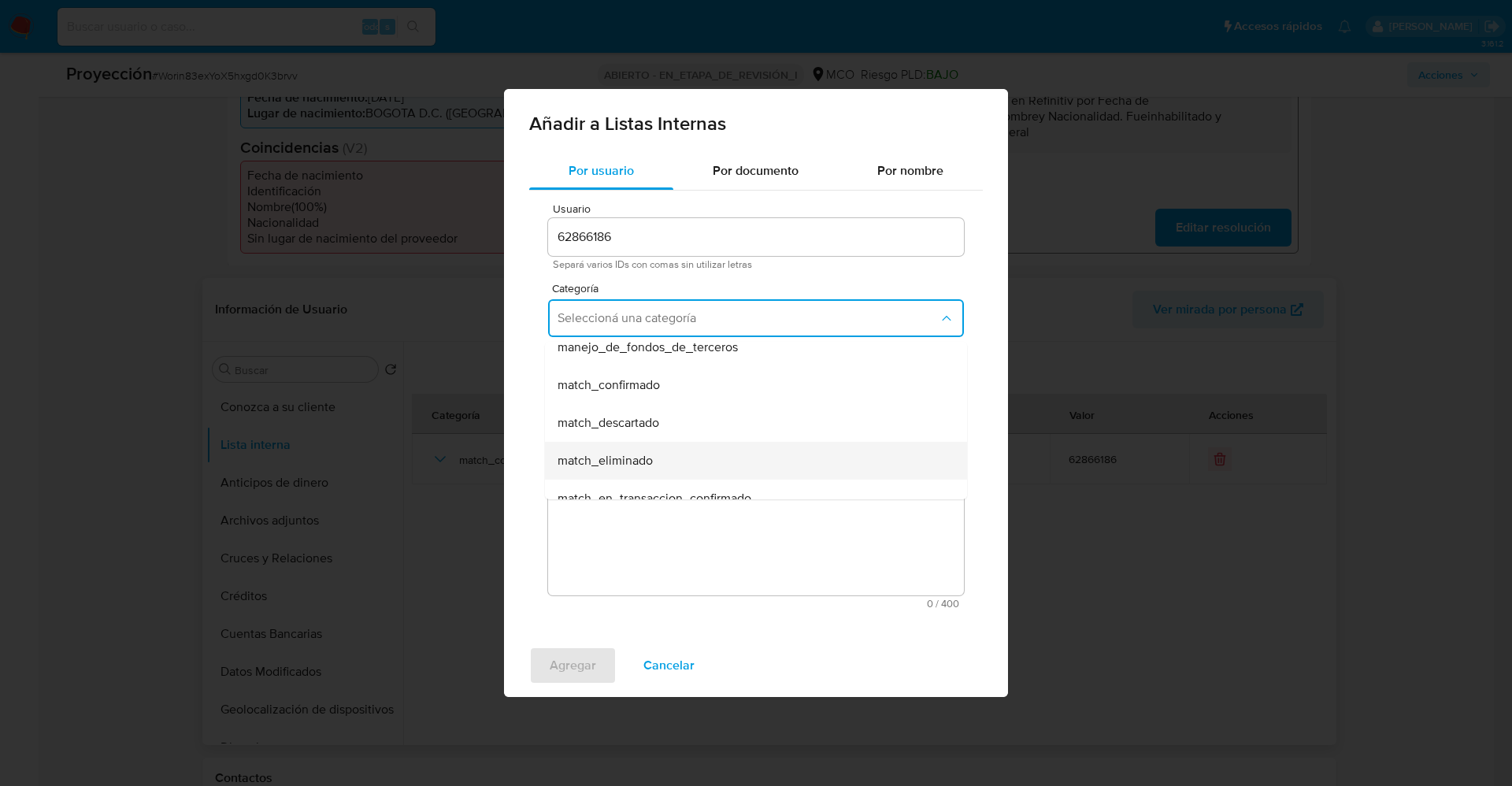
scroll to position [118, 0]
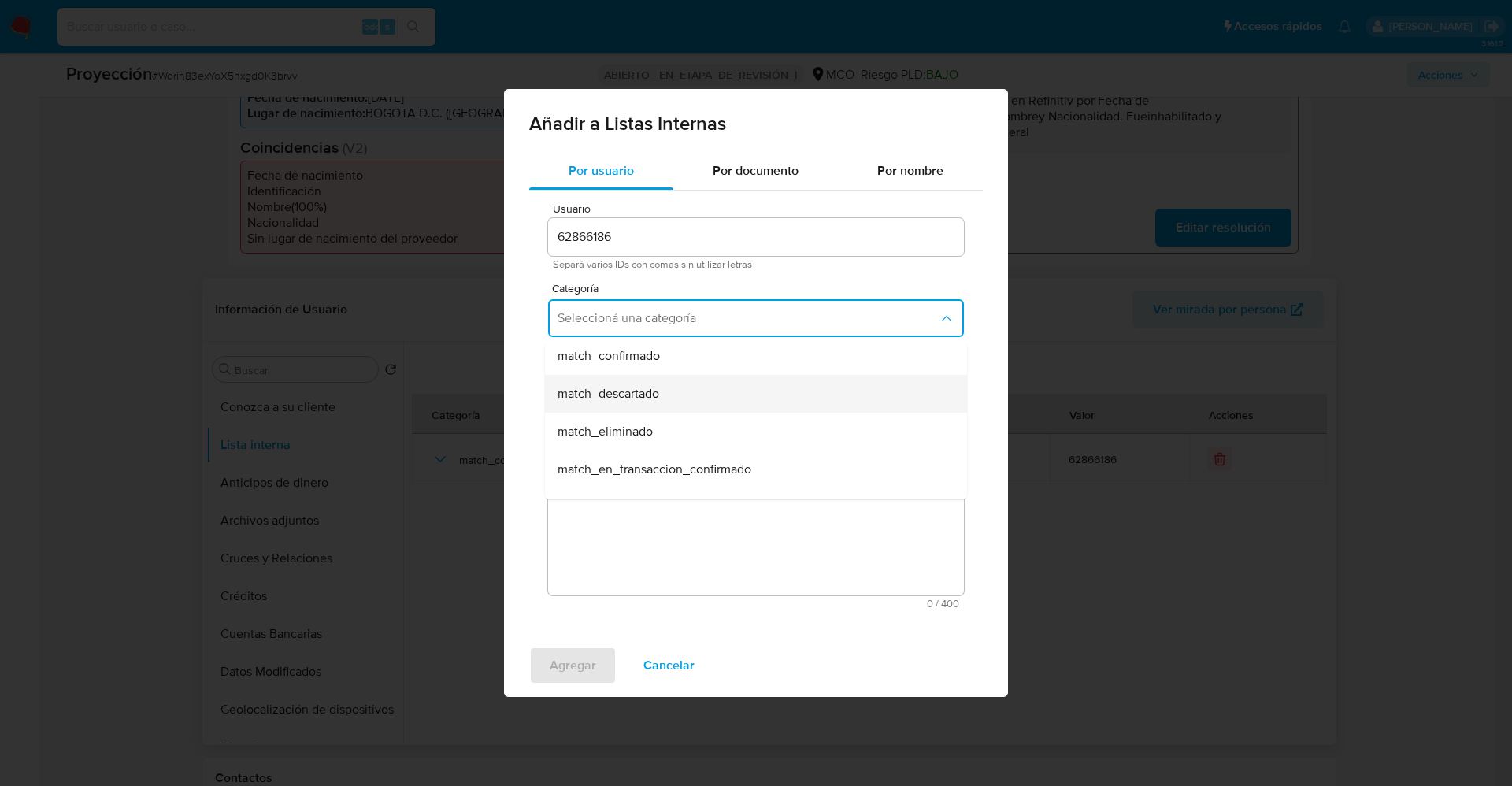
click at [663, 401] on div "match_descartado" at bounding box center [751, 393] width 387 height 38
click at [663, 398] on button "Seleccioná una subcategoría" at bounding box center [756, 391] width 416 height 38
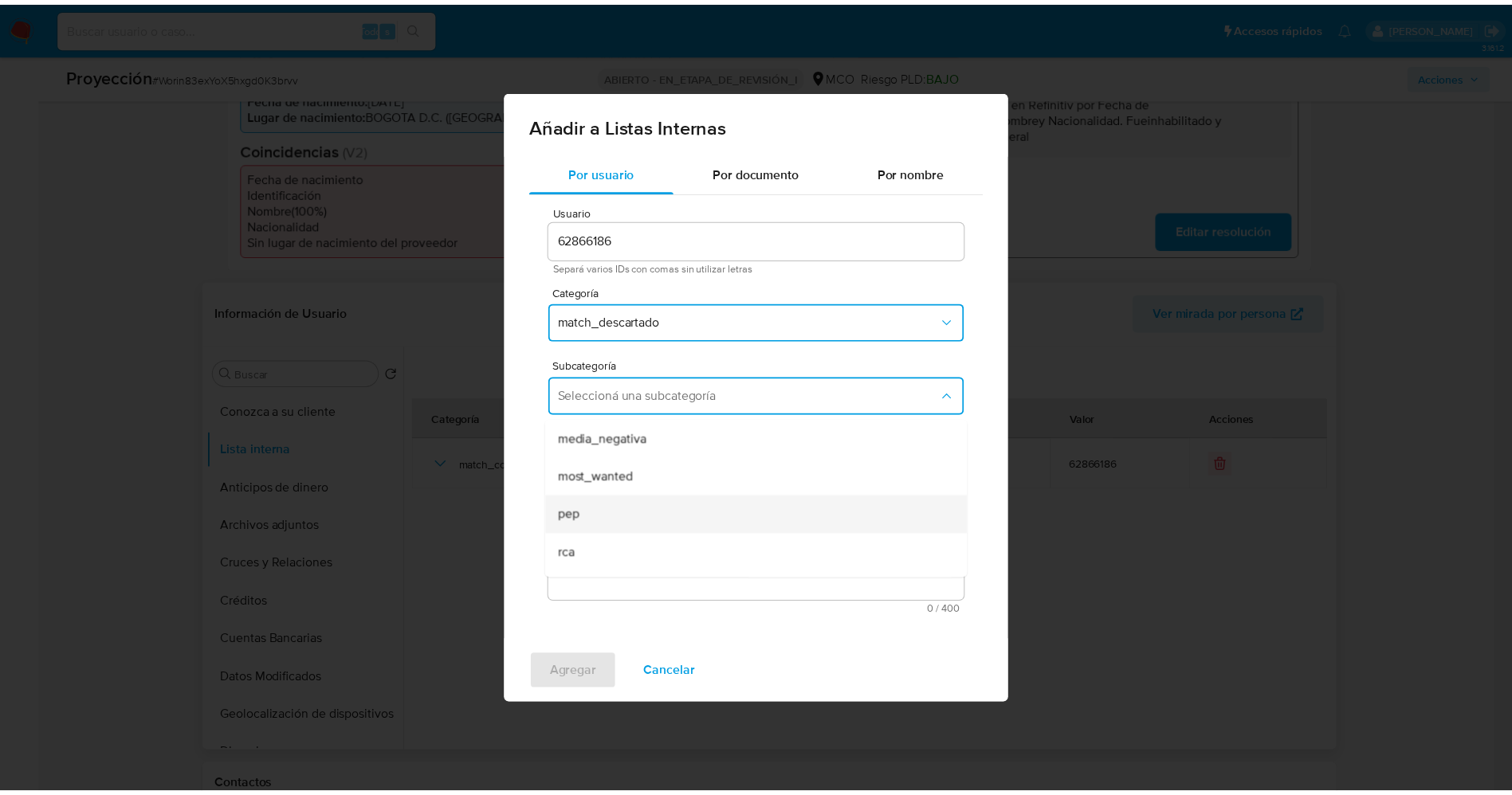
scroll to position [108, 0]
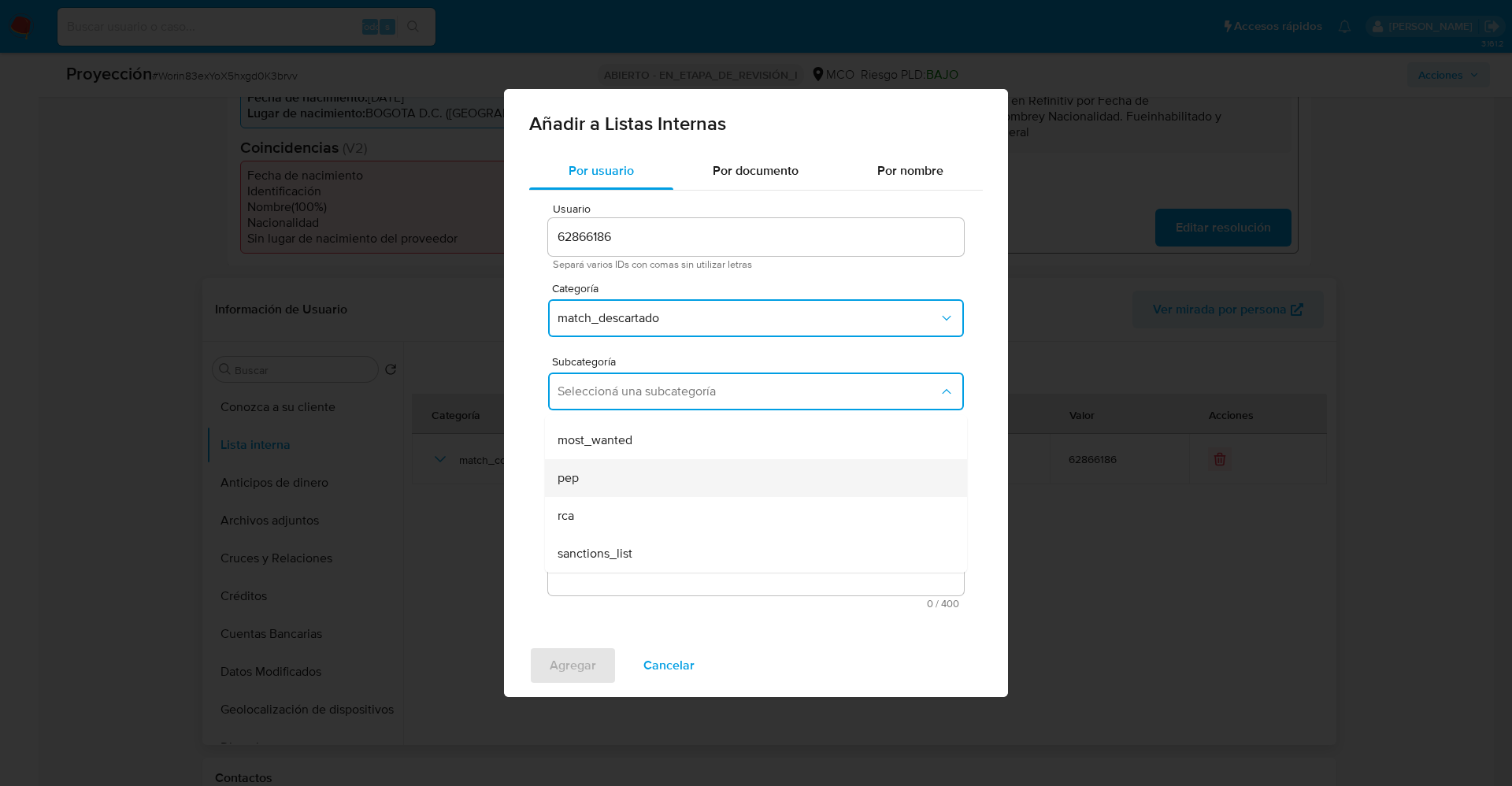
click at [624, 474] on div "pep" at bounding box center [751, 478] width 387 height 38
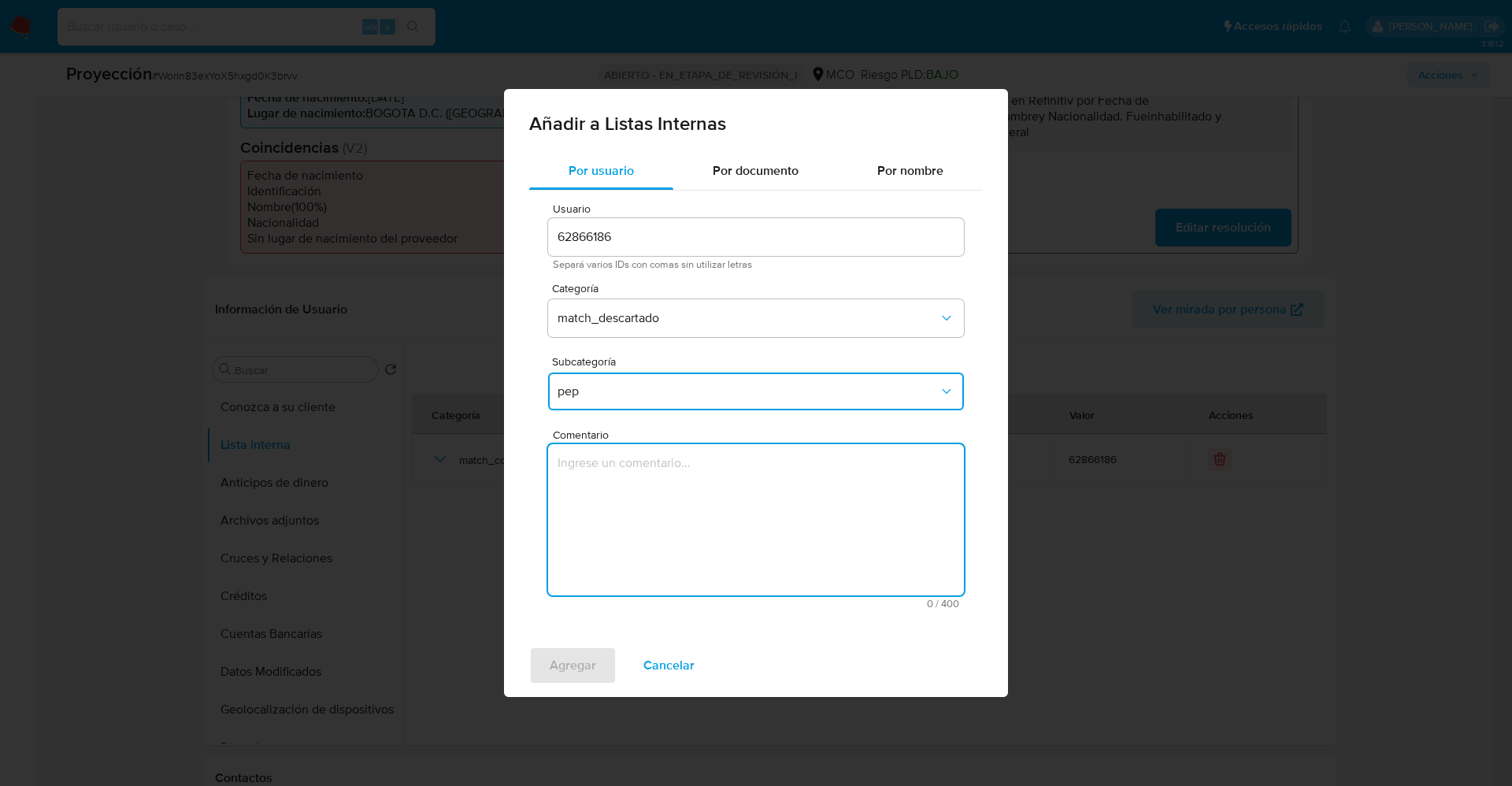
click at [744, 498] on textarea "Comentario" at bounding box center [756, 520] width 416 height 151
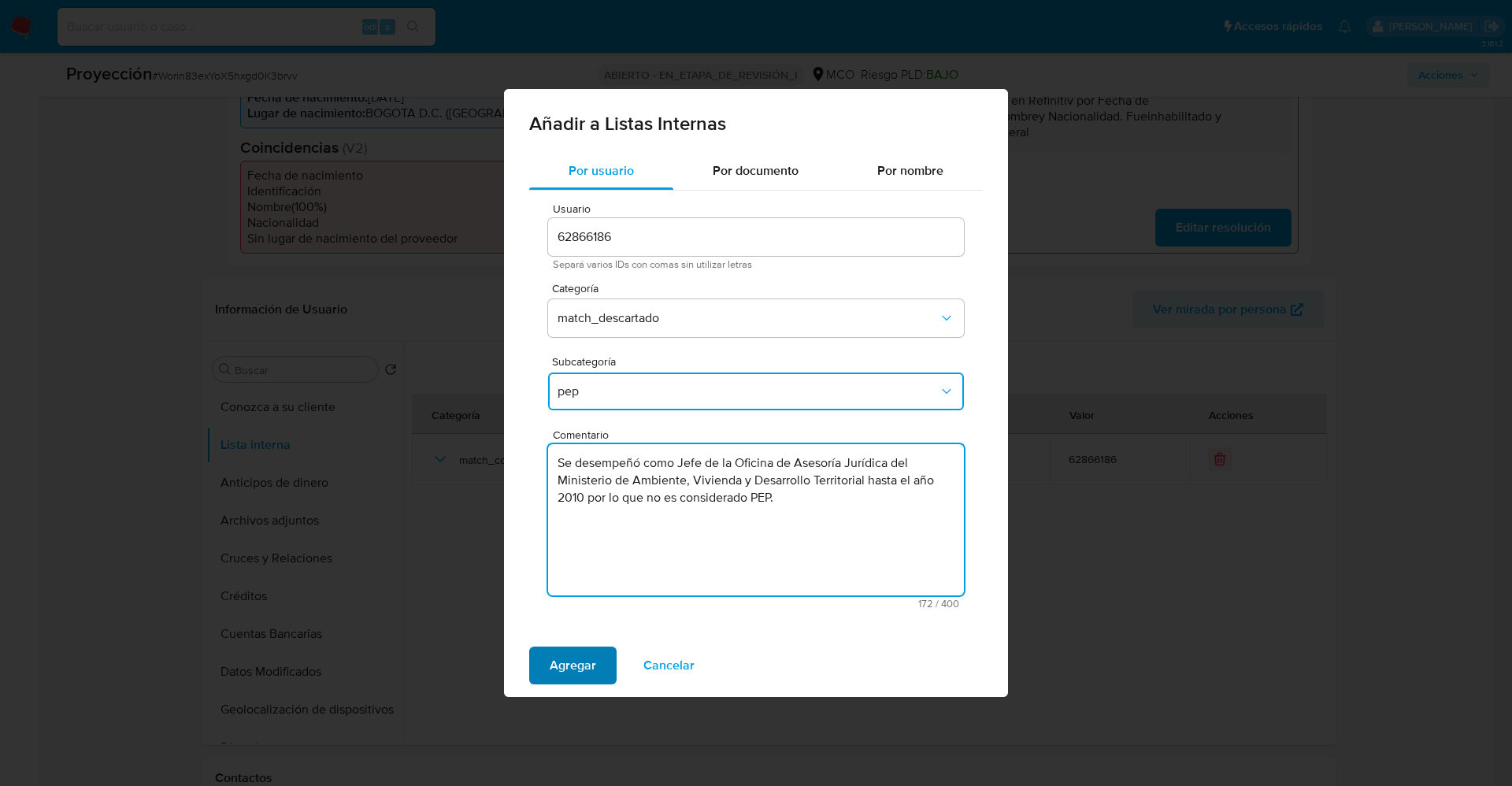
type textarea "Se desempeñó como Jefe de la Oficina de Asesoría Jurídica del Ministerio de Amb…"
click at [588, 651] on span "Agregar" at bounding box center [573, 664] width 46 height 34
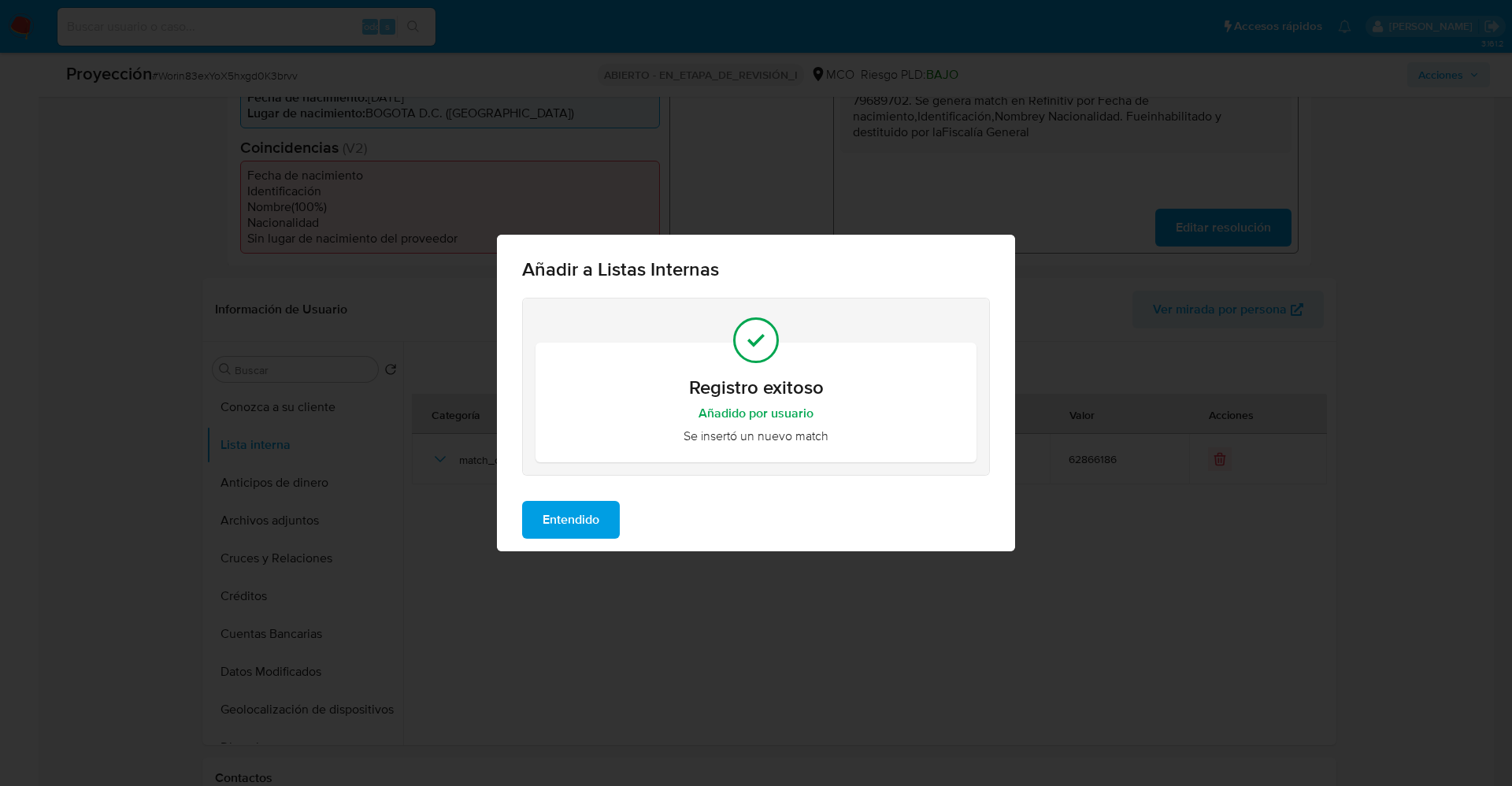
click at [576, 512] on span "Entendido" at bounding box center [571, 519] width 57 height 34
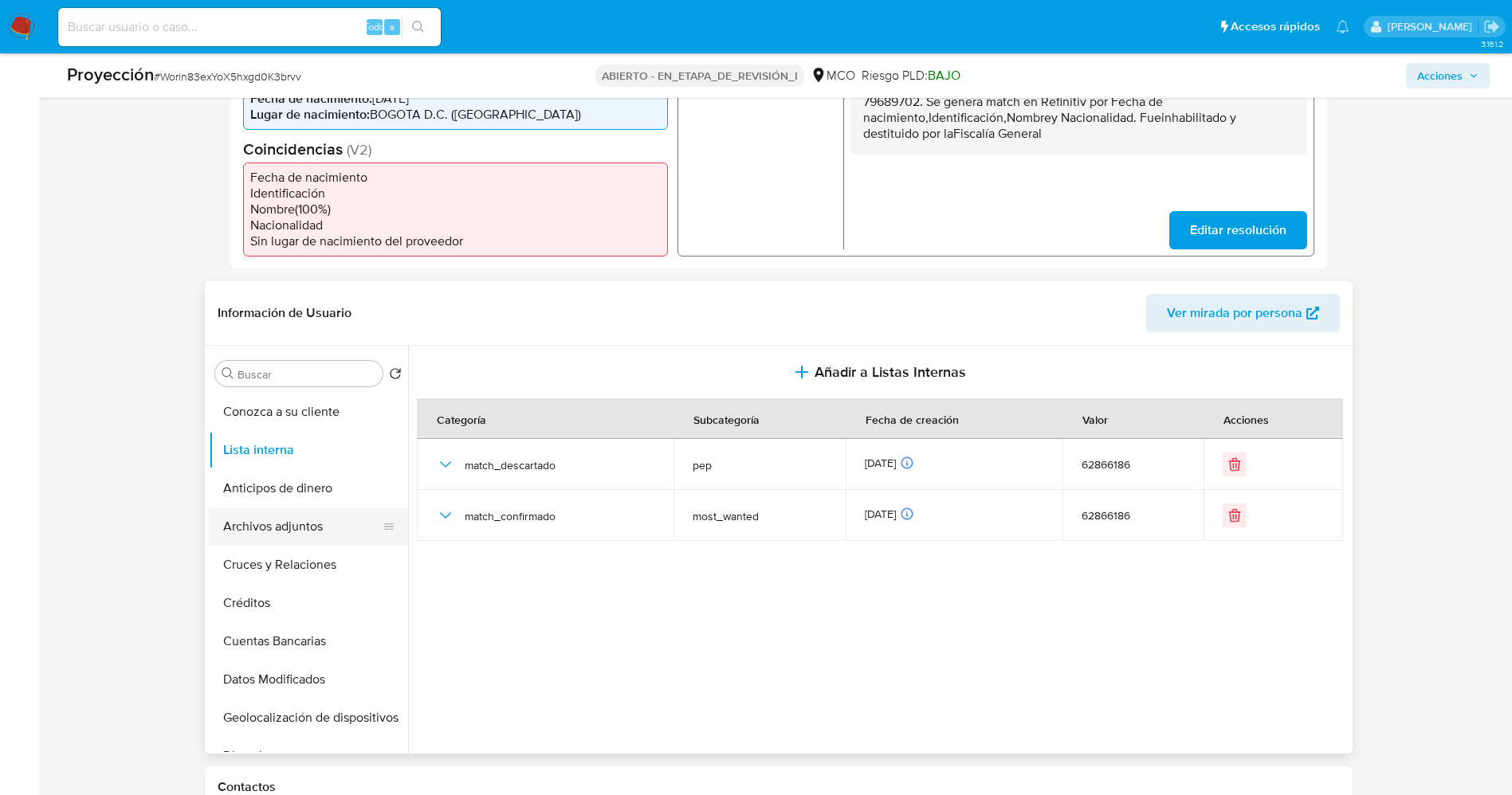
click at [239, 522] on button "Archivos adjuntos" at bounding box center [301, 527] width 187 height 38
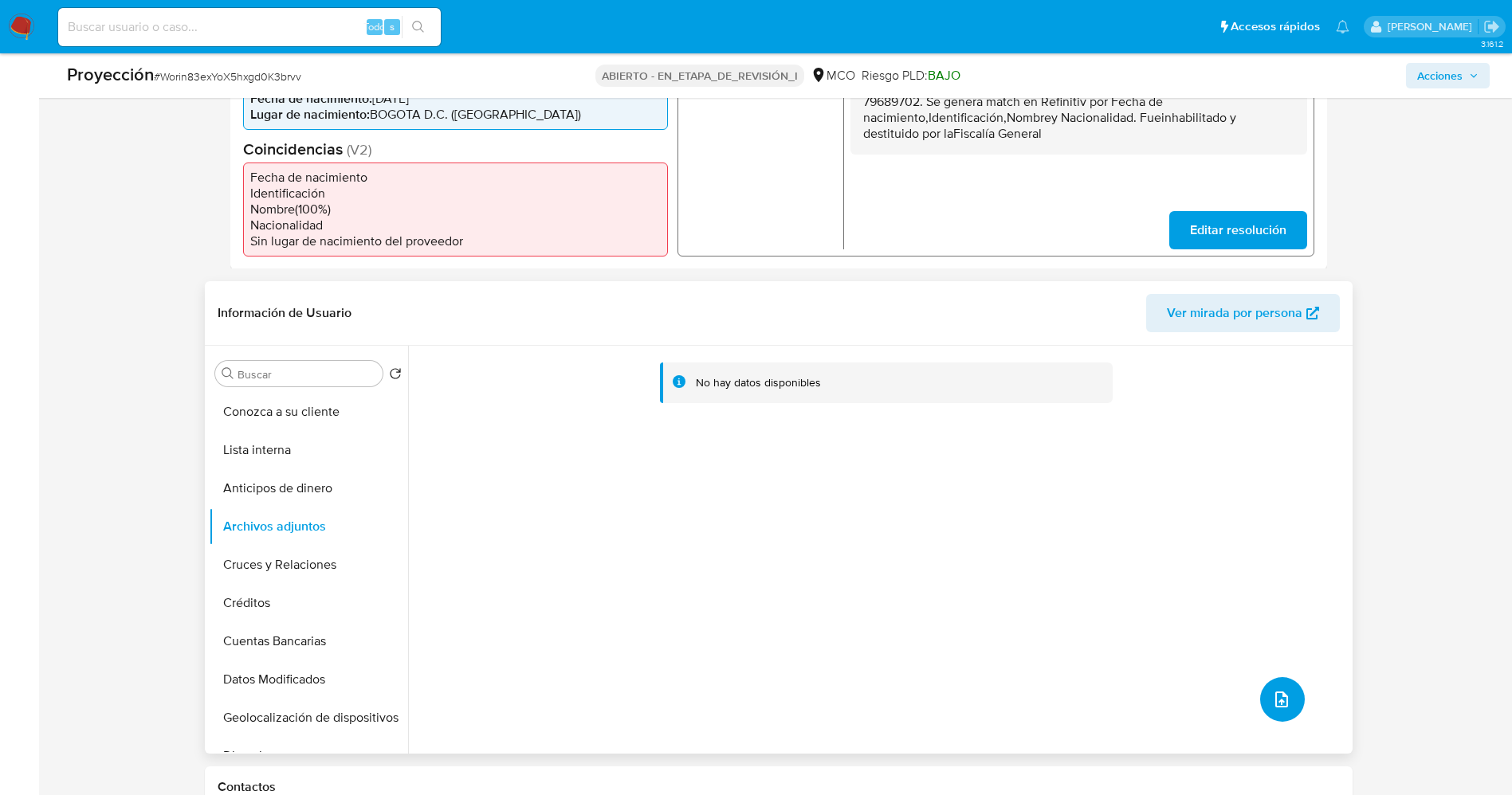
click at [1276, 690] on icon "subir archivo" at bounding box center [1281, 699] width 19 height 19
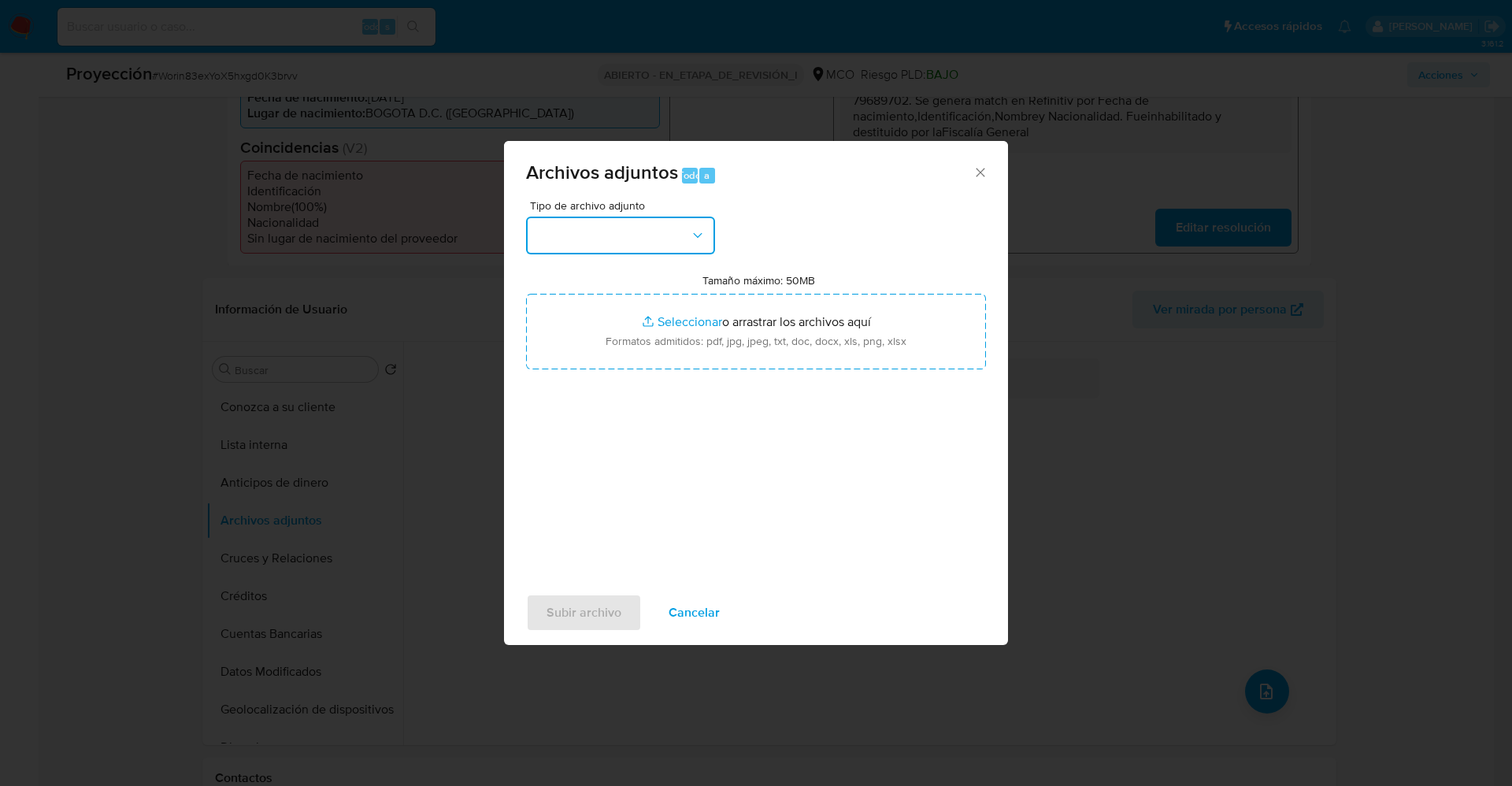
click at [554, 229] on button "button" at bounding box center [621, 235] width 189 height 38
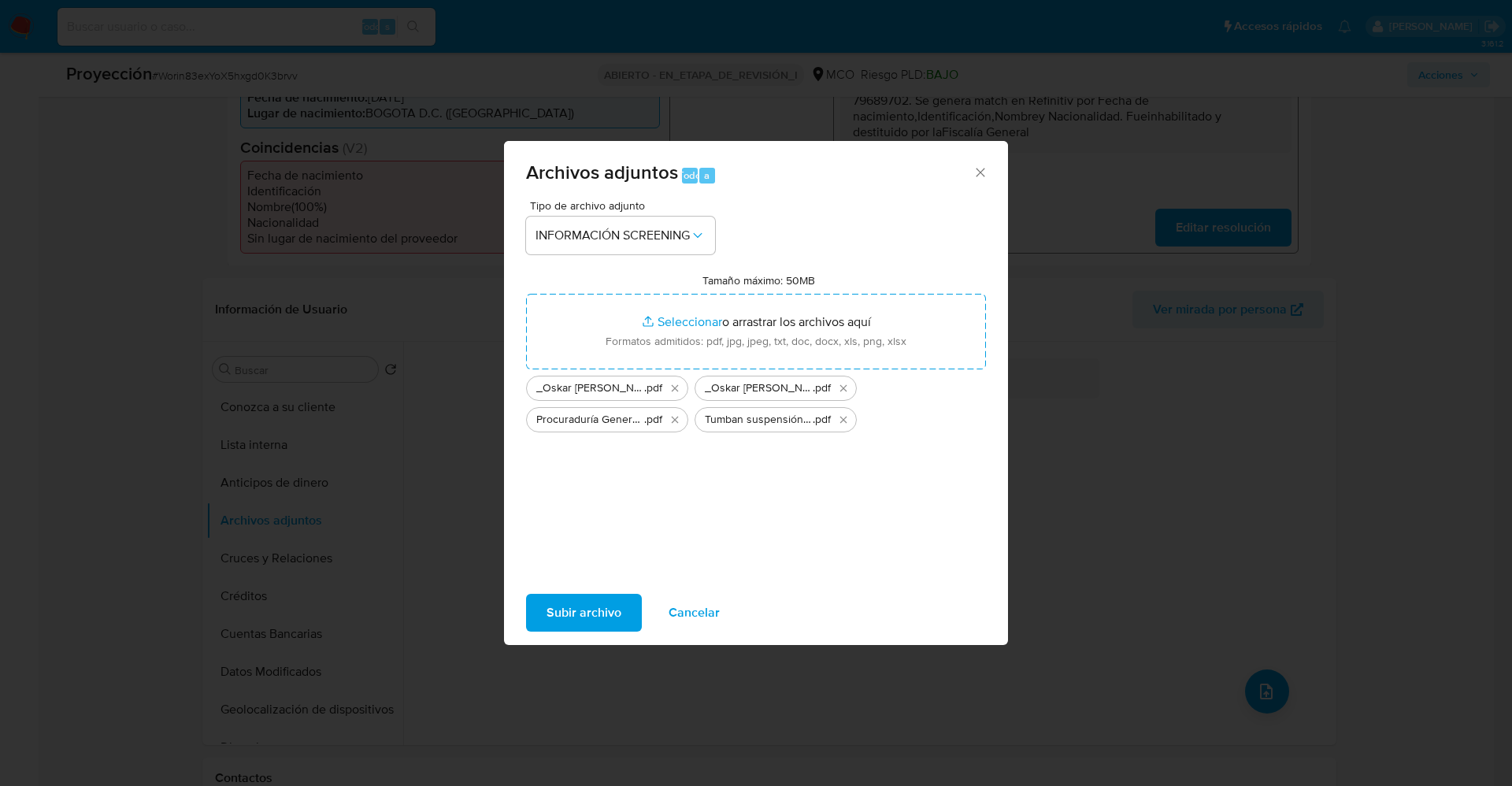
click at [609, 599] on span "Subir archivo" at bounding box center [584, 612] width 75 height 34
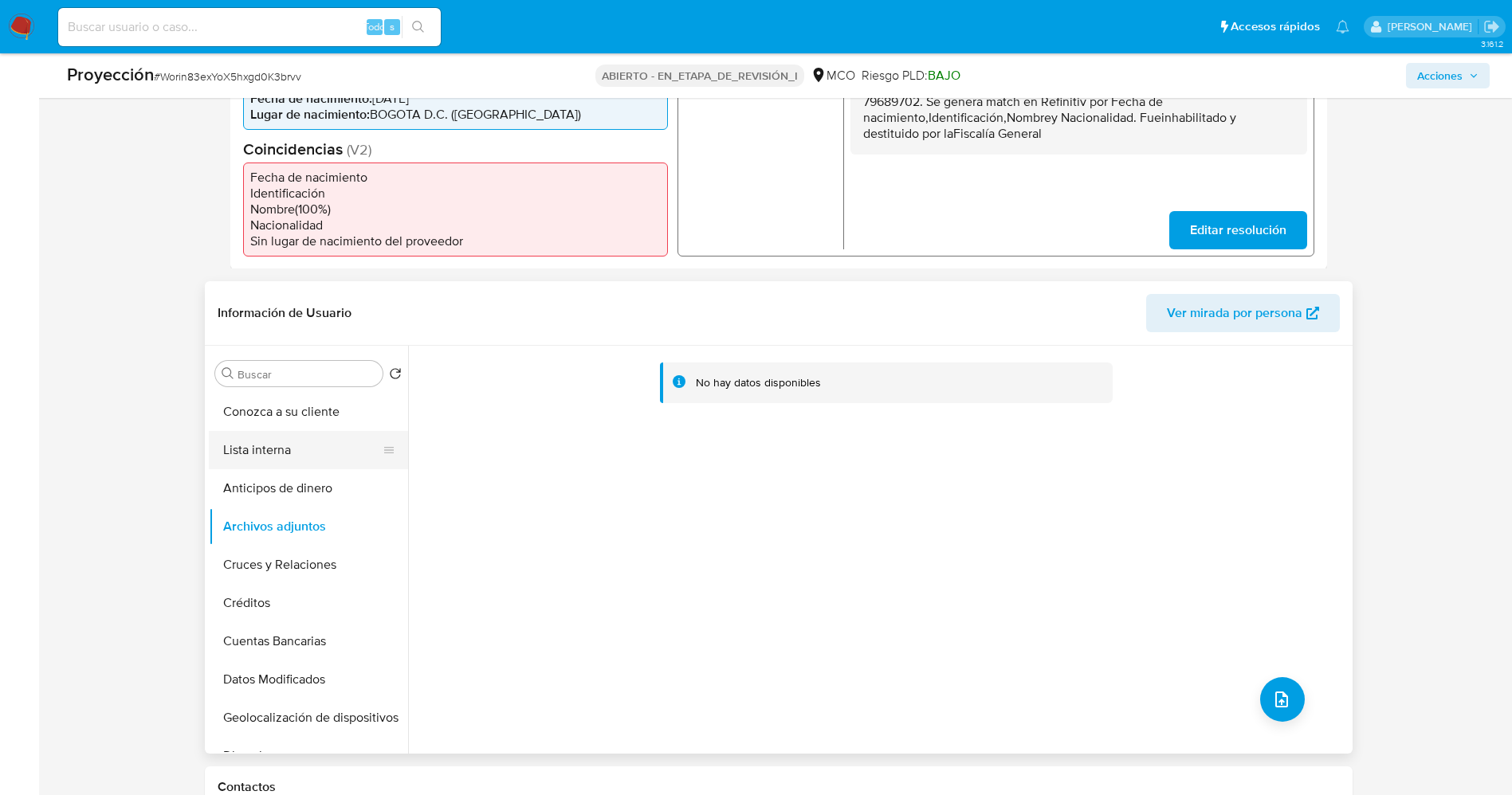
click at [291, 450] on button "Lista interna" at bounding box center [301, 450] width 187 height 38
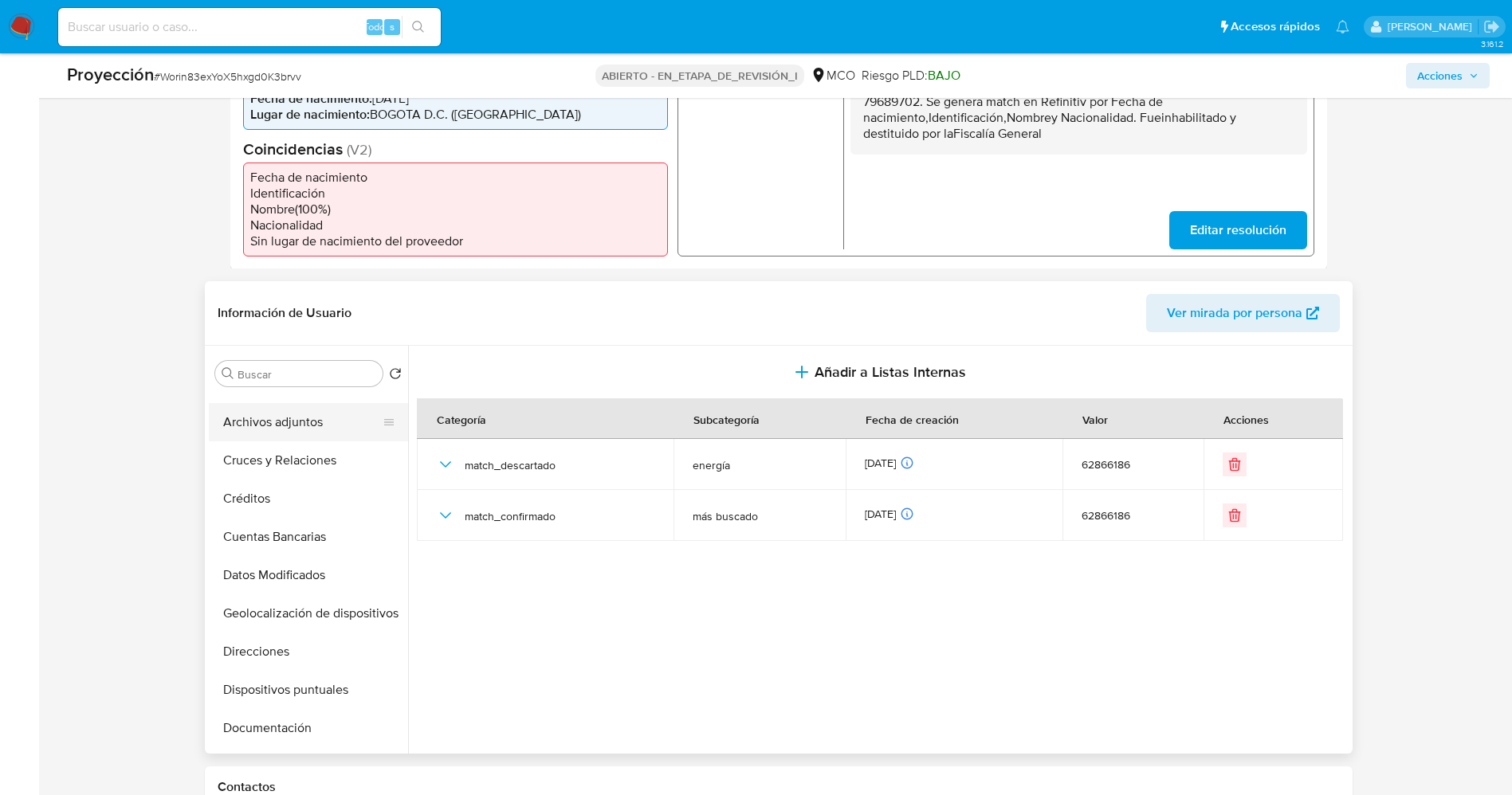
scroll to position [0, 0]
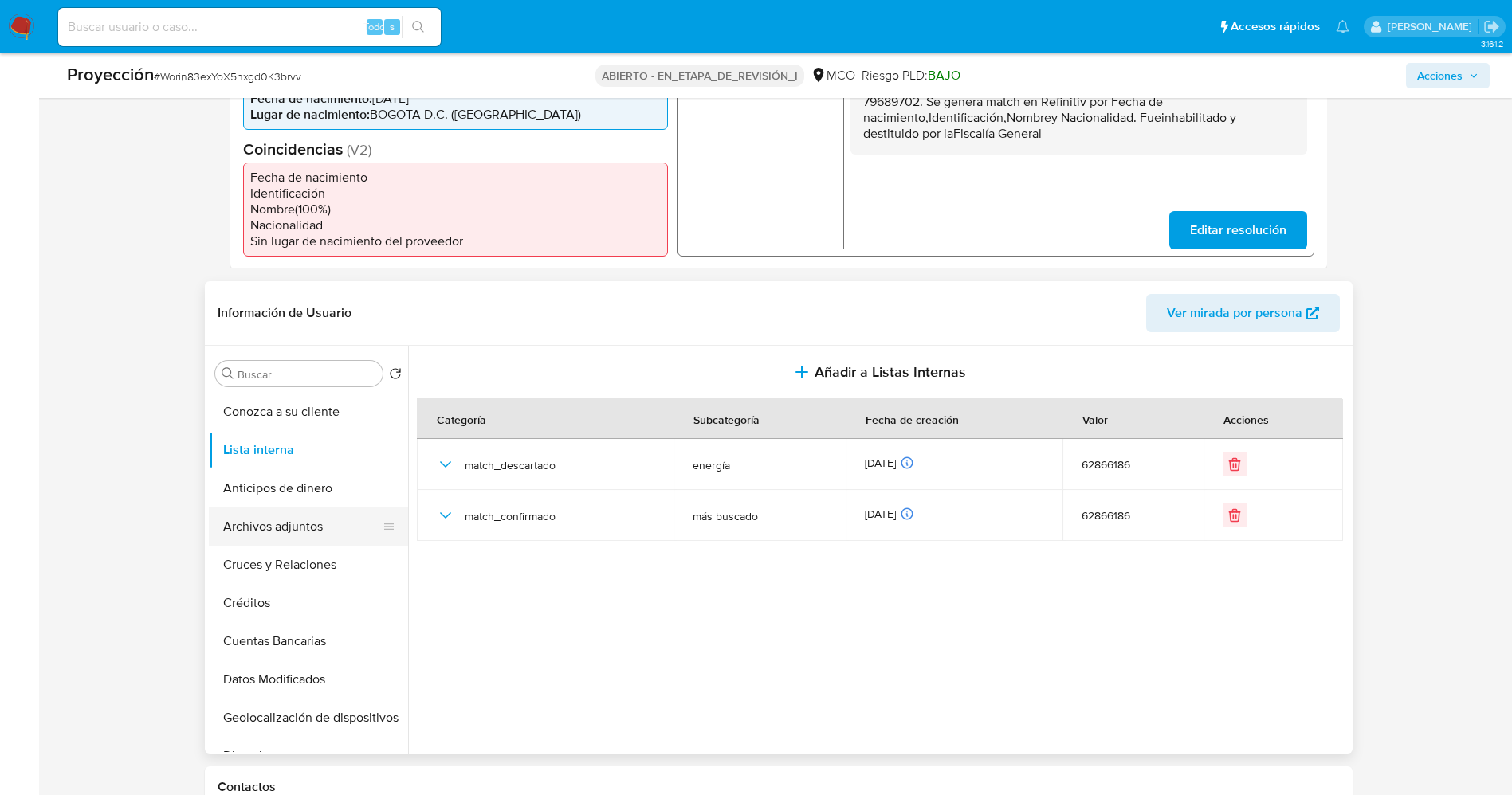
click at [304, 508] on button "Archivos adjuntos" at bounding box center [301, 527] width 187 height 38
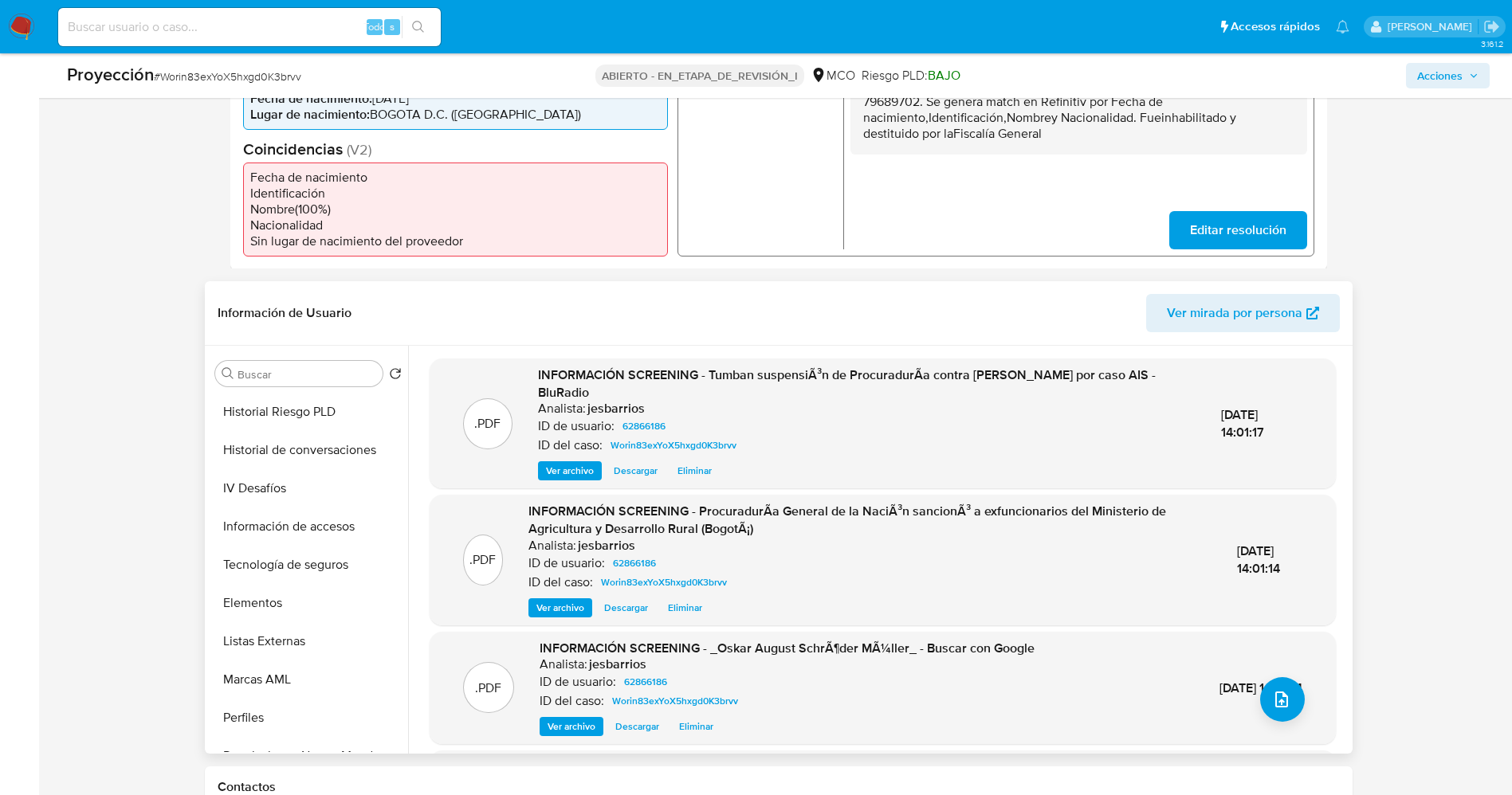
scroll to position [749, 0]
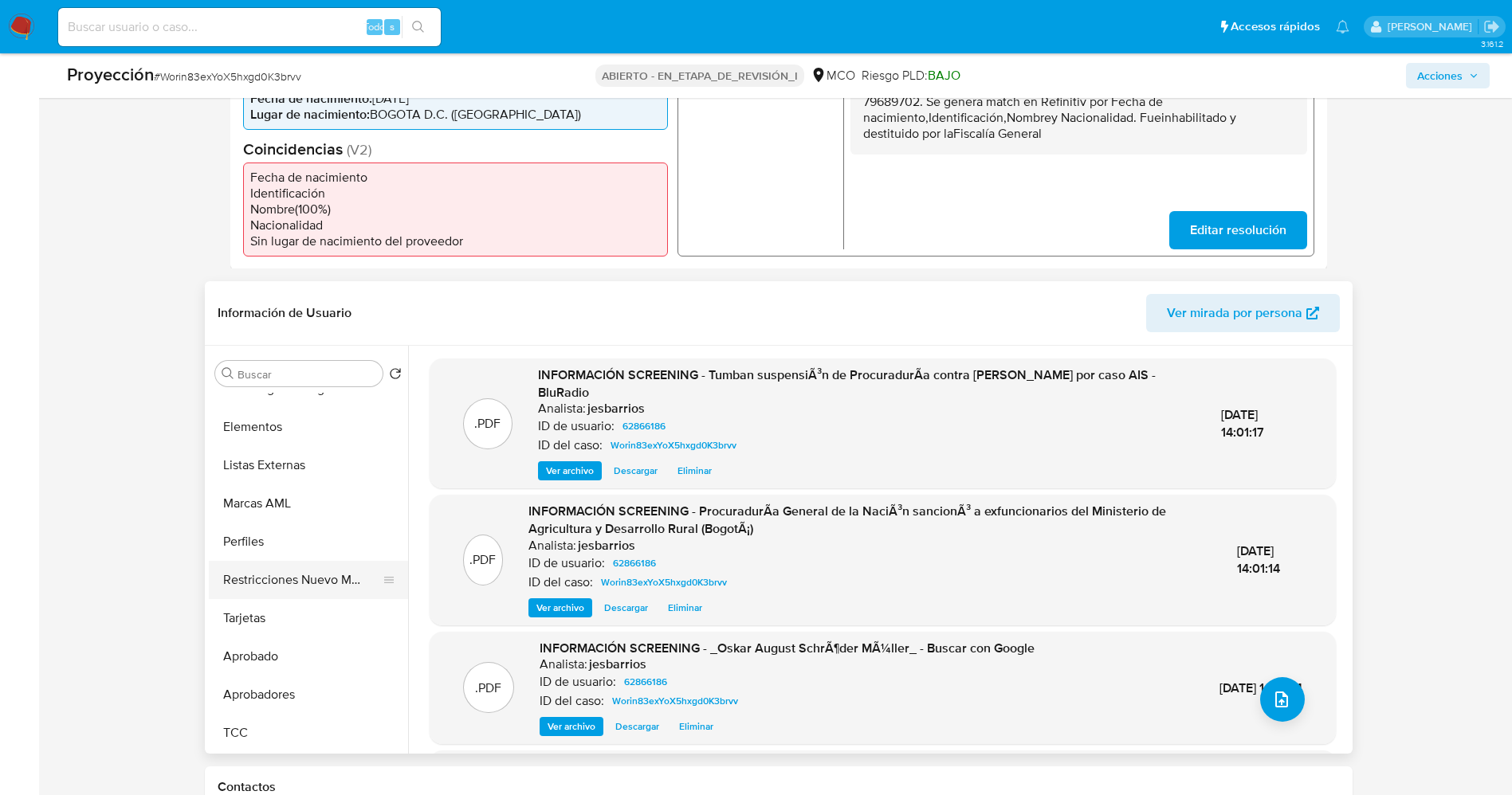
click at [289, 565] on button "Restricciones Nuevo Mundo" at bounding box center [301, 579] width 187 height 38
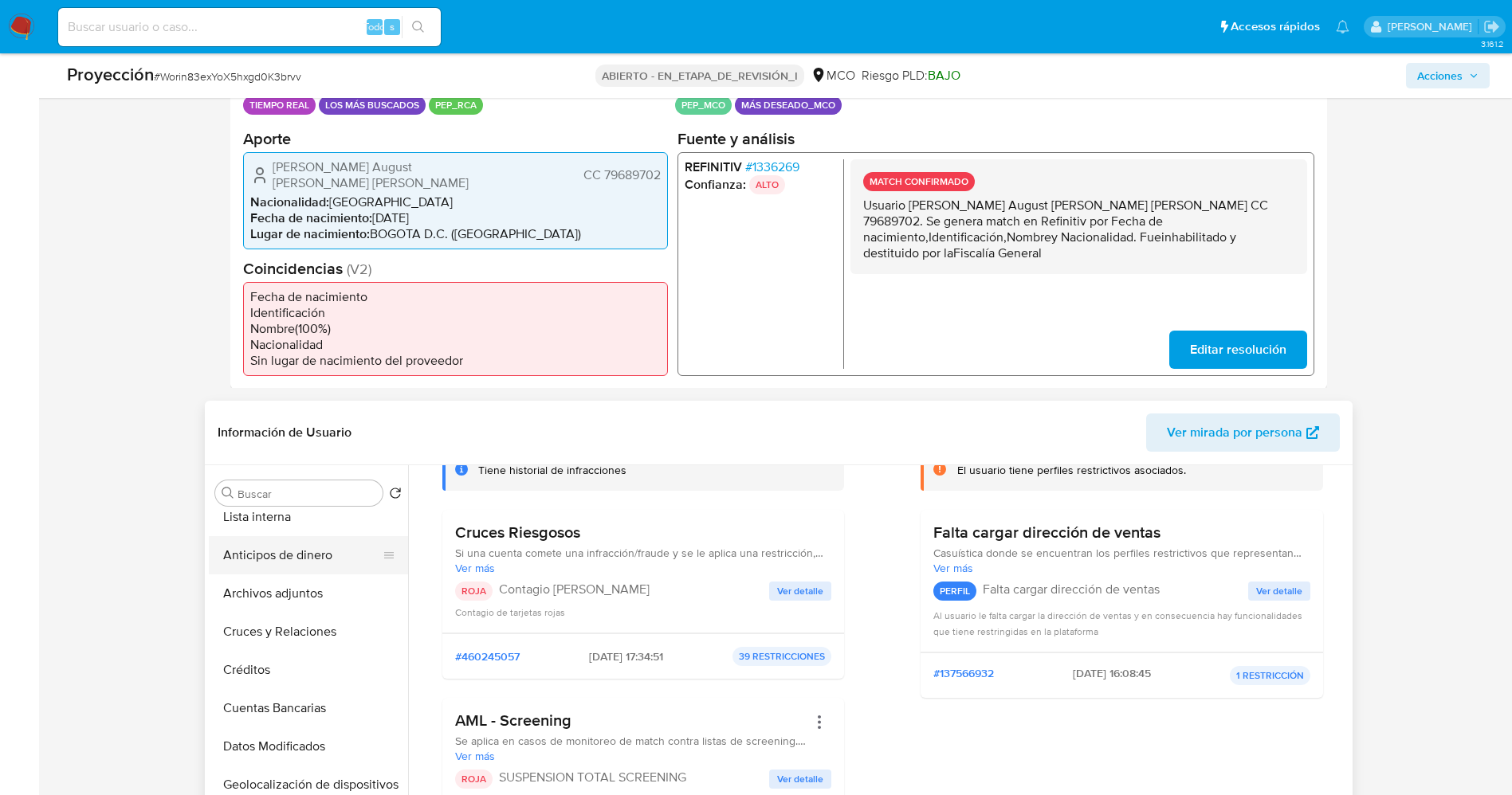
scroll to position [0, 0]
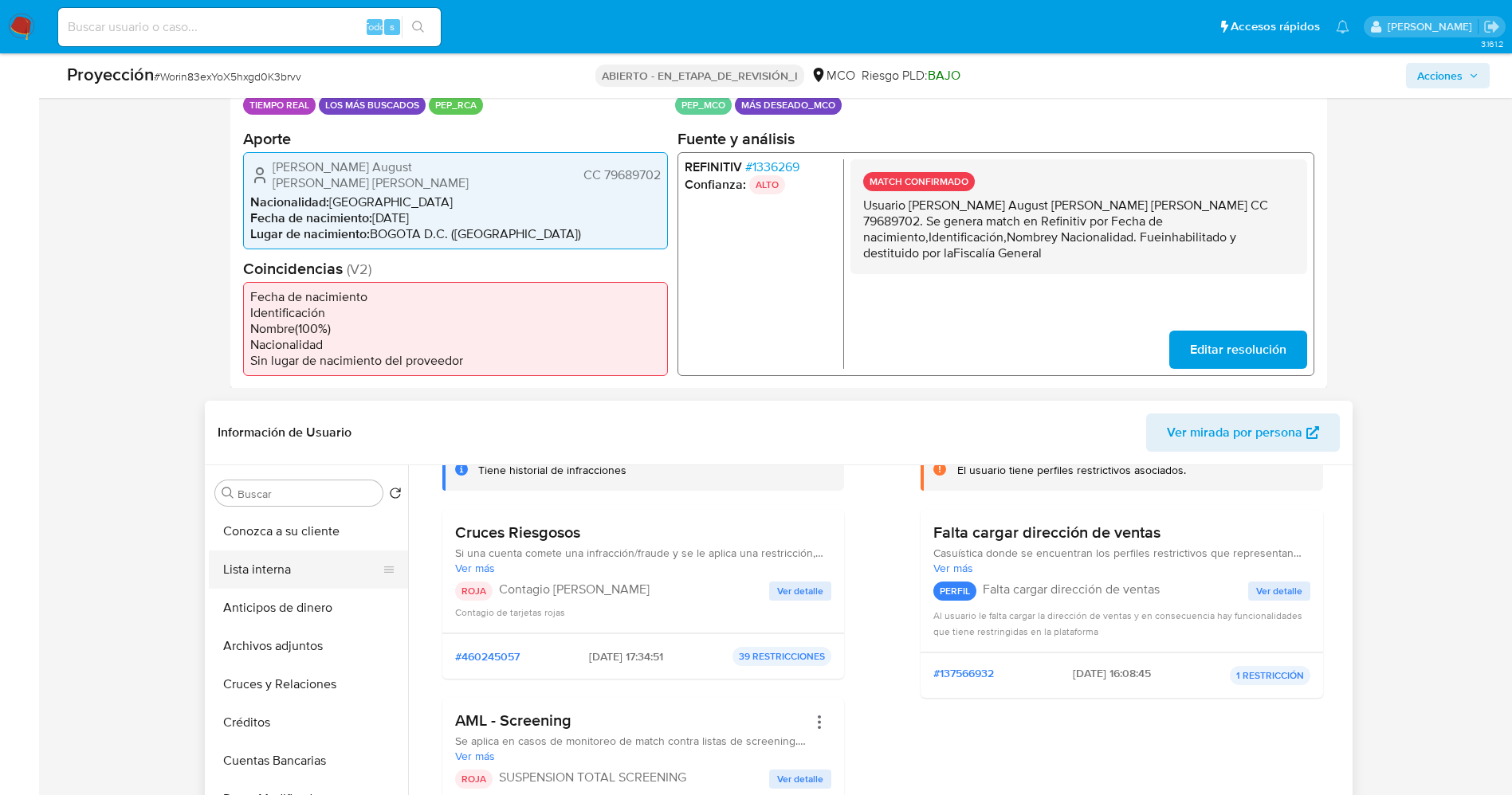
click at [286, 562] on button "Lista interna" at bounding box center [301, 569] width 187 height 38
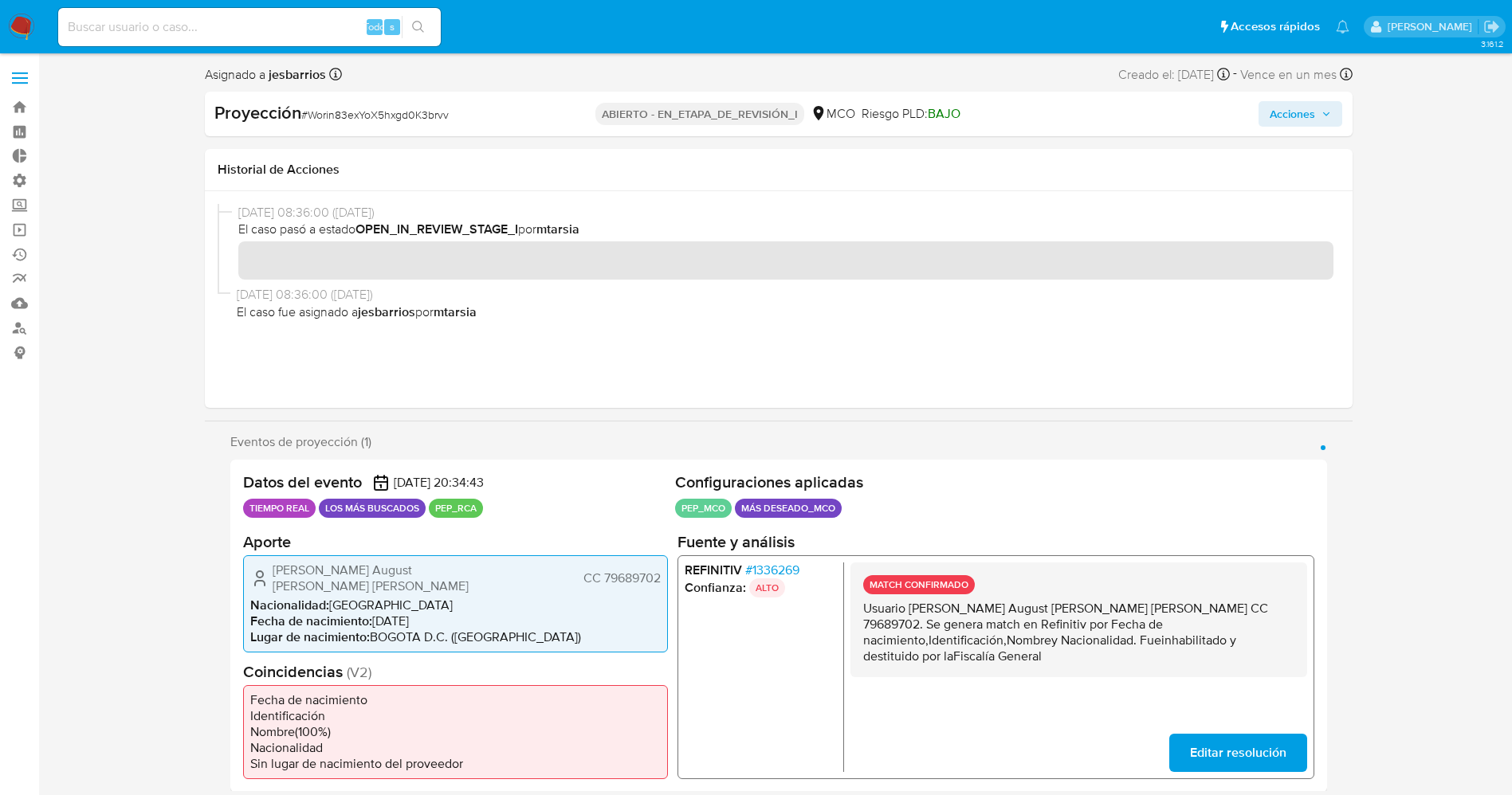
click at [1329, 104] on span "Acciones" at bounding box center [1300, 114] width 61 height 23
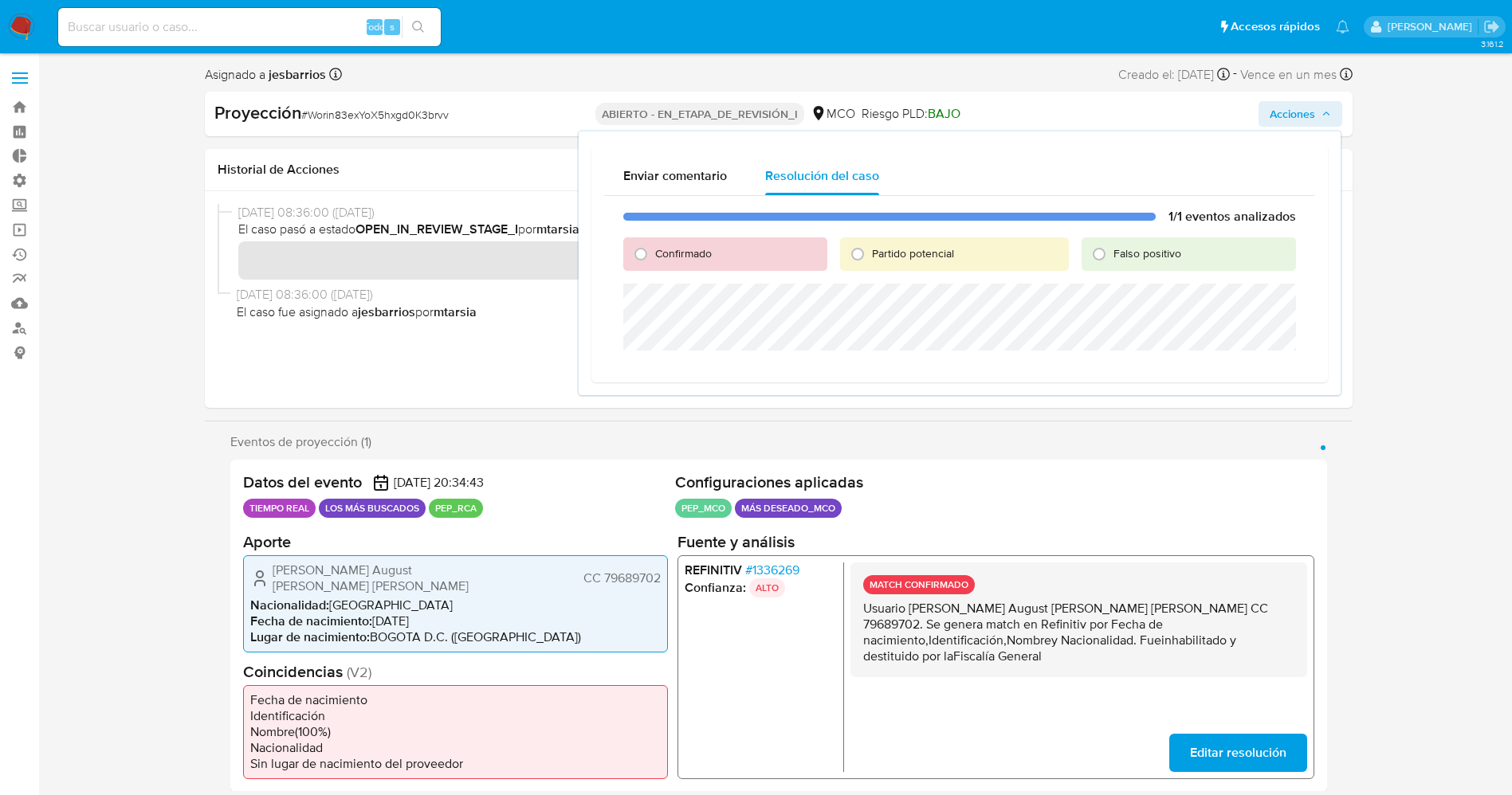
click at [912, 247] on font "Partido potencial" at bounding box center [912, 252] width 82 height 16
click at [871, 247] on input "Partido potencial" at bounding box center [856, 253] width 25 height 25
radio input "true"
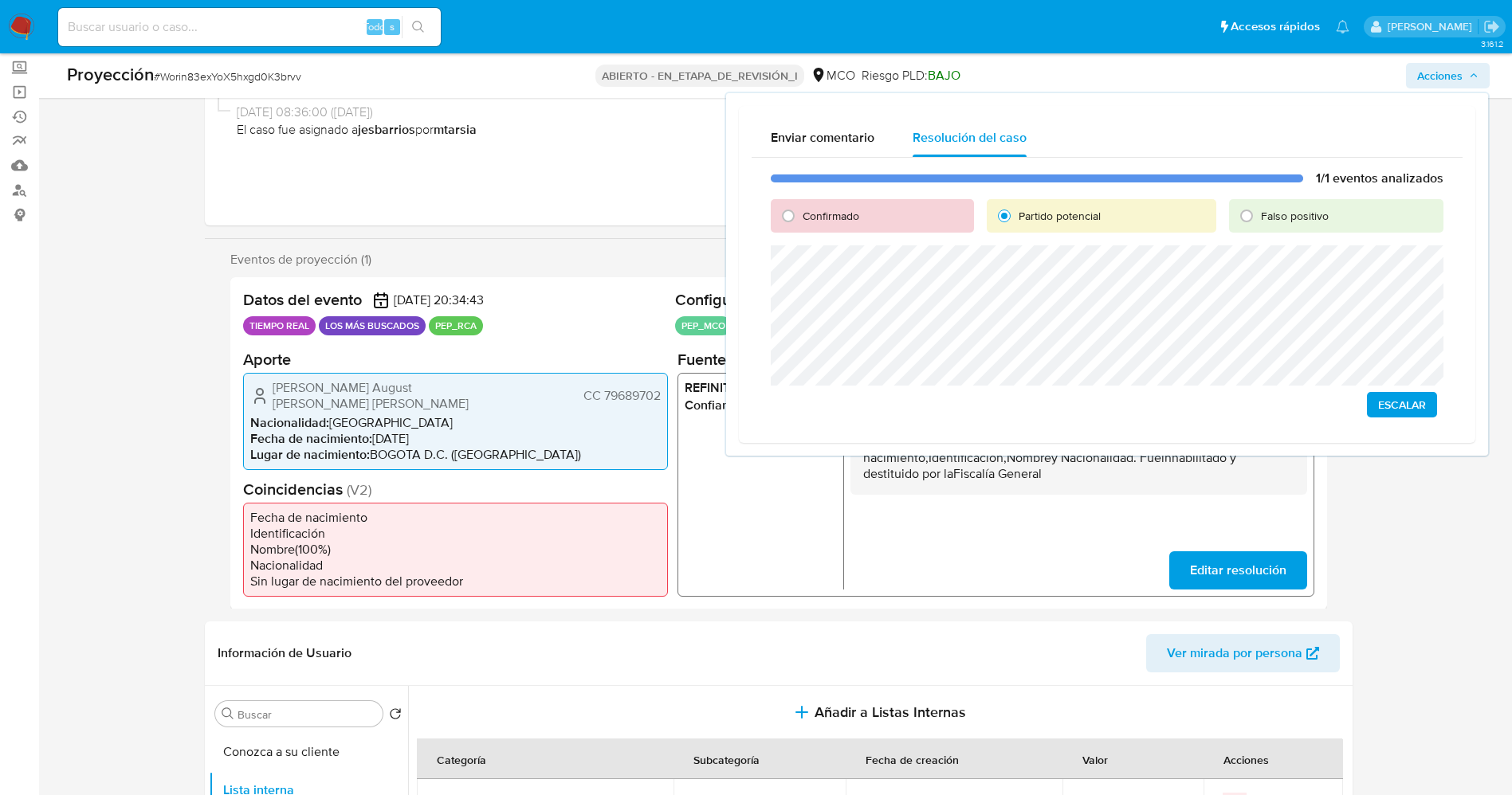
scroll to position [119, 0]
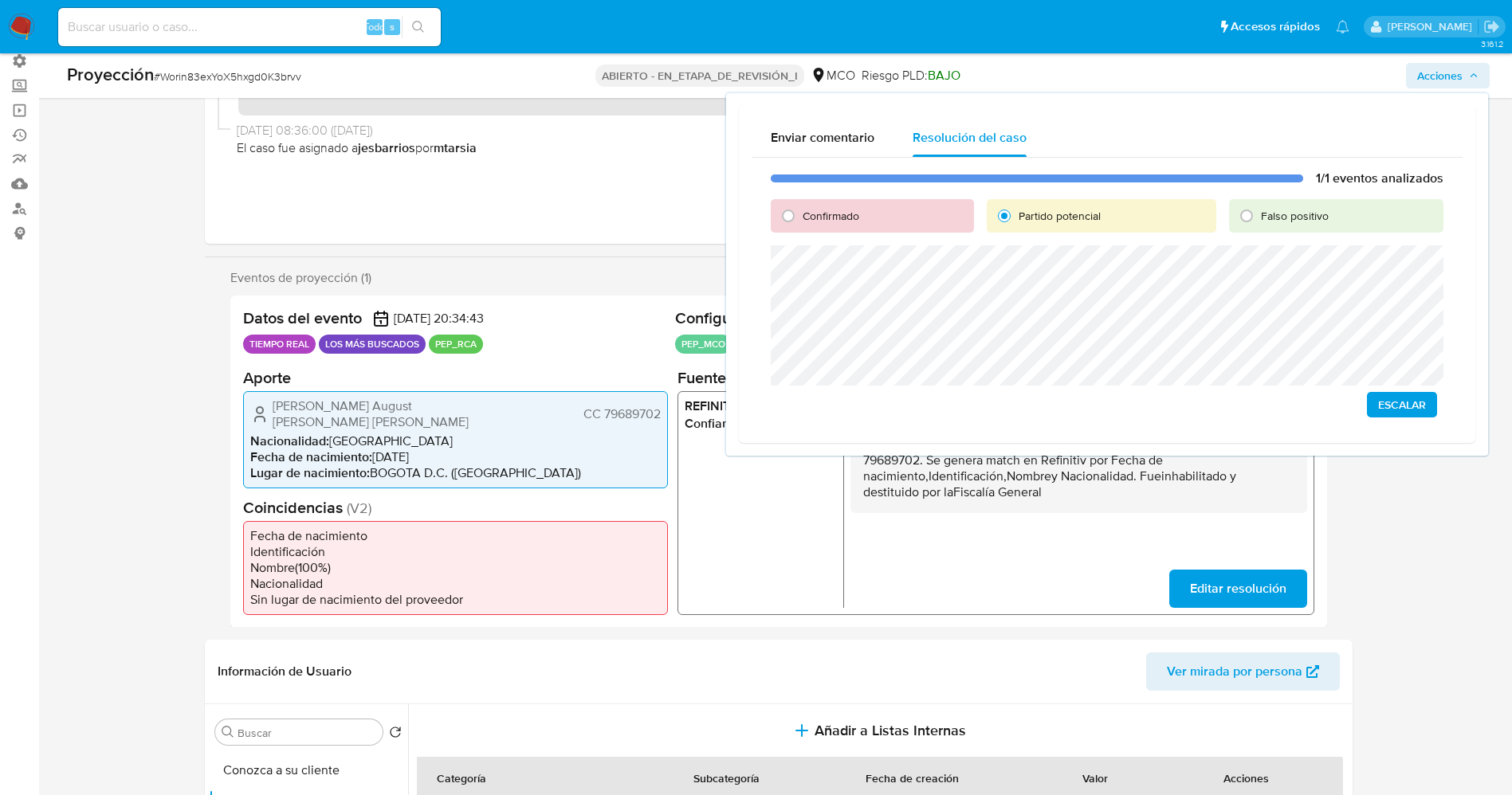
click at [1414, 413] on span "Escalar" at bounding box center [1401, 405] width 48 height 23
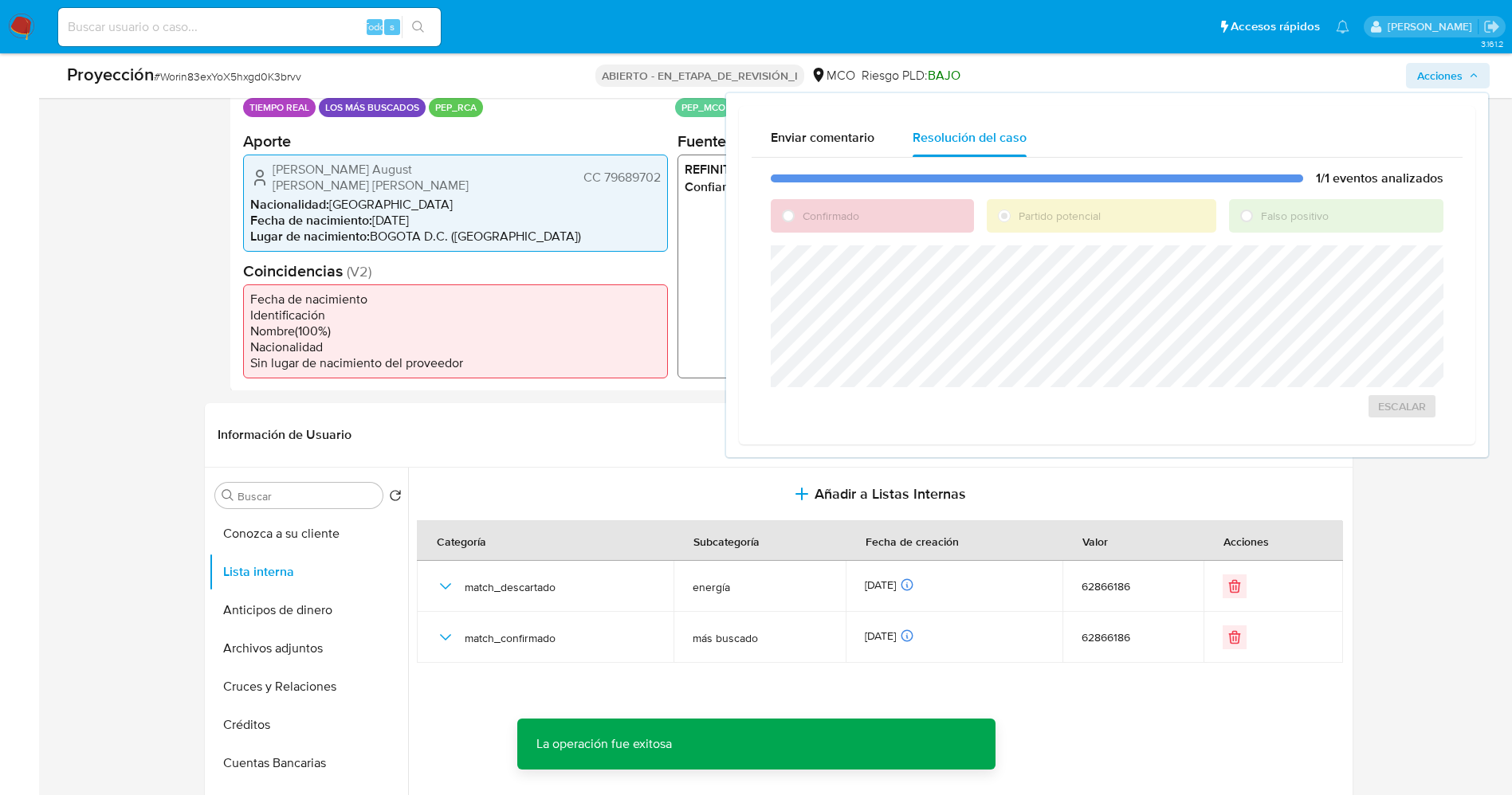
scroll to position [359, 0]
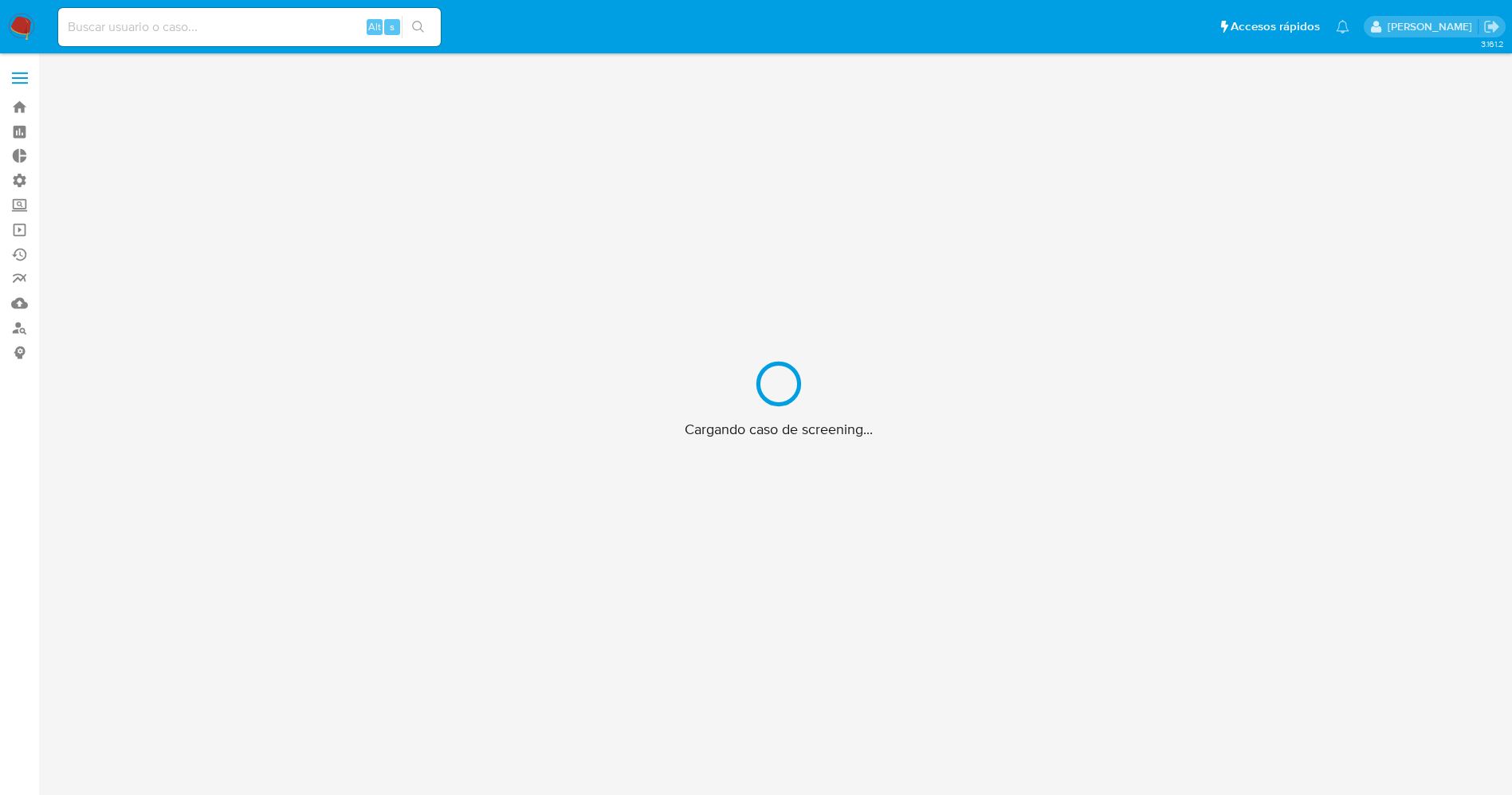
scroll to position [57, 0]
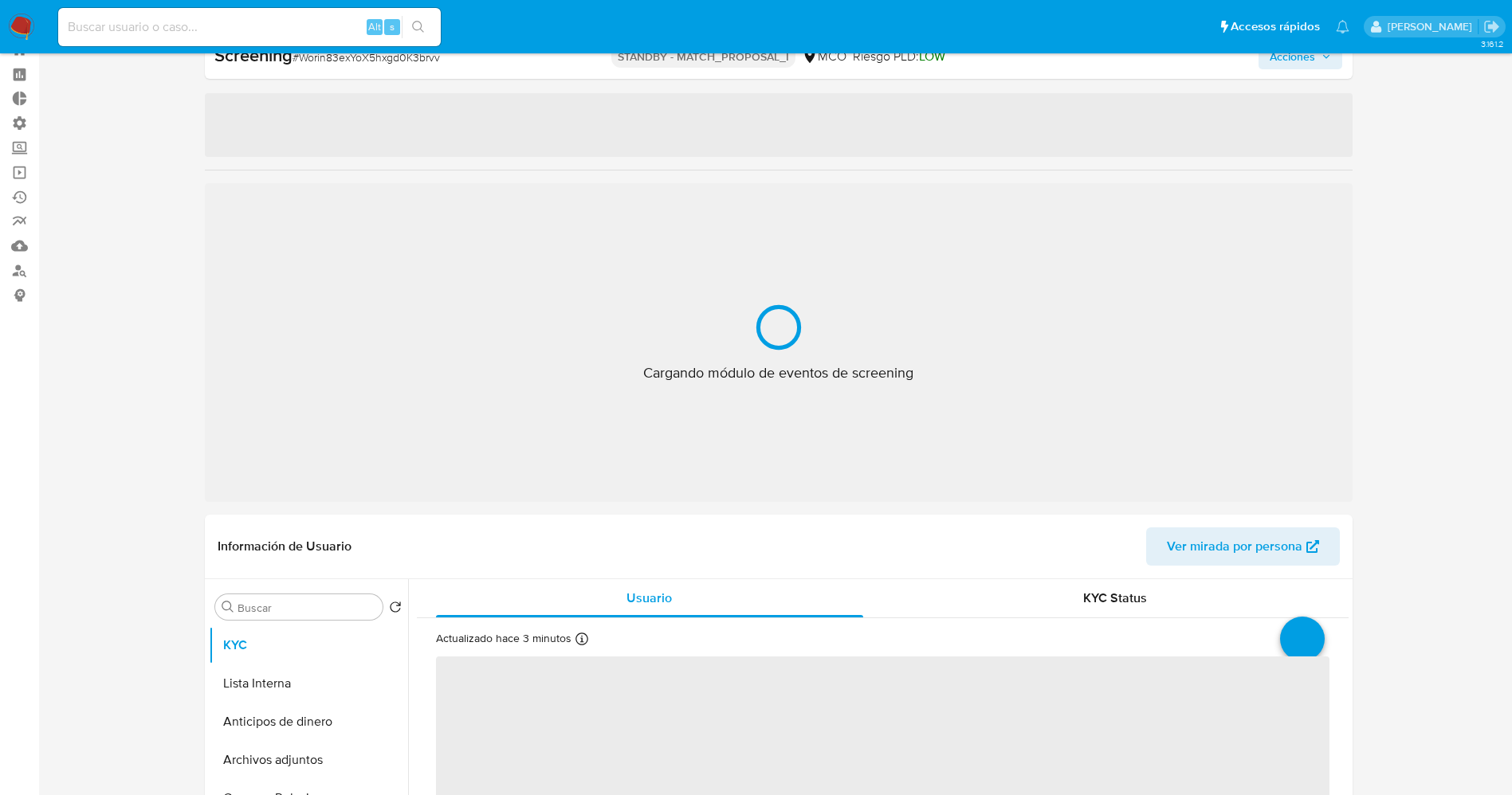
select select "10"
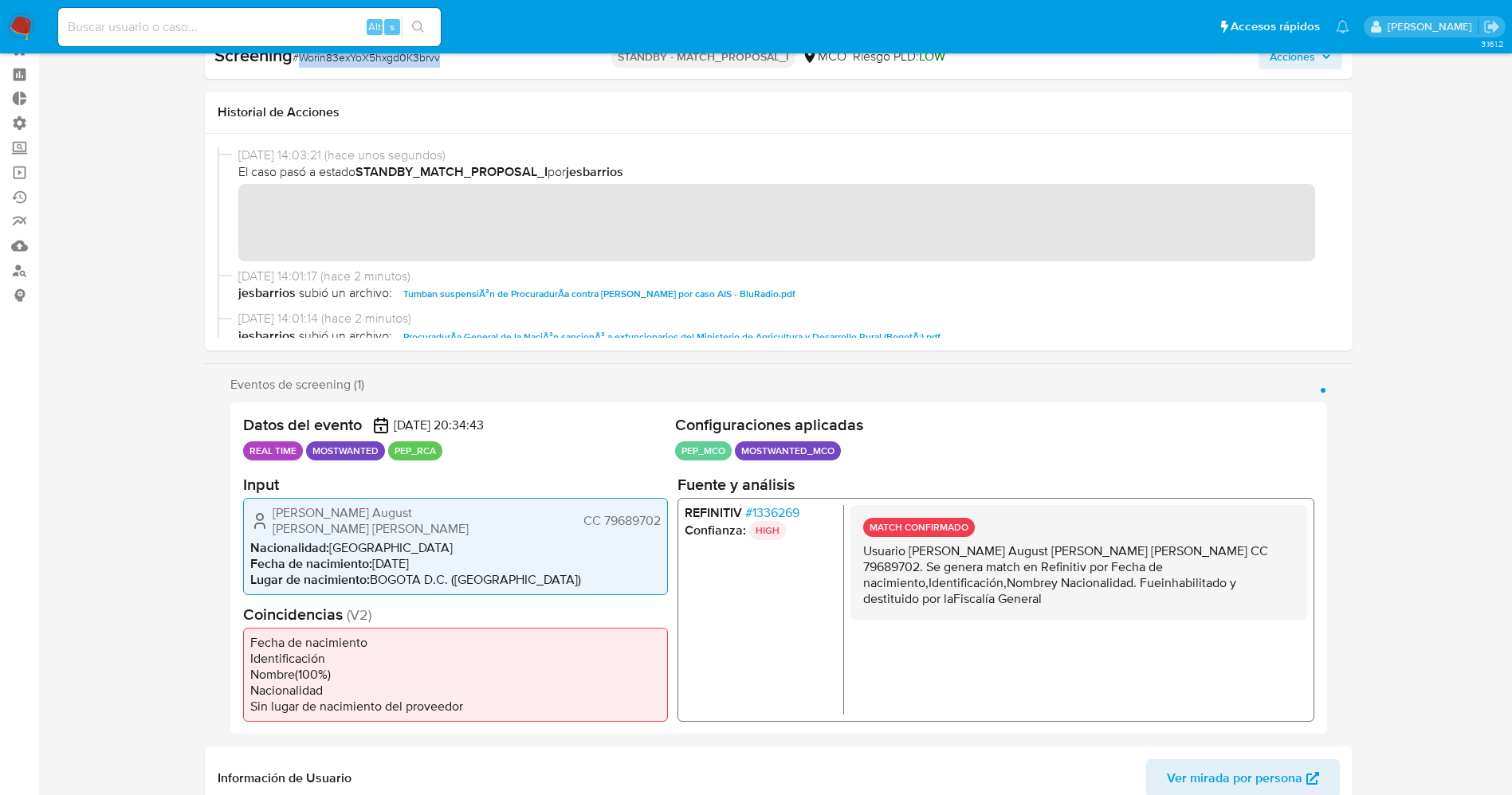
drag, startPoint x: 301, startPoint y: 59, endPoint x: 437, endPoint y: 62, distance: 136.0
click at [437, 62] on span "# Worin83exYoX5hxgd0K3brvv" at bounding box center [365, 57] width 147 height 16
copy span "Worin83exYoX5hxgd0K3brvv"
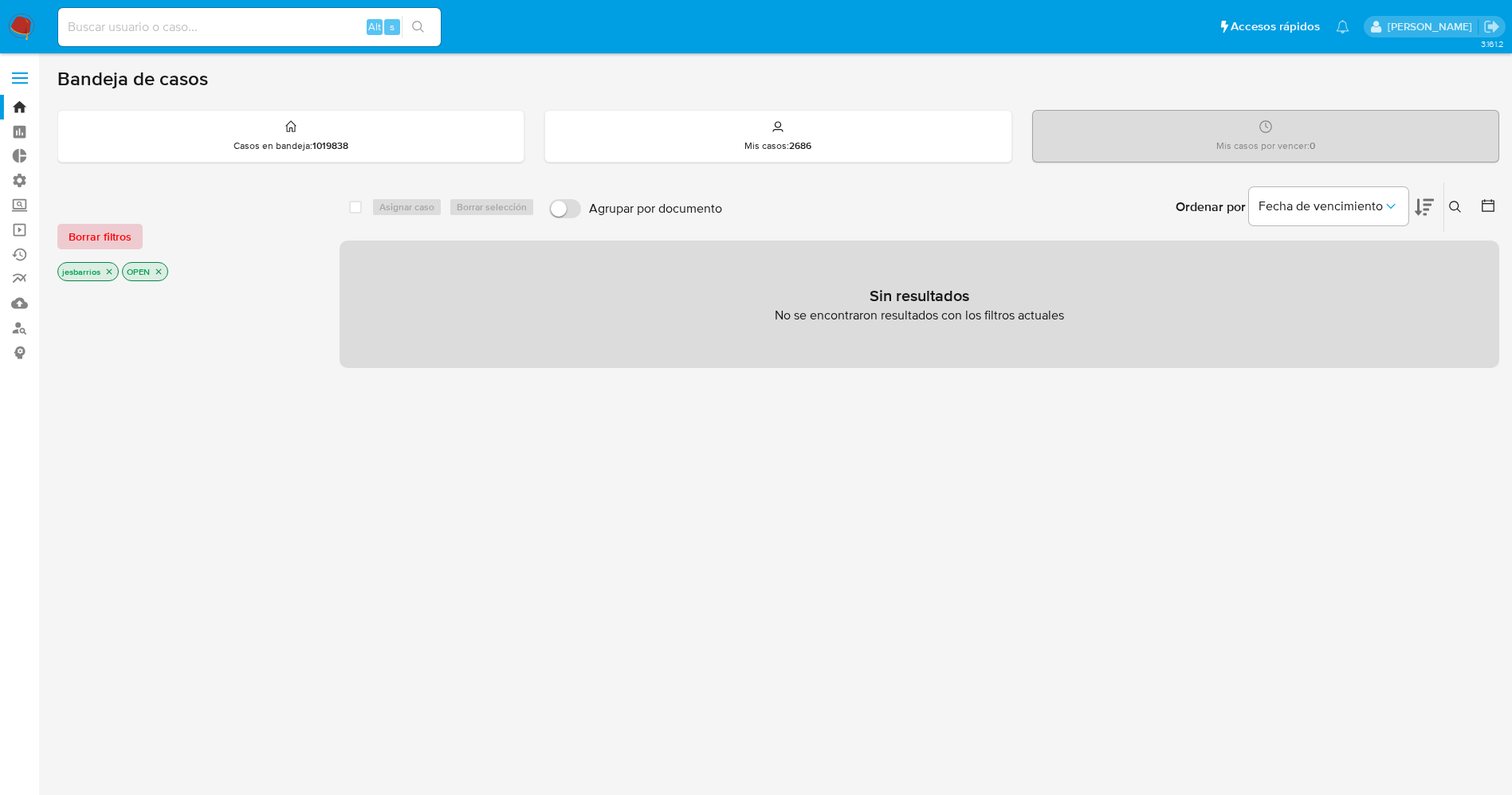
click at [95, 225] on span "Borrar filtros" at bounding box center [100, 237] width 63 height 23
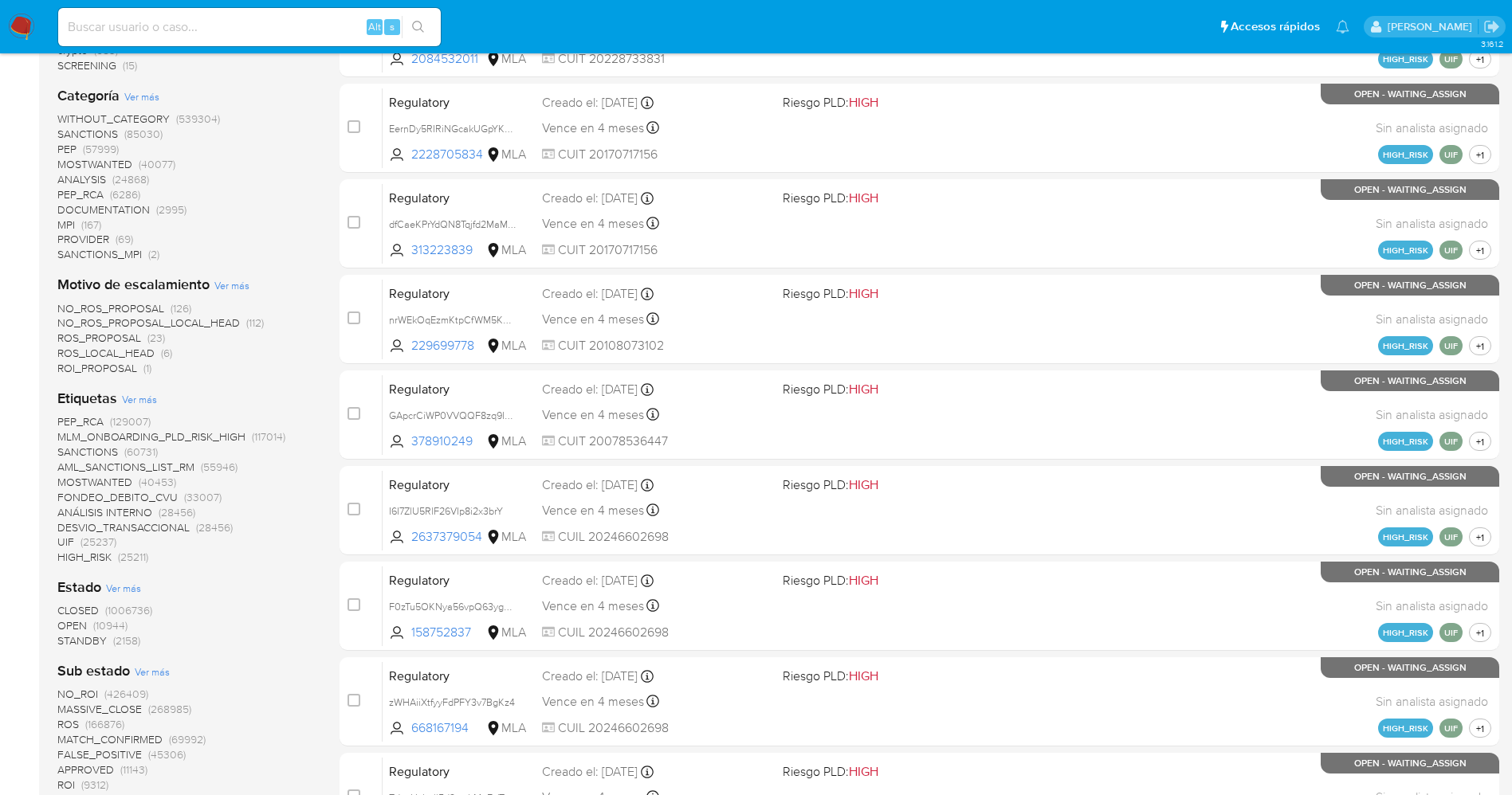
scroll to position [359, 0]
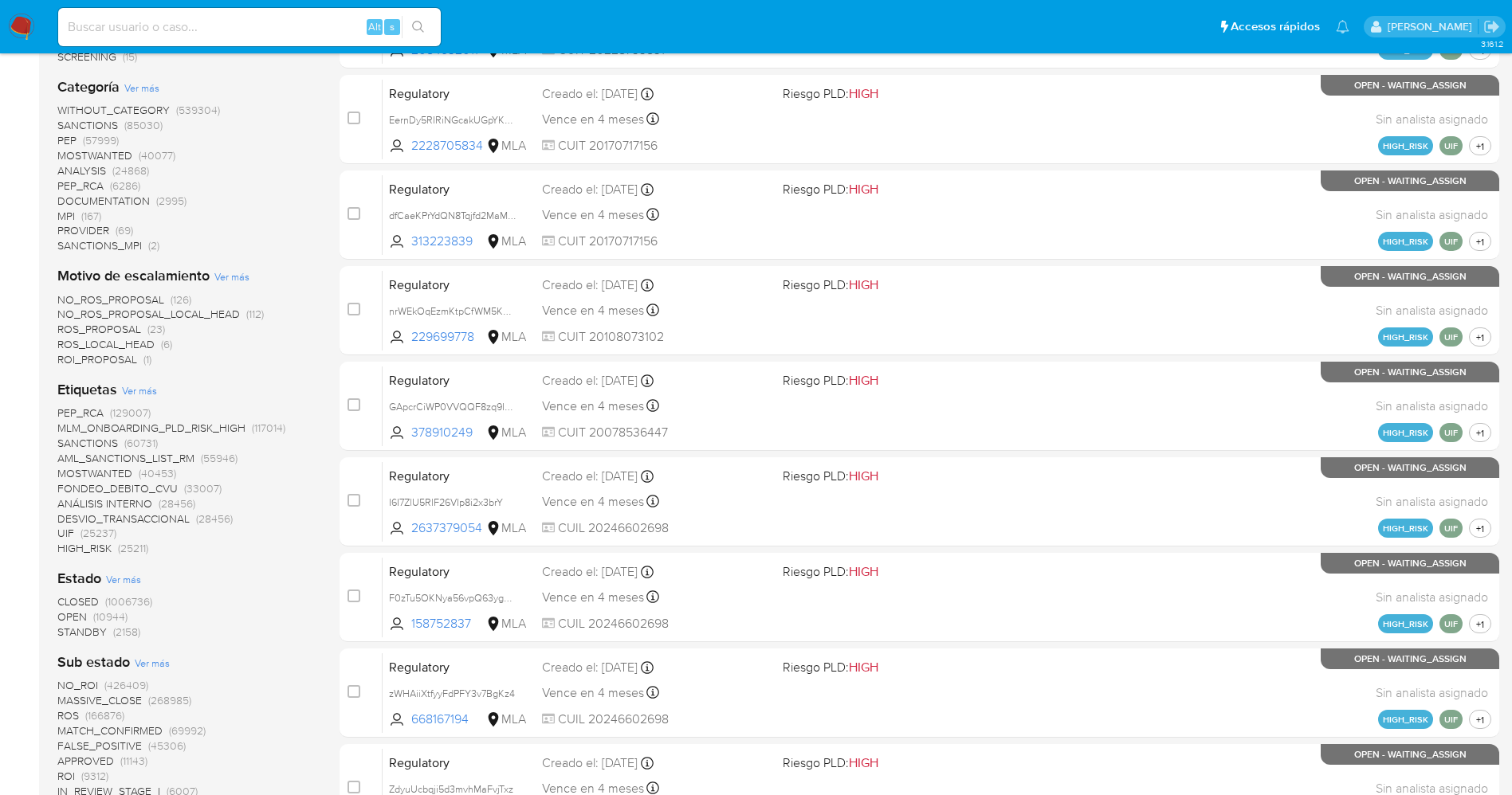
click at [86, 634] on span "STANDBY" at bounding box center [82, 631] width 50 height 16
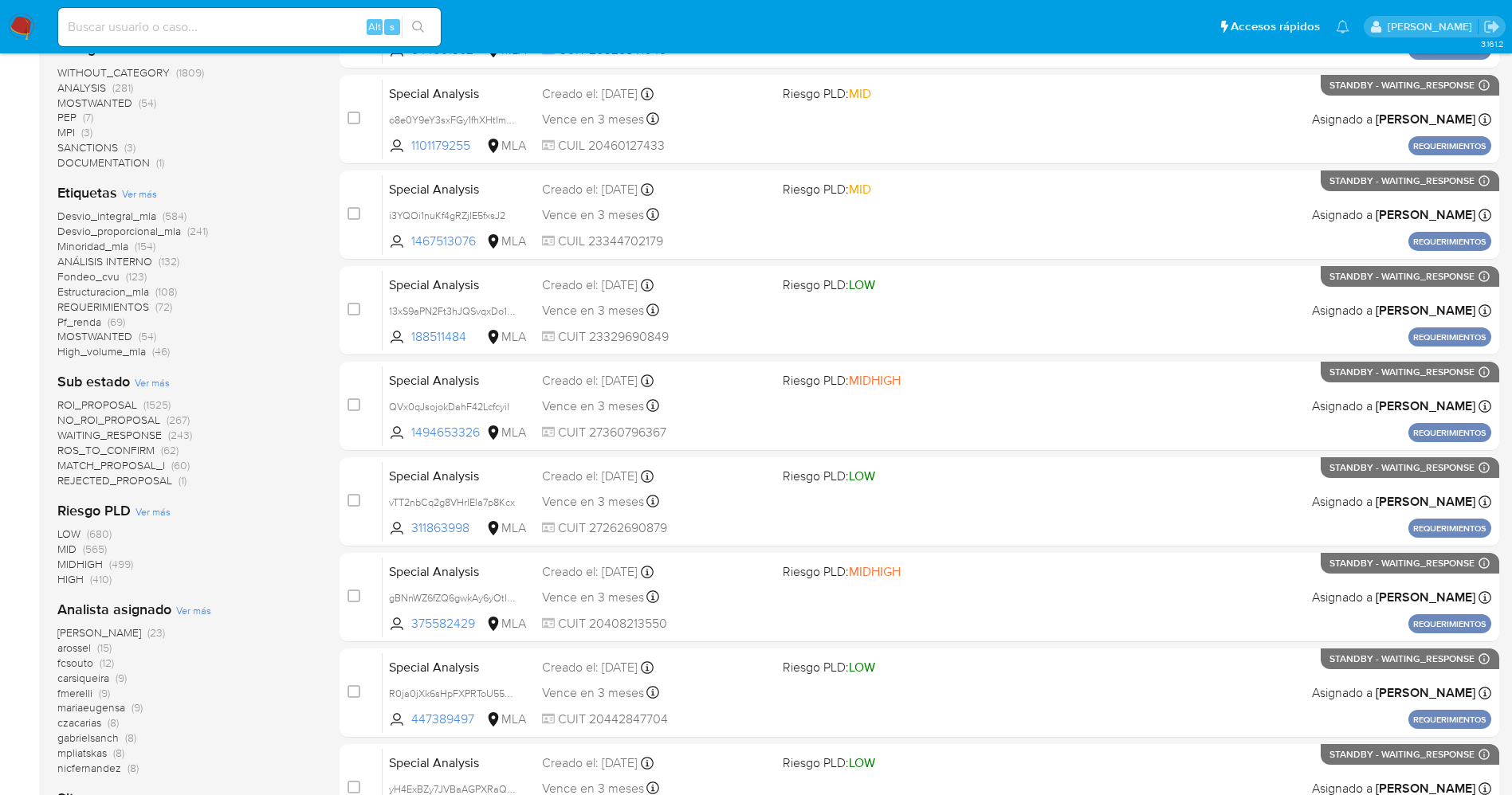
click at [158, 464] on span "MATCH_PROPOSAL_I" at bounding box center [111, 465] width 108 height 16
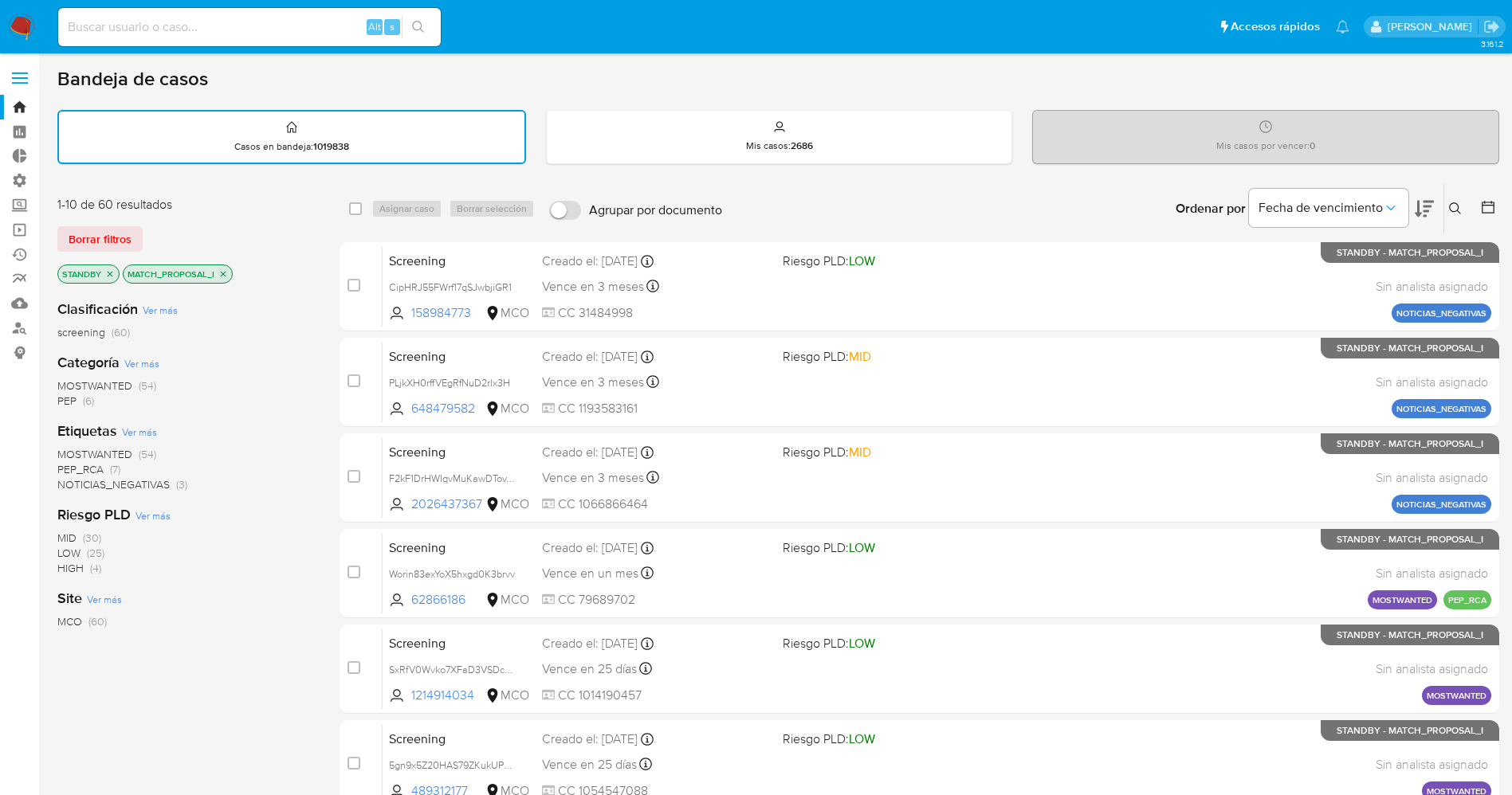
click at [31, 33] on img at bounding box center [21, 26] width 27 height 27
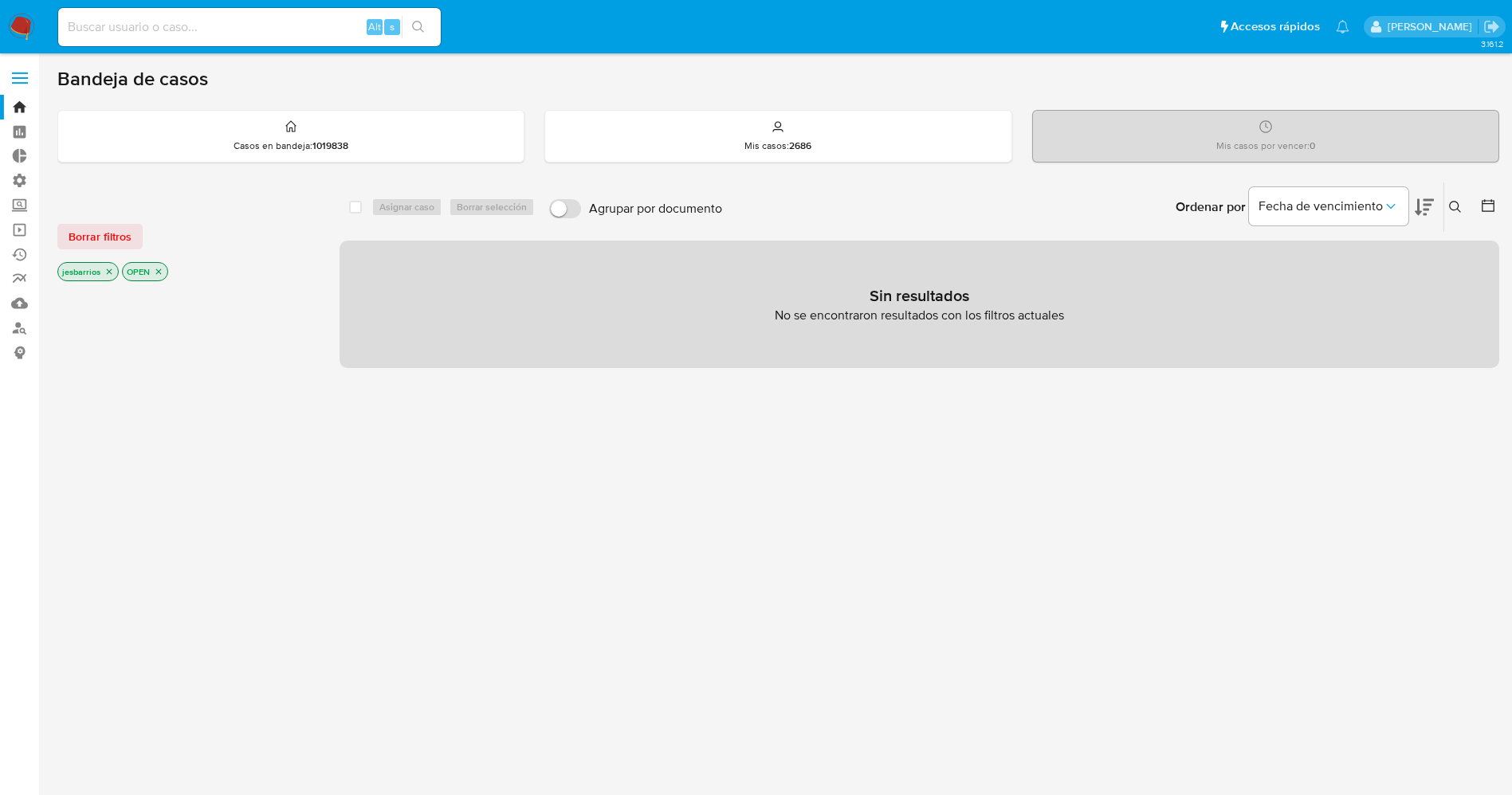
click at [6, 77] on label at bounding box center [20, 78] width 39 height 34
click at [0, 0] on input "checkbox" at bounding box center [0, 0] width 0 height 0
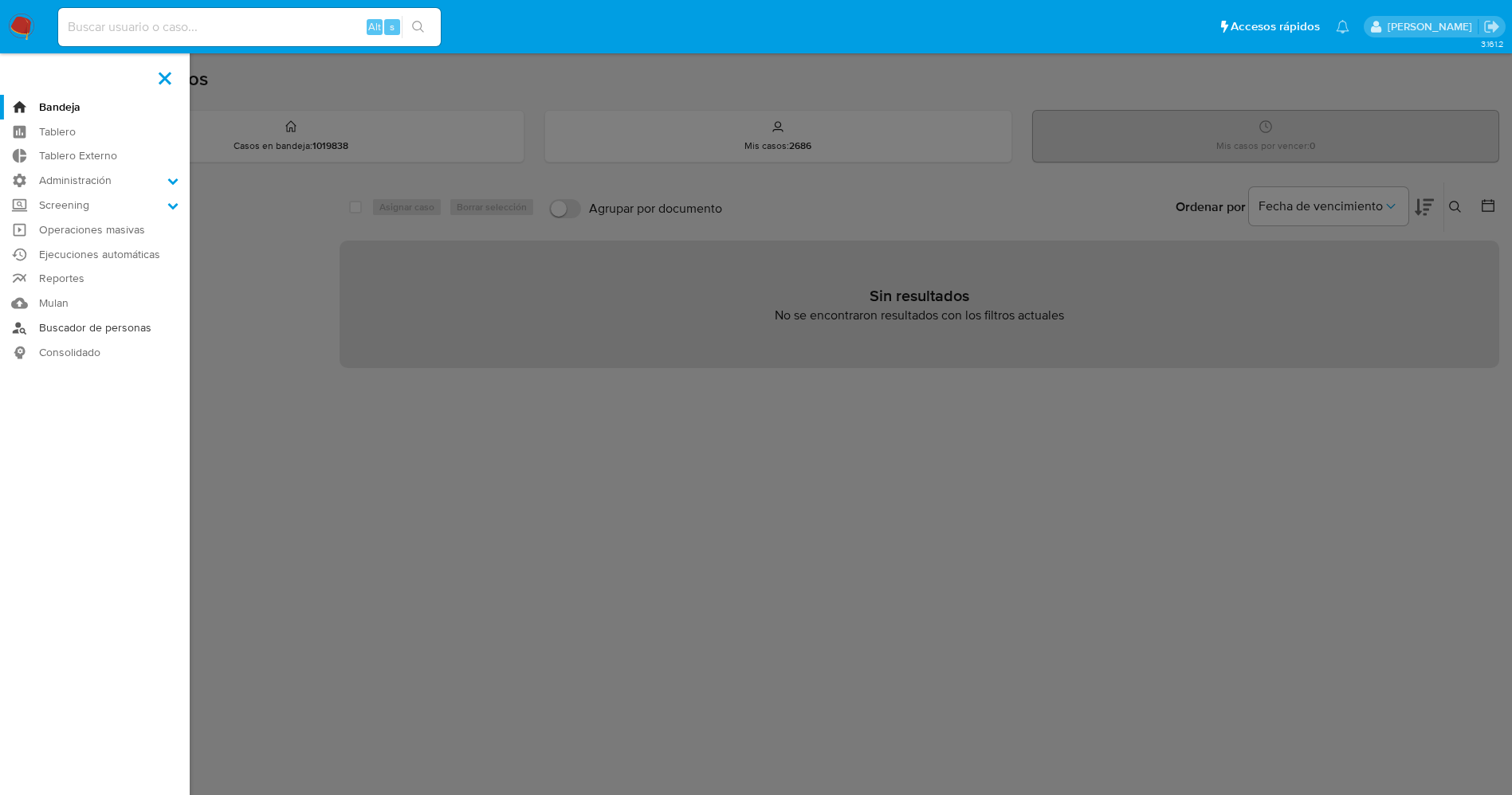
click at [135, 318] on link "Buscador de personas" at bounding box center [95, 328] width 190 height 24
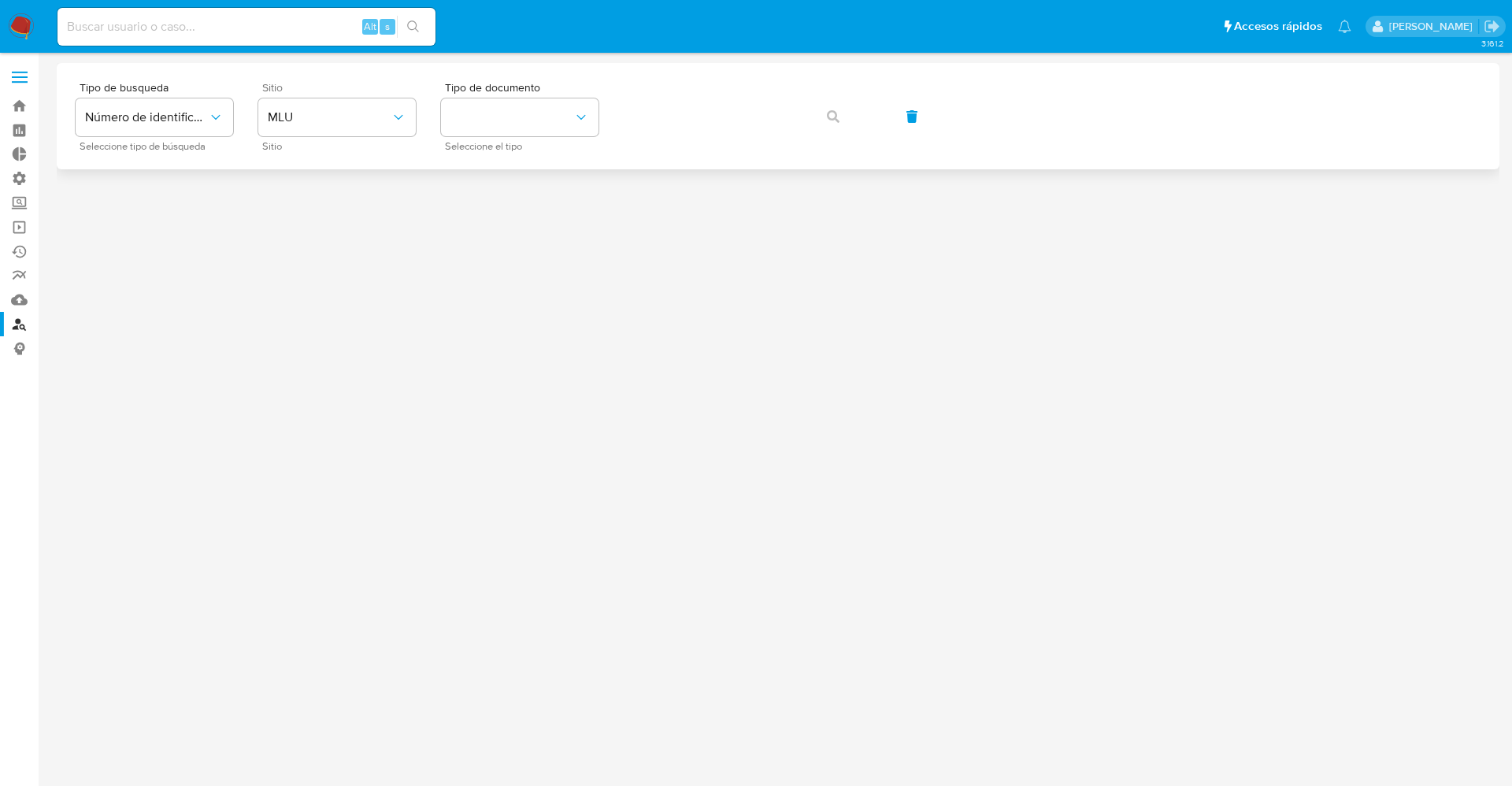
click at [299, 94] on div "Sitio MLU Sitio" at bounding box center [337, 116] width 158 height 69
click at [309, 107] on button "MLU" at bounding box center [337, 117] width 158 height 38
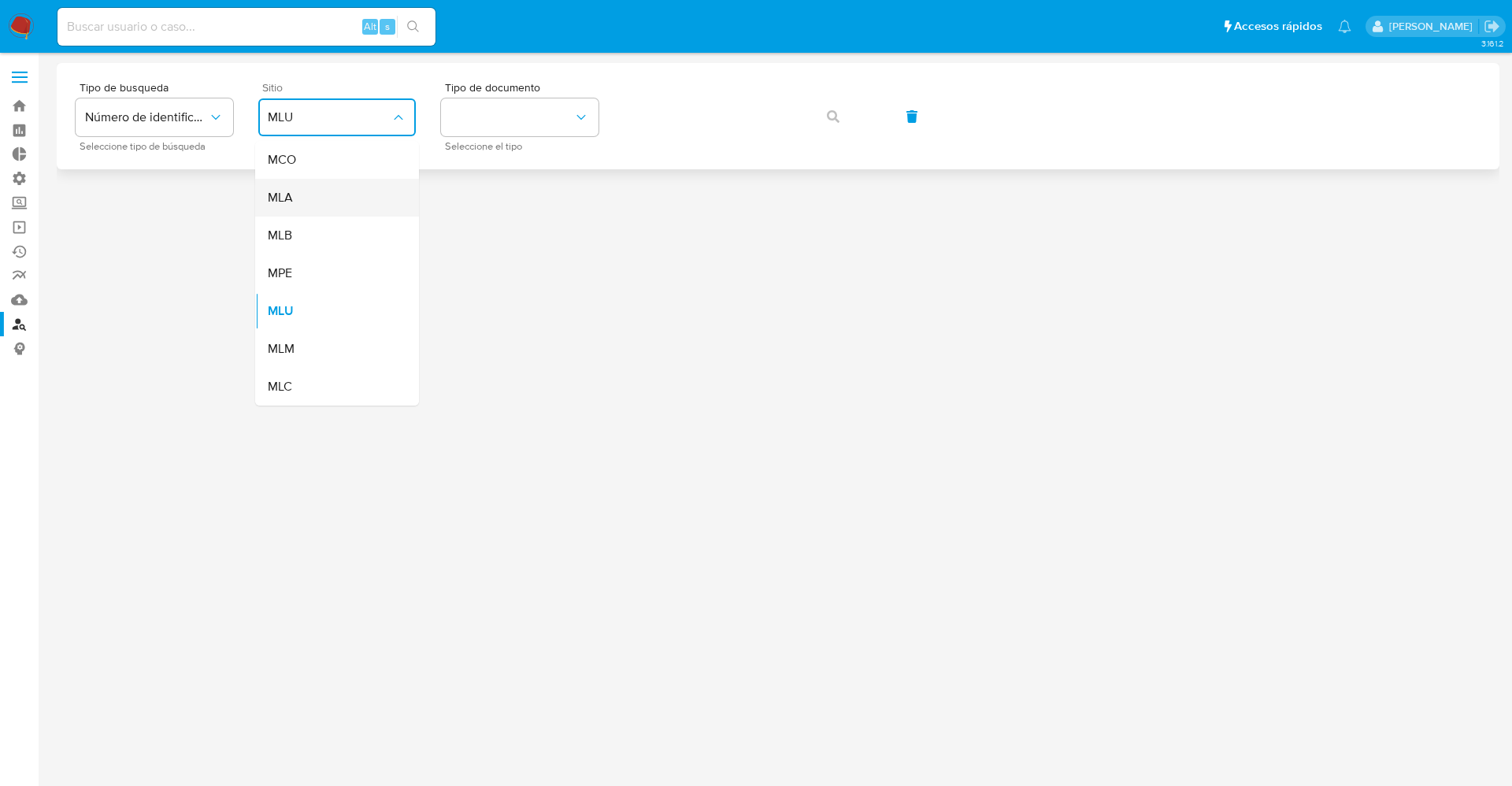
click at [337, 185] on div "MLA" at bounding box center [332, 198] width 129 height 38
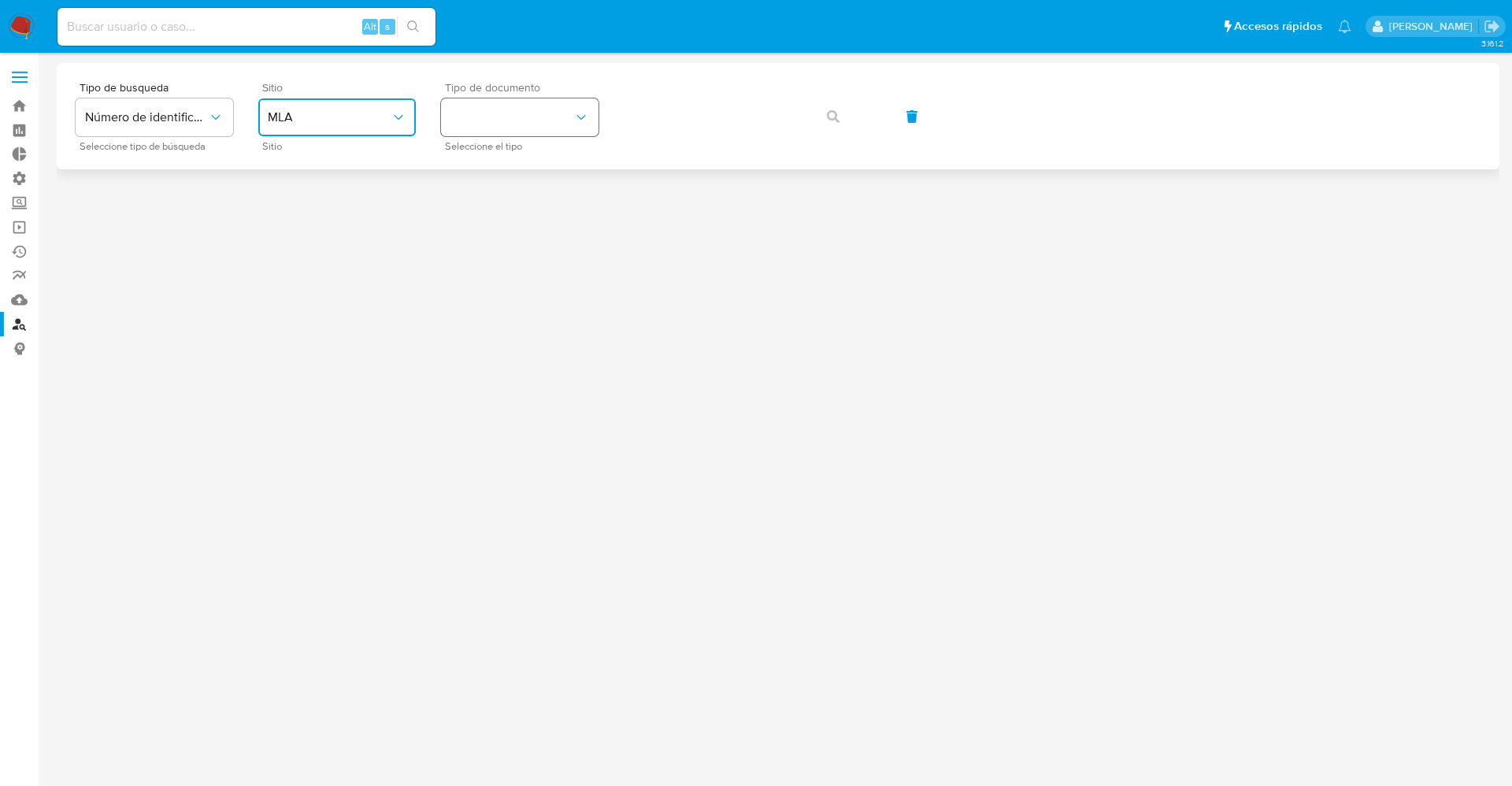
click at [484, 100] on button "identificationType" at bounding box center [520, 117] width 158 height 38
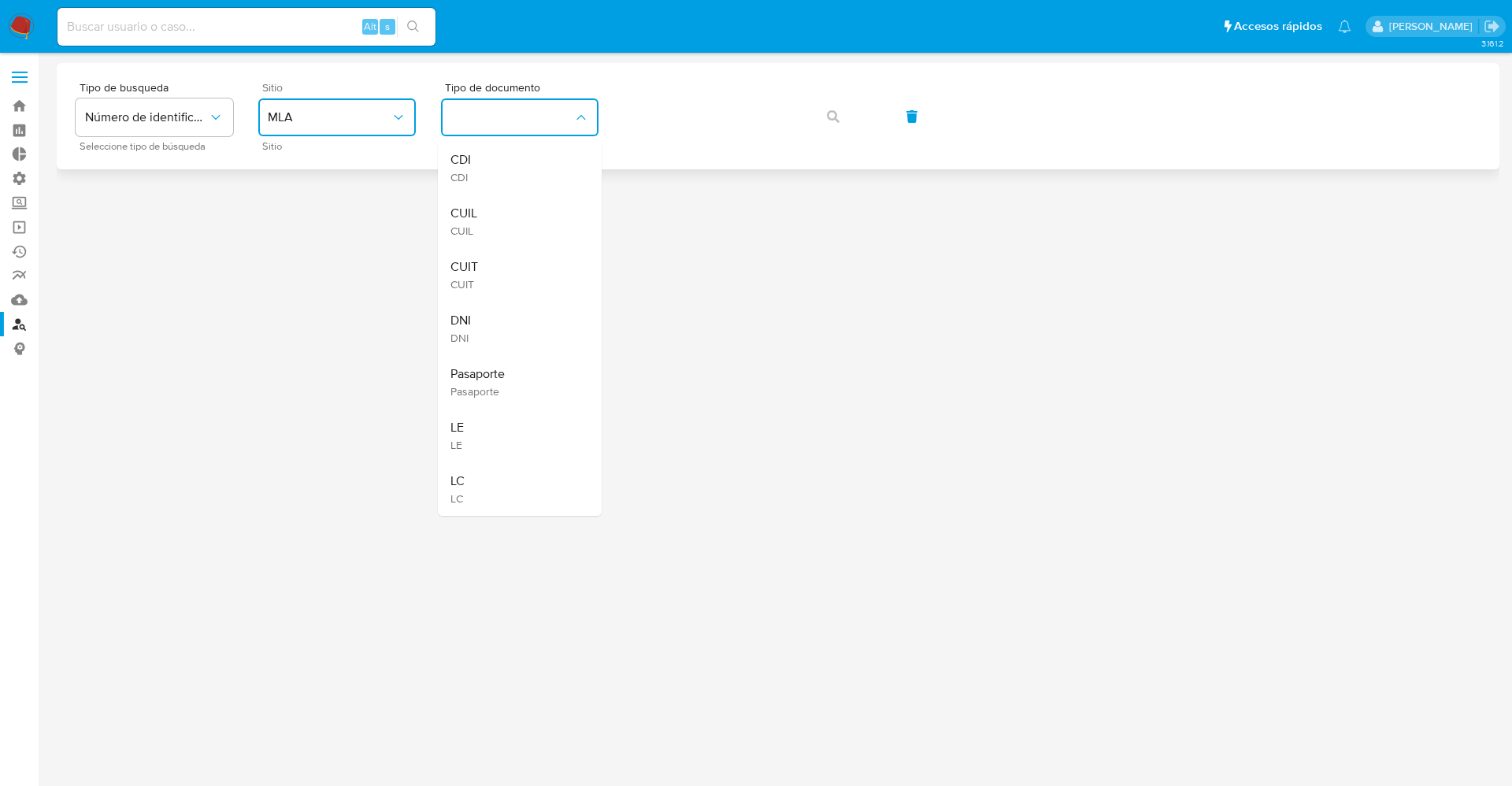
drag, startPoint x: 501, startPoint y: 225, endPoint x: 715, endPoint y: 148, distance: 227.4
click at [506, 223] on div "CUIL CUIL" at bounding box center [514, 222] width 129 height 54
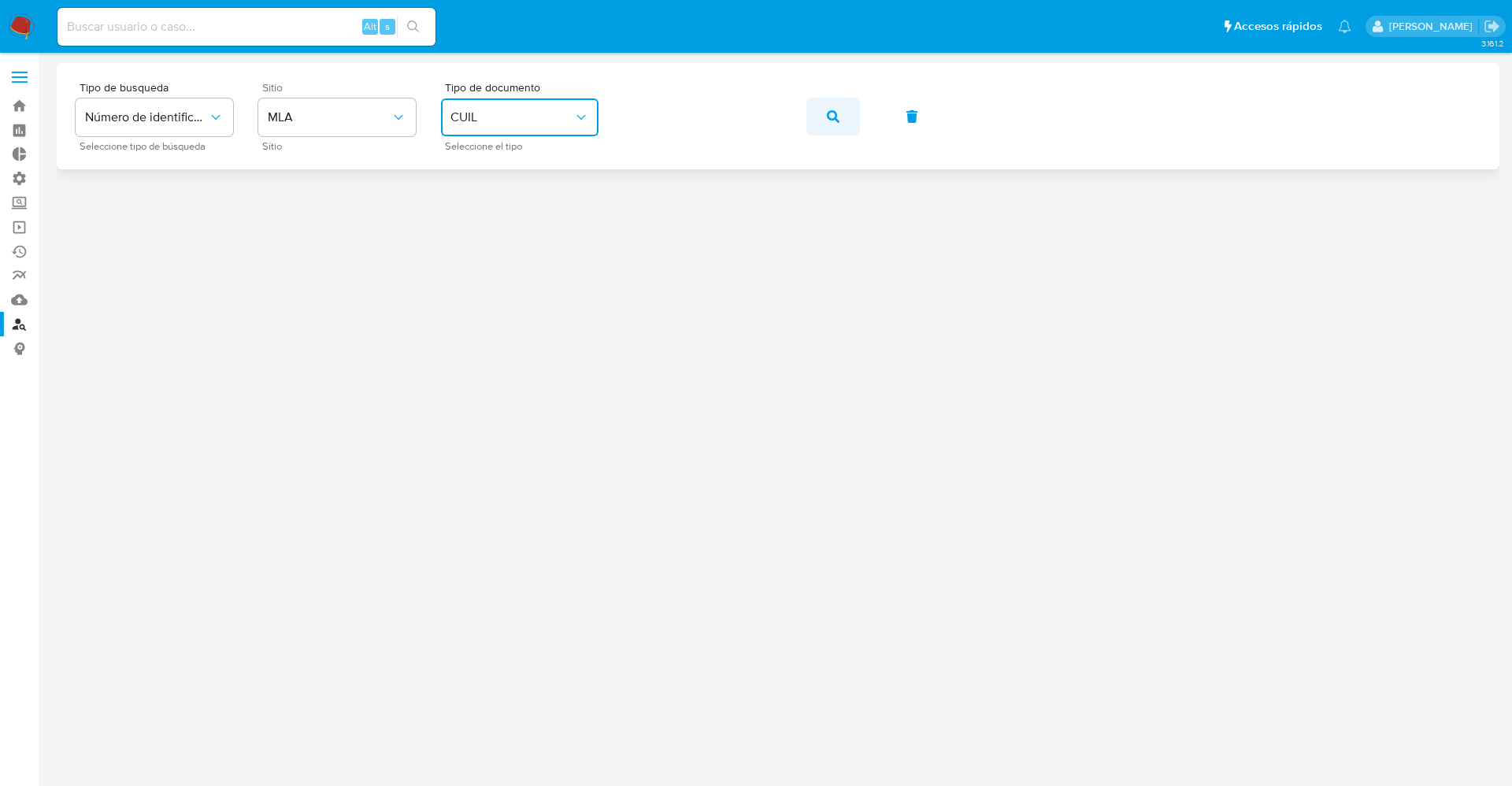
click at [830, 112] on icon "button" at bounding box center [834, 117] width 13 height 13
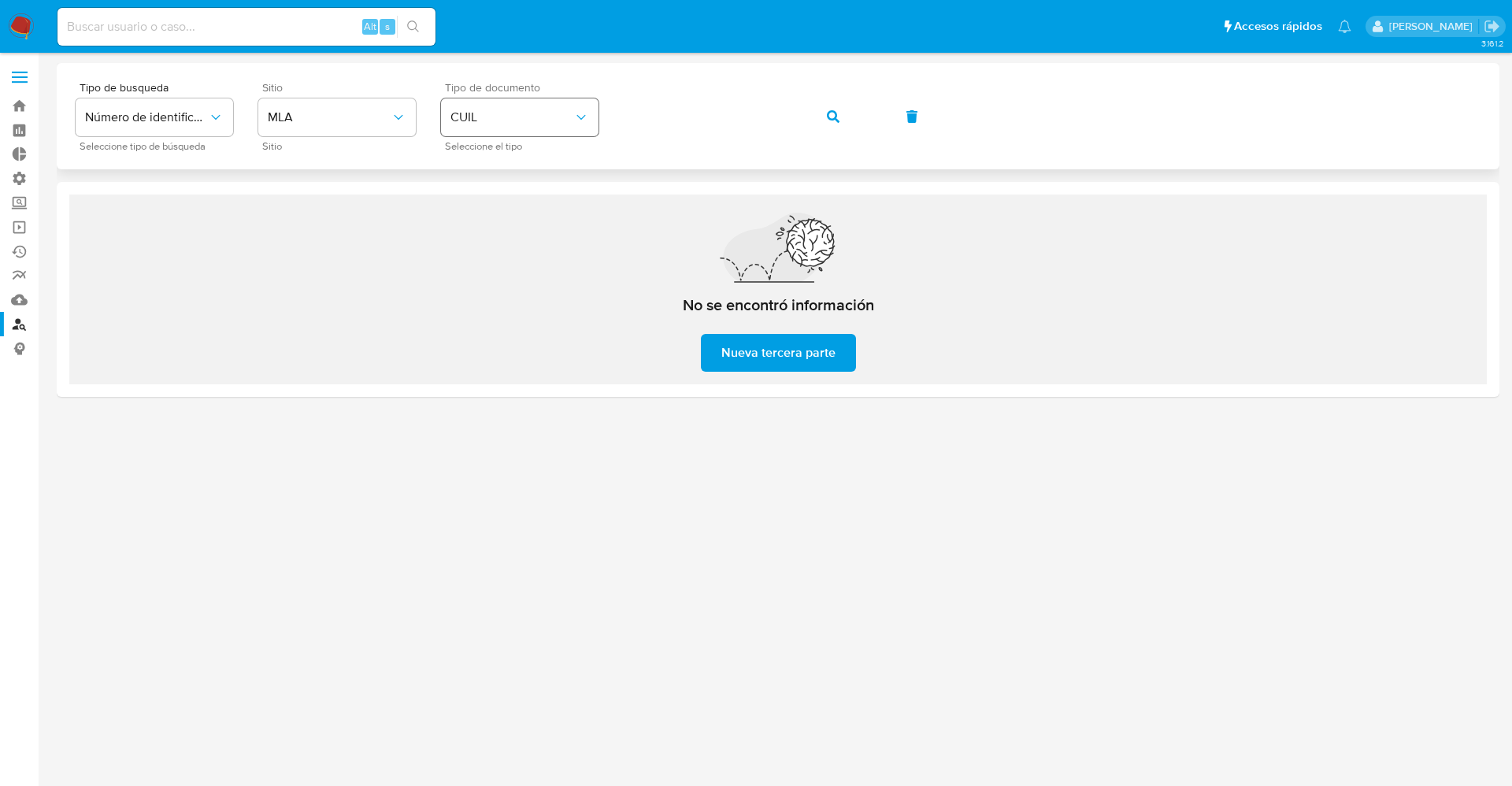
click at [568, 114] on span "CUIL" at bounding box center [511, 117] width 123 height 16
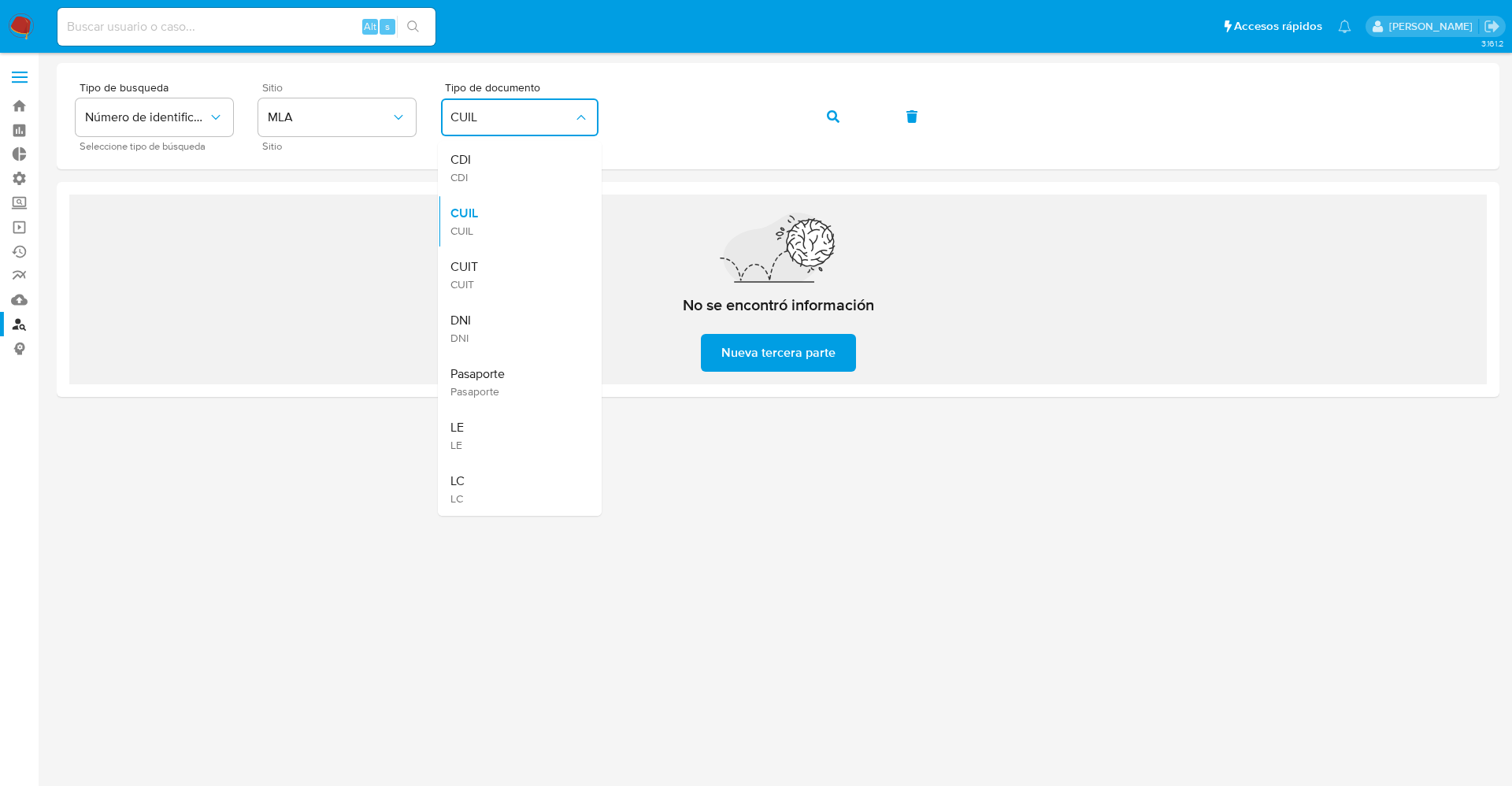
click at [501, 257] on div "CUIT CUIT" at bounding box center [514, 275] width 129 height 54
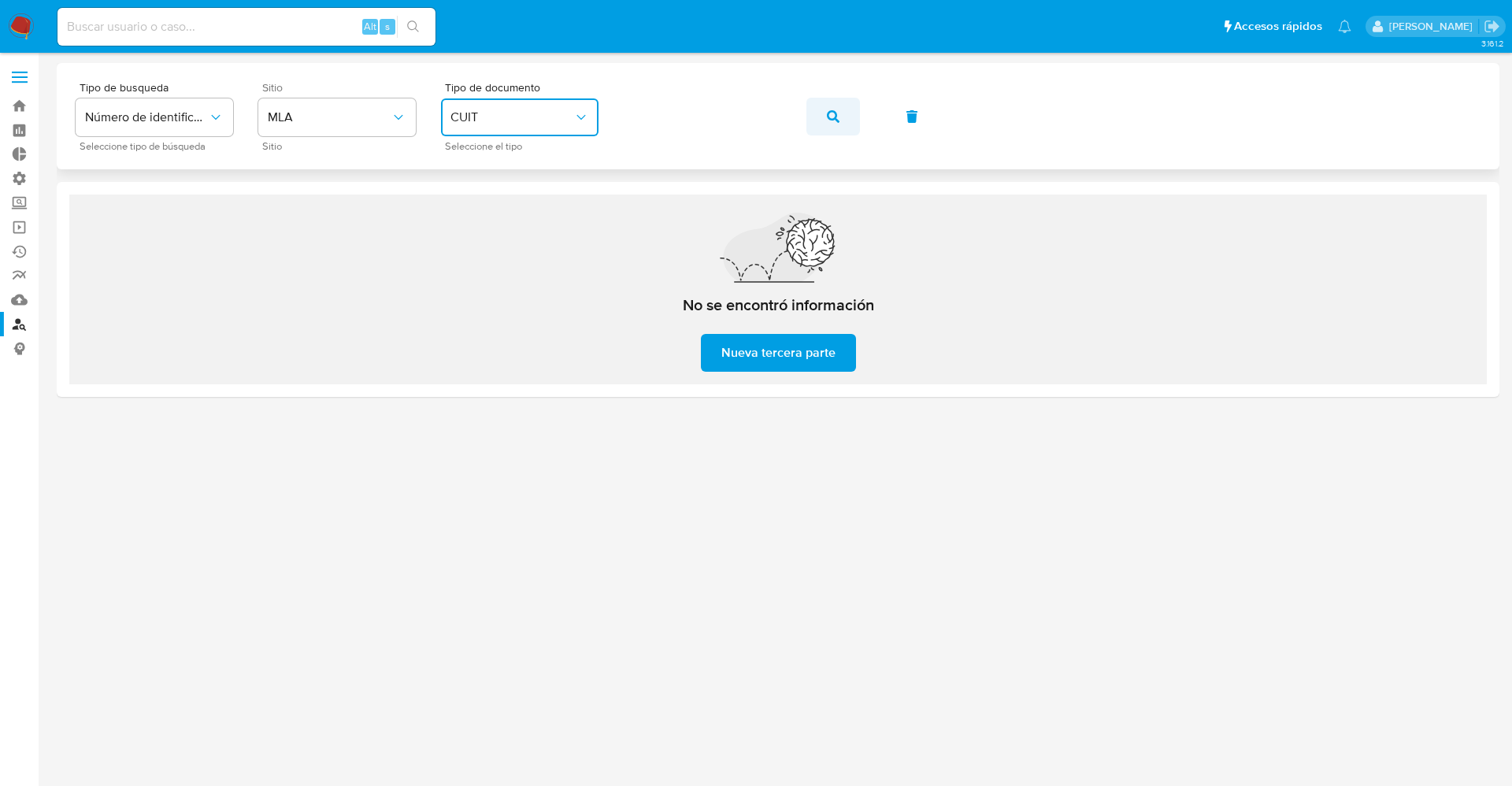
click at [837, 112] on icon "button" at bounding box center [834, 117] width 13 height 13
click at [535, 111] on div "Tipo de busqueda Número de identificación Seleccione tipo de búsqueda Sitio MLA…" at bounding box center [778, 116] width 1405 height 69
click at [510, 105] on button "CUIT" at bounding box center [520, 117] width 158 height 38
drag, startPoint x: 731, startPoint y: 72, endPoint x: 793, endPoint y: 95, distance: 66.1
click at [733, 72] on div "Tipo de busqueda Número de identificación Seleccione tipo de búsqueda Sitio MLA…" at bounding box center [778, 116] width 1443 height 107
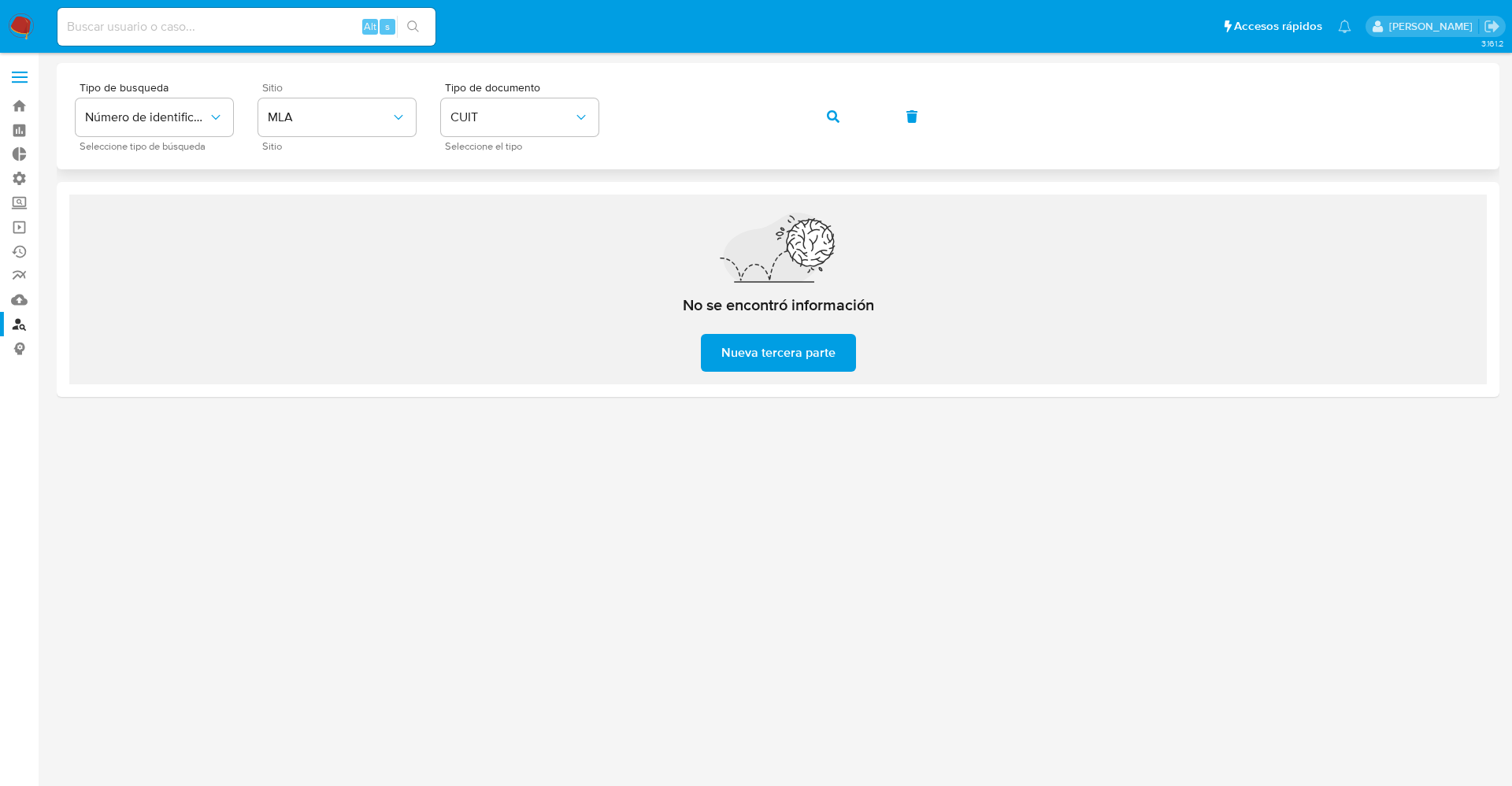
click at [819, 110] on button "button" at bounding box center [834, 116] width 54 height 38
click at [520, 111] on span "CUIT" at bounding box center [511, 117] width 123 height 16
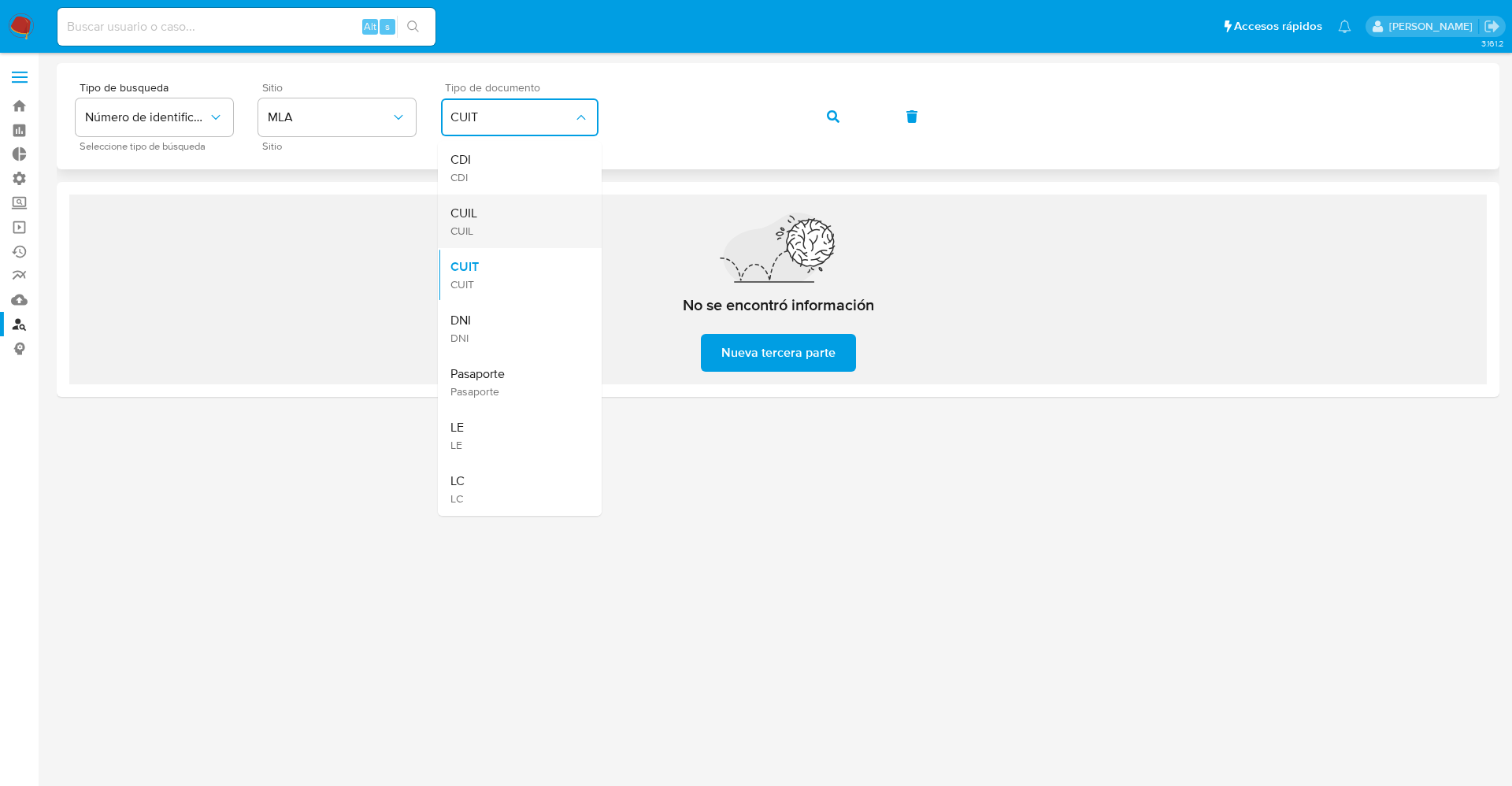
click at [509, 218] on div "CUIL CUIL" at bounding box center [514, 222] width 129 height 54
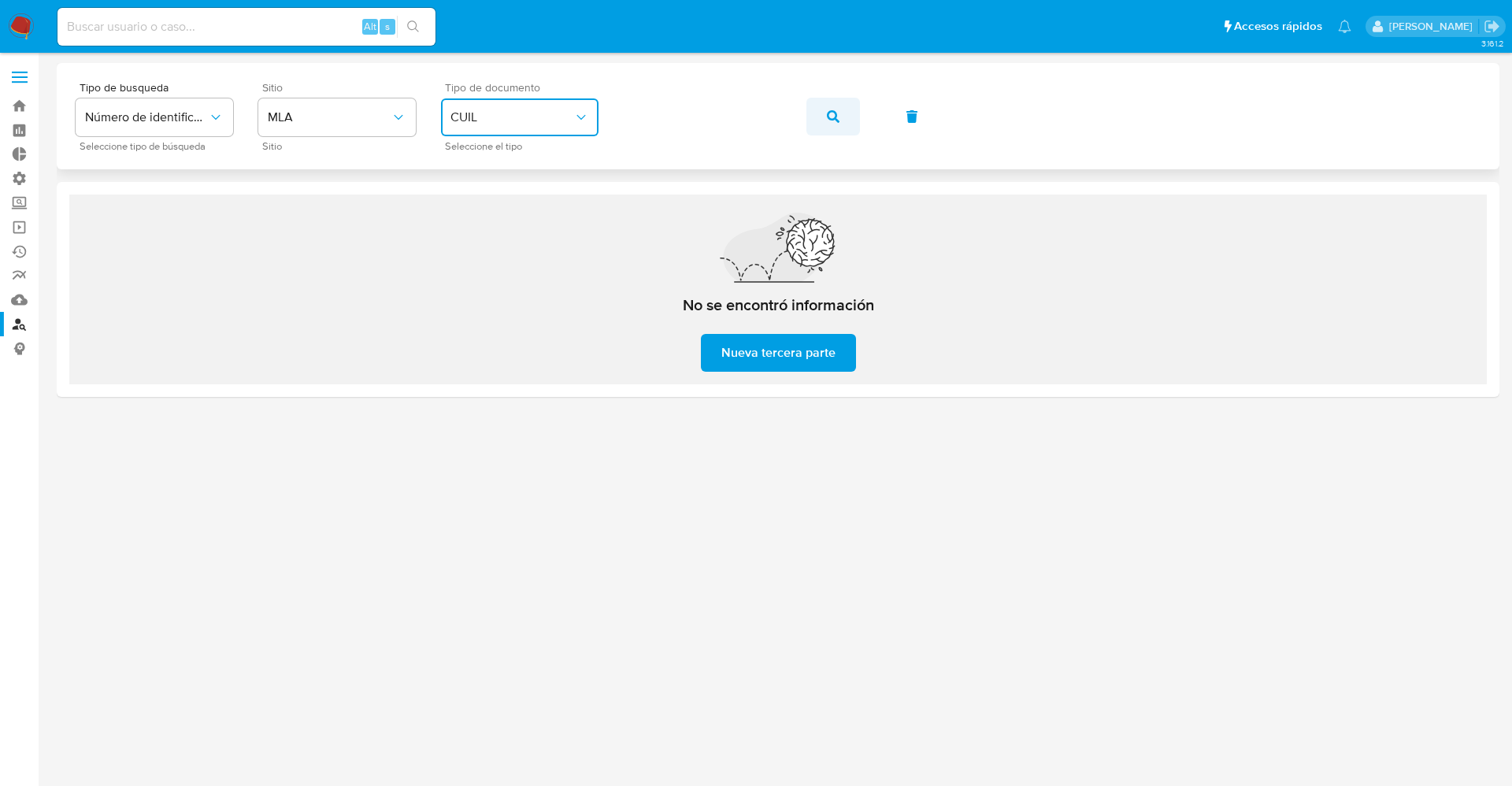
click at [845, 105] on button "button" at bounding box center [834, 116] width 54 height 38
click at [23, 33] on img at bounding box center [20, 26] width 27 height 27
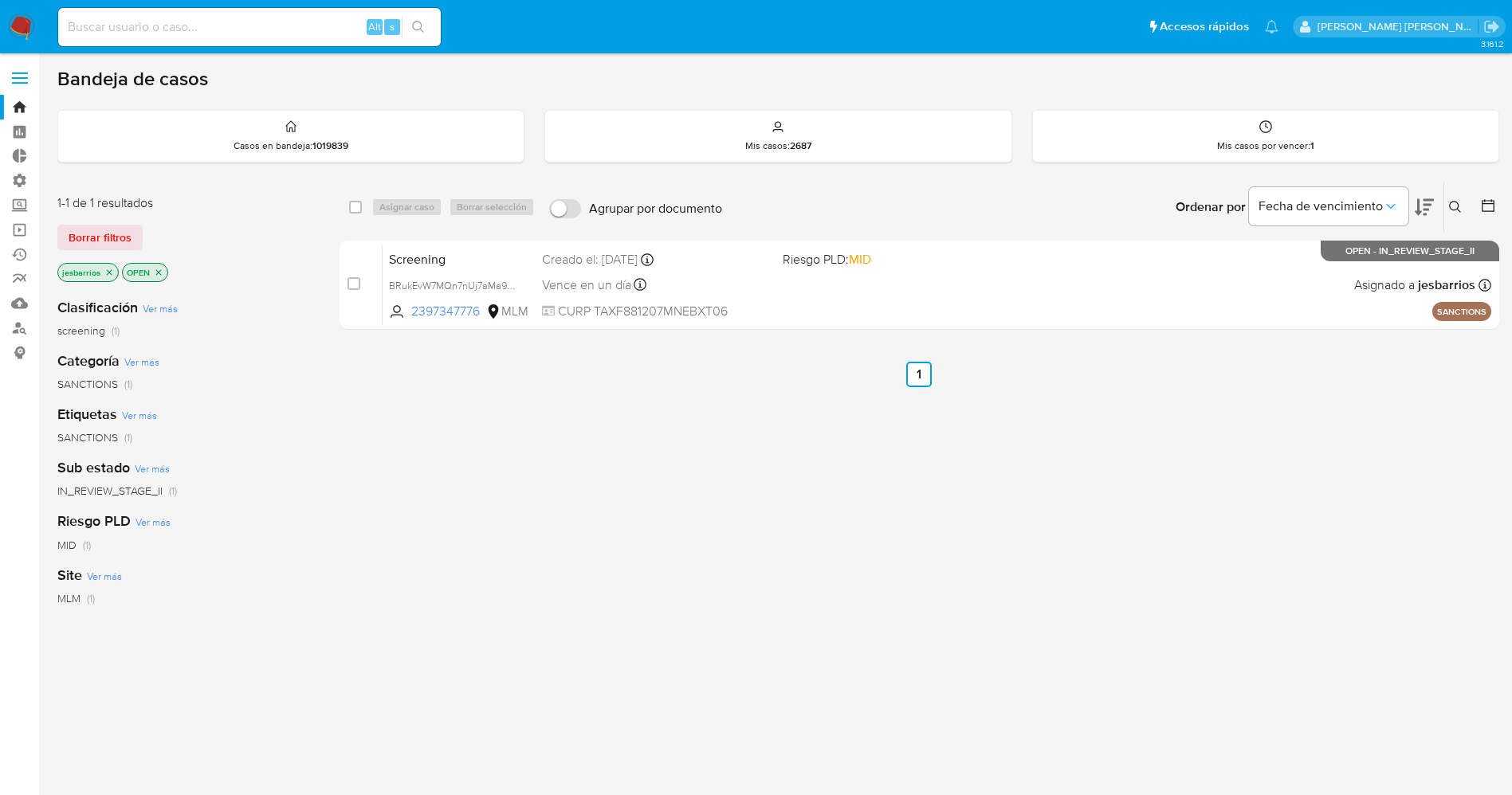
click at [214, 31] on input at bounding box center [249, 27] width 382 height 21
paste input "383559898"
type input "383559898"
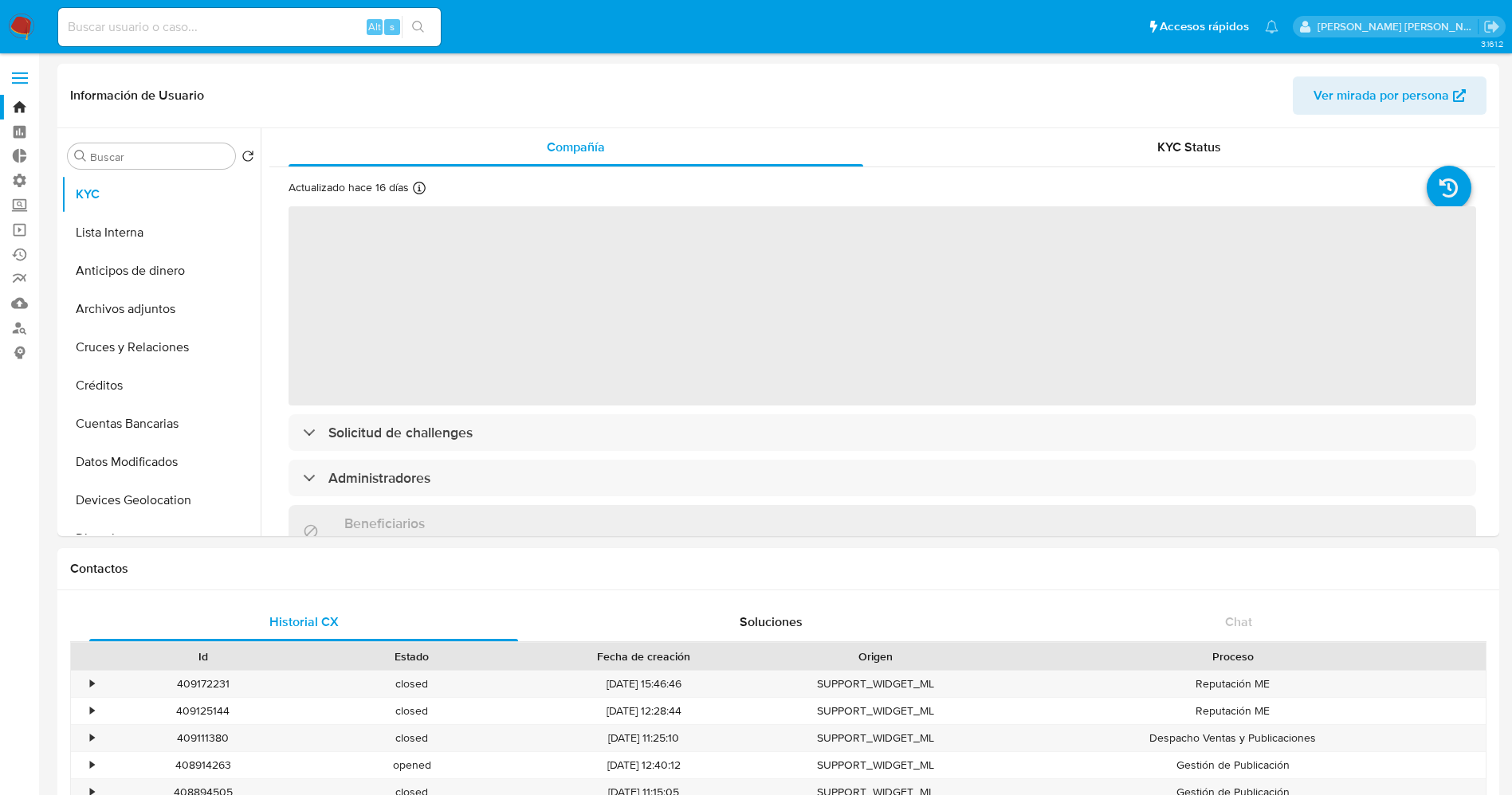
select select "10"
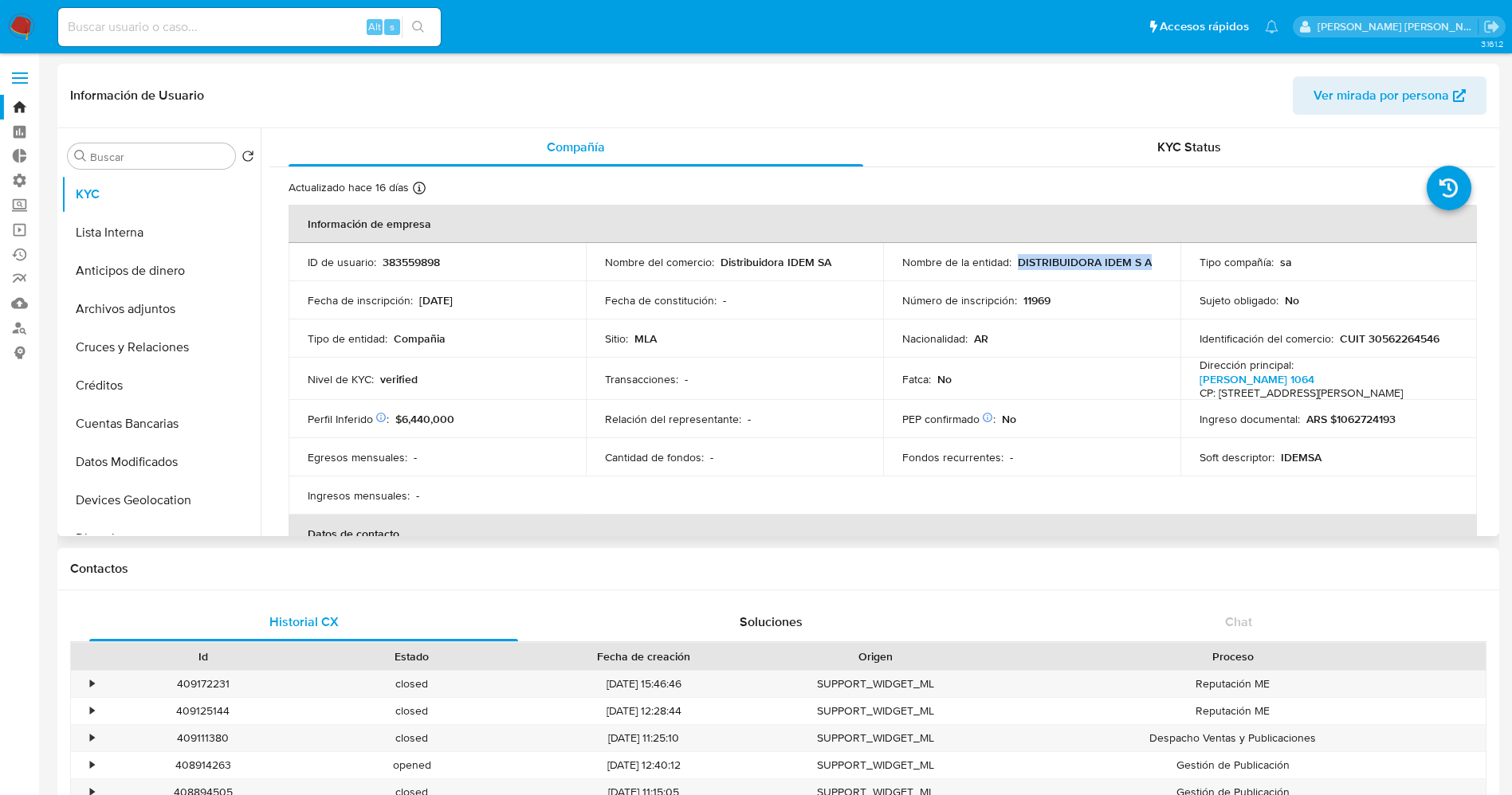
drag, startPoint x: 1015, startPoint y: 264, endPoint x: 1115, endPoint y: 258, distance: 100.2
click at [1165, 261] on td "Nombre de la entidad : DISTRIBUIDORA IDEM S A" at bounding box center [1031, 262] width 298 height 38
copy p "DISTRIBUIDORA IDEM S A"
drag, startPoint x: 1360, startPoint y: 340, endPoint x: 1437, endPoint y: 343, distance: 77.1
click at [1437, 343] on div "Identificación del comercio : CUIT 30562264546" at bounding box center [1329, 338] width 259 height 14
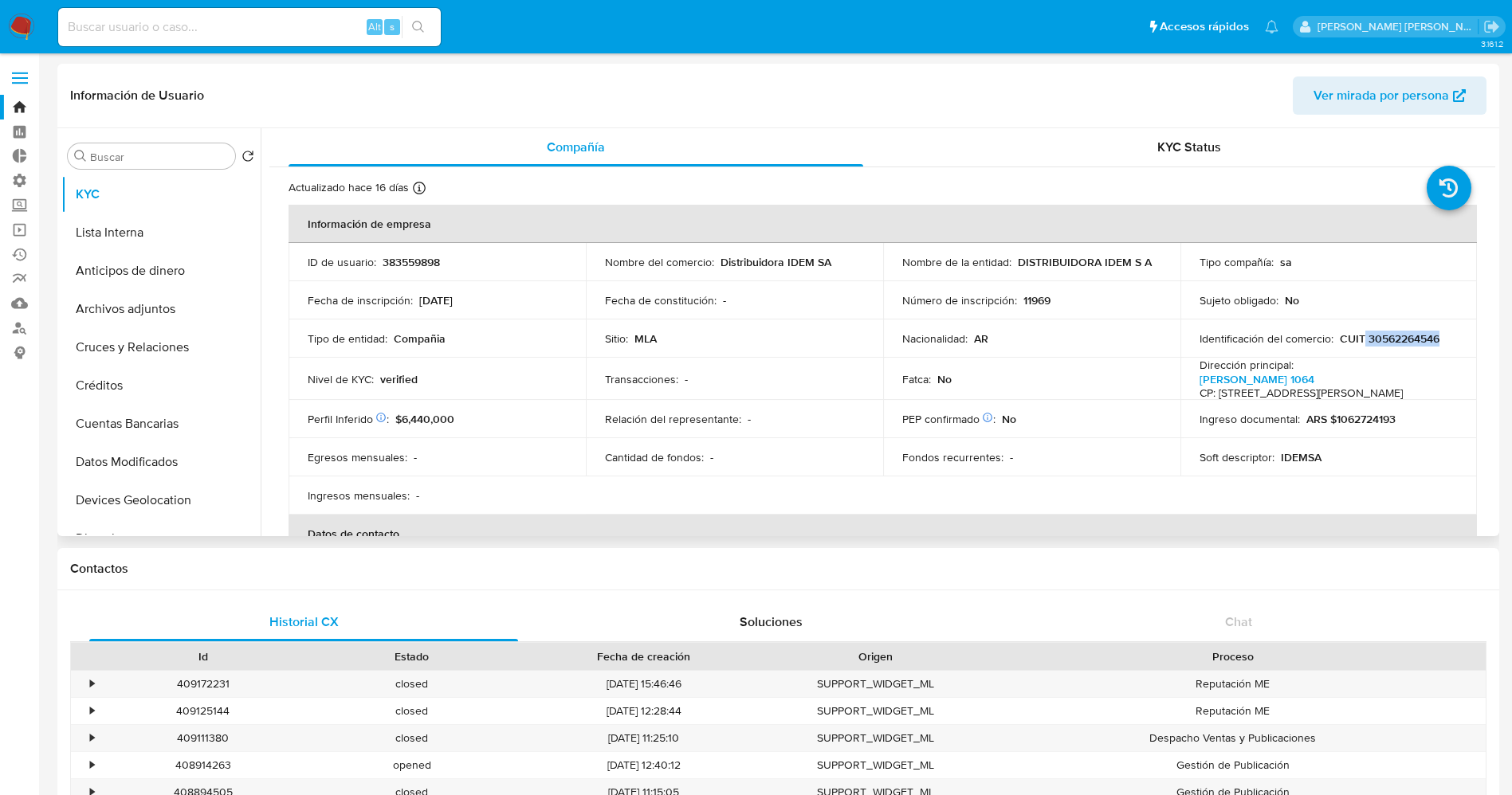
copy p "30562264546"
drag, startPoint x: 1198, startPoint y: 386, endPoint x: 1428, endPoint y: 387, distance: 230.0
click at [1402, 387] on h4 "CP: [STREET_ADDRESS][PERSON_NAME]" at bounding box center [1301, 393] width 203 height 14
click at [1187, 378] on td "Dirección principal : [PERSON_NAME][STREET_ADDRESS][PERSON_NAME]" at bounding box center [1329, 379] width 298 height 43
drag, startPoint x: 1194, startPoint y: 378, endPoint x: 1449, endPoint y: 390, distance: 255.3
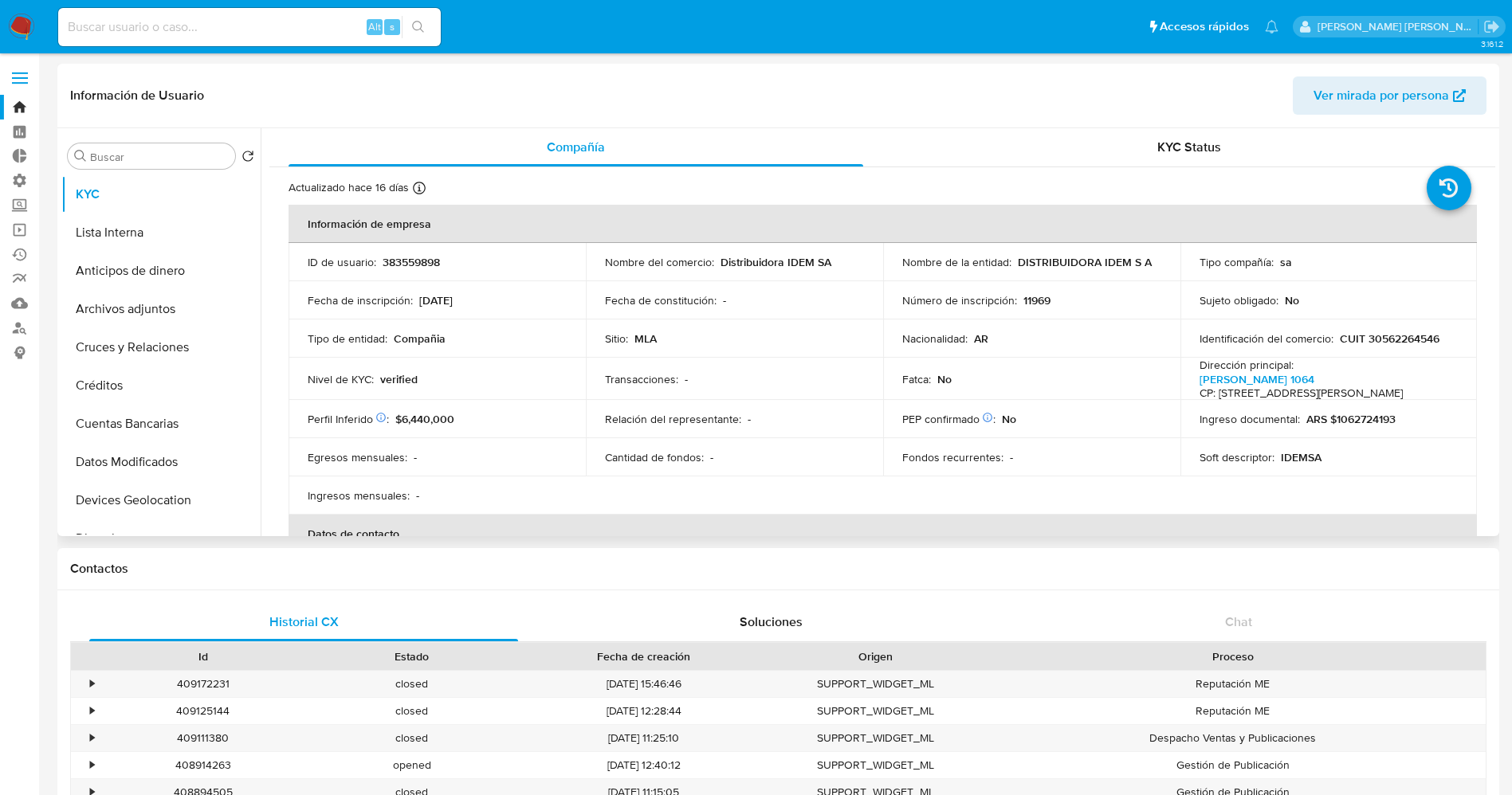
click at [1449, 390] on td "Dirección principal : [PERSON_NAME][STREET_ADDRESS][PERSON_NAME]" at bounding box center [1329, 379] width 298 height 43
copy p "[PERSON_NAME] 1064 CP: [STREET_ADDRESS][PERSON_NAME]"
click at [21, 19] on img at bounding box center [21, 26] width 27 height 27
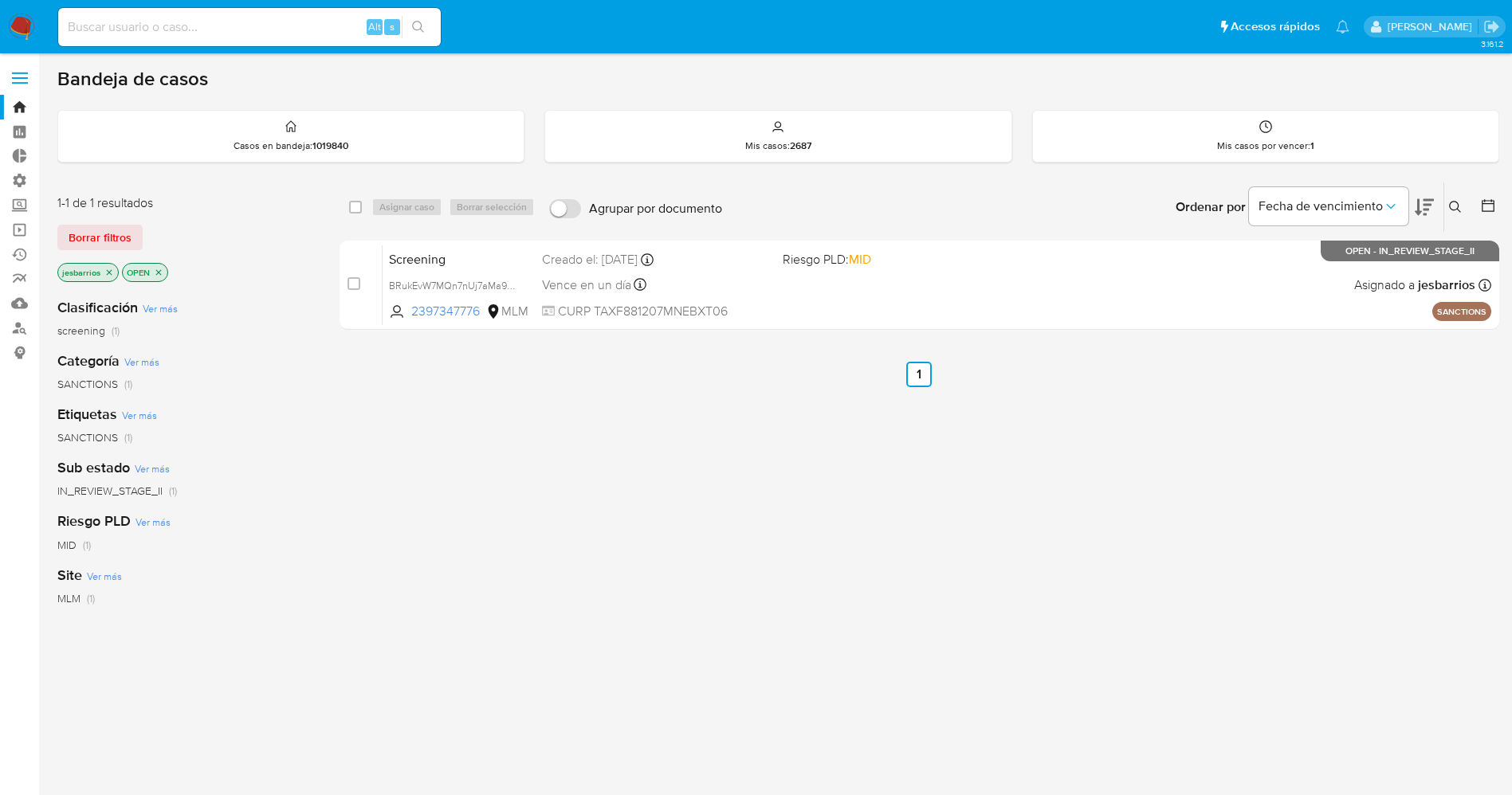
click at [6, 71] on label at bounding box center [20, 78] width 39 height 34
click at [0, 0] on input "checkbox" at bounding box center [0, 0] width 0 height 0
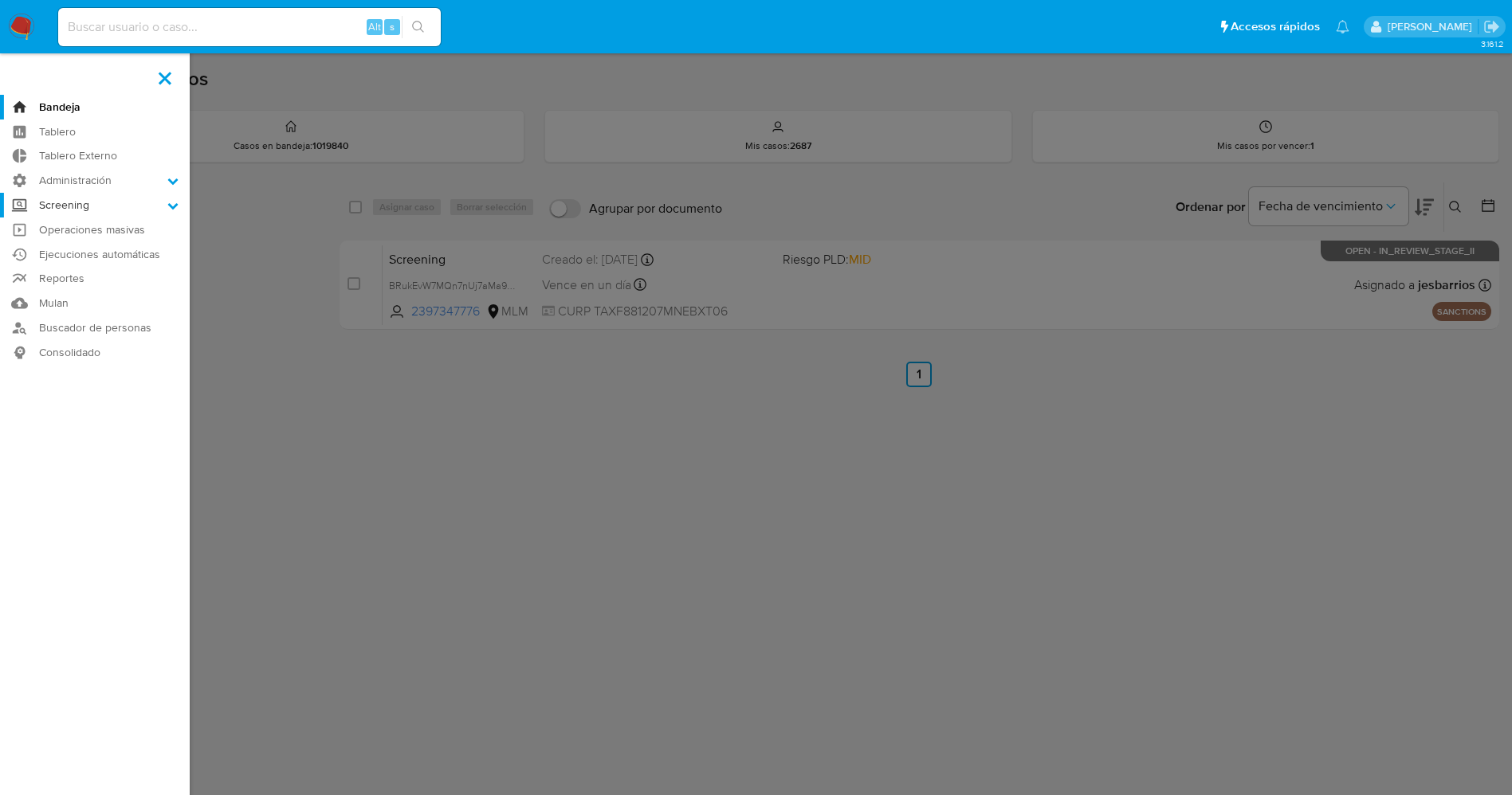
click at [145, 195] on label "Screening" at bounding box center [95, 205] width 190 height 24
click at [0, 0] on input "Screening" at bounding box center [0, 0] width 0 height 0
click at [72, 429] on link "Buscador de personas" at bounding box center [95, 428] width 190 height 24
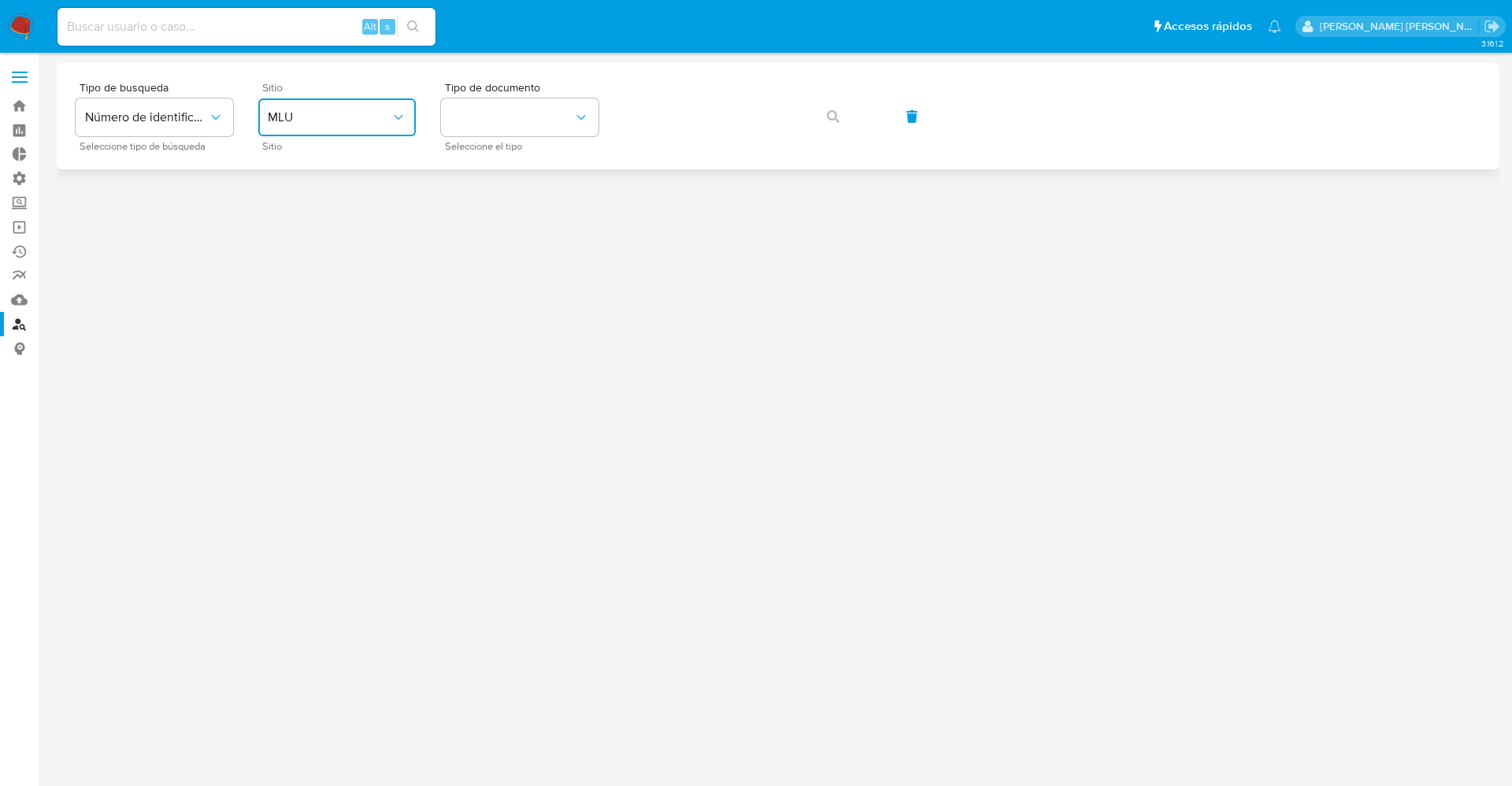
click at [377, 125] on button "MLU" at bounding box center [337, 117] width 158 height 38
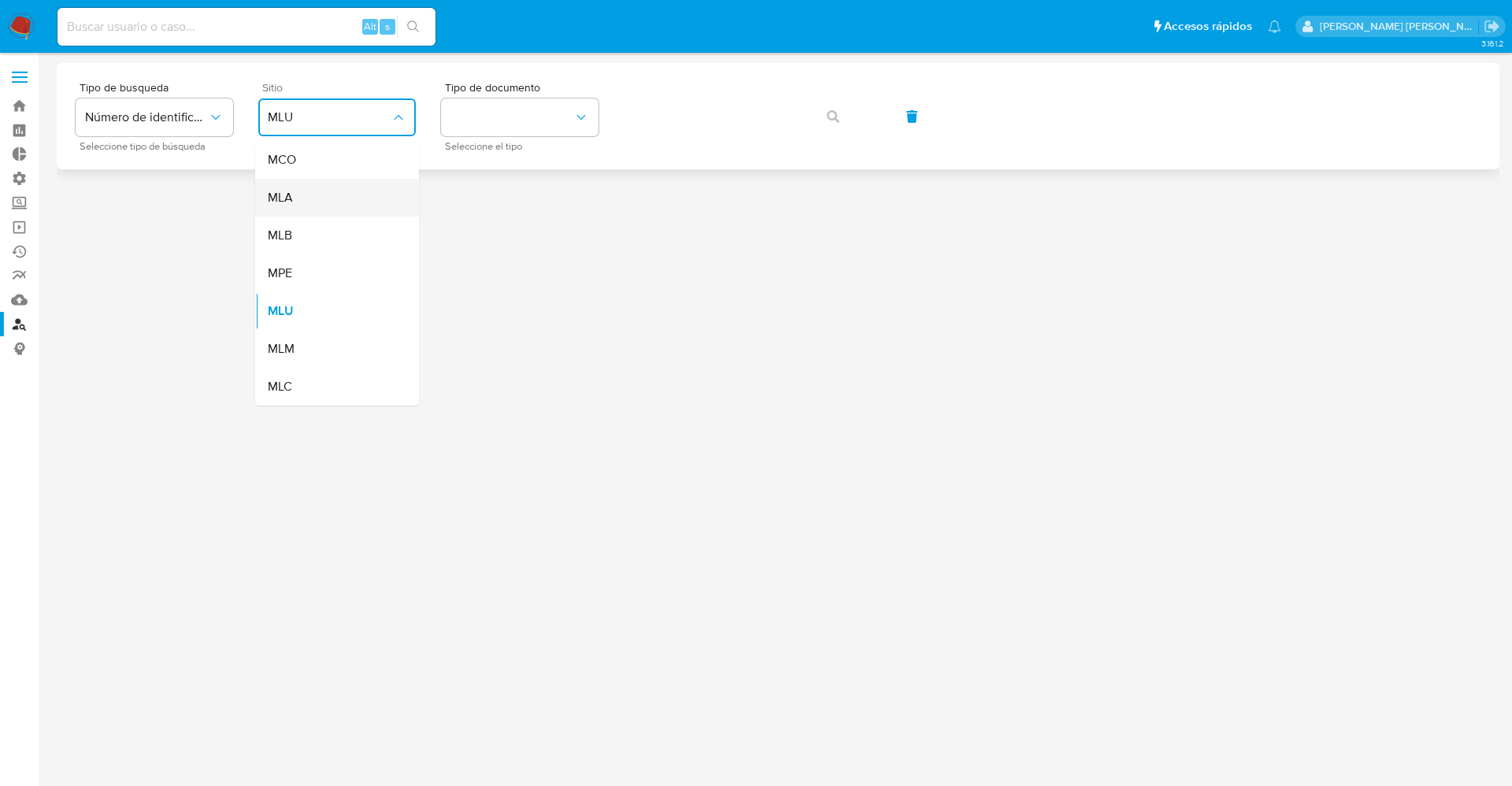
click at [356, 200] on div "MLA" at bounding box center [332, 198] width 129 height 38
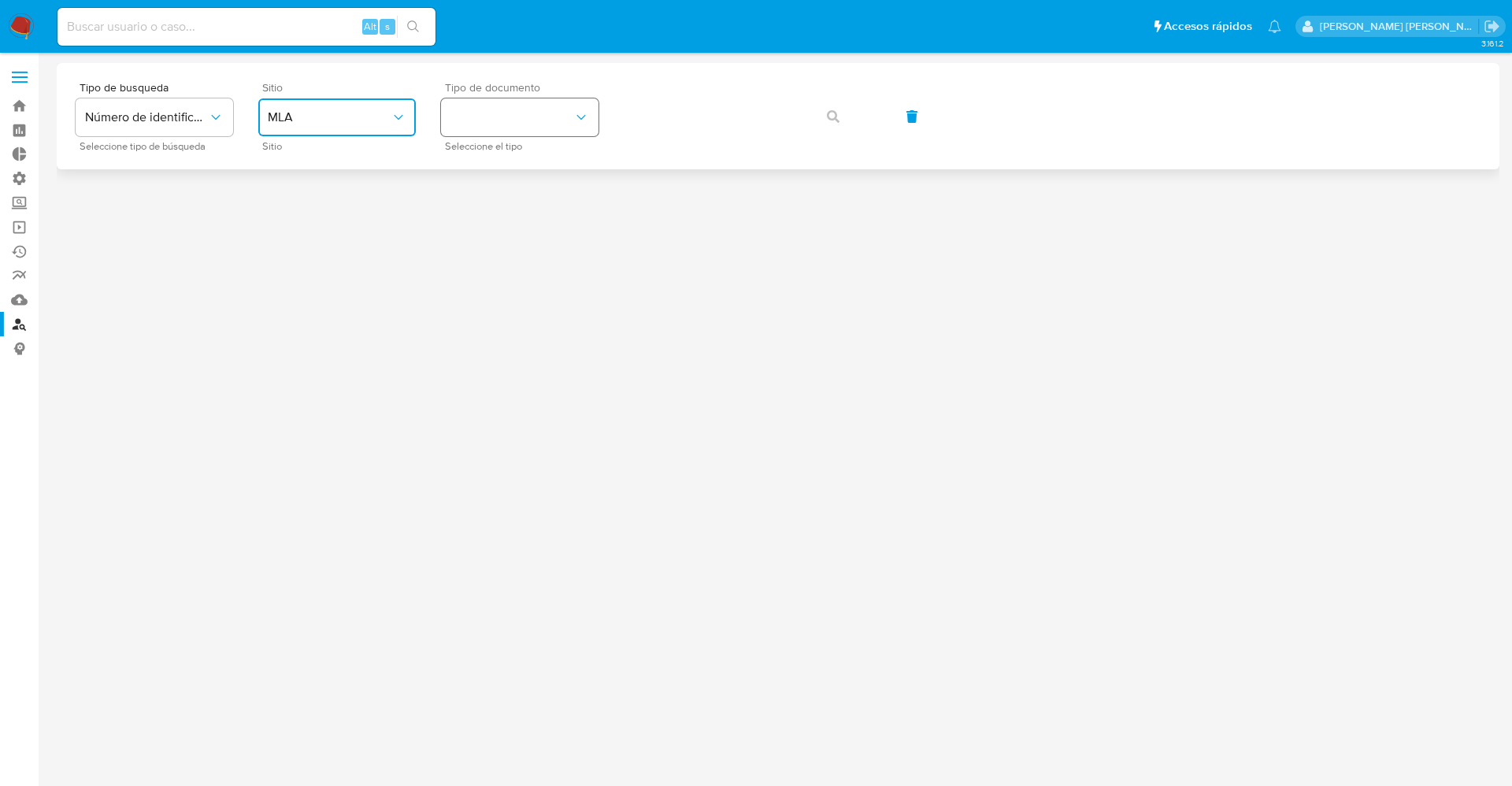
click at [517, 112] on button "identificationType" at bounding box center [520, 117] width 158 height 38
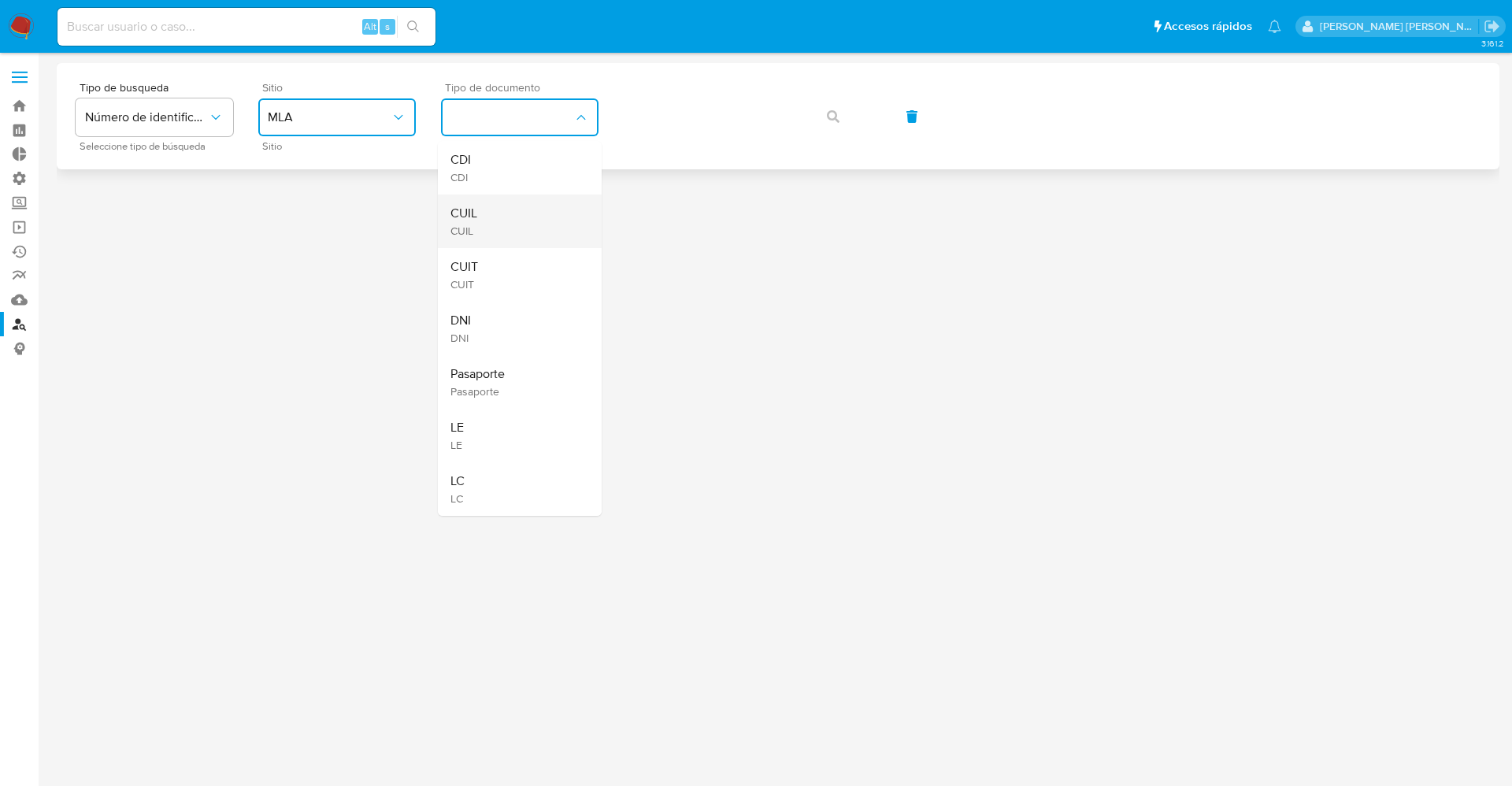
click at [500, 234] on div "CUIL CUIL" at bounding box center [514, 222] width 129 height 54
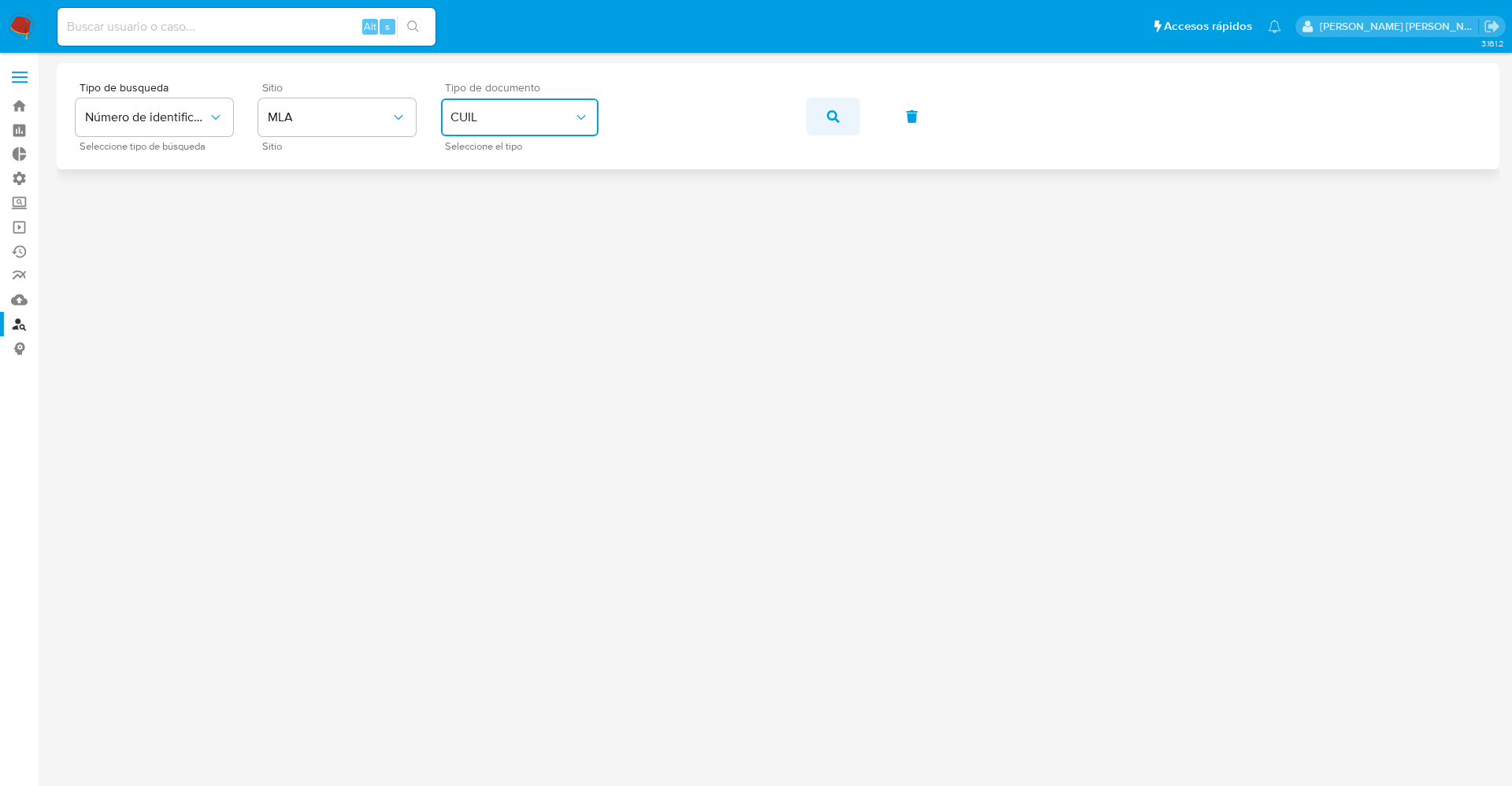
click at [838, 118] on icon "button" at bounding box center [834, 117] width 13 height 13
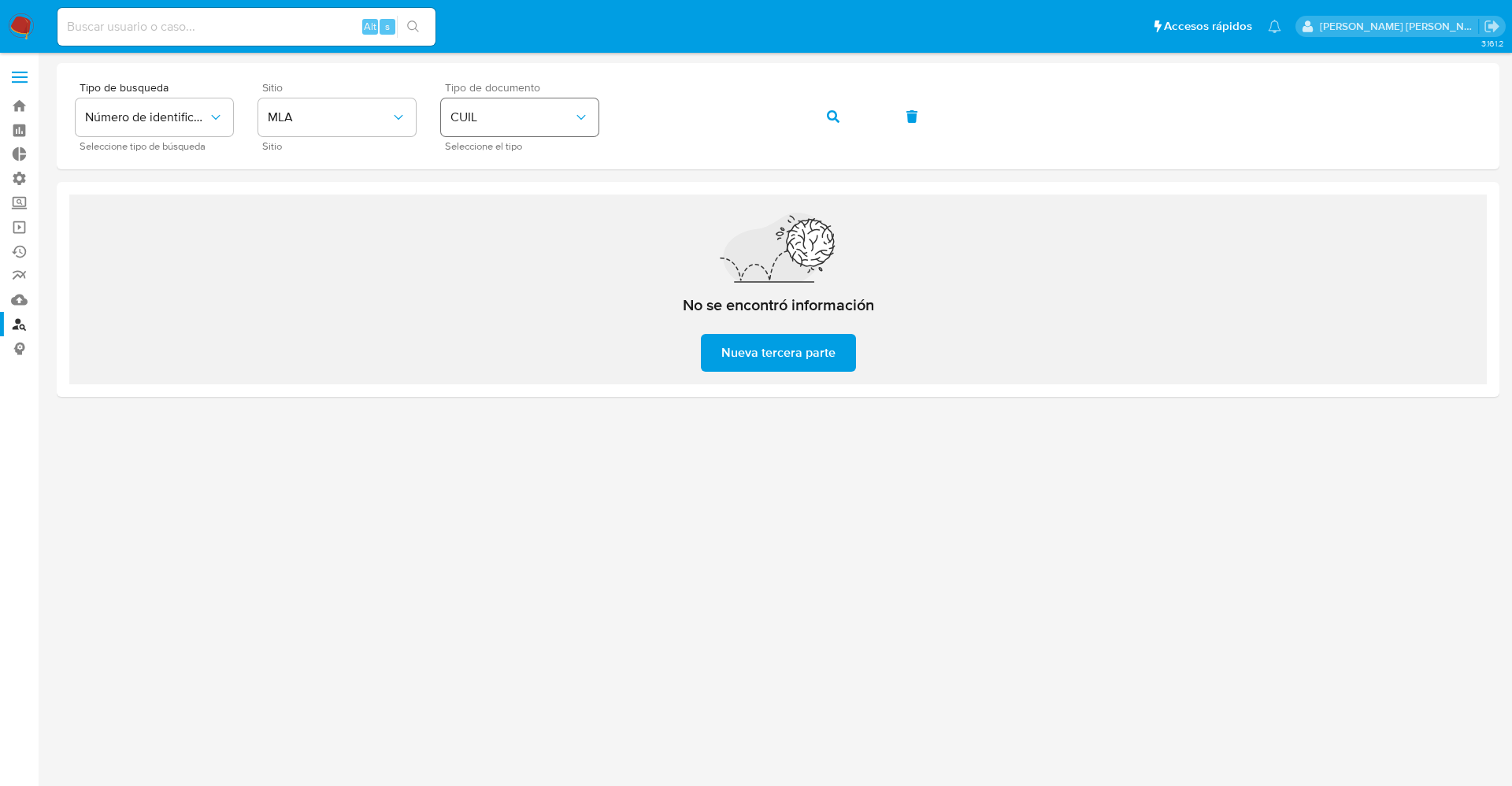
click at [546, 111] on span "CUIL" at bounding box center [511, 117] width 123 height 16
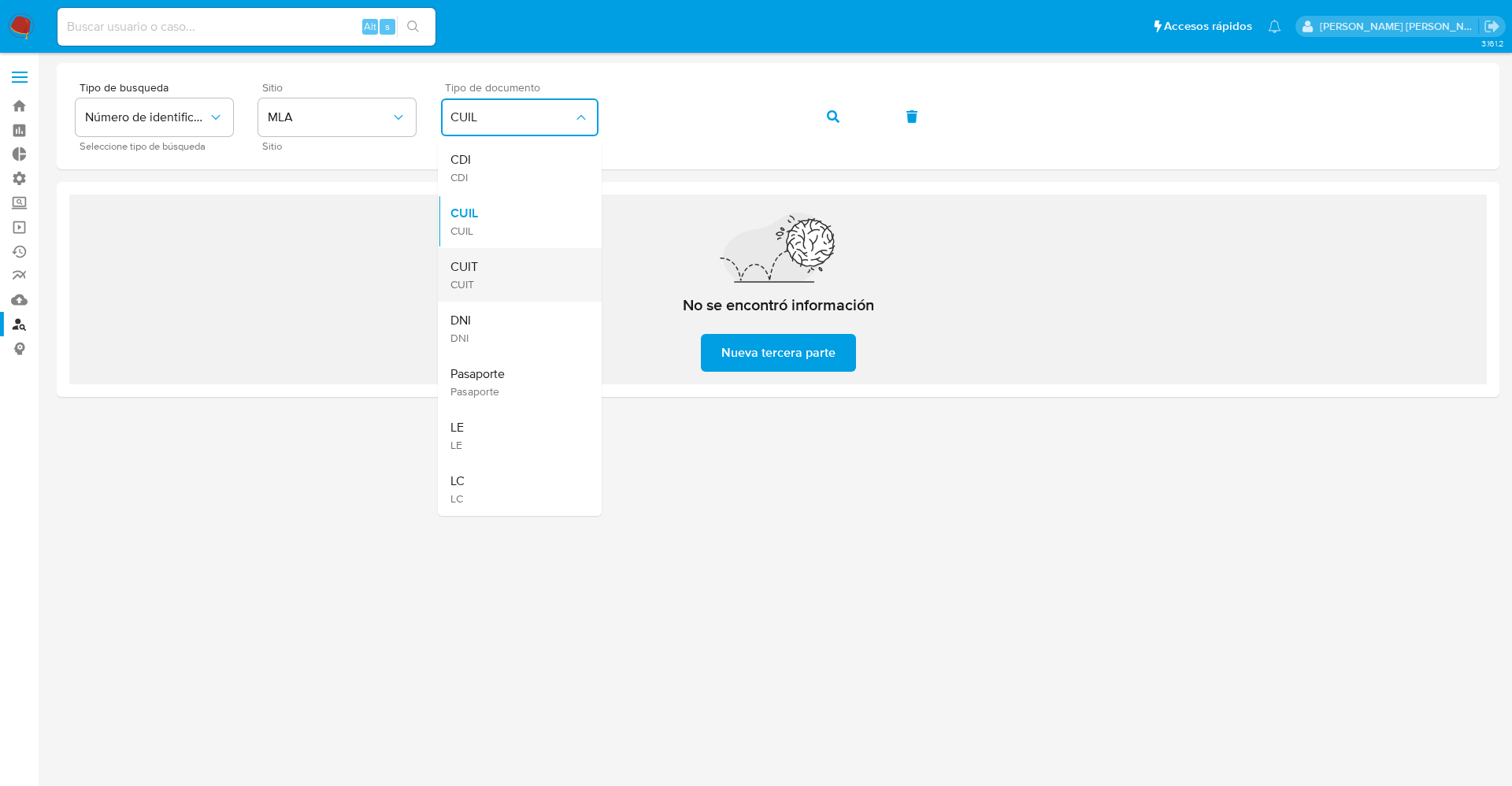
click at [519, 258] on div "CUIT CUIT" at bounding box center [514, 275] width 129 height 54
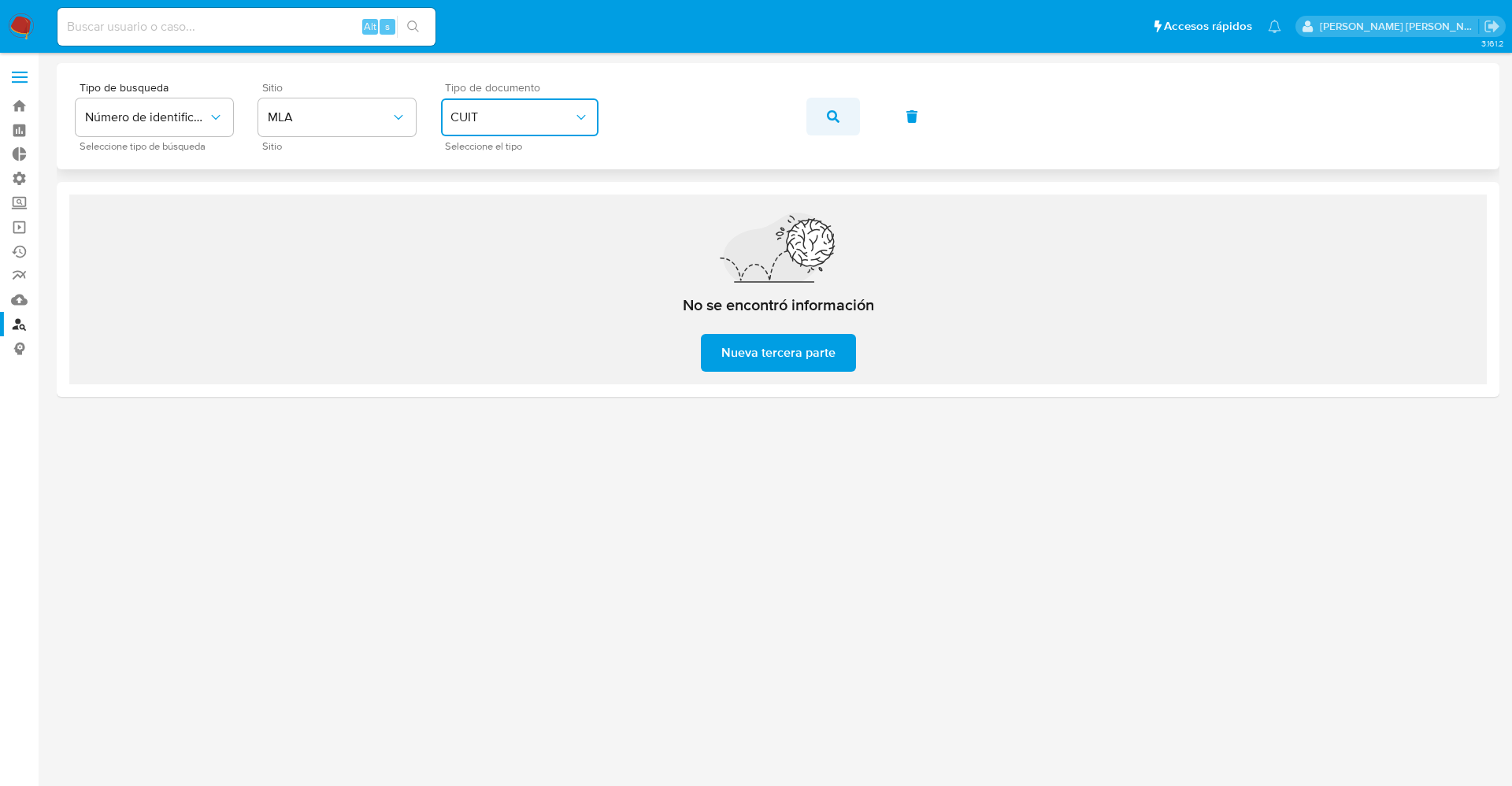
click at [821, 125] on button "button" at bounding box center [834, 116] width 54 height 38
click at [130, 26] on input at bounding box center [246, 27] width 378 height 20
paste input "1222869772"
type input "1222869772"
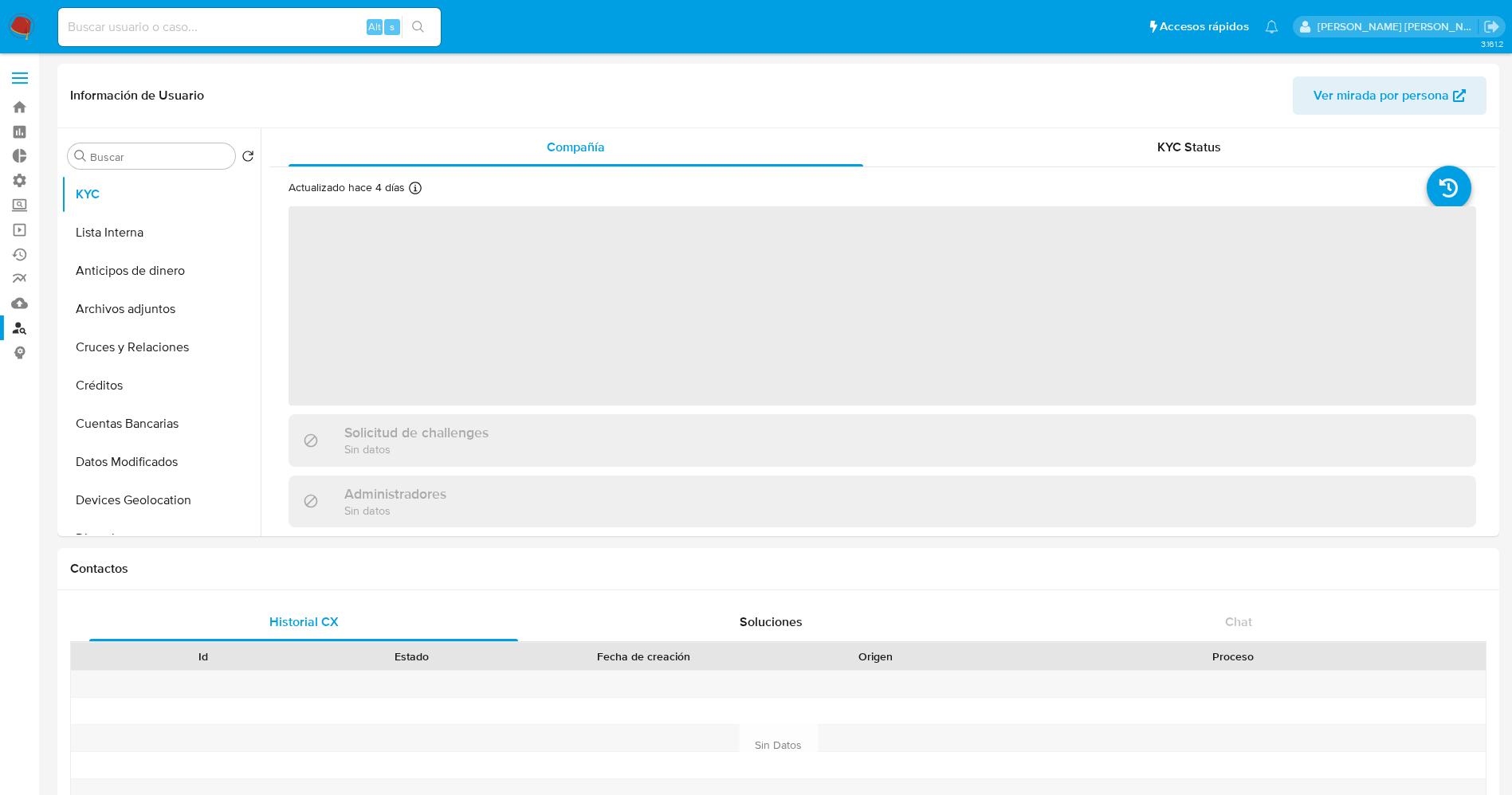
select select "10"
